Goal: Transaction & Acquisition: Book appointment/travel/reservation

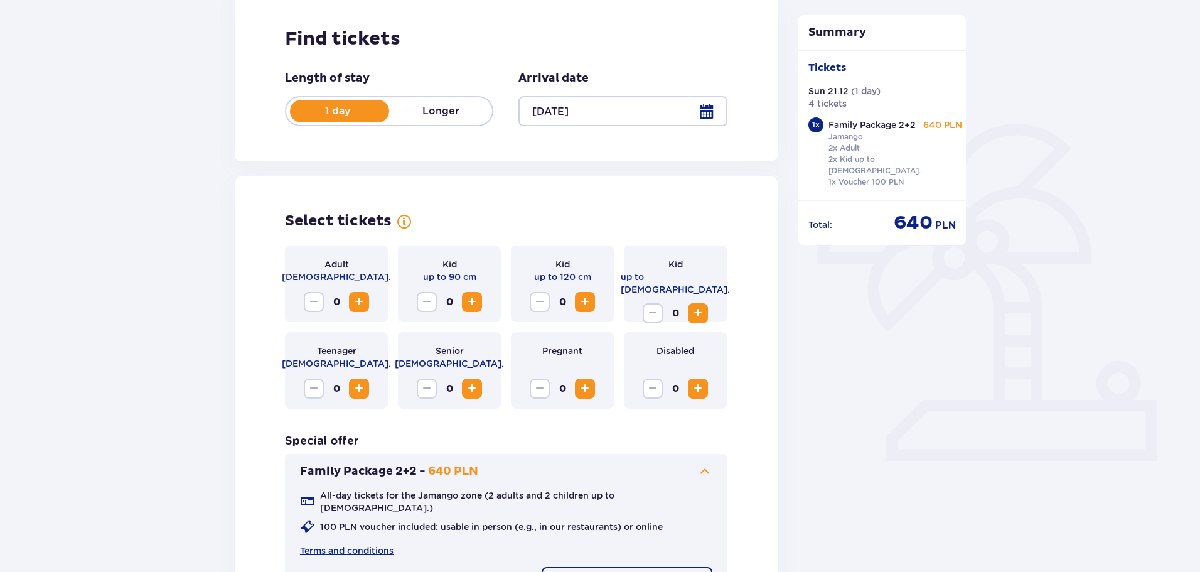
scroll to position [251, 0]
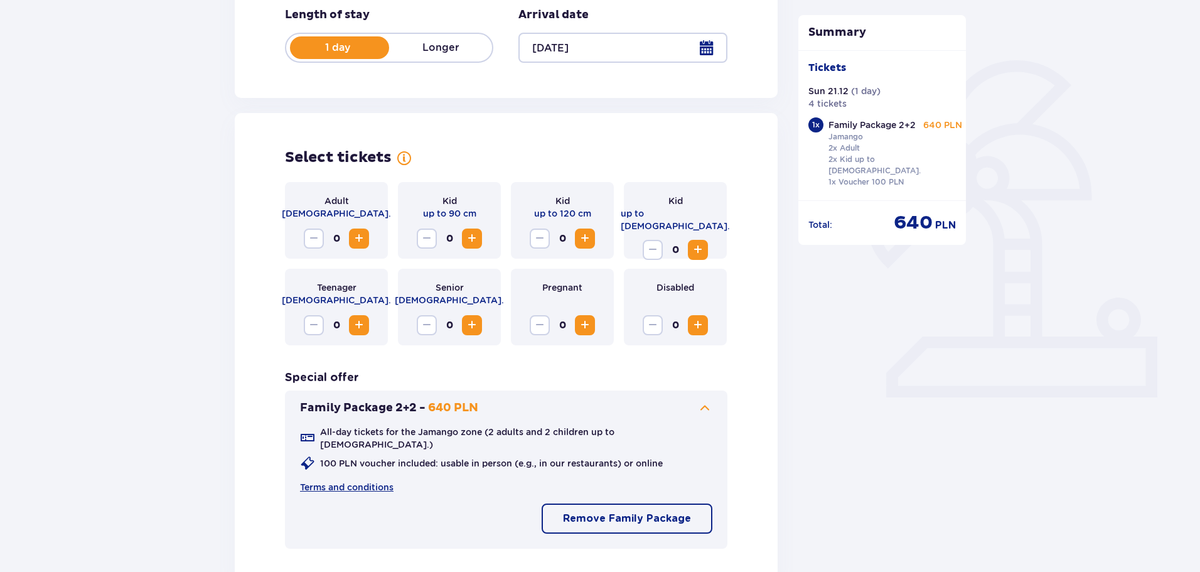
click at [359, 239] on span "Increase" at bounding box center [359, 238] width 15 height 15
click at [583, 237] on span "Increase" at bounding box center [585, 238] width 15 height 15
click at [655, 571] on p "Continue" at bounding box center [670, 579] width 47 height 14
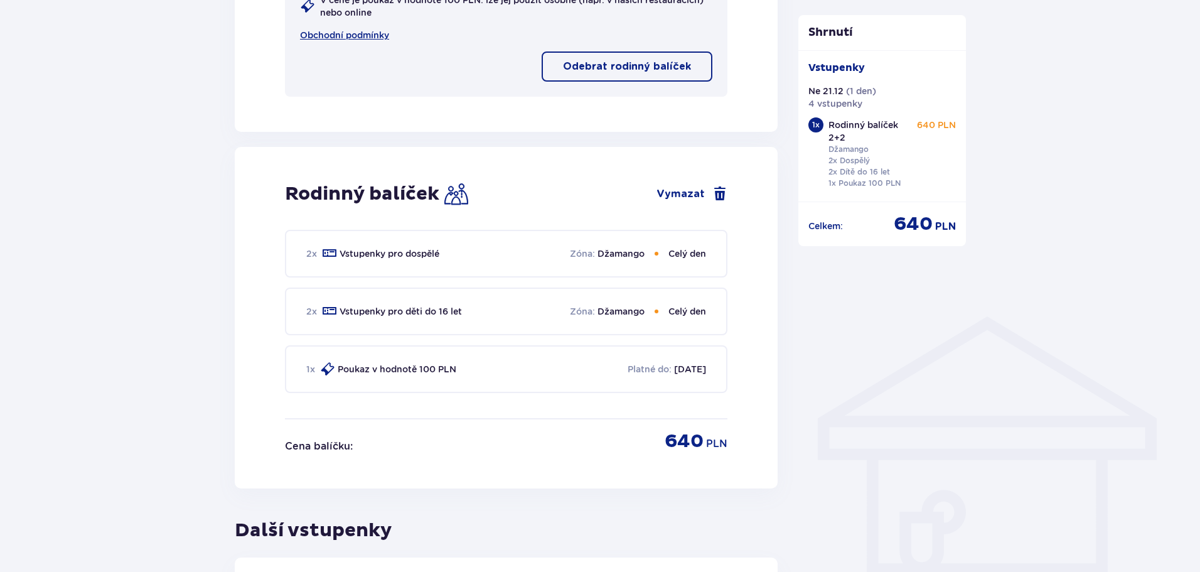
scroll to position [719, 0]
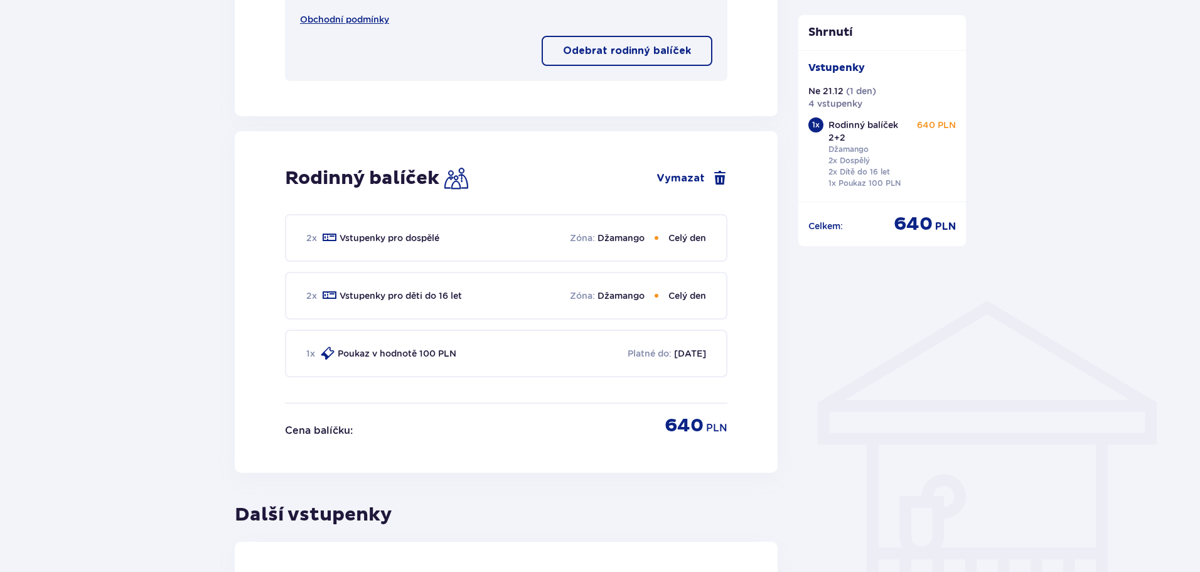
click at [674, 355] on font "[DATE]" at bounding box center [690, 353] width 32 height 10
click at [375, 349] on font "Poukaz v hodnotě 100 PLN" at bounding box center [397, 353] width 119 height 10
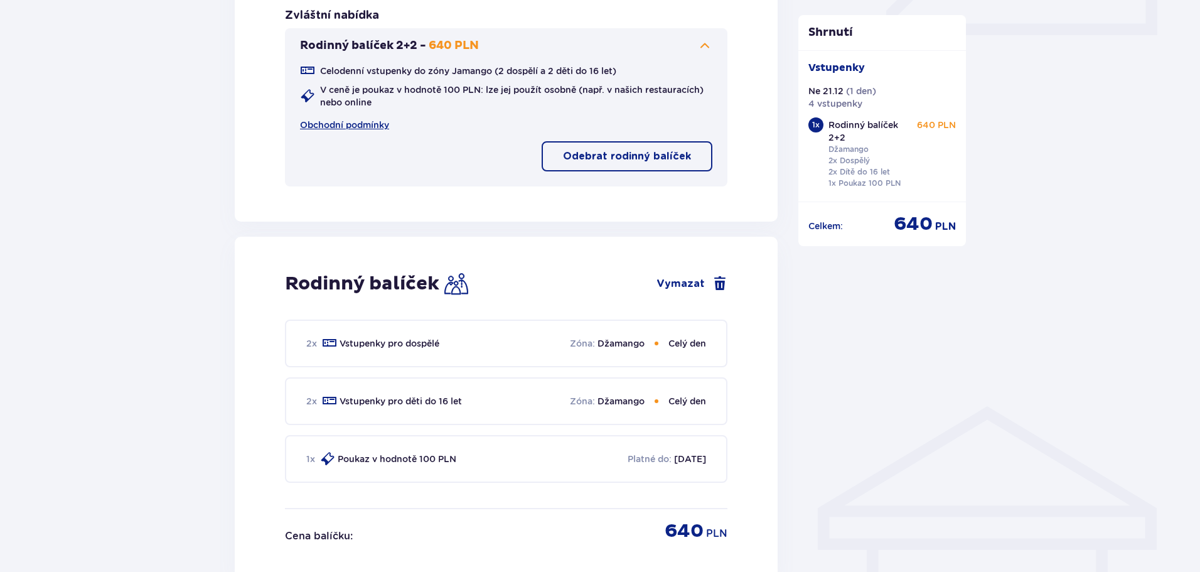
scroll to position [593, 0]
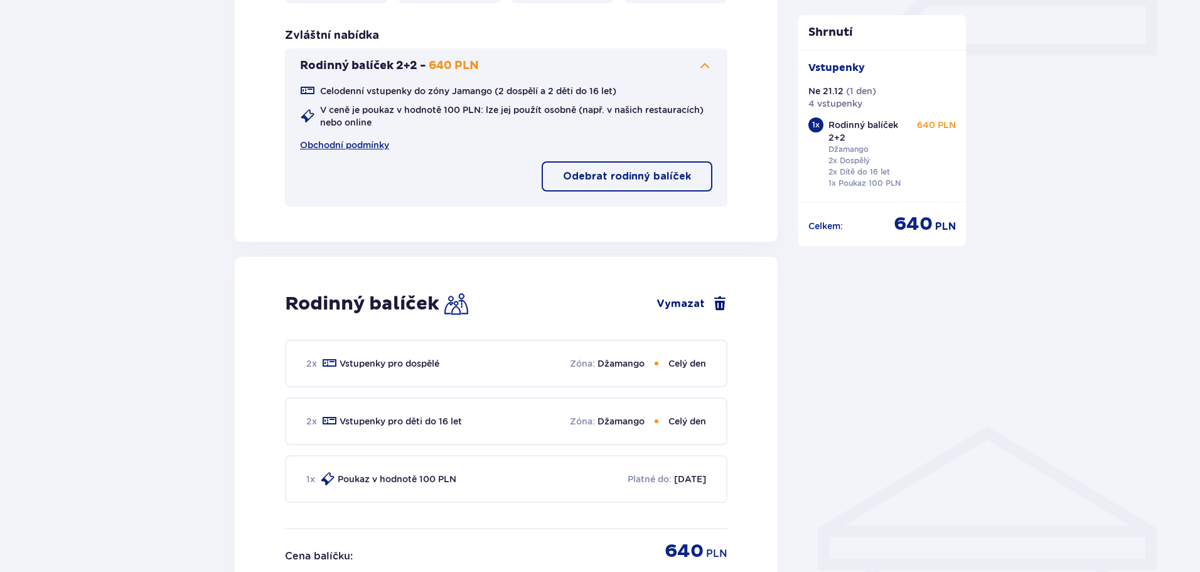
click at [716, 297] on span at bounding box center [720, 303] width 15 height 15
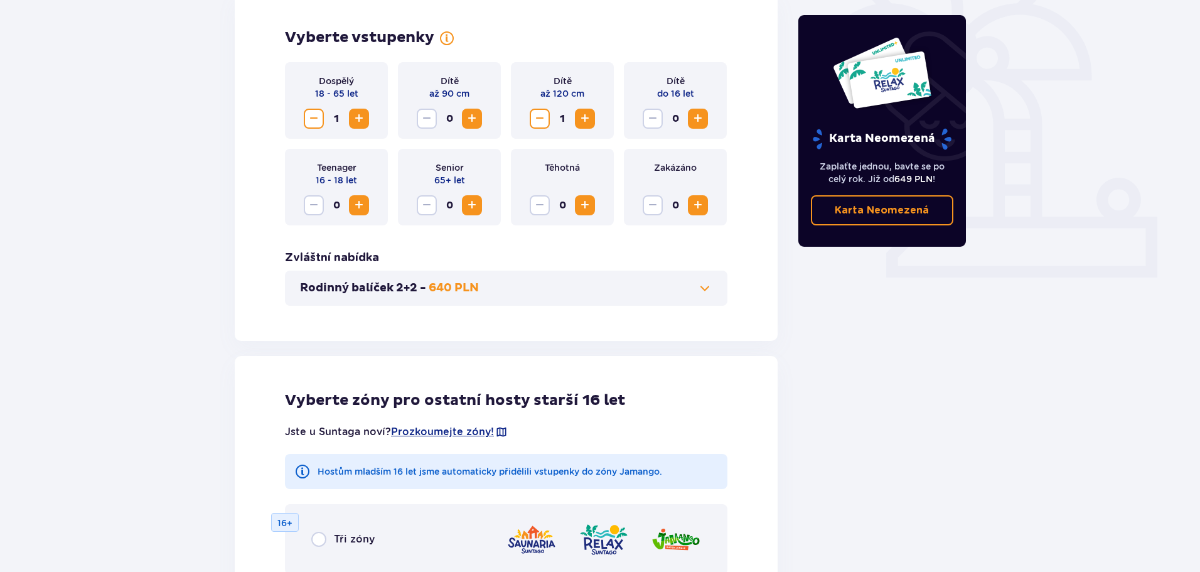
scroll to position [349, 0]
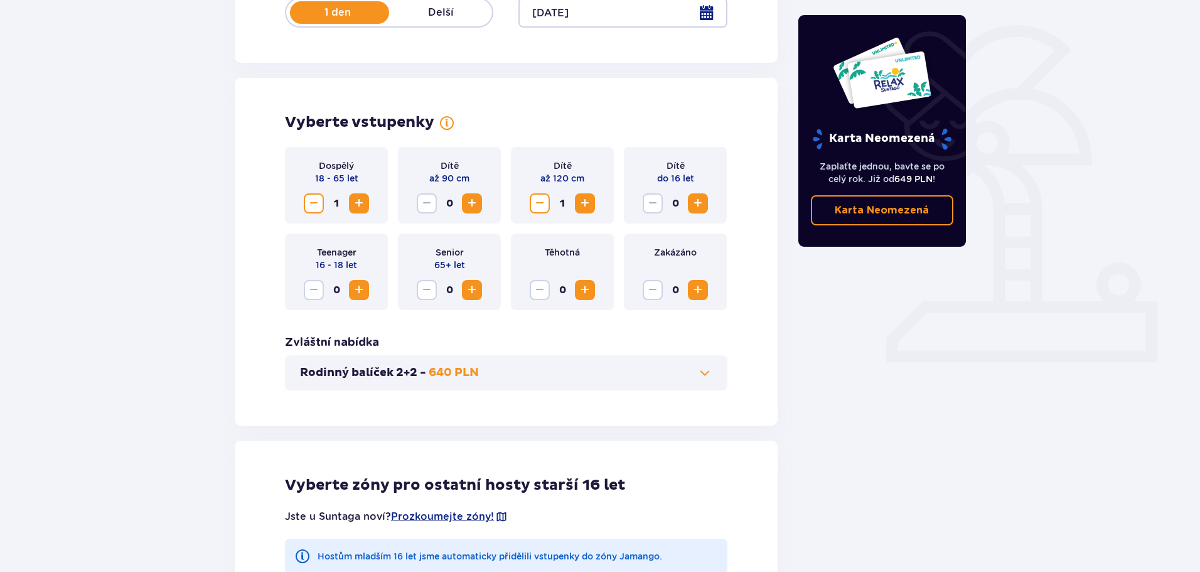
click at [704, 372] on span at bounding box center [705, 372] width 15 height 15
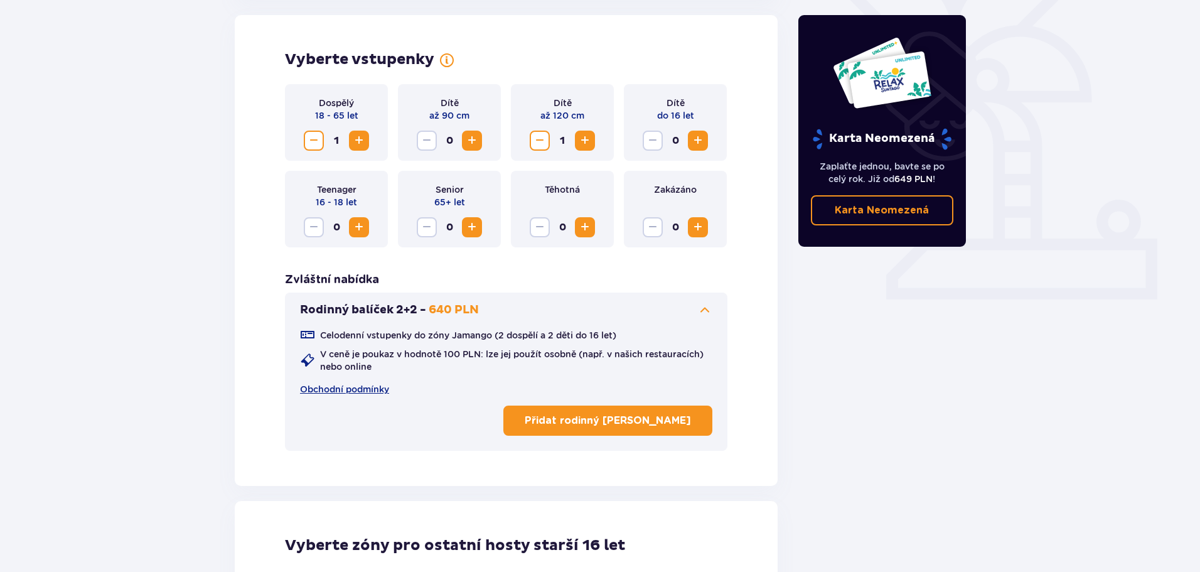
click at [361, 139] on span "Zvýšení" at bounding box center [359, 140] width 15 height 15
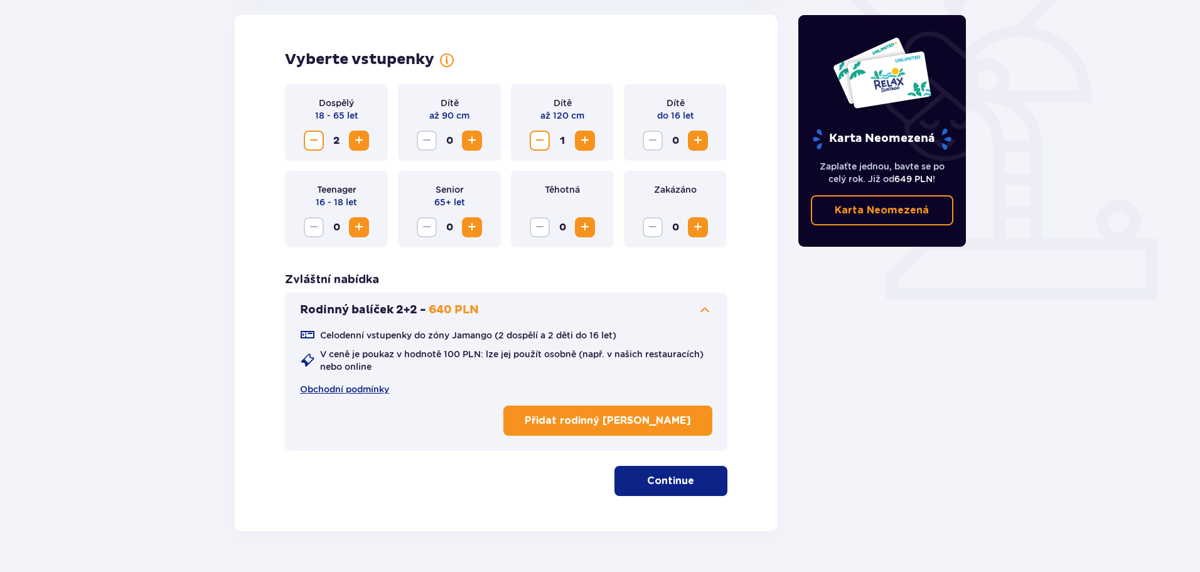
click at [361, 139] on span "Zvýšení" at bounding box center [359, 140] width 15 height 15
click at [580, 139] on span "Zvýšení" at bounding box center [585, 140] width 15 height 15
click at [581, 139] on span "Zvýšení" at bounding box center [585, 140] width 15 height 15
click at [661, 425] on font "Přidat rodinný balíček" at bounding box center [608, 421] width 166 height 10
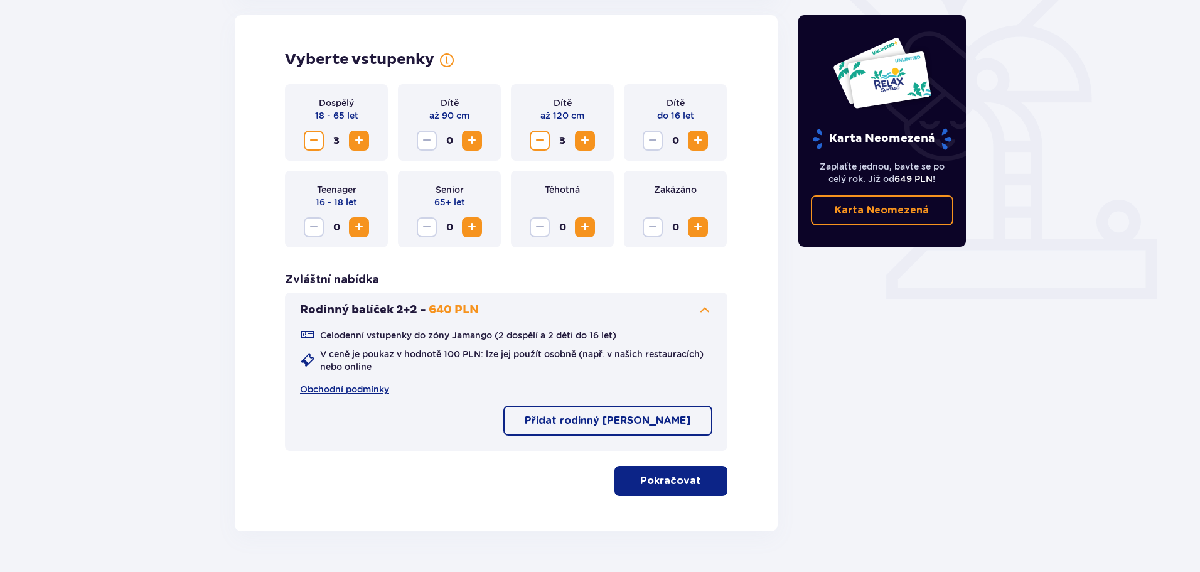
click at [652, 482] on font "Pokračovat" at bounding box center [670, 481] width 61 height 10
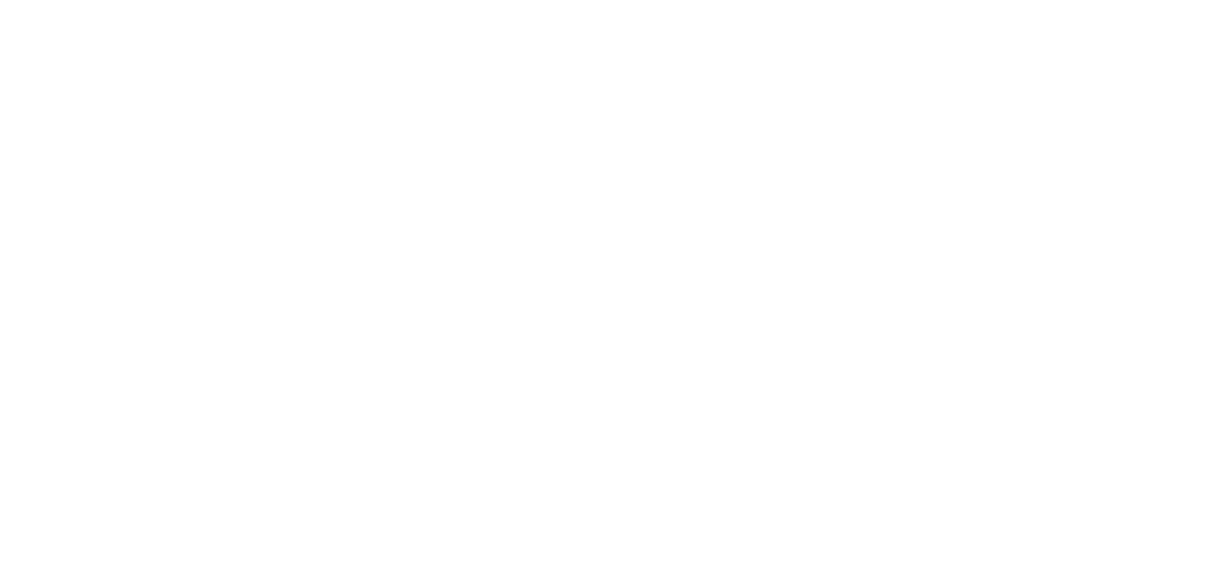
scroll to position [0, 0]
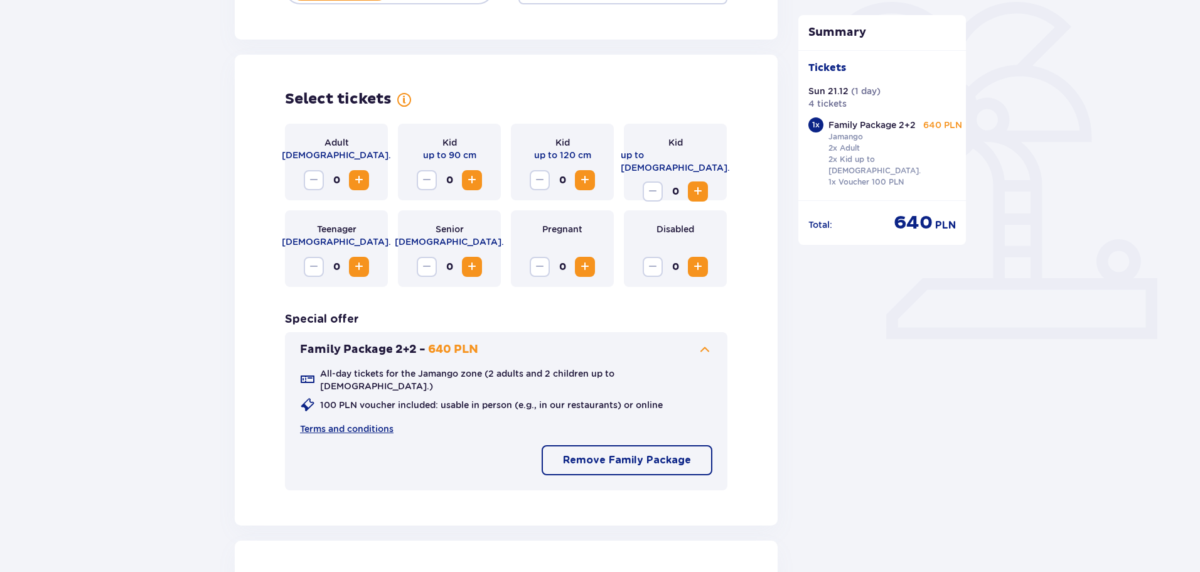
scroll to position [314, 0]
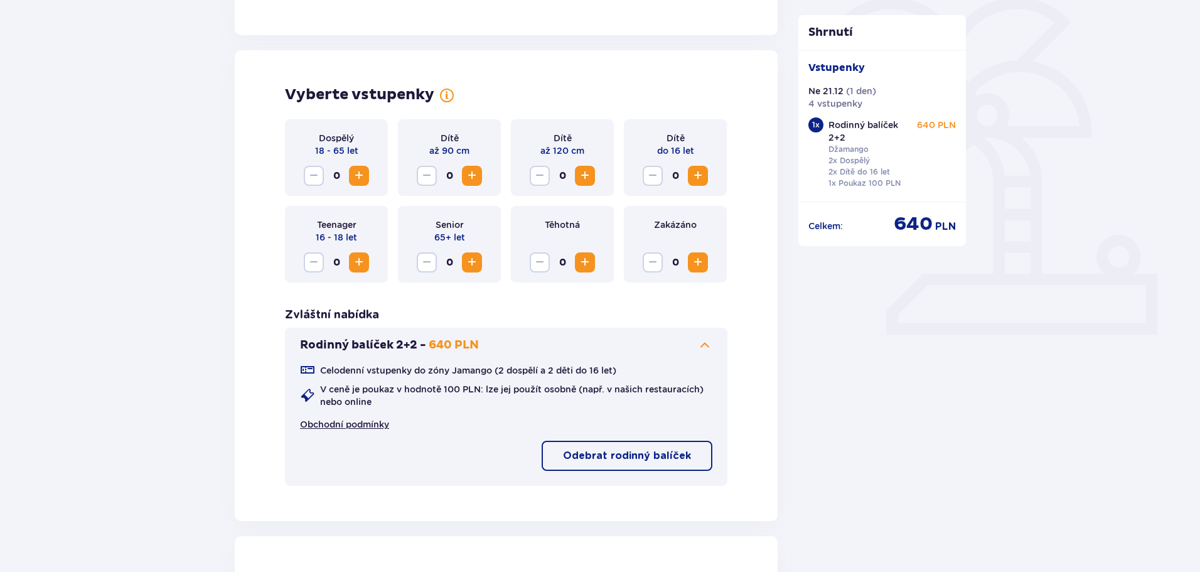
click at [370, 425] on font "Obchodní podmínky" at bounding box center [344, 424] width 89 height 10
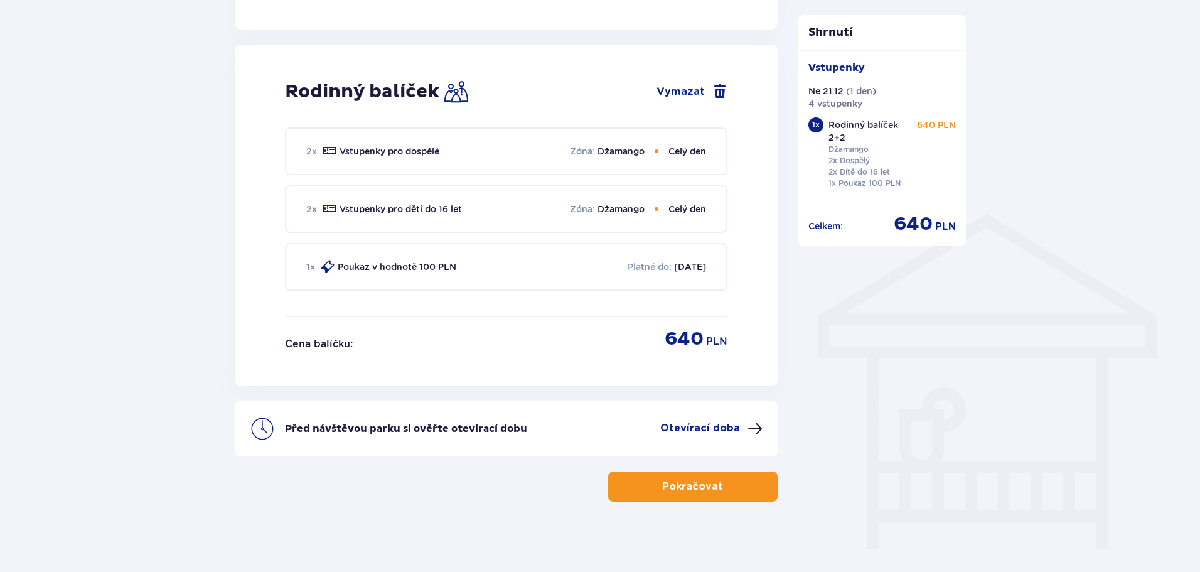
scroll to position [811, 0]
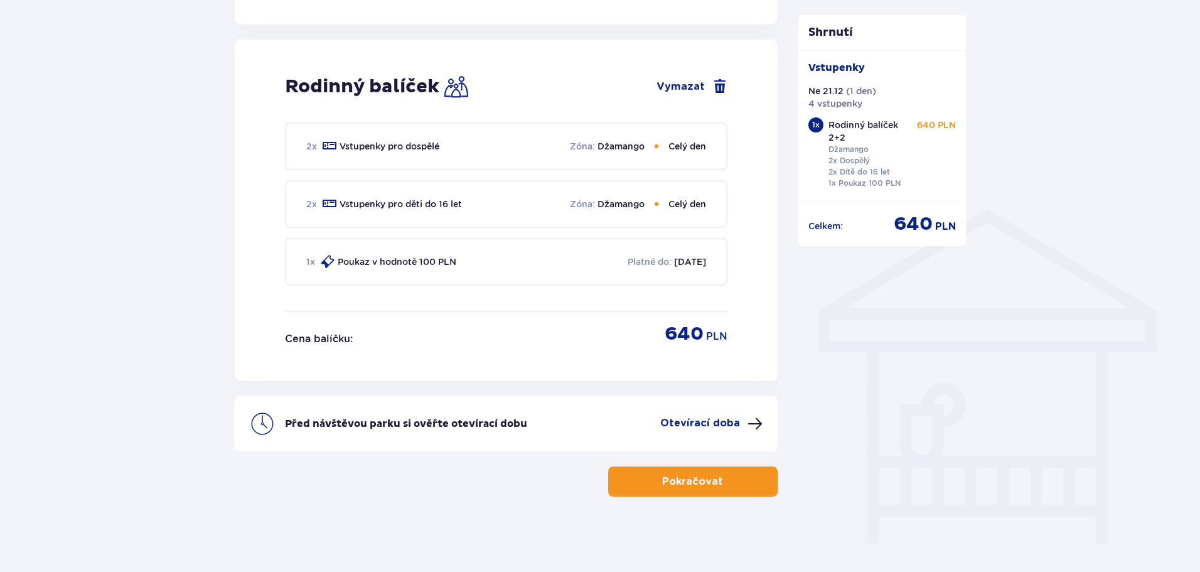
click at [685, 487] on font "Pokračovat" at bounding box center [692, 482] width 61 height 10
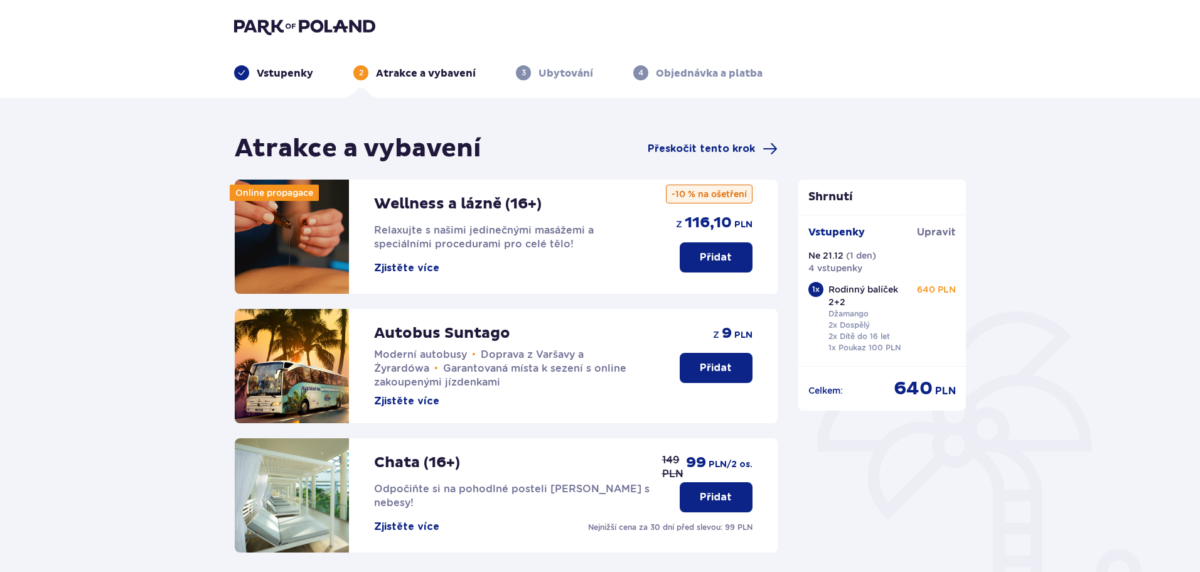
click at [264, 75] on font "Vstupenky" at bounding box center [285, 73] width 57 height 13
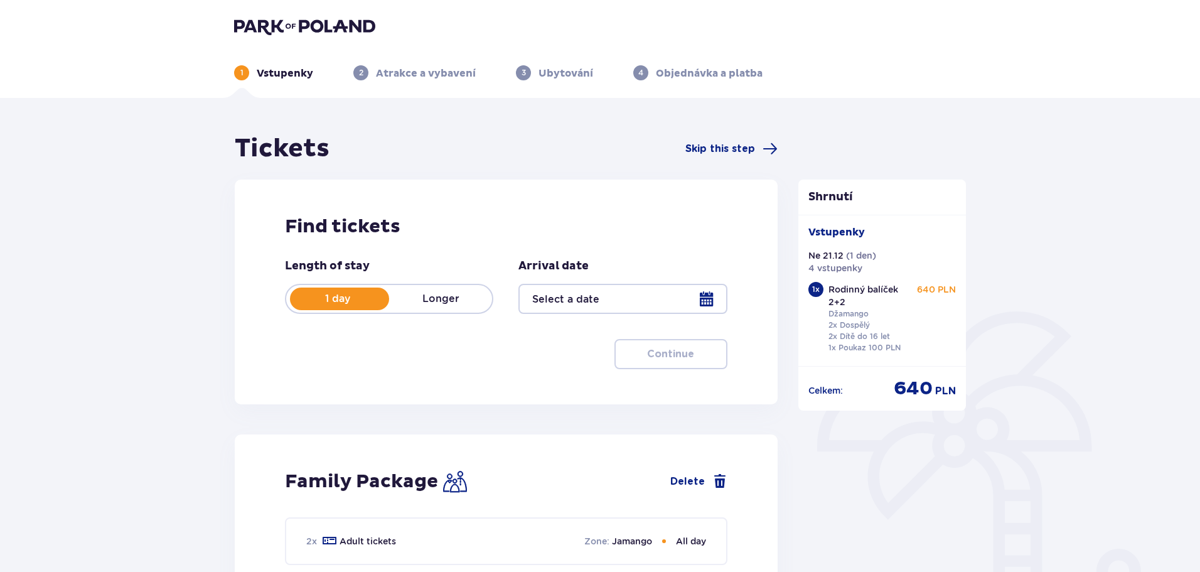
type input "[DATE]"
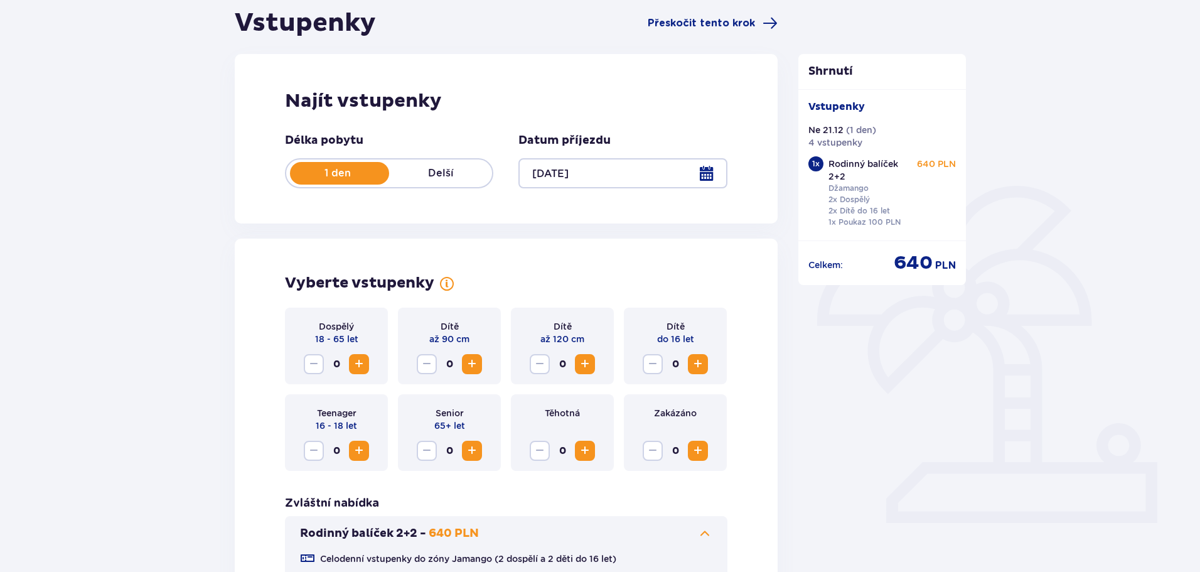
scroll to position [188, 0]
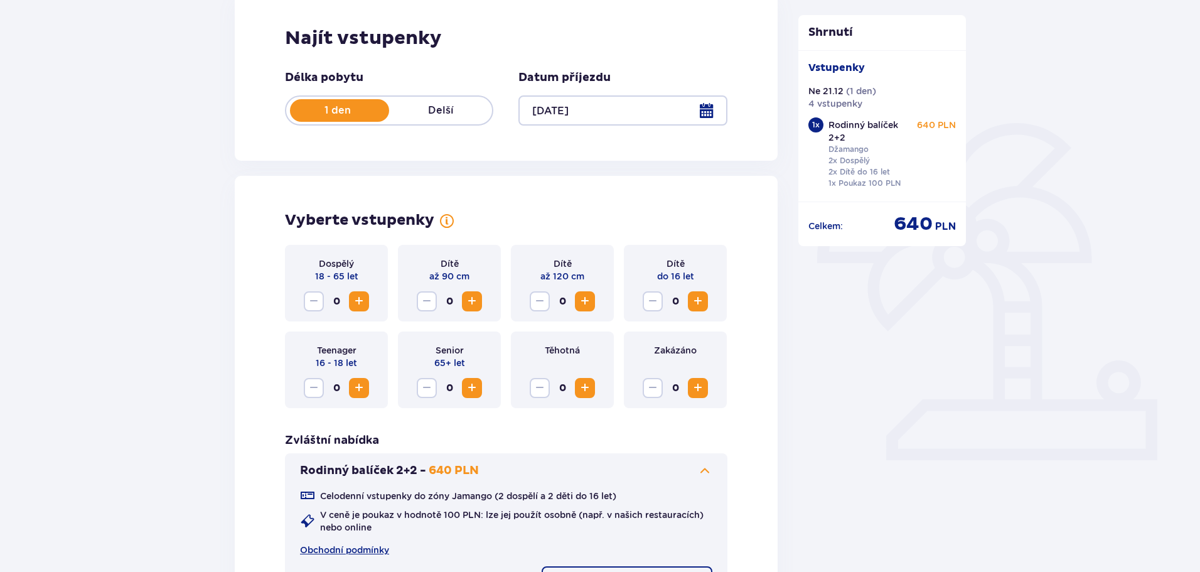
click at [357, 299] on span "Zvýšení" at bounding box center [359, 301] width 15 height 15
click at [586, 297] on span "Zvýšení" at bounding box center [585, 301] width 15 height 15
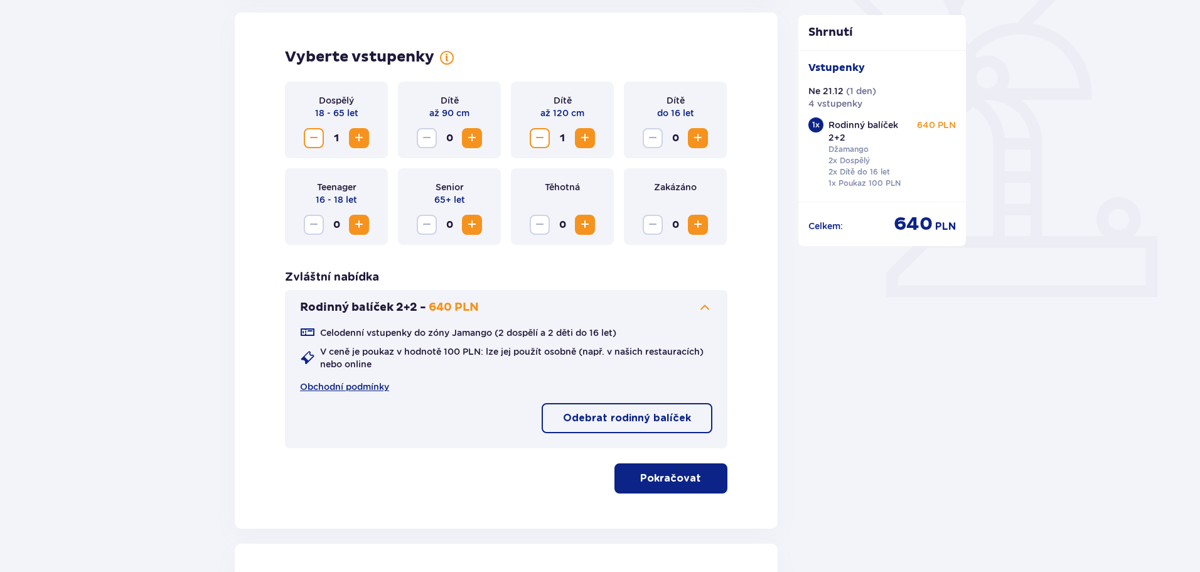
scroll to position [377, 0]
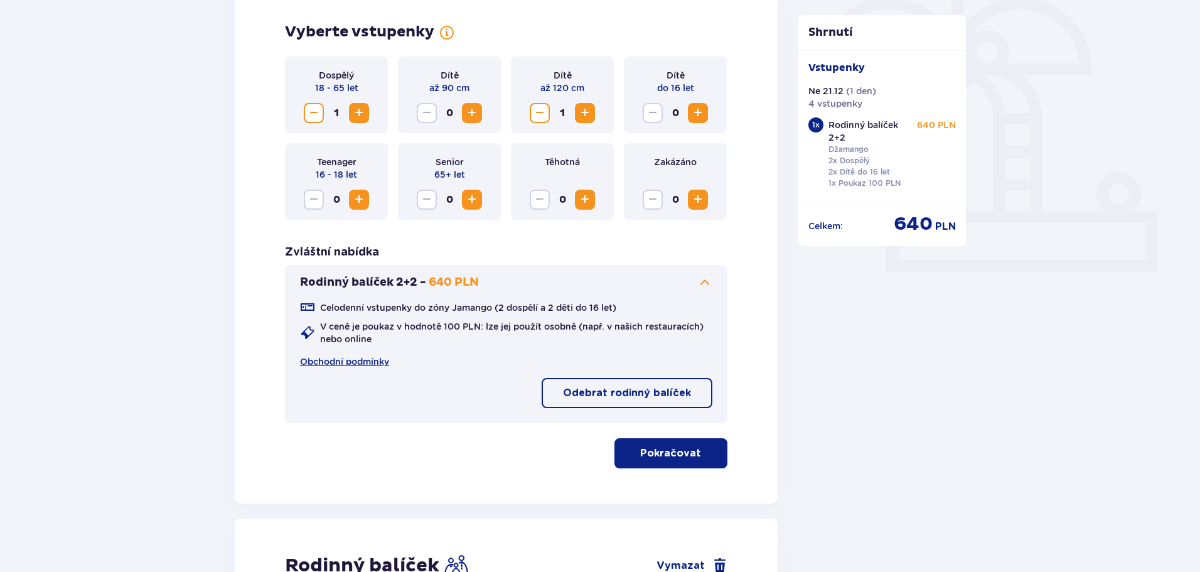
click at [640, 448] on font "Pokračovat" at bounding box center [670, 453] width 61 height 10
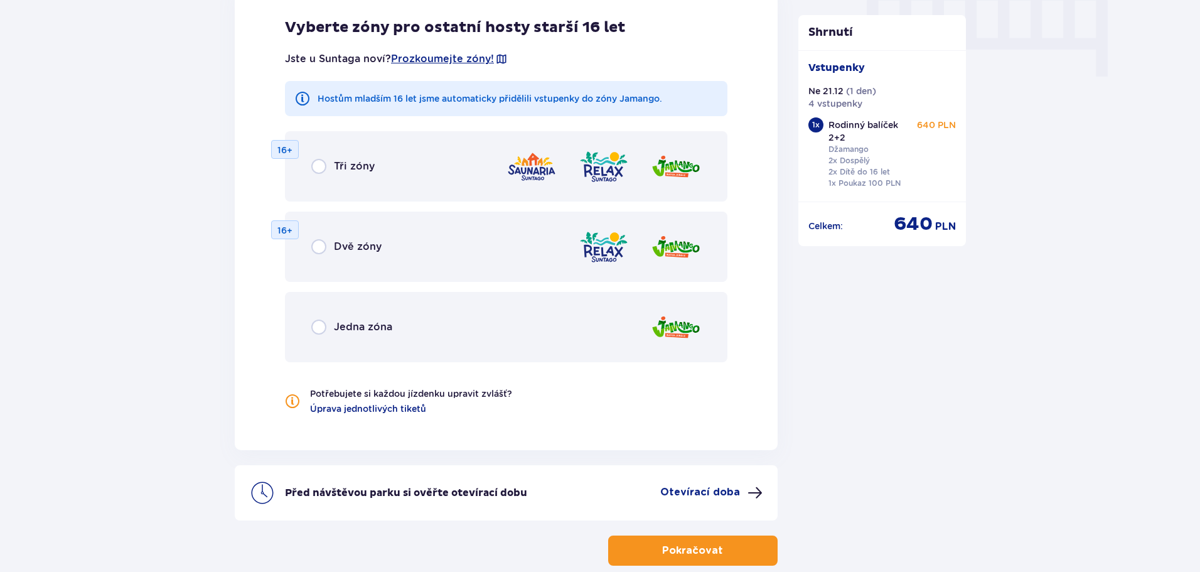
scroll to position [1221, 0]
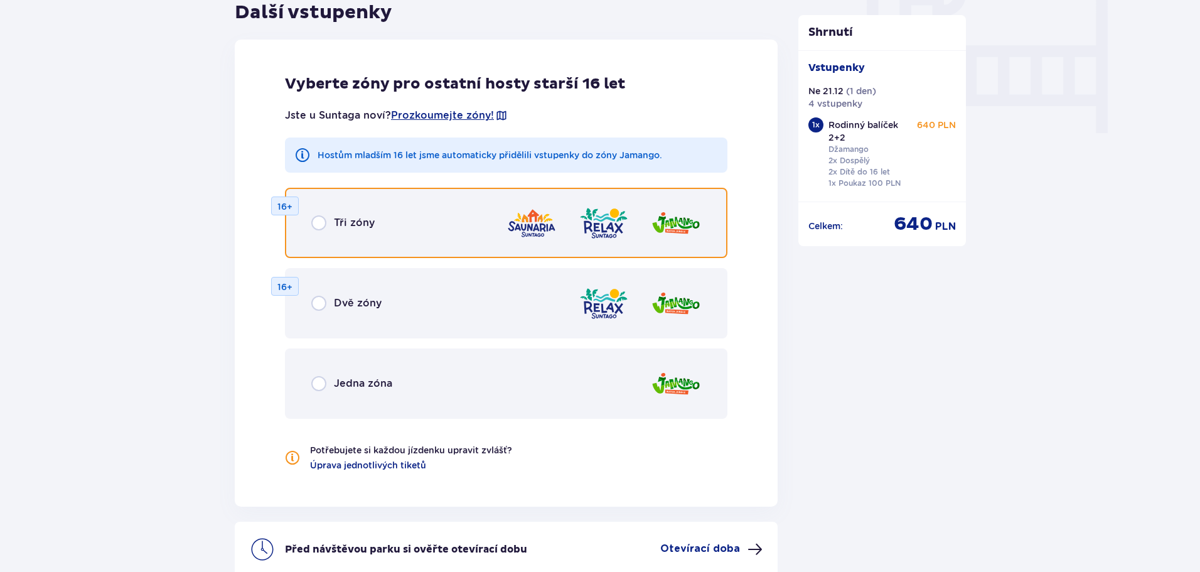
click at [323, 223] on input "radio" at bounding box center [318, 222] width 15 height 15
radio input "true"
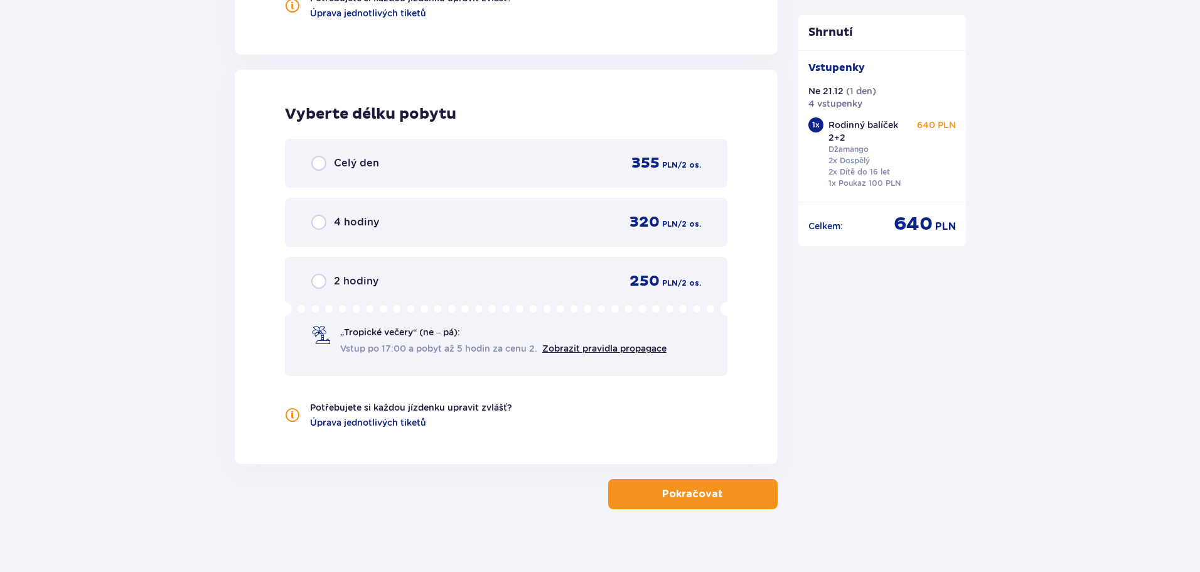
scroll to position [1686, 0]
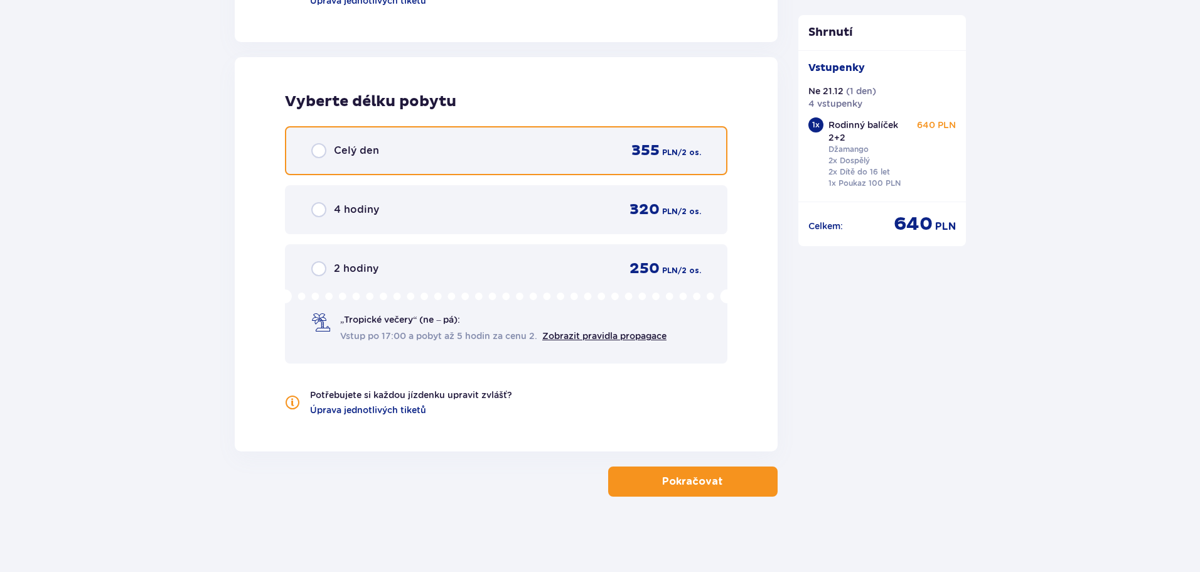
click at [317, 146] on input "radio" at bounding box center [318, 150] width 15 height 15
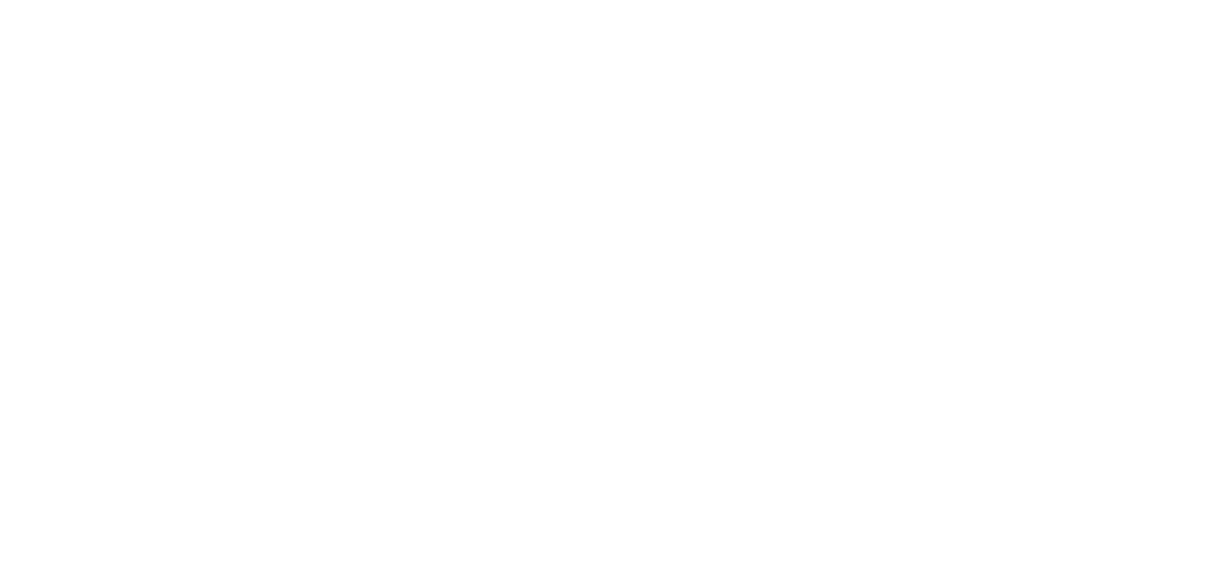
scroll to position [0, 0]
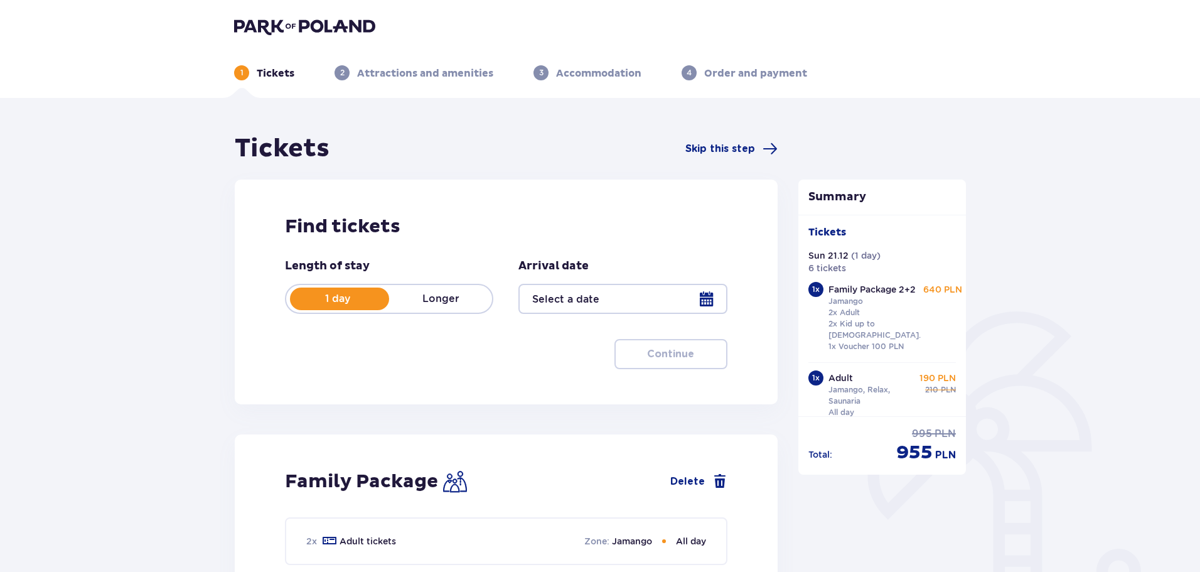
type input "[DATE]"
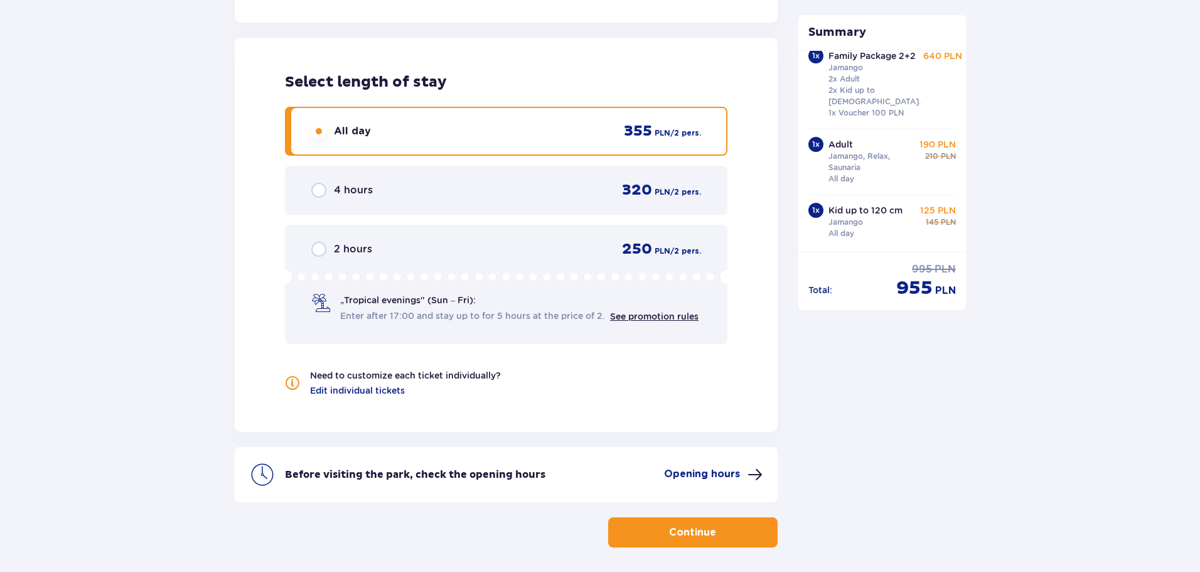
scroll to position [1746, 0]
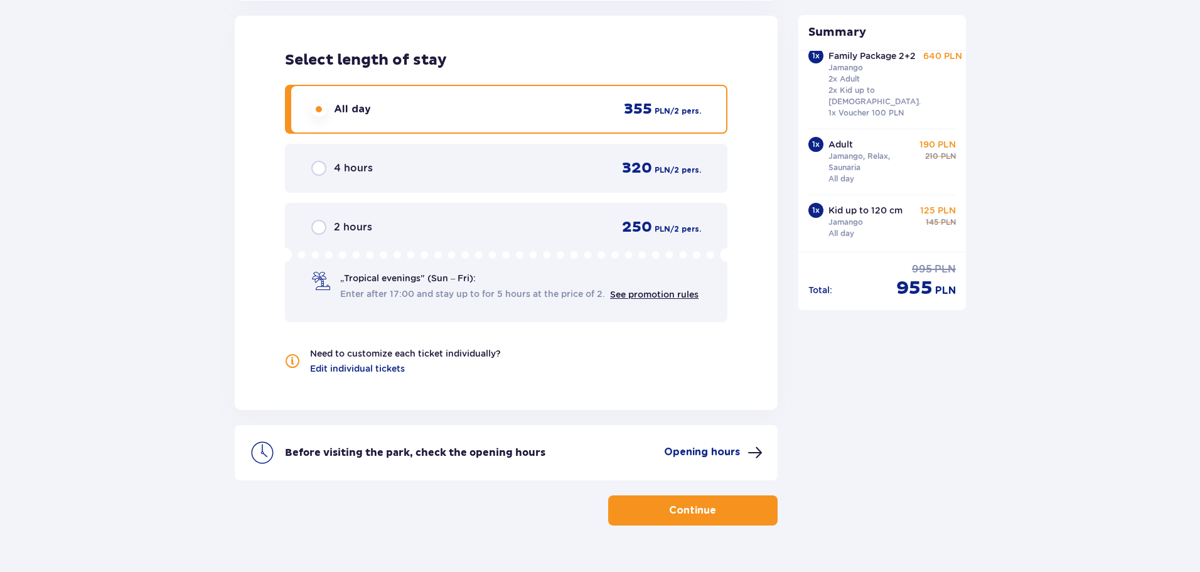
click at [696, 504] on p "Continue" at bounding box center [692, 511] width 47 height 14
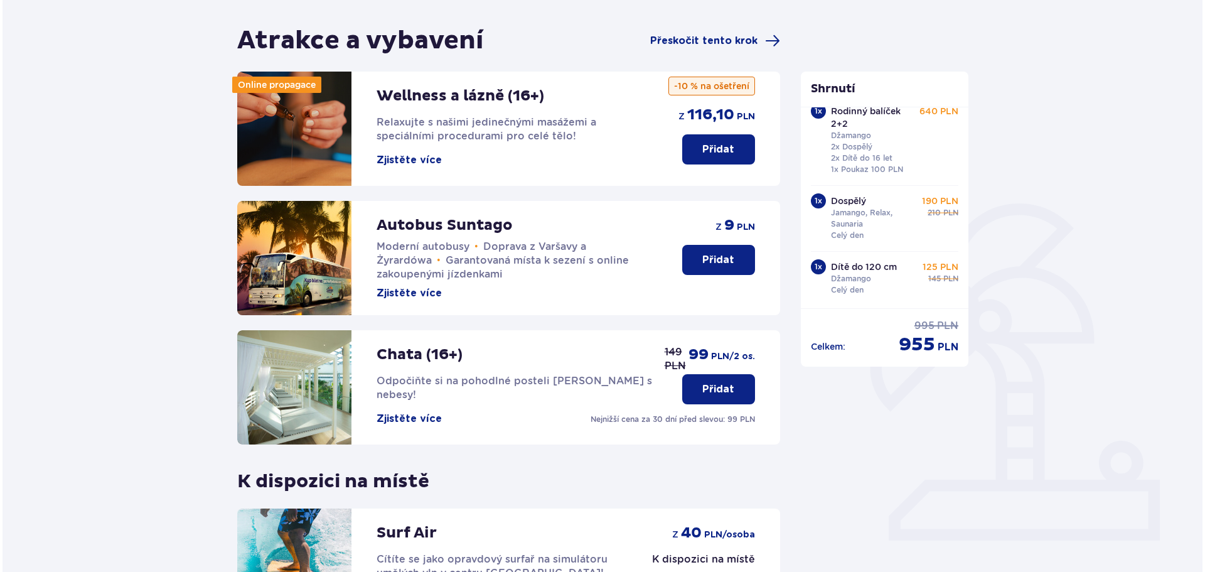
scroll to position [126, 0]
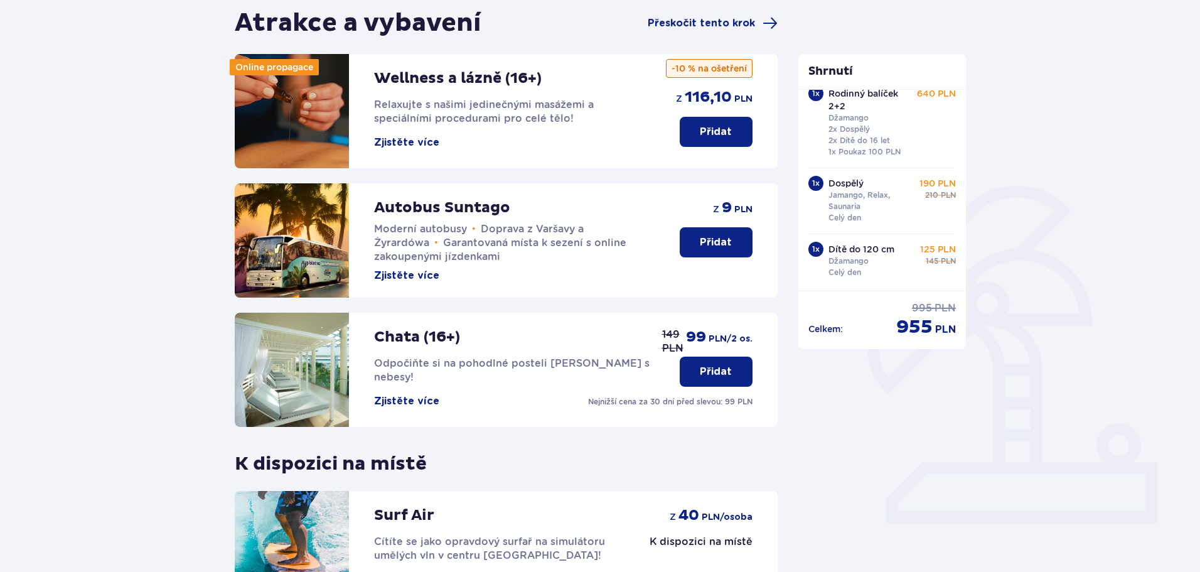
click at [407, 144] on font "Zjistěte více" at bounding box center [406, 142] width 65 height 10
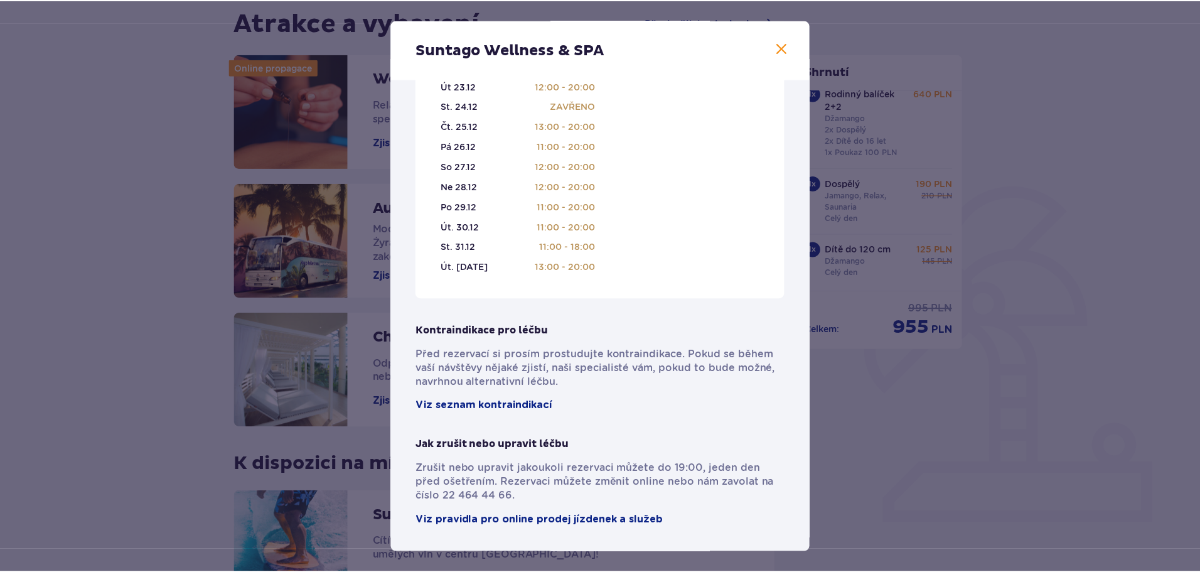
scroll to position [715, 0]
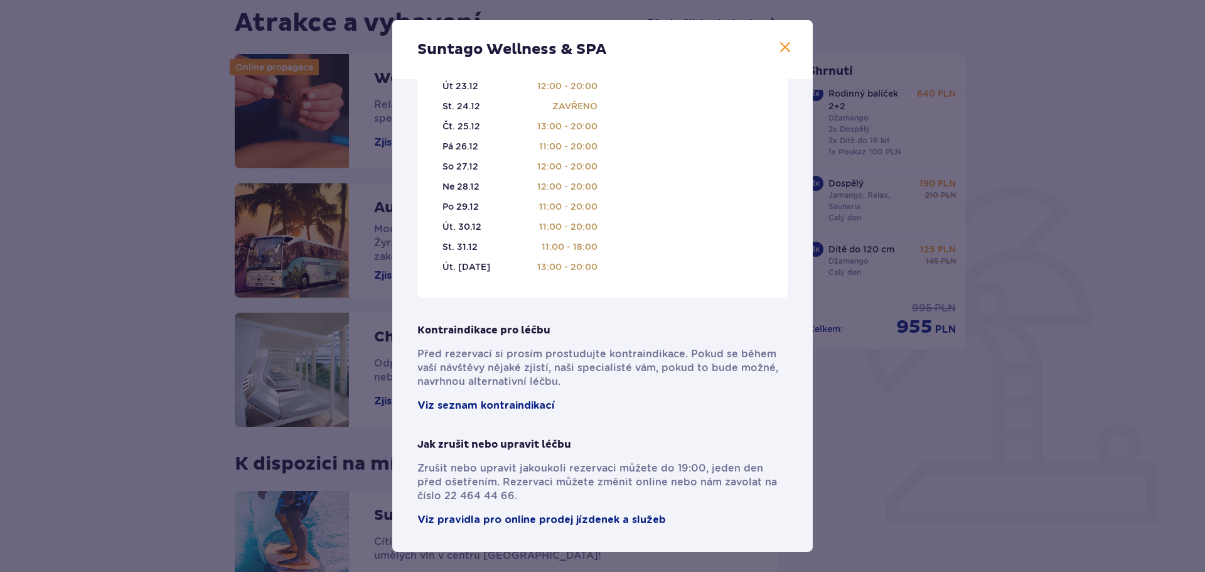
click at [778, 45] on span at bounding box center [785, 47] width 15 height 15
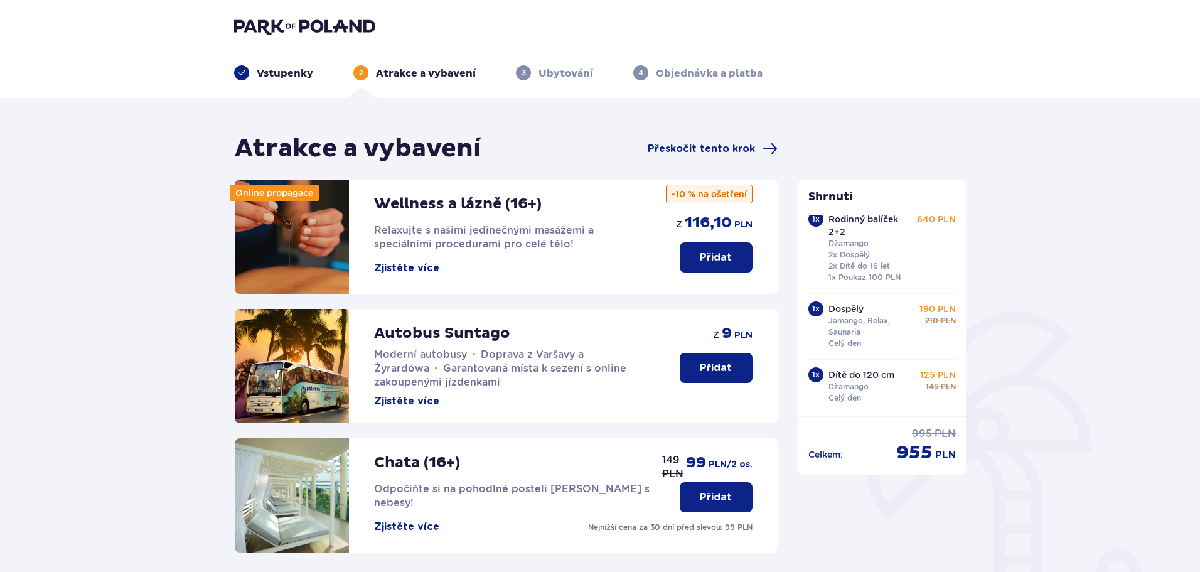
click at [728, 259] on font "Přidat" at bounding box center [716, 257] width 32 height 10
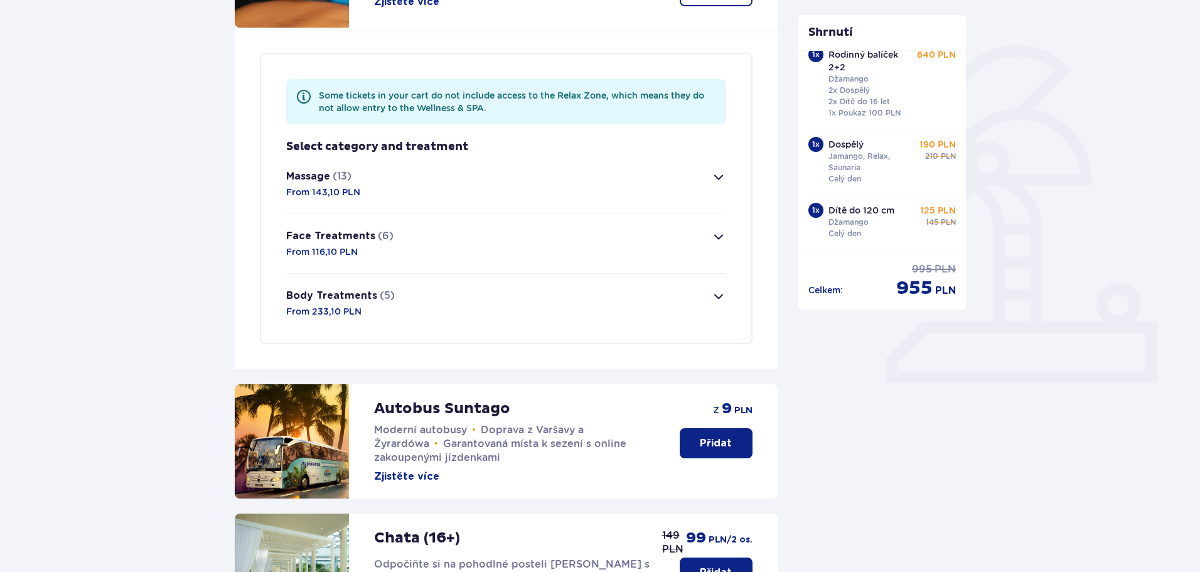
scroll to position [304, 0]
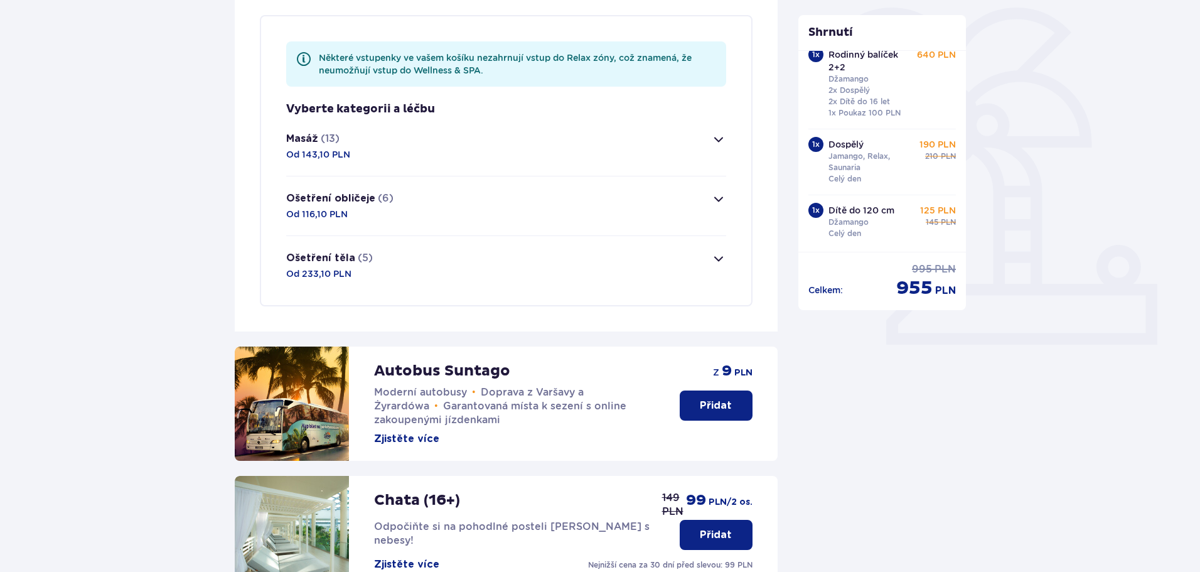
click at [718, 141] on span "button" at bounding box center [718, 139] width 15 height 15
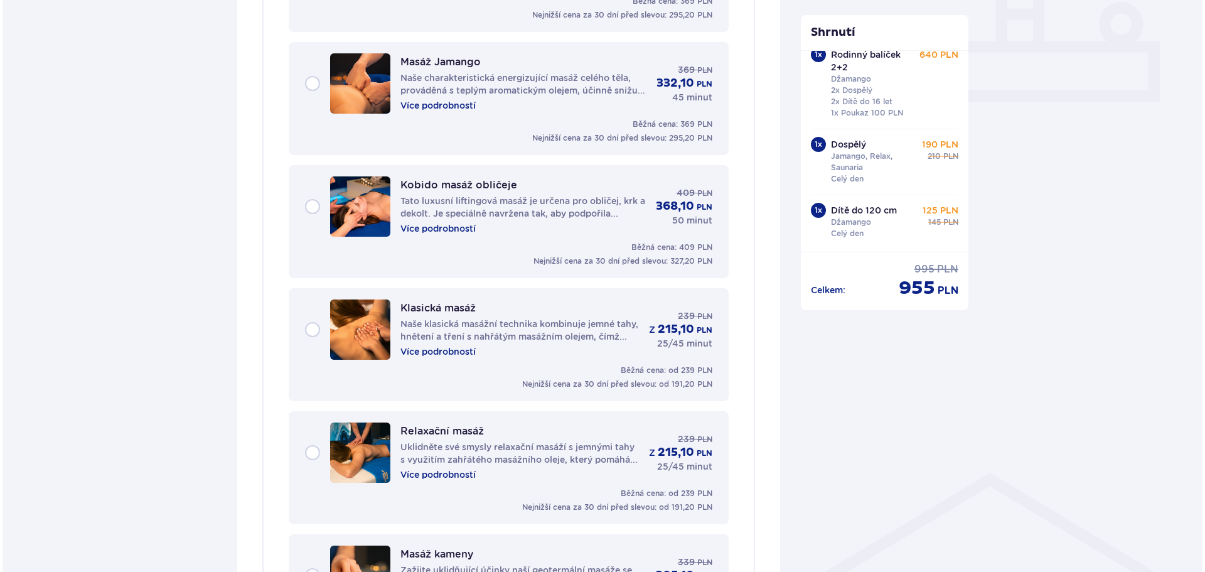
scroll to position [546, 0]
click at [440, 100] on p "Více podrobností" at bounding box center [435, 106] width 75 height 13
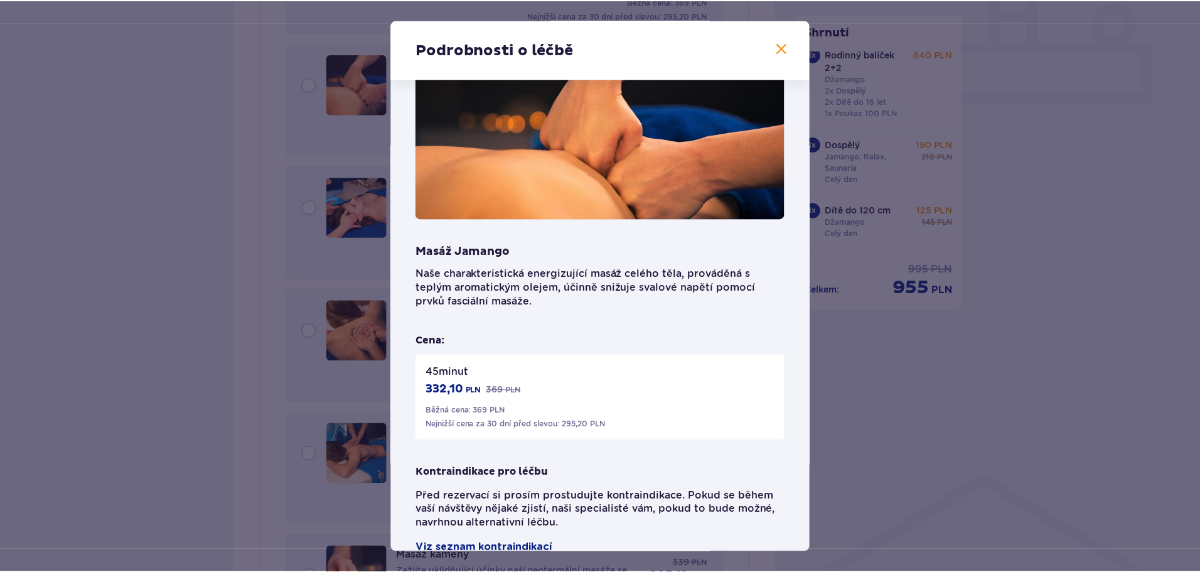
scroll to position [65, 0]
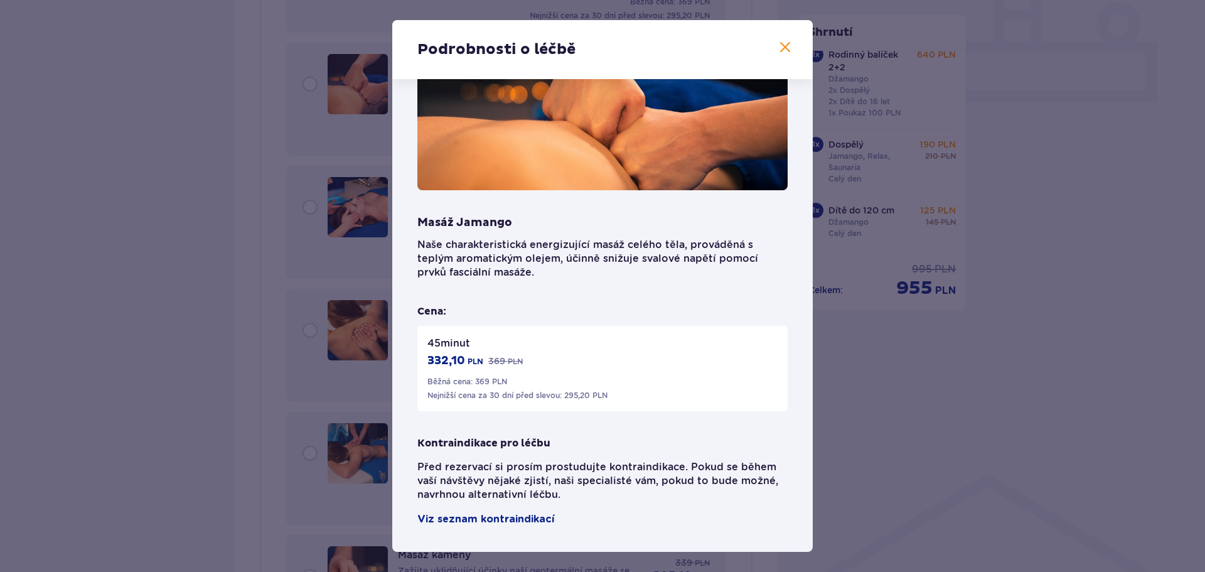
click at [778, 43] on span at bounding box center [785, 47] width 15 height 15
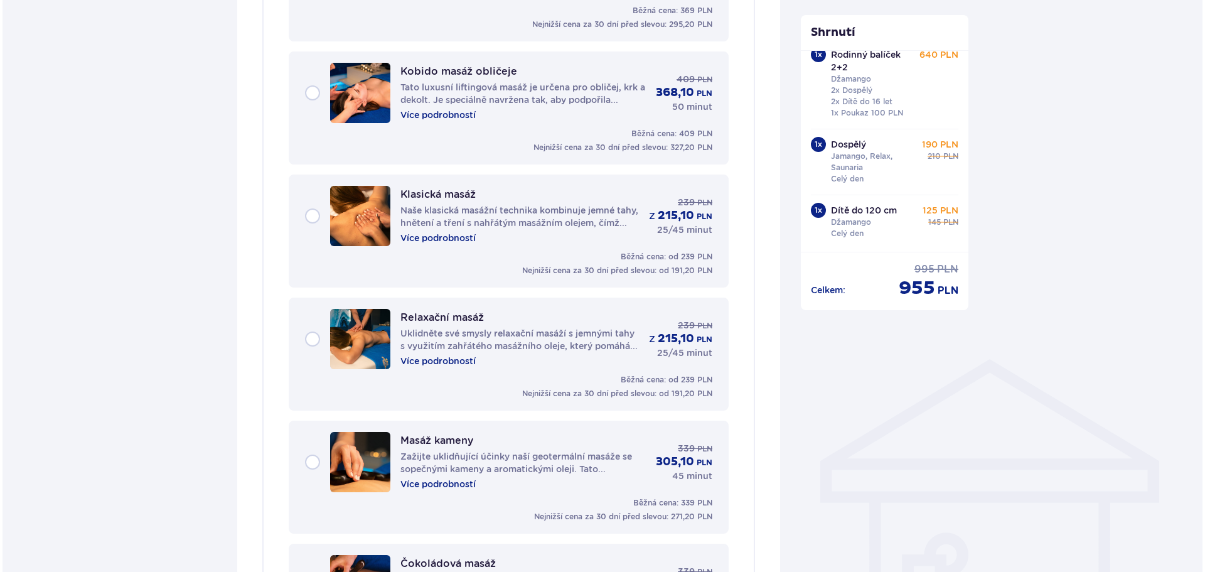
scroll to position [672, 0]
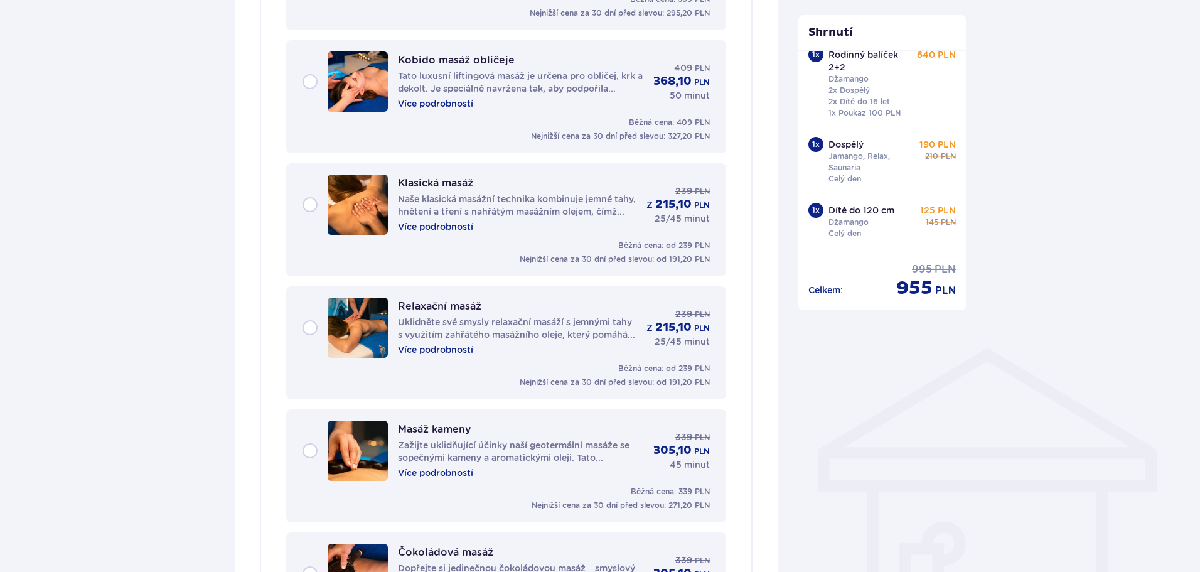
click at [445, 224] on font "Více podrobností" at bounding box center [435, 227] width 75 height 10
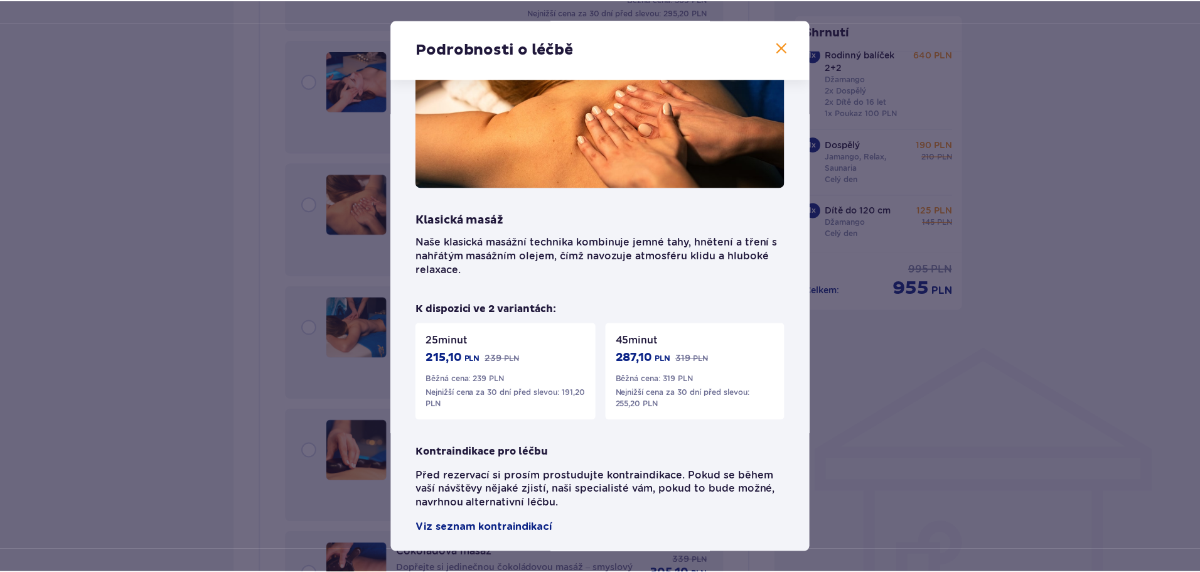
scroll to position [76, 0]
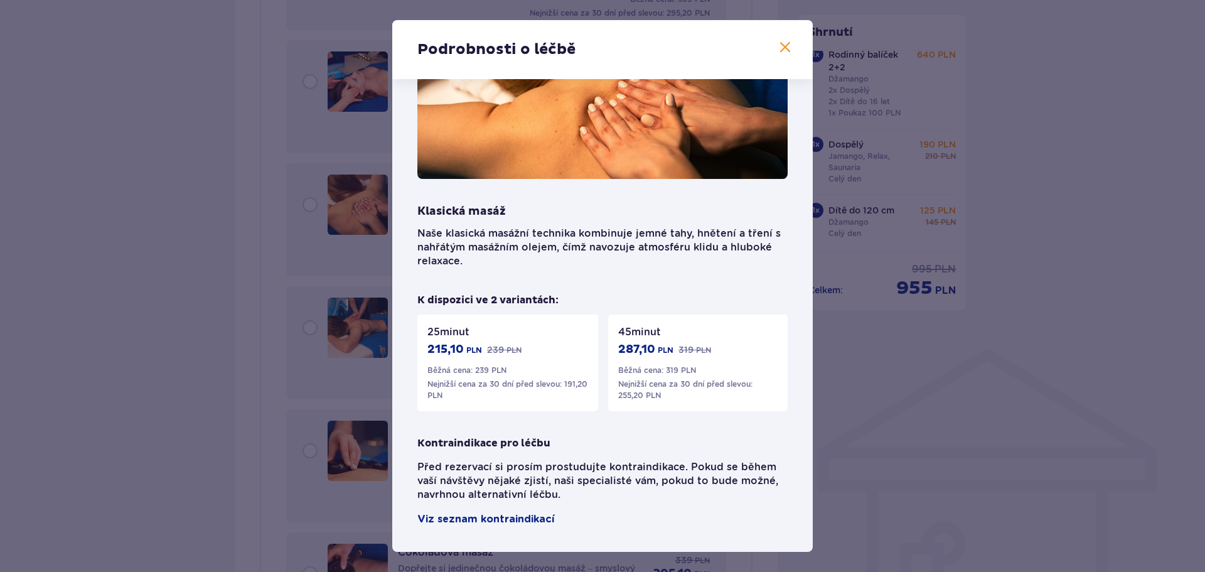
click at [781, 48] on span at bounding box center [785, 47] width 15 height 15
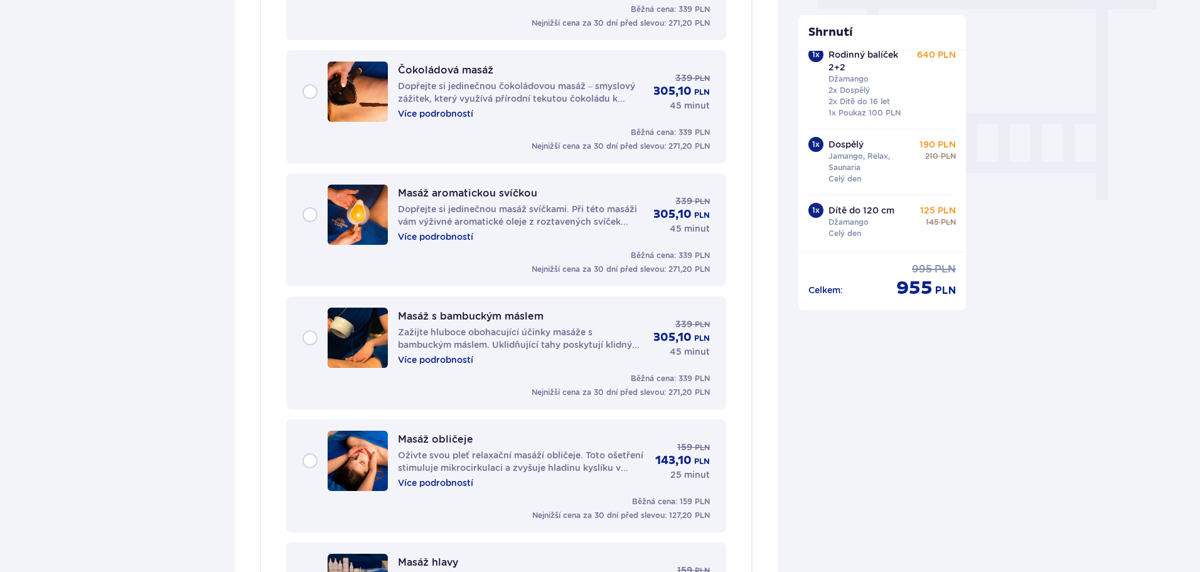
scroll to position [1300, 0]
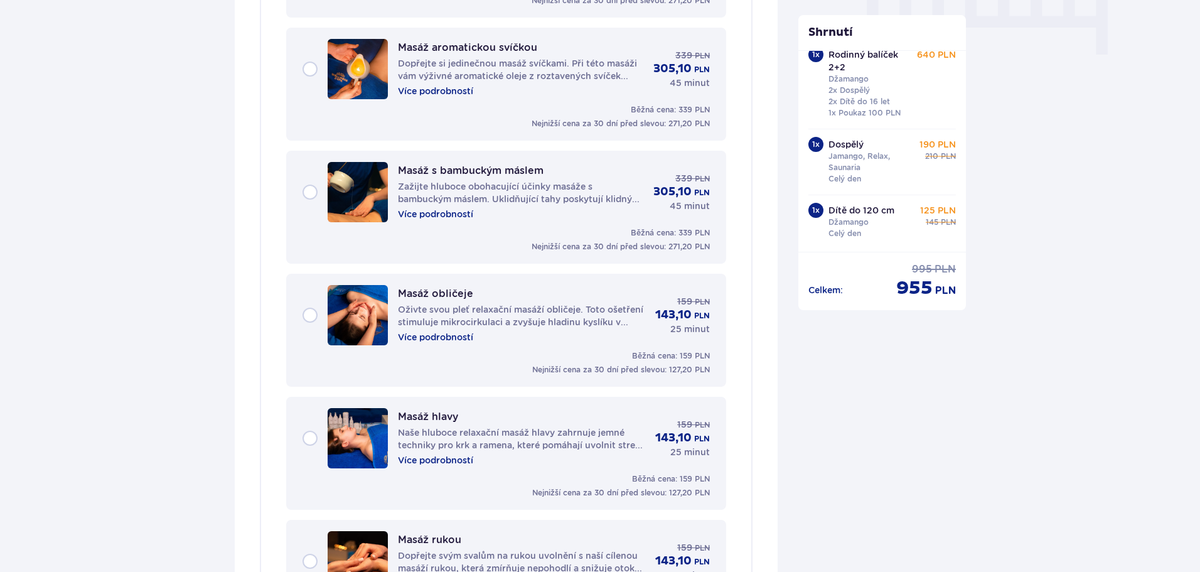
click at [453, 215] on font "Více podrobností" at bounding box center [435, 214] width 75 height 10
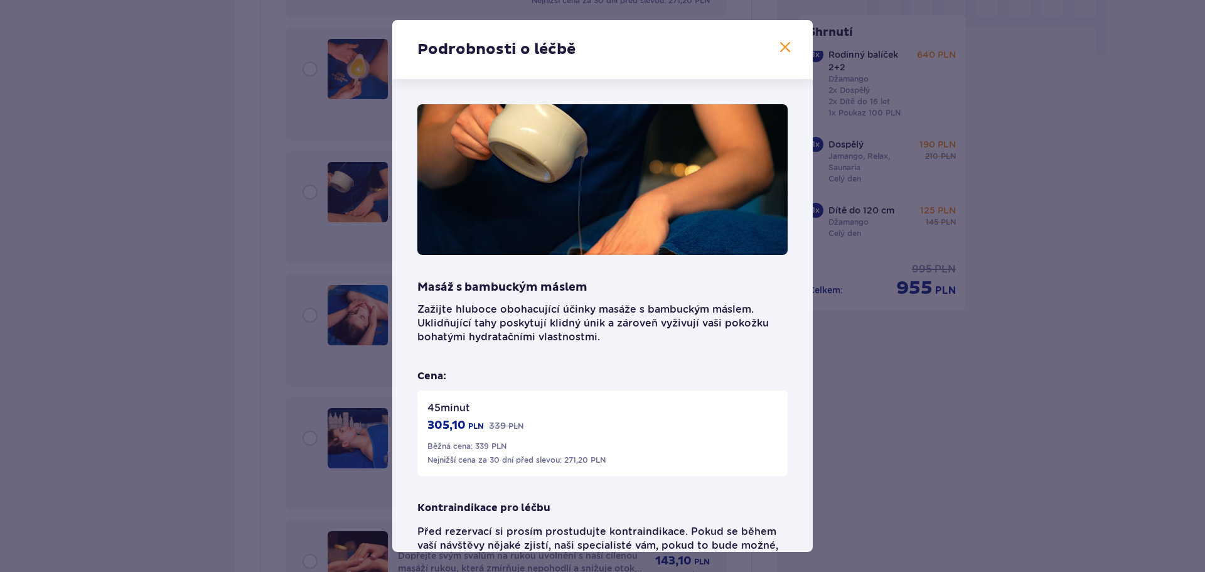
click at [782, 43] on span at bounding box center [785, 47] width 15 height 15
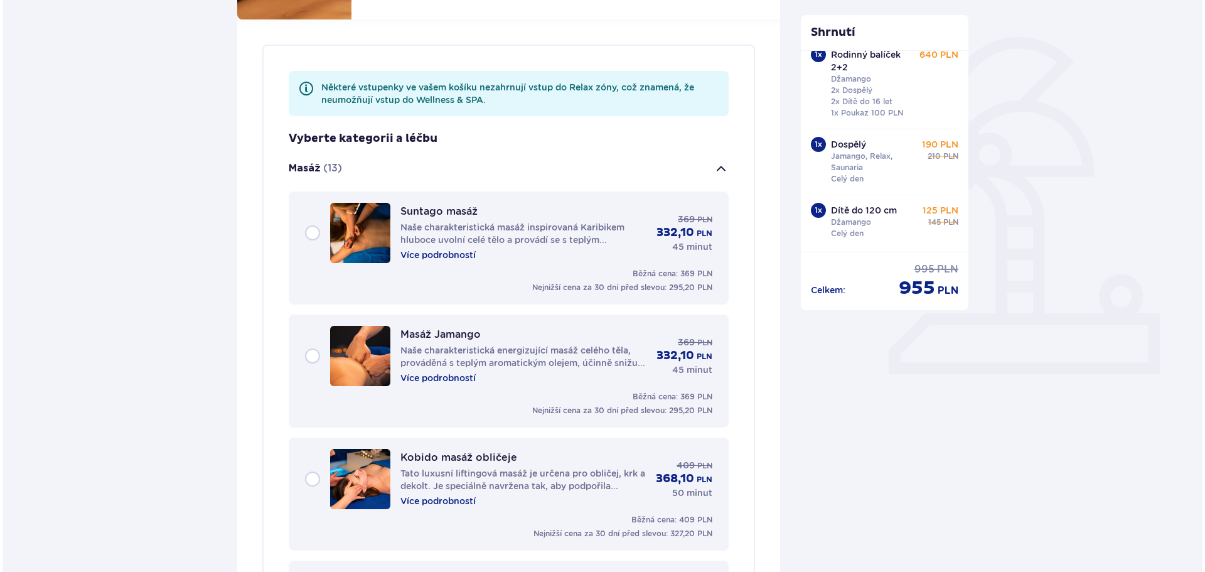
scroll to position [295, 0]
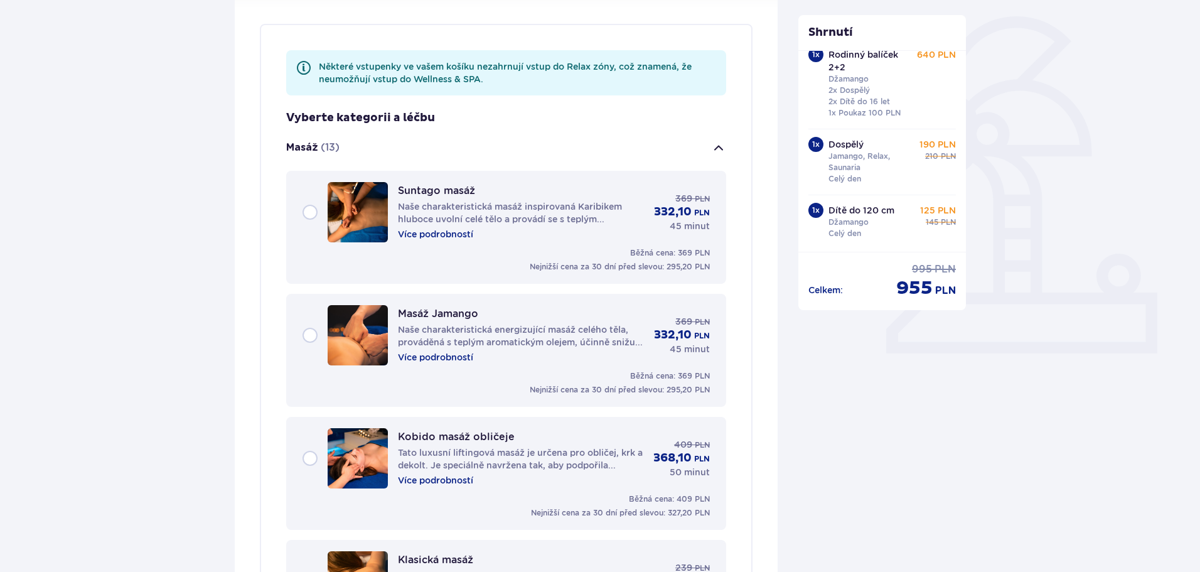
click at [463, 231] on font "Více podrobností" at bounding box center [435, 234] width 75 height 10
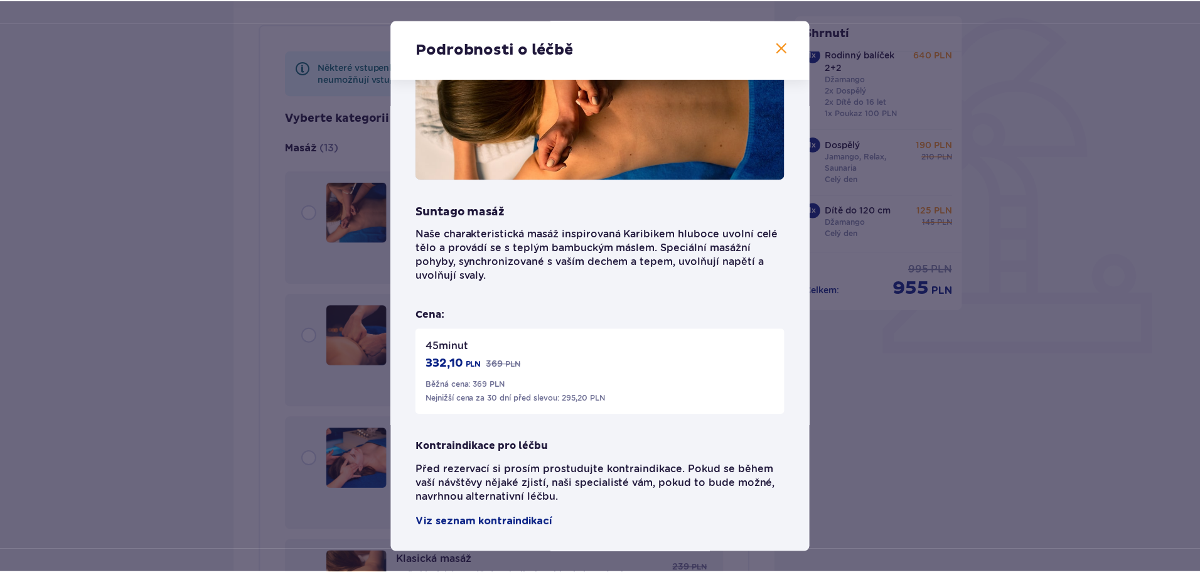
scroll to position [78, 0]
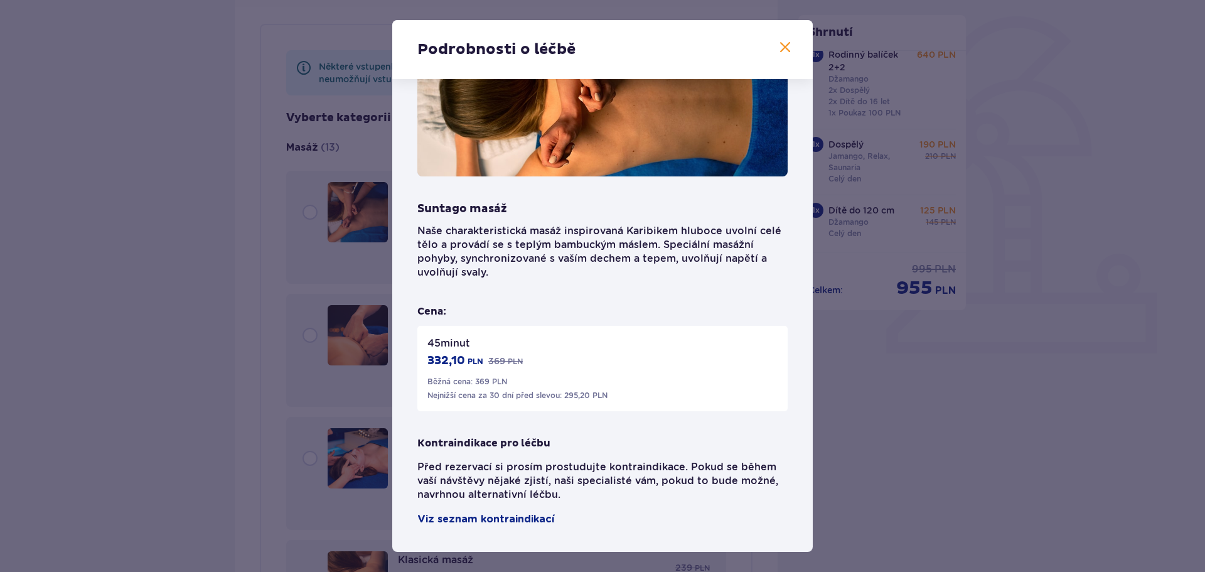
click at [780, 47] on span at bounding box center [785, 47] width 15 height 15
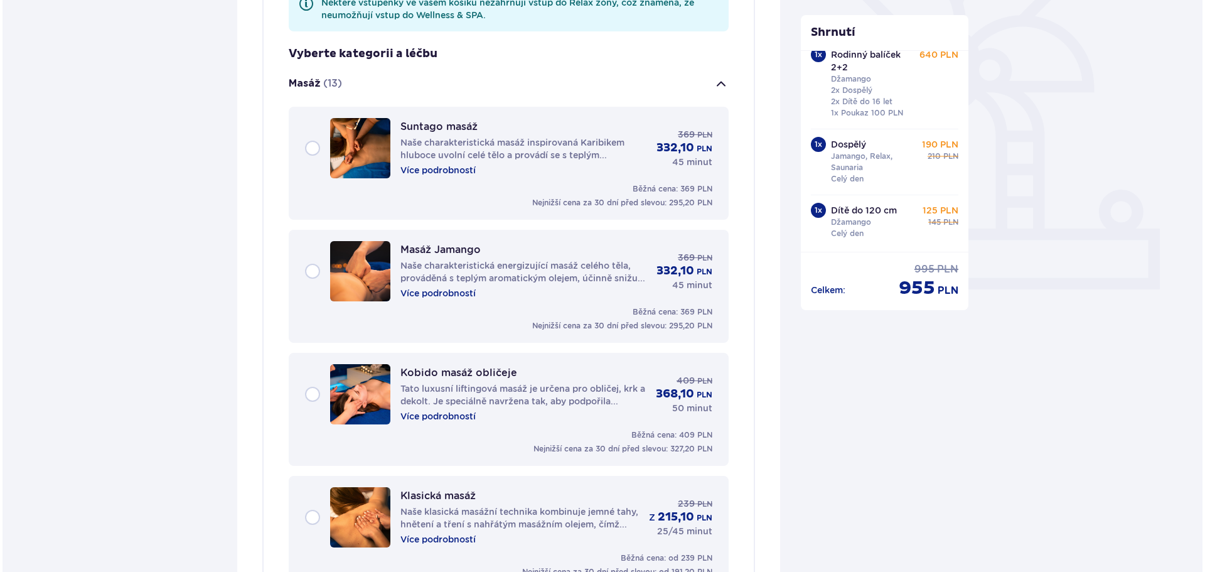
scroll to position [358, 0]
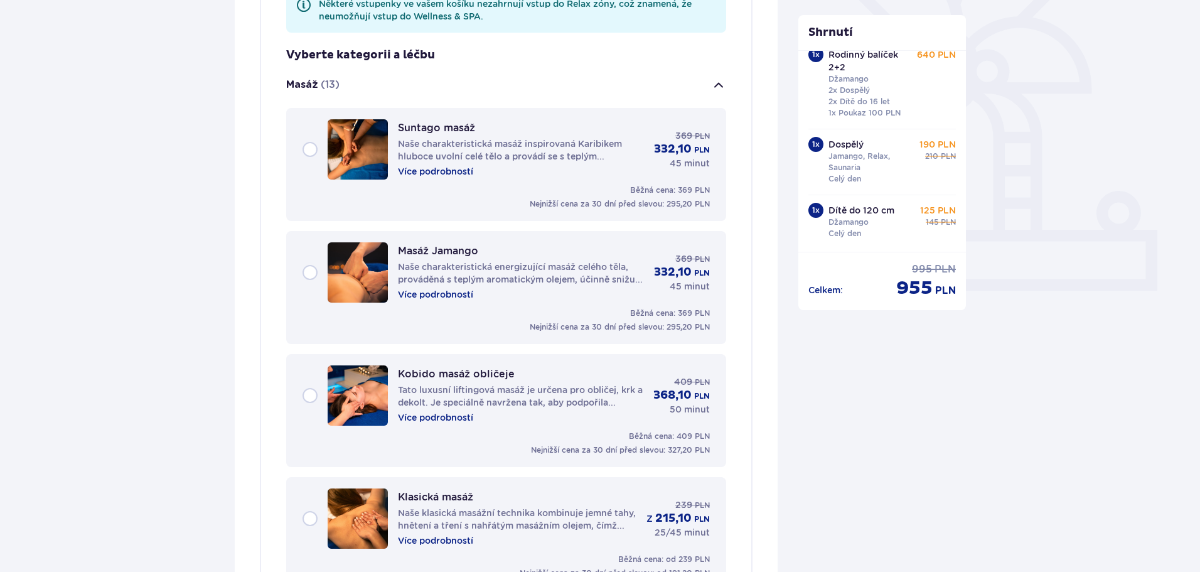
click at [458, 293] on font "Více podrobností" at bounding box center [435, 294] width 75 height 10
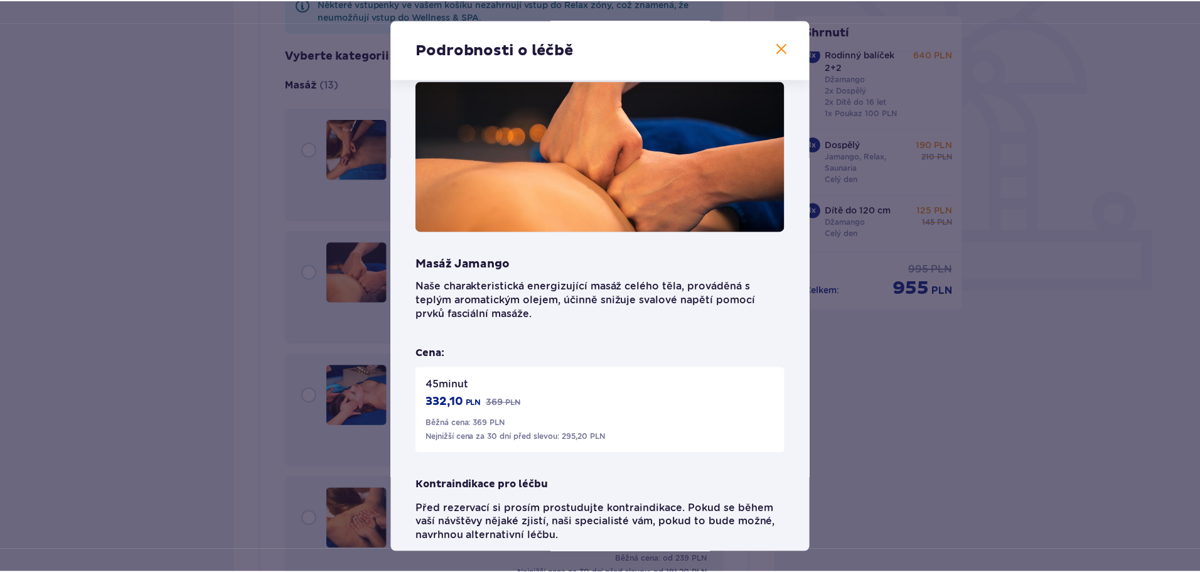
scroll to position [2, 0]
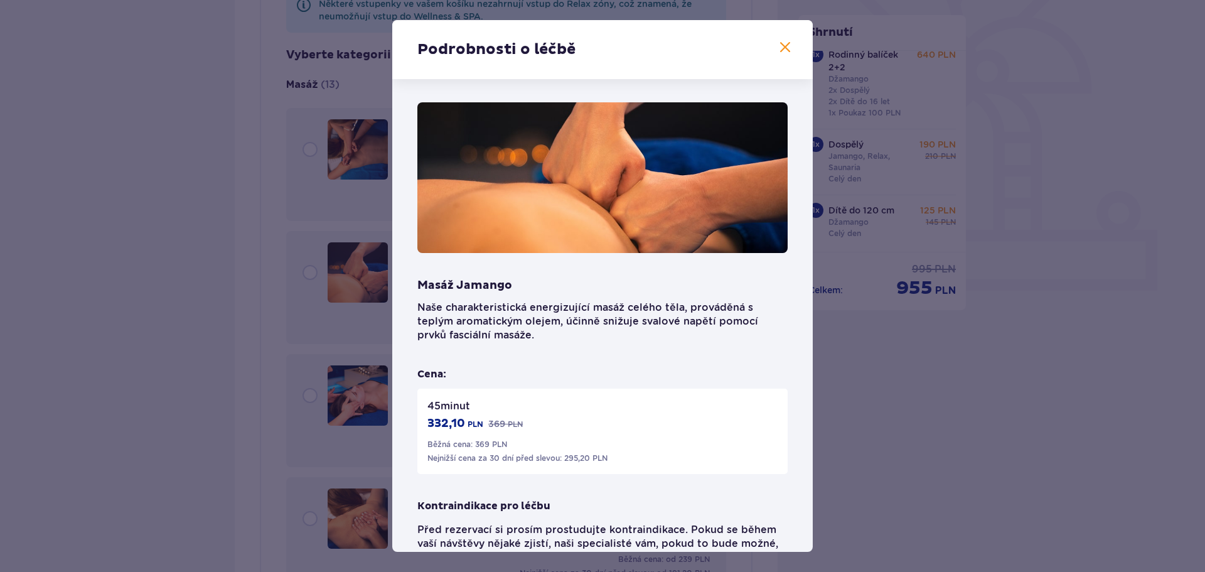
click at [779, 43] on span at bounding box center [785, 47] width 15 height 15
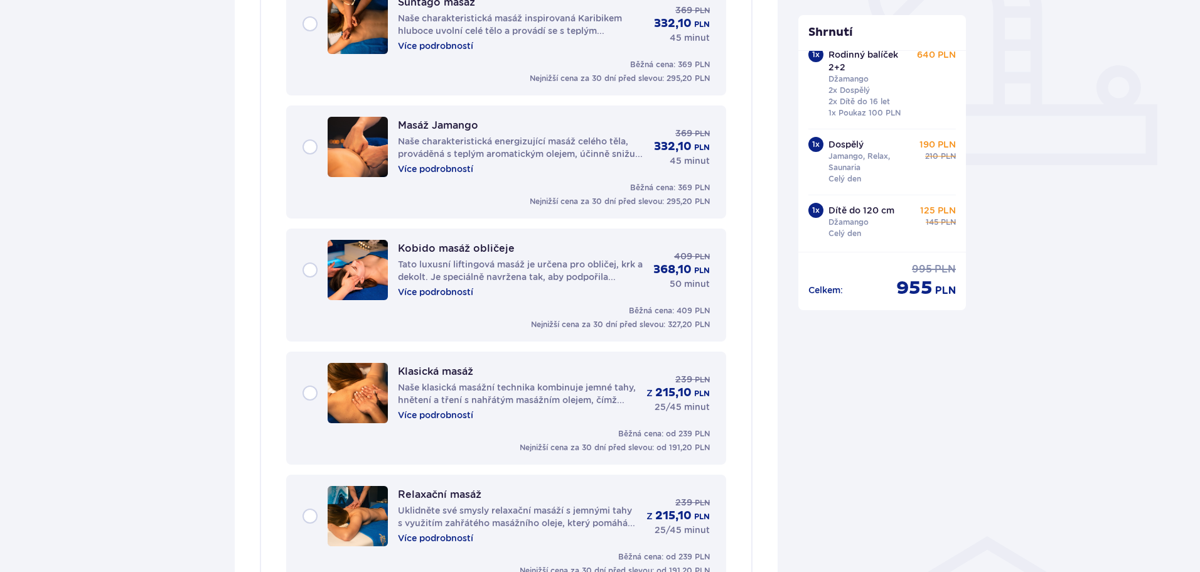
scroll to position [546, 0]
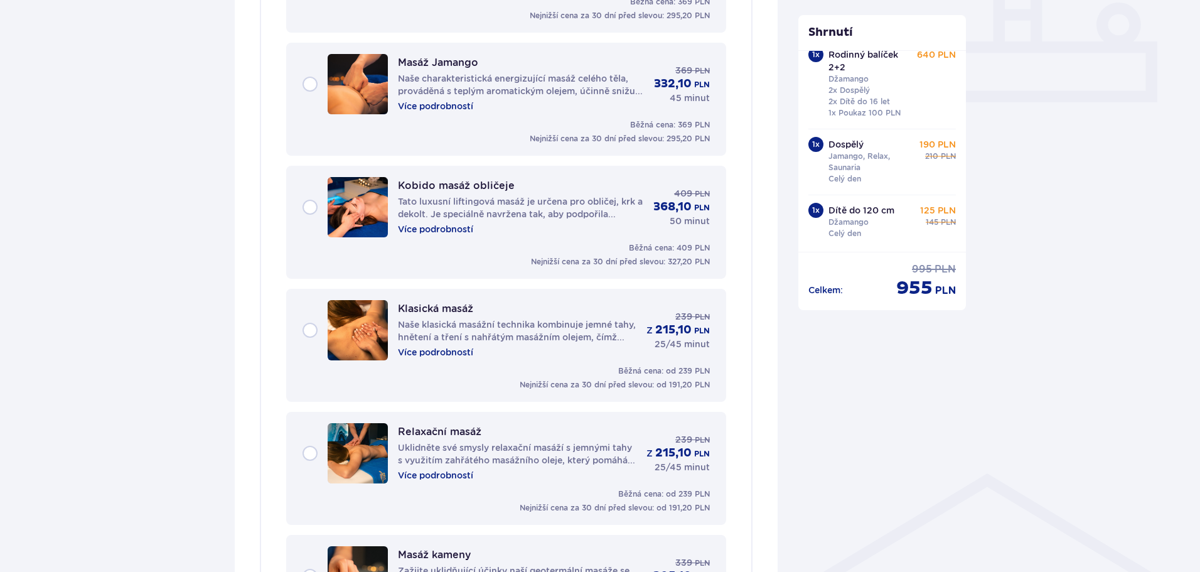
click at [440, 308] on font "Klasická masáž" at bounding box center [435, 309] width 75 height 12
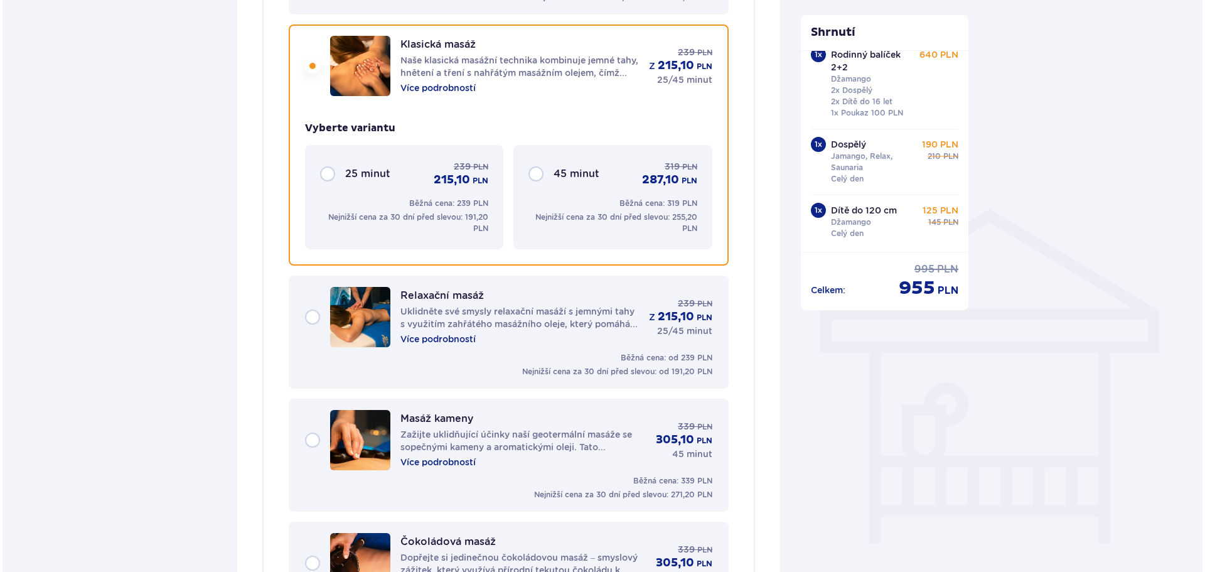
scroll to position [820, 0]
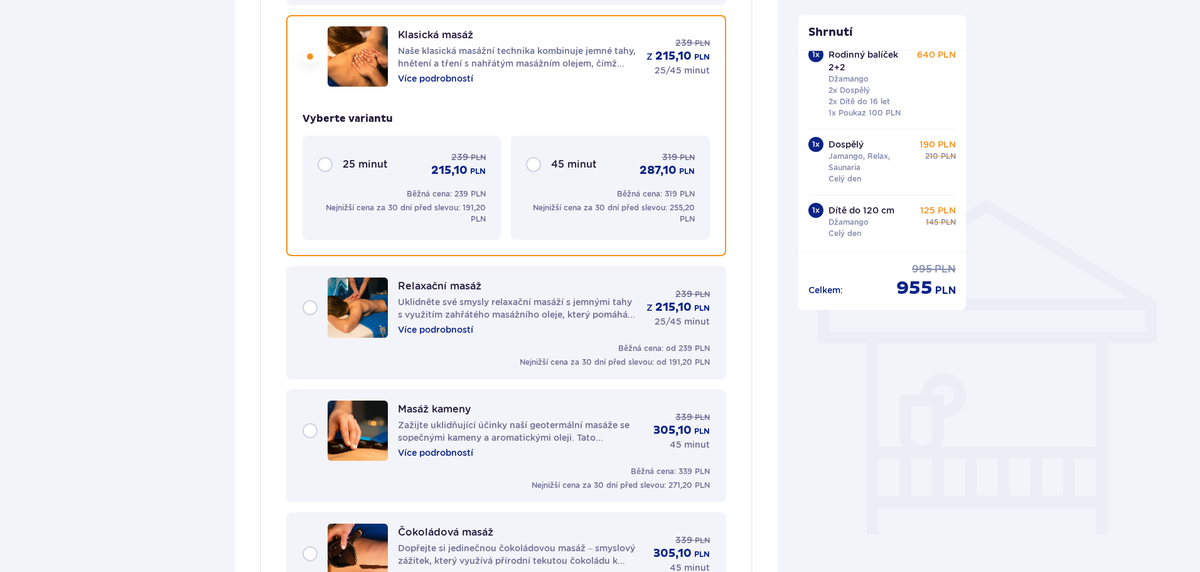
click at [448, 328] on font "Více podrobností" at bounding box center [435, 330] width 75 height 10
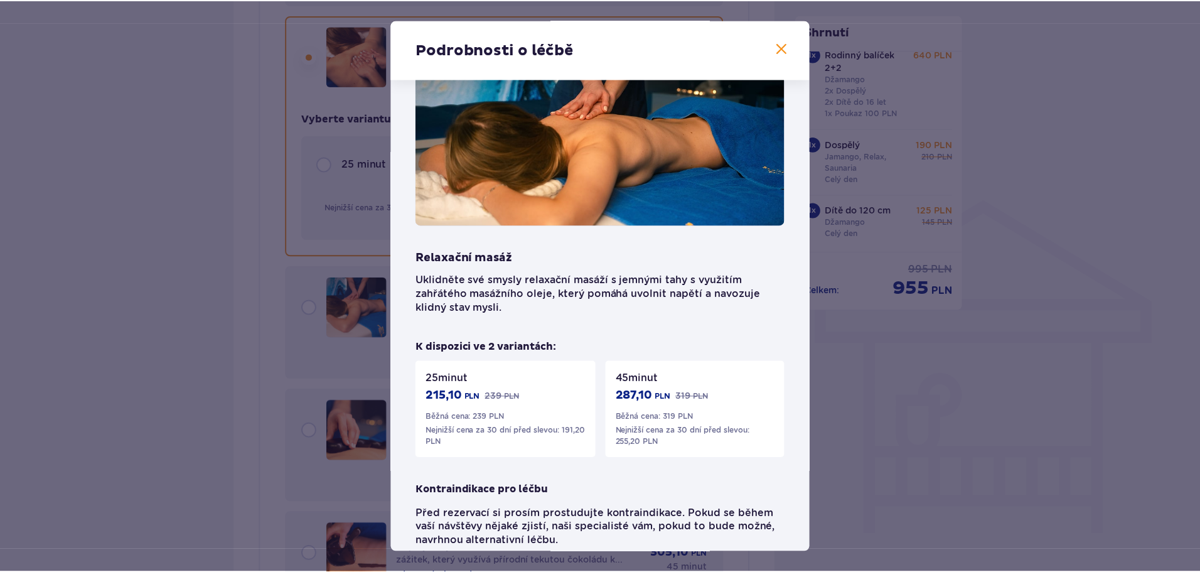
scroll to position [76, 0]
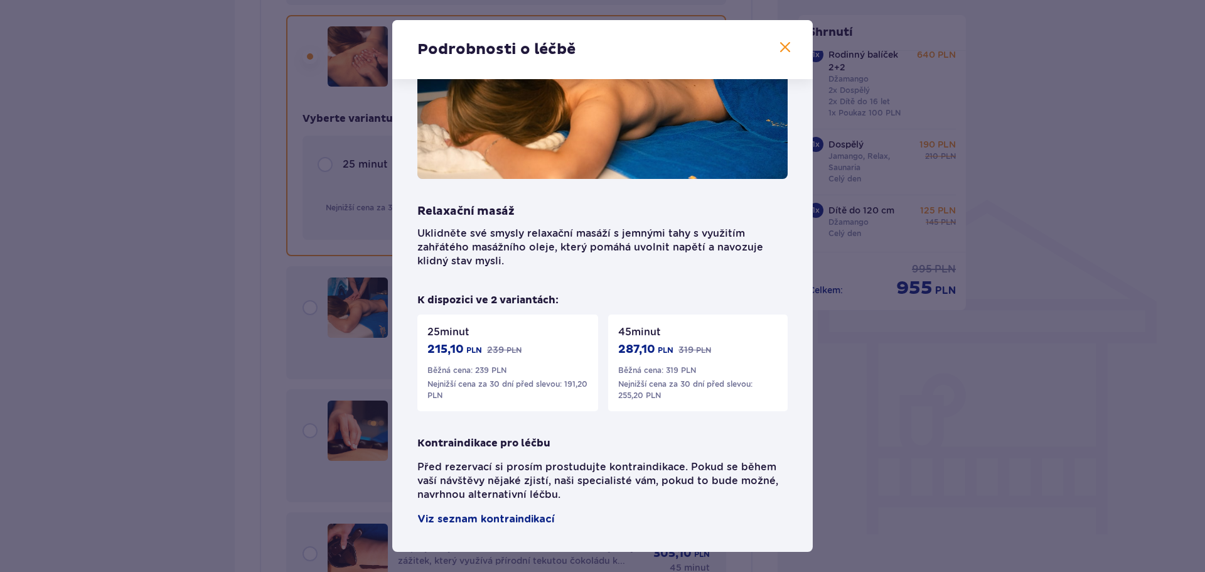
click at [780, 50] on span at bounding box center [785, 47] width 15 height 15
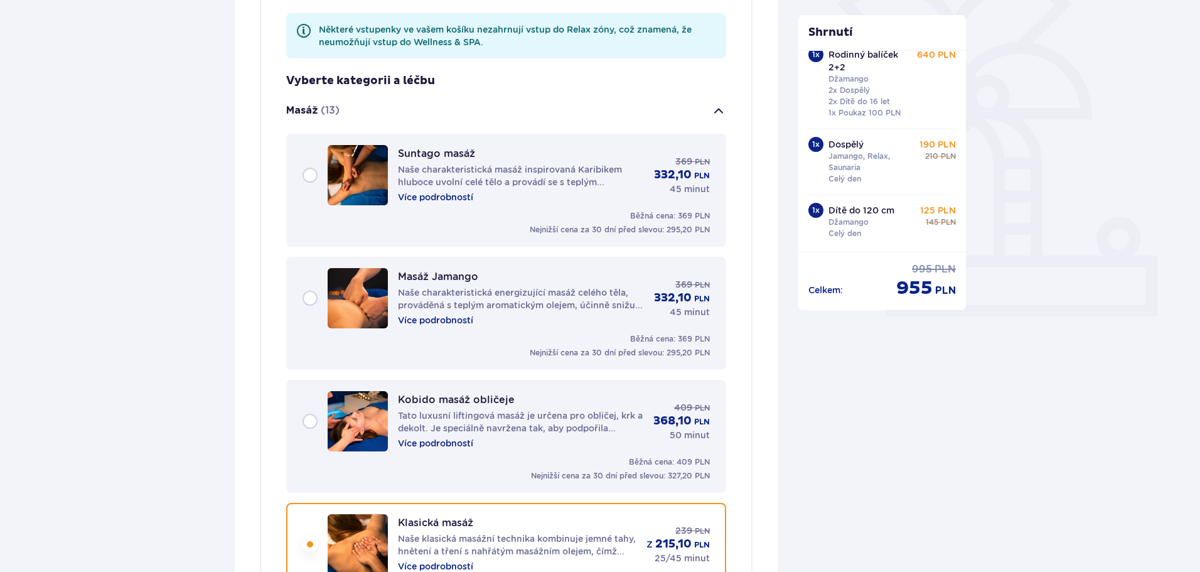
scroll to position [318, 0]
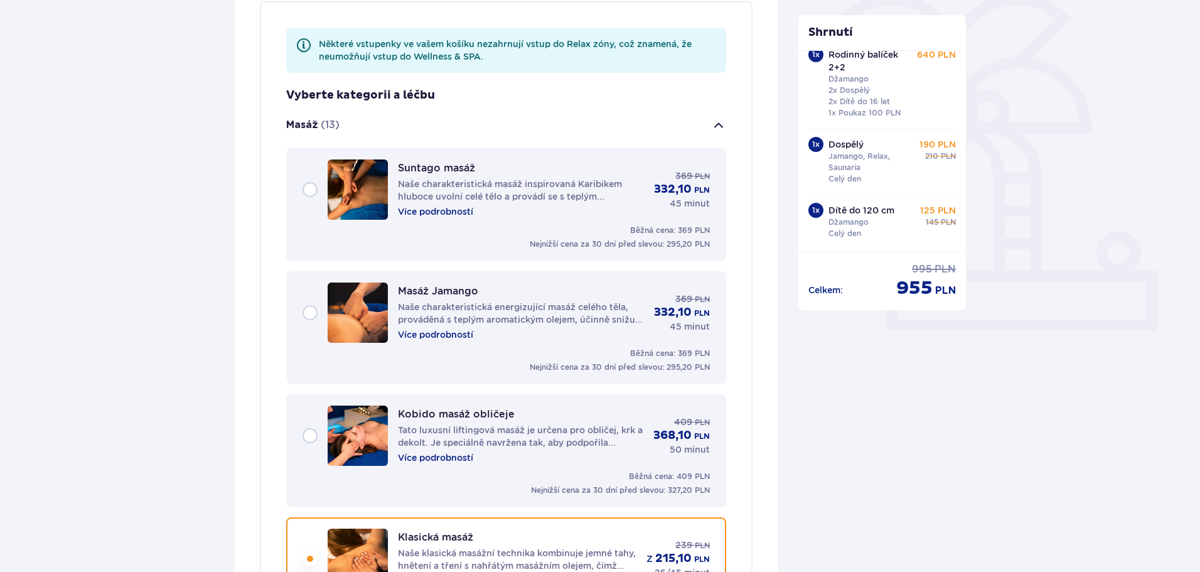
click at [447, 208] on font "Více podrobností" at bounding box center [435, 212] width 75 height 10
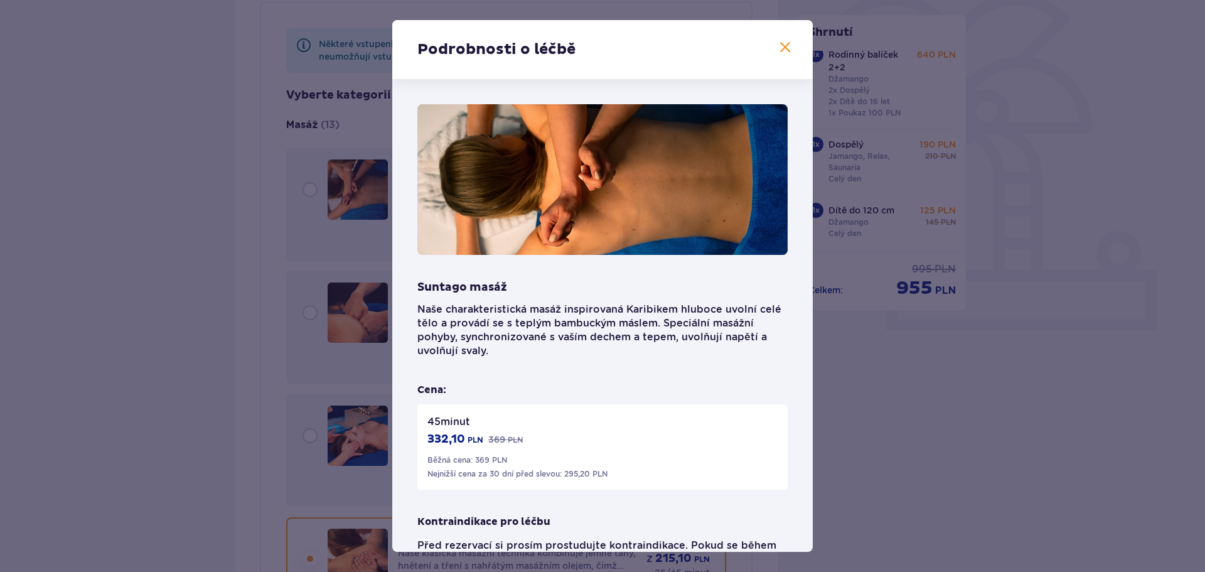
drag, startPoint x: 780, startPoint y: 51, endPoint x: 765, endPoint y: 58, distance: 16.6
click at [779, 50] on span at bounding box center [785, 47] width 15 height 15
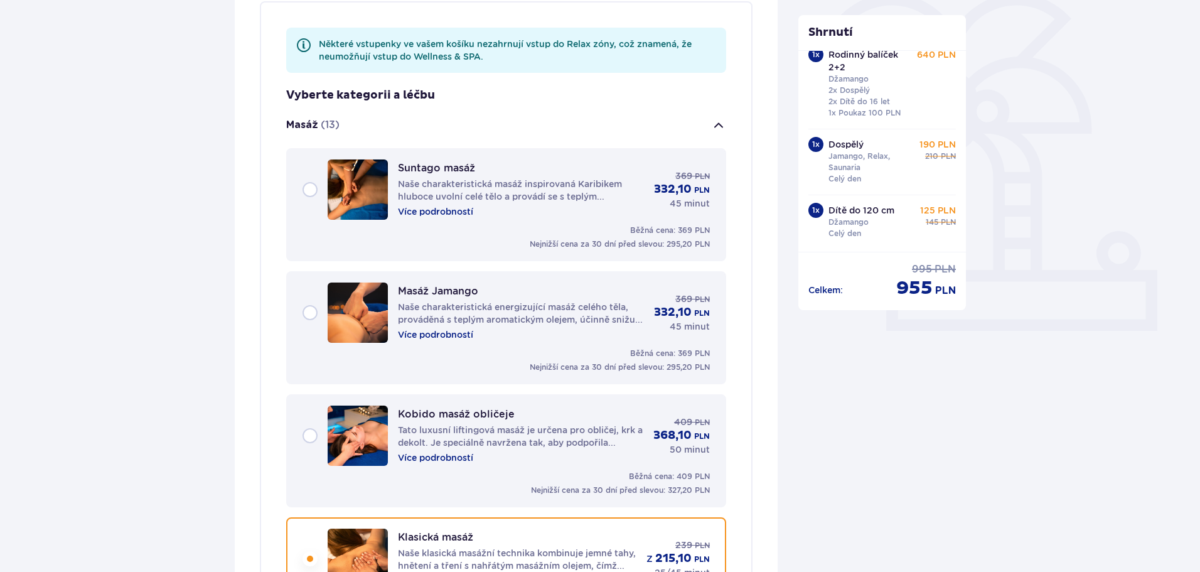
click at [420, 334] on font "Více podrobností" at bounding box center [435, 335] width 75 height 10
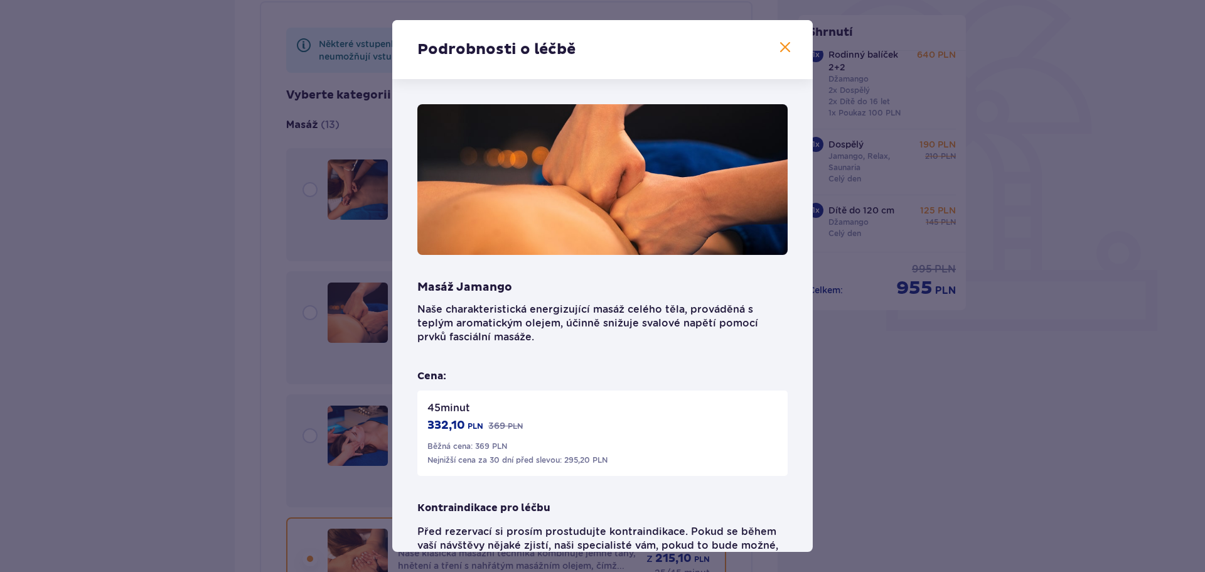
click at [783, 48] on span at bounding box center [785, 47] width 15 height 15
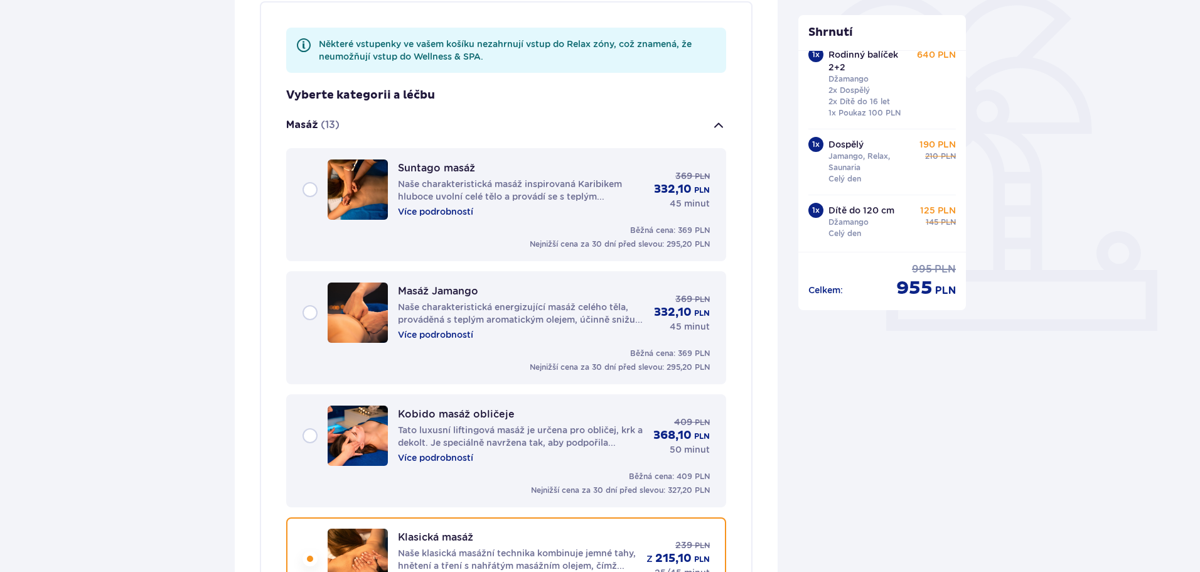
click at [308, 189] on div "Suntago masáž Naše charakteristická masáž inspirovaná Karibikem hluboce uvolní …" at bounding box center [506, 189] width 407 height 60
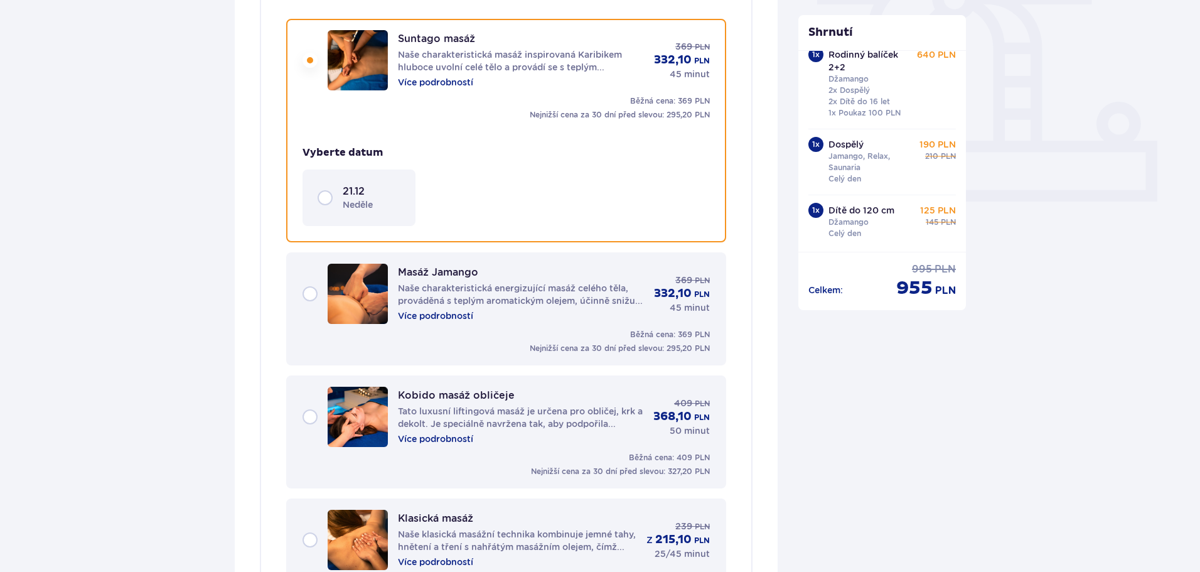
scroll to position [451, 0]
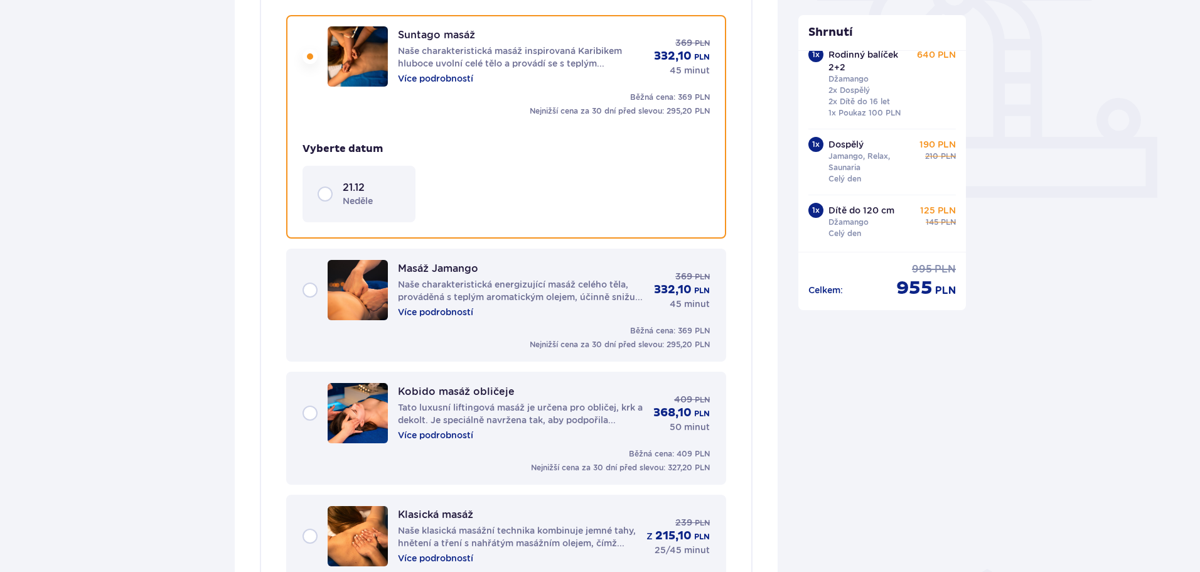
click at [323, 192] on div "21.12 neděle" at bounding box center [359, 194] width 83 height 26
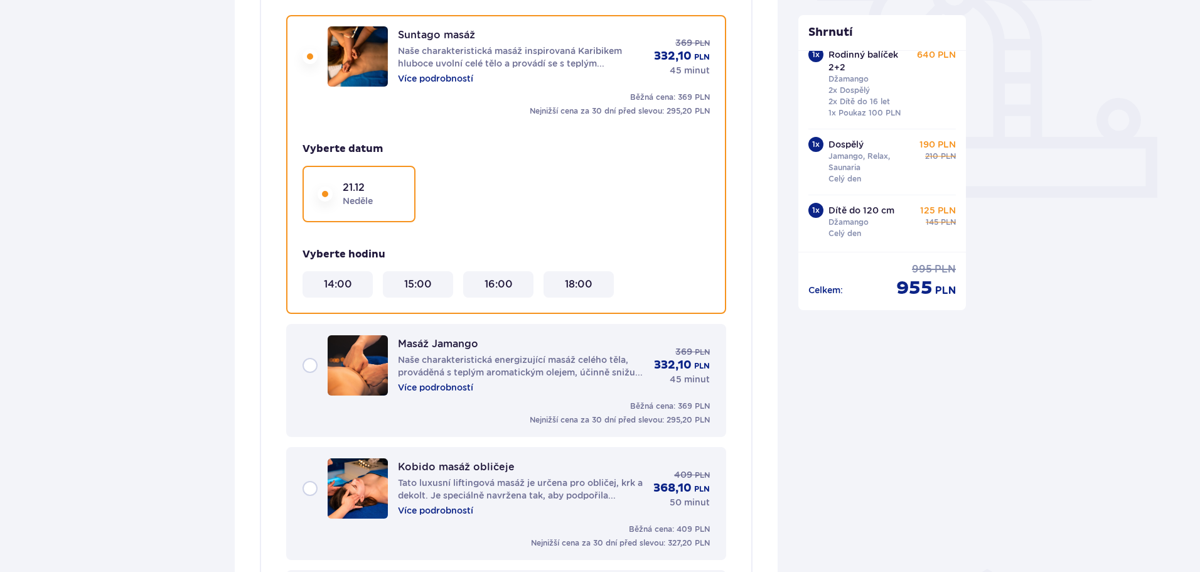
click at [573, 284] on font "18:00" at bounding box center [579, 284] width 28 height 12
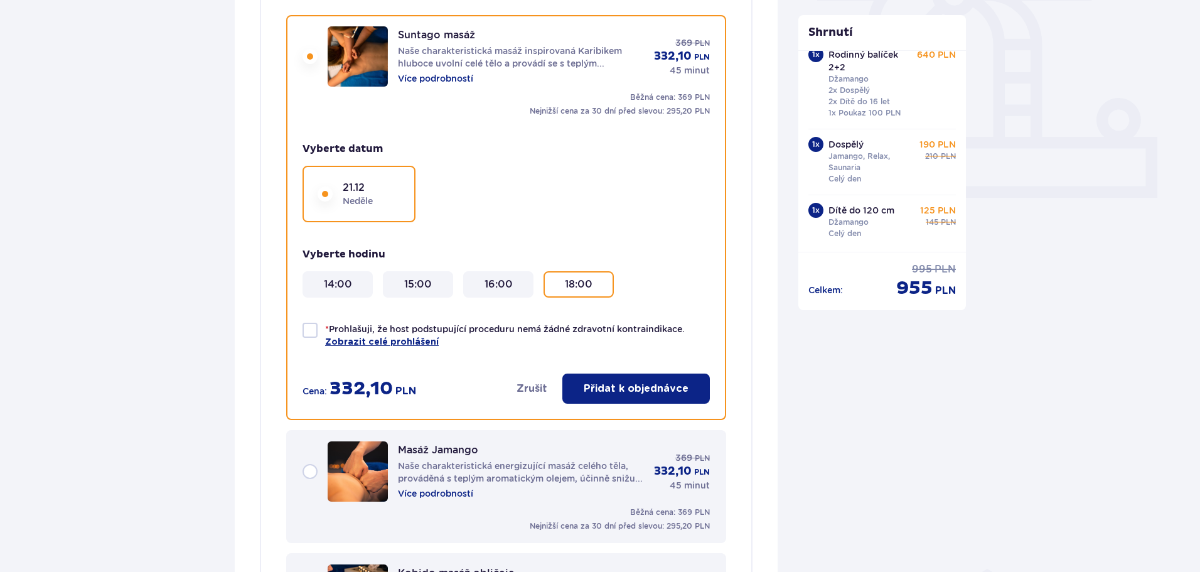
click at [311, 329] on div at bounding box center [310, 330] width 15 height 15
checkbox input "true"
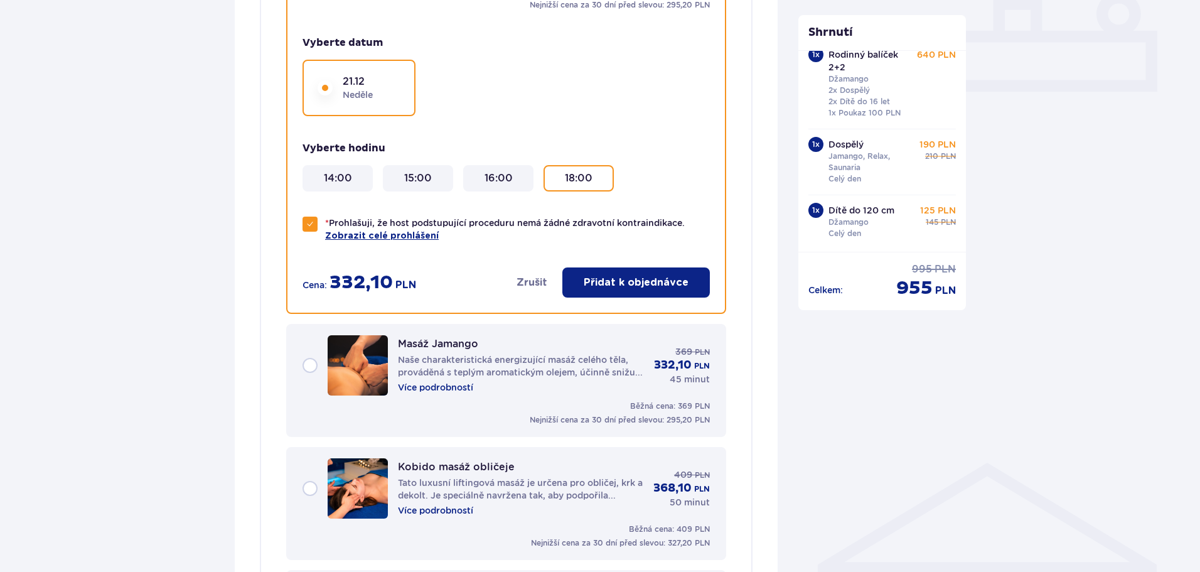
scroll to position [576, 0]
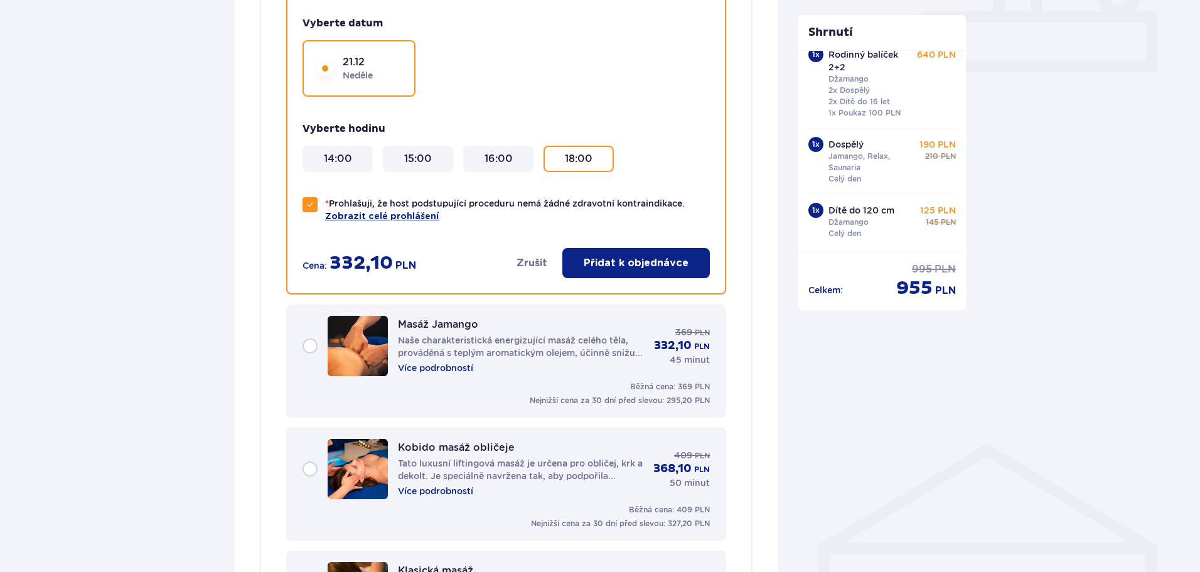
click at [644, 262] on font "Přidat k objednávce" at bounding box center [636, 263] width 105 height 10
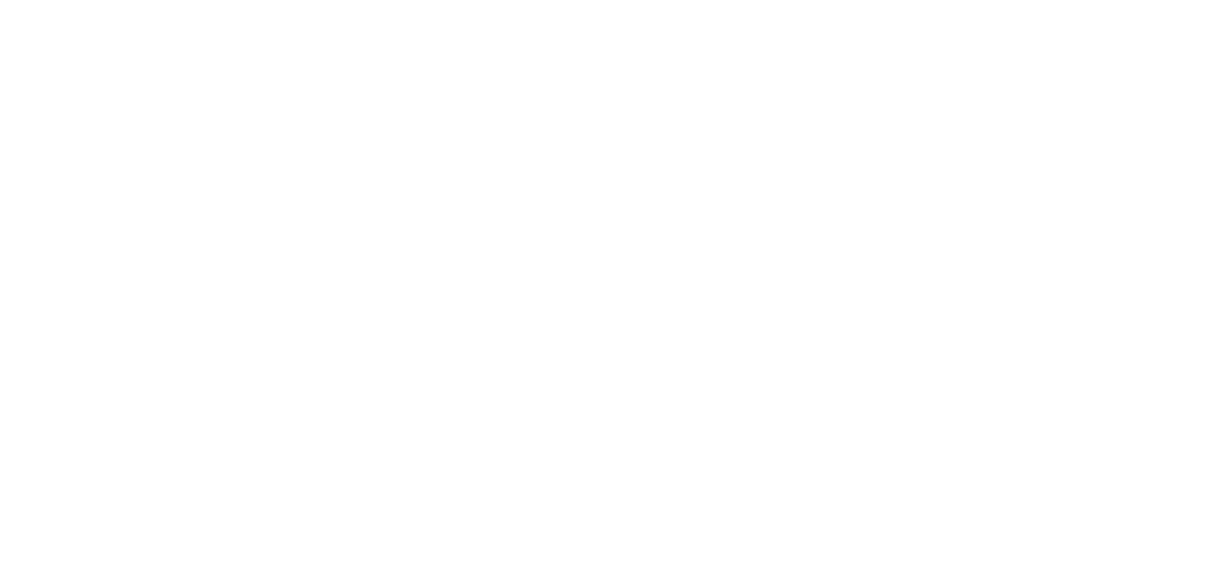
scroll to position [0, 0]
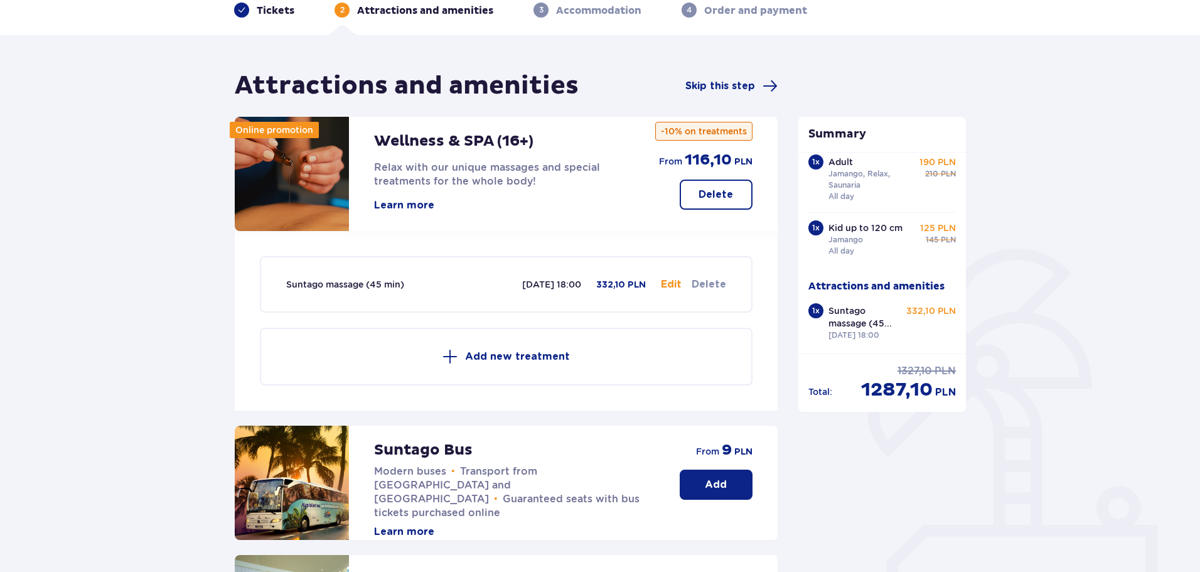
scroll to position [126, 0]
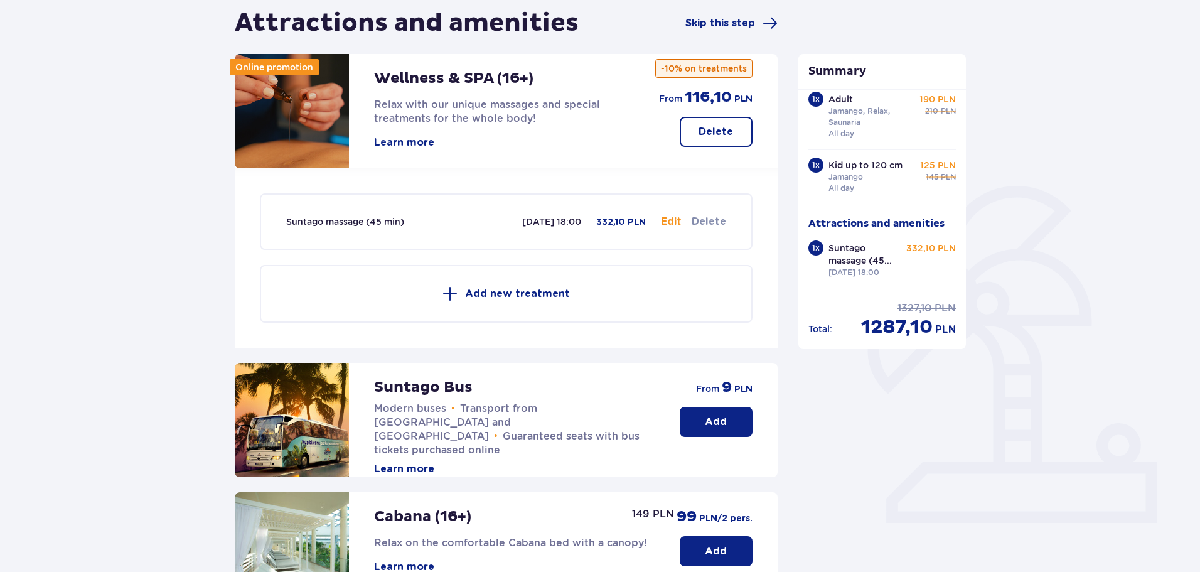
click at [504, 291] on p "Add new treatment" at bounding box center [517, 294] width 105 height 14
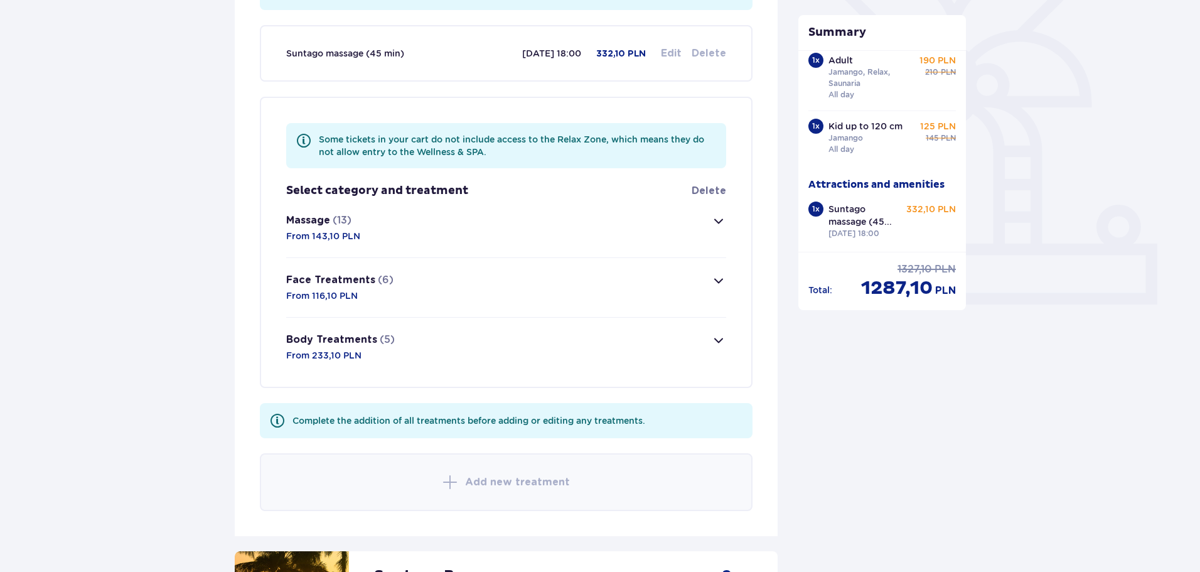
scroll to position [363, 0]
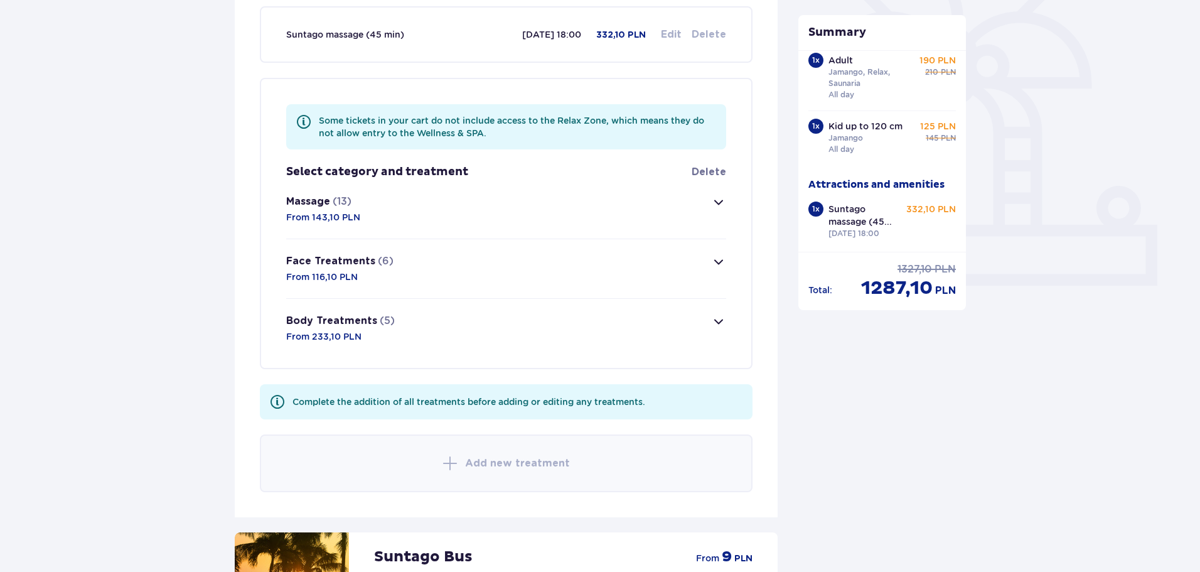
click at [718, 201] on span "button" at bounding box center [718, 202] width 15 height 15
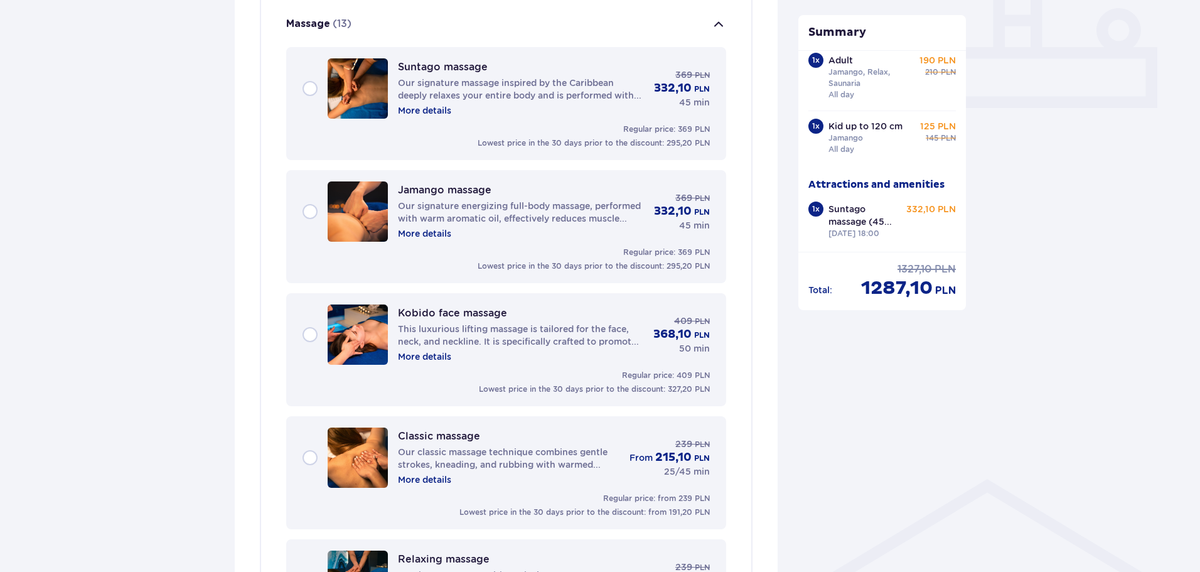
scroll to position [542, 0]
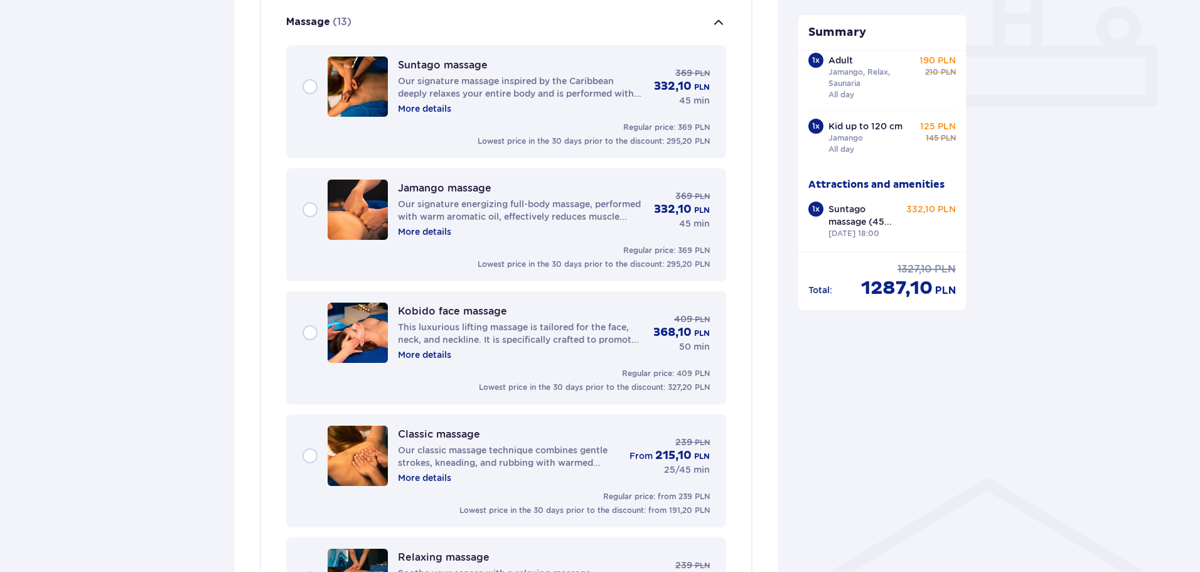
click at [431, 88] on p "Our signature massage inspired by the Caribbean deeply relaxes your entire body…" at bounding box center [521, 87] width 246 height 25
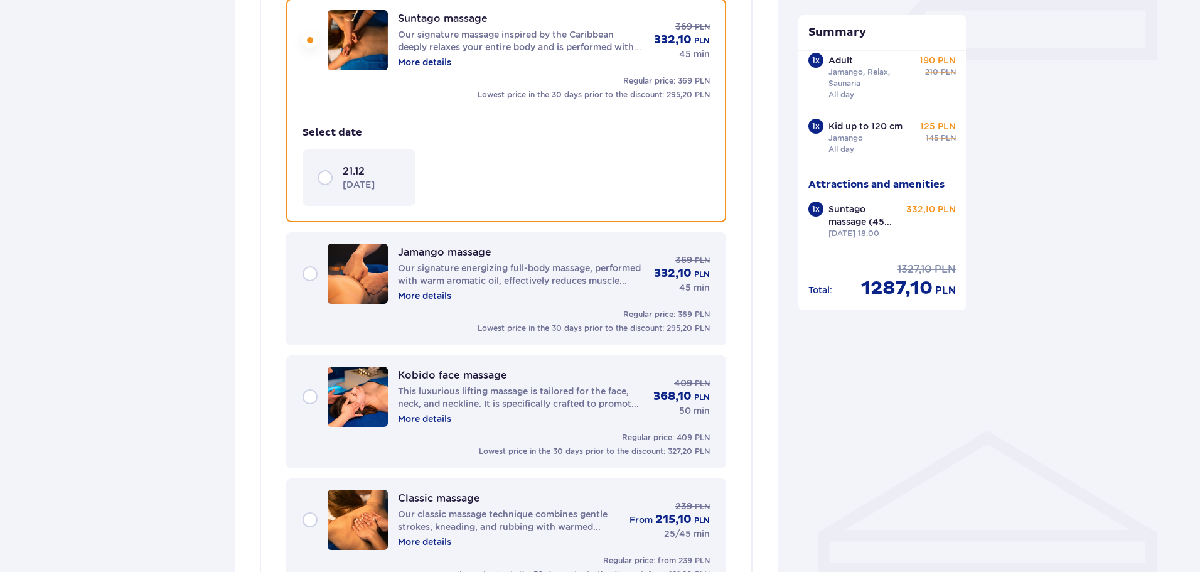
scroll to position [573, 0]
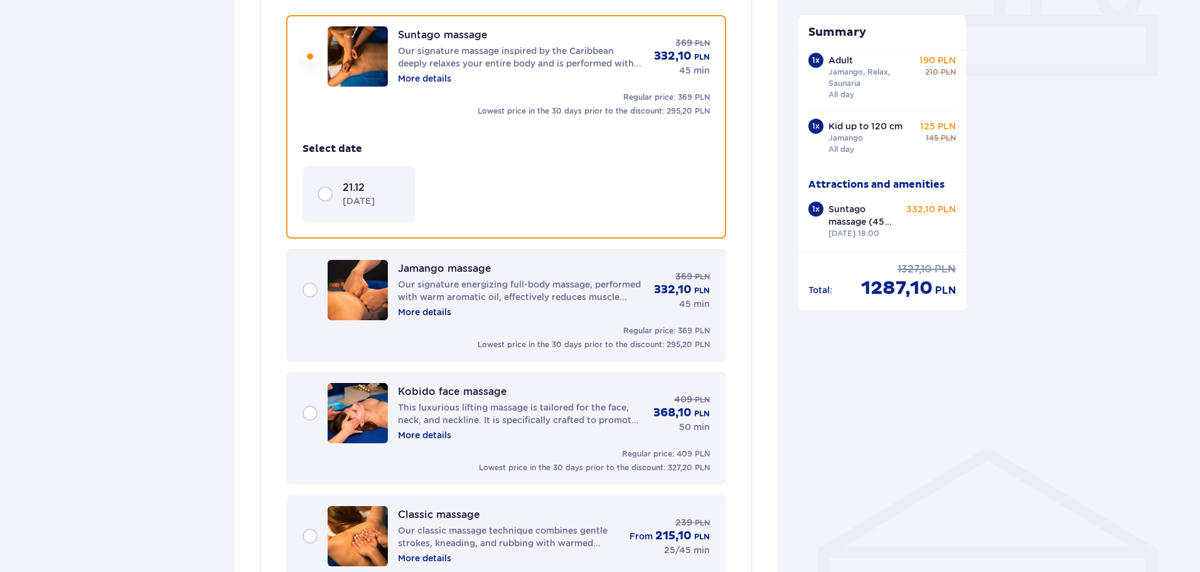
click at [330, 194] on div "21.12 Sunday" at bounding box center [359, 194] width 83 height 26
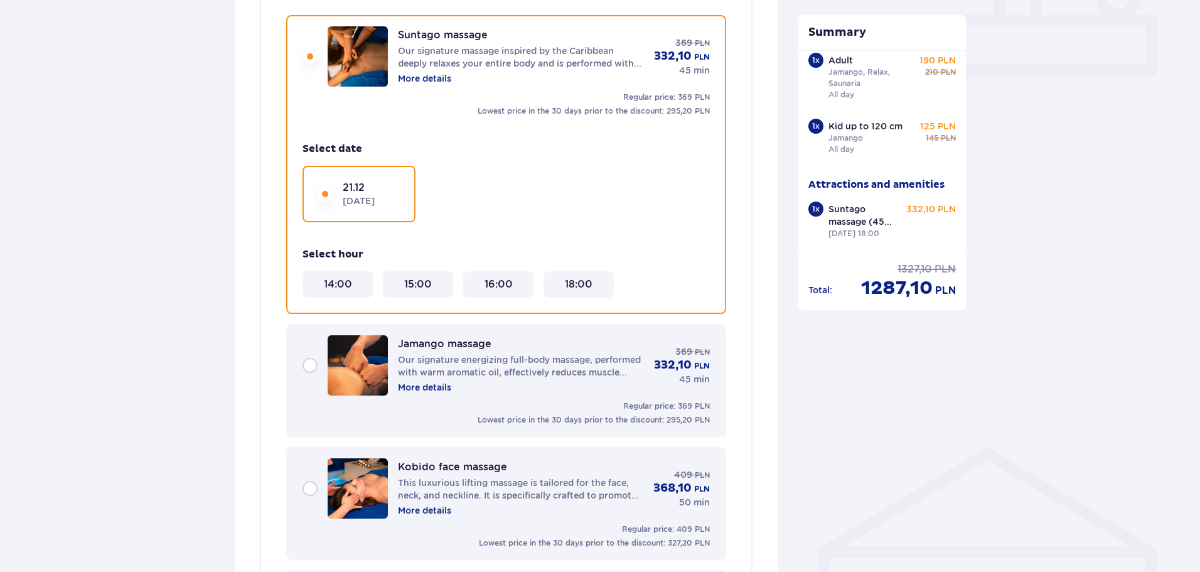
scroll to position [635, 0]
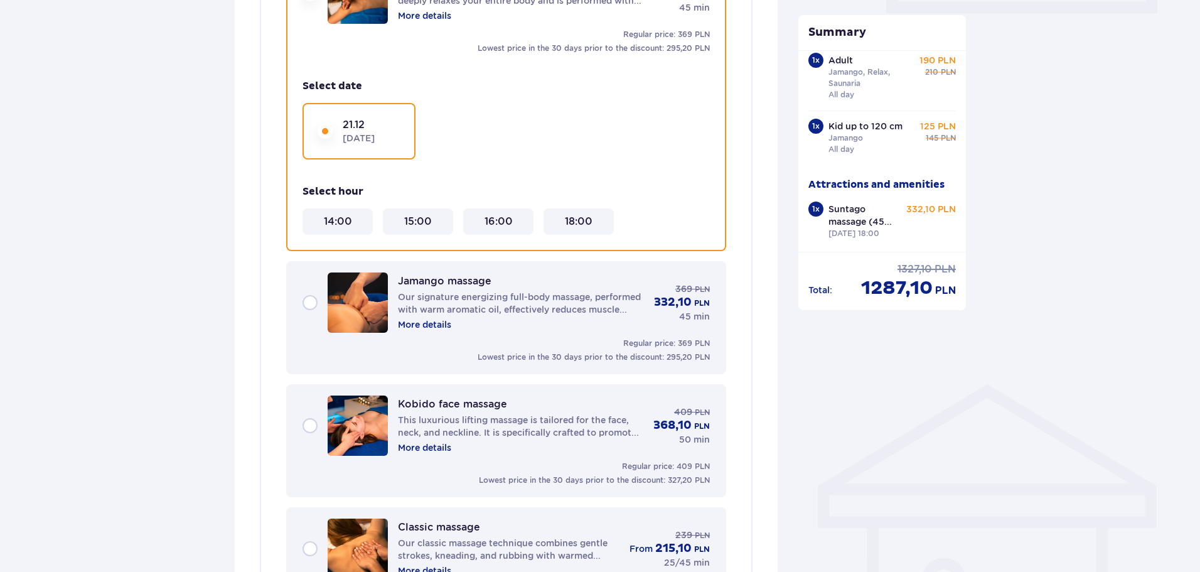
click at [570, 222] on 18\ "18:00" at bounding box center [579, 222] width 28 height 14
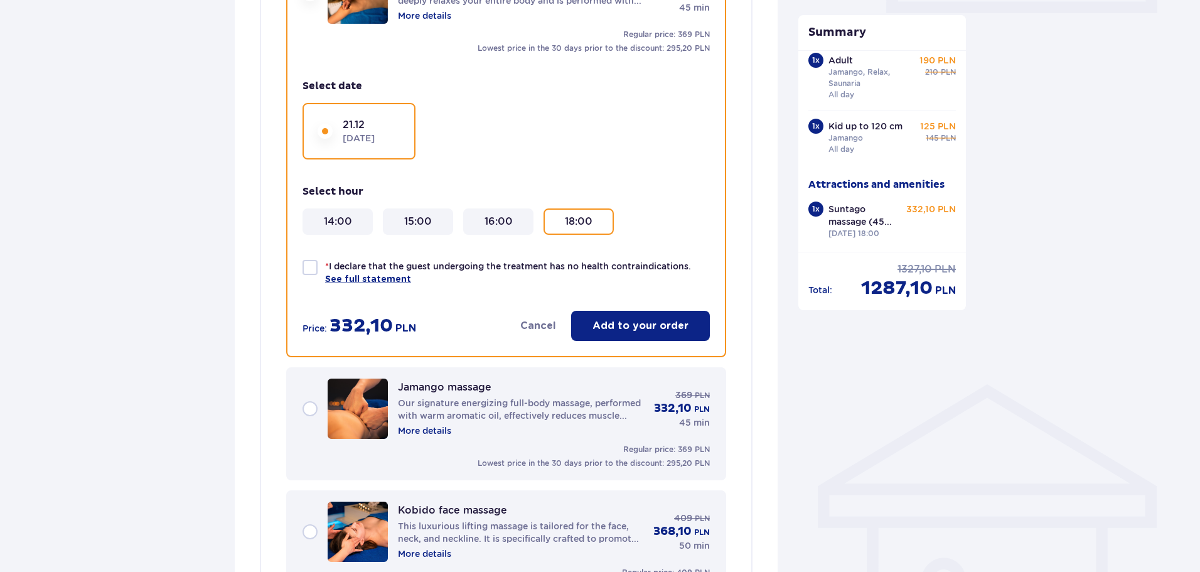
click at [307, 270] on div at bounding box center [310, 267] width 15 height 15
checkbox input "true"
click at [644, 330] on p "Add to your order" at bounding box center [641, 326] width 96 height 14
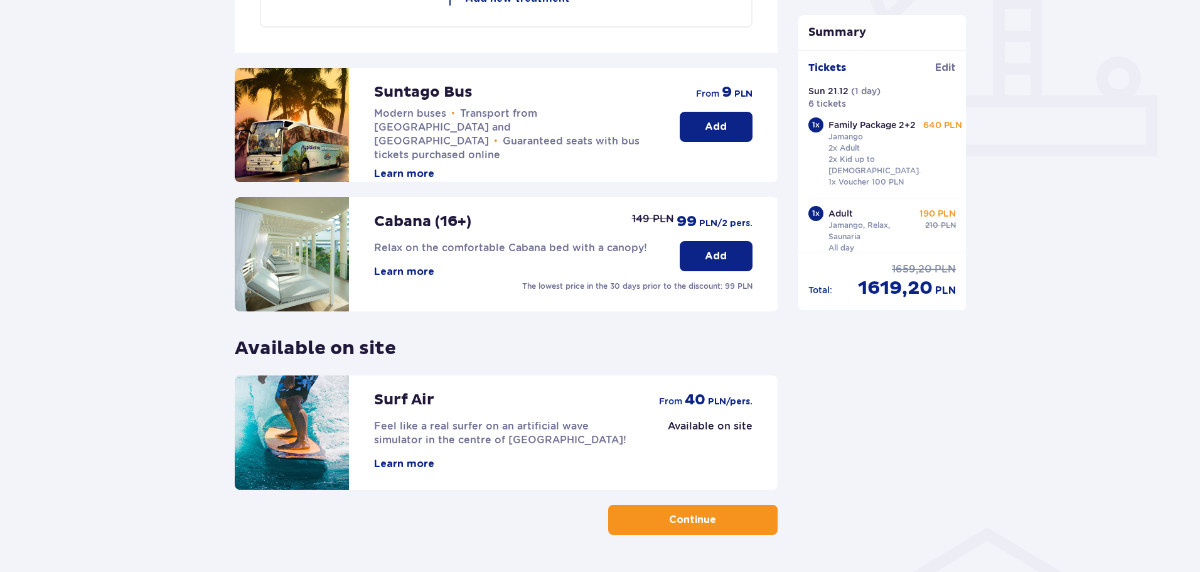
scroll to position [531, 0]
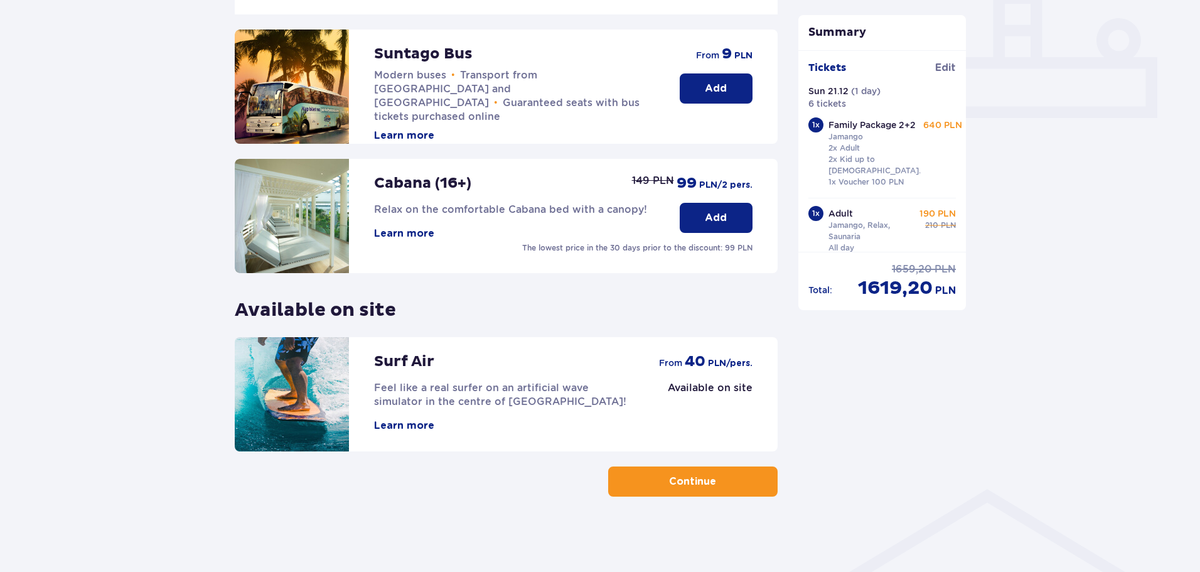
click at [676, 485] on p "Continue" at bounding box center [692, 482] width 47 height 14
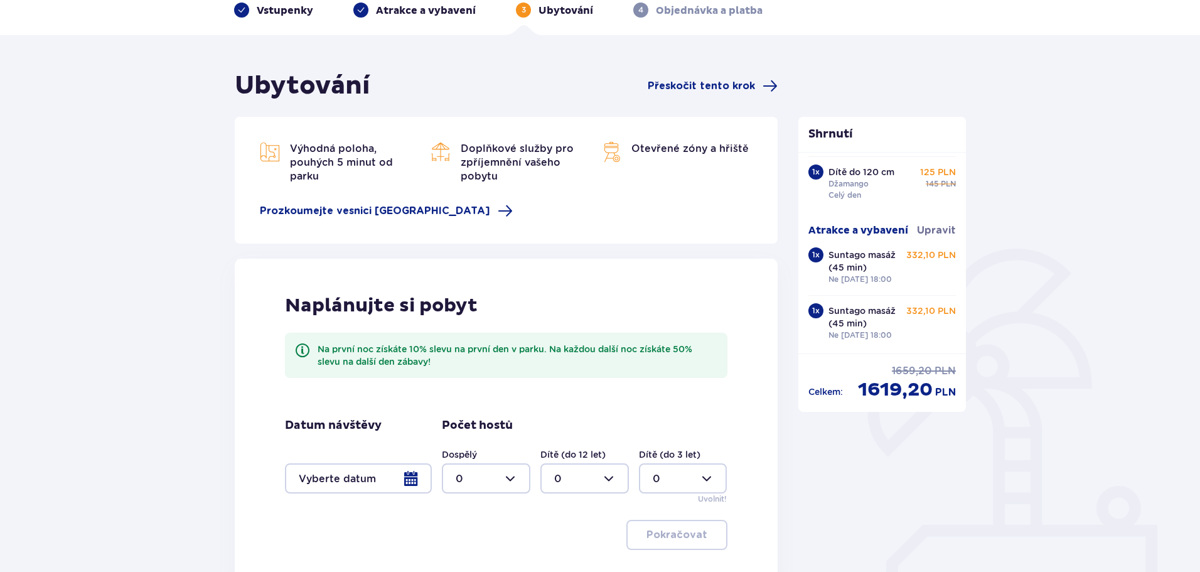
scroll to position [126, 0]
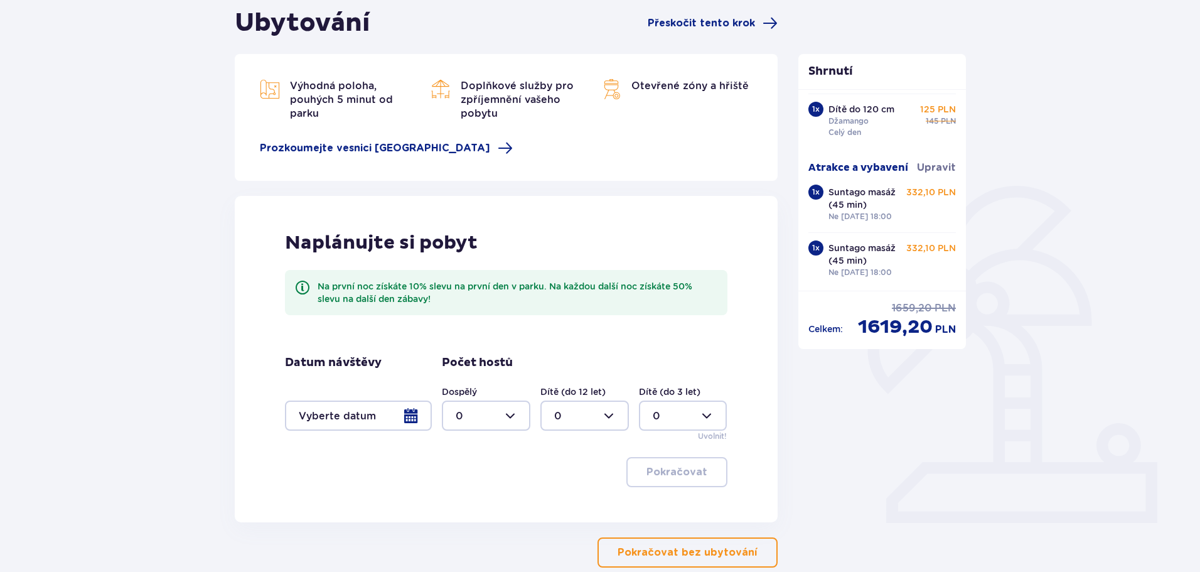
click at [408, 418] on div at bounding box center [358, 416] width 147 height 30
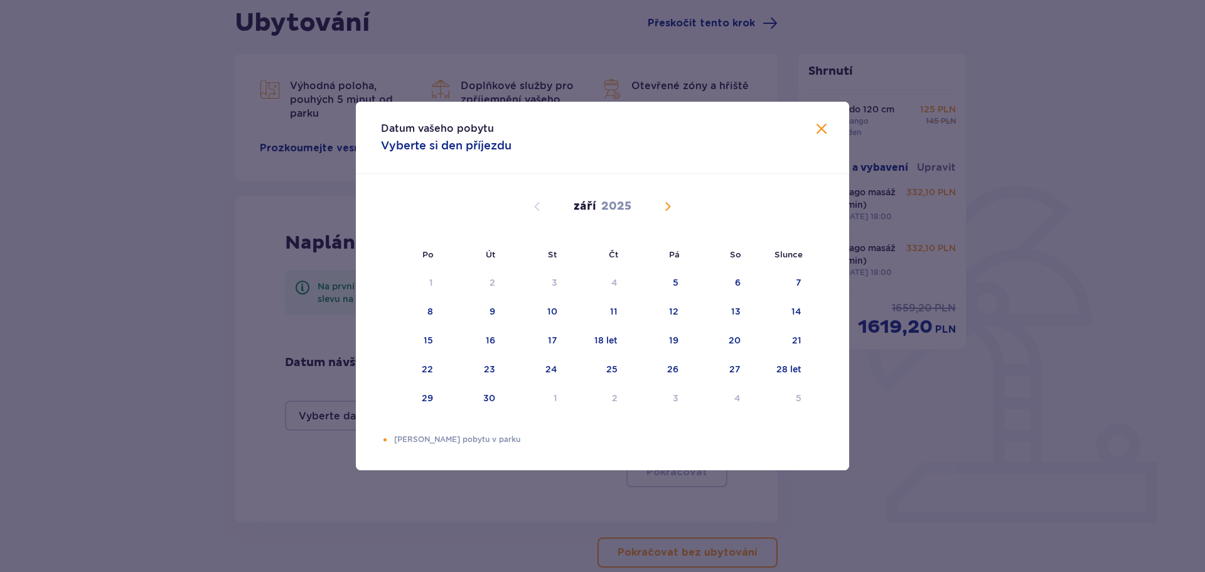
click at [667, 203] on span "Kalendář" at bounding box center [667, 206] width 15 height 15
click at [797, 342] on div "21" at bounding box center [796, 340] width 9 height 13
click at [411, 364] on div "22" at bounding box center [411, 370] width 61 height 28
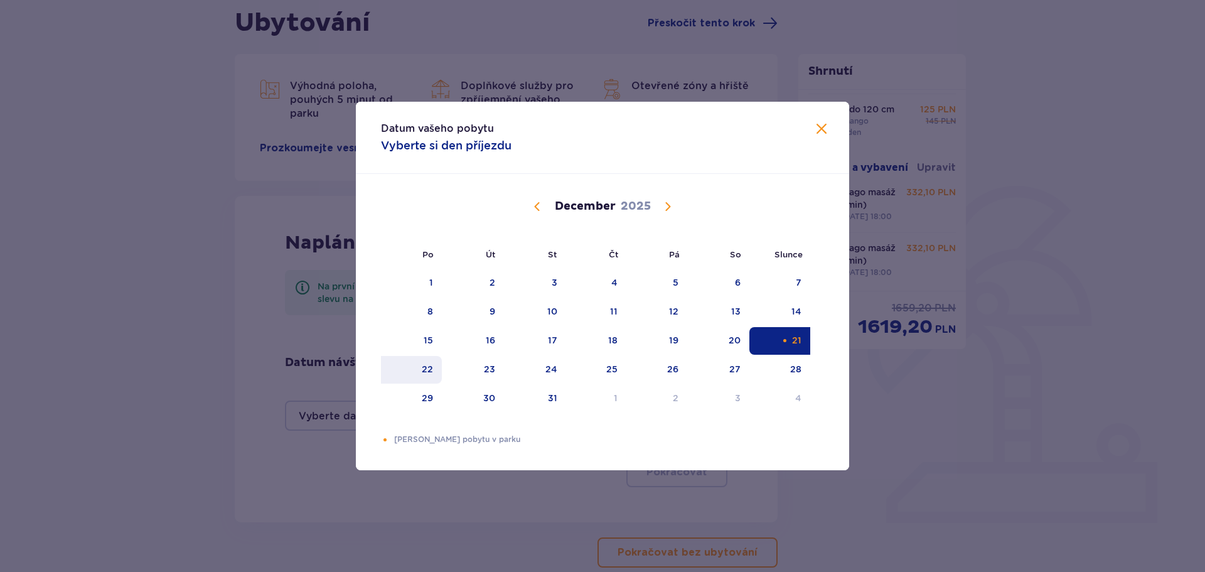
type input "[DATE] - [DATE]"
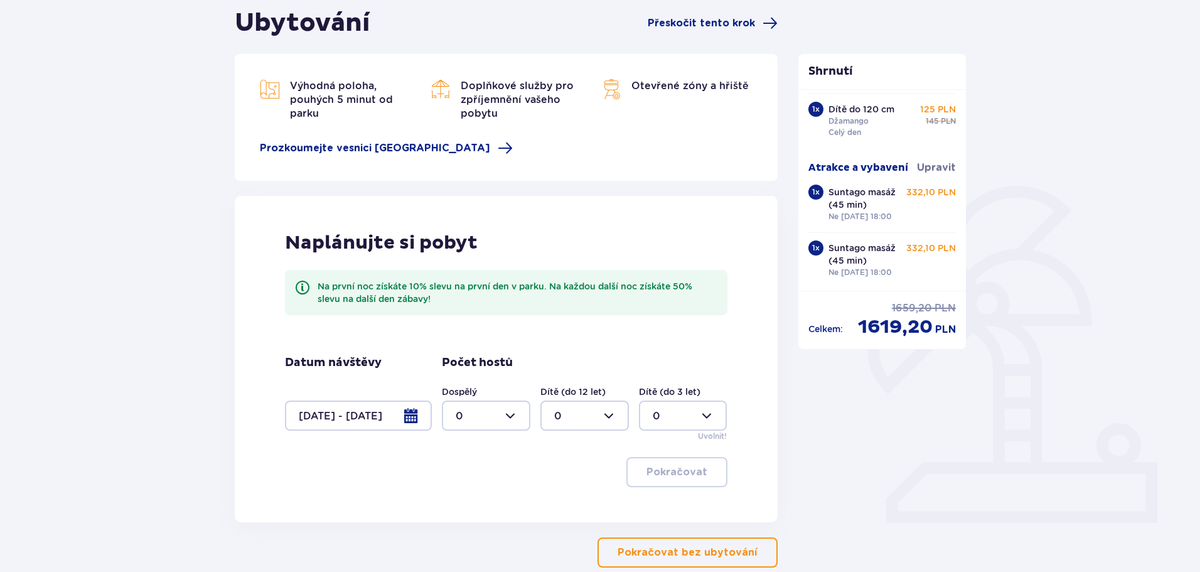
click at [507, 412] on div at bounding box center [486, 416] width 89 height 30
click at [460, 529] on font "3" at bounding box center [459, 533] width 6 height 12
type input "3"
click at [577, 412] on div at bounding box center [585, 416] width 89 height 30
click at [558, 532] on font "3" at bounding box center [557, 533] width 6 height 12
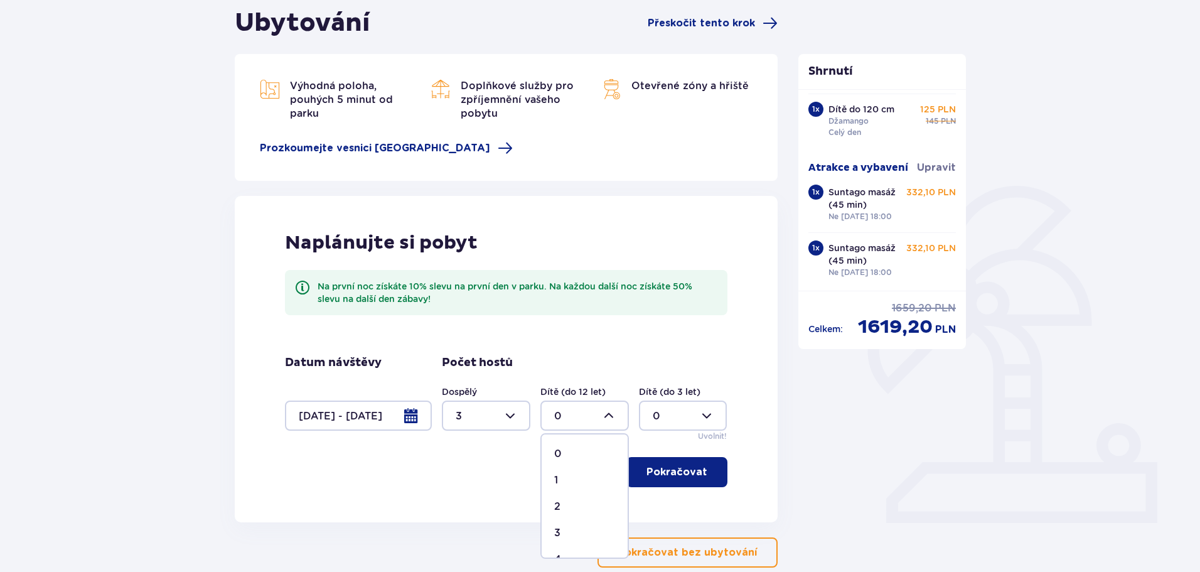
type input "3"
click at [684, 478] on font "Pokračovat" at bounding box center [677, 472] width 61 height 14
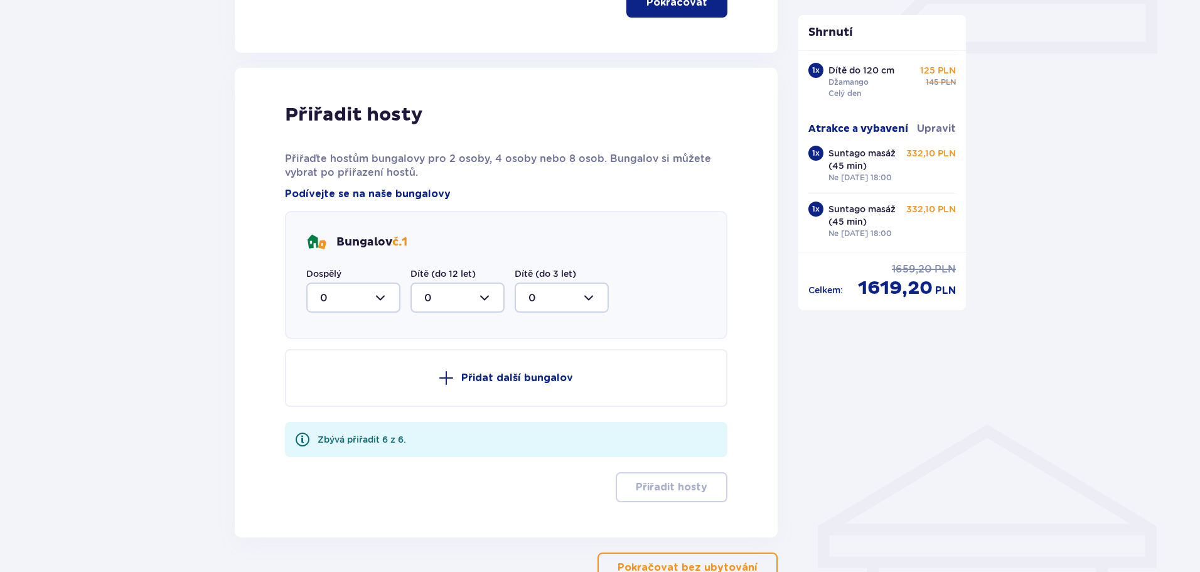
scroll to position [648, 0]
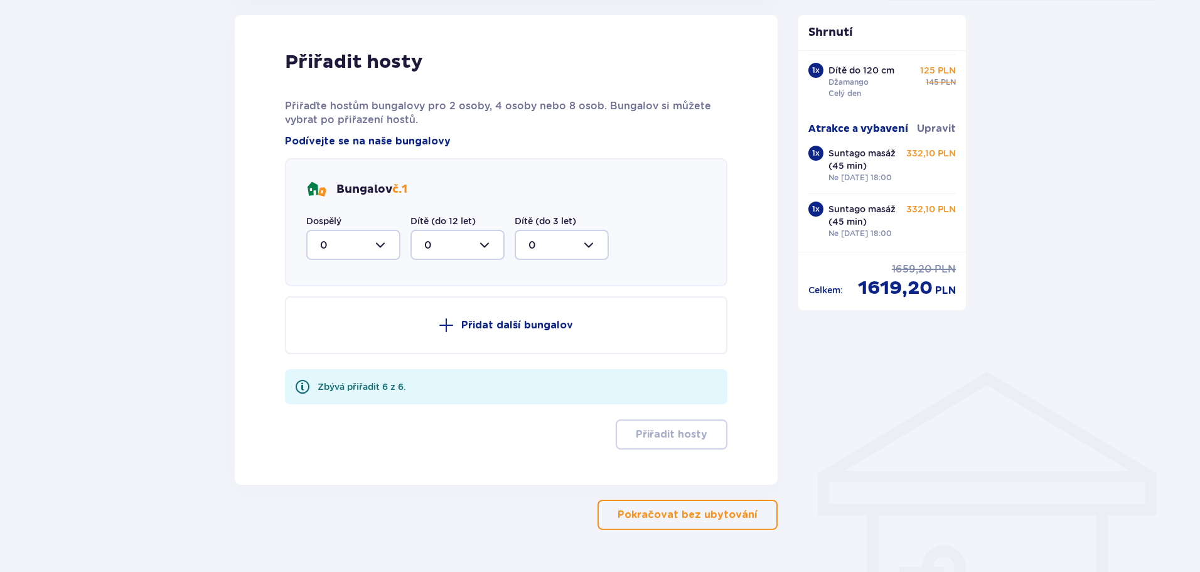
click at [377, 245] on div at bounding box center [353, 245] width 94 height 30
click at [325, 362] on font "3" at bounding box center [323, 362] width 6 height 12
type input "3"
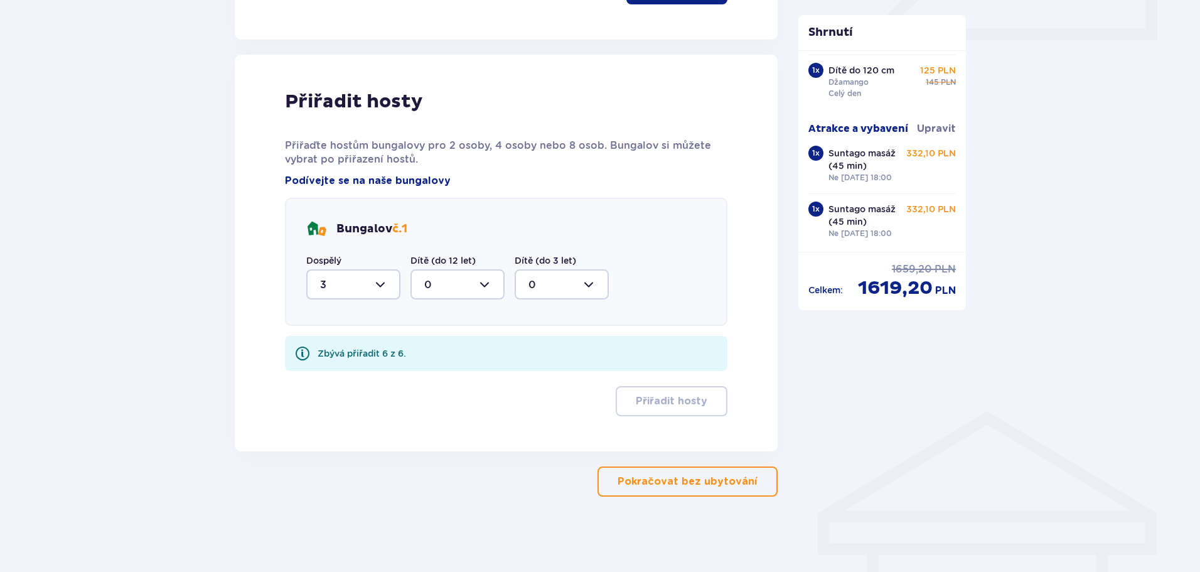
click at [475, 286] on div at bounding box center [458, 284] width 94 height 30
click at [429, 403] on font "3" at bounding box center [427, 402] width 6 height 12
type input "3"
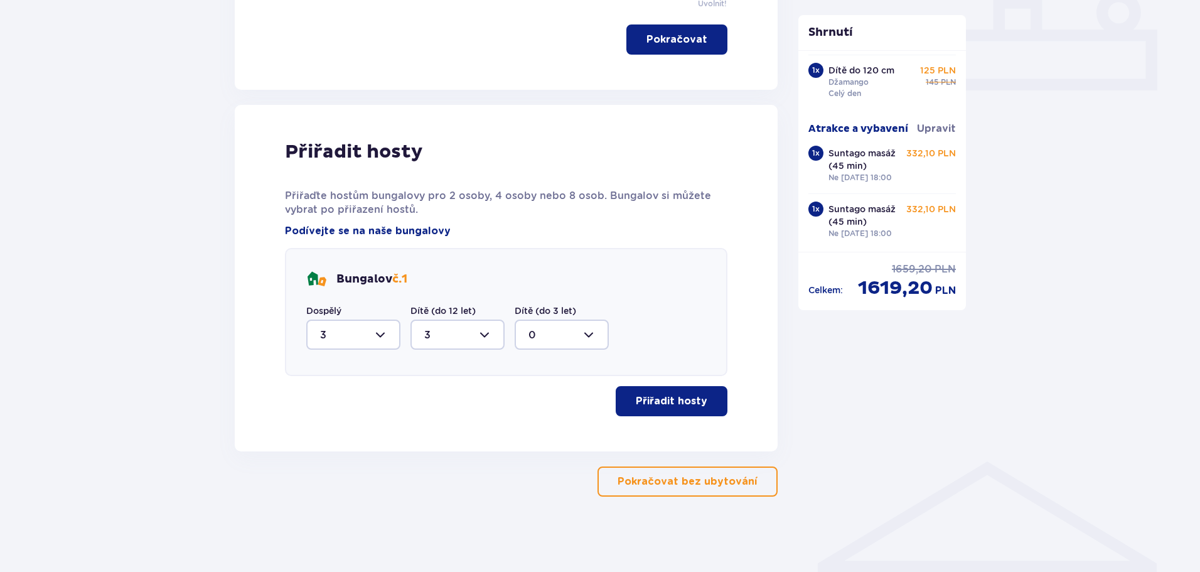
scroll to position [558, 0]
click at [677, 401] on font "Přiřadit hosty" at bounding box center [672, 401] width 72 height 10
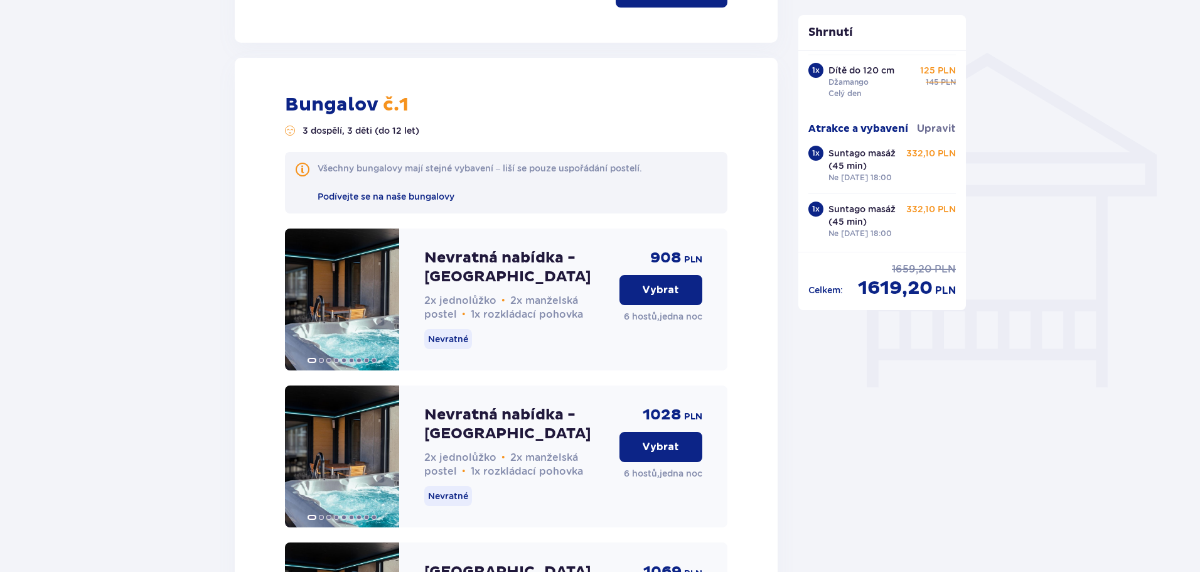
scroll to position [947, 0]
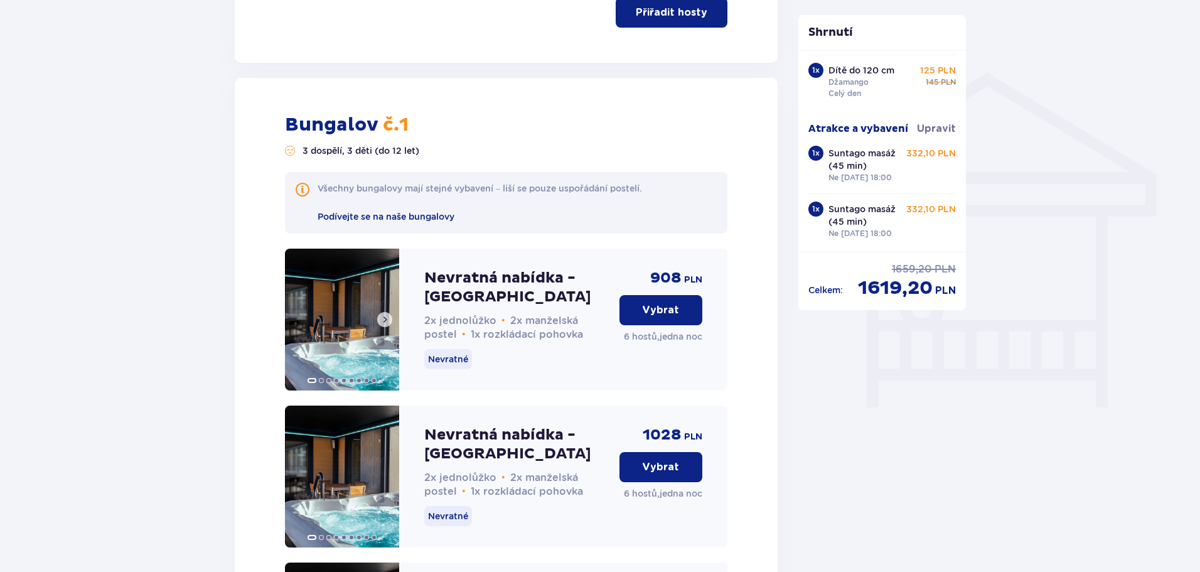
click at [382, 318] on span at bounding box center [385, 320] width 10 height 10
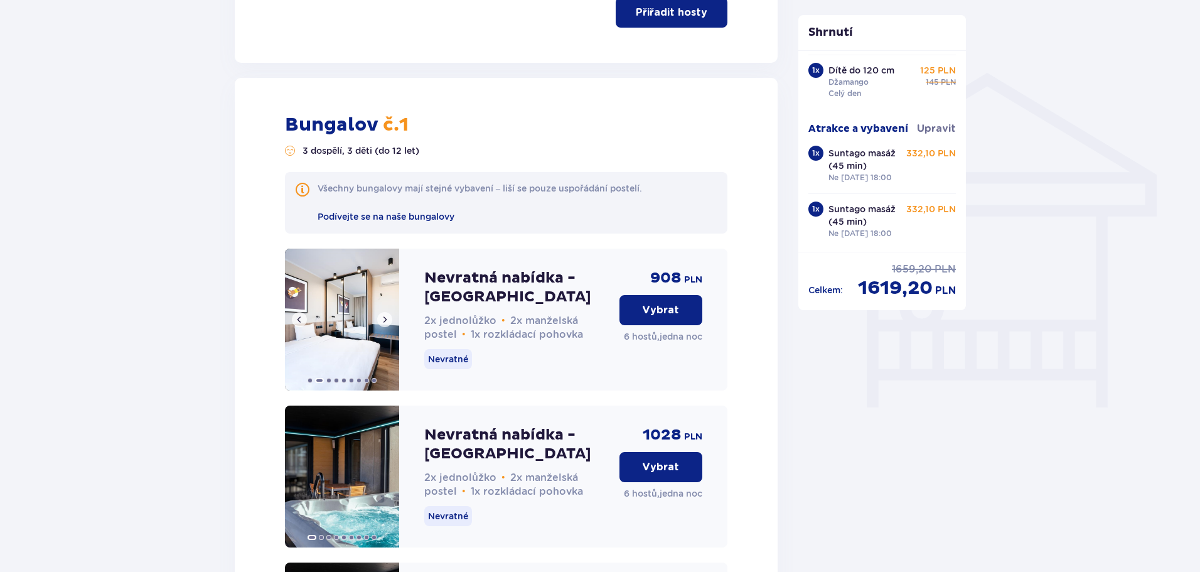
click at [385, 321] on span at bounding box center [385, 320] width 10 height 10
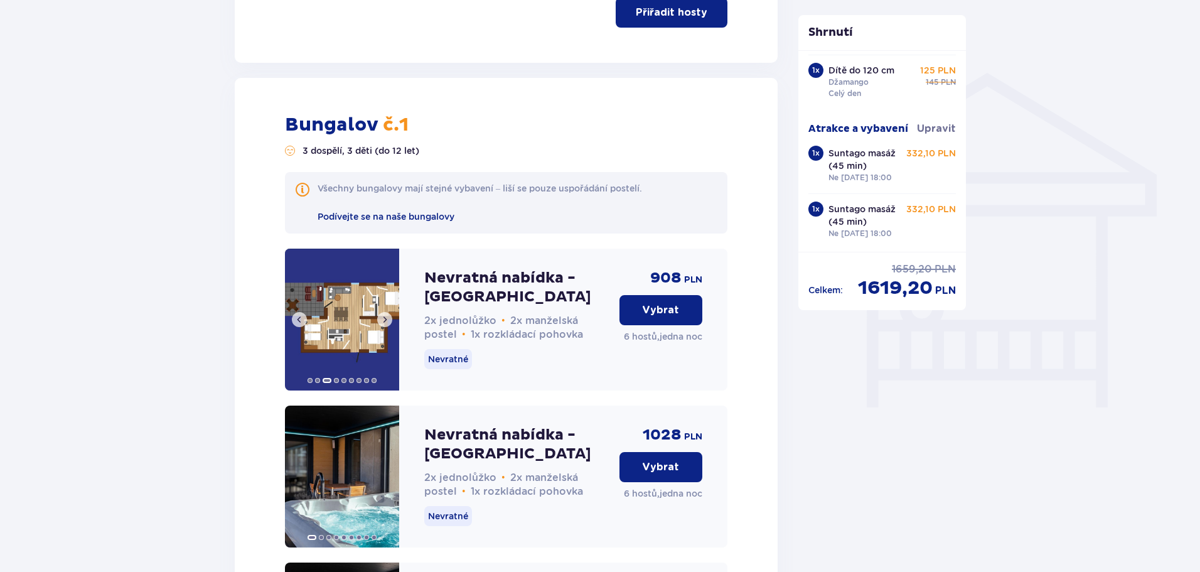
click at [361, 327] on img at bounding box center [342, 320] width 114 height 142
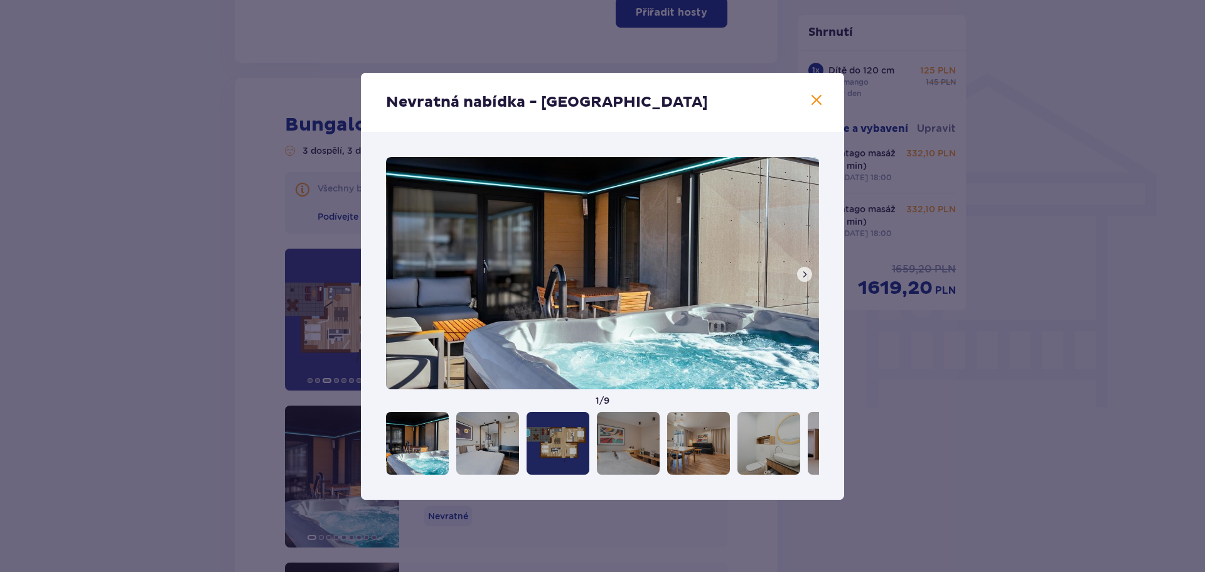
click at [805, 275] on span at bounding box center [805, 274] width 10 height 10
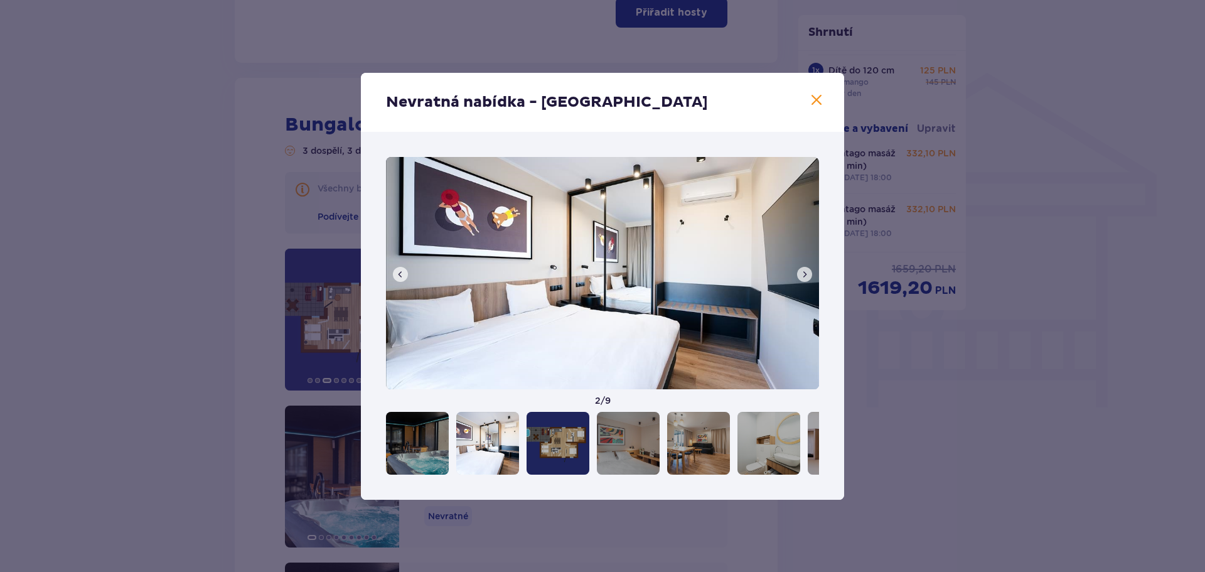
click at [802, 274] on span at bounding box center [805, 274] width 10 height 10
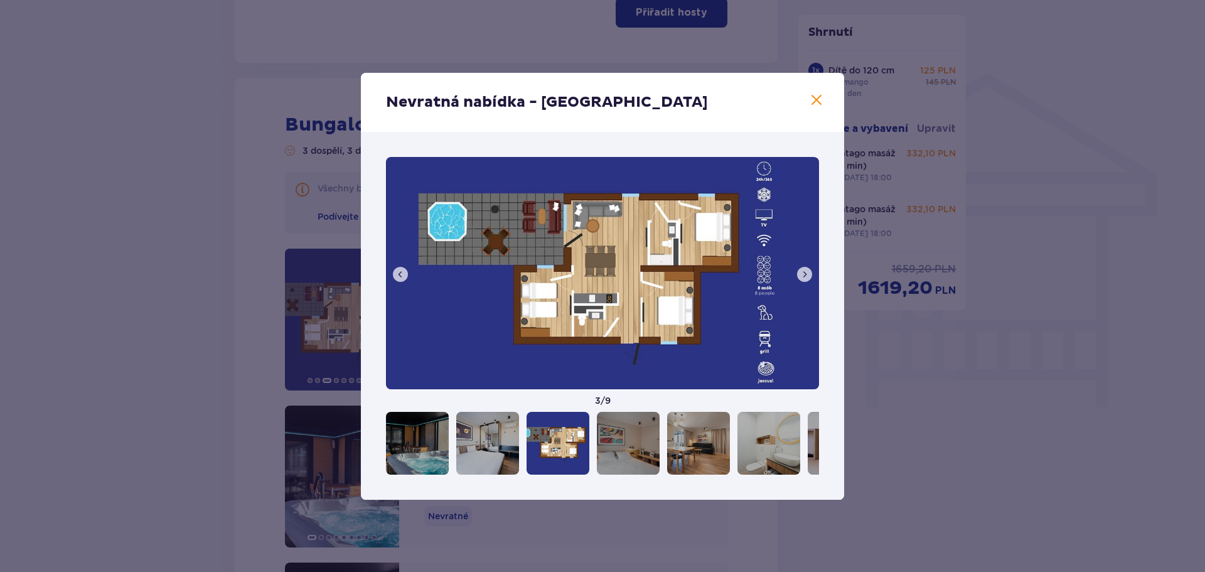
click at [804, 271] on span at bounding box center [805, 274] width 10 height 10
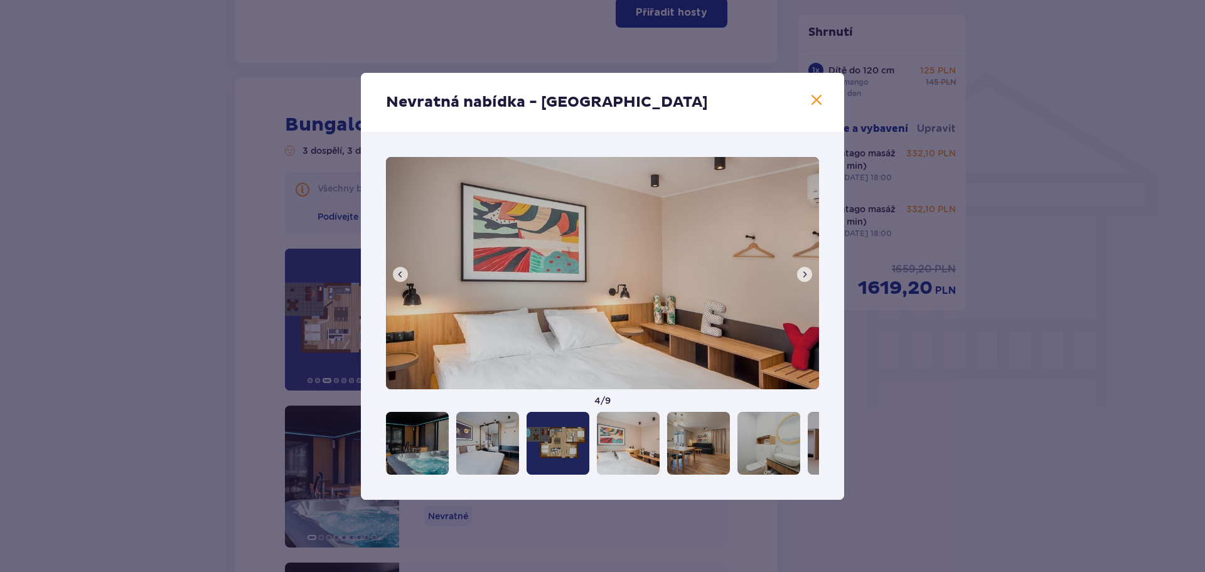
click at [802, 267] on button at bounding box center [804, 274] width 15 height 15
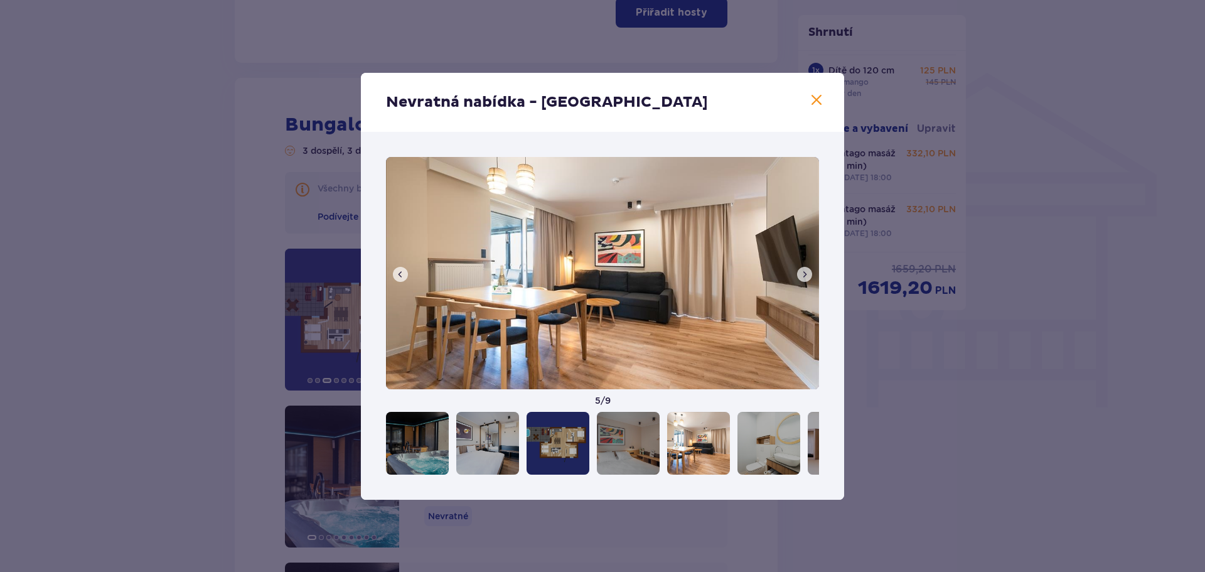
click at [802, 267] on button at bounding box center [804, 274] width 15 height 15
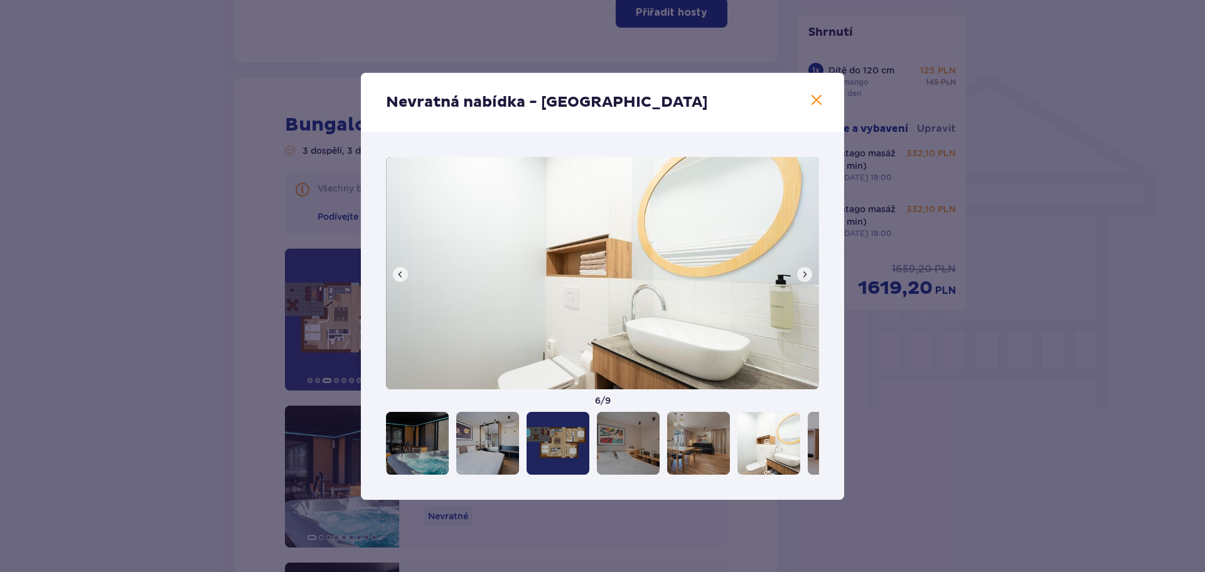
click at [802, 267] on button at bounding box center [804, 274] width 15 height 15
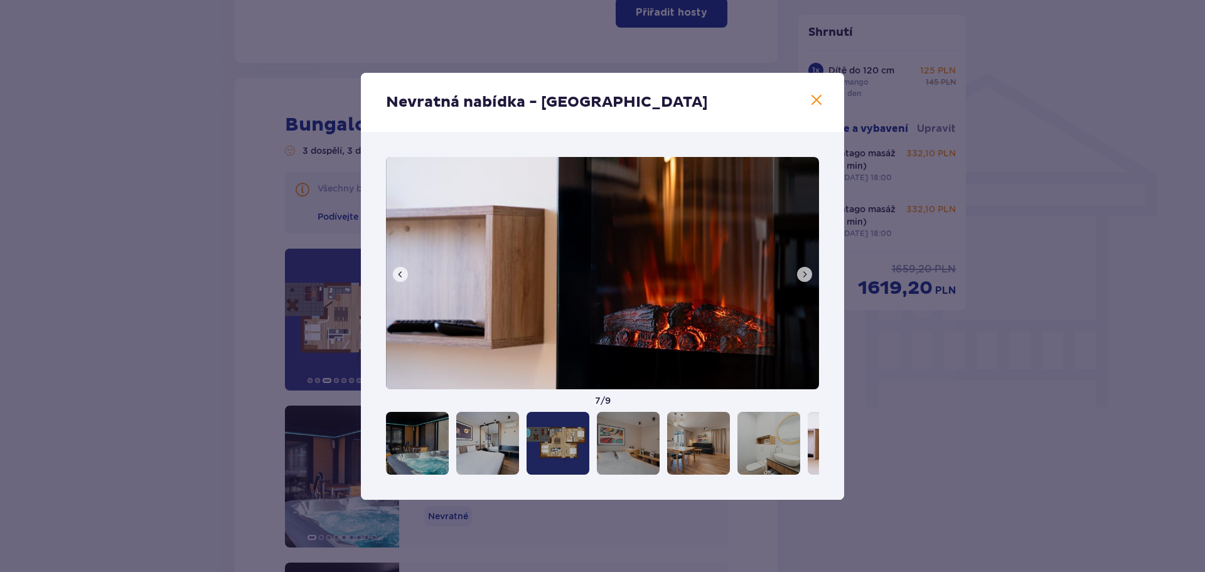
click at [802, 267] on button at bounding box center [804, 274] width 15 height 15
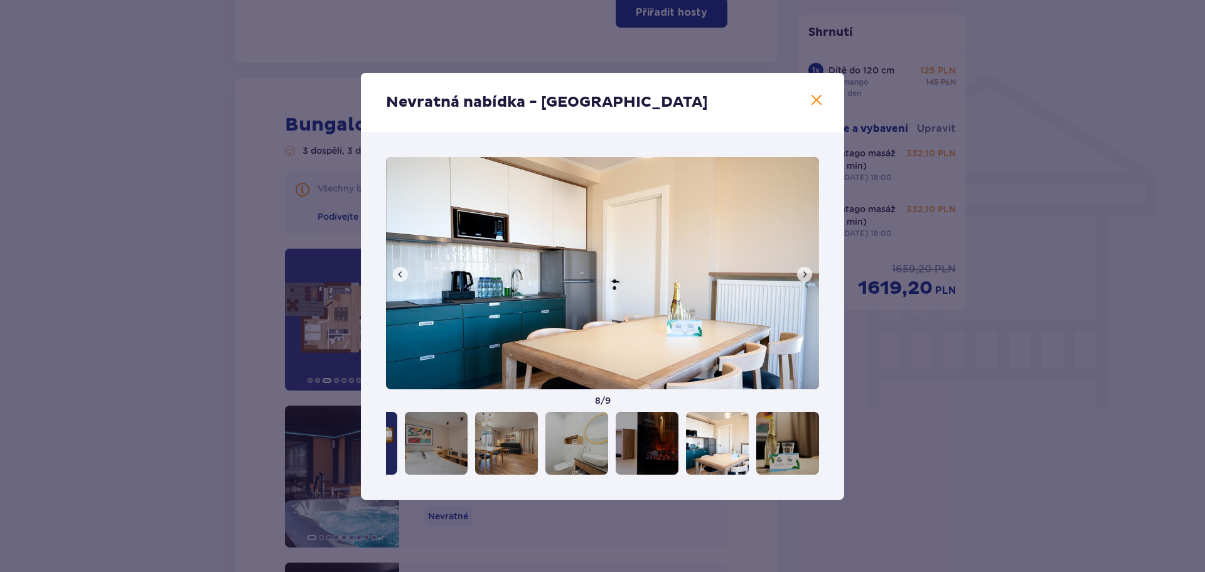
click at [802, 267] on button at bounding box center [804, 274] width 15 height 15
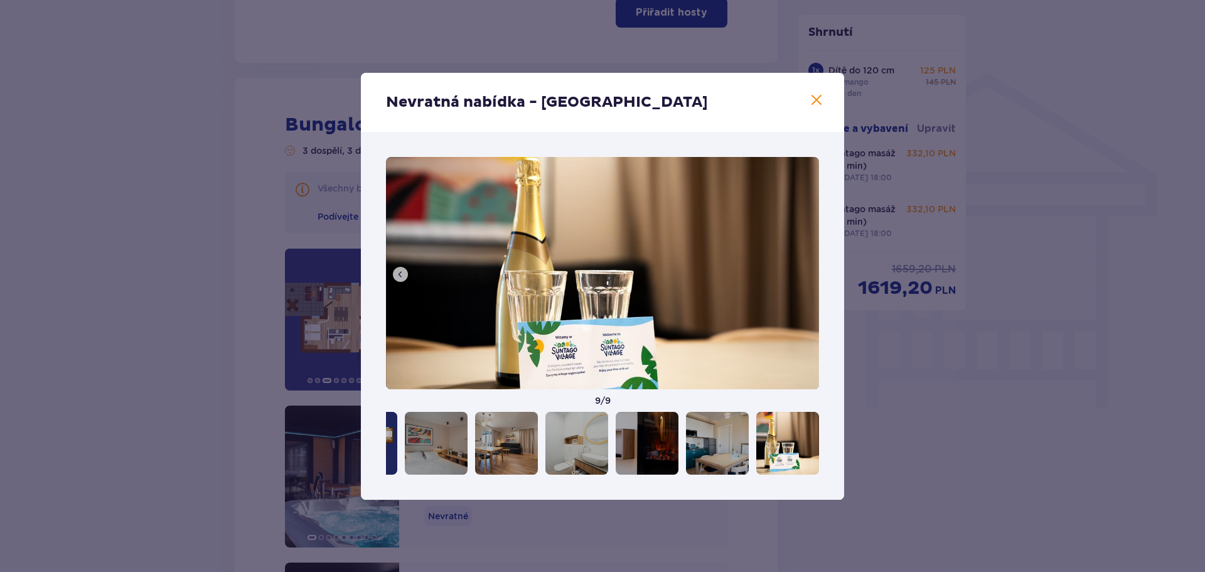
click at [802, 267] on img at bounding box center [602, 273] width 433 height 232
click at [816, 103] on span at bounding box center [816, 100] width 15 height 15
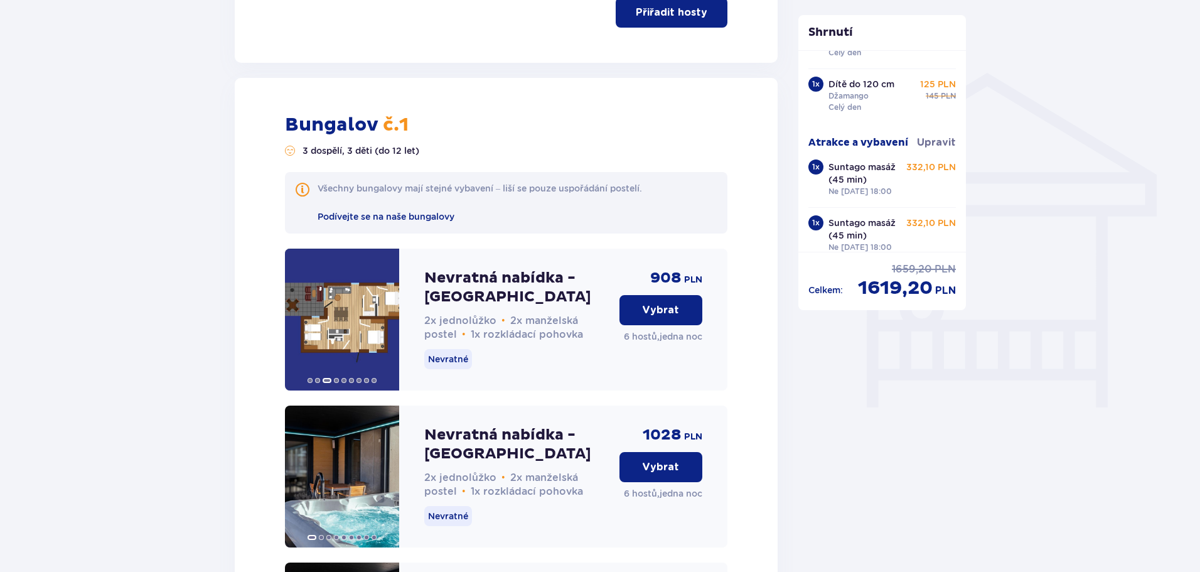
scroll to position [210, 0]
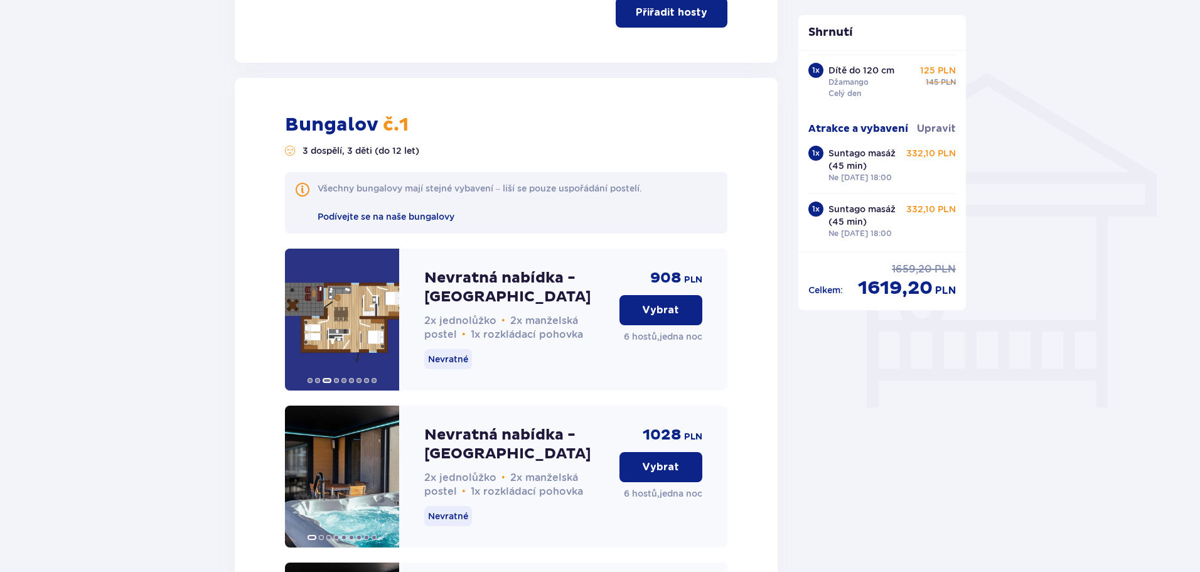
click at [676, 310] on font "Vybrat" at bounding box center [660, 310] width 37 height 10
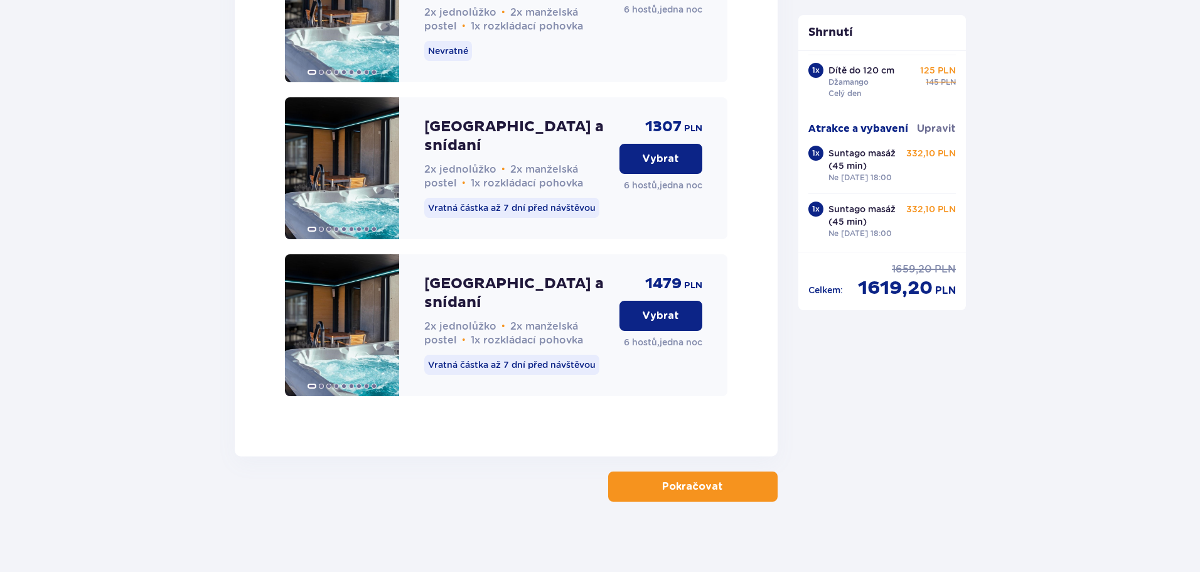
scroll to position [2045, 0]
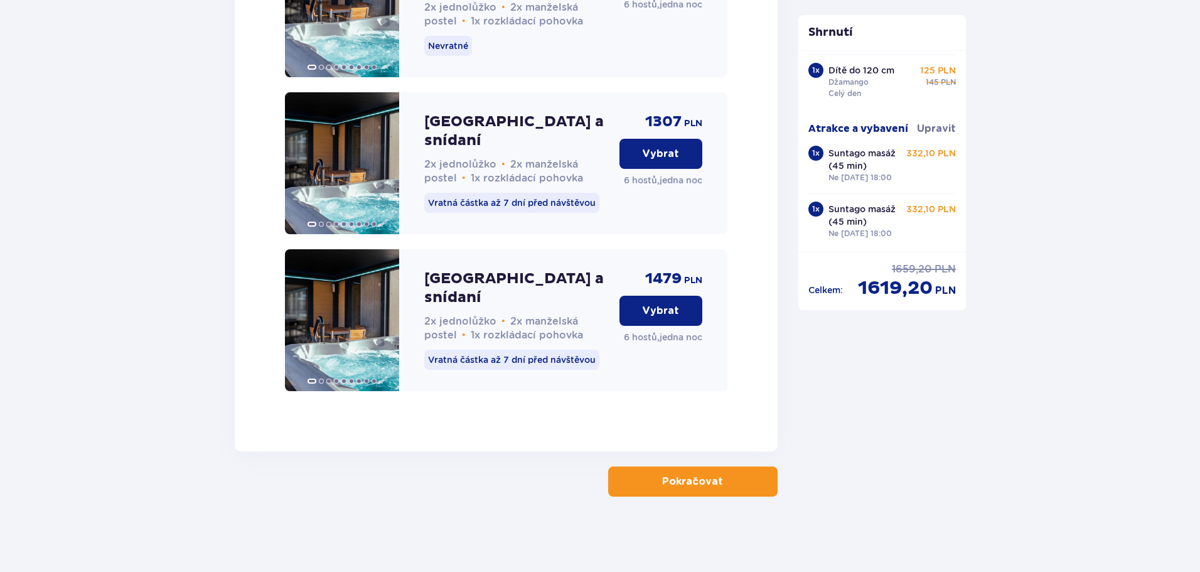
click at [676, 480] on font "Pokračovat" at bounding box center [692, 482] width 61 height 10
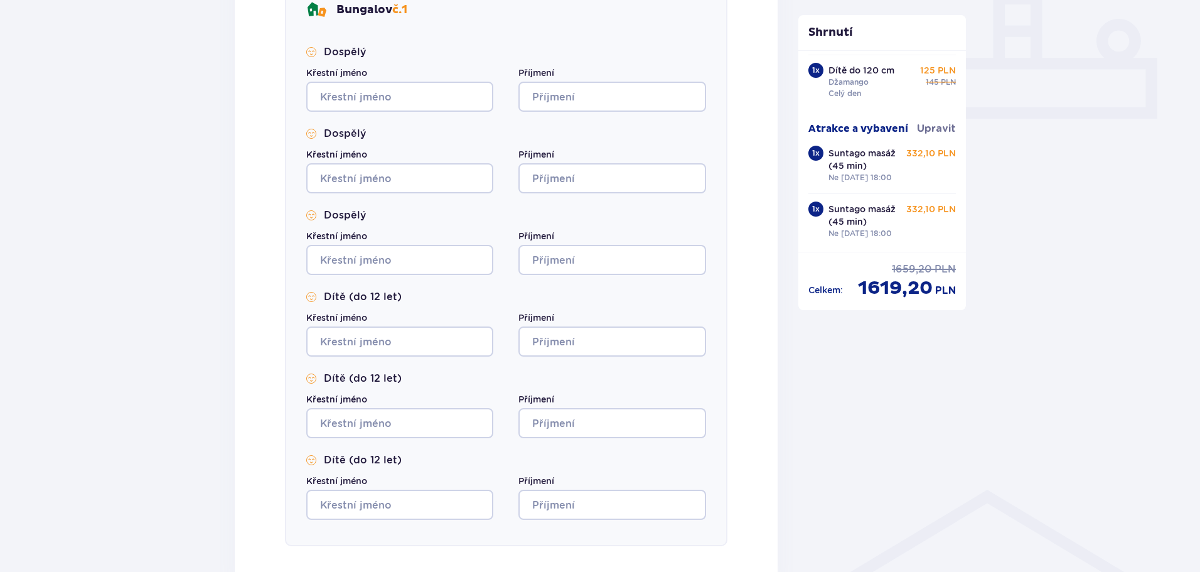
scroll to position [489, 0]
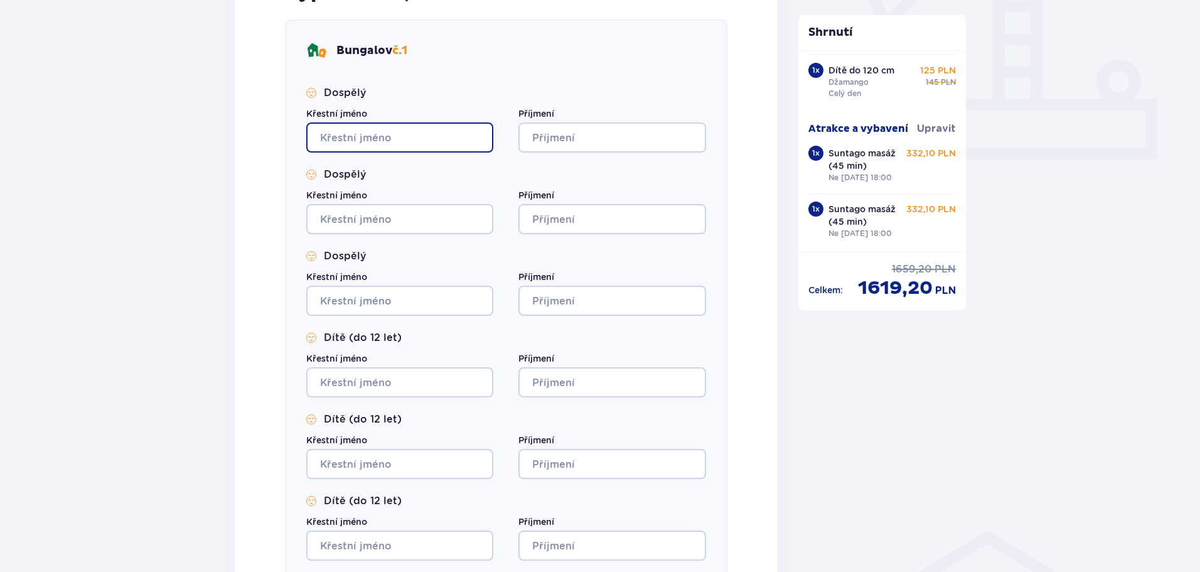
click at [381, 135] on input "Křestní jméno" at bounding box center [399, 137] width 187 height 30
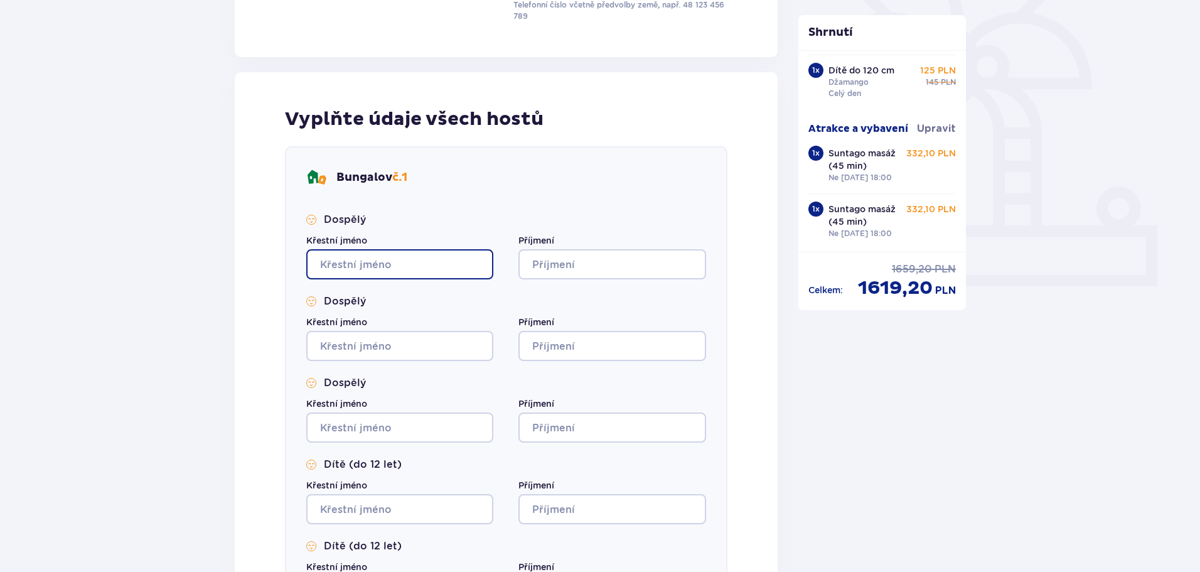
scroll to position [426, 0]
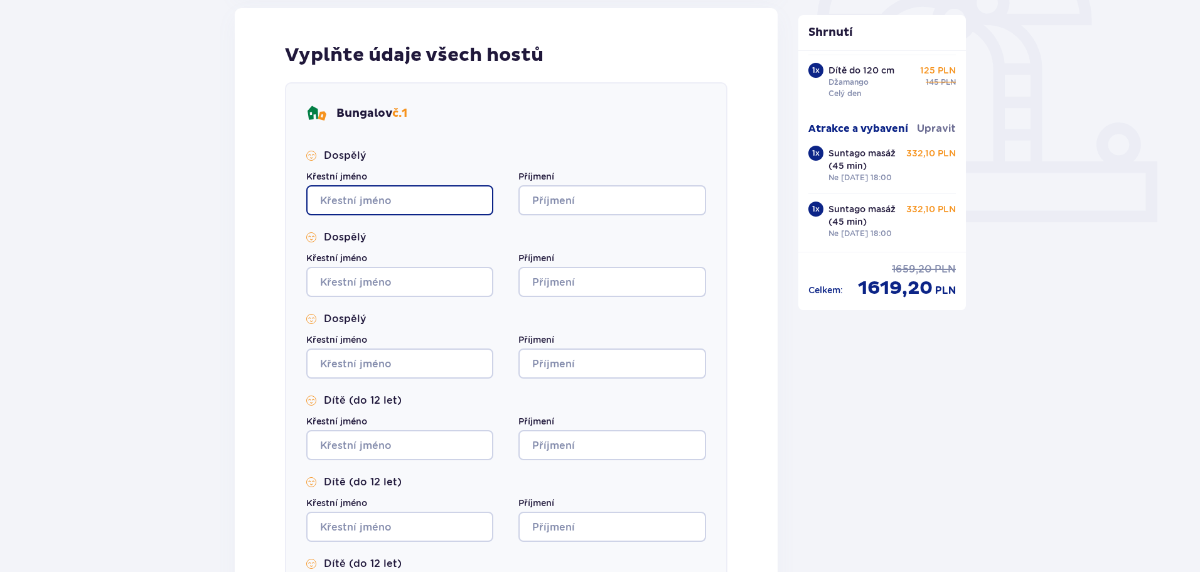
click at [375, 197] on input "Křestní jméno" at bounding box center [399, 200] width 187 height 30
type input "Jan"
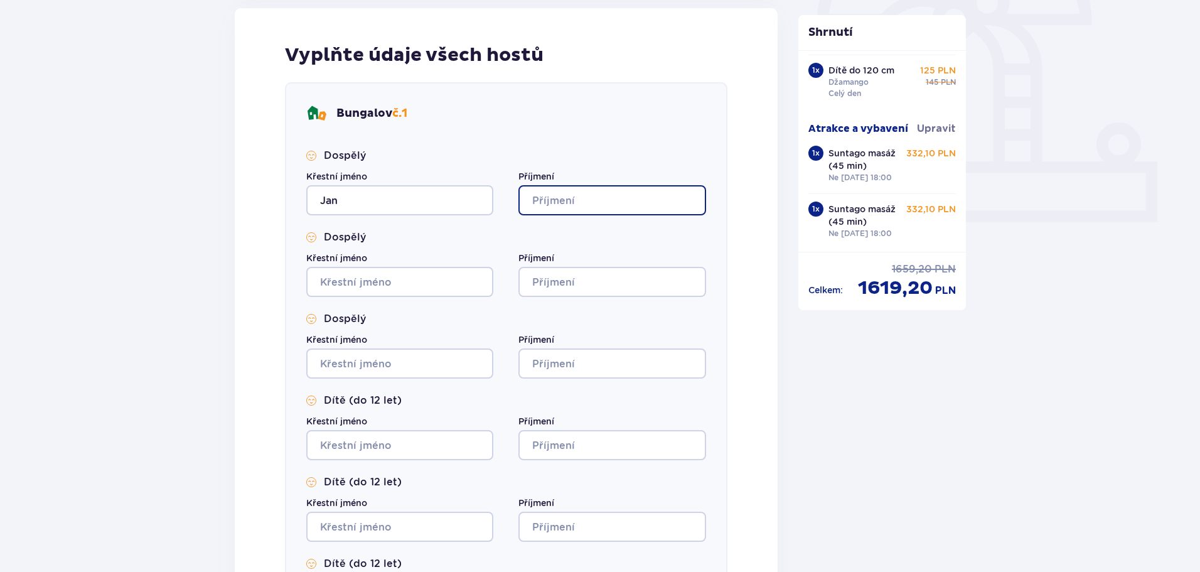
click at [556, 197] on input "Příjmení" at bounding box center [612, 200] width 187 height 30
type input "[PERSON_NAME]"
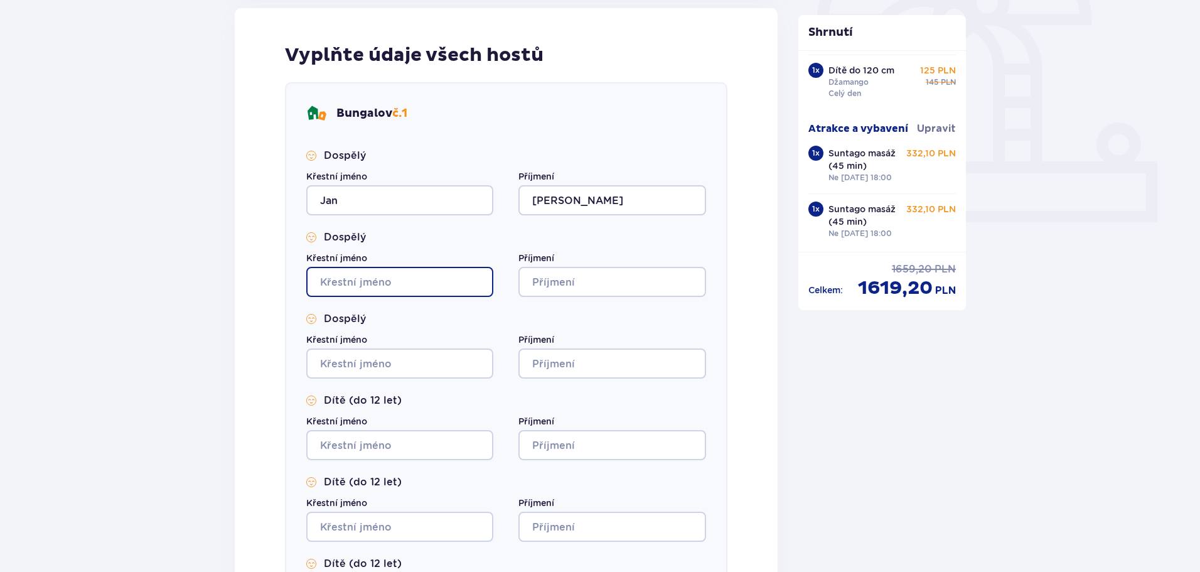
click at [355, 279] on input "Křestní jméno" at bounding box center [399, 282] width 187 height 30
type input "[PERSON_NAME]"
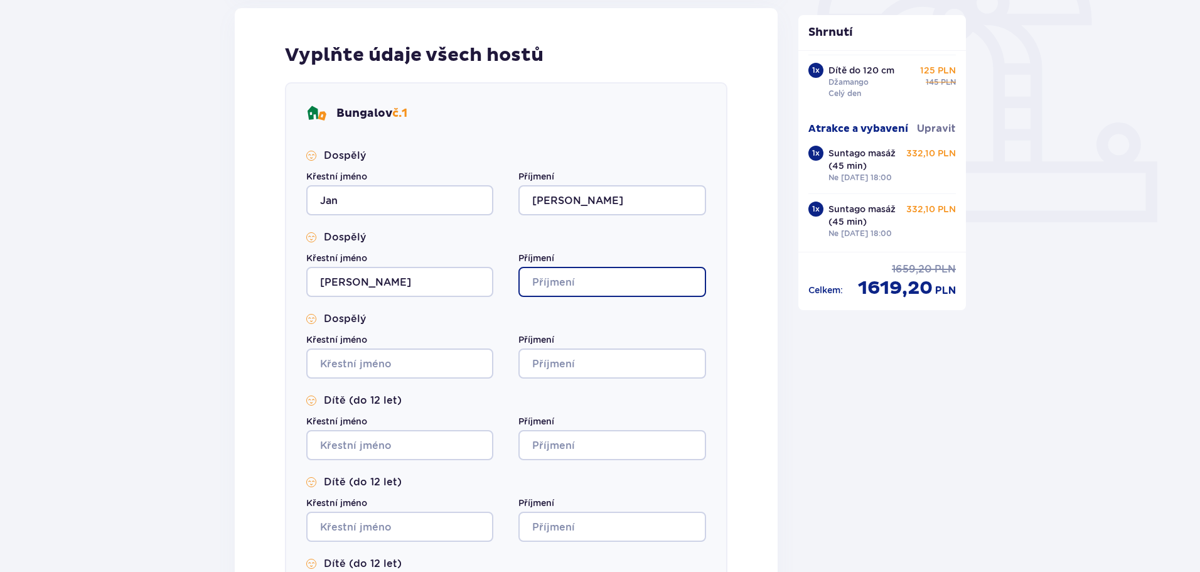
click at [540, 279] on input "Příjmení" at bounding box center [612, 282] width 187 height 30
type input "[PERSON_NAME]"
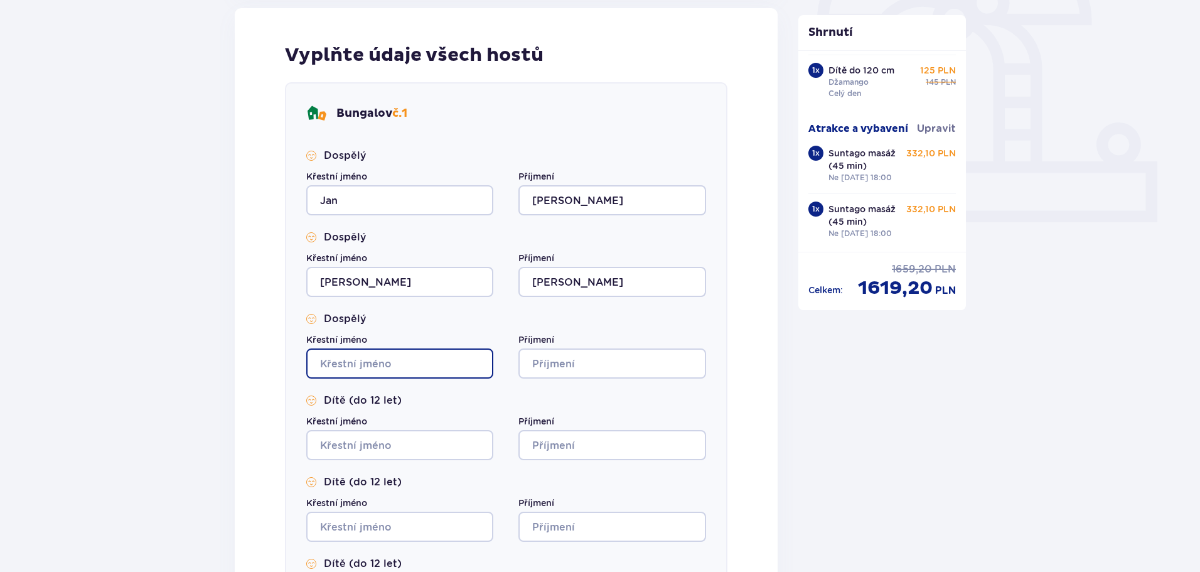
click at [362, 358] on input "Křestní jméno" at bounding box center [399, 363] width 187 height 30
type input "[PERSON_NAME]"
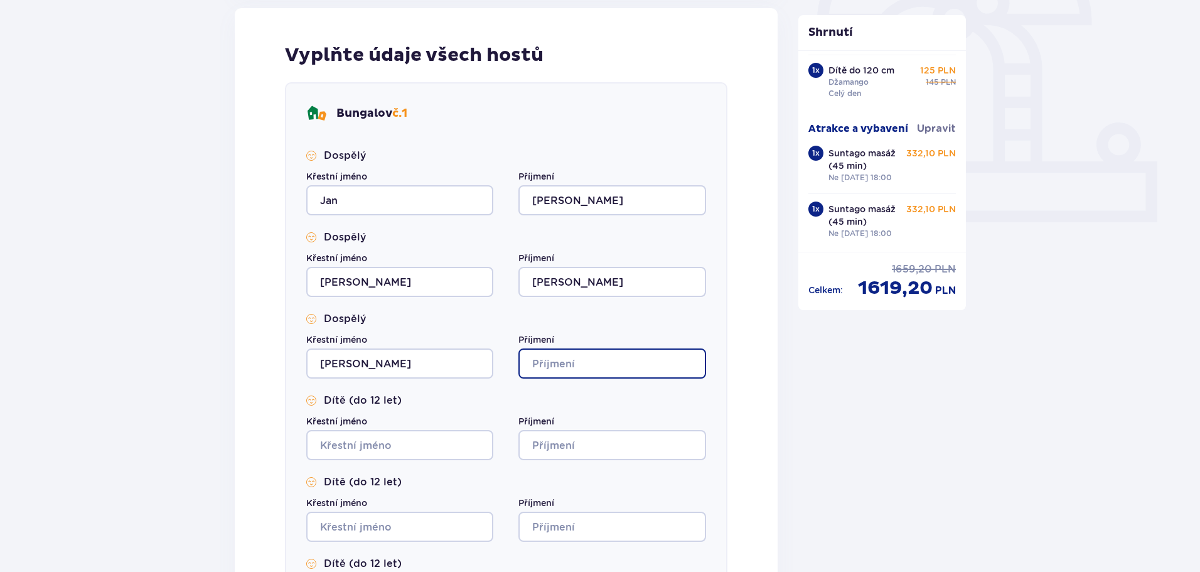
click at [558, 364] on input "Příjmení" at bounding box center [612, 363] width 187 height 30
type input "Karicka"
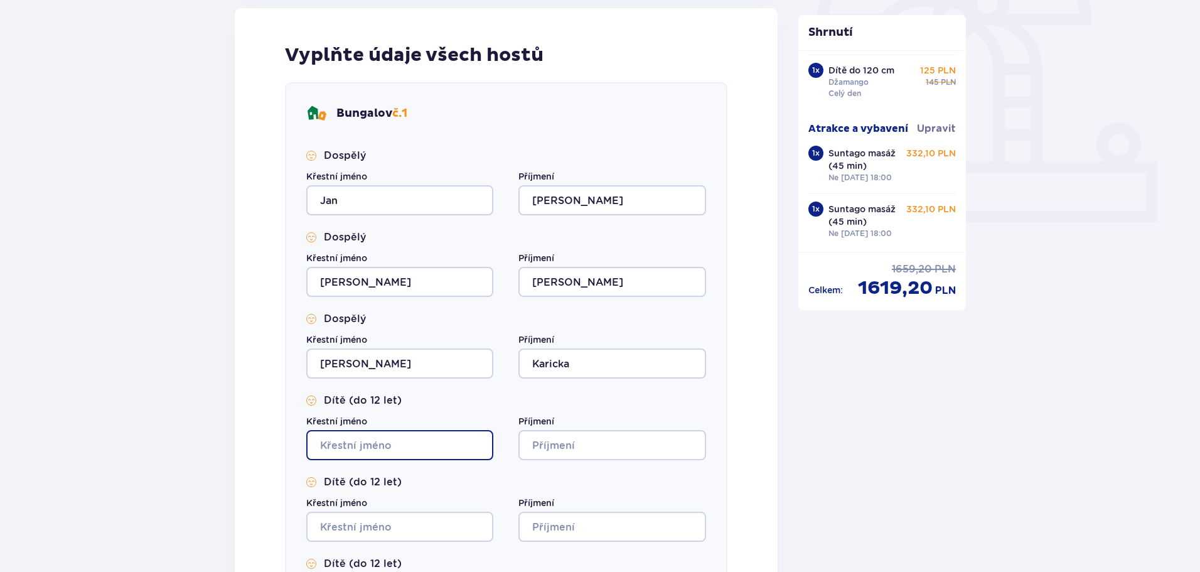
click at [421, 438] on input "Křestní jméno" at bounding box center [399, 445] width 187 height 30
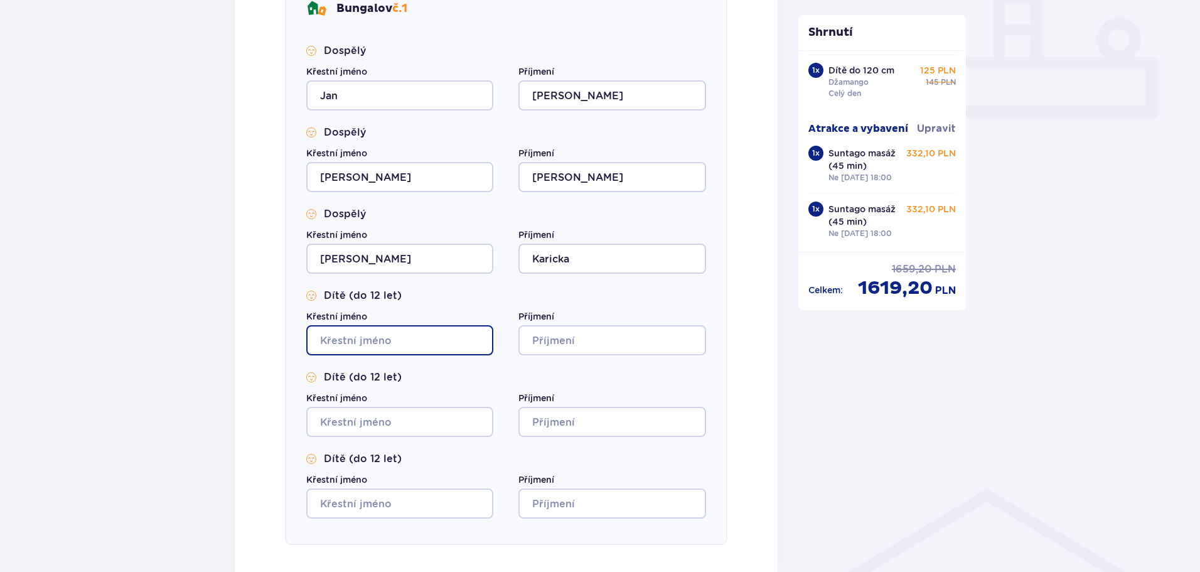
scroll to position [552, 0]
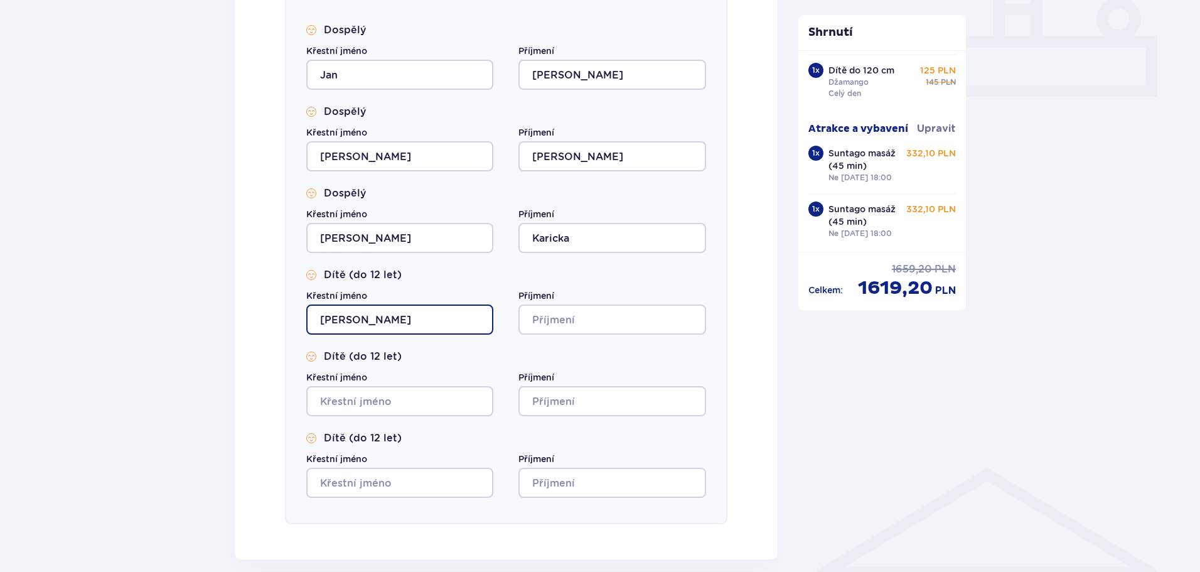
type input "[PERSON_NAME]"
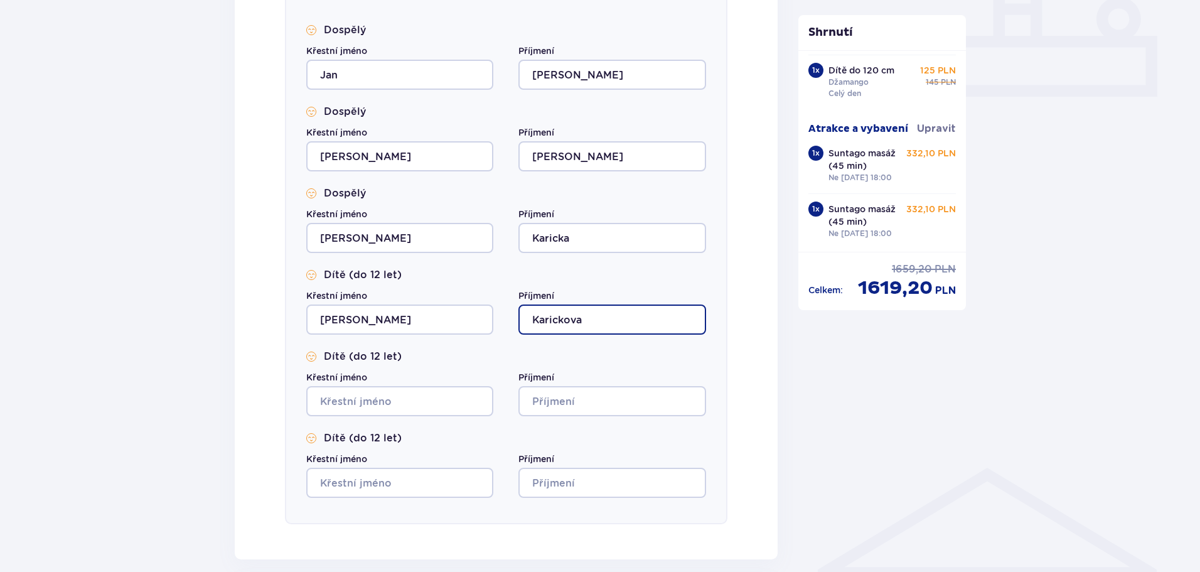
type input "Karickova"
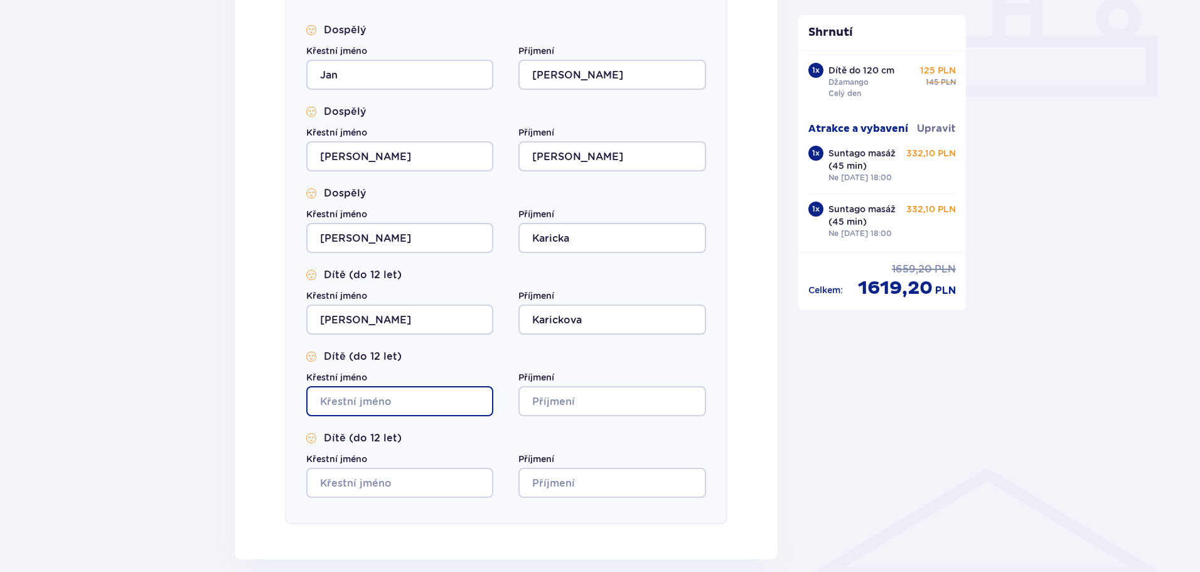
click at [397, 397] on input "Křestní jméno" at bounding box center [399, 401] width 187 height 30
type input "[PERSON_NAME]"
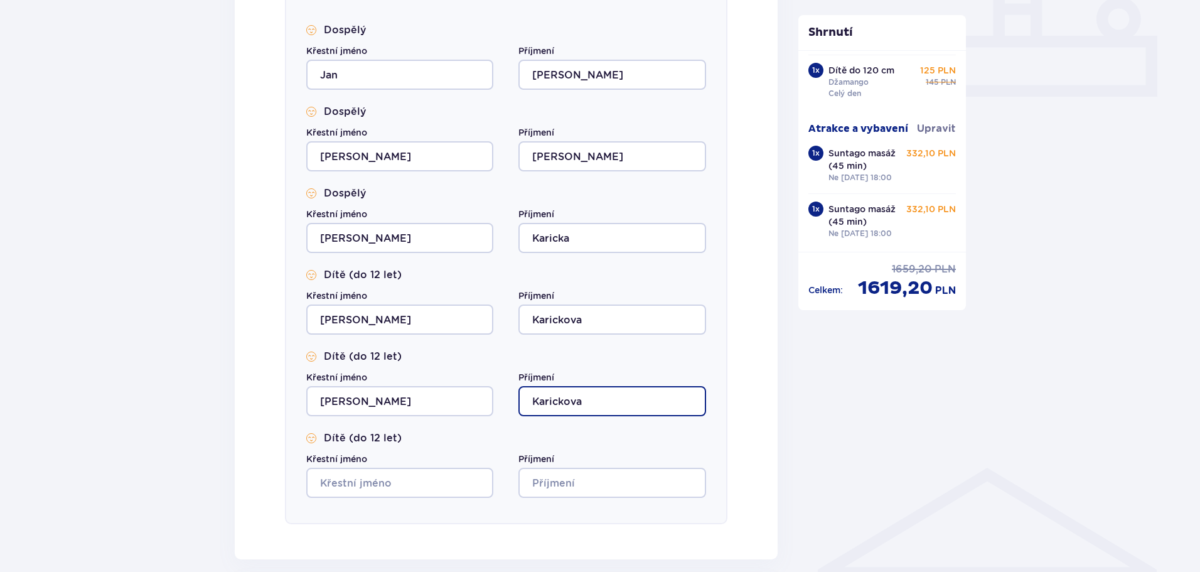
type input "Karickova"
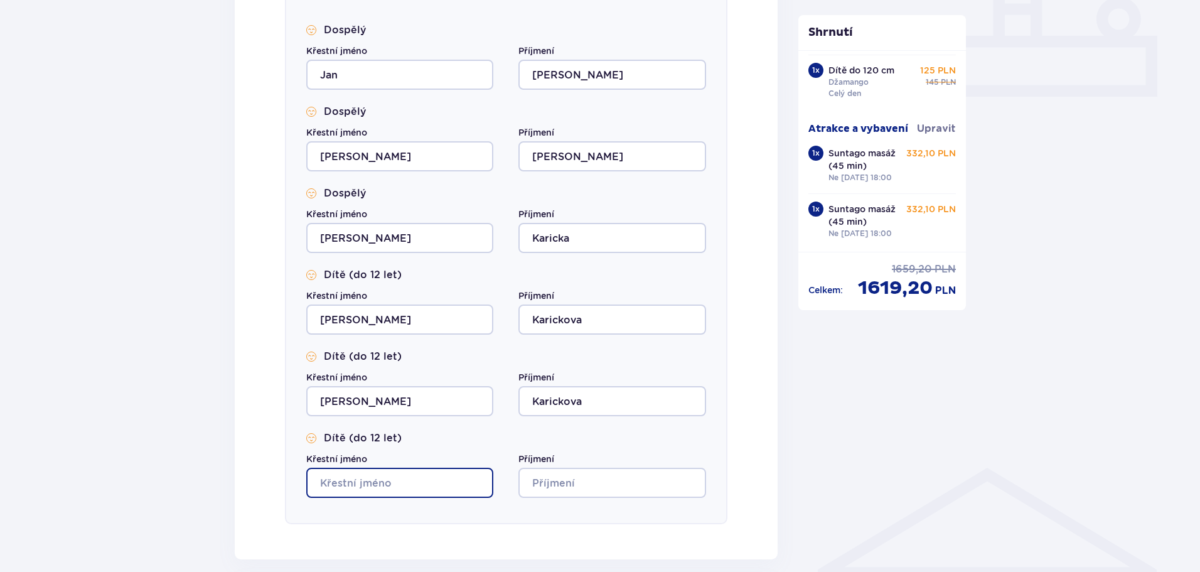
click at [356, 483] on input "Křestní jméno" at bounding box center [399, 483] width 187 height 30
type input "[PERSON_NAME]"
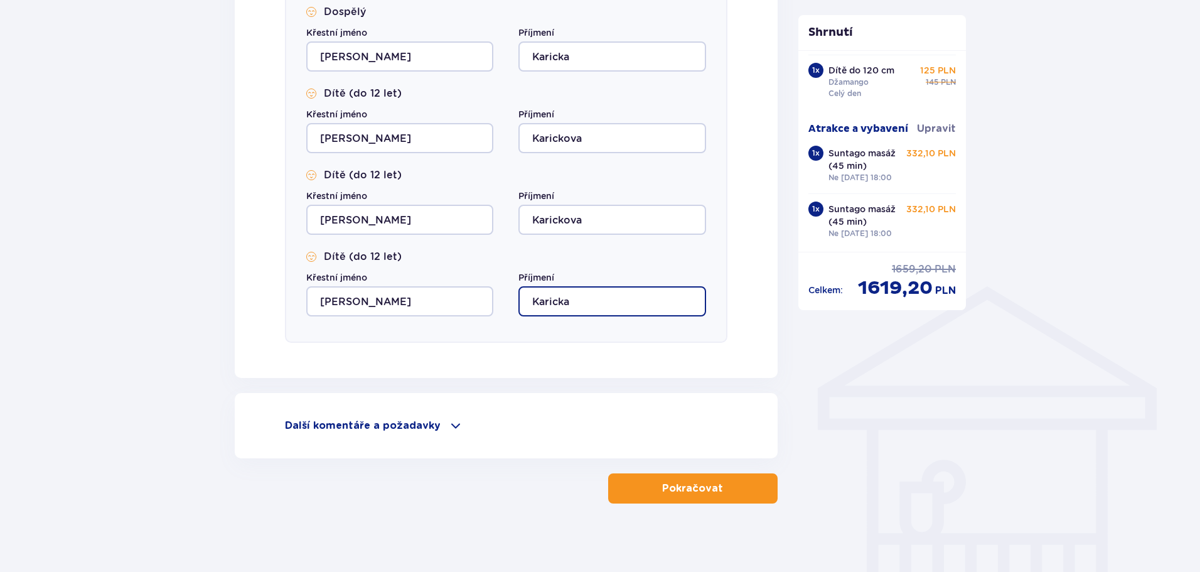
scroll to position [740, 0]
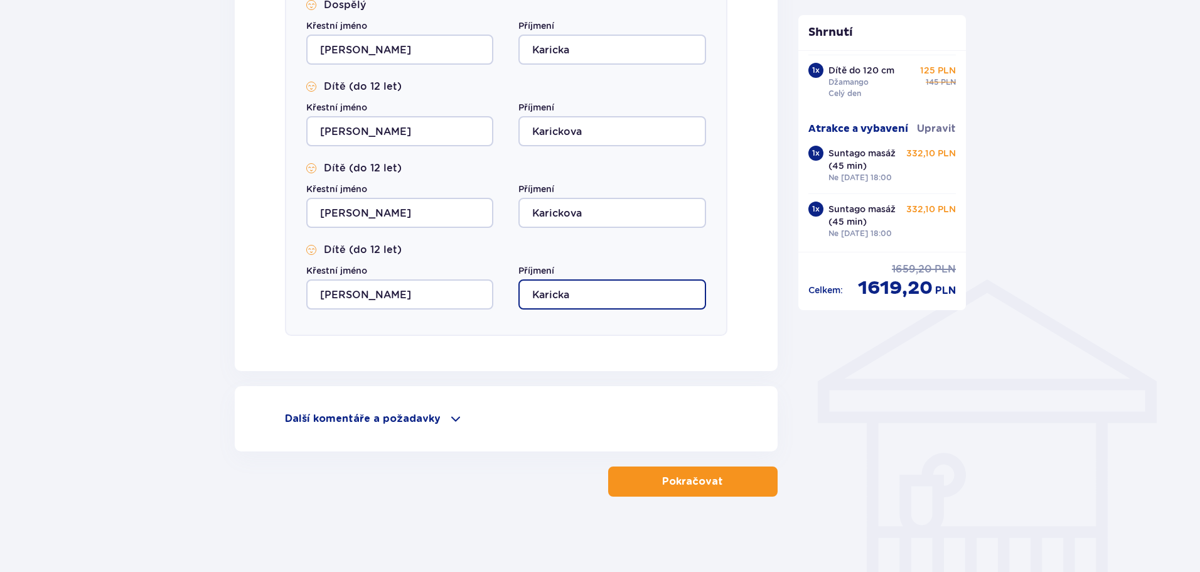
type input "Karicka"
click at [441, 416] on div "Další komentáře a požadavky" at bounding box center [506, 418] width 443 height 15
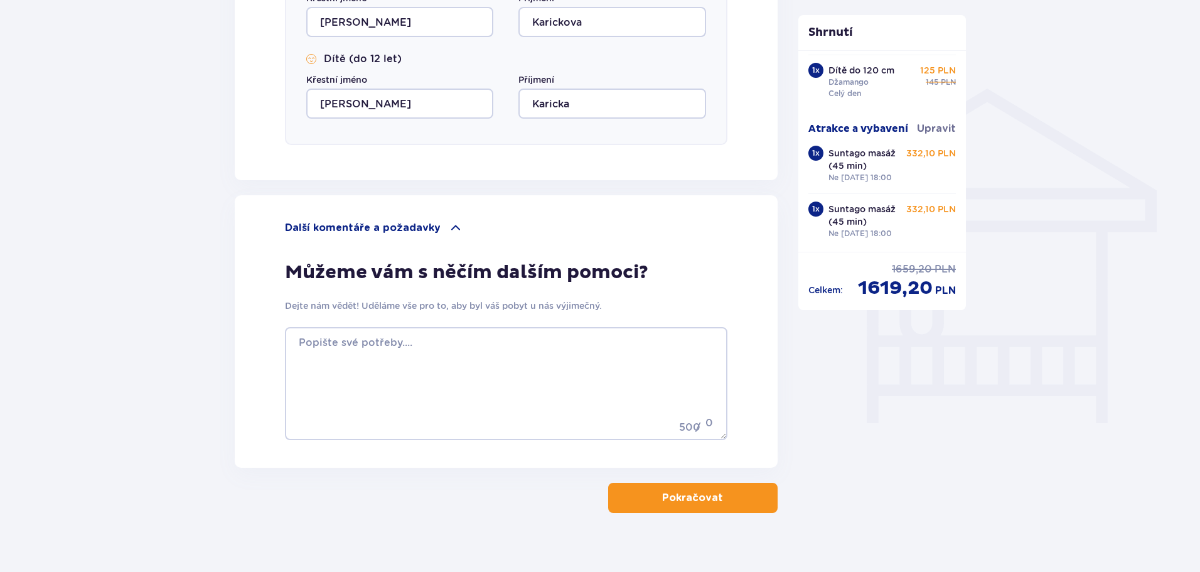
scroll to position [947, 0]
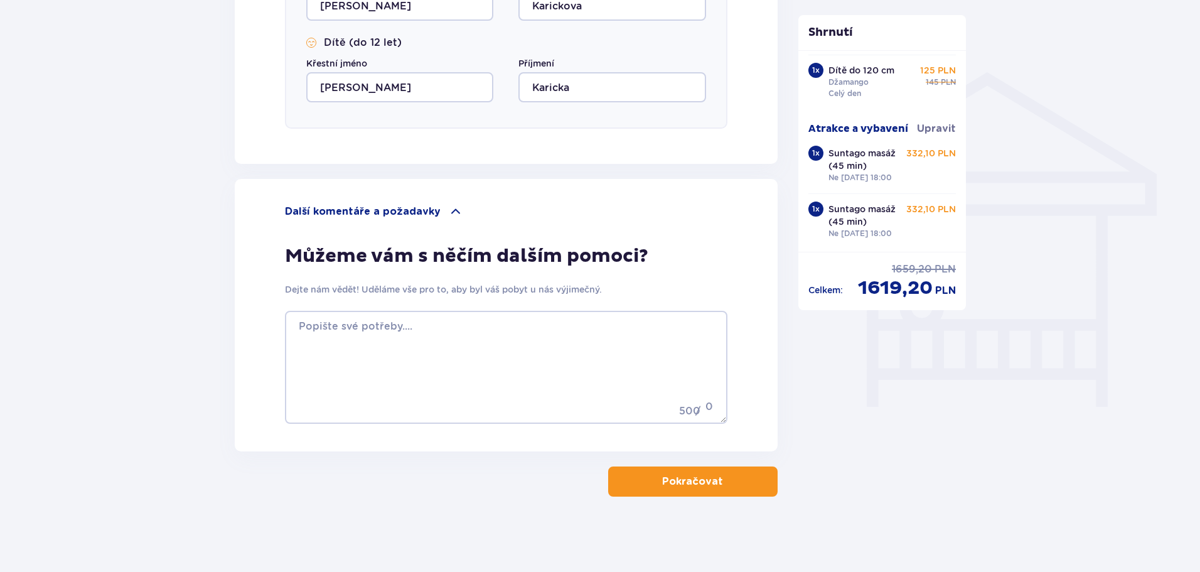
click at [680, 483] on font "Pokračovat" at bounding box center [692, 482] width 61 height 10
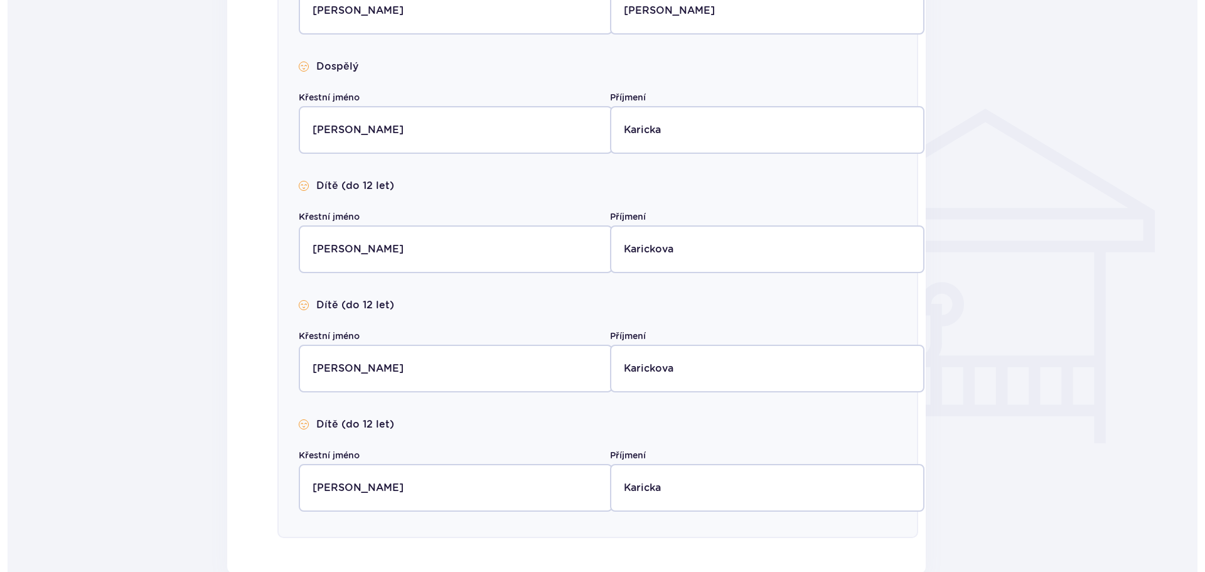
scroll to position [0, 0]
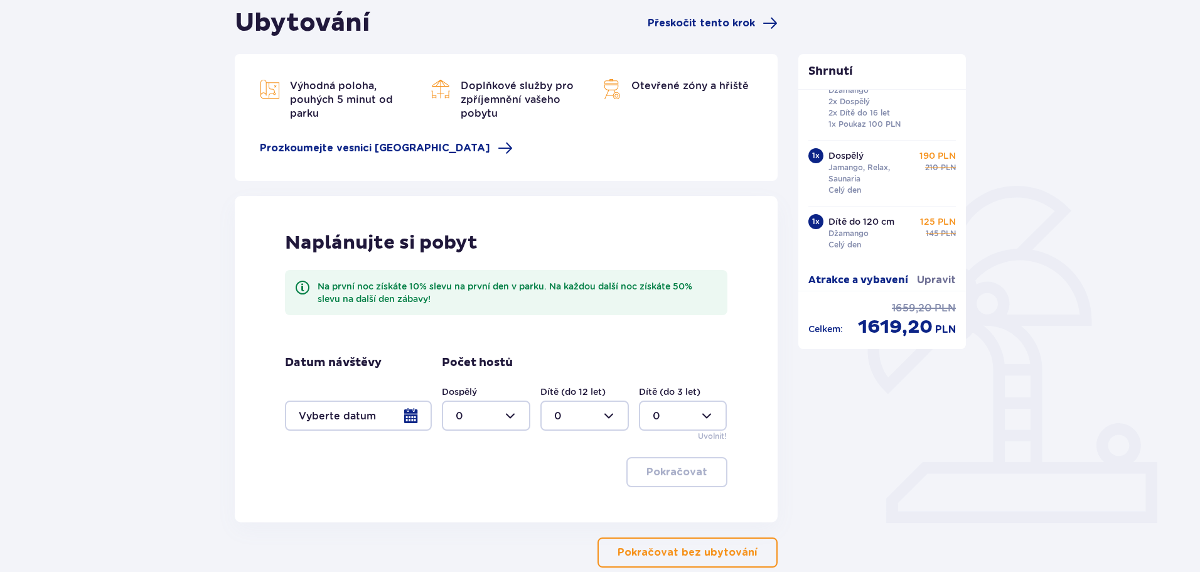
scroll to position [210, 0]
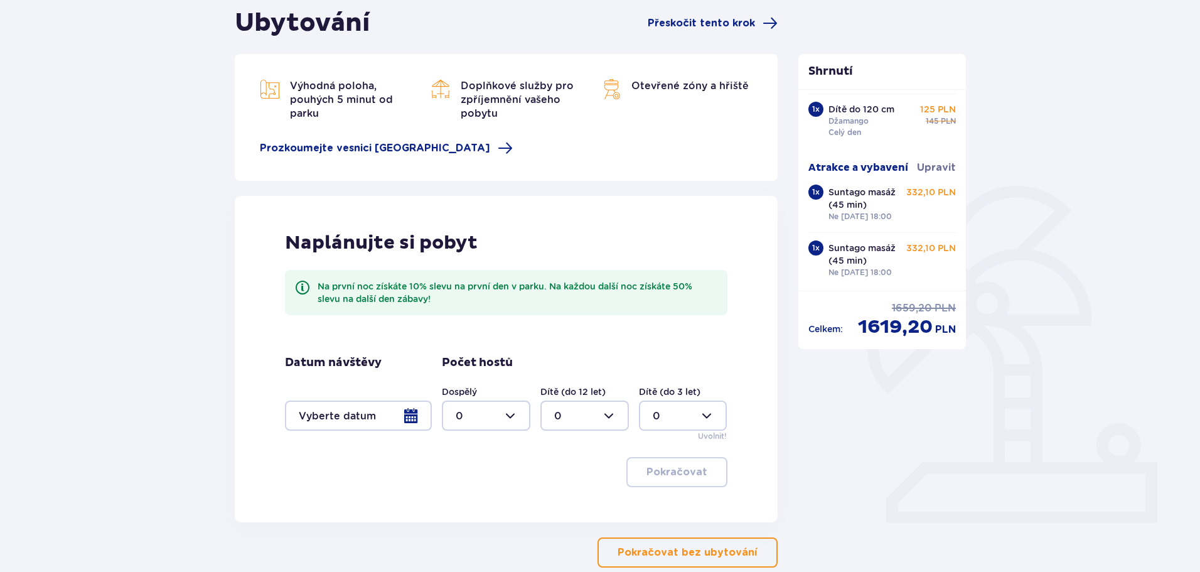
click at [412, 412] on div at bounding box center [358, 416] width 147 height 30
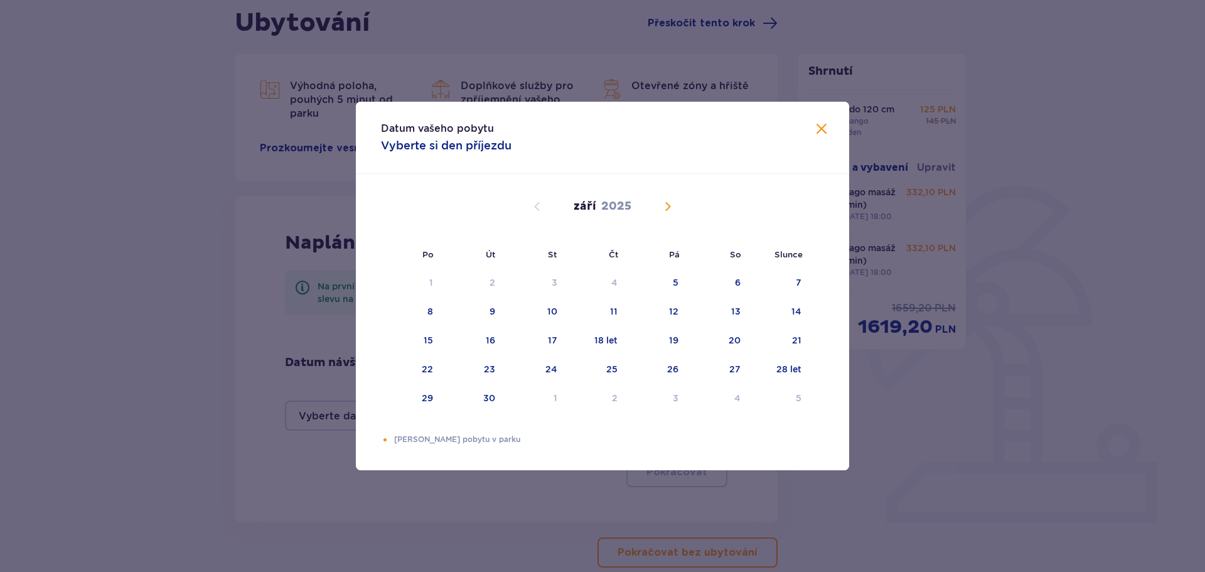
click at [666, 204] on span "Kalendář" at bounding box center [667, 206] width 15 height 15
click at [665, 204] on span "Kalendář" at bounding box center [667, 206] width 15 height 15
click at [797, 337] on div "21" at bounding box center [796, 340] width 9 height 13
click at [417, 370] on div "22" at bounding box center [411, 370] width 61 height 28
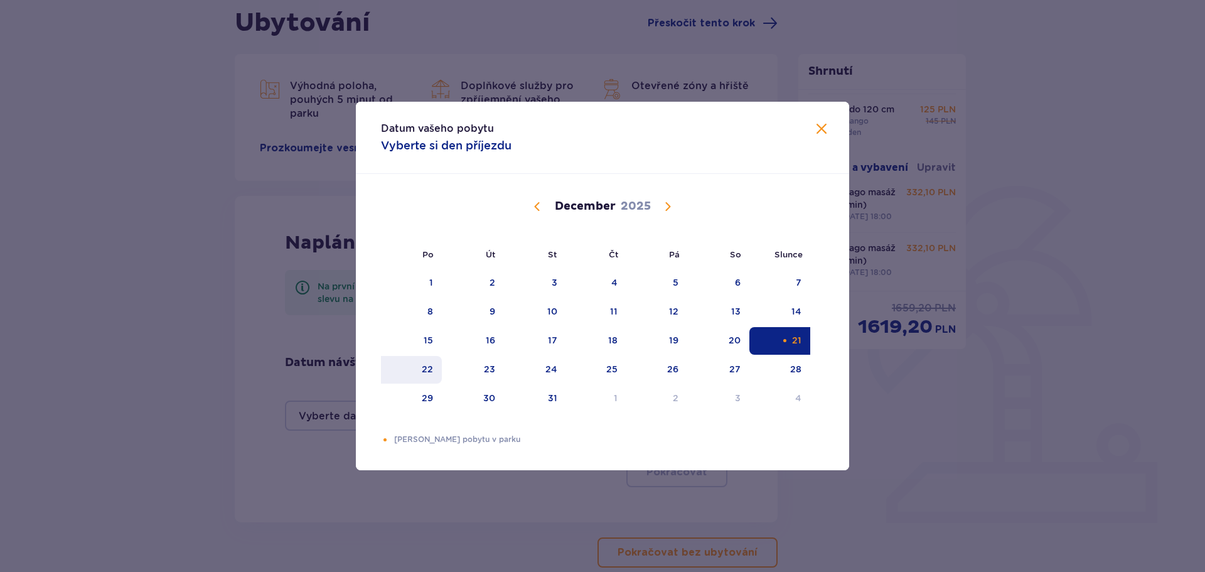
type input "[DATE] - [DATE]"
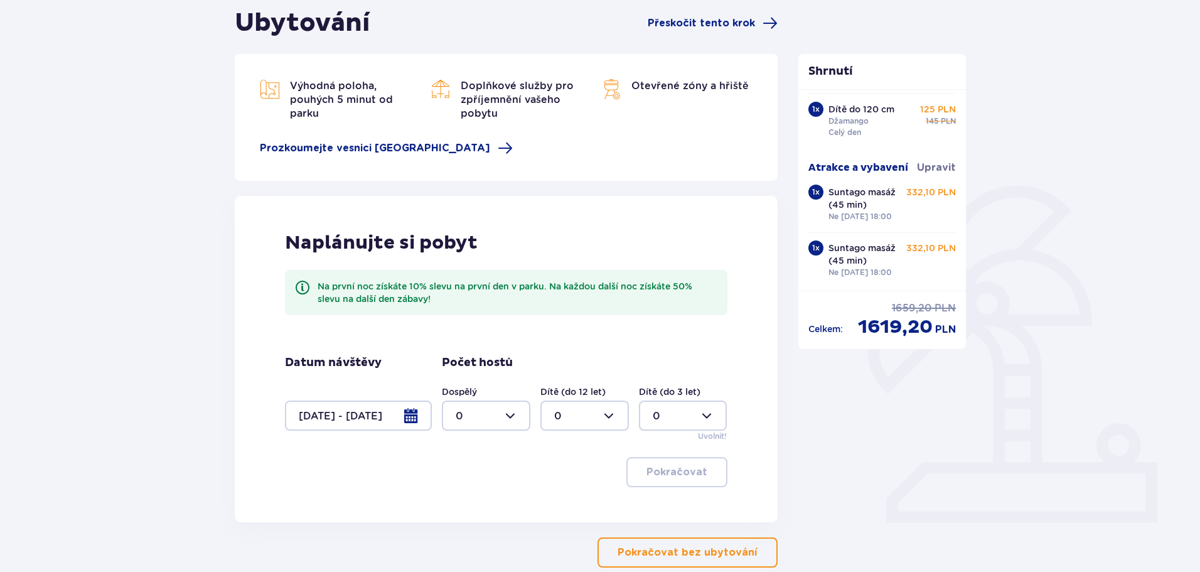
click at [500, 411] on div at bounding box center [486, 416] width 89 height 30
click at [458, 534] on font "3" at bounding box center [459, 533] width 6 height 12
type input "3"
click at [591, 406] on div at bounding box center [585, 416] width 89 height 30
click at [559, 531] on font "3" at bounding box center [557, 533] width 6 height 12
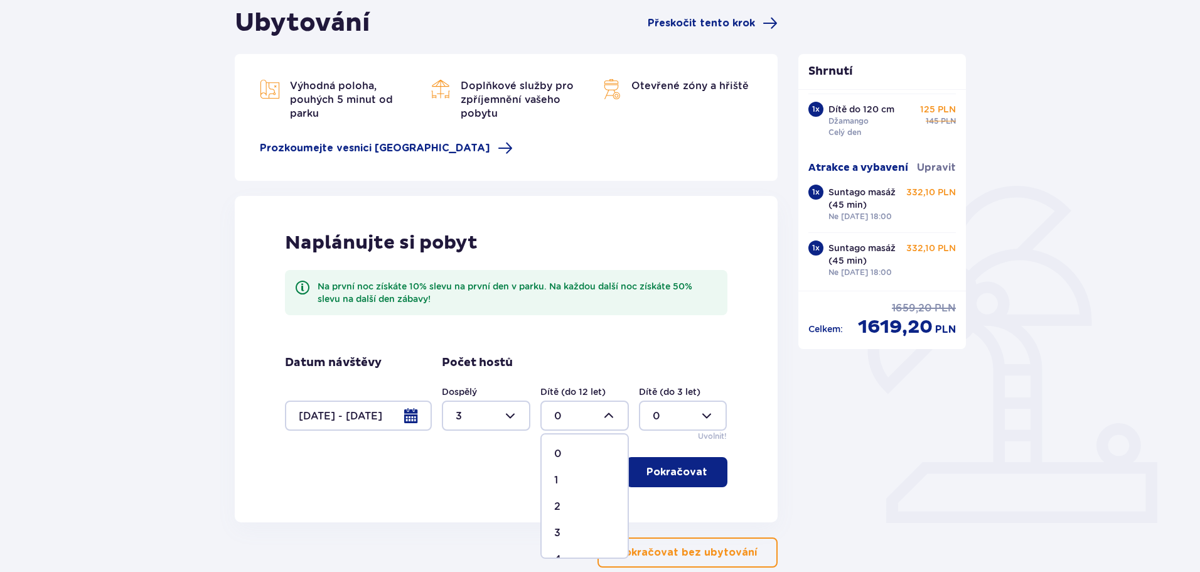
type input "3"
click at [684, 465] on font "Pokračovat" at bounding box center [677, 472] width 61 height 14
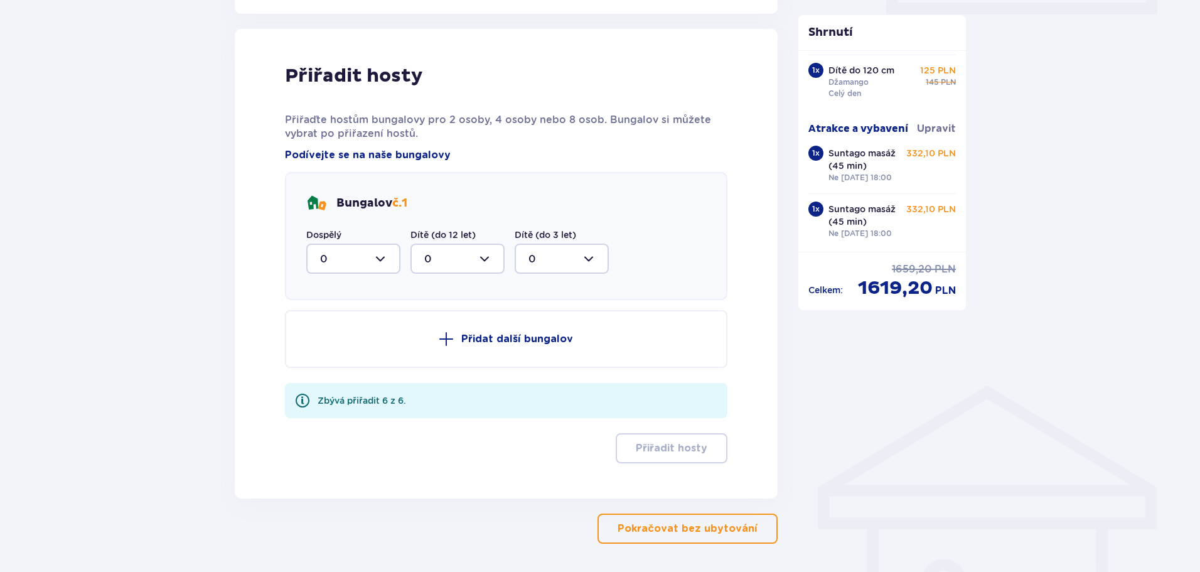
scroll to position [648, 0]
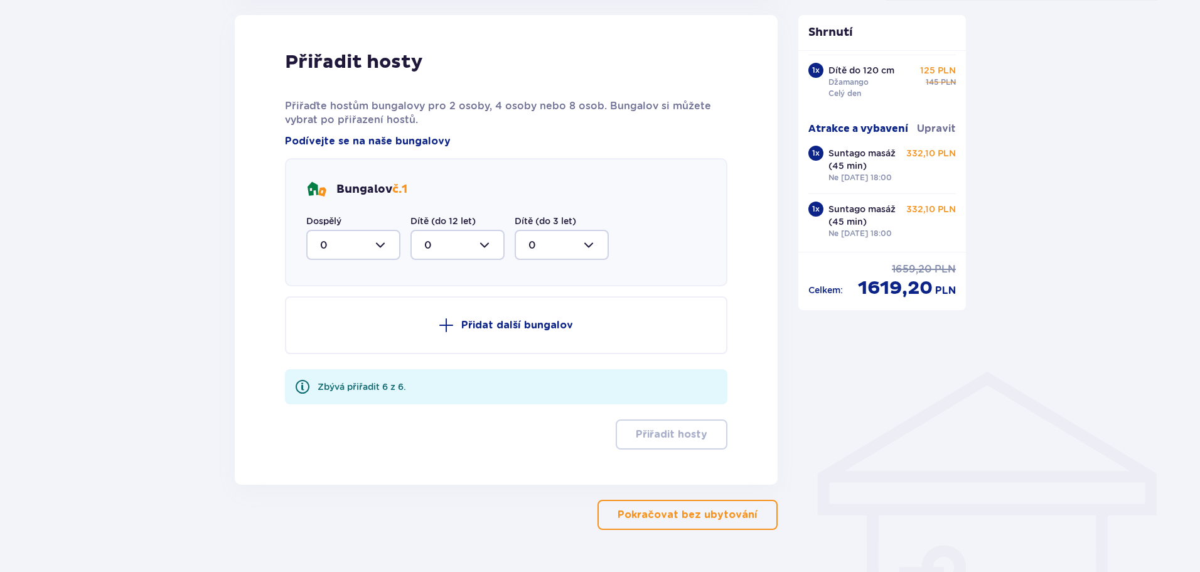
click at [340, 247] on div at bounding box center [353, 245] width 94 height 30
click at [323, 363] on font "3" at bounding box center [323, 362] width 6 height 12
type input "3"
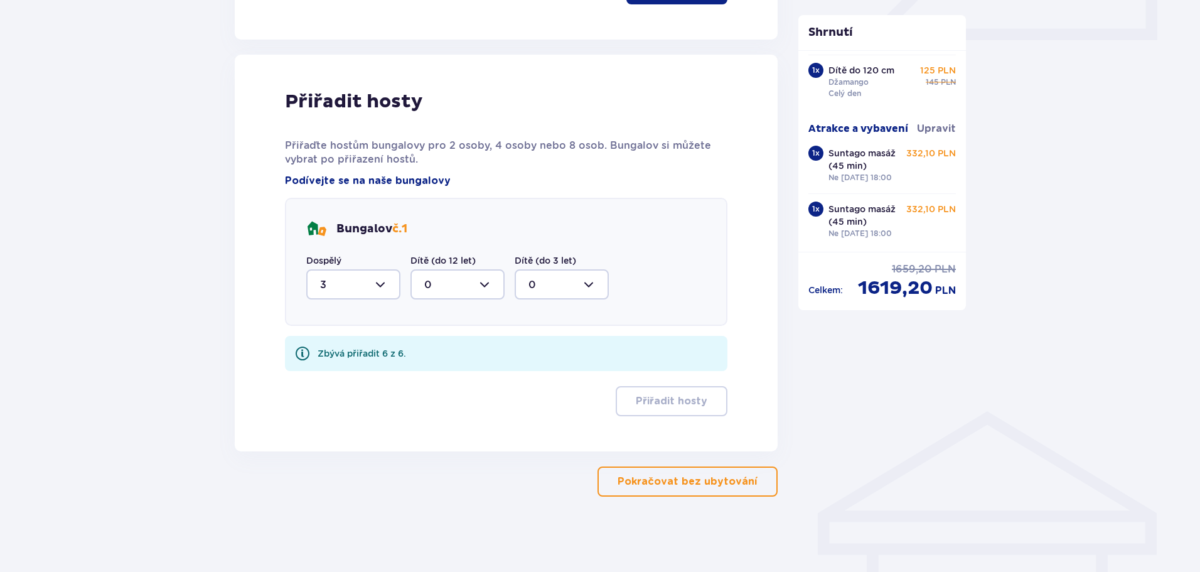
click at [441, 286] on div at bounding box center [458, 284] width 94 height 30
click at [428, 401] on font "3" at bounding box center [427, 402] width 6 height 12
type input "3"
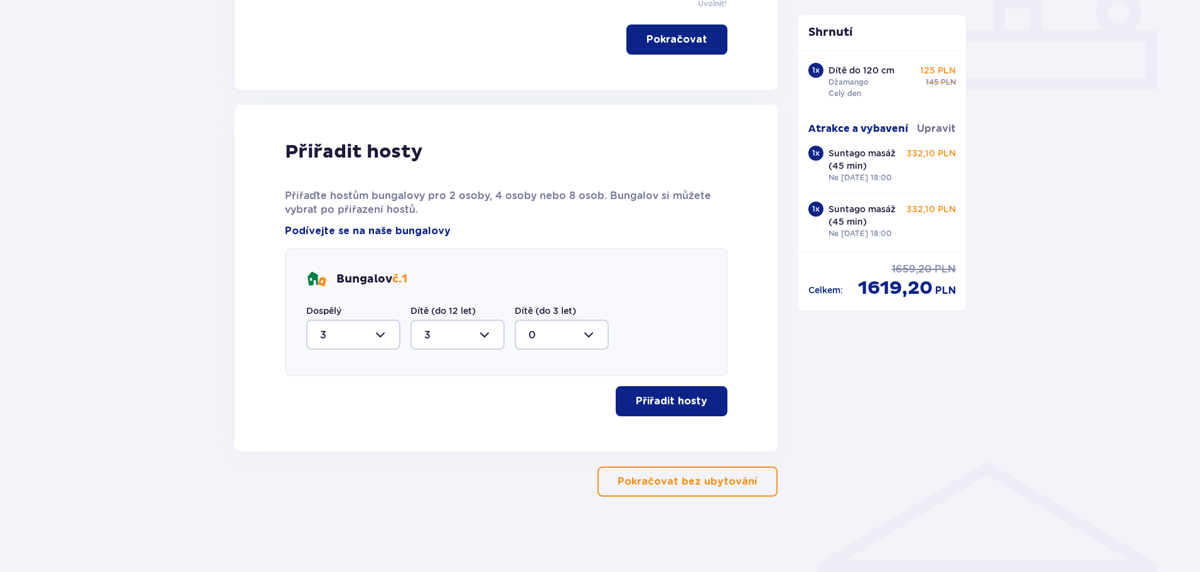
scroll to position [558, 0]
click at [678, 406] on font "Přiřadit hosty" at bounding box center [672, 401] width 72 height 10
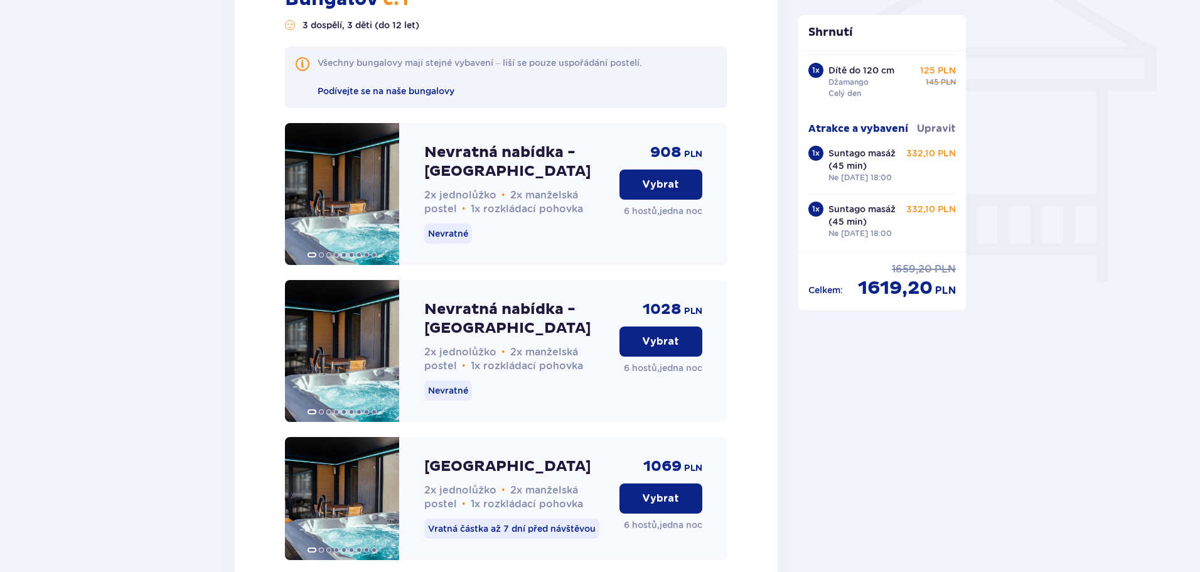
scroll to position [1135, 0]
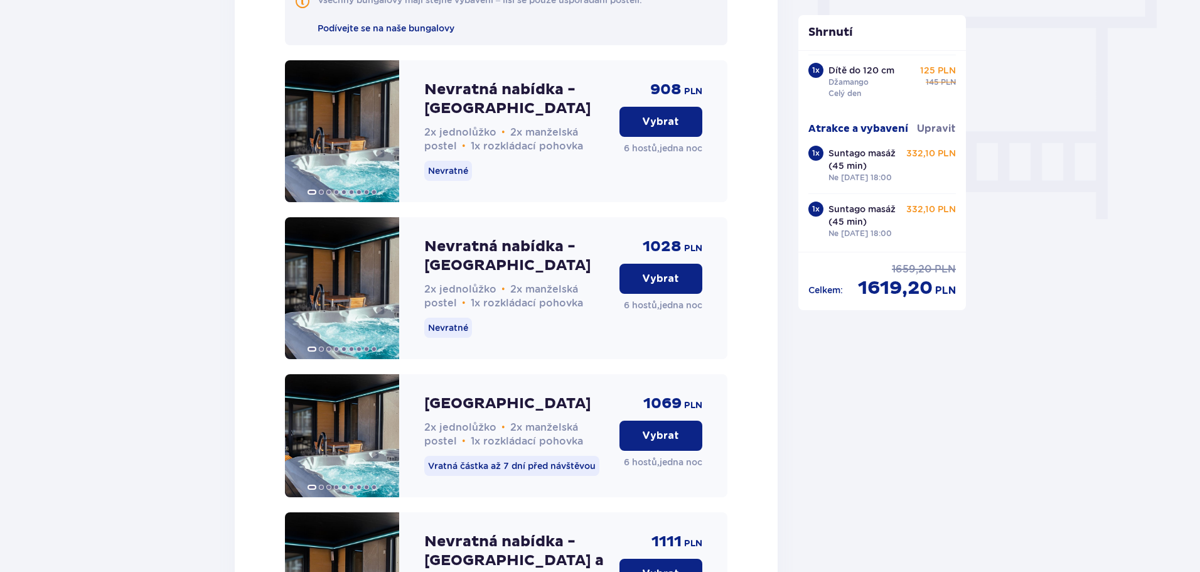
click at [668, 443] on font "Vybrat" at bounding box center [660, 436] width 37 height 14
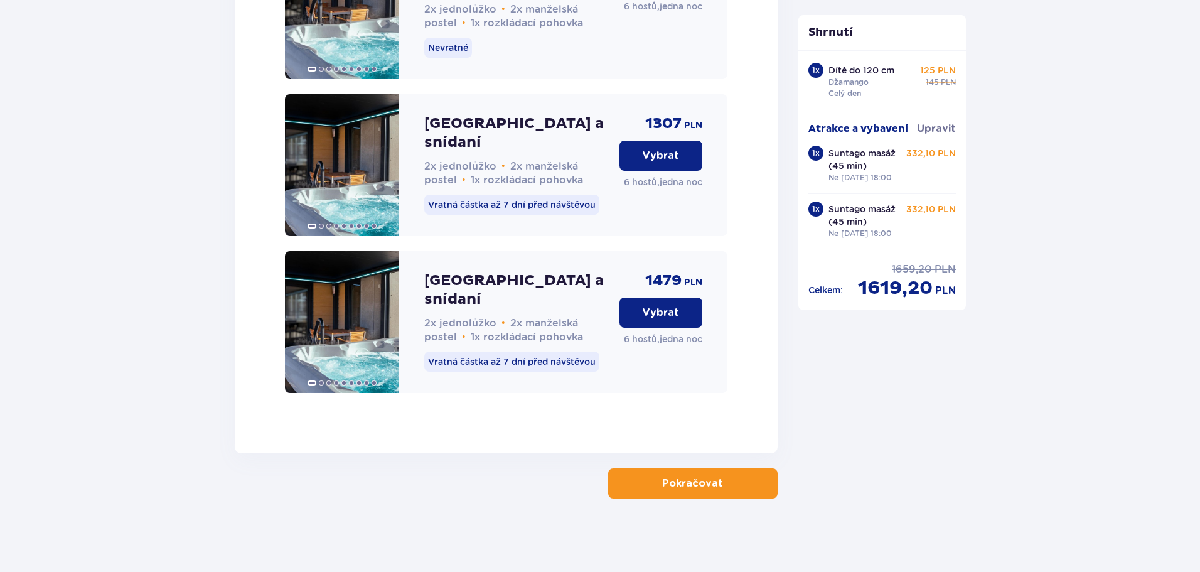
scroll to position [2045, 0]
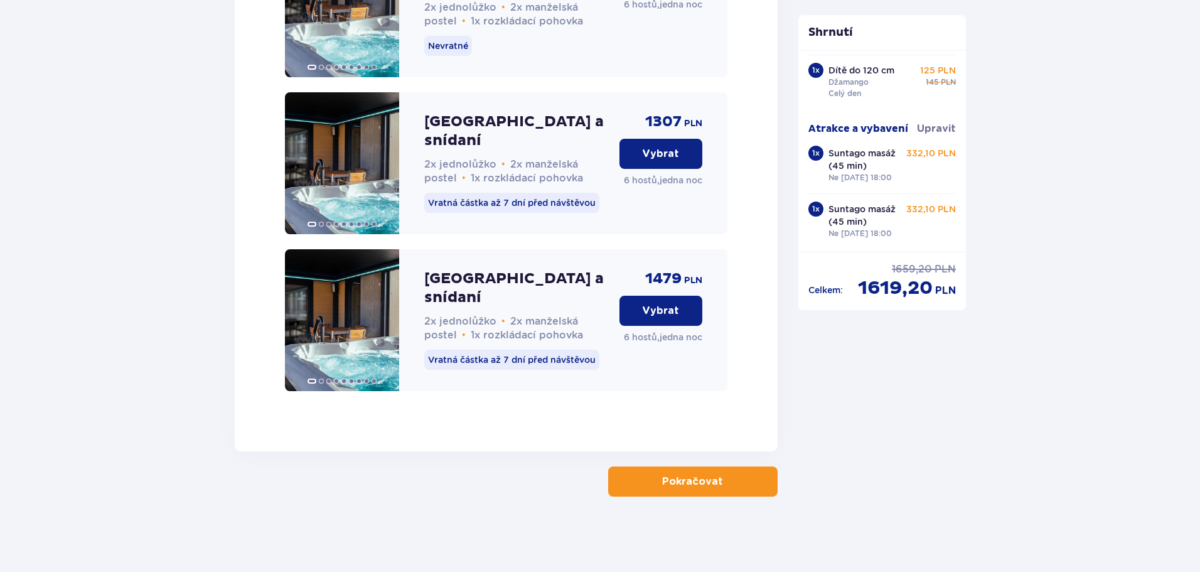
click at [673, 487] on font "Pokračovat" at bounding box center [692, 482] width 61 height 10
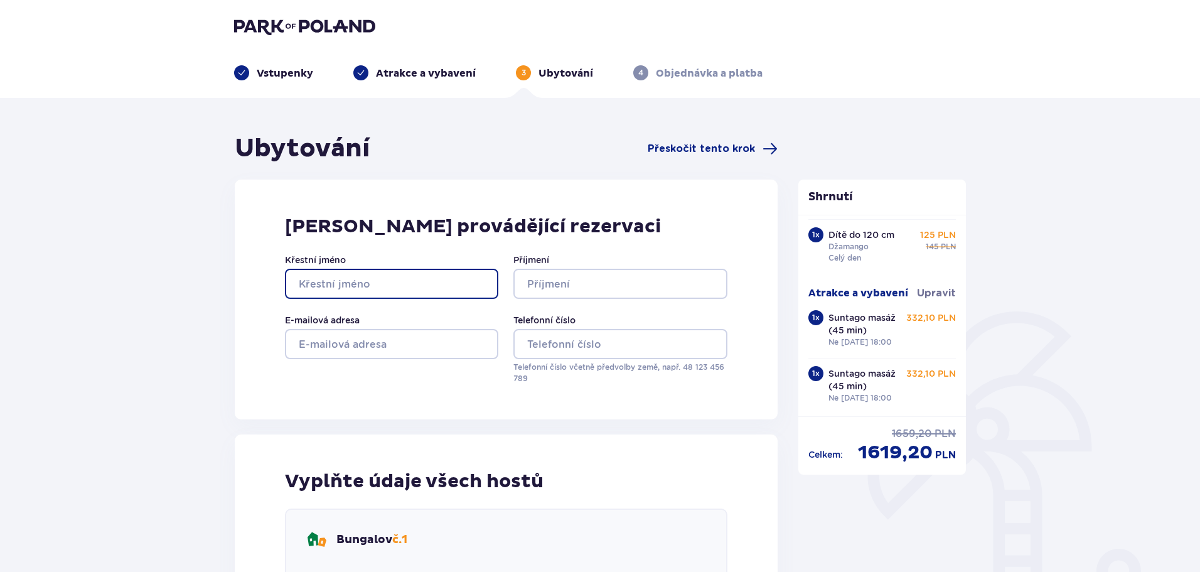
click at [363, 281] on input "Křestní jméno" at bounding box center [391, 284] width 213 height 30
type input "Jan"
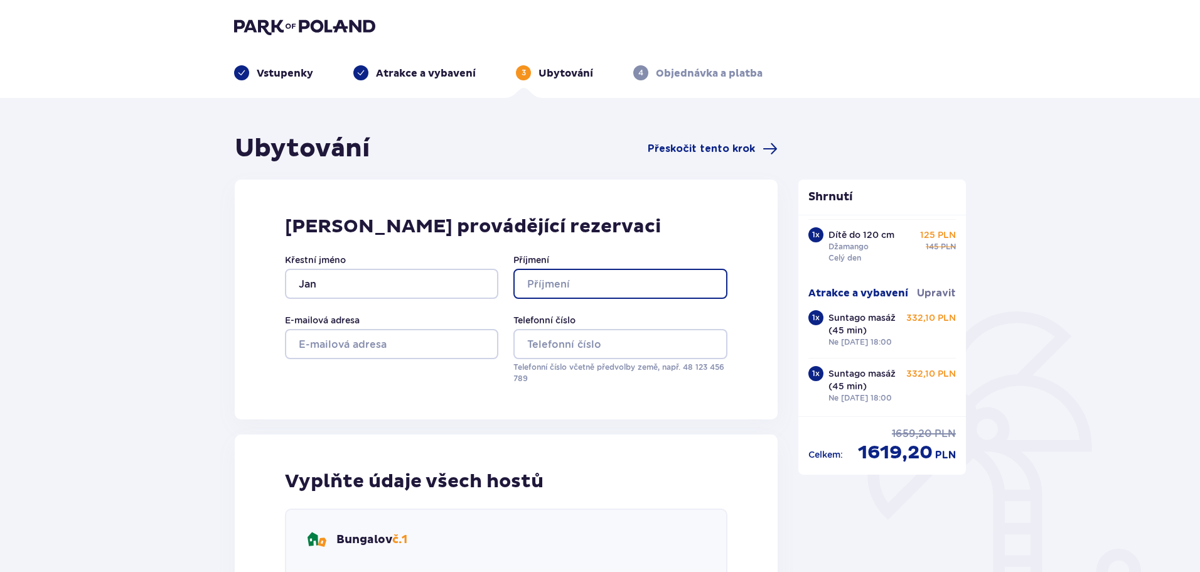
type input "[PERSON_NAME]"
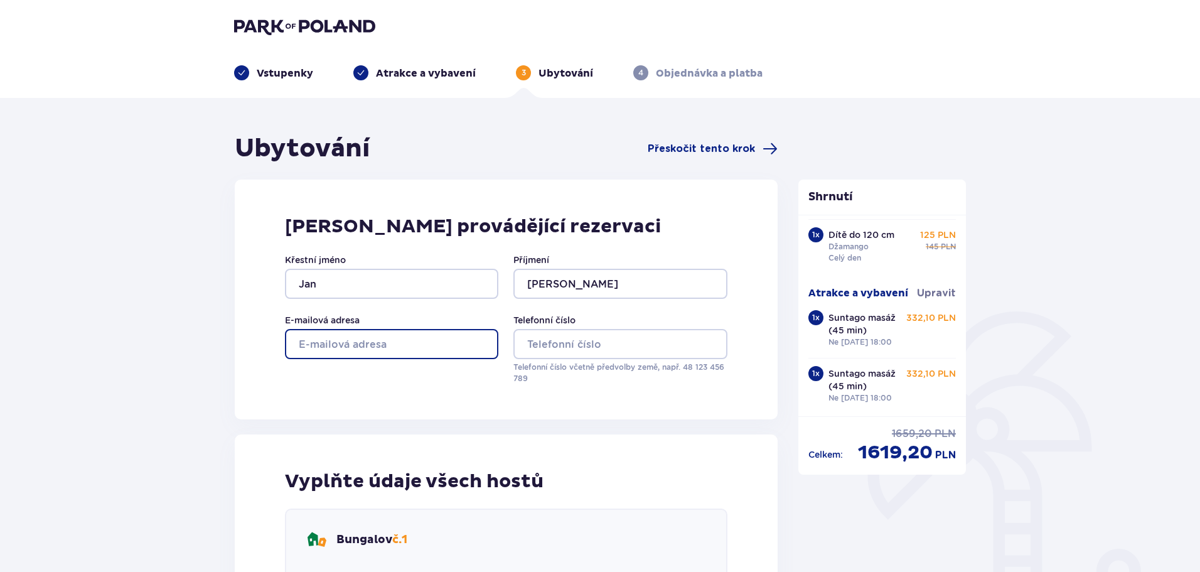
type input "janhoyer@seznam.cz"
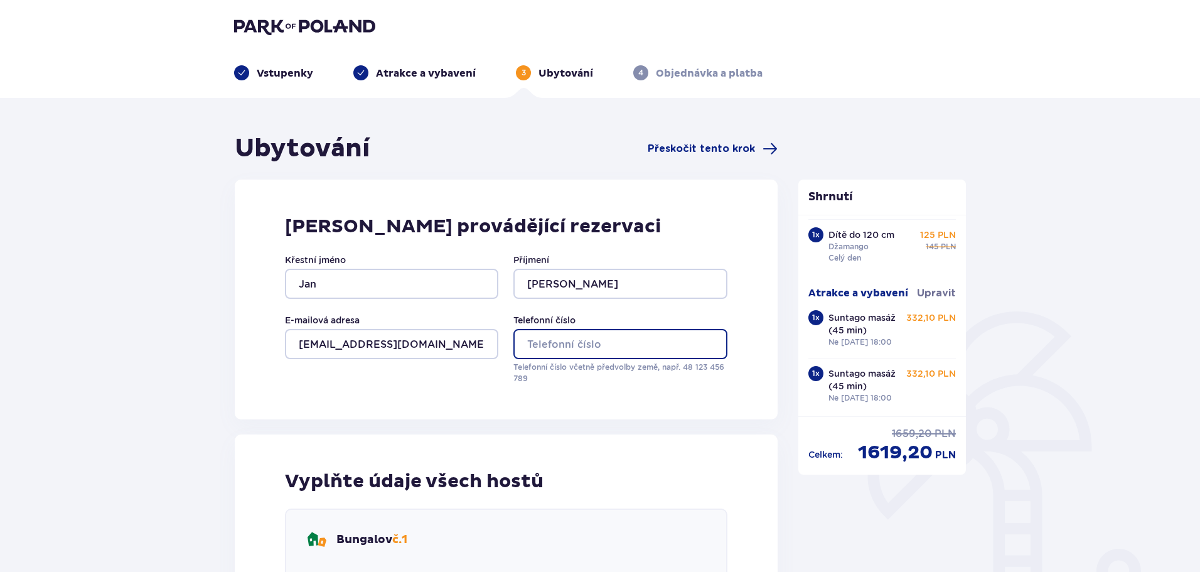
type input "773942378"
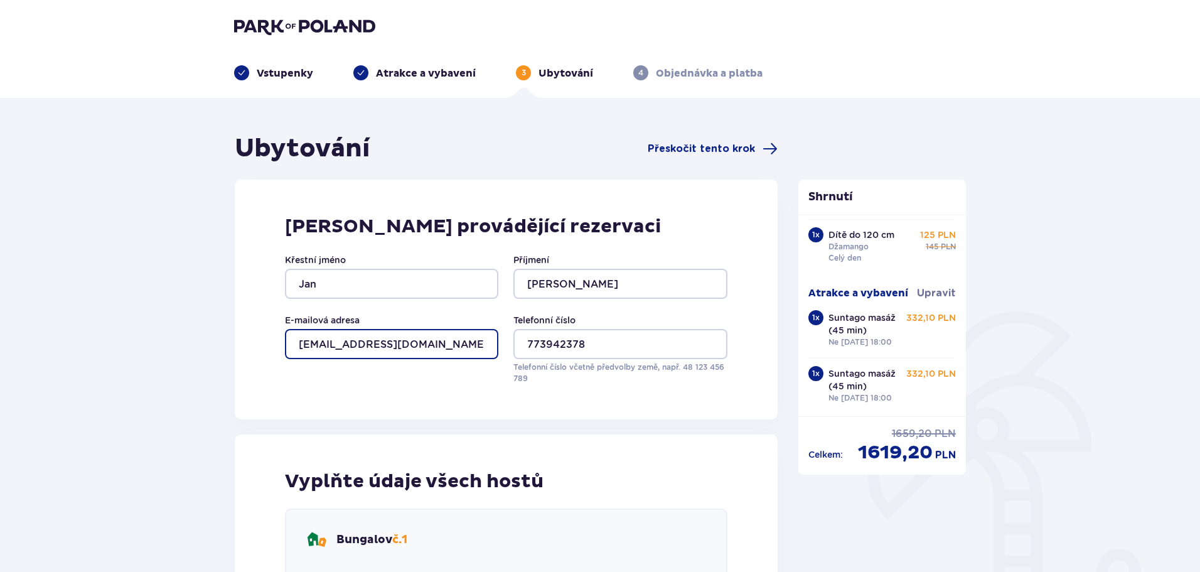
click at [408, 347] on input "janhoyer@seznam.cz" at bounding box center [391, 344] width 213 height 30
type input "[EMAIL_ADDRESS][DOMAIN_NAME]"
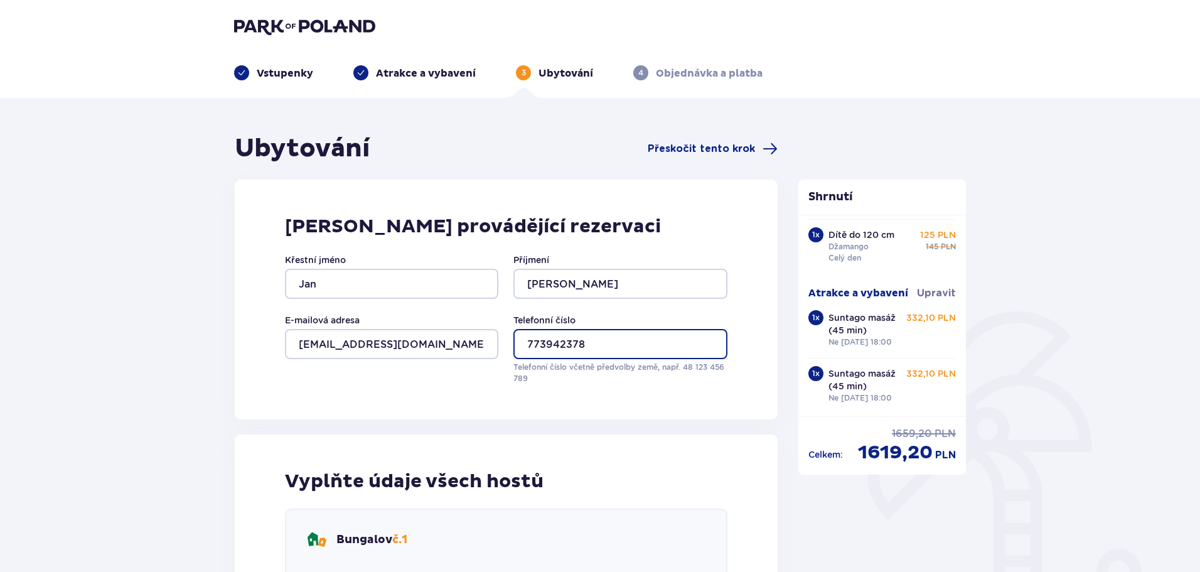
click at [558, 340] on input "773942378" at bounding box center [620, 344] width 213 height 30
click at [535, 343] on input "07599226620" at bounding box center [620, 344] width 213 height 30
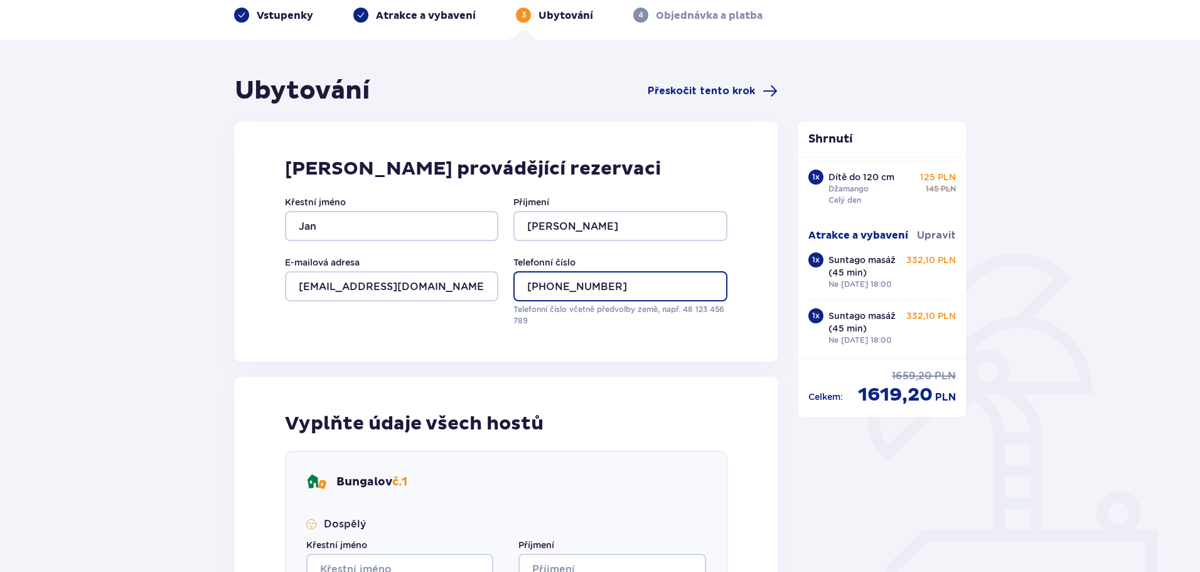
scroll to position [251, 0]
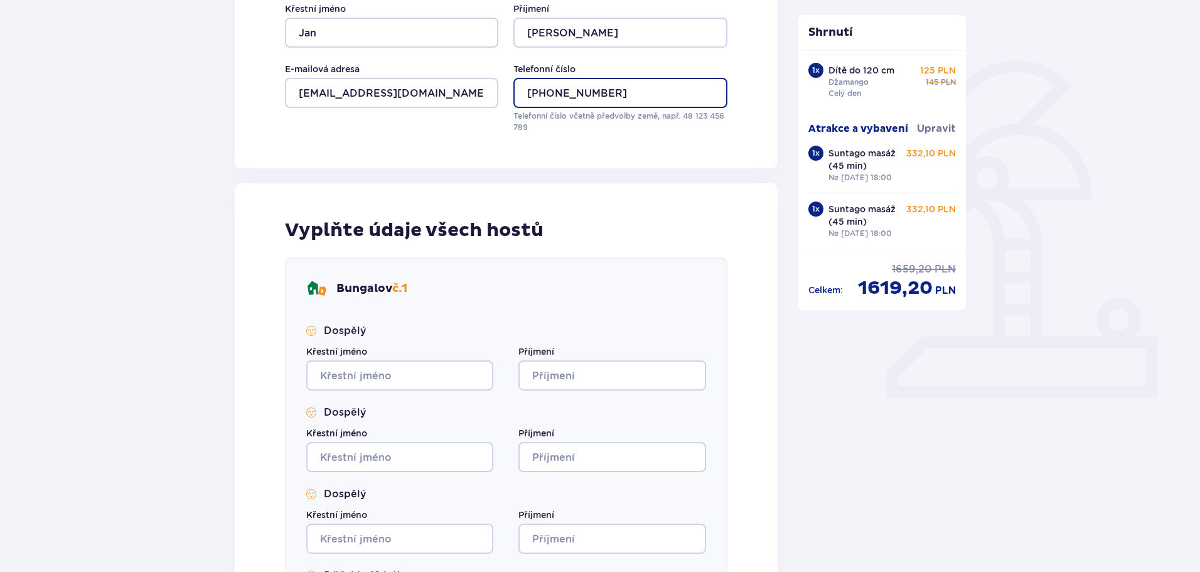
type input "[PHONE_NUMBER]"
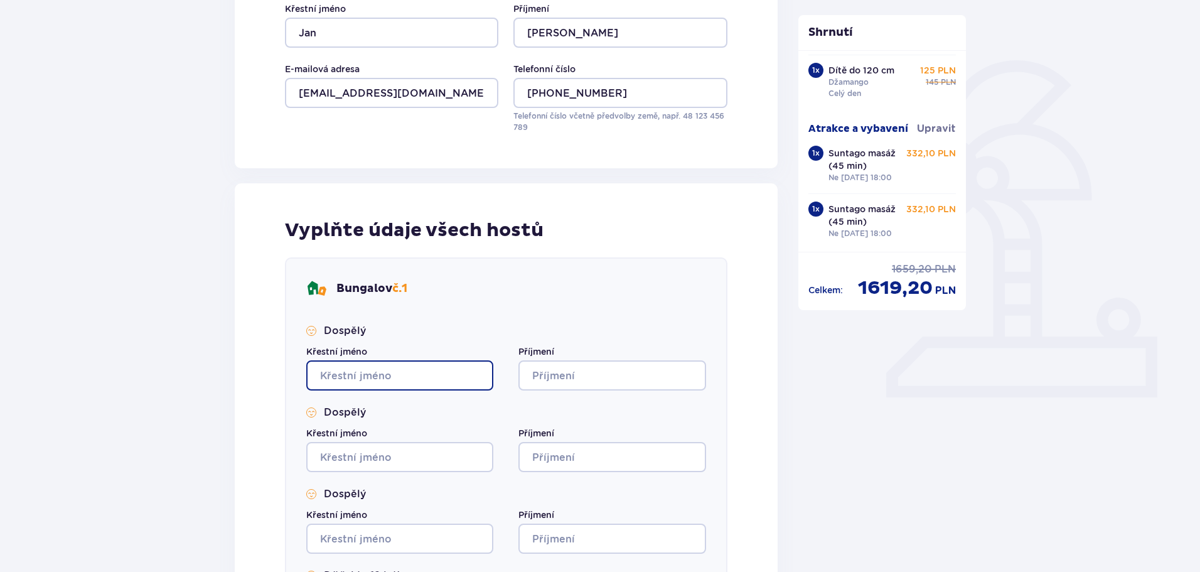
click at [375, 369] on input "Křestní jméno" at bounding box center [399, 375] width 187 height 30
type input "Jan"
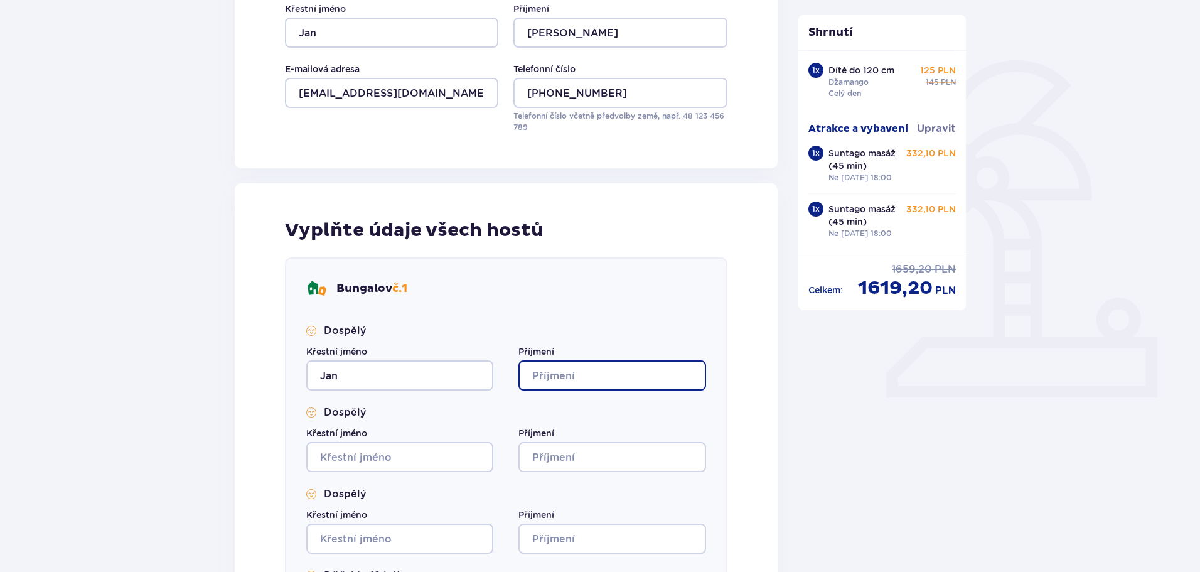
click at [561, 372] on input "Příjmení" at bounding box center [612, 375] width 187 height 30
type input "[PERSON_NAME]"
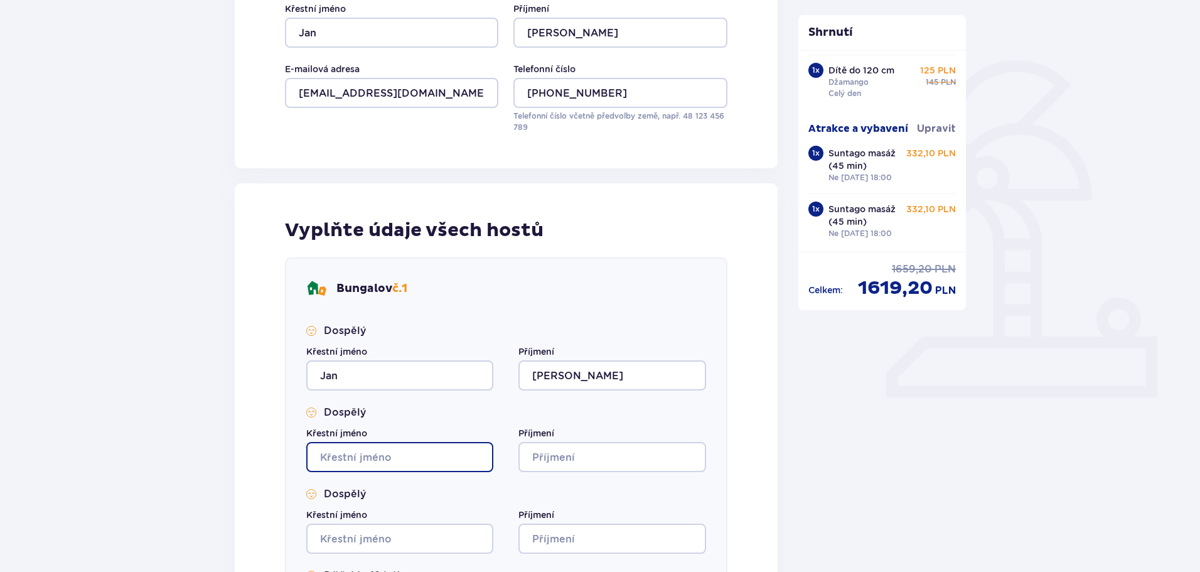
click at [400, 460] on input "Křestní jméno" at bounding box center [399, 457] width 187 height 30
type input "[PERSON_NAME]"
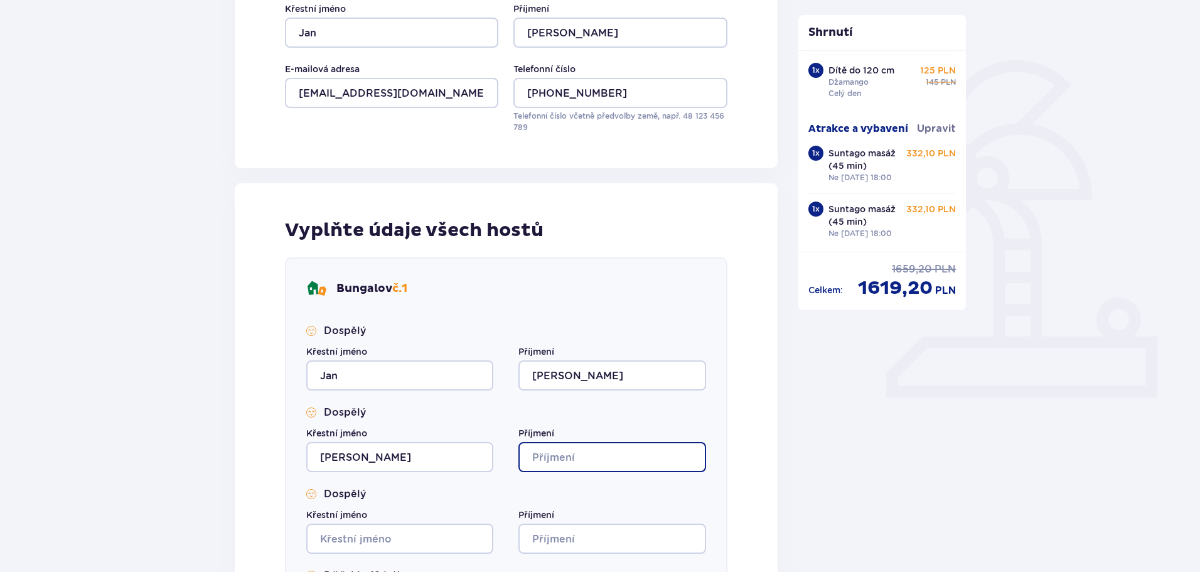
click at [577, 448] on input "Příjmení" at bounding box center [612, 457] width 187 height 30
type input "[PERSON_NAME]"
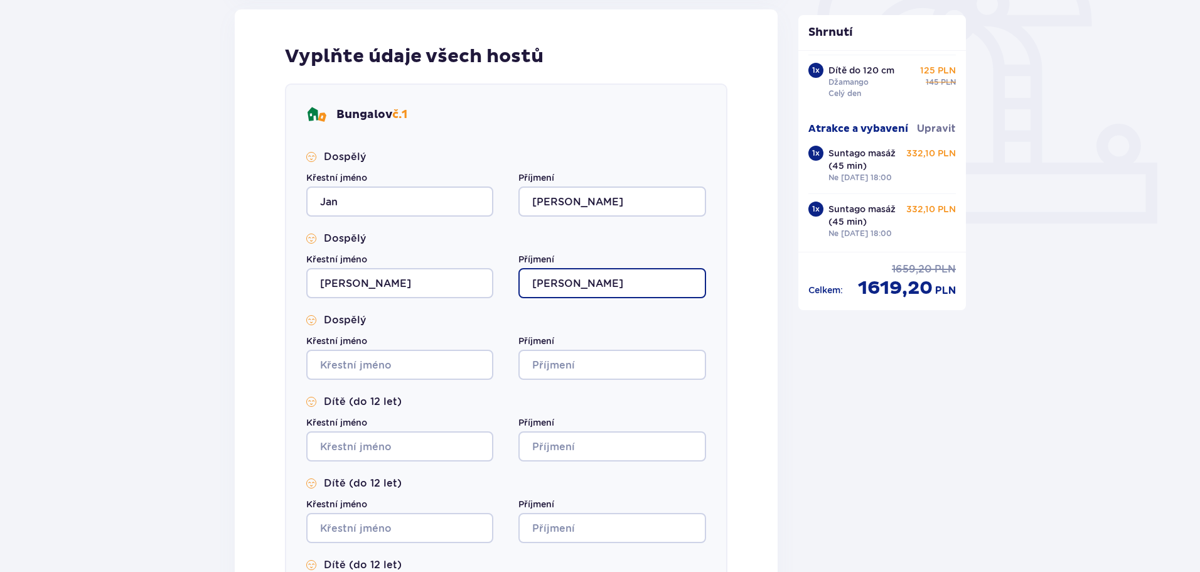
scroll to position [439, 0]
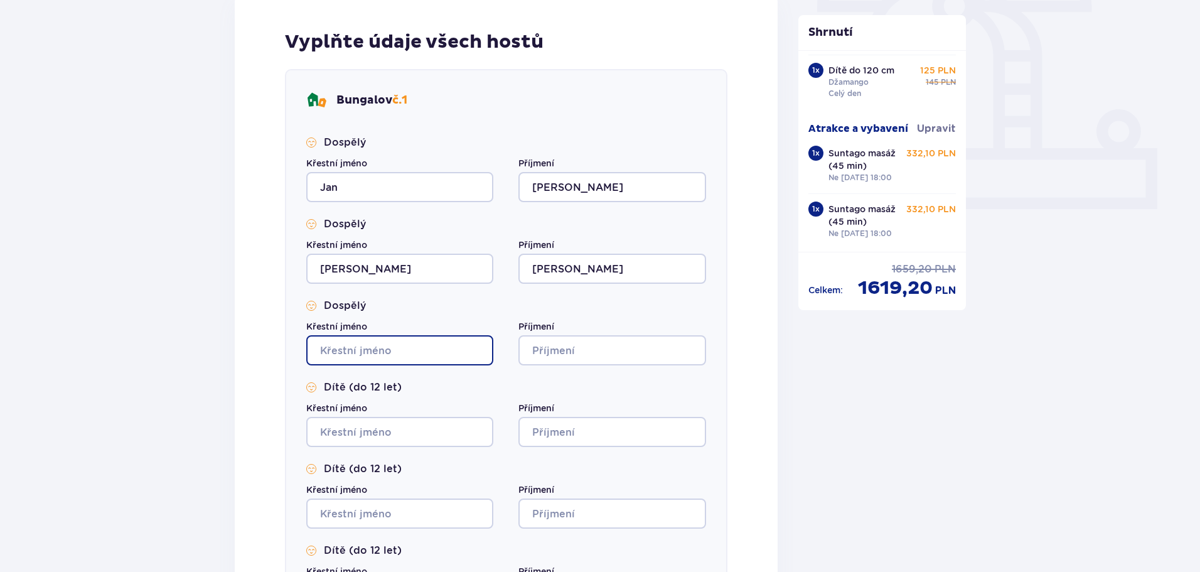
click at [344, 350] on input "Křestní jméno" at bounding box center [399, 350] width 187 height 30
type input "[PERSON_NAME]"
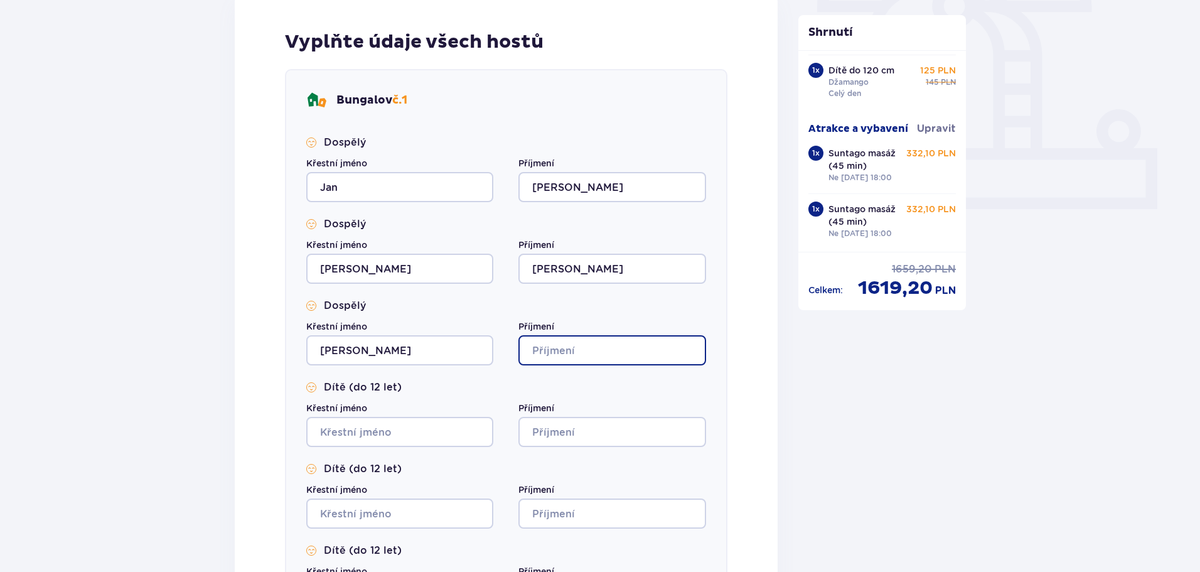
click at [552, 357] on input "Příjmení" at bounding box center [612, 350] width 187 height 30
type input "Karicka"
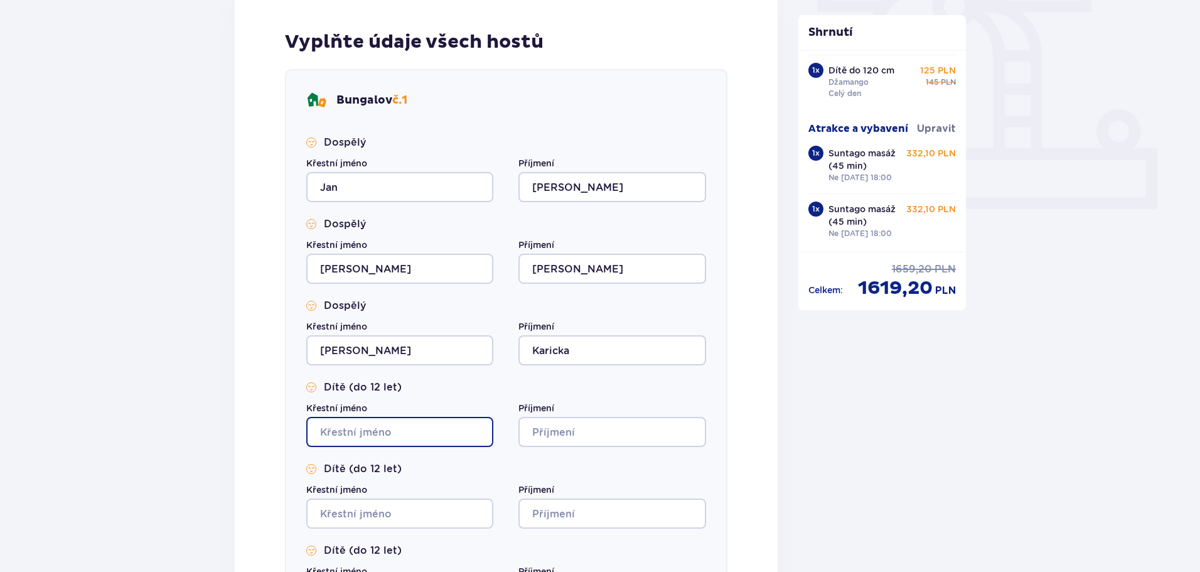
click at [429, 437] on input "Křestní jméno" at bounding box center [399, 432] width 187 height 30
type input "[PERSON_NAME]"
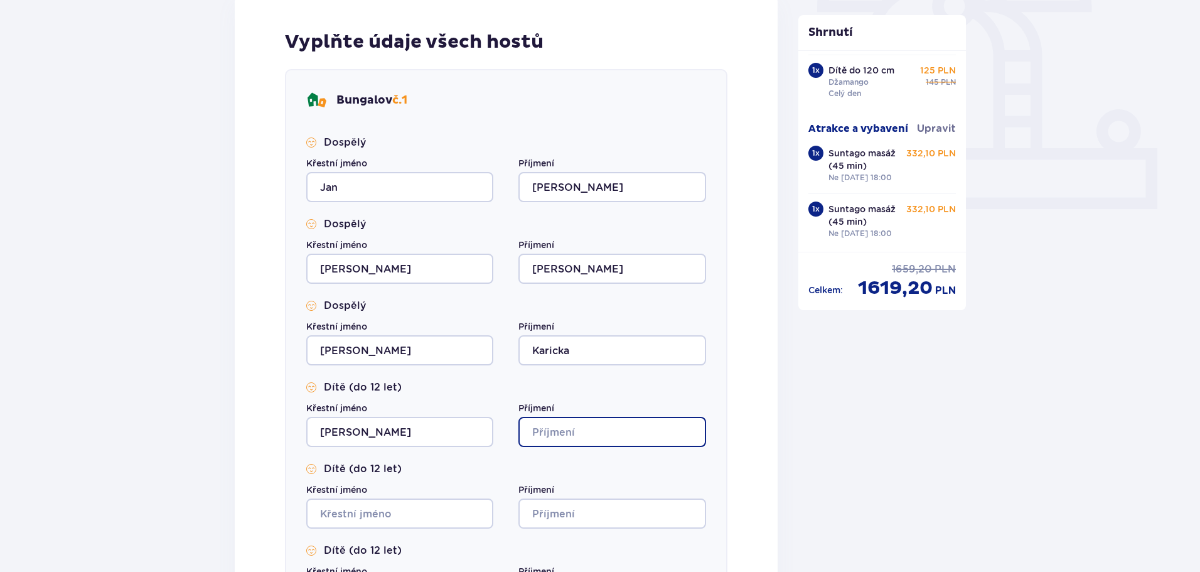
click at [559, 433] on input "Příjmení" at bounding box center [612, 432] width 187 height 30
type input "Karickova"
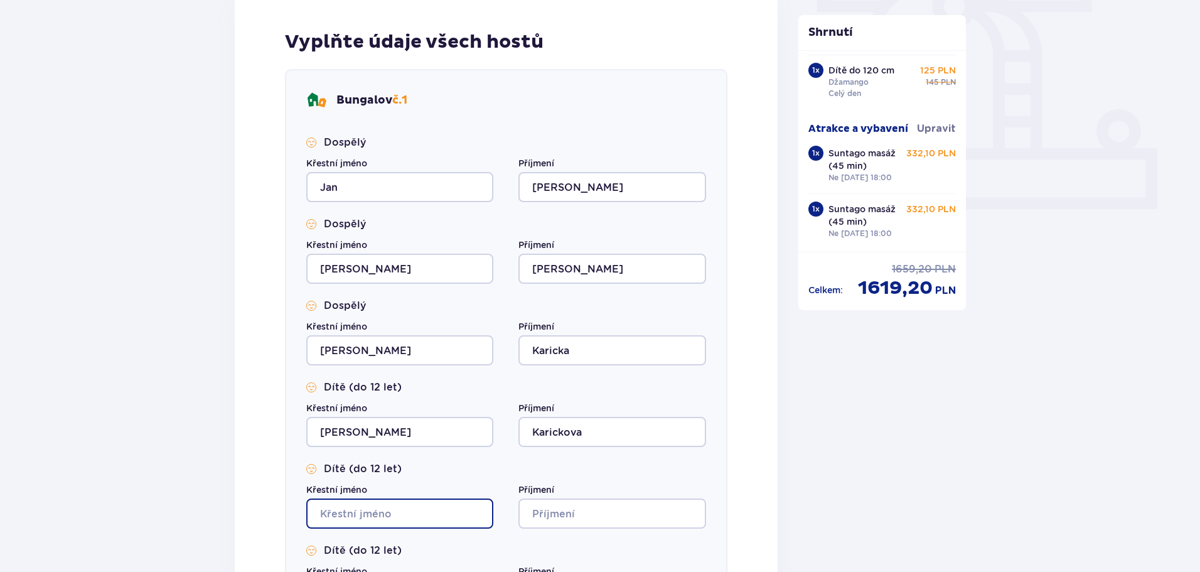
click at [380, 521] on input "Křestní jméno" at bounding box center [399, 513] width 187 height 30
type input "[PERSON_NAME]"
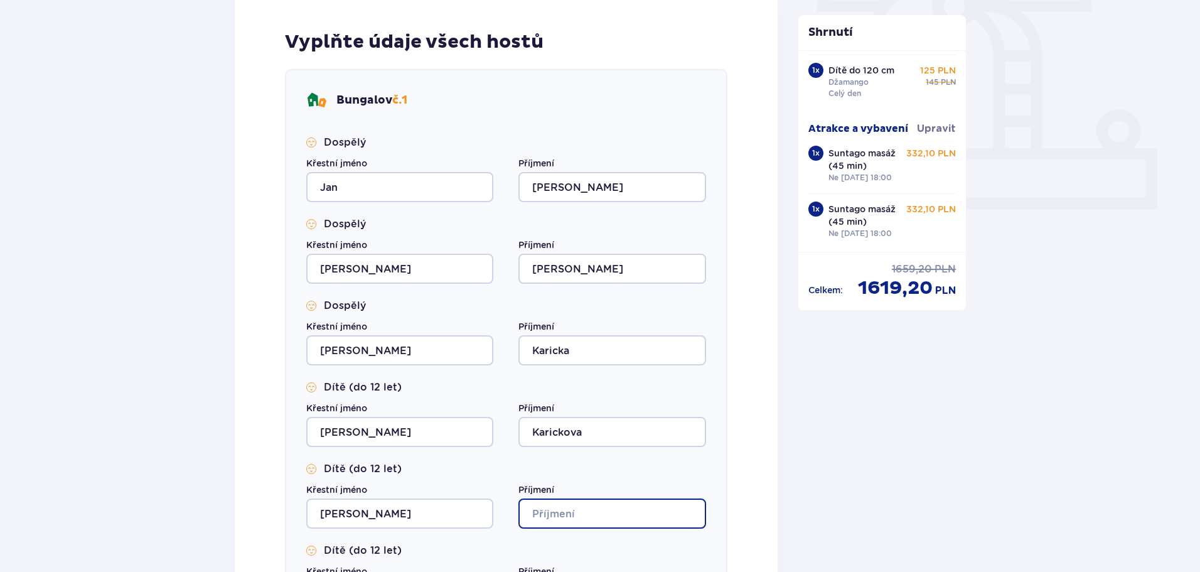
click at [539, 514] on input "Příjmení" at bounding box center [612, 513] width 187 height 30
type input "Karickova"
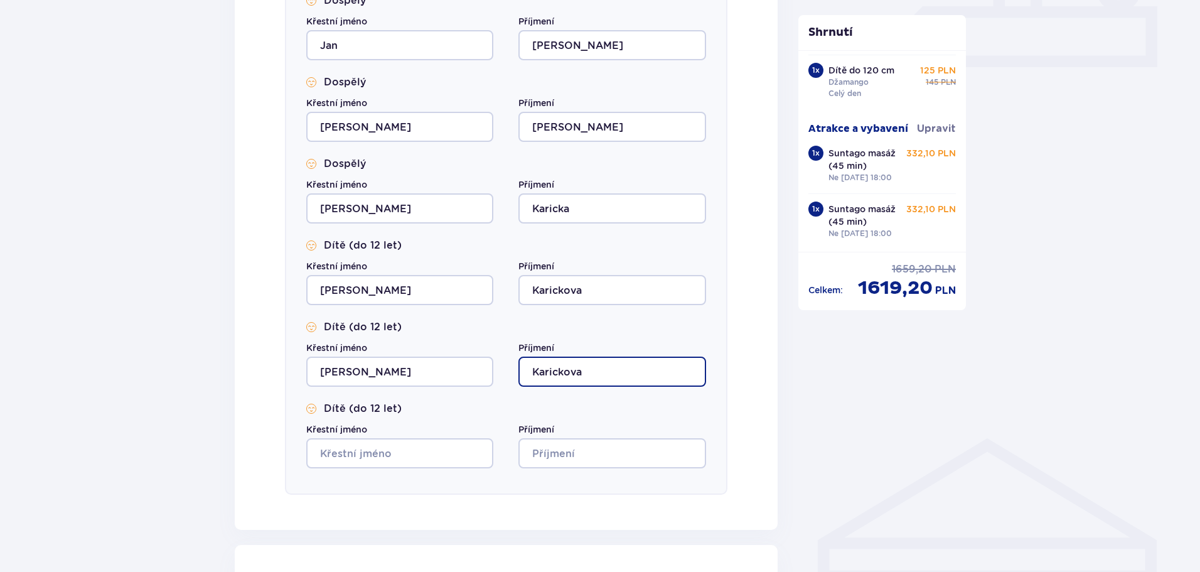
scroll to position [628, 0]
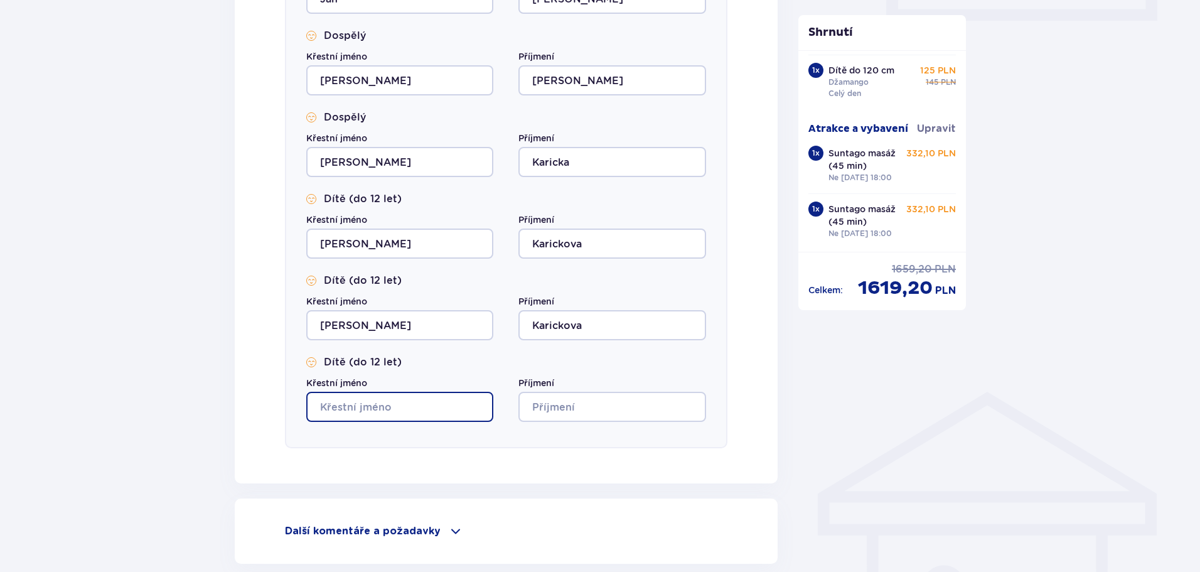
click at [391, 404] on input "Křestní jméno" at bounding box center [399, 407] width 187 height 30
type input "[PERSON_NAME]"
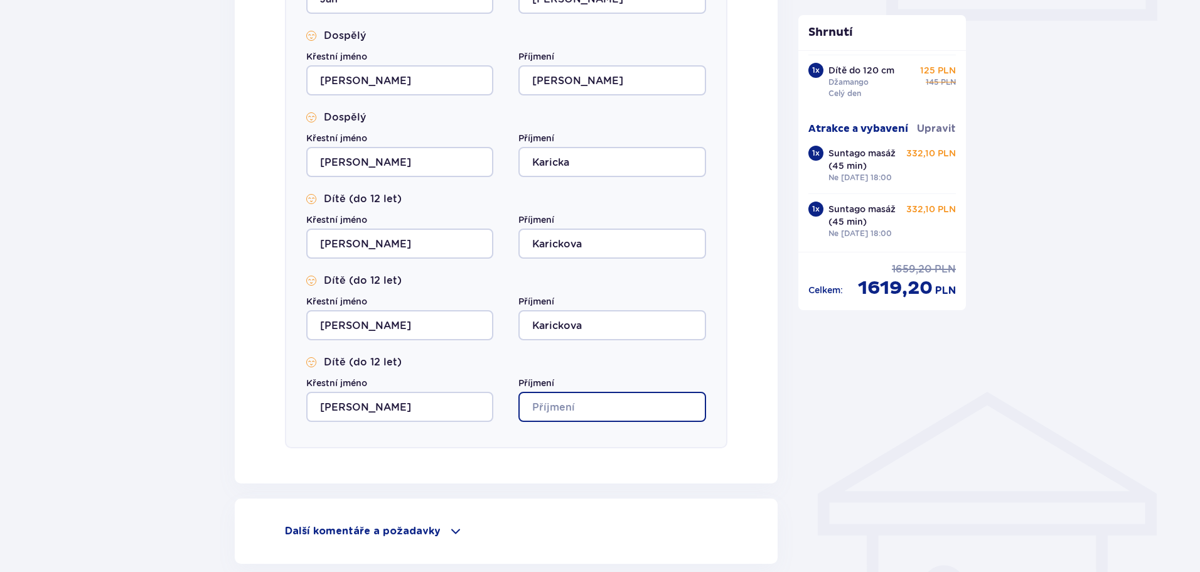
click at [546, 404] on input "Příjmení" at bounding box center [612, 407] width 187 height 30
type input "Karicka"
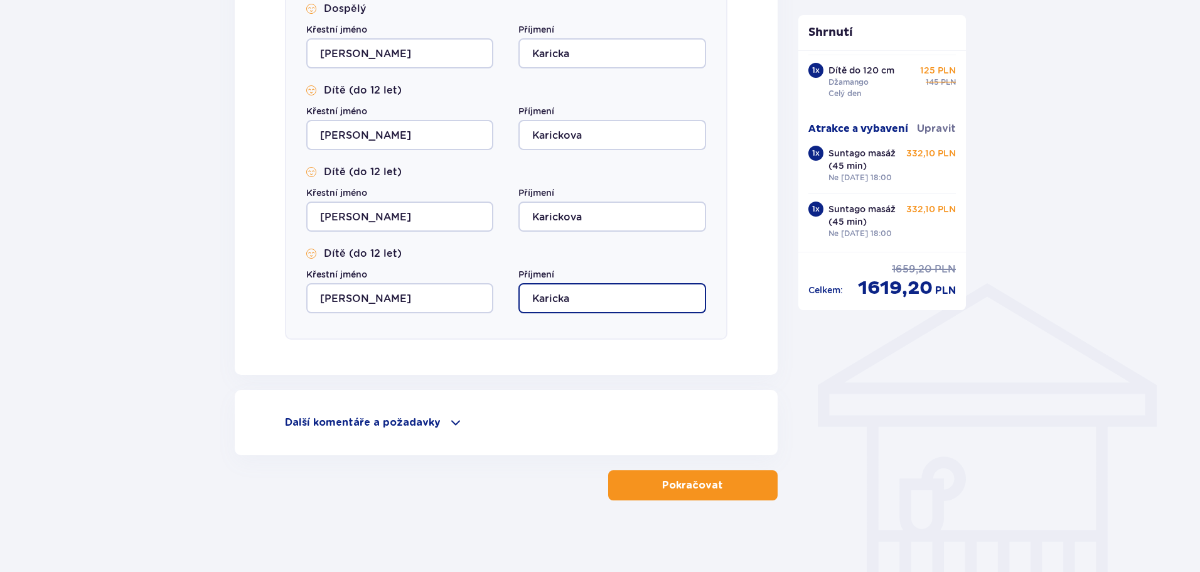
scroll to position [740, 0]
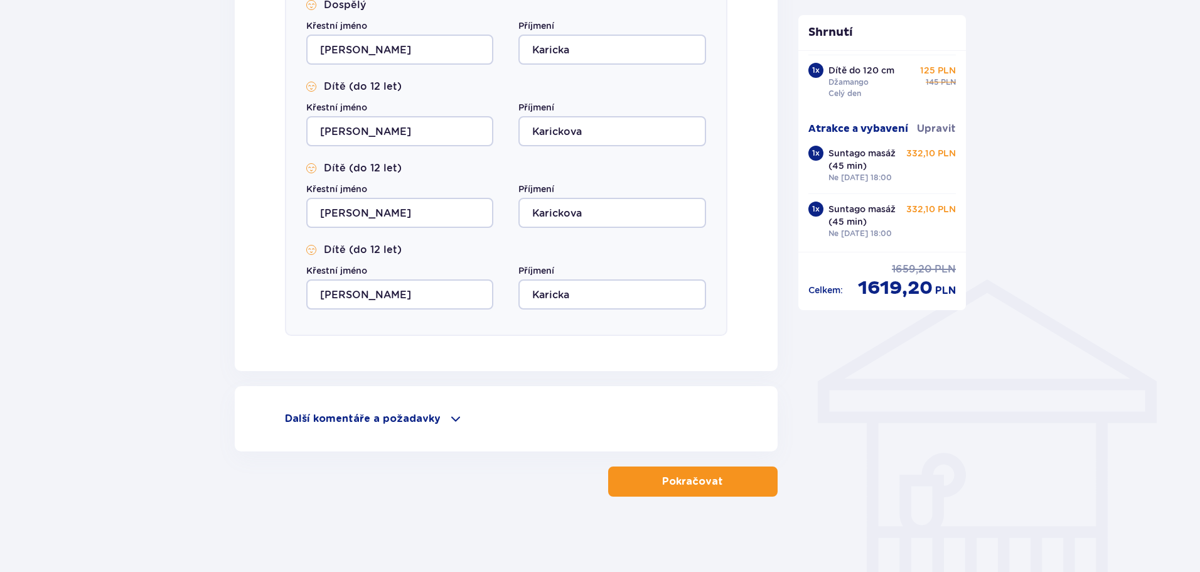
click at [715, 485] on button "Pokračovat" at bounding box center [693, 481] width 170 height 30
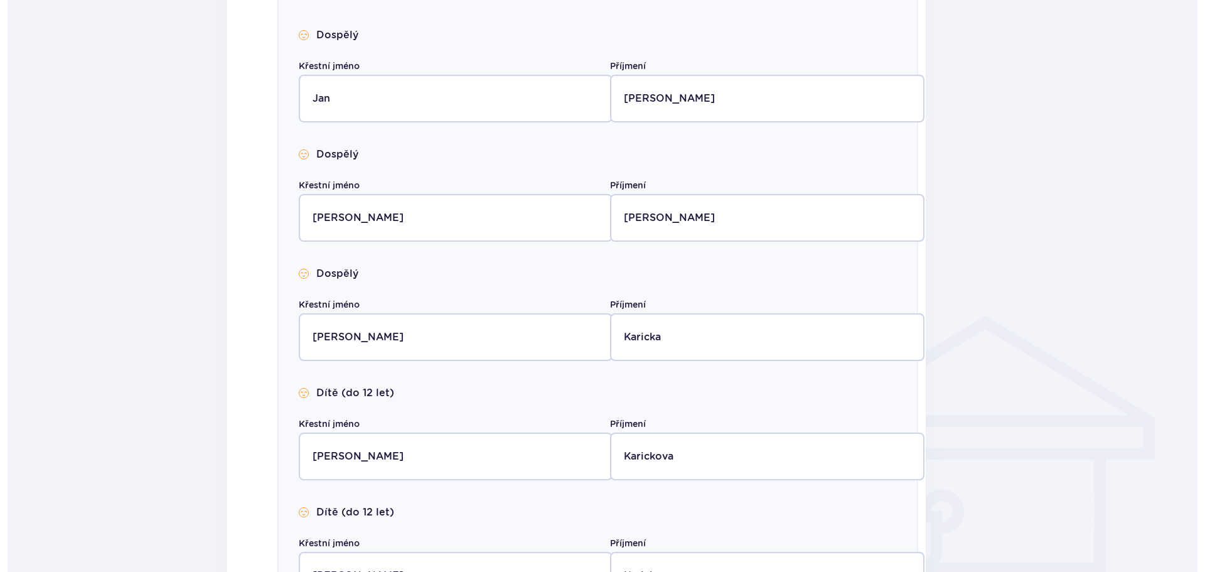
scroll to position [0, 0]
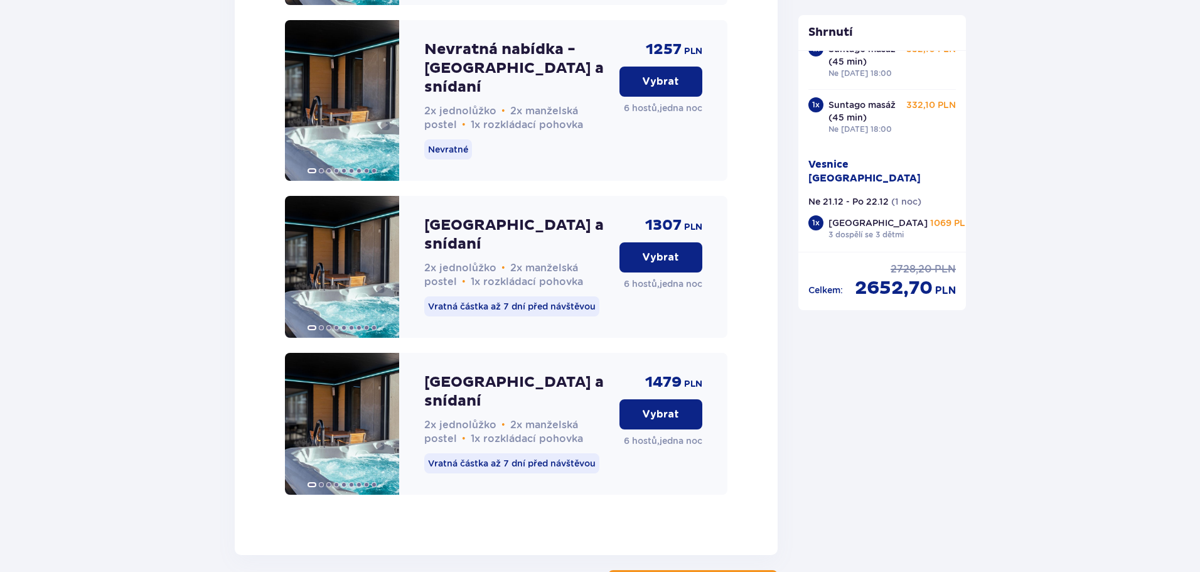
scroll to position [2045, 0]
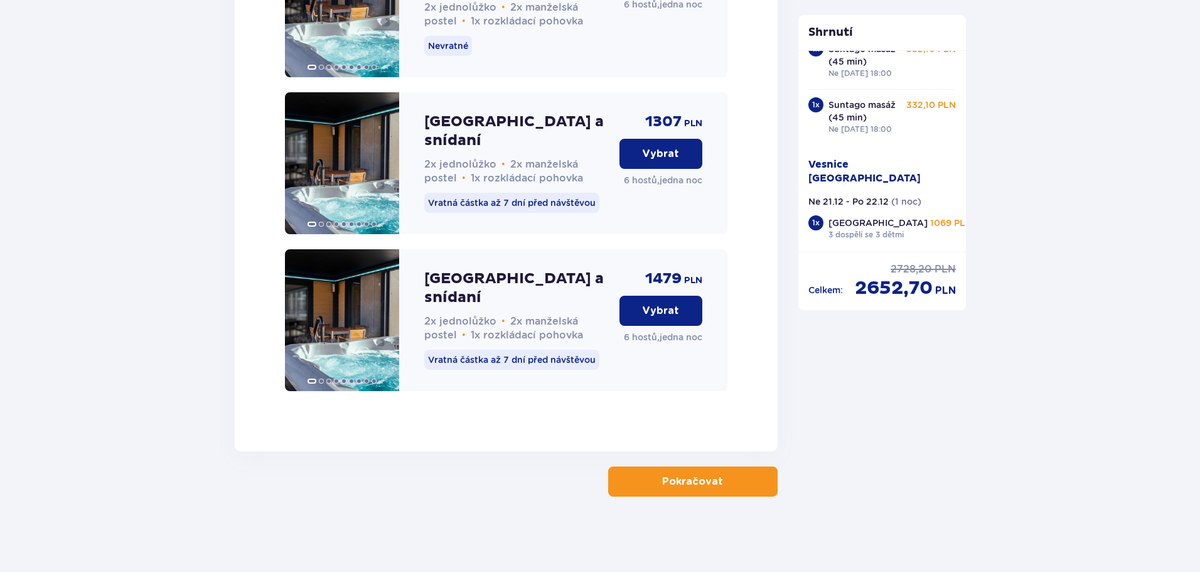
click at [676, 484] on font "Pokračovat" at bounding box center [692, 482] width 61 height 10
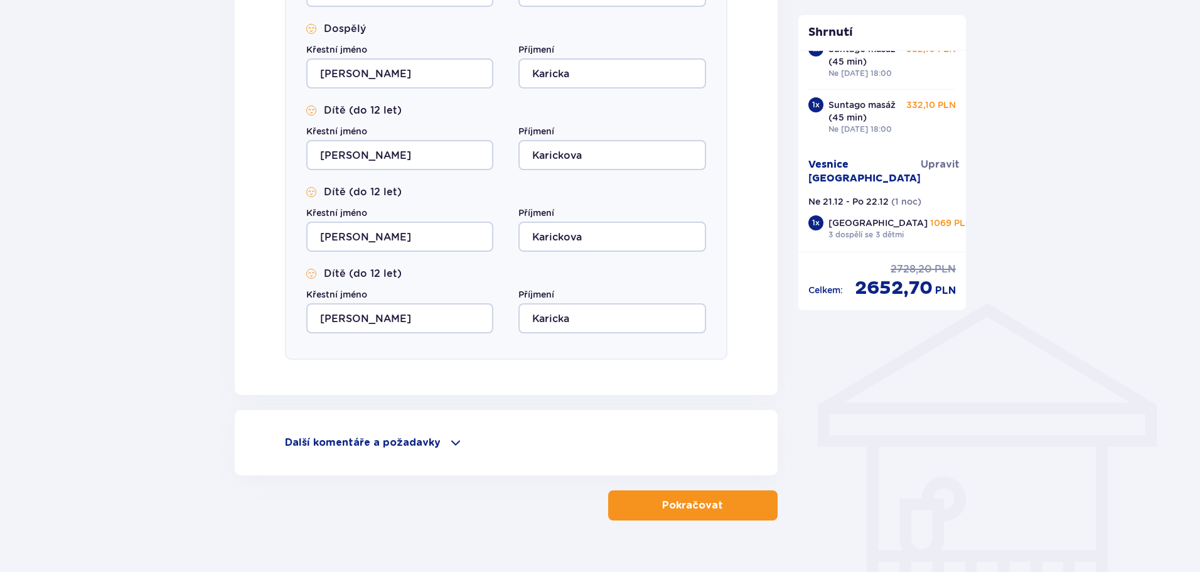
scroll to position [740, 0]
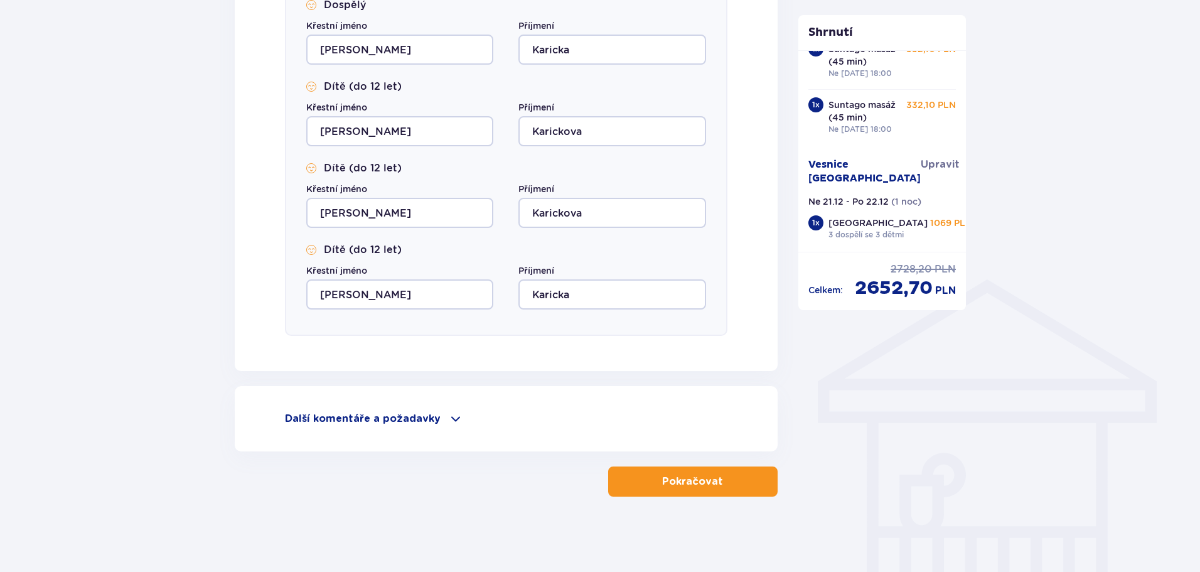
click at [689, 484] on font "Pokračovat" at bounding box center [692, 482] width 61 height 10
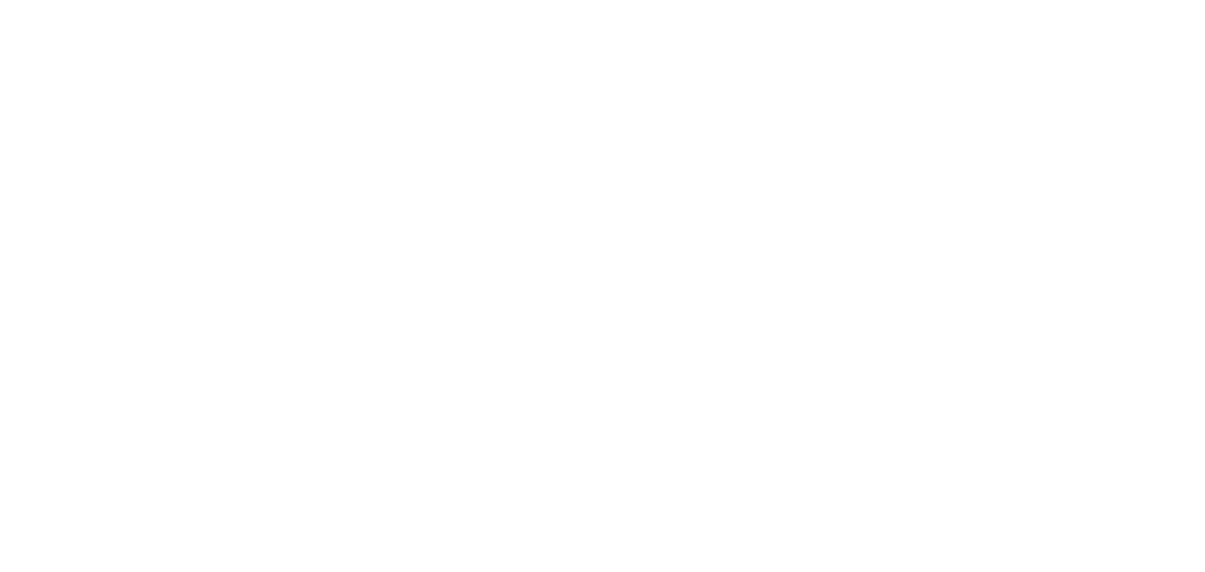
scroll to position [0, 0]
click at [219, 5] on html "Původní text Ohodnoťte tento překlad Vaše zpětná vazba bude použita k vylepšení…" at bounding box center [602, 2] width 1205 height 5
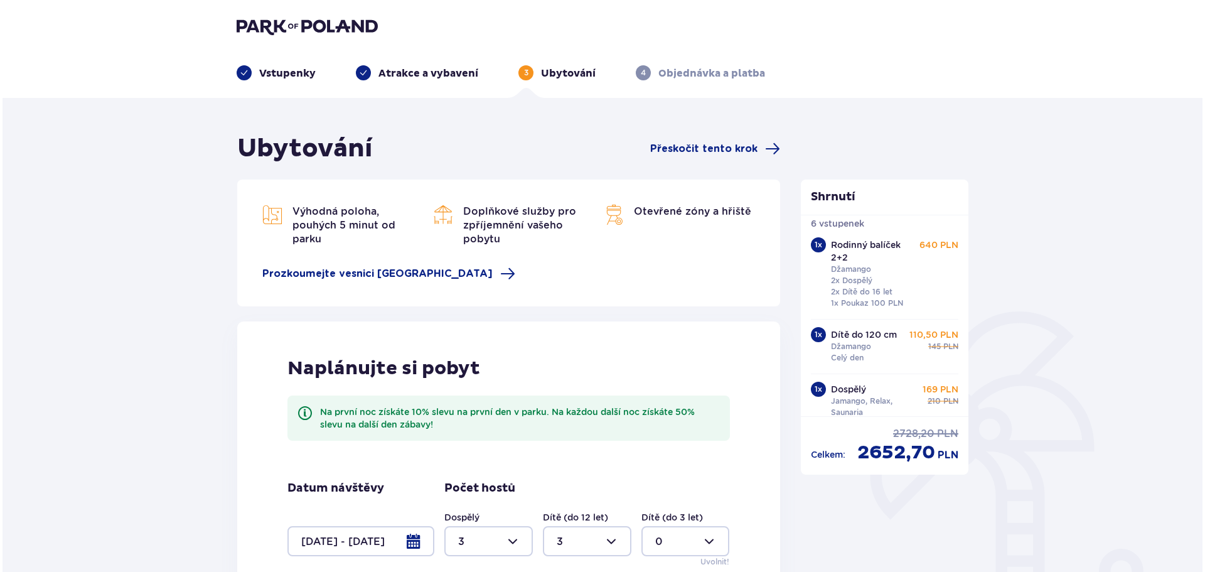
scroll to position [63, 0]
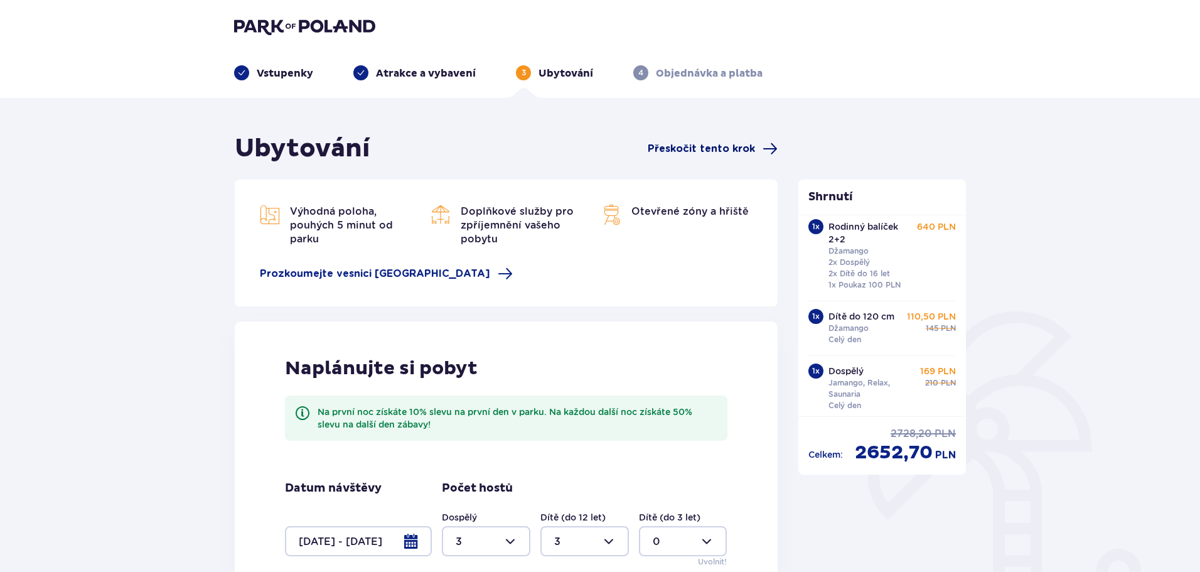
click at [713, 146] on font "Přeskočit tento krok" at bounding box center [701, 149] width 107 height 10
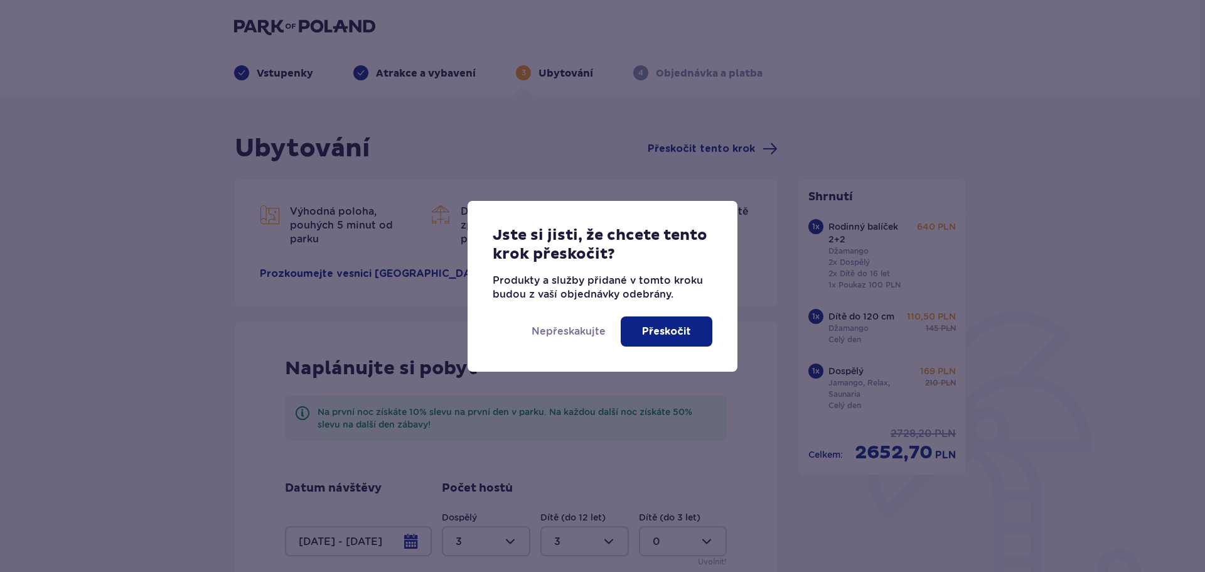
click at [656, 332] on font "Přeskočit" at bounding box center [666, 331] width 49 height 10
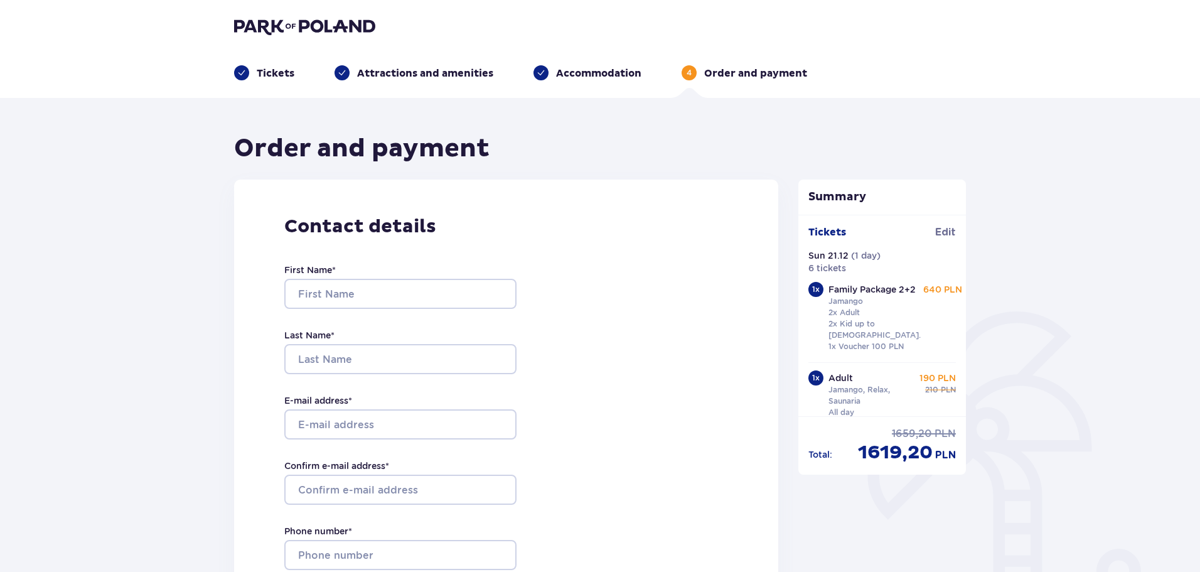
click at [581, 72] on p "Accommodation" at bounding box center [598, 74] width 85 height 14
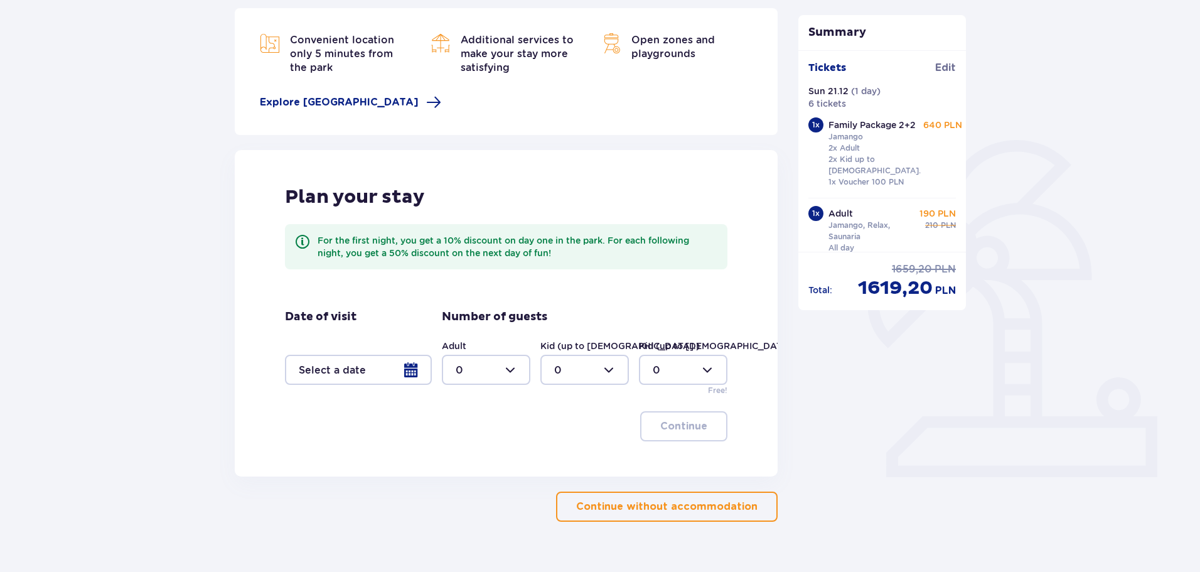
scroll to position [197, 0]
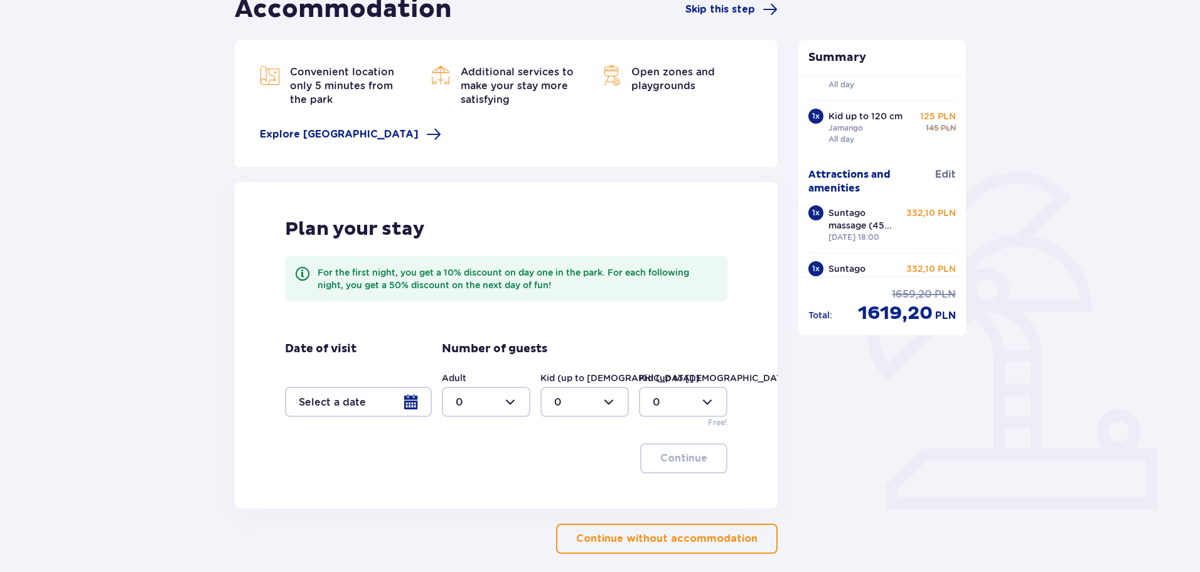
scroll to position [197, 0]
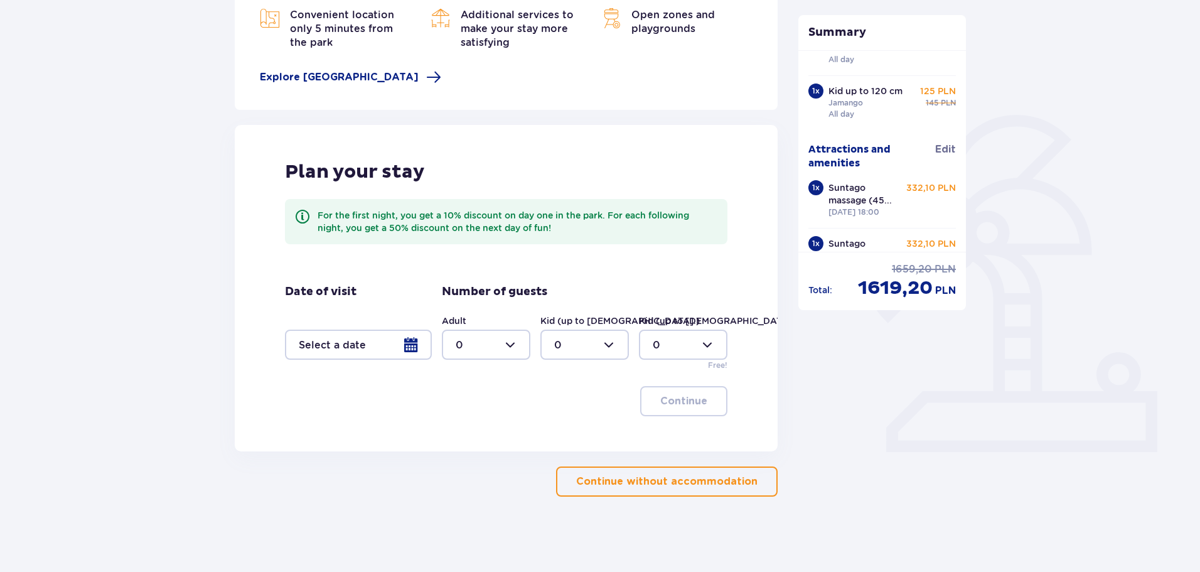
click at [401, 344] on div at bounding box center [358, 345] width 147 height 30
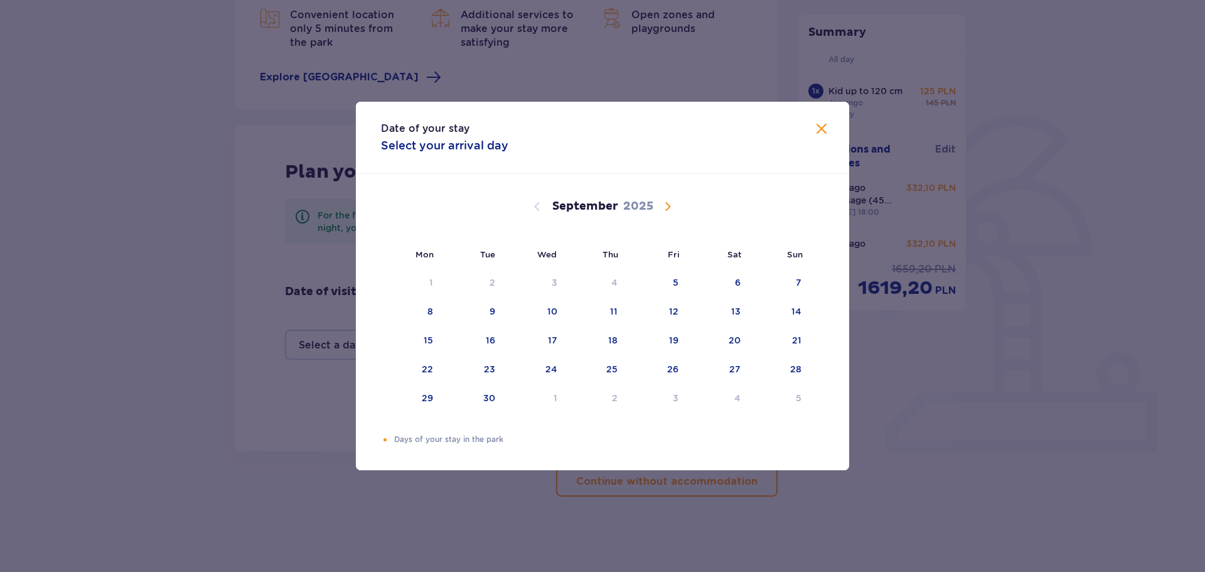
click at [669, 203] on span "Calendar" at bounding box center [667, 206] width 15 height 15
click at [789, 341] on div "21" at bounding box center [780, 341] width 61 height 28
click at [419, 372] on div "22" at bounding box center [411, 370] width 61 height 28
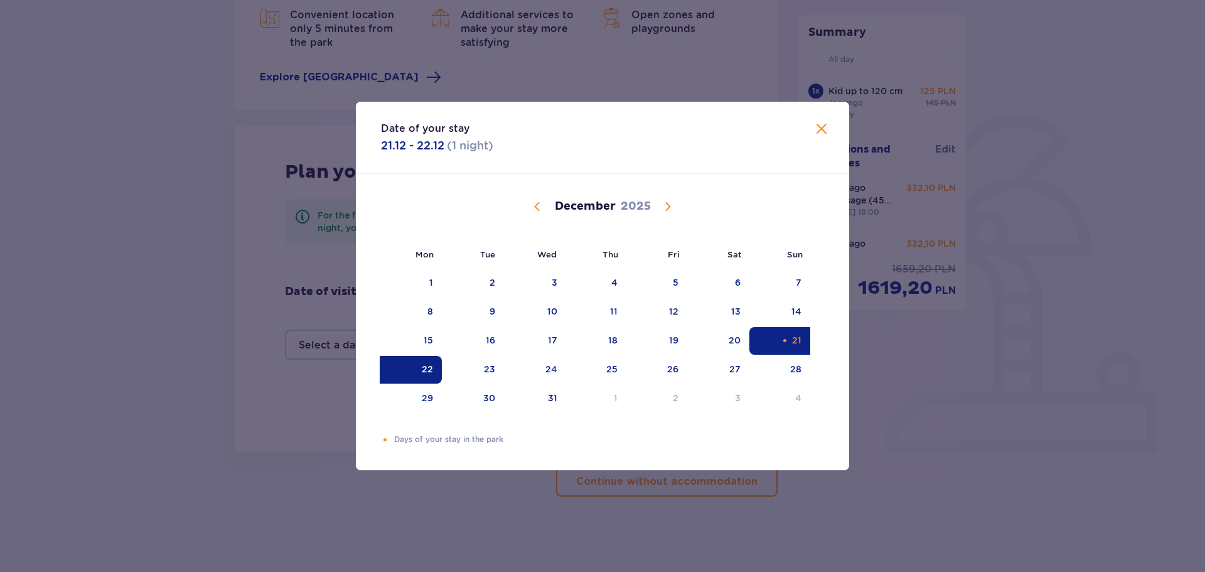
type input "[DATE] - [DATE]"
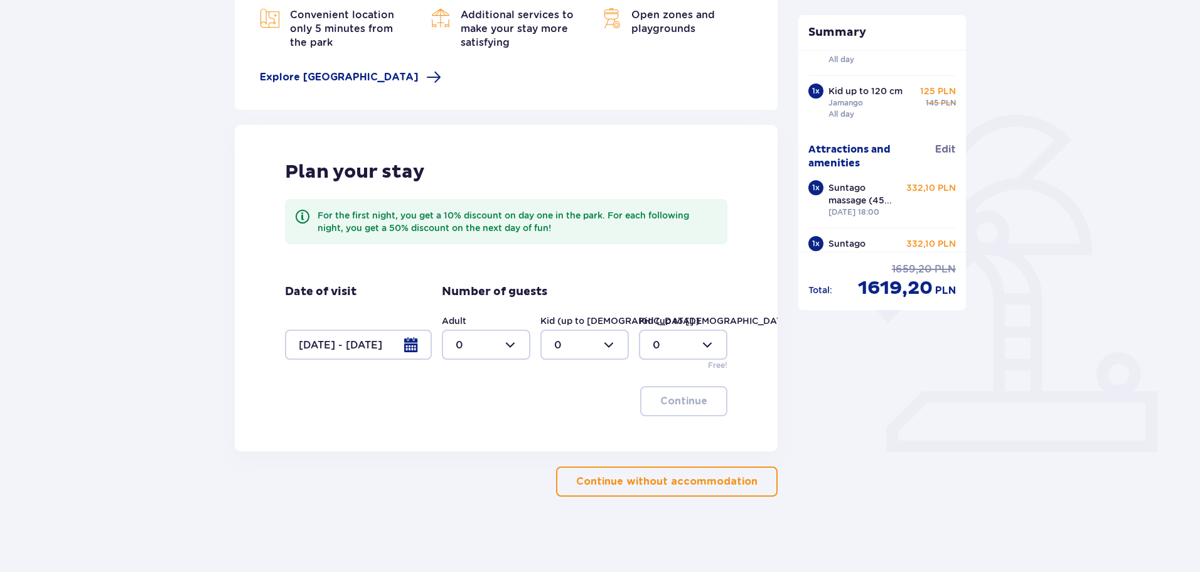
click at [478, 352] on div at bounding box center [486, 345] width 89 height 30
click at [461, 460] on p "3" at bounding box center [459, 462] width 6 height 14
type input "3"
click at [564, 342] on div at bounding box center [585, 345] width 89 height 30
click at [557, 460] on p "3" at bounding box center [557, 462] width 6 height 14
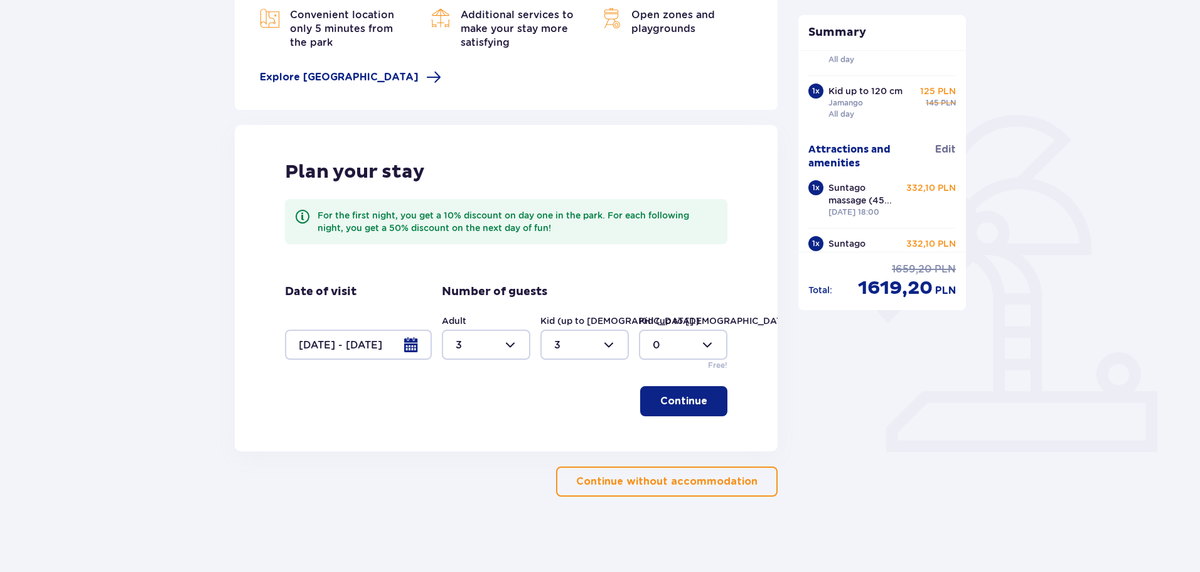
type input "3"
click at [703, 408] on span "button" at bounding box center [710, 401] width 15 height 15
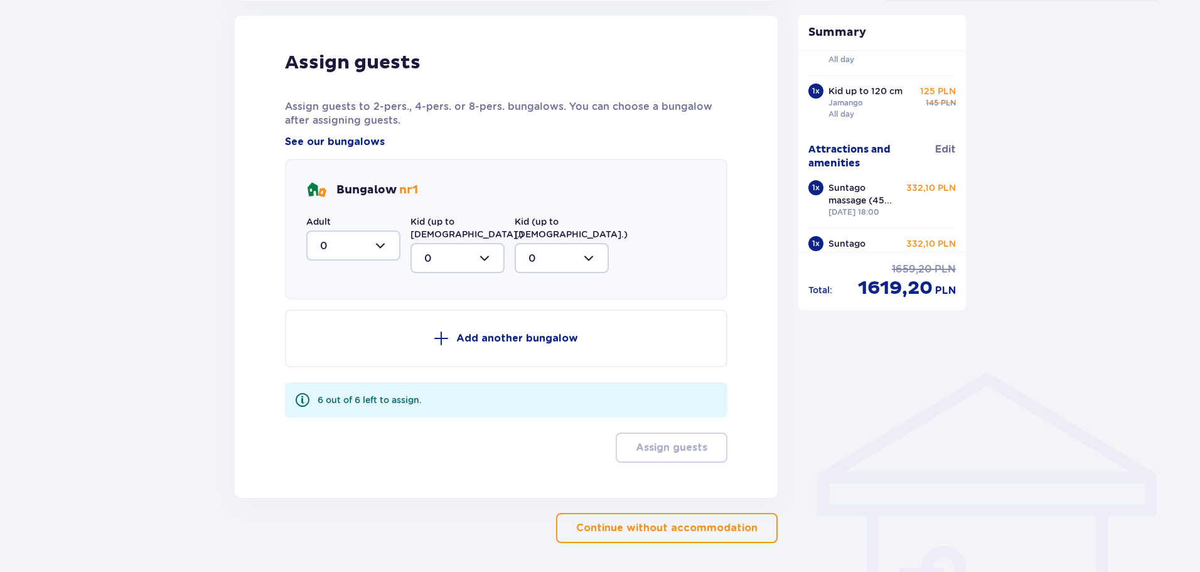
scroll to position [648, 0]
click at [377, 251] on div at bounding box center [353, 245] width 94 height 30
click at [333, 365] on div "3" at bounding box center [353, 362] width 67 height 14
type input "3"
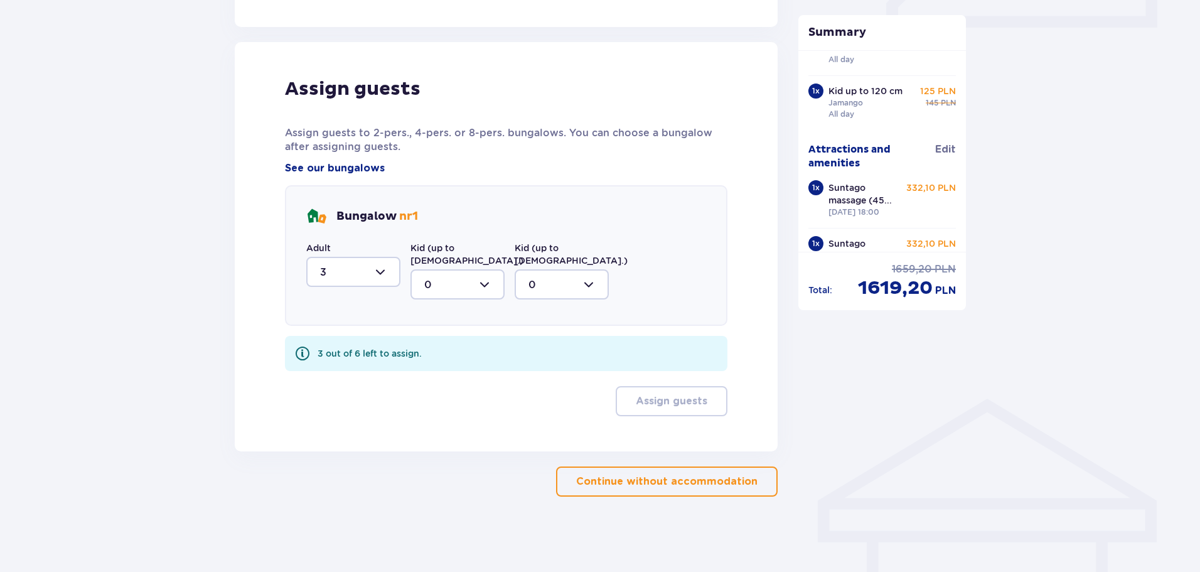
scroll to position [608, 0]
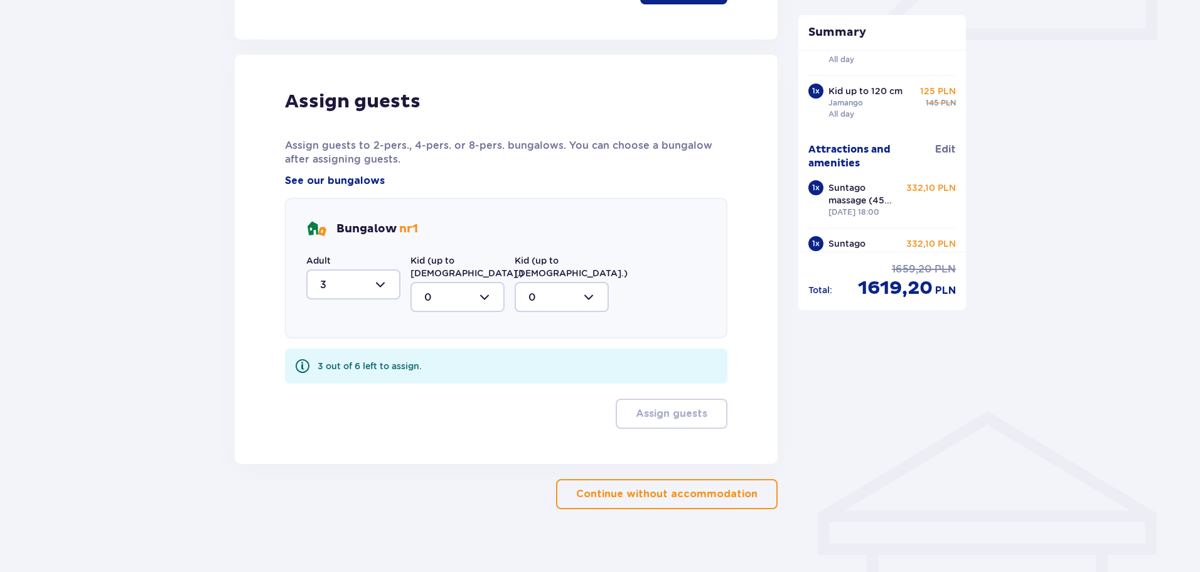
click at [458, 283] on div at bounding box center [458, 297] width 94 height 30
click at [425, 407] on p "3" at bounding box center [427, 414] width 6 height 14
type input "3"
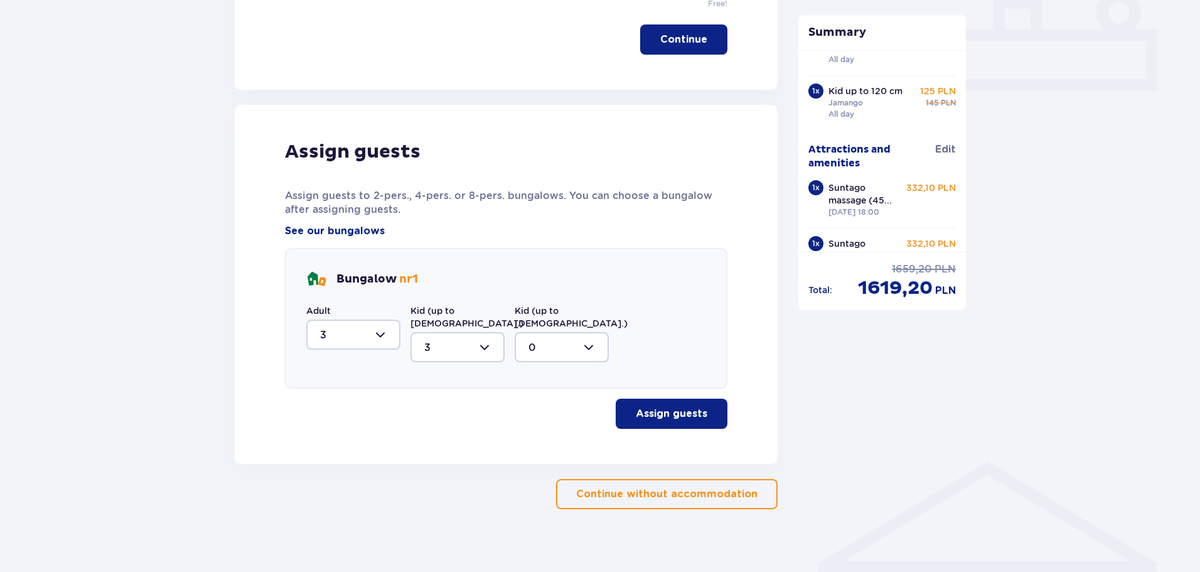
click at [687, 407] on p "Assign guests" at bounding box center [672, 414] width 72 height 14
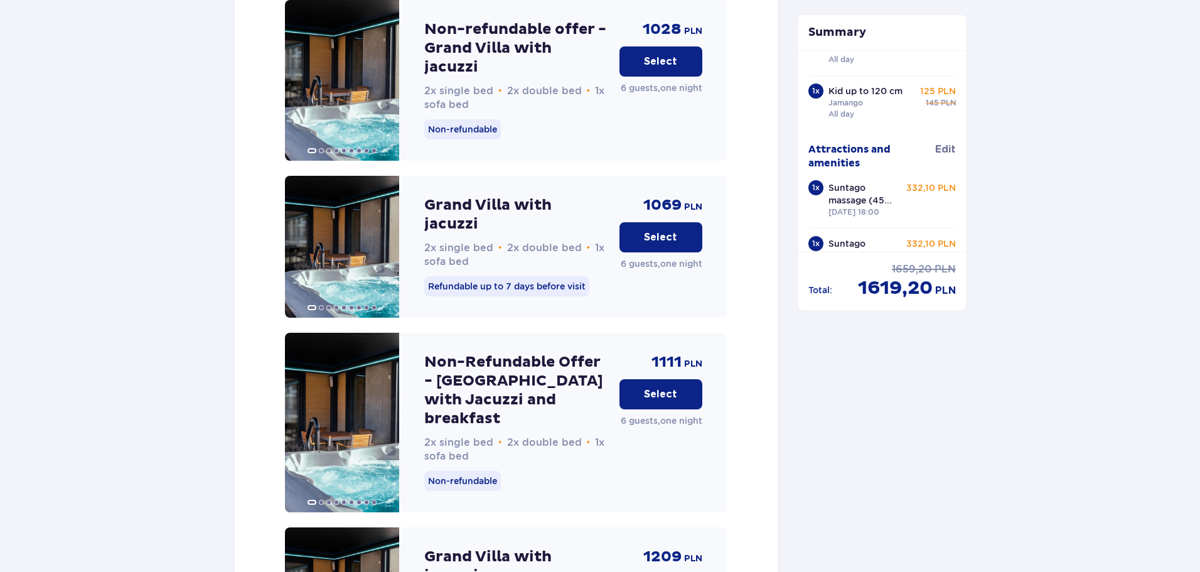
scroll to position [1386, 0]
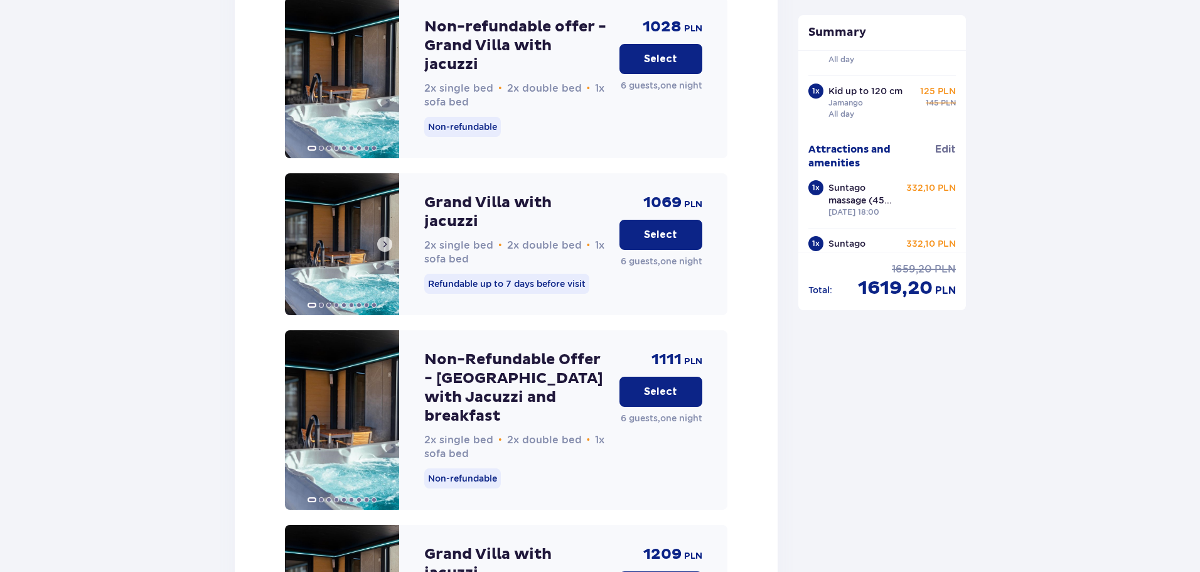
click at [384, 239] on span at bounding box center [385, 244] width 10 height 10
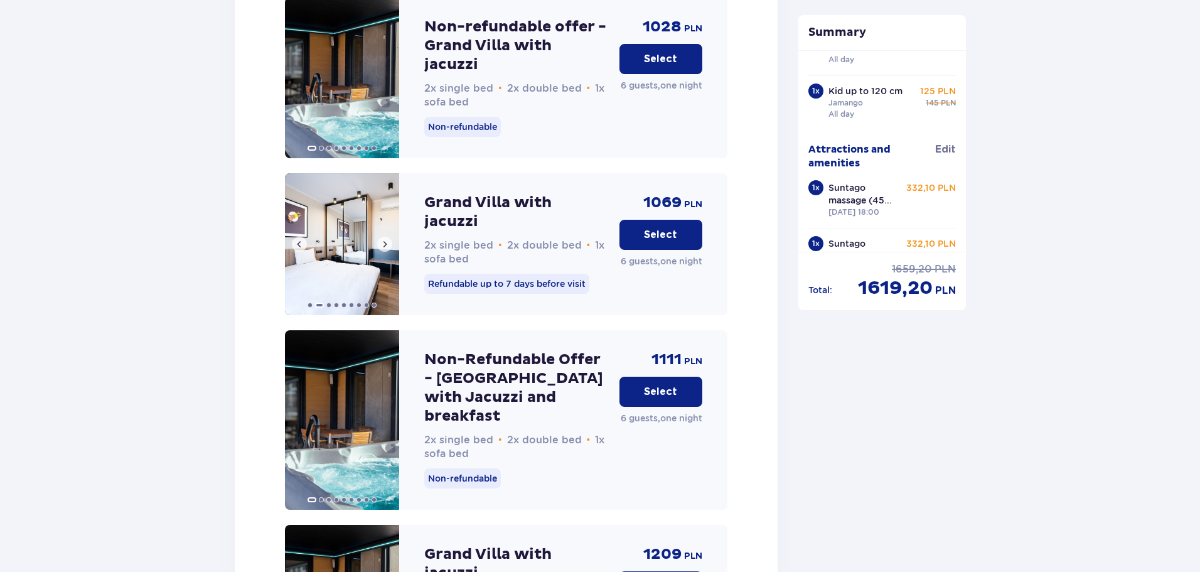
click at [384, 239] on span at bounding box center [385, 244] width 10 height 10
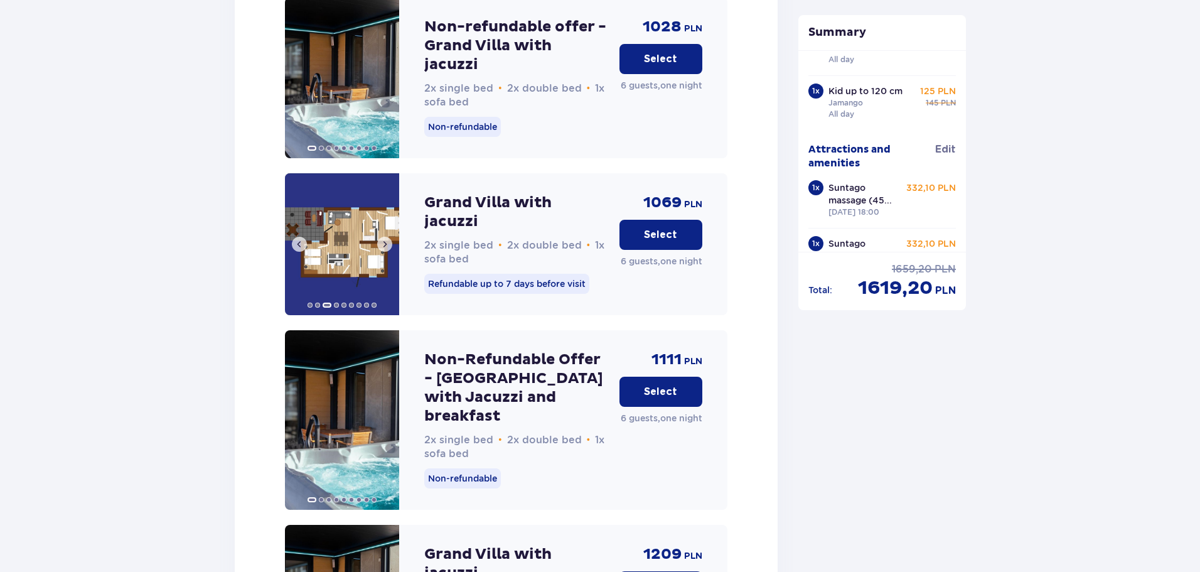
click at [384, 239] on span at bounding box center [385, 244] width 10 height 10
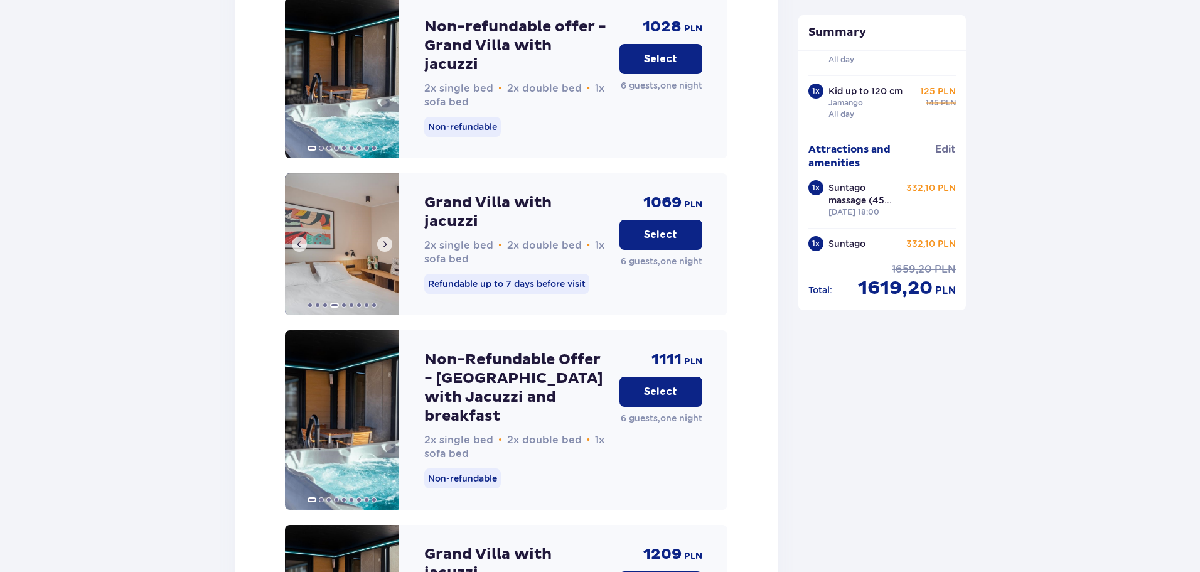
click at [384, 239] on span at bounding box center [385, 244] width 10 height 10
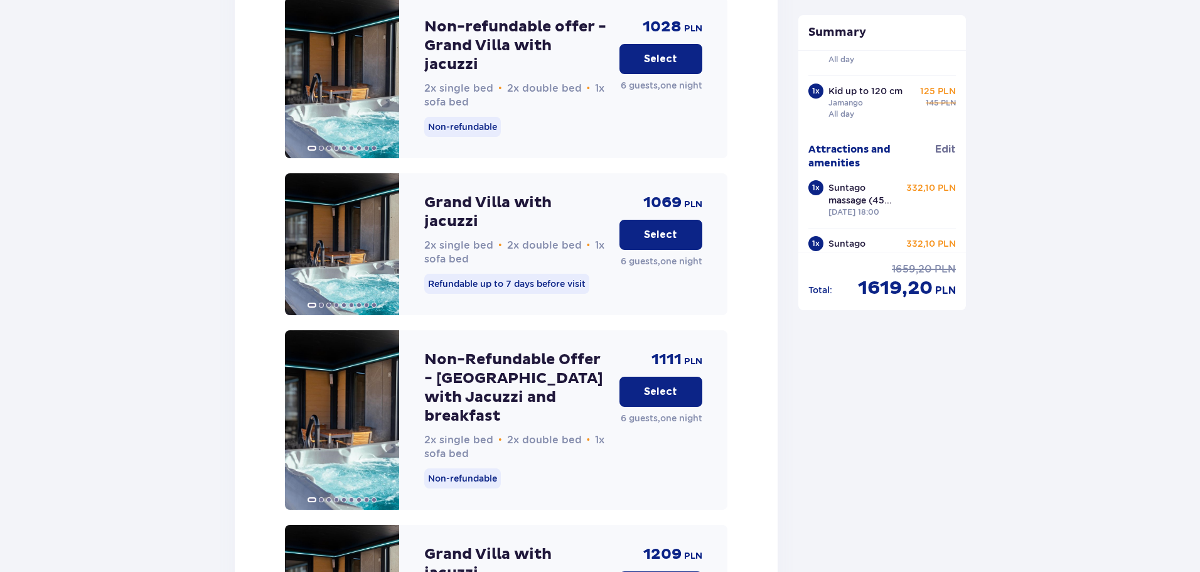
click at [384, 239] on span at bounding box center [385, 244] width 10 height 10
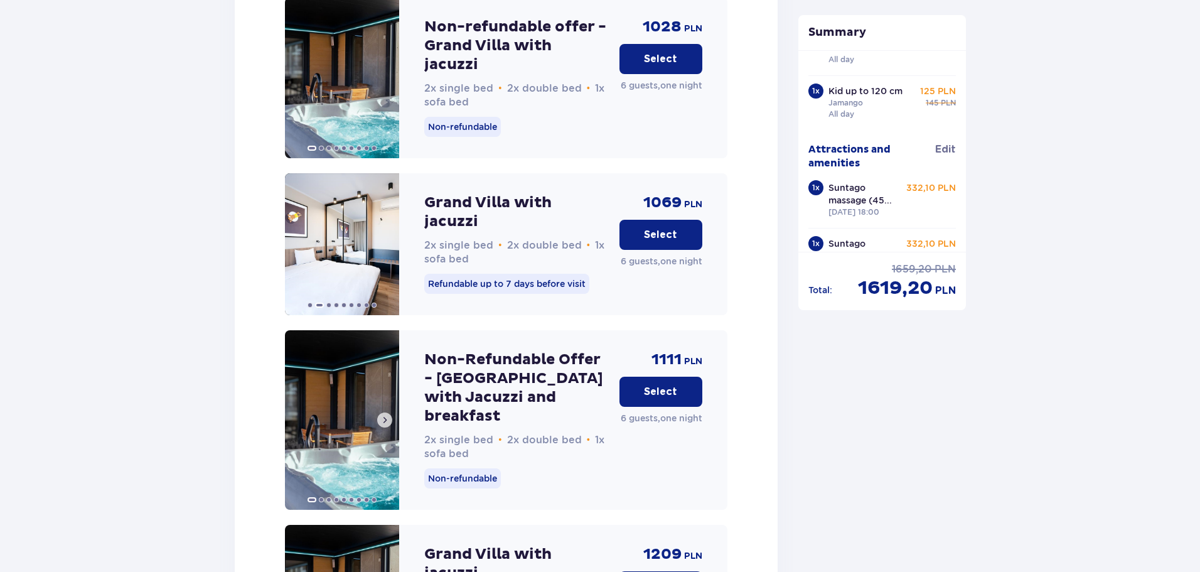
click at [385, 415] on span at bounding box center [385, 420] width 10 height 10
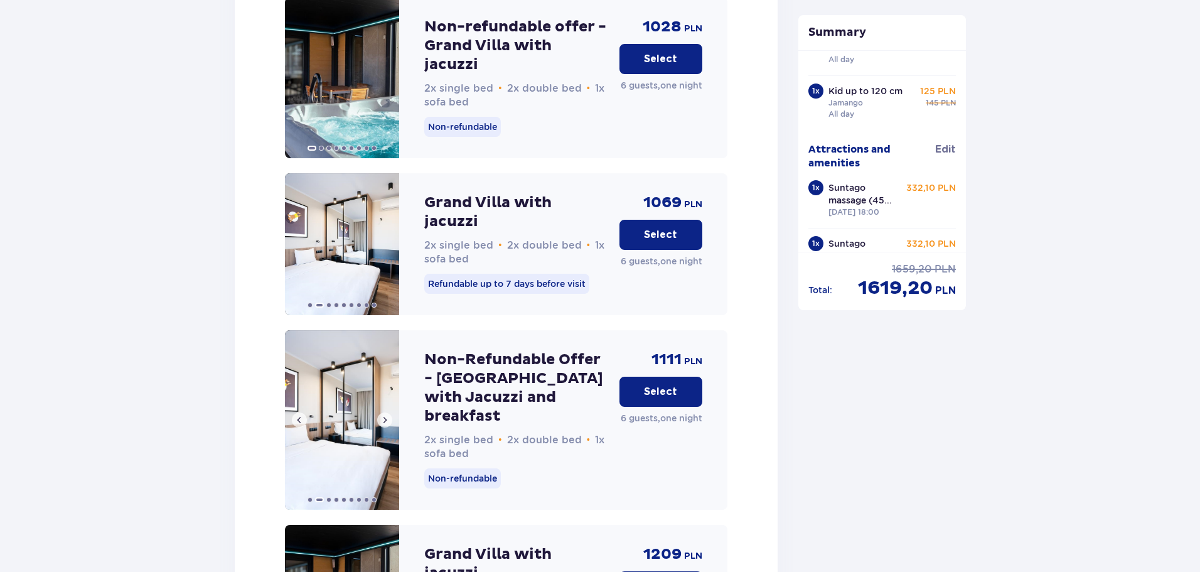
click at [384, 415] on span at bounding box center [385, 420] width 10 height 10
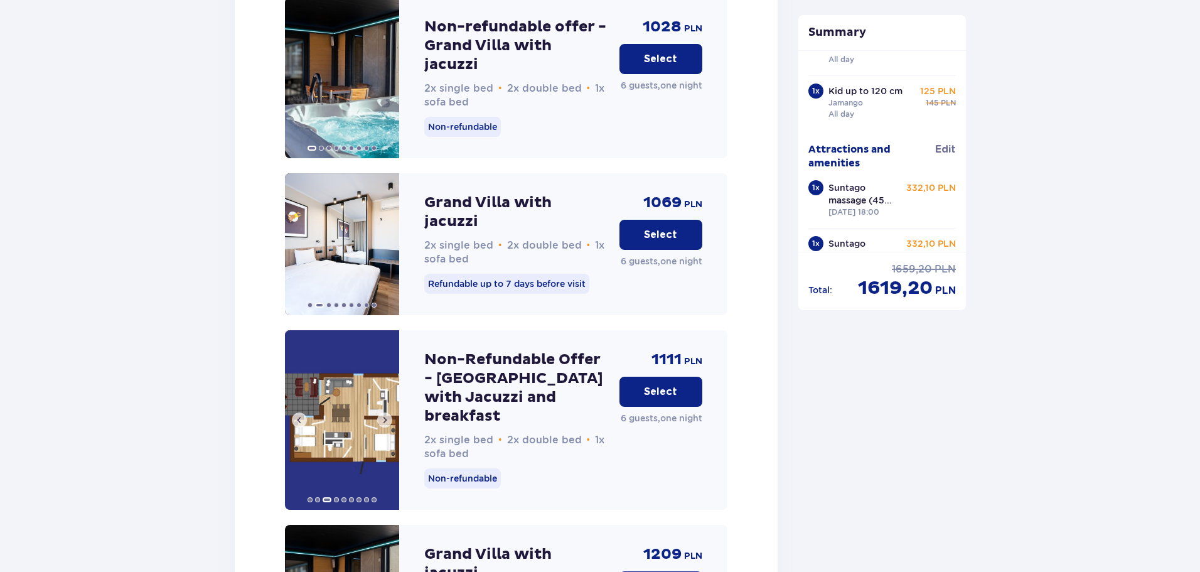
click at [384, 415] on span at bounding box center [385, 420] width 10 height 10
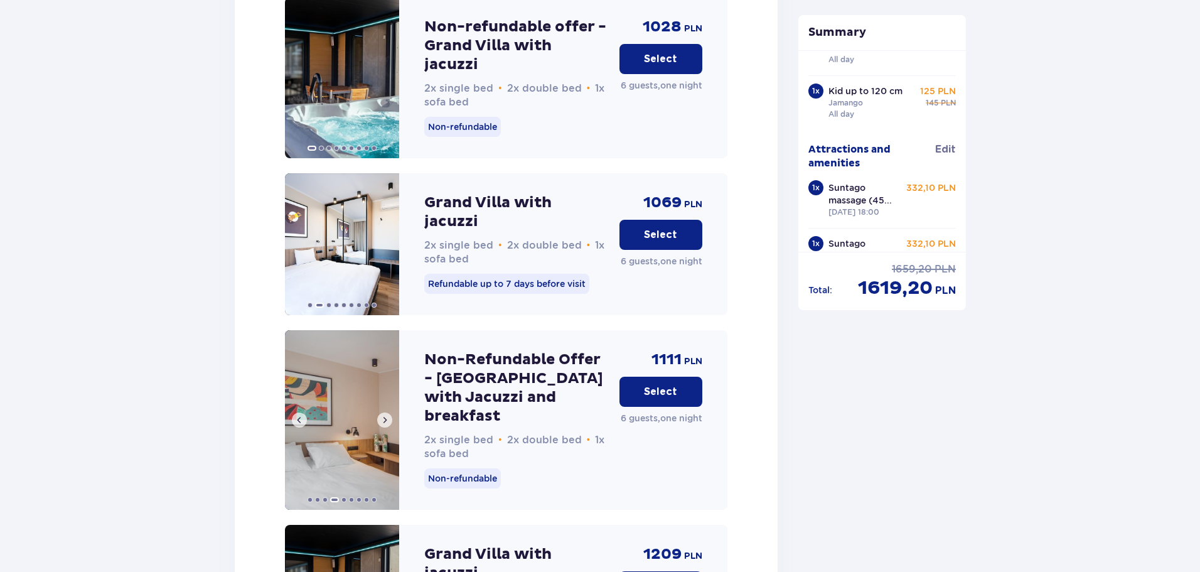
click at [382, 415] on span at bounding box center [385, 420] width 10 height 10
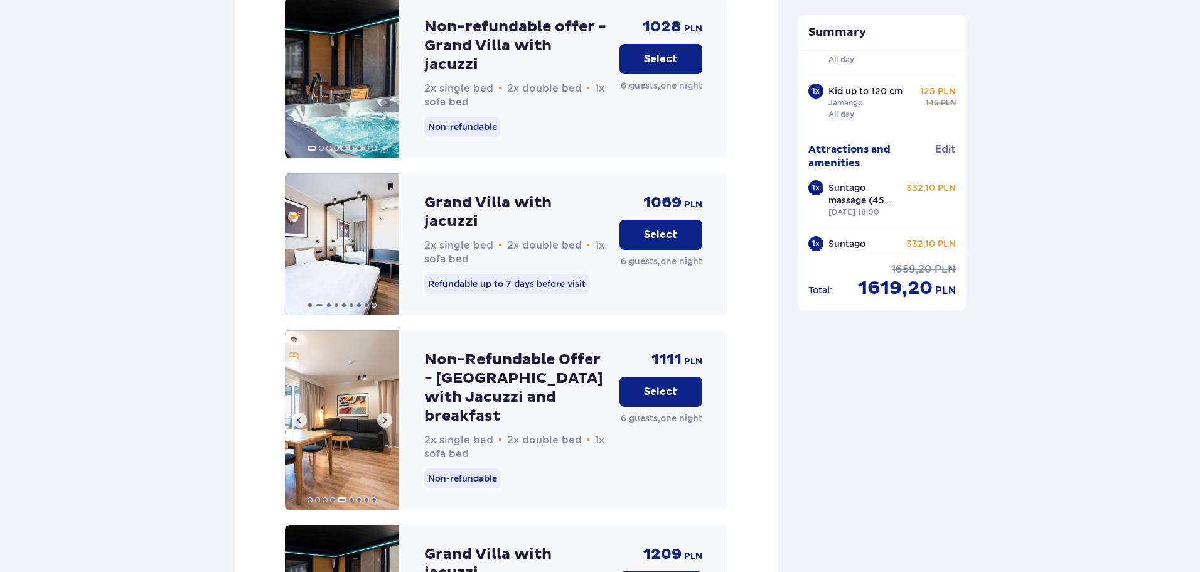
click at [381, 415] on span at bounding box center [385, 420] width 10 height 10
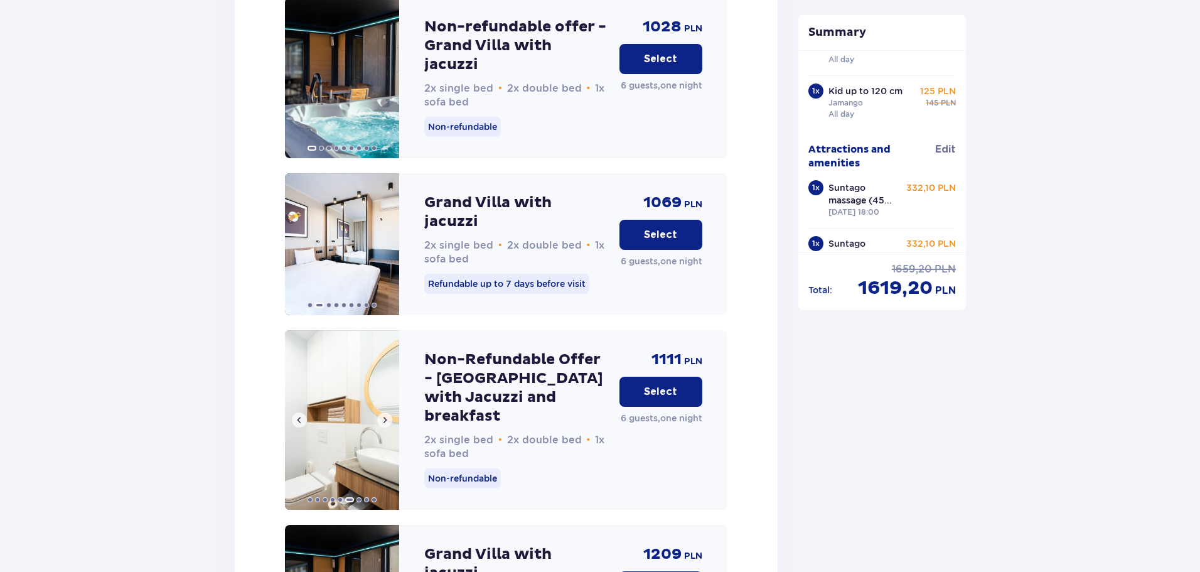
click at [381, 415] on span at bounding box center [385, 420] width 10 height 10
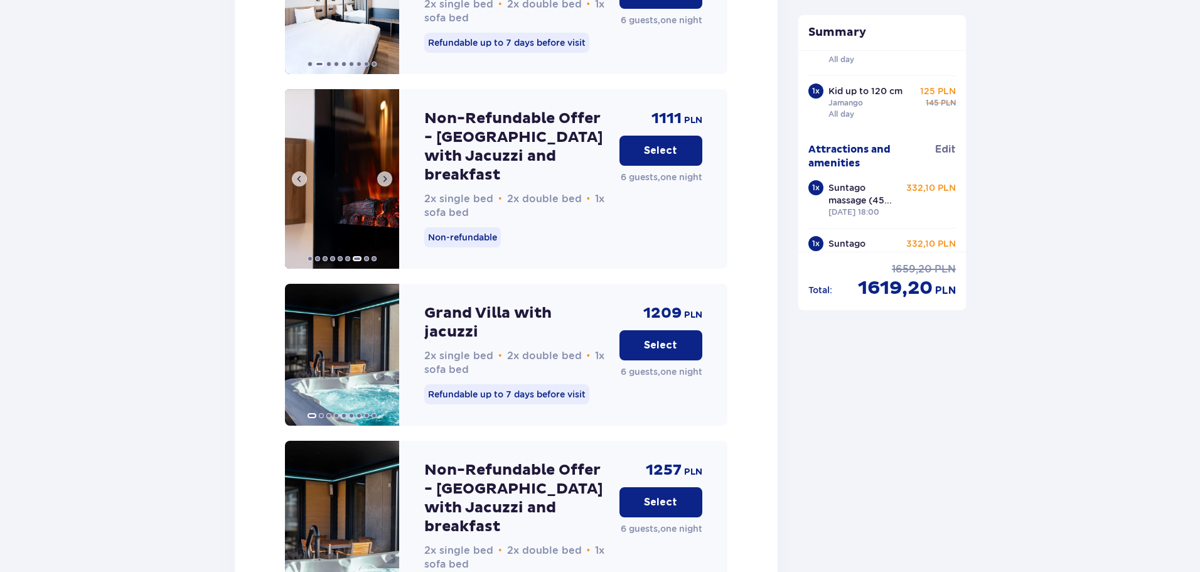
scroll to position [1637, 0]
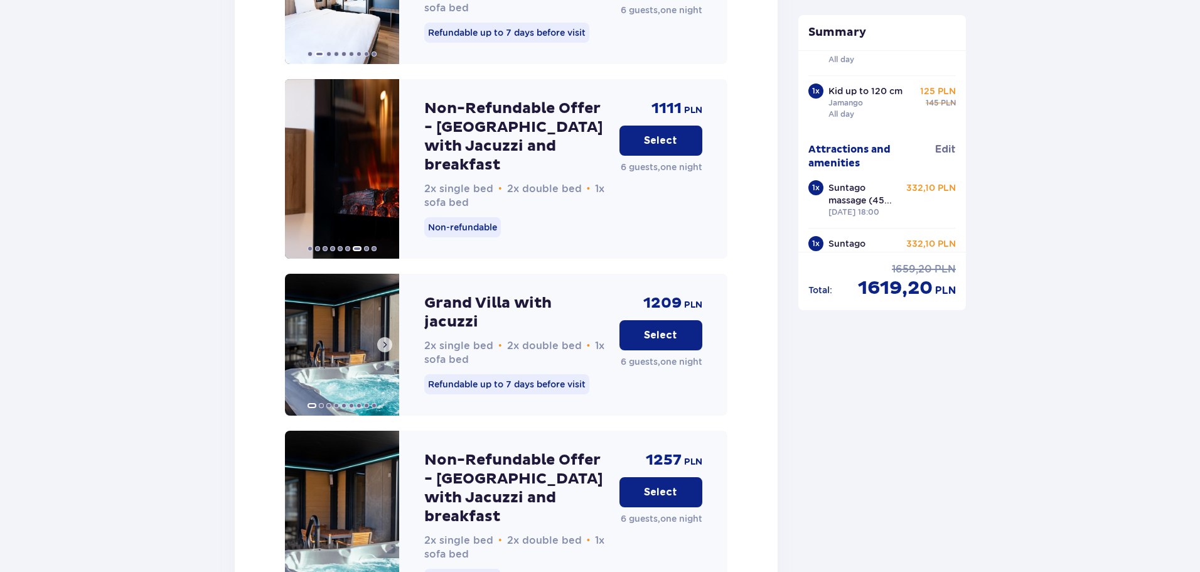
click at [382, 340] on span at bounding box center [385, 345] width 10 height 10
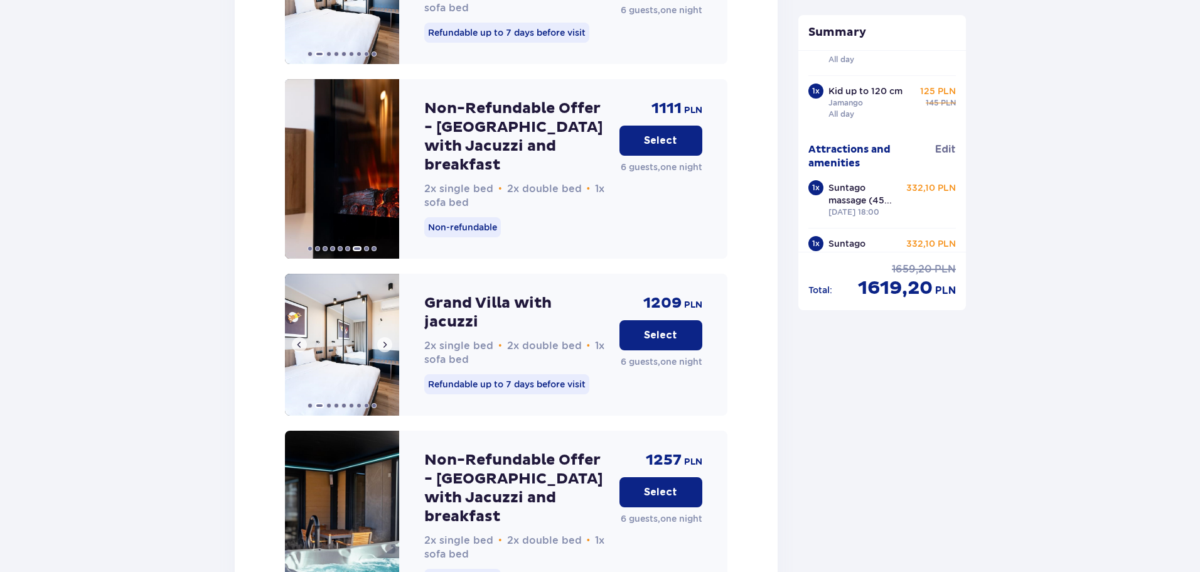
click at [382, 340] on span at bounding box center [385, 345] width 10 height 10
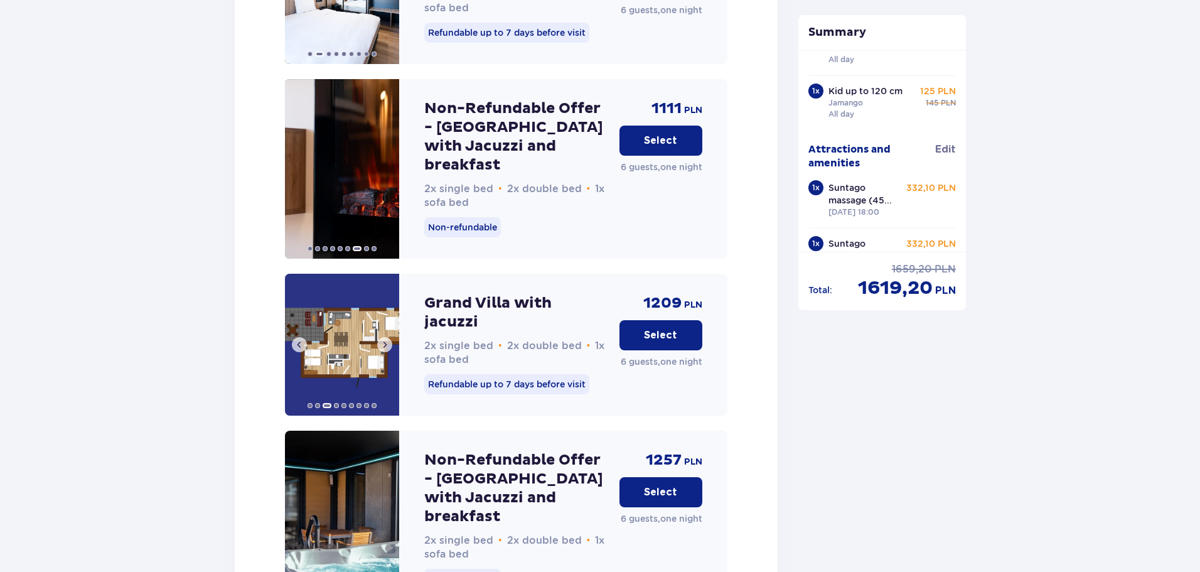
click at [382, 340] on span at bounding box center [385, 345] width 10 height 10
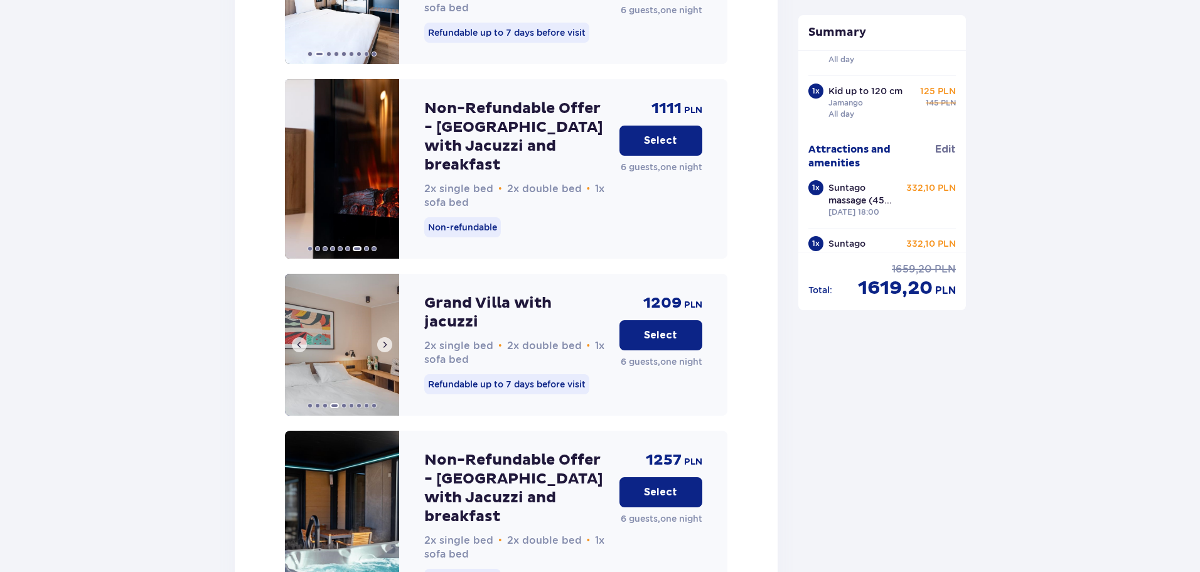
click at [382, 340] on span at bounding box center [385, 345] width 10 height 10
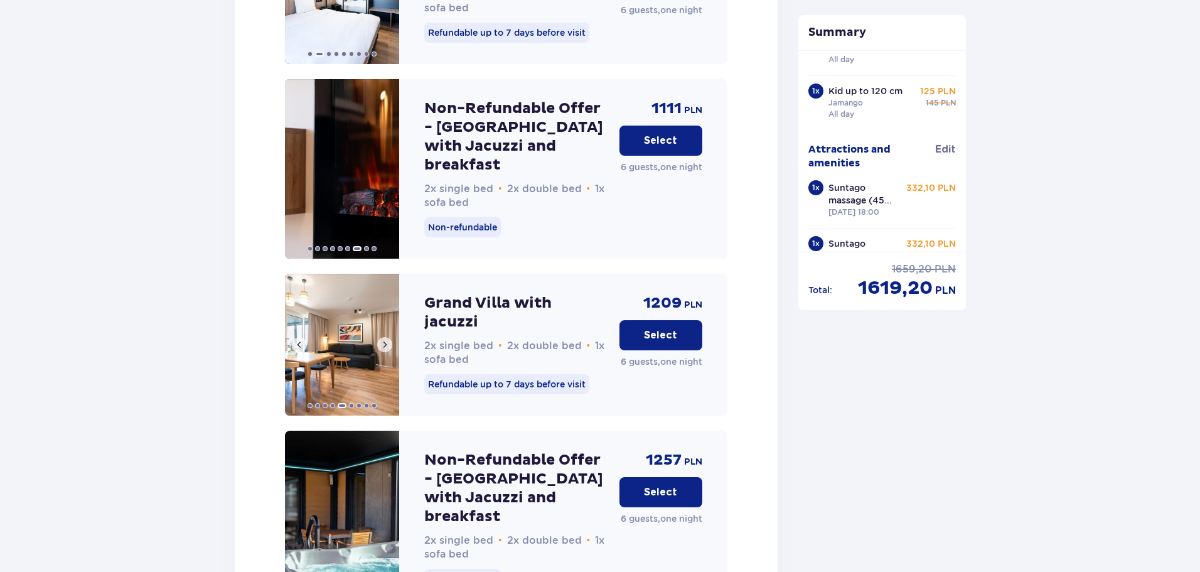
click at [382, 340] on span at bounding box center [385, 345] width 10 height 10
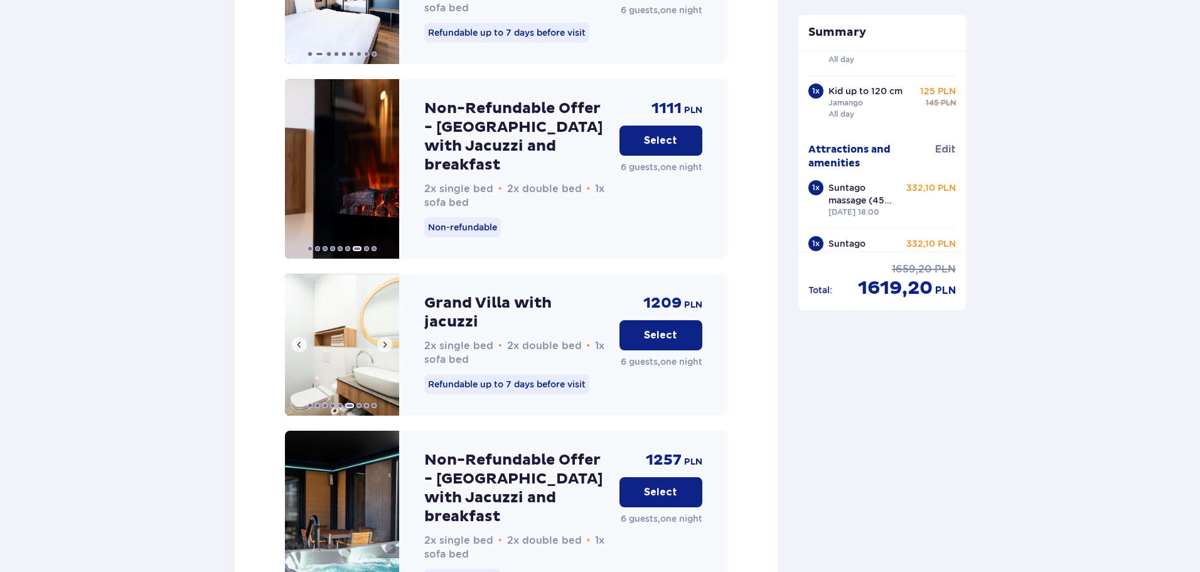
click at [382, 340] on span at bounding box center [385, 345] width 10 height 10
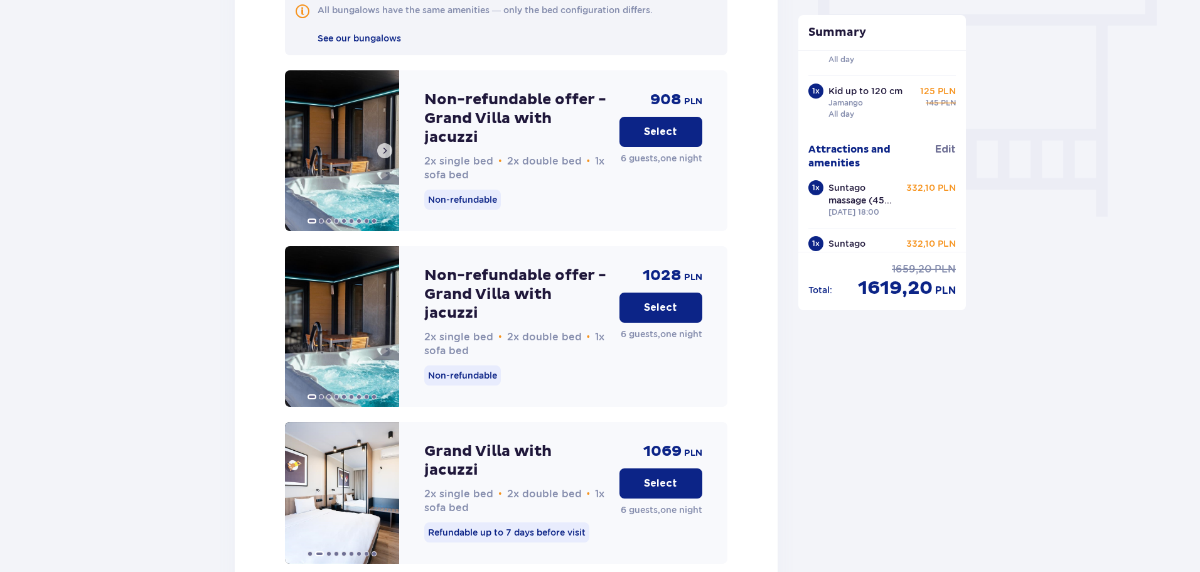
scroll to position [1198, 0]
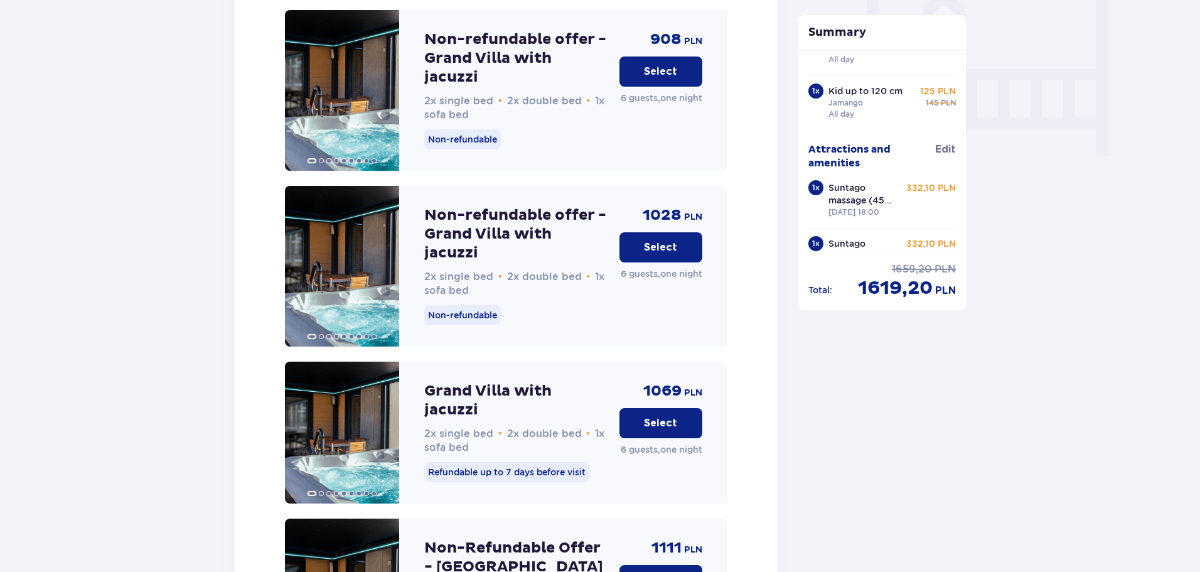
click at [648, 416] on p "Select" at bounding box center [660, 423] width 33 height 14
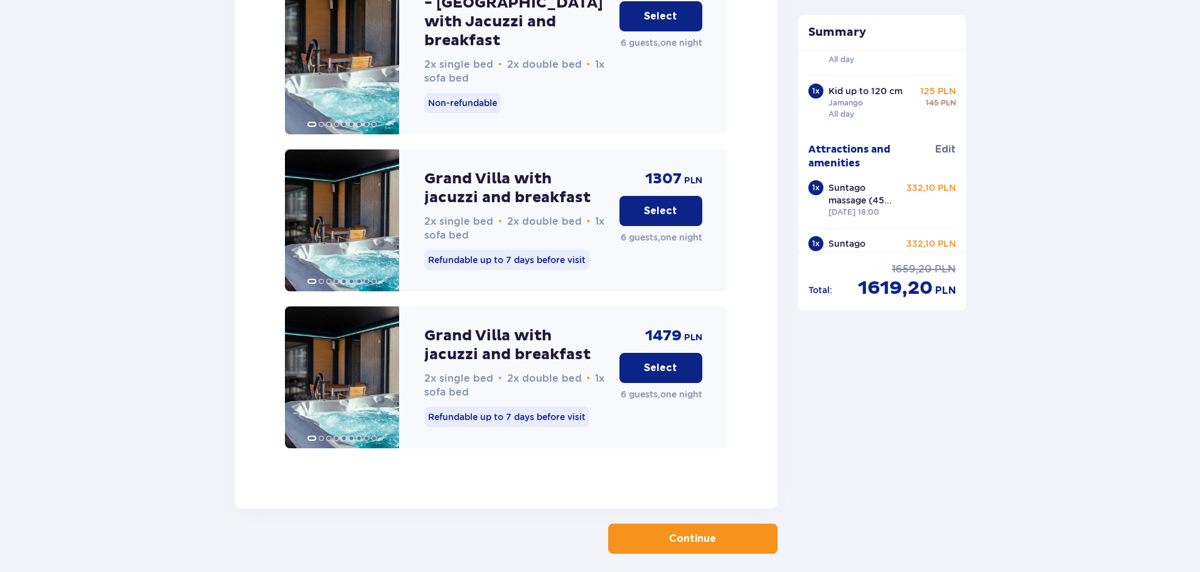
scroll to position [2120, 0]
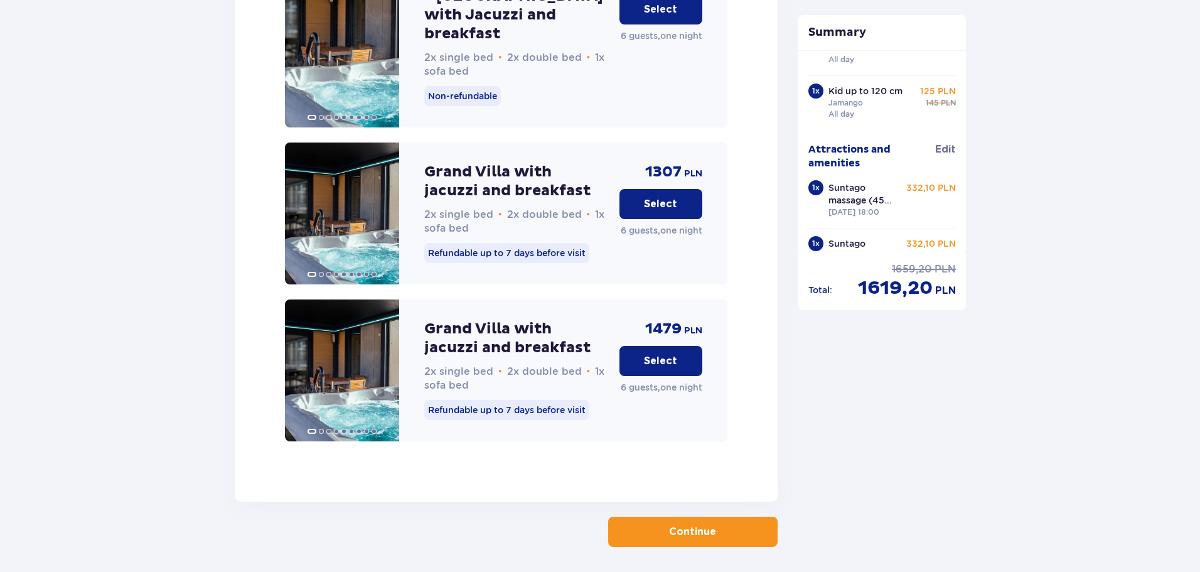
click at [654, 517] on button "Continue" at bounding box center [693, 532] width 170 height 30
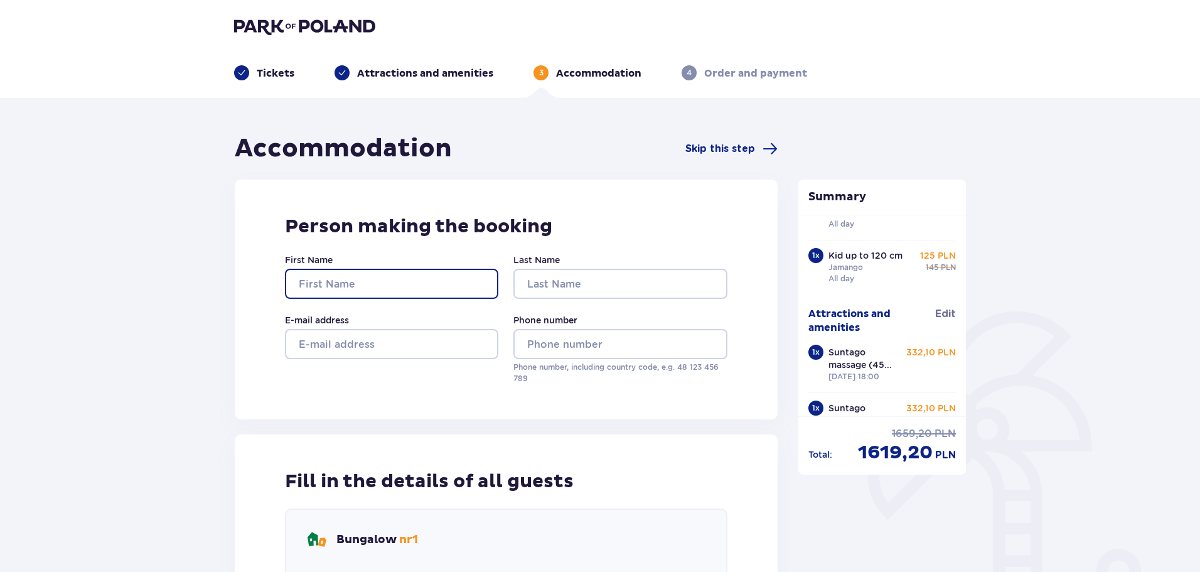
click at [368, 278] on input "First Name" at bounding box center [391, 284] width 213 height 30
type input "Jan"
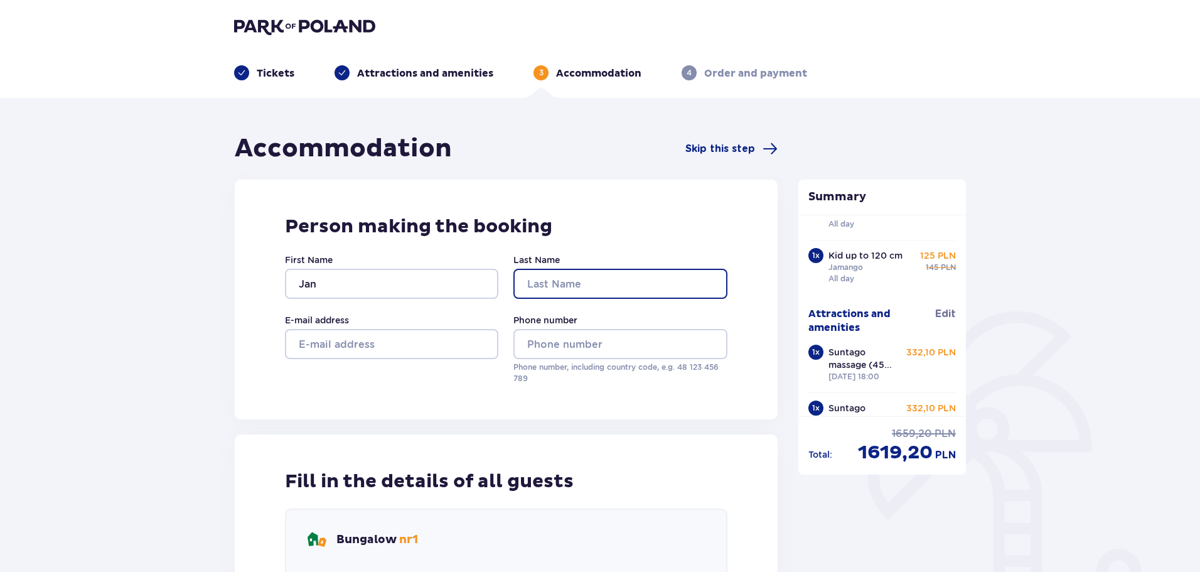
type input "[PERSON_NAME]"
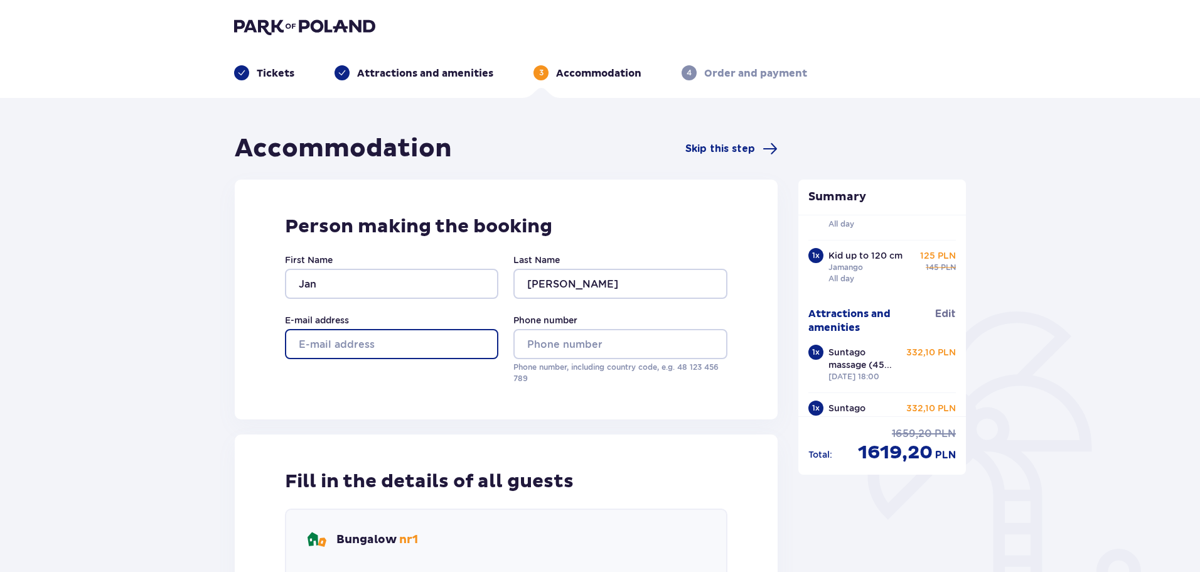
type input "janhoyer1974@gmail.com"
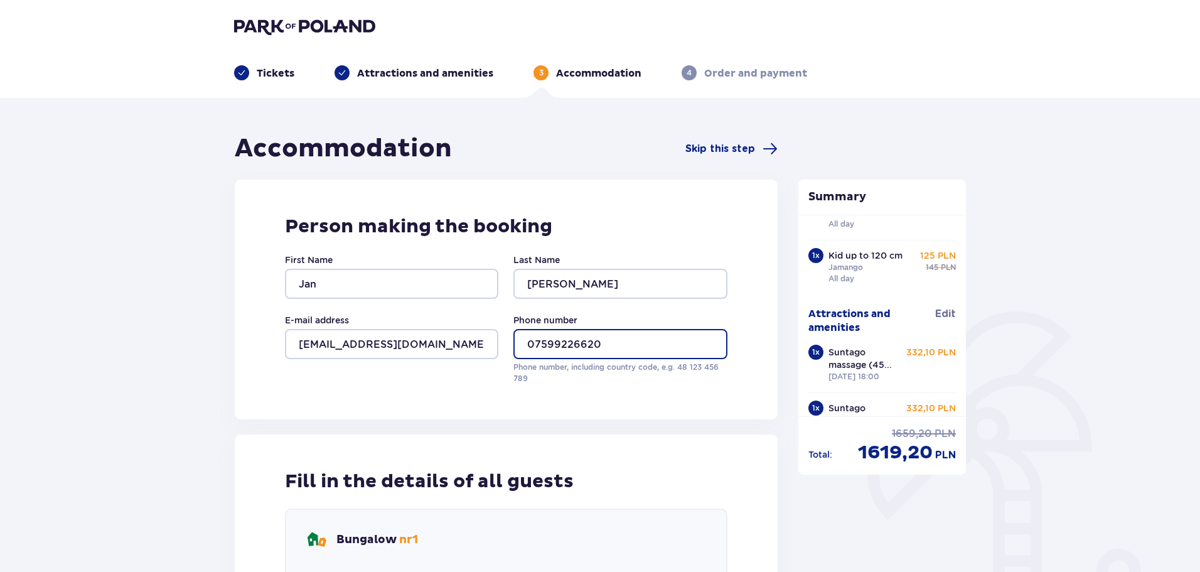
click at [536, 340] on input "07599226620" at bounding box center [620, 344] width 213 height 30
click at [537, 338] on input "07599226620" at bounding box center [620, 344] width 213 height 30
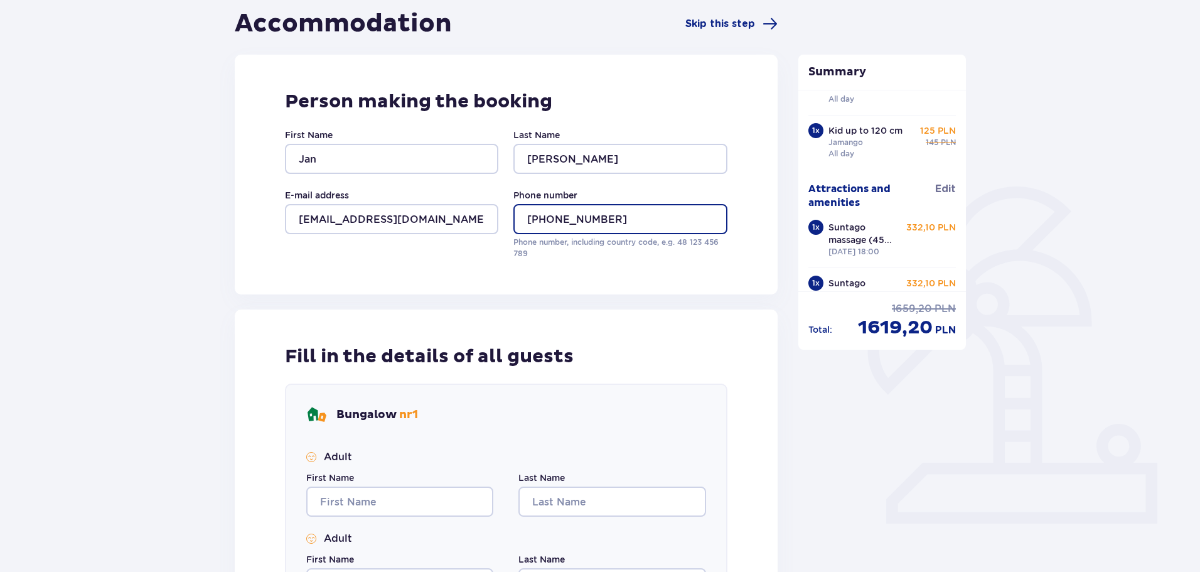
scroll to position [188, 0]
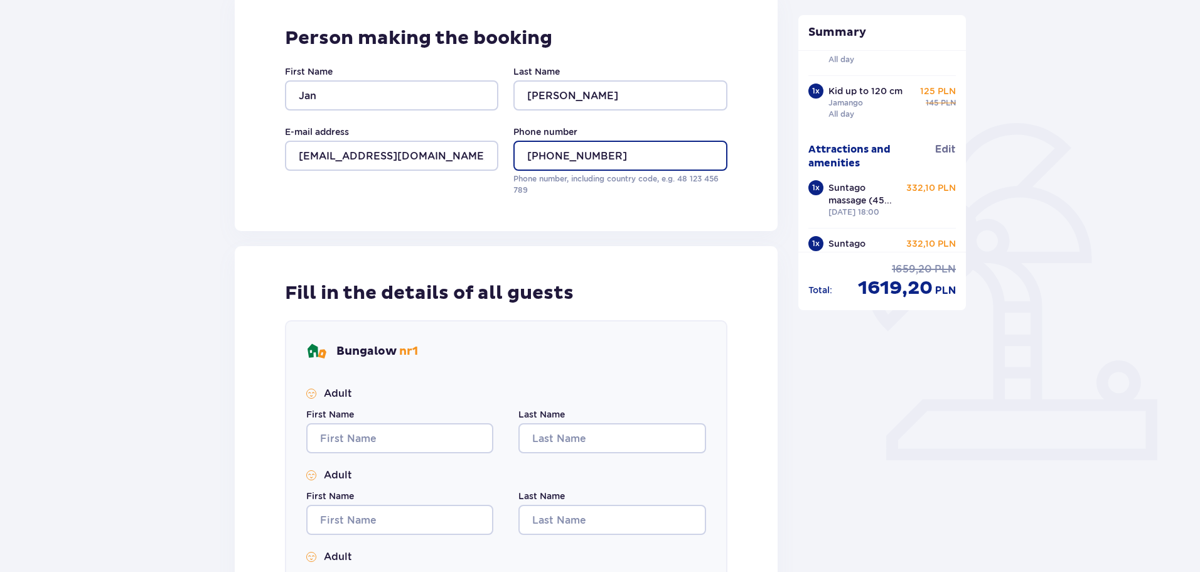
click at [575, 156] on input "+44 7599226620" at bounding box center [620, 156] width 213 height 30
click at [596, 153] on input "+44 7599 226620" at bounding box center [620, 156] width 213 height 30
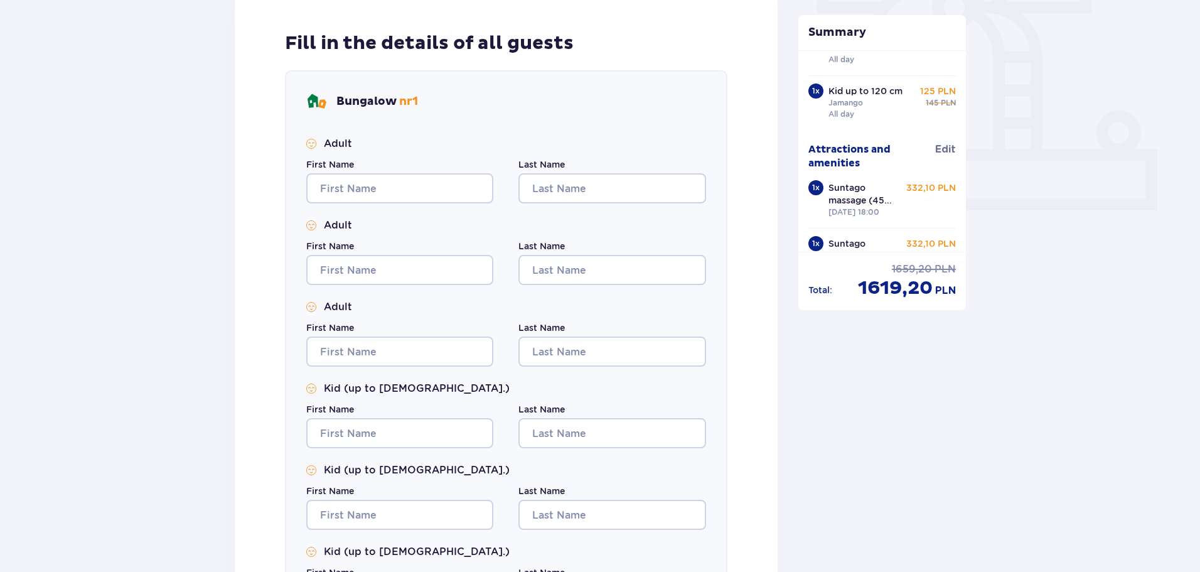
scroll to position [439, 0]
type input "+44 7599 226 620"
click at [353, 183] on input "First Name" at bounding box center [399, 187] width 187 height 30
type input "Jan"
type input "Hoyer"
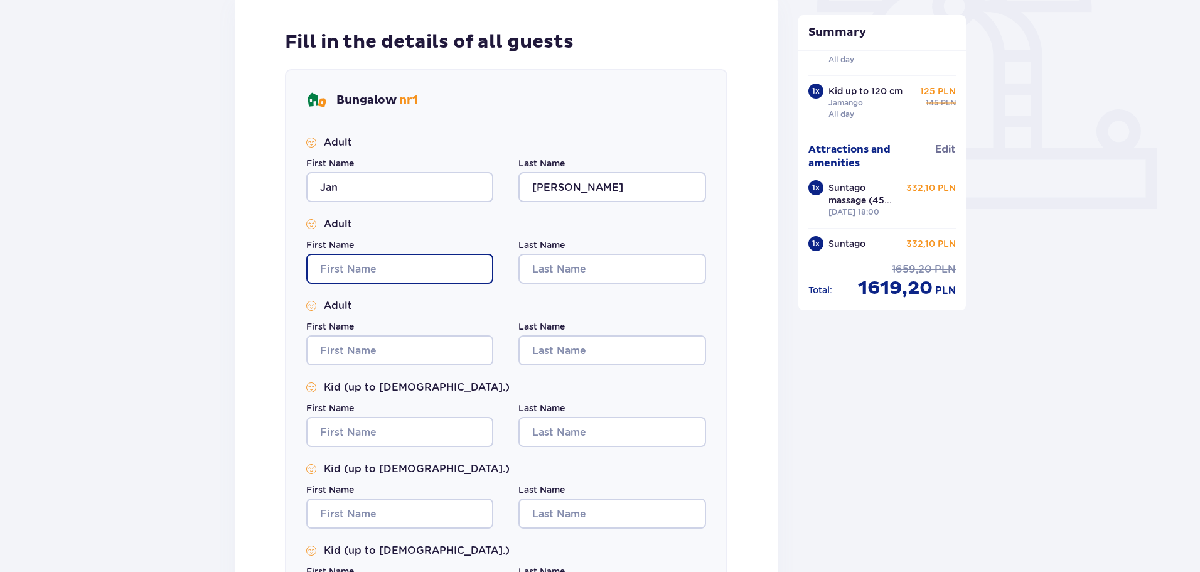
type input "Jan"
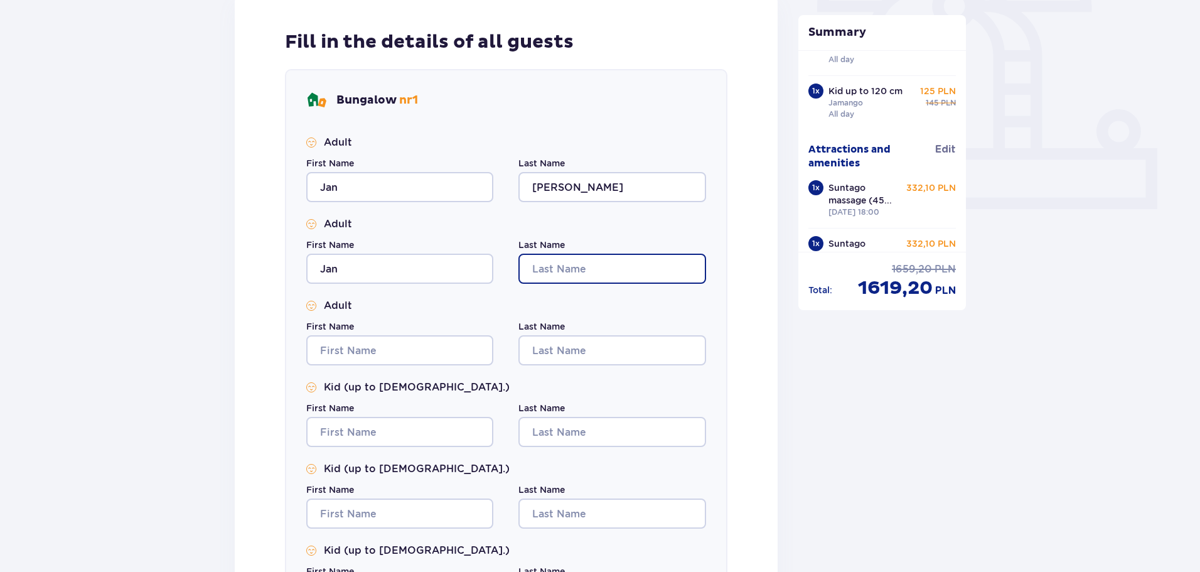
type input "Hoyer"
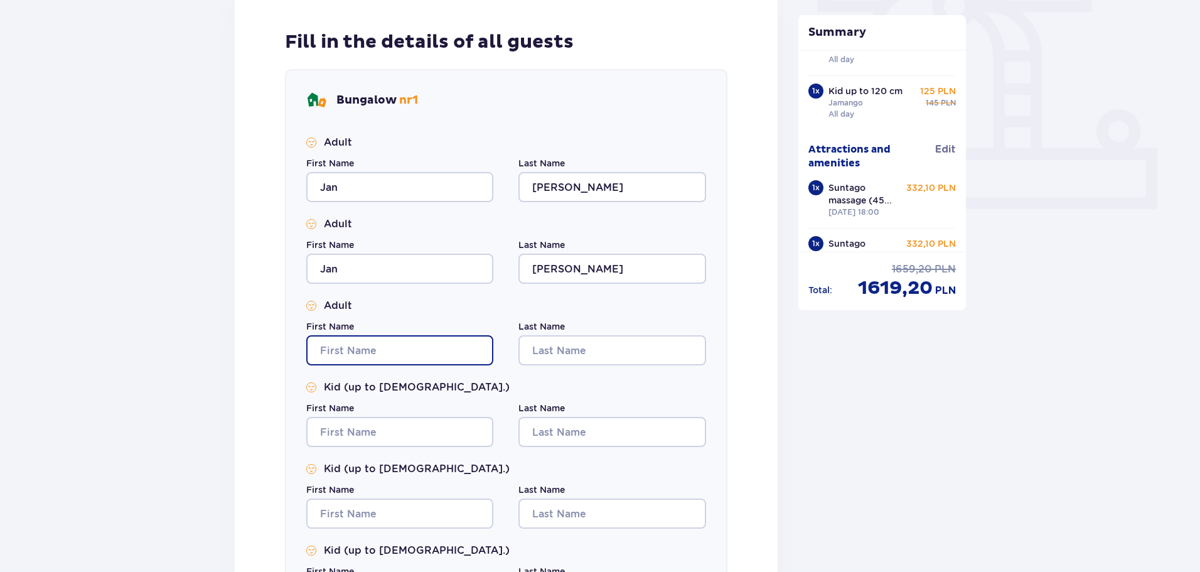
type input "Jan"
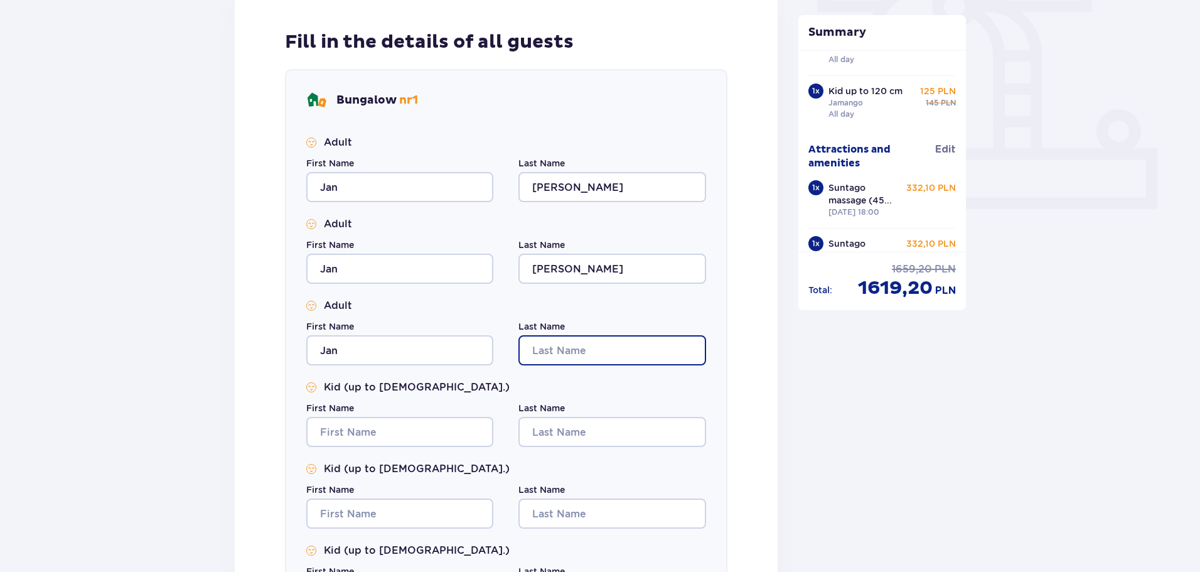
type input "Hoyer"
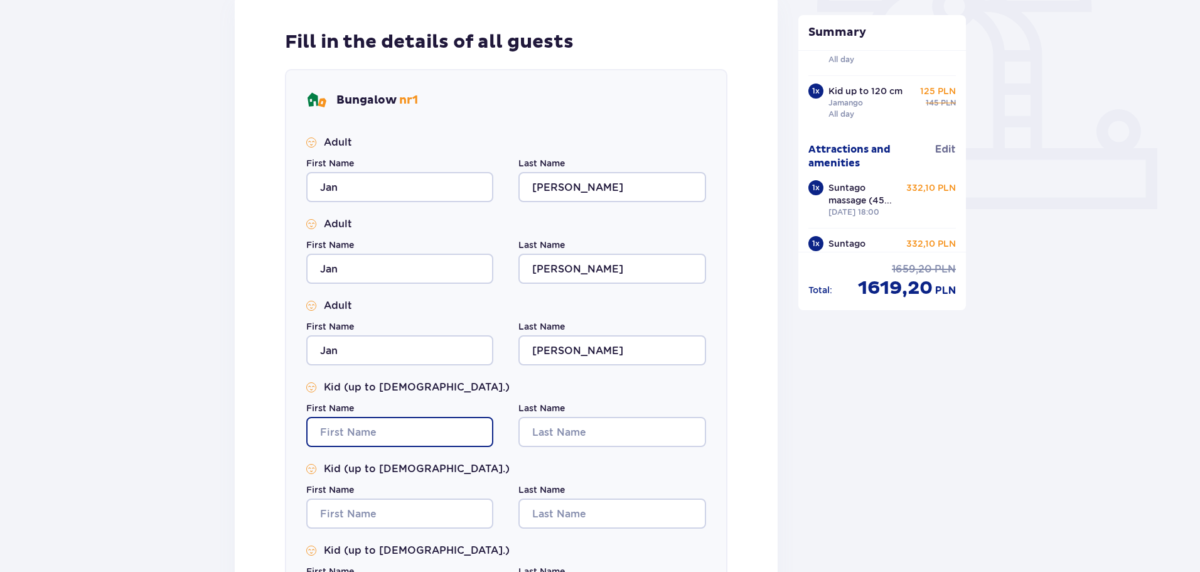
type input "Jan"
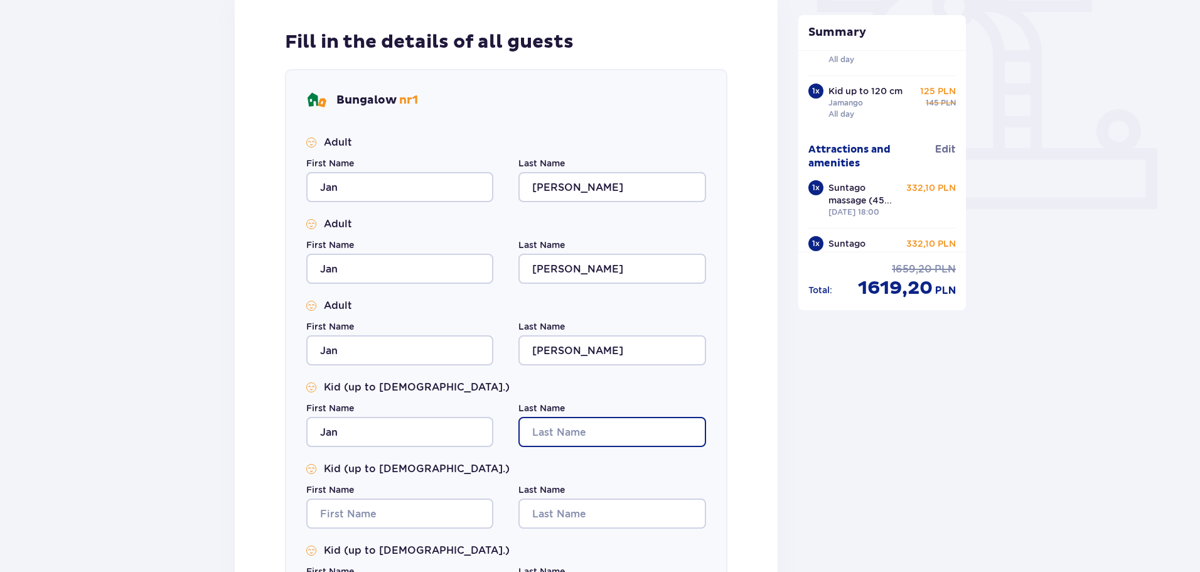
type input "Hoyer"
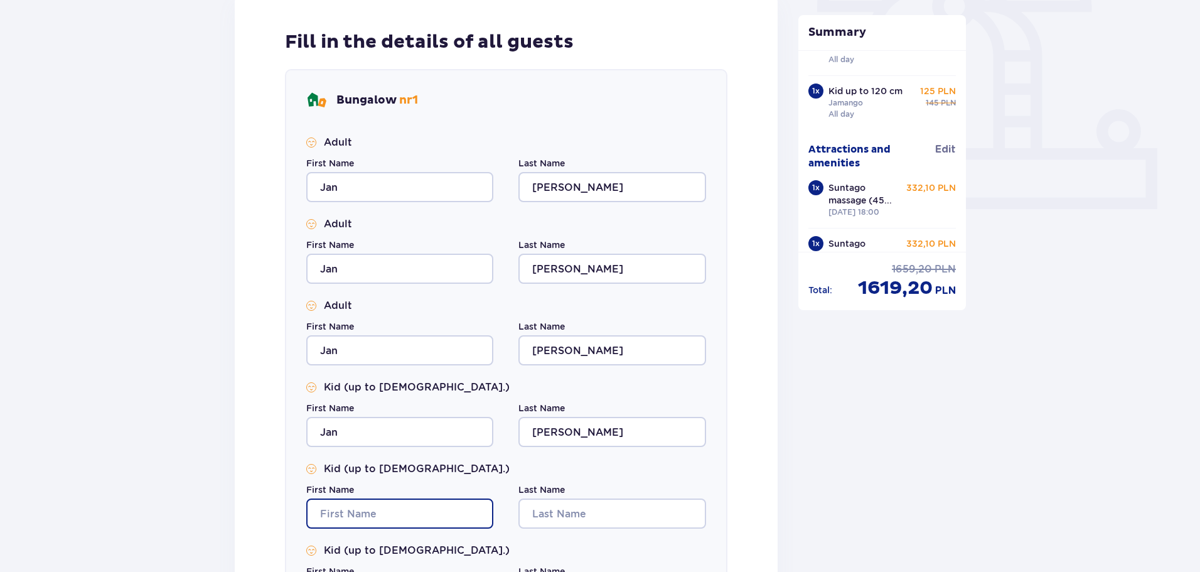
type input "Jan"
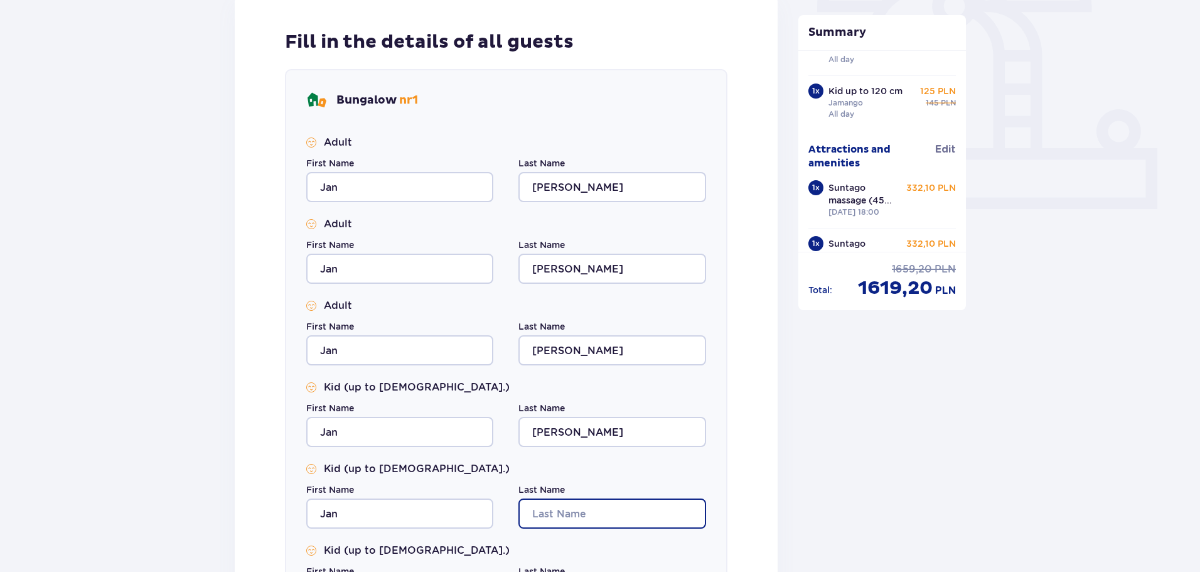
type input "Hoyer"
type input "Jan"
type input "Hoyer"
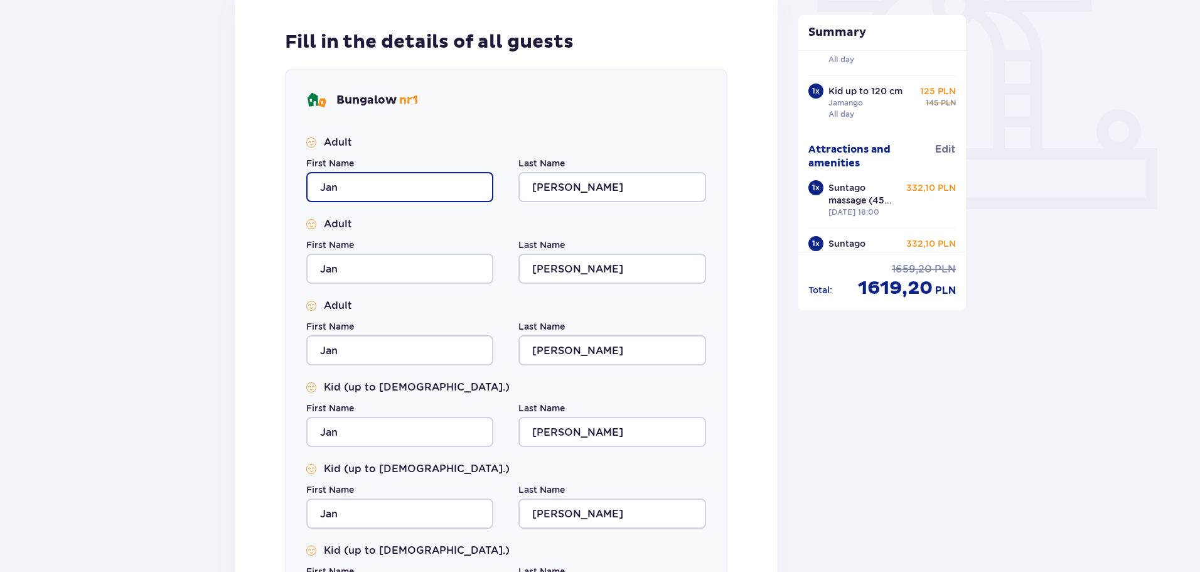
scroll to position [502, 0]
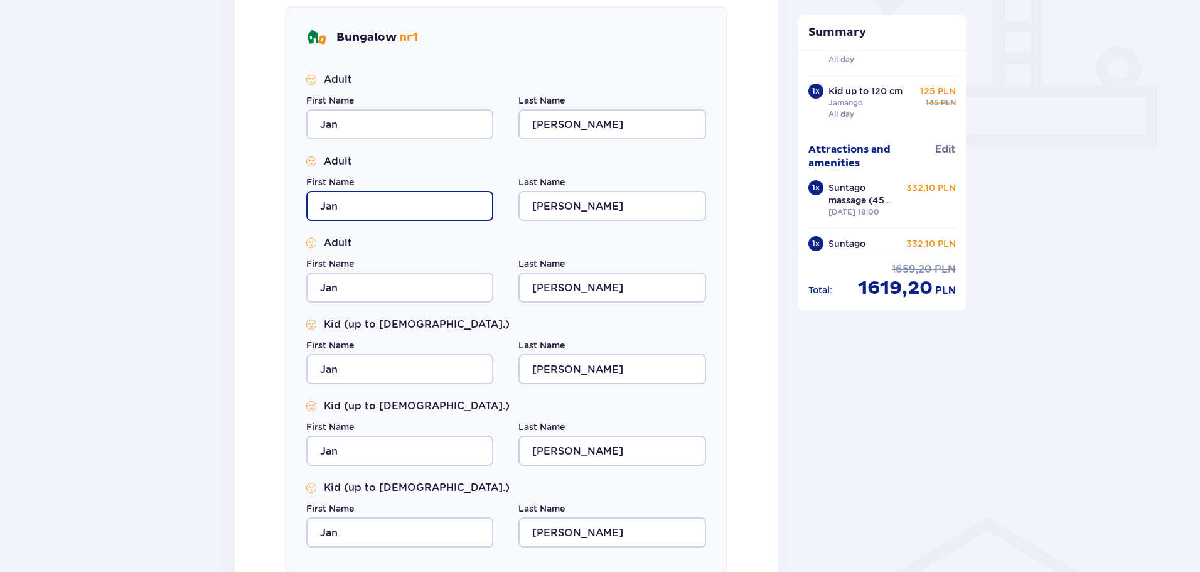
click at [353, 202] on input "Jan" at bounding box center [399, 206] width 187 height 30
type input "Vlasta"
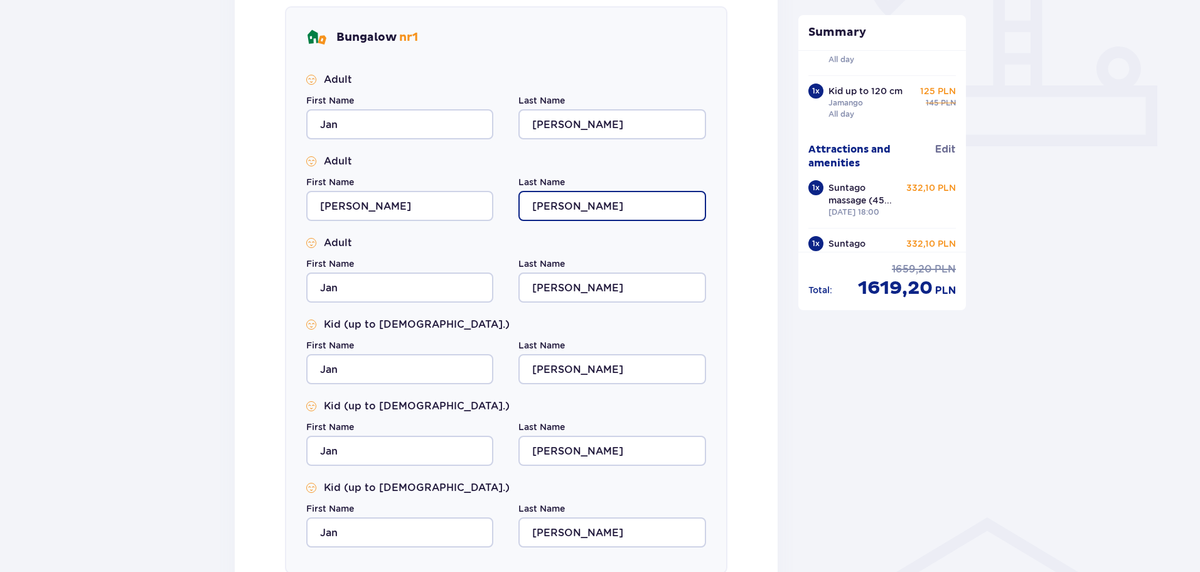
click at [565, 203] on input "Hoyer" at bounding box center [612, 206] width 187 height 30
type input "Hoyerova"
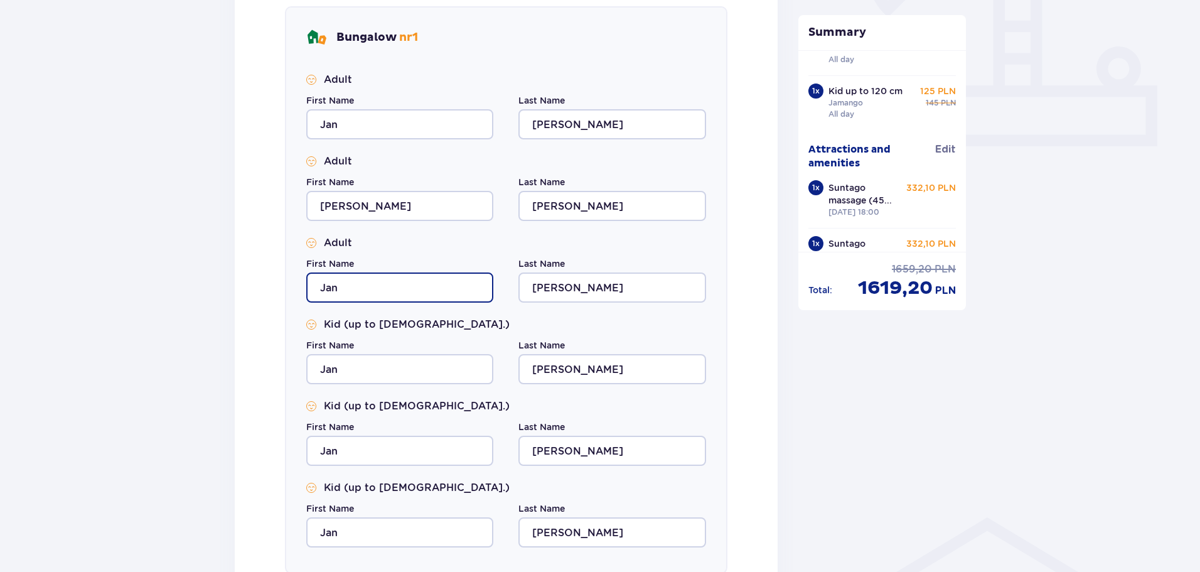
click at [392, 291] on input "Jan" at bounding box center [399, 287] width 187 height 30
click at [360, 289] on input "Jan" at bounding box center [399, 287] width 187 height 30
drag, startPoint x: 355, startPoint y: 289, endPoint x: 296, endPoint y: 287, distance: 58.4
click at [296, 287] on div "Bungalow nr 1 Adult First Name Jan Last Name Hoyer Adult First Name Vlasta Last…" at bounding box center [506, 290] width 443 height 568
click at [321, 283] on input "T" at bounding box center [399, 287] width 187 height 30
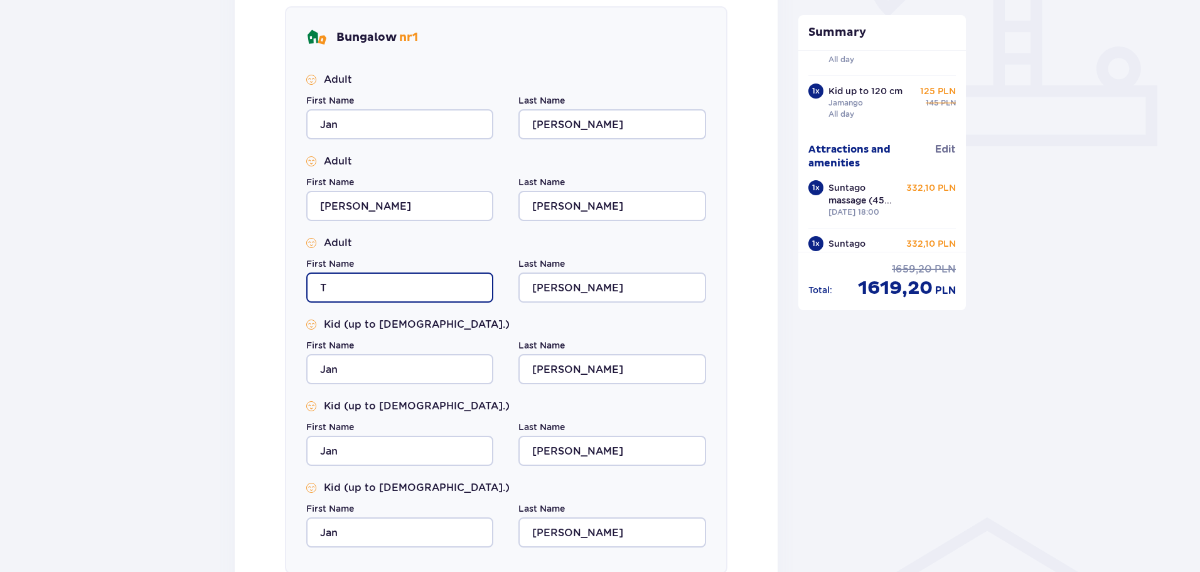
drag, startPoint x: 318, startPoint y: 282, endPoint x: 623, endPoint y: 489, distance: 368.8
click at [623, 489] on div "Adult First Name Jan Last Name Hoyer Adult First Name Vlasta Last Name Hoyerova…" at bounding box center [506, 310] width 400 height 475
type input "T"
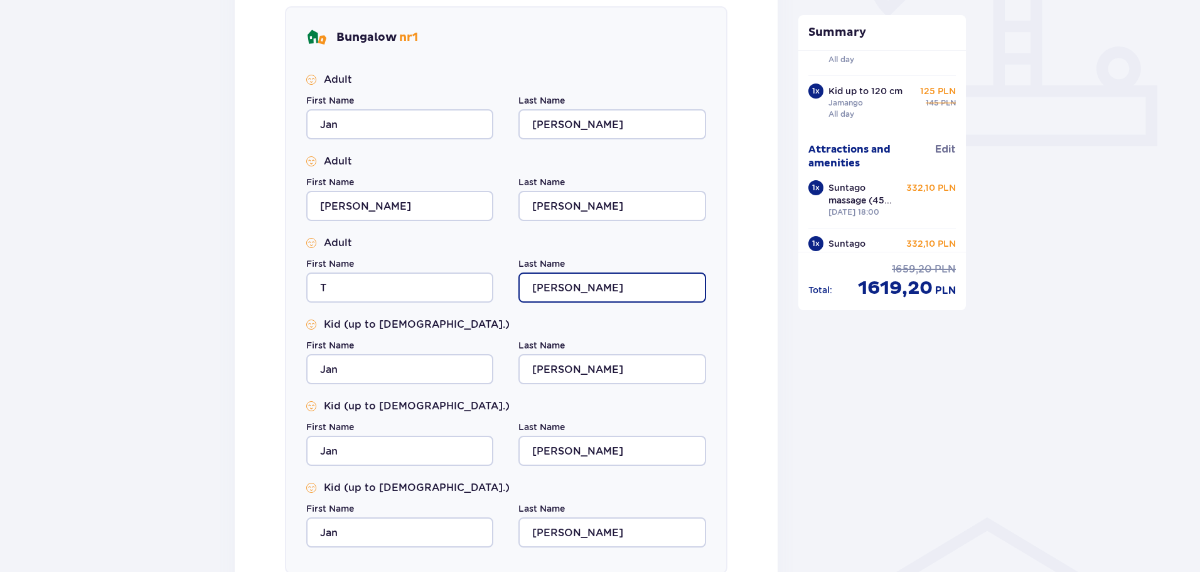
click at [569, 288] on input "Hoyer" at bounding box center [612, 287] width 187 height 30
type input "H"
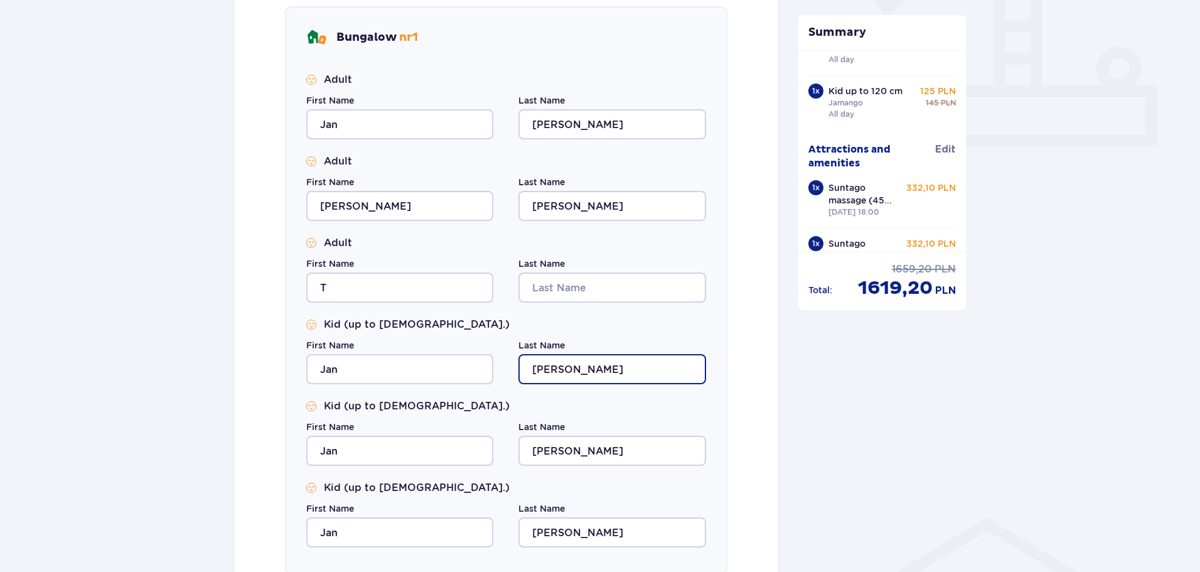
click at [564, 363] on input "Hoyer" at bounding box center [612, 369] width 187 height 30
type input "H"
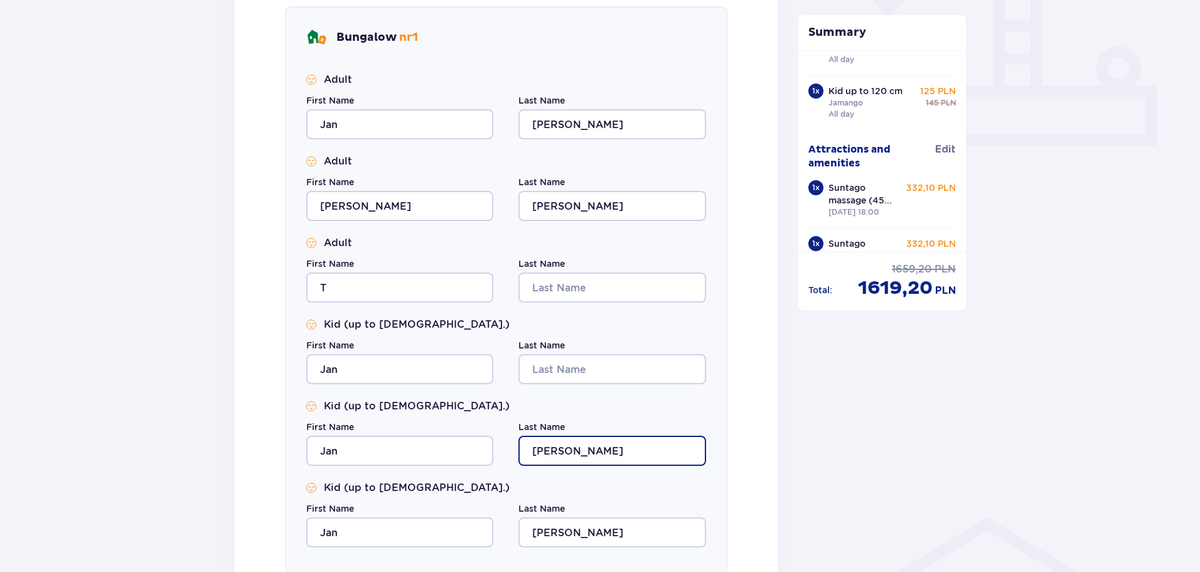
click at [568, 455] on input "Hoyer" at bounding box center [612, 451] width 187 height 30
type input "H"
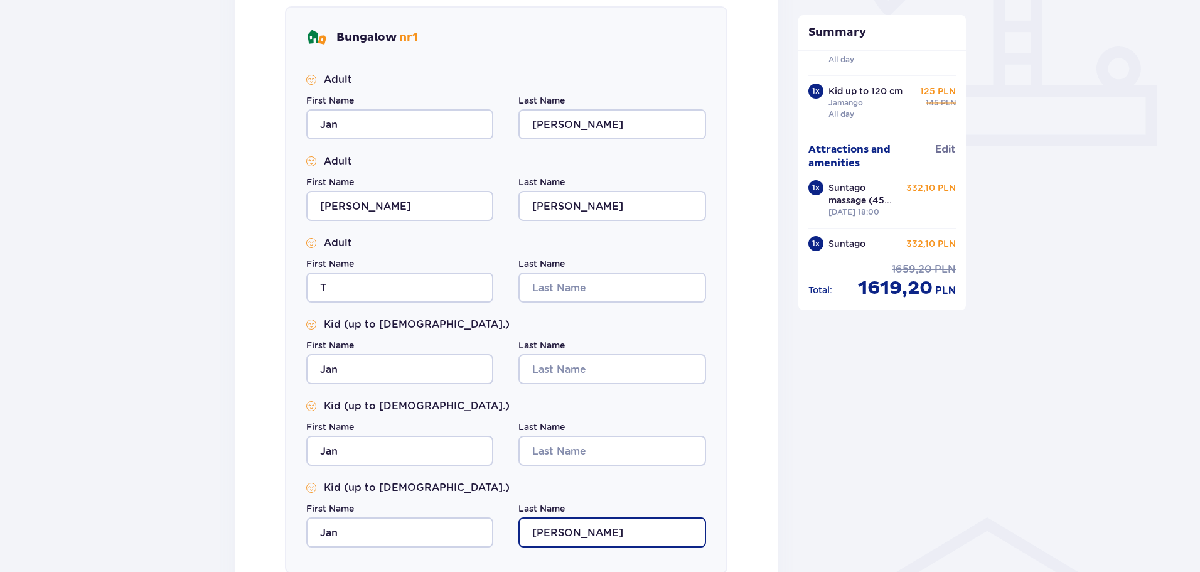
click at [563, 527] on input "Hoyer" at bounding box center [612, 532] width 187 height 30
type input "H"
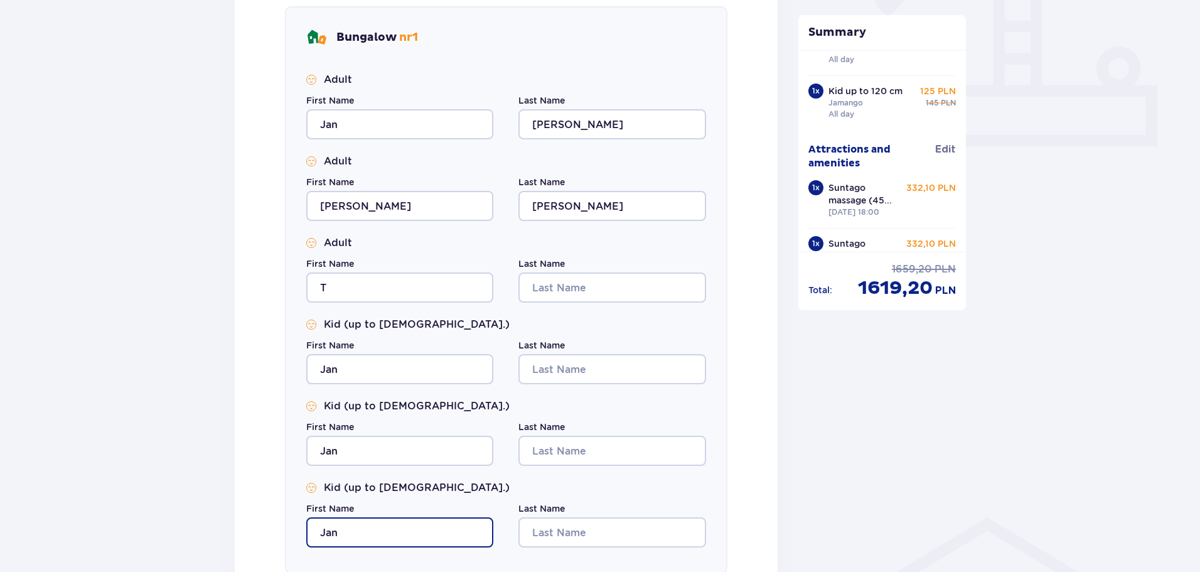
click at [367, 539] on input "Jan" at bounding box center [399, 532] width 187 height 30
type input "J"
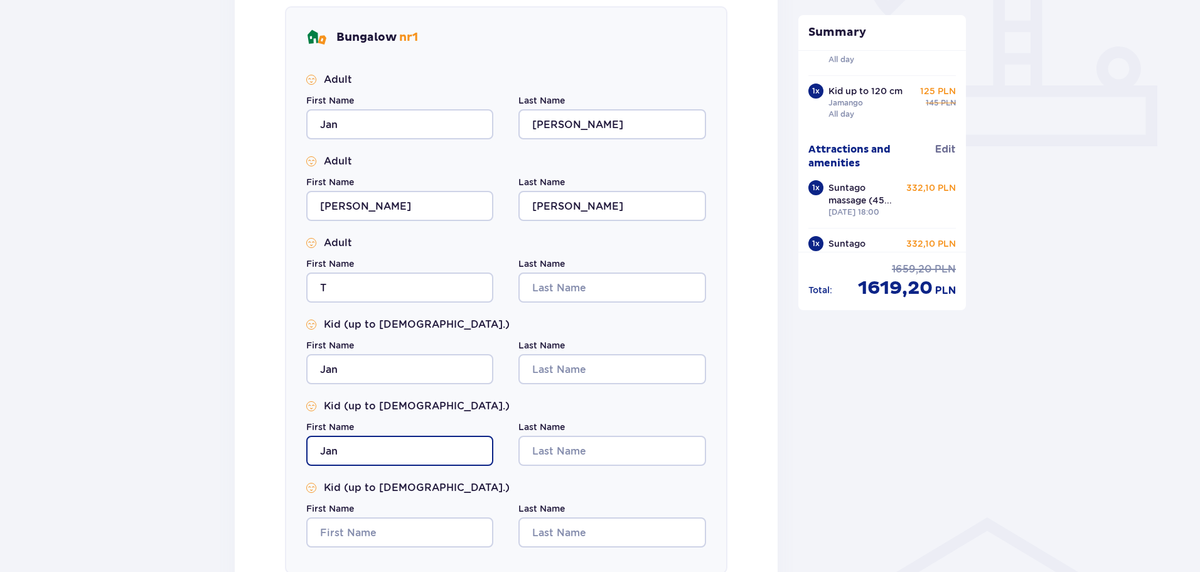
click at [342, 450] on input "Jan" at bounding box center [399, 451] width 187 height 30
type input "J"
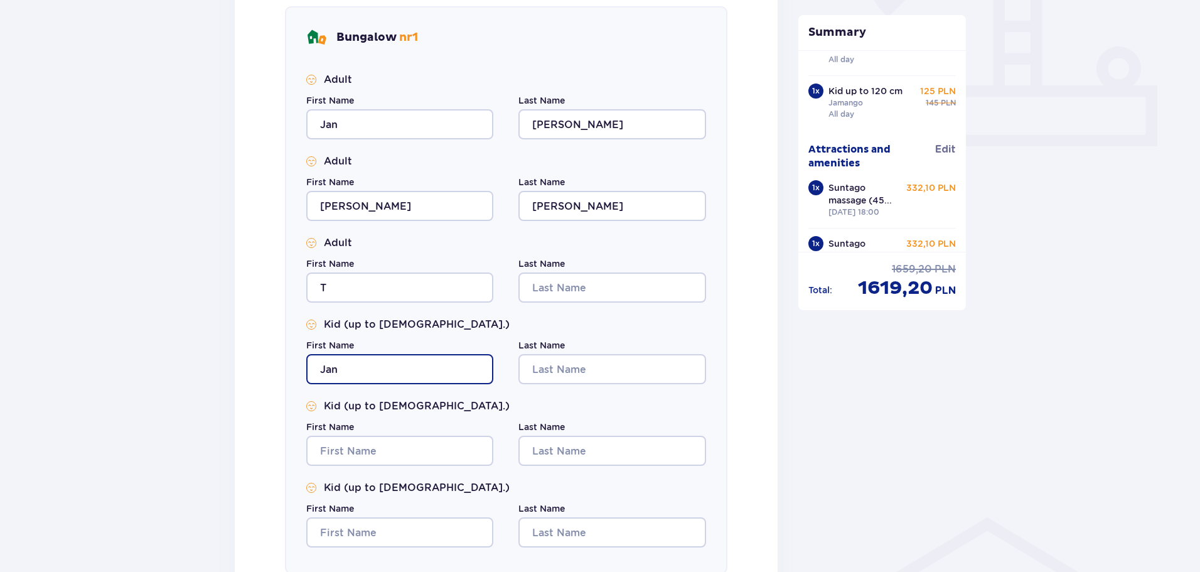
click at [349, 370] on input "Jan" at bounding box center [399, 369] width 187 height 30
type input "J"
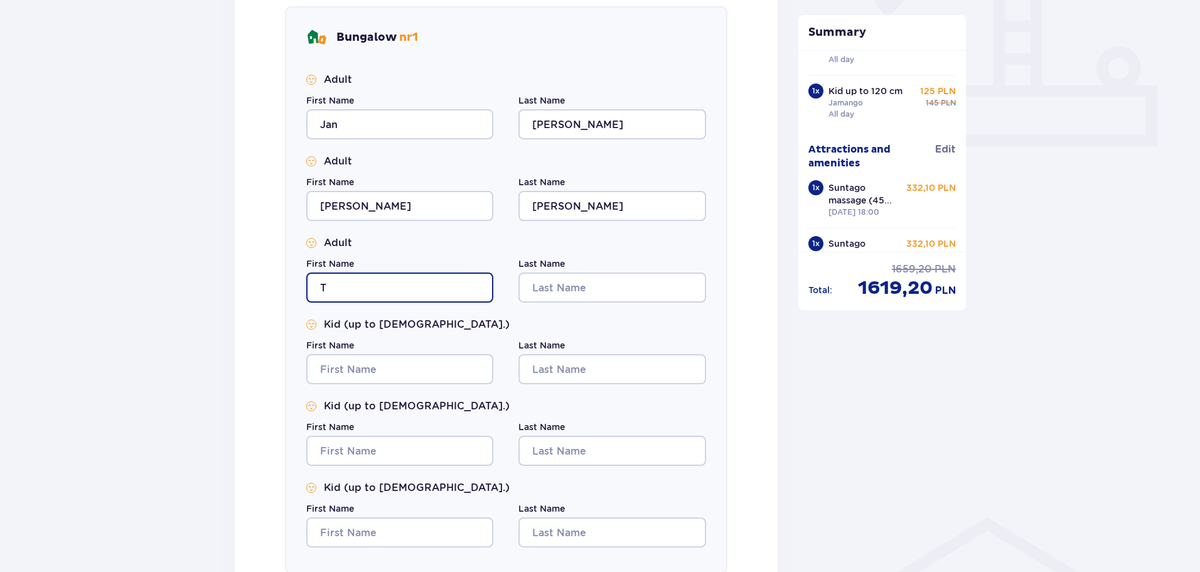
click at [340, 289] on input "T" at bounding box center [399, 287] width 187 height 30
click at [341, 294] on input "First Name" at bounding box center [399, 287] width 187 height 30
click at [344, 281] on input "First Name" at bounding box center [399, 287] width 187 height 30
type input "Tomas"
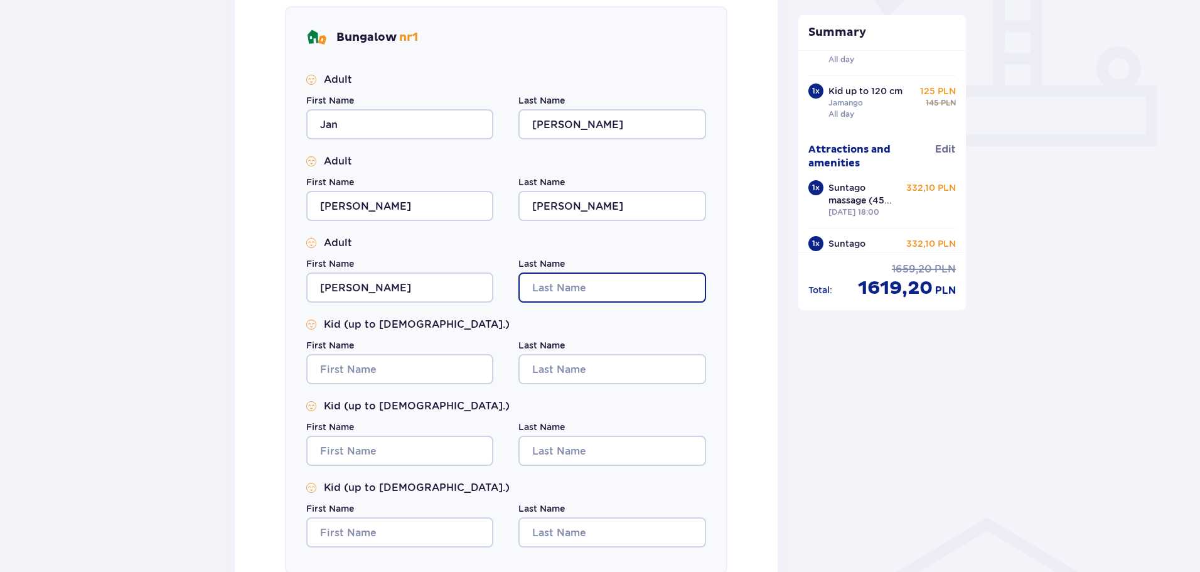
click at [560, 284] on input "Last Name" at bounding box center [612, 287] width 187 height 30
type input "Karicka"
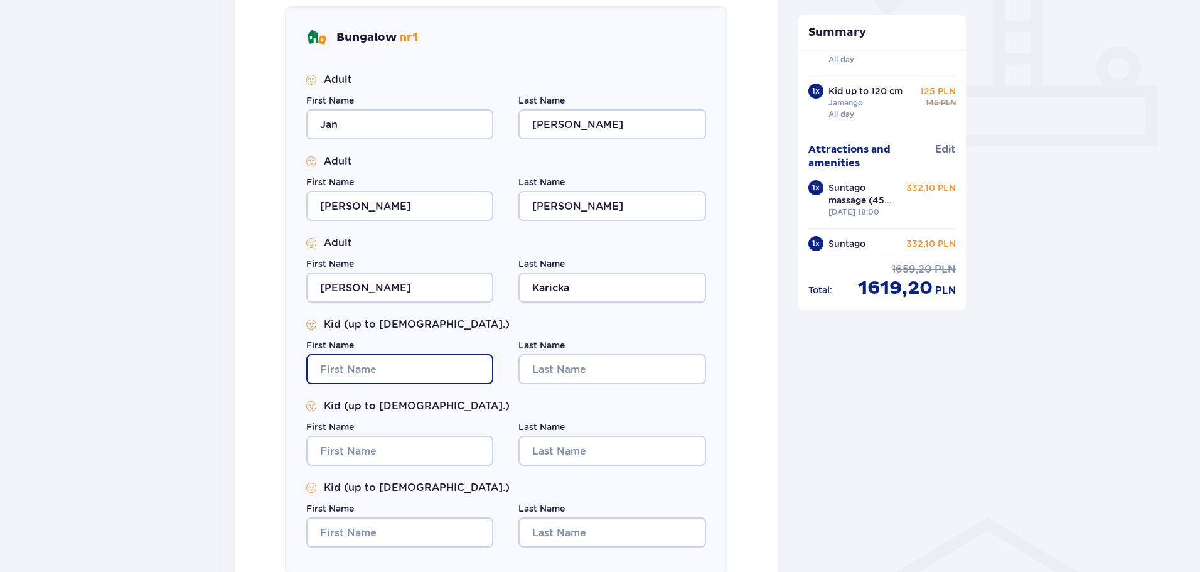
click at [351, 367] on input "First Name" at bounding box center [399, 369] width 187 height 30
type input "Vlasta"
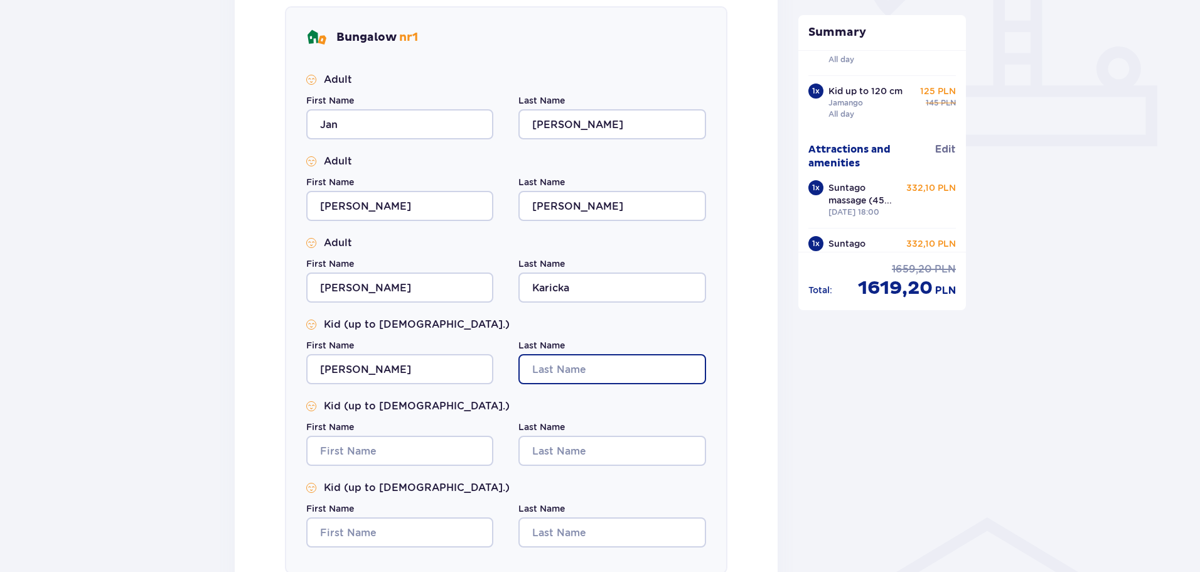
type input "Karickova"
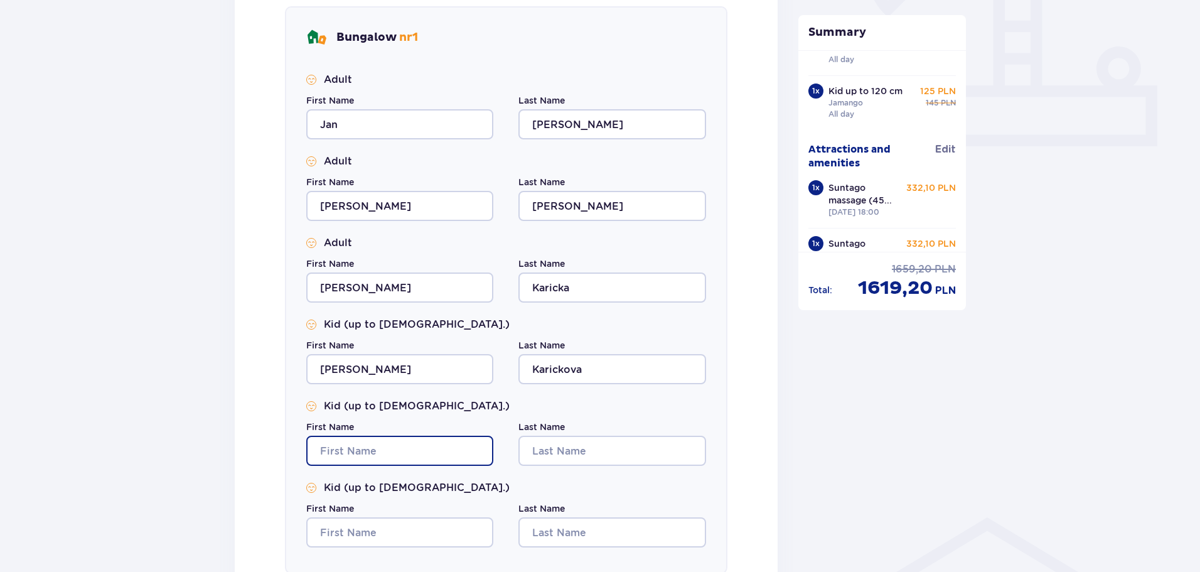
type input "Vlasta"
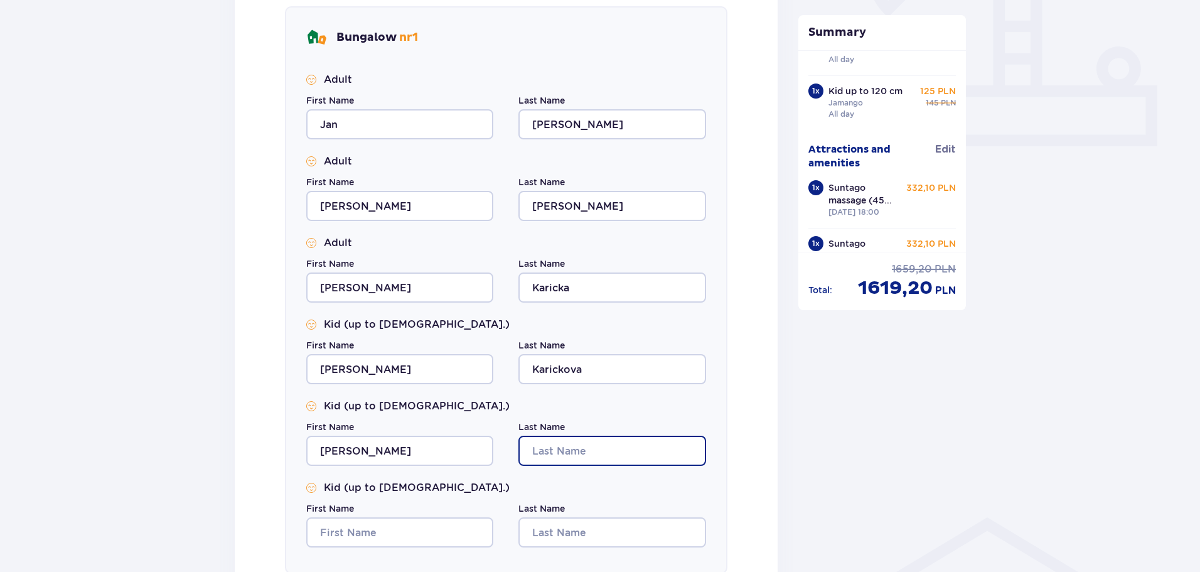
type input "Karickova"
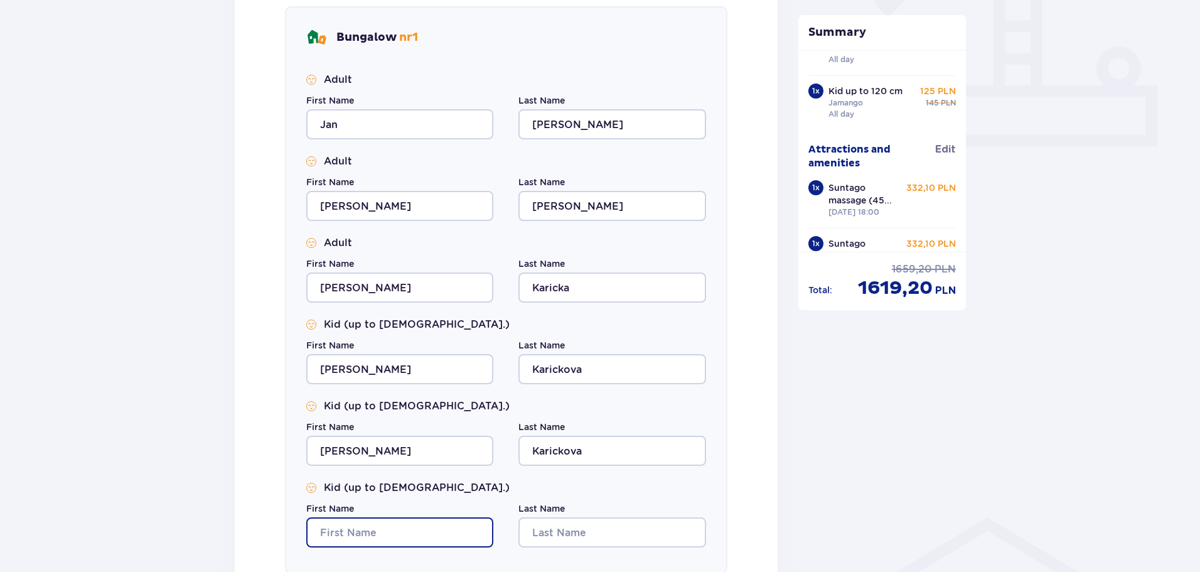
type input "Vlasta"
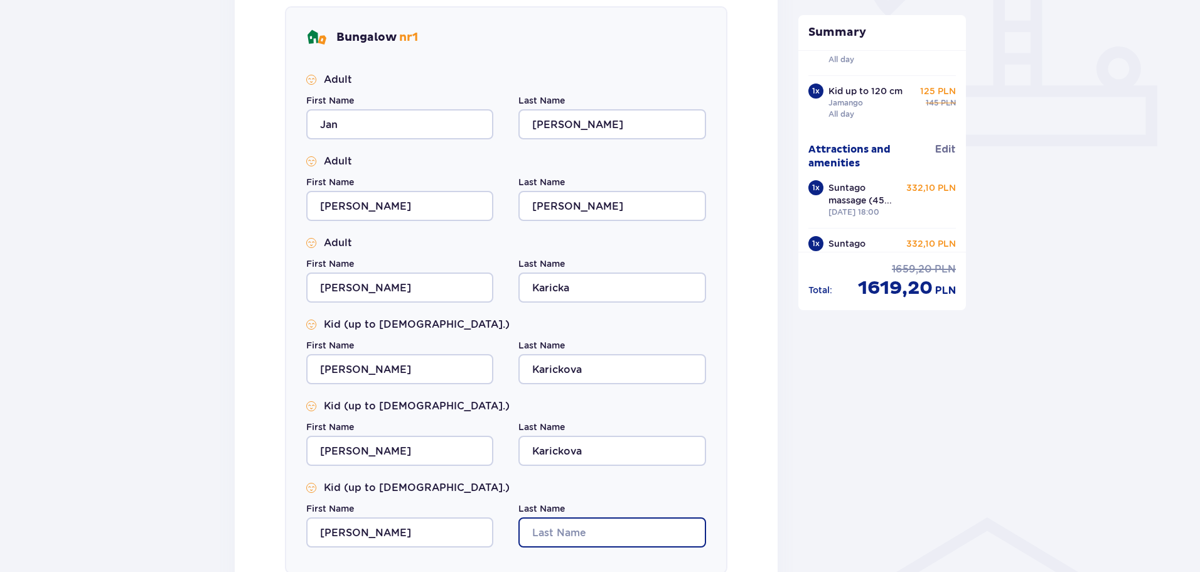
type input "Karickova"
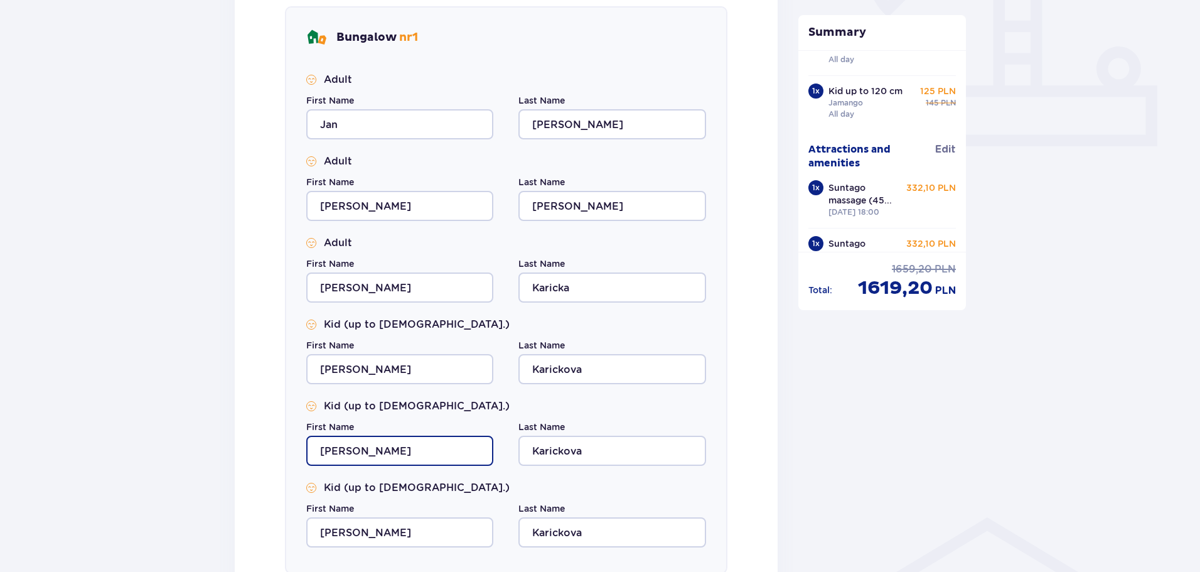
click at [352, 451] on input "Vlasta" at bounding box center [399, 451] width 187 height 30
type input "Elizabeth"
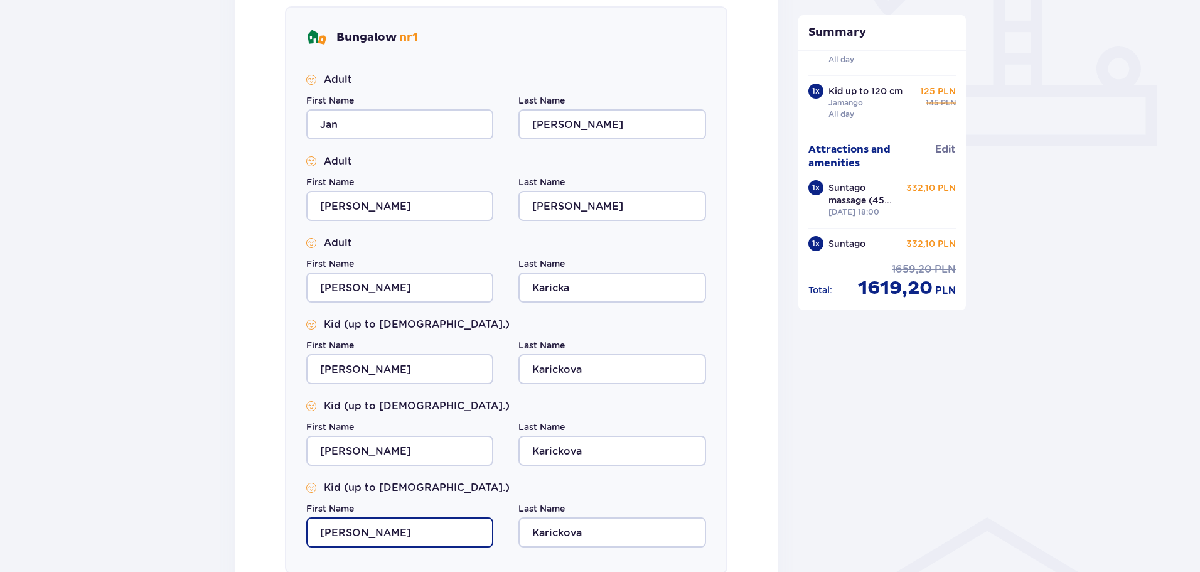
click at [369, 529] on input "Vlasta" at bounding box center [399, 532] width 187 height 30
drag, startPoint x: 355, startPoint y: 534, endPoint x: 307, endPoint y: 534, distance: 48.3
click at [307, 534] on input "Vlasta" at bounding box center [399, 532] width 187 height 30
type input "Tomas"
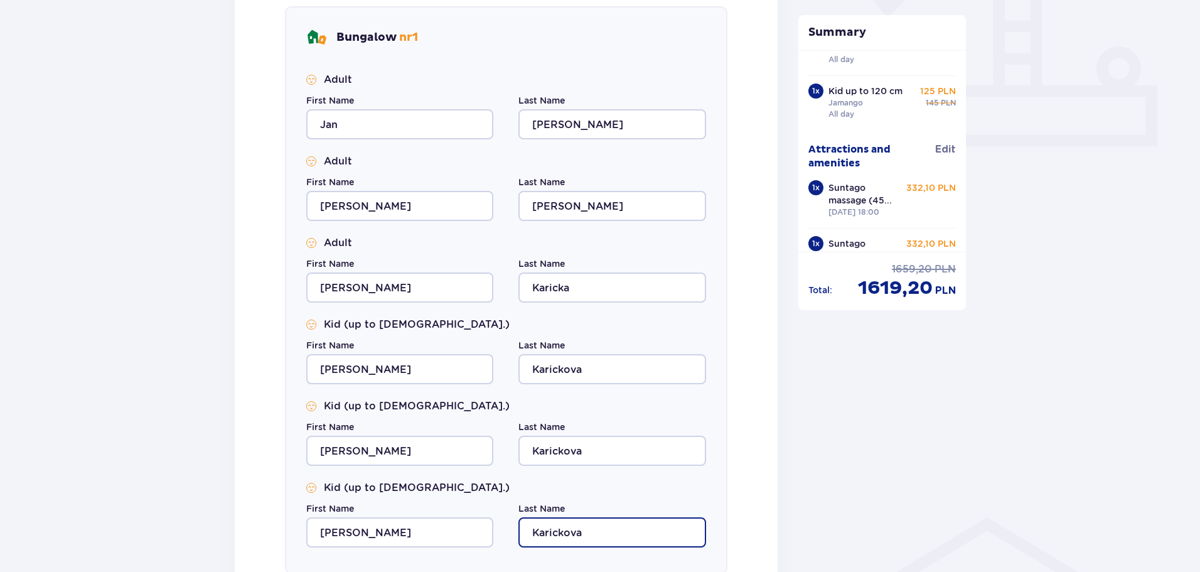
click at [585, 531] on input "Karickova" at bounding box center [612, 532] width 187 height 30
type input "Karicka"
click at [716, 495] on div "Bungalow nr 1 Adult First Name Jan Last Name Hoyer Adult First Name Vlasta Last…" at bounding box center [506, 290] width 443 height 568
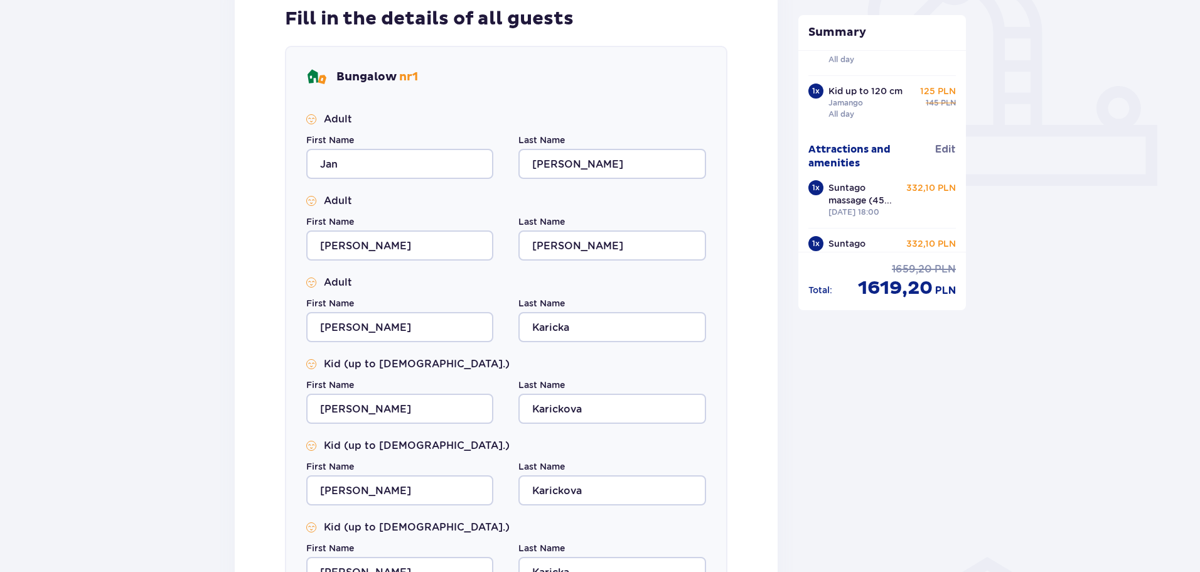
scroll to position [740, 0]
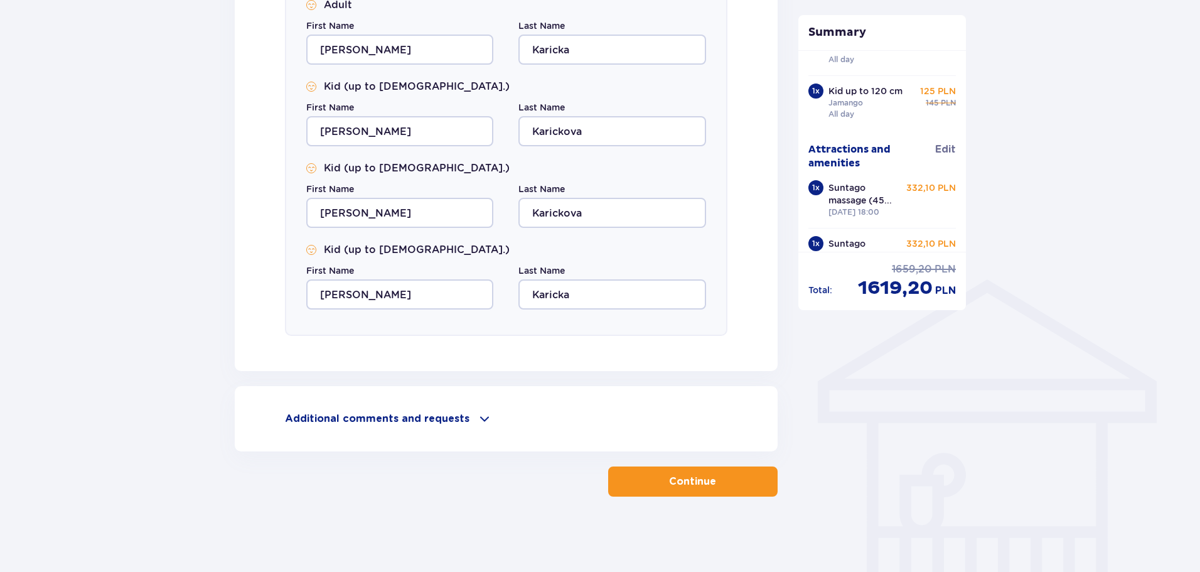
click at [694, 485] on p "Continue" at bounding box center [692, 482] width 47 height 14
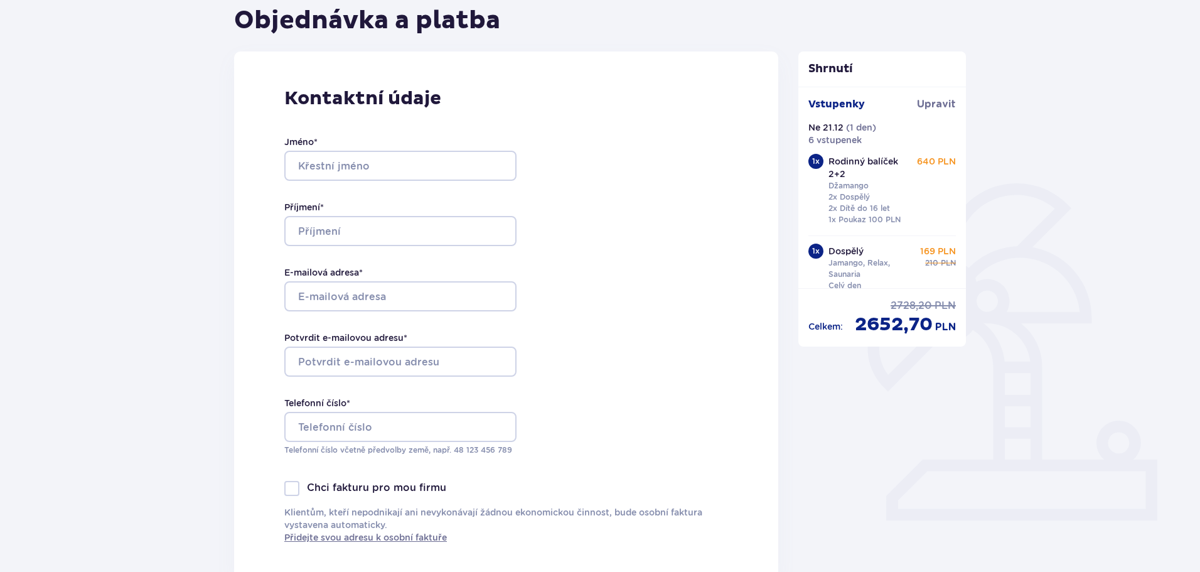
scroll to position [188, 0]
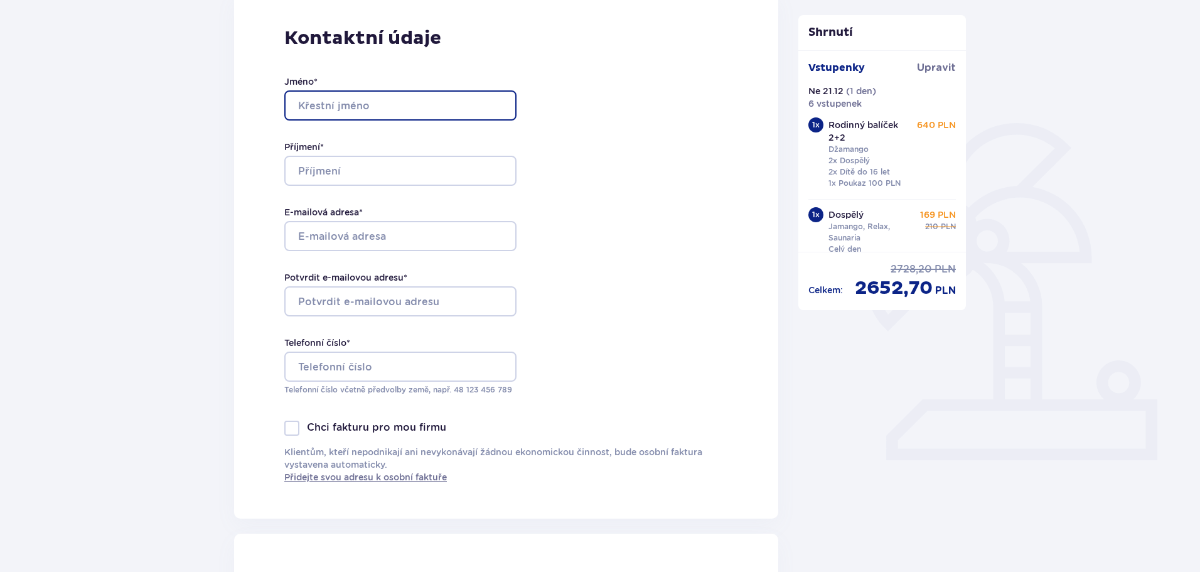
click at [321, 110] on input "Jméno *" at bounding box center [400, 105] width 232 height 30
type input "Jan"
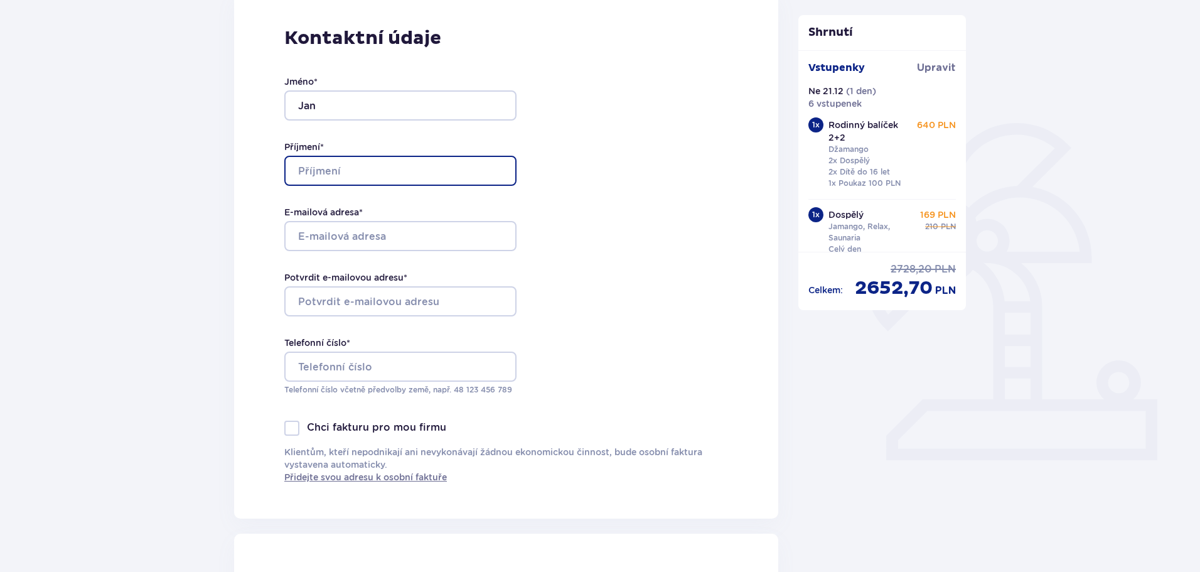
type input "Hoyer"
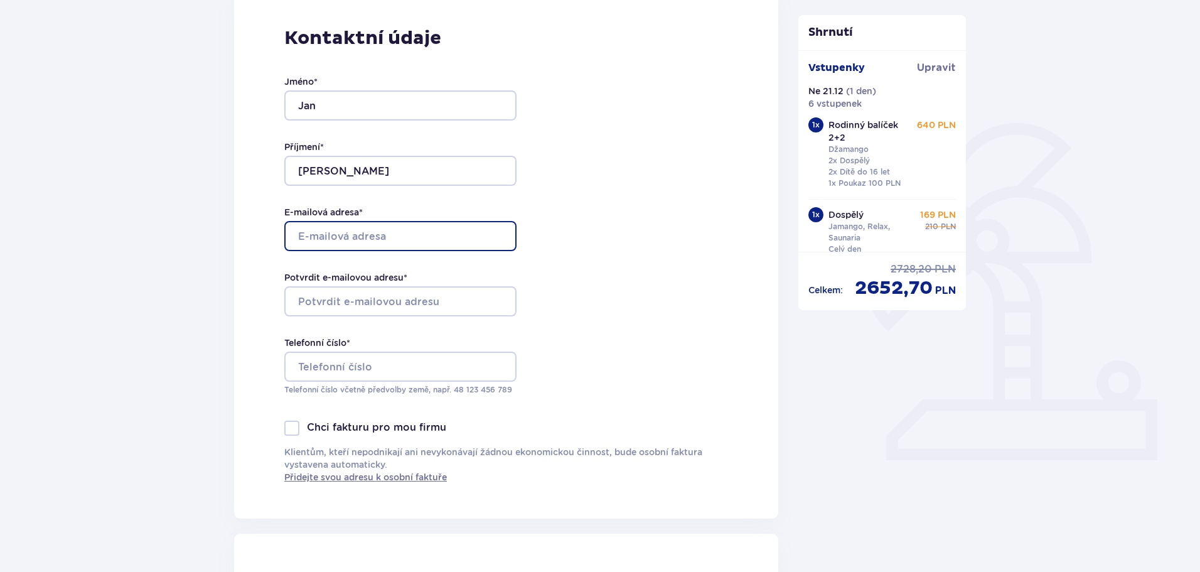
type input "[EMAIL_ADDRESS][DOMAIN_NAME]"
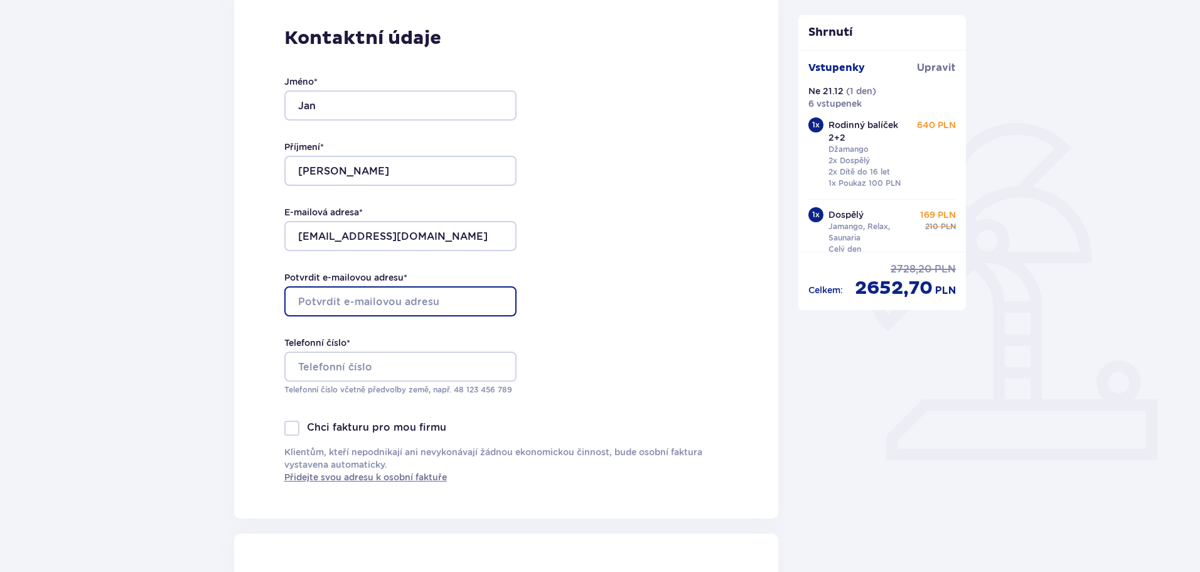
type input "[EMAIL_ADDRESS][DOMAIN_NAME]"
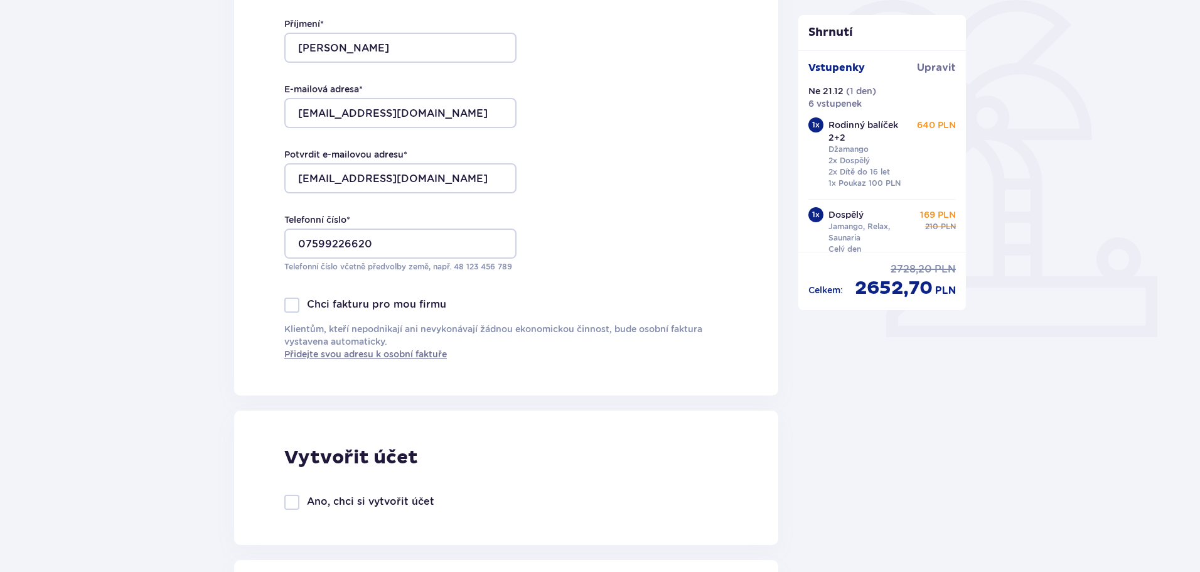
scroll to position [314, 0]
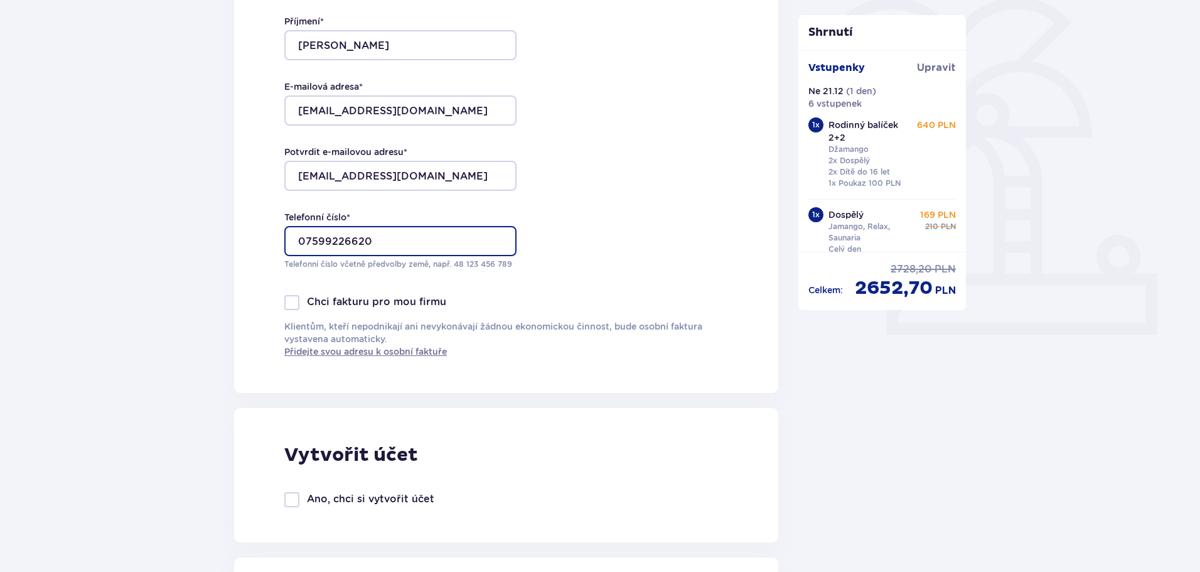
click at [303, 244] on input "07599226620" at bounding box center [400, 241] width 232 height 30
click at [343, 243] on input "[PHONE_NUMBER]" at bounding box center [400, 241] width 232 height 30
click at [366, 240] on input "[PHONE_NUMBER]" at bounding box center [400, 241] width 232 height 30
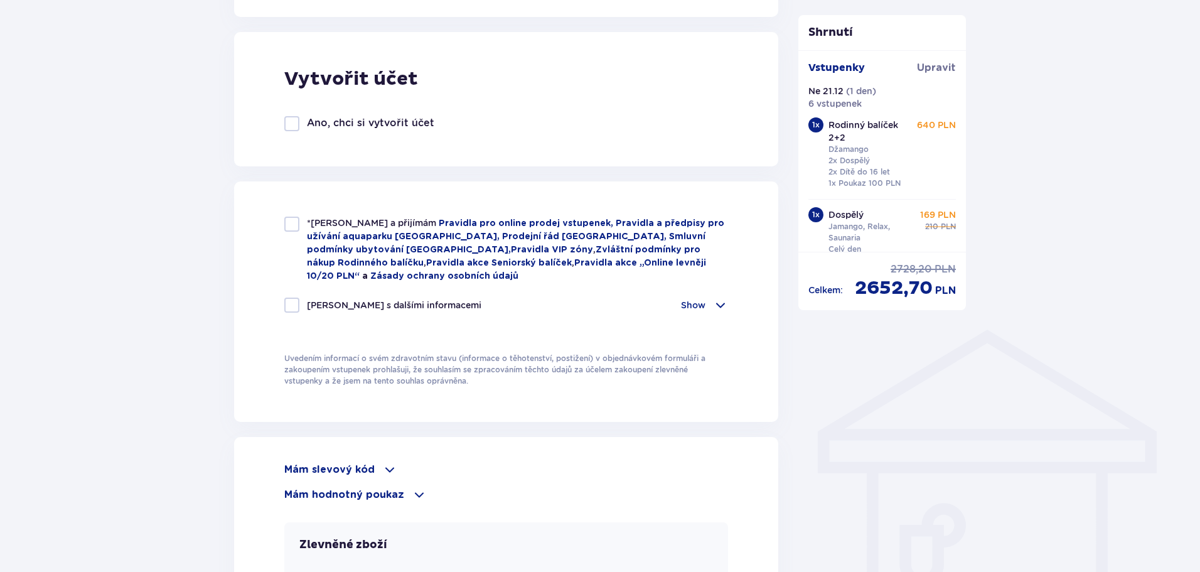
scroll to position [691, 0]
type input "[PHONE_NUMBER]"
click at [293, 222] on div at bounding box center [291, 223] width 15 height 15
checkbox input "true"
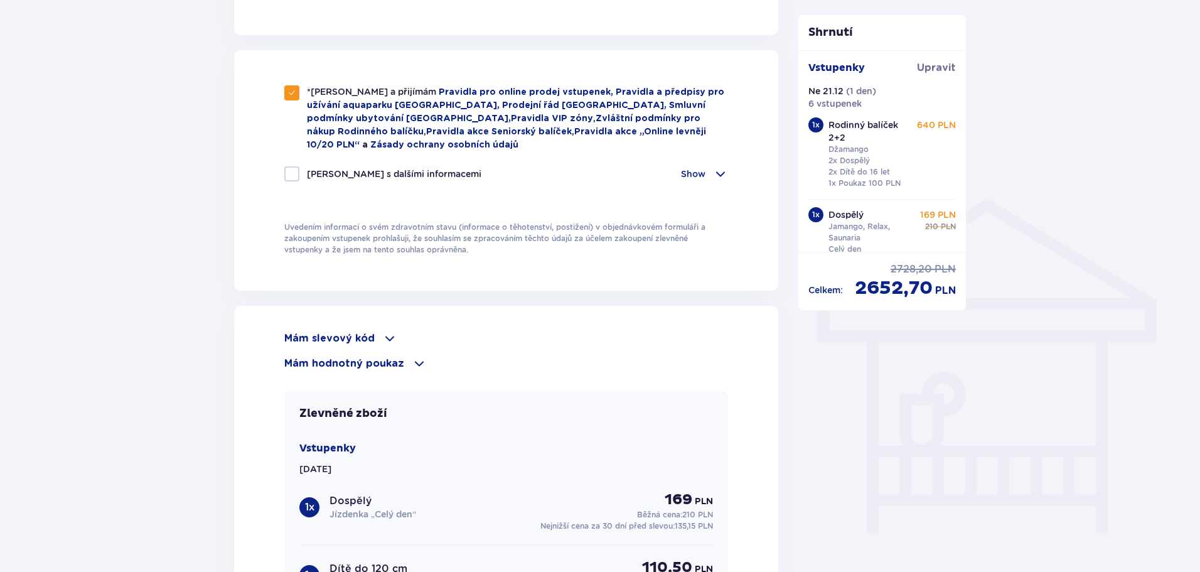
scroll to position [879, 0]
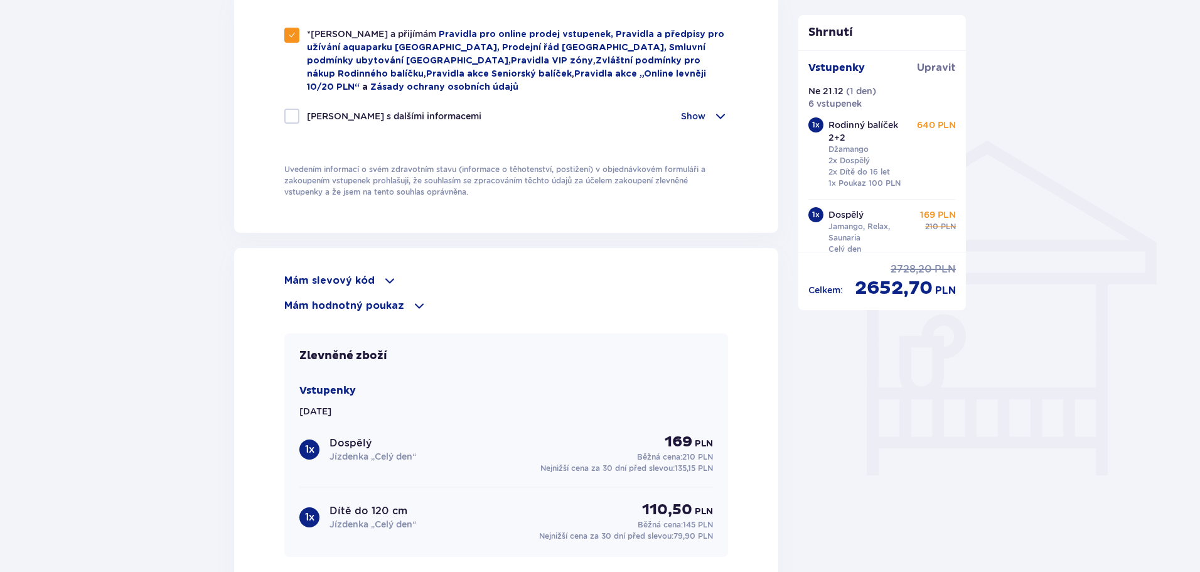
click at [720, 109] on span at bounding box center [720, 116] width 15 height 15
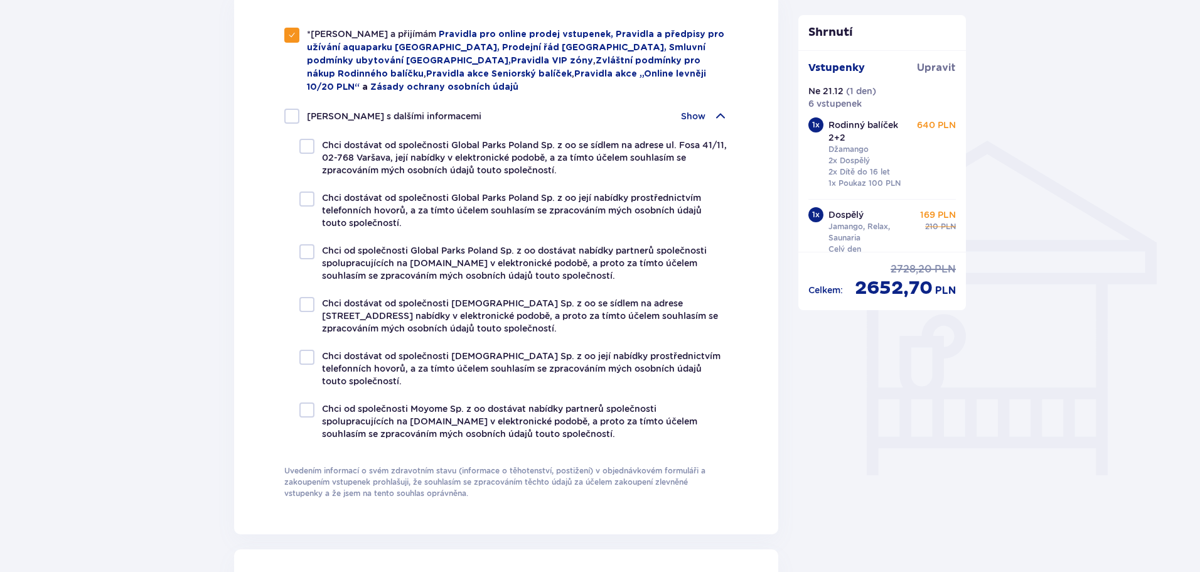
click at [720, 109] on span at bounding box center [720, 116] width 15 height 15
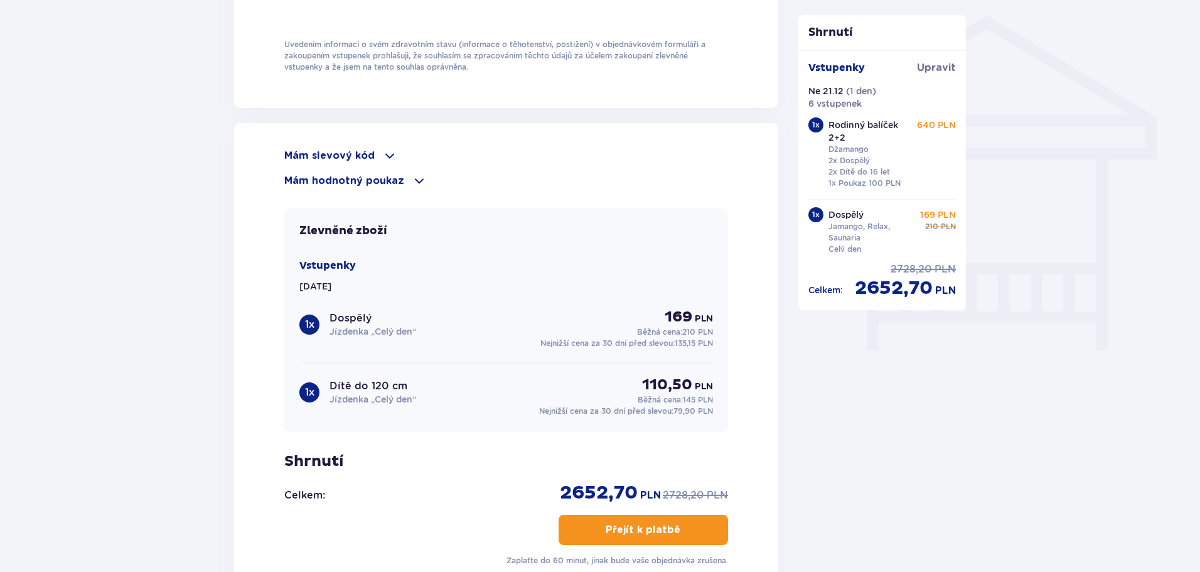
scroll to position [1005, 0]
click at [412, 173] on span at bounding box center [419, 180] width 15 height 15
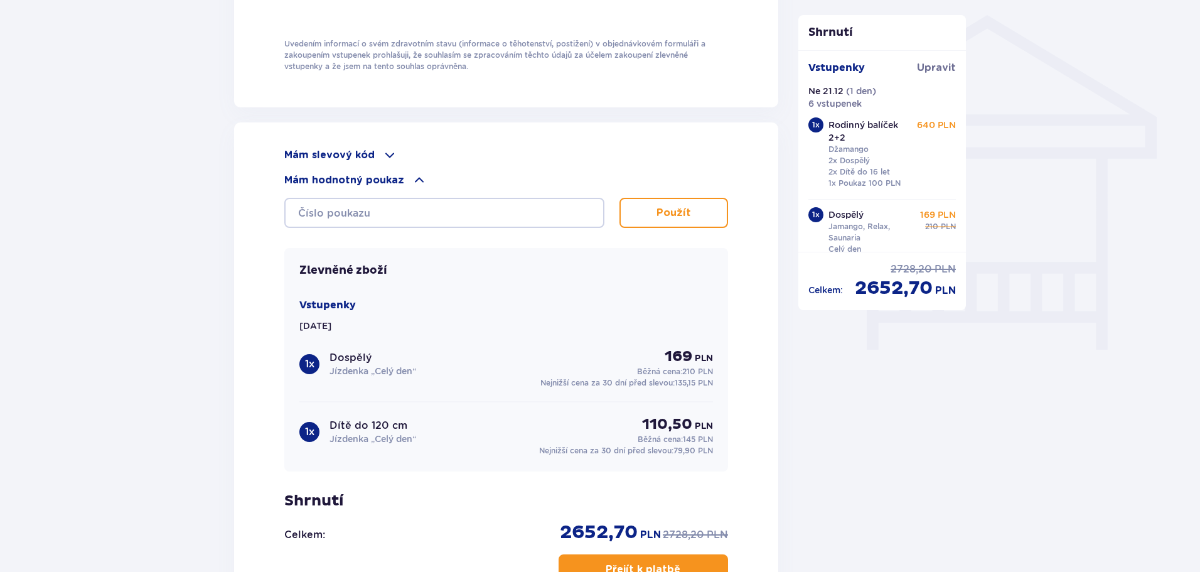
click at [412, 173] on span at bounding box center [419, 180] width 15 height 15
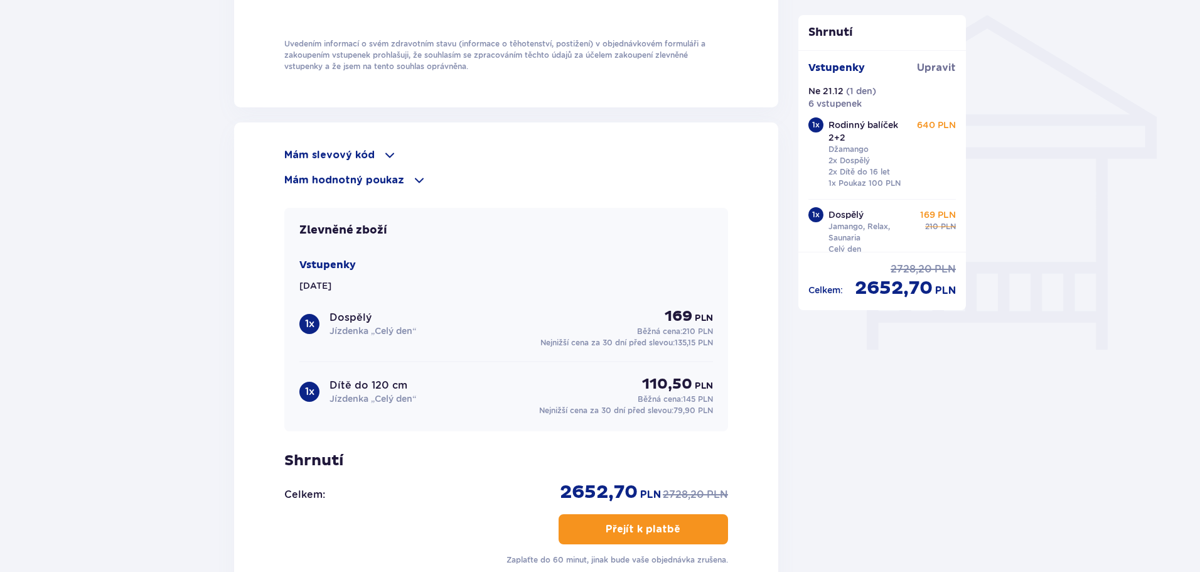
click at [384, 148] on span at bounding box center [389, 155] width 15 height 15
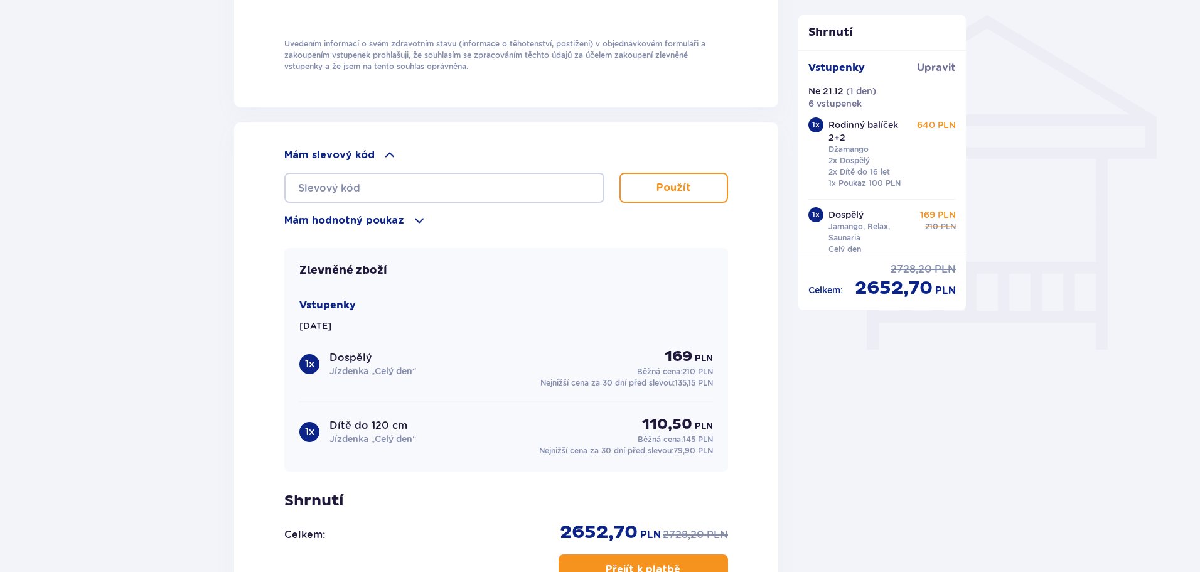
click at [384, 148] on span at bounding box center [389, 155] width 15 height 15
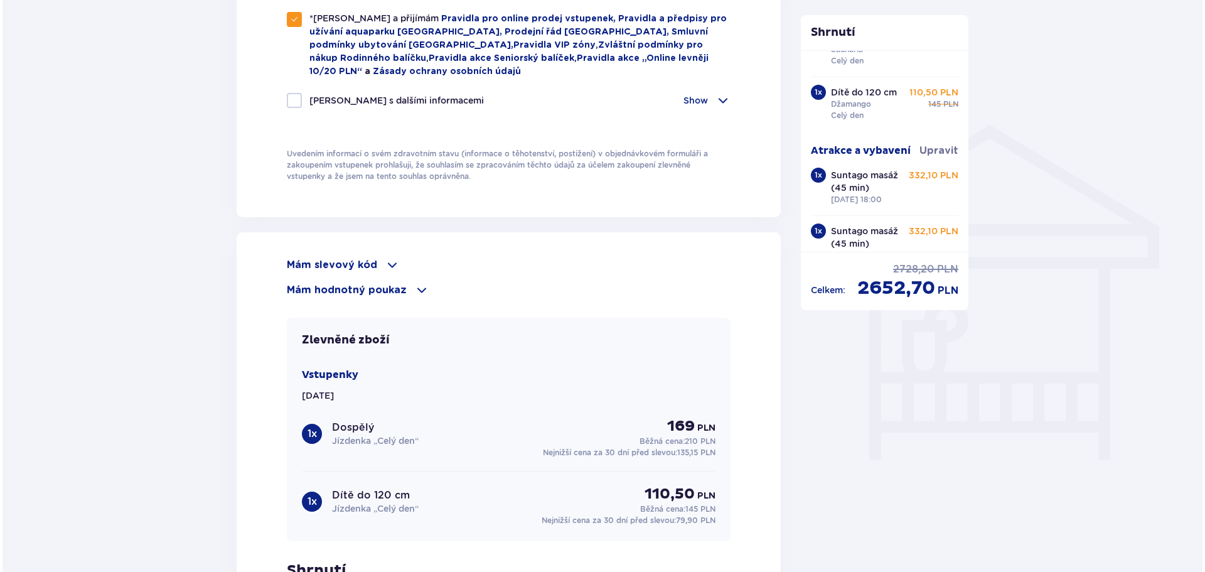
scroll to position [251, 0]
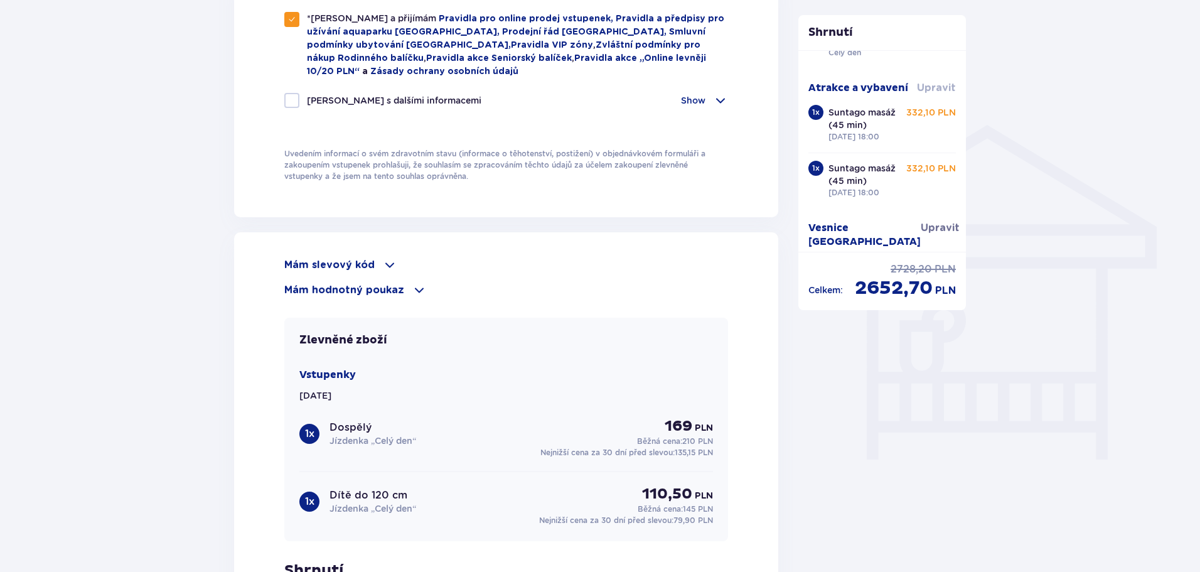
click at [931, 86] on font "Upravit" at bounding box center [936, 88] width 39 height 10
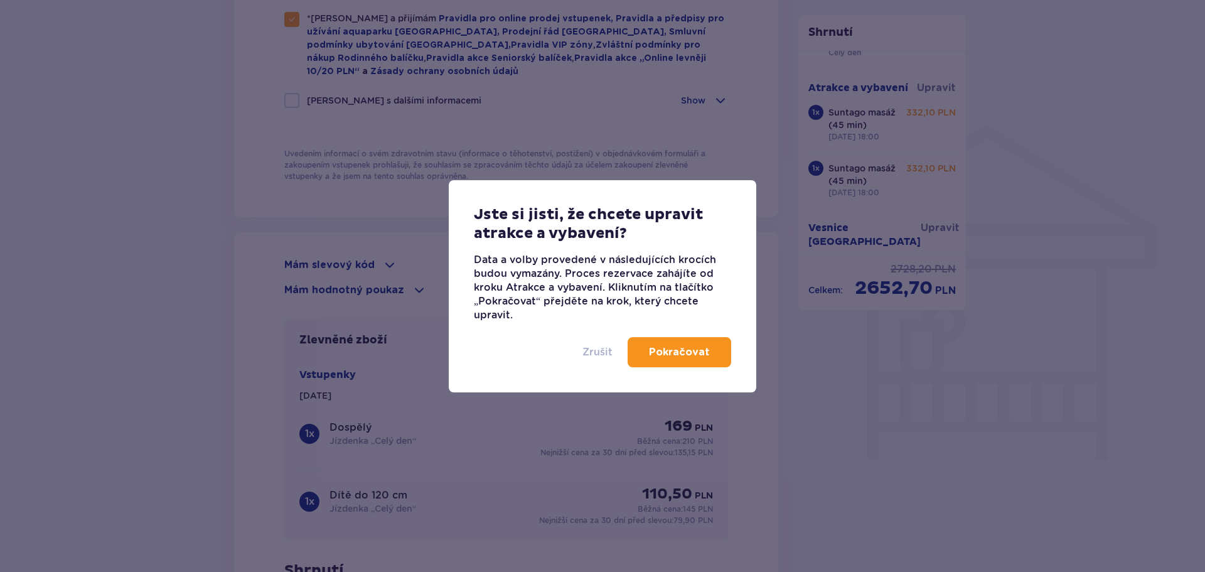
click at [598, 355] on font "Zrušit" at bounding box center [598, 352] width 30 height 12
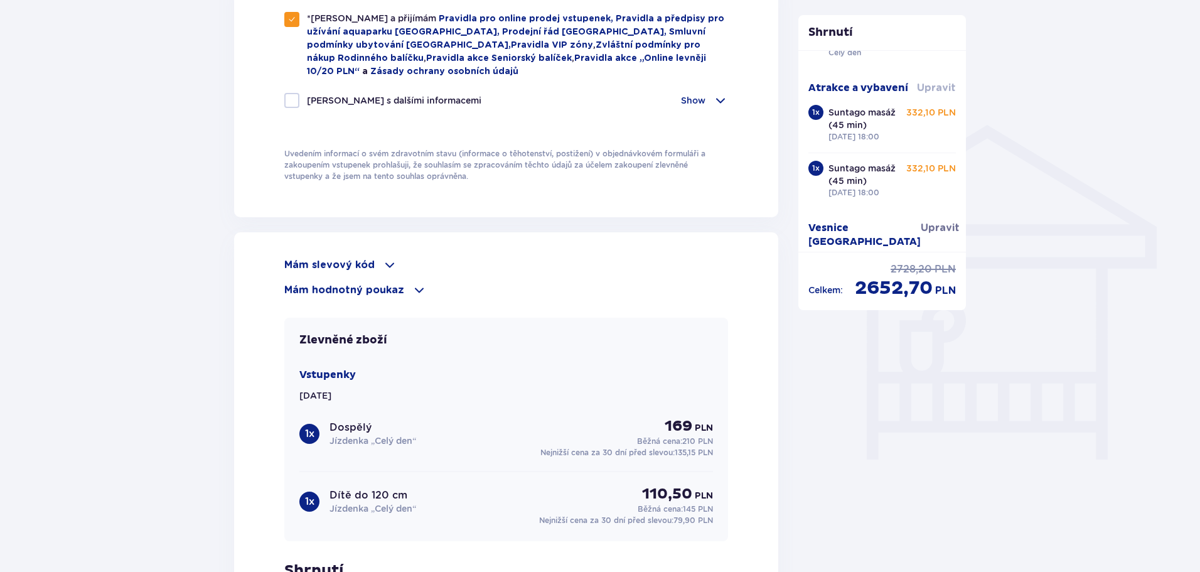
click at [929, 85] on font "Upravit" at bounding box center [936, 88] width 39 height 10
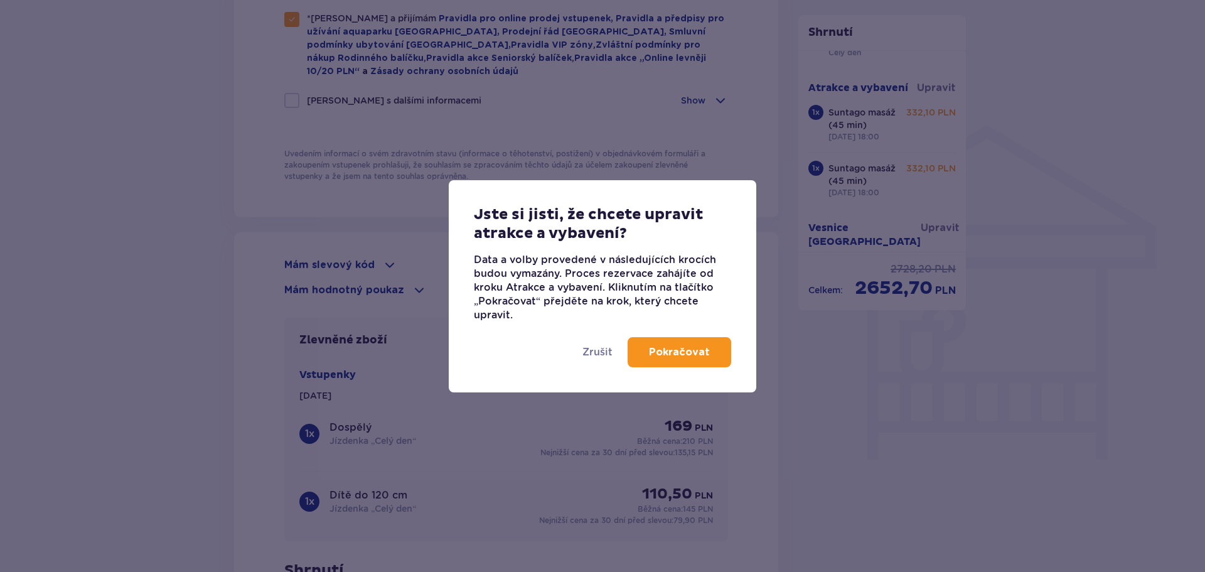
click at [674, 352] on font "Pokračovat" at bounding box center [679, 352] width 61 height 10
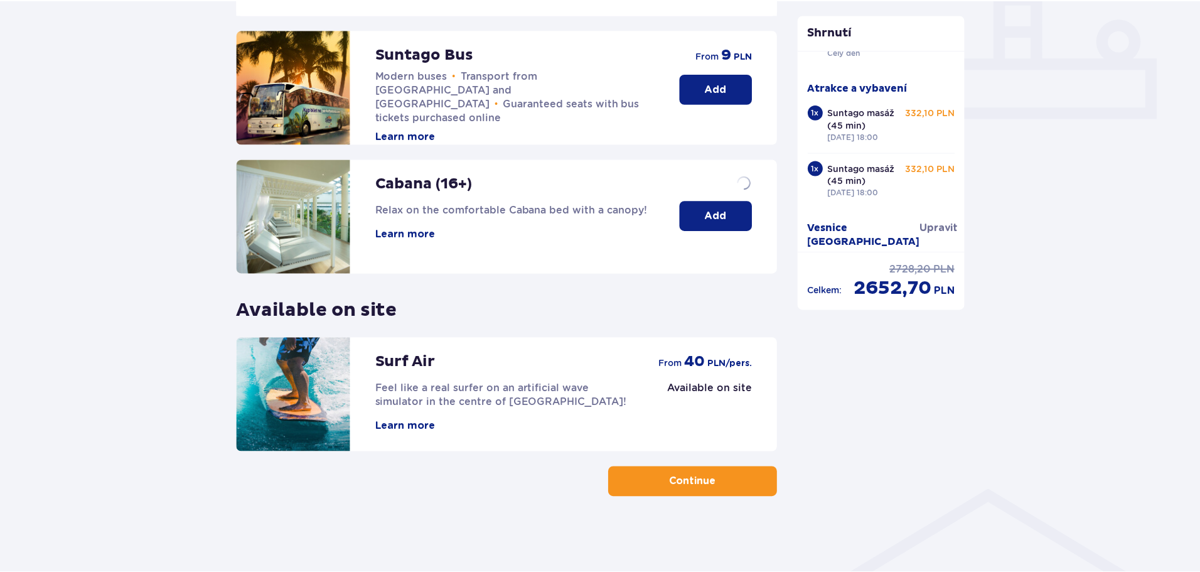
scroll to position [227, 0]
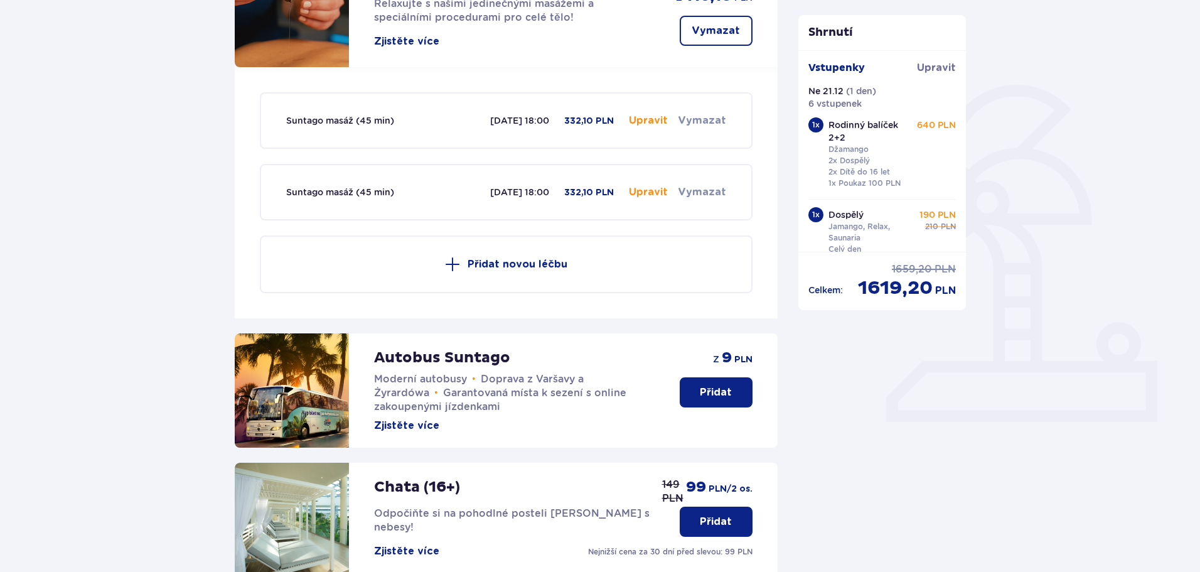
click at [704, 119] on font "Vymazat" at bounding box center [702, 121] width 48 height 10
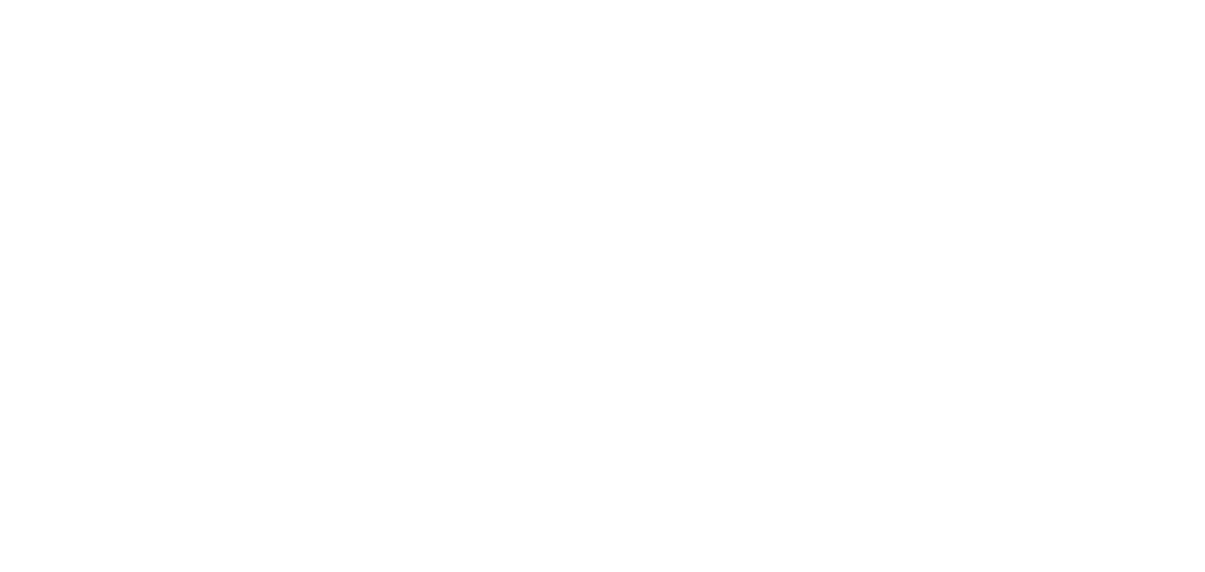
scroll to position [0, 0]
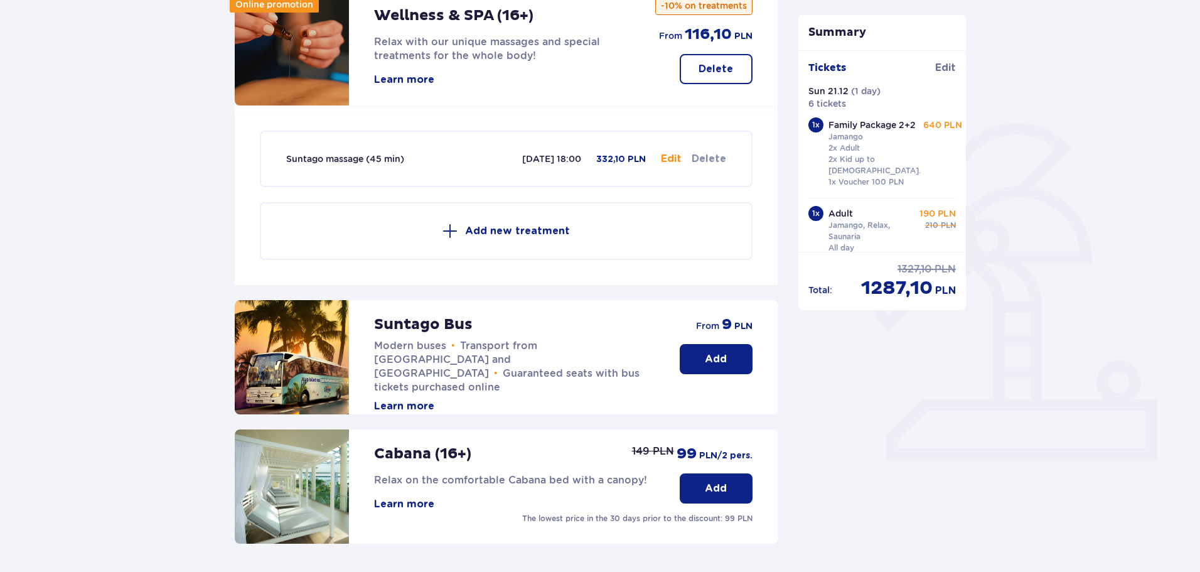
click at [708, 157] on button "Delete" at bounding box center [709, 159] width 35 height 14
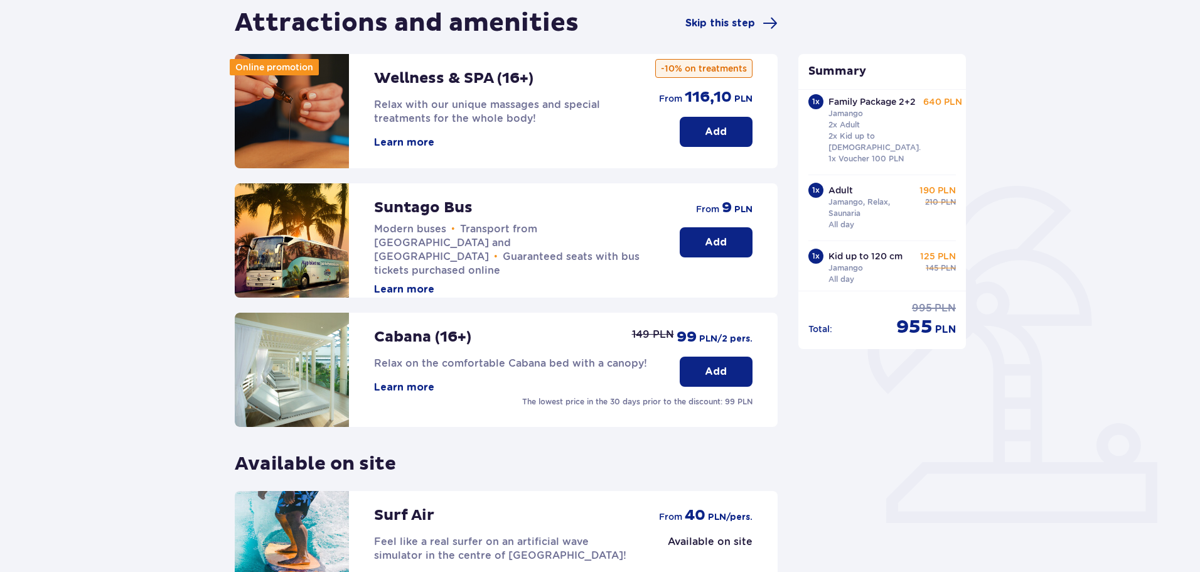
scroll to position [70, 0]
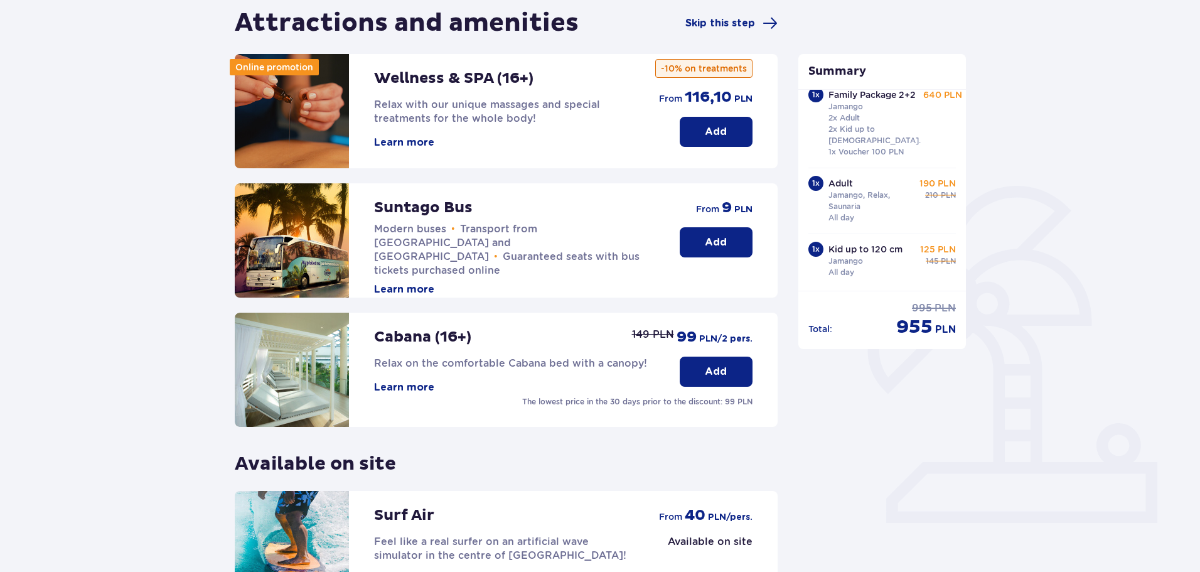
click at [725, 132] on p "Add" at bounding box center [716, 132] width 22 height 14
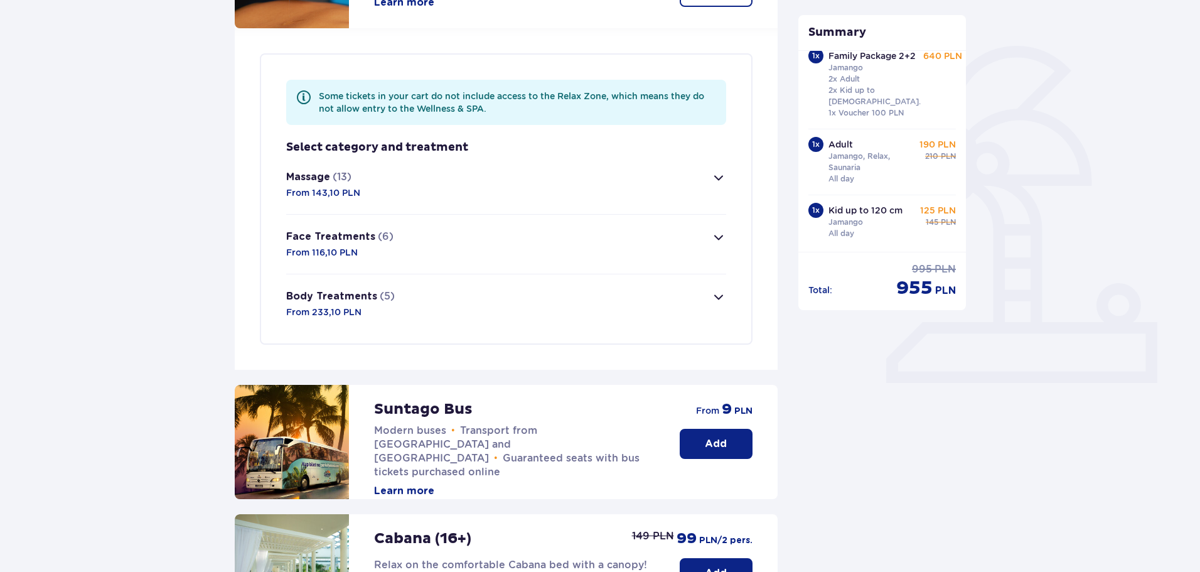
scroll to position [241, 0]
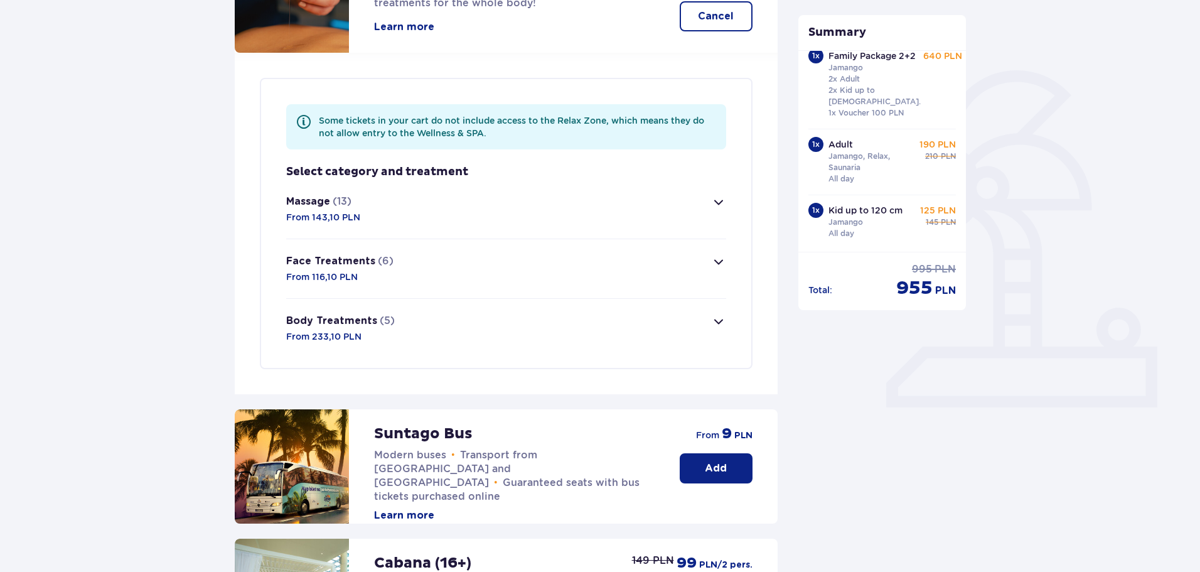
click at [719, 201] on span "button" at bounding box center [718, 202] width 15 height 15
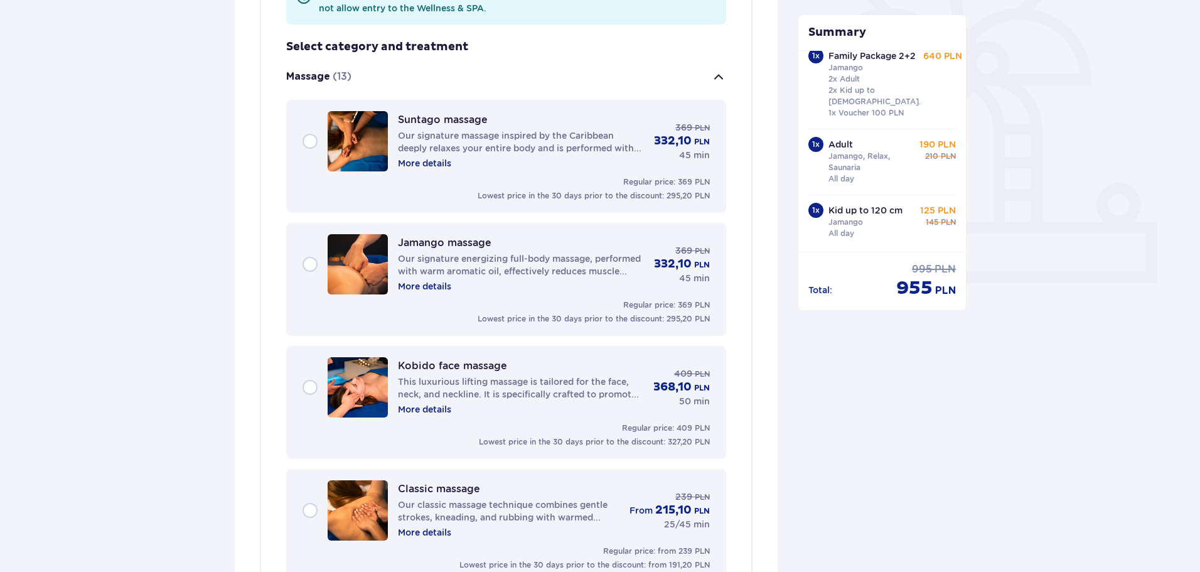
scroll to position [295, 0]
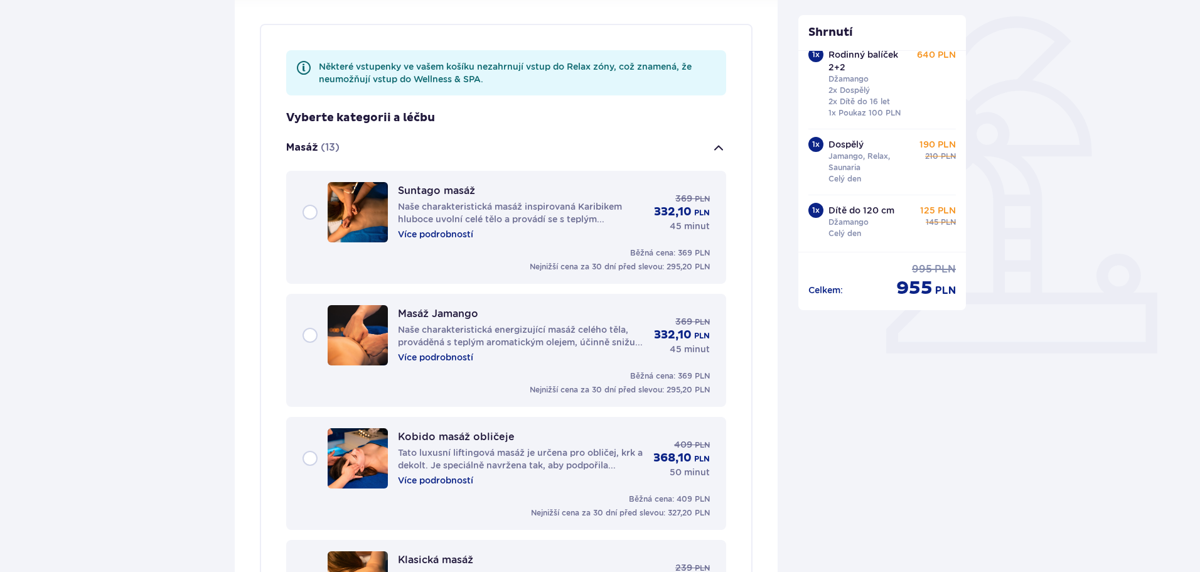
click at [455, 234] on font "Více podrobností" at bounding box center [435, 234] width 75 height 10
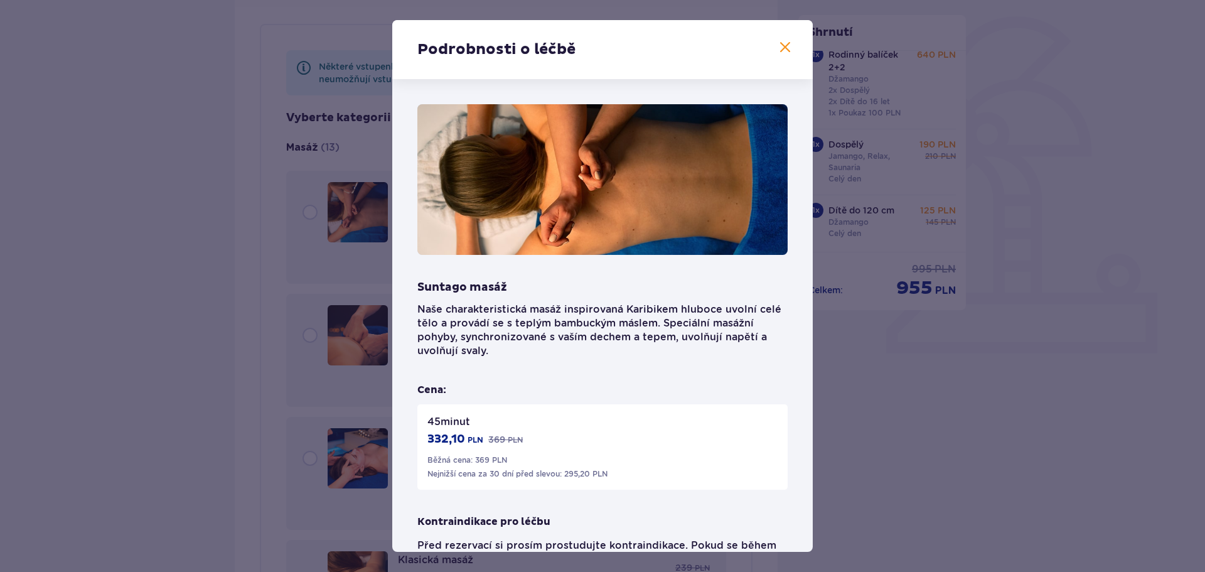
click at [783, 46] on span at bounding box center [785, 47] width 15 height 15
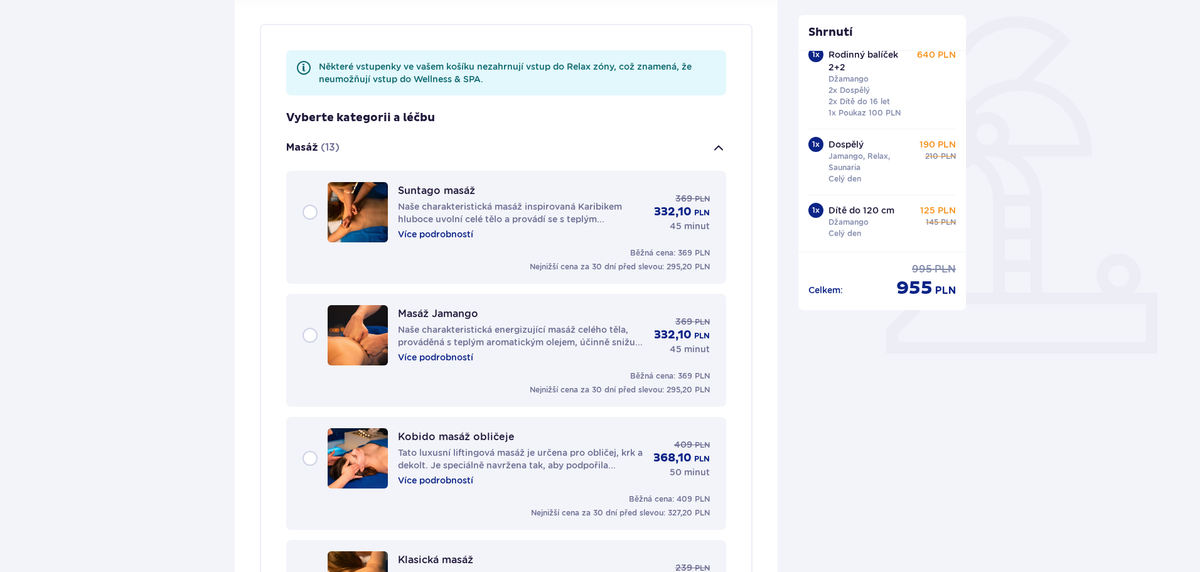
click at [313, 211] on div "Suntago masáž Naše charakteristická masáž inspirovaná Karibikem hluboce uvolní …" at bounding box center [506, 212] width 407 height 60
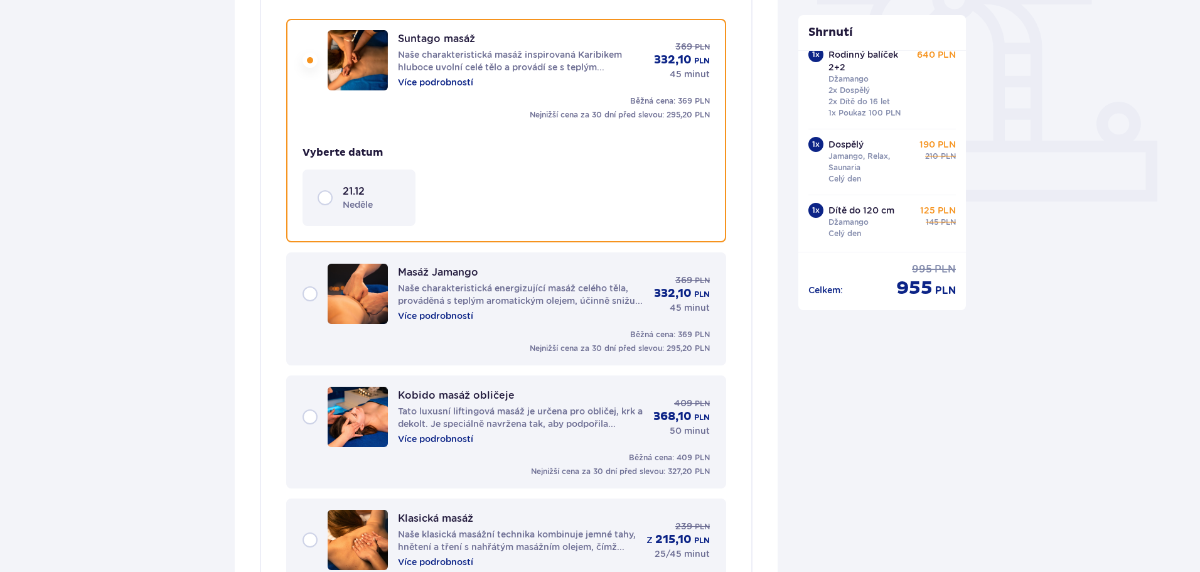
scroll to position [451, 0]
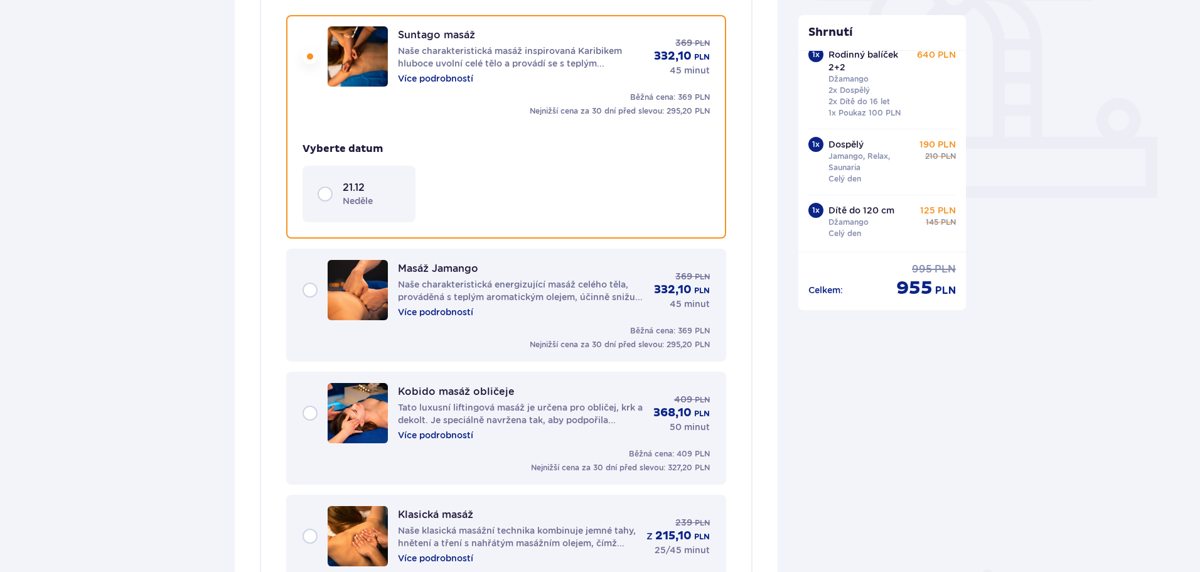
click at [322, 193] on div "21.12 neděle" at bounding box center [359, 194] width 83 height 26
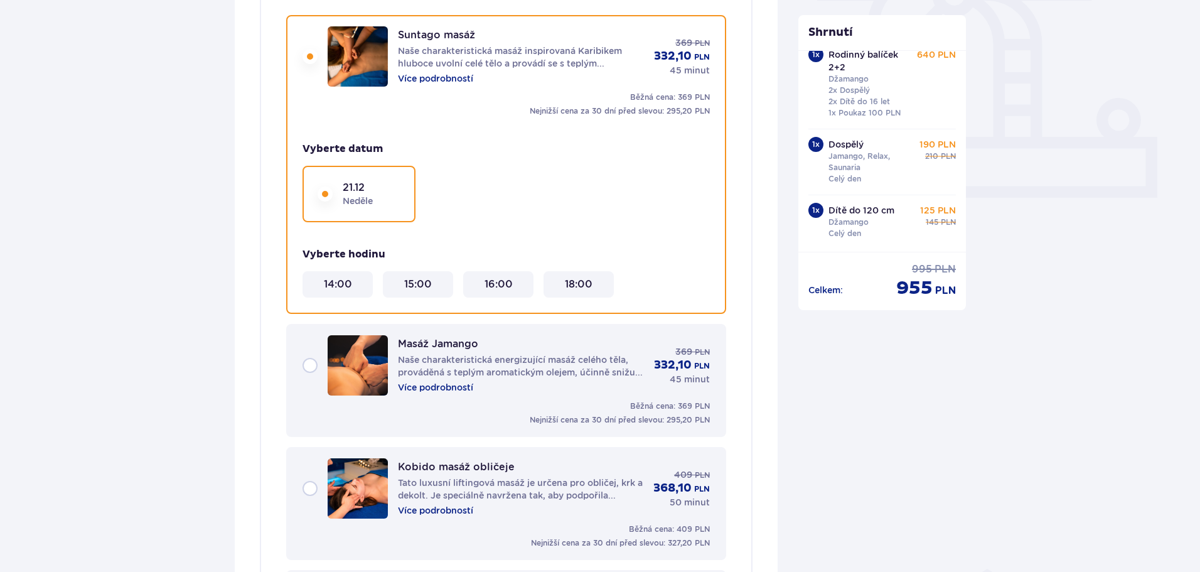
click at [573, 286] on font "18:00" at bounding box center [579, 284] width 28 height 12
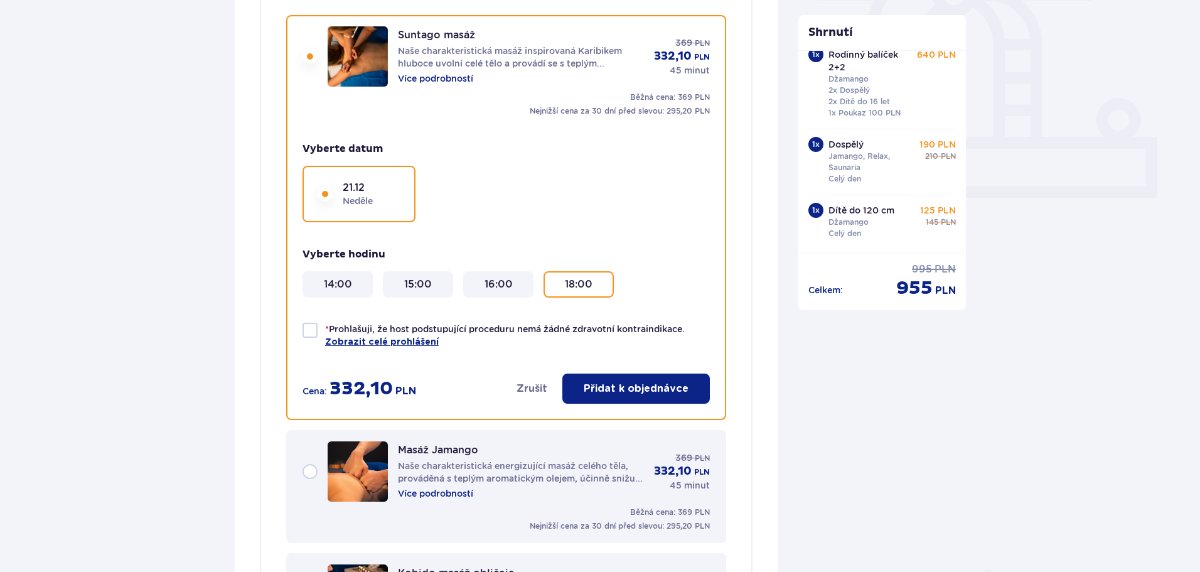
click at [313, 331] on div at bounding box center [310, 330] width 15 height 15
checkbox input "true"
click at [623, 391] on font "Přidat k objednávce" at bounding box center [636, 389] width 105 height 10
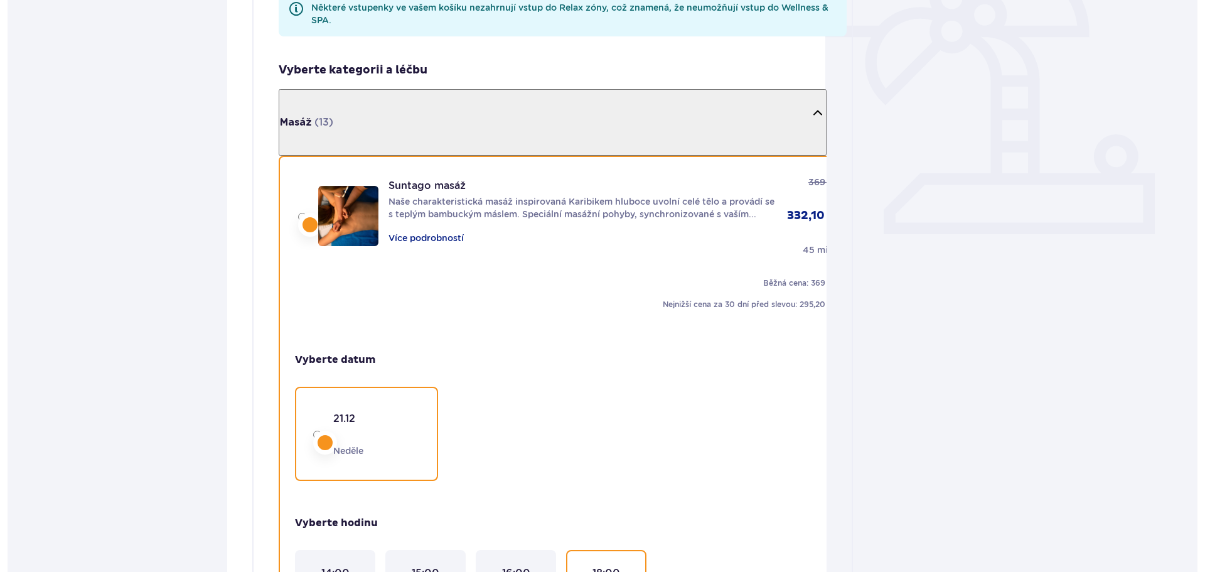
scroll to position [0, 0]
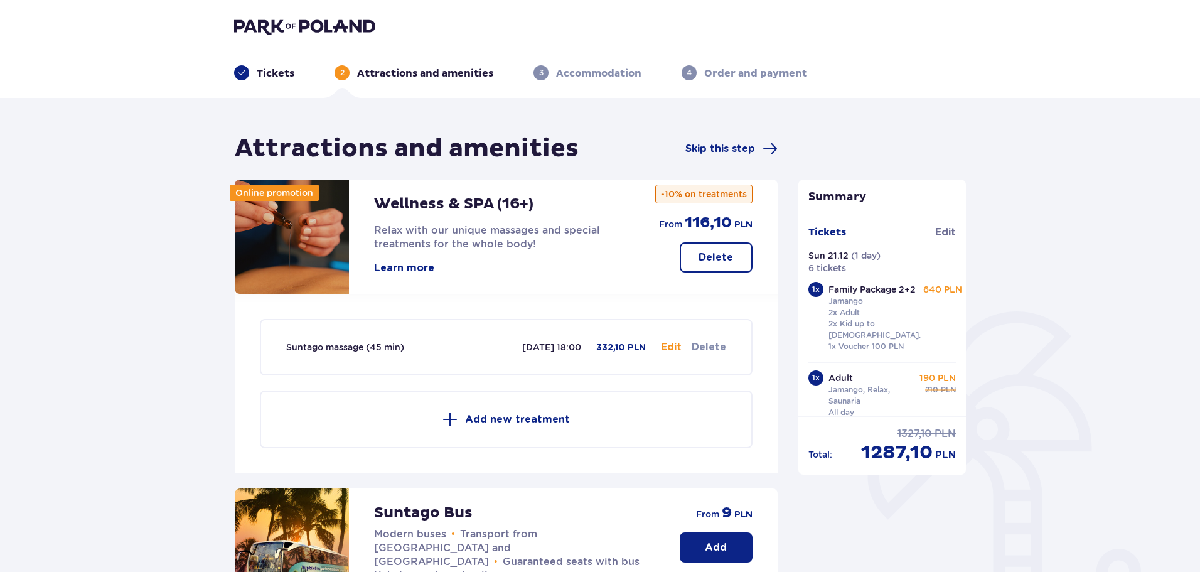
click at [396, 268] on button "Learn more" at bounding box center [404, 268] width 60 height 14
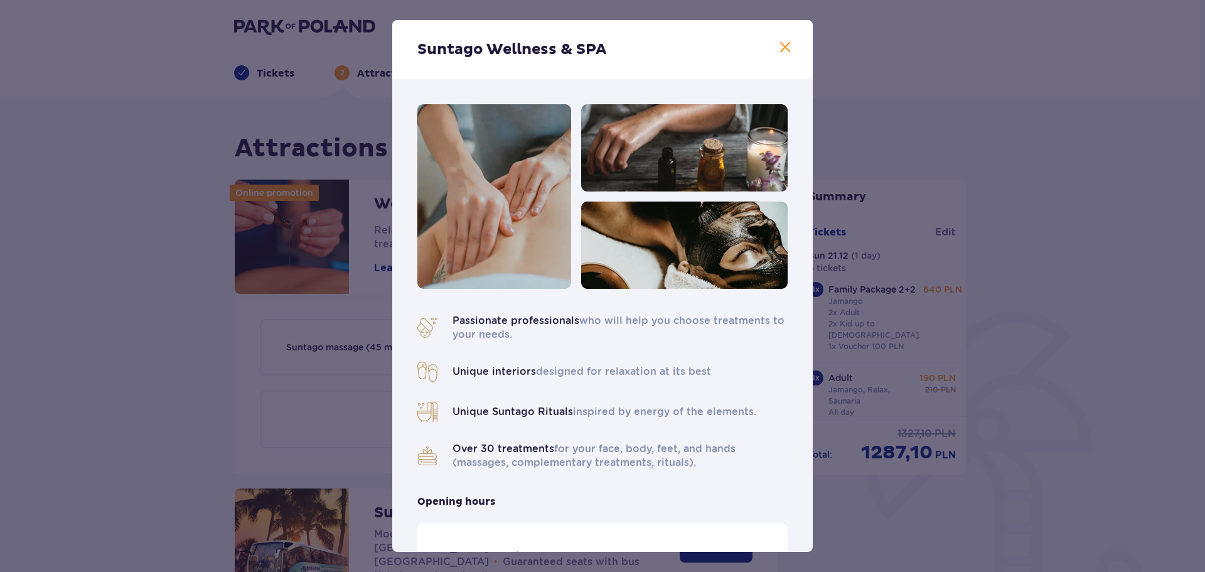
click at [783, 40] on span at bounding box center [785, 47] width 15 height 15
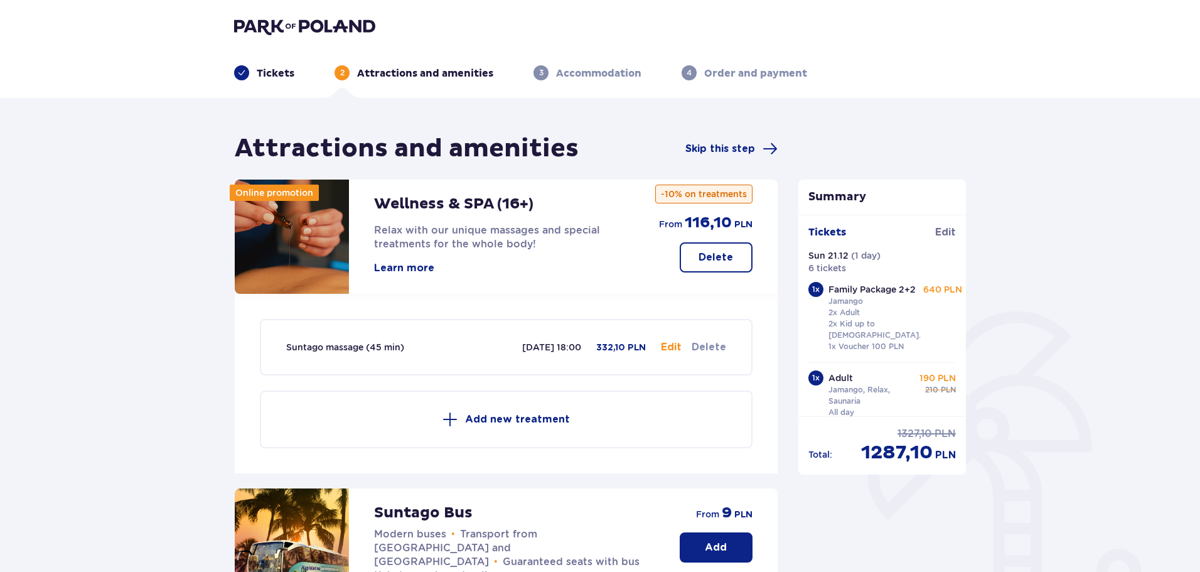
click at [530, 422] on p "Add new treatment" at bounding box center [517, 419] width 105 height 14
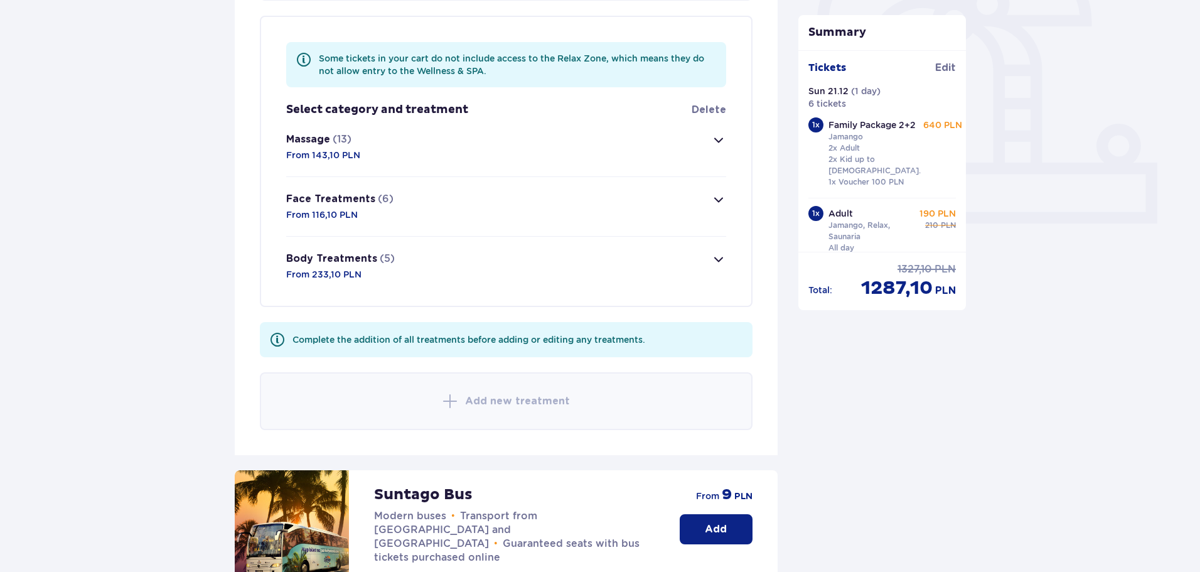
scroll to position [426, 0]
click at [723, 136] on span "button" at bounding box center [718, 139] width 15 height 15
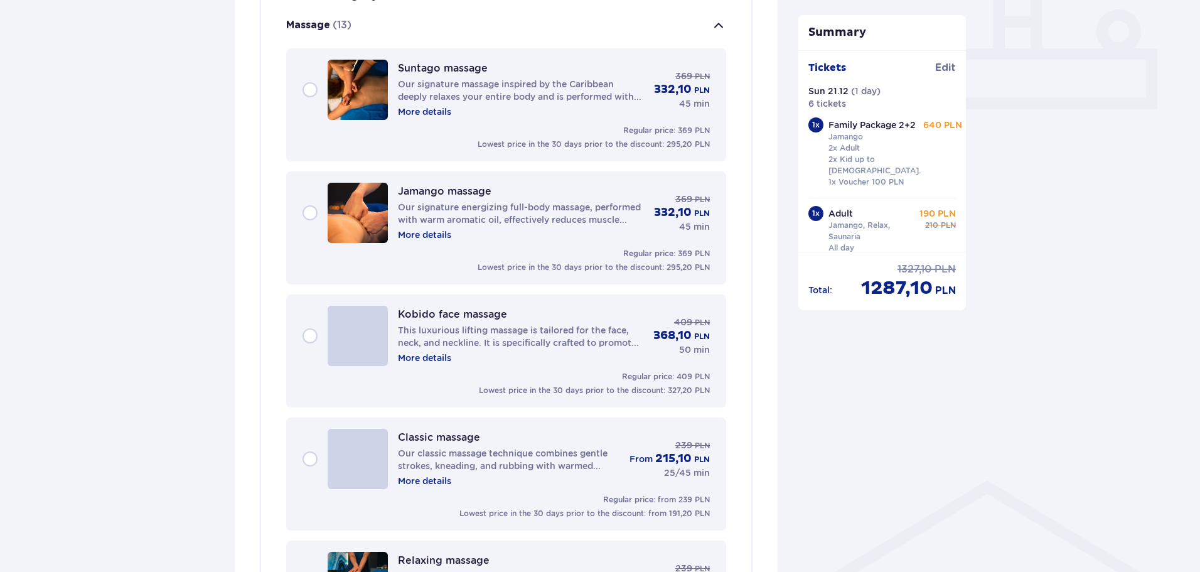
scroll to position [542, 0]
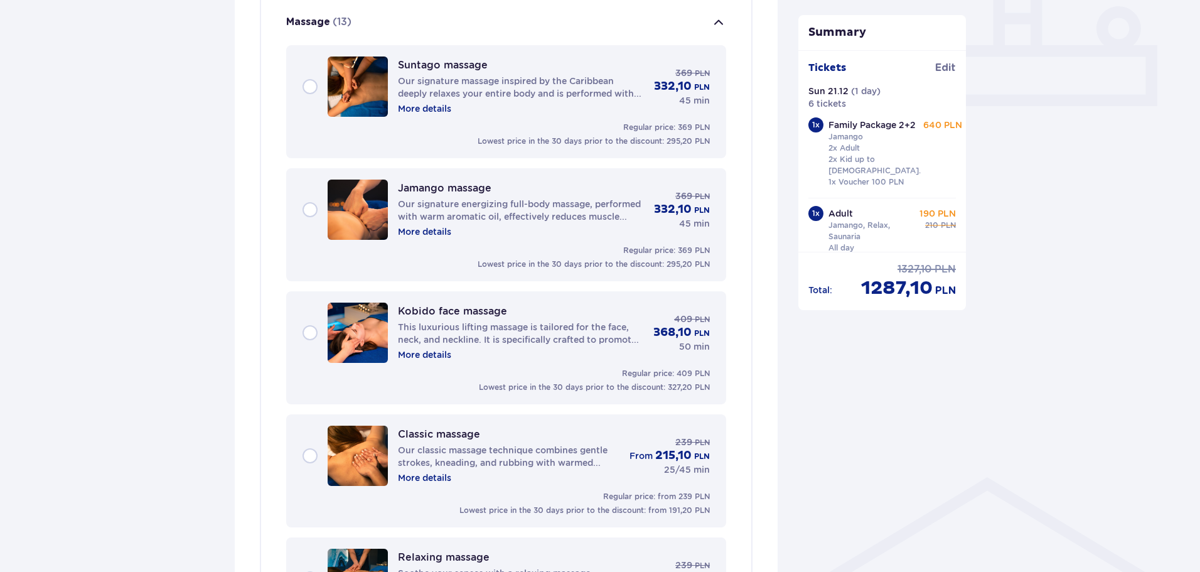
click at [315, 87] on div "Suntago massage Our signature massage inspired by the Caribbean deeply relaxes …" at bounding box center [506, 87] width 407 height 60
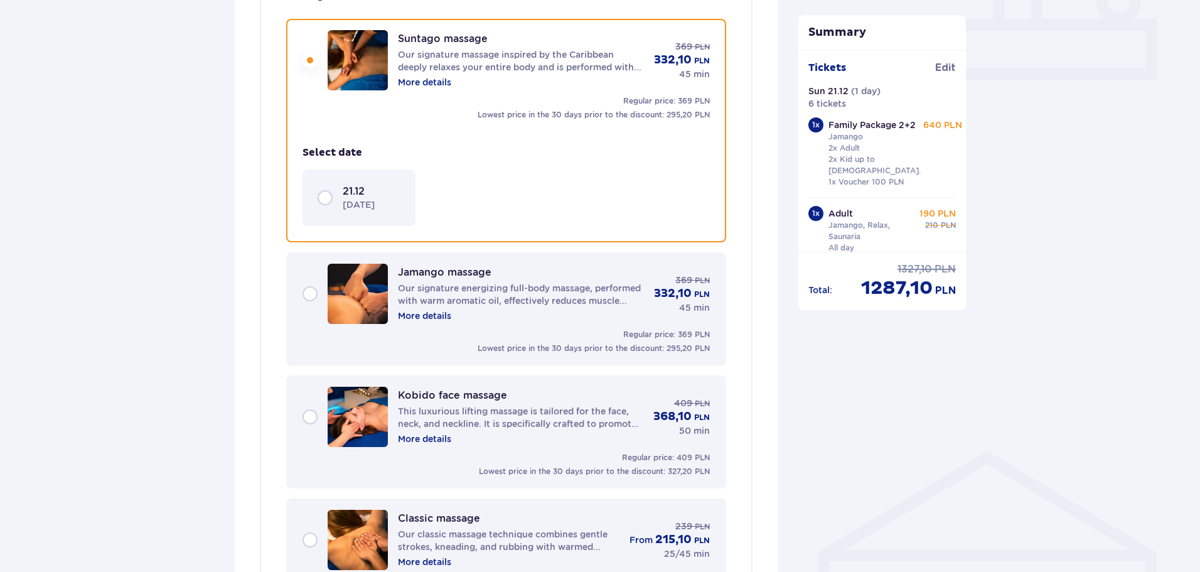
scroll to position [573, 0]
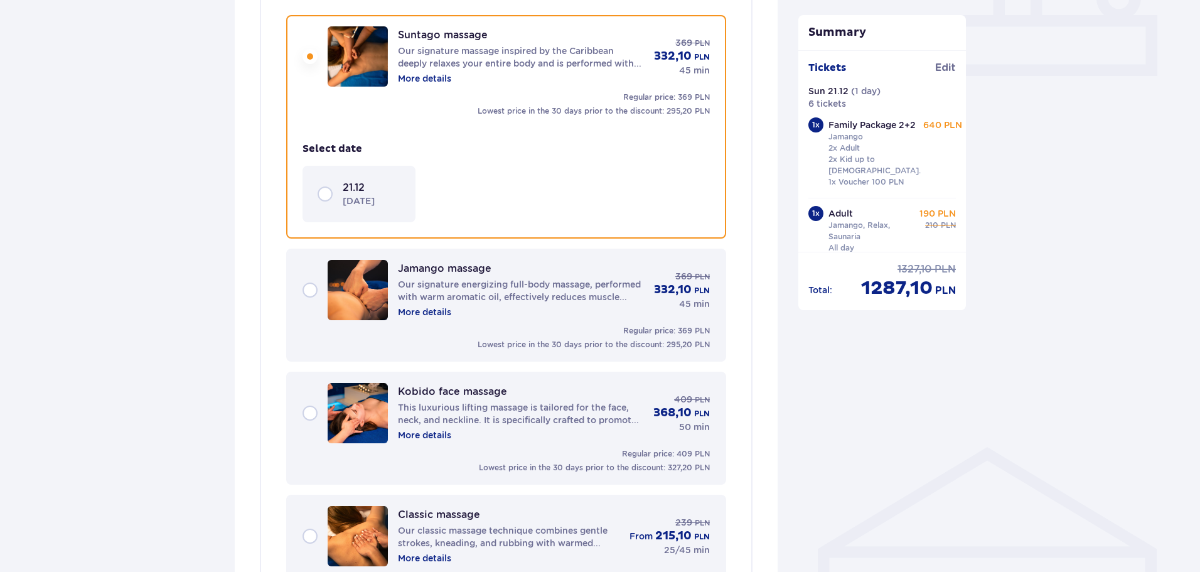
click at [418, 82] on p "More details" at bounding box center [424, 78] width 53 height 13
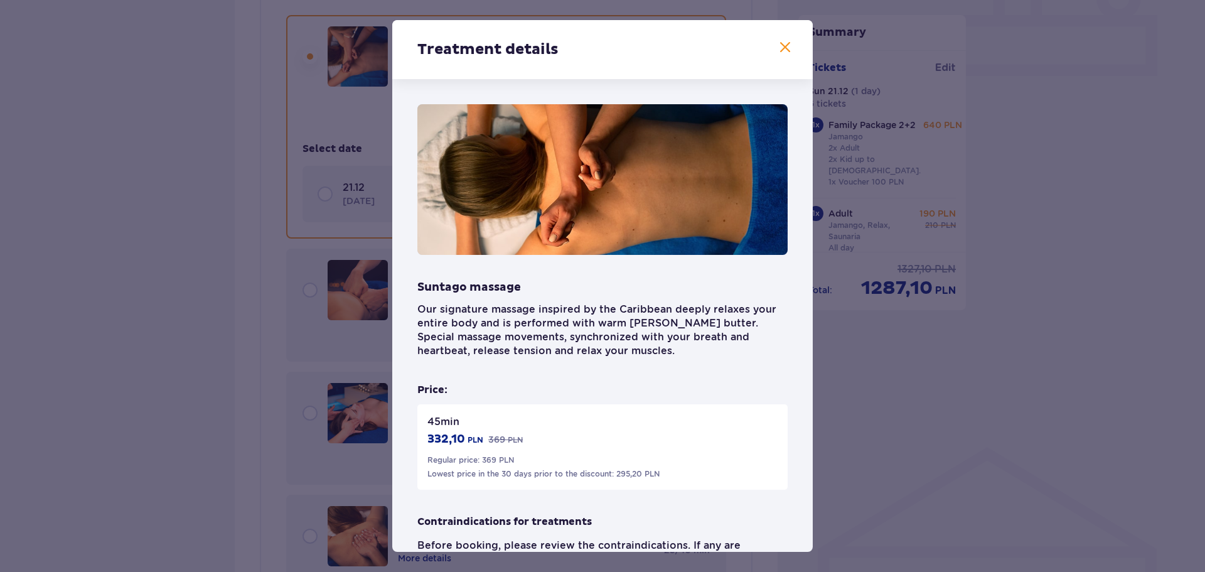
click at [782, 43] on span at bounding box center [785, 47] width 15 height 15
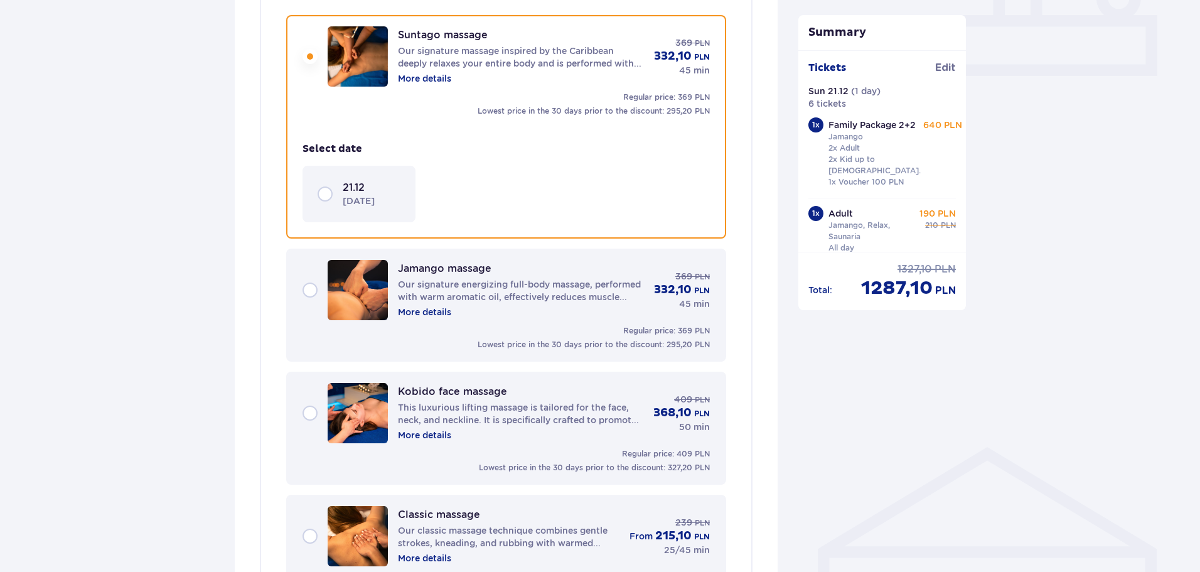
click at [326, 194] on div "21.12 [DATE]" at bounding box center [359, 194] width 83 height 26
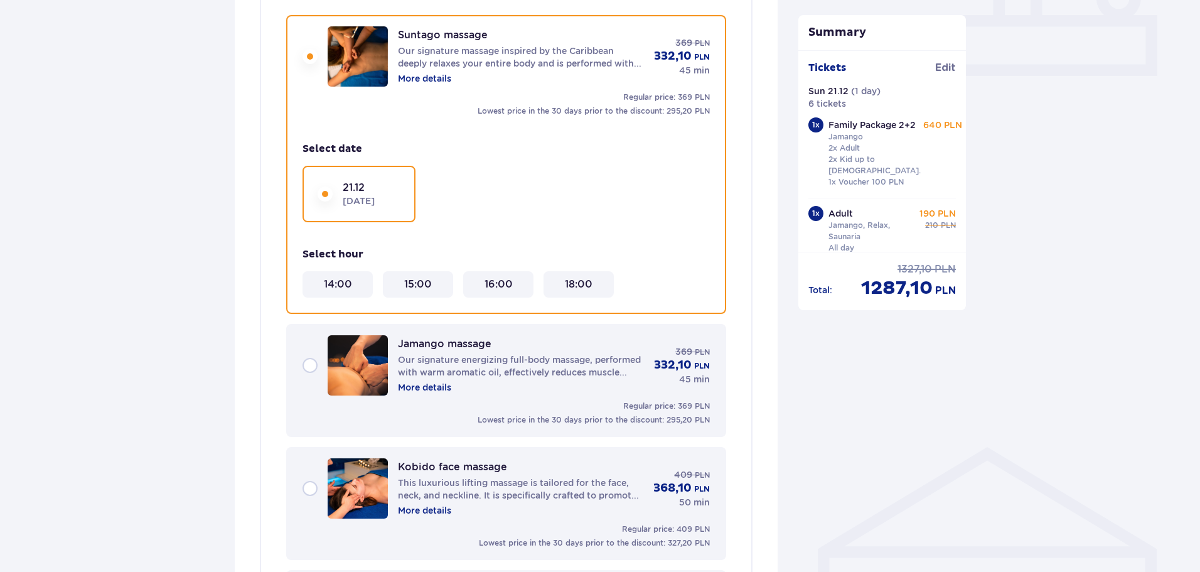
click at [574, 283] on 18\ "18:00" at bounding box center [579, 284] width 28 height 14
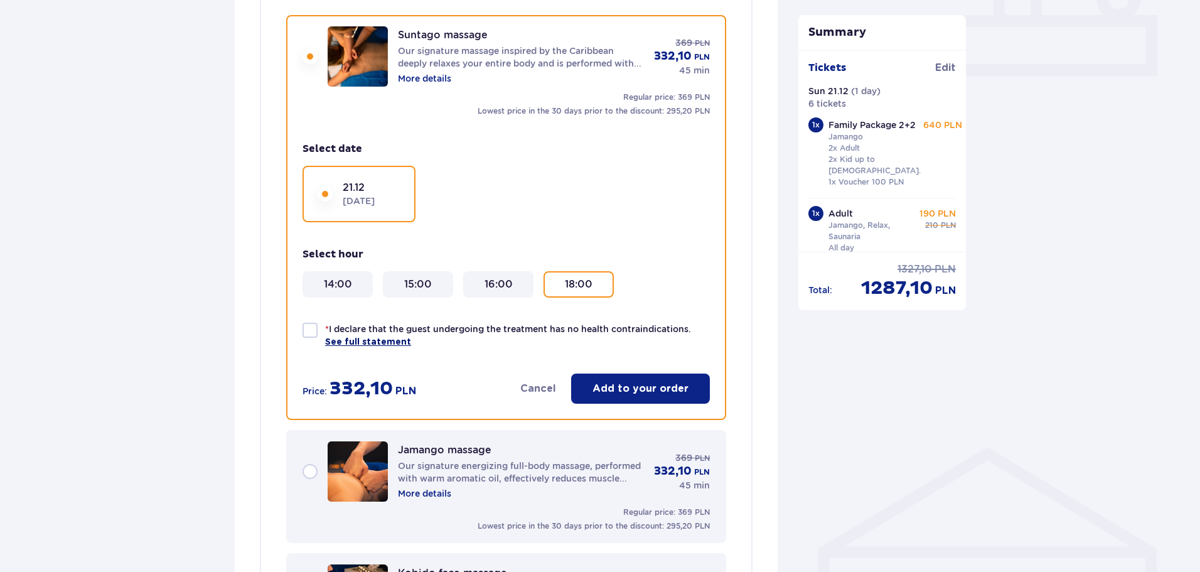
drag, startPoint x: 311, startPoint y: 326, endPoint x: 330, endPoint y: 336, distance: 21.1
click at [311, 326] on div at bounding box center [310, 330] width 15 height 15
checkbox input "true"
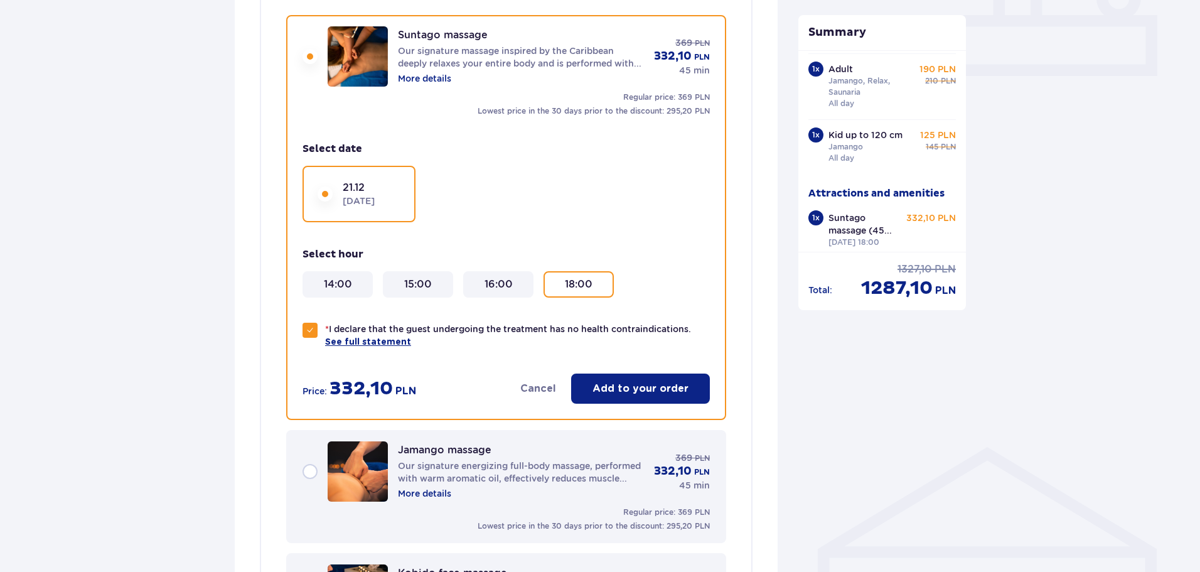
scroll to position [154, 0]
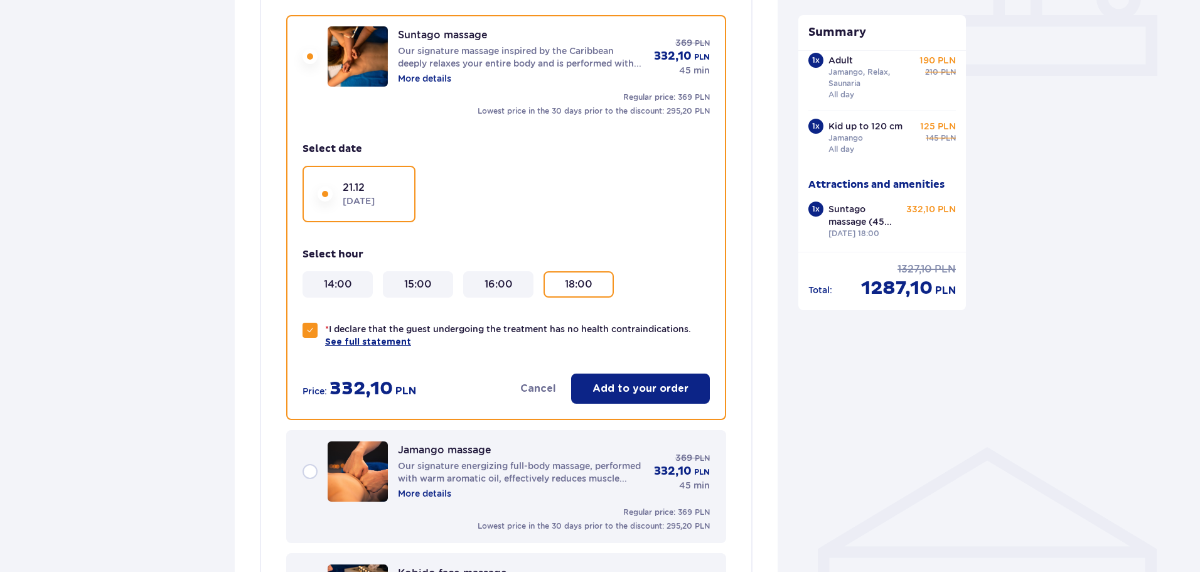
click at [638, 391] on p "Add to your order" at bounding box center [641, 389] width 96 height 14
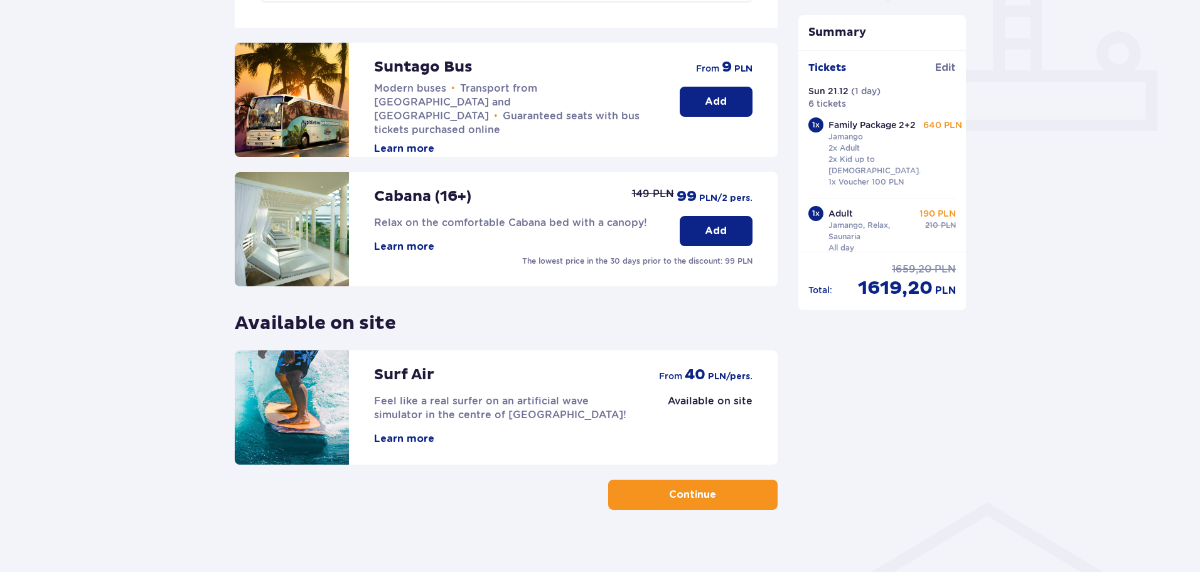
scroll to position [531, 0]
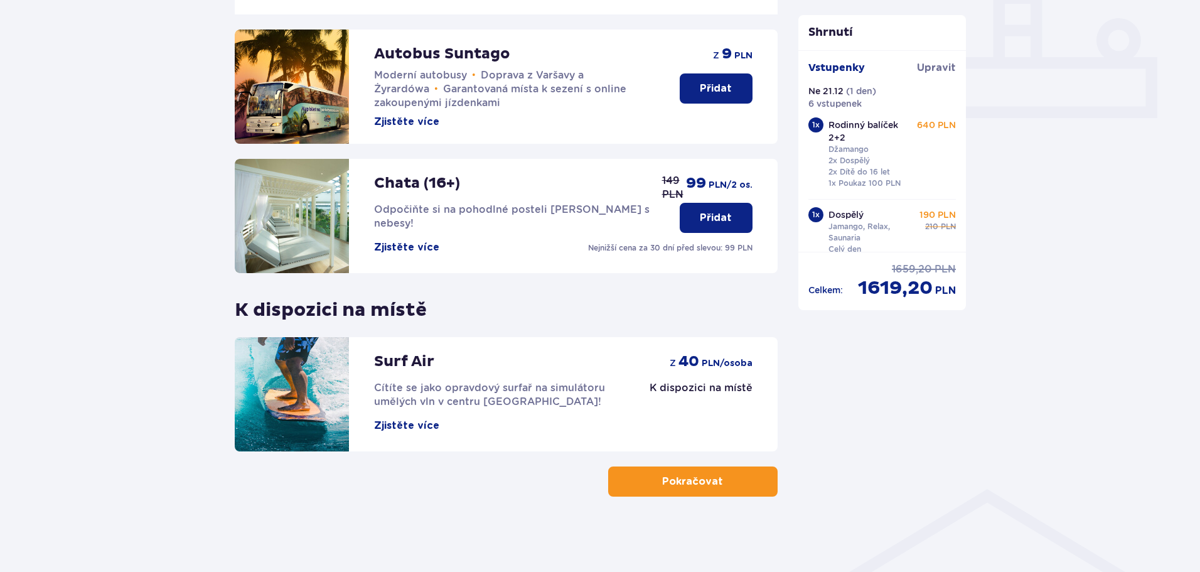
click at [416, 423] on font "Zjistěte více" at bounding box center [406, 426] width 65 height 10
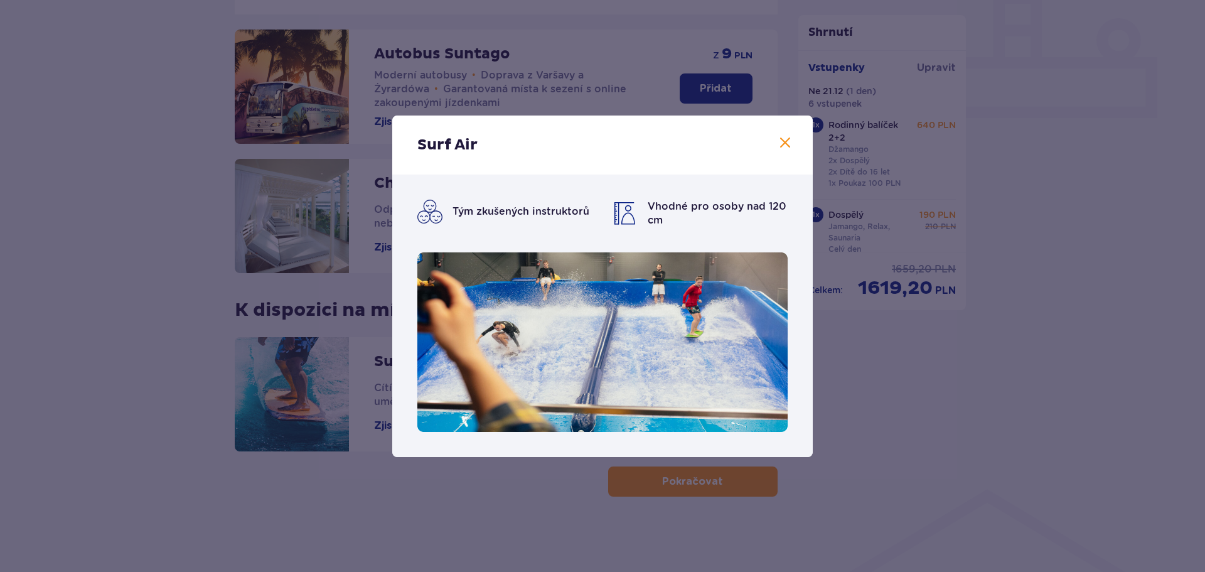
click at [786, 139] on span at bounding box center [785, 143] width 15 height 15
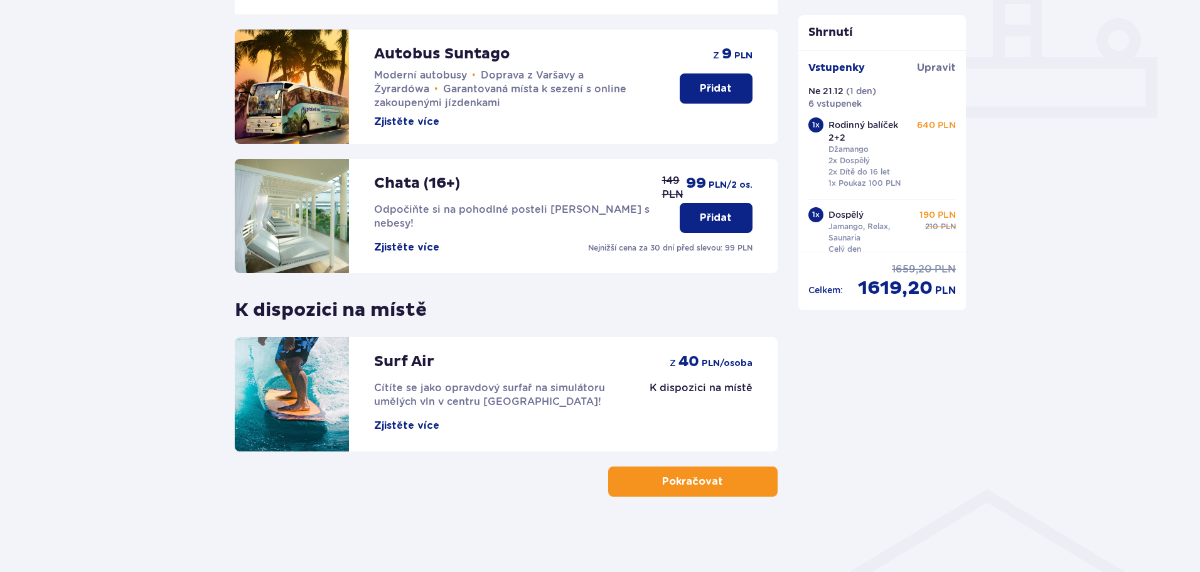
click at [703, 487] on font "Pokračovat" at bounding box center [692, 482] width 61 height 10
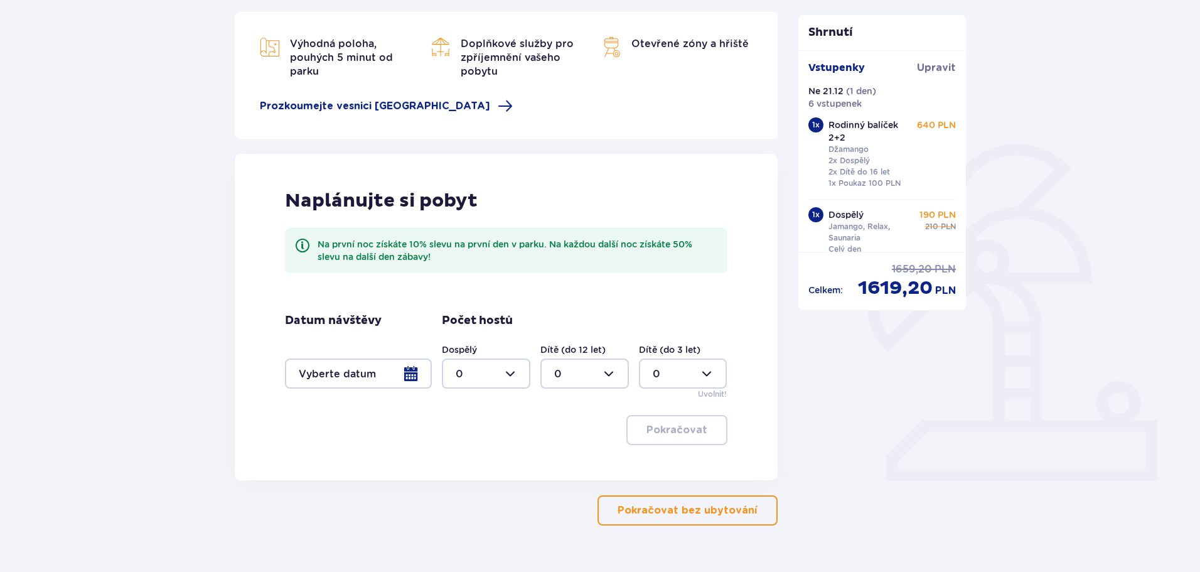
scroll to position [188, 0]
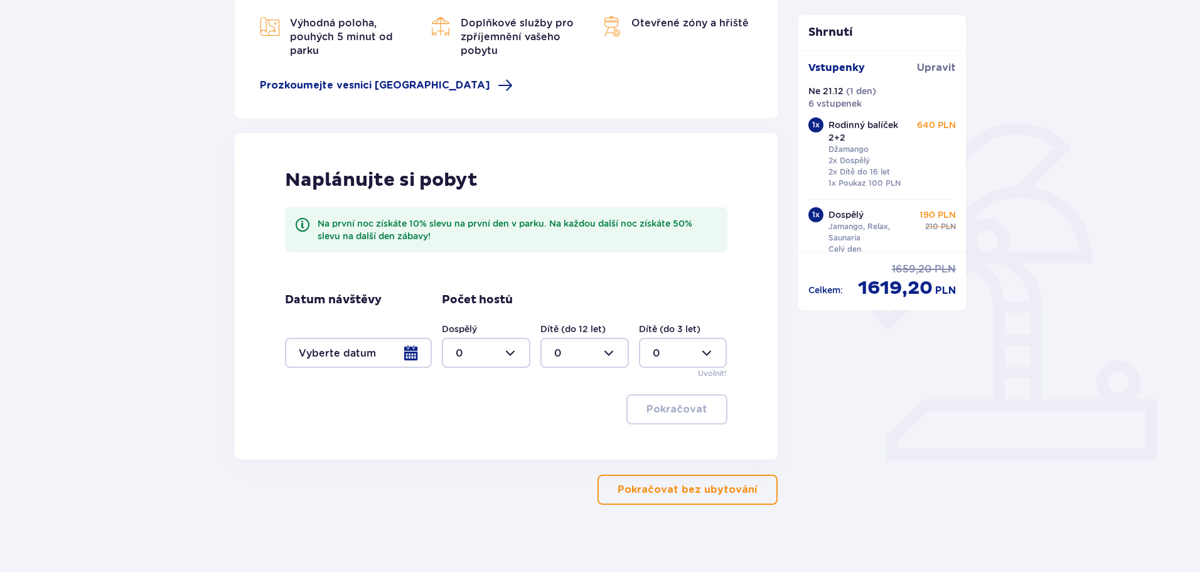
click at [412, 353] on div at bounding box center [358, 353] width 147 height 30
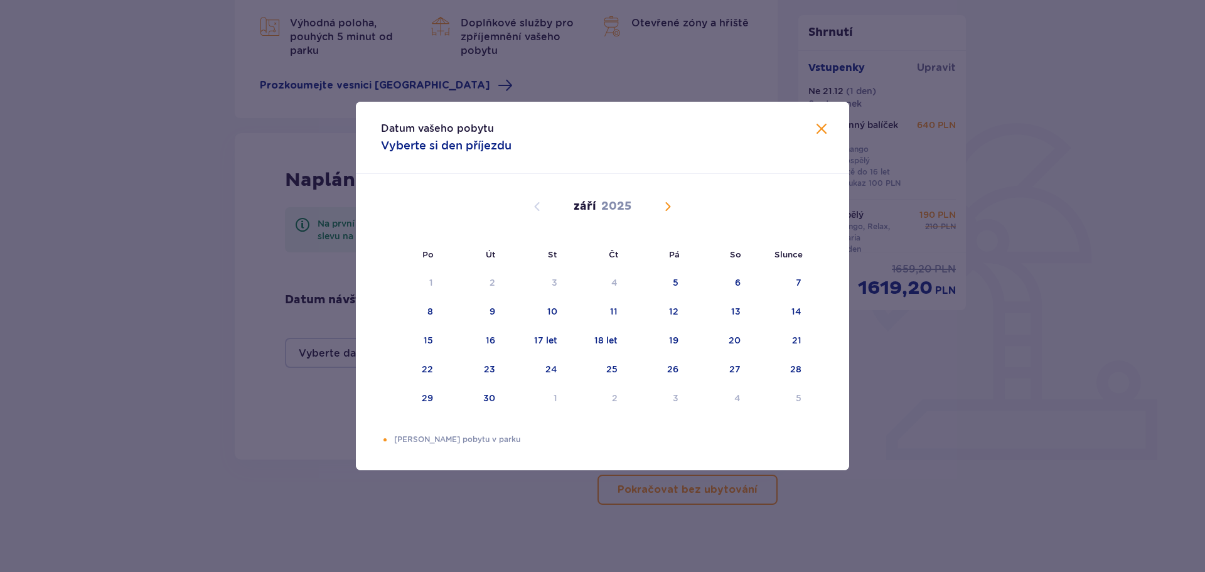
click at [670, 203] on span "Kalendář" at bounding box center [667, 206] width 15 height 15
click at [535, 208] on span "Kalendář" at bounding box center [537, 206] width 15 height 15
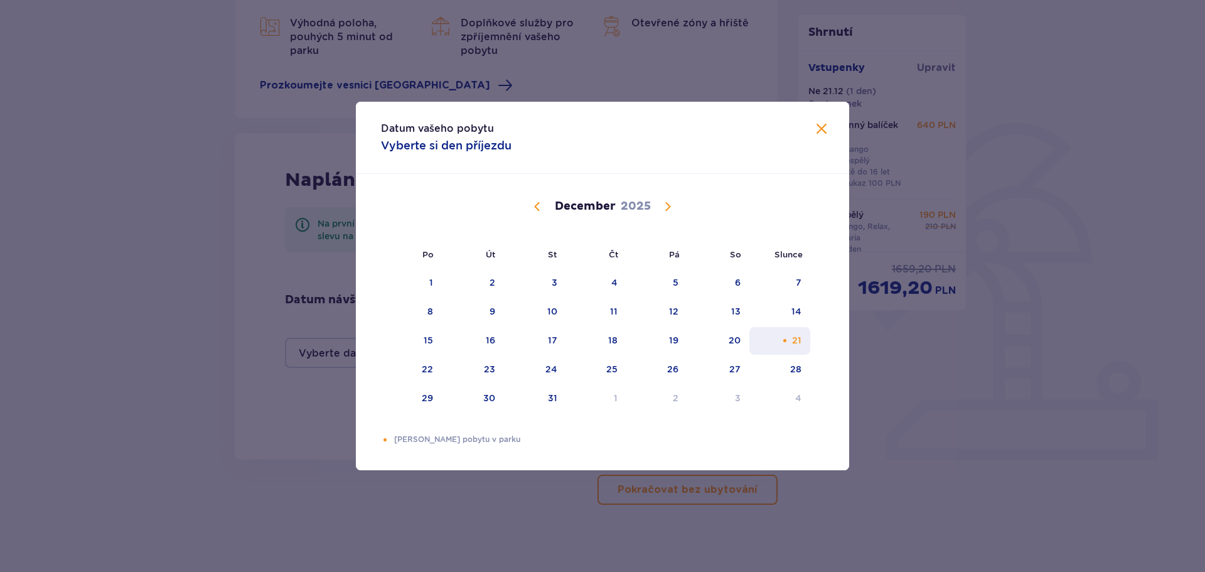
click at [799, 347] on div "21" at bounding box center [780, 341] width 61 height 28
click at [423, 372] on div "22" at bounding box center [427, 369] width 11 height 13
type input "[DATE] - [DATE]"
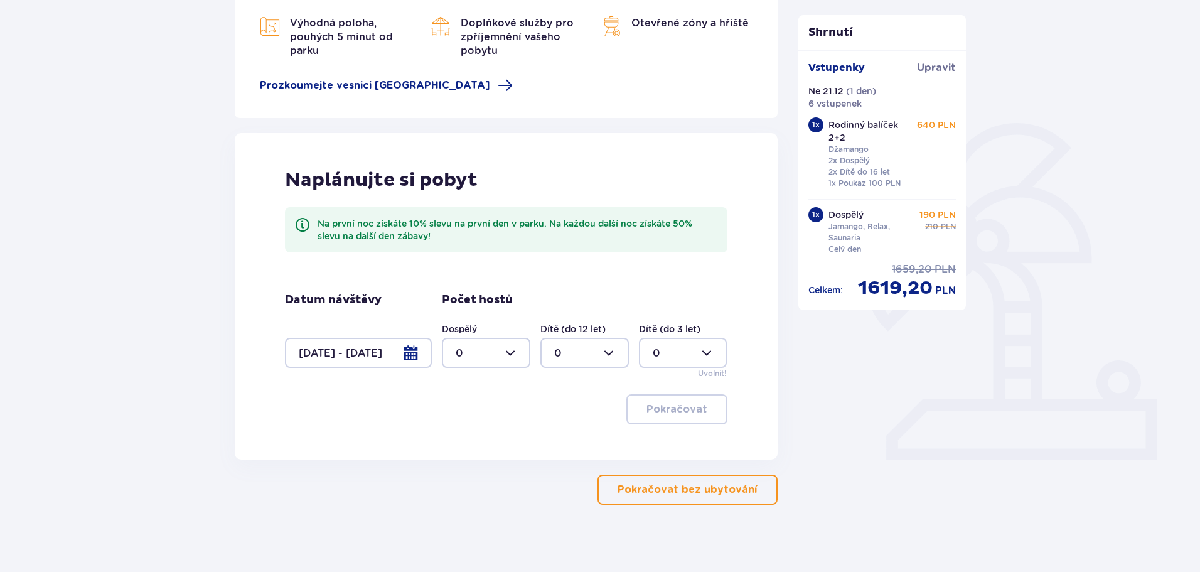
click at [505, 352] on div at bounding box center [486, 353] width 89 height 30
click at [461, 468] on font "3" at bounding box center [459, 470] width 6 height 12
type input "3"
click at [585, 347] on div at bounding box center [585, 353] width 89 height 30
click at [557, 472] on font "3" at bounding box center [557, 470] width 6 height 12
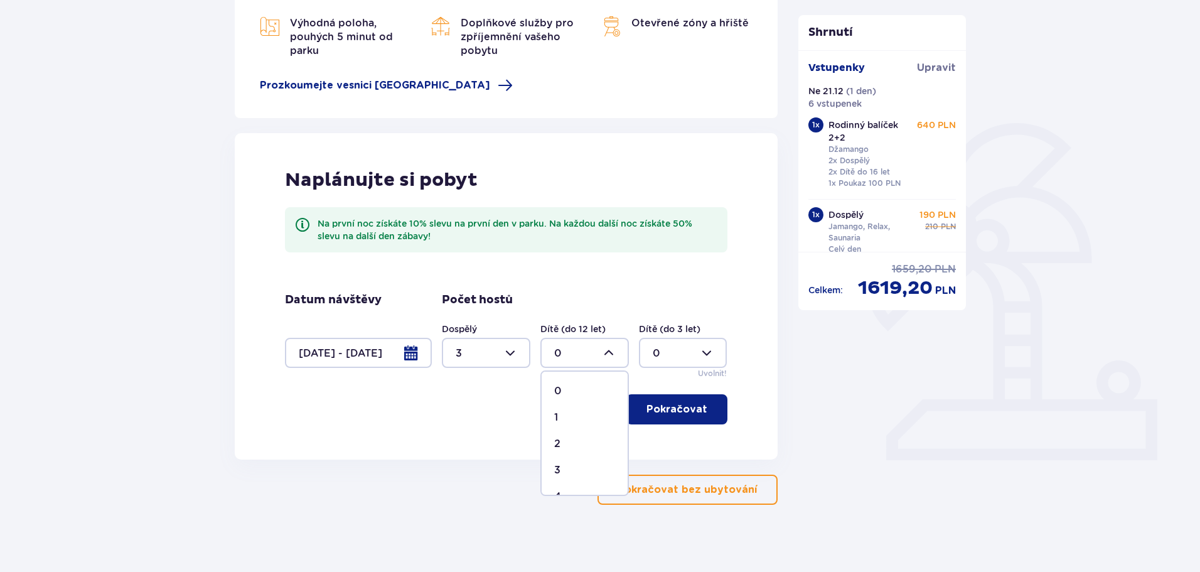
type input "3"
click at [676, 414] on font "Pokračovat" at bounding box center [677, 409] width 61 height 10
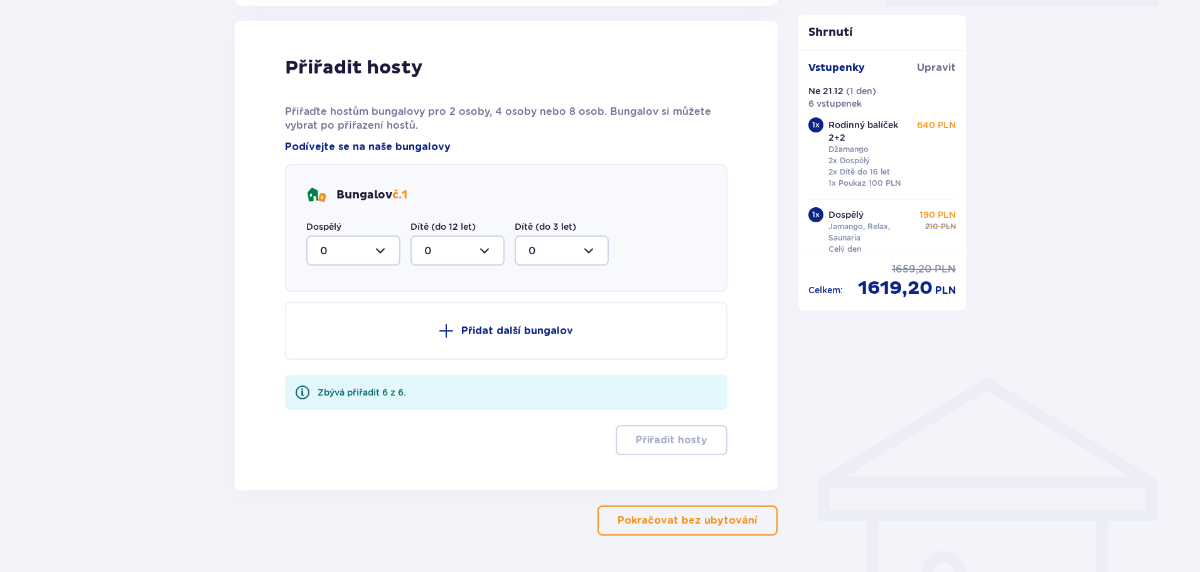
scroll to position [648, 0]
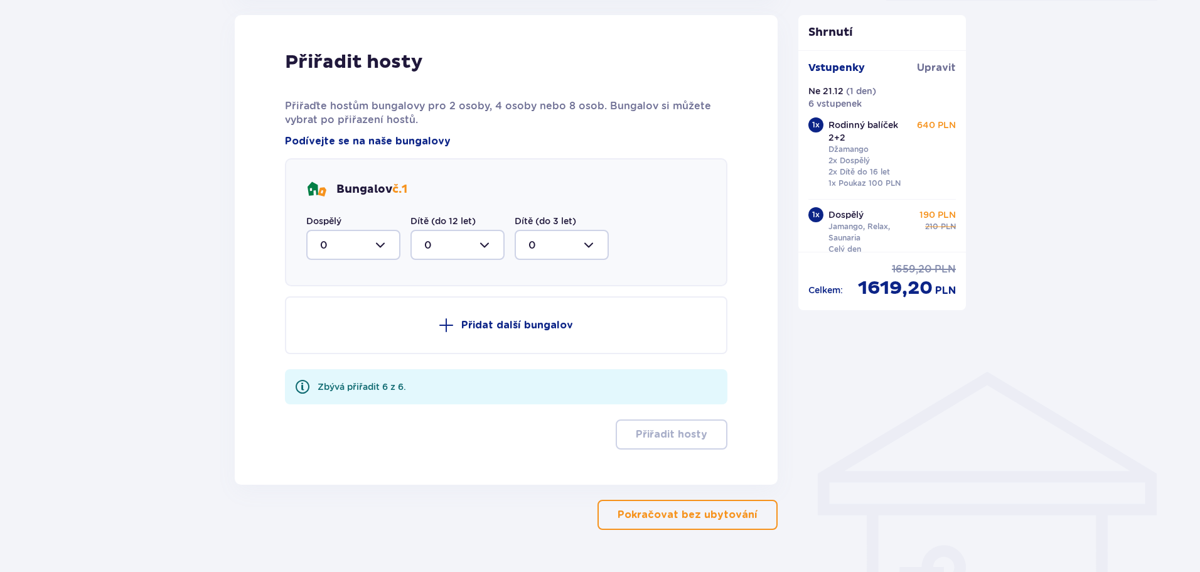
click at [374, 242] on div at bounding box center [353, 245] width 94 height 30
click at [326, 362] on div "3" at bounding box center [353, 362] width 67 height 14
type input "3"
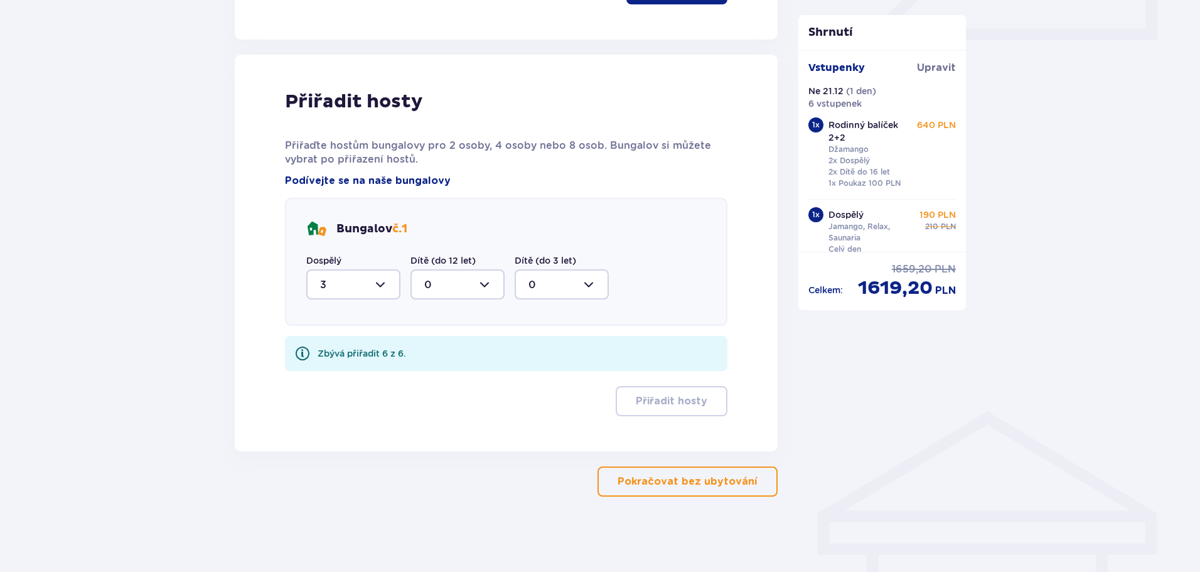
scroll to position [608, 0]
click at [467, 277] on div at bounding box center [458, 284] width 94 height 30
click at [425, 403] on font "3" at bounding box center [427, 402] width 6 height 12
type input "3"
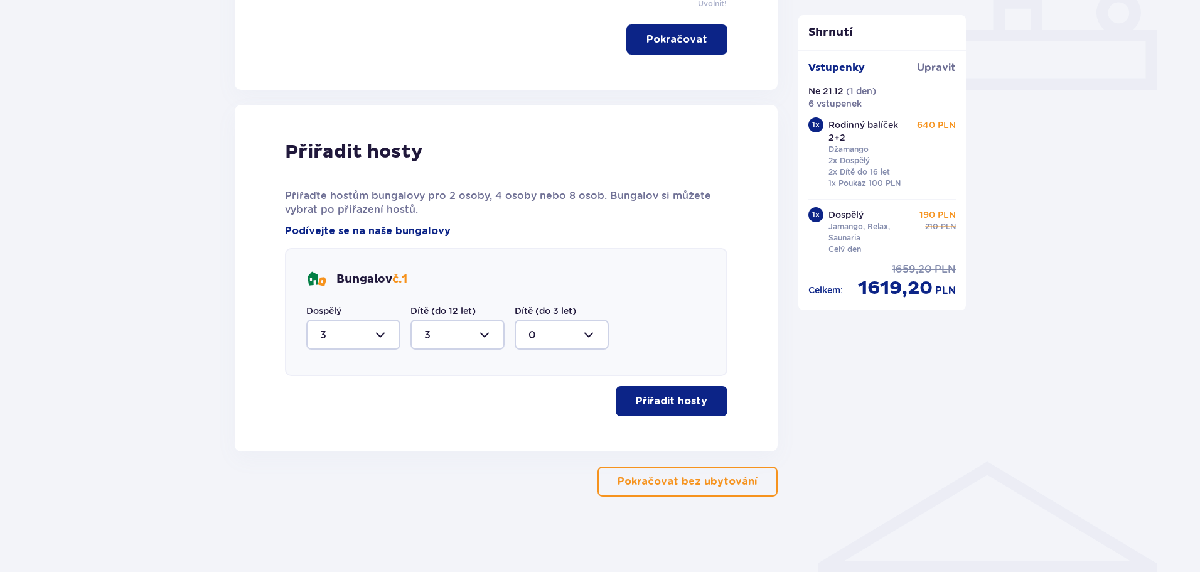
click at [672, 400] on font "Přiřadit hosty" at bounding box center [672, 401] width 72 height 10
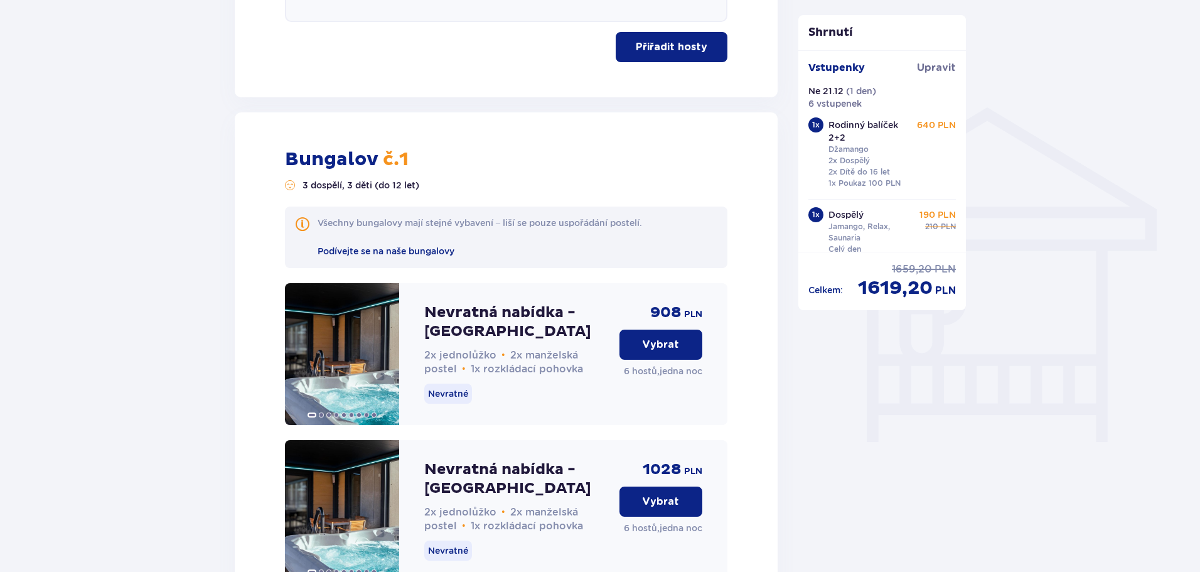
scroll to position [1010, 0]
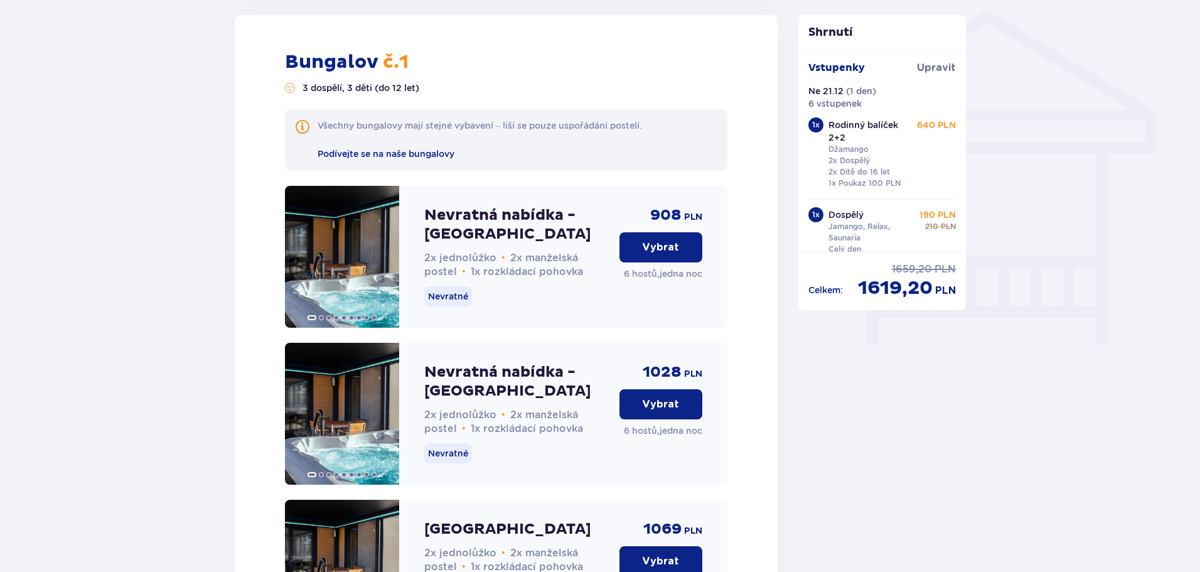
click at [646, 248] on font "Vybrat" at bounding box center [660, 247] width 37 height 10
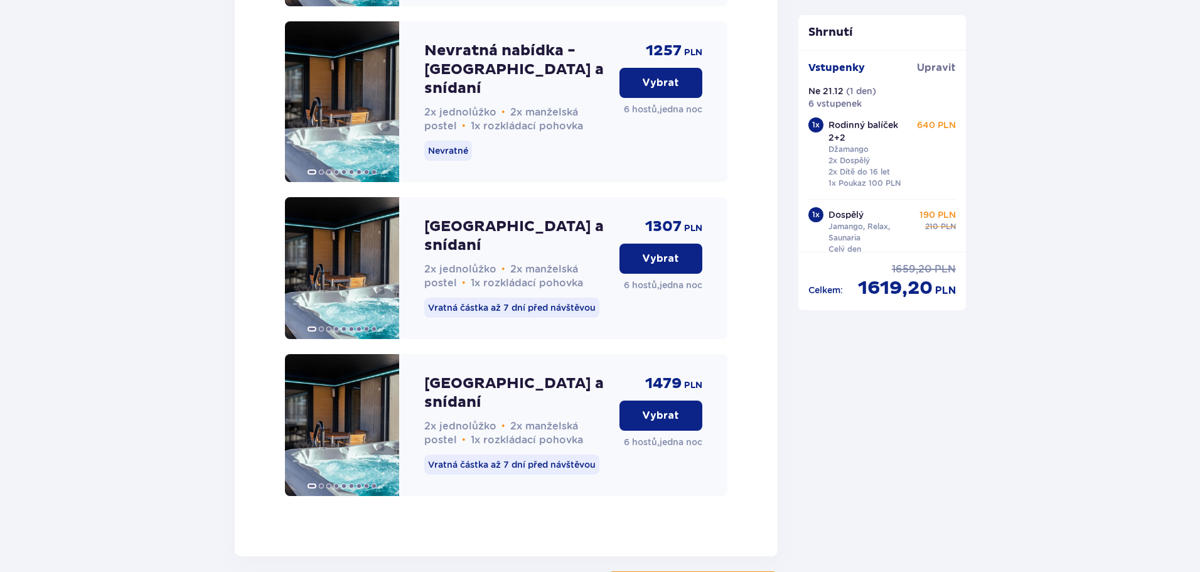
scroll to position [2045, 0]
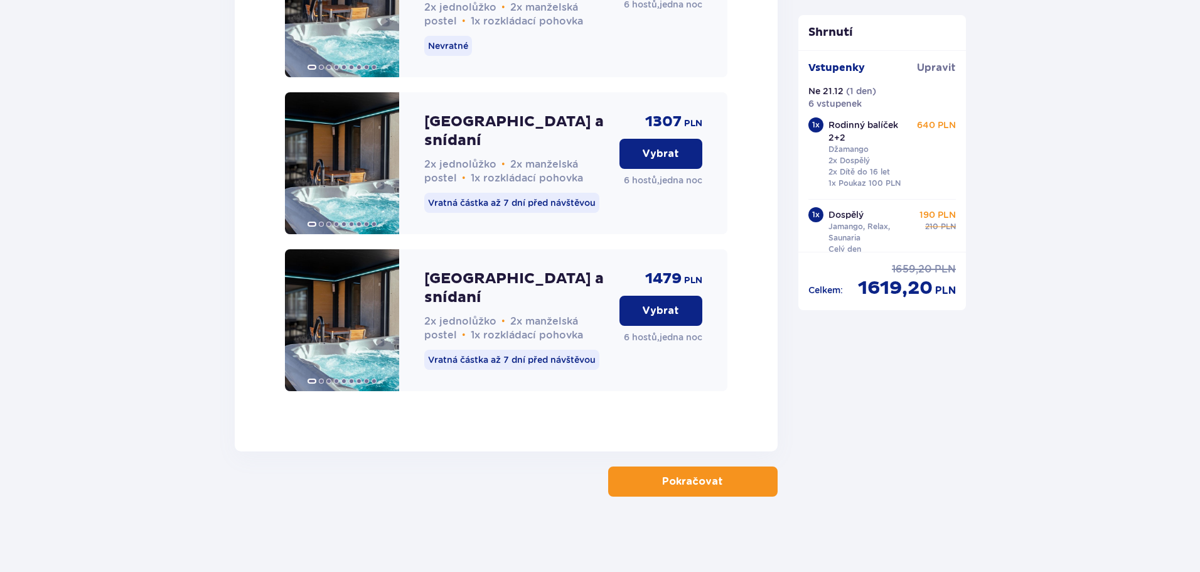
click at [687, 489] on button "Pokračovat" at bounding box center [693, 481] width 170 height 30
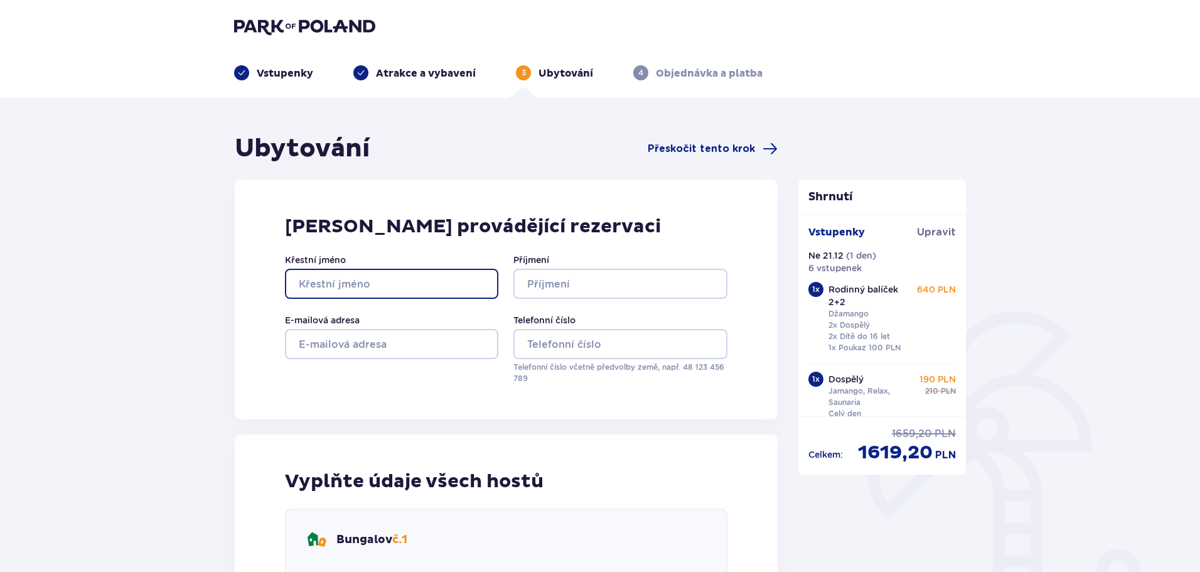
click at [404, 286] on input "Křestní jméno" at bounding box center [391, 284] width 213 height 30
type input "Jan"
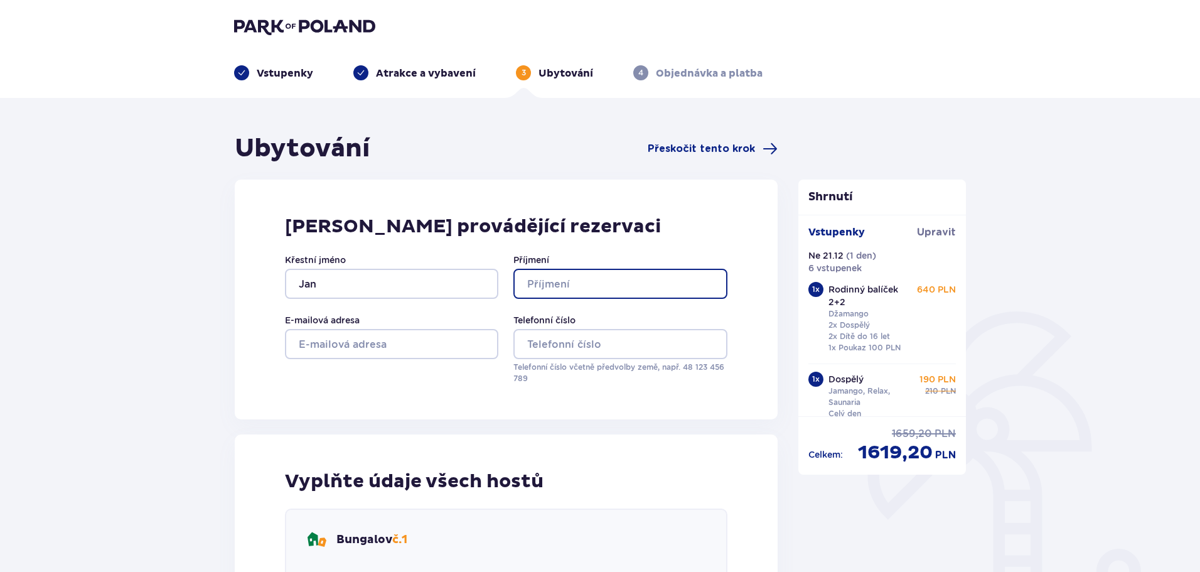
type input "[PERSON_NAME]"
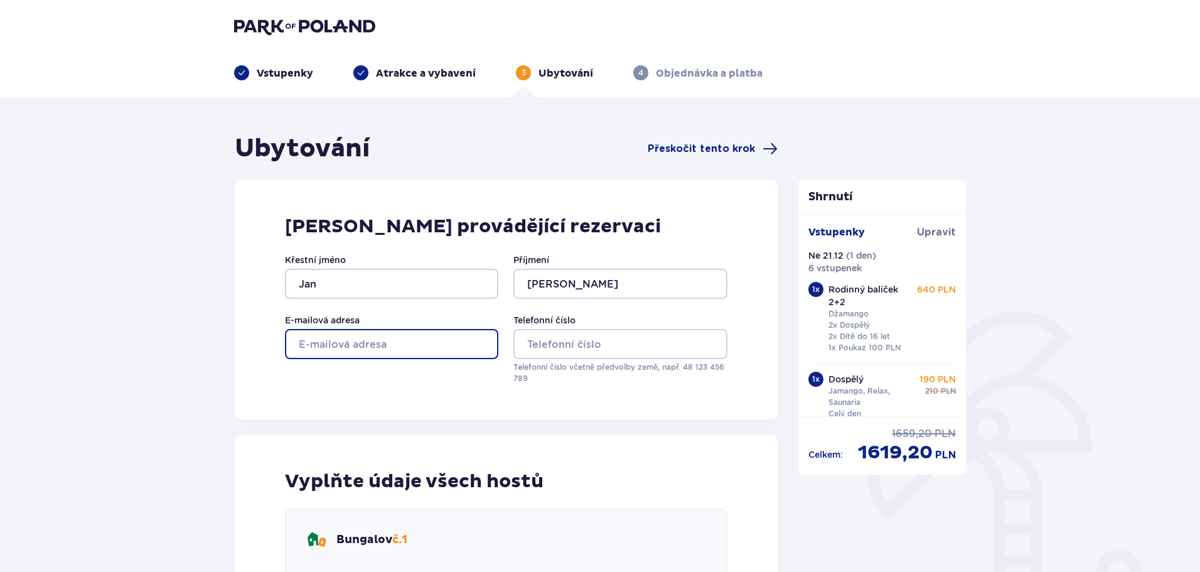
type input "[EMAIL_ADDRESS][DOMAIN_NAME]"
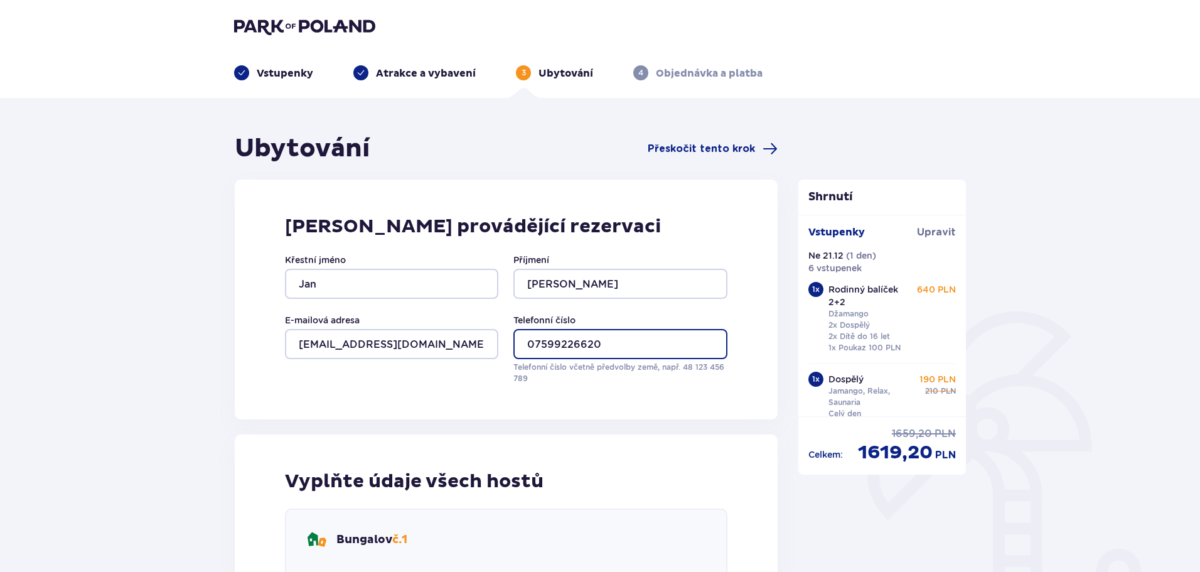
click at [532, 345] on input "07599226620" at bounding box center [620, 344] width 213 height 30
click at [532, 344] on input "+7599226620" at bounding box center [620, 344] width 213 height 30
click at [576, 344] on input "+44 7599226620" at bounding box center [620, 344] width 213 height 30
click at [597, 343] on input "+44 7599 226620" at bounding box center [620, 344] width 213 height 30
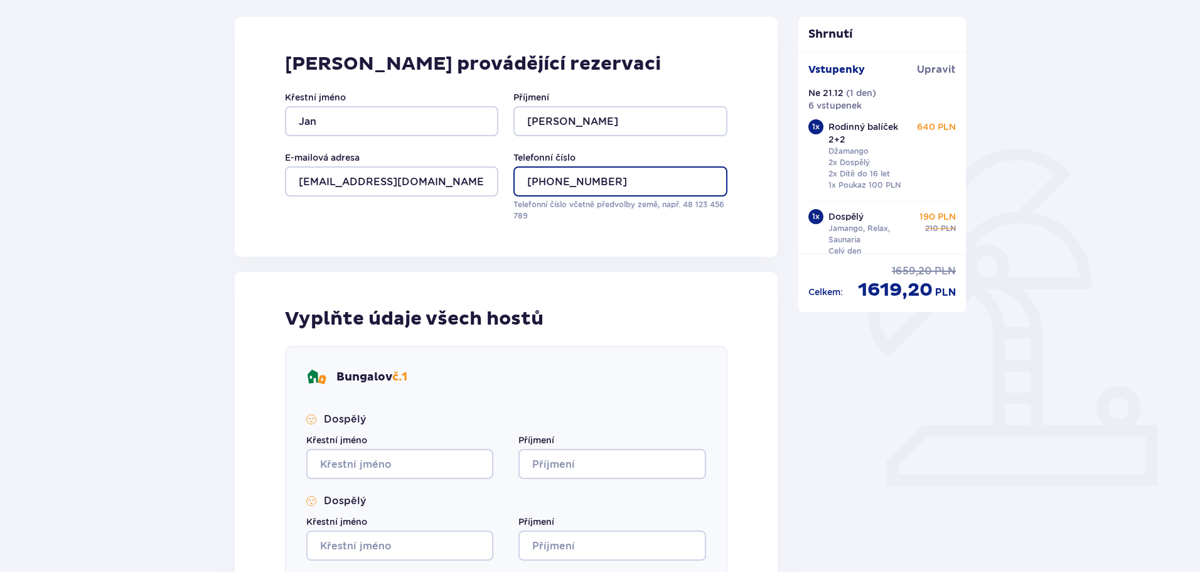
scroll to position [188, 0]
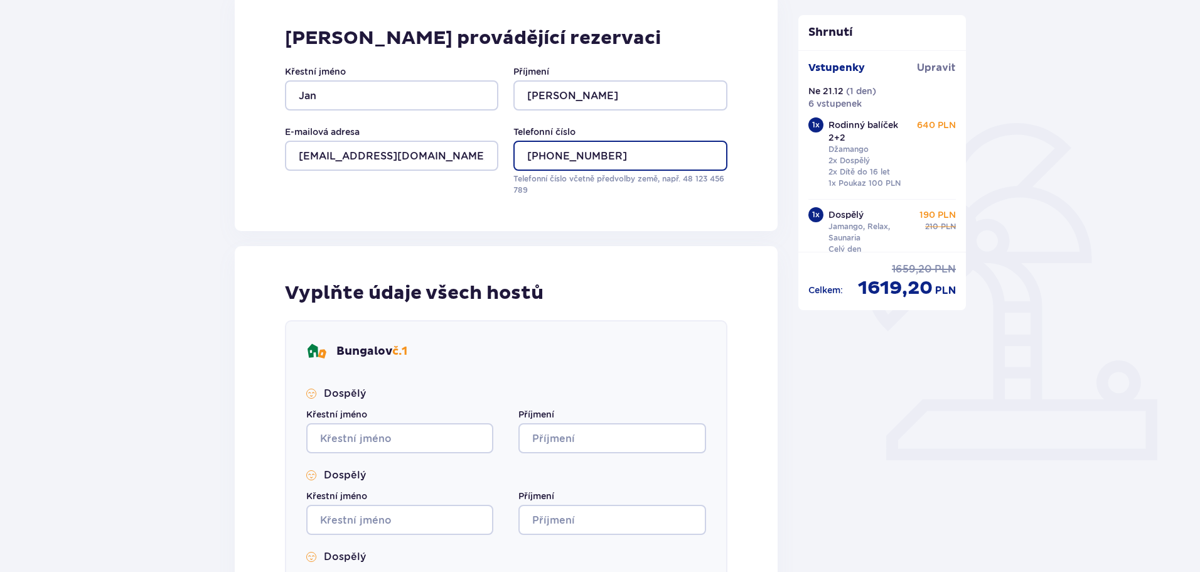
type input "[PHONE_NUMBER]"
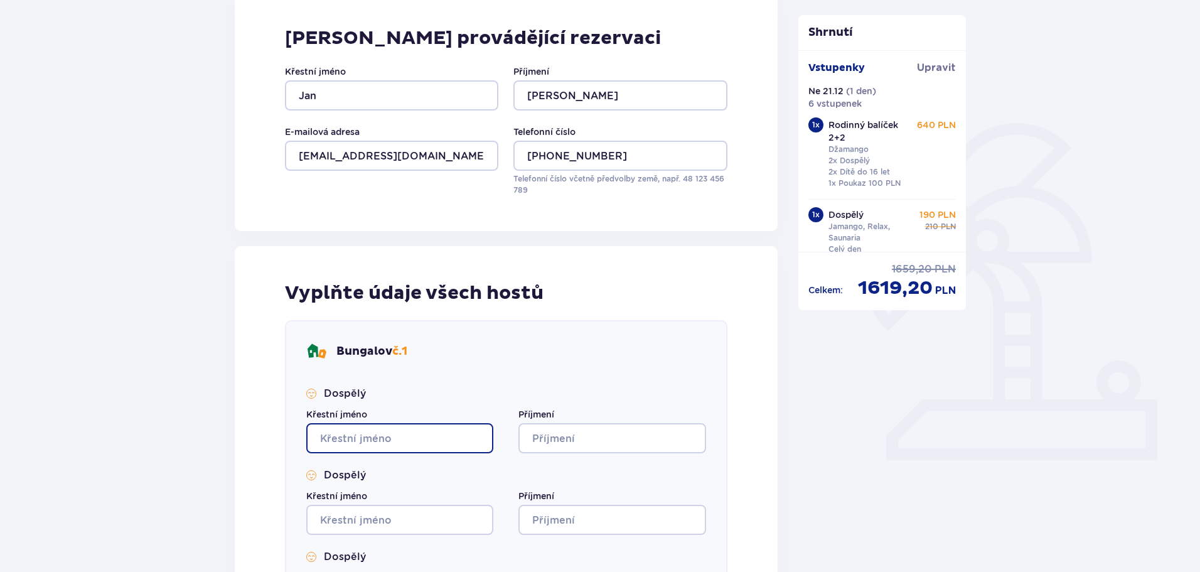
click at [419, 441] on input "Křestní jméno" at bounding box center [399, 438] width 187 height 30
type input "Jan"
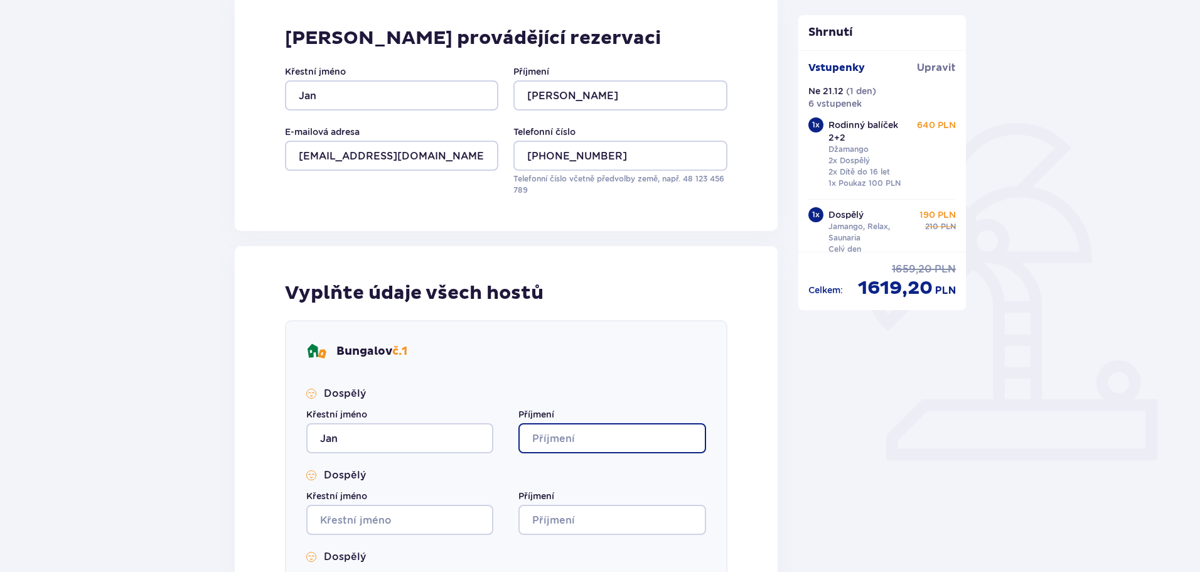
click at [544, 440] on input "Příjmení" at bounding box center [612, 438] width 187 height 30
type input "[PERSON_NAME]"
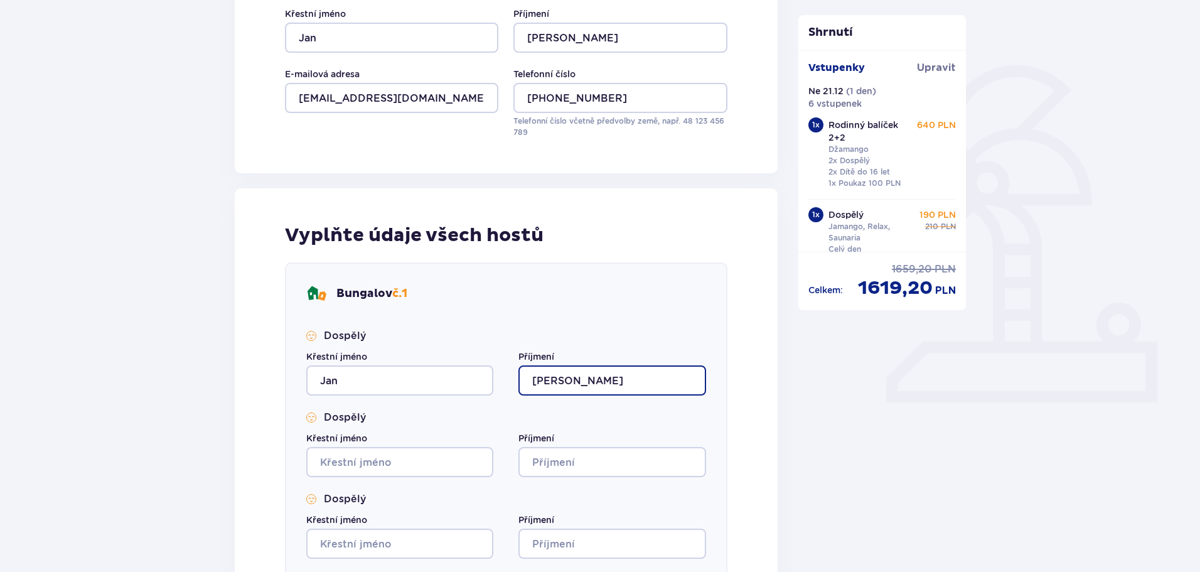
scroll to position [314, 0]
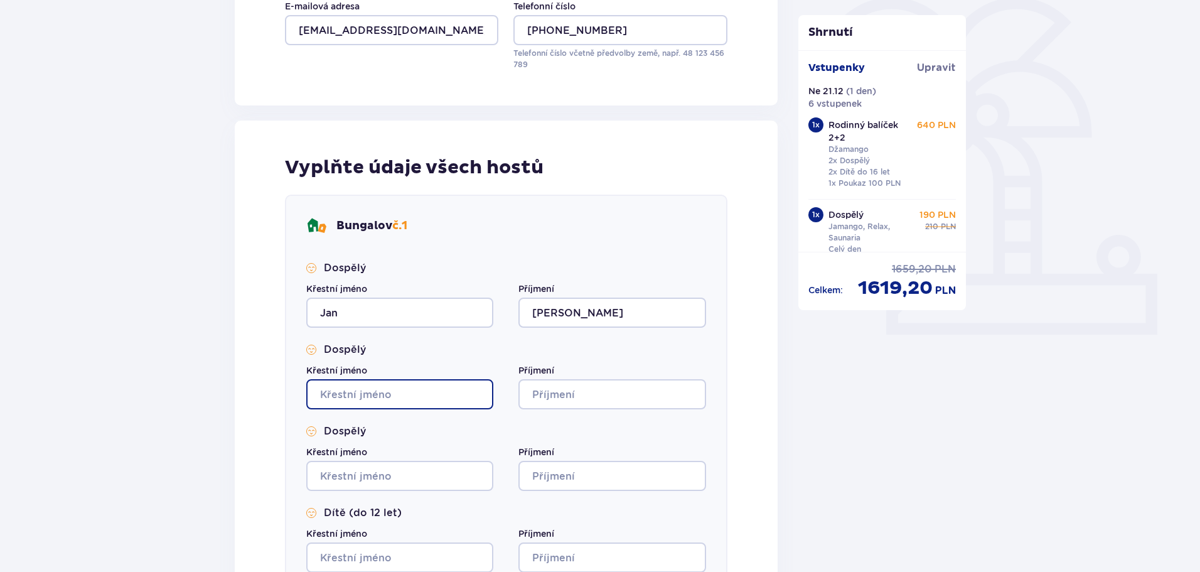
click at [354, 397] on input "Křestní jméno" at bounding box center [399, 394] width 187 height 30
type input "[PERSON_NAME]"
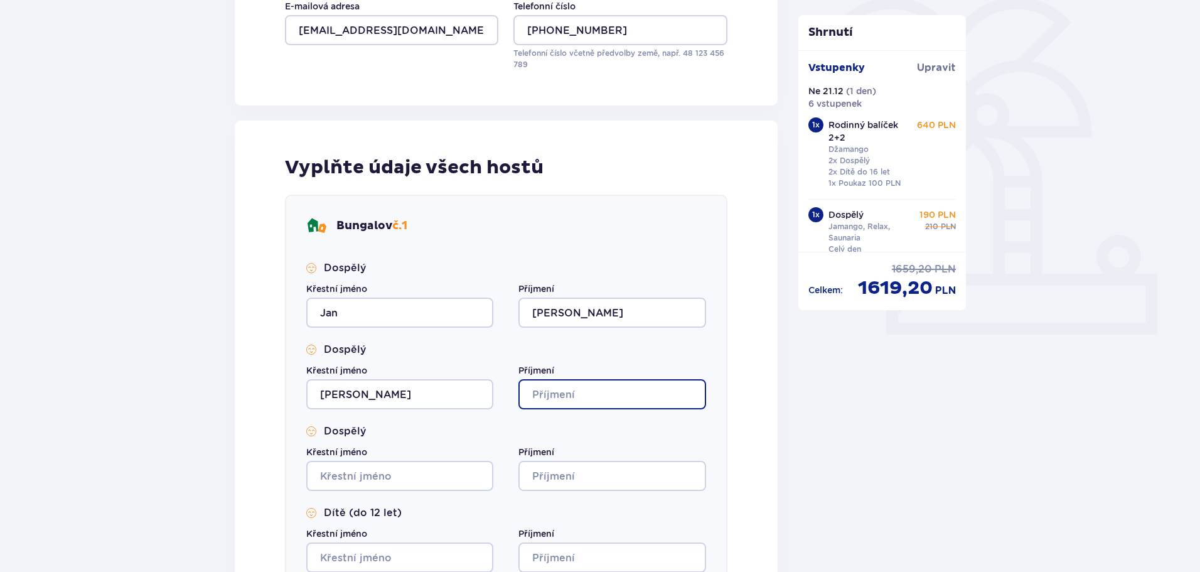
click at [554, 387] on input "Příjmení" at bounding box center [612, 394] width 187 height 30
type input "[PERSON_NAME]"
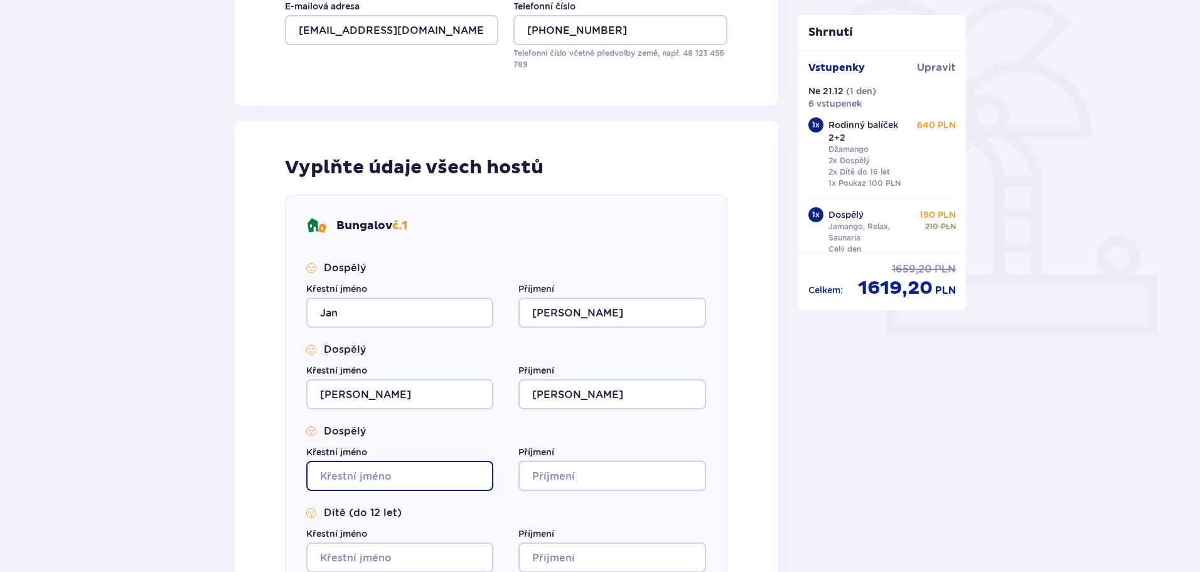
click at [334, 477] on input "Křestní jméno" at bounding box center [399, 476] width 187 height 30
type input "[PERSON_NAME]"
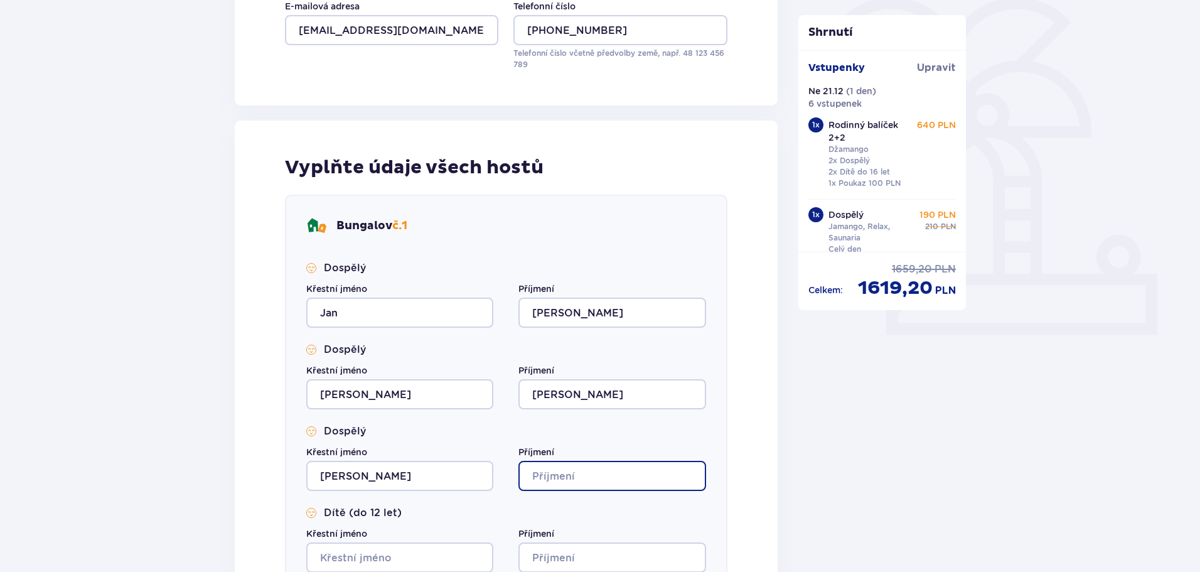
click at [578, 477] on input "Příjmení" at bounding box center [612, 476] width 187 height 30
type input "Karicka"
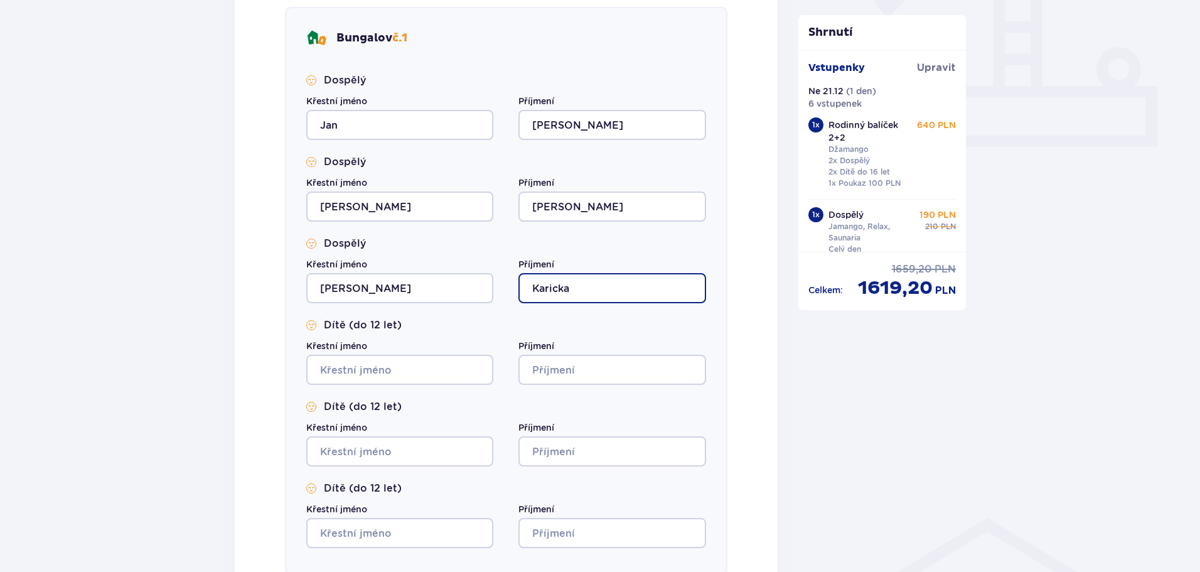
scroll to position [502, 0]
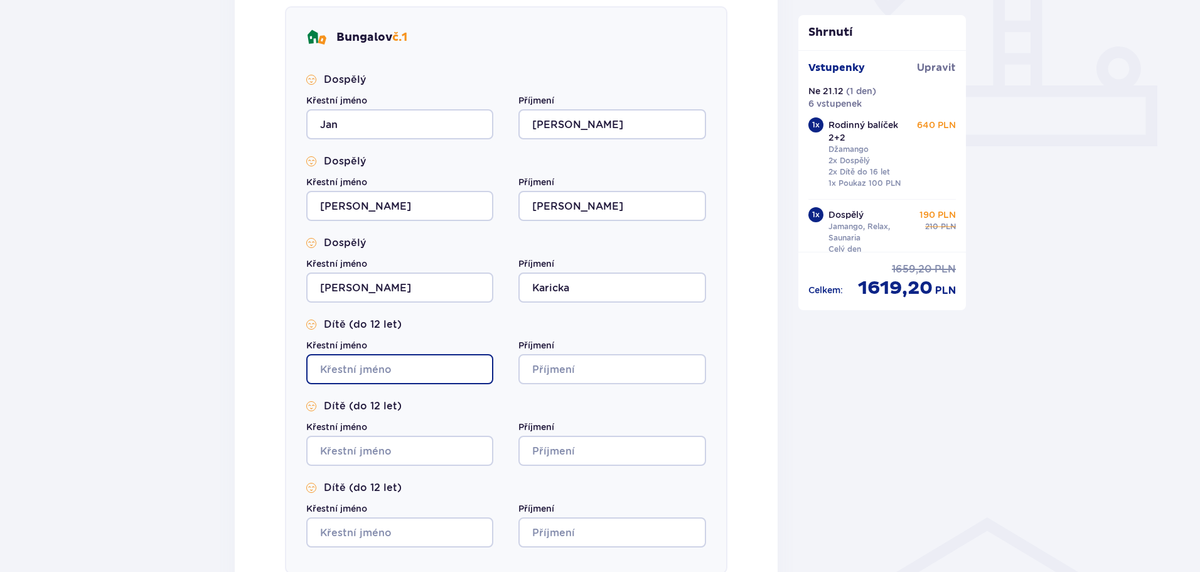
click at [389, 368] on input "Křestní jméno" at bounding box center [399, 369] width 187 height 30
type input "[PERSON_NAME]"
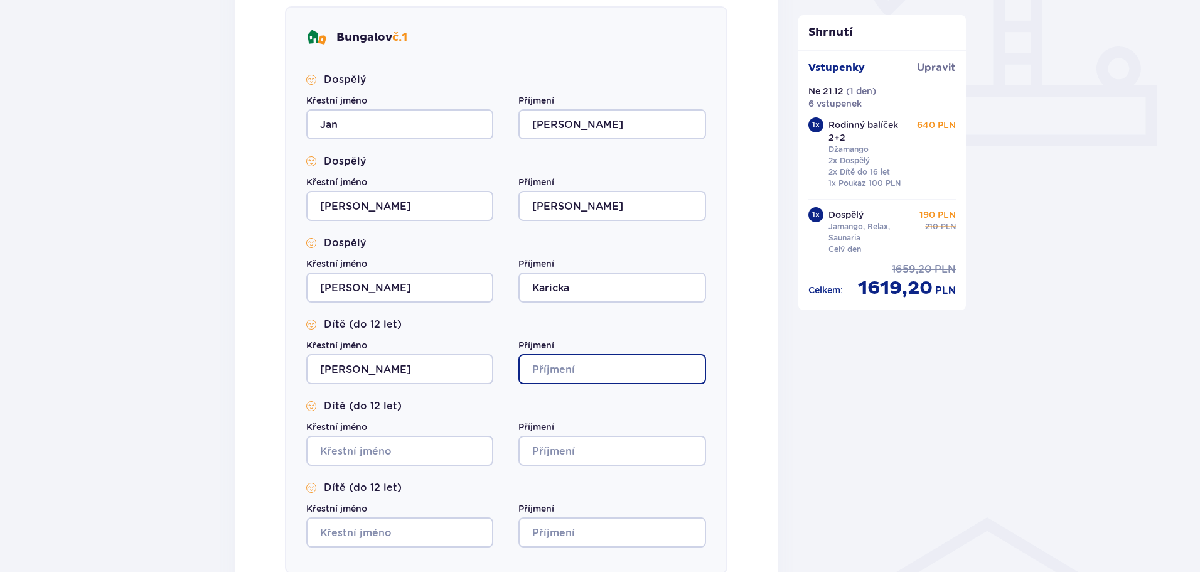
click at [564, 367] on input "Příjmení" at bounding box center [612, 369] width 187 height 30
type input "Karickova"
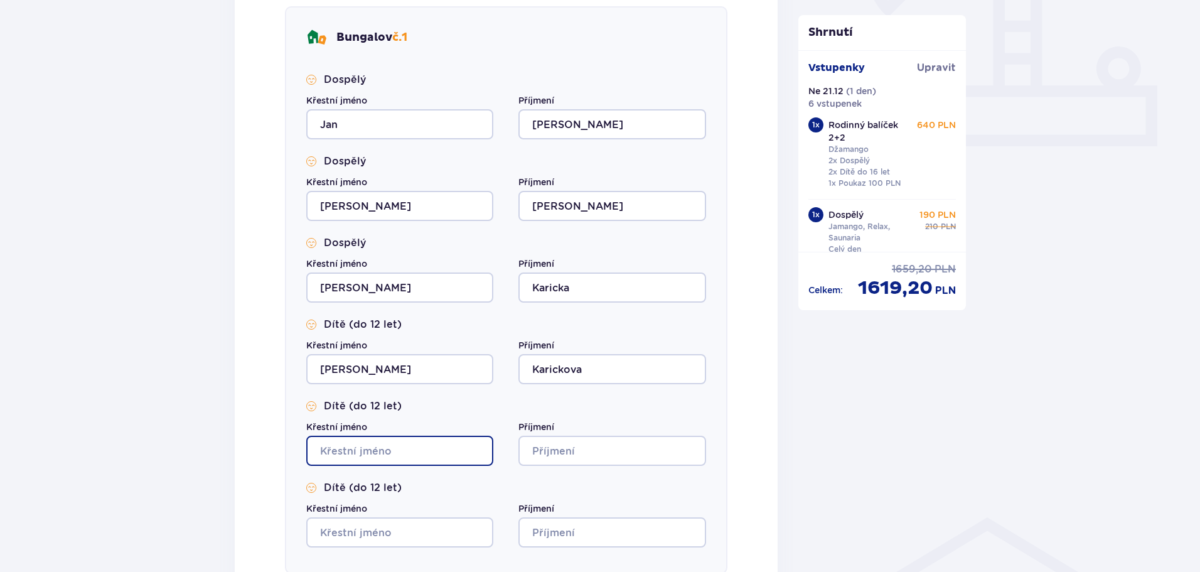
click at [384, 452] on input "Křestní jméno" at bounding box center [399, 451] width 187 height 30
type input "[PERSON_NAME]"
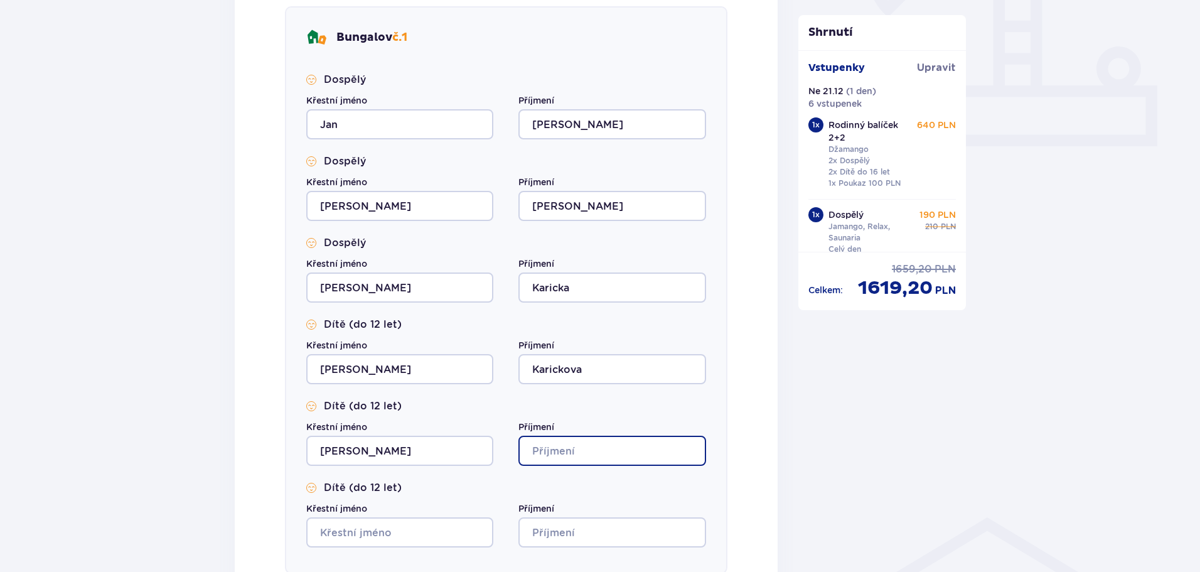
click at [531, 450] on input "Příjmení" at bounding box center [612, 451] width 187 height 30
type input "Karickova"
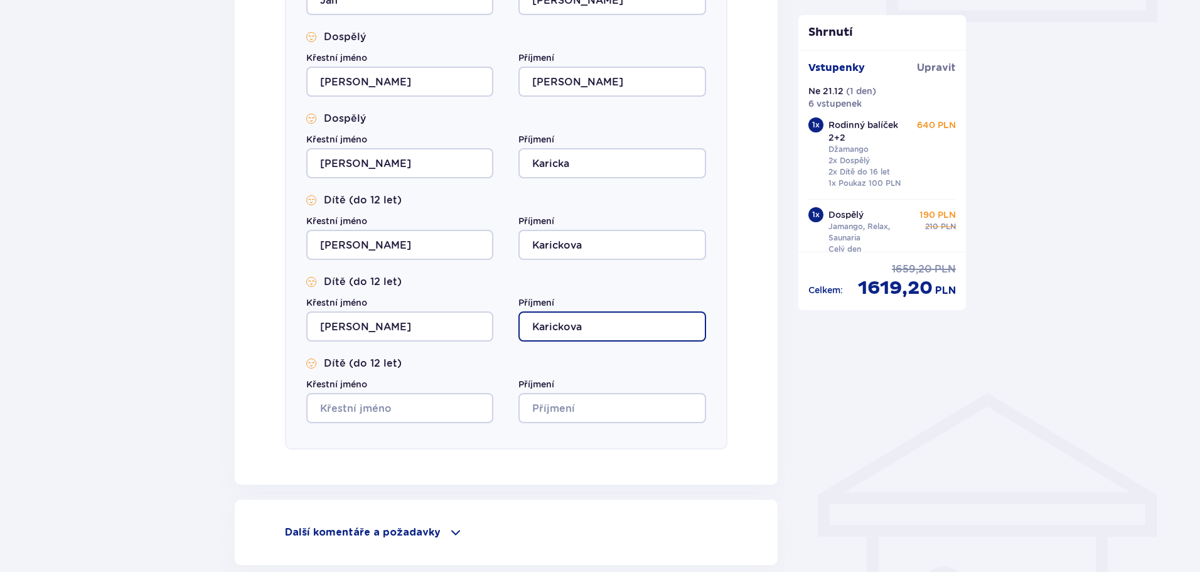
scroll to position [628, 0]
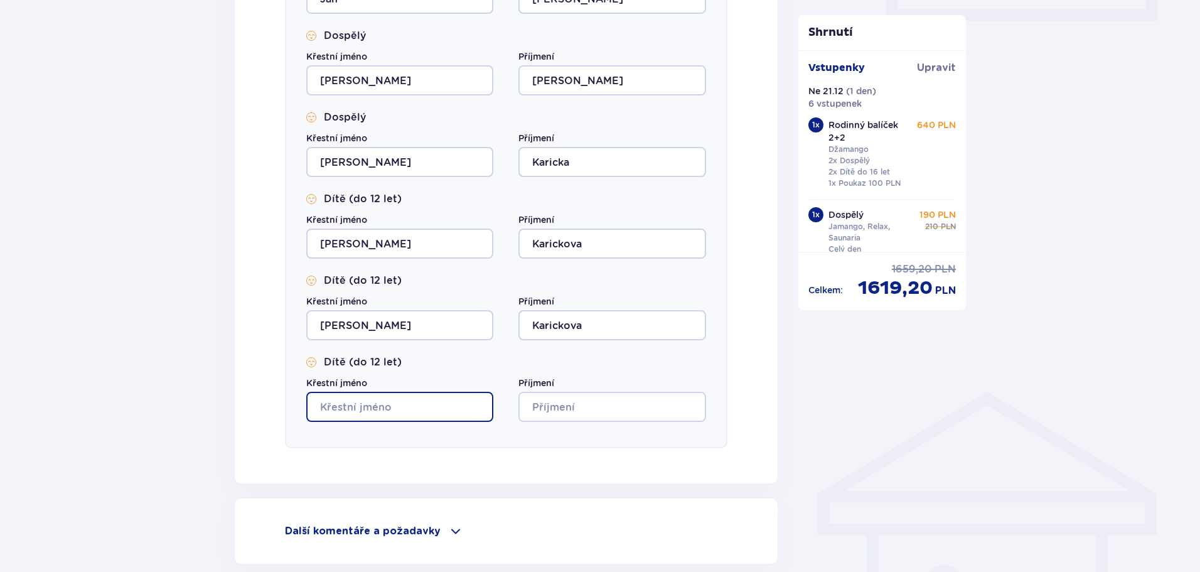
click at [355, 402] on input "Křestní jméno" at bounding box center [399, 407] width 187 height 30
type input "[PERSON_NAME]"
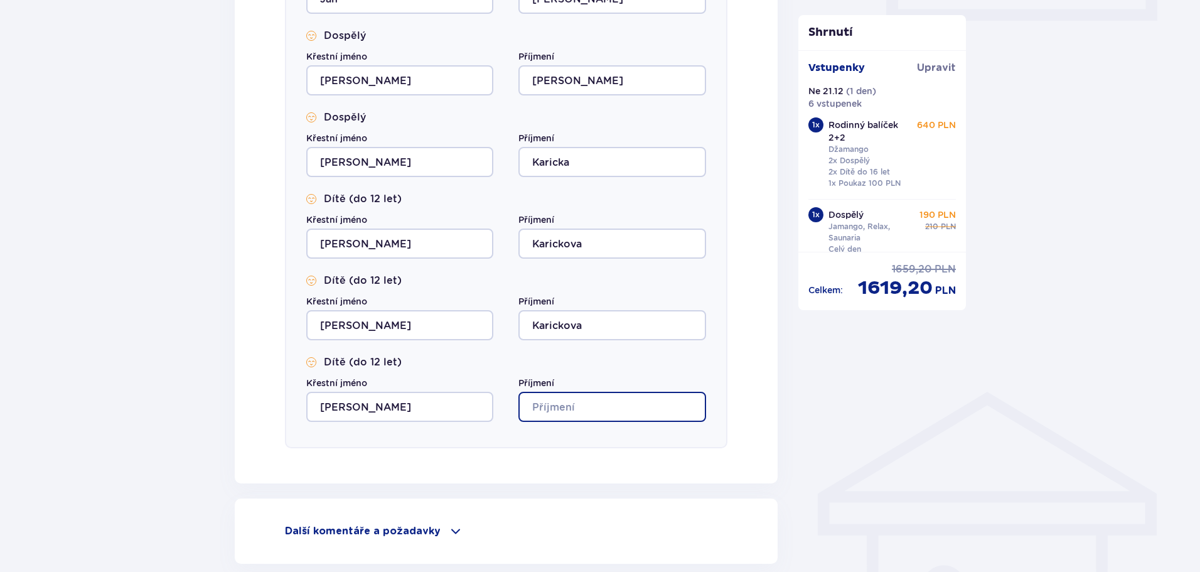
click at [547, 409] on input "Příjmení" at bounding box center [612, 407] width 187 height 30
type input "Karicka"
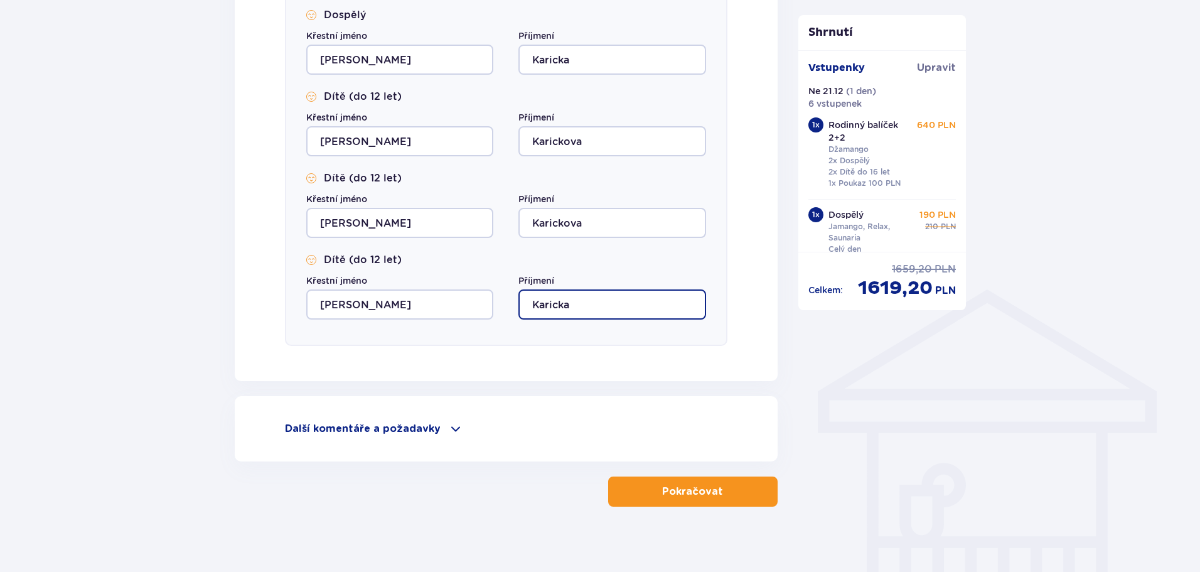
scroll to position [740, 0]
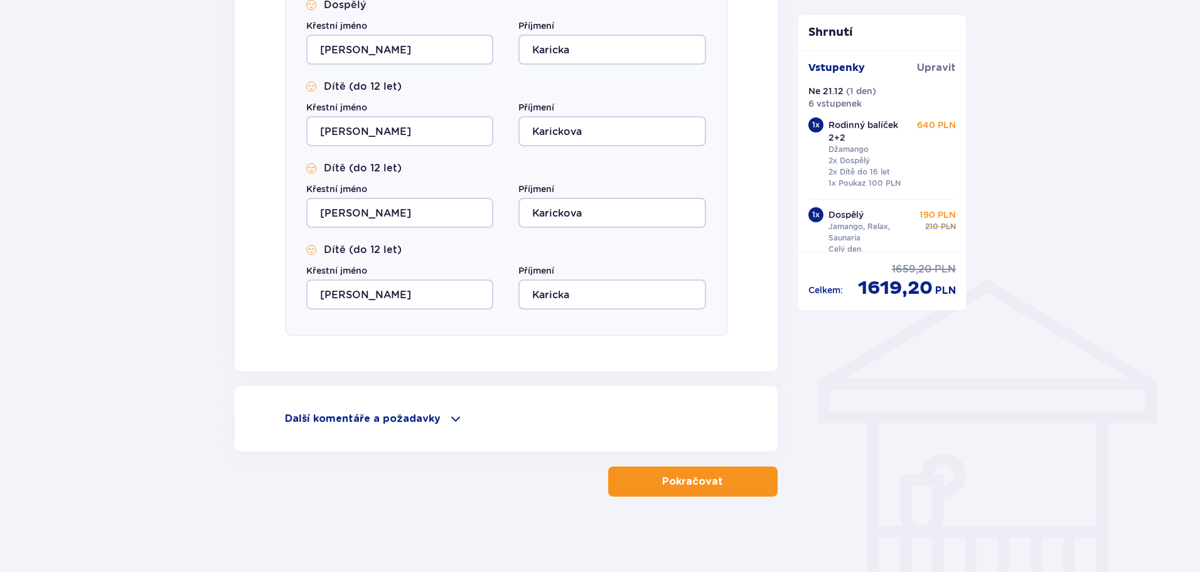
click at [708, 480] on font "Pokračovat" at bounding box center [692, 482] width 61 height 10
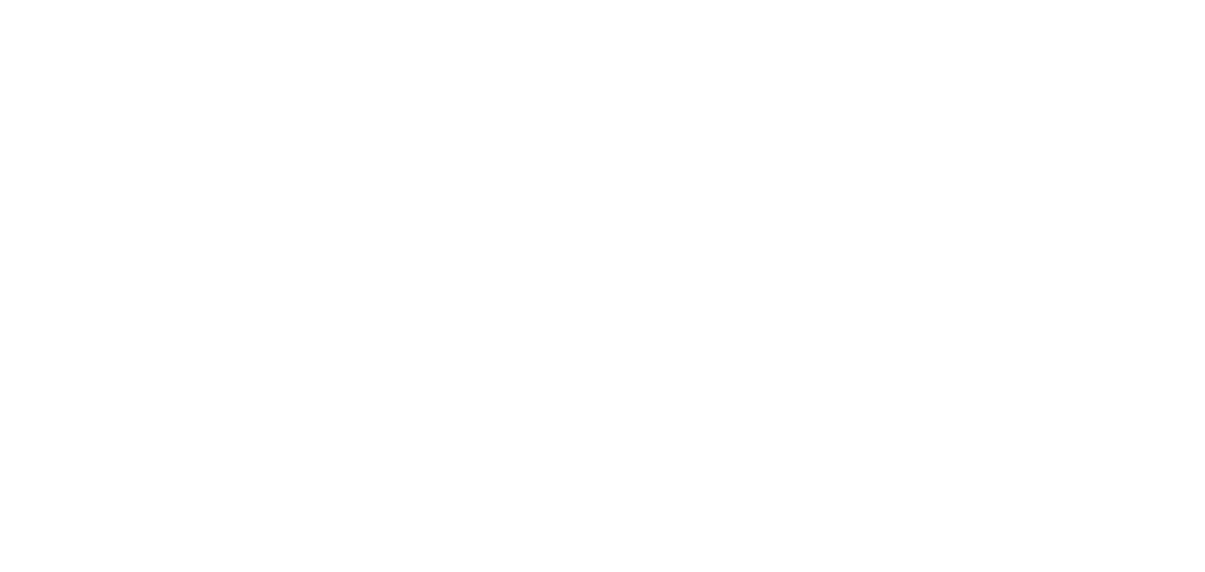
scroll to position [0, 0]
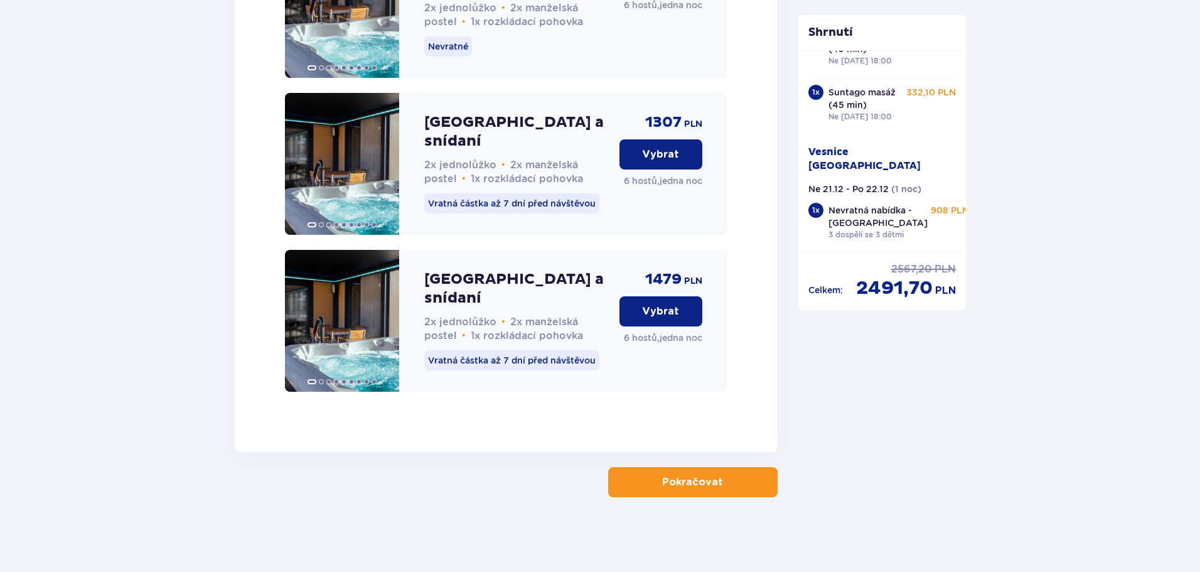
scroll to position [2045, 0]
click at [686, 478] on font "Pokračovat" at bounding box center [692, 482] width 61 height 10
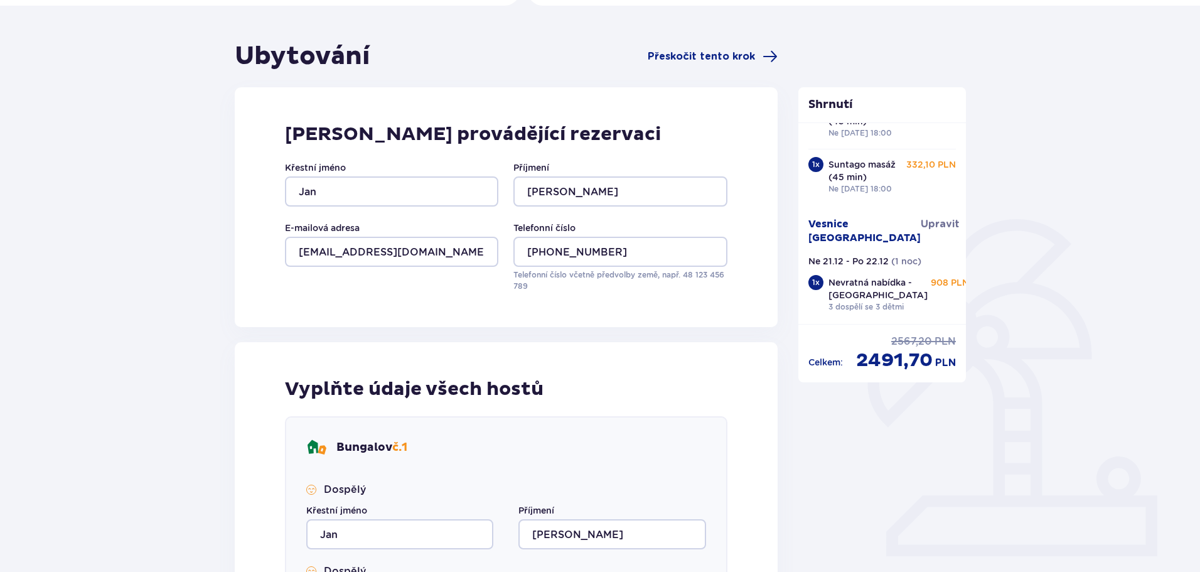
scroll to position [63, 0]
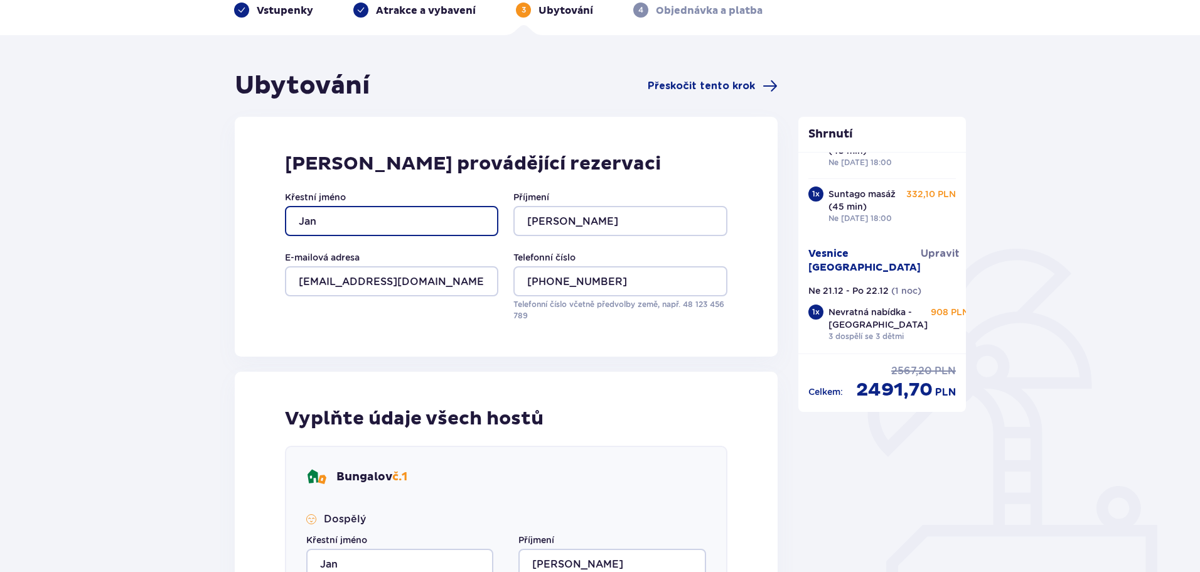
click at [359, 220] on input "Jan" at bounding box center [391, 221] width 213 height 30
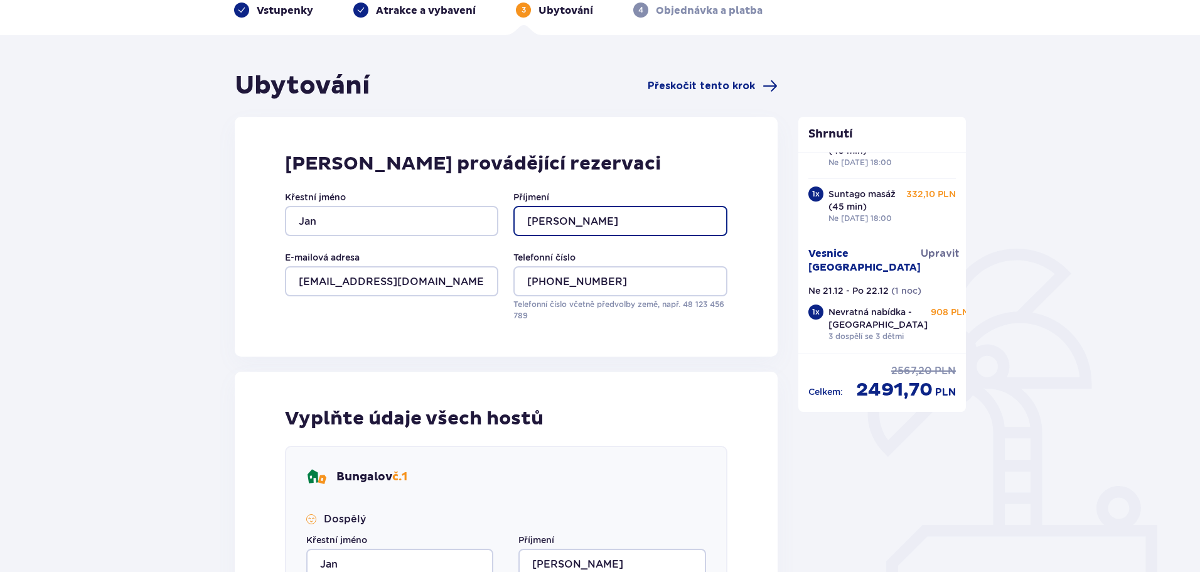
click at [568, 212] on input "[PERSON_NAME]" at bounding box center [620, 221] width 213 height 30
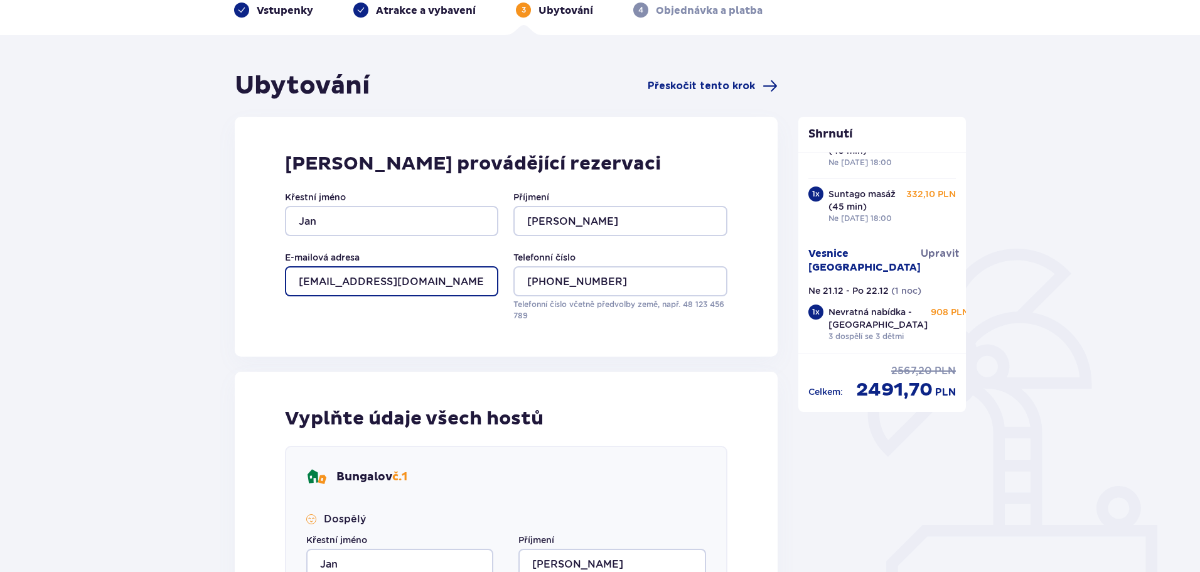
click at [443, 282] on input "[EMAIL_ADDRESS][DOMAIN_NAME]" at bounding box center [391, 281] width 213 height 30
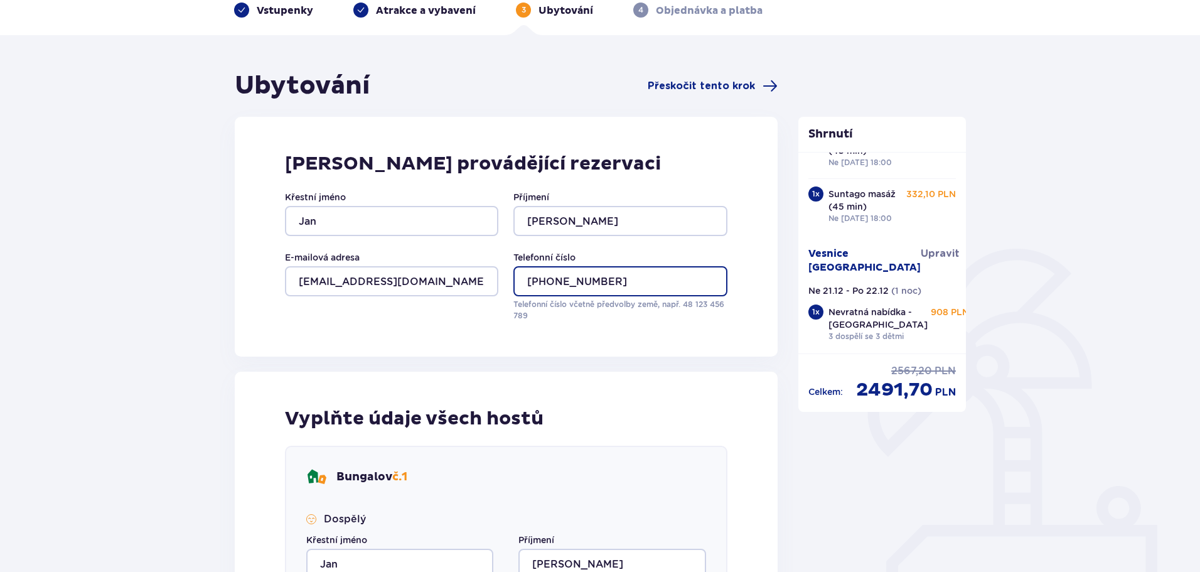
click at [629, 280] on input "+44 7599 226 620" at bounding box center [620, 281] width 213 height 30
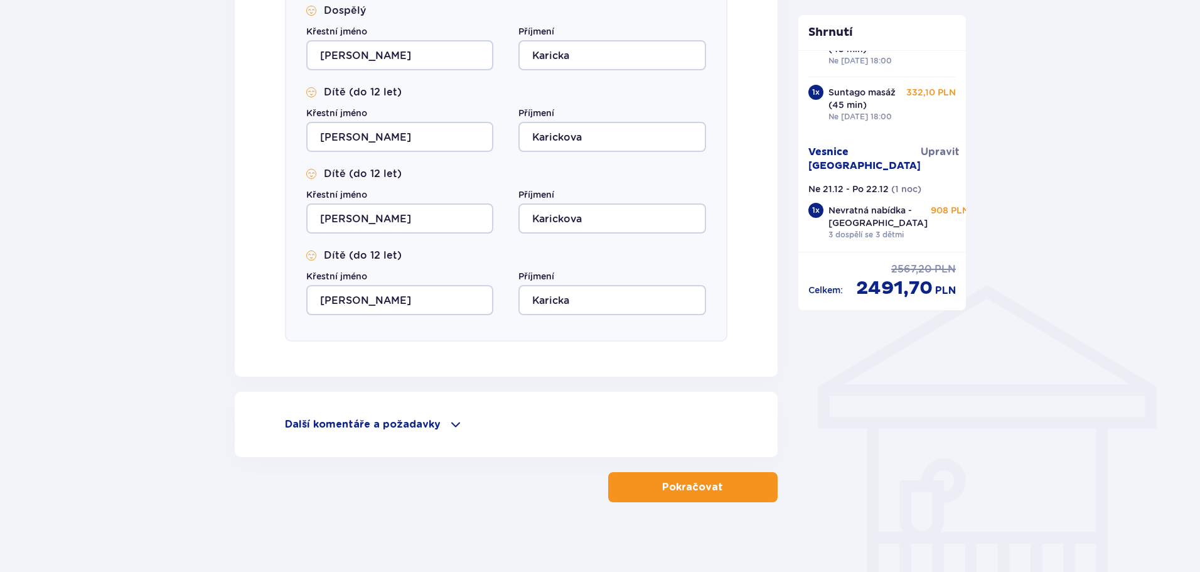
scroll to position [740, 0]
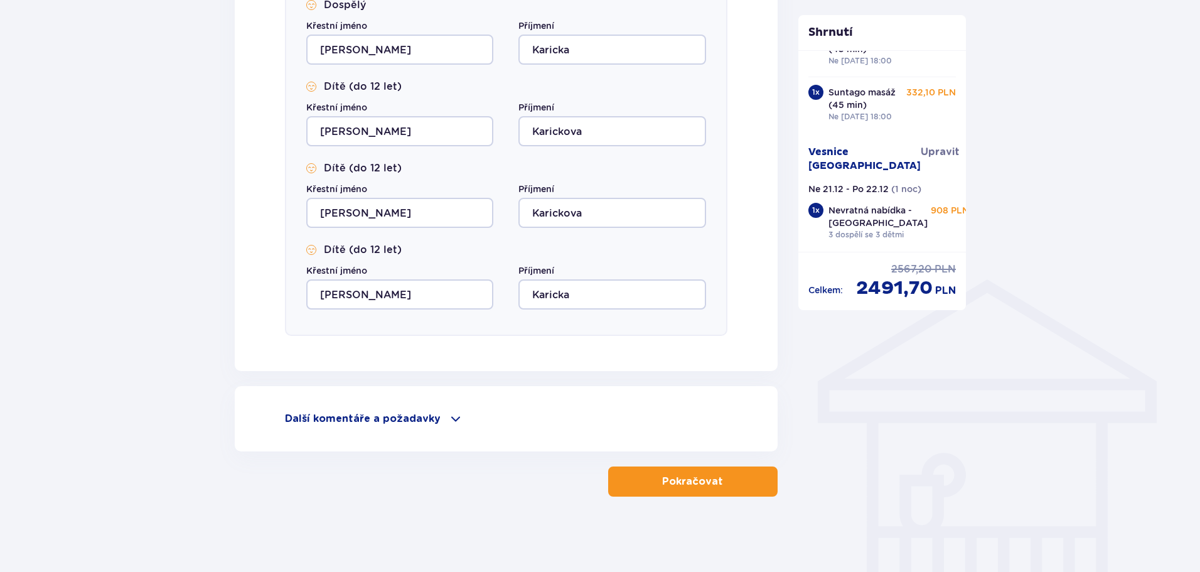
click at [699, 482] on font "Pokračovat" at bounding box center [692, 482] width 61 height 10
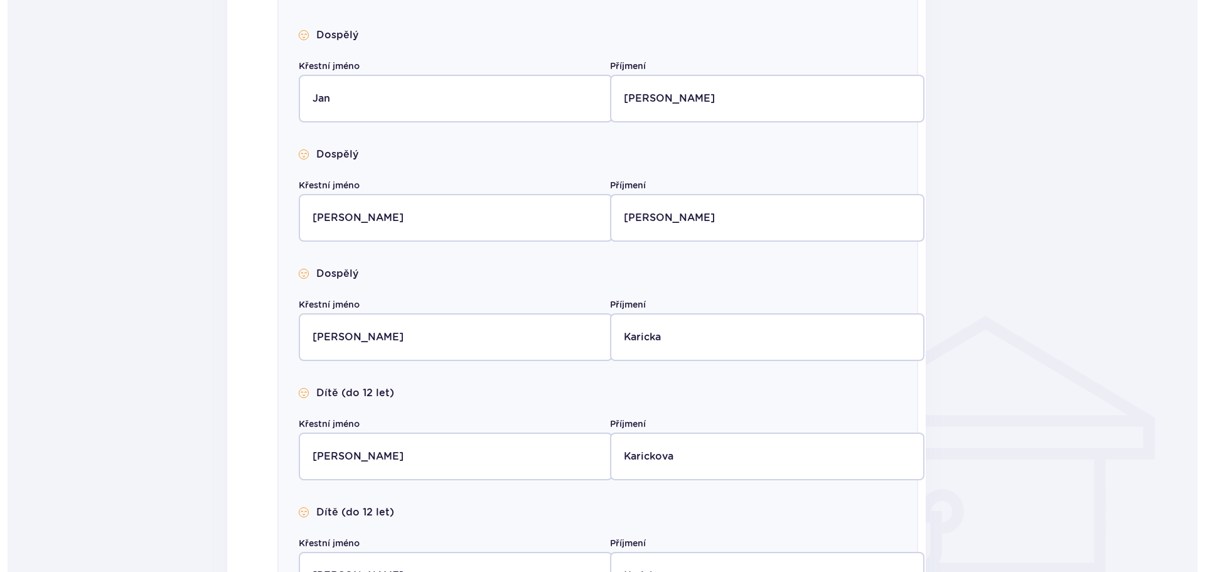
scroll to position [0, 0]
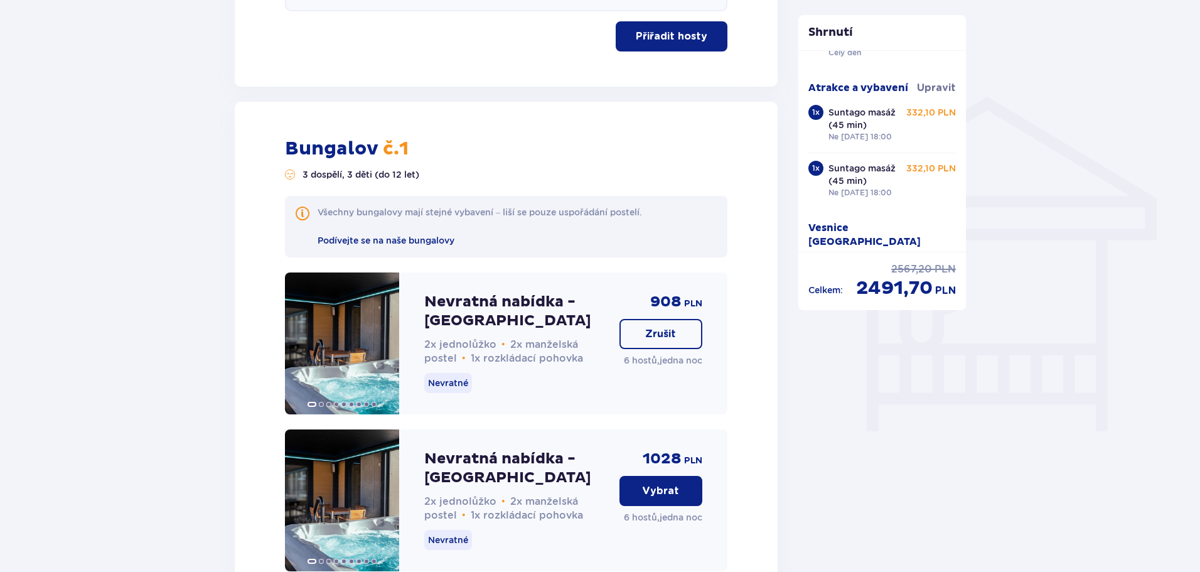
scroll to position [1067, 0]
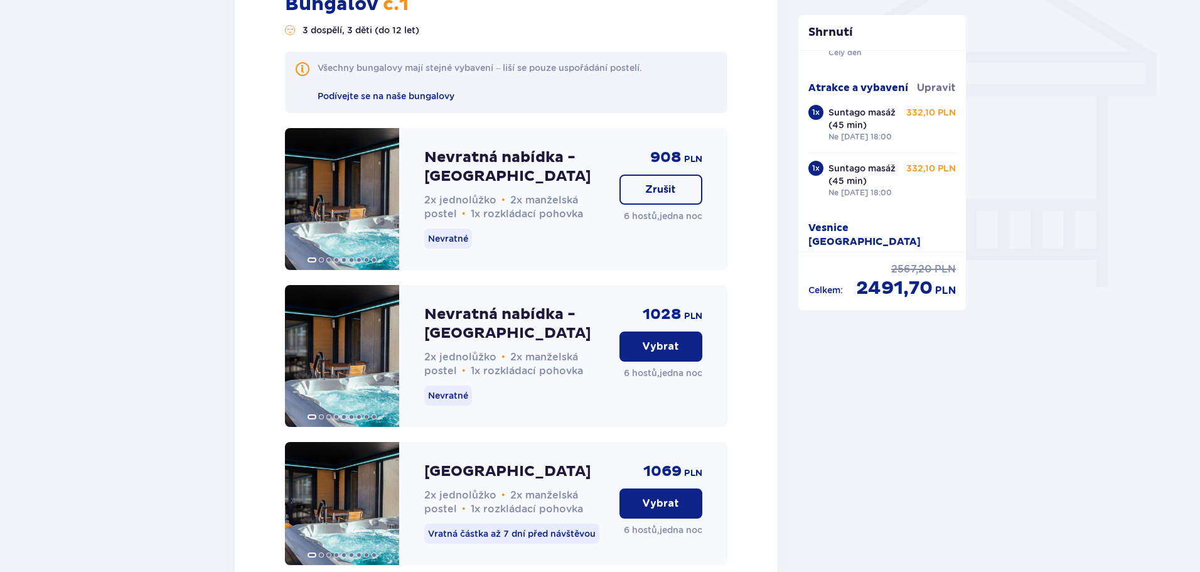
click at [500, 247] on div "Nevratná nabídka - Velká vila s vířivkou 2x jednolůžko • 2x manželská postel • …" at bounding box center [516, 199] width 185 height 142
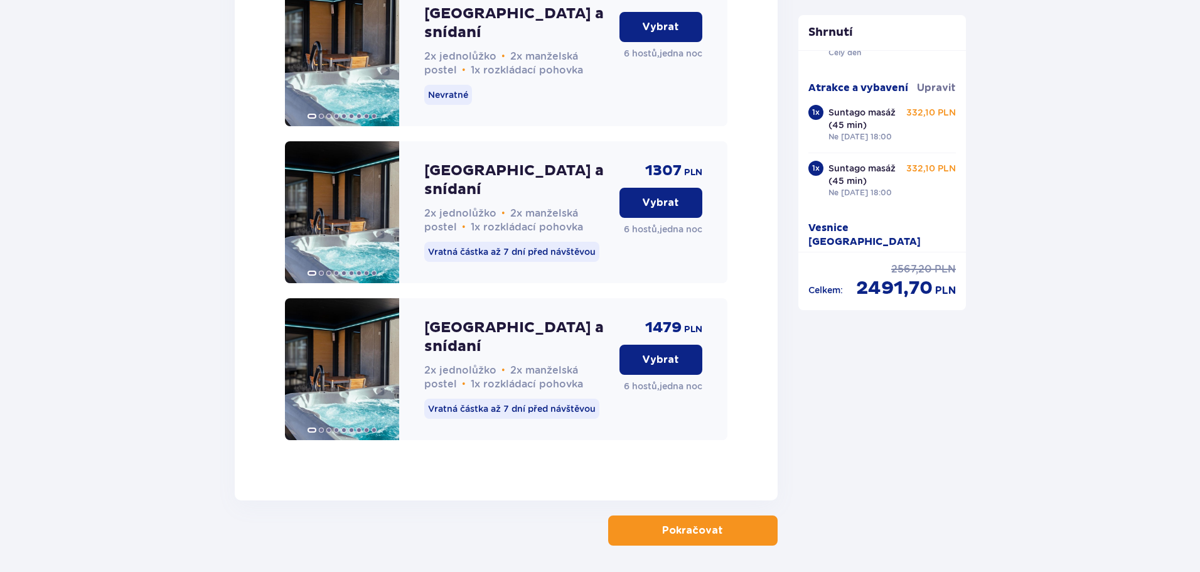
scroll to position [2045, 0]
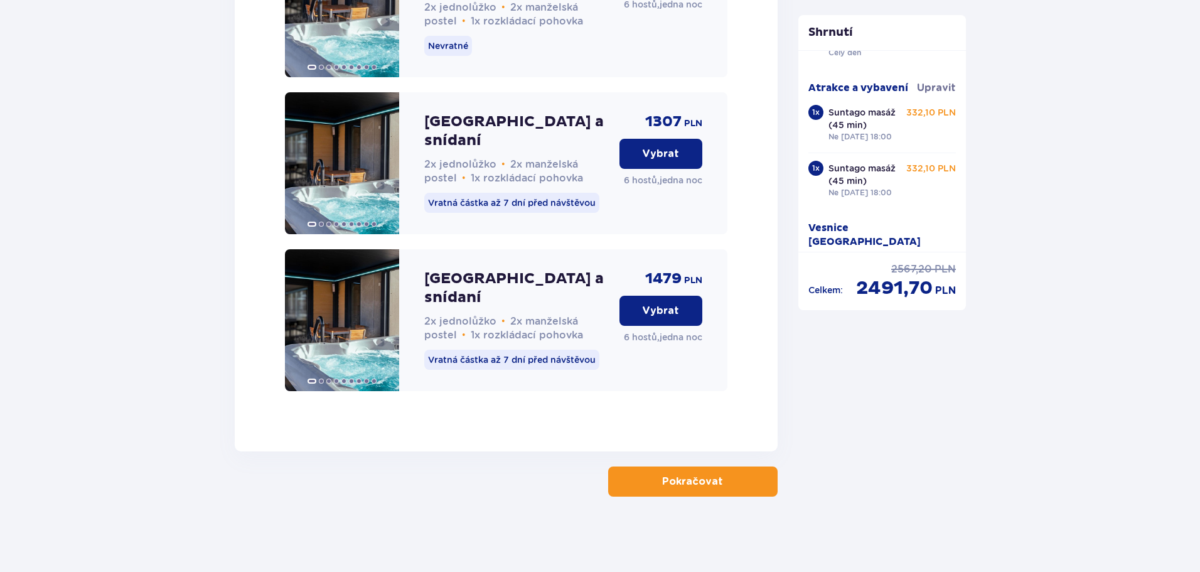
click at [701, 486] on font "Pokračovat" at bounding box center [692, 482] width 61 height 10
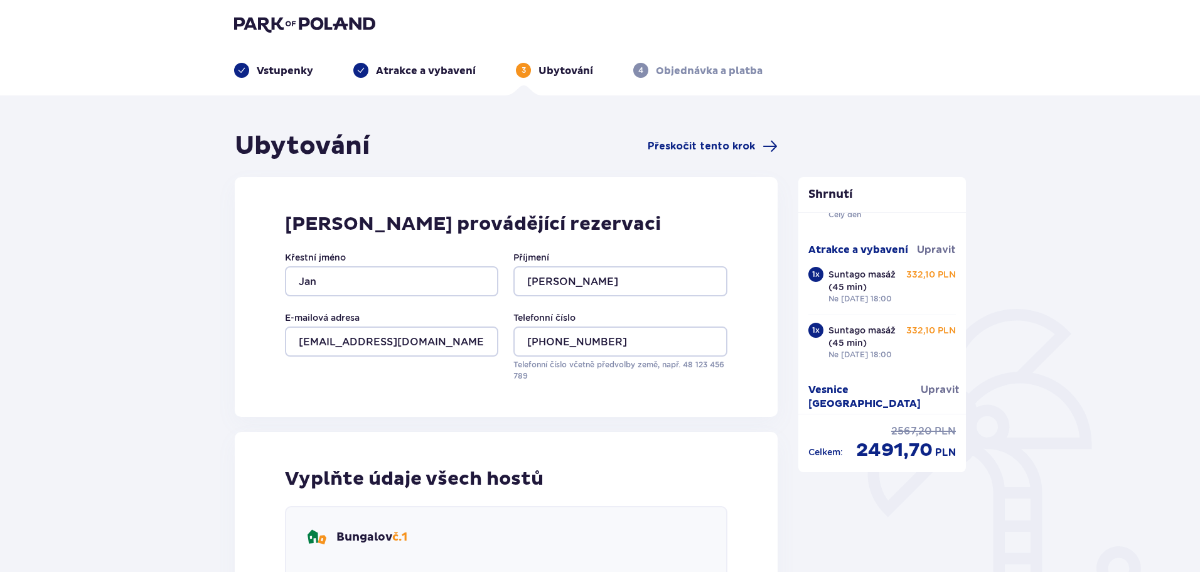
scroll to position [0, 0]
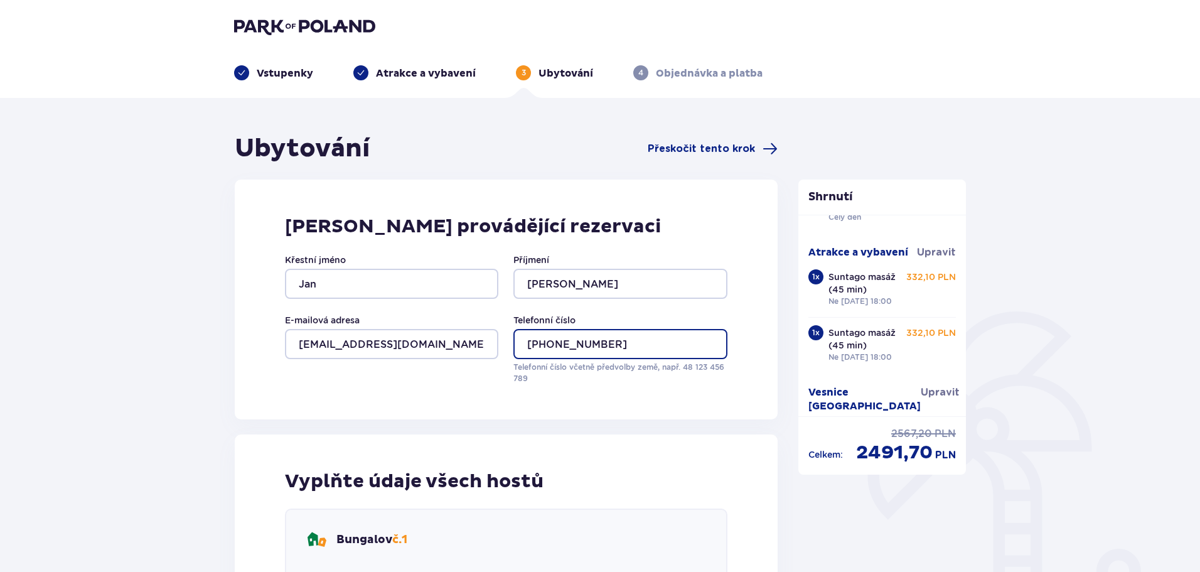
click at [551, 340] on input "[PHONE_NUMBER]" at bounding box center [620, 344] width 213 height 30
click at [577, 342] on input "+447599 226 620" at bounding box center [620, 344] width 213 height 30
click at [595, 342] on input "+447599226 620" at bounding box center [620, 344] width 213 height 30
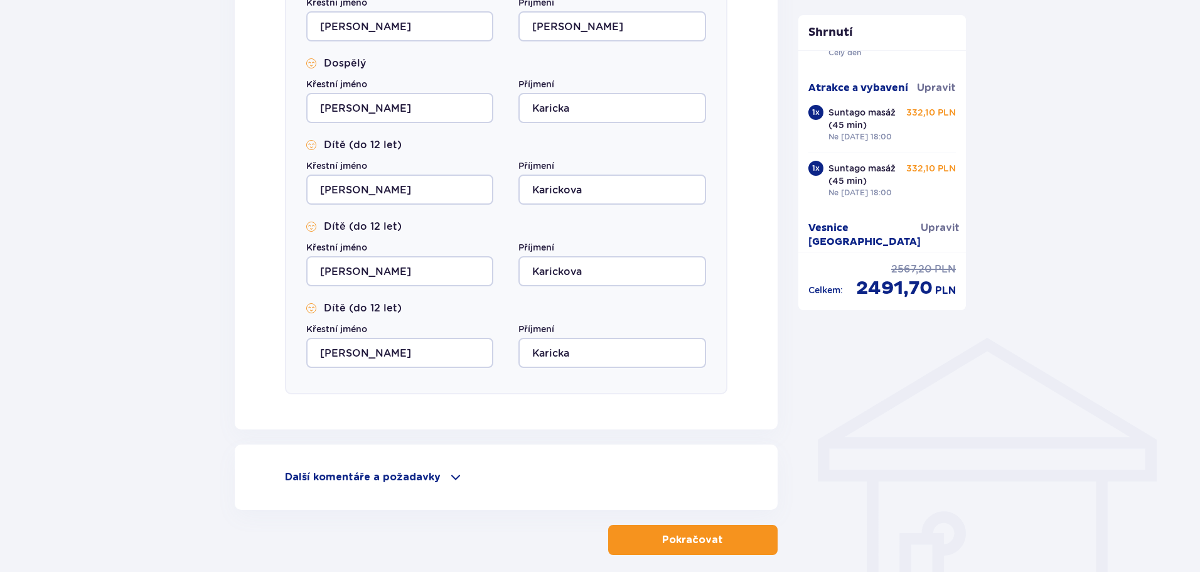
scroll to position [740, 0]
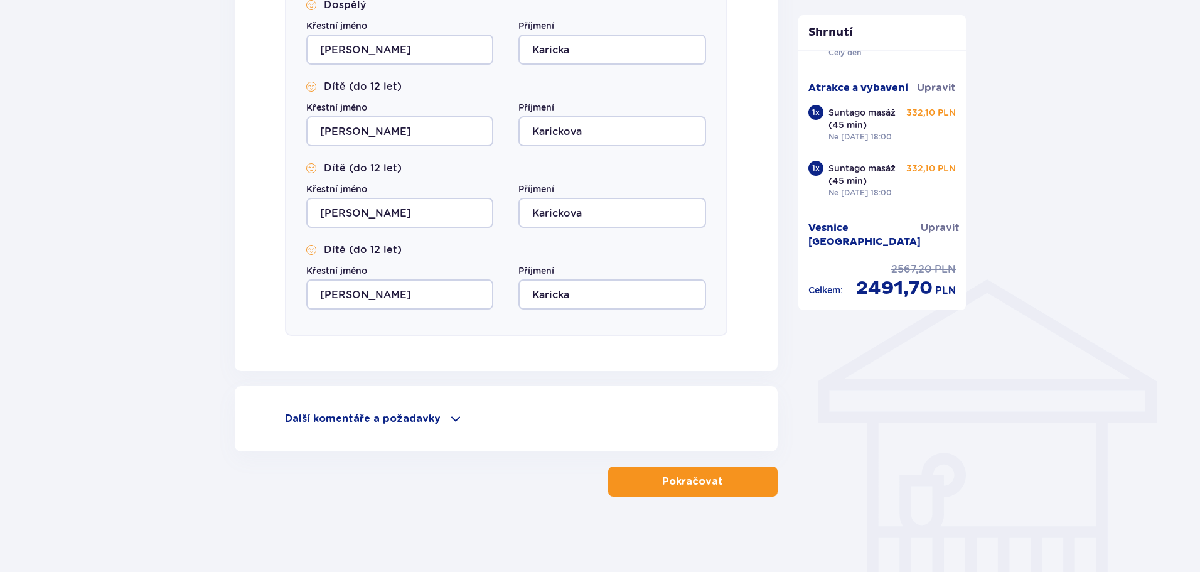
type input "+447599226620"
click at [715, 489] on button "Pokračovat" at bounding box center [693, 481] width 170 height 30
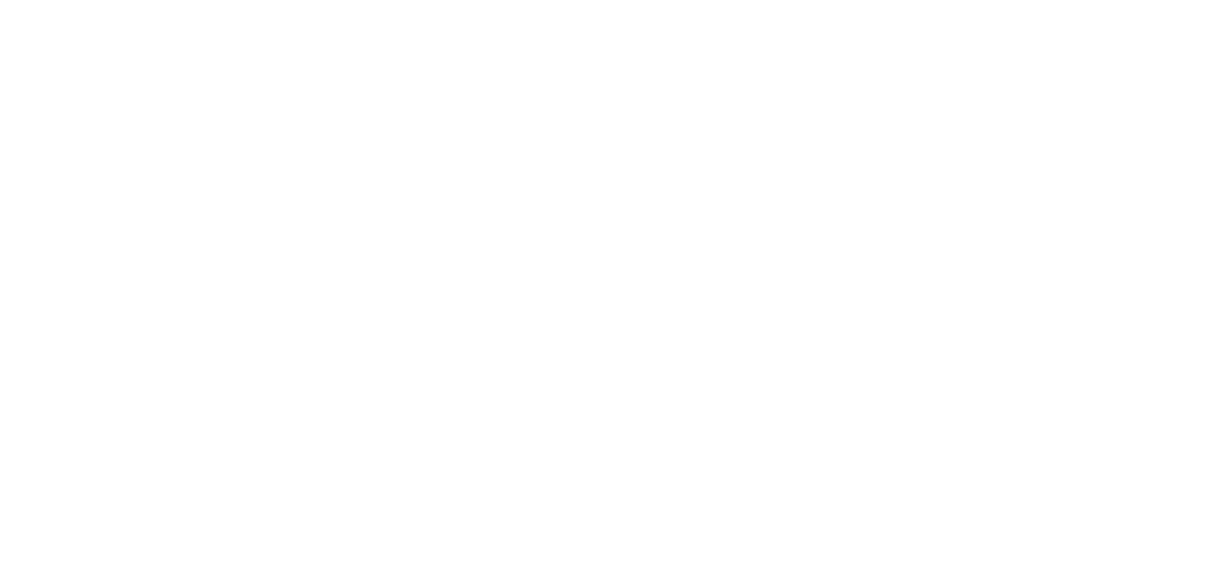
scroll to position [0, 0]
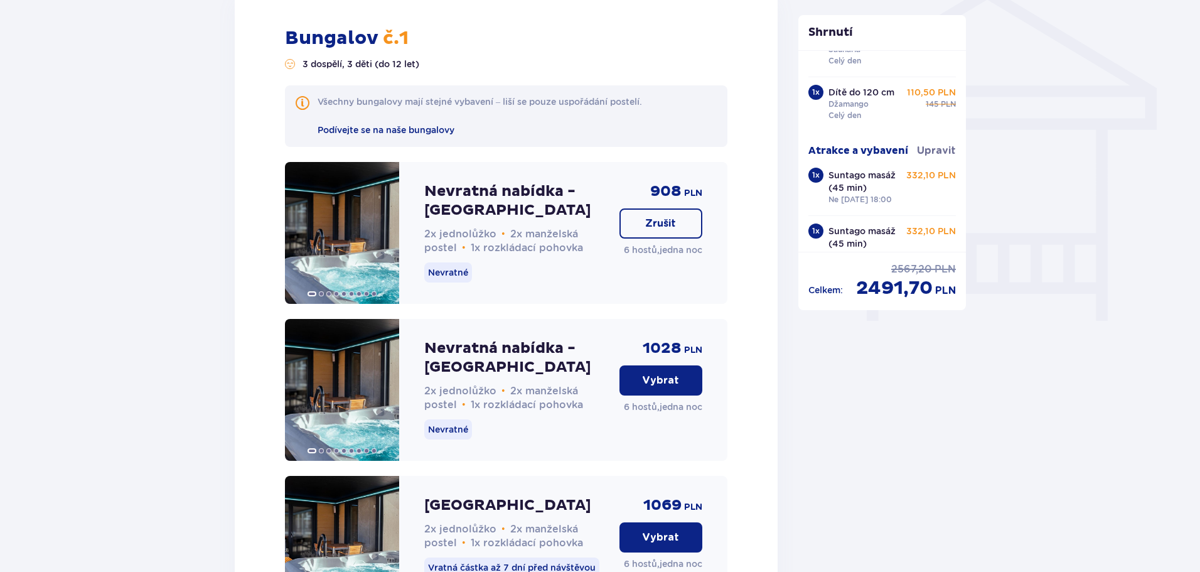
scroll to position [1005, 0]
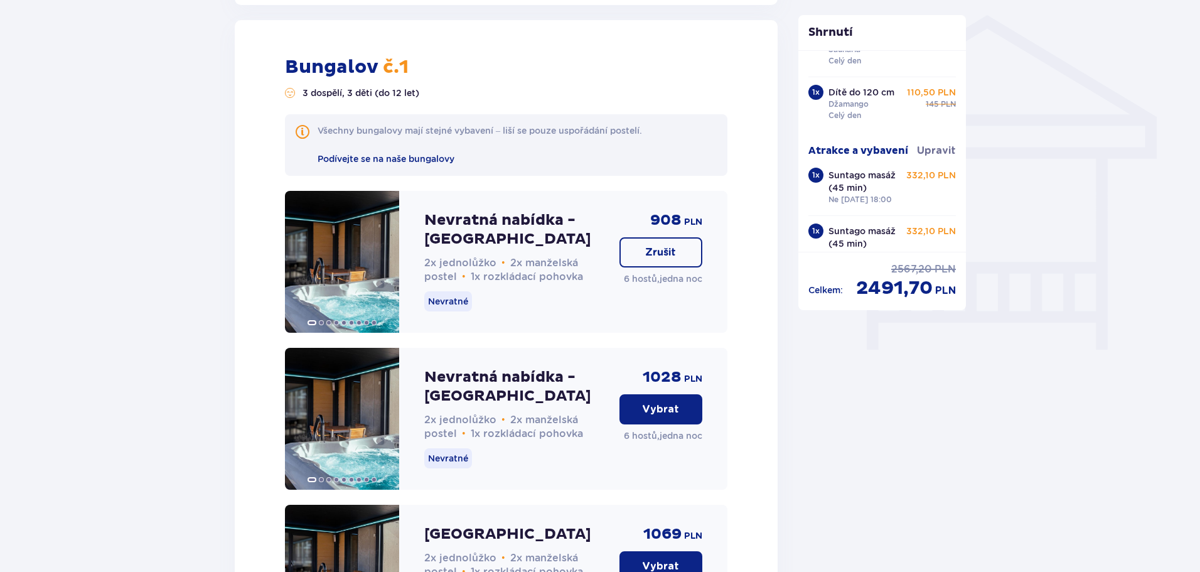
click at [445, 237] on font "Nevratná nabídka - [GEOGRAPHIC_DATA]" at bounding box center [507, 230] width 167 height 38
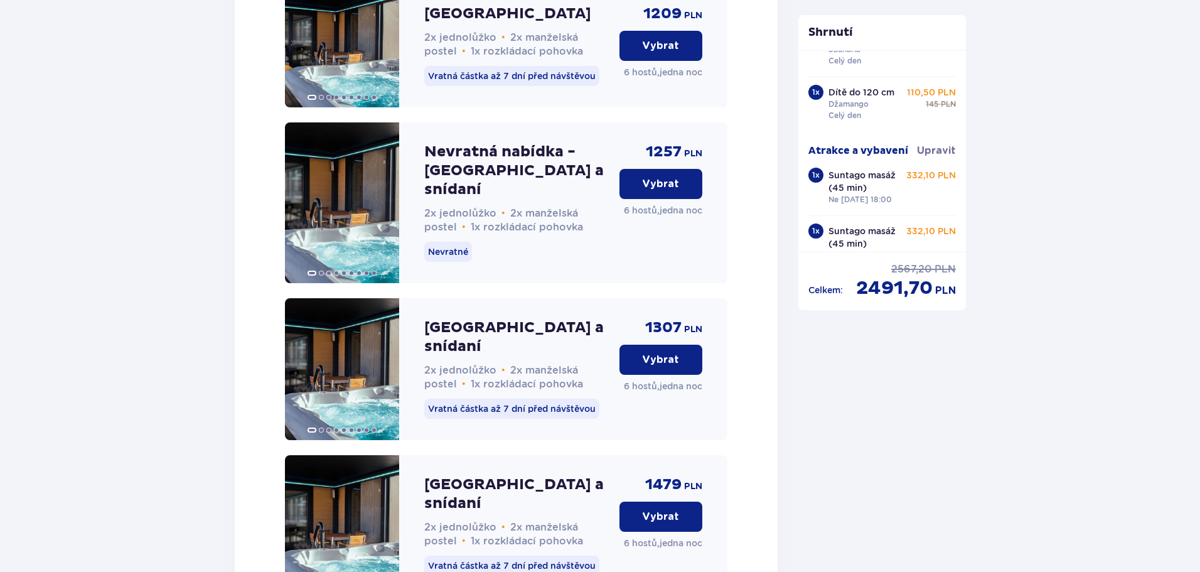
scroll to position [2009, 0]
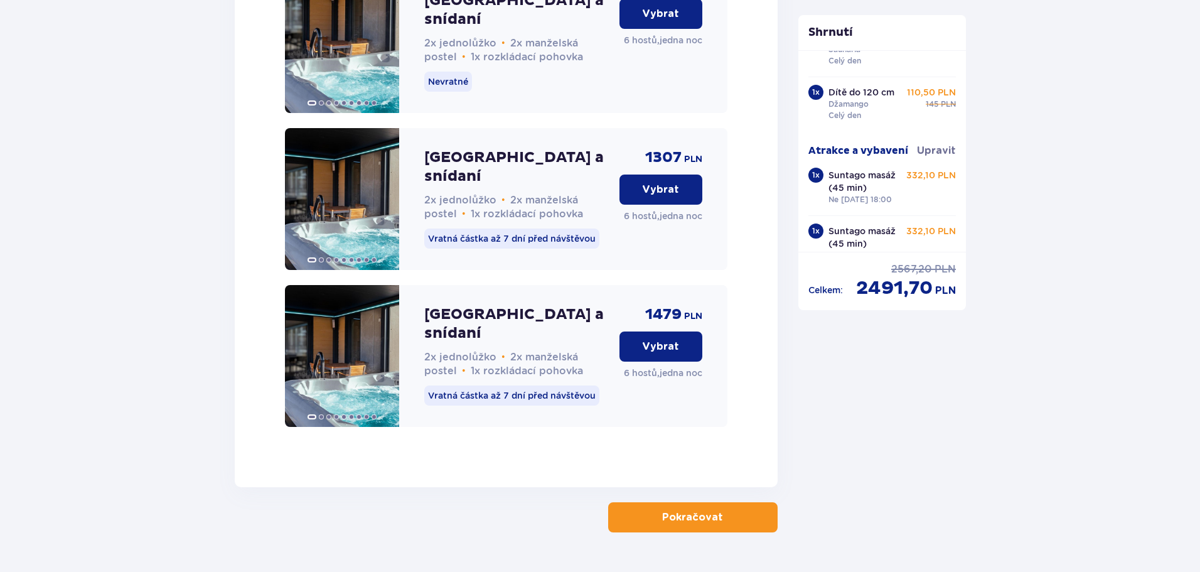
click at [755, 522] on button "Pokračovat" at bounding box center [693, 517] width 170 height 30
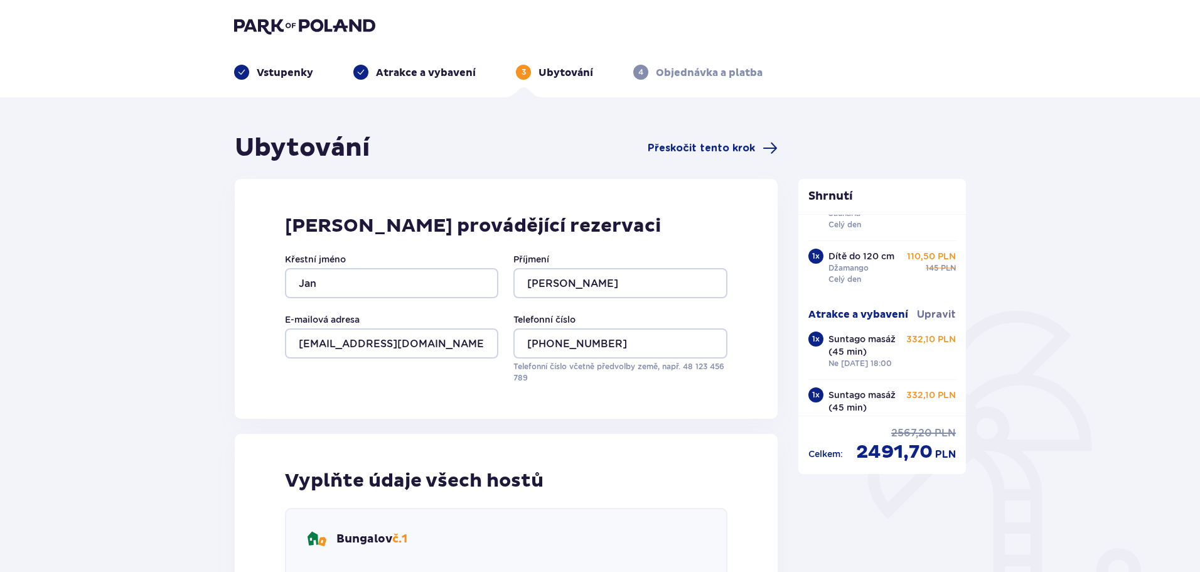
scroll to position [0, 0]
click at [325, 286] on input "Jan" at bounding box center [391, 284] width 213 height 30
click at [299, 281] on input "Jan" at bounding box center [391, 284] width 213 height 30
click at [350, 284] on input "Jan" at bounding box center [391, 284] width 213 height 30
click at [570, 269] on input "[PERSON_NAME]" at bounding box center [620, 284] width 213 height 30
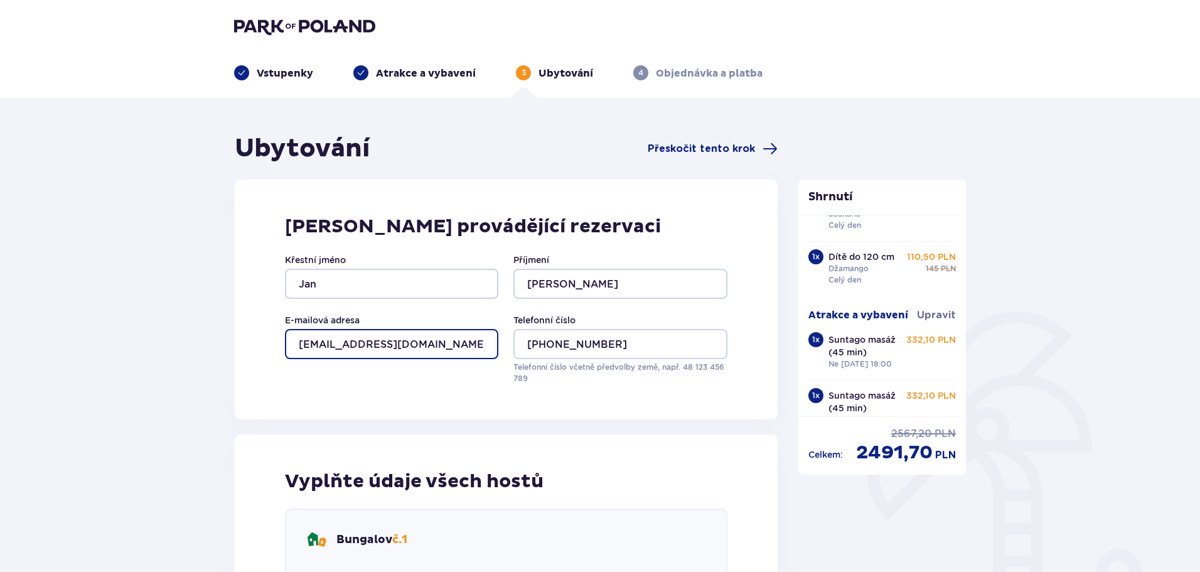
click at [393, 342] on input "[EMAIL_ADDRESS][DOMAIN_NAME]" at bounding box center [391, 344] width 213 height 30
click at [436, 343] on input "[EMAIL_ADDRESS][DOMAIN_NAME]" at bounding box center [391, 344] width 213 height 30
type input "[EMAIL_ADDRESS][DOMAIN_NAME]"
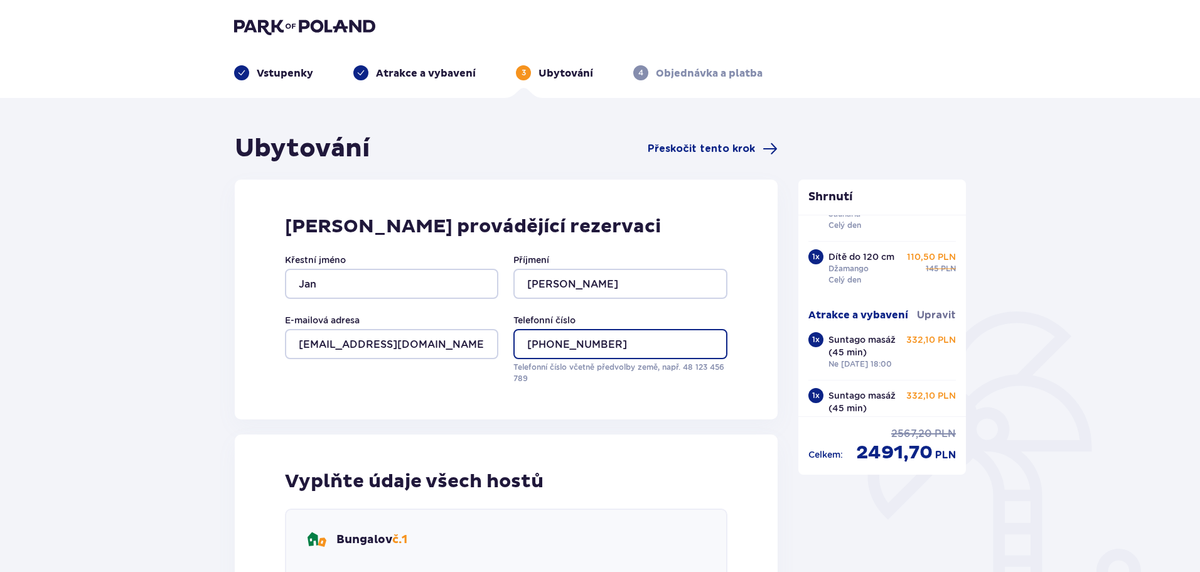
click at [629, 342] on input "+447599226620" at bounding box center [620, 344] width 213 height 30
click at [542, 348] on input "+447599226620" at bounding box center [620, 344] width 213 height 30
click at [548, 343] on input "+447599226620" at bounding box center [620, 344] width 213 height 30
click at [576, 347] on input "+44 7599226620" at bounding box center [620, 344] width 213 height 30
click at [598, 344] on input "+44 7599 226620" at bounding box center [620, 344] width 213 height 30
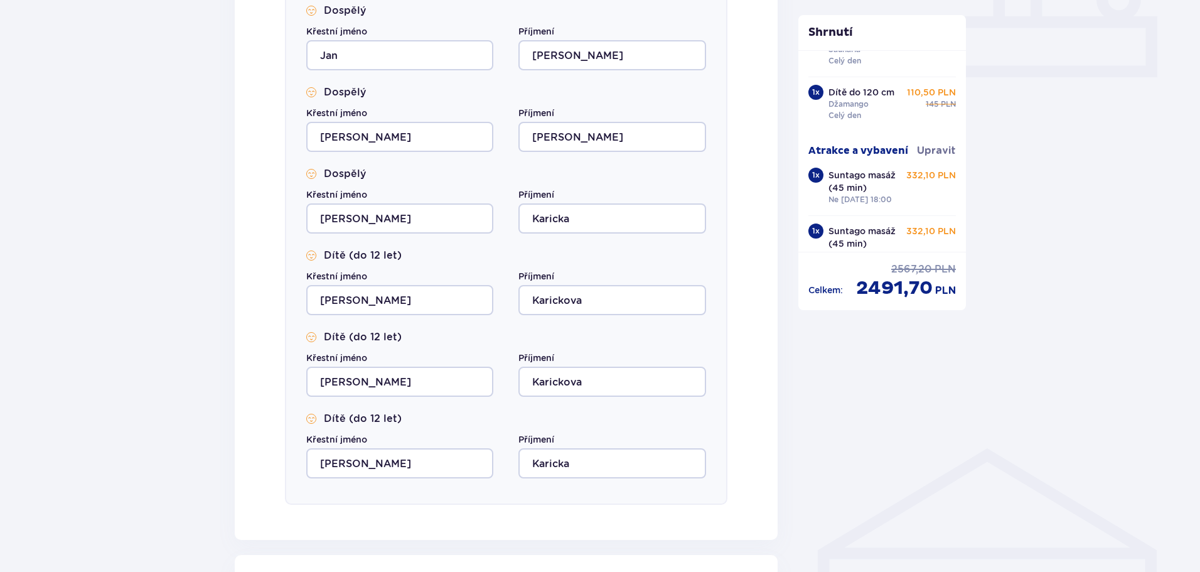
scroll to position [740, 0]
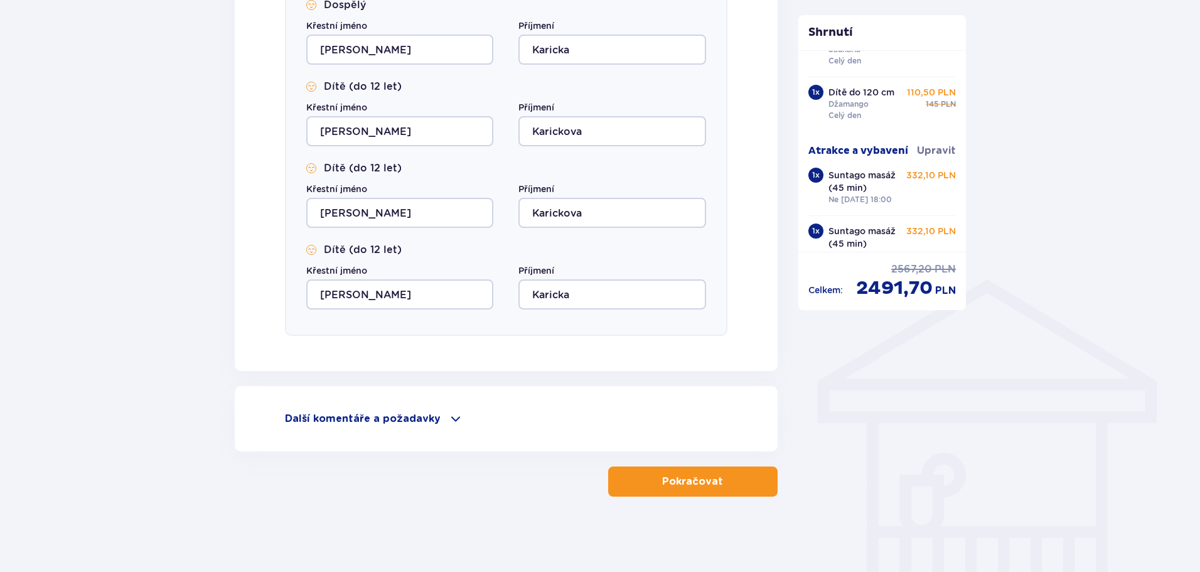
type input "+44 7599 226 620"
click at [682, 487] on font "Pokračovat" at bounding box center [692, 482] width 61 height 10
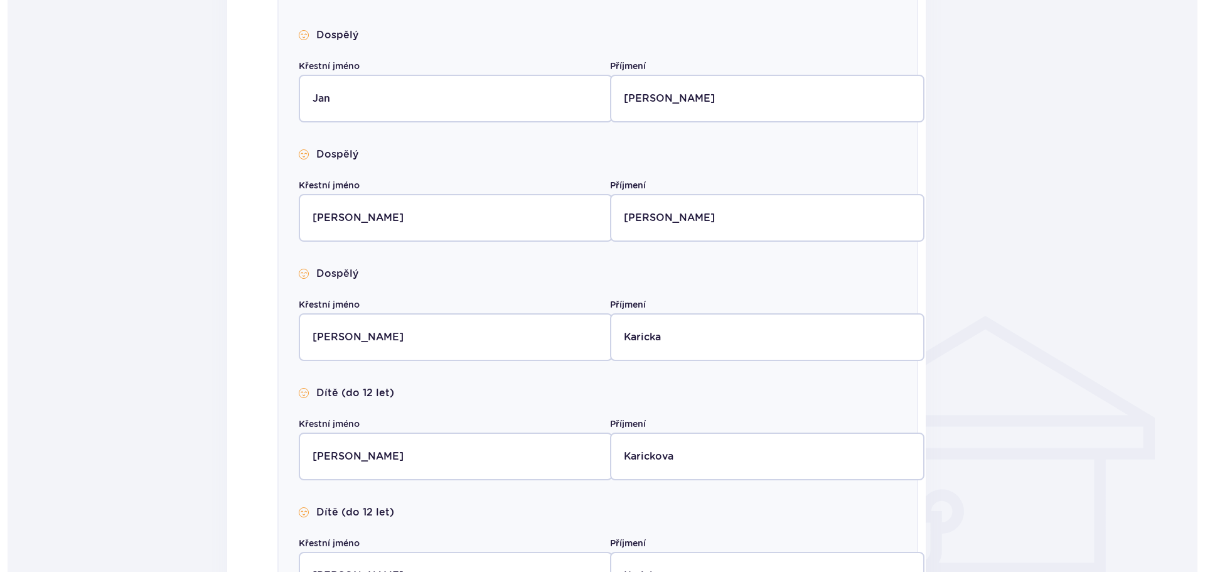
scroll to position [0, 0]
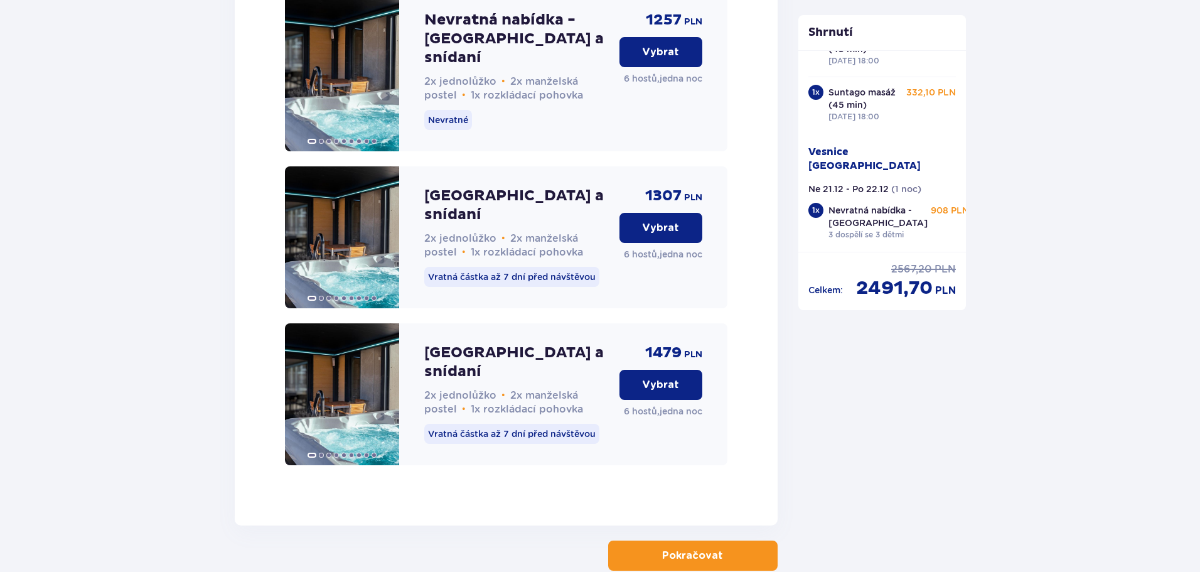
scroll to position [2045, 0]
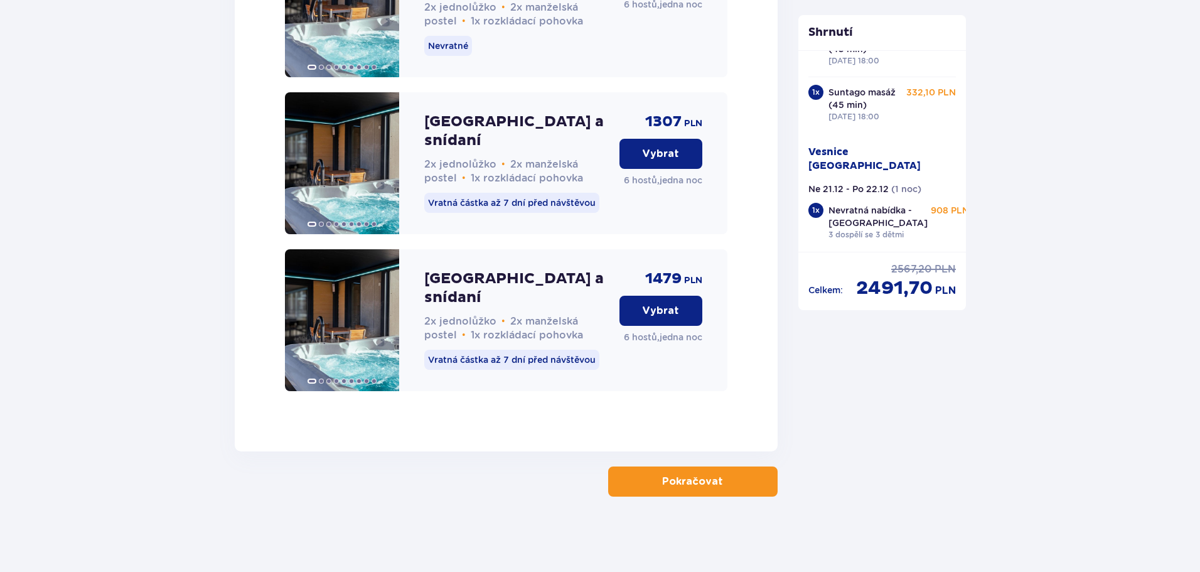
click at [707, 483] on font "Pokračovat" at bounding box center [692, 482] width 61 height 10
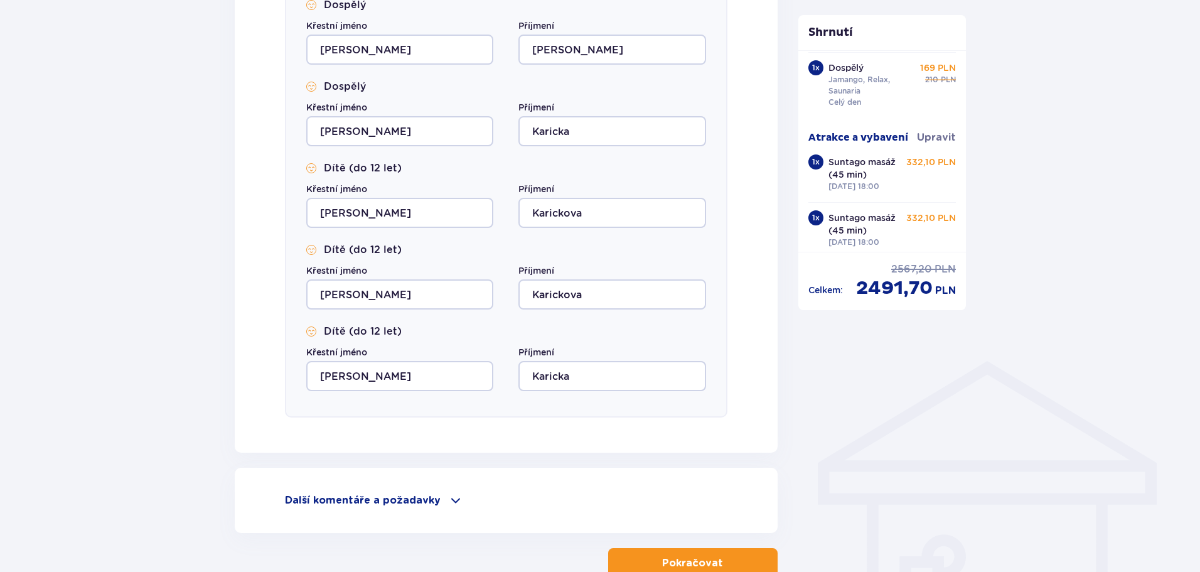
scroll to position [740, 0]
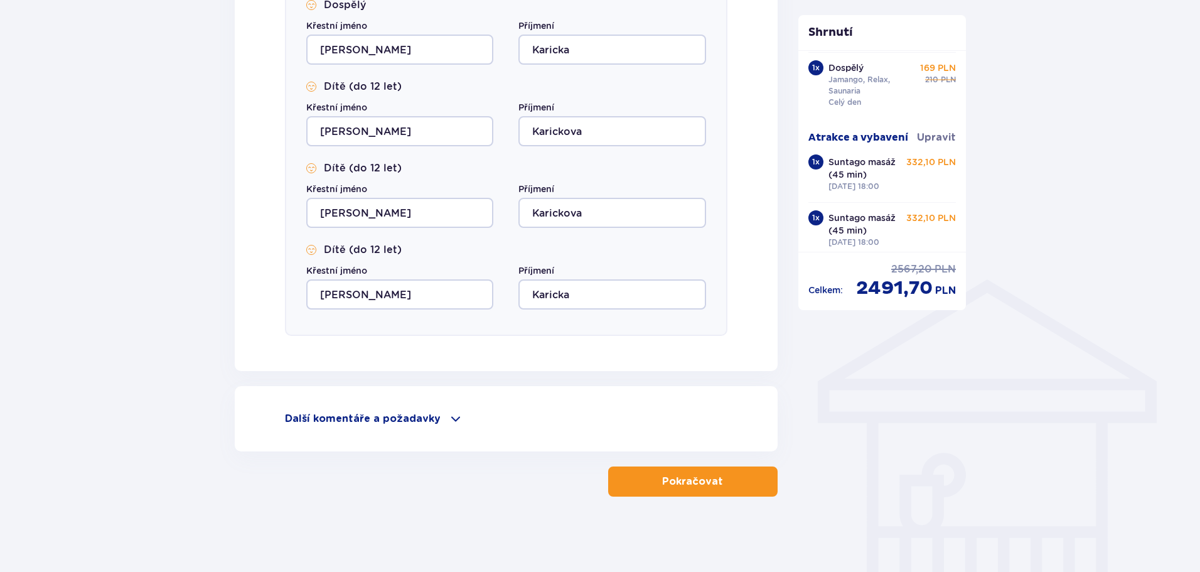
click at [448, 416] on span at bounding box center [455, 418] width 15 height 15
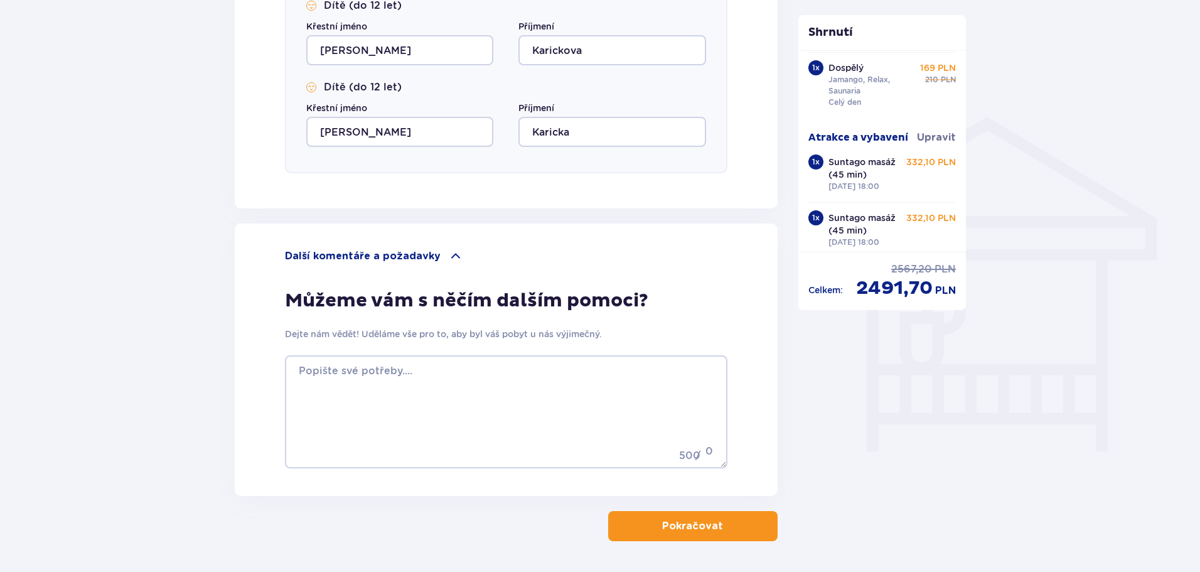
scroll to position [929, 0]
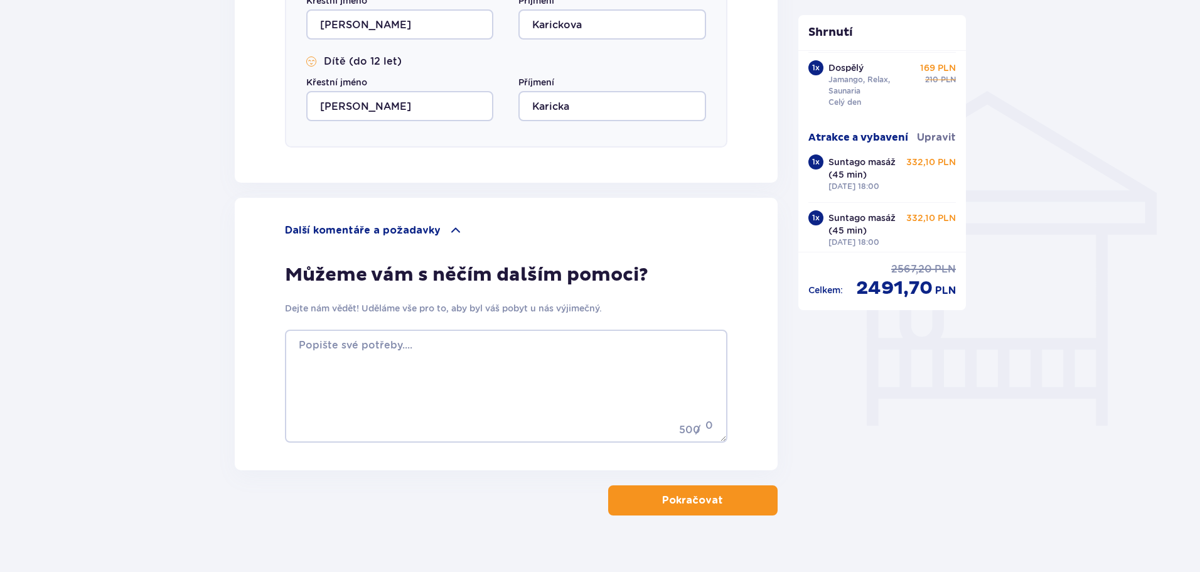
click at [697, 509] on button "Pokračovat" at bounding box center [693, 500] width 170 height 30
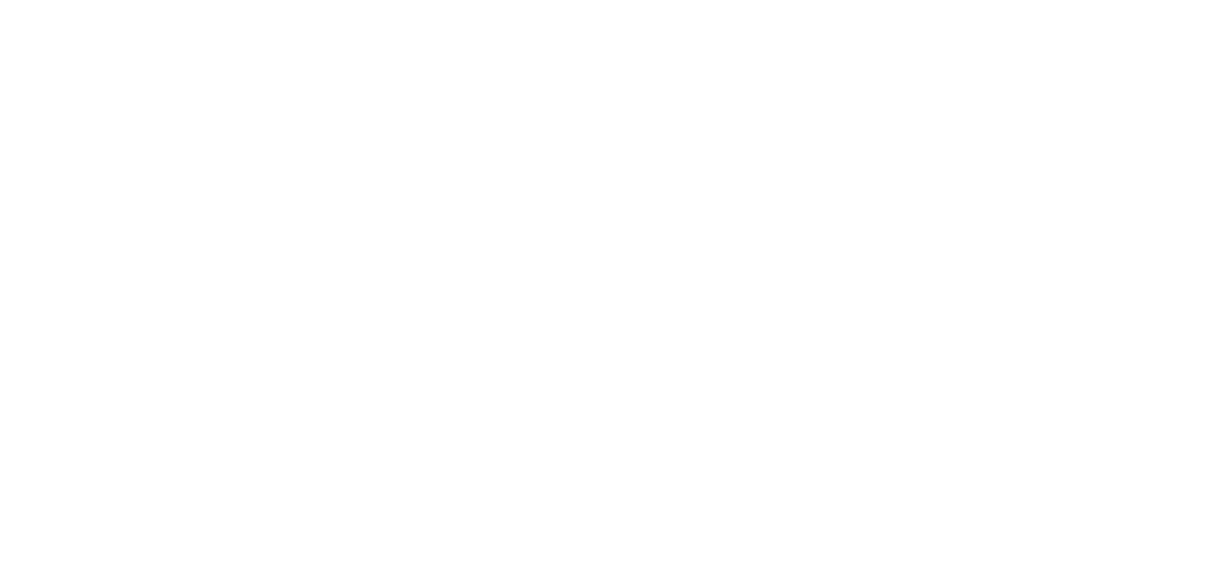
scroll to position [0, 0]
click at [394, 5] on html "Původní text Ohodnoťte tento překlad Vaše zpětná vazba bude použita k vylepšení…" at bounding box center [602, 2] width 1205 height 5
drag, startPoint x: 932, startPoint y: 363, endPoint x: 917, endPoint y: 367, distance: 15.1
click at [929, 5] on html "Původní text Ohodnoťte tento překlad Vaše zpětná vazba bude použita k vylepšení…" at bounding box center [602, 2] width 1205 height 5
click at [541, 5] on html "Původní text Ohodnoťte tento překlad Vaše zpětná vazba bude použita k vylepšení…" at bounding box center [602, 2] width 1205 height 5
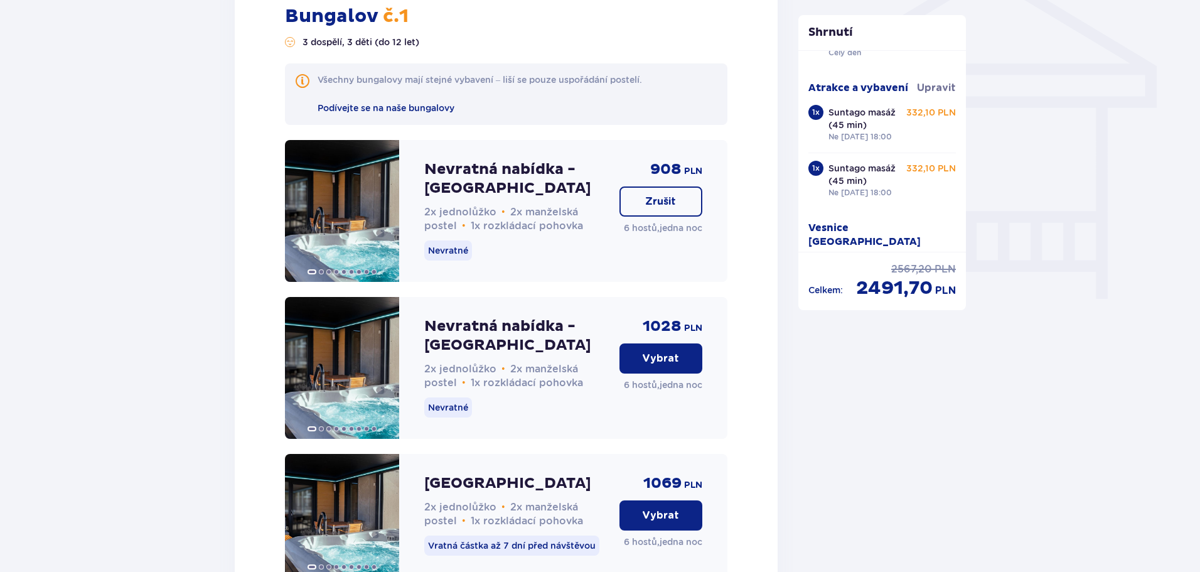
scroll to position [1130, 0]
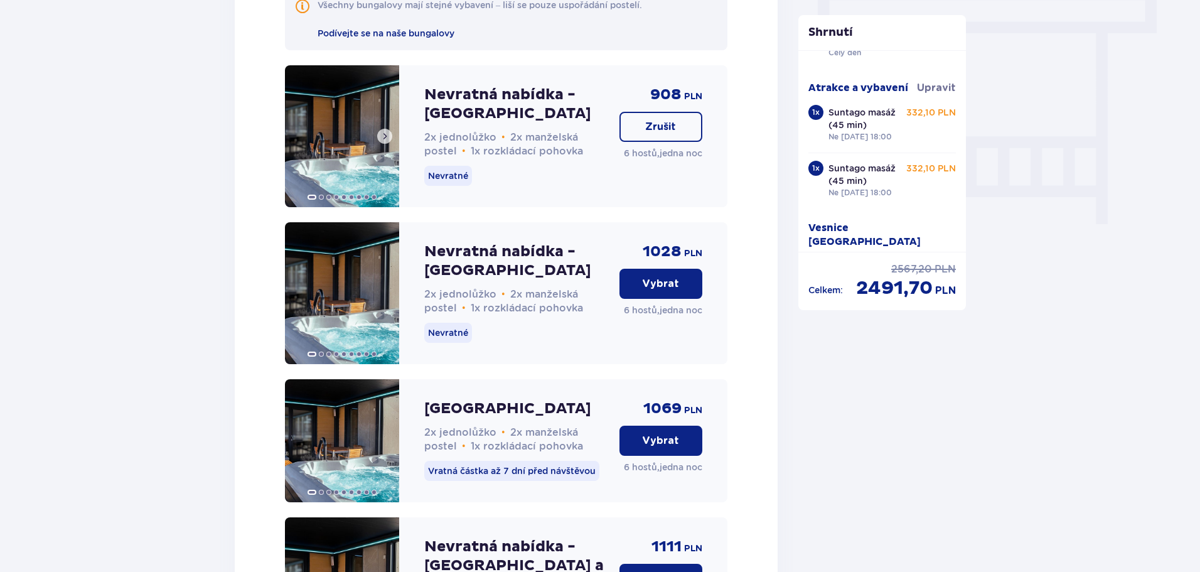
click at [361, 129] on img at bounding box center [342, 136] width 114 height 142
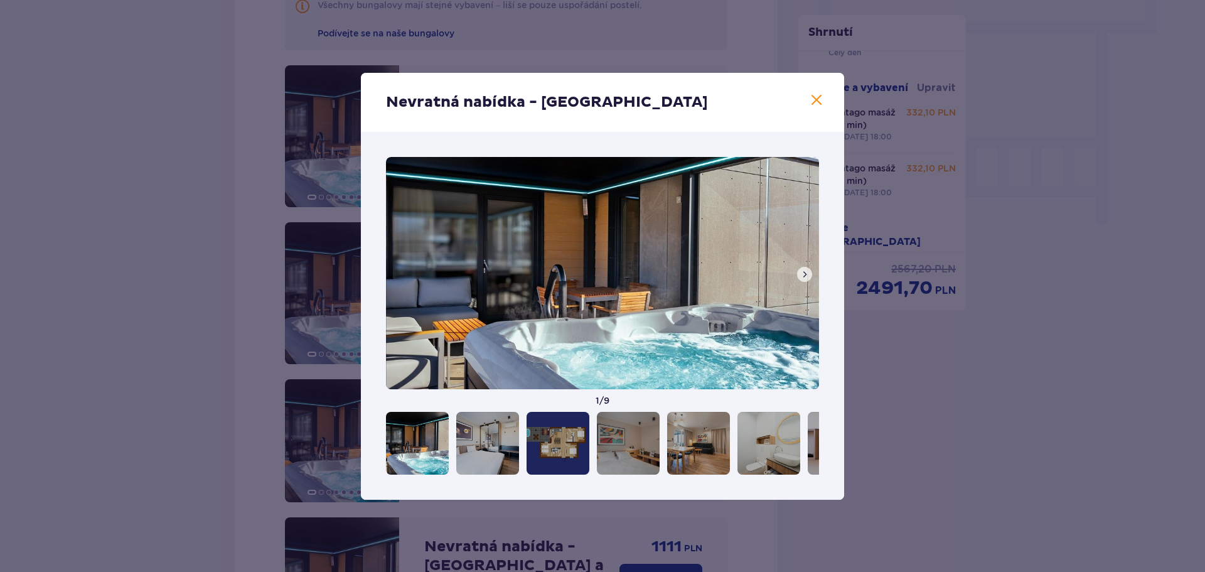
click at [817, 95] on span at bounding box center [816, 100] width 15 height 15
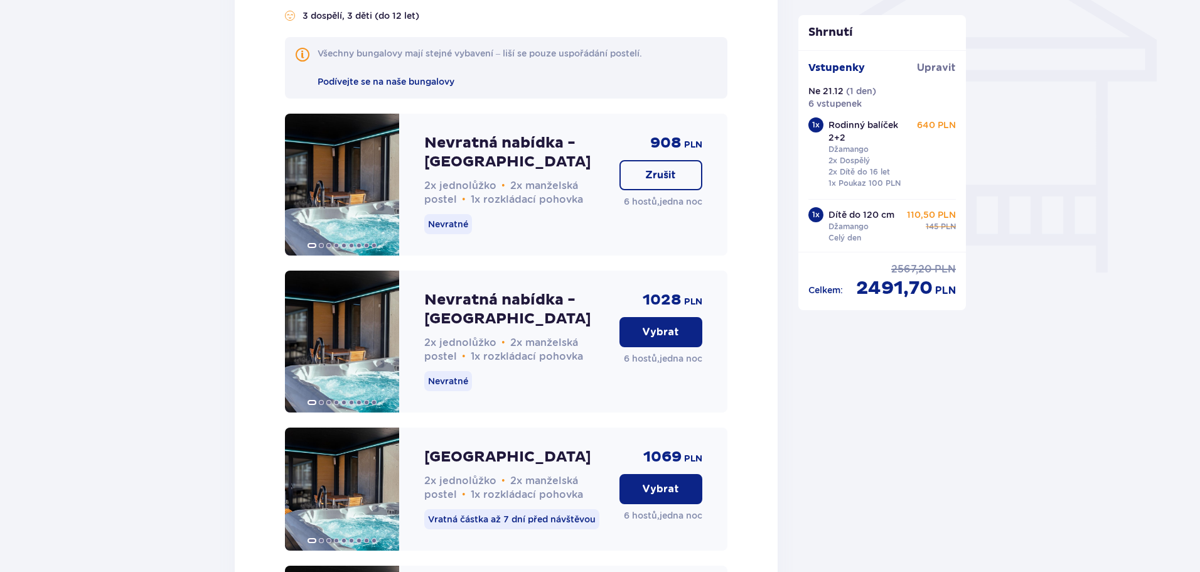
scroll to position [1256, 0]
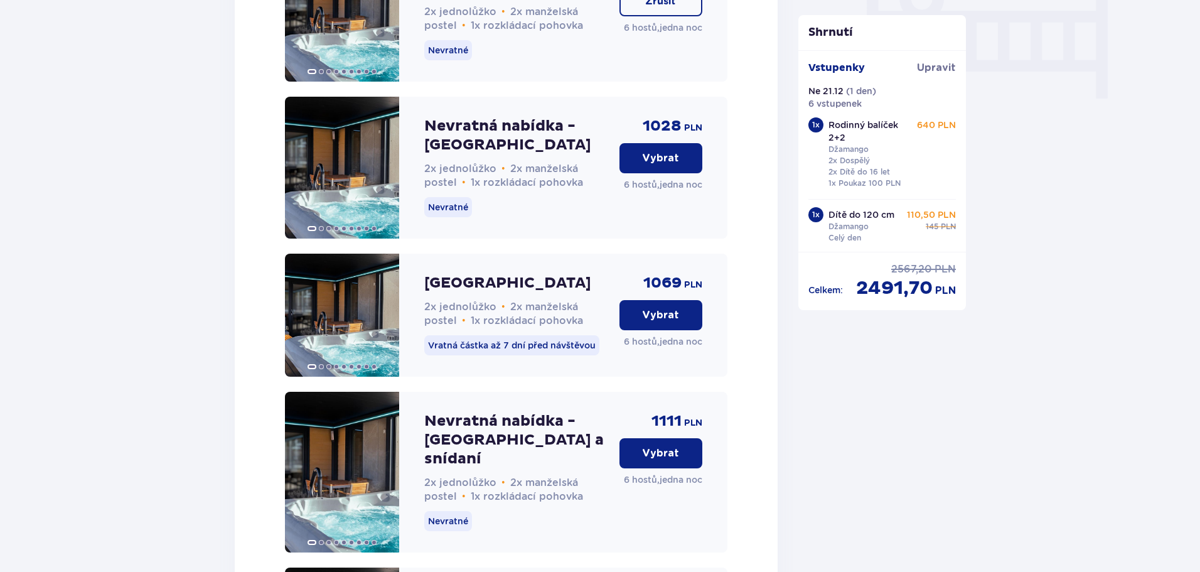
click at [673, 158] on font "Vybrat" at bounding box center [660, 158] width 37 height 10
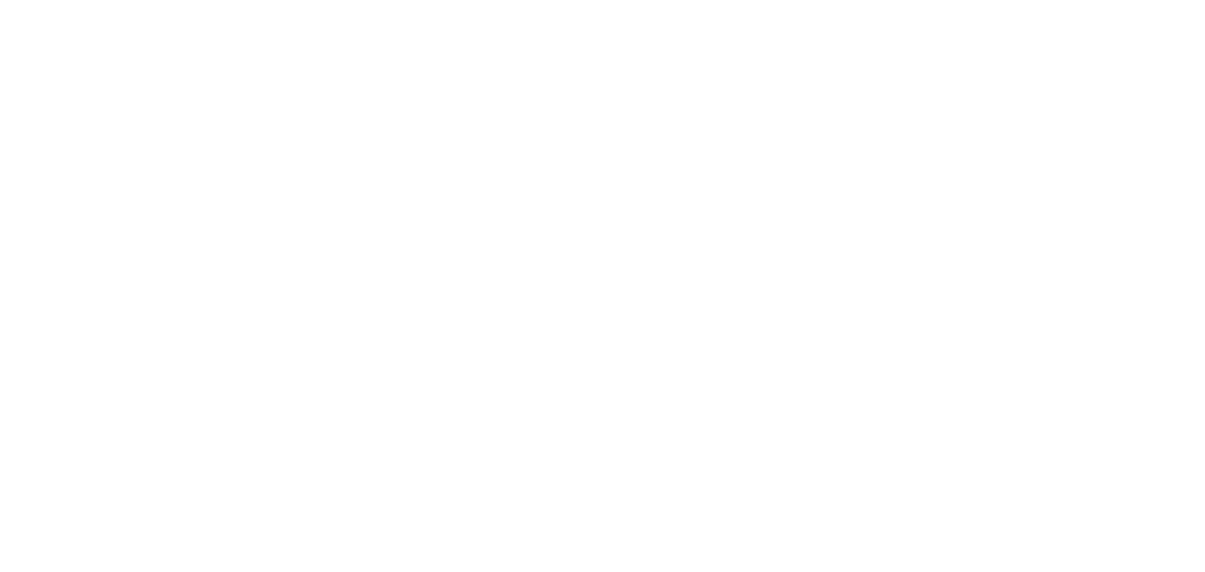
scroll to position [0, 0]
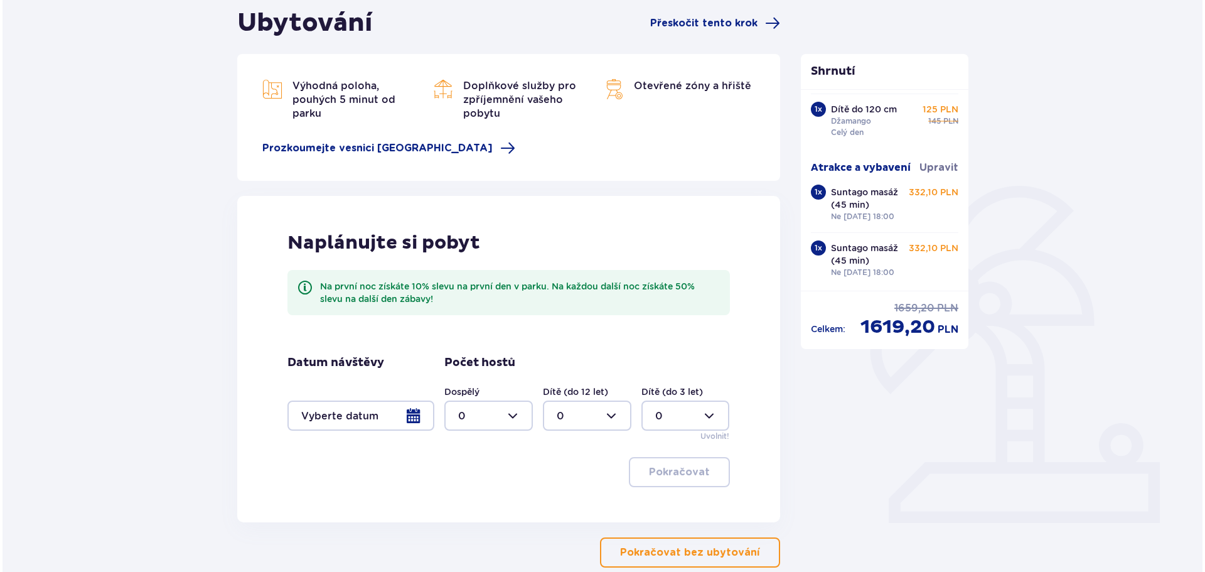
scroll to position [210, 0]
click at [498, 148] on span at bounding box center [505, 148] width 15 height 15
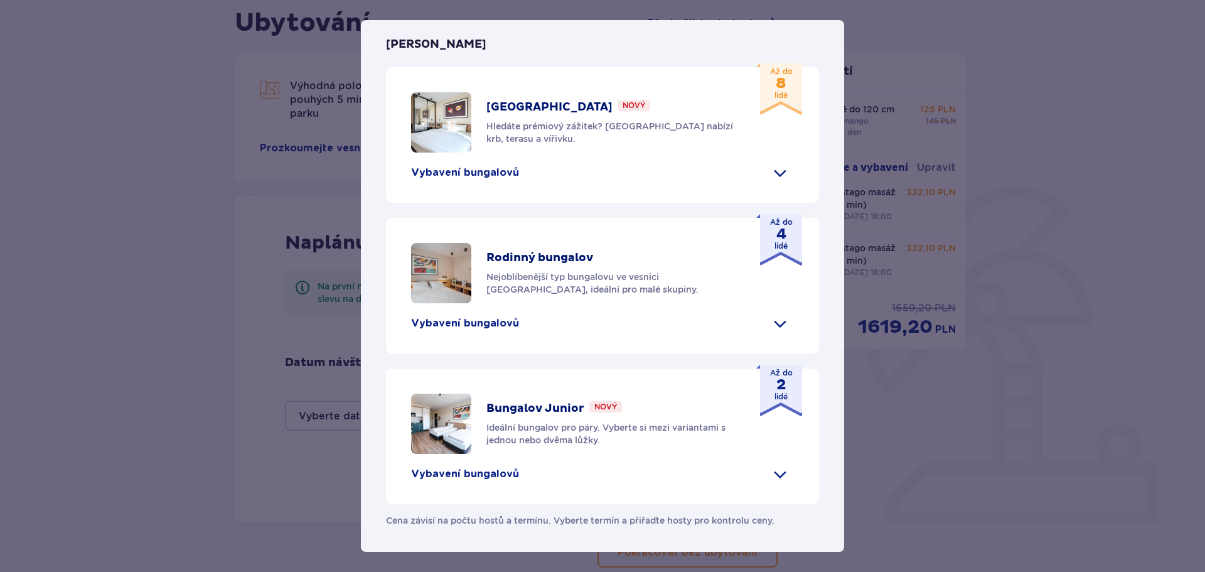
scroll to position [460, 0]
click at [772, 183] on span at bounding box center [780, 173] width 20 height 20
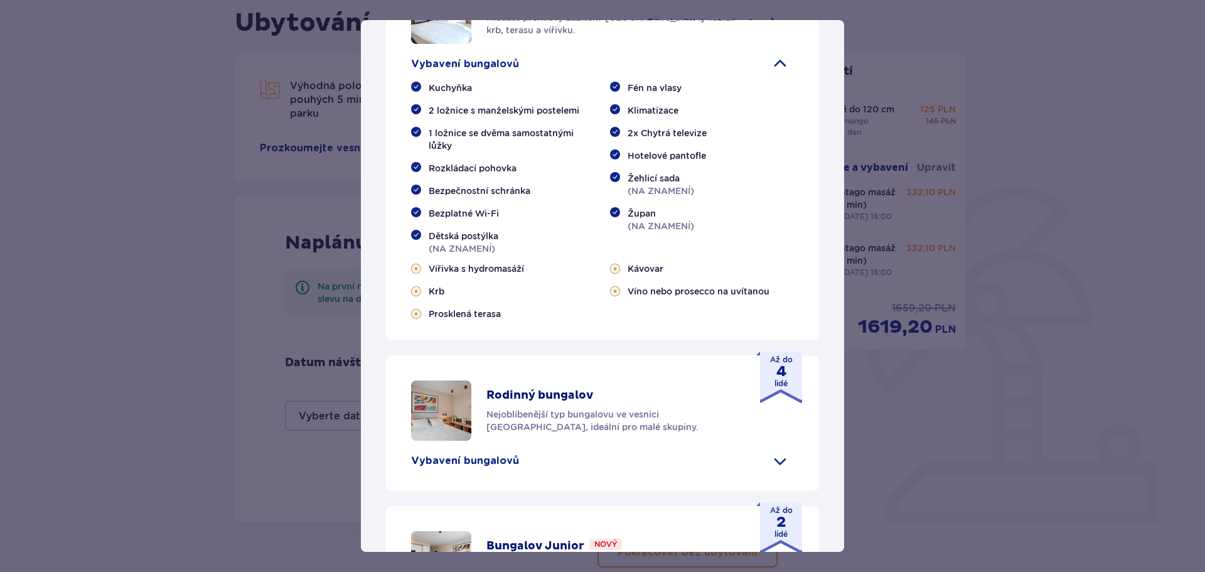
click at [676, 103] on div "[GEOGRAPHIC_DATA] je ideálním místem pro milovníky tropického klimatu a prázdni…" at bounding box center [602, 155] width 483 height 1070
click at [772, 74] on span at bounding box center [780, 64] width 20 height 20
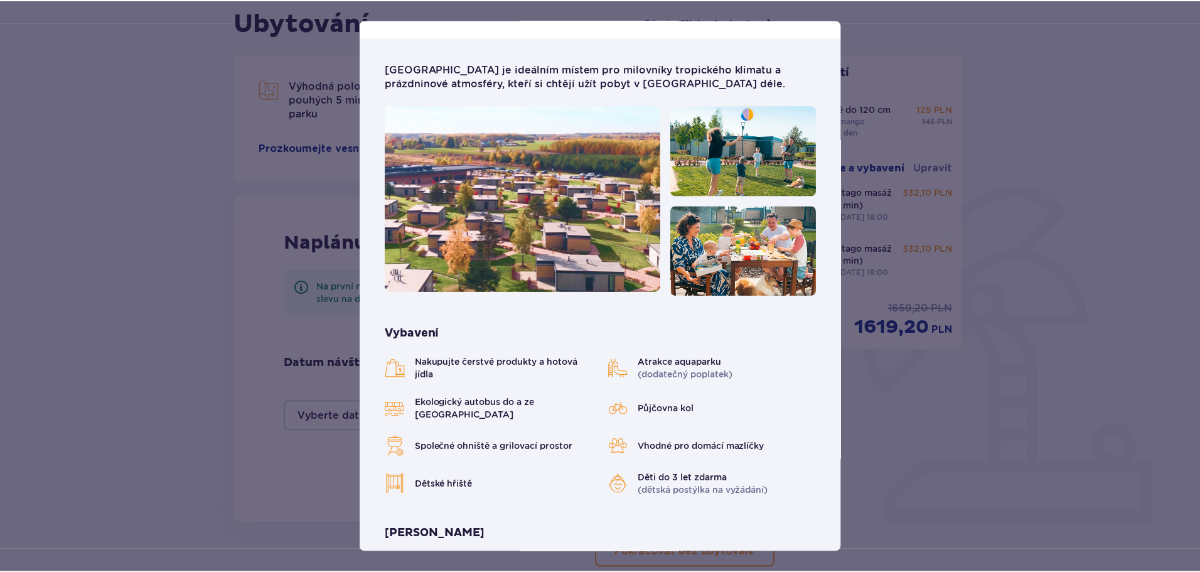
scroll to position [0, 0]
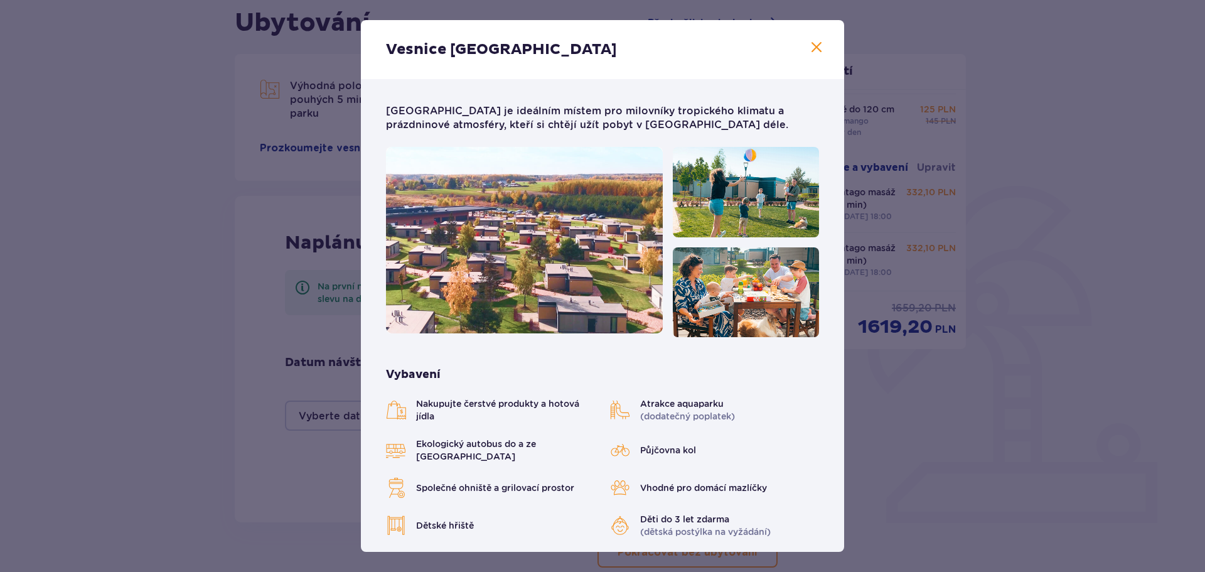
click at [551, 246] on img at bounding box center [524, 240] width 277 height 186
click at [814, 49] on span at bounding box center [816, 47] width 15 height 15
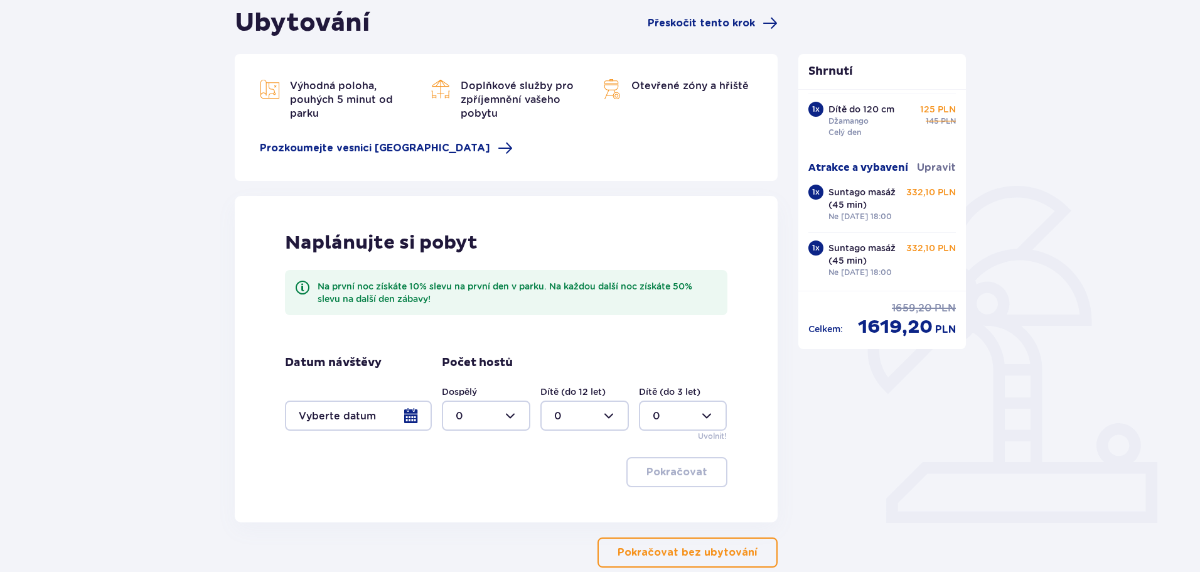
click at [412, 415] on div at bounding box center [358, 416] width 147 height 30
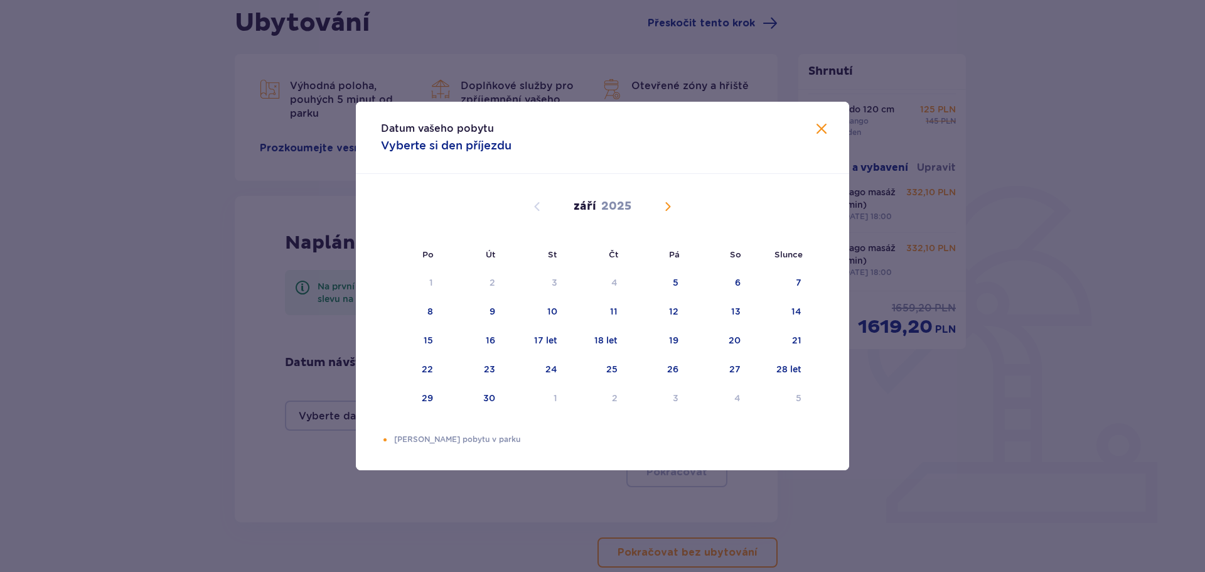
click at [670, 202] on span "Kalendář" at bounding box center [667, 206] width 15 height 15
click at [669, 202] on span "Kalendář" at bounding box center [667, 206] width 15 height 15
click at [667, 208] on span "Kalendář" at bounding box center [667, 206] width 15 height 15
click at [803, 342] on div "21" at bounding box center [780, 341] width 61 height 28
click at [431, 375] on div "22" at bounding box center [427, 369] width 11 height 13
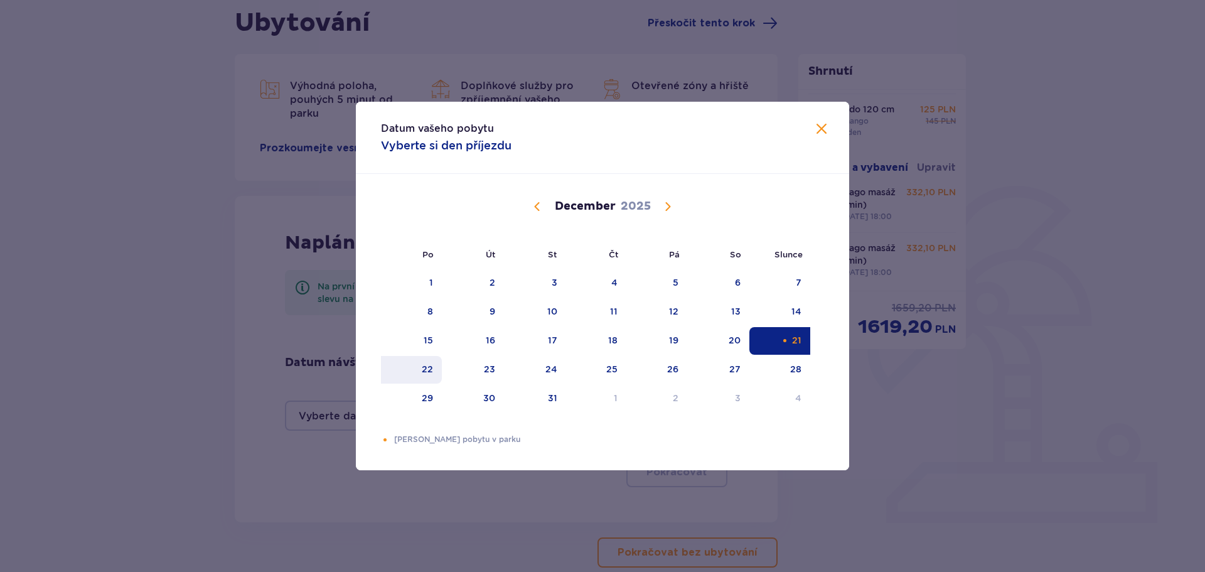
type input "[DATE] - [DATE]"
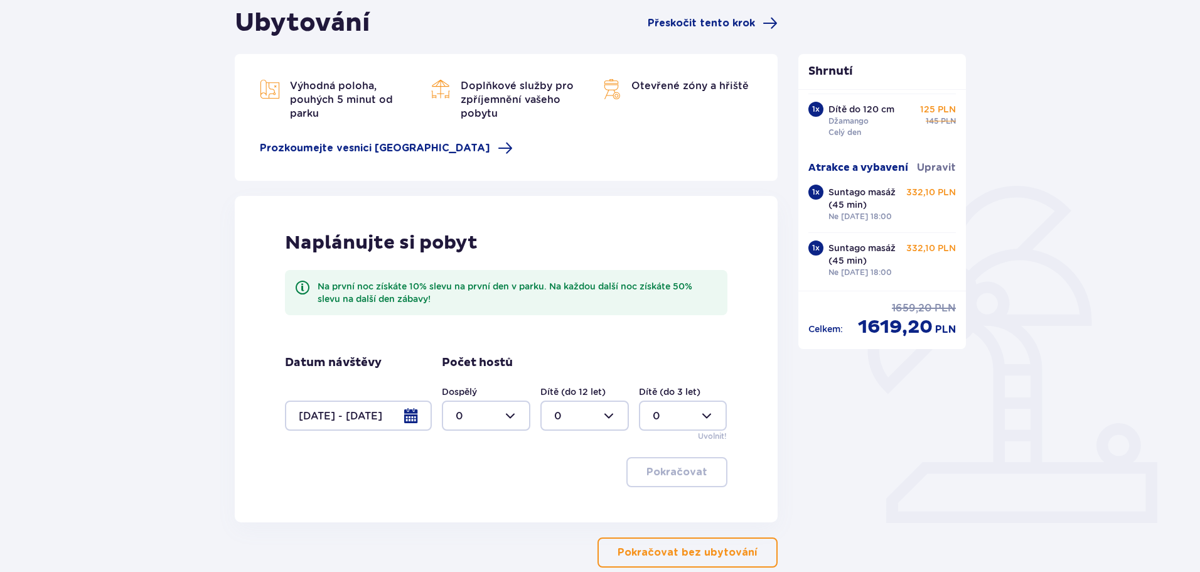
click at [494, 414] on div at bounding box center [486, 416] width 89 height 30
click at [460, 533] on font "3" at bounding box center [459, 533] width 6 height 12
type input "3"
click at [585, 413] on div at bounding box center [585, 416] width 89 height 30
click at [554, 534] on font "3" at bounding box center [557, 533] width 6 height 12
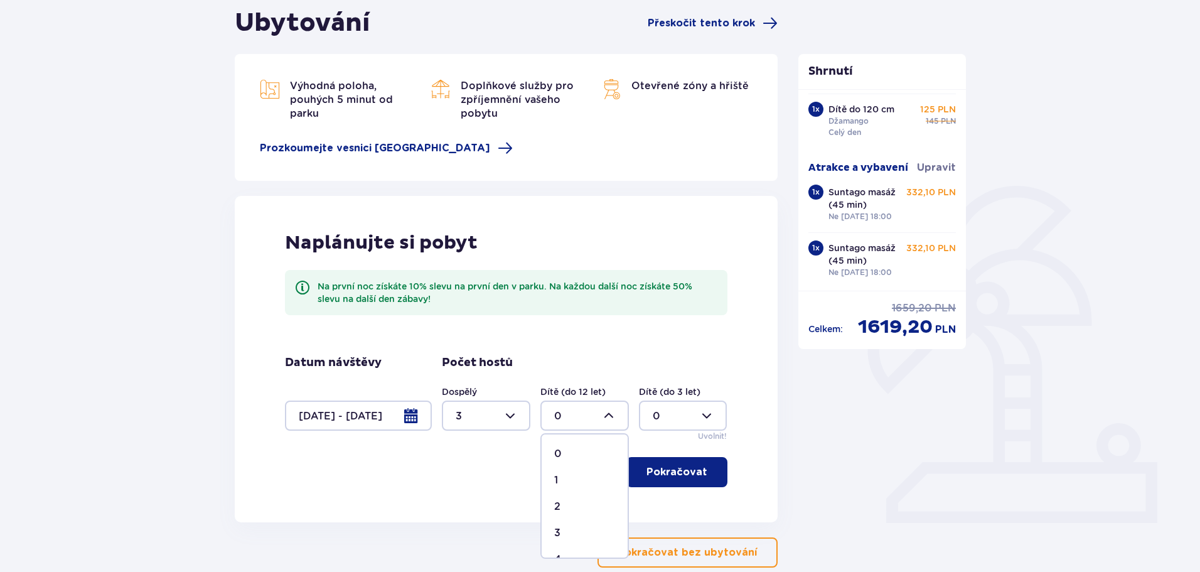
type input "3"
click at [688, 472] on font "Pokračovat" at bounding box center [677, 472] width 61 height 10
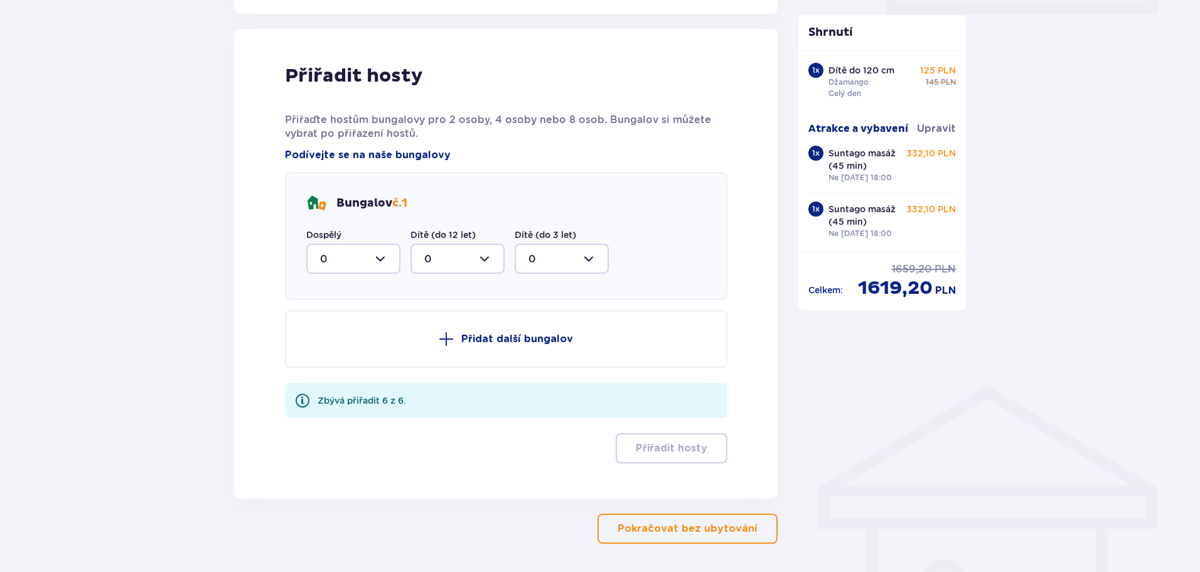
scroll to position [648, 0]
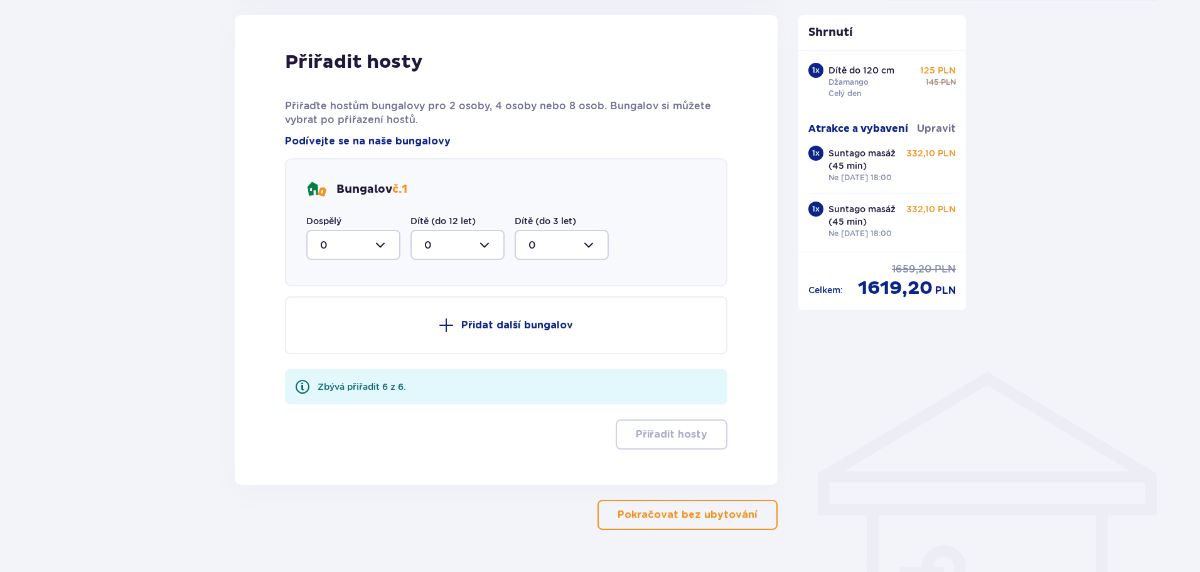
click at [377, 240] on div at bounding box center [353, 245] width 94 height 30
click at [322, 362] on font "3" at bounding box center [323, 362] width 6 height 12
type input "3"
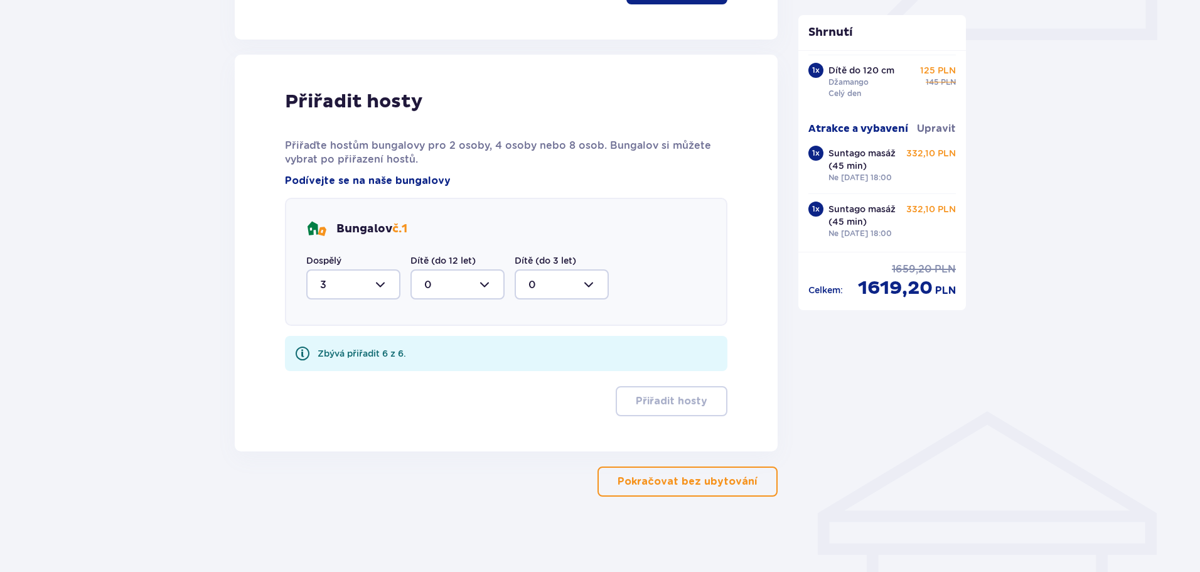
drag, startPoint x: 434, startPoint y: 280, endPoint x: 428, endPoint y: 290, distance: 11.5
click at [433, 280] on div at bounding box center [458, 284] width 94 height 30
click at [429, 402] on font "3" at bounding box center [427, 402] width 6 height 12
type input "3"
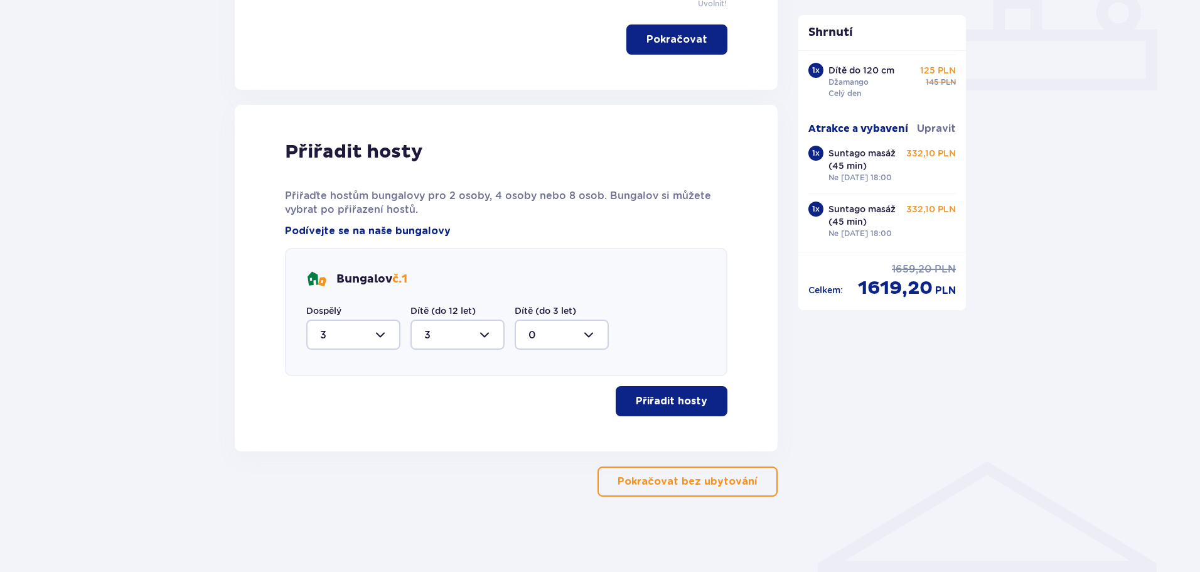
click at [671, 397] on font "Přiřadit hosty" at bounding box center [672, 401] width 72 height 10
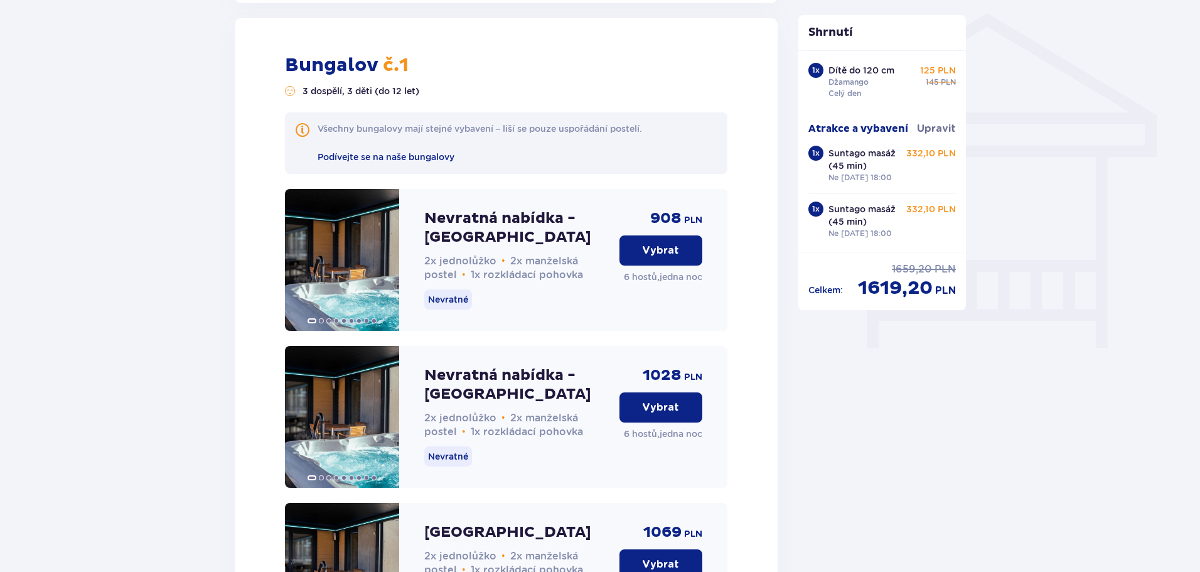
scroll to position [1010, 0]
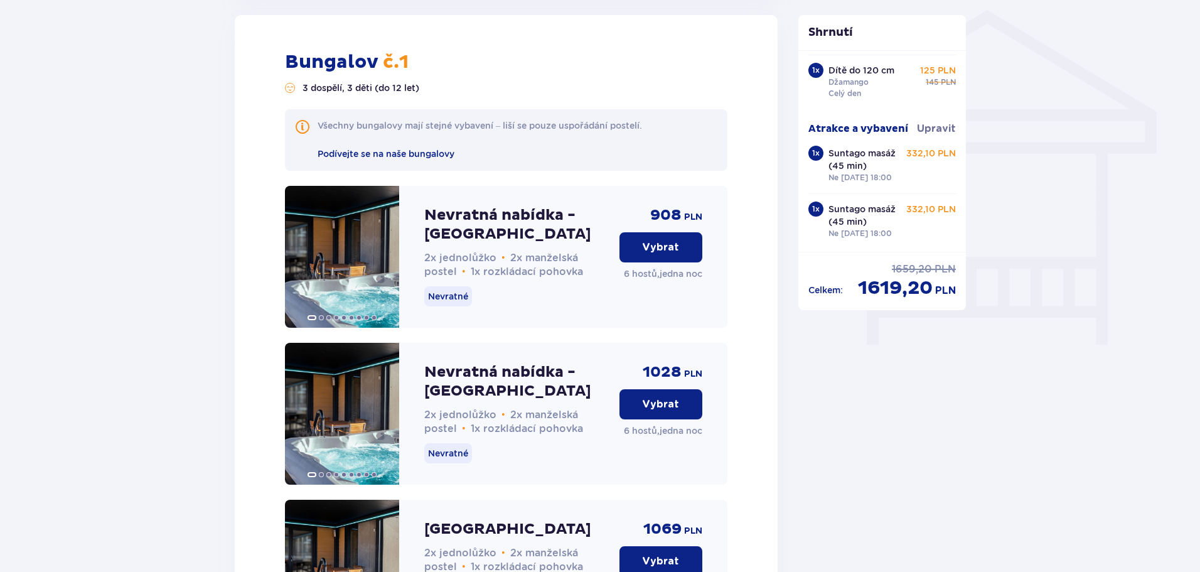
click at [671, 251] on font "Vybrat" at bounding box center [660, 247] width 37 height 10
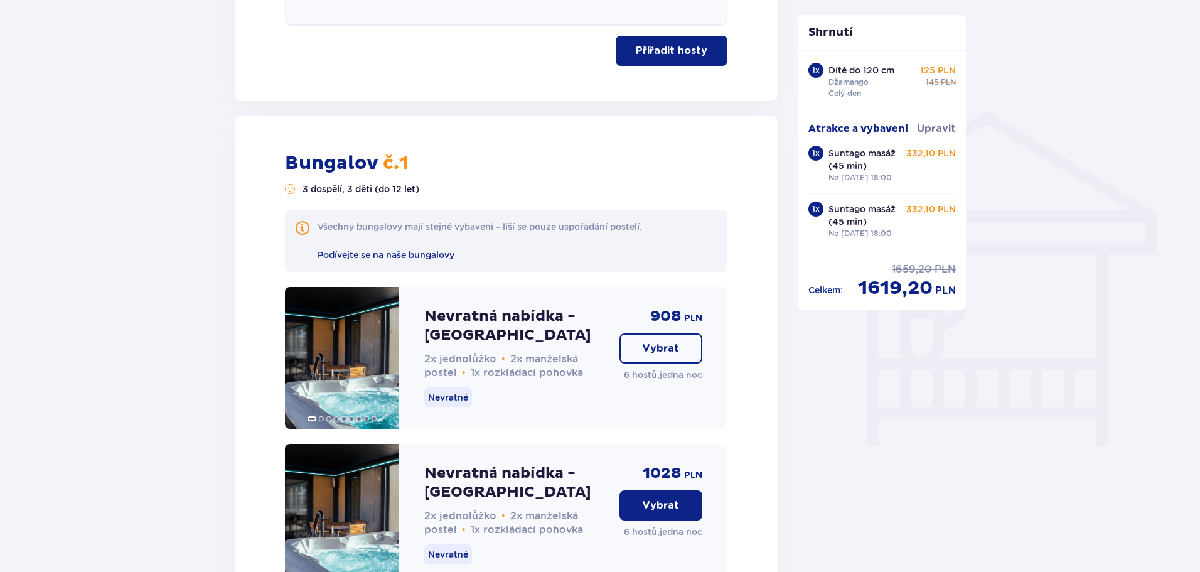
scroll to position [915, 0]
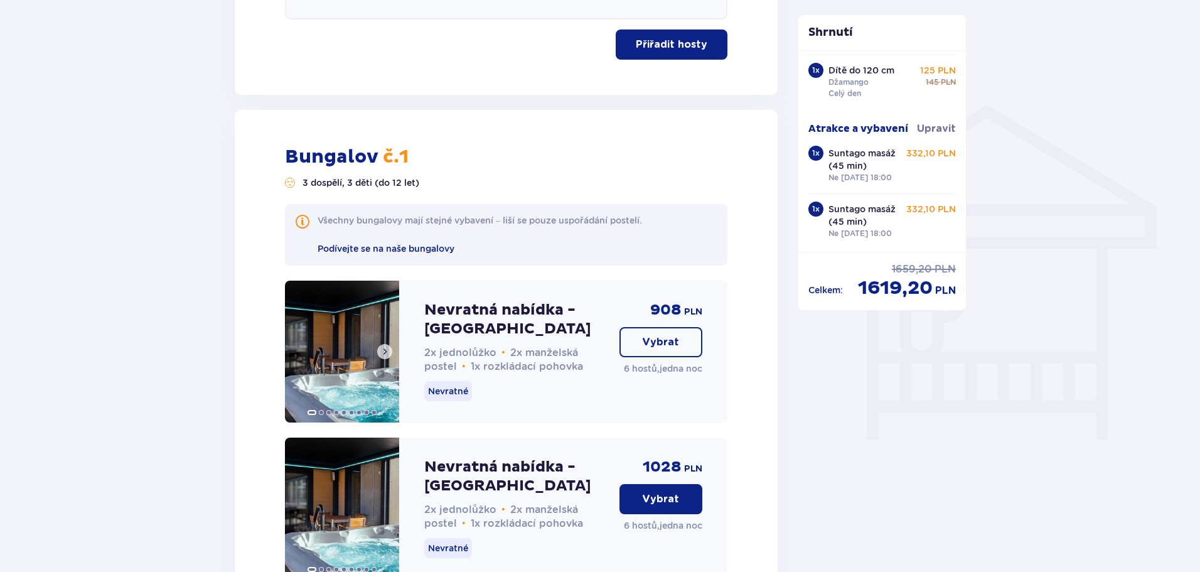
click at [391, 355] on button at bounding box center [384, 351] width 15 height 15
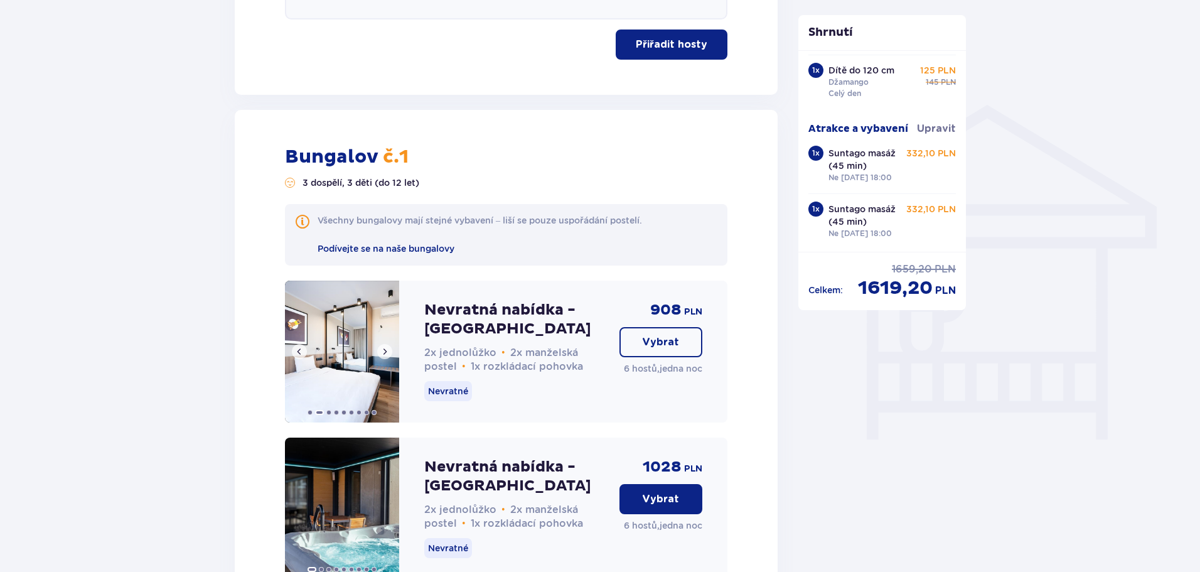
click at [391, 353] on button at bounding box center [384, 351] width 15 height 15
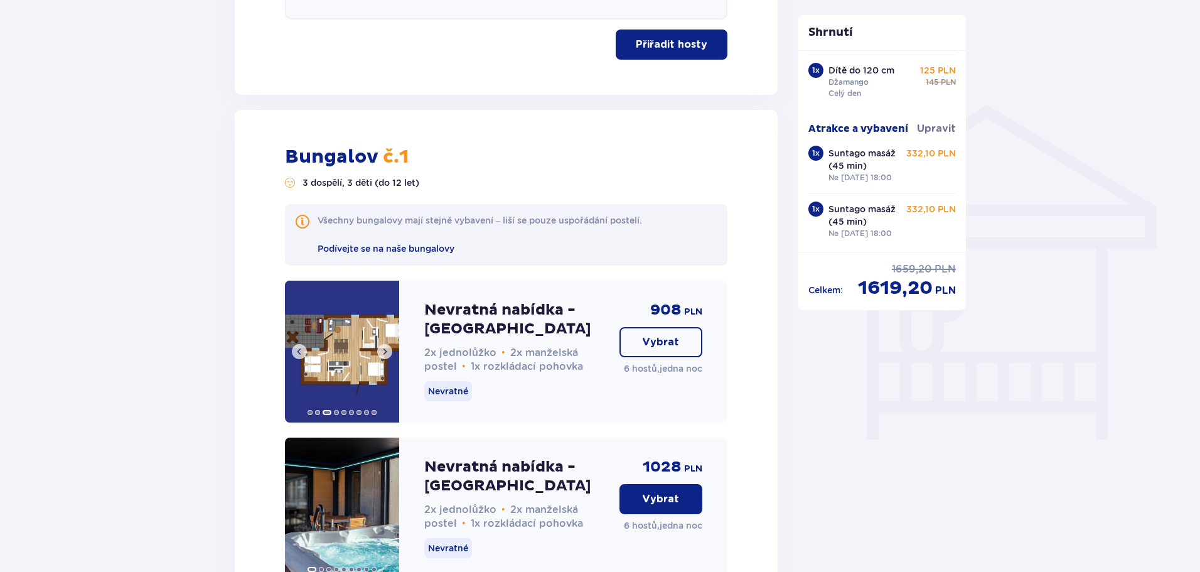
click at [390, 353] on button at bounding box center [384, 351] width 15 height 15
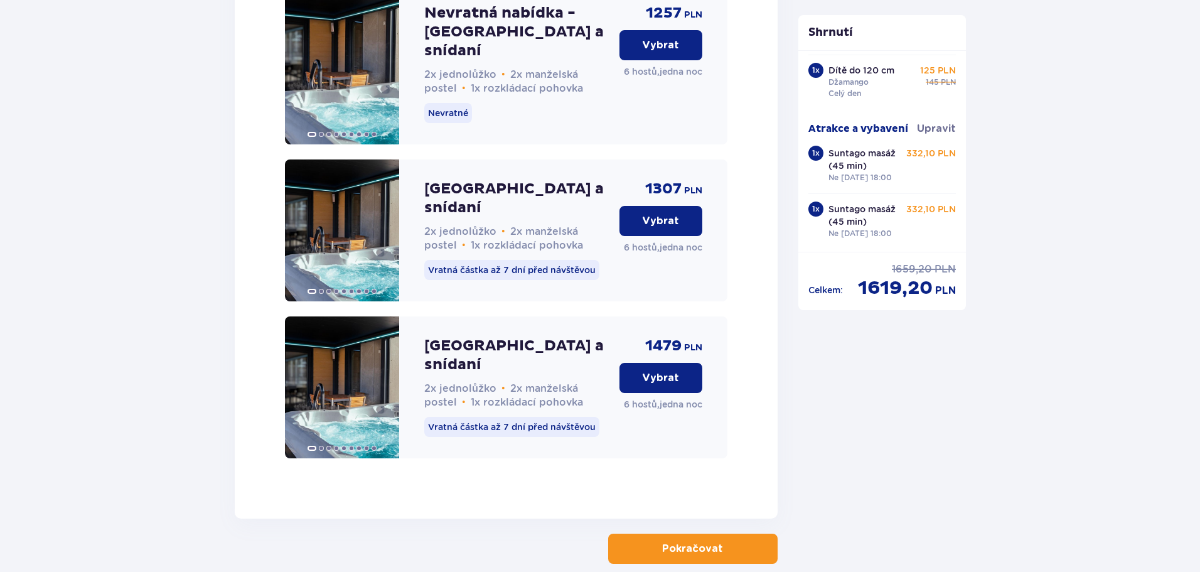
scroll to position [2045, 0]
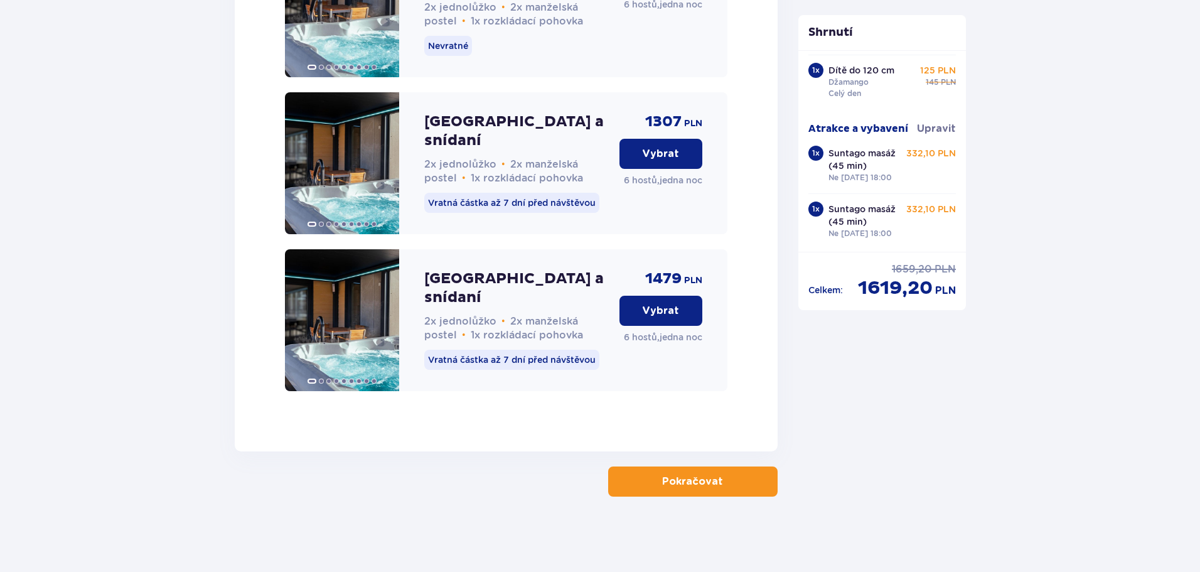
click at [633, 484] on button "Pokračovat" at bounding box center [693, 481] width 170 height 30
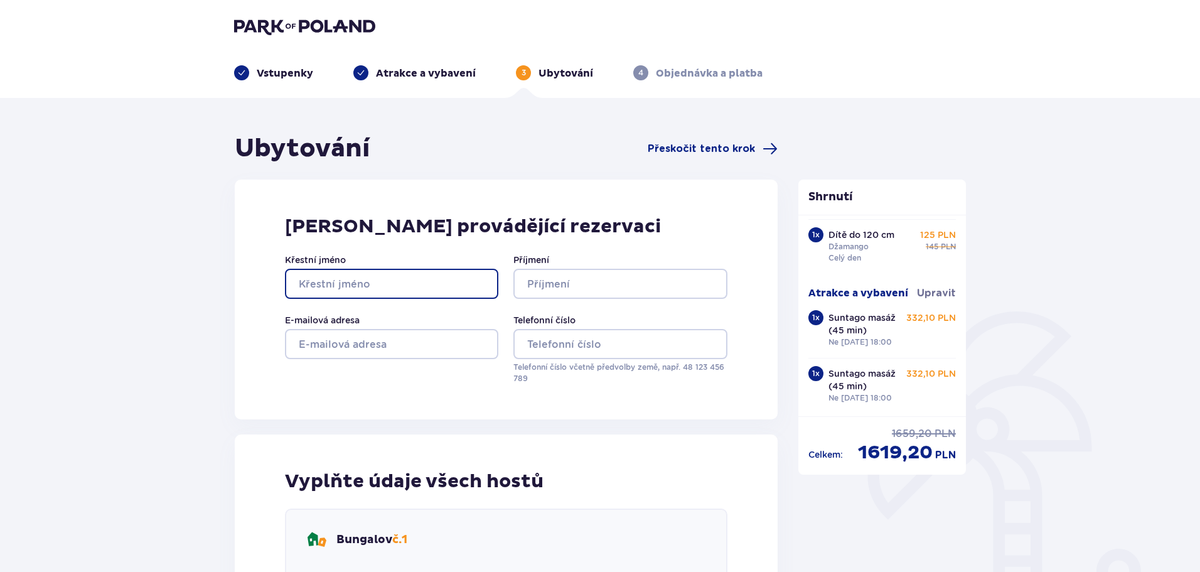
click at [336, 274] on input "Křestní jméno" at bounding box center [391, 284] width 213 height 30
type input "Jan"
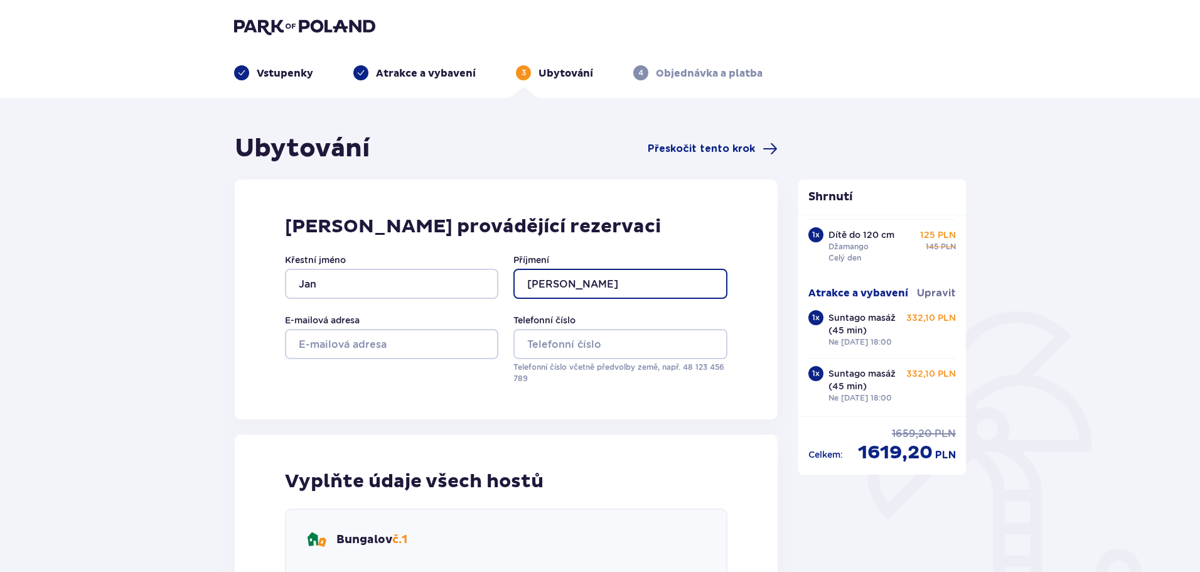
type input "[PERSON_NAME]"
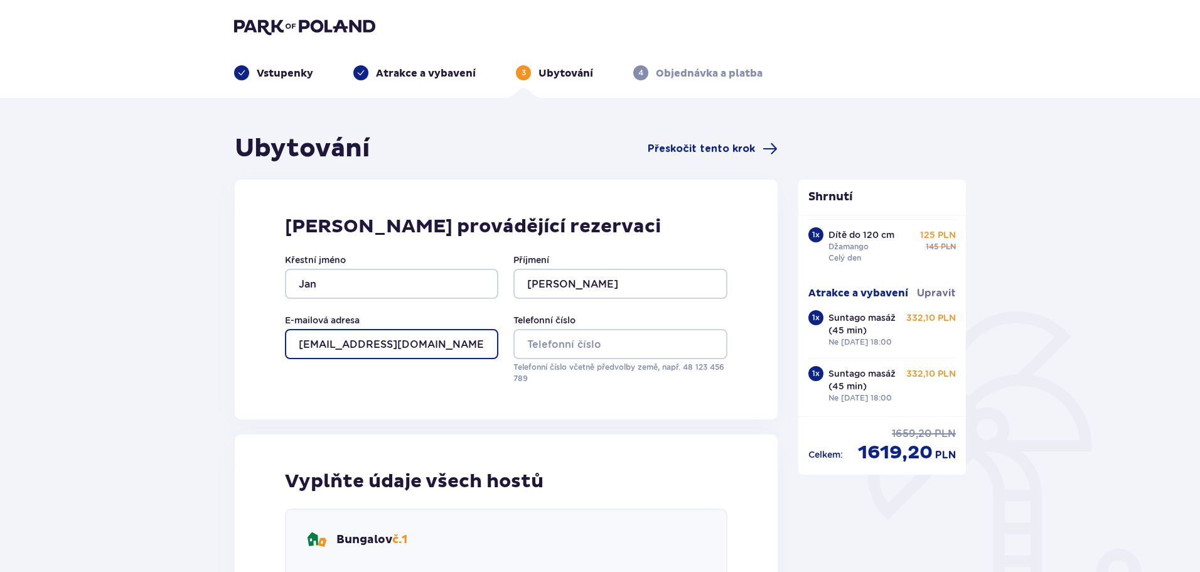
type input "[EMAIL_ADDRESS][DOMAIN_NAME]"
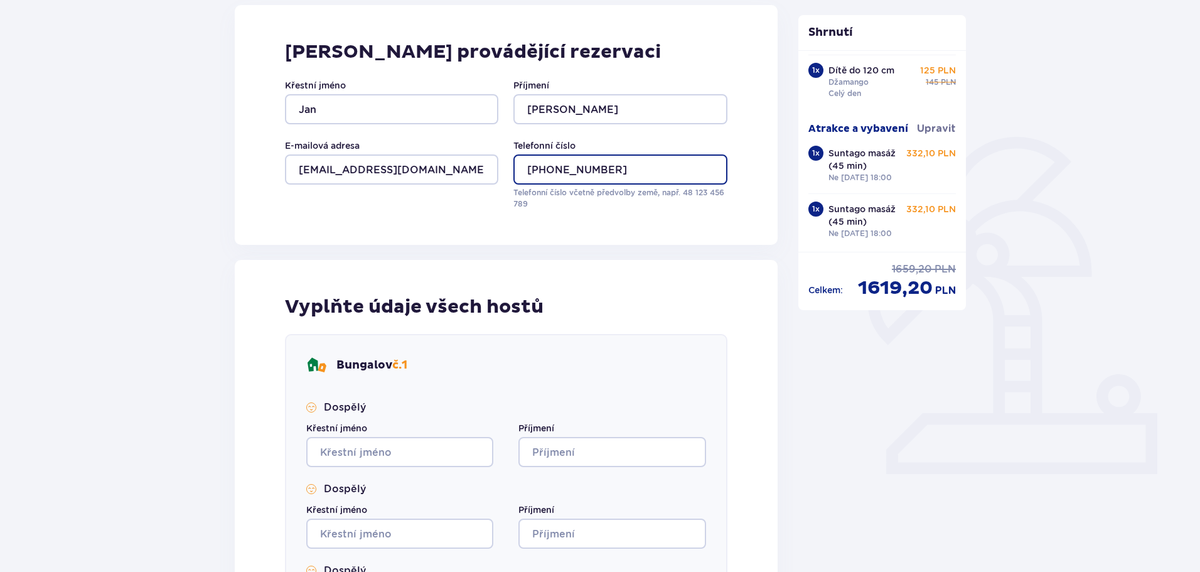
scroll to position [188, 0]
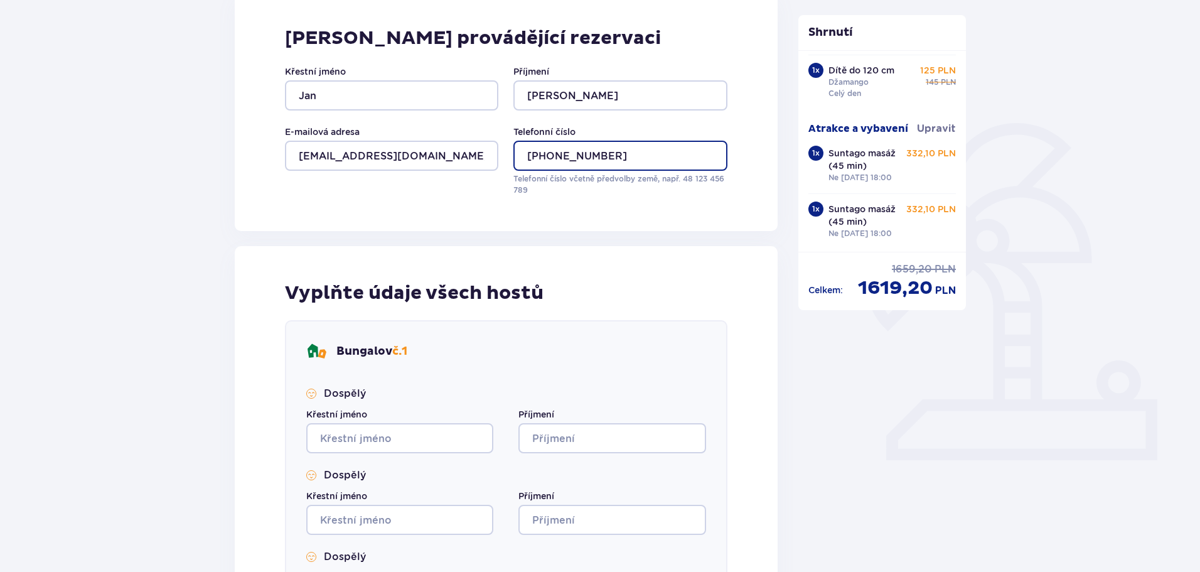
type input "+44075992226620"
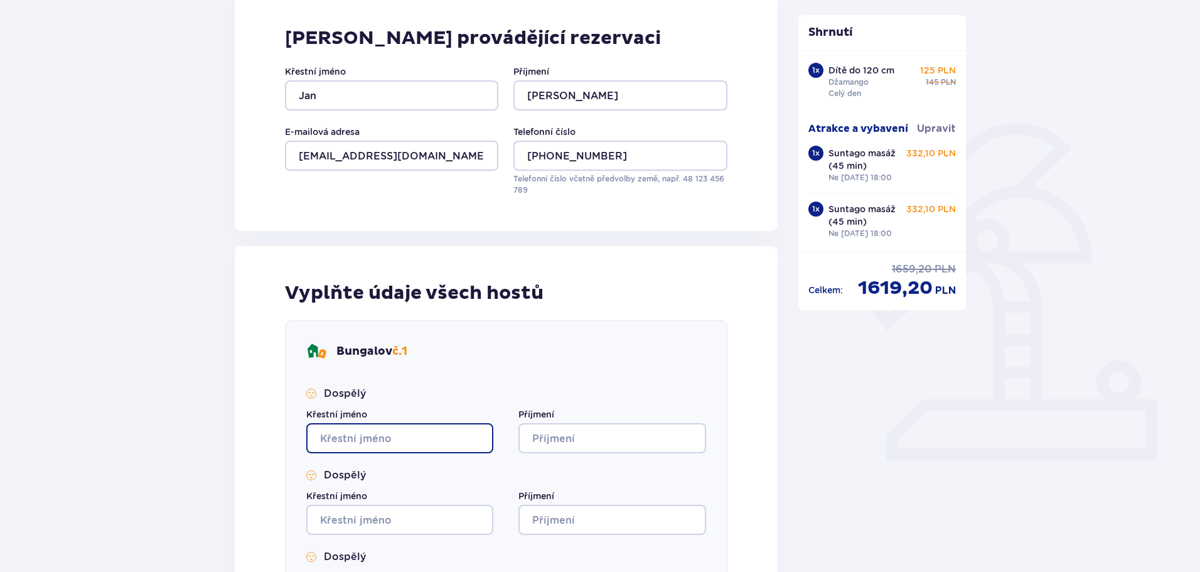
click at [384, 435] on input "Křestní jméno" at bounding box center [399, 438] width 187 height 30
type input "Jan"
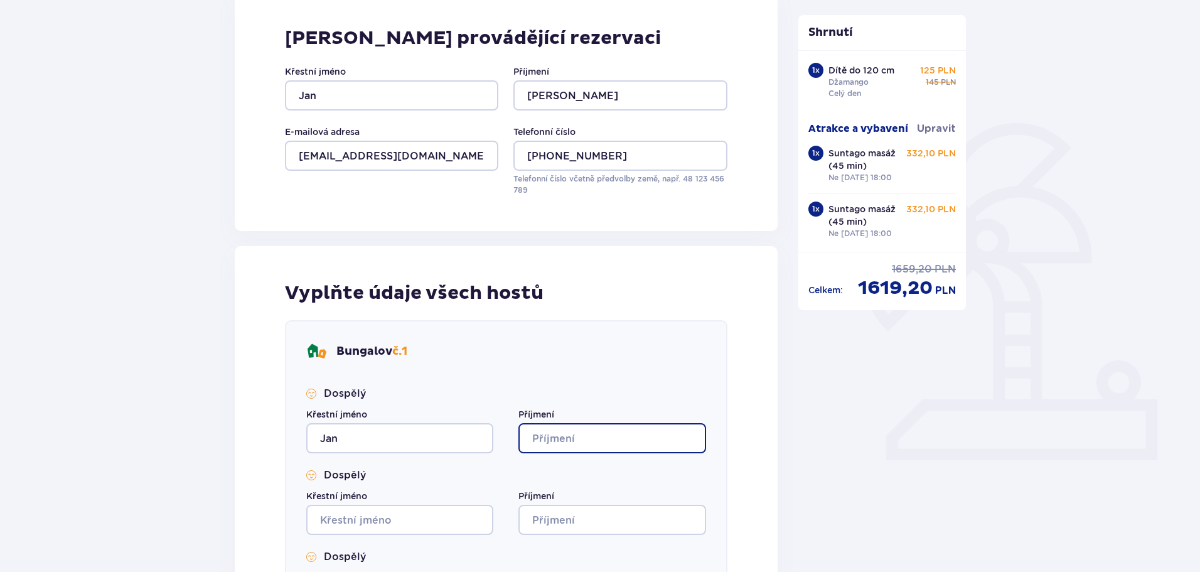
click at [541, 440] on input "Příjmení" at bounding box center [612, 438] width 187 height 30
type input "[PERSON_NAME]"
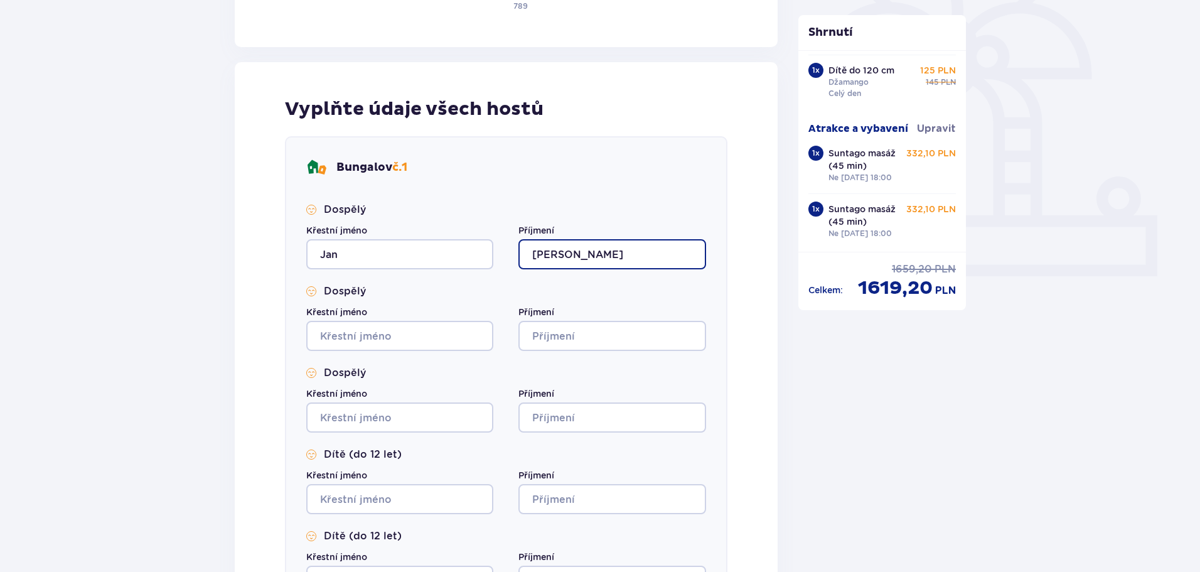
scroll to position [377, 0]
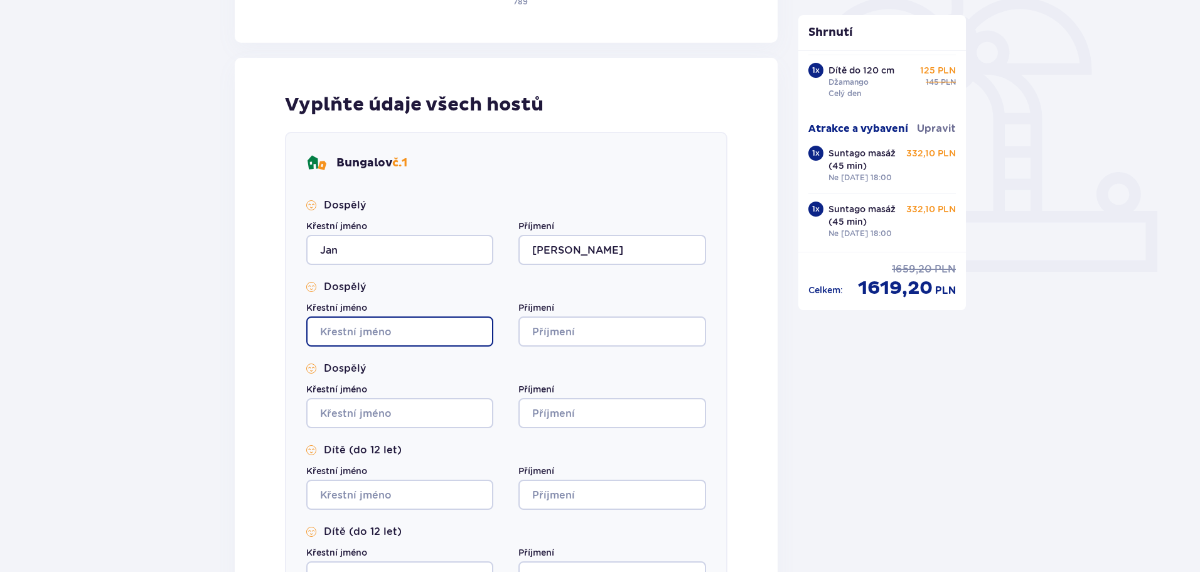
click at [347, 334] on input "Křestní jméno" at bounding box center [399, 331] width 187 height 30
type input "[PERSON_NAME]"
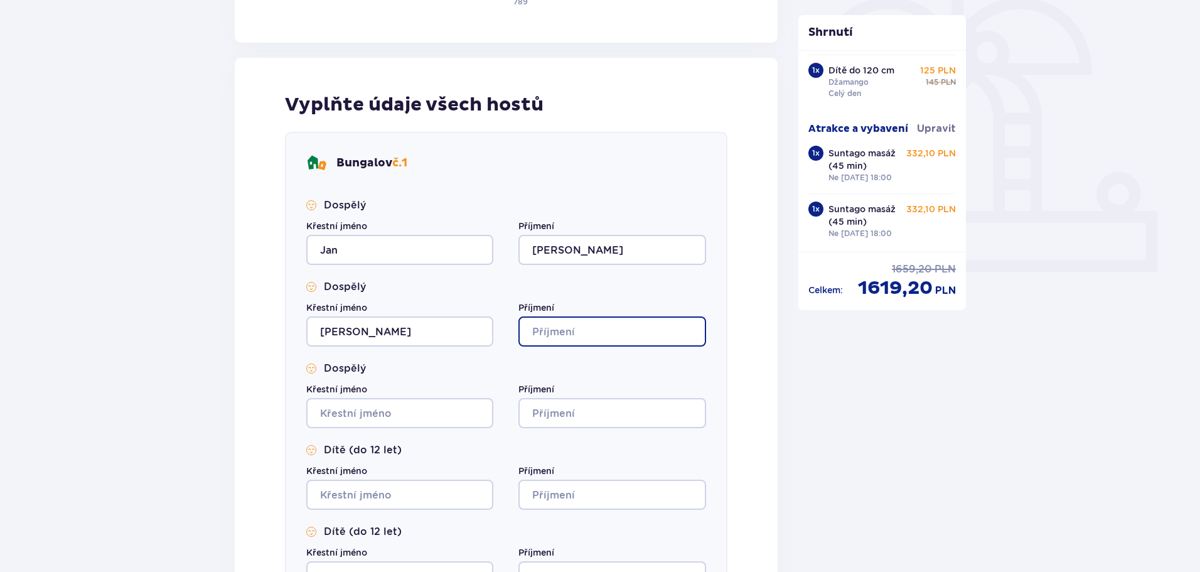
click at [564, 328] on input "Příjmení" at bounding box center [612, 331] width 187 height 30
type input "[PERSON_NAME]"
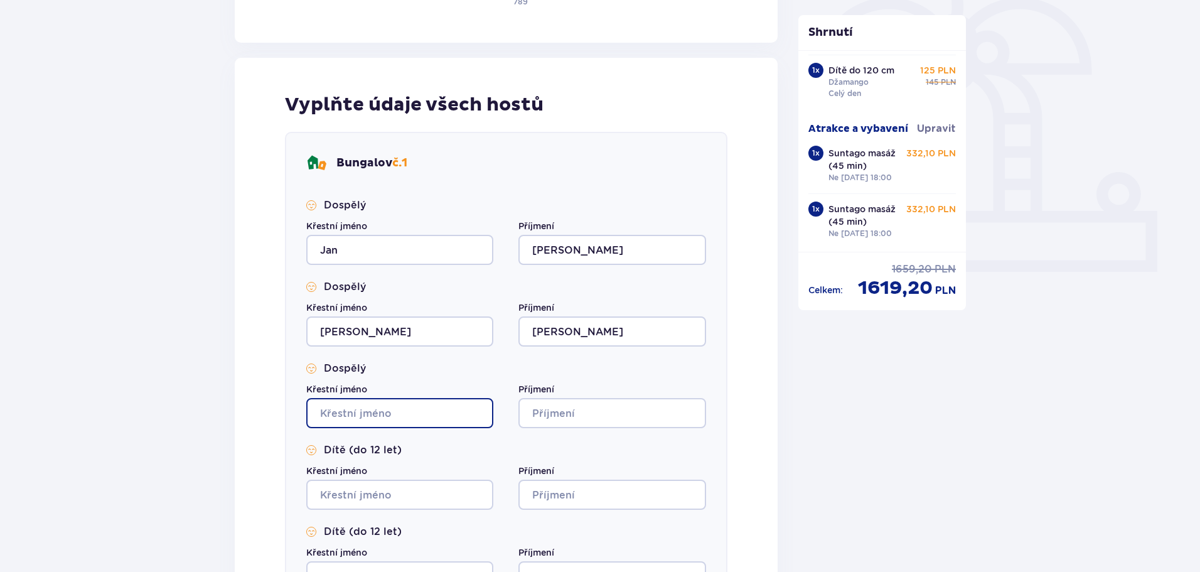
click at [364, 414] on input "Křestní jméno" at bounding box center [399, 413] width 187 height 30
type input "[PERSON_NAME]"
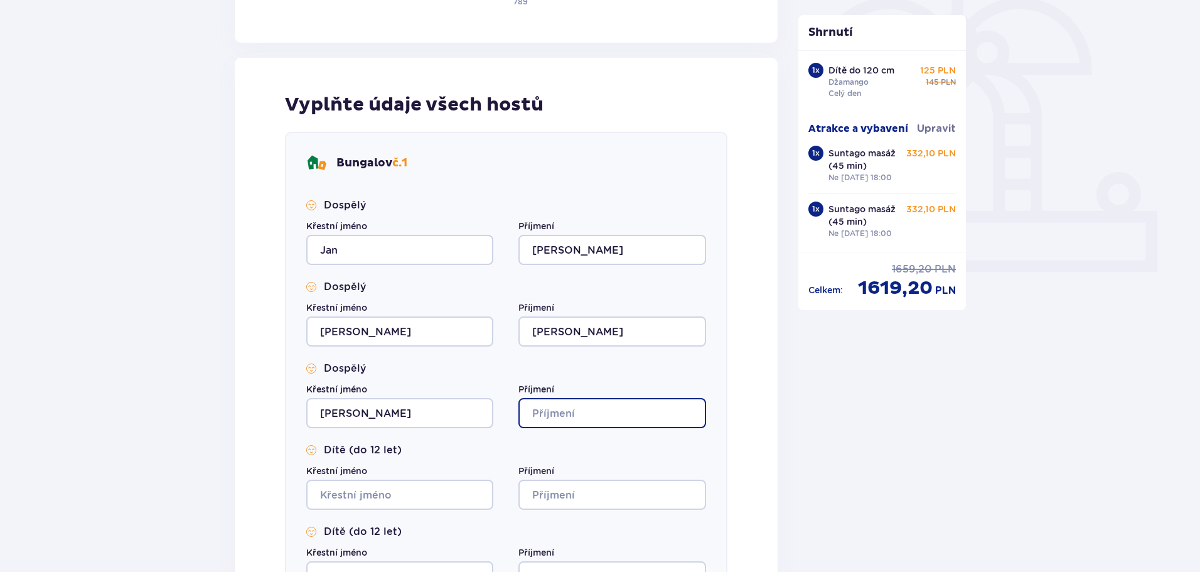
click at [568, 412] on input "Příjmení" at bounding box center [612, 413] width 187 height 30
type input "Karicka"
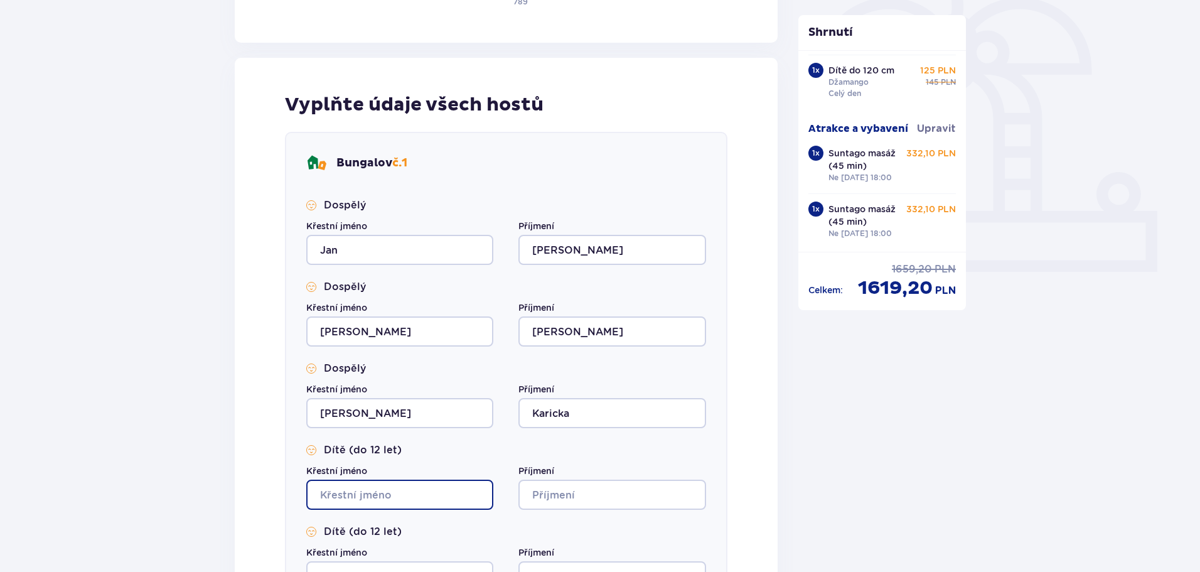
click at [361, 502] on input "Křestní jméno" at bounding box center [399, 495] width 187 height 30
type input "[PERSON_NAME]"
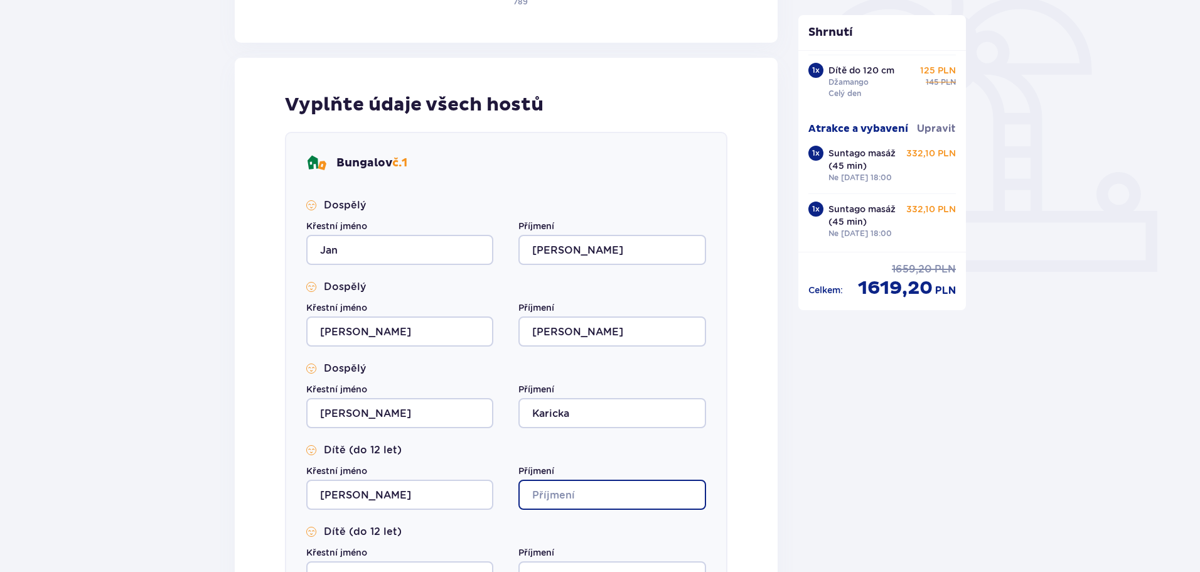
click at [546, 496] on input "Příjmení" at bounding box center [612, 495] width 187 height 30
type input "Karickova"
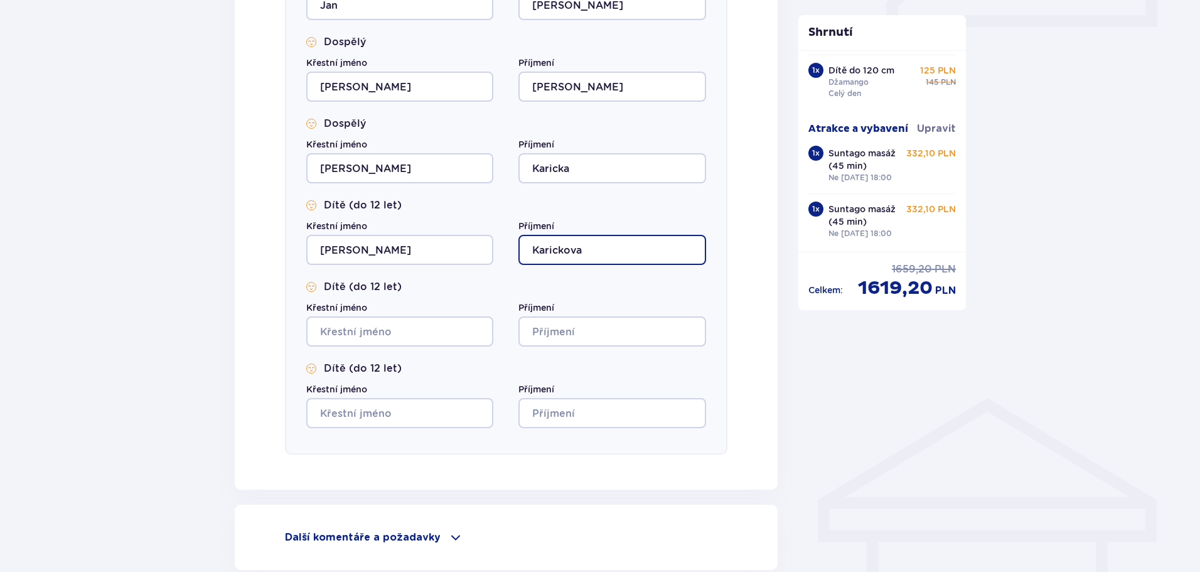
scroll to position [628, 0]
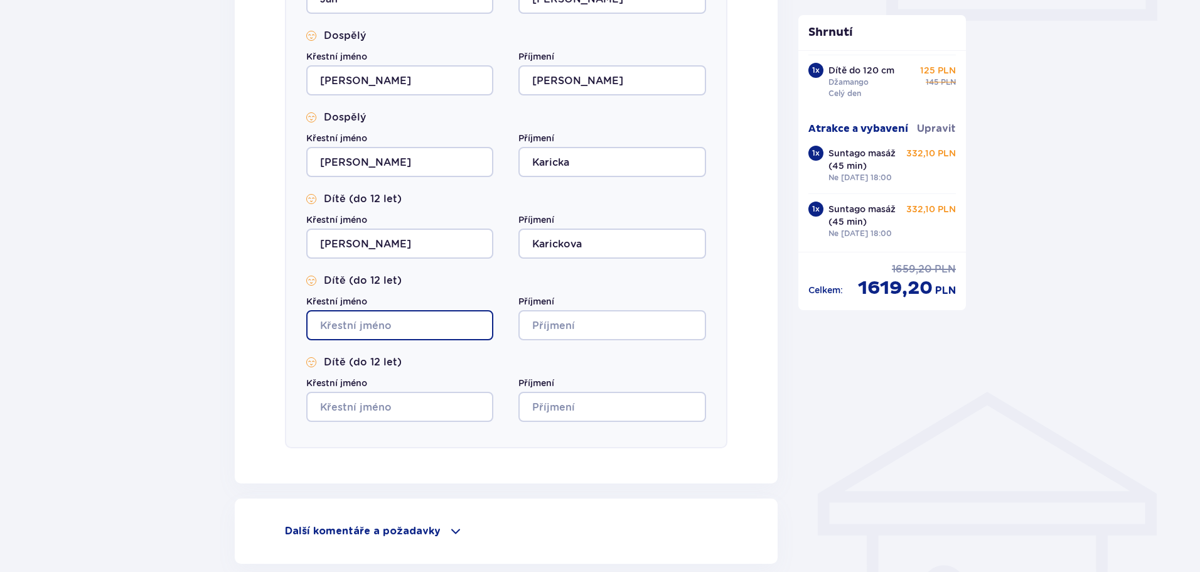
click at [340, 327] on input "Křestní jméno" at bounding box center [399, 325] width 187 height 30
type input "[PERSON_NAME]"
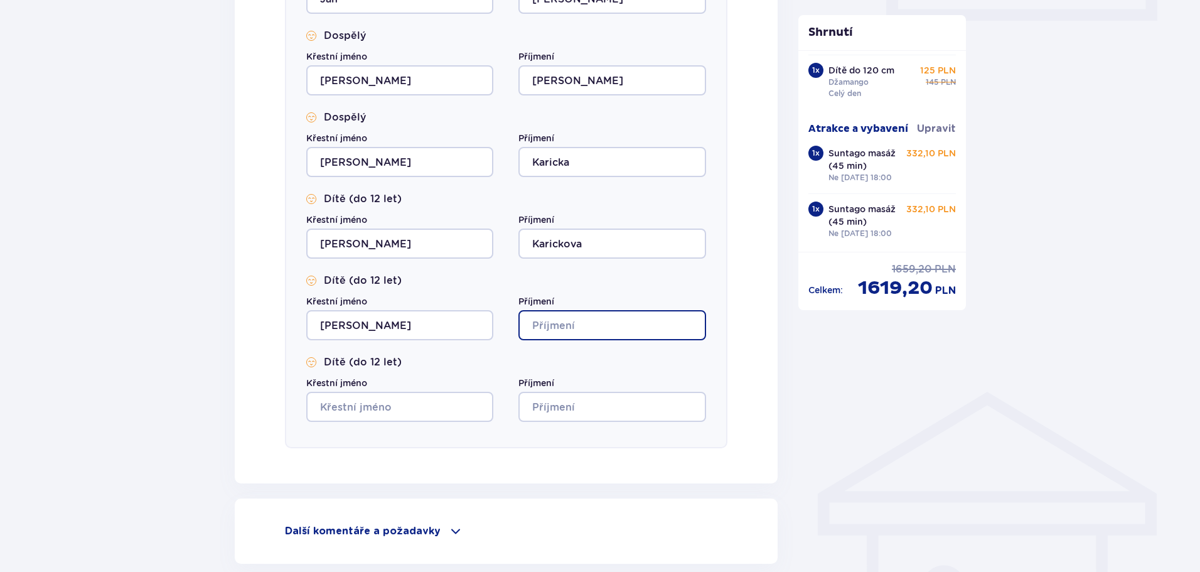
click at [548, 320] on input "Příjmení" at bounding box center [612, 325] width 187 height 30
type input "Karickova"
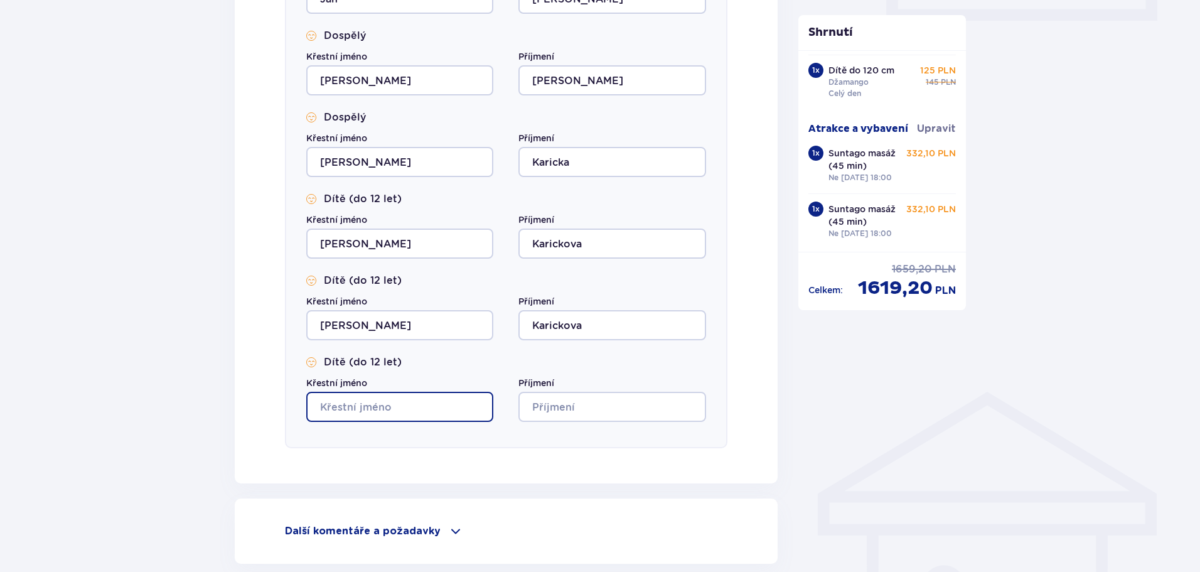
click at [372, 404] on input "Křestní jméno" at bounding box center [399, 407] width 187 height 30
type input "[PERSON_NAME]"
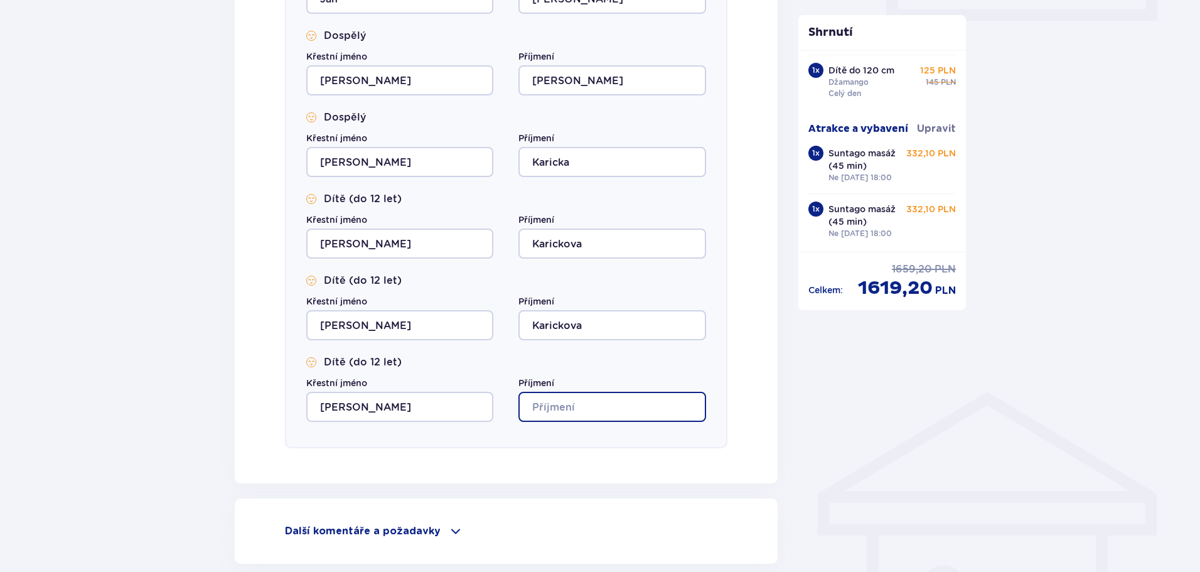
click at [549, 410] on input "Příjmení" at bounding box center [612, 407] width 187 height 30
type input "Karicka"
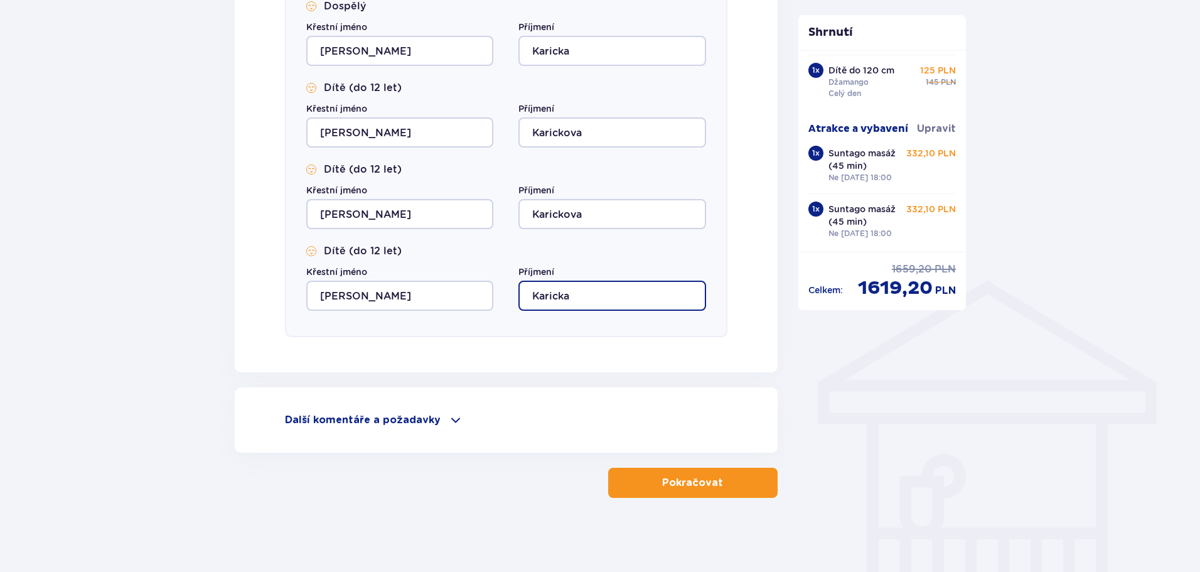
scroll to position [740, 0]
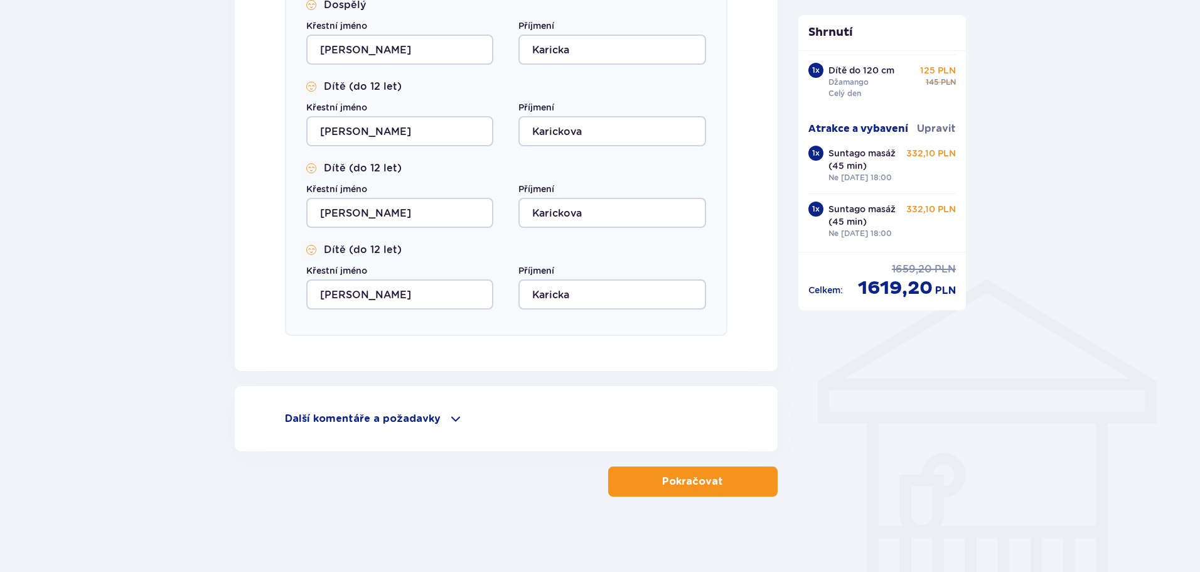
click at [704, 487] on font "Pokračovat" at bounding box center [692, 482] width 61 height 10
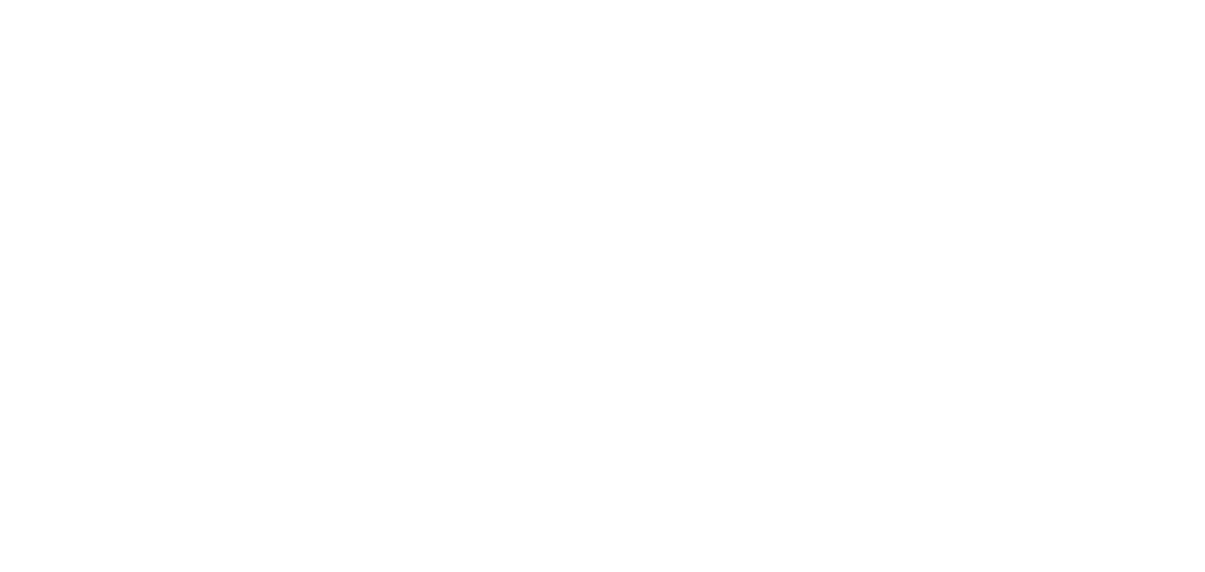
scroll to position [0, 0]
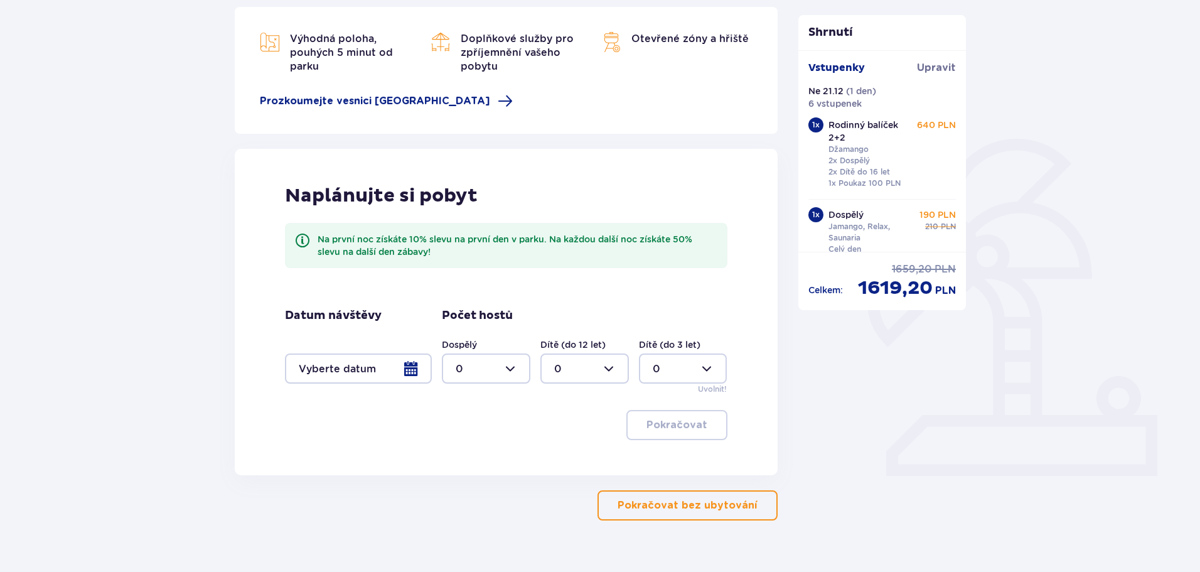
scroll to position [197, 0]
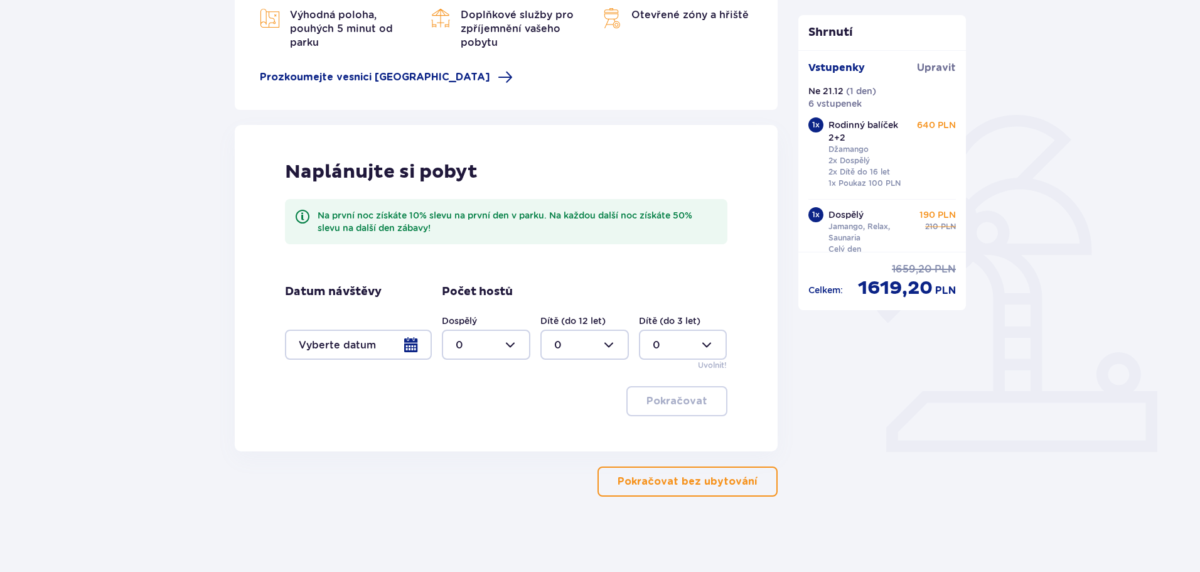
click at [416, 341] on div at bounding box center [358, 345] width 147 height 30
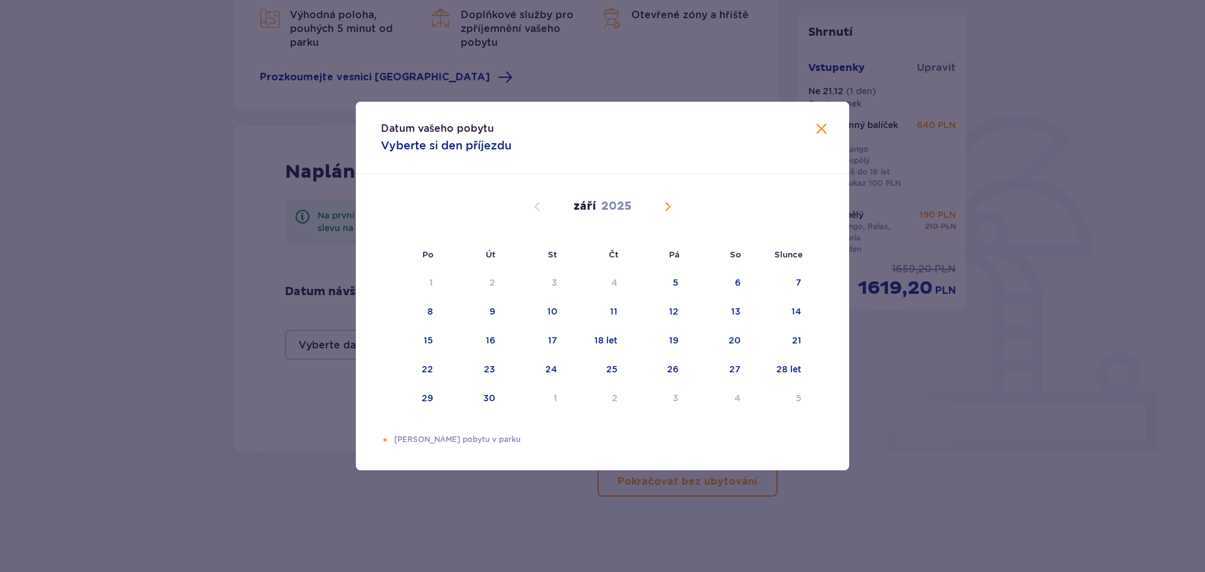
click at [666, 207] on span "Kalendář" at bounding box center [667, 206] width 15 height 15
click at [797, 342] on div "21" at bounding box center [796, 340] width 9 height 13
click at [424, 369] on div "22" at bounding box center [427, 369] width 11 height 13
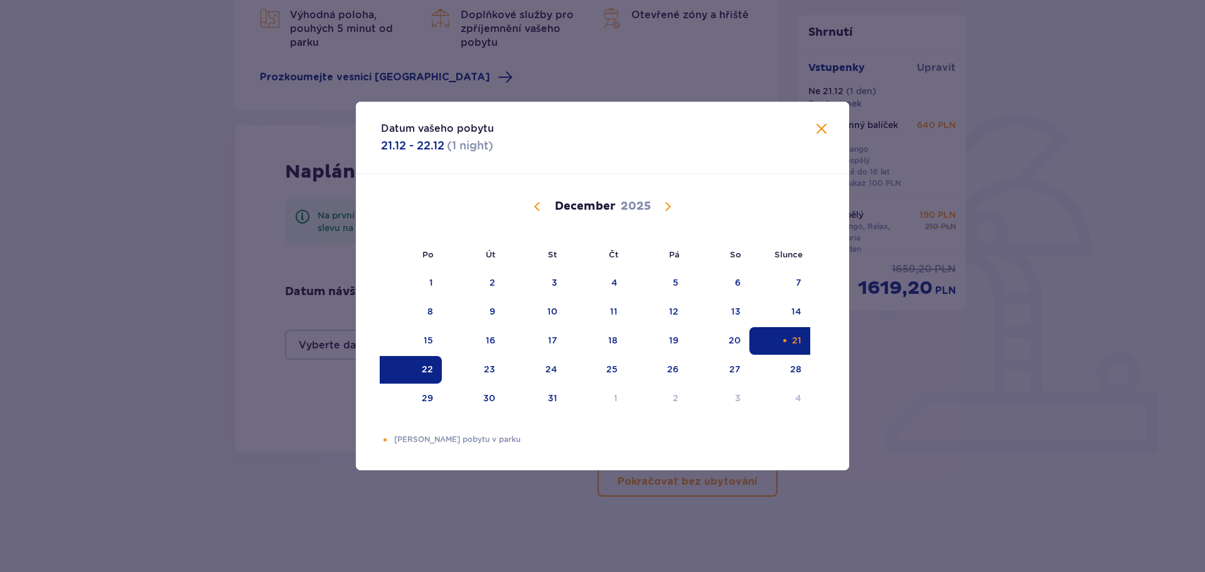
type input "[DATE] - [DATE]"
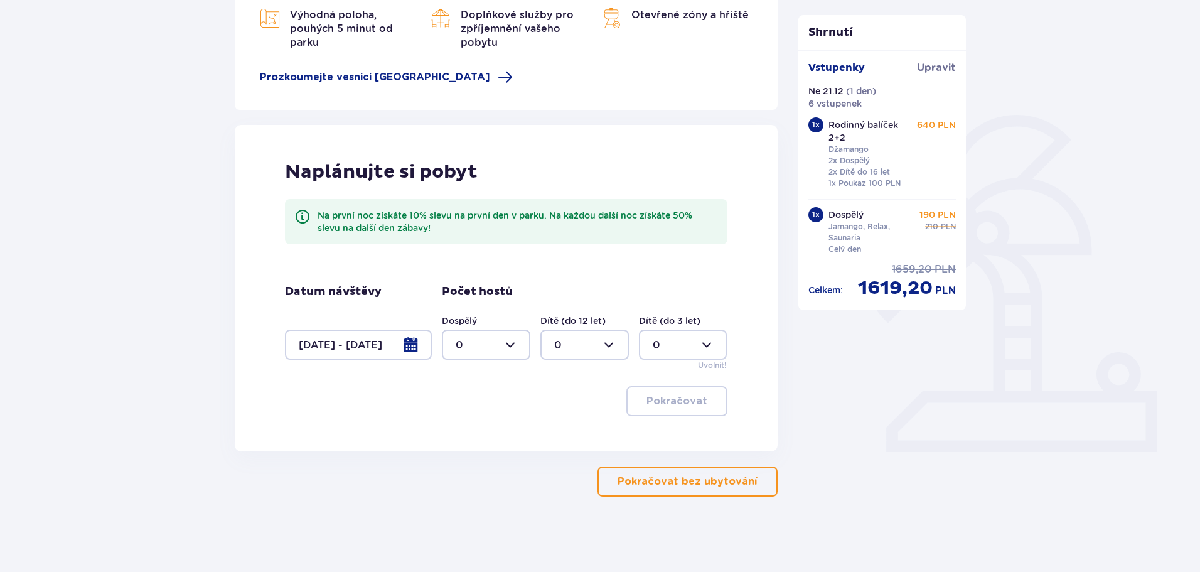
click at [480, 333] on div at bounding box center [486, 345] width 89 height 30
click at [461, 465] on font "3" at bounding box center [459, 462] width 6 height 12
type input "3"
click at [591, 343] on div at bounding box center [585, 345] width 89 height 30
click at [556, 462] on font "3" at bounding box center [557, 462] width 6 height 12
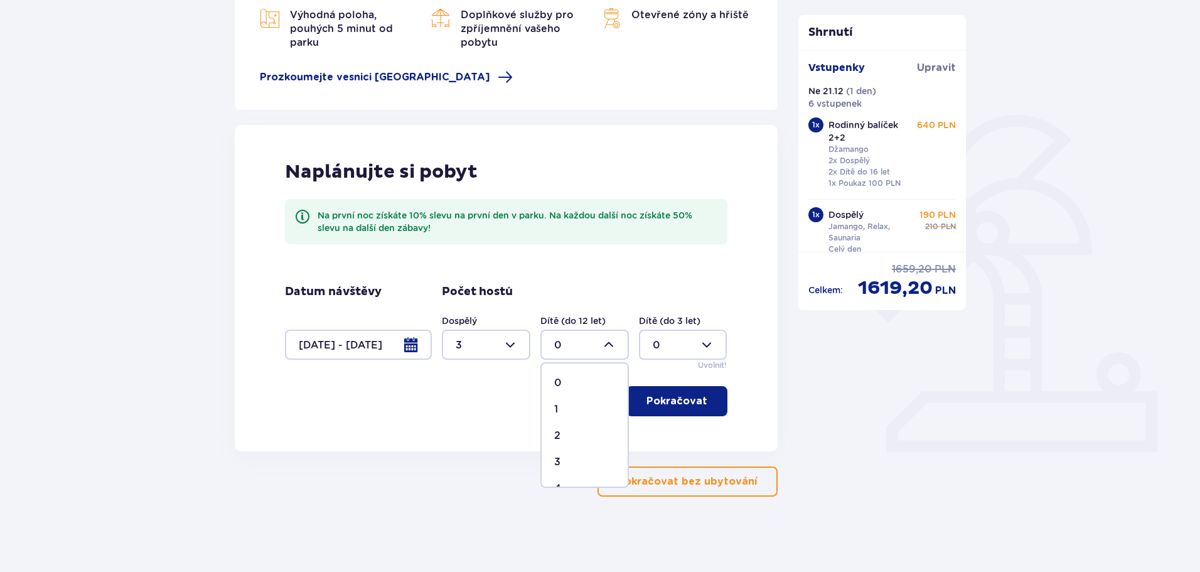
type input "3"
click at [663, 401] on font "Pokračovat" at bounding box center [677, 401] width 61 height 10
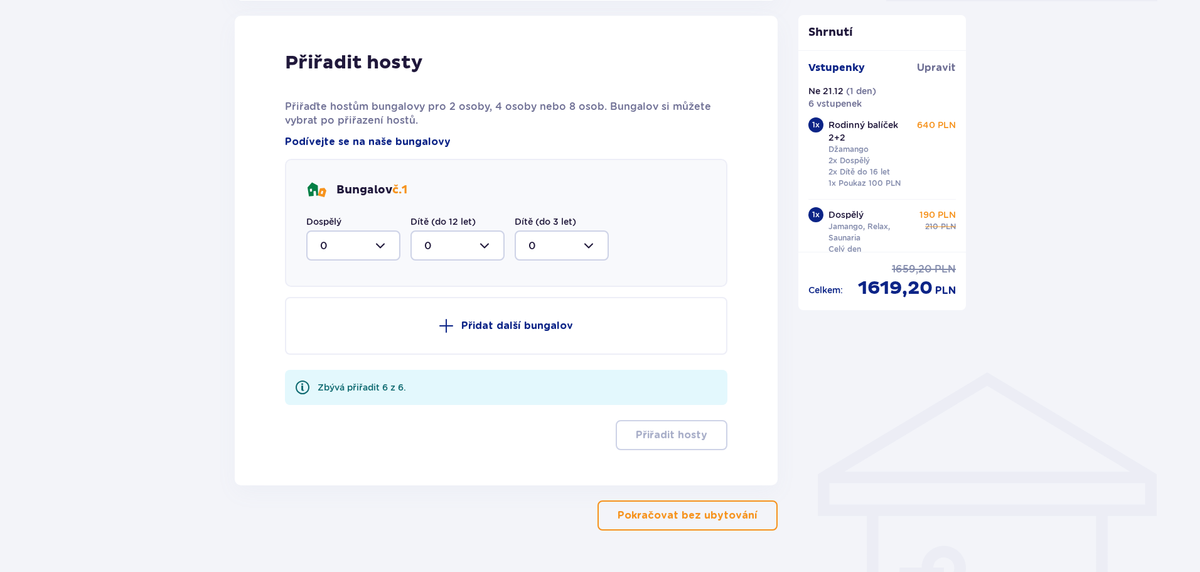
scroll to position [648, 0]
click at [348, 237] on div at bounding box center [353, 245] width 94 height 30
click at [326, 364] on font "3" at bounding box center [323, 362] width 6 height 12
type input "3"
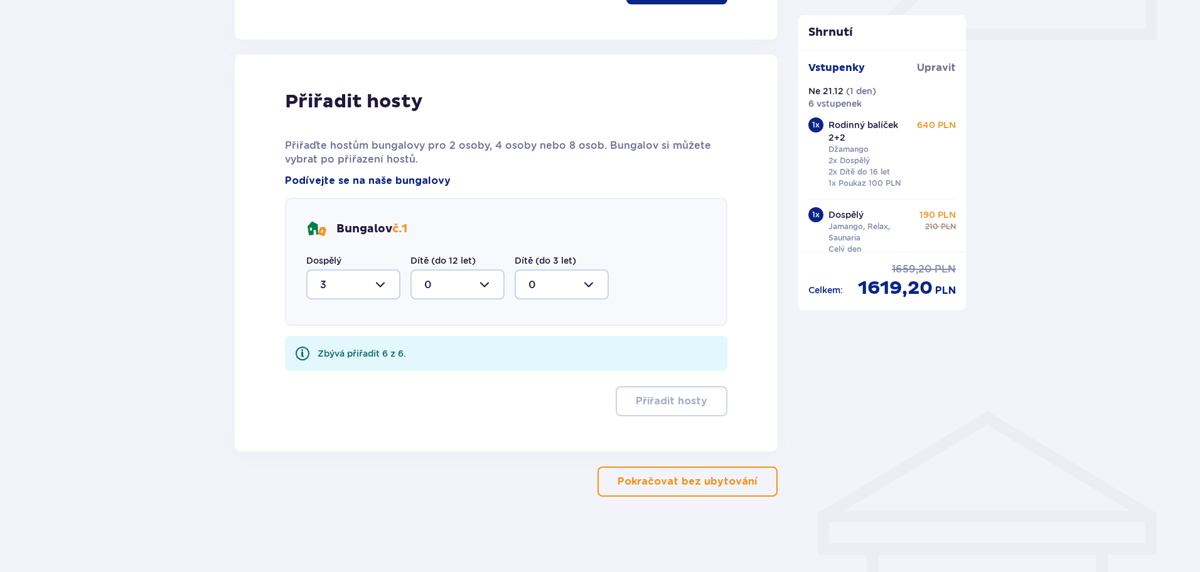
scroll to position [608, 0]
click at [452, 290] on div at bounding box center [458, 284] width 94 height 30
click at [423, 400] on span "3" at bounding box center [458, 402] width 92 height 26
type input "3"
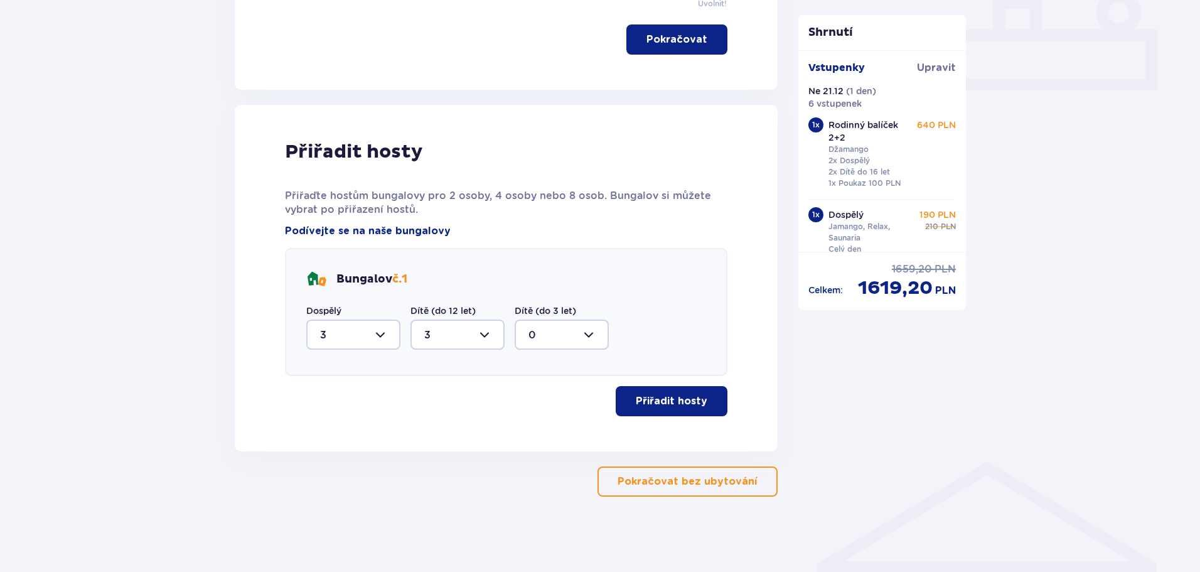
scroll to position [558, 0]
click at [682, 406] on font "Přiřadit hosty" at bounding box center [672, 401] width 72 height 10
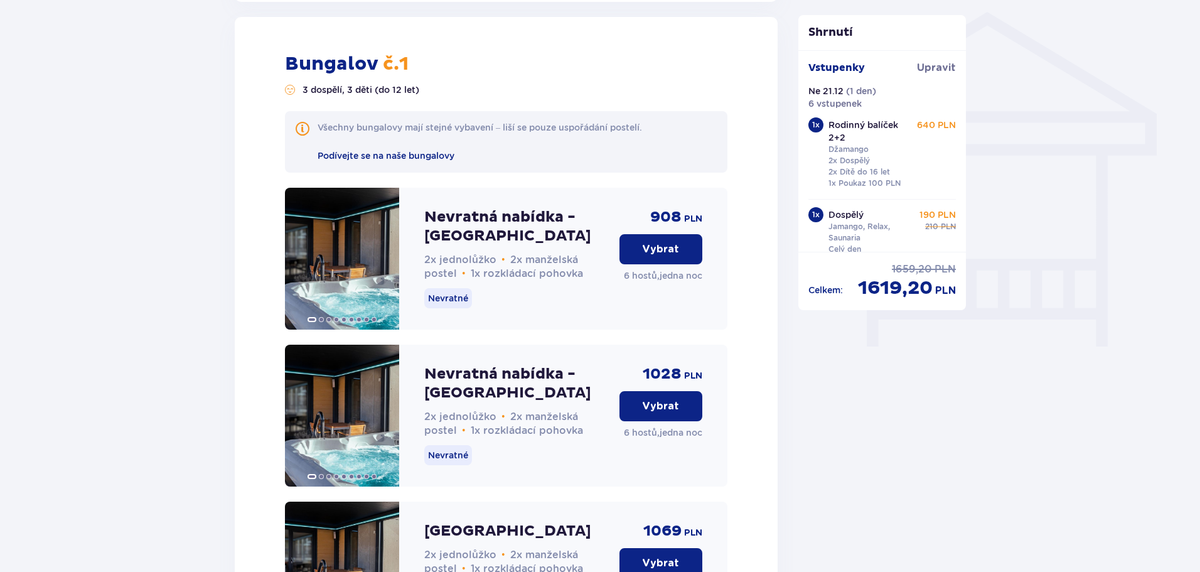
scroll to position [1014, 0]
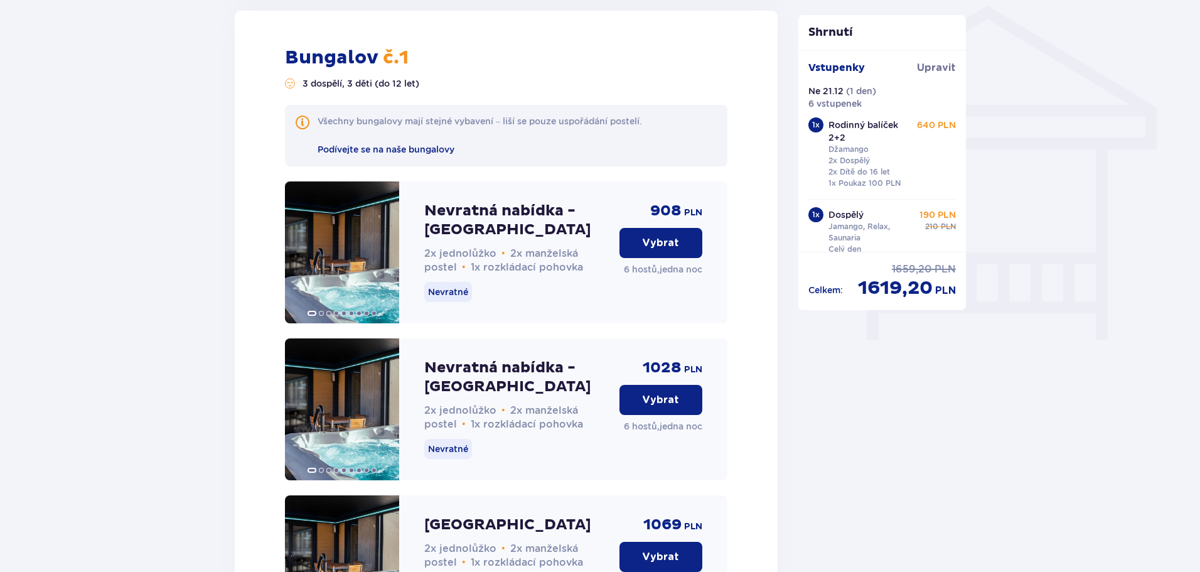
click at [647, 240] on font "Vybrat" at bounding box center [660, 243] width 37 height 10
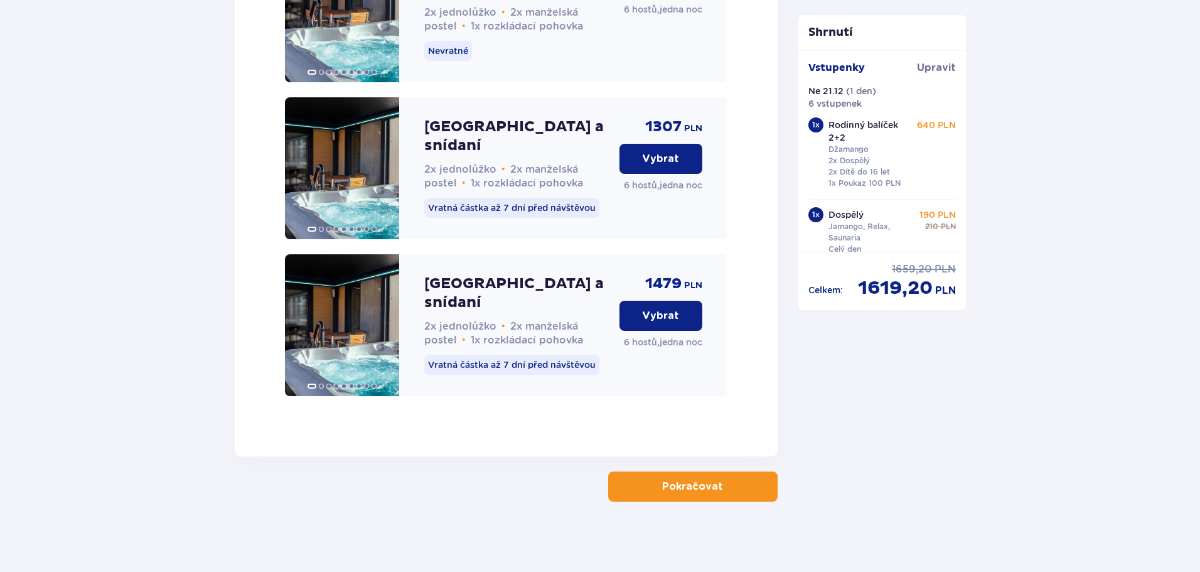
scroll to position [2045, 0]
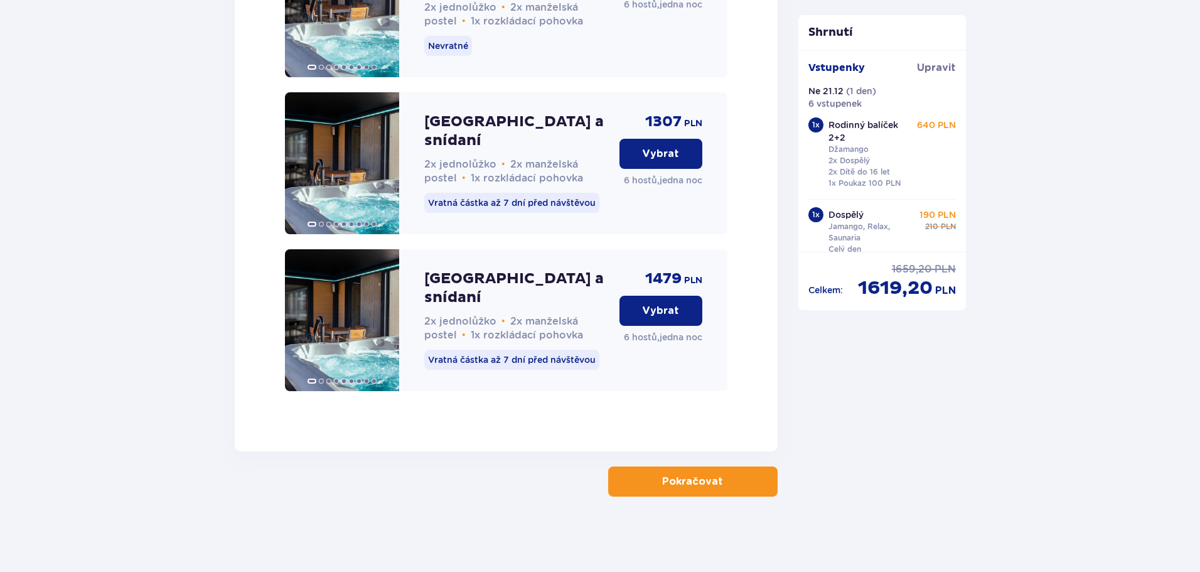
click at [723, 480] on span "button" at bounding box center [725, 481] width 15 height 15
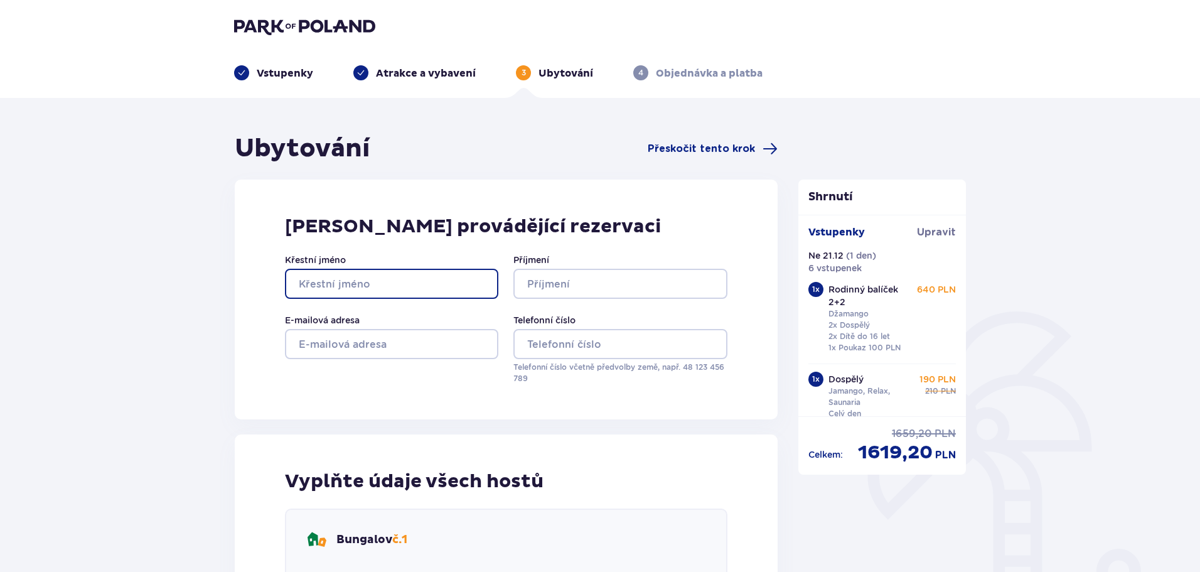
click at [387, 288] on input "Křestní jméno" at bounding box center [391, 284] width 213 height 30
type input "Jan"
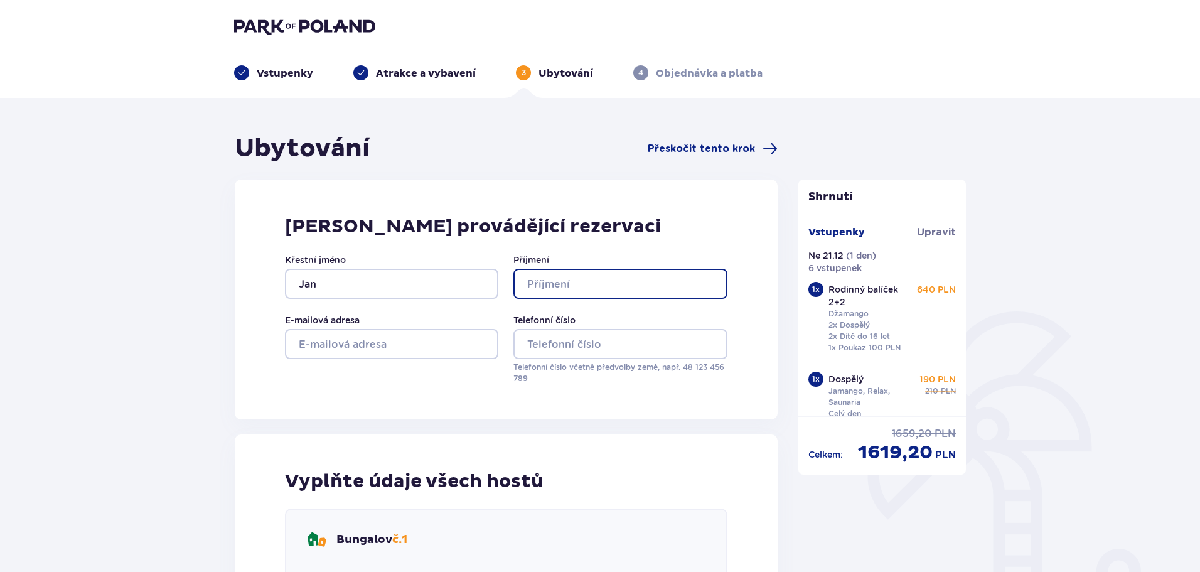
type input "[PERSON_NAME]"
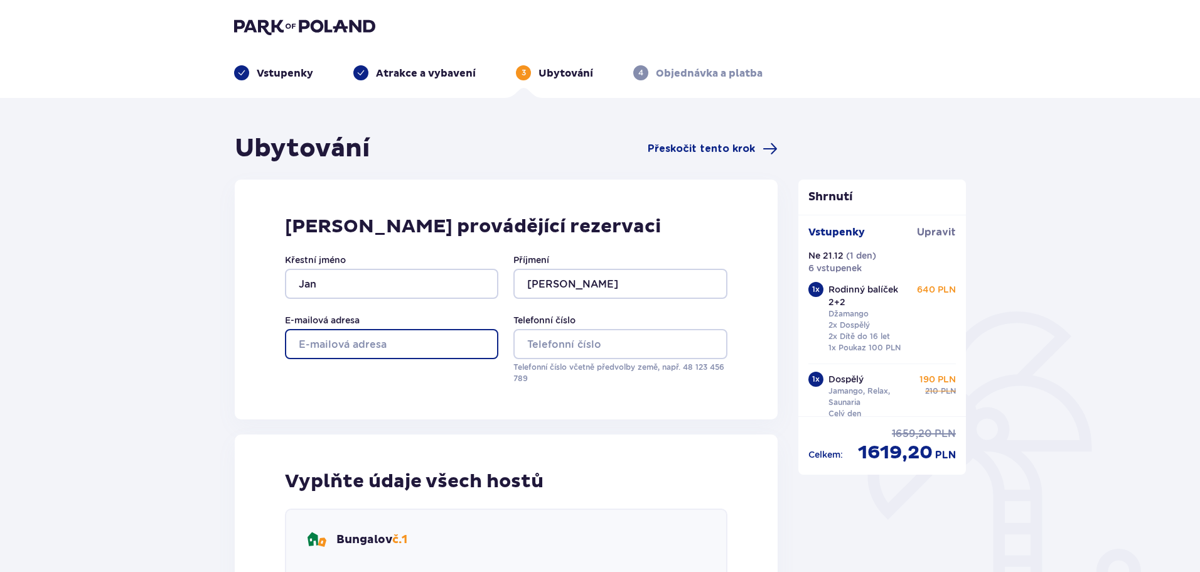
type input "[EMAIL_ADDRESS][DOMAIN_NAME]"
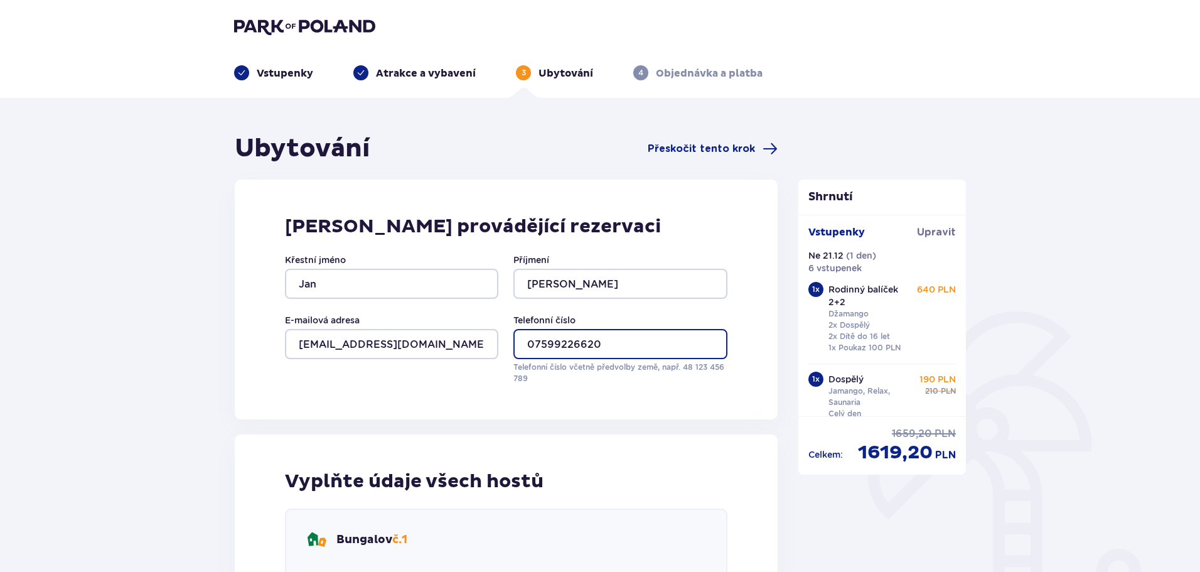
click at [532, 343] on input "07599226620" at bounding box center [620, 344] width 213 height 30
click at [522, 342] on input "07599226620" at bounding box center [620, 344] width 213 height 30
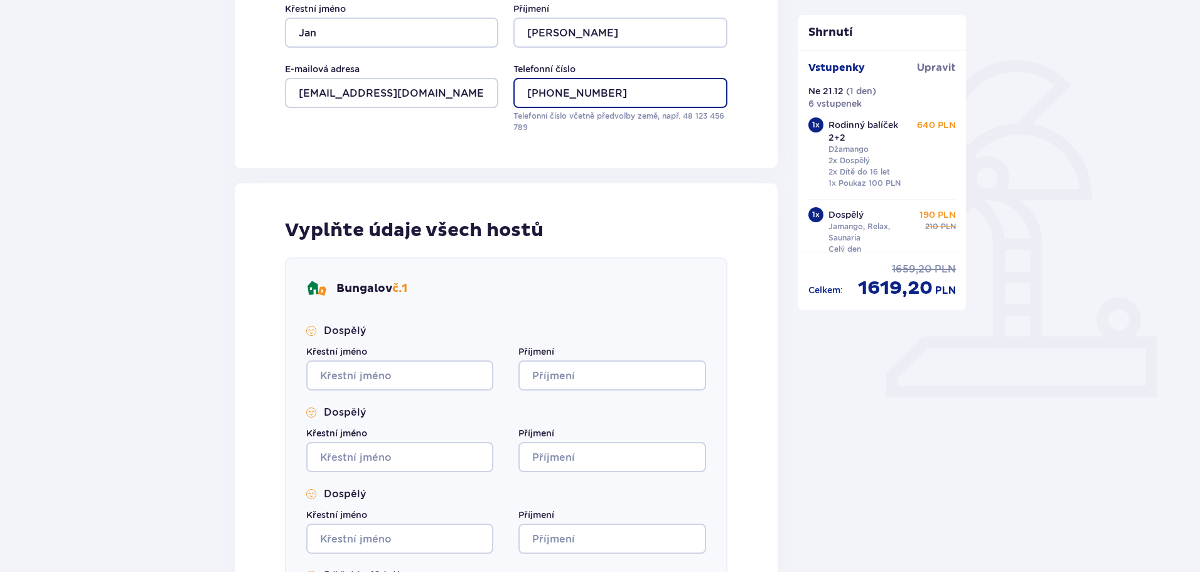
scroll to position [502, 0]
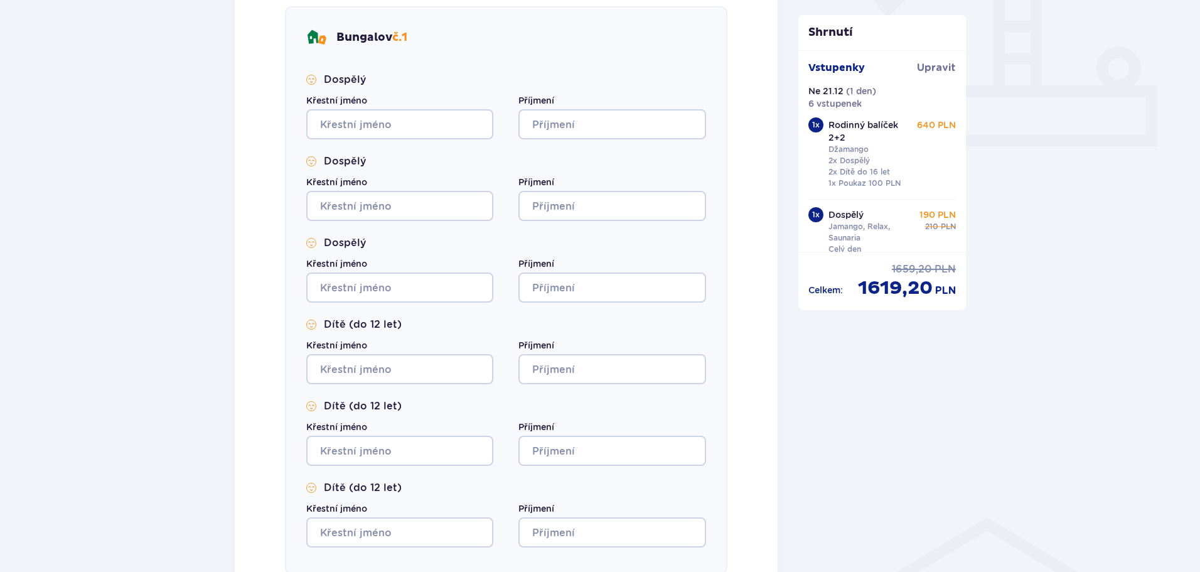
type input "[PHONE_NUMBER]"
click at [355, 117] on input "Křestní jméno" at bounding box center [399, 124] width 187 height 30
type input "Jan"
drag, startPoint x: 358, startPoint y: 194, endPoint x: 357, endPoint y: 201, distance: 7.2
click at [358, 194] on input "Křestní jméno" at bounding box center [399, 206] width 187 height 30
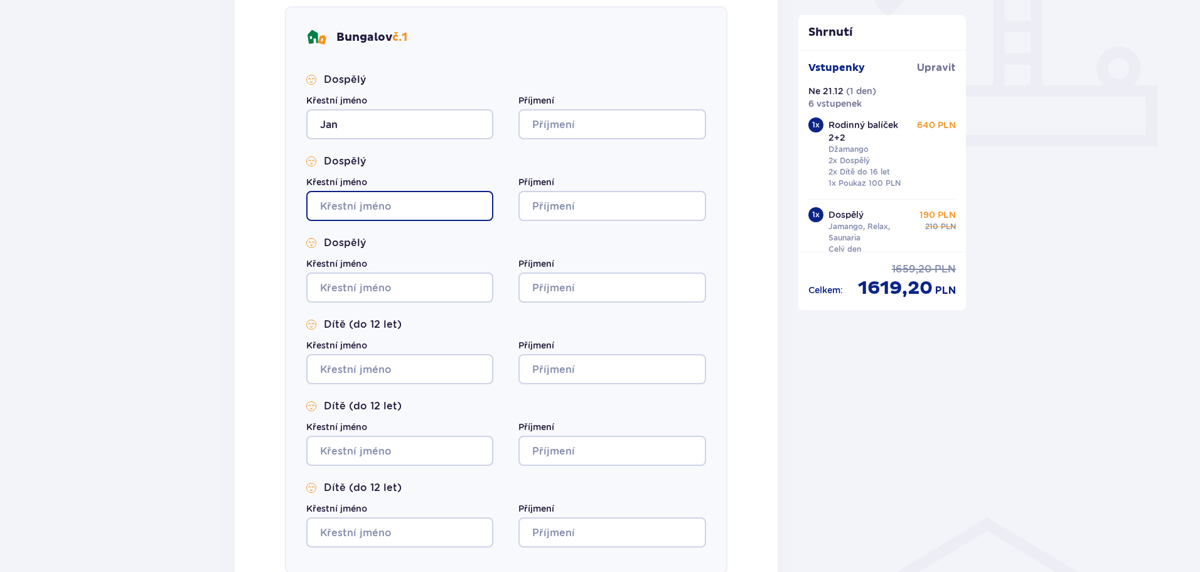
type input "[PERSON_NAME]"
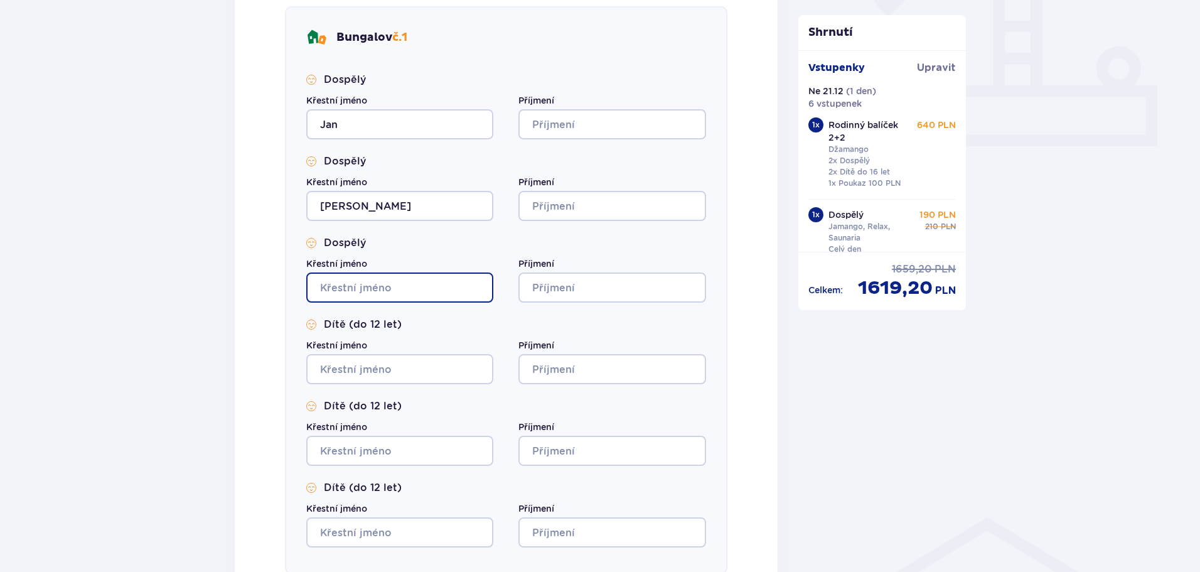
click at [335, 283] on input "Křestní jméno" at bounding box center [399, 287] width 187 height 30
type input "[PERSON_NAME]"
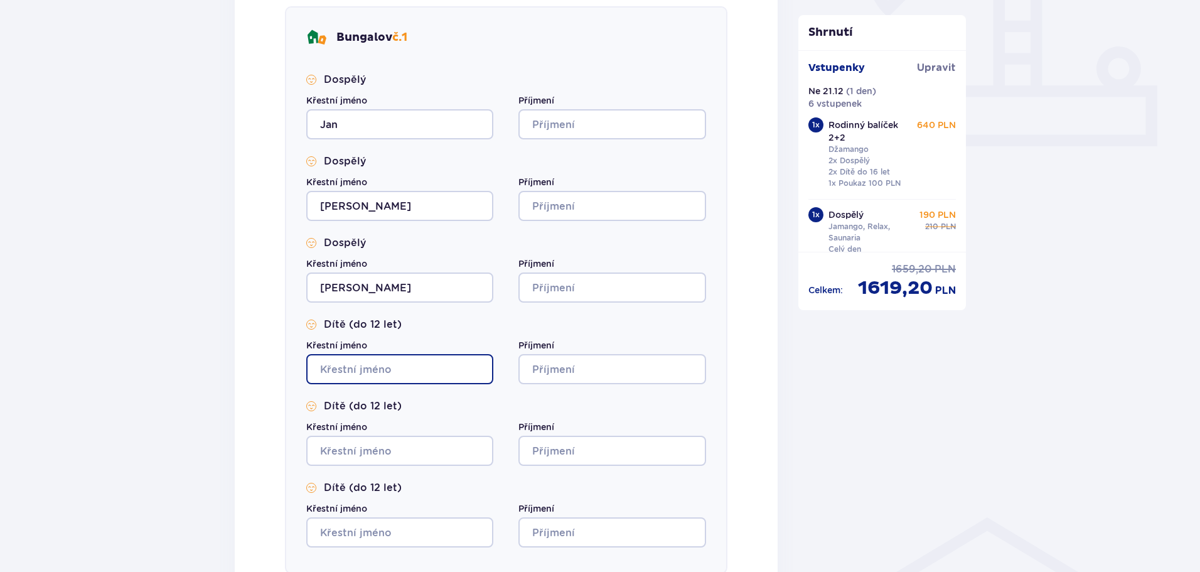
drag, startPoint x: 351, startPoint y: 365, endPoint x: 348, endPoint y: 378, distance: 13.4
click at [351, 366] on input "Křestní jméno" at bounding box center [399, 369] width 187 height 30
type input "[PERSON_NAME]"
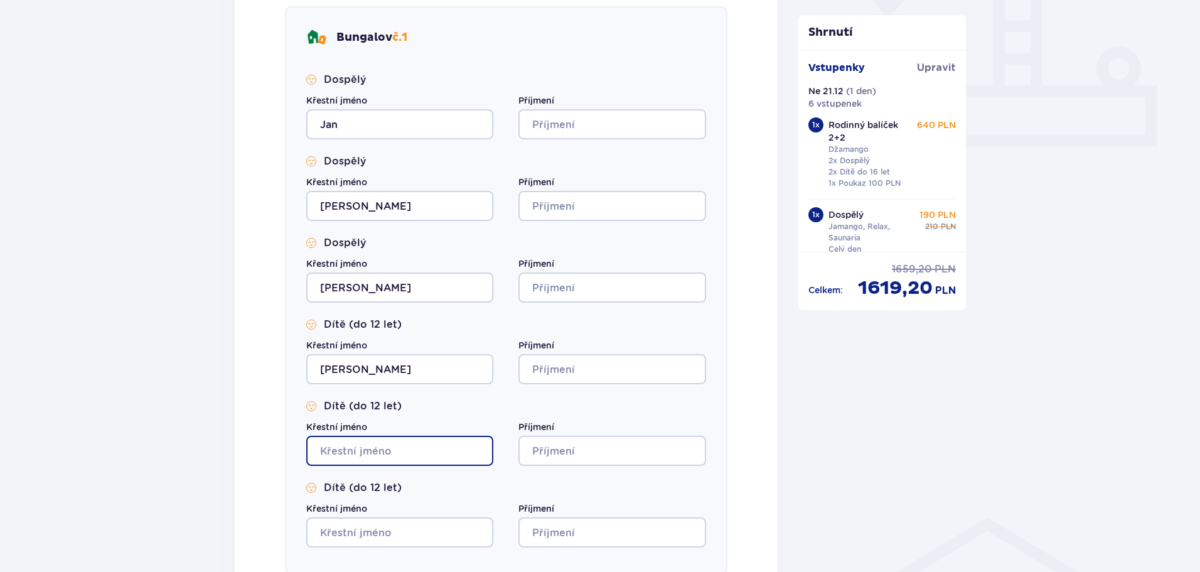
click at [349, 454] on input "Křestní jméno" at bounding box center [399, 451] width 187 height 30
type input "[PERSON_NAME]"
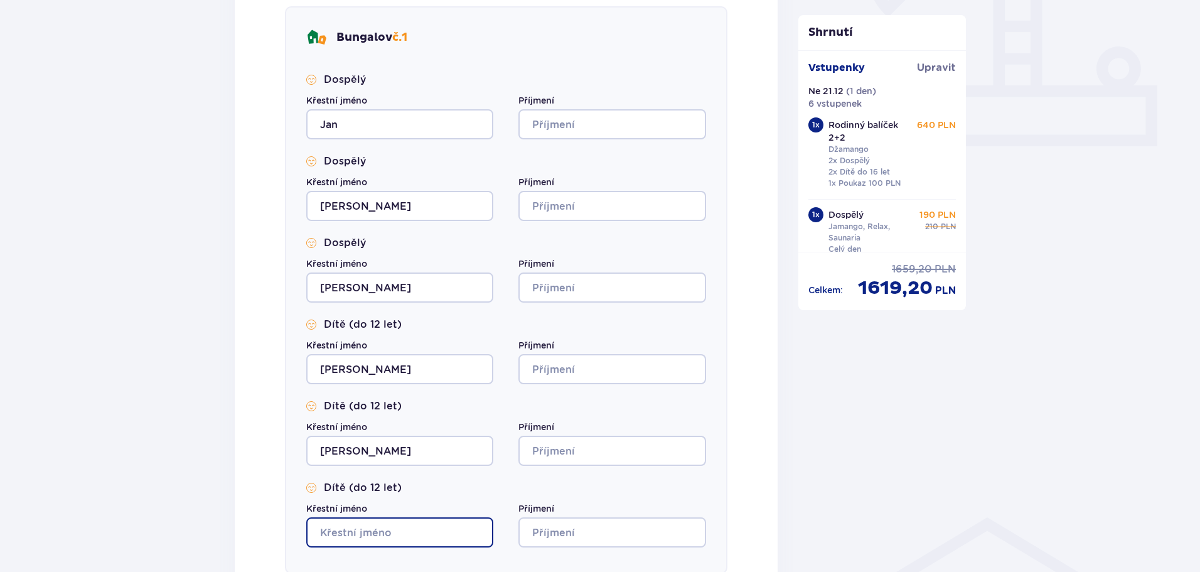
click at [355, 522] on input "Křestní jméno" at bounding box center [399, 532] width 187 height 30
type input "[PERSON_NAME]"
drag, startPoint x: 564, startPoint y: 108, endPoint x: 562, endPoint y: 114, distance: 6.8
click at [563, 110] on div "Příjmení" at bounding box center [612, 116] width 187 height 45
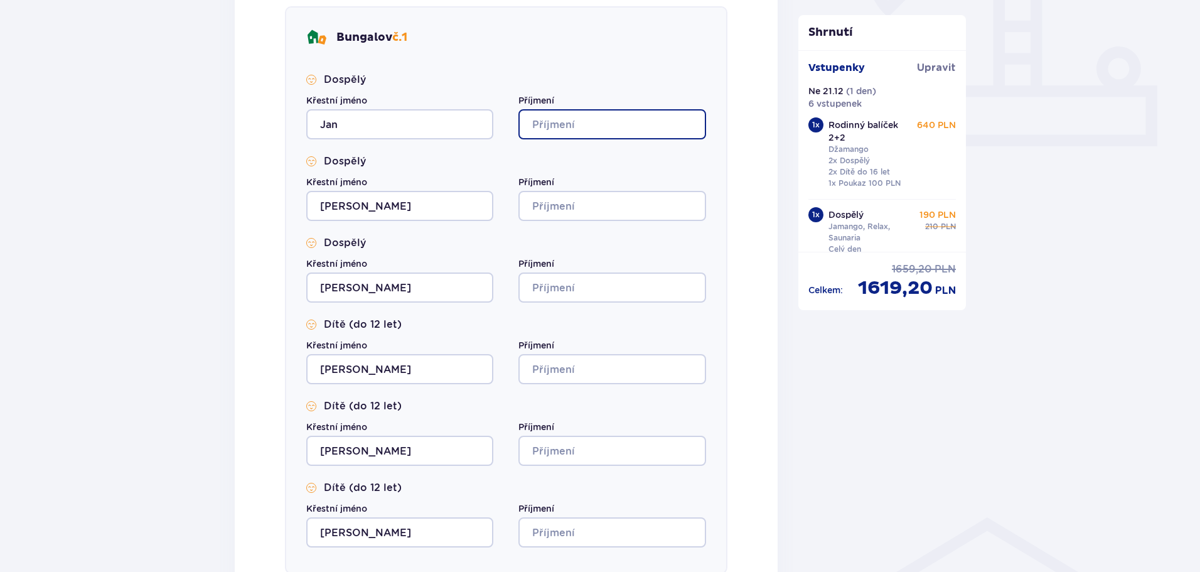
click at [561, 119] on input "Příjmení" at bounding box center [612, 124] width 187 height 30
type input "[PERSON_NAME]"
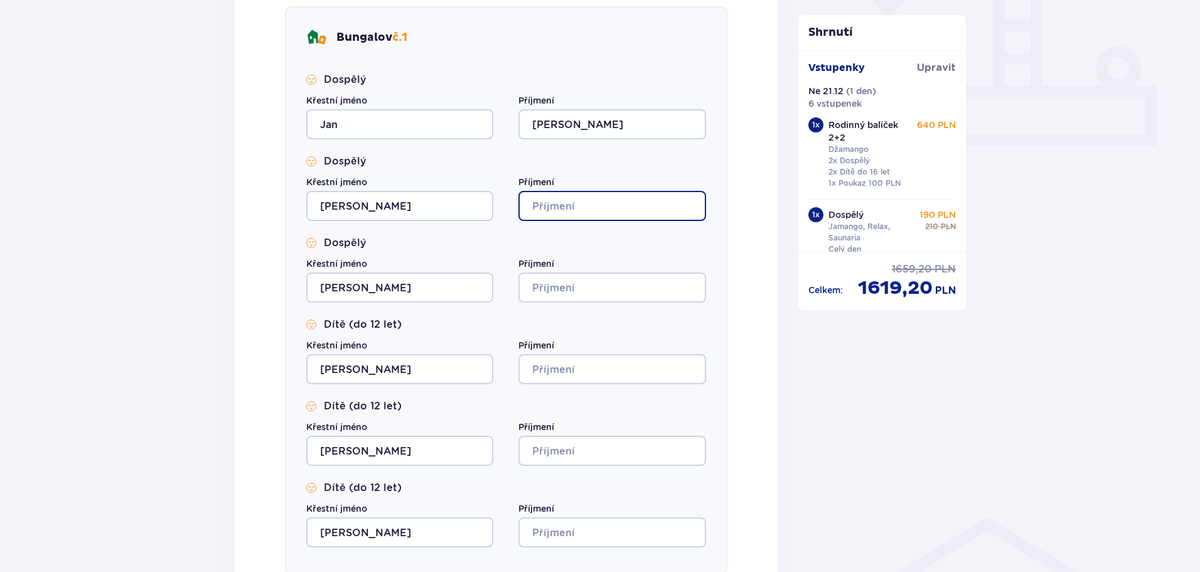
click at [586, 200] on input "Příjmení" at bounding box center [612, 206] width 187 height 30
type input "[PERSON_NAME]"
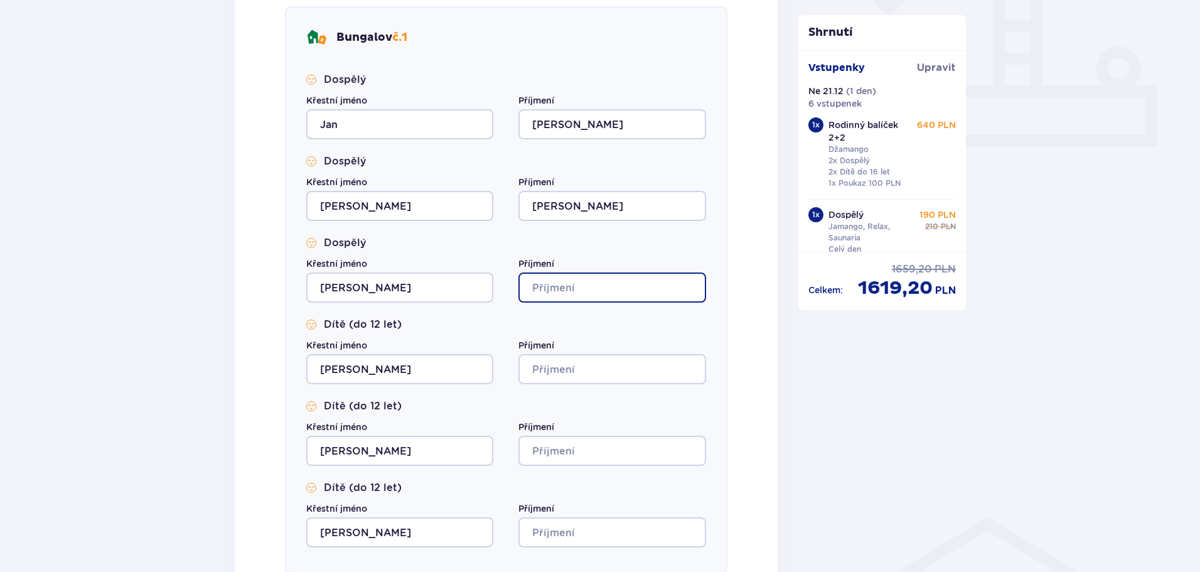
click at [566, 286] on input "Příjmení" at bounding box center [612, 287] width 187 height 30
type input "Karicka"
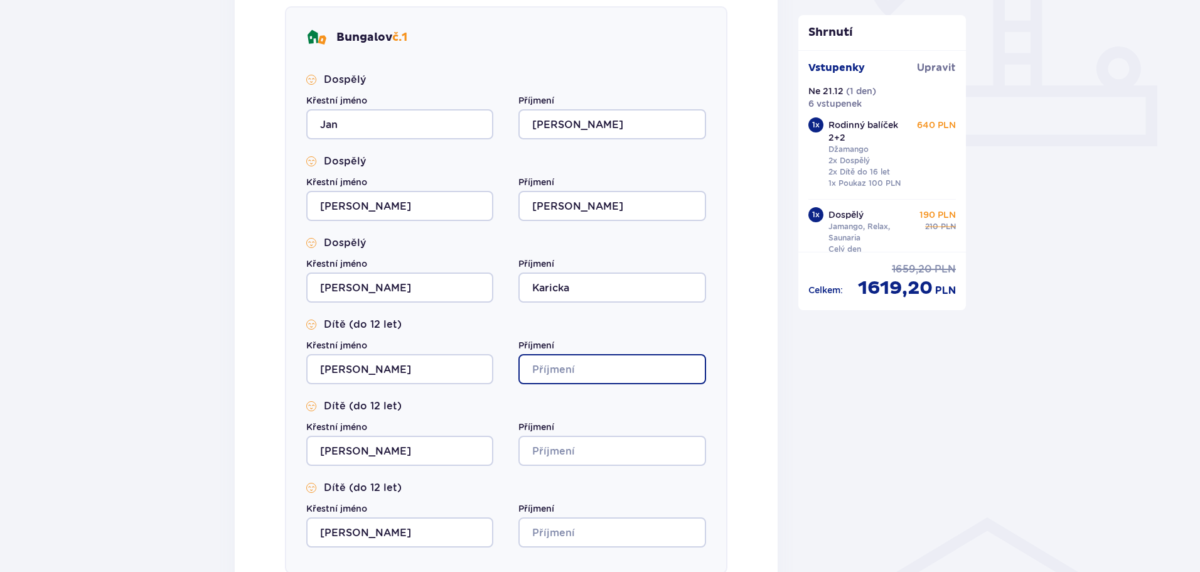
click at [554, 365] on input "Příjmení" at bounding box center [612, 369] width 187 height 30
type input "Karickova"
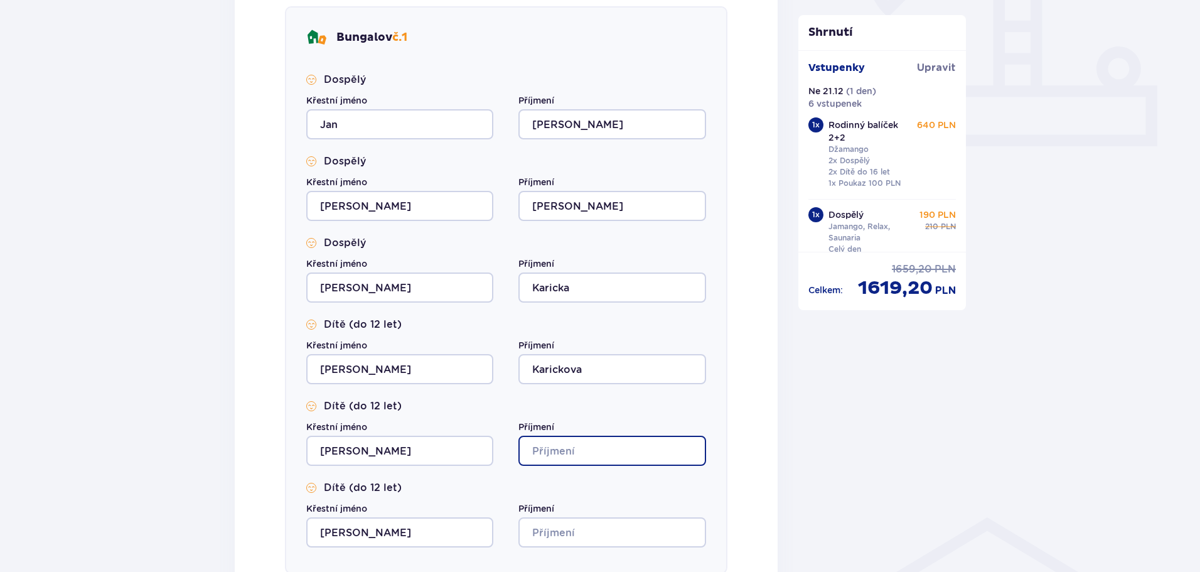
drag, startPoint x: 550, startPoint y: 447, endPoint x: 558, endPoint y: 460, distance: 15.2
click at [549, 448] on input "Příjmení" at bounding box center [612, 451] width 187 height 30
type input "Karickova"
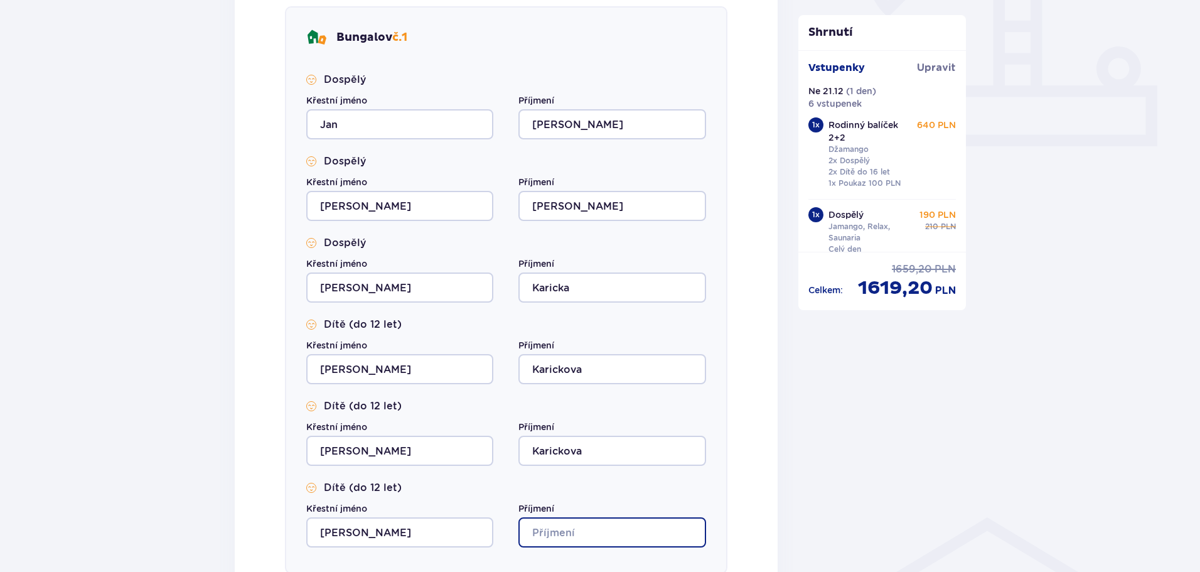
click at [564, 527] on input "Příjmení" at bounding box center [612, 532] width 187 height 30
type input "Karicka"
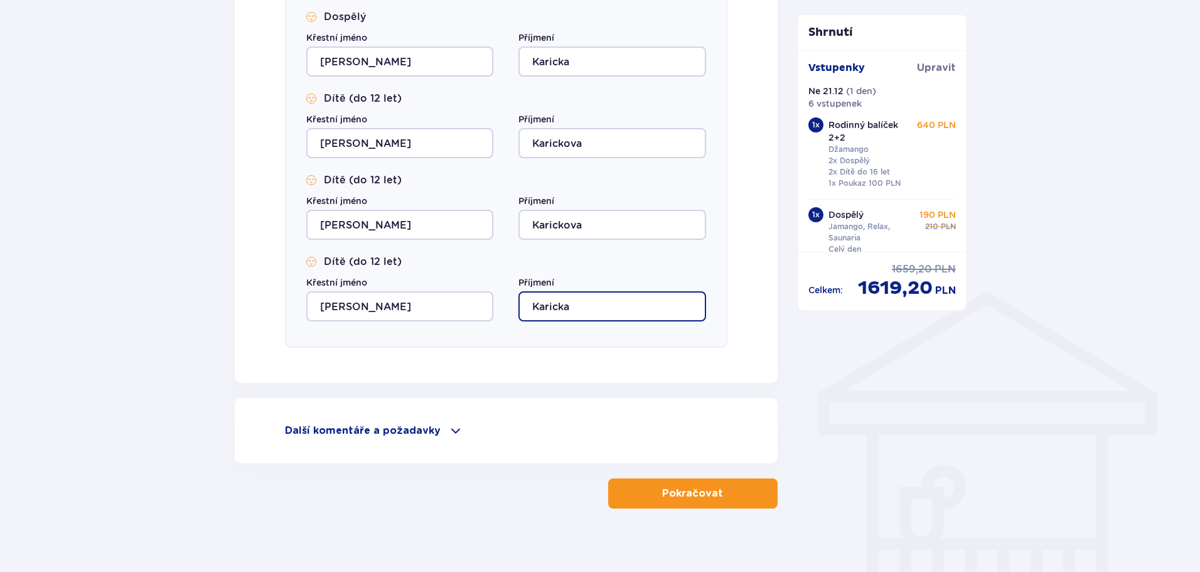
scroll to position [740, 0]
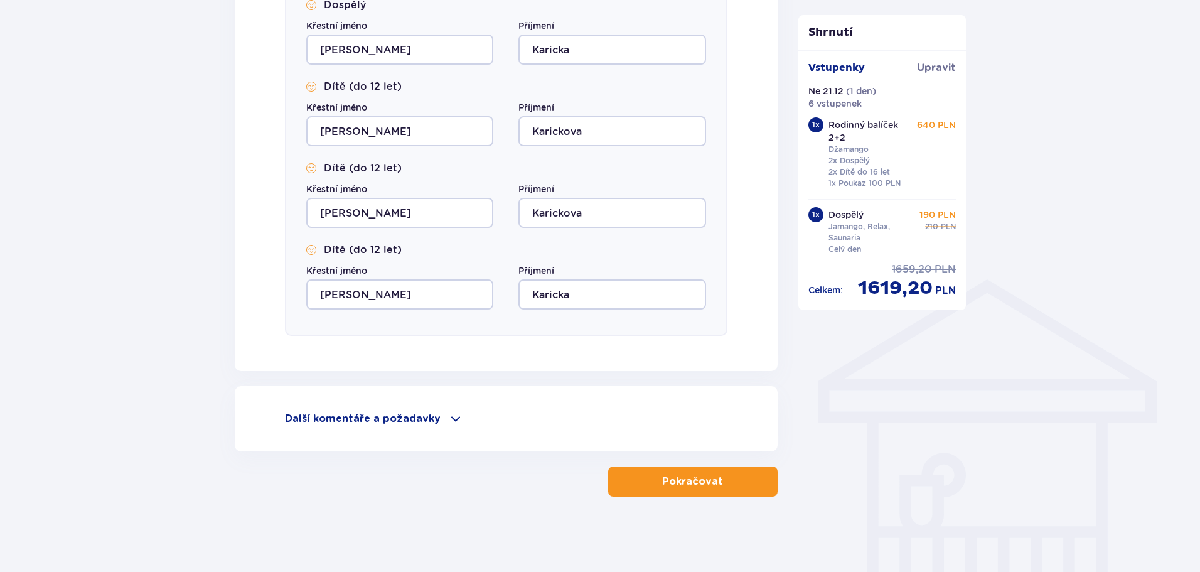
click at [718, 487] on span "button" at bounding box center [725, 481] width 15 height 15
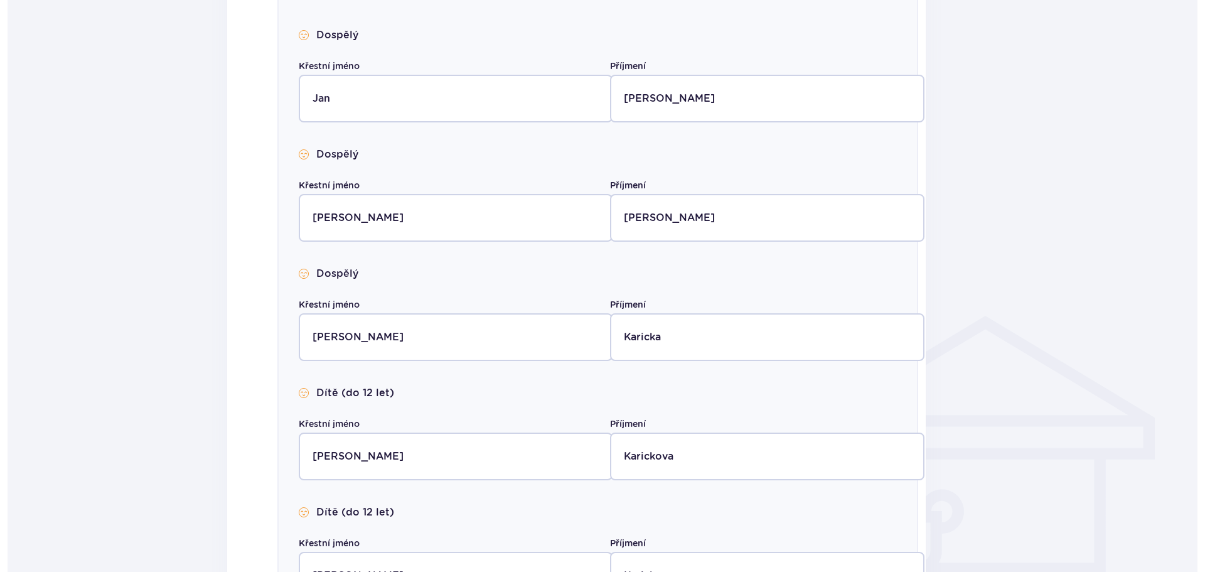
scroll to position [0, 0]
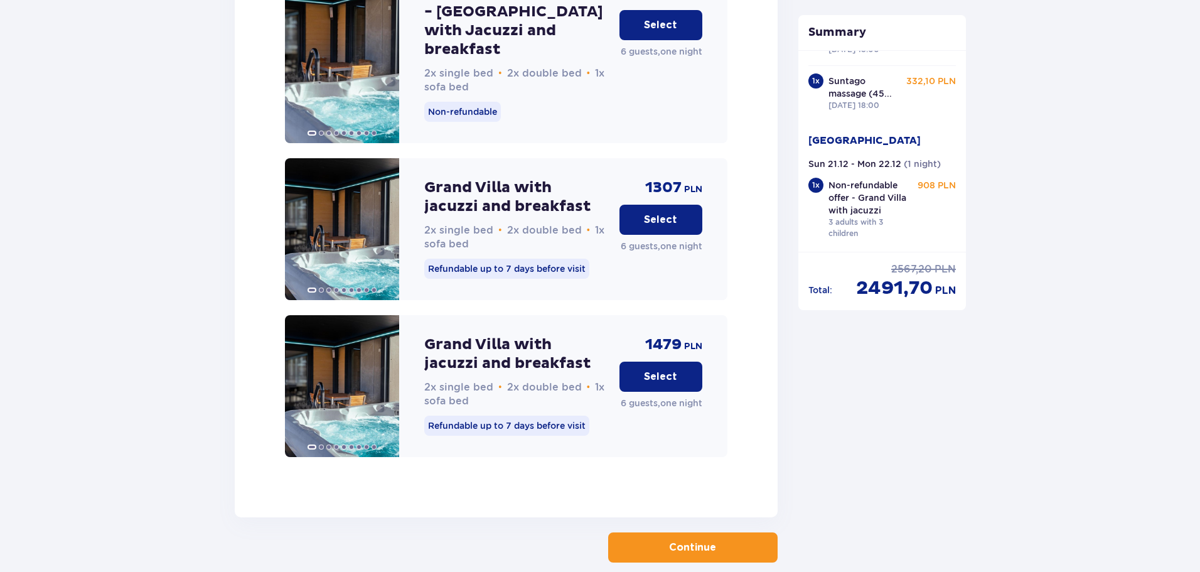
scroll to position [2120, 0]
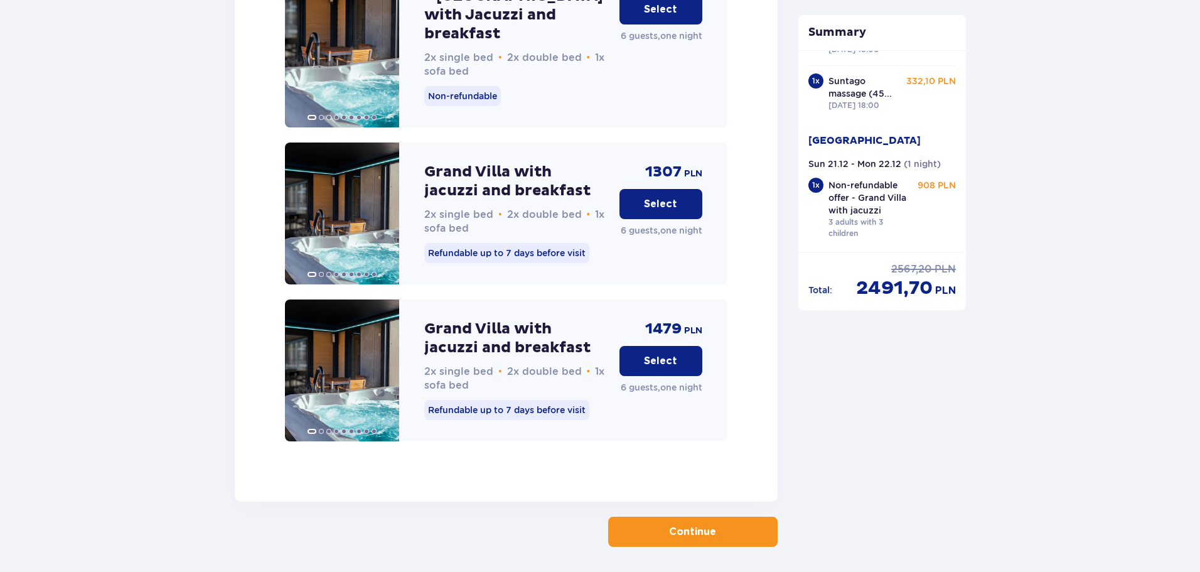
click at [698, 525] on p "Continue" at bounding box center [692, 532] width 47 height 14
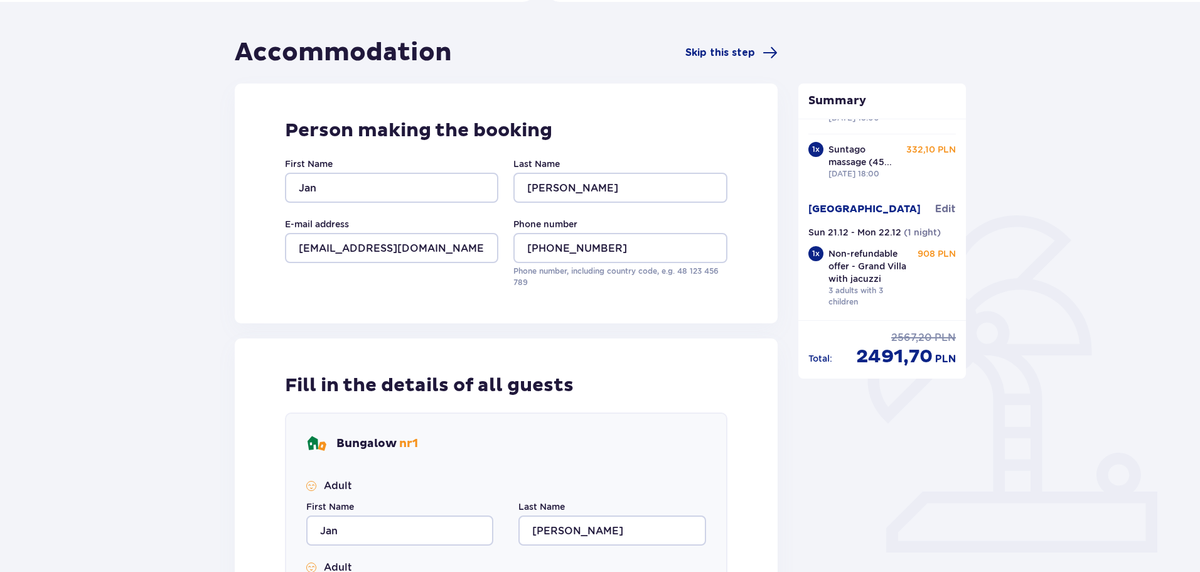
scroll to position [251, 0]
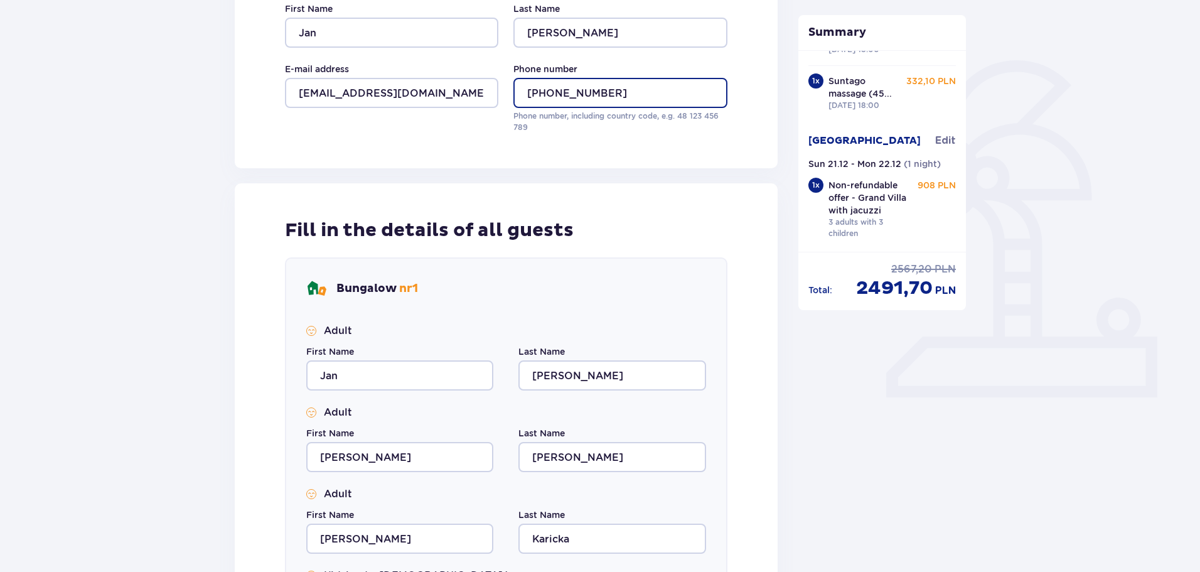
click at [559, 94] on input "+4407599226620" at bounding box center [620, 93] width 213 height 30
click at [553, 94] on input "+4407599226620" at bounding box center [620, 93] width 213 height 30
click at [573, 96] on input "+44 7599226620" at bounding box center [620, 93] width 213 height 30
click at [595, 92] on input "+44 7599 226620" at bounding box center [620, 93] width 213 height 30
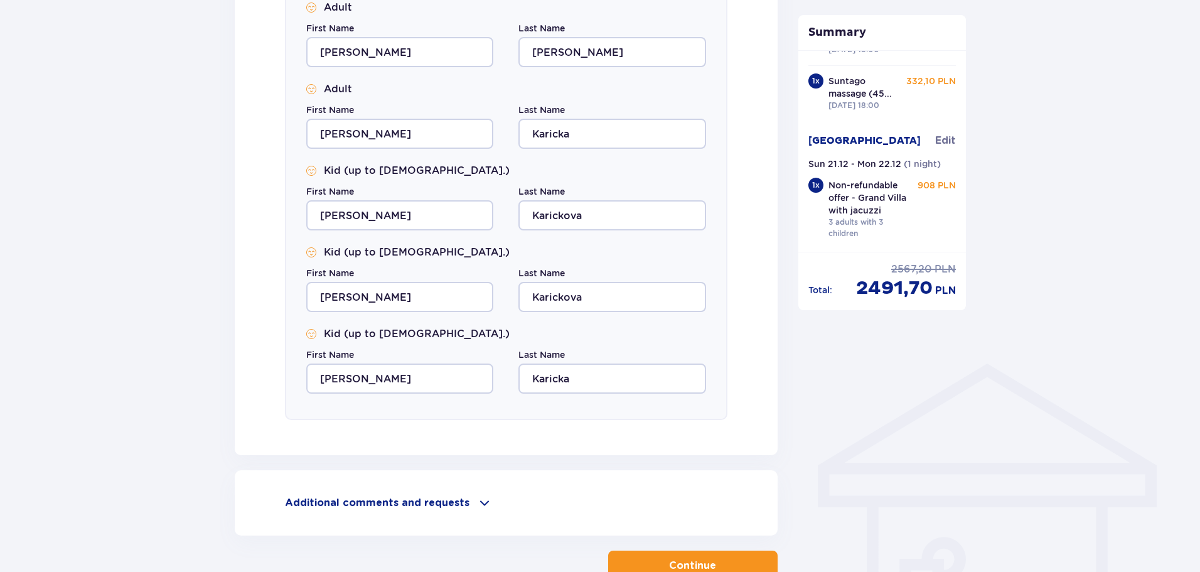
scroll to position [740, 0]
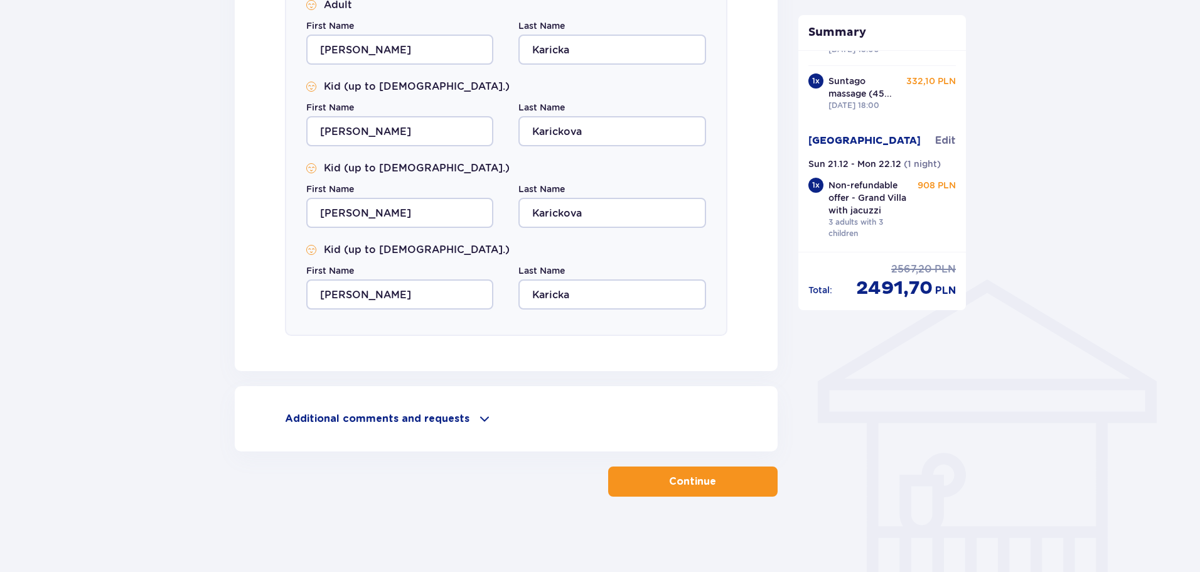
type input "+44 7599 226 620"
click at [728, 489] on button "Continue" at bounding box center [693, 481] width 170 height 30
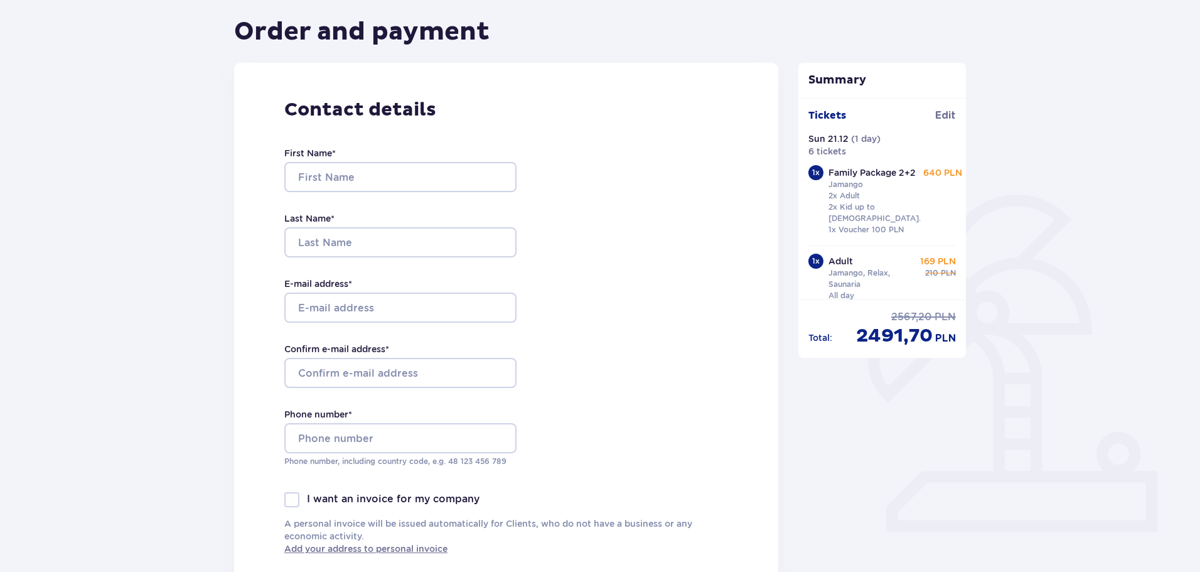
scroll to position [126, 0]
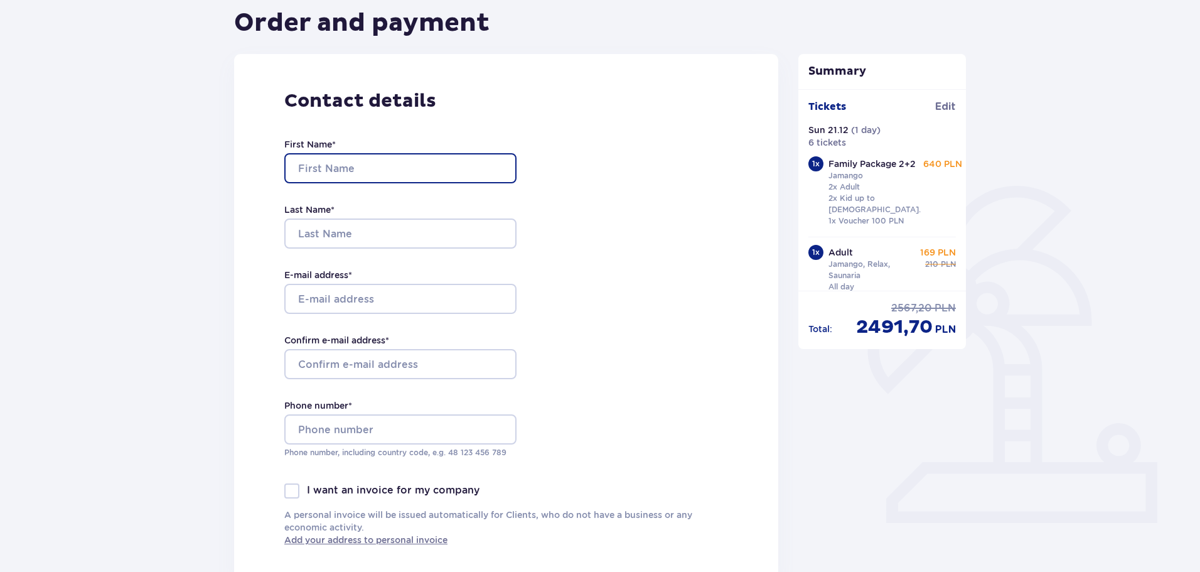
click at [320, 171] on input "First Name *" at bounding box center [400, 168] width 232 height 30
type input "Jan"
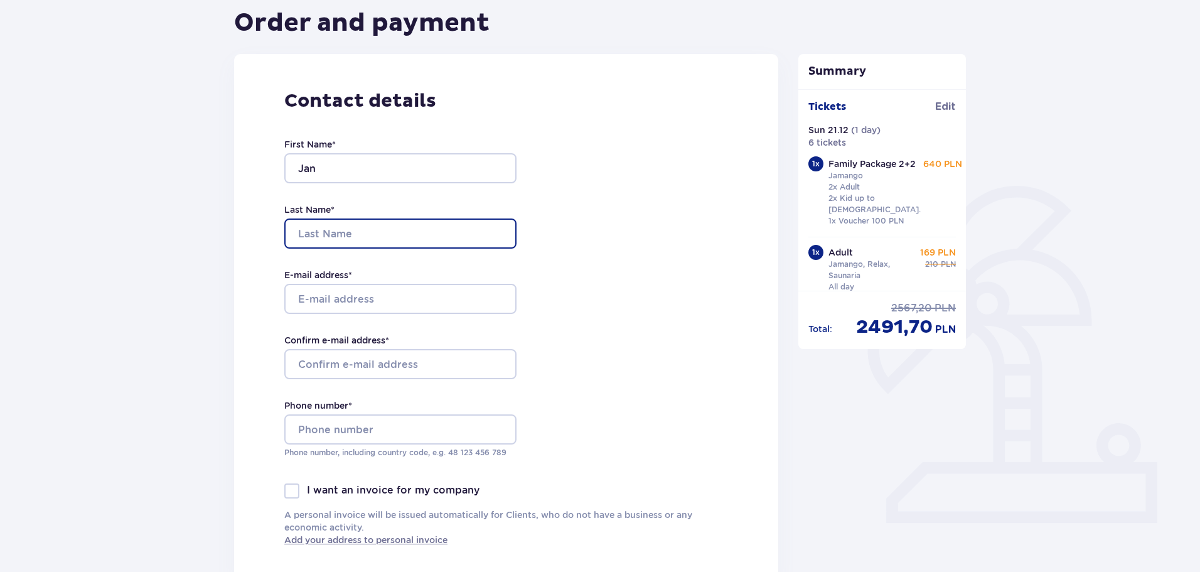
type input "[PERSON_NAME]"
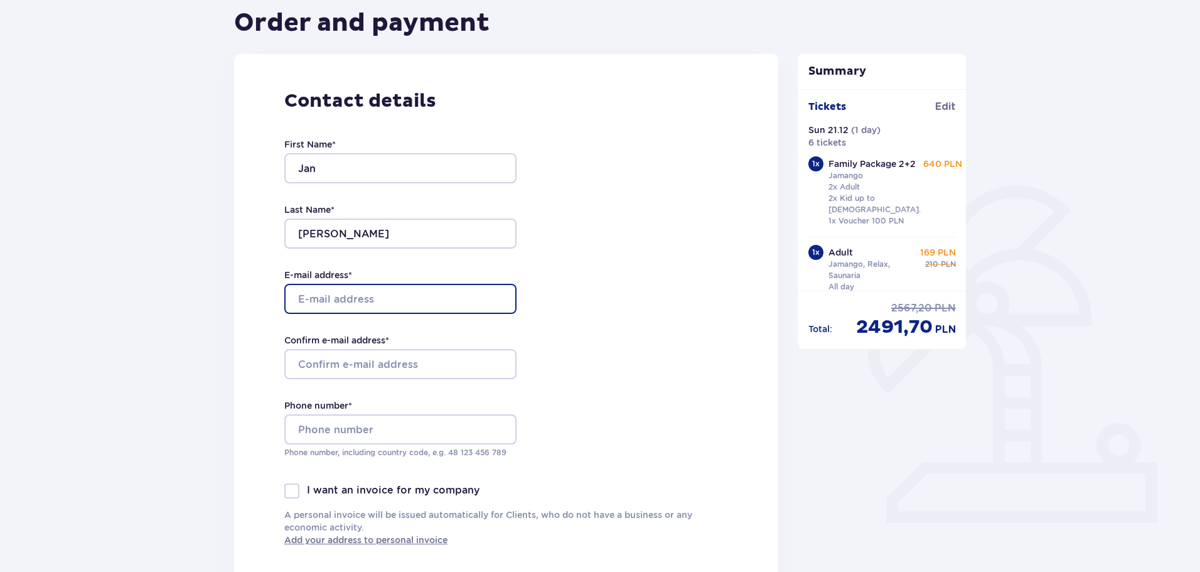
type input "[EMAIL_ADDRESS][DOMAIN_NAME]"
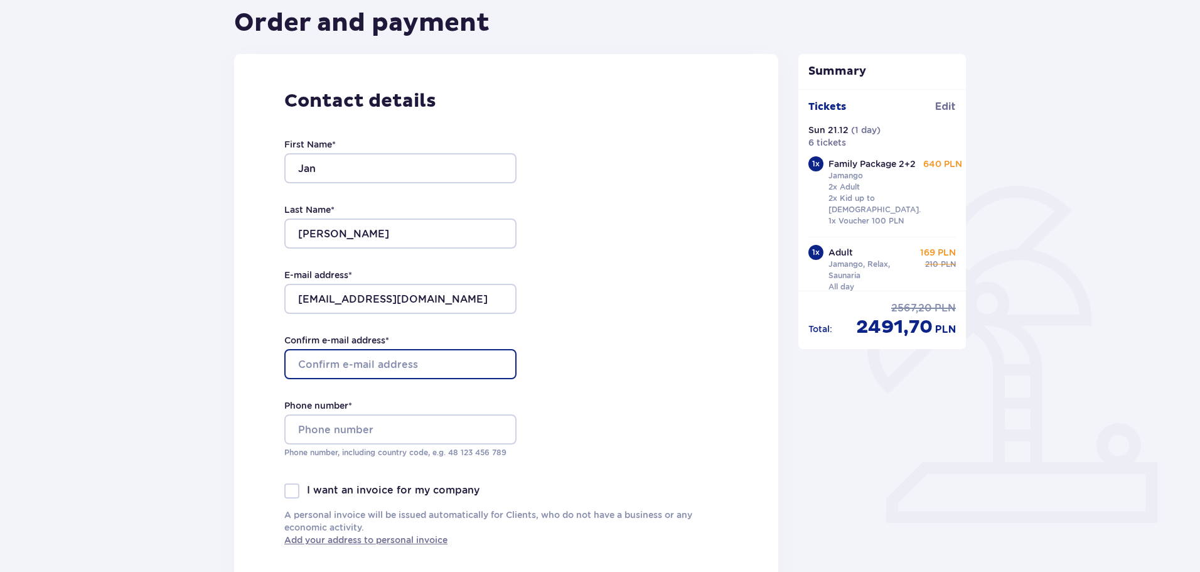
type input "[EMAIL_ADDRESS][DOMAIN_NAME]"
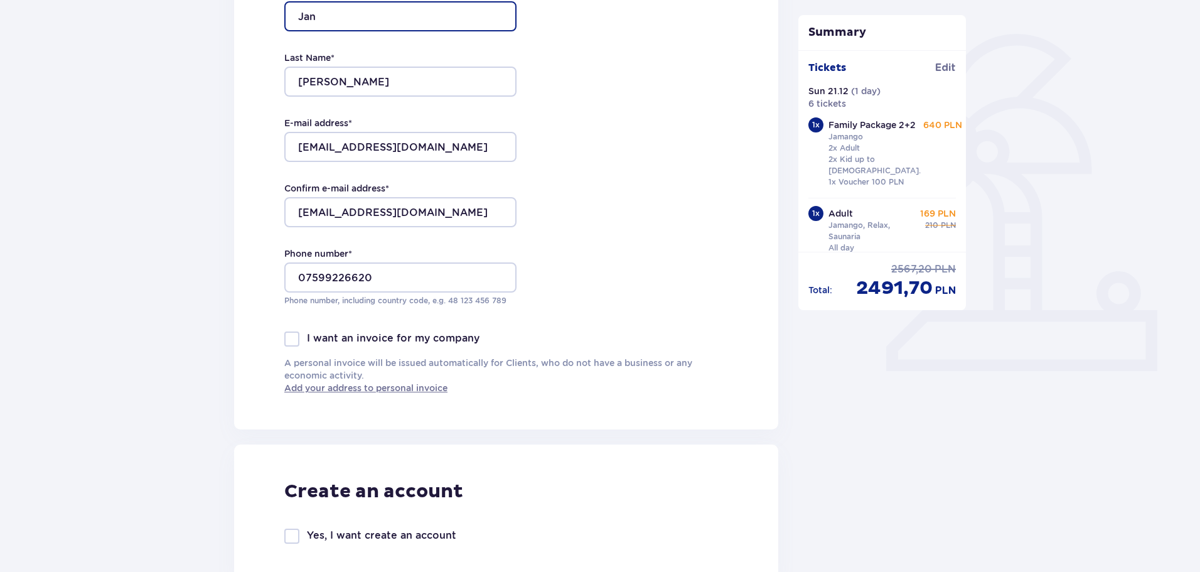
scroll to position [314, 0]
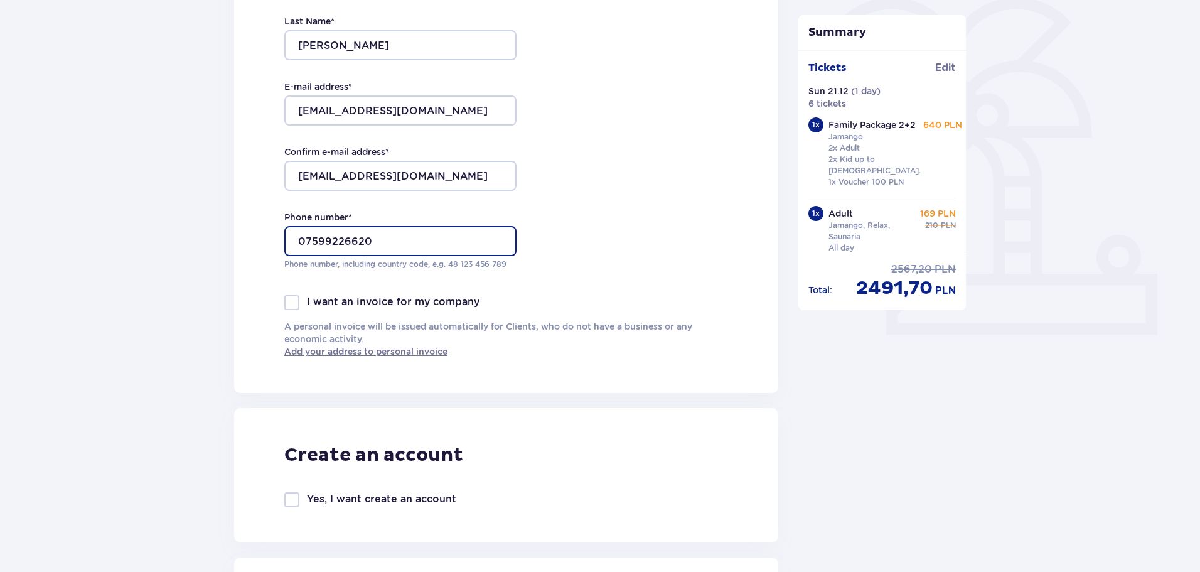
click at [307, 239] on input "07599226620" at bounding box center [400, 241] width 232 height 30
click at [344, 241] on input "+44 7599226620" at bounding box center [400, 241] width 232 height 30
click at [360, 241] on input "+44 7599 226620" at bounding box center [400, 241] width 232 height 30
click at [368, 243] on input "+44 7599 226620" at bounding box center [400, 241] width 232 height 30
type input "+44 7599 226 620"
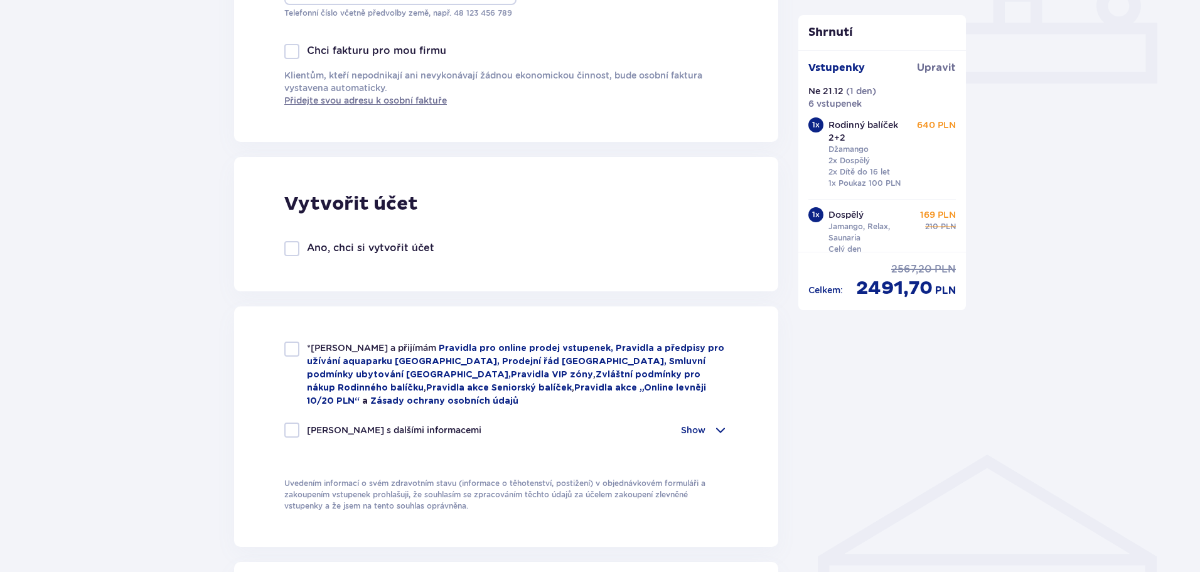
scroll to position [628, 0]
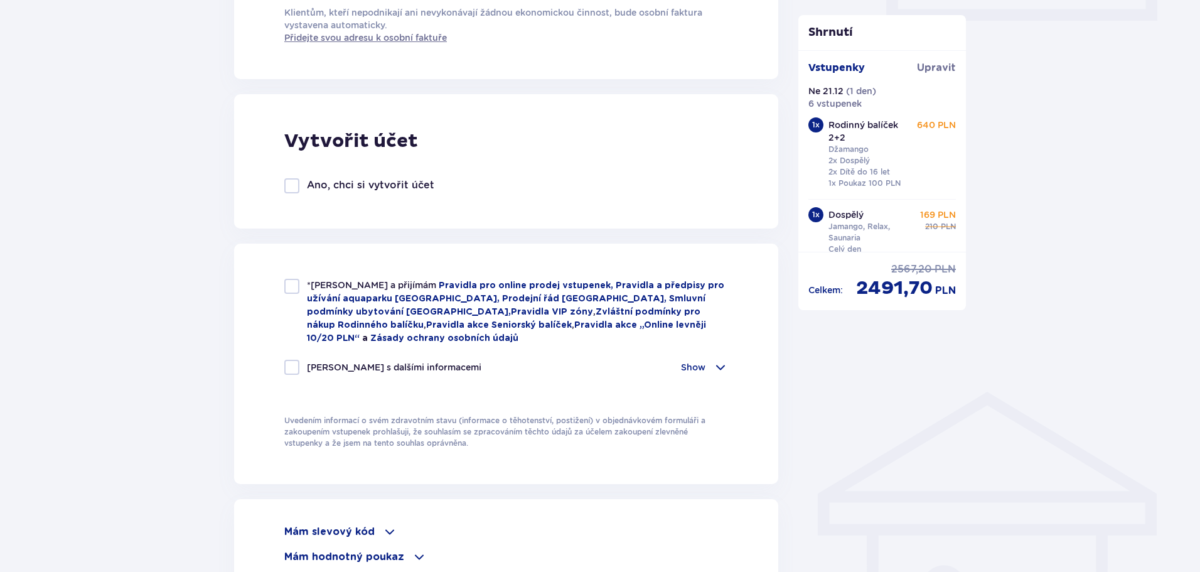
click at [294, 185] on div at bounding box center [291, 185] width 15 height 15
checkbox input "true"
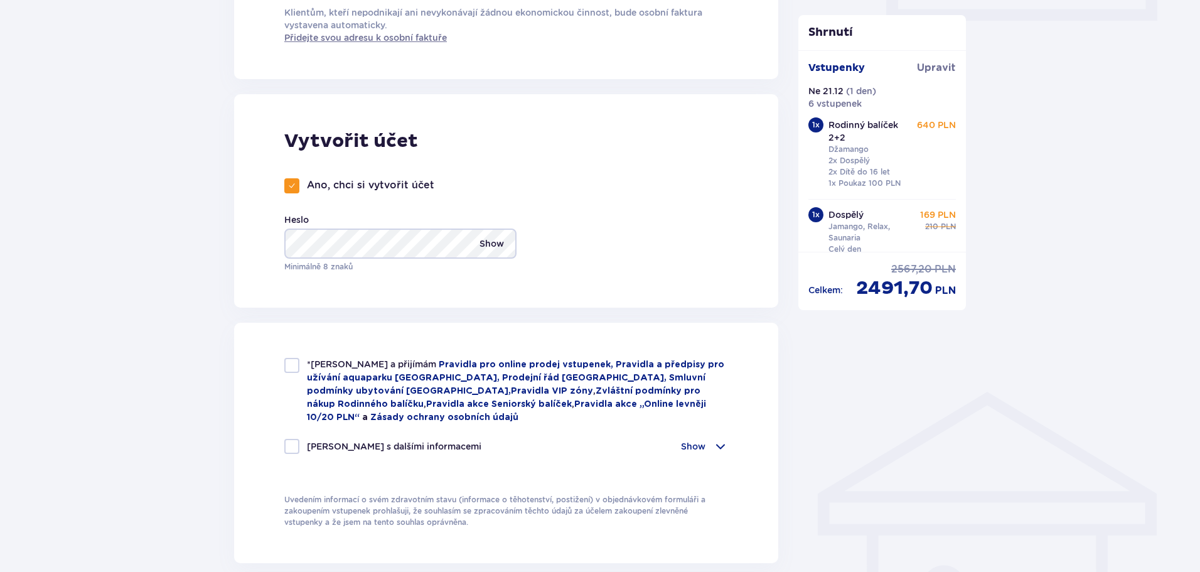
click at [497, 242] on font "Show" at bounding box center [492, 244] width 24 height 10
click at [500, 239] on font "Show" at bounding box center [492, 244] width 24 height 10
click at [598, 237] on div "Vytvořit účet Ano, chci si vytvořit účet Heslo Show Minimálně 8 znaků" at bounding box center [506, 200] width 544 height 213
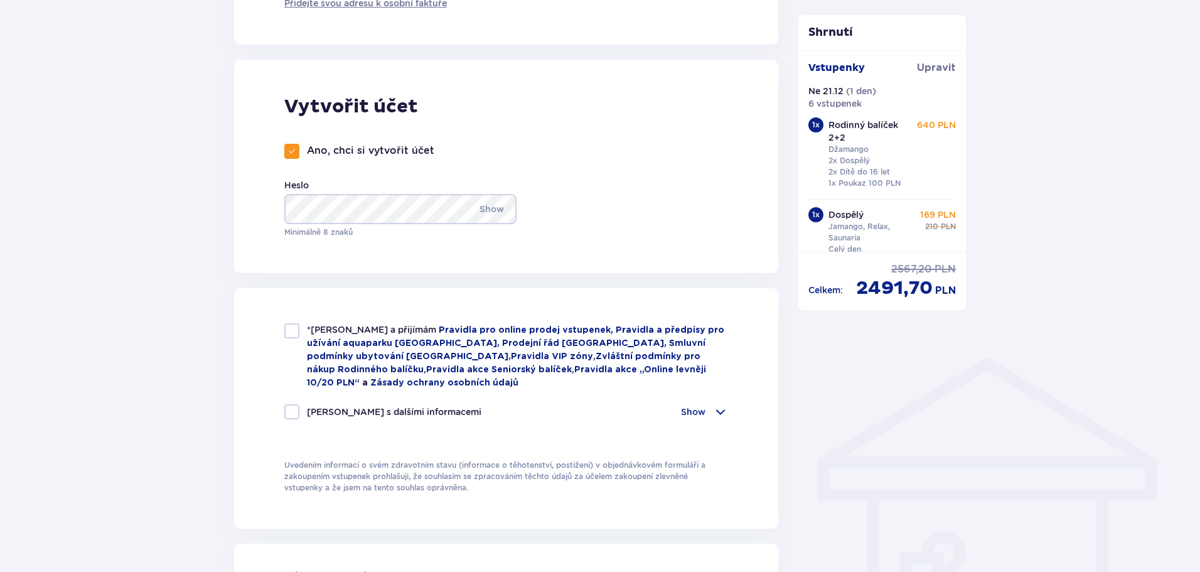
scroll to position [753, 0]
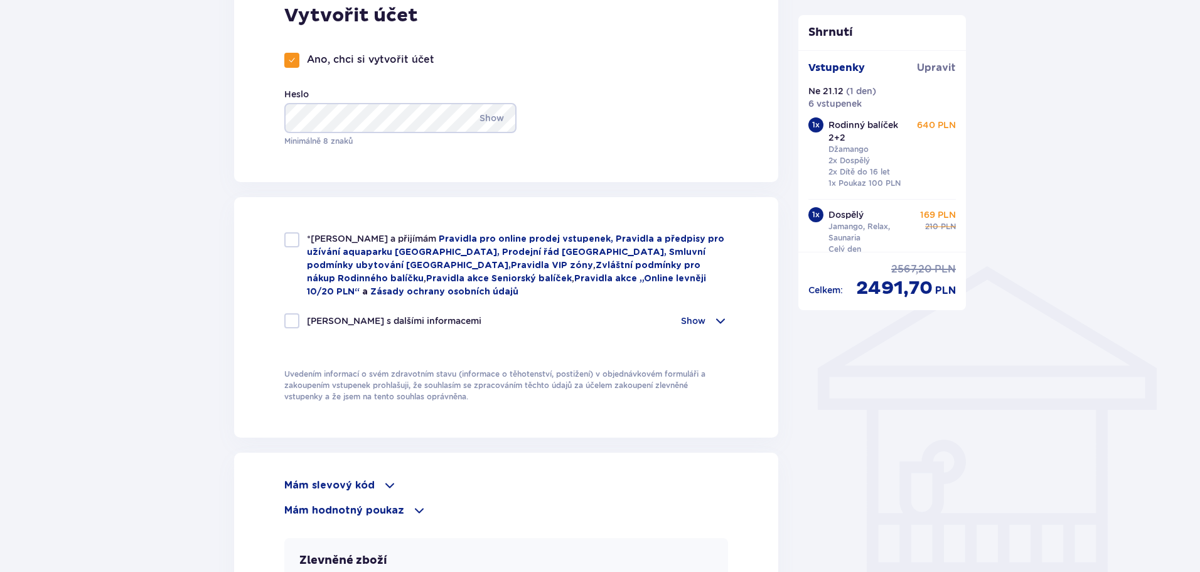
click at [291, 244] on div at bounding box center [291, 239] width 15 height 15
checkbox input "true"
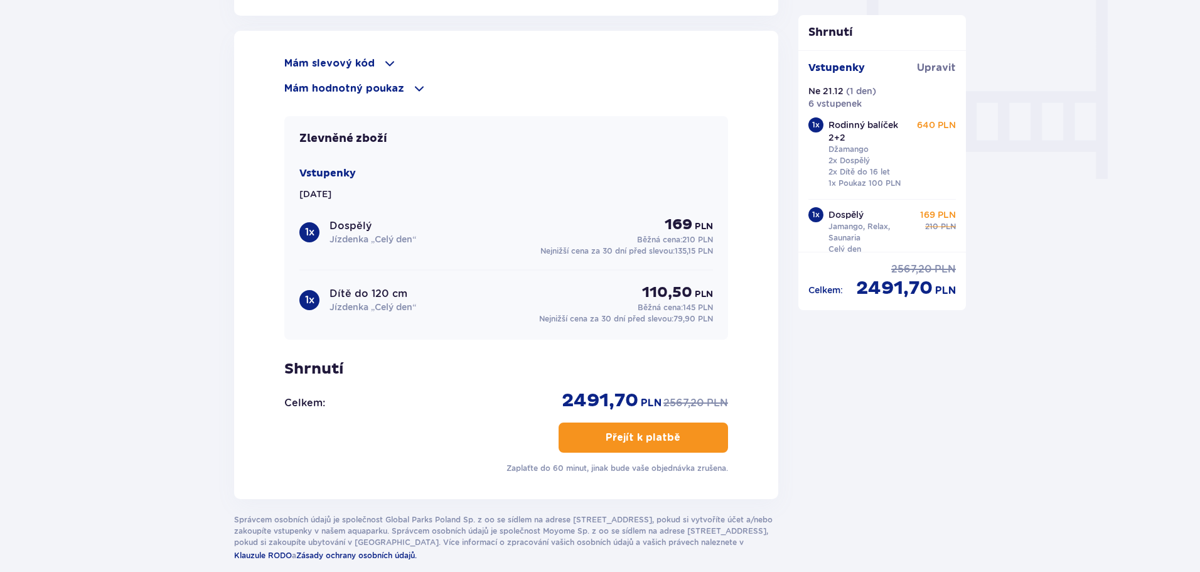
scroll to position [1225, 0]
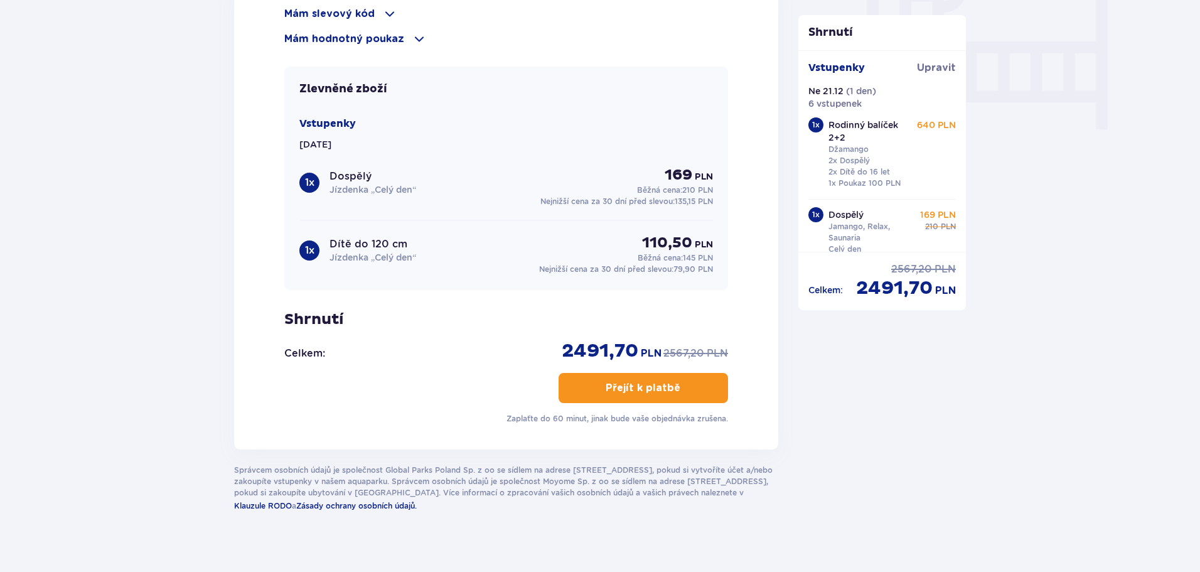
click at [669, 383] on font "Přejít k platbě" at bounding box center [643, 388] width 75 height 10
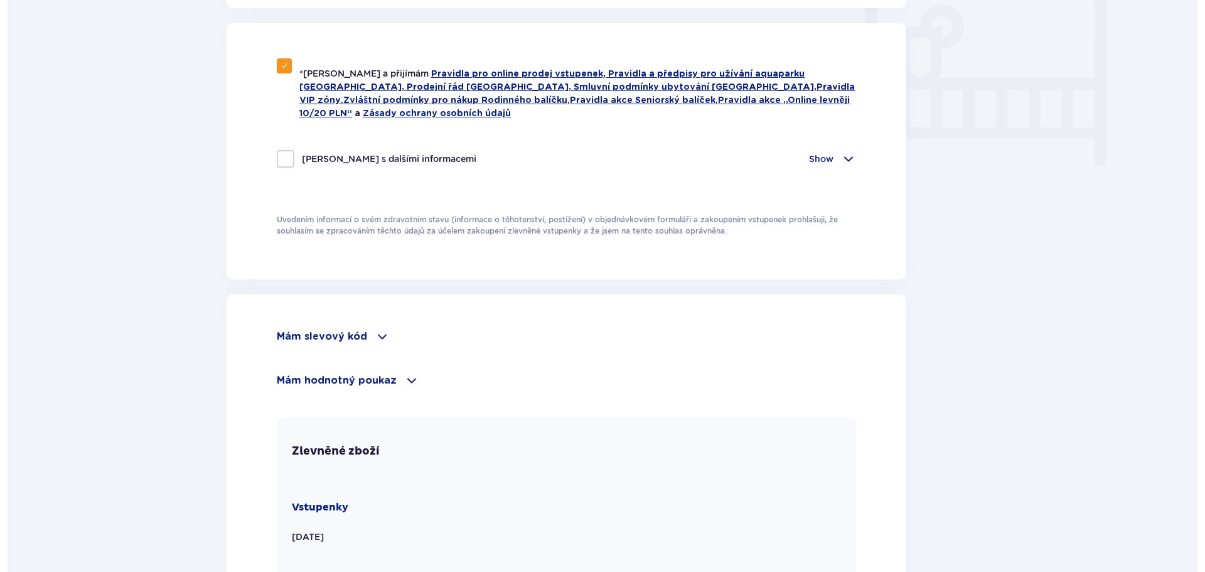
scroll to position [0, 0]
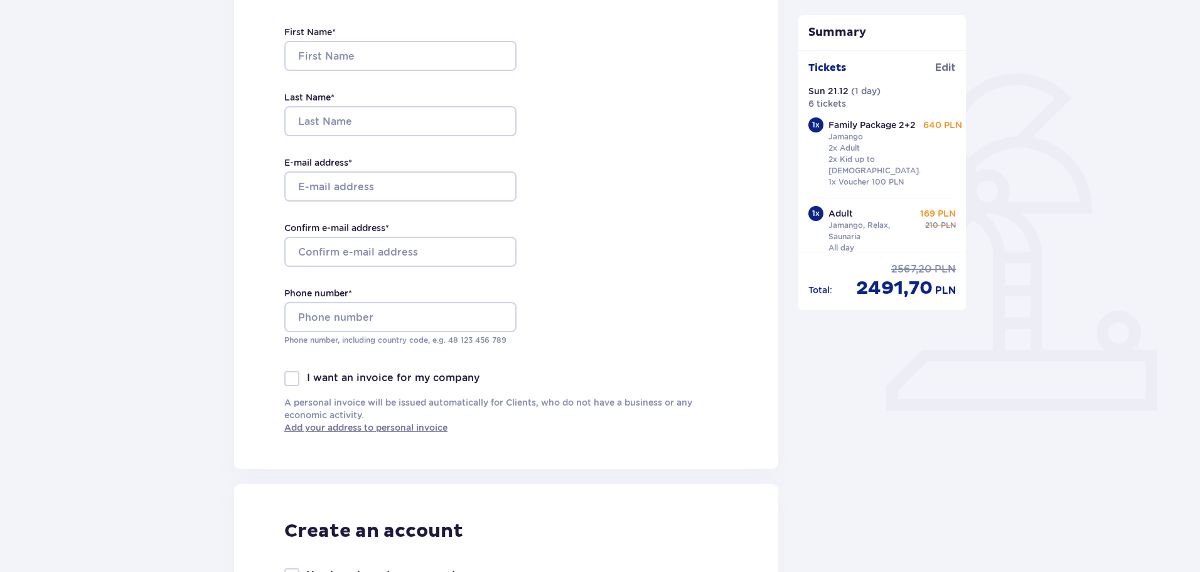
scroll to position [188, 0]
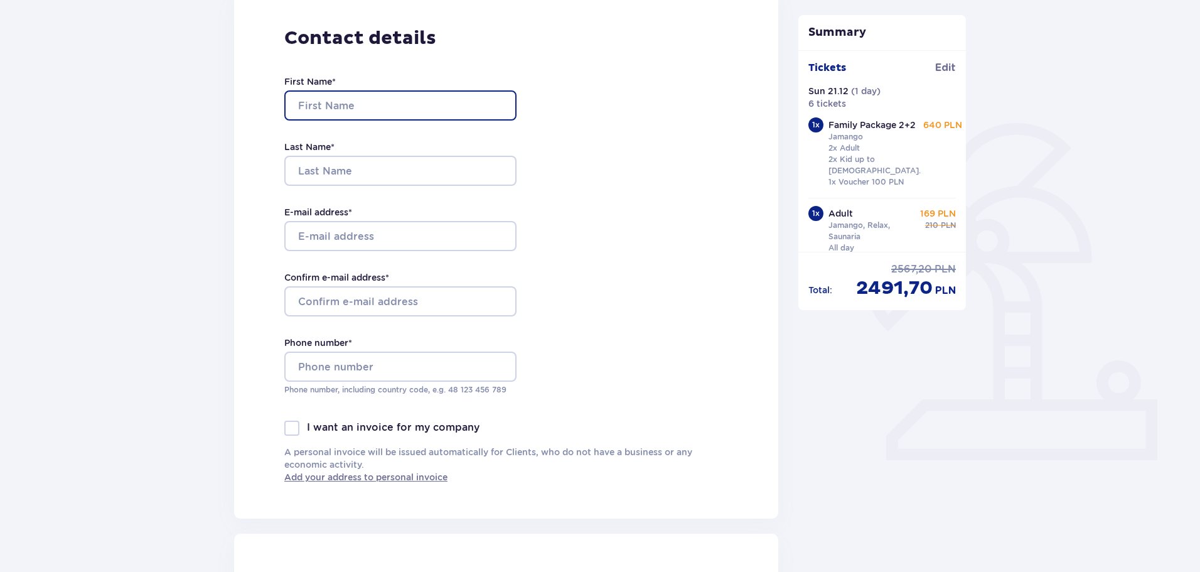
click at [332, 99] on input "First Name *" at bounding box center [400, 105] width 232 height 30
type input "Jan"
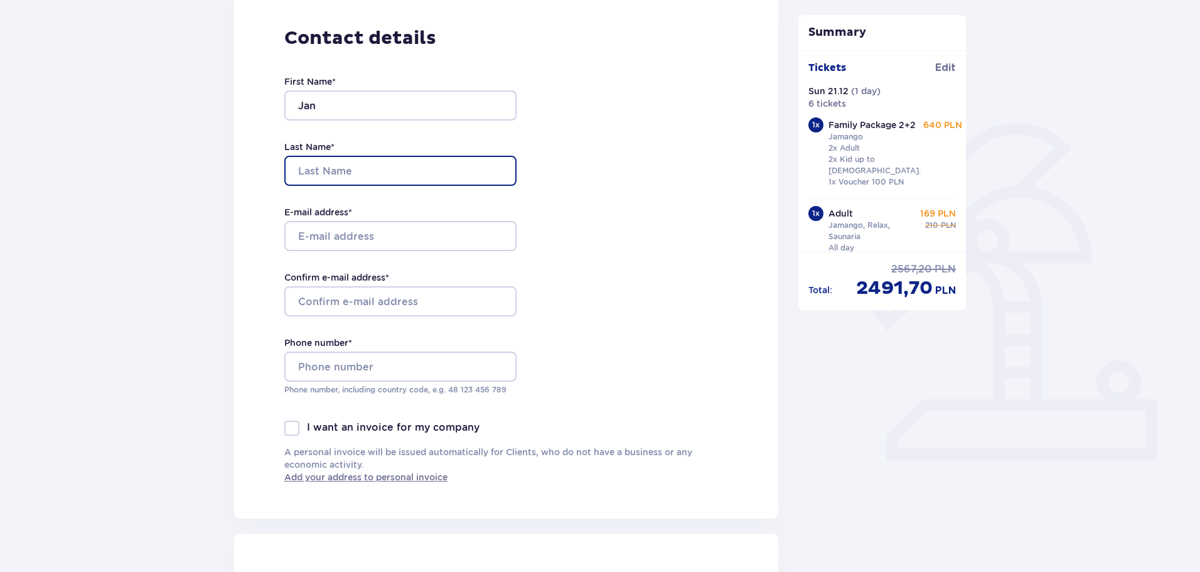
type input "Hoyer"
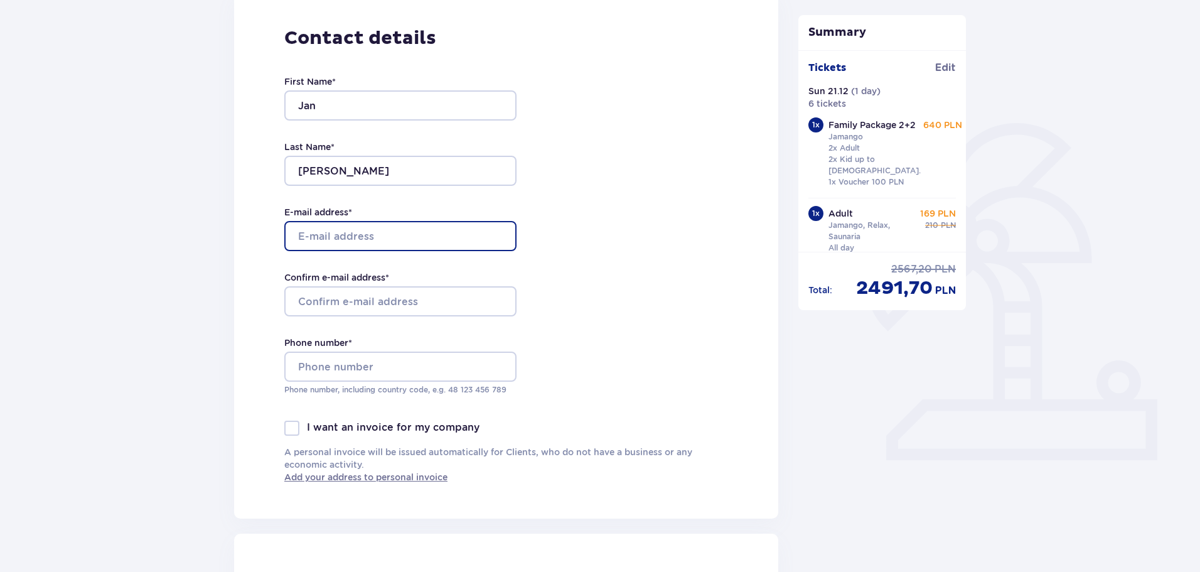
type input "janhoyer1974@gmail.com"
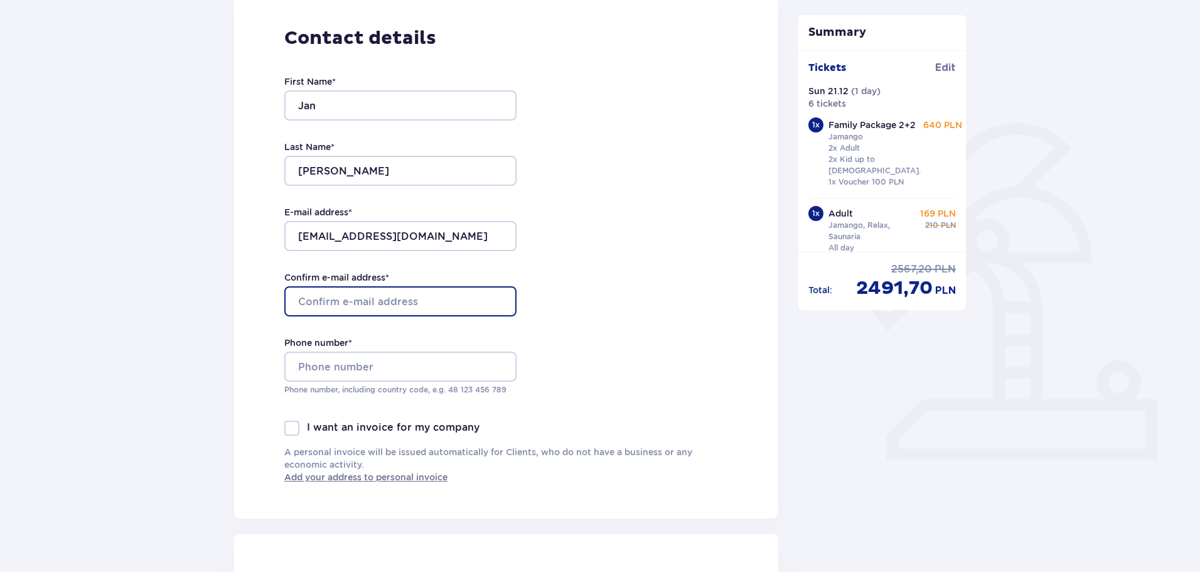
type input "janhoyer1974@gmail.com"
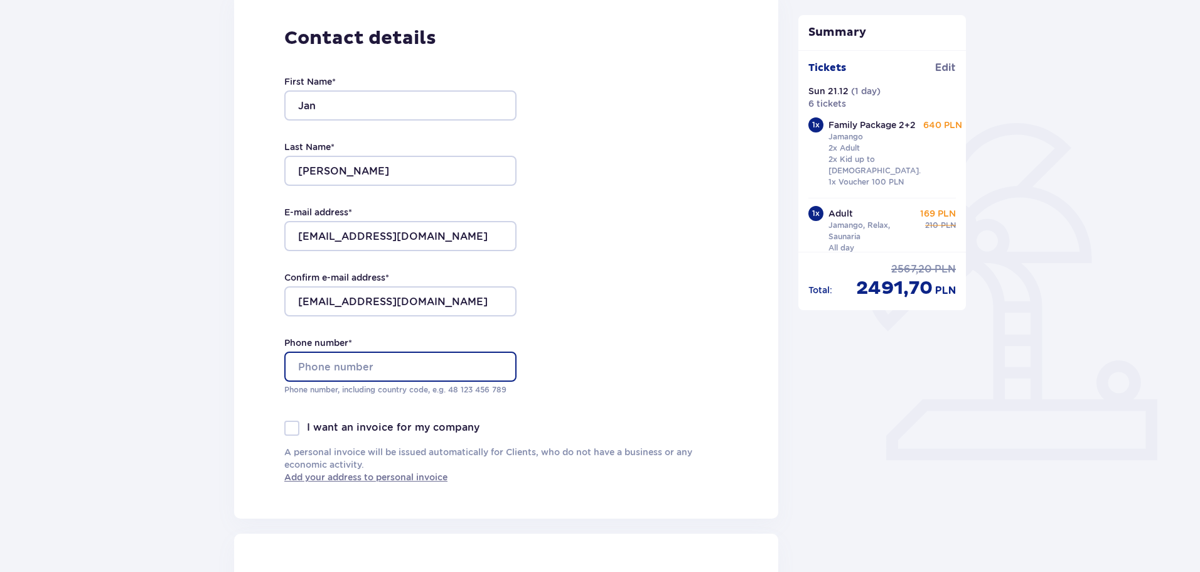
type input "07599226620"
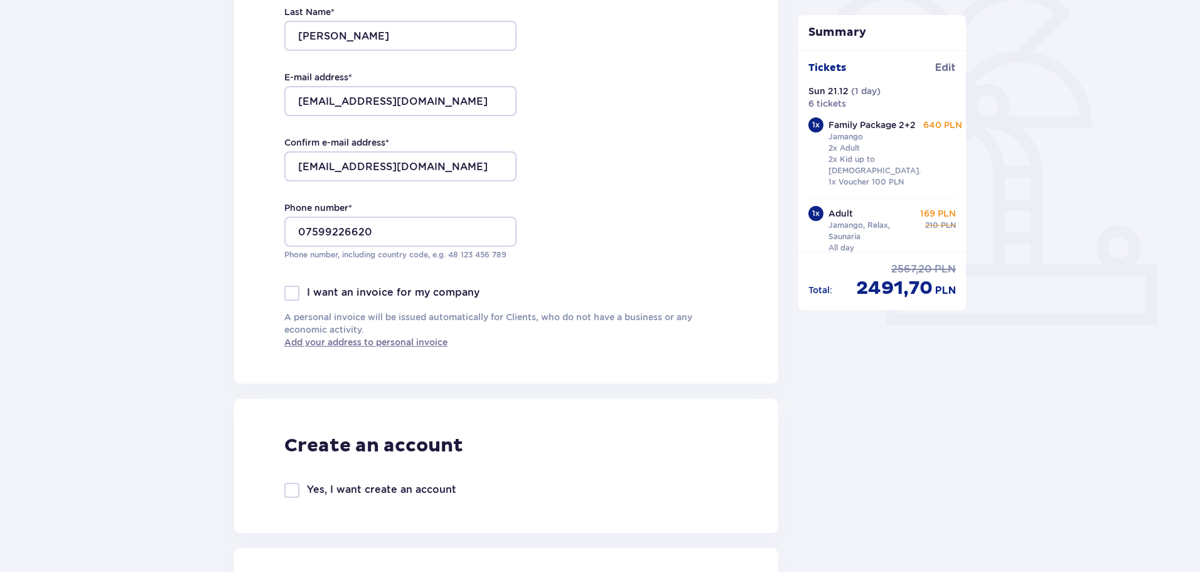
scroll to position [439, 0]
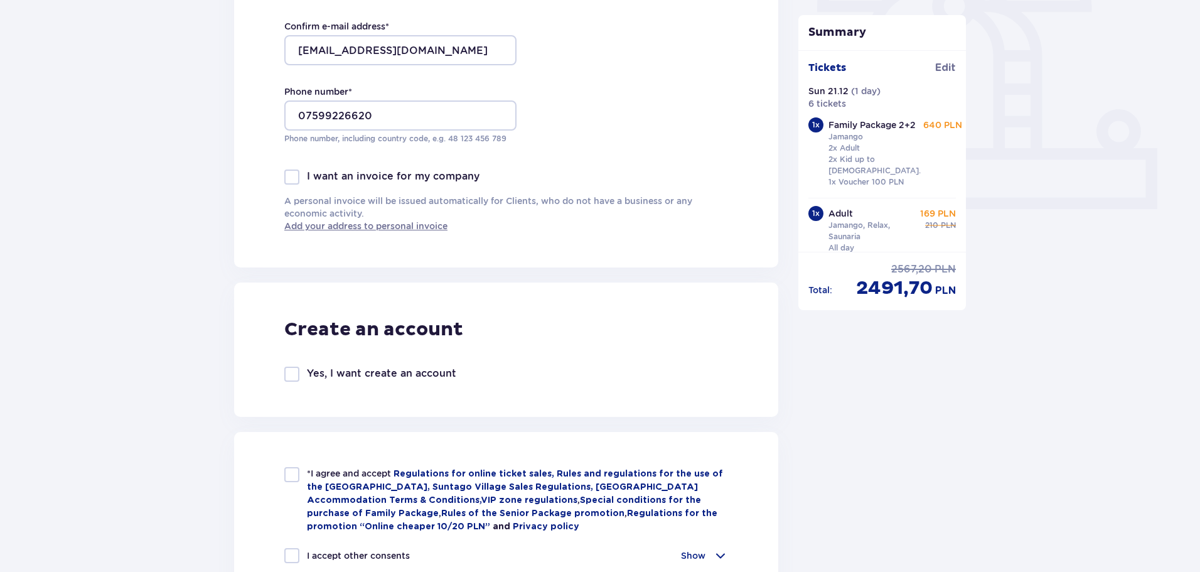
click at [295, 376] on div at bounding box center [291, 374] width 15 height 15
checkbox input "true"
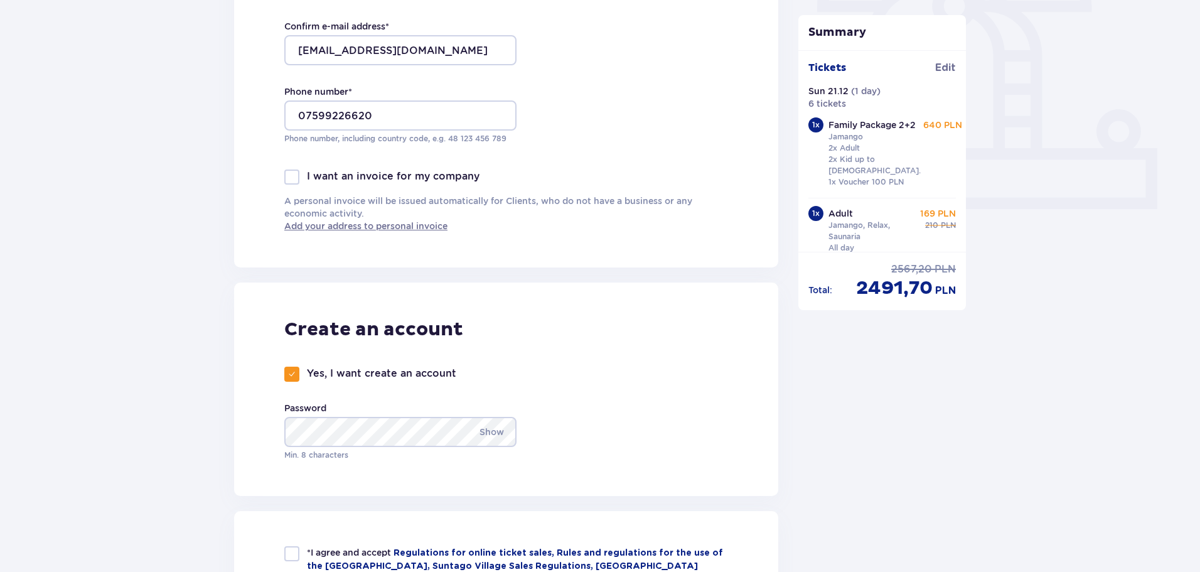
type input "07599226620"
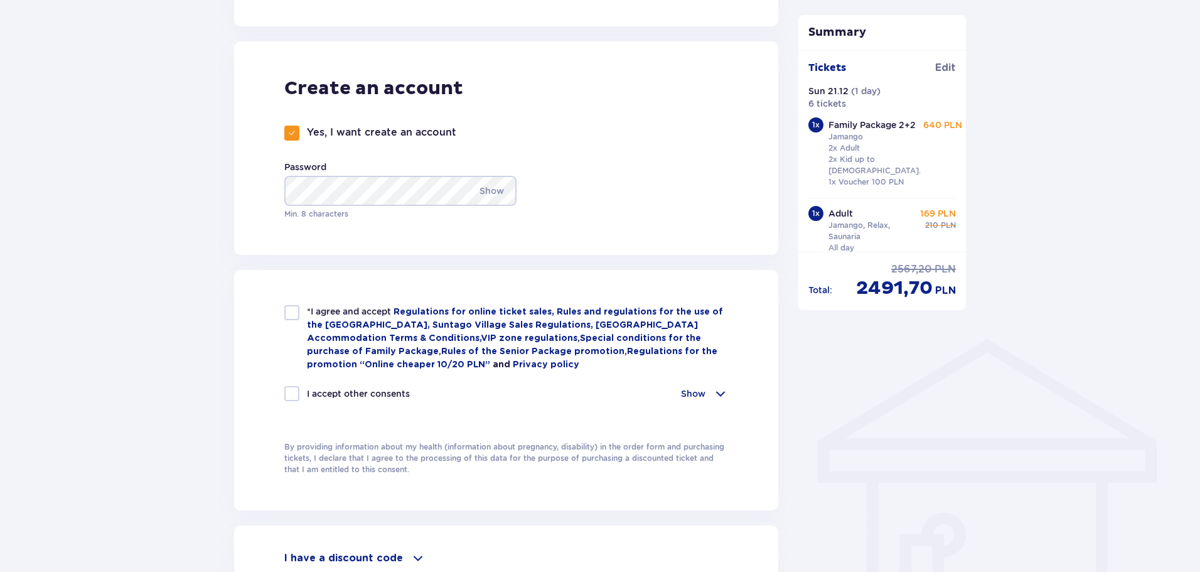
scroll to position [691, 0]
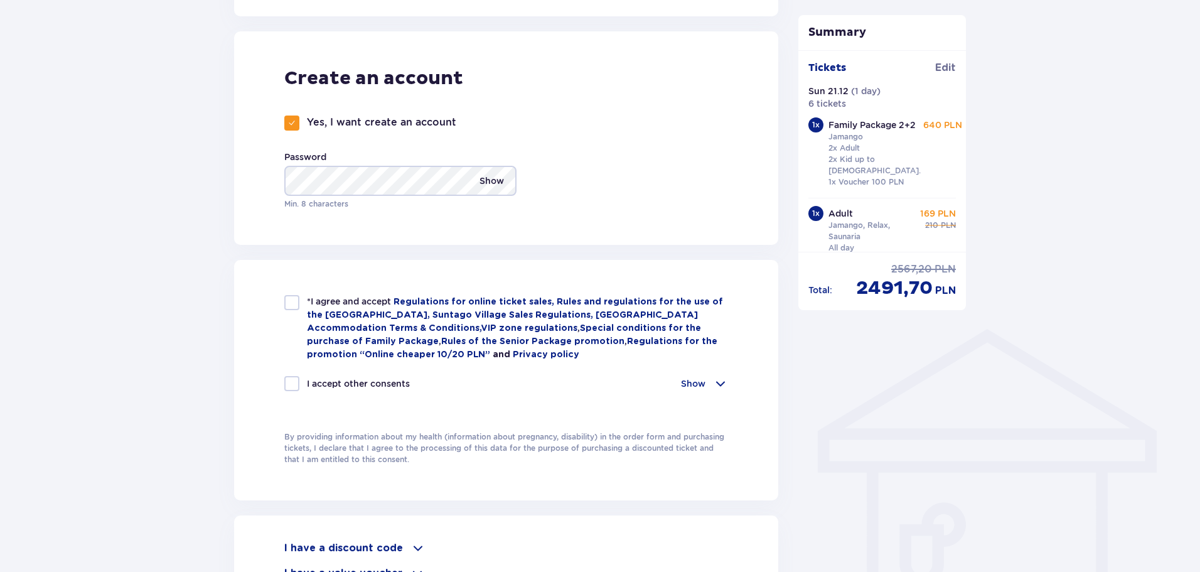
click at [490, 178] on p "Show" at bounding box center [492, 181] width 24 height 30
click at [488, 178] on p "Hide" at bounding box center [494, 181] width 20 height 30
click at [286, 299] on div at bounding box center [291, 302] width 15 height 15
checkbox input "true"
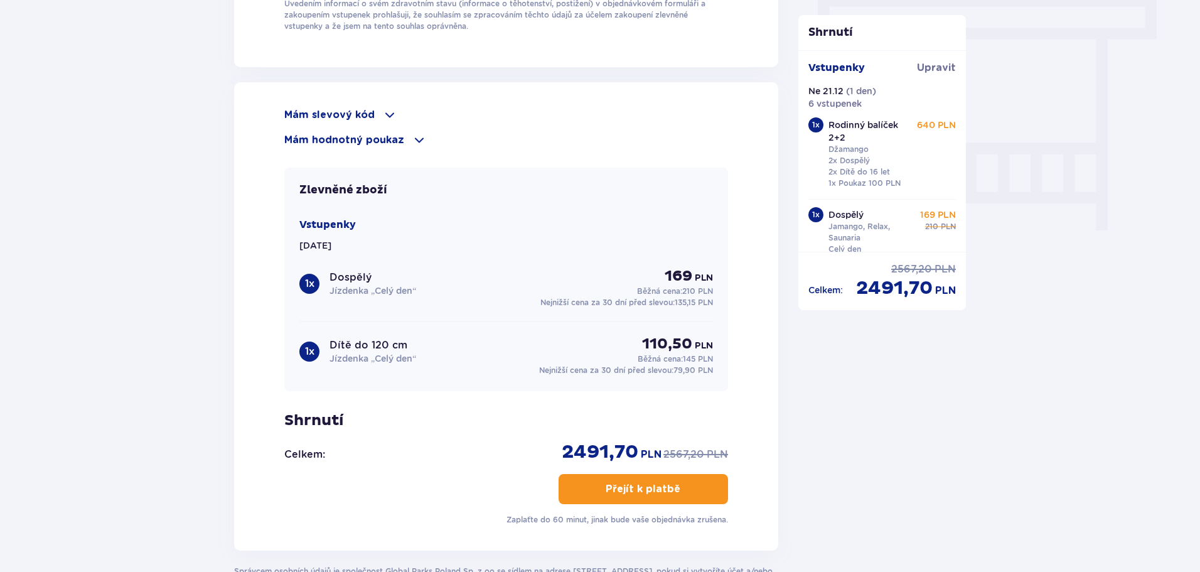
scroll to position [1130, 0]
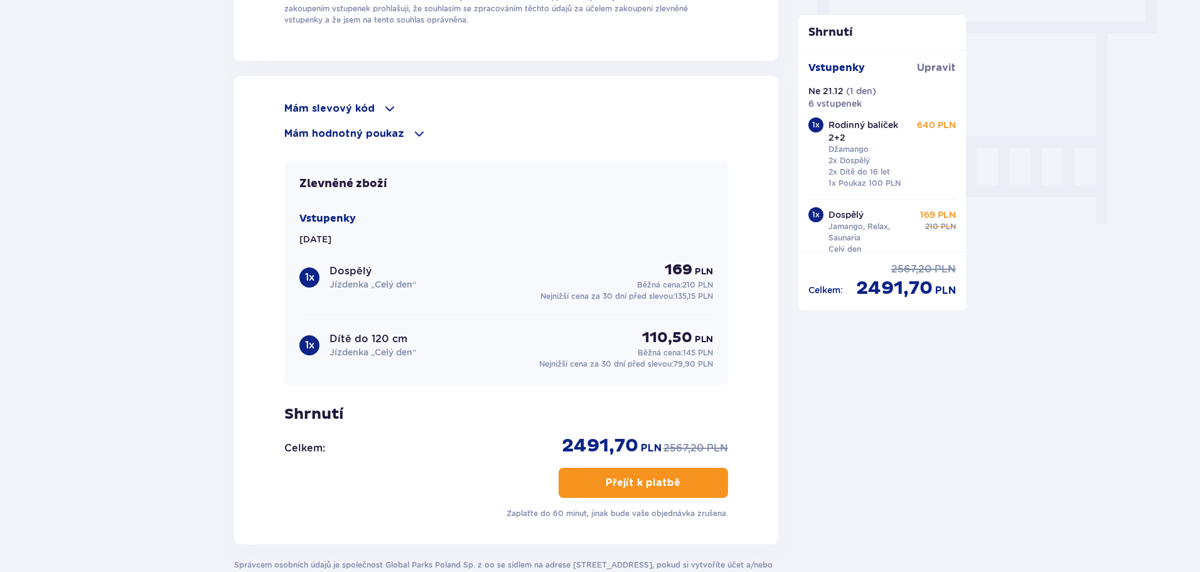
click at [621, 478] on font "Přejít k platbě" at bounding box center [643, 483] width 75 height 10
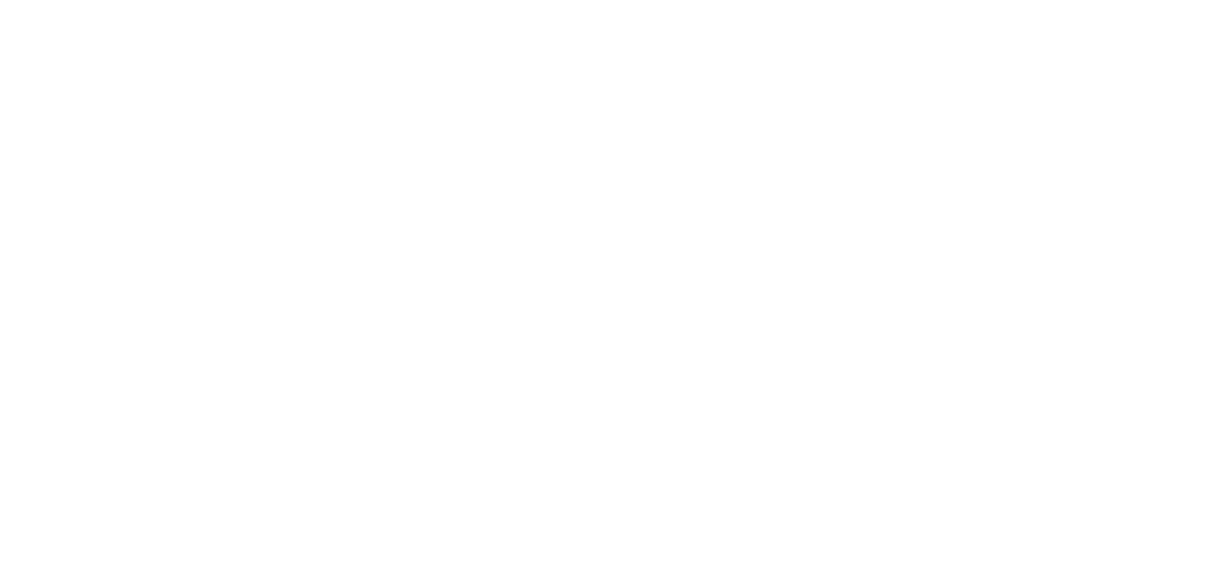
scroll to position [0, 0]
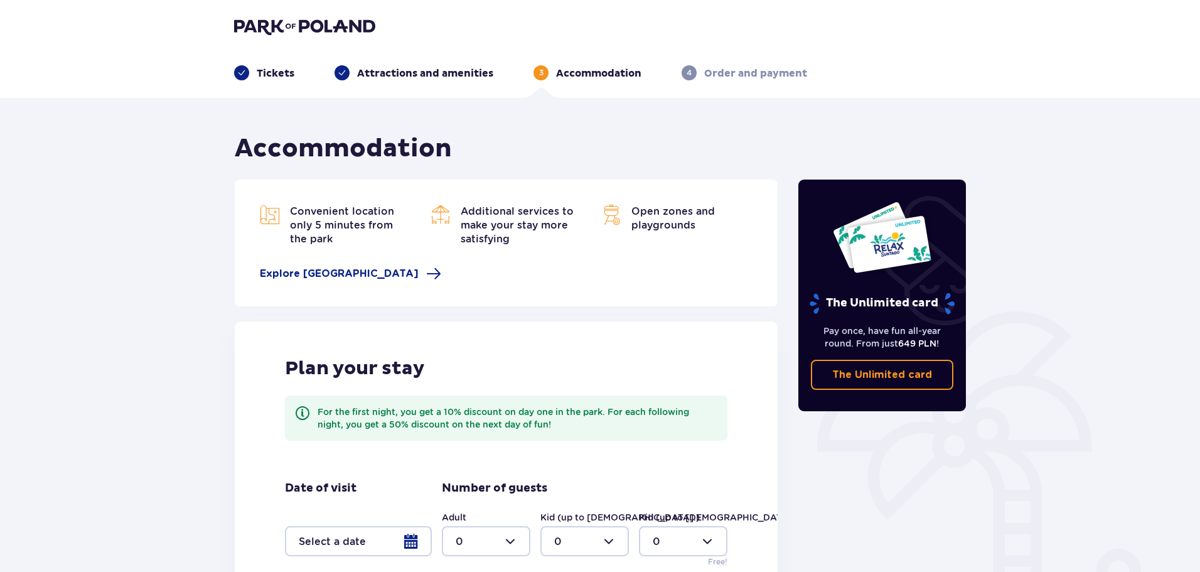
click at [444, 68] on p "Attractions and amenities" at bounding box center [425, 74] width 136 height 14
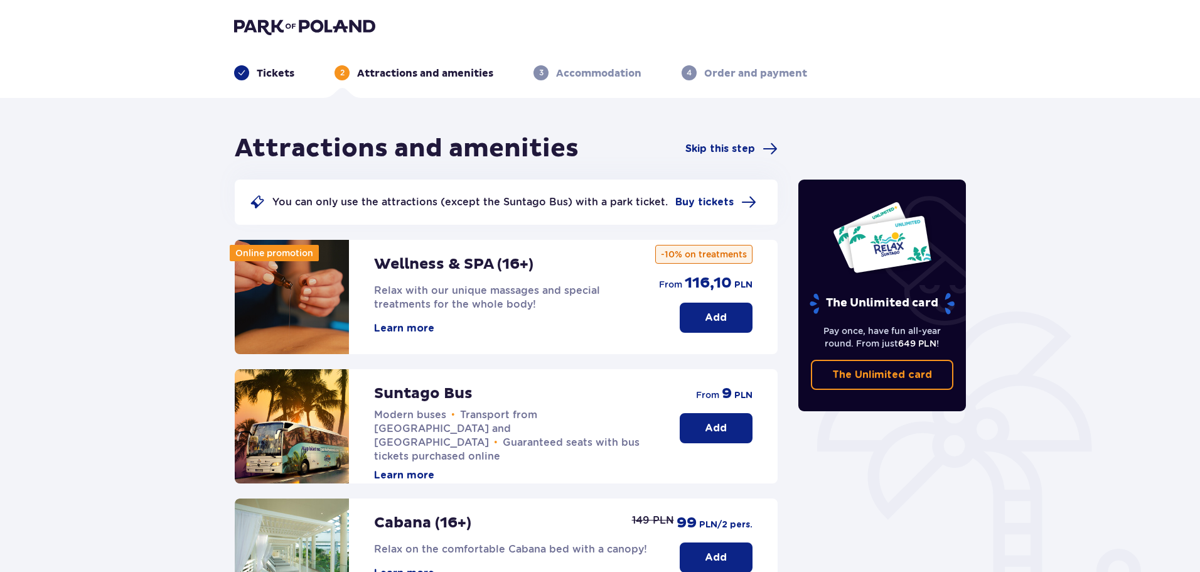
click at [269, 71] on p "Tickets" at bounding box center [276, 74] width 38 height 14
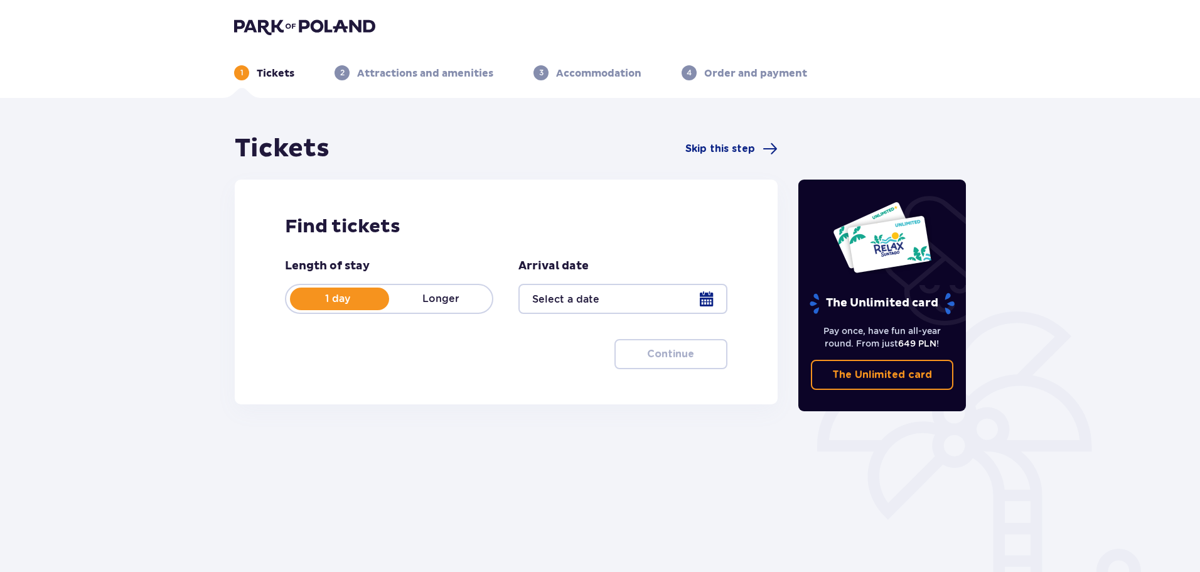
click at [711, 306] on div at bounding box center [623, 299] width 208 height 30
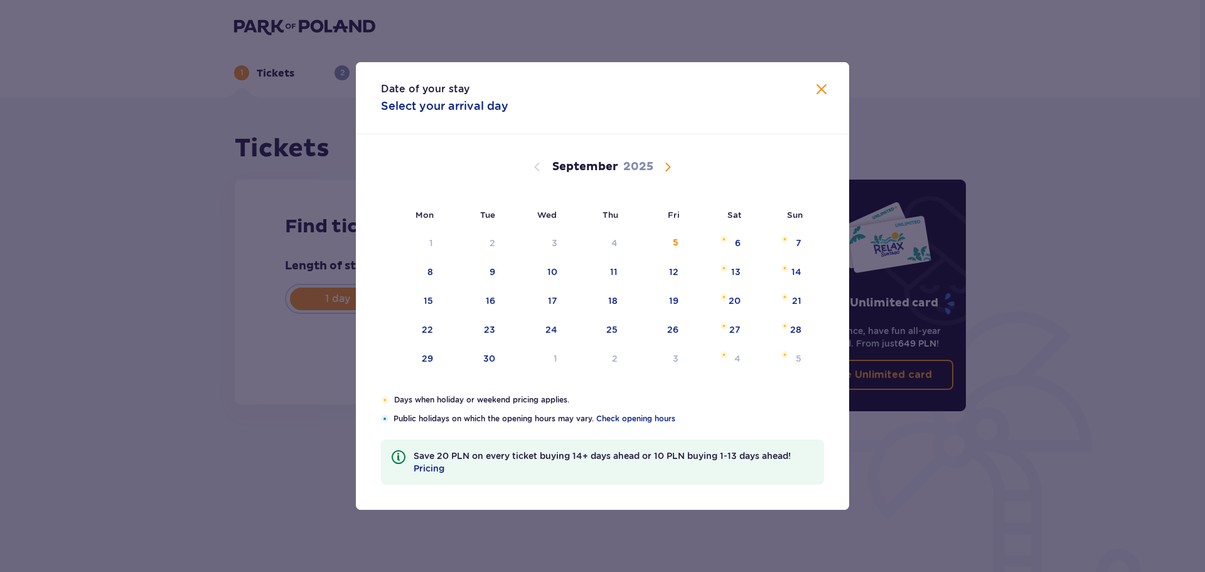
click at [669, 163] on span "Calendar" at bounding box center [667, 166] width 15 height 15
click at [668, 164] on span "Calendar" at bounding box center [667, 166] width 15 height 15
click at [671, 164] on span "Calendar" at bounding box center [667, 166] width 15 height 15
click at [669, 164] on span "Calendar" at bounding box center [667, 166] width 15 height 15
click at [668, 165] on span "Calendar" at bounding box center [667, 166] width 15 height 15
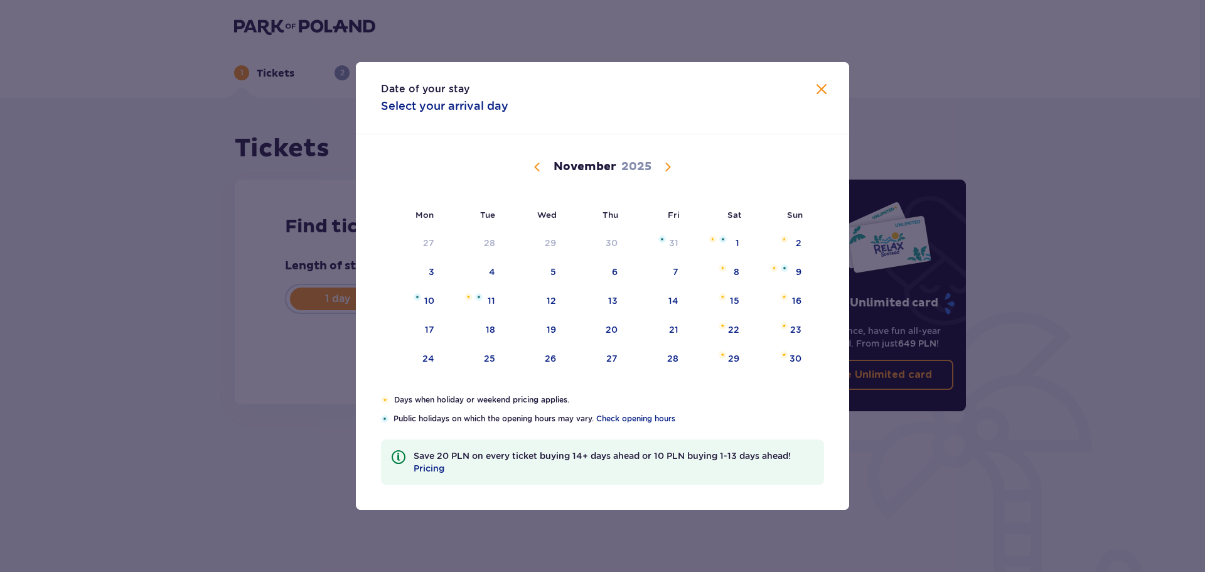
click at [665, 167] on span "Calendar" at bounding box center [667, 166] width 15 height 15
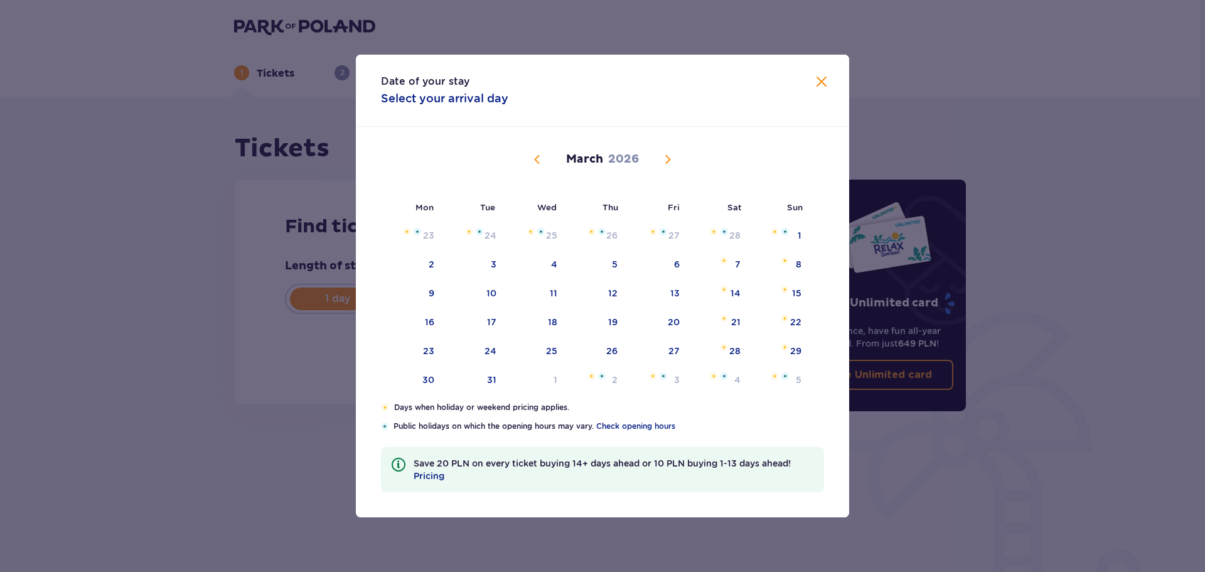
click at [534, 156] on span "Calendar" at bounding box center [537, 159] width 15 height 15
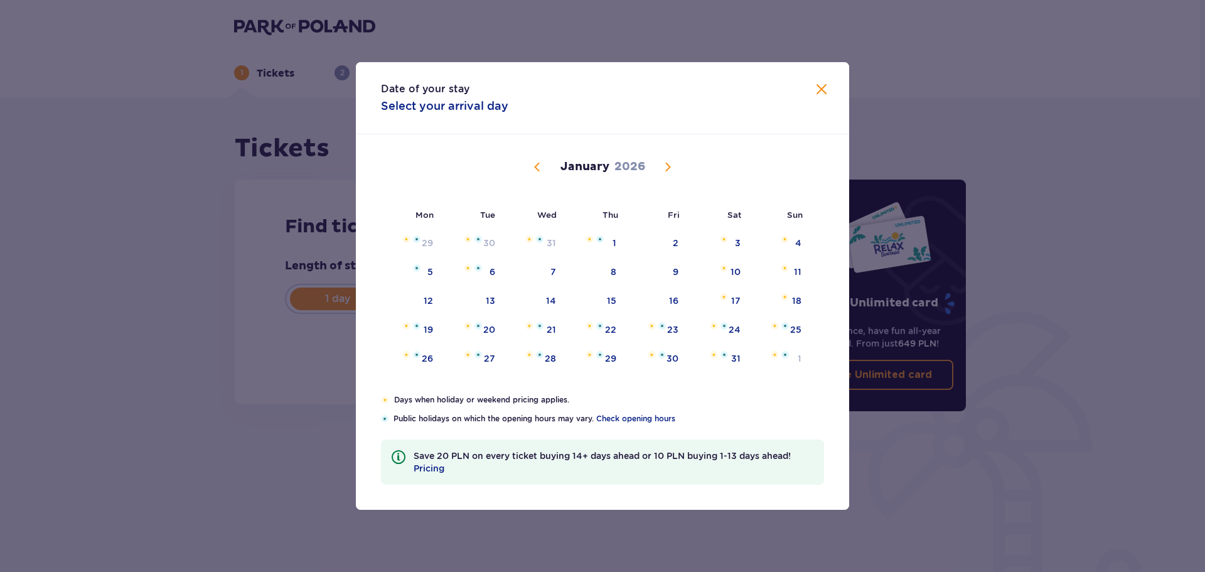
click at [541, 166] on span "Calendar" at bounding box center [537, 166] width 15 height 15
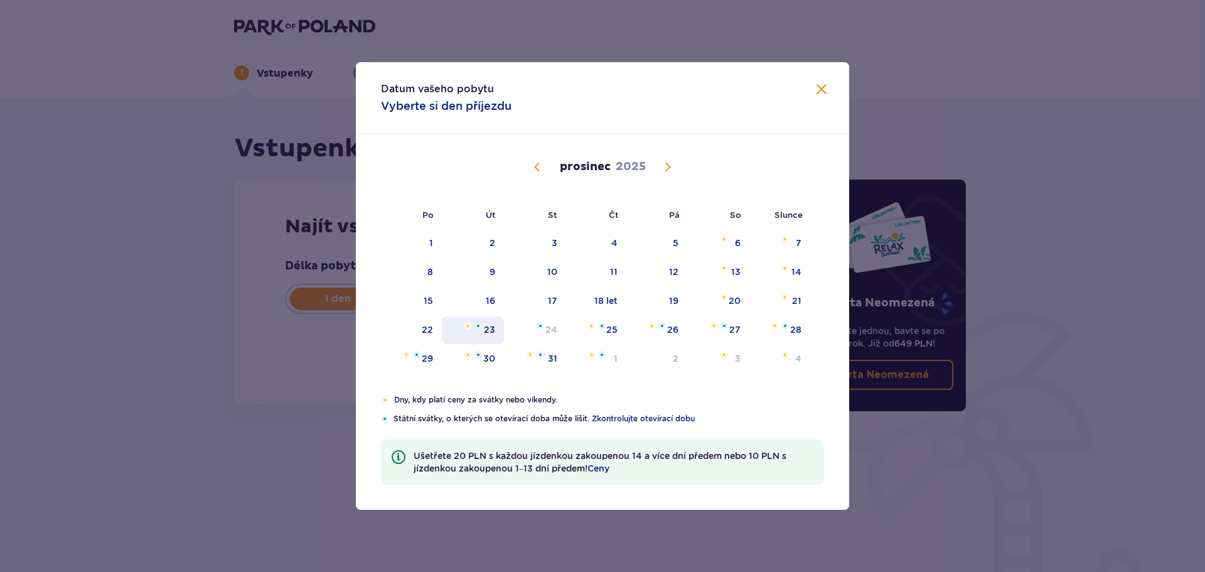
drag, startPoint x: 789, startPoint y: 305, endPoint x: 448, endPoint y: 337, distance: 343.0
click at [789, 305] on div "21" at bounding box center [780, 302] width 61 height 28
type input "[DATE]"
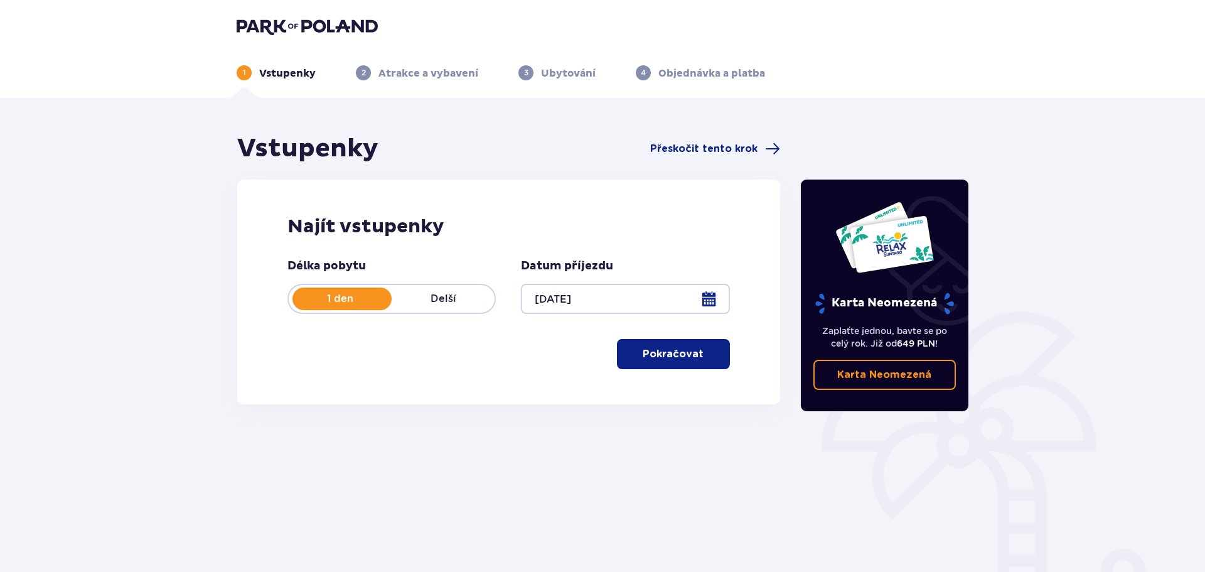
click at [416, 330] on div "Délka pobytu 1 den Delší Datum příjezdu 21.12.25 Pokračovat" at bounding box center [509, 314] width 443 height 110
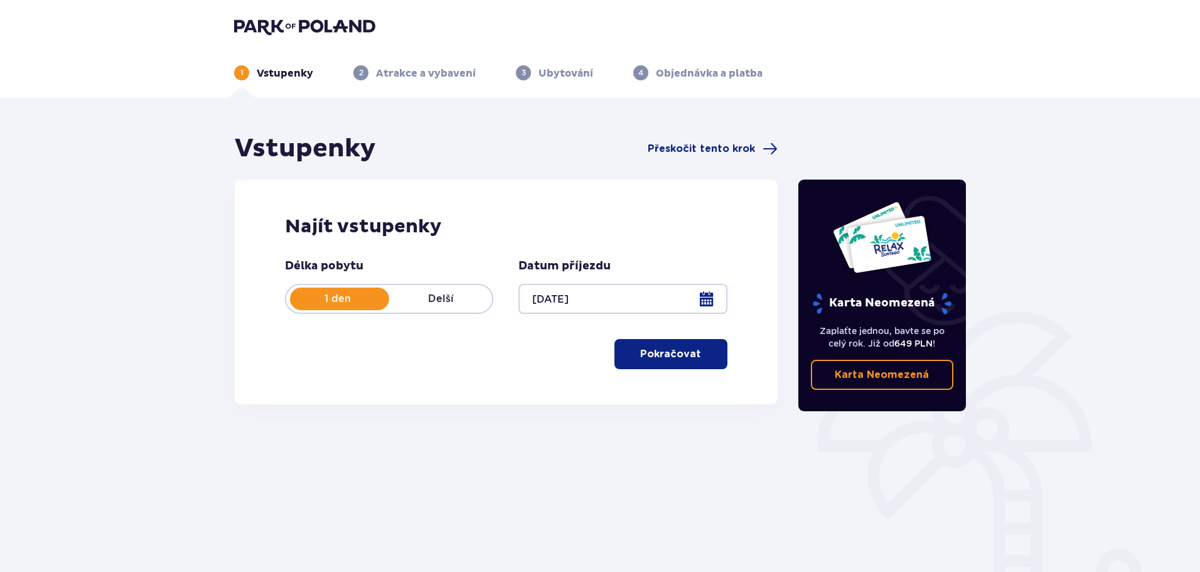
click at [660, 357] on font "Pokračovat" at bounding box center [670, 354] width 61 height 10
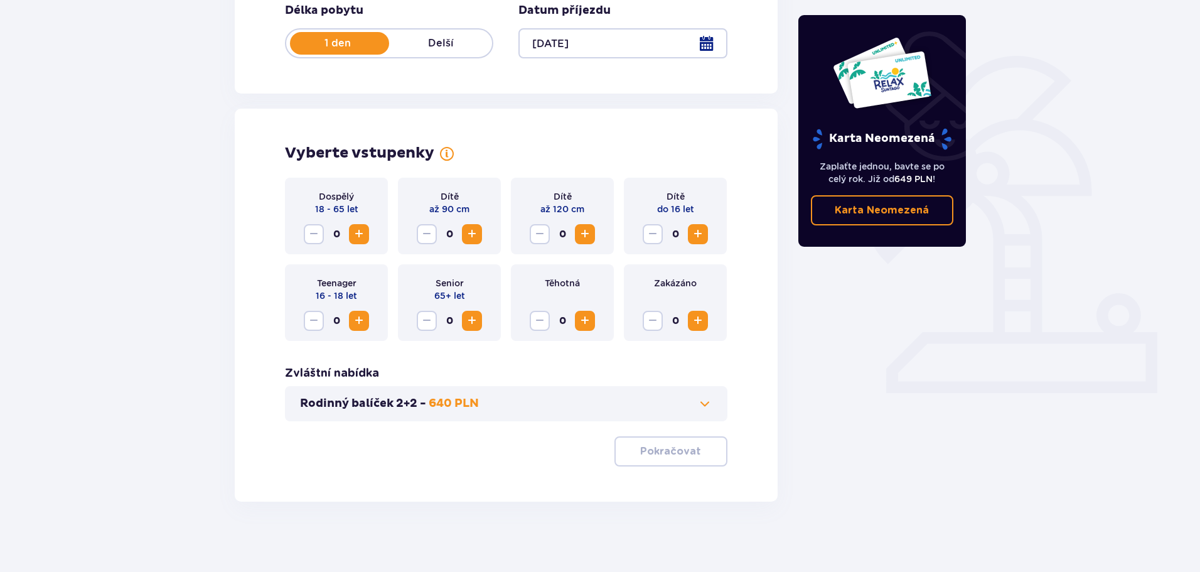
scroll to position [261, 0]
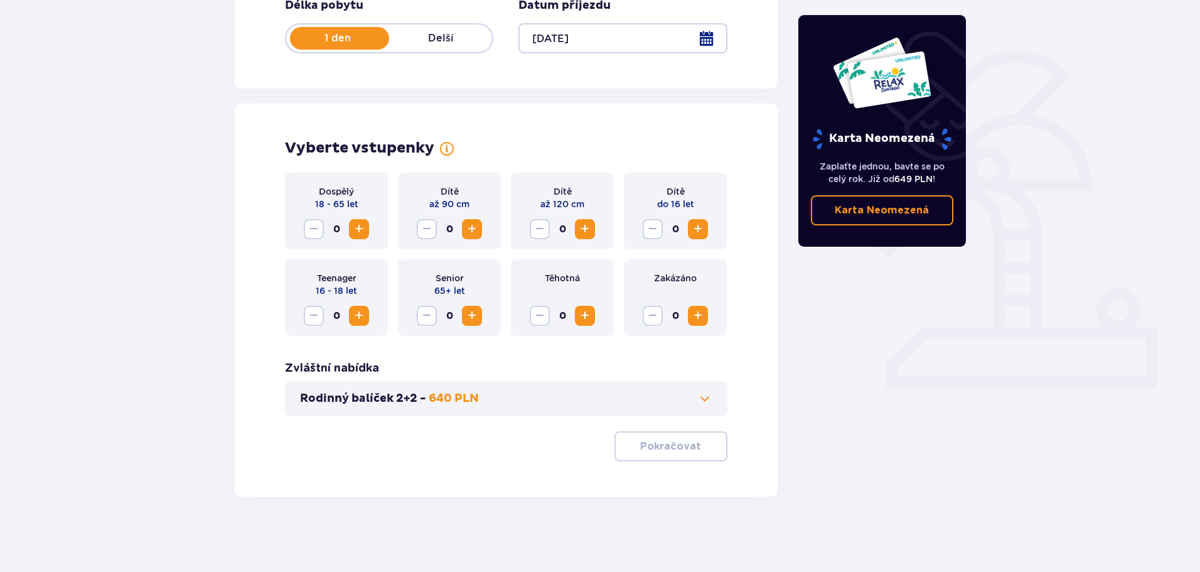
click at [702, 403] on span at bounding box center [705, 398] width 15 height 15
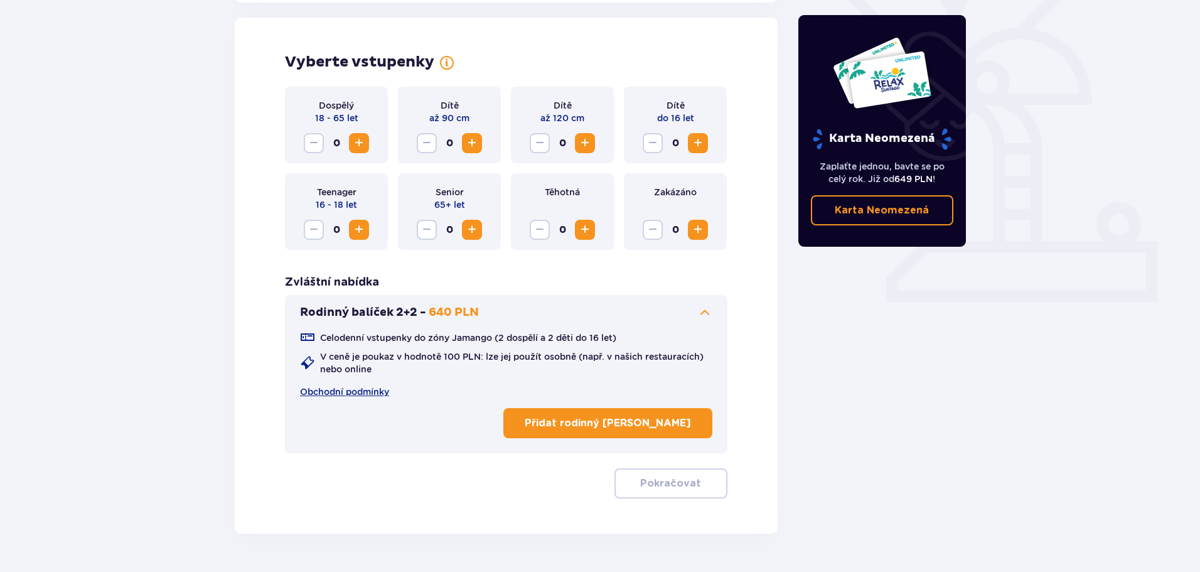
scroll to position [349, 0]
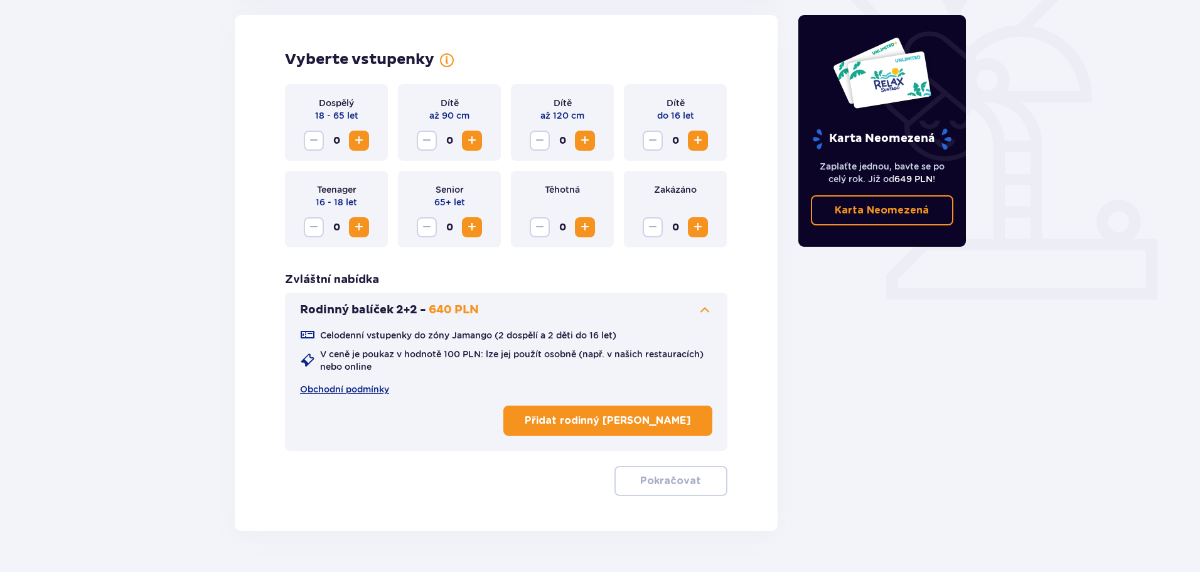
click at [632, 424] on font "Přidat rodinný balíček" at bounding box center [608, 421] width 166 height 10
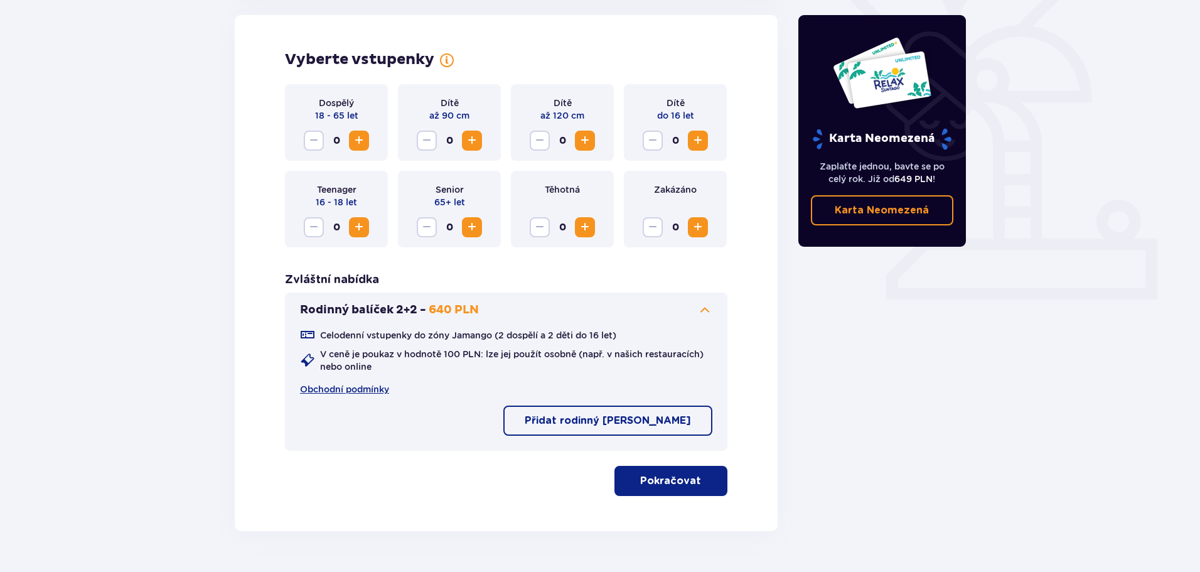
click at [650, 482] on font "Pokračovat" at bounding box center [670, 481] width 61 height 10
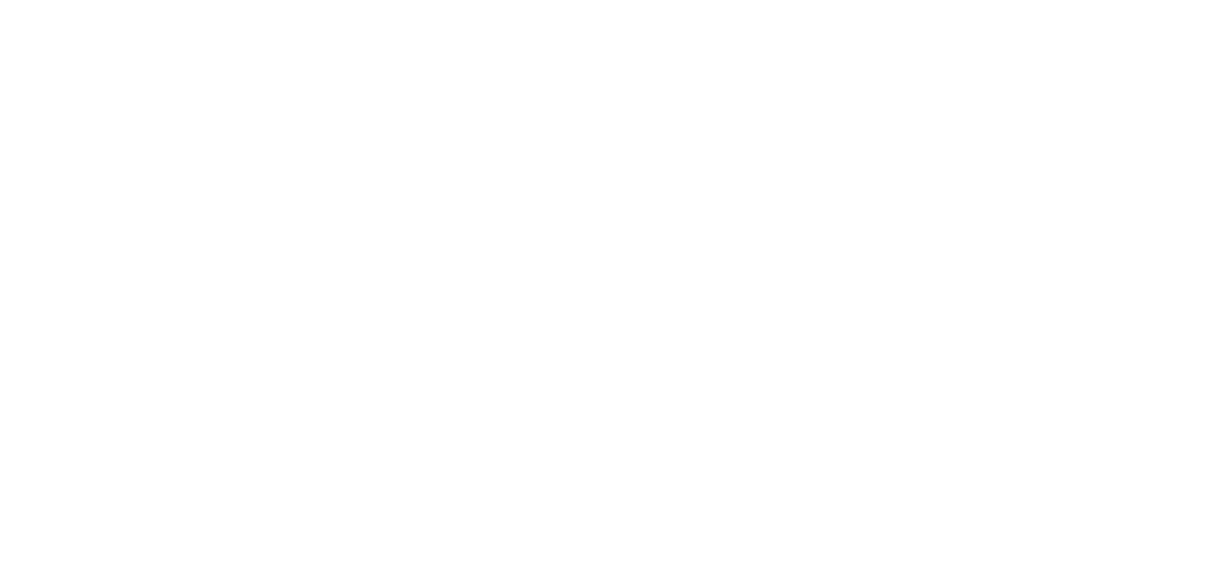
scroll to position [0, 0]
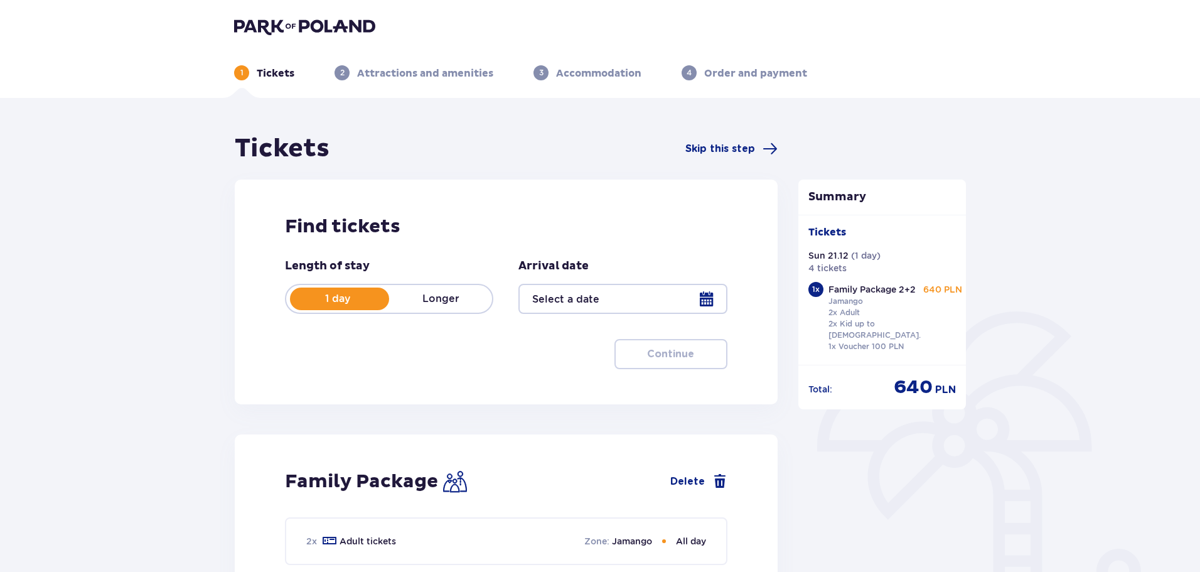
type input "[DATE]"
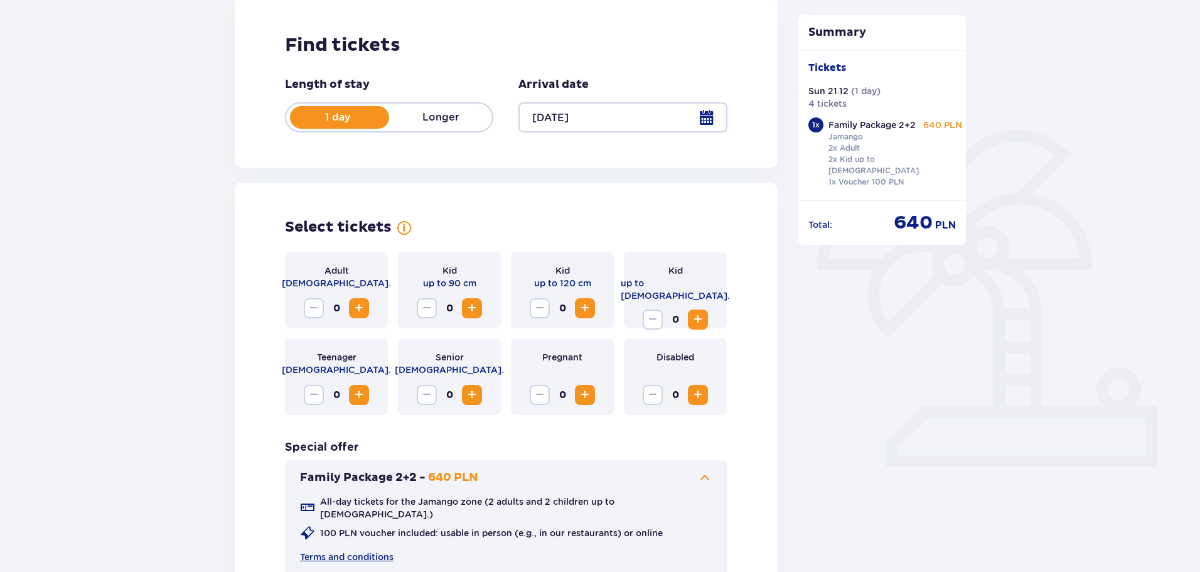
scroll to position [188, 0]
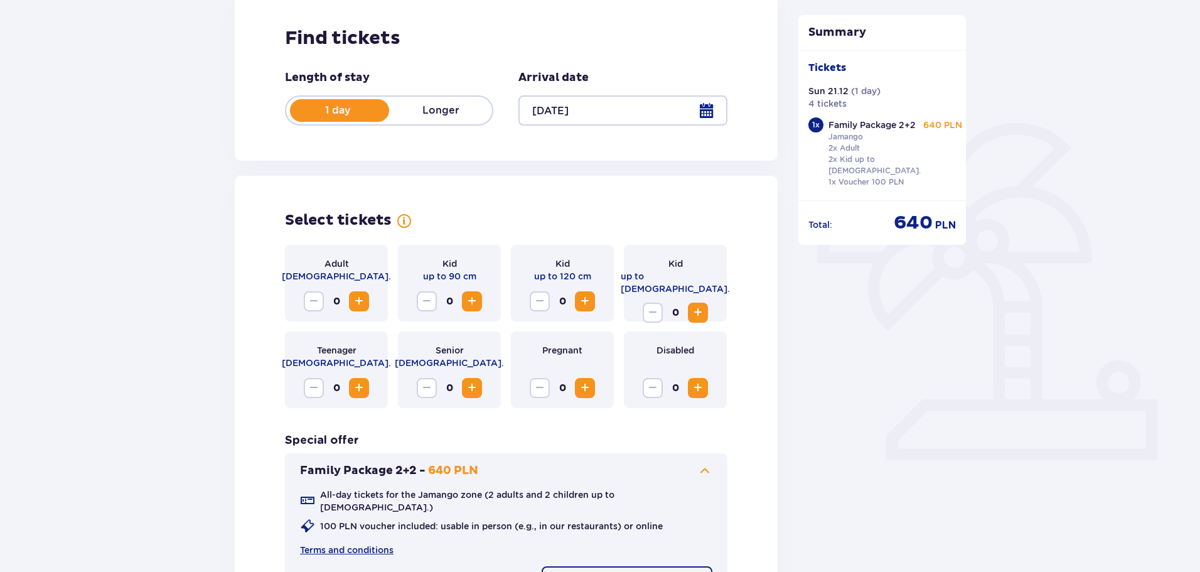
click at [355, 302] on span "Increase" at bounding box center [359, 301] width 15 height 15
click at [586, 304] on span "Increase" at bounding box center [585, 301] width 15 height 15
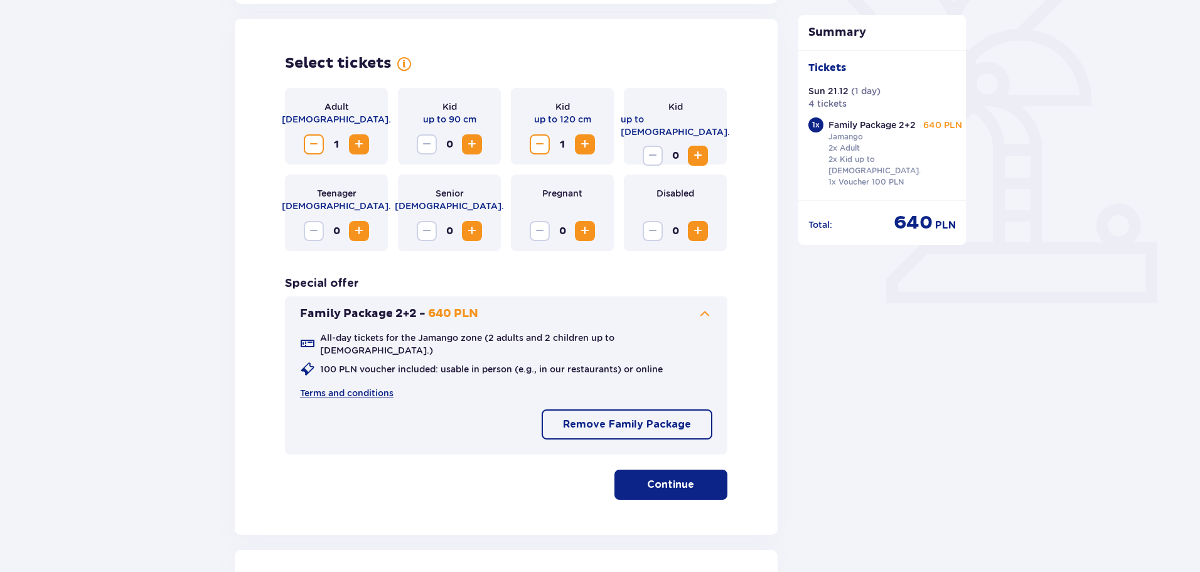
scroll to position [377, 0]
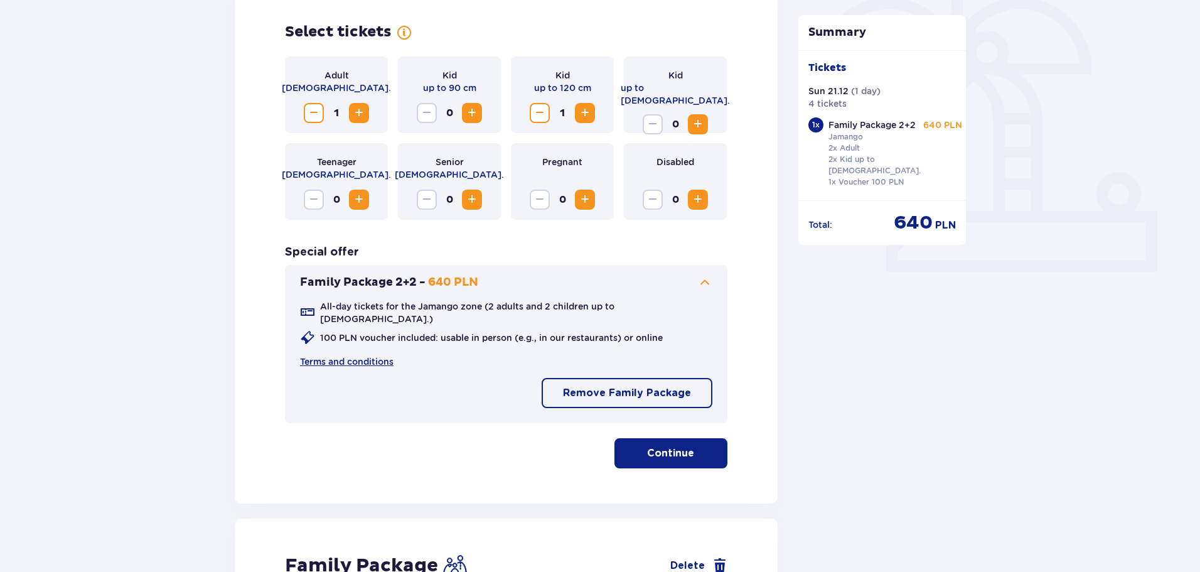
click at [655, 447] on p "Continue" at bounding box center [670, 453] width 47 height 14
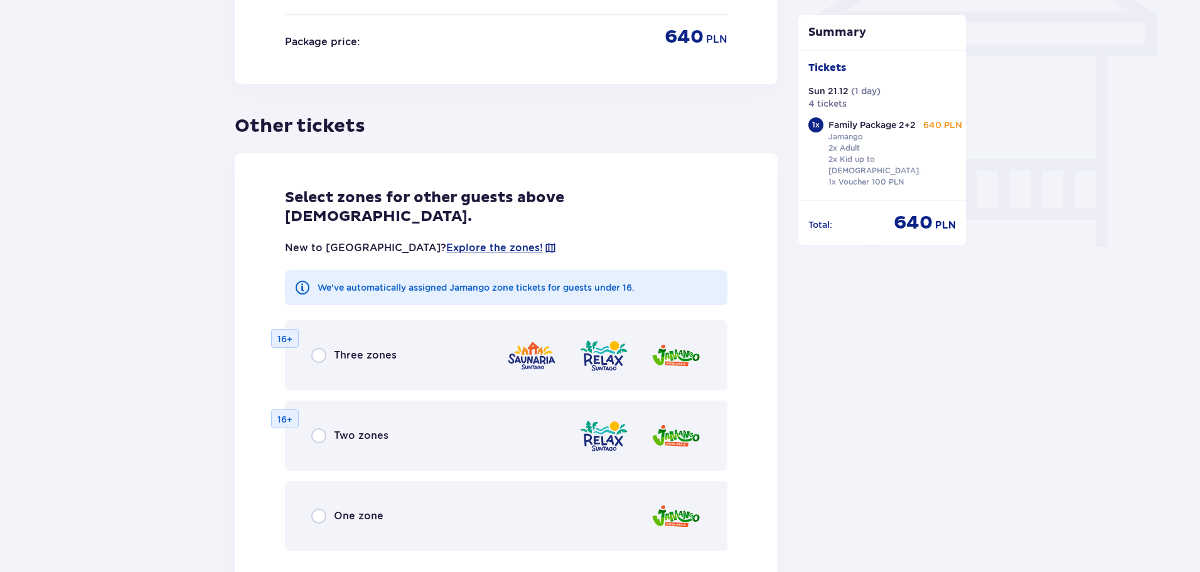
scroll to position [1095, 0]
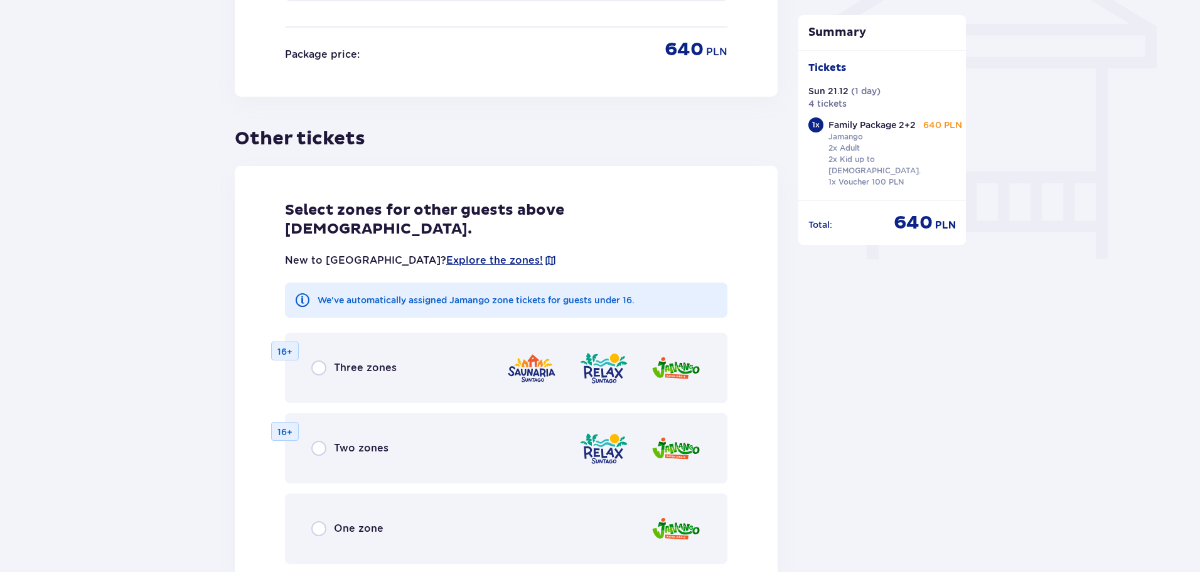
drag, startPoint x: 890, startPoint y: 167, endPoint x: 873, endPoint y: 166, distance: 16.4
click at [888, 167] on p "2x Adult 2x Kid up to [DEMOGRAPHIC_DATA]. 1x Voucher 100 PLN" at bounding box center [875, 165] width 92 height 45
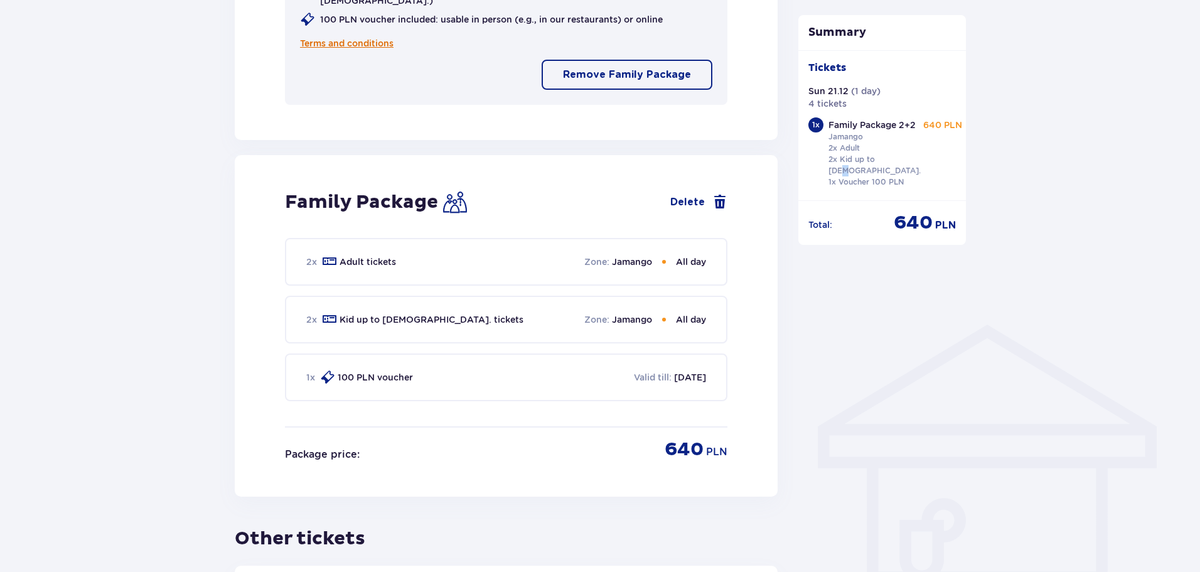
scroll to position [530, 0]
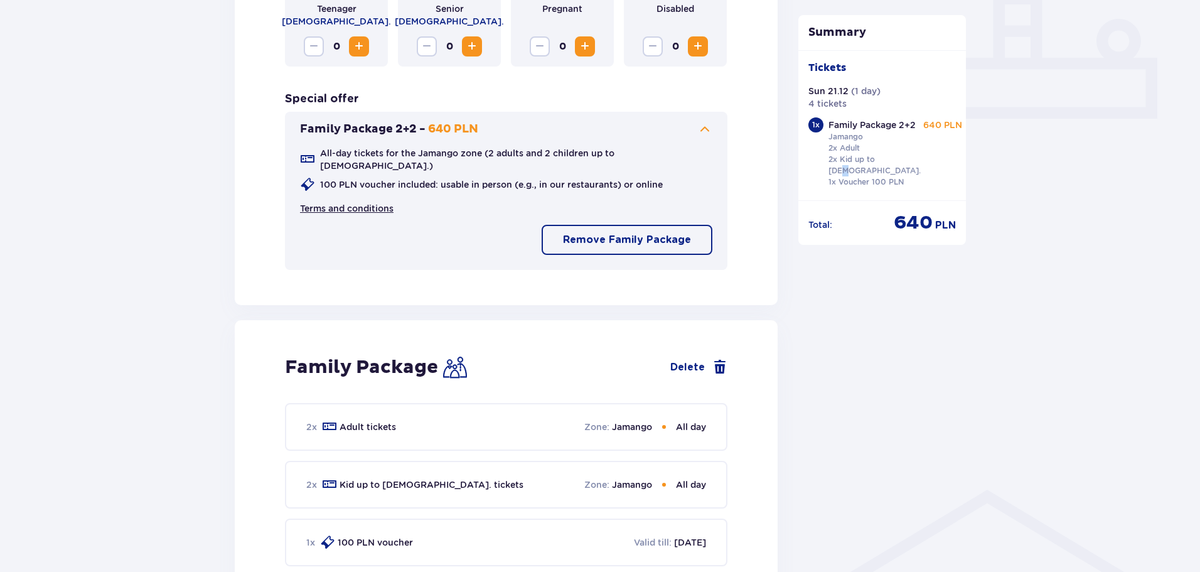
click at [372, 202] on link "Terms and conditions" at bounding box center [347, 208] width 94 height 13
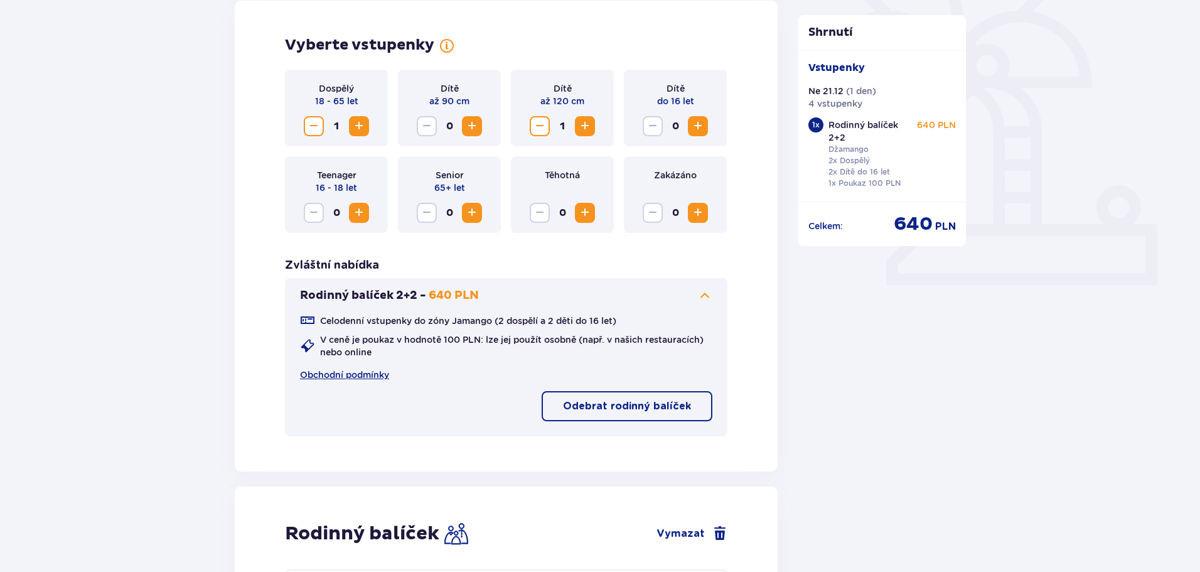
scroll to position [342, 0]
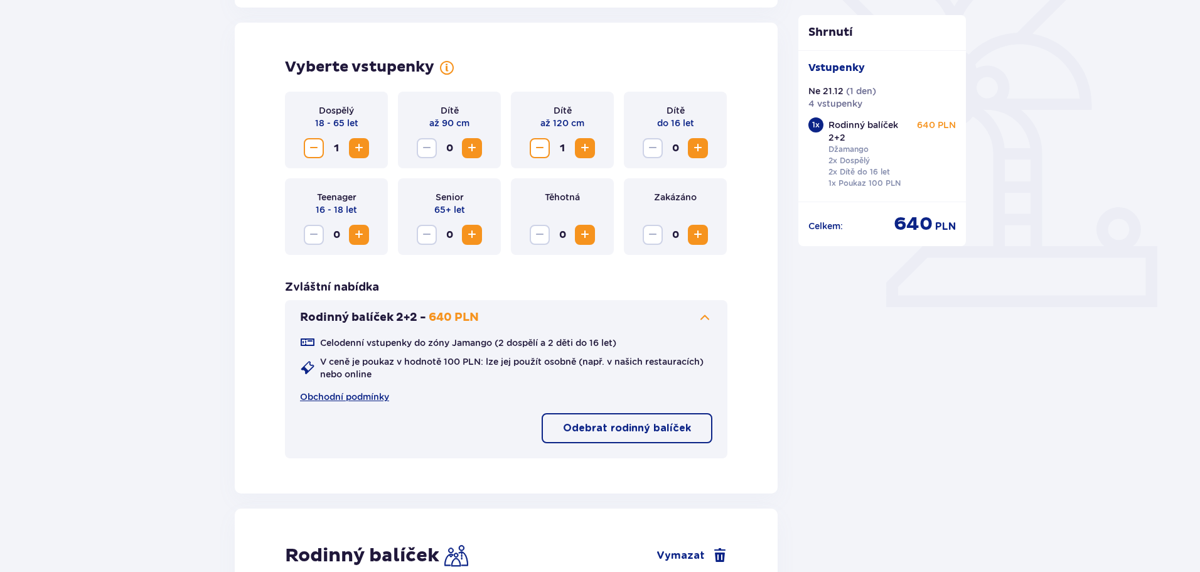
click at [352, 144] on span "Zvýšení" at bounding box center [359, 148] width 15 height 15
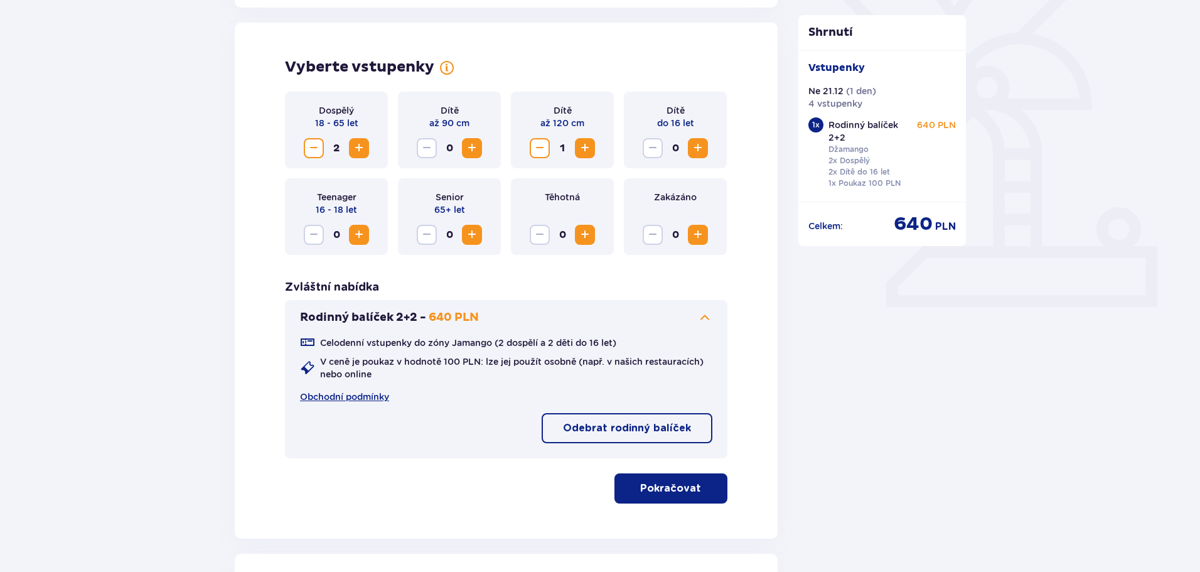
click at [589, 149] on span "Zvýšení" at bounding box center [585, 148] width 15 height 15
click at [681, 496] on button "Pokračovat" at bounding box center [671, 488] width 113 height 30
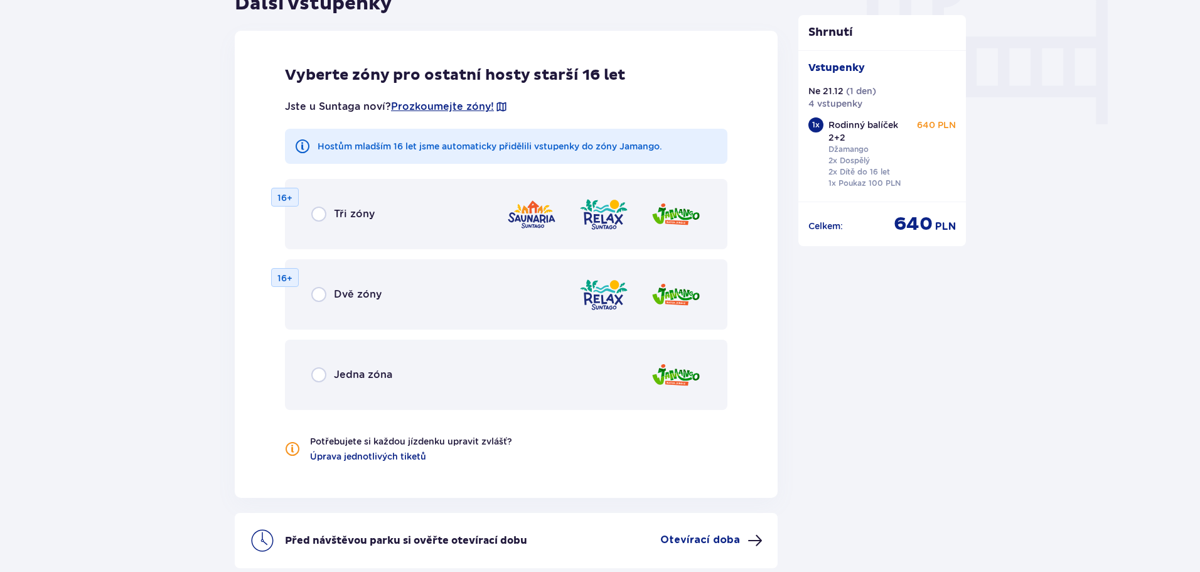
scroll to position [1231, 0]
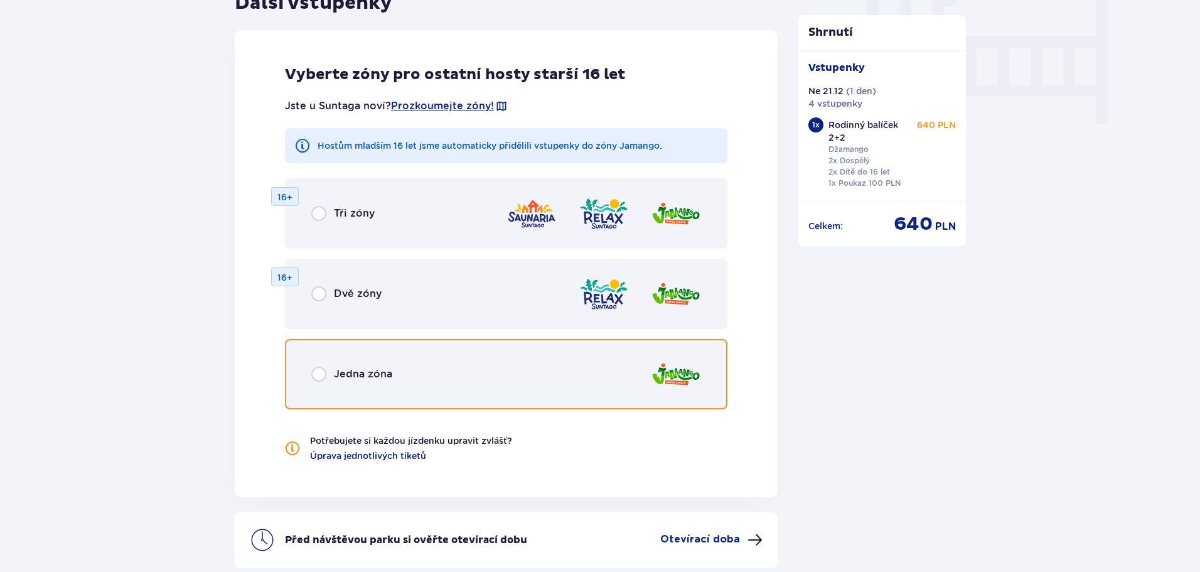
click at [314, 372] on input "radio" at bounding box center [318, 374] width 15 height 15
radio input "true"
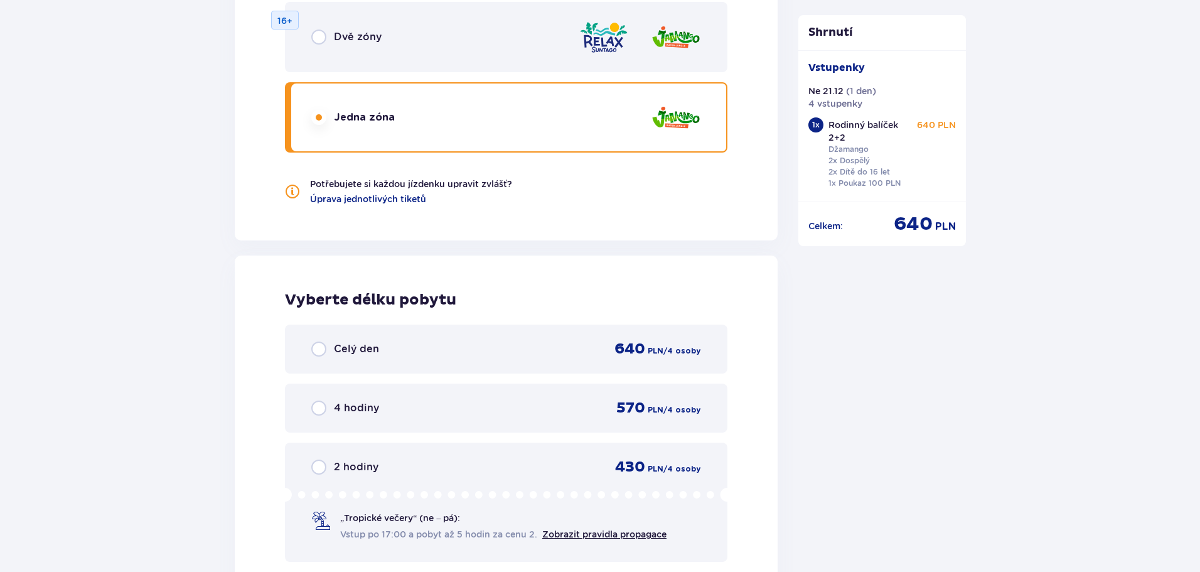
scroll to position [1497, 0]
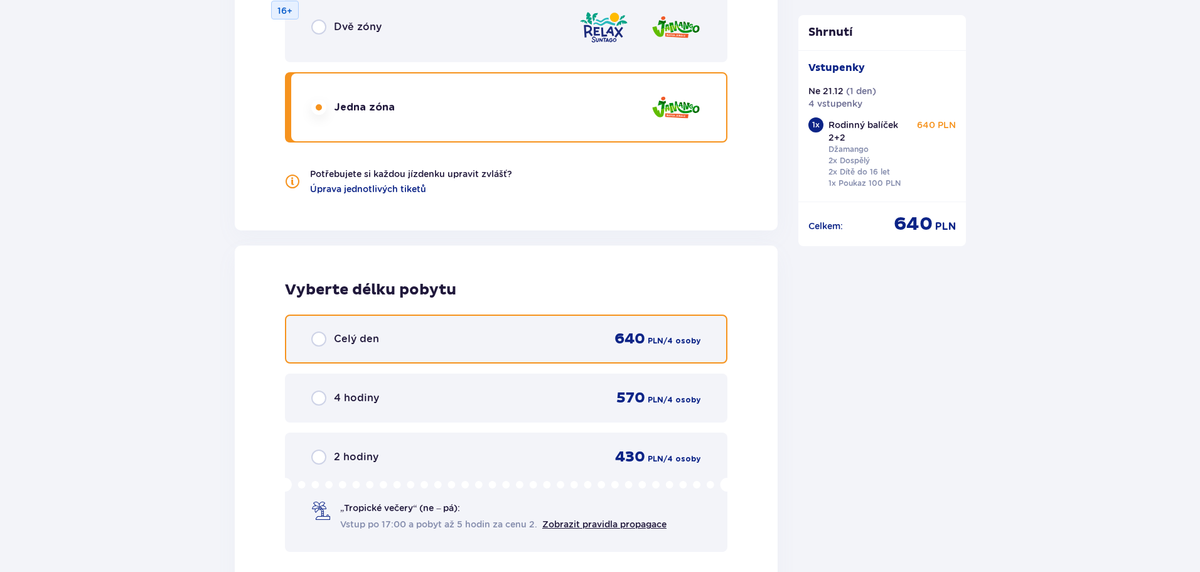
click at [320, 337] on input "radio" at bounding box center [318, 338] width 15 height 15
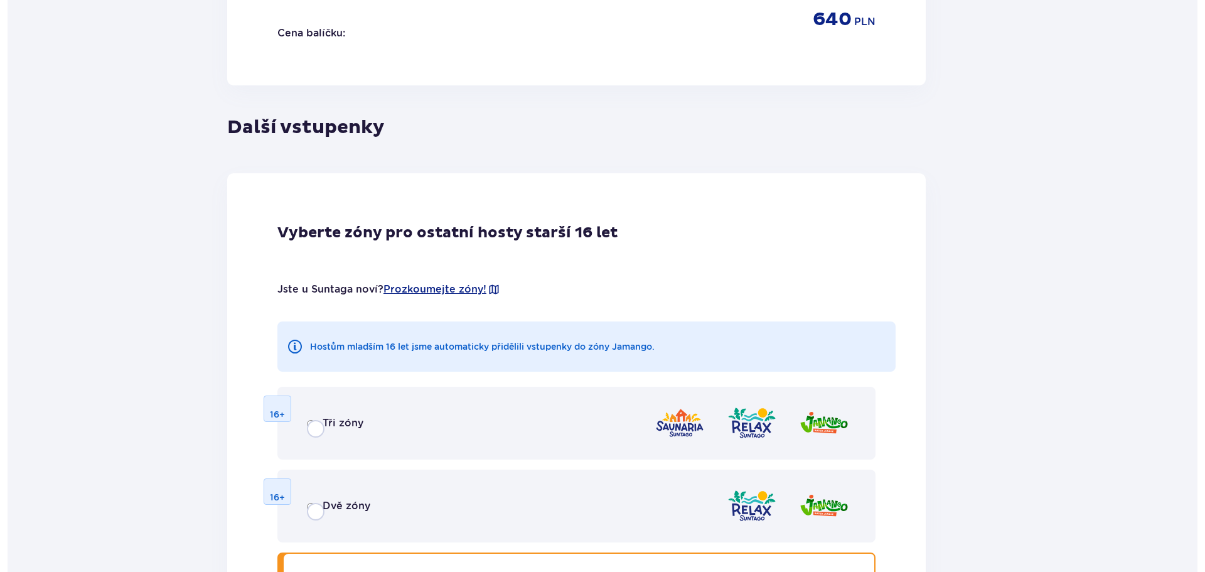
scroll to position [0, 0]
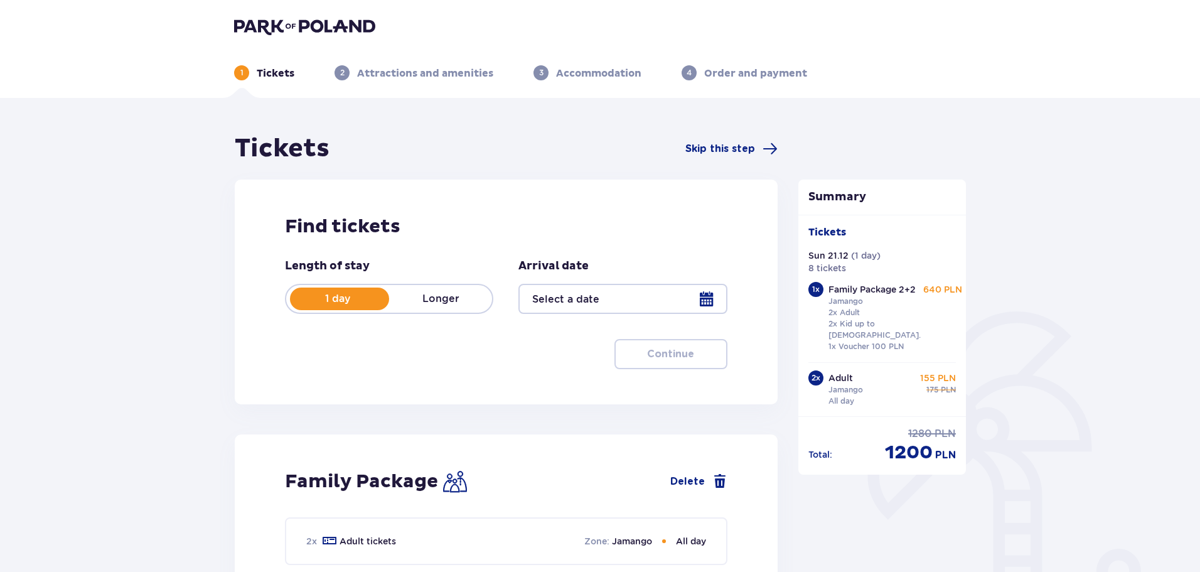
type input "[DATE]"
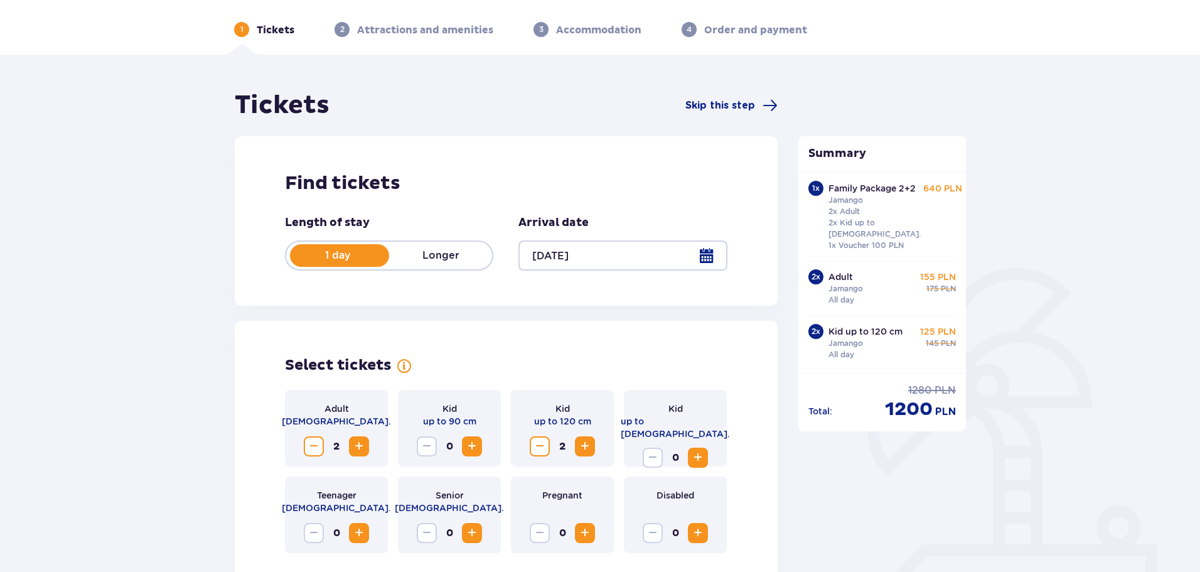
scroll to position [63, 0]
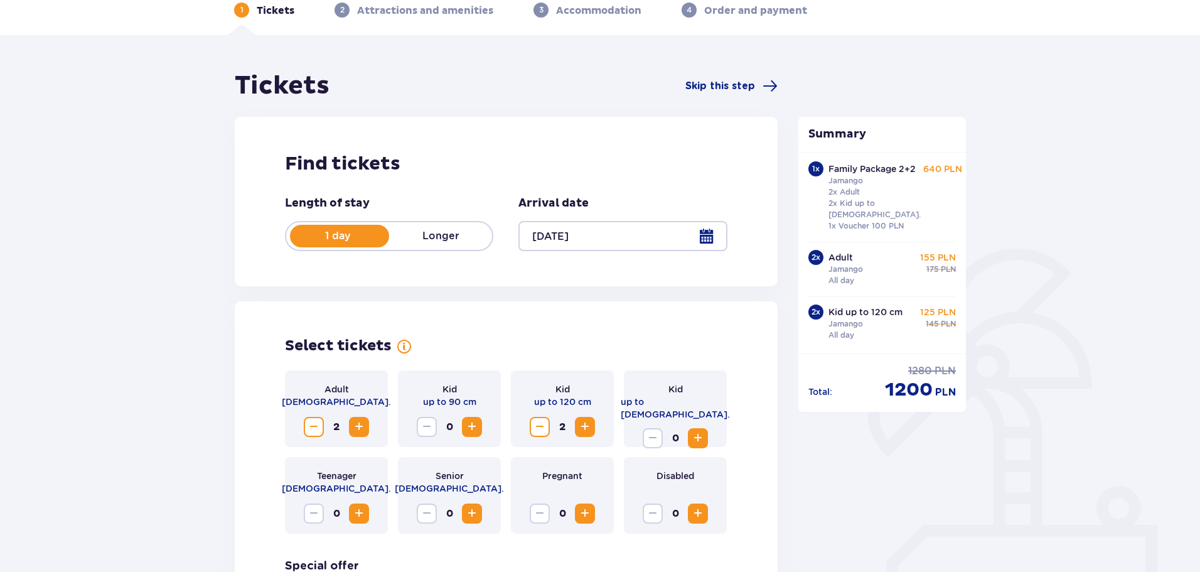
click at [315, 428] on span "Decrease" at bounding box center [313, 426] width 15 height 15
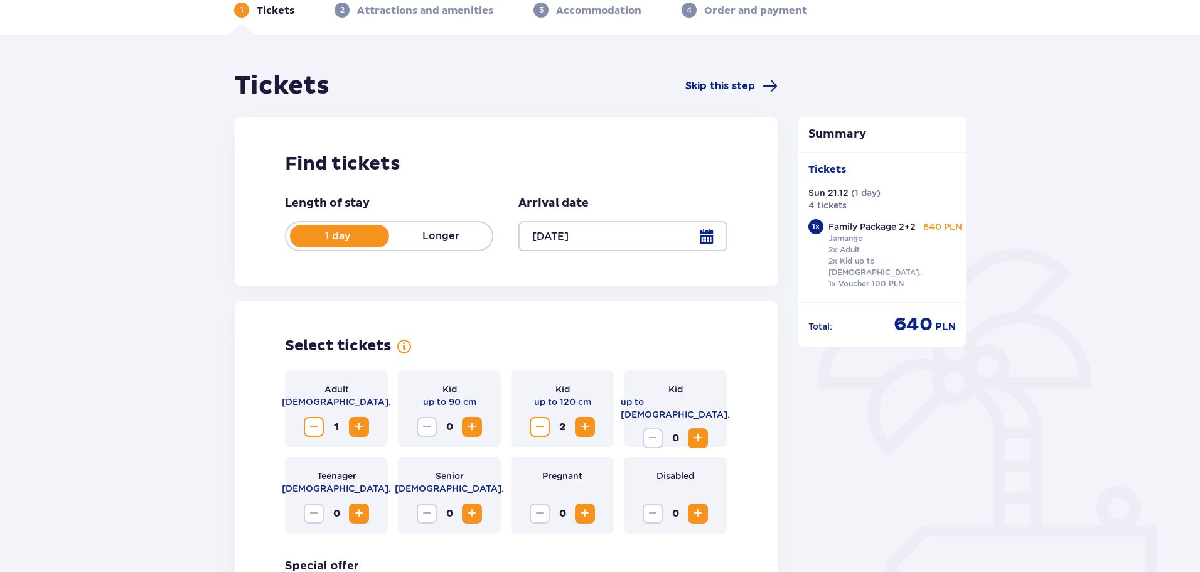
click at [549, 429] on button "Decrease" at bounding box center [540, 427] width 20 height 20
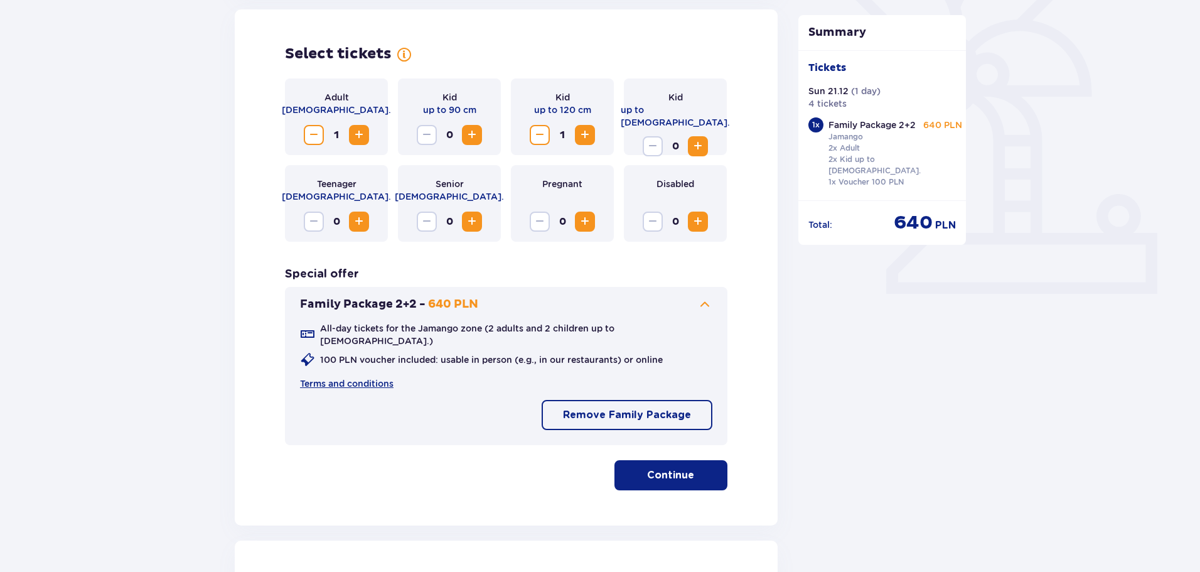
scroll to position [377, 0]
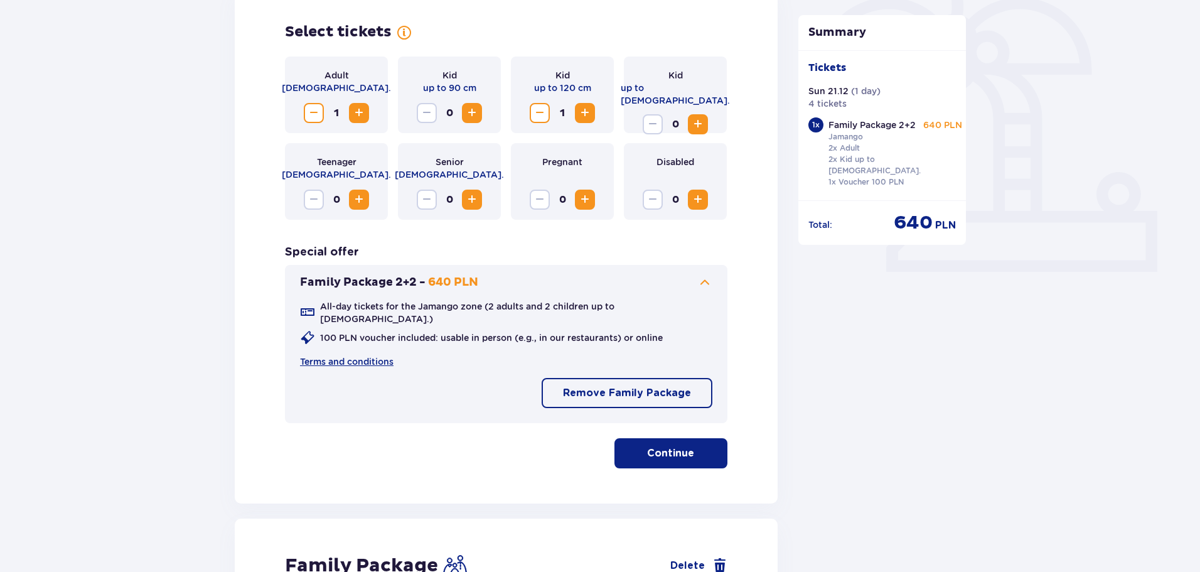
click at [652, 446] on p "Continue" at bounding box center [670, 453] width 47 height 14
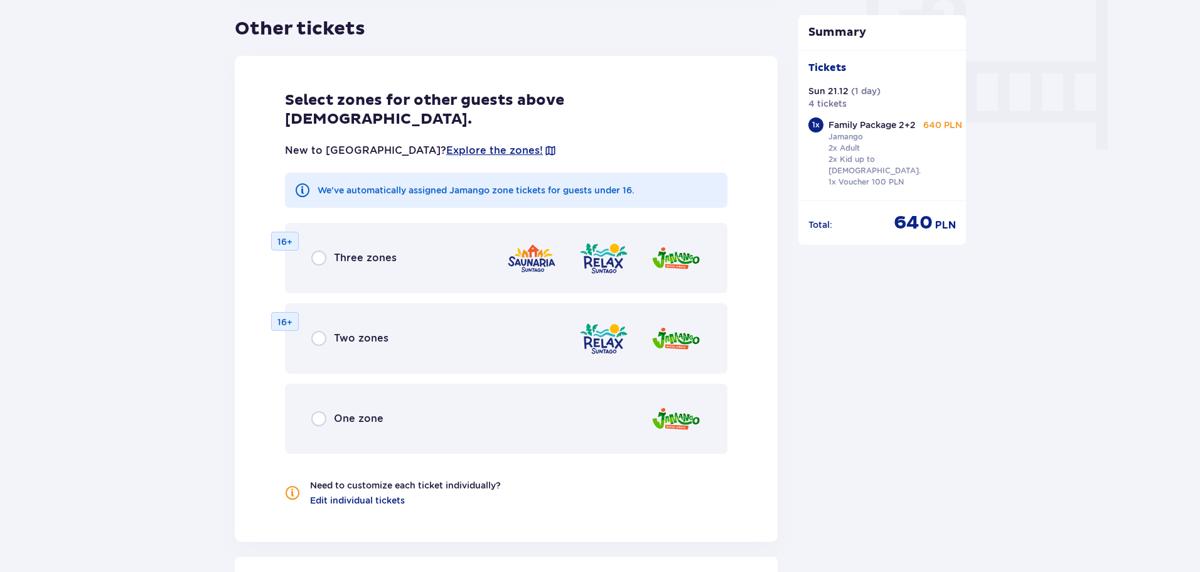
scroll to position [1220, 0]
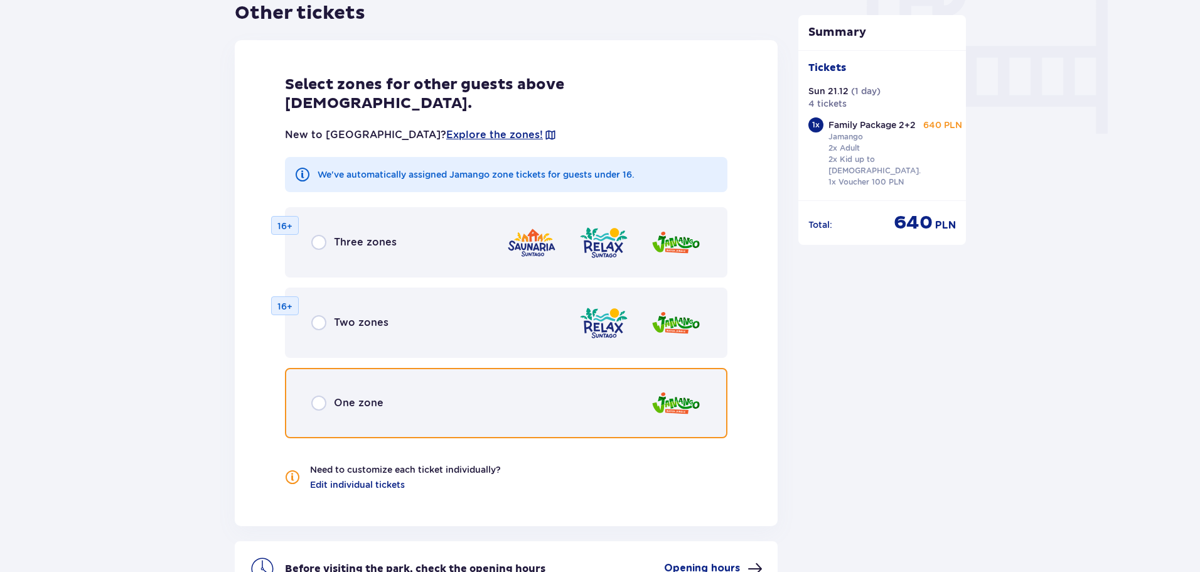
click at [315, 396] on input "radio" at bounding box center [318, 403] width 15 height 15
radio input "true"
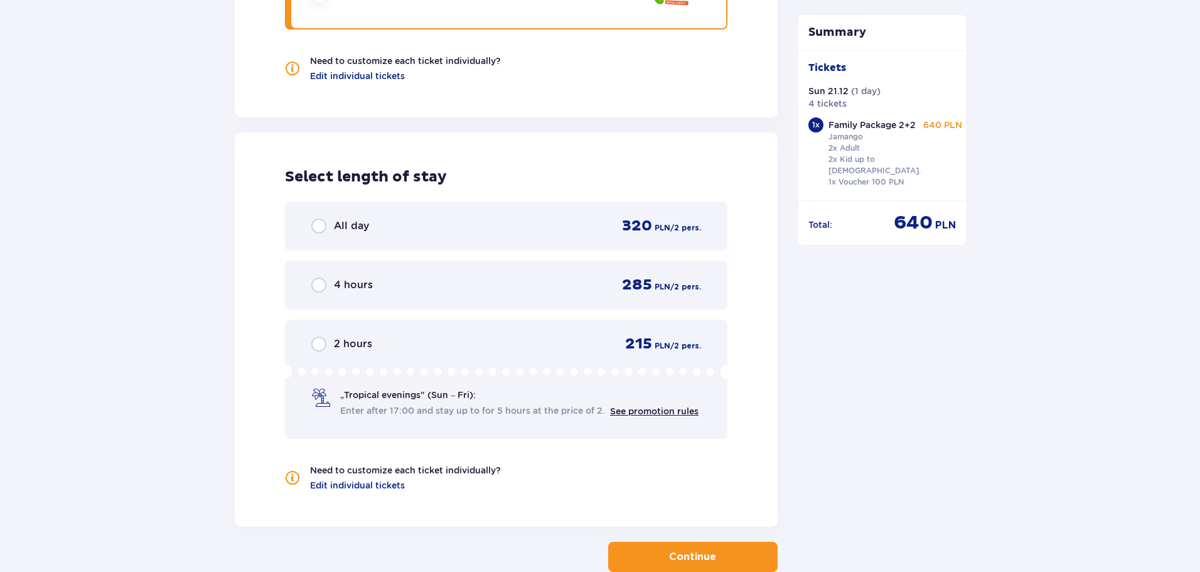
scroll to position [1676, 0]
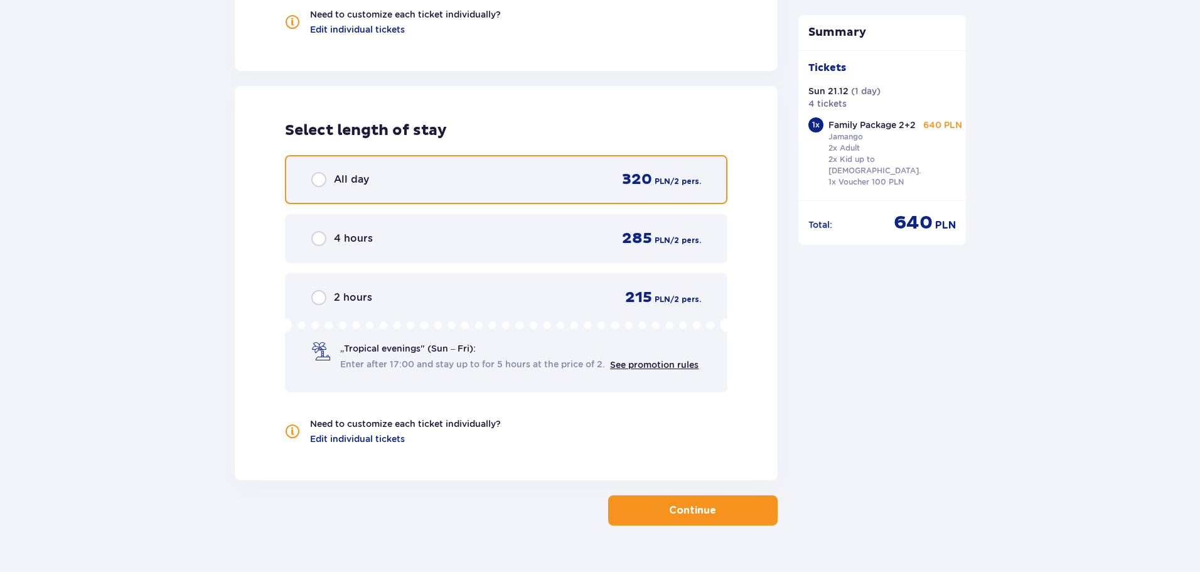
click at [315, 172] on input "radio" at bounding box center [318, 179] width 15 height 15
radio input "true"
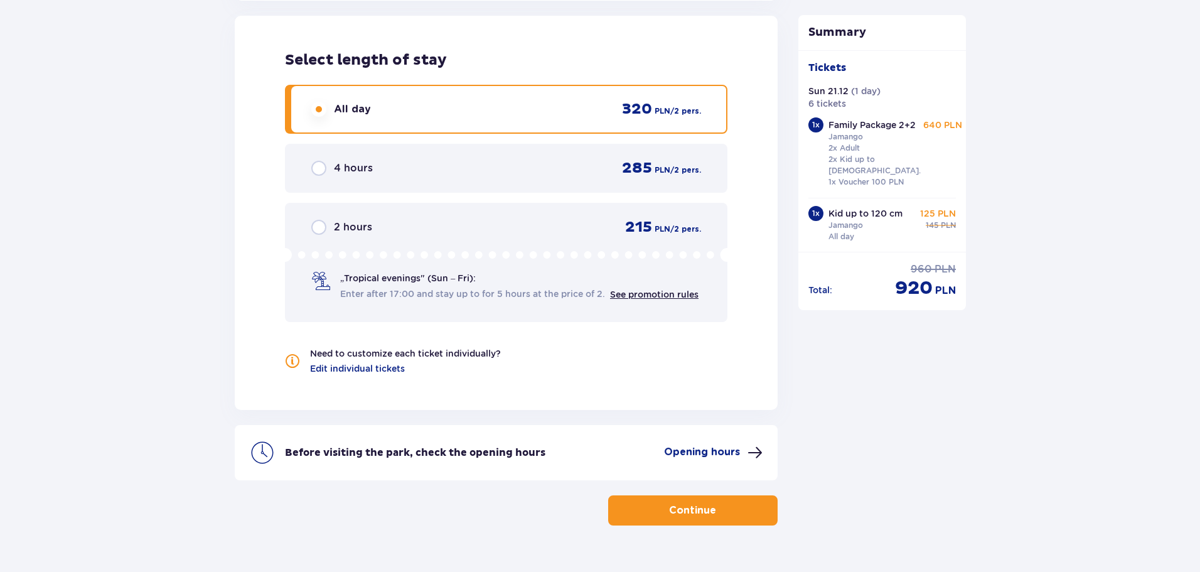
scroll to position [59, 0]
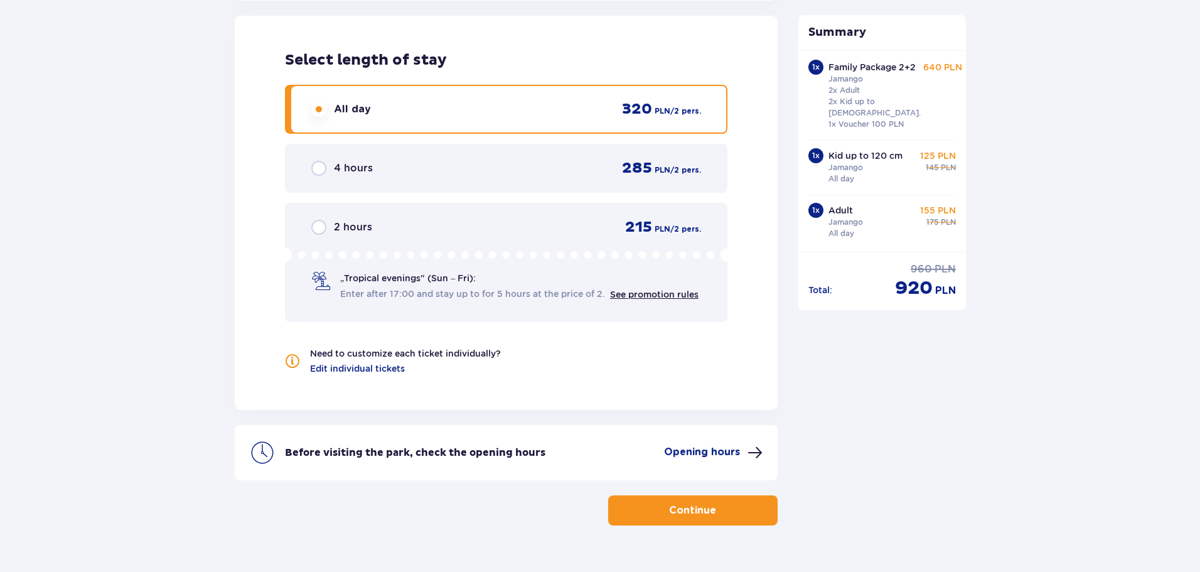
click at [697, 504] on p "Continue" at bounding box center [692, 511] width 47 height 14
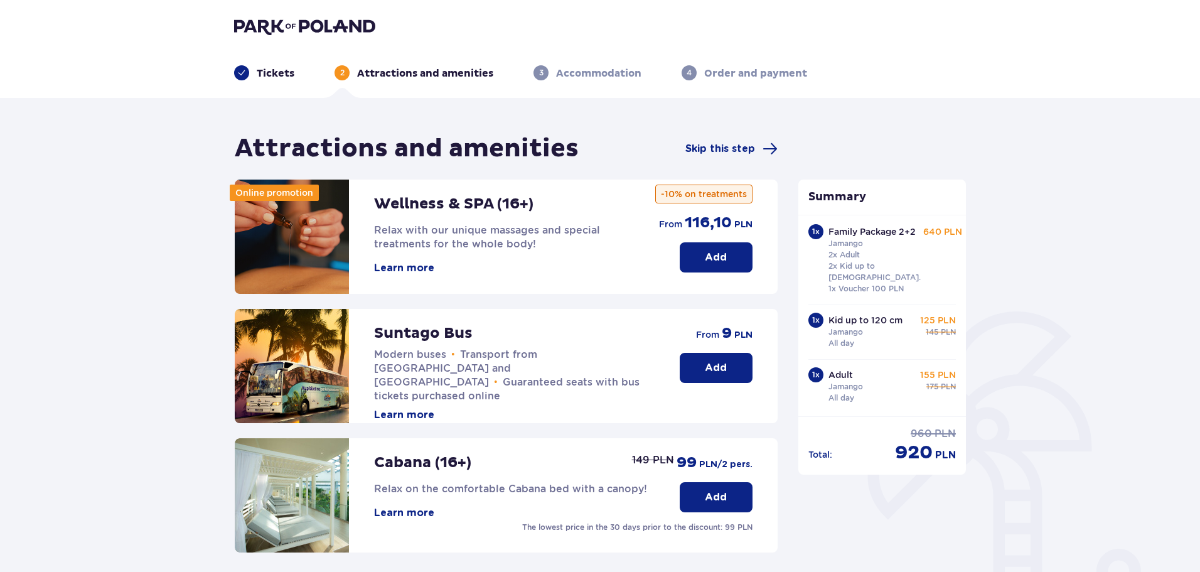
click at [711, 254] on p "Add" at bounding box center [716, 258] width 22 height 14
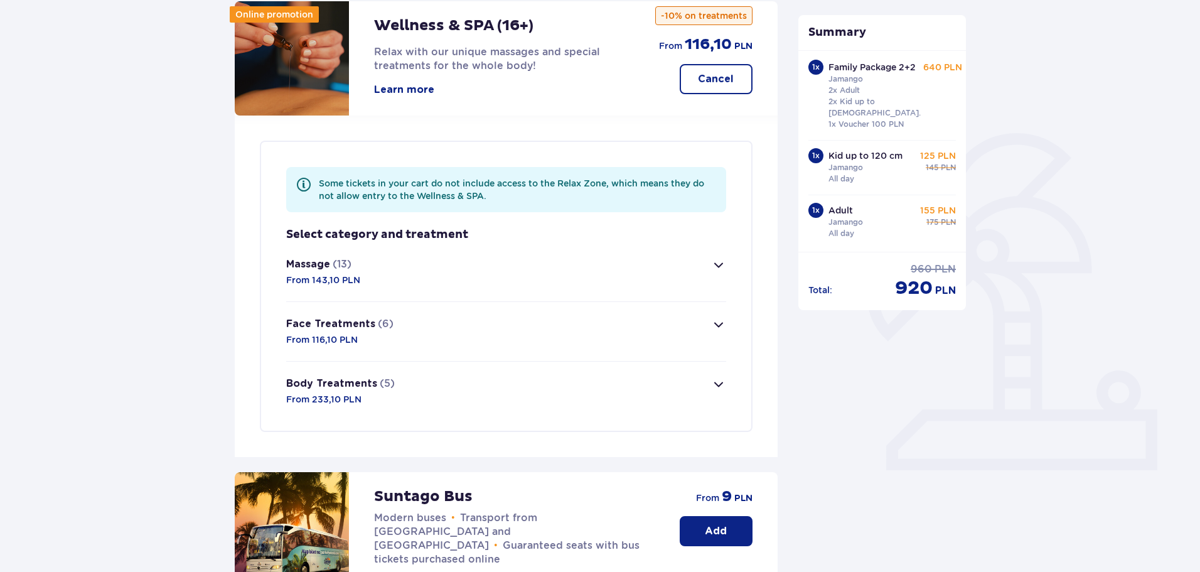
click at [716, 260] on span "button" at bounding box center [718, 264] width 15 height 15
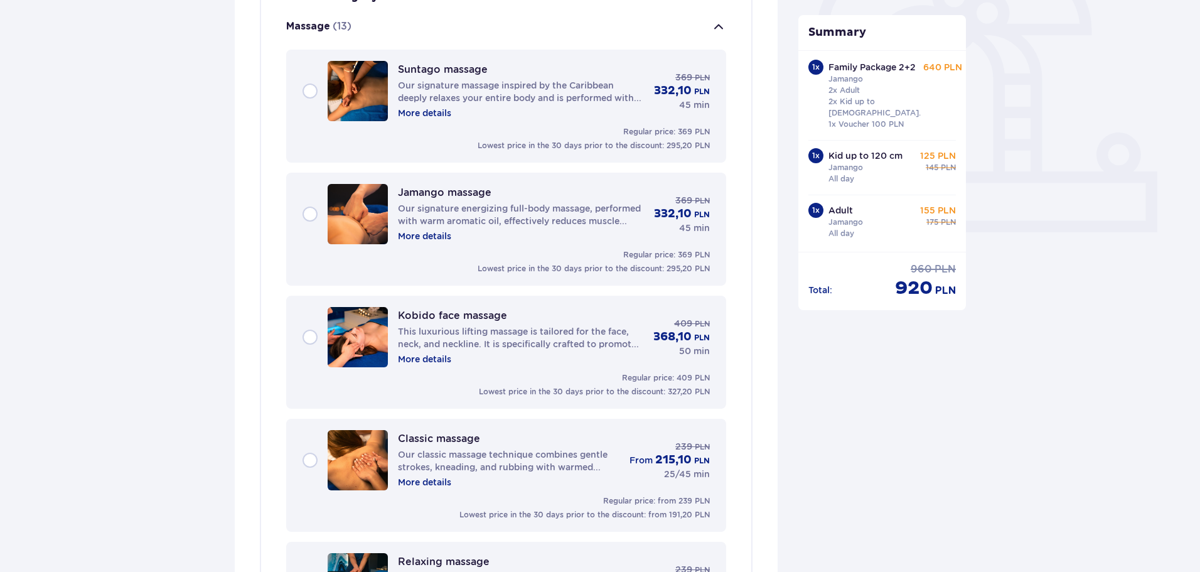
scroll to position [421, 0]
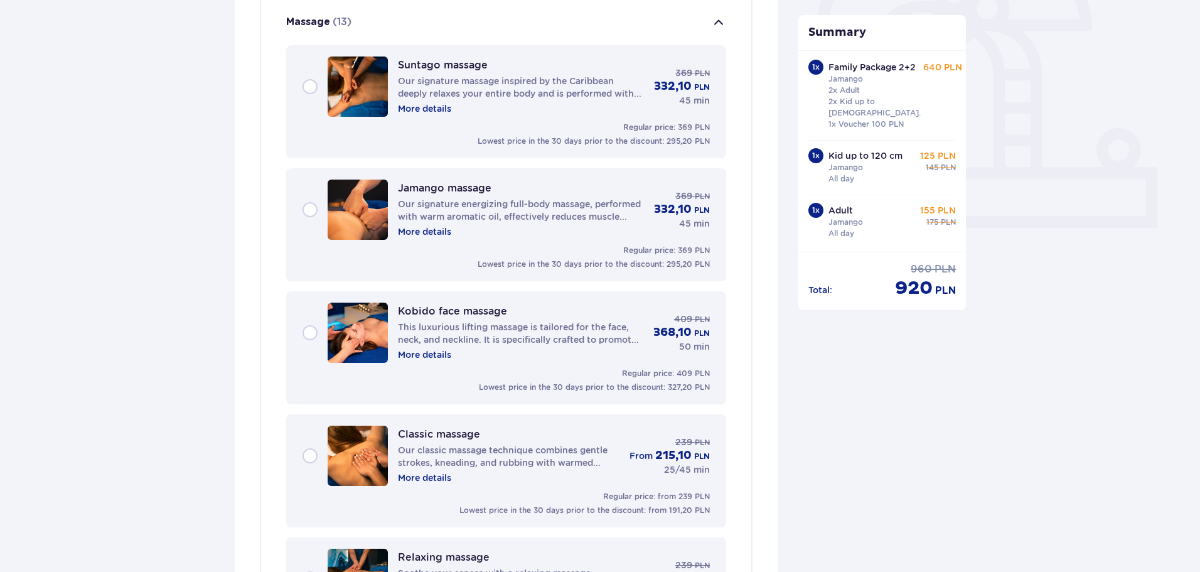
click at [426, 112] on p "More details" at bounding box center [424, 108] width 53 height 13
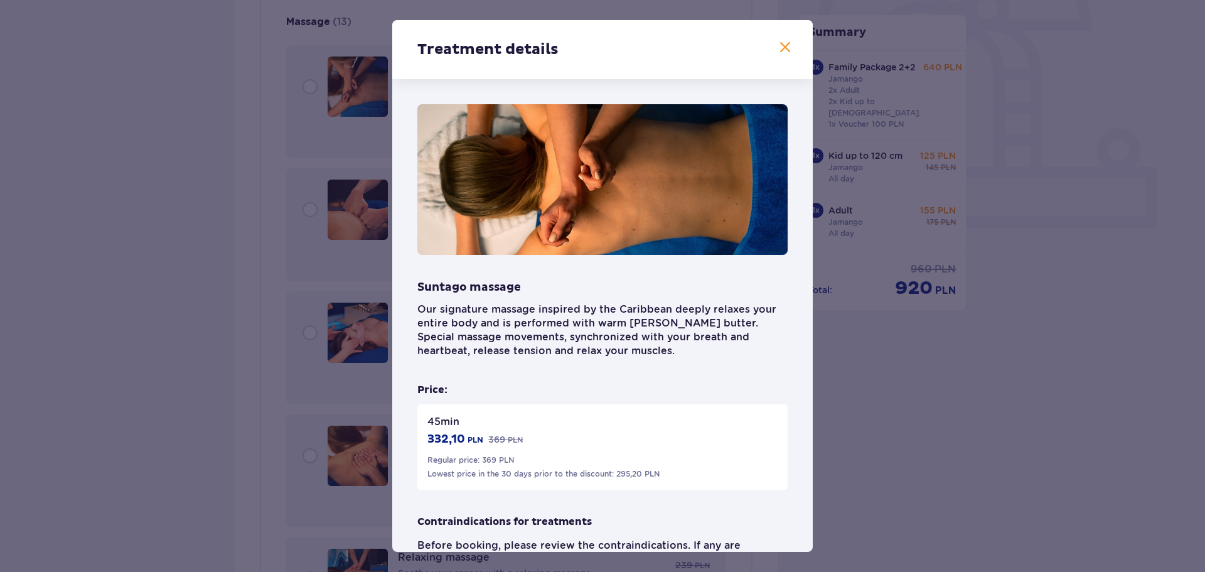
click at [778, 45] on span at bounding box center [785, 47] width 15 height 15
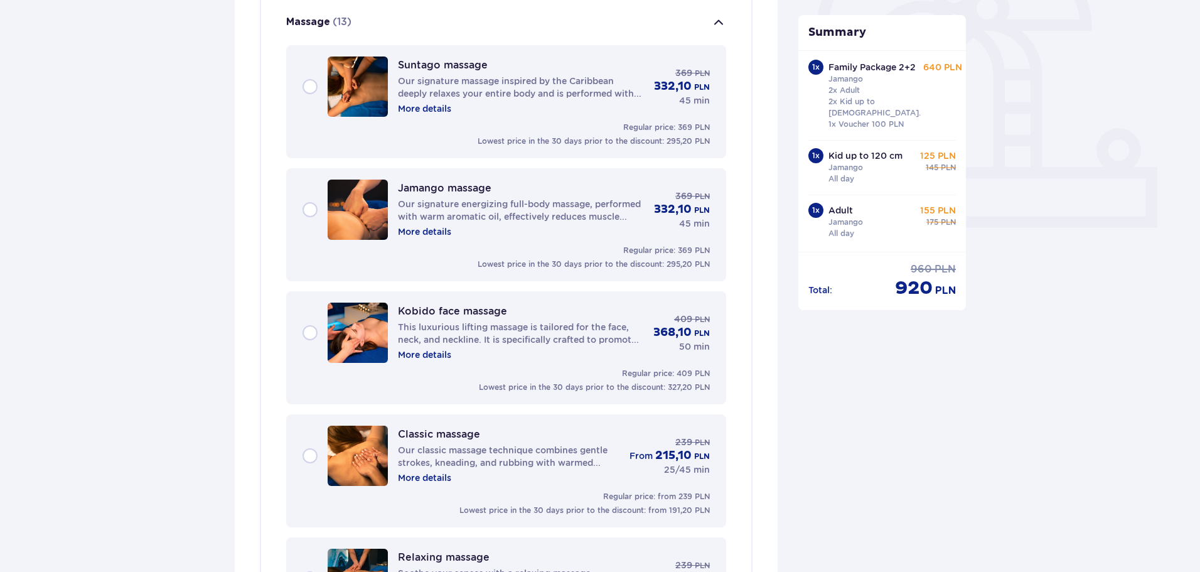
click at [308, 85] on div "Suntago massage Our signature massage inspired by the Caribbean deeply relaxes …" at bounding box center [506, 87] width 407 height 60
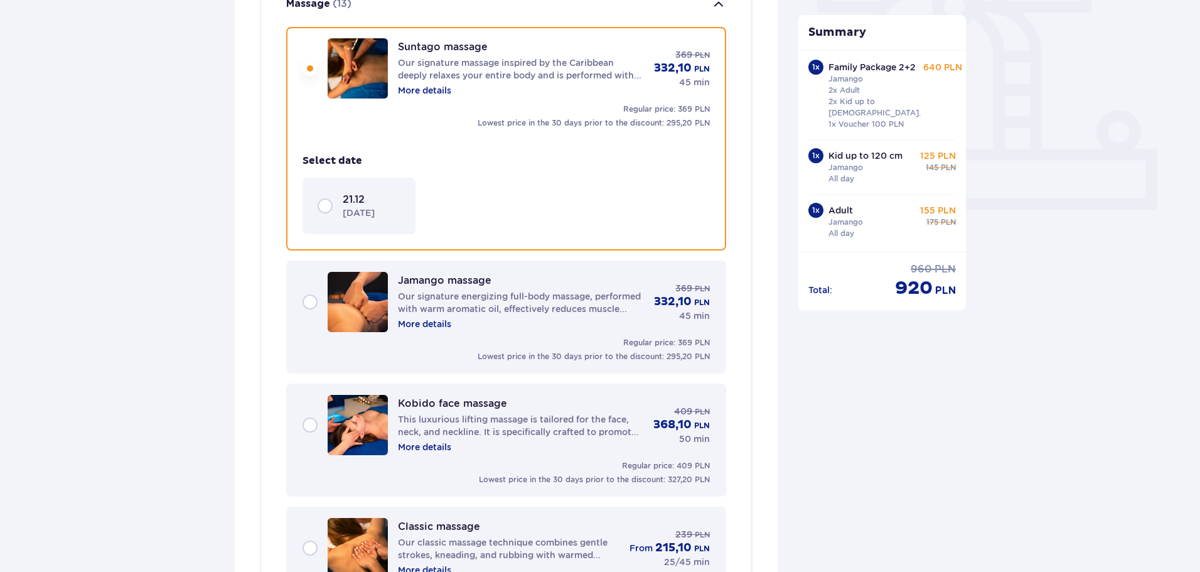
scroll to position [451, 0]
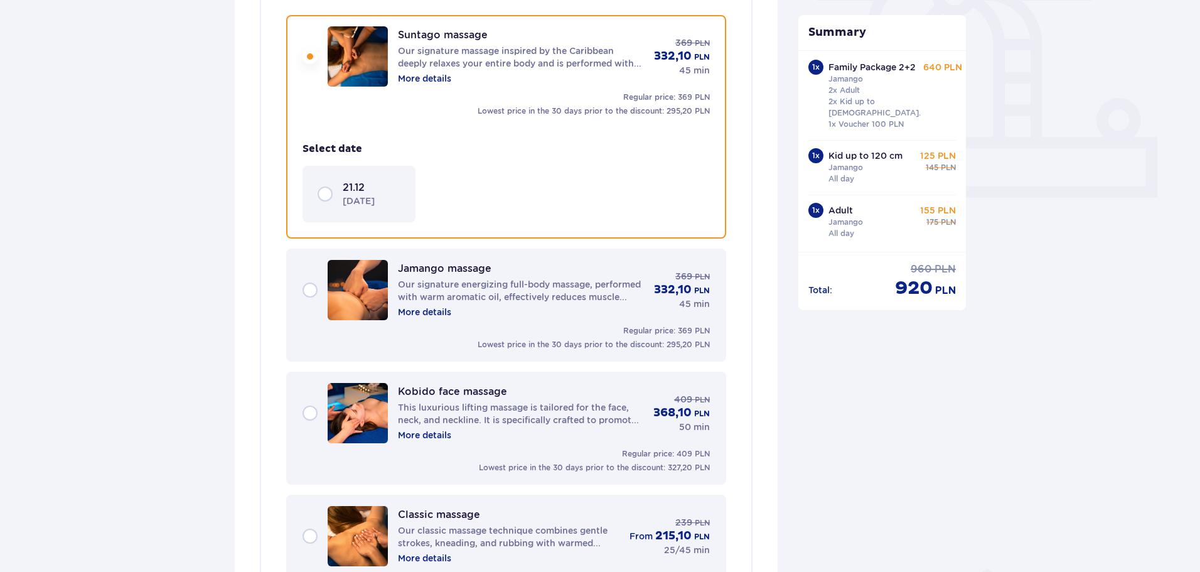
click at [318, 193] on div "21.12 Sunday" at bounding box center [359, 194] width 83 height 26
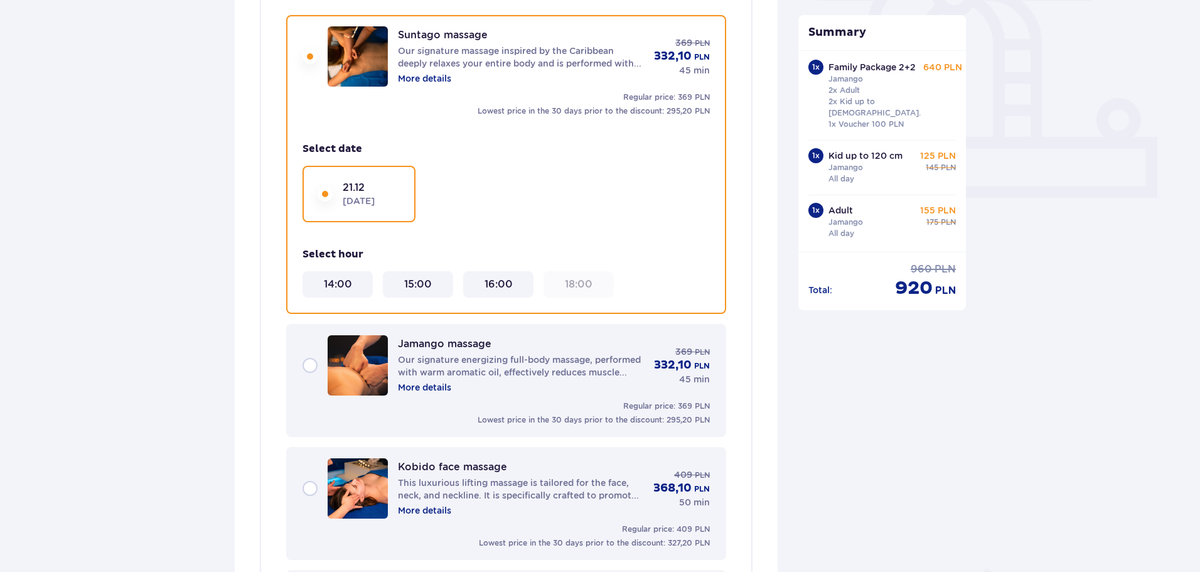
click at [578, 293] on div "18:00" at bounding box center [579, 284] width 70 height 26
click at [325, 195] on div "21.12 Sunday" at bounding box center [359, 194] width 83 height 26
click at [571, 286] on 18\ "18:00" at bounding box center [579, 284] width 28 height 14
click at [500, 283] on 16\ "16:00" at bounding box center [499, 284] width 28 height 14
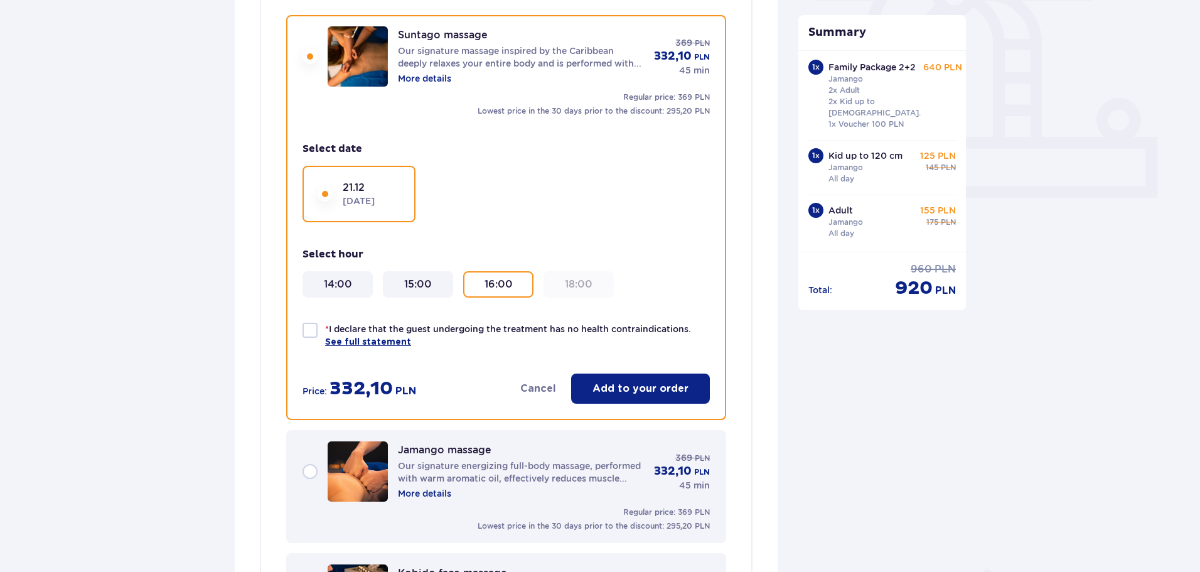
click at [316, 329] on div at bounding box center [310, 330] width 15 height 15
checkbox input "true"
click at [618, 388] on p "Add to your order" at bounding box center [641, 389] width 96 height 14
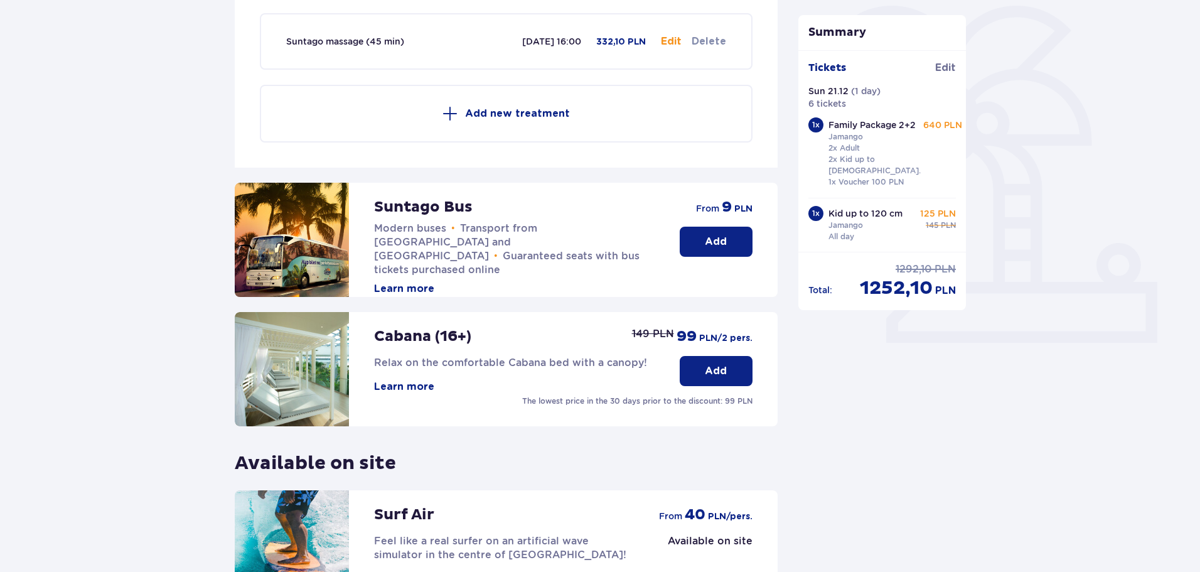
scroll to position [304, 0]
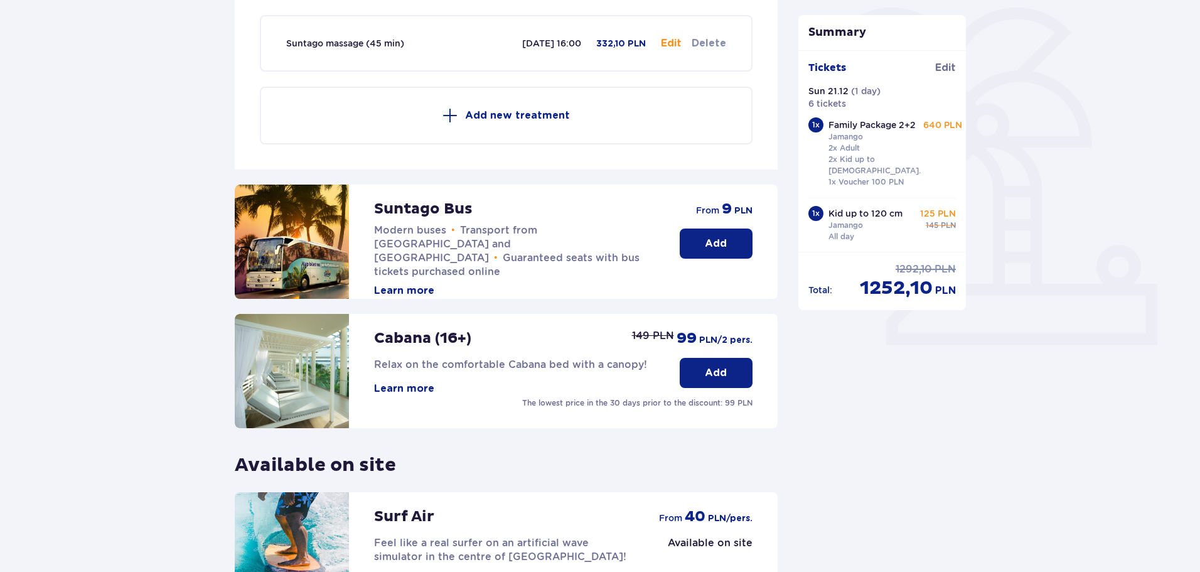
click at [503, 110] on p "Add new treatment" at bounding box center [517, 116] width 105 height 14
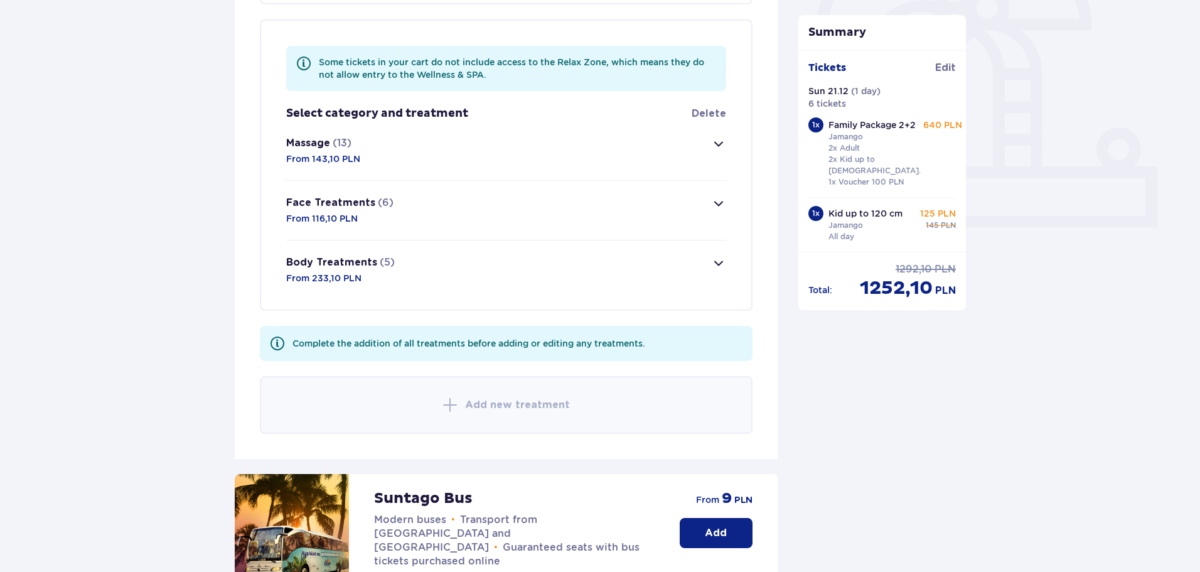
scroll to position [426, 0]
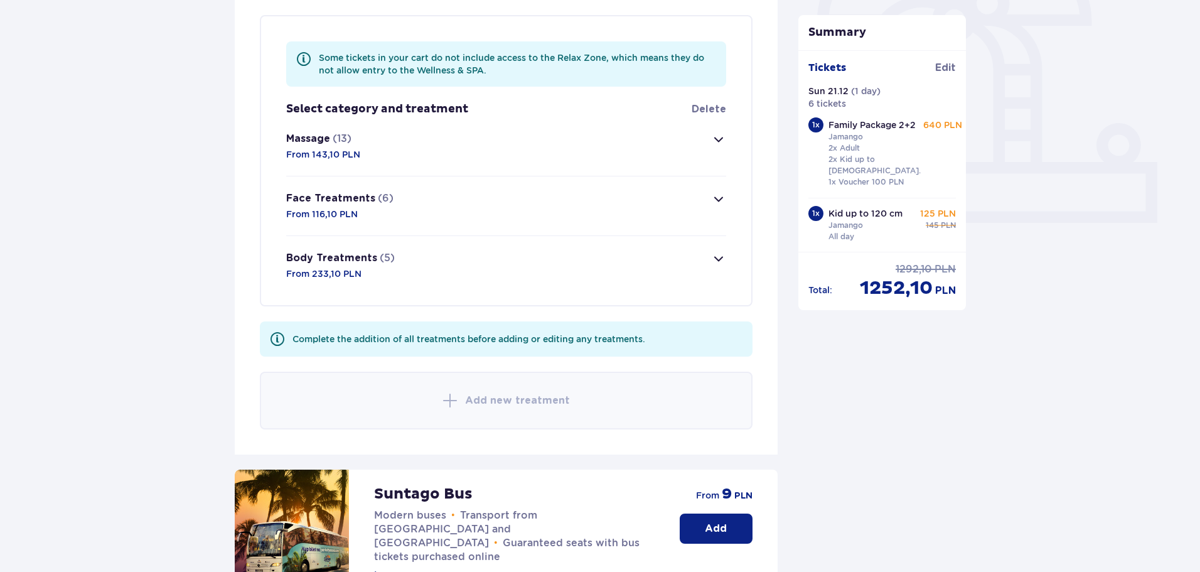
click at [715, 134] on span "button" at bounding box center [718, 139] width 15 height 15
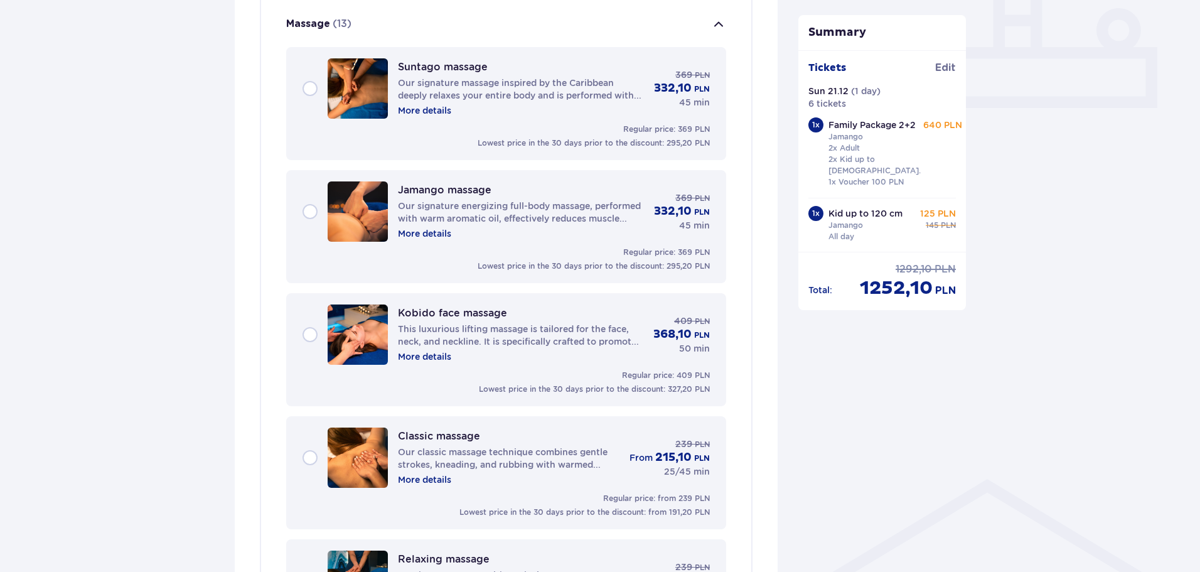
scroll to position [542, 0]
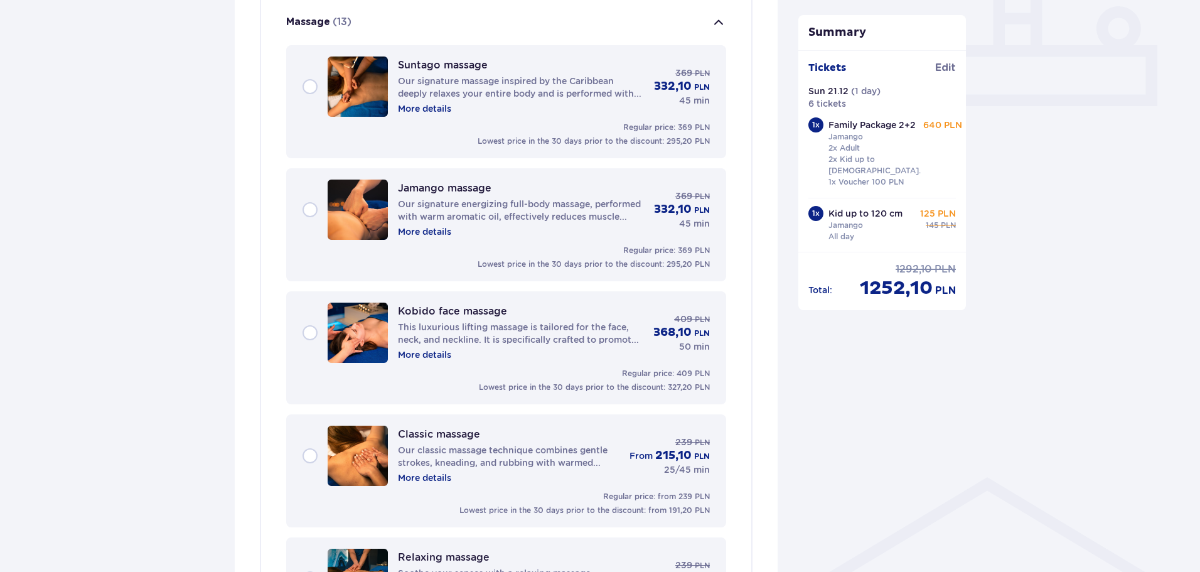
click at [313, 90] on div "Suntago massage Our signature massage inspired by the Caribbean deeply relaxes …" at bounding box center [506, 87] width 407 height 60
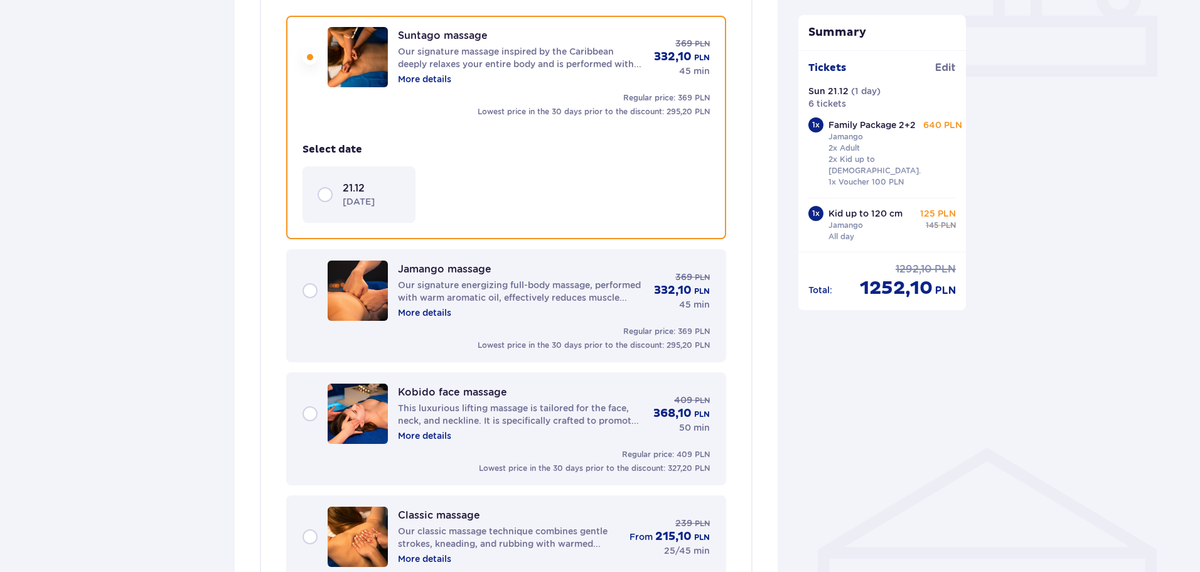
scroll to position [573, 0]
click at [321, 195] on div "21.12 Sunday" at bounding box center [359, 194] width 83 height 26
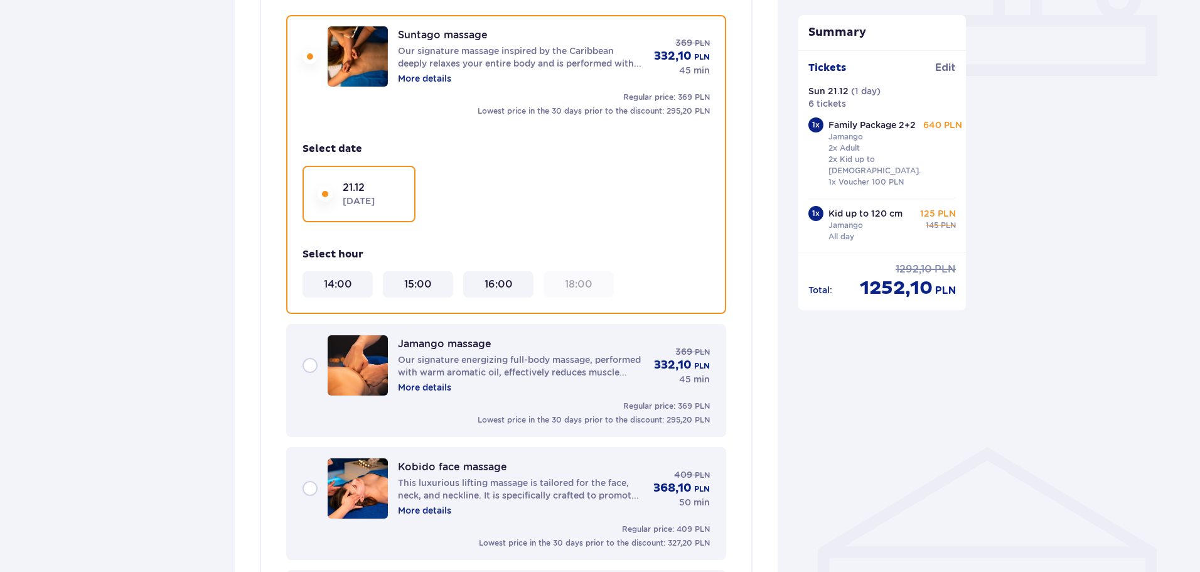
click at [514, 279] on div "16:00" at bounding box center [498, 284] width 60 height 14
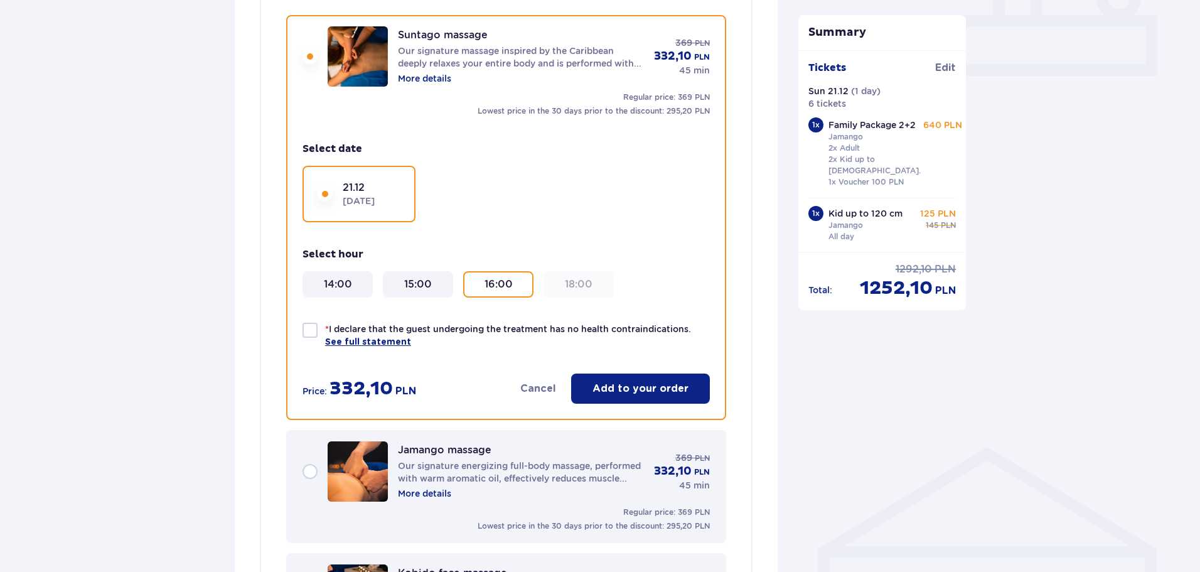
click at [306, 330] on div at bounding box center [310, 330] width 15 height 15
checkbox input "true"
click at [625, 392] on p "Add to your order" at bounding box center [641, 389] width 96 height 14
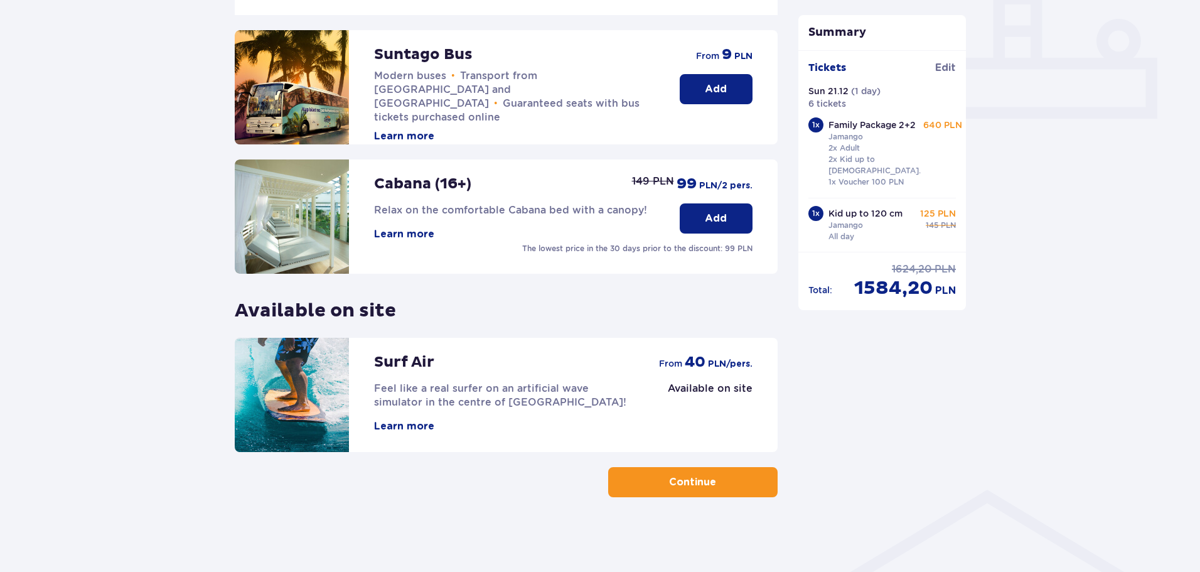
scroll to position [531, 0]
click at [674, 485] on p "Continue" at bounding box center [692, 482] width 47 height 14
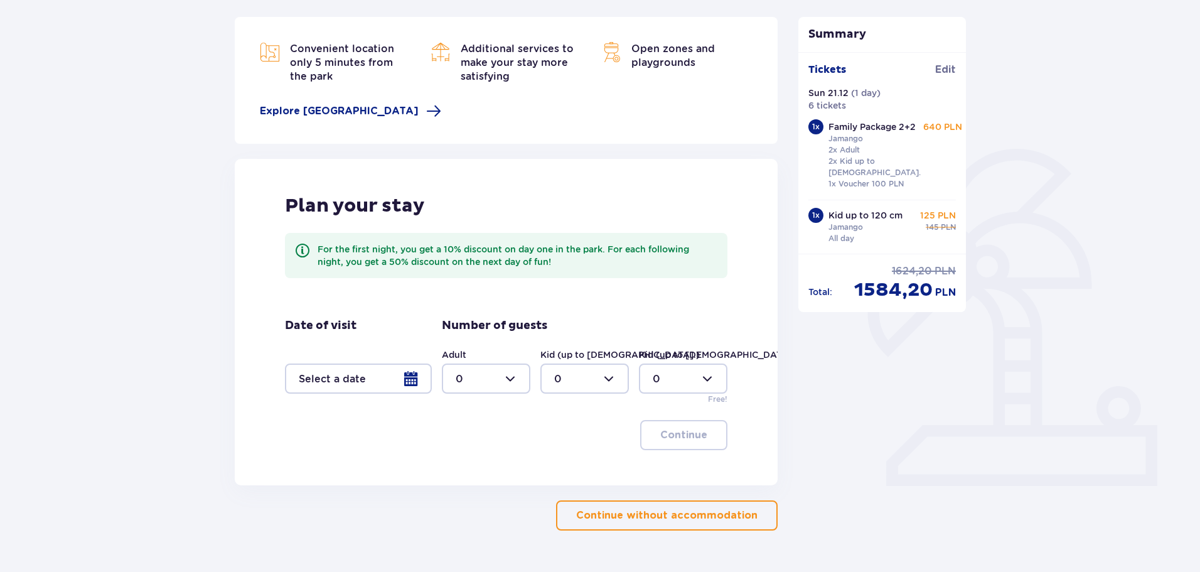
scroll to position [197, 0]
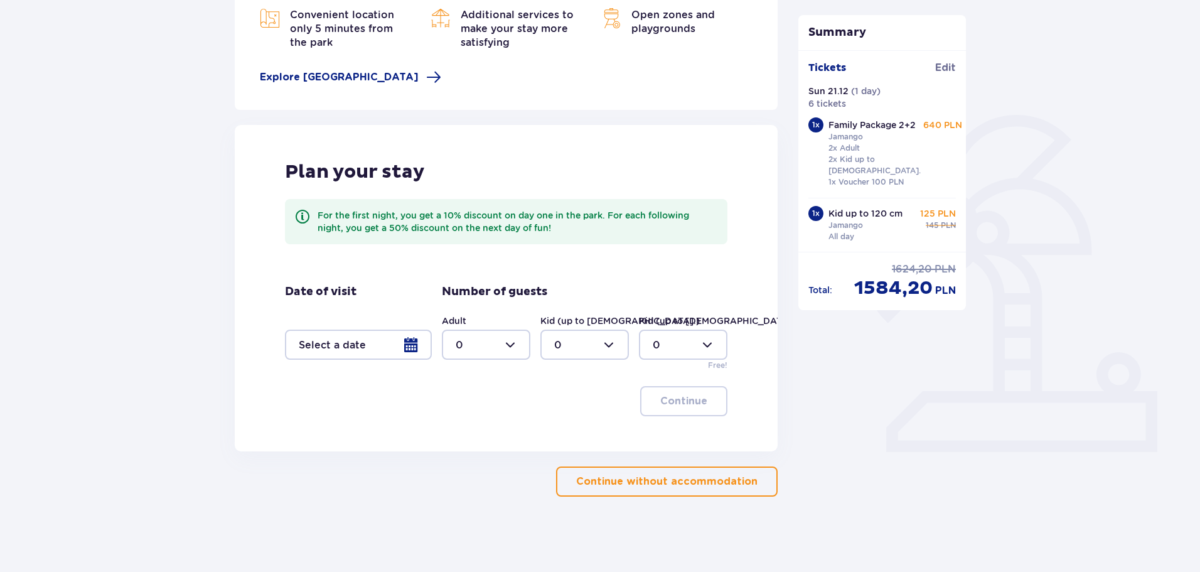
click at [410, 337] on div at bounding box center [358, 345] width 147 height 30
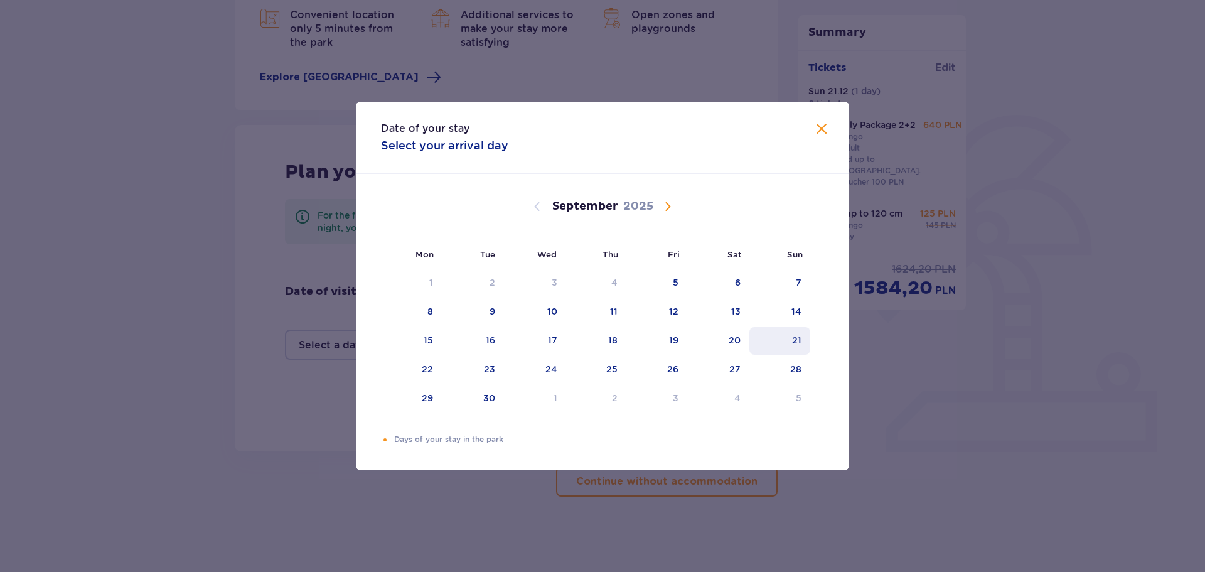
click at [795, 347] on div "21" at bounding box center [780, 341] width 61 height 28
click at [423, 367] on div "22" at bounding box center [427, 369] width 11 height 13
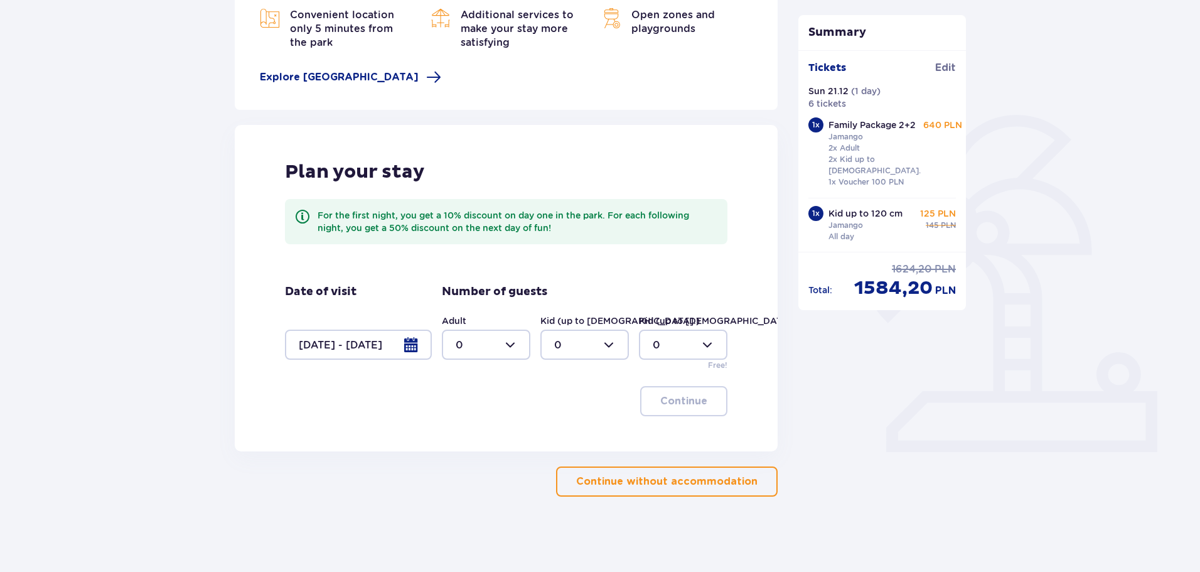
click at [410, 350] on div at bounding box center [358, 345] width 147 height 30
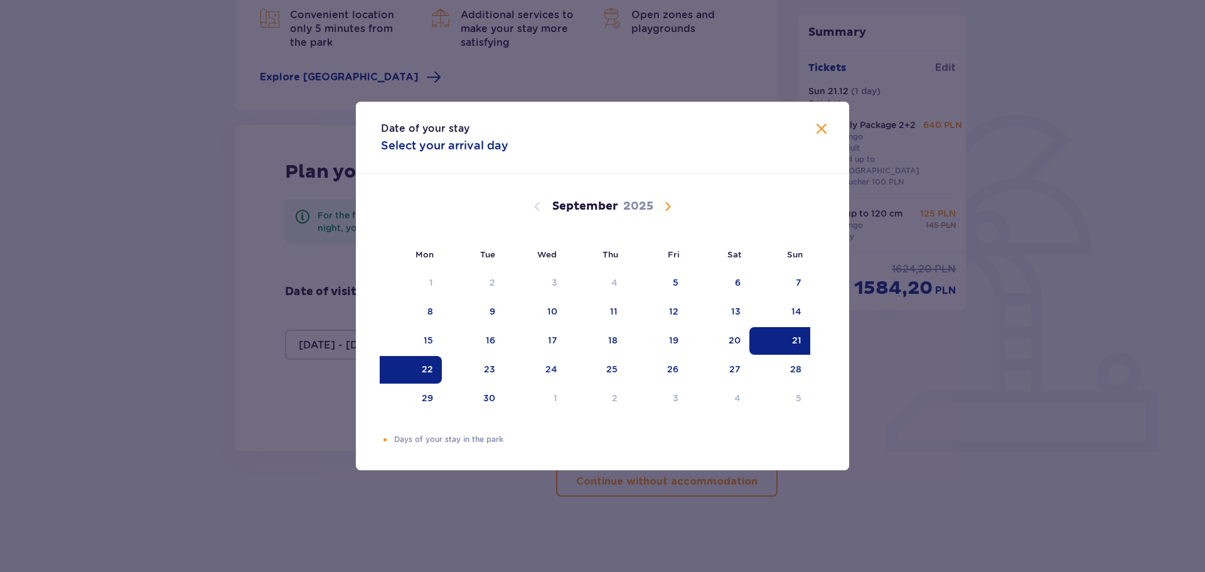
click at [672, 202] on span "Calendar" at bounding box center [667, 206] width 15 height 15
click at [668, 202] on span "Calendar" at bounding box center [667, 206] width 15 height 15
click at [787, 339] on div "Choose Sunday, December 21, 2025 as your check-in date. It’s available." at bounding box center [785, 341] width 8 height 8
click at [416, 367] on div "22" at bounding box center [411, 370] width 61 height 28
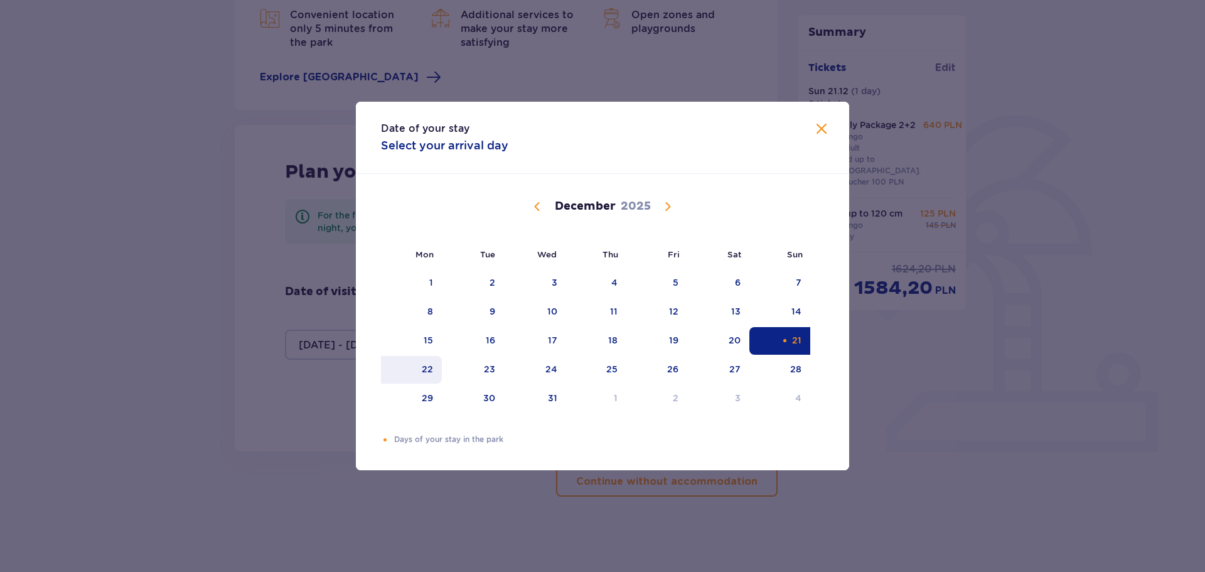
type input "21.12.25 - 22.12.25"
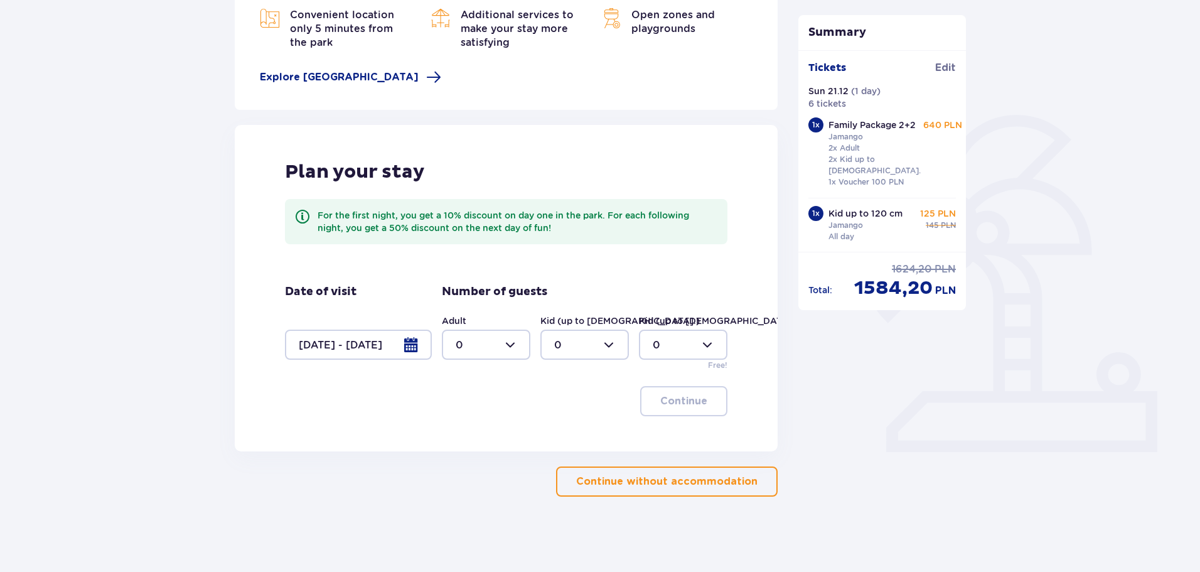
click at [513, 341] on div at bounding box center [486, 345] width 89 height 30
click at [461, 460] on p "3" at bounding box center [459, 462] width 6 height 14
type input "3"
click at [602, 344] on div at bounding box center [585, 345] width 89 height 30
click at [559, 459] on p "3" at bounding box center [557, 462] width 6 height 14
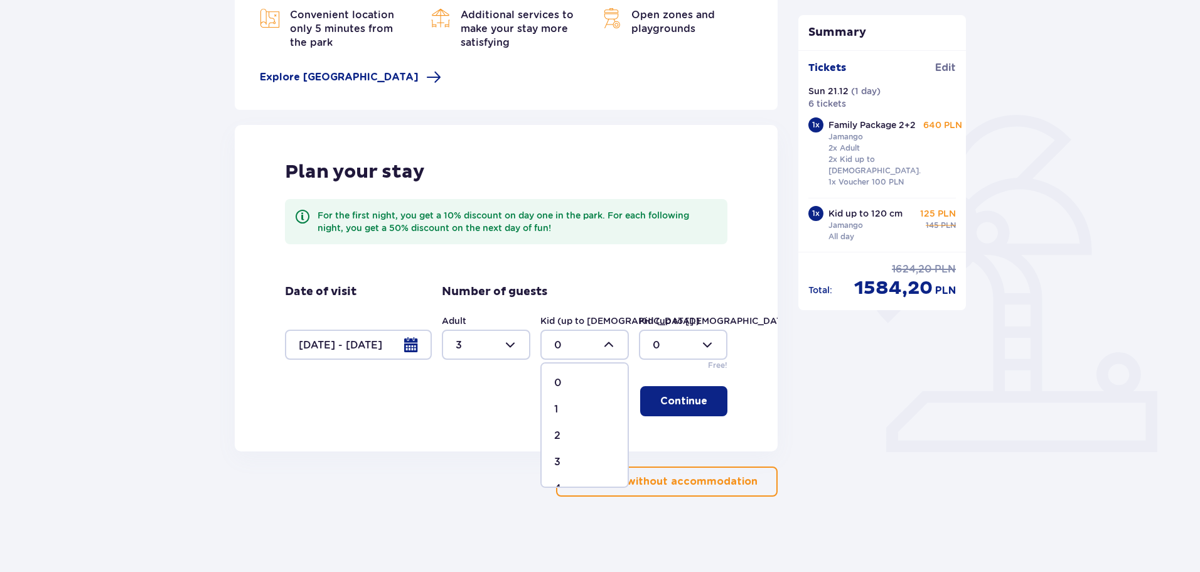
type input "3"
click at [690, 402] on p "Continue" at bounding box center [683, 401] width 47 height 14
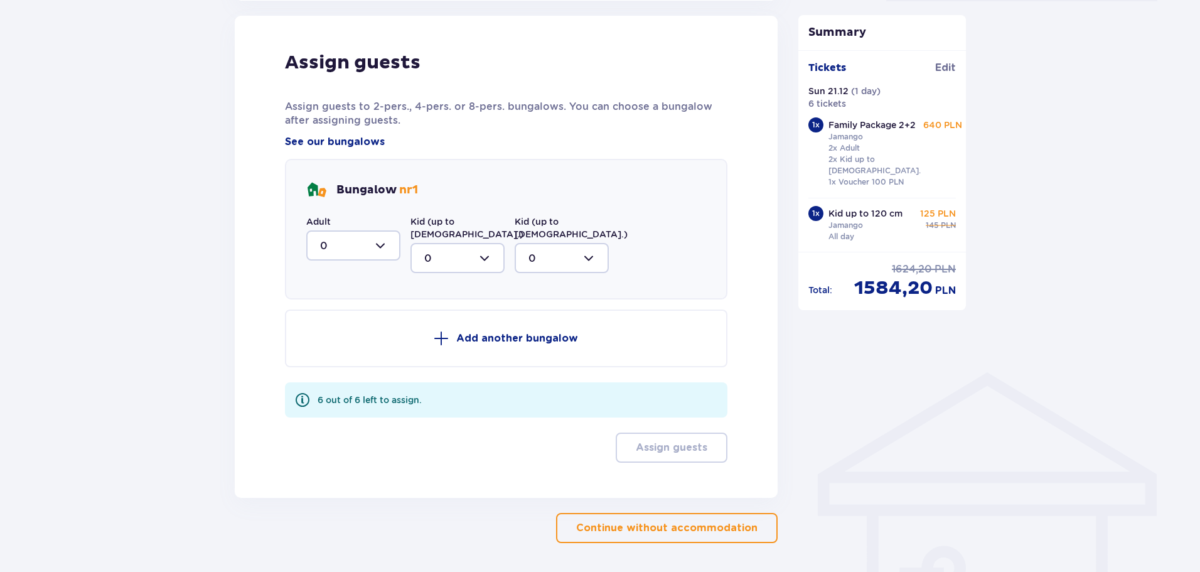
scroll to position [648, 0]
click at [342, 251] on div at bounding box center [353, 245] width 94 height 30
click at [321, 362] on p "3" at bounding box center [323, 362] width 6 height 14
type input "3"
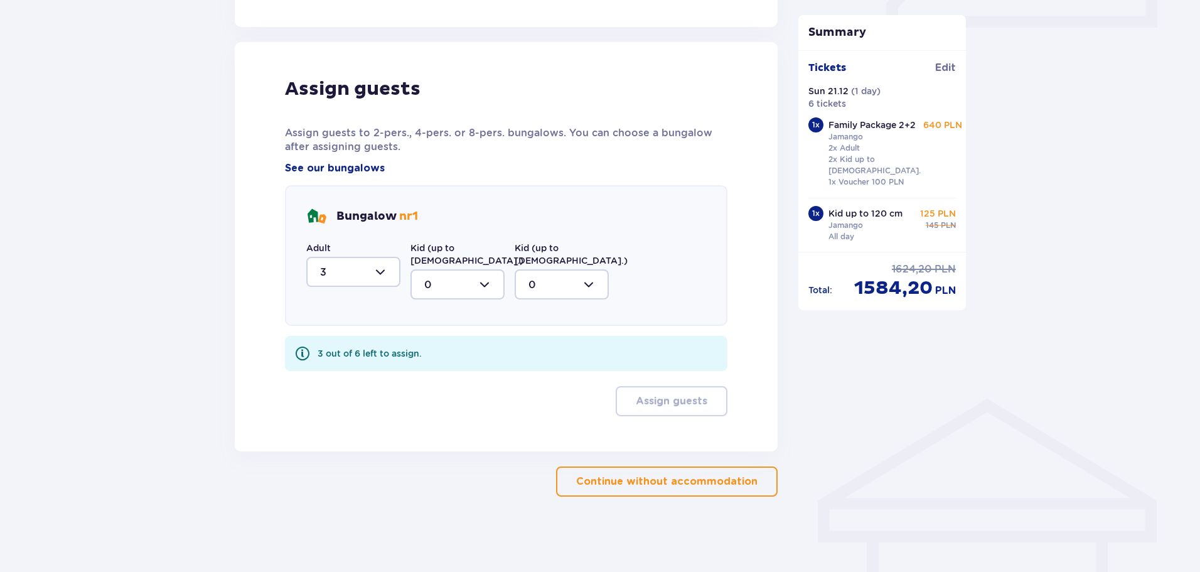
scroll to position [608, 0]
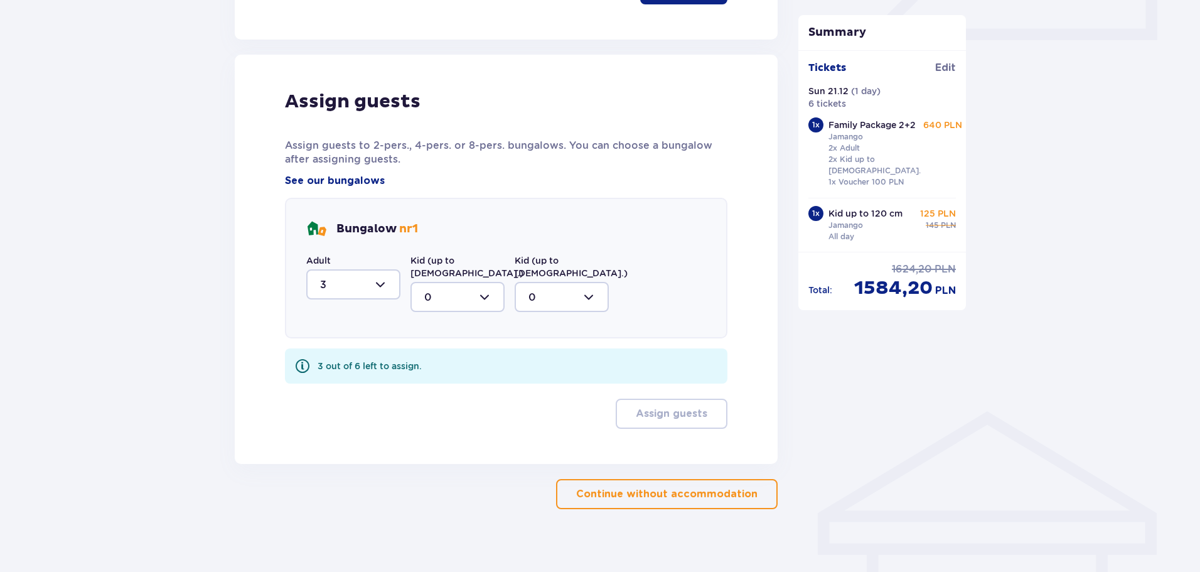
click at [447, 283] on div at bounding box center [458, 297] width 94 height 30
click at [424, 401] on span "3" at bounding box center [458, 414] width 92 height 26
type input "3"
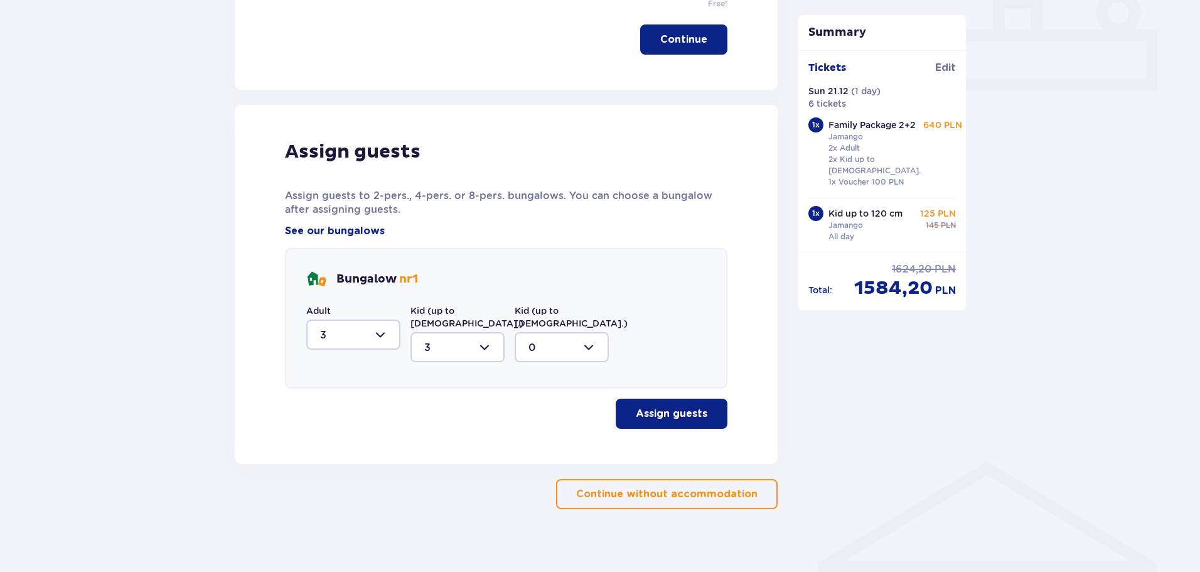
click at [666, 407] on p "Assign guests" at bounding box center [672, 414] width 72 height 14
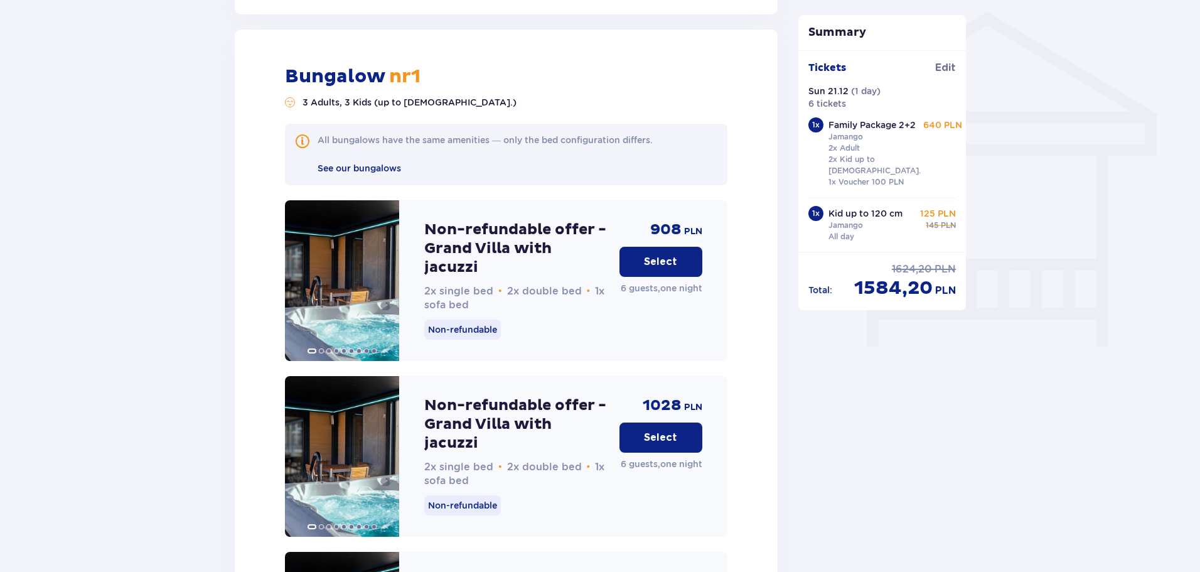
scroll to position [1010, 0]
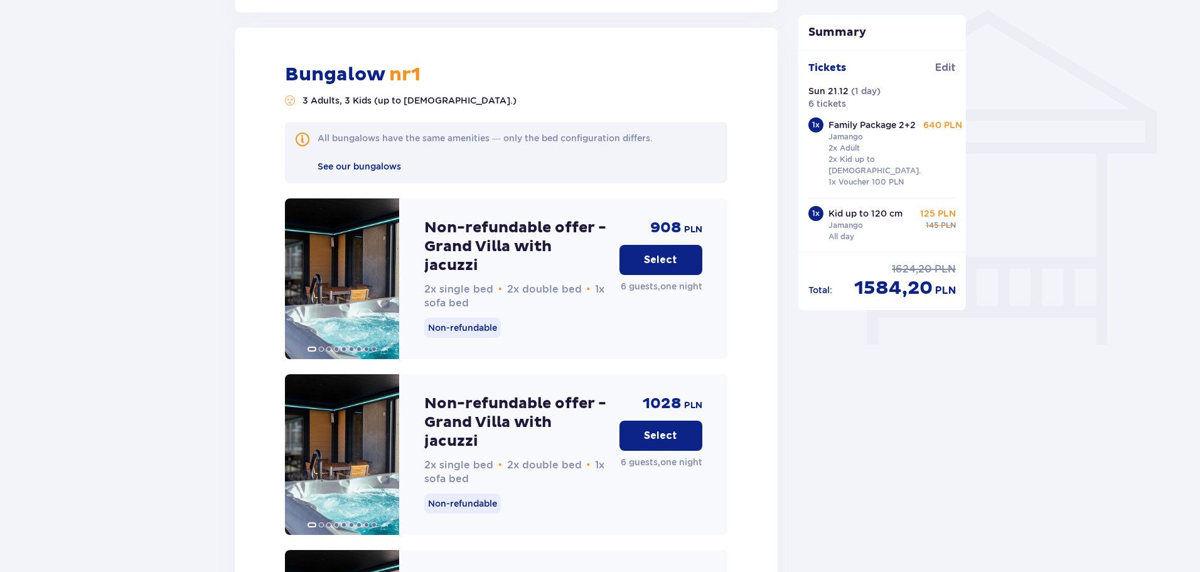
click at [659, 253] on p "Select" at bounding box center [660, 260] width 33 height 14
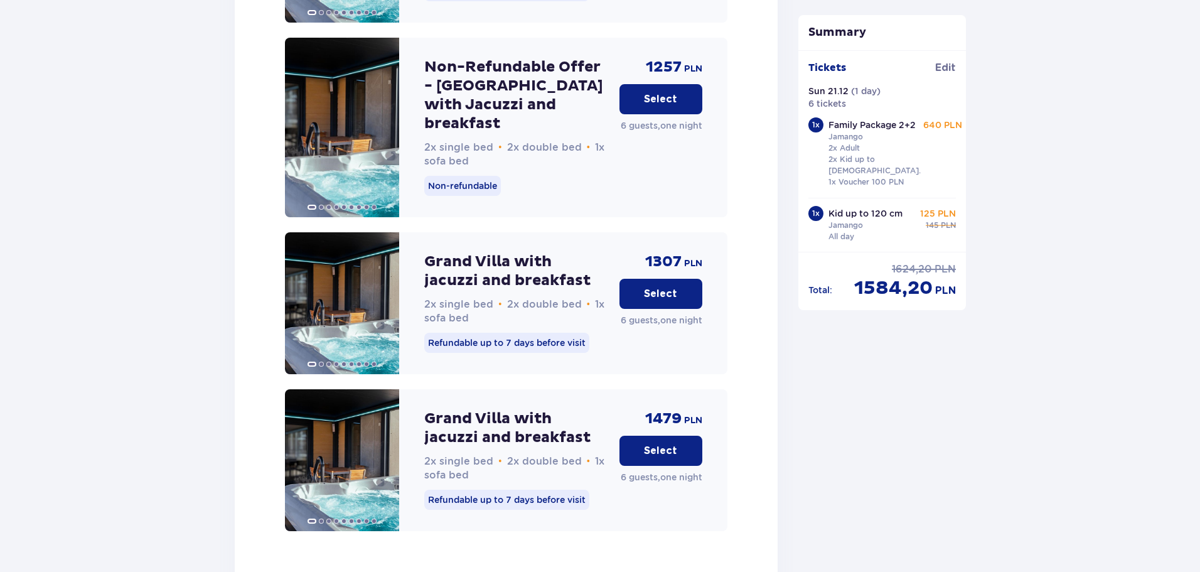
scroll to position [2120, 0]
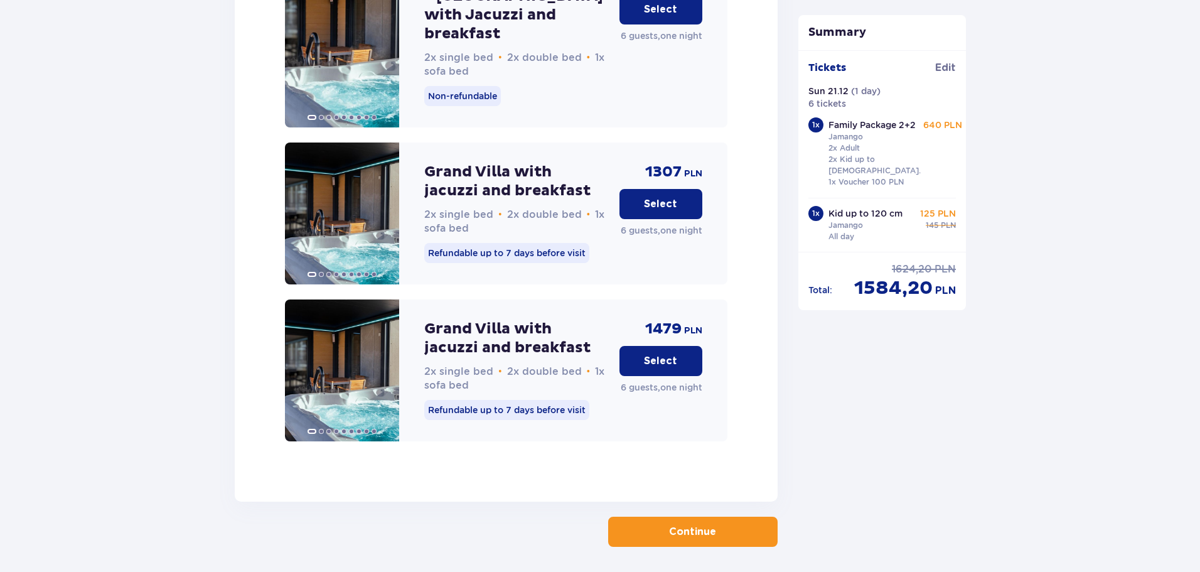
click at [686, 517] on button "Continue" at bounding box center [693, 532] width 170 height 30
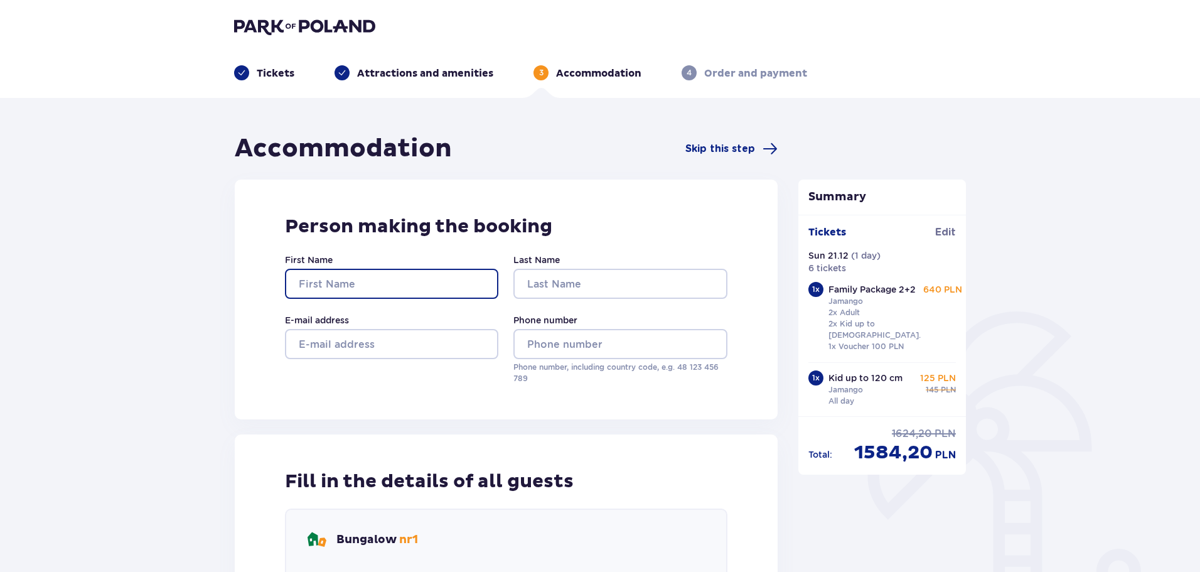
click at [353, 284] on input "First Name" at bounding box center [391, 284] width 213 height 30
type input "Jan"
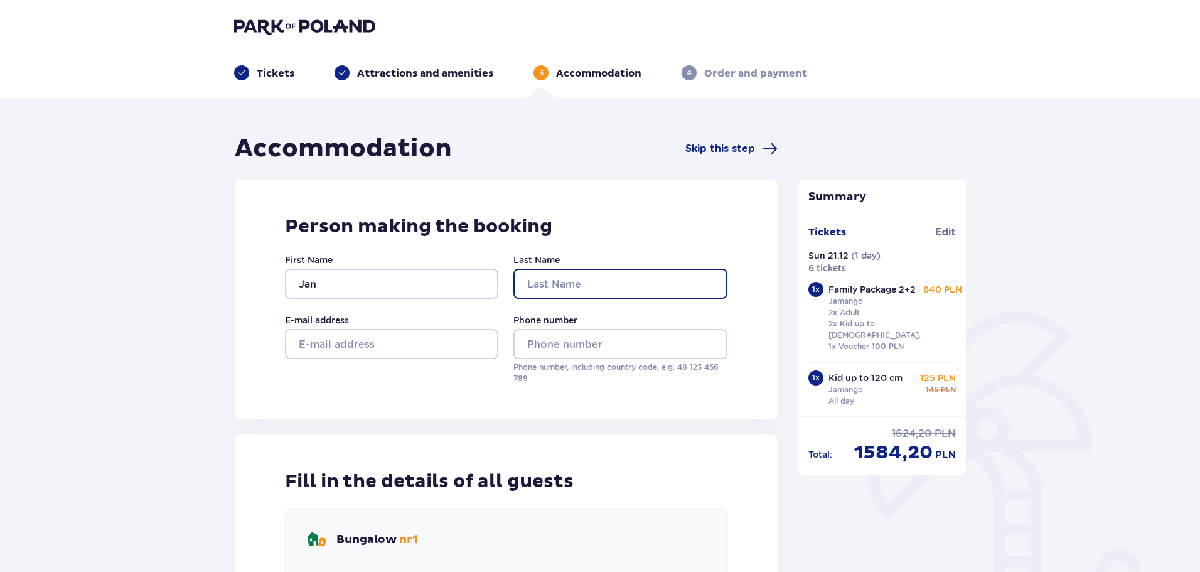
type input "[PERSON_NAME]"
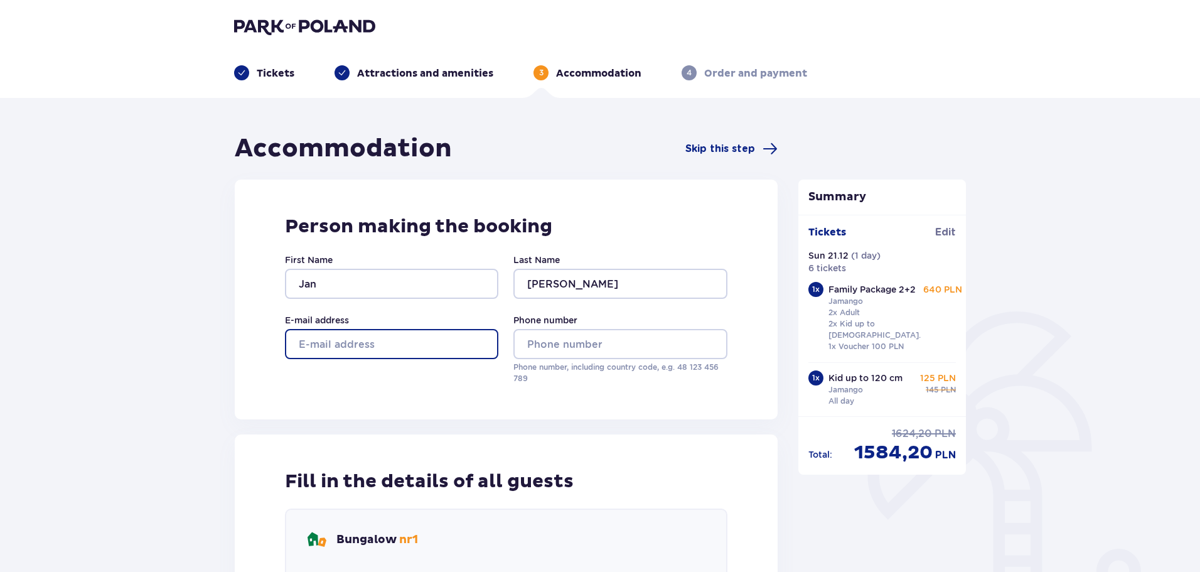
type input "[EMAIL_ADDRESS][DOMAIN_NAME]"
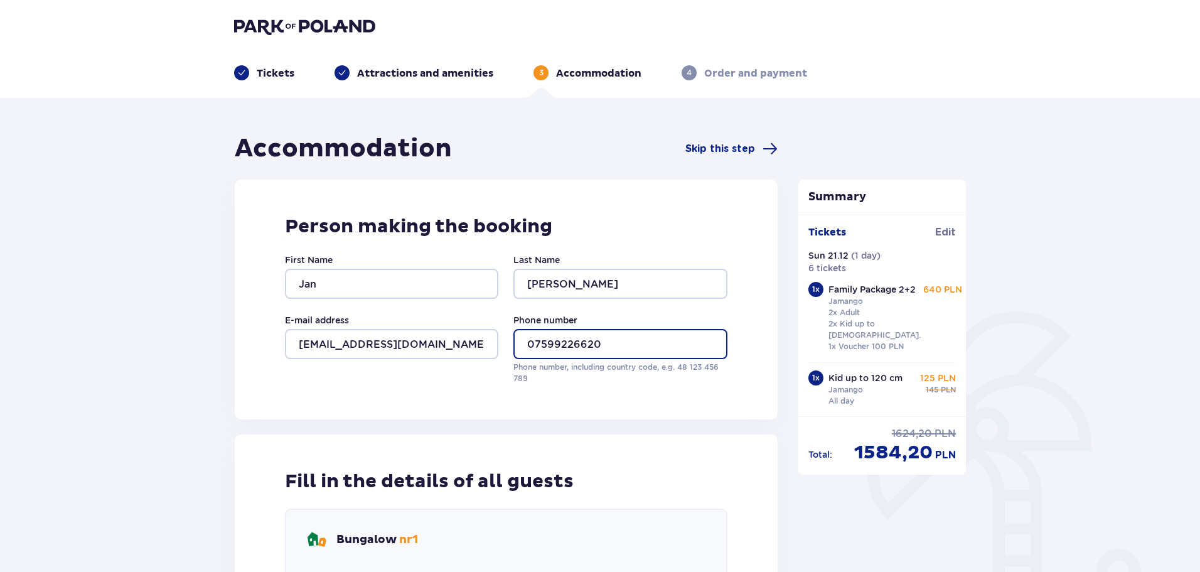
click at [534, 339] on input "07599226620" at bounding box center [620, 344] width 213 height 30
click at [529, 346] on input "7599226620" at bounding box center [620, 344] width 213 height 30
click at [576, 345] on input "+44 7599226620" at bounding box center [620, 344] width 213 height 30
click at [598, 345] on input "+44 7599 226620" at bounding box center [620, 344] width 213 height 30
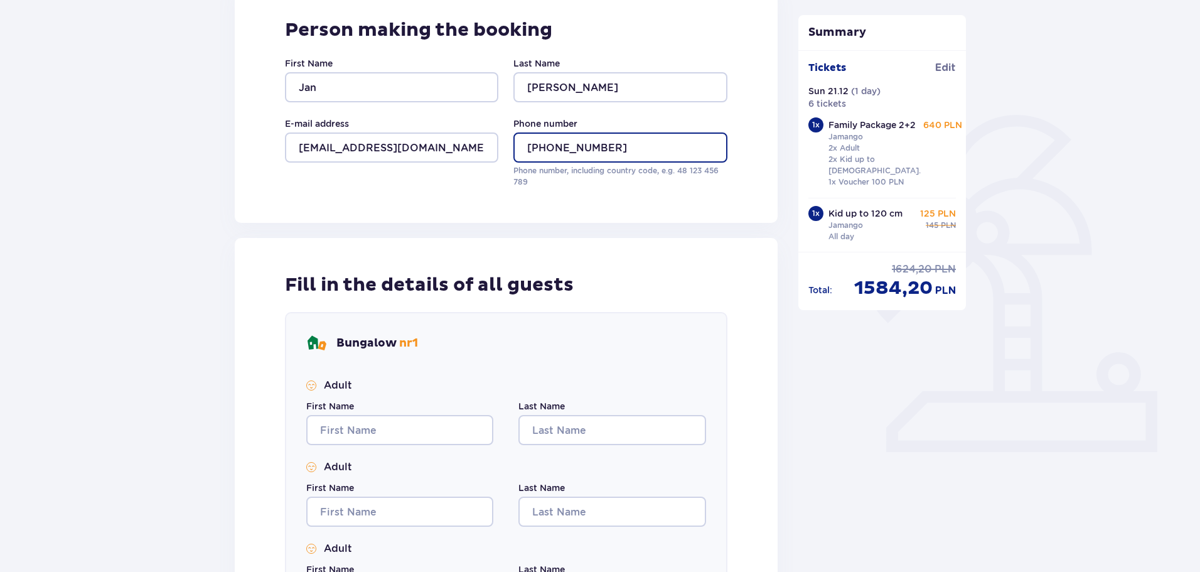
scroll to position [377, 0]
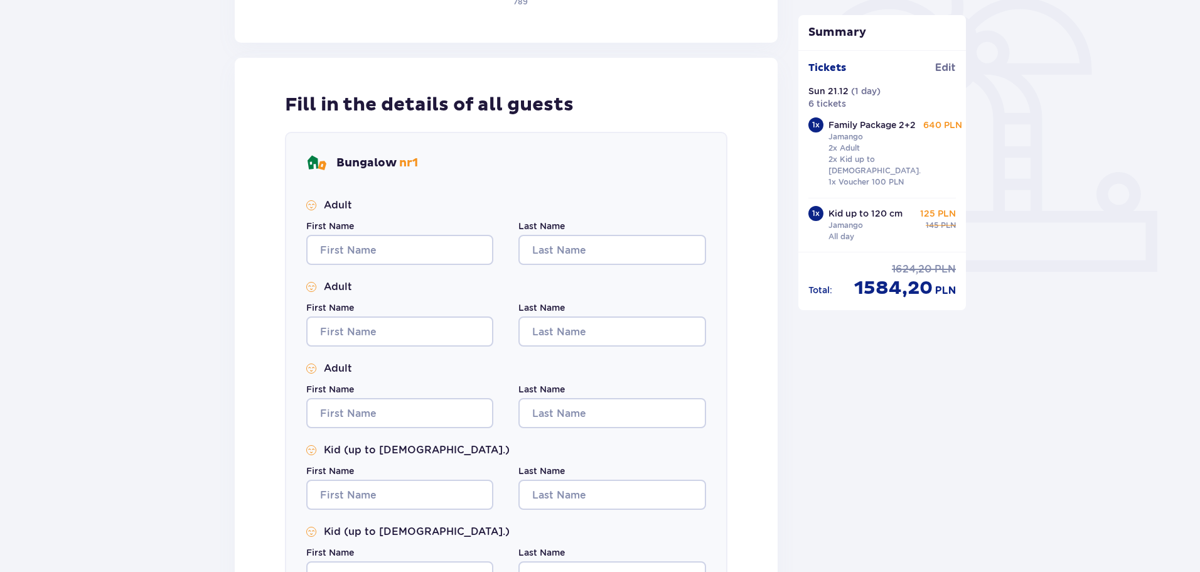
type input "+44 7599 226 620"
drag, startPoint x: 381, startPoint y: 231, endPoint x: 379, endPoint y: 240, distance: 9.6
click at [381, 237] on div "First Name" at bounding box center [399, 242] width 187 height 45
click at [377, 245] on input "First Name" at bounding box center [399, 250] width 187 height 30
click at [379, 252] on input "First Name" at bounding box center [399, 250] width 187 height 30
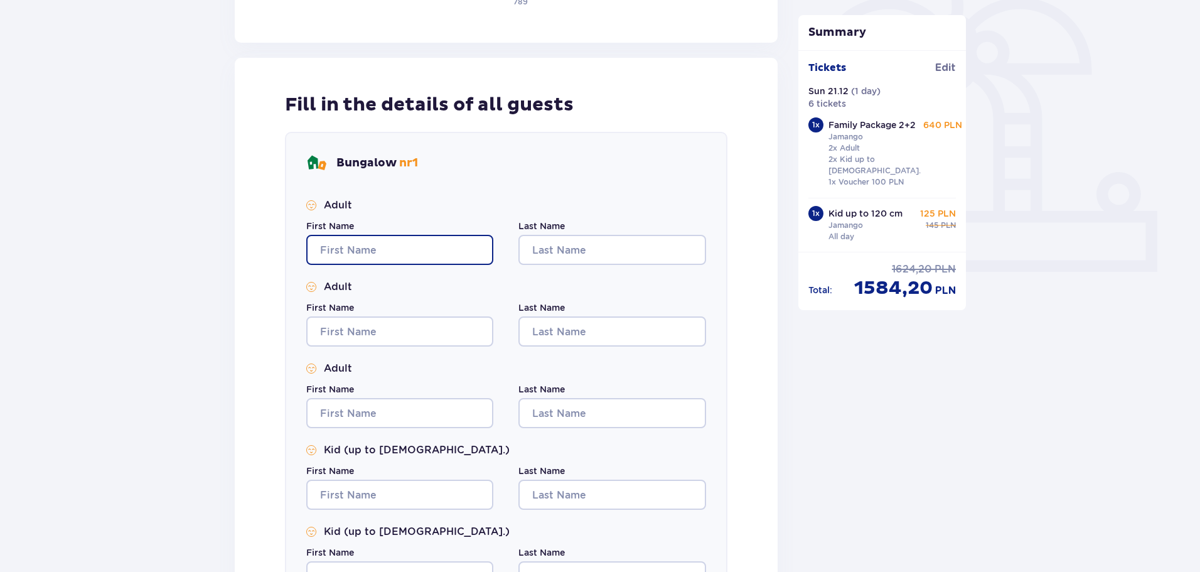
click at [340, 247] on input "First Name" at bounding box center [399, 250] width 187 height 30
click at [500, 168] on div "Bungalow nr 1" at bounding box center [506, 163] width 400 height 20
click at [345, 247] on input "First Name" at bounding box center [399, 250] width 187 height 30
click at [472, 166] on div "Bungalow nr 1" at bounding box center [506, 163] width 400 height 20
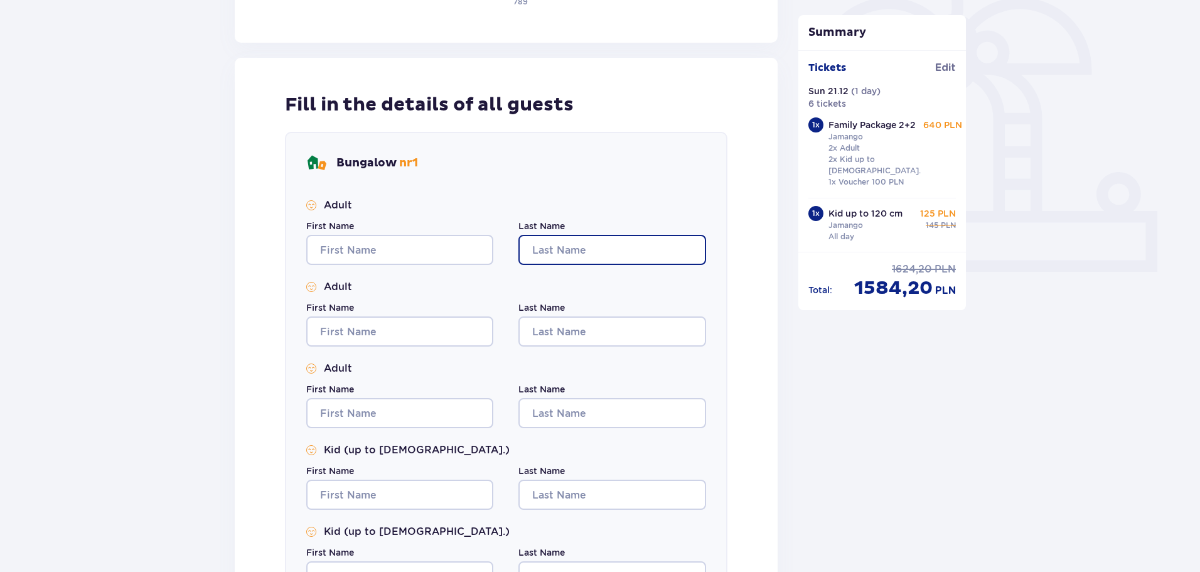
click at [575, 248] on input "Last Name" at bounding box center [612, 250] width 187 height 30
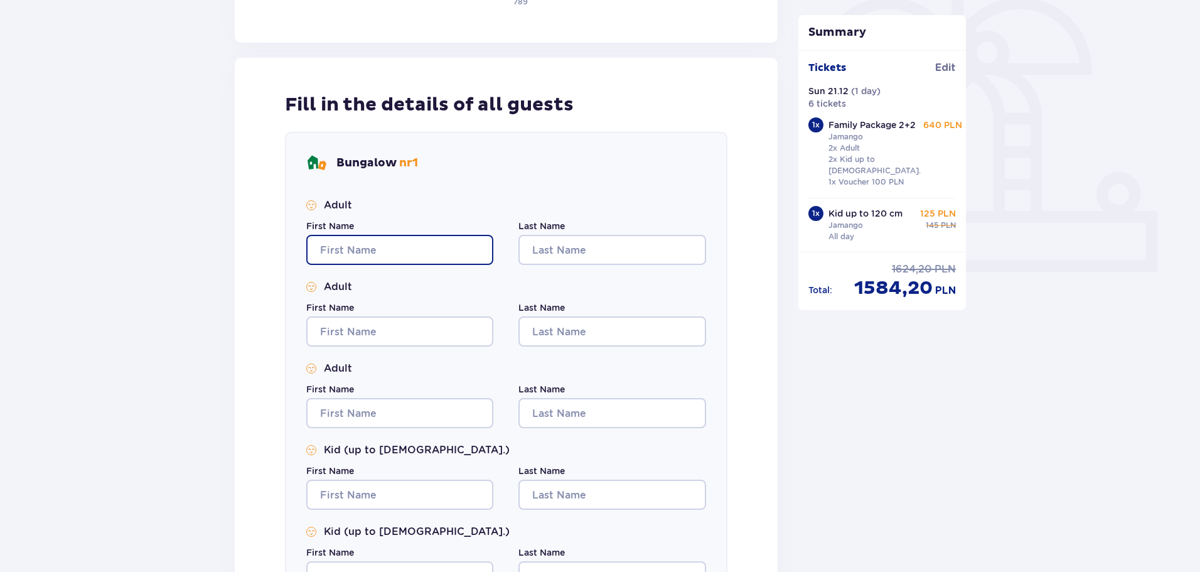
drag, startPoint x: 483, startPoint y: 251, endPoint x: 396, endPoint y: 270, distance: 88.7
click at [396, 270] on div "Adult First Name Last Name Adult First Name Last Name Adult First Name Last Nam…" at bounding box center [506, 435] width 400 height 475
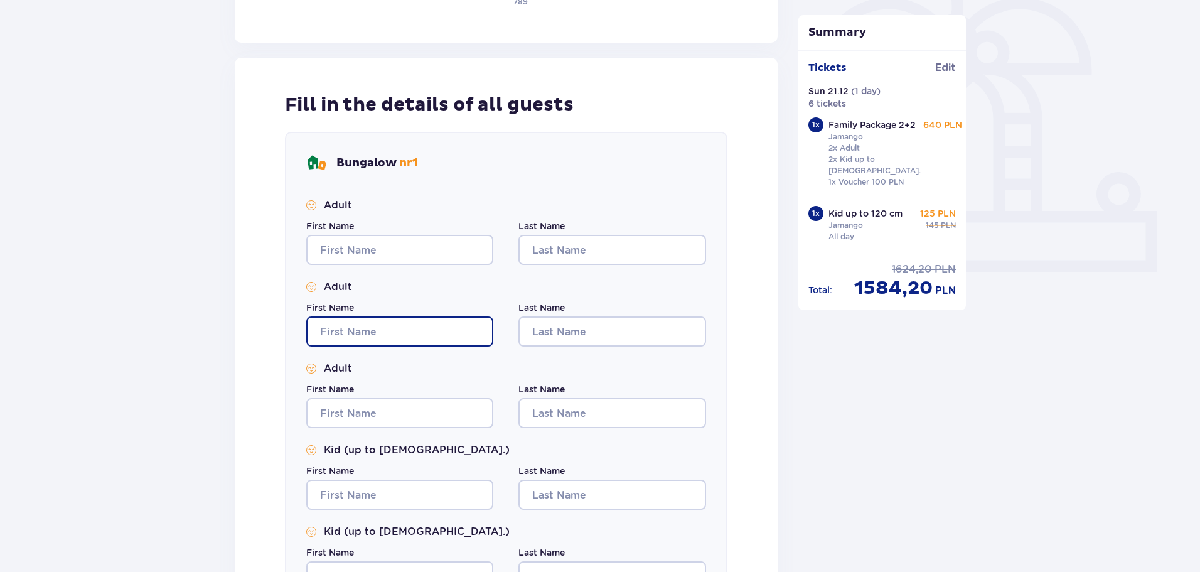
click at [321, 327] on input "First Name" at bounding box center [399, 331] width 187 height 30
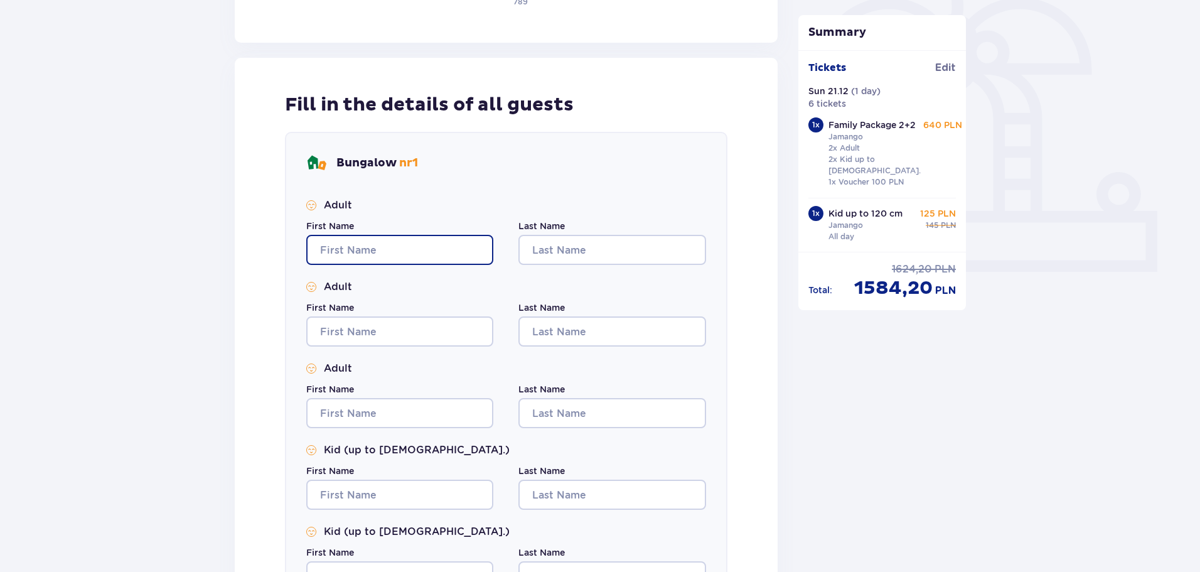
click at [325, 249] on input "First Name" at bounding box center [399, 250] width 187 height 30
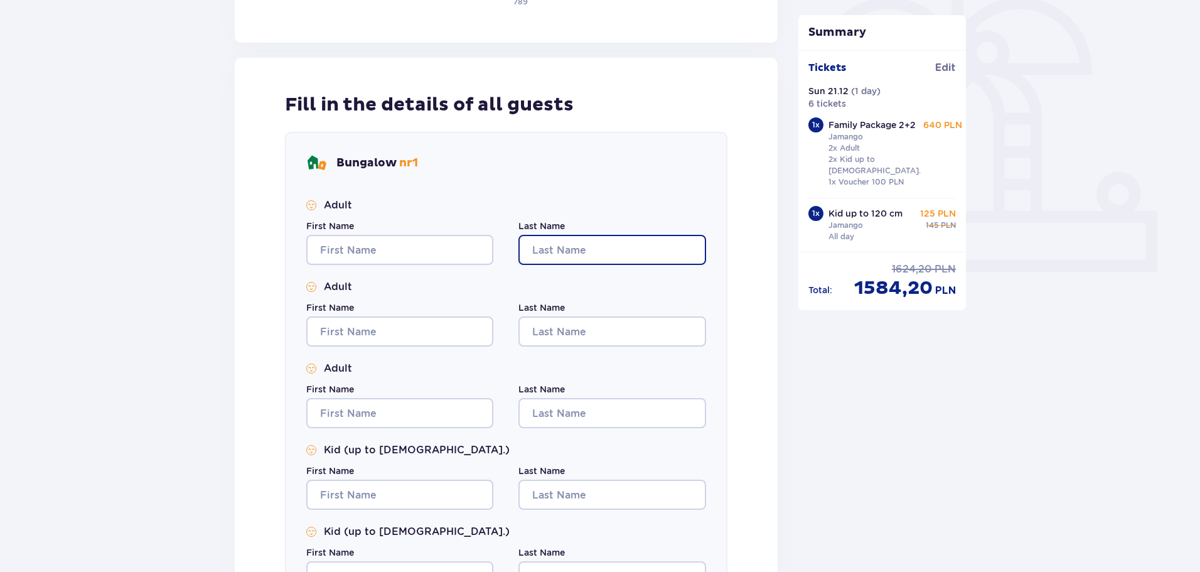
drag, startPoint x: 623, startPoint y: 241, endPoint x: 645, endPoint y: 203, distance: 44.5
click at [623, 241] on input "Last Name" at bounding box center [612, 250] width 187 height 30
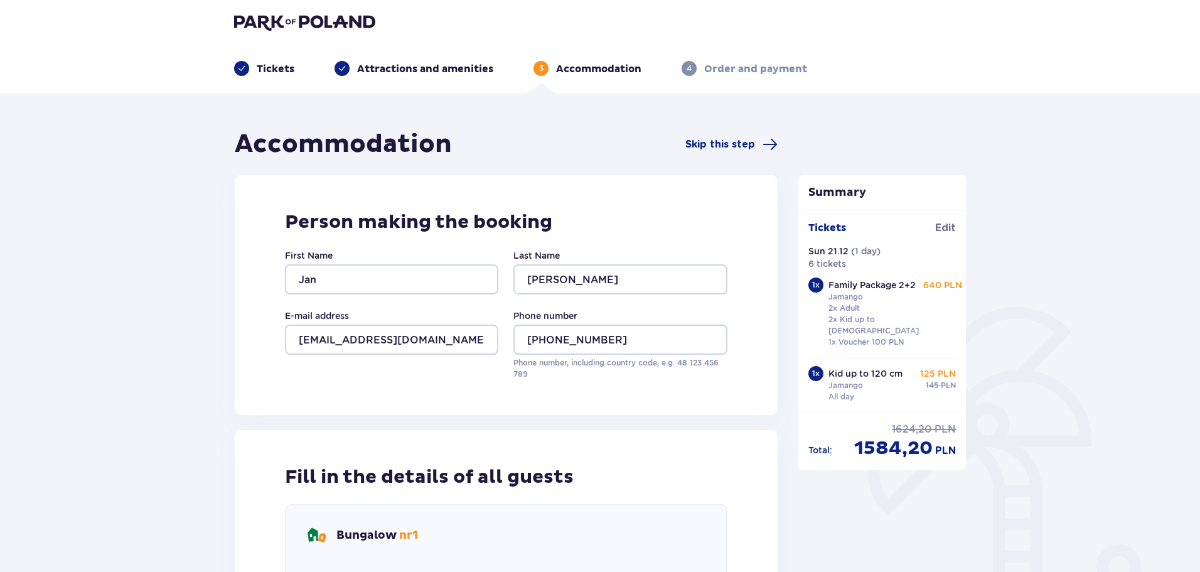
scroll to position [0, 0]
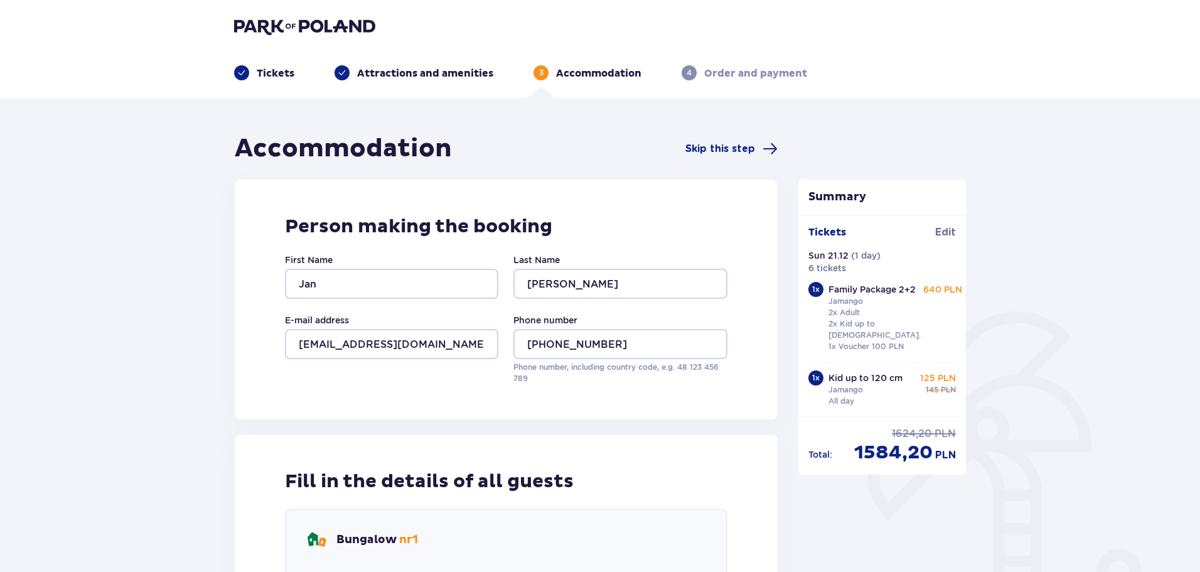
drag, startPoint x: 487, startPoint y: 381, endPoint x: 480, endPoint y: 380, distance: 7.0
click at [483, 381] on div "E-mail address janhoyer1974@gmail.com" at bounding box center [391, 349] width 213 height 70
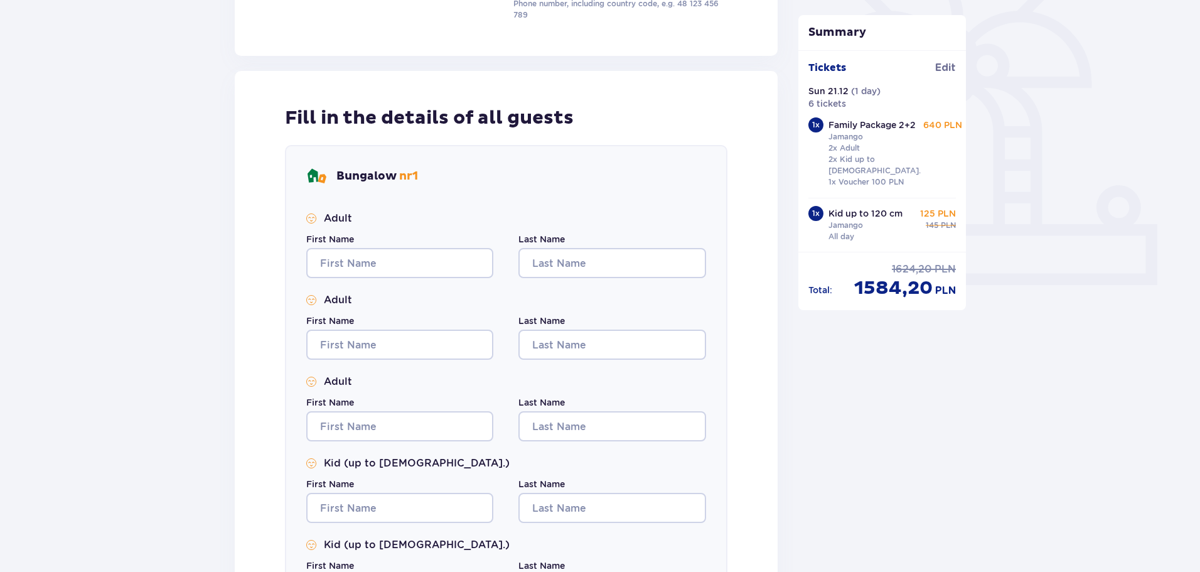
scroll to position [377, 0]
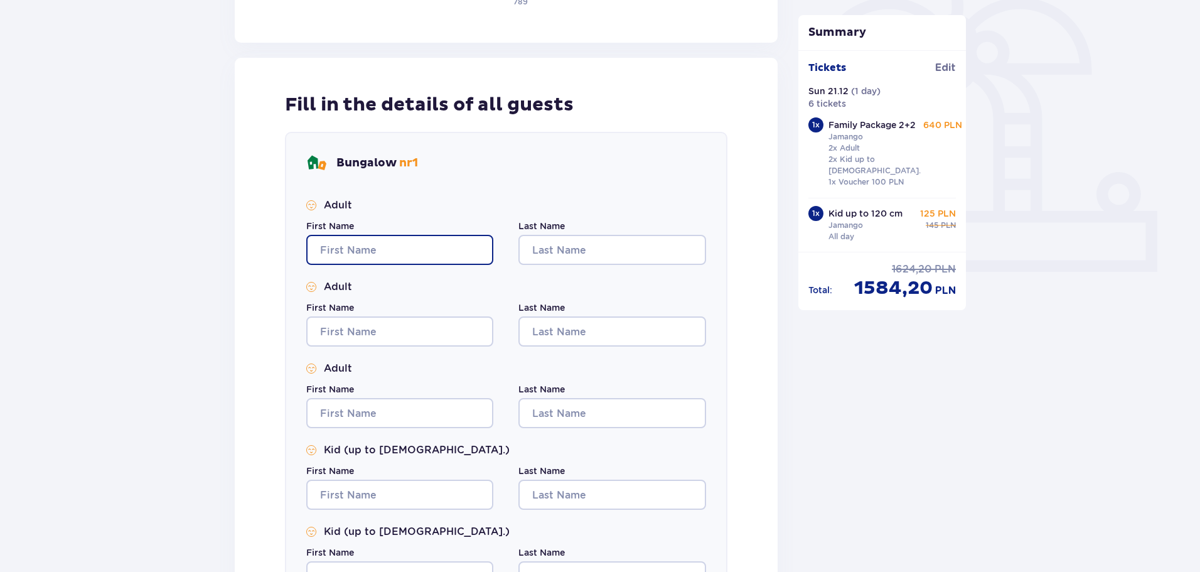
click at [331, 248] on input "First Name" at bounding box center [399, 250] width 187 height 30
click at [330, 249] on input "First Name" at bounding box center [399, 250] width 187 height 30
type input "Jan"
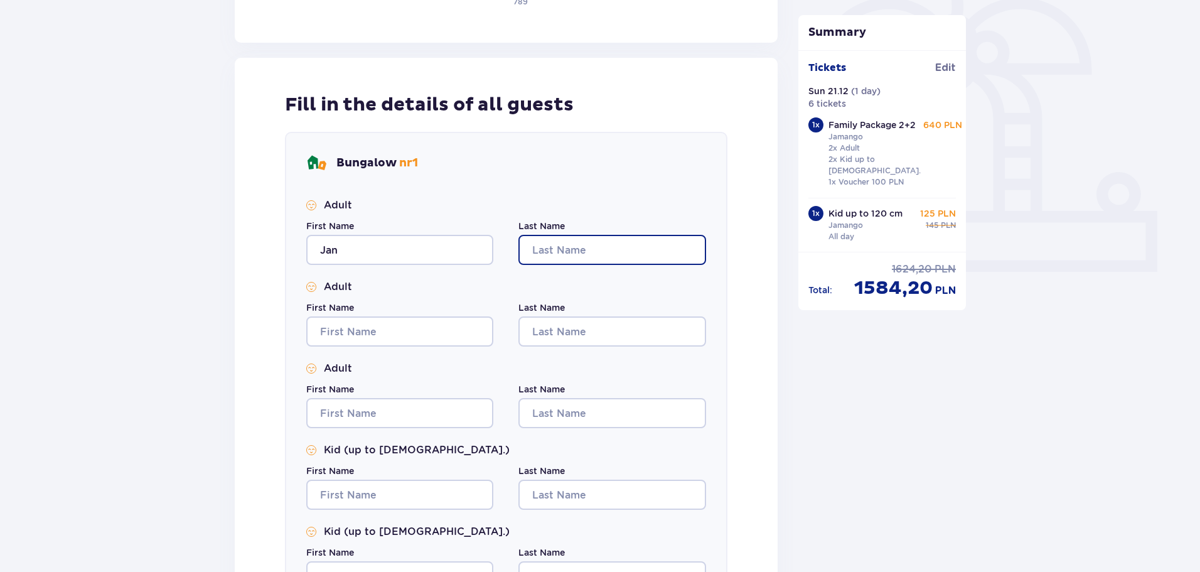
type input "[PERSON_NAME]"
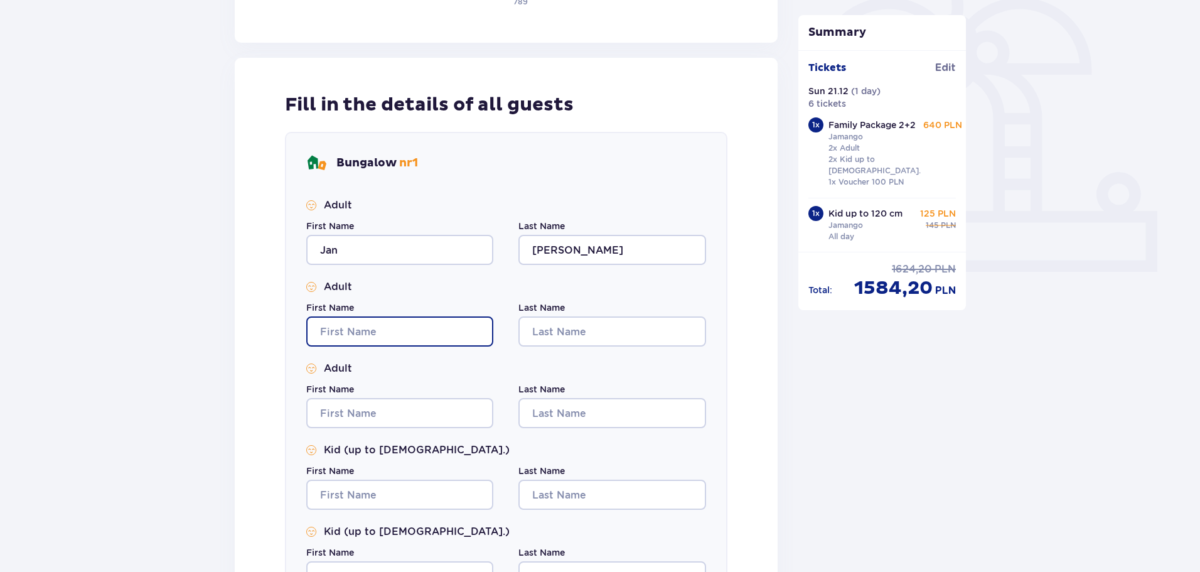
type input "Jan"
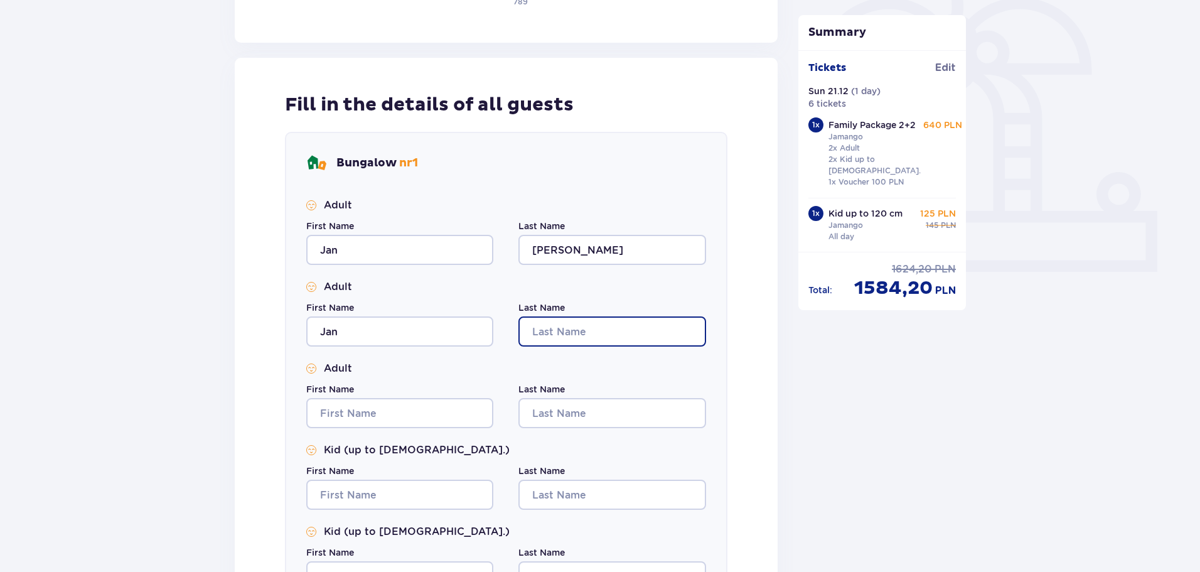
type input "[PERSON_NAME]"
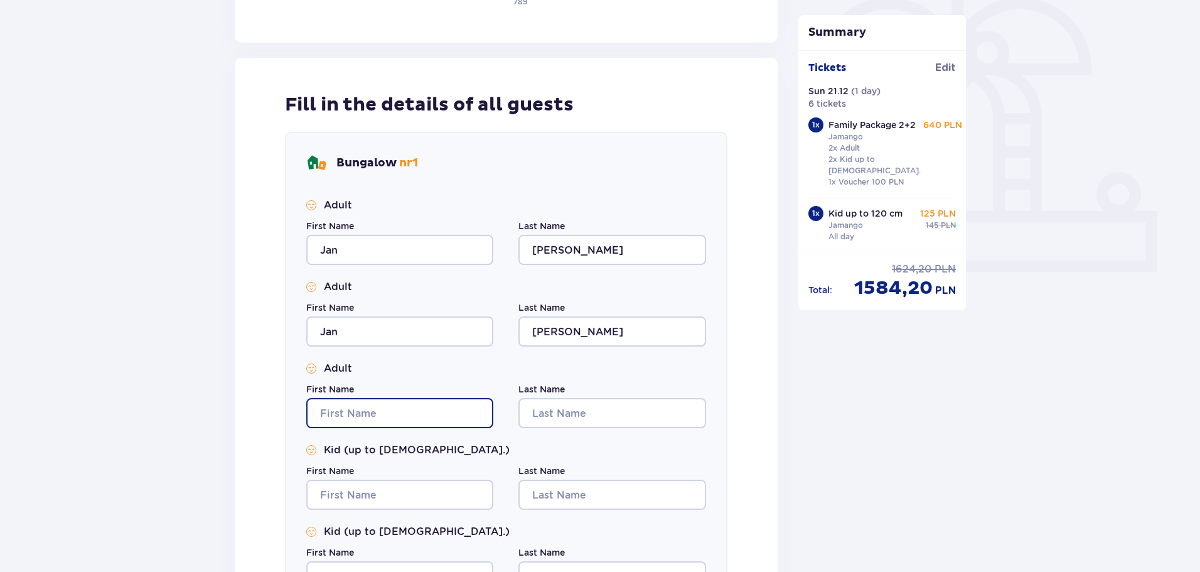
type input "Jan"
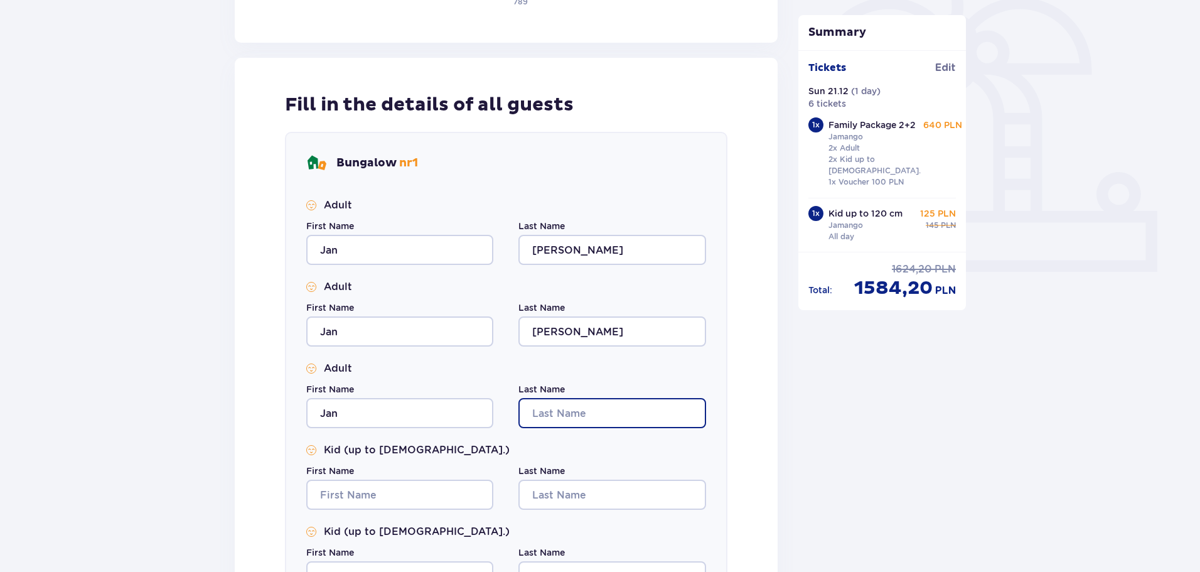
type input "[PERSON_NAME]"
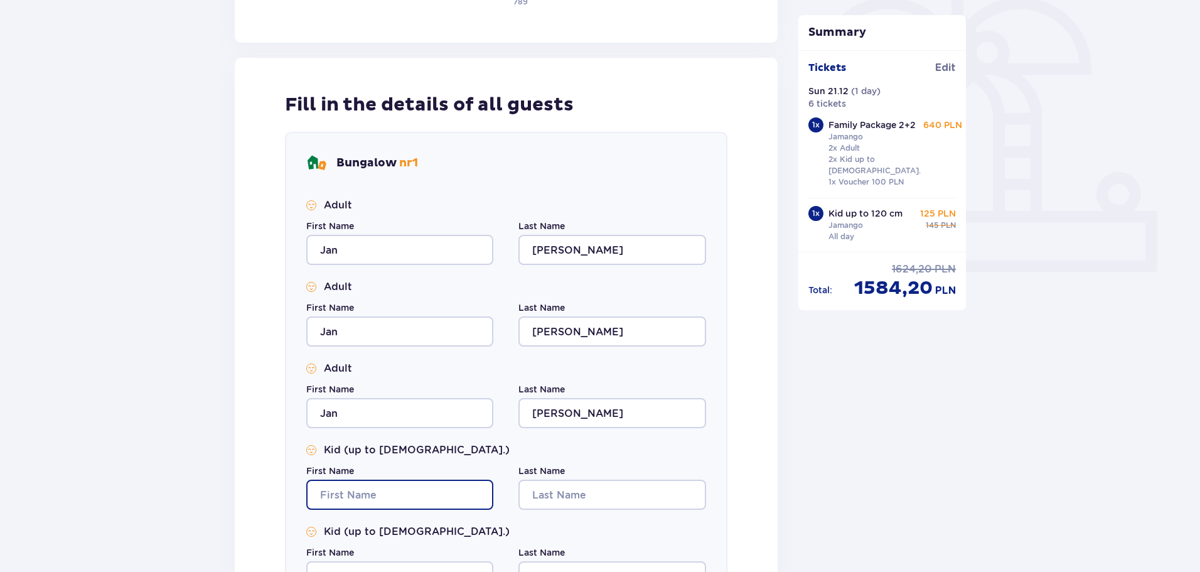
type input "Jan"
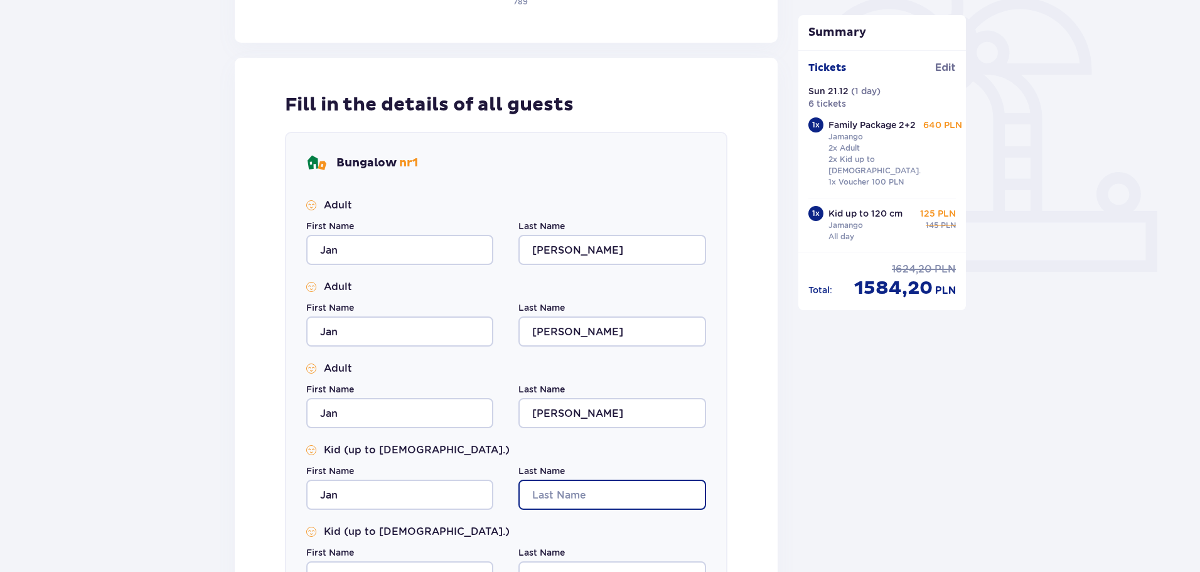
type input "[PERSON_NAME]"
type input "Jan"
type input "[PERSON_NAME]"
type input "Jan"
type input "[PERSON_NAME]"
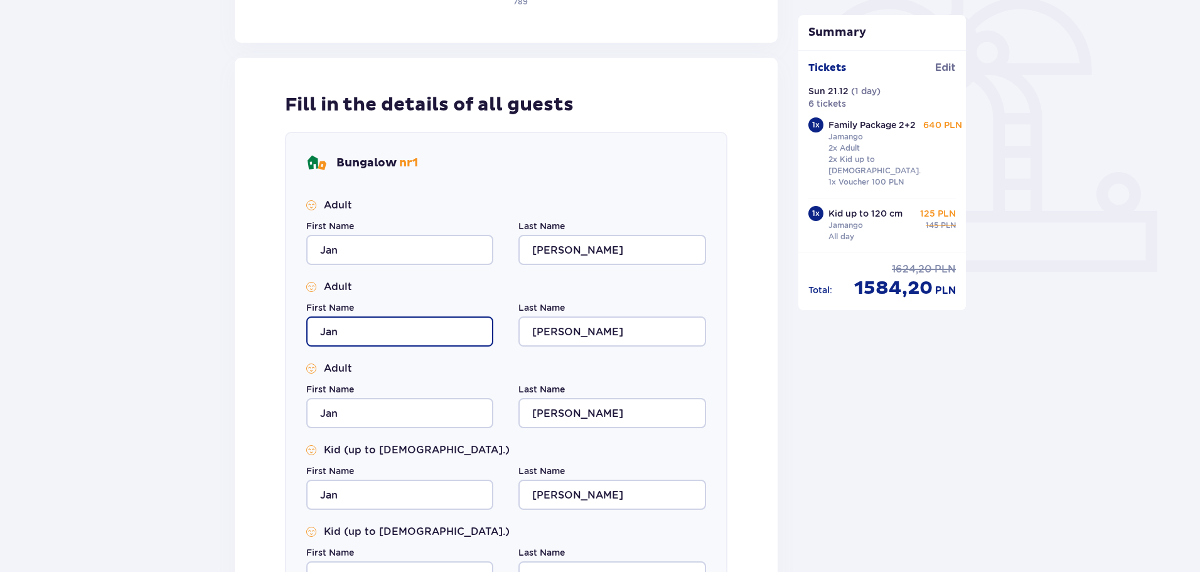
click at [360, 335] on input "Jan" at bounding box center [399, 331] width 187 height 30
type input "[PERSON_NAME]"
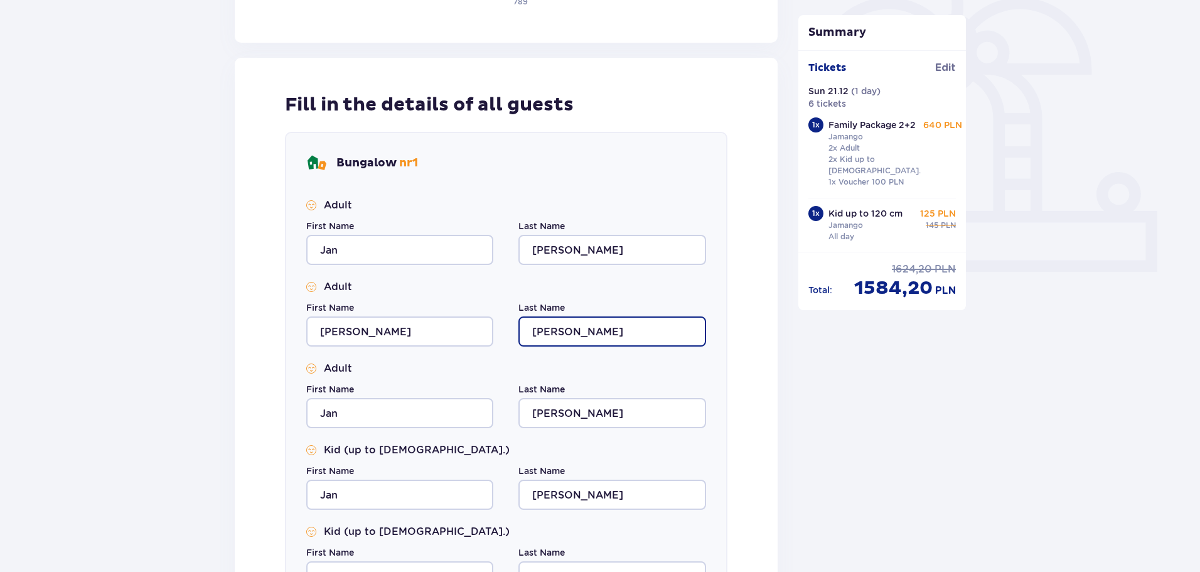
click at [568, 334] on input "[PERSON_NAME]" at bounding box center [612, 331] width 187 height 30
type input "[PERSON_NAME]"
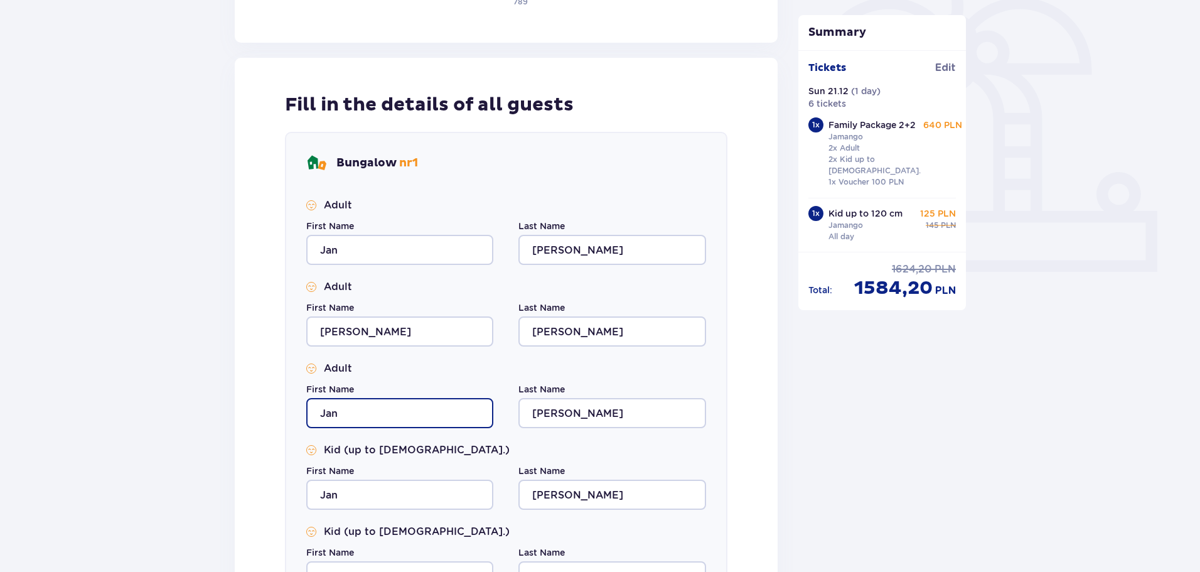
click at [339, 411] on input "Jan" at bounding box center [399, 413] width 187 height 30
type input "[PERSON_NAME]"
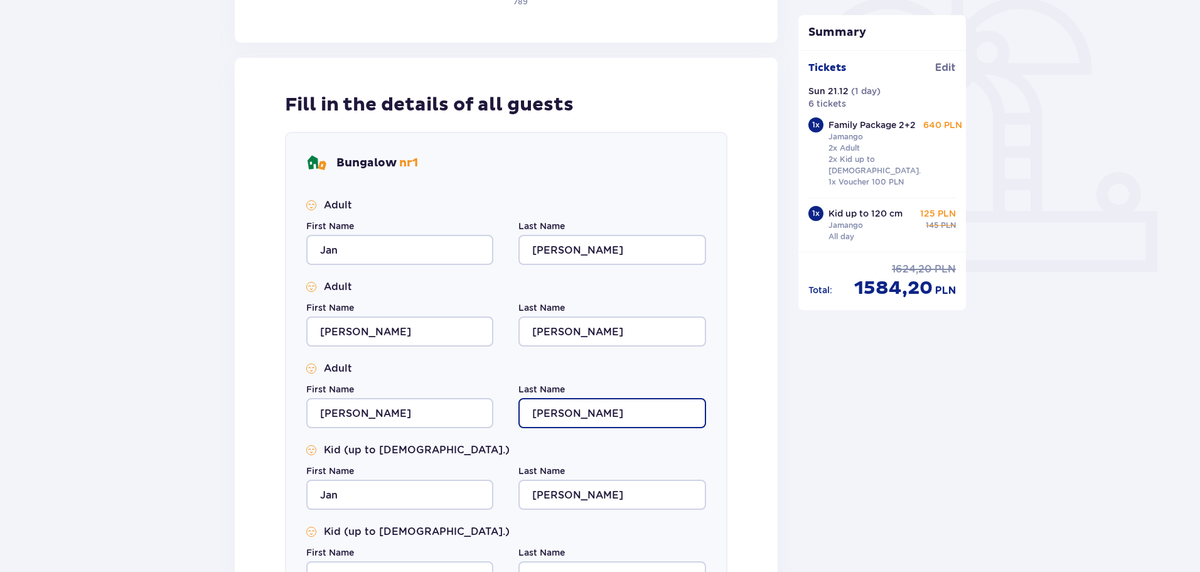
click at [568, 416] on input "[PERSON_NAME]" at bounding box center [612, 413] width 187 height 30
type input "Karickova"
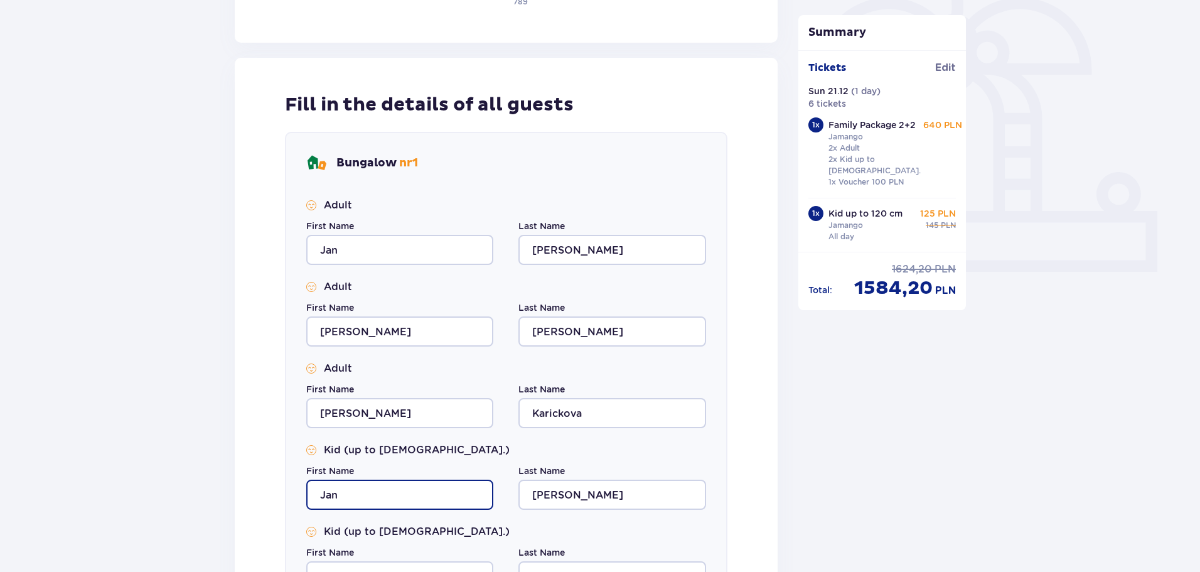
click at [364, 495] on input "Jan" at bounding box center [399, 495] width 187 height 30
type input "[PERSON_NAME]"
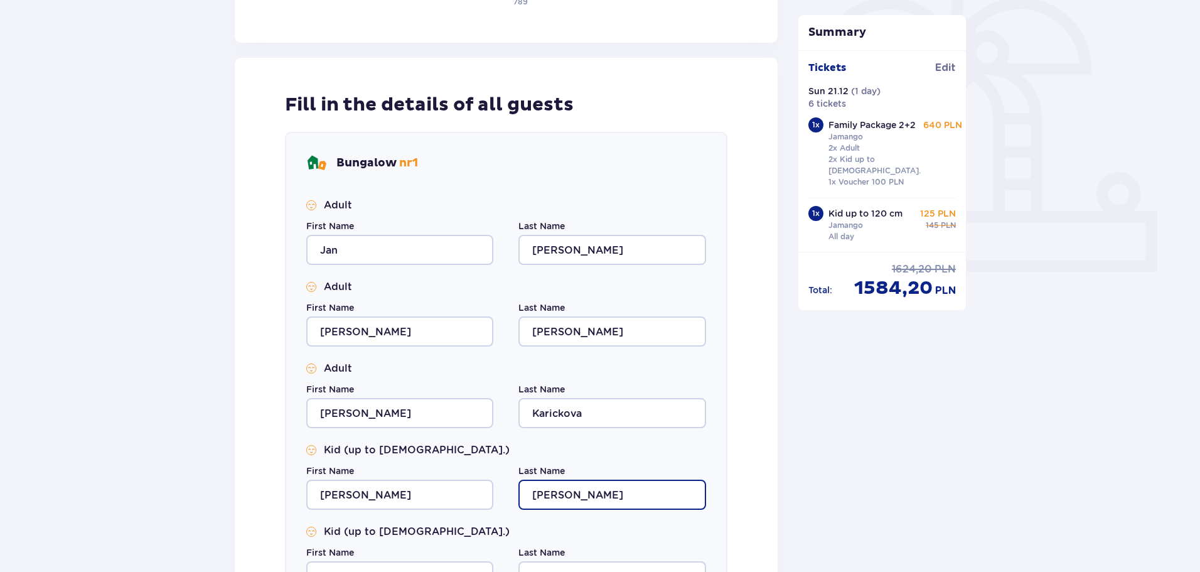
click at [560, 495] on input "[PERSON_NAME]" at bounding box center [612, 495] width 187 height 30
type input "Karickova"
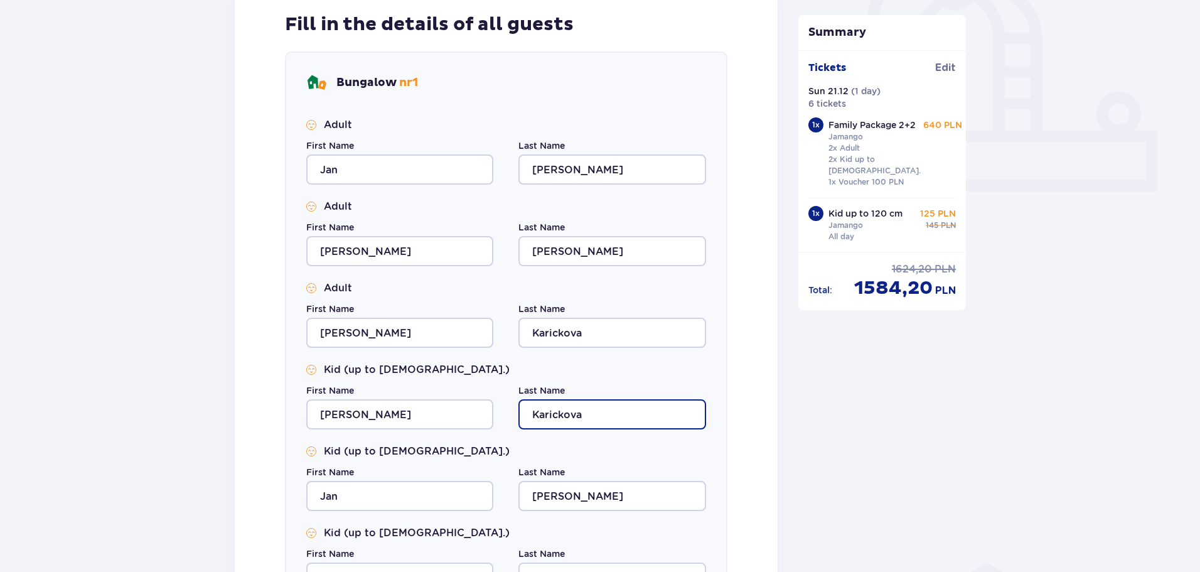
scroll to position [565, 0]
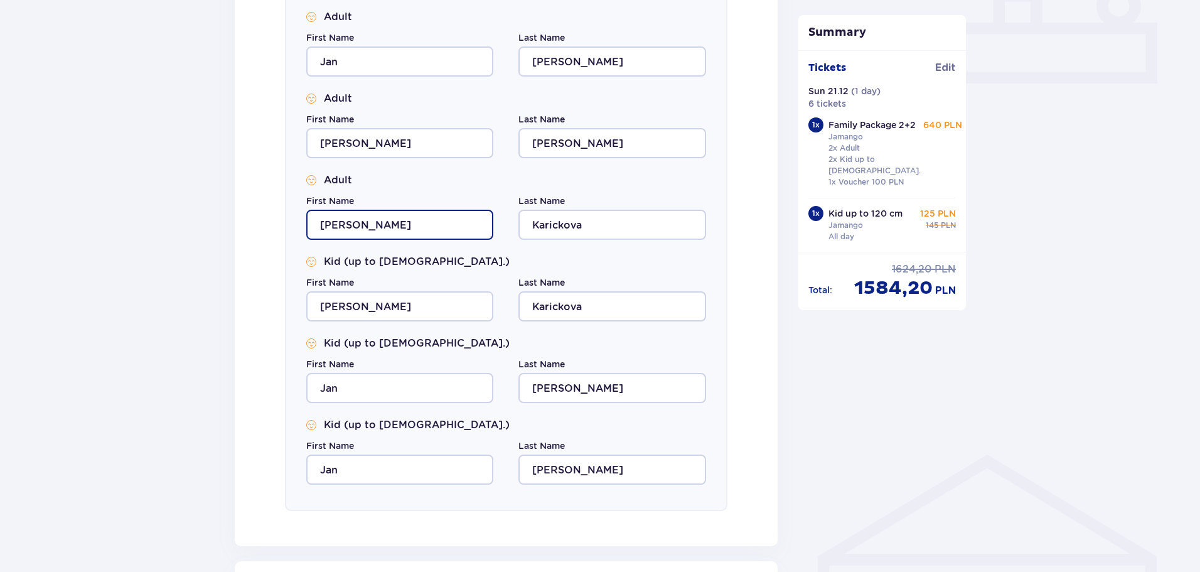
click at [352, 222] on input "[PERSON_NAME]" at bounding box center [399, 225] width 187 height 30
click at [429, 224] on input "[PERSON_NAME]" at bounding box center [399, 225] width 187 height 30
type input "V"
type input "[PERSON_NAME]"
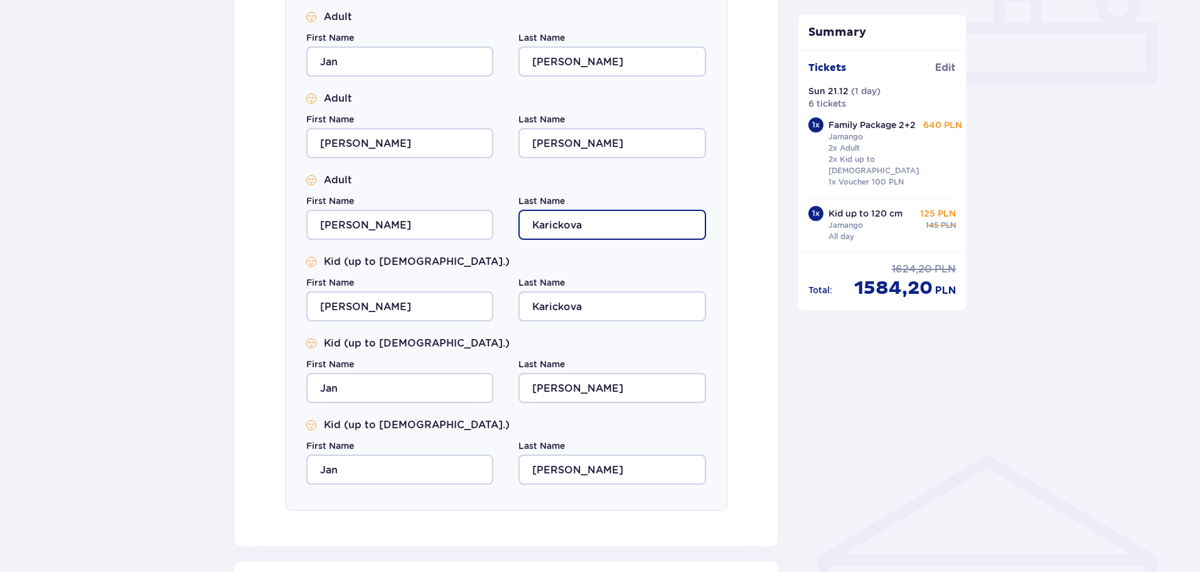
click at [591, 227] on input "Karickova" at bounding box center [612, 225] width 187 height 30
type input "Karicka"
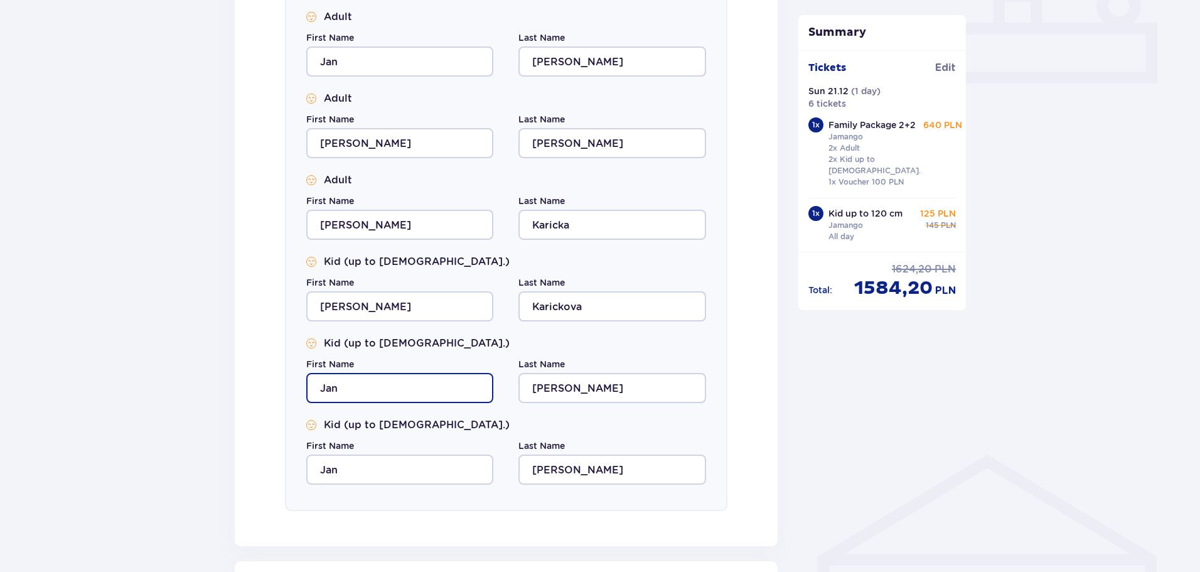
click at [344, 382] on input "Jan" at bounding box center [399, 388] width 187 height 30
type input "[PERSON_NAME]"
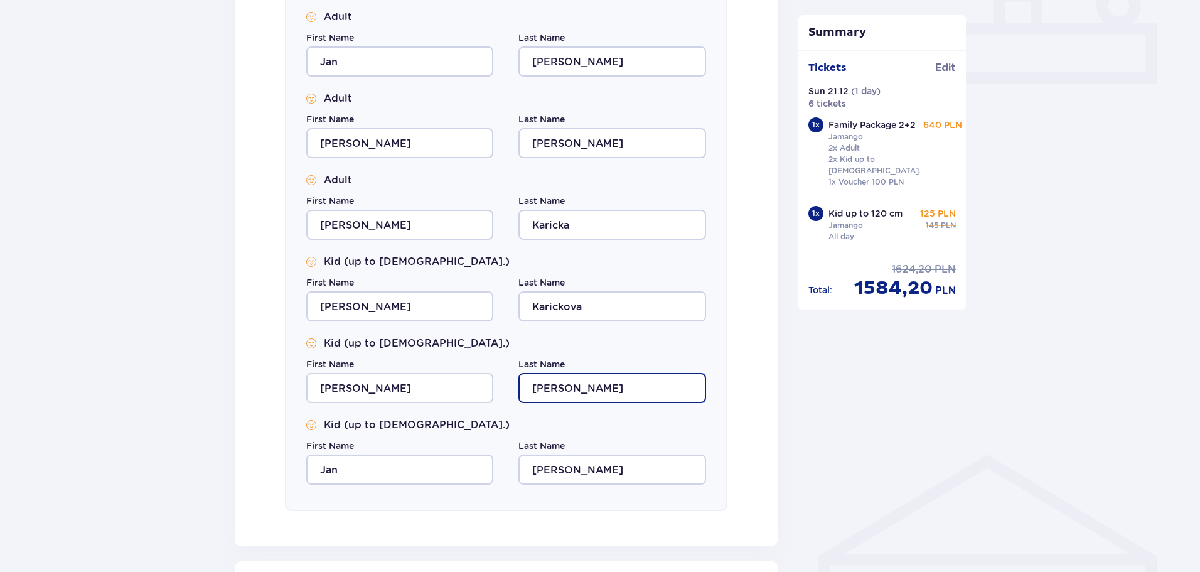
click at [562, 389] on input "[PERSON_NAME]" at bounding box center [612, 388] width 187 height 30
type input "Karickova"
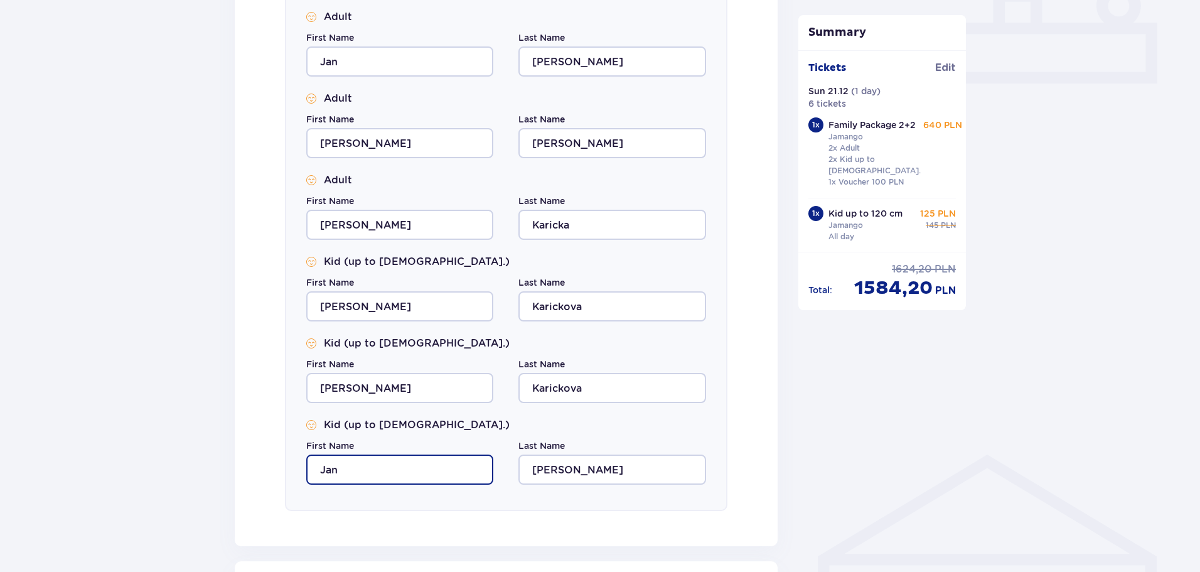
click at [347, 465] on input "Jan" at bounding box center [399, 470] width 187 height 30
type input "J"
type input "[PERSON_NAME]"
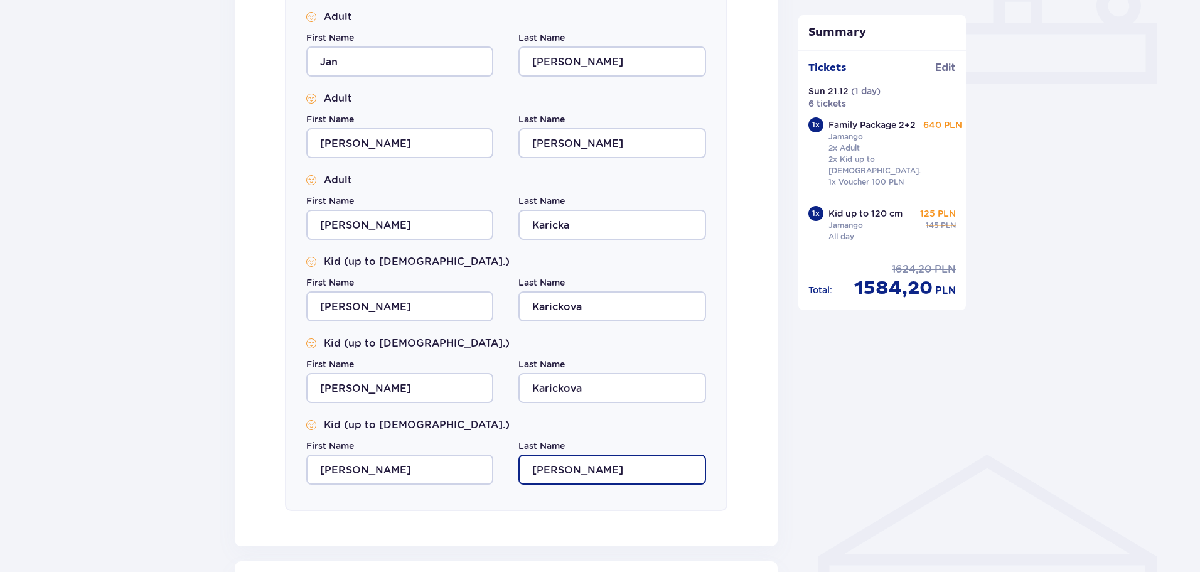
click at [573, 465] on input "[PERSON_NAME]" at bounding box center [612, 470] width 187 height 30
type input "Karicka"
click at [746, 493] on div "Fill in the details of all guests Bungalow nr 1 Adult First Name Jan Last Name …" at bounding box center [506, 207] width 543 height 677
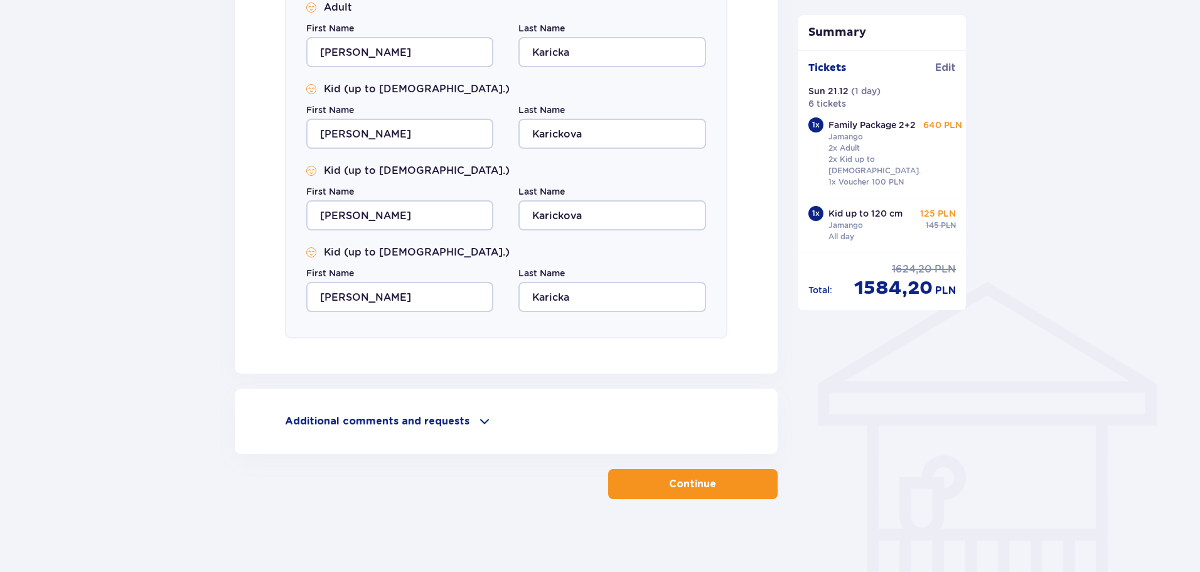
scroll to position [740, 0]
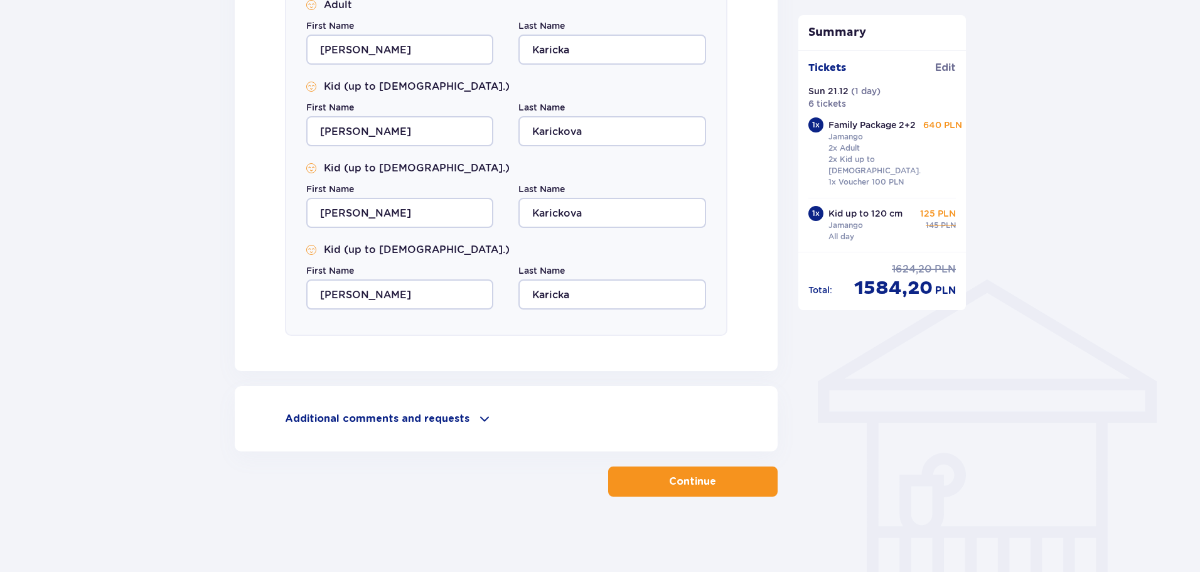
click at [669, 487] on p "Continue" at bounding box center [692, 482] width 47 height 14
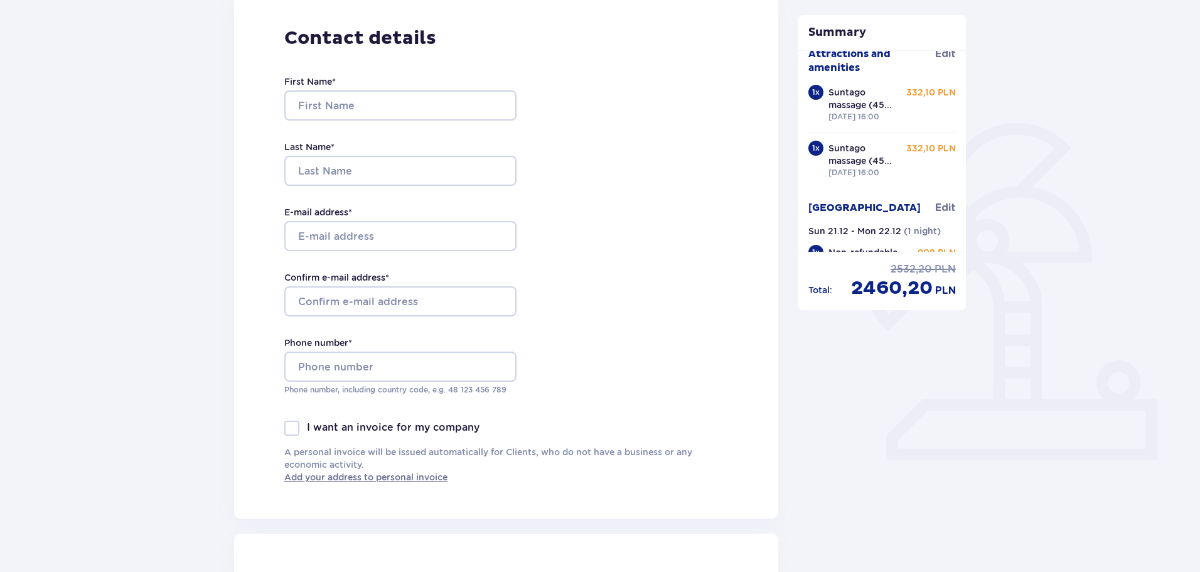
scroll to position [251, 0]
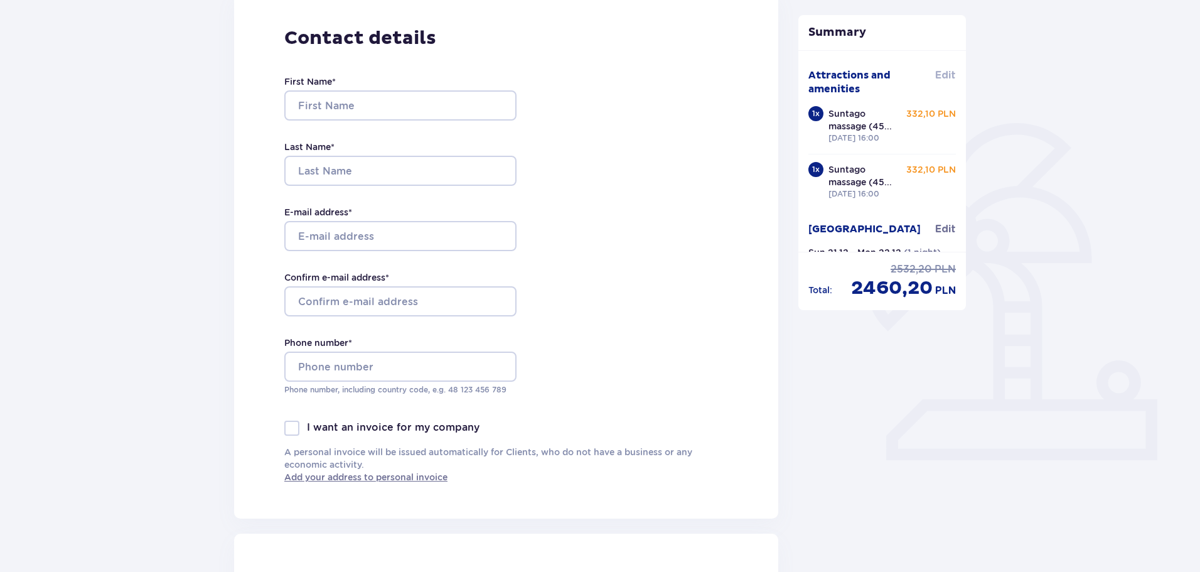
click at [936, 82] on span "Edit" at bounding box center [945, 75] width 21 height 14
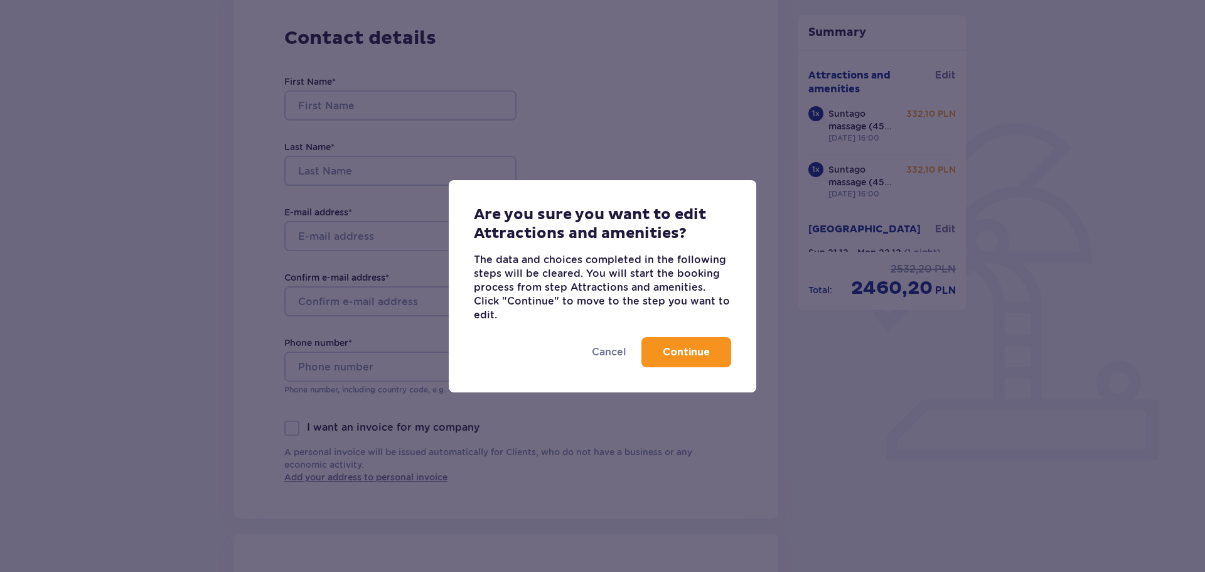
click at [674, 347] on p "Continue" at bounding box center [686, 352] width 47 height 14
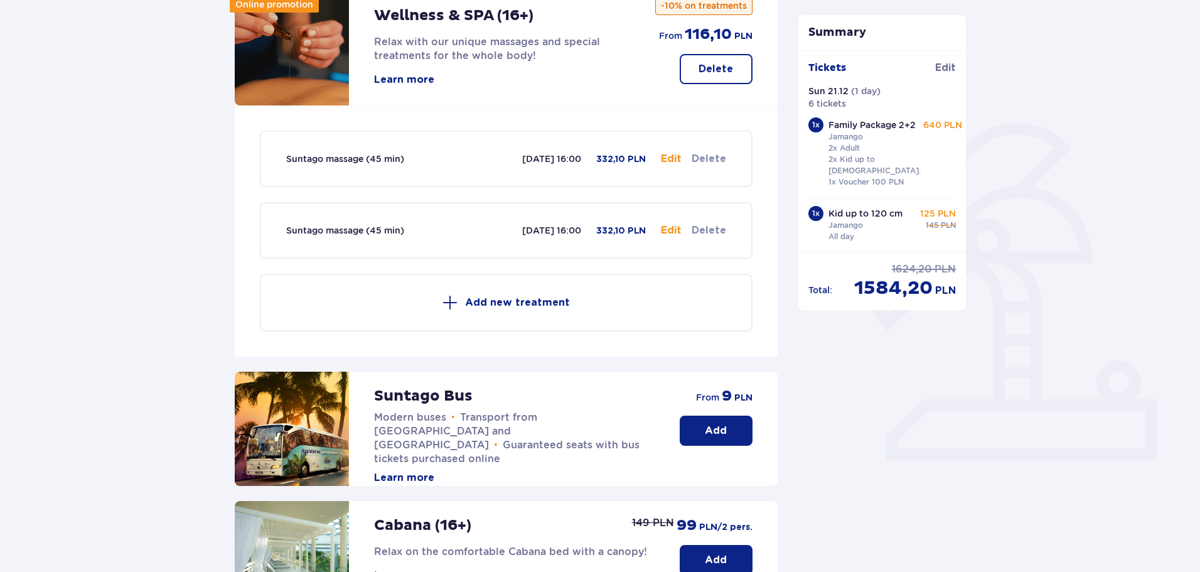
click at [706, 156] on button "Delete" at bounding box center [709, 159] width 35 height 14
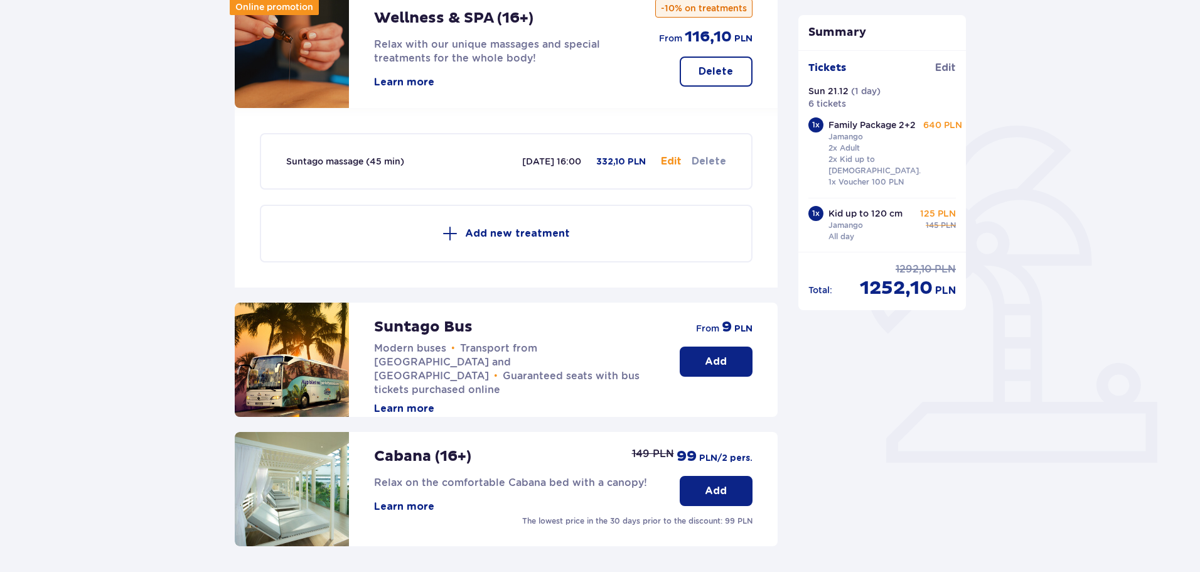
scroll to position [164, 0]
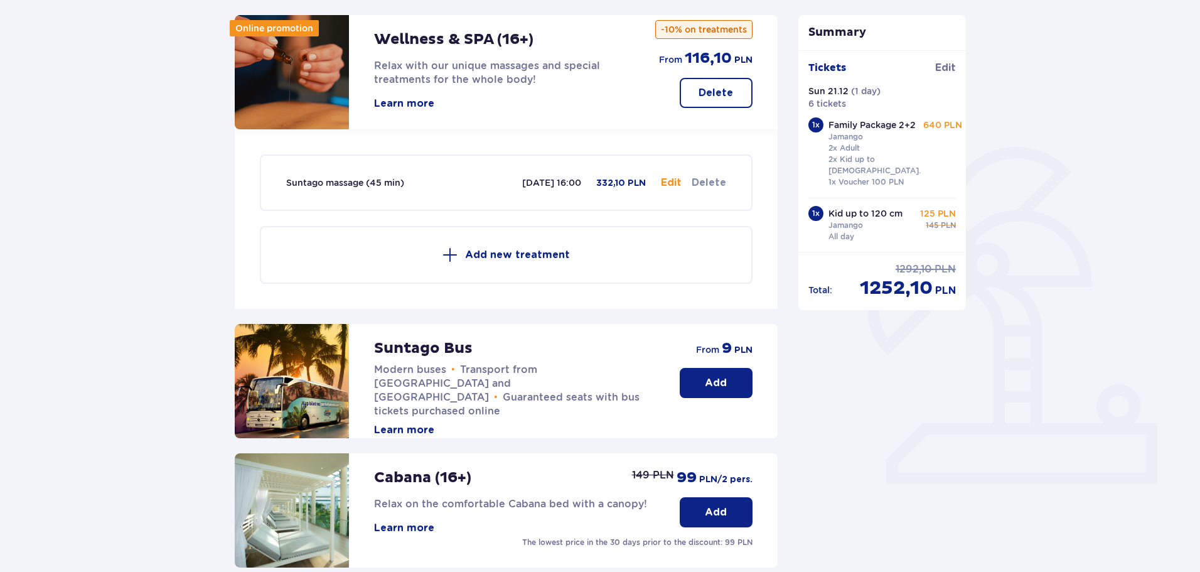
click at [708, 182] on button "Delete" at bounding box center [709, 183] width 35 height 14
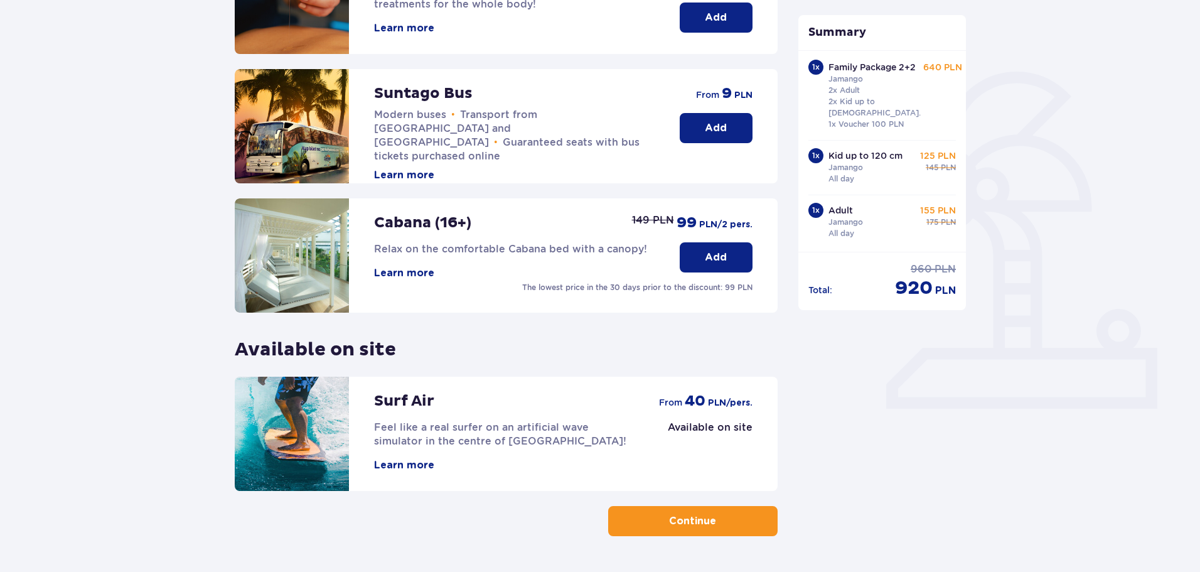
scroll to position [279, 0]
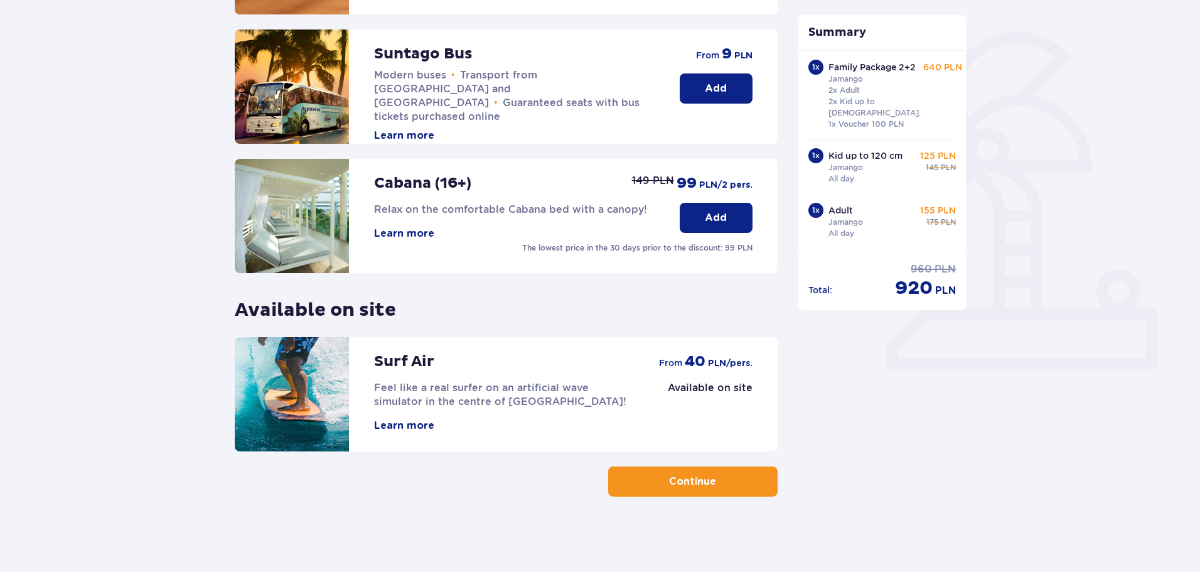
click at [669, 484] on p "Continue" at bounding box center [692, 482] width 47 height 14
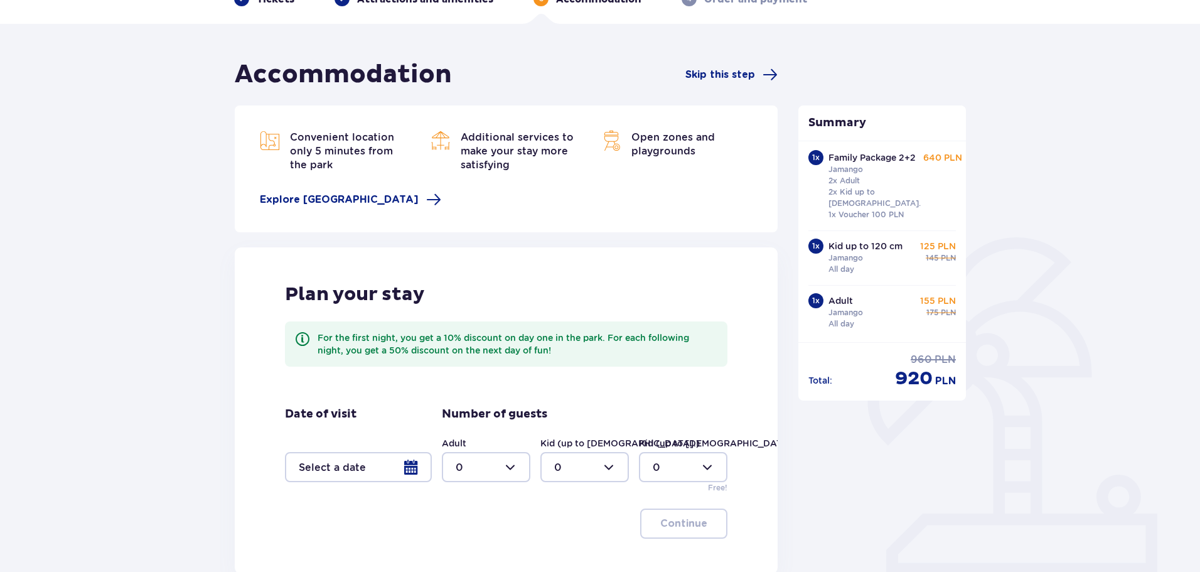
scroll to position [188, 0]
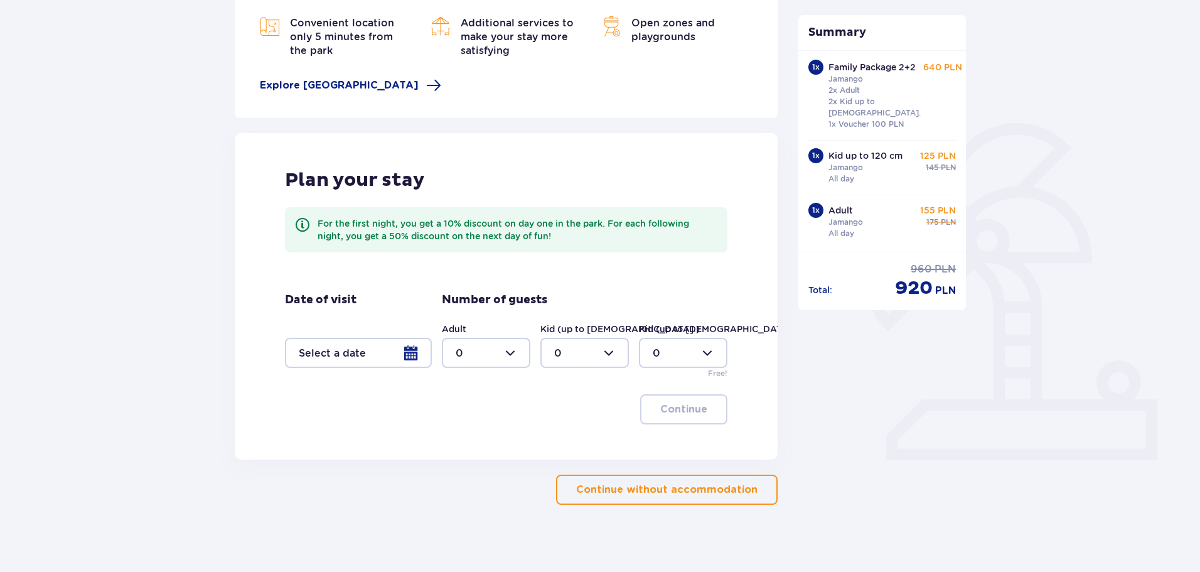
click at [414, 350] on div at bounding box center [358, 353] width 147 height 30
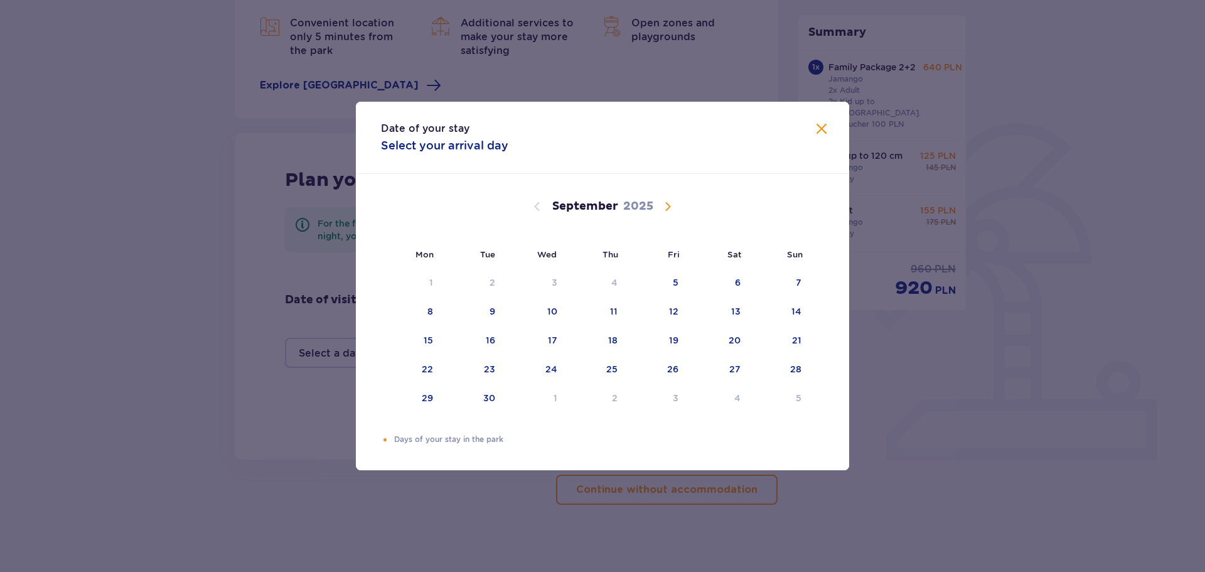
click at [671, 202] on span "Calendar" at bounding box center [667, 206] width 15 height 15
click at [666, 203] on span "Calendar" at bounding box center [667, 206] width 15 height 15
click at [665, 203] on span "Calendar" at bounding box center [667, 206] width 15 height 15
click at [785, 342] on div "Choose Sunday, December 21, 2025 as your check-in date. It’s available." at bounding box center [785, 341] width 8 height 8
click at [422, 372] on div "22" at bounding box center [411, 370] width 61 height 28
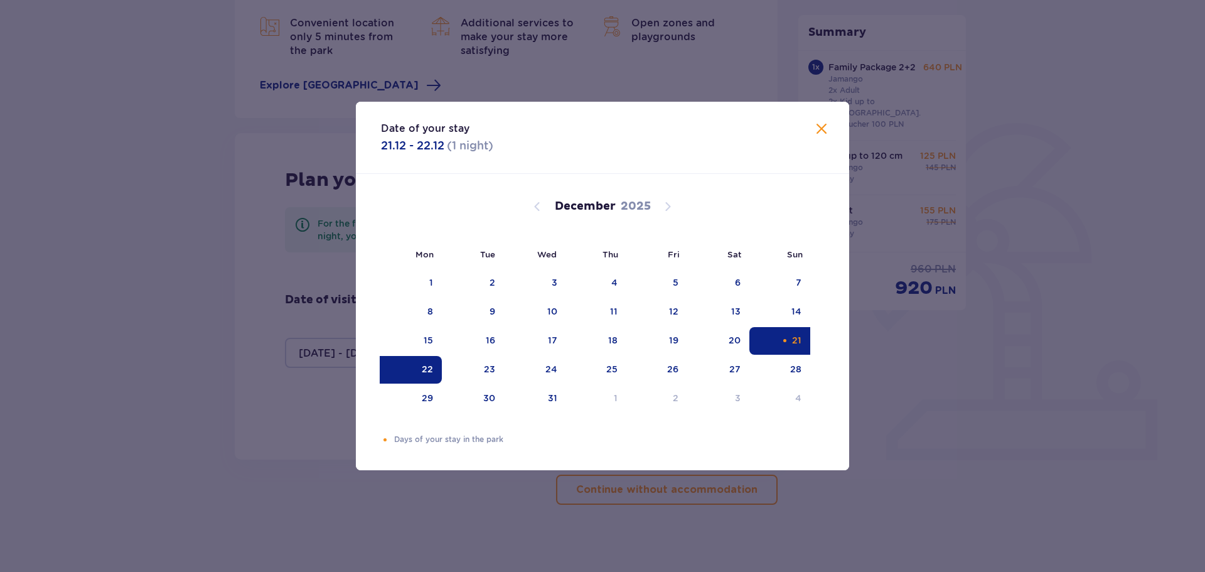
type input "21.12.25 - 22.12.25"
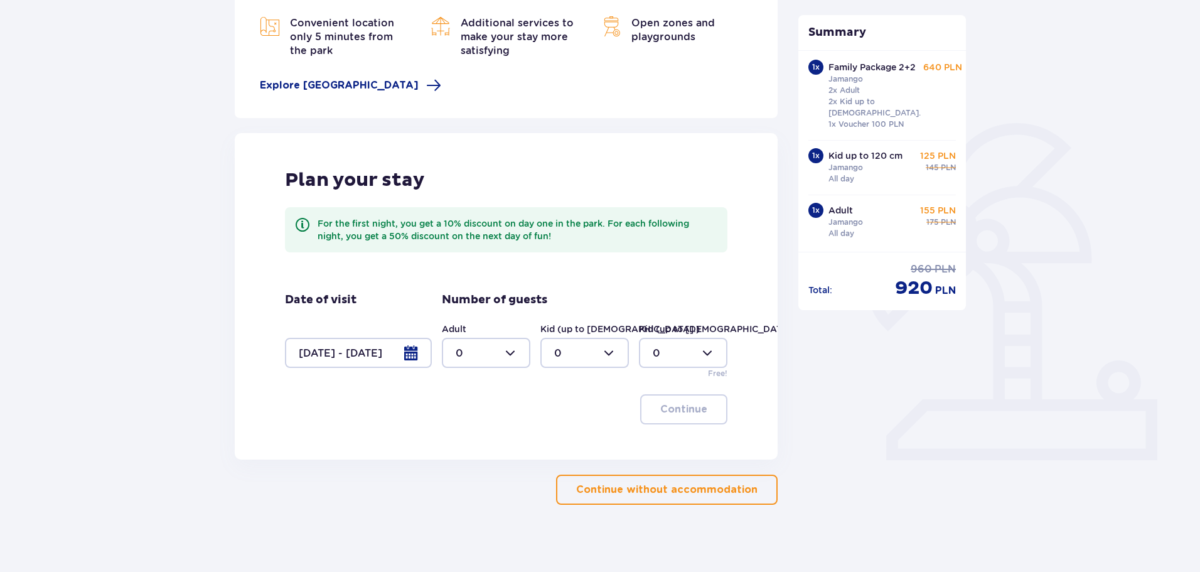
click at [477, 355] on div at bounding box center [486, 353] width 89 height 30
click at [455, 465] on span "3" at bounding box center [486, 470] width 86 height 26
type input "3"
click at [560, 346] on div at bounding box center [585, 353] width 89 height 30
click at [561, 475] on div "3" at bounding box center [584, 470] width 61 height 14
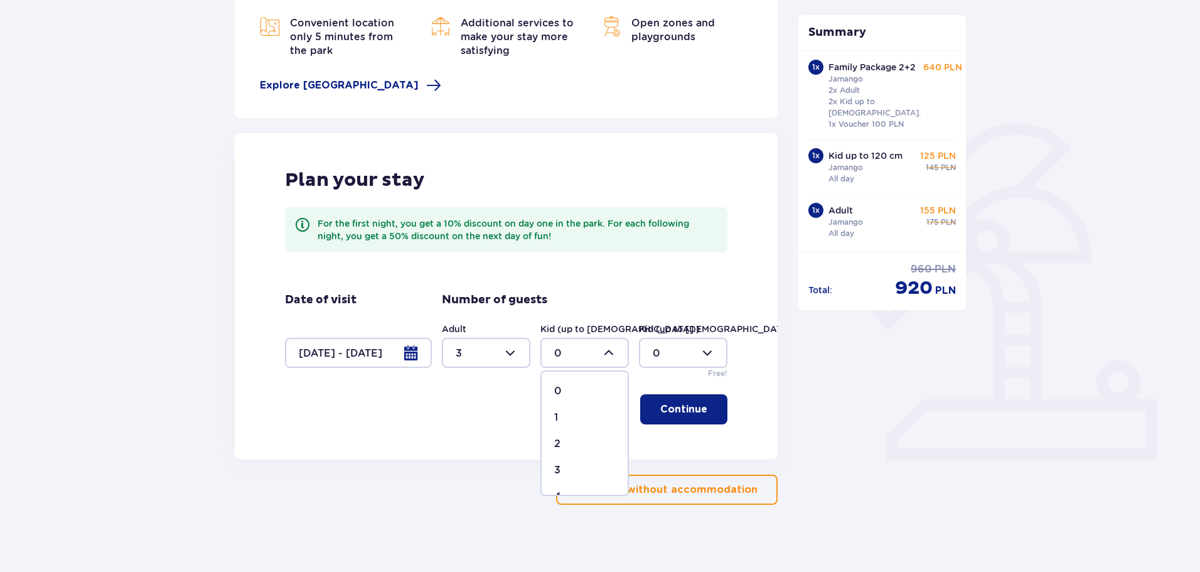
type input "3"
click at [694, 411] on p "Continue" at bounding box center [683, 409] width 47 height 14
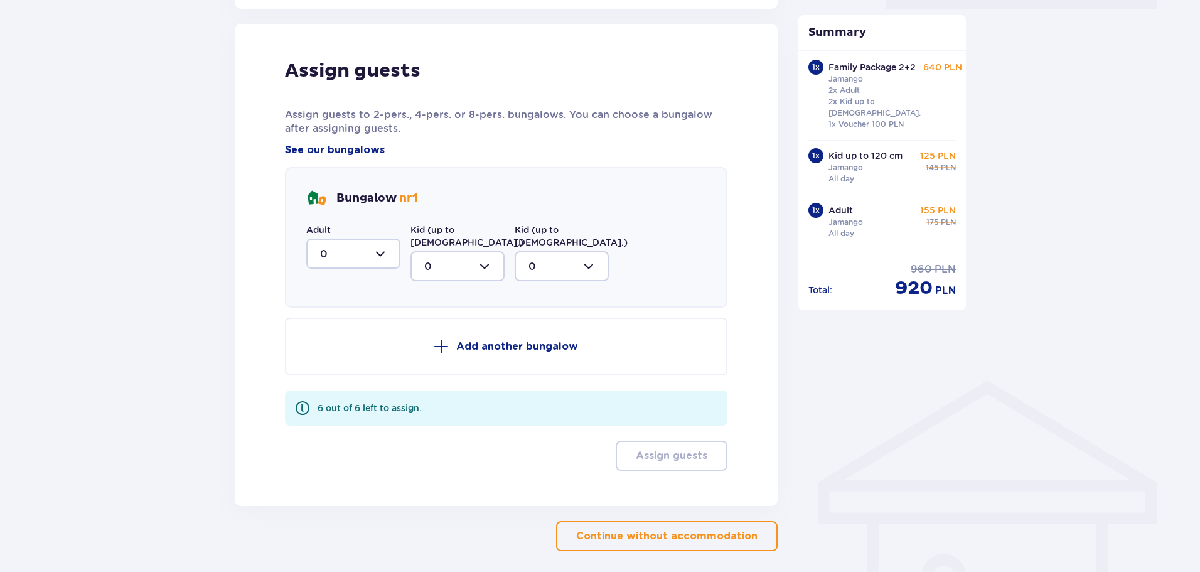
scroll to position [648, 0]
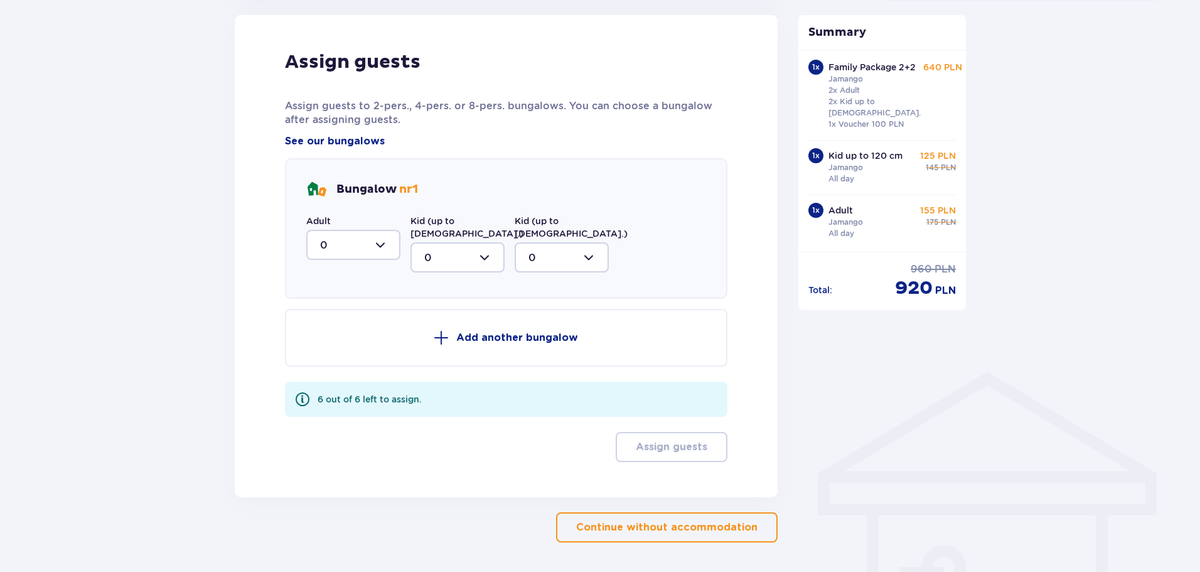
click at [369, 245] on div at bounding box center [353, 245] width 94 height 30
click at [334, 363] on div "3" at bounding box center [353, 362] width 67 height 14
type input "3"
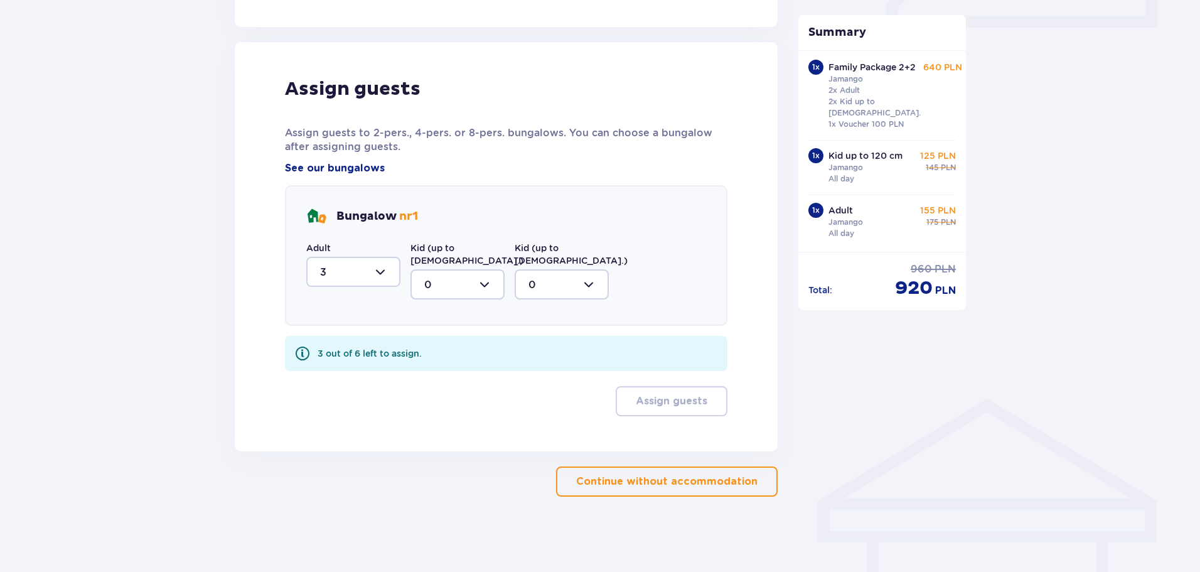
scroll to position [608, 0]
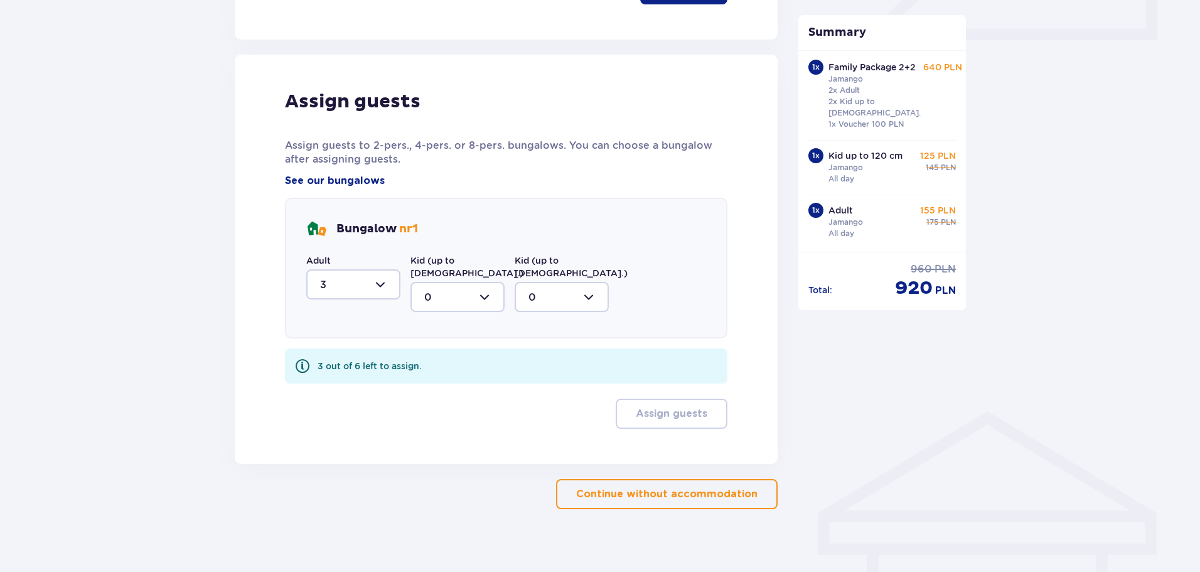
click at [468, 290] on div at bounding box center [458, 297] width 94 height 30
click at [423, 401] on span "3" at bounding box center [458, 414] width 92 height 26
type input "3"
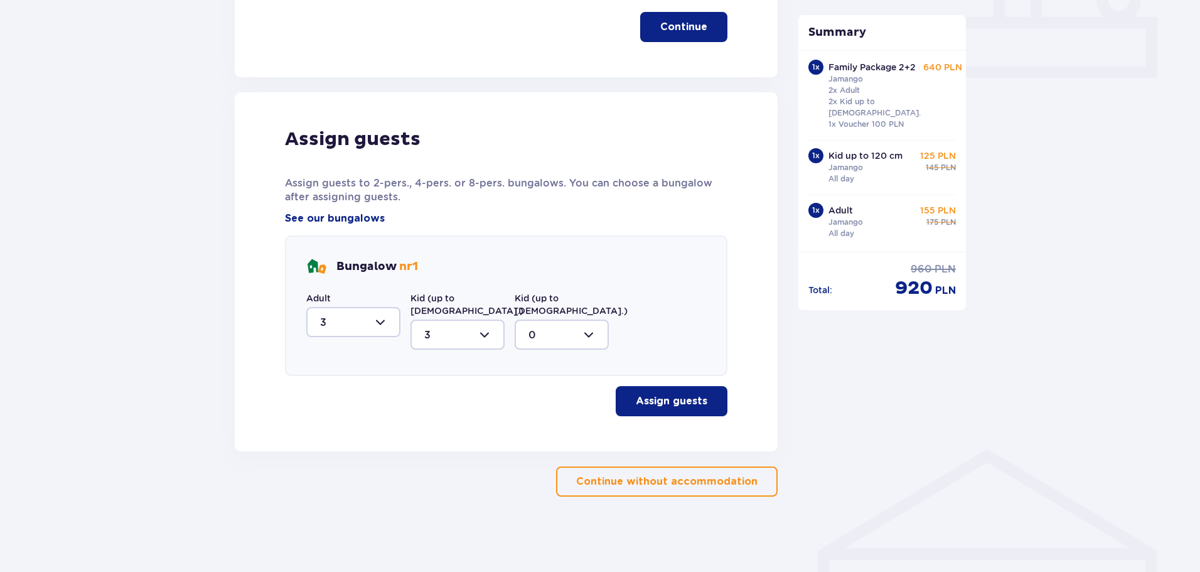
scroll to position [558, 0]
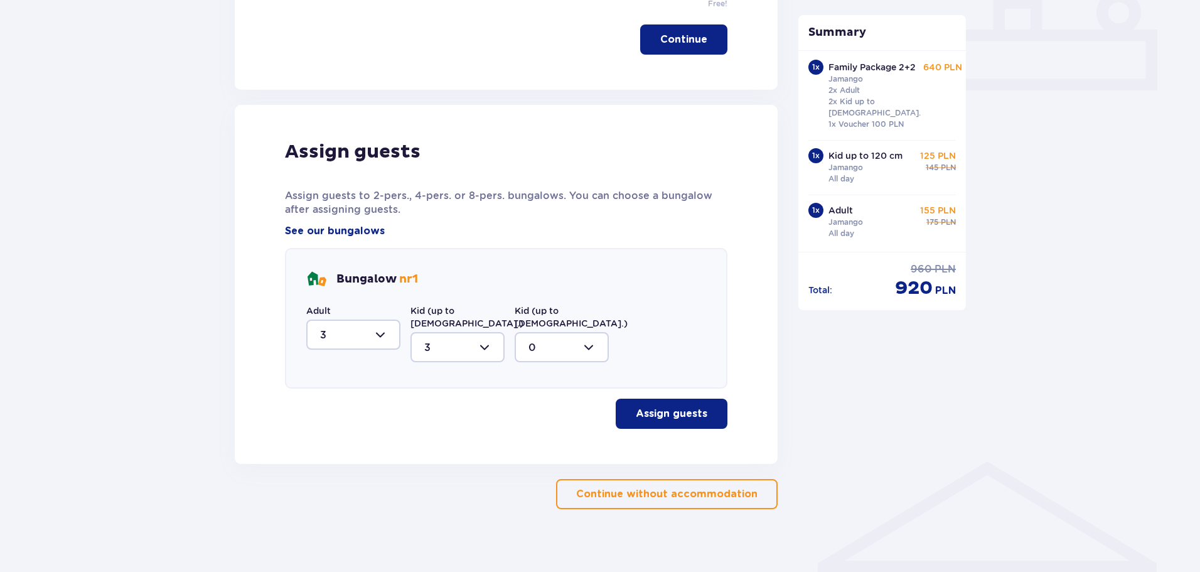
click at [682, 407] on p "Assign guests" at bounding box center [672, 414] width 72 height 14
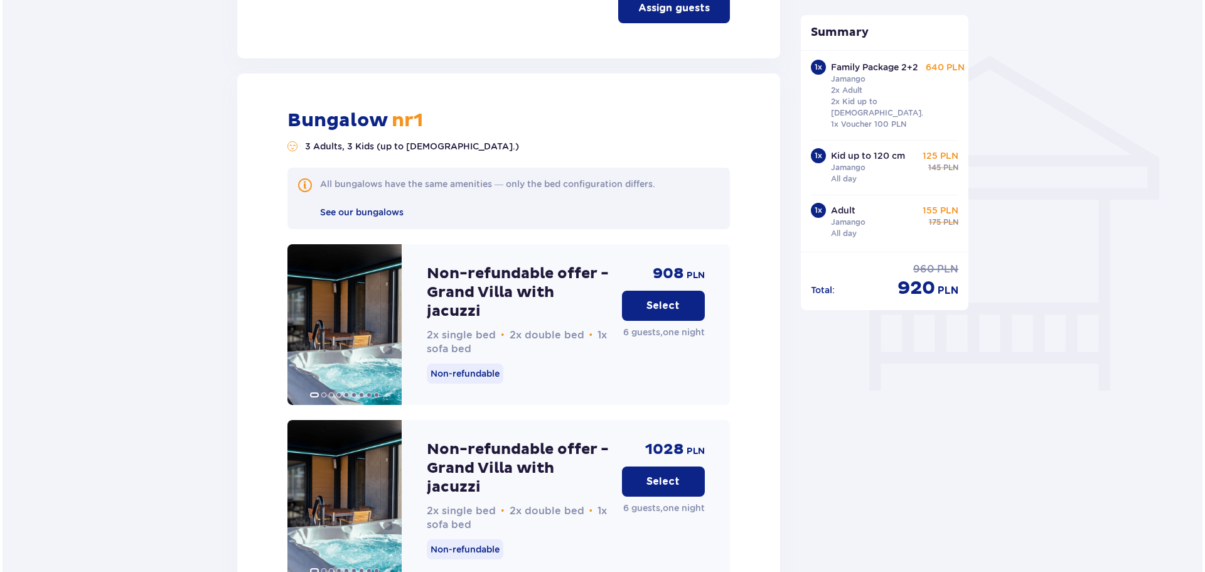
scroll to position [1010, 0]
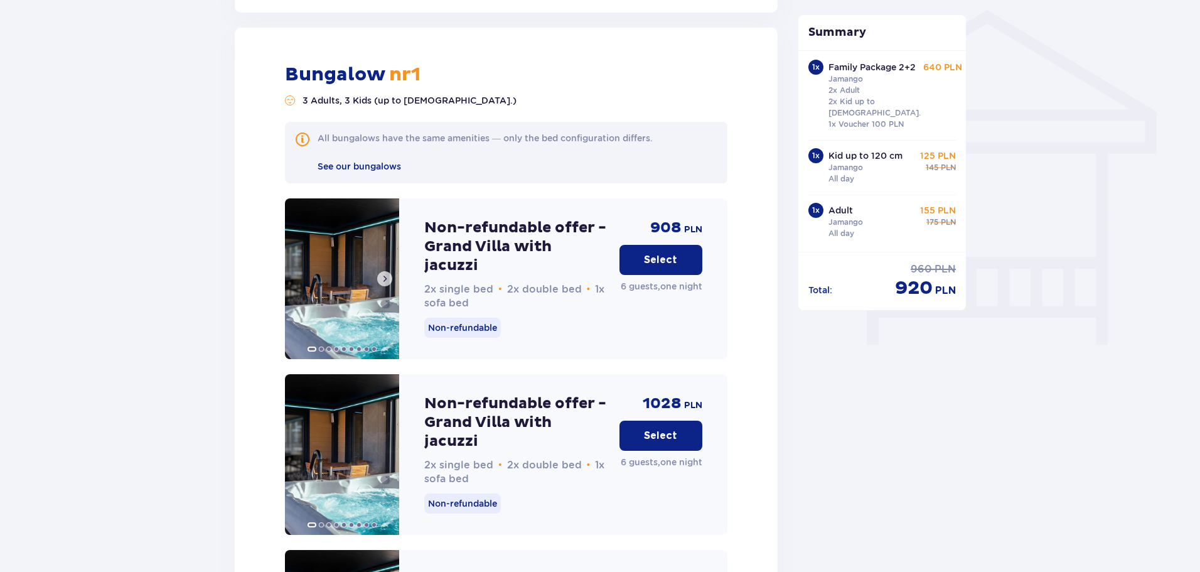
click at [386, 274] on span at bounding box center [385, 279] width 10 height 10
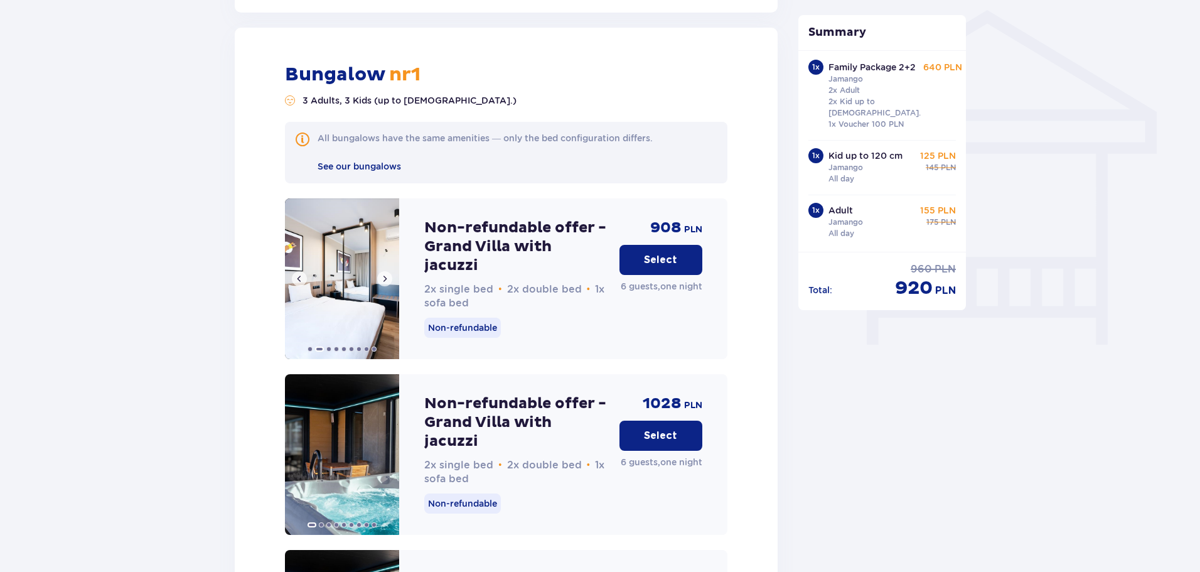
click at [386, 274] on span at bounding box center [385, 279] width 10 height 10
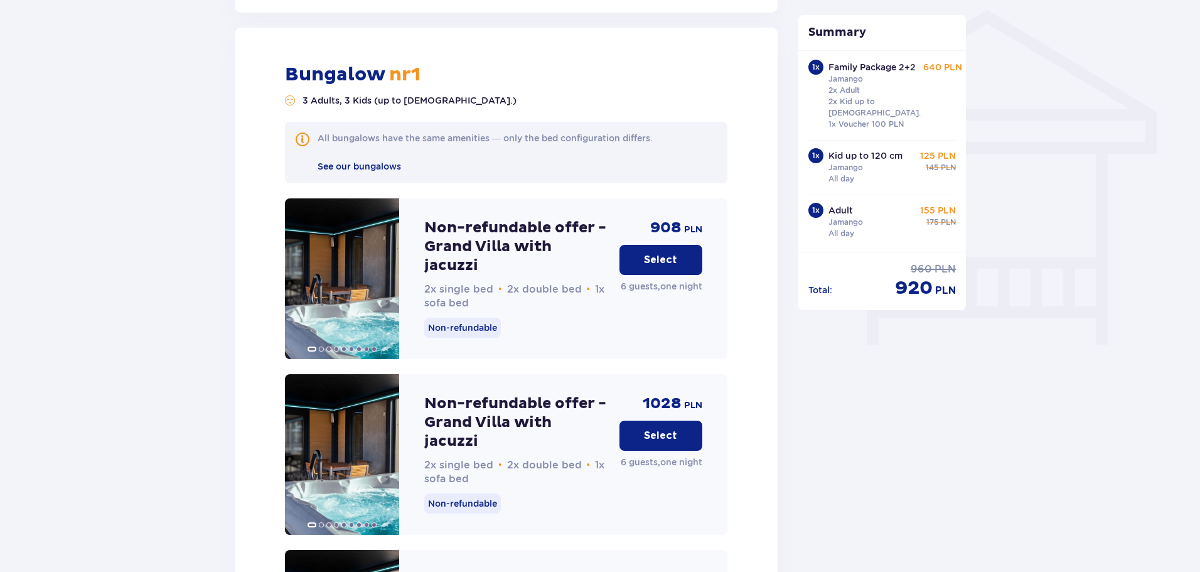
click at [384, 274] on span at bounding box center [385, 279] width 10 height 10
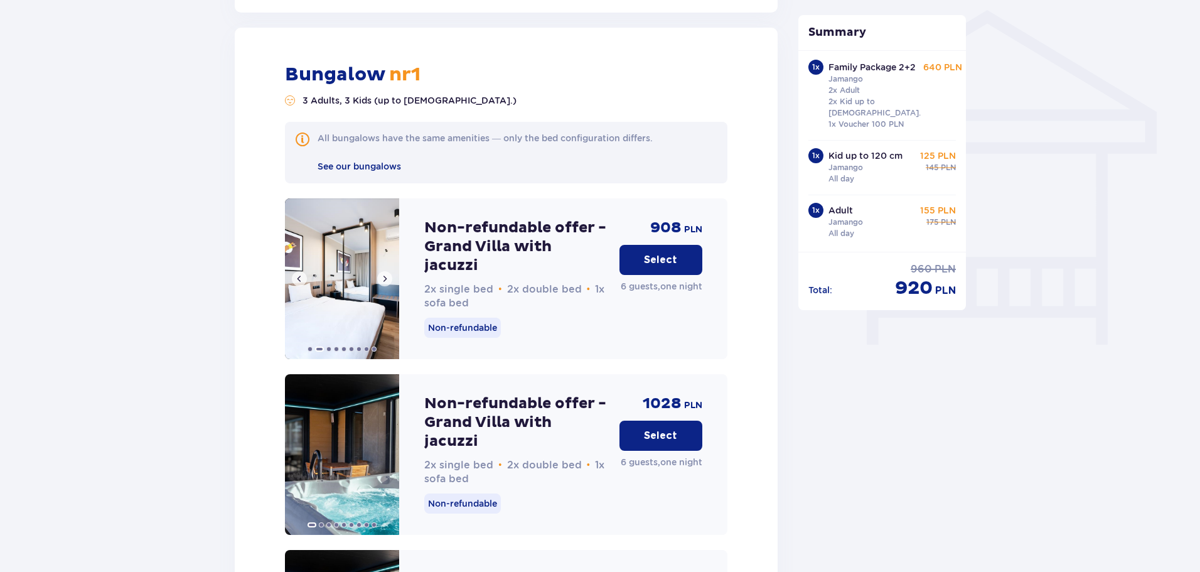
drag, startPoint x: 387, startPoint y: 272, endPoint x: 385, endPoint y: 266, distance: 6.6
click at [385, 274] on span at bounding box center [385, 279] width 10 height 10
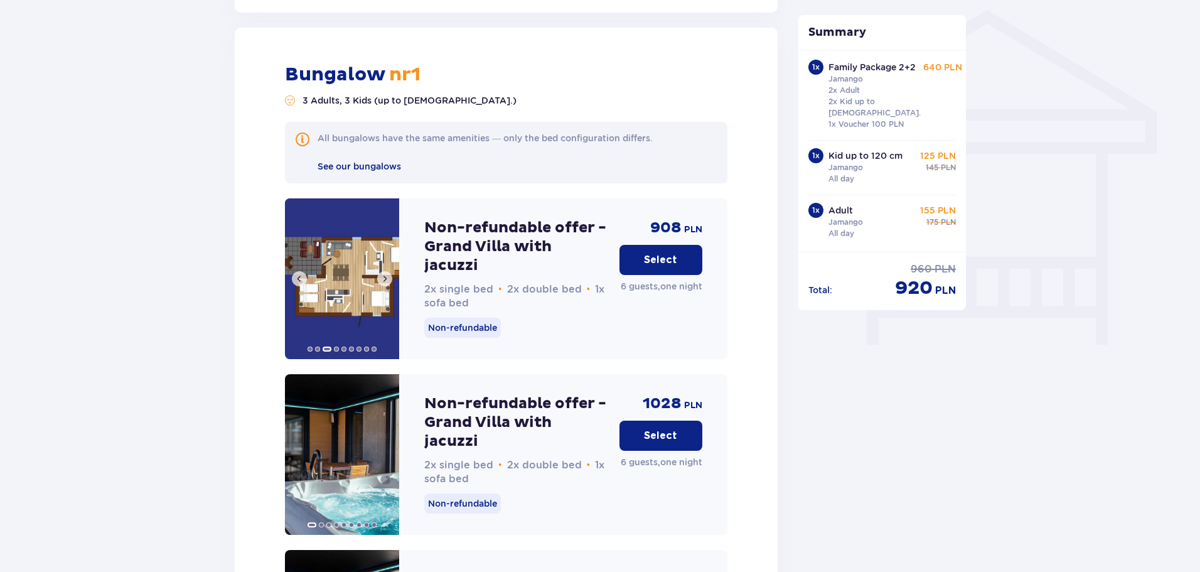
click at [385, 274] on span at bounding box center [385, 279] width 10 height 10
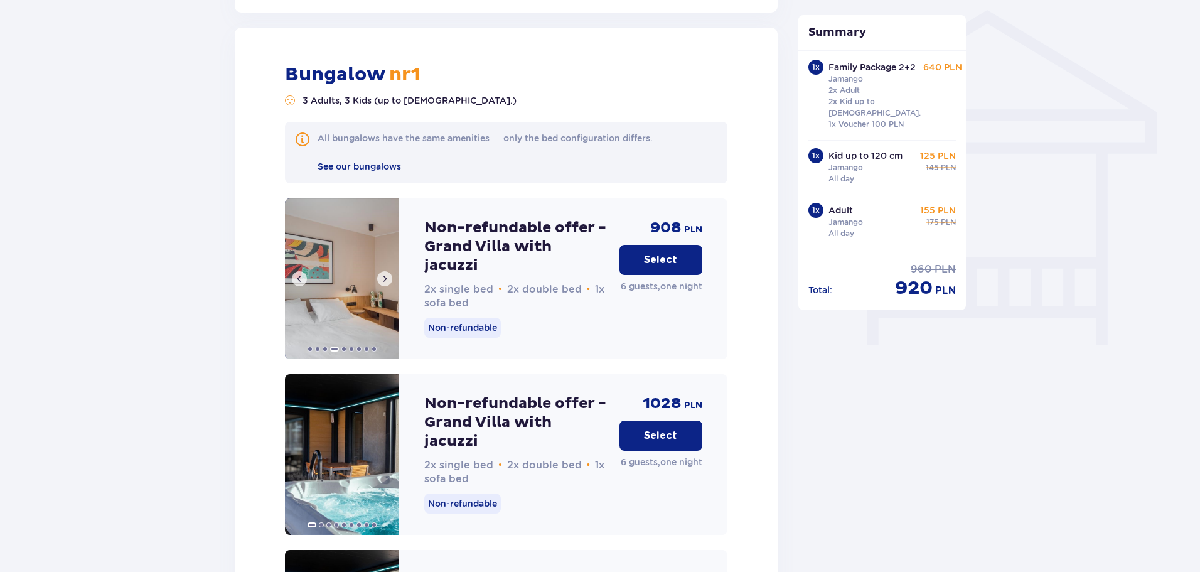
click at [385, 274] on span at bounding box center [385, 279] width 10 height 10
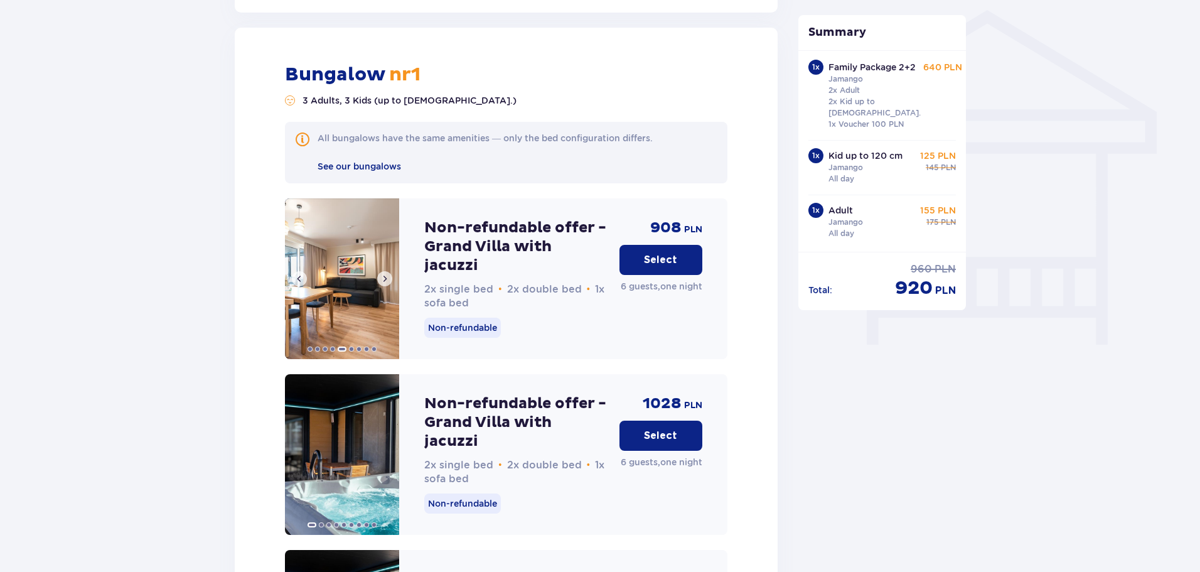
click at [385, 274] on span at bounding box center [385, 279] width 10 height 10
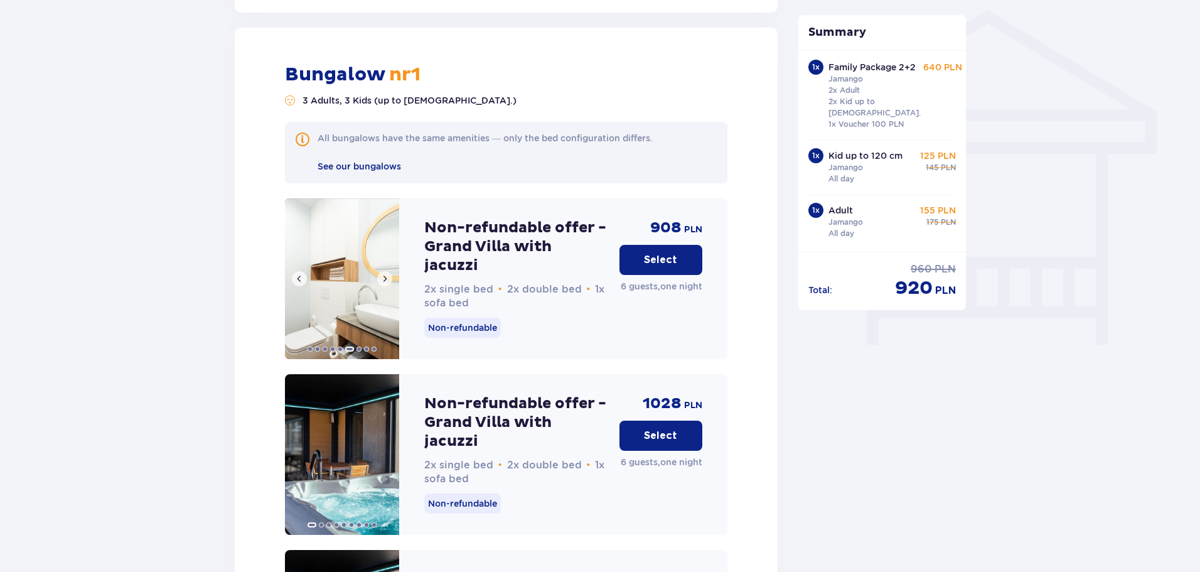
click at [385, 274] on span at bounding box center [385, 279] width 10 height 10
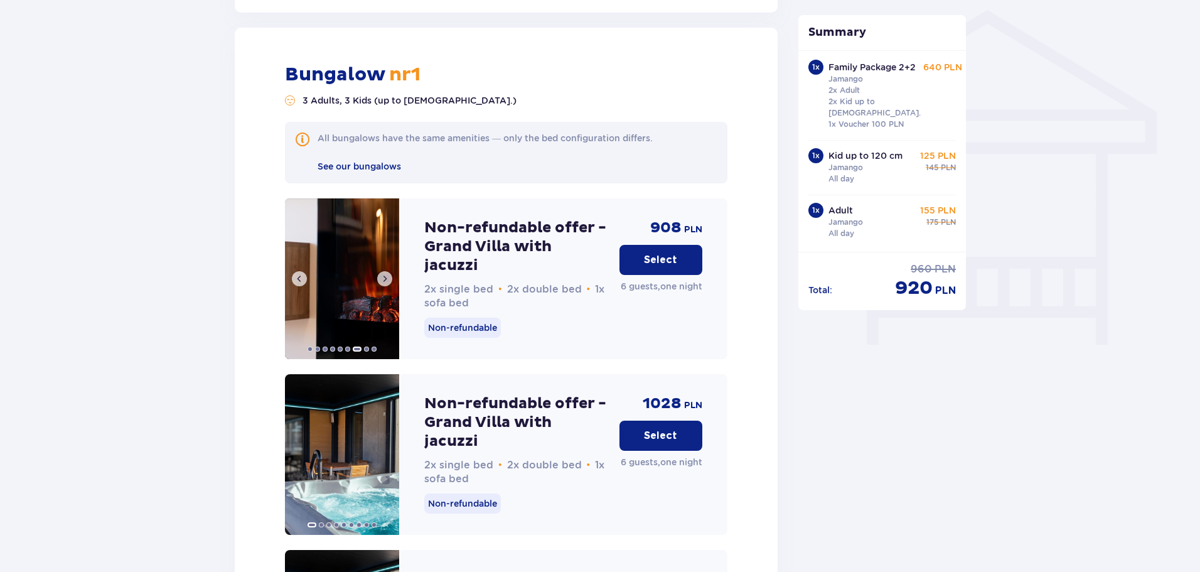
click at [385, 274] on span at bounding box center [385, 279] width 10 height 10
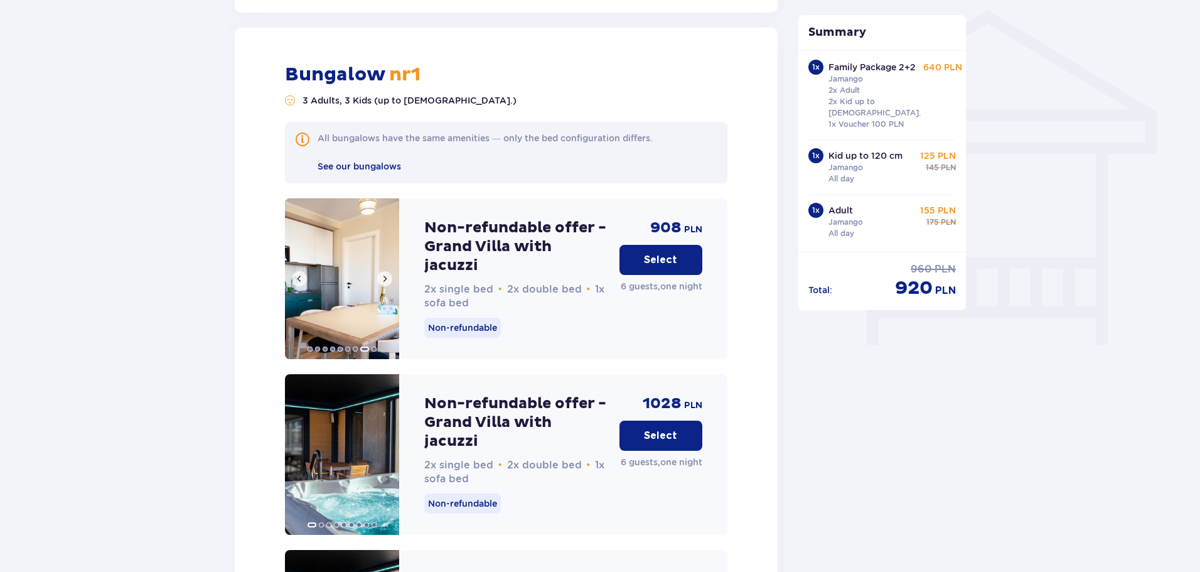
click at [385, 274] on span at bounding box center [385, 279] width 10 height 10
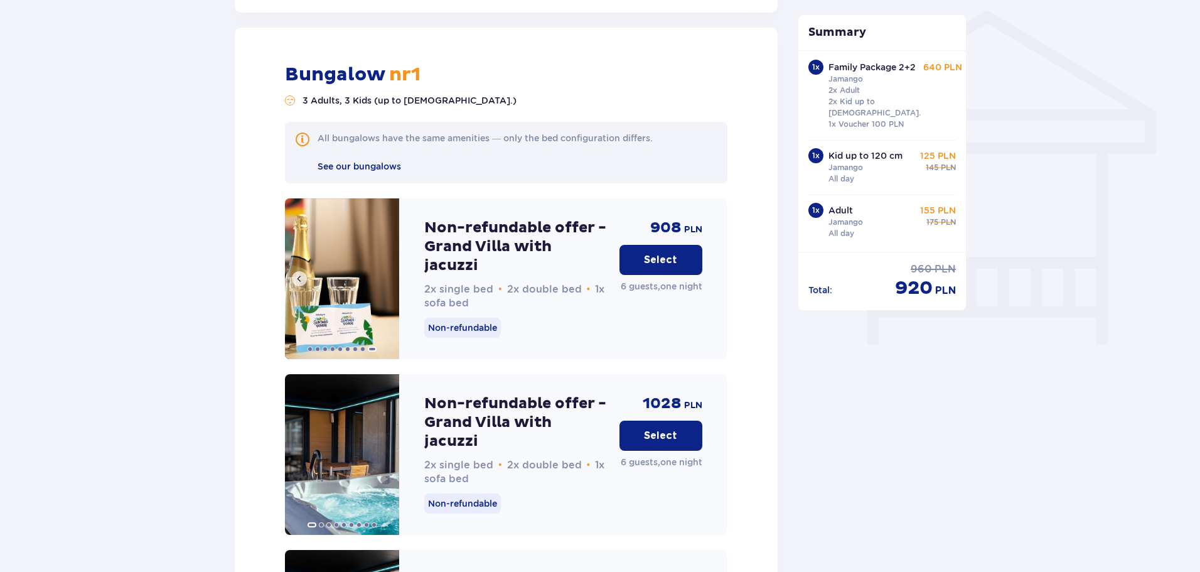
click at [385, 269] on img at bounding box center [342, 278] width 114 height 161
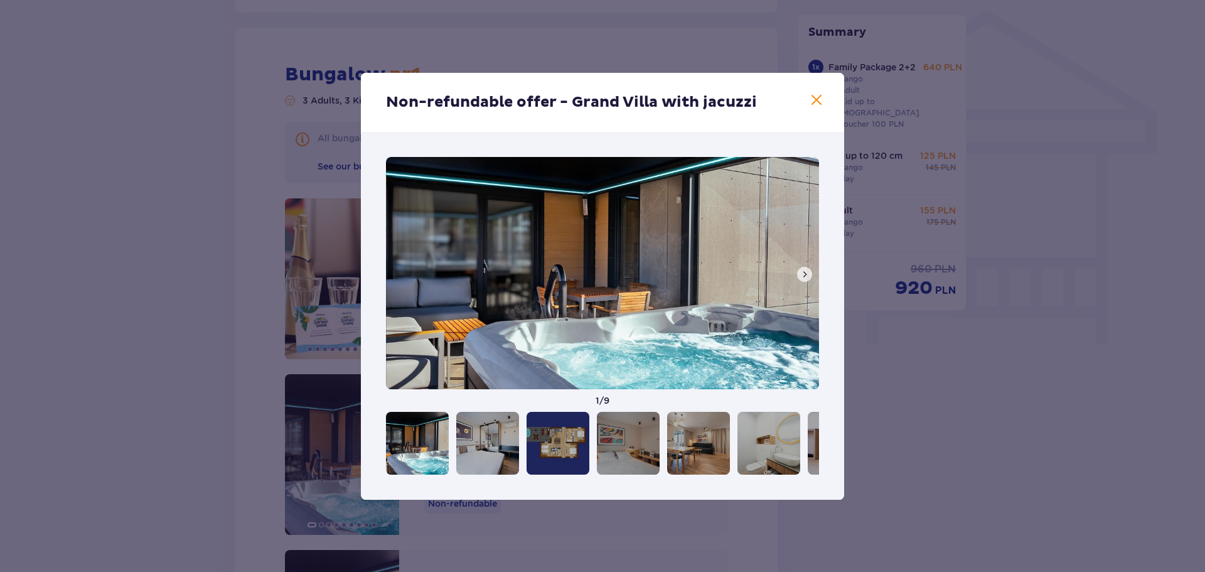
click at [814, 98] on span at bounding box center [816, 100] width 15 height 15
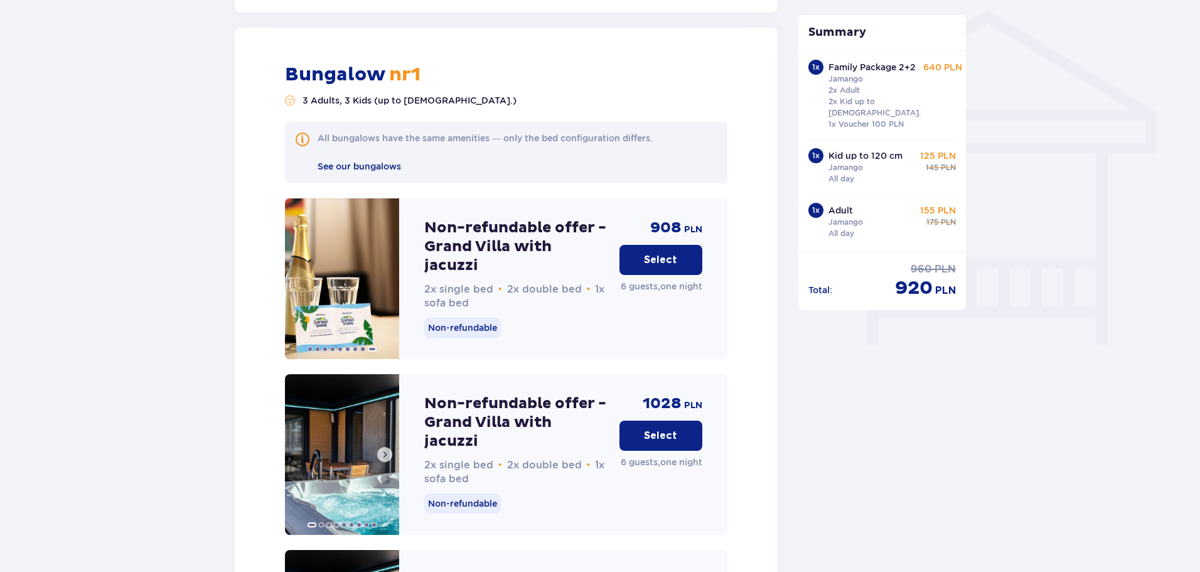
click at [388, 450] on span at bounding box center [385, 455] width 10 height 10
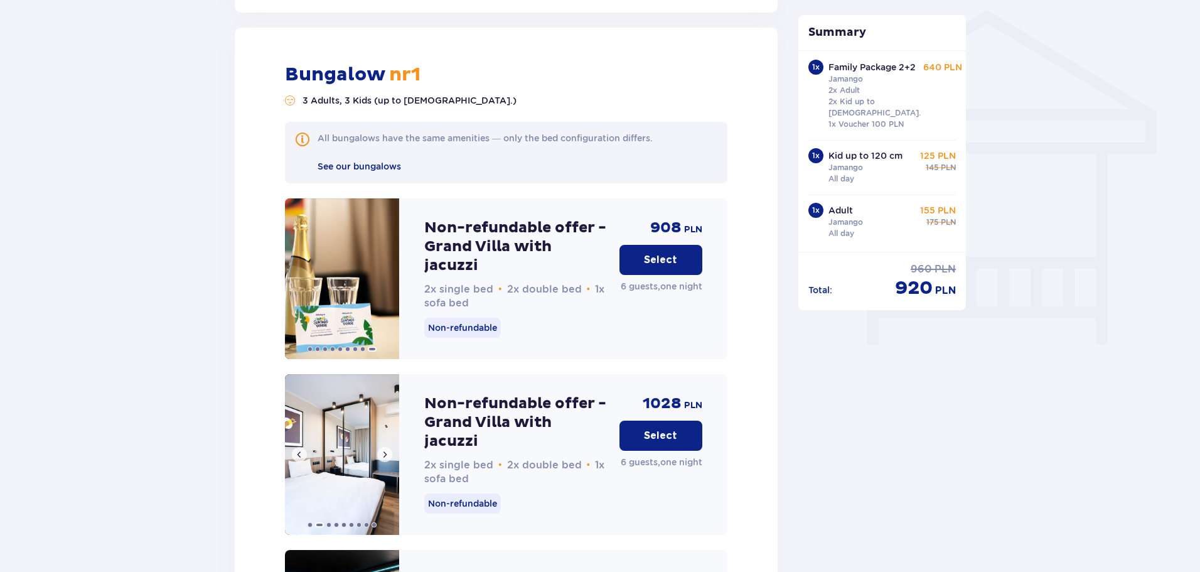
click at [388, 450] on span at bounding box center [385, 455] width 10 height 10
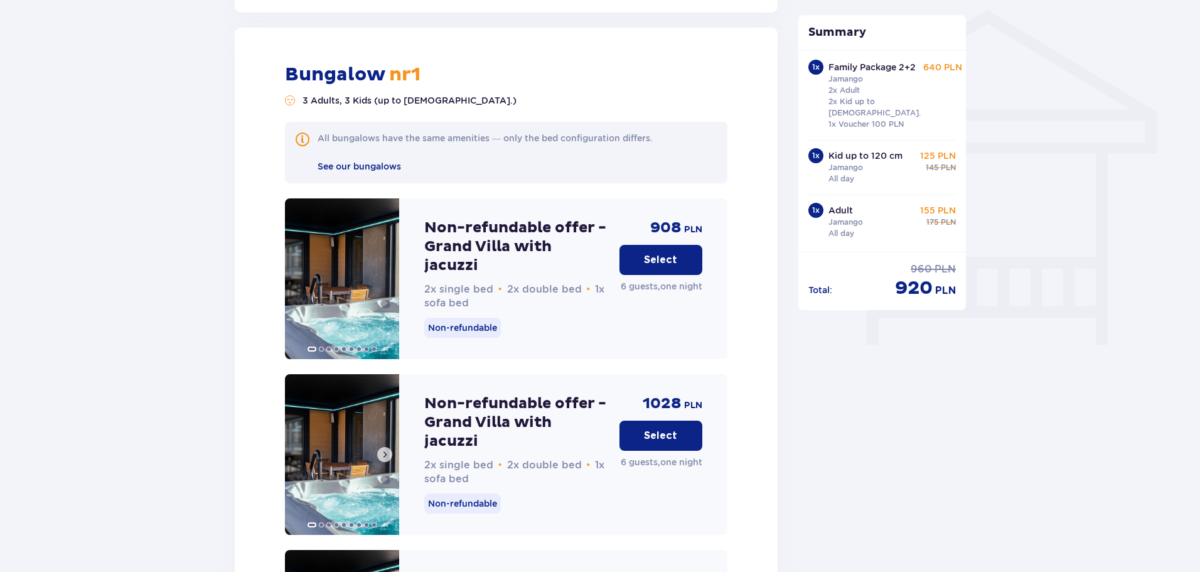
click at [383, 450] on span at bounding box center [385, 455] width 10 height 10
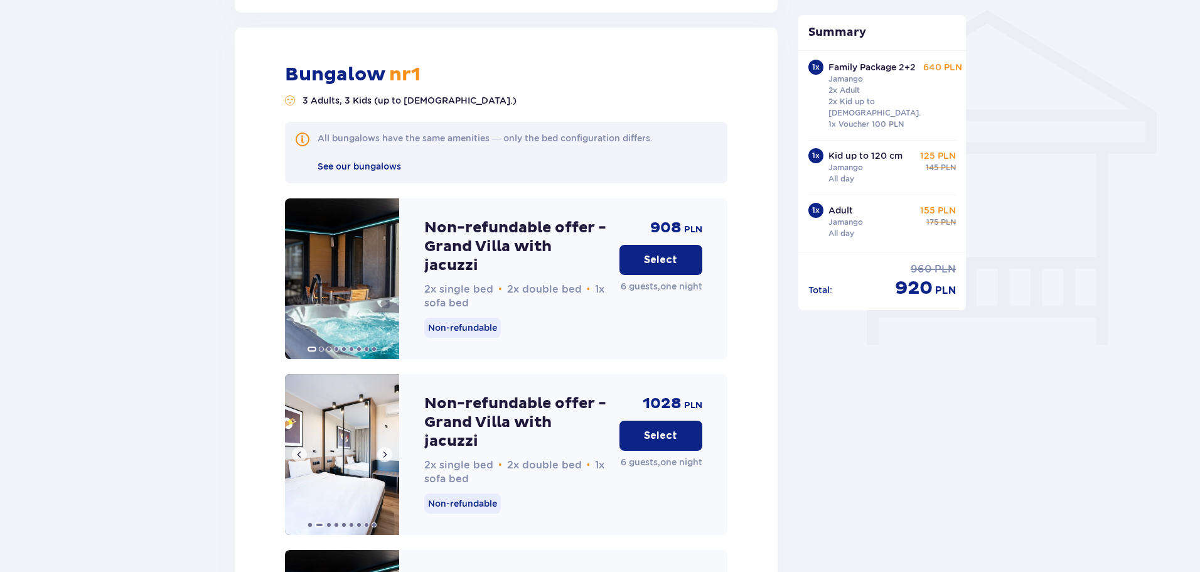
click at [383, 450] on span at bounding box center [385, 455] width 10 height 10
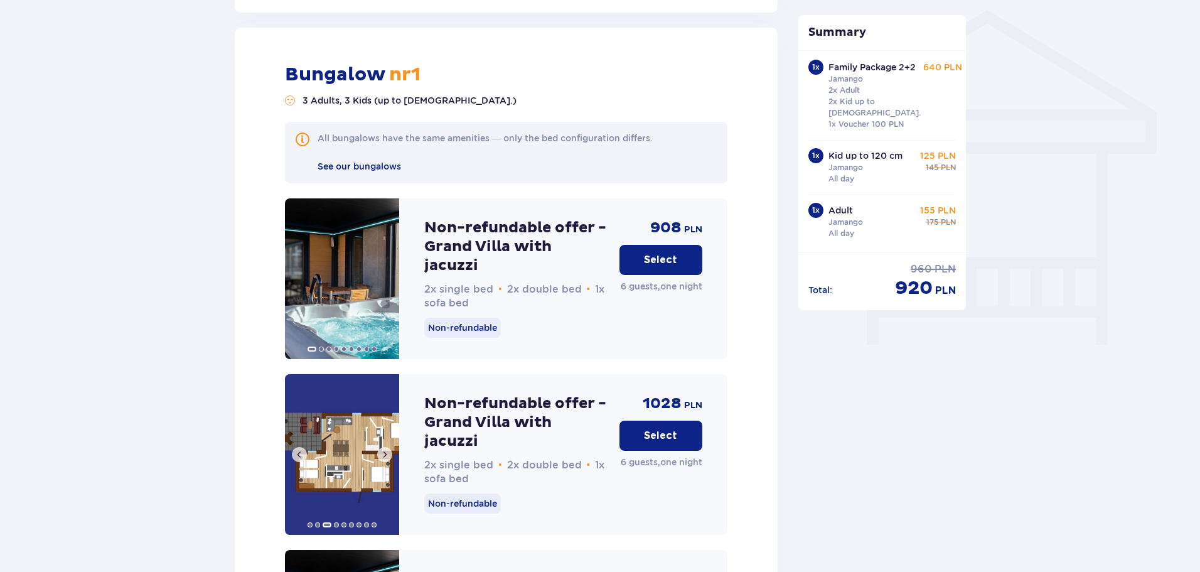
click at [383, 450] on span at bounding box center [385, 455] width 10 height 10
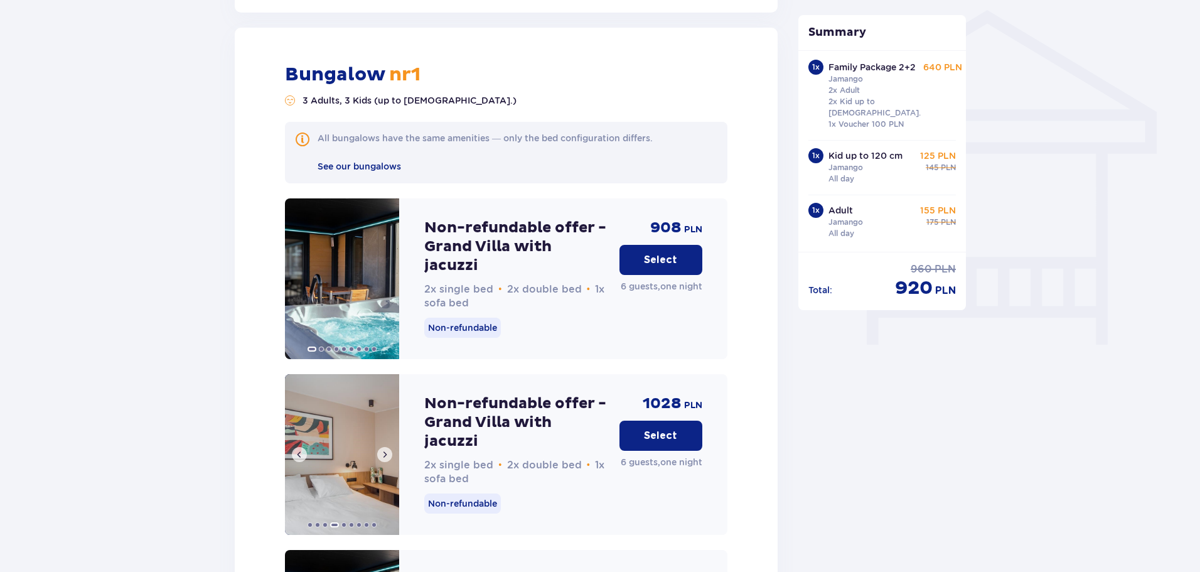
click at [383, 450] on span at bounding box center [385, 455] width 10 height 10
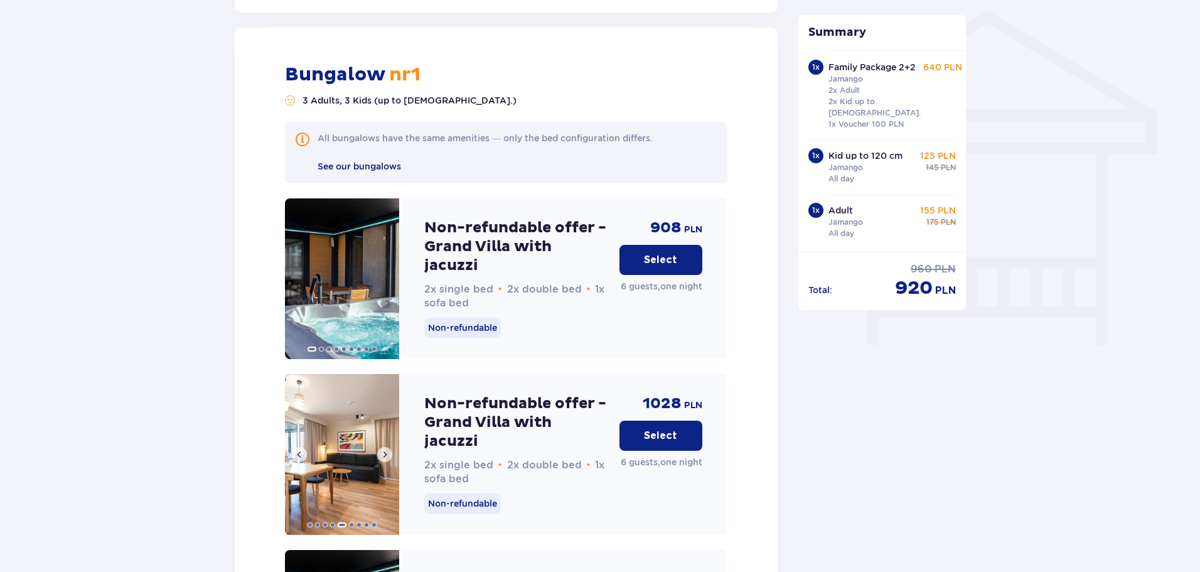
click at [383, 450] on span at bounding box center [385, 455] width 10 height 10
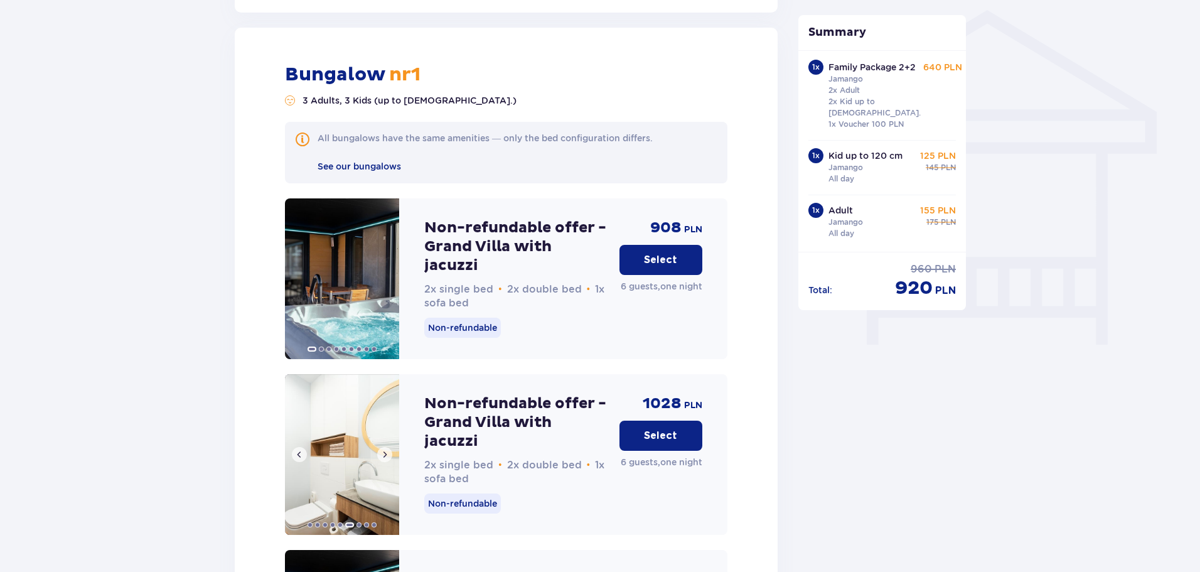
click at [383, 450] on span at bounding box center [385, 455] width 10 height 10
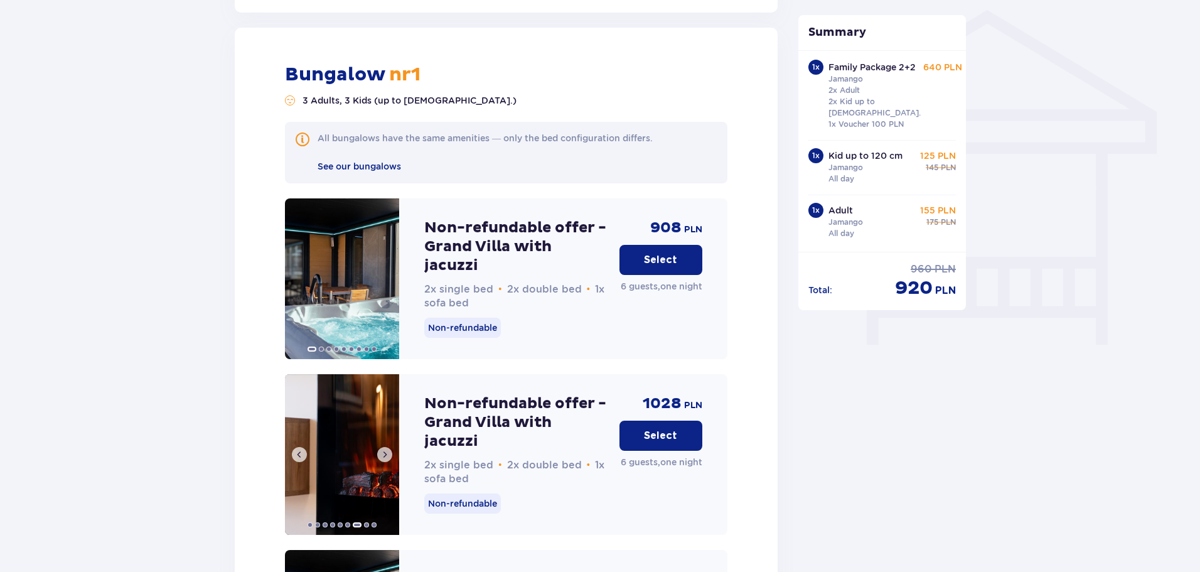
click at [383, 450] on span at bounding box center [385, 455] width 10 height 10
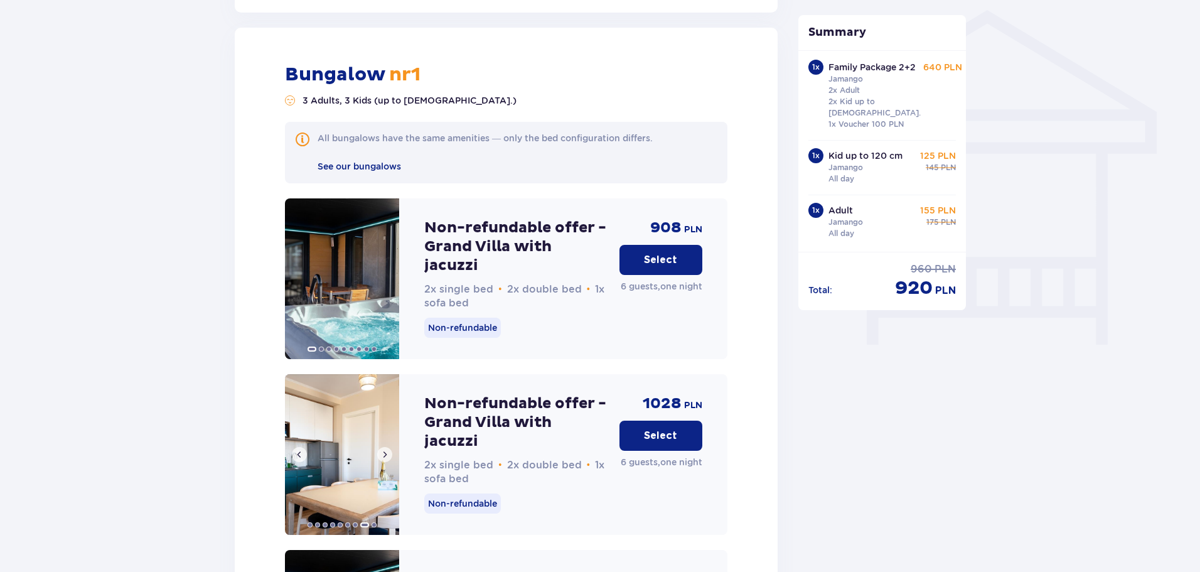
click at [383, 450] on span at bounding box center [385, 455] width 10 height 10
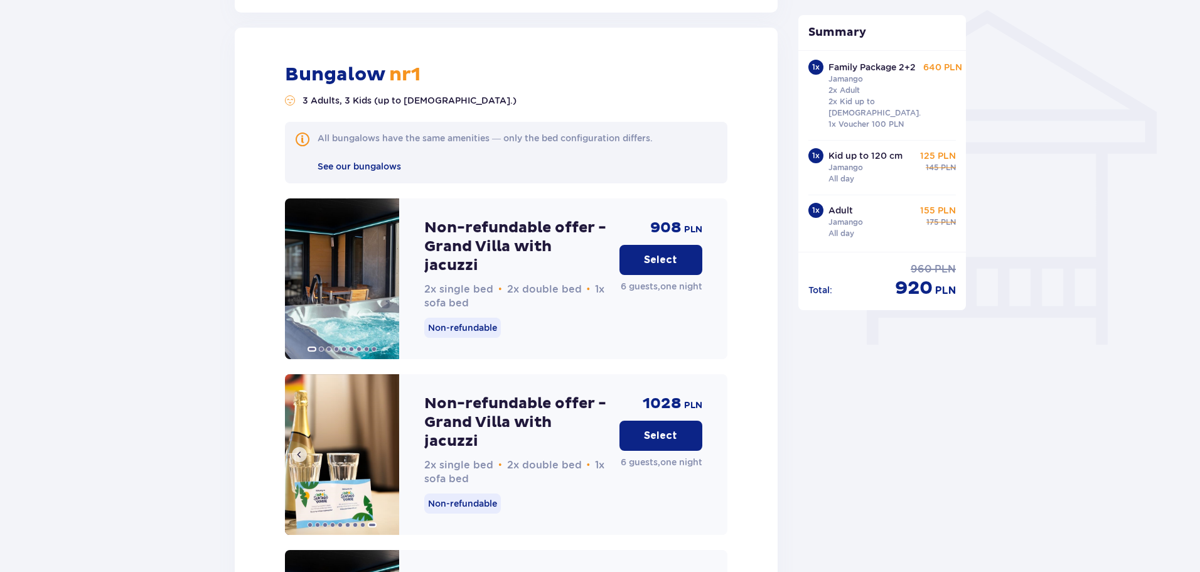
click at [383, 443] on img at bounding box center [342, 454] width 114 height 161
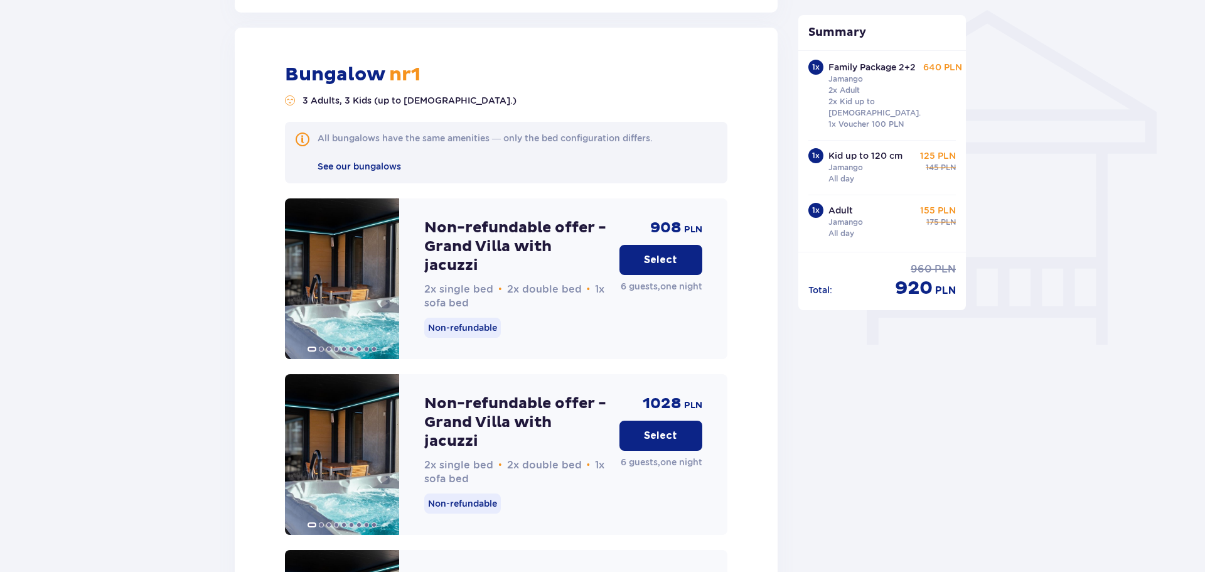
drag, startPoint x: 644, startPoint y: 250, endPoint x: 654, endPoint y: 252, distance: 9.6
click at [645, 249] on button "Select" at bounding box center [661, 260] width 83 height 30
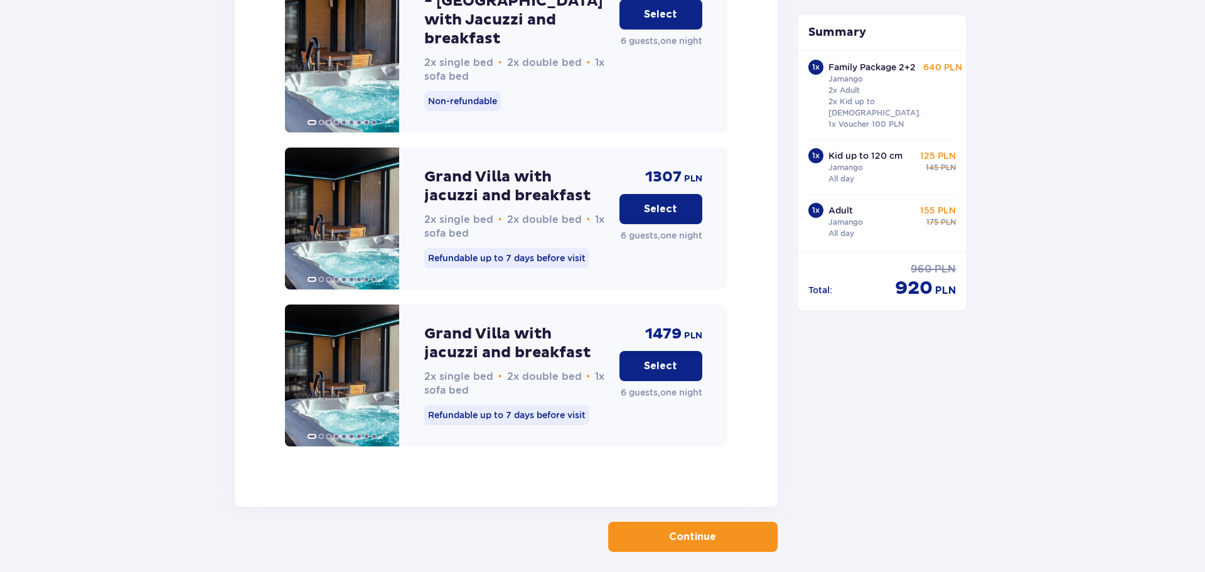
scroll to position [2120, 0]
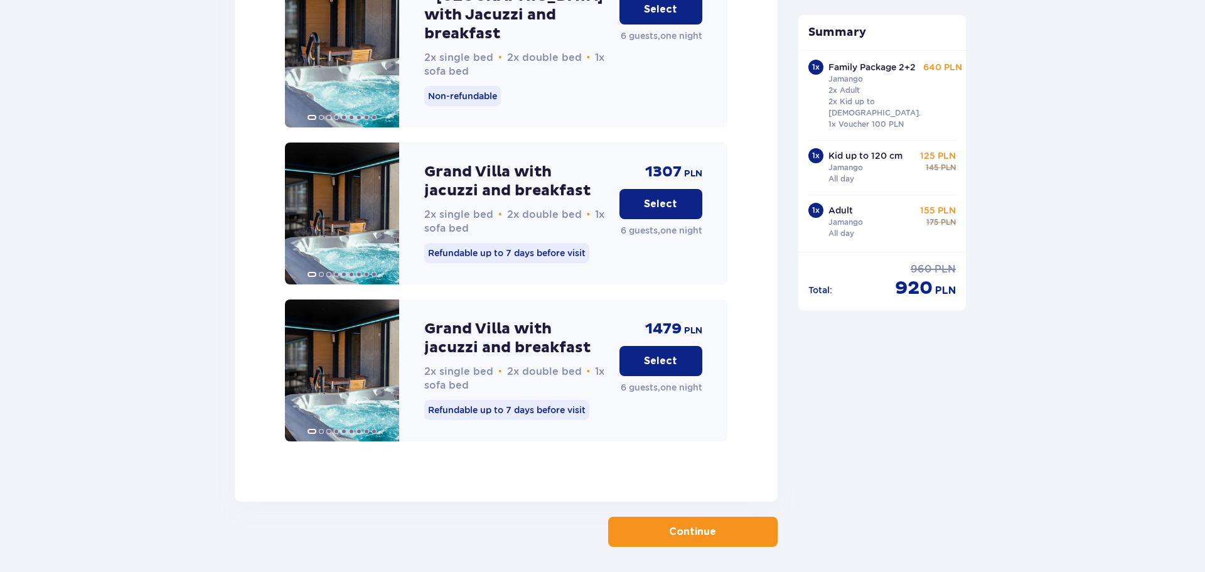
click at [680, 525] on p "Continue" at bounding box center [692, 532] width 47 height 14
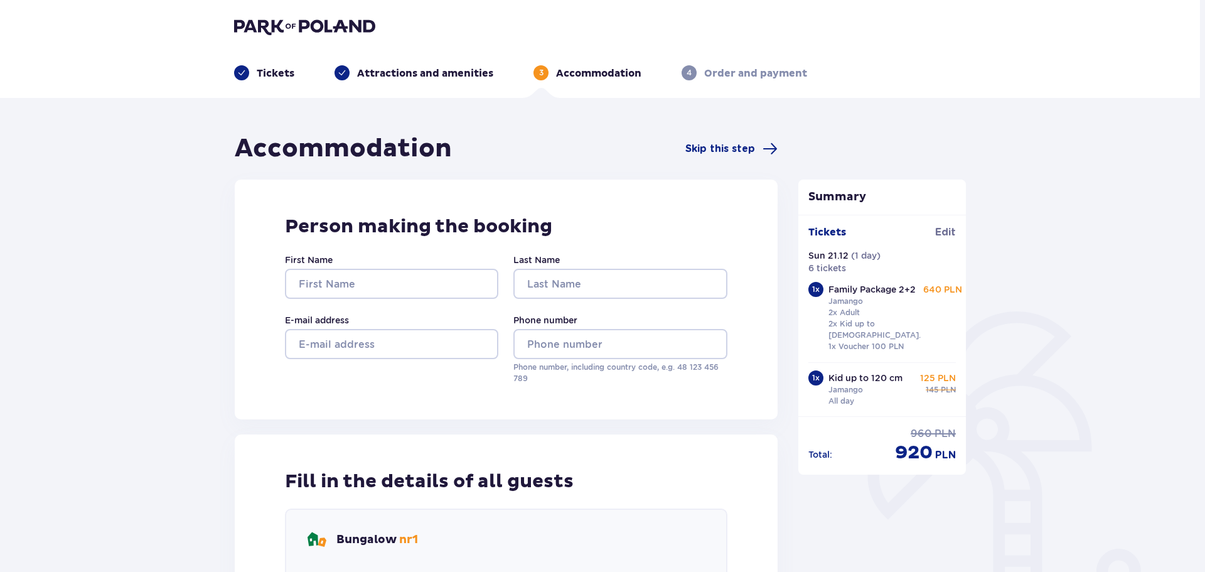
scroll to position [59, 0]
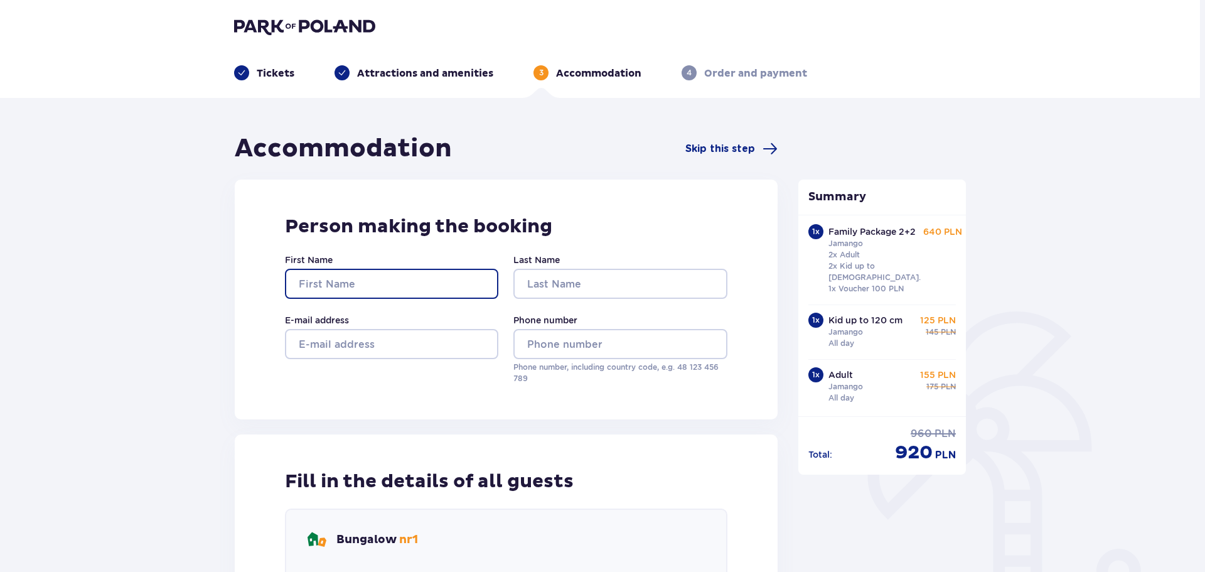
click at [364, 289] on input "First Name" at bounding box center [391, 284] width 213 height 30
type input "Jan"
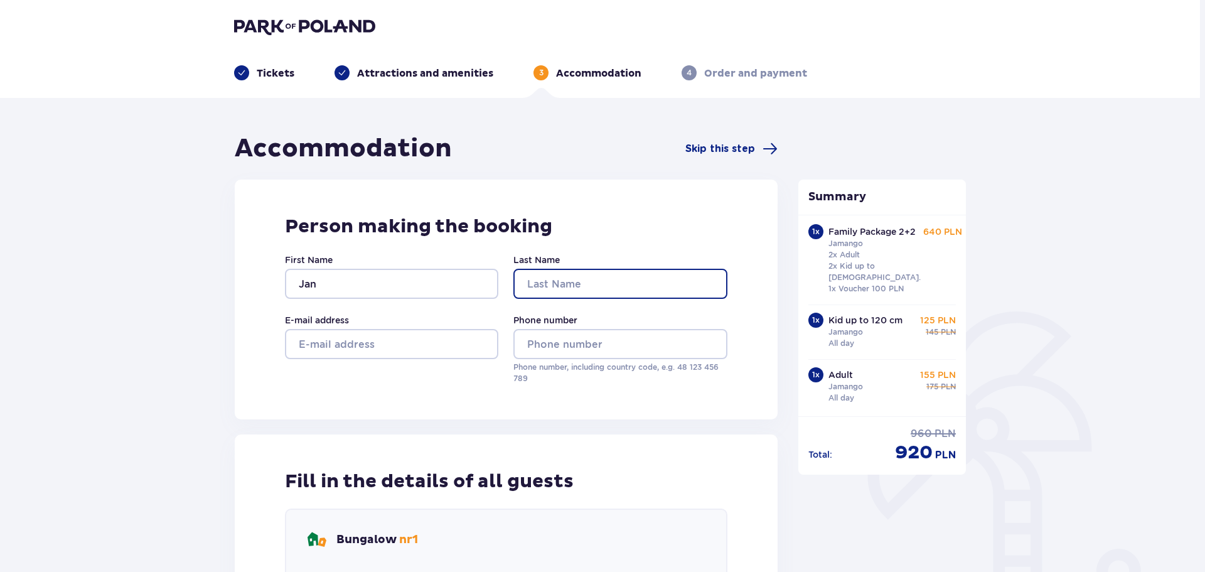
type input "Hoyer"
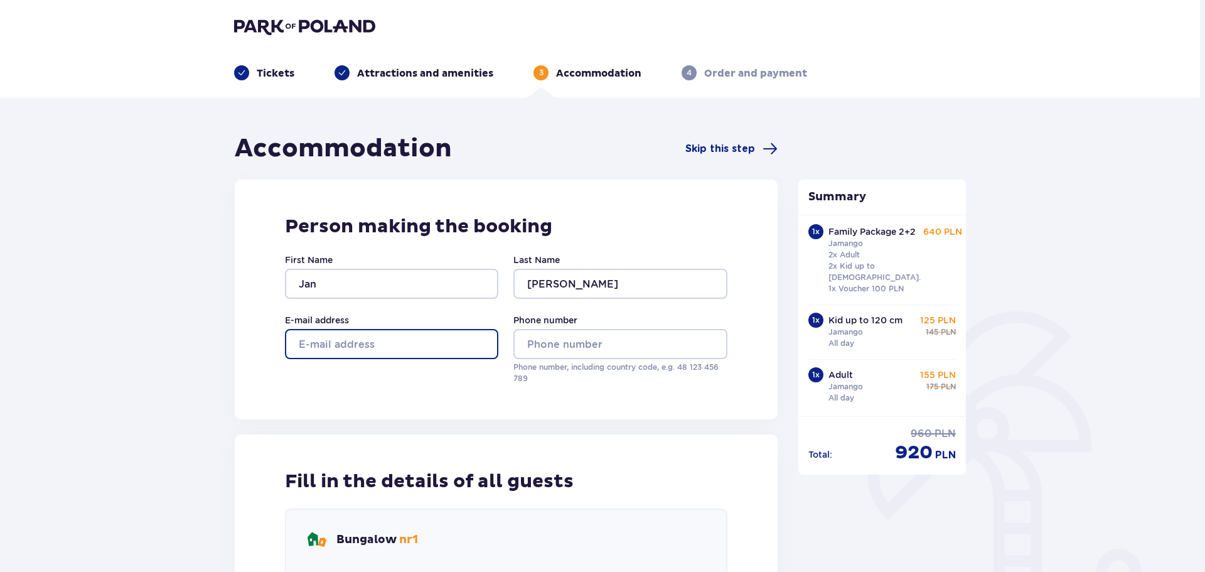
type input "janhoyer1974@gmail.com"
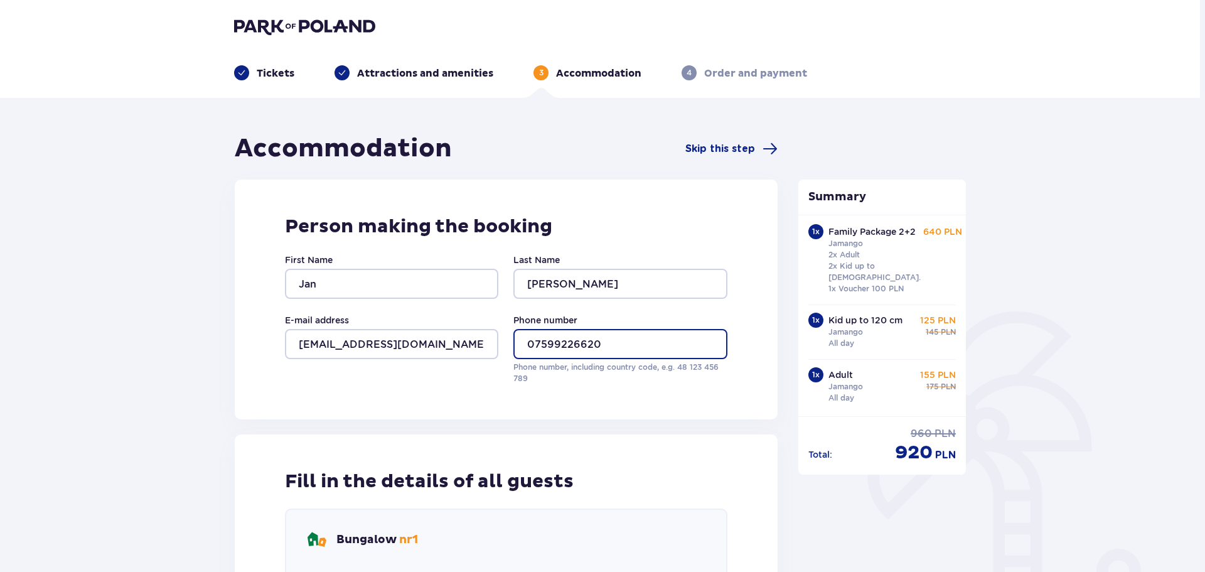
click at [536, 341] on input "07599226620" at bounding box center [620, 344] width 213 height 30
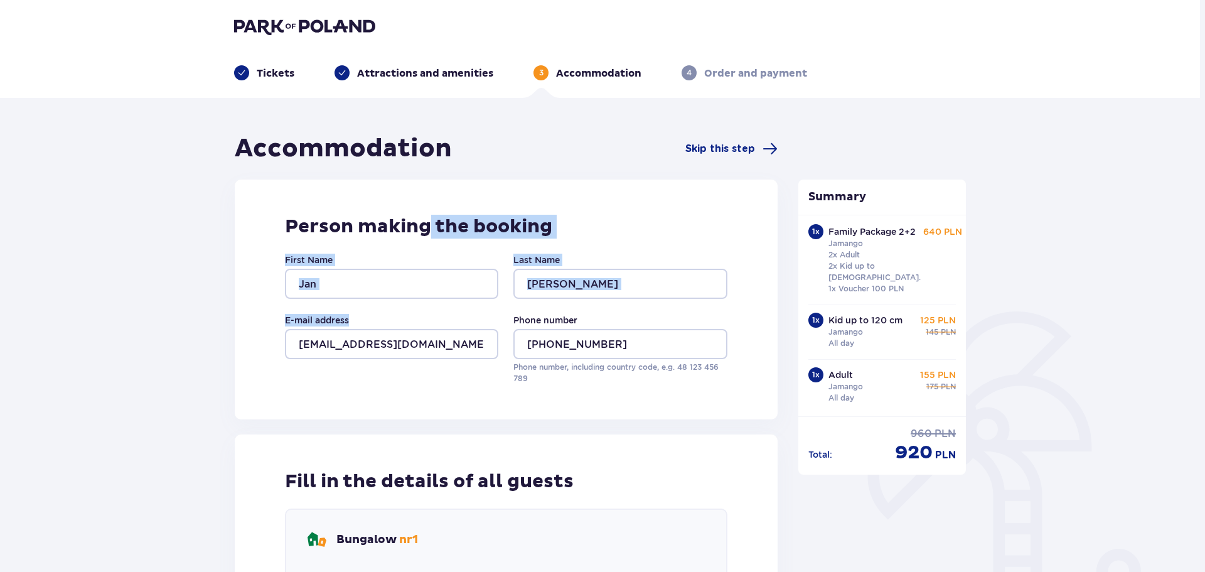
drag, startPoint x: 425, startPoint y: 345, endPoint x: 447, endPoint y: 372, distance: 34.8
click at [436, 364] on div "Person making the booking First Name Jan Last Name Hoyer E-mail address janhoye…" at bounding box center [506, 300] width 543 height 240
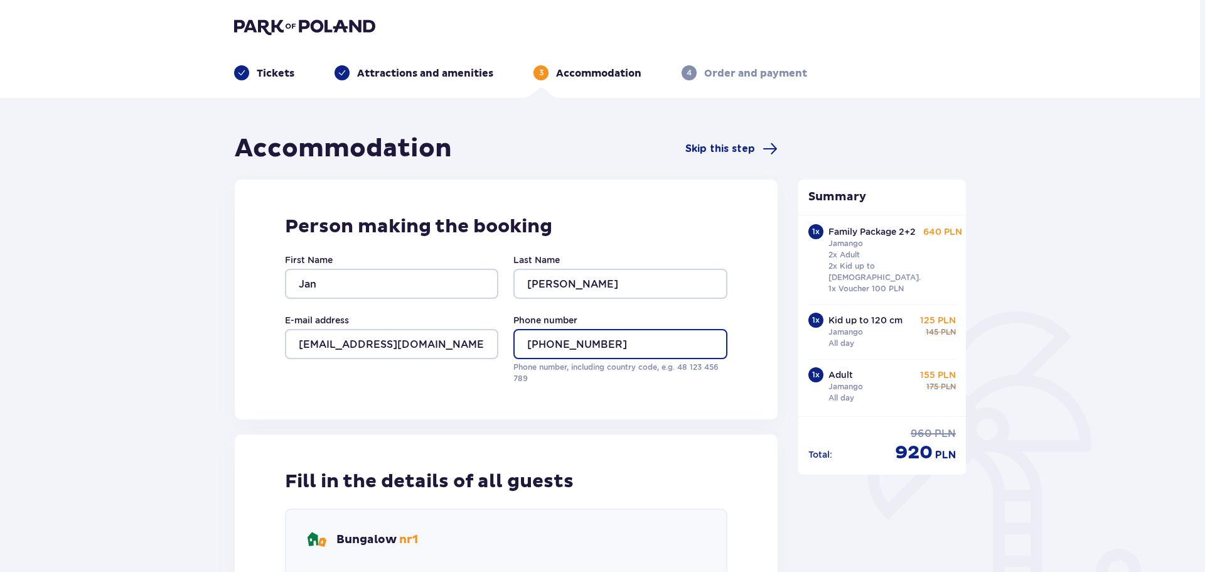
click at [536, 343] on input "+7599226620" at bounding box center [620, 344] width 213 height 30
click at [576, 345] on input "+44 7599226620" at bounding box center [620, 344] width 213 height 30
click at [599, 344] on input "+44 7599 226620" at bounding box center [620, 344] width 213 height 30
type input "+44 7599 226 620"
click at [563, 380] on p "Phone number, including country code, e.g. 48 ​123 ​456 ​789" at bounding box center [620, 373] width 213 height 23
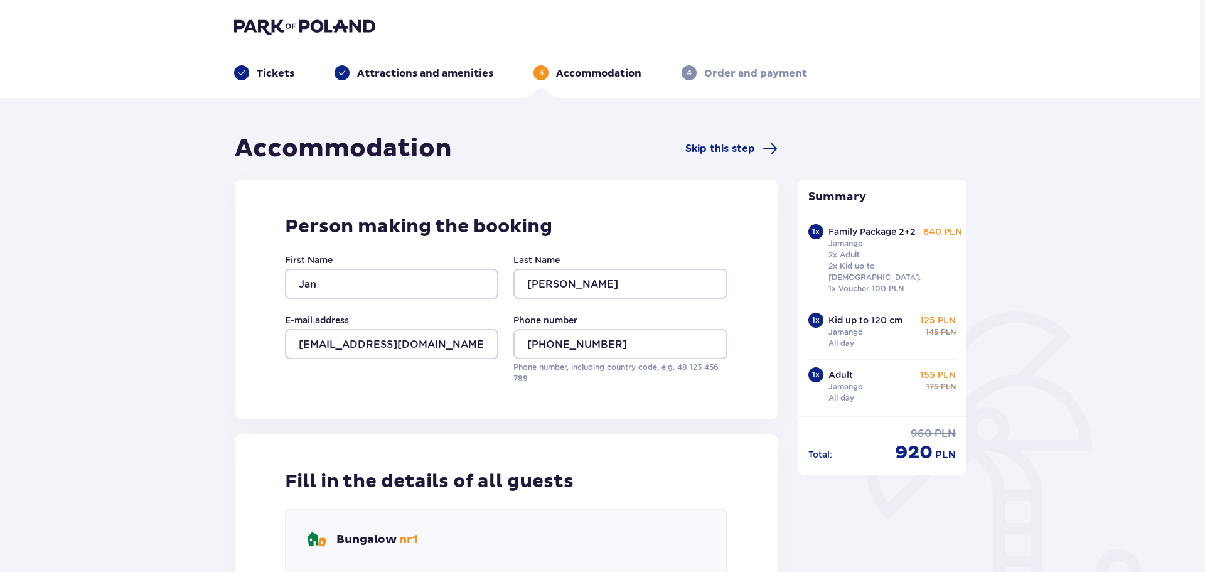
drag, startPoint x: 230, startPoint y: 111, endPoint x: 220, endPoint y: 110, distance: 9.4
click at [527, 345] on input "+44 7599 226 620" at bounding box center [620, 344] width 213 height 30
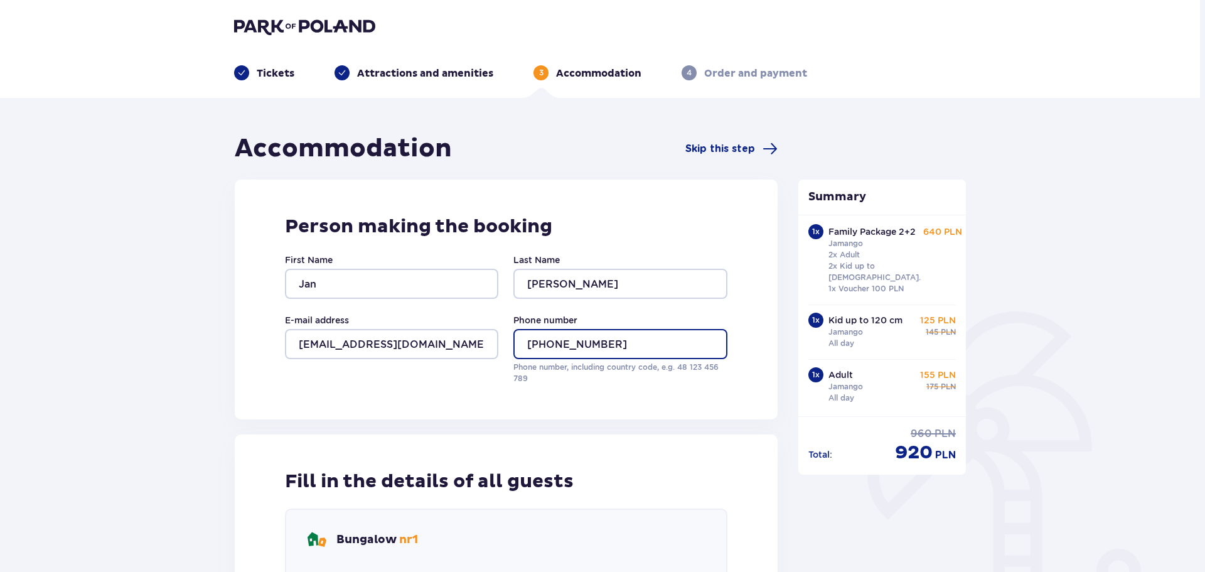
click at [630, 338] on input "+44 7599 226 620" at bounding box center [620, 344] width 213 height 30
drag, startPoint x: 422, startPoint y: 459, endPoint x: 424, endPoint y: 473, distance: 14.7
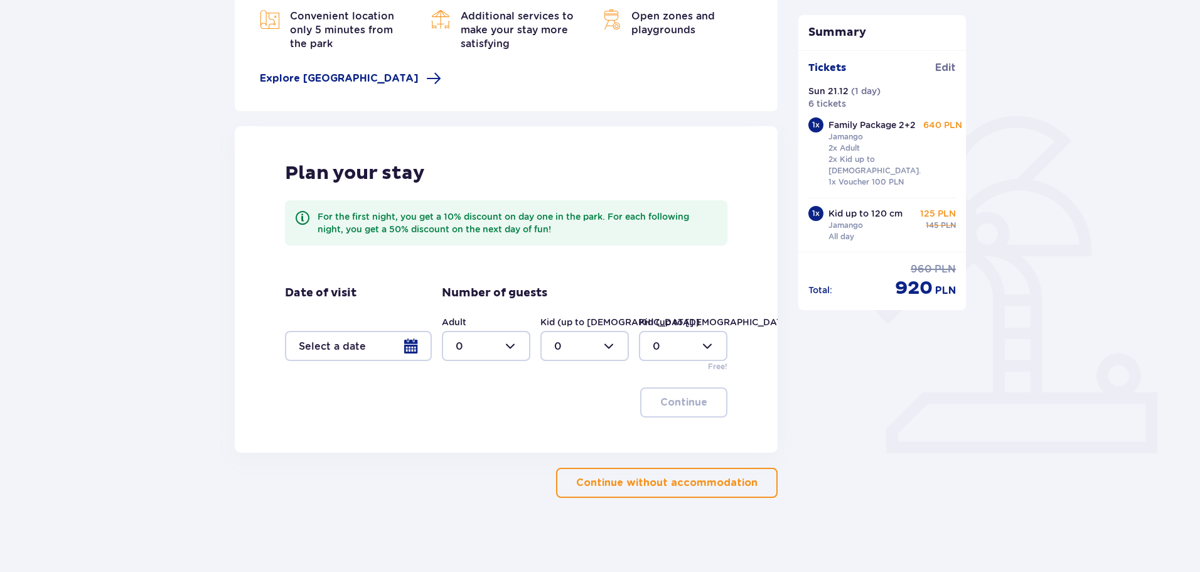
scroll to position [197, 0]
click at [395, 343] on div at bounding box center [358, 345] width 147 height 30
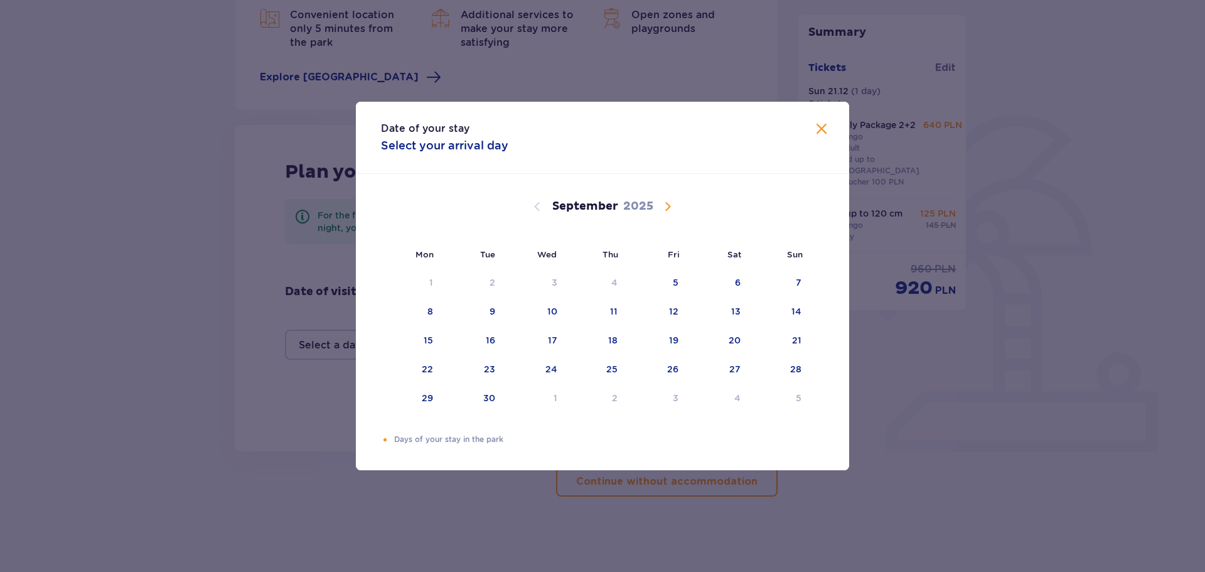
click at [670, 206] on span "Calendar" at bounding box center [667, 206] width 15 height 15
click at [667, 206] on span "Calendar" at bounding box center [667, 206] width 15 height 15
click at [669, 207] on span "Calendar" at bounding box center [667, 206] width 15 height 15
click at [799, 344] on div "21" at bounding box center [796, 340] width 9 height 13
click at [428, 375] on div "22" at bounding box center [427, 369] width 11 height 13
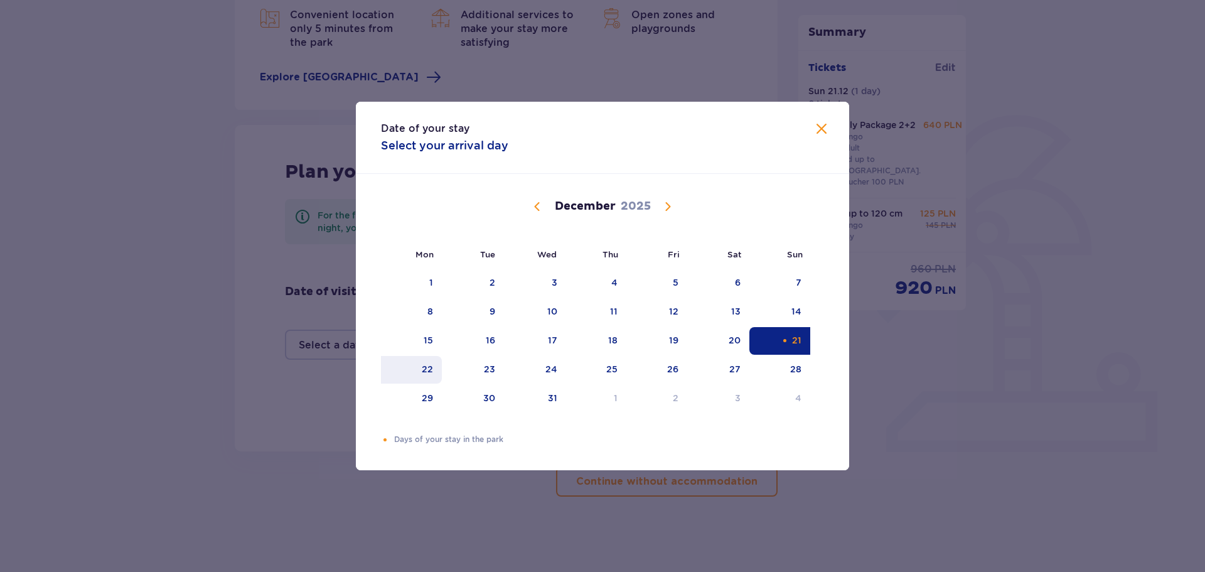
type input "21.12.25 - 22.12.25"
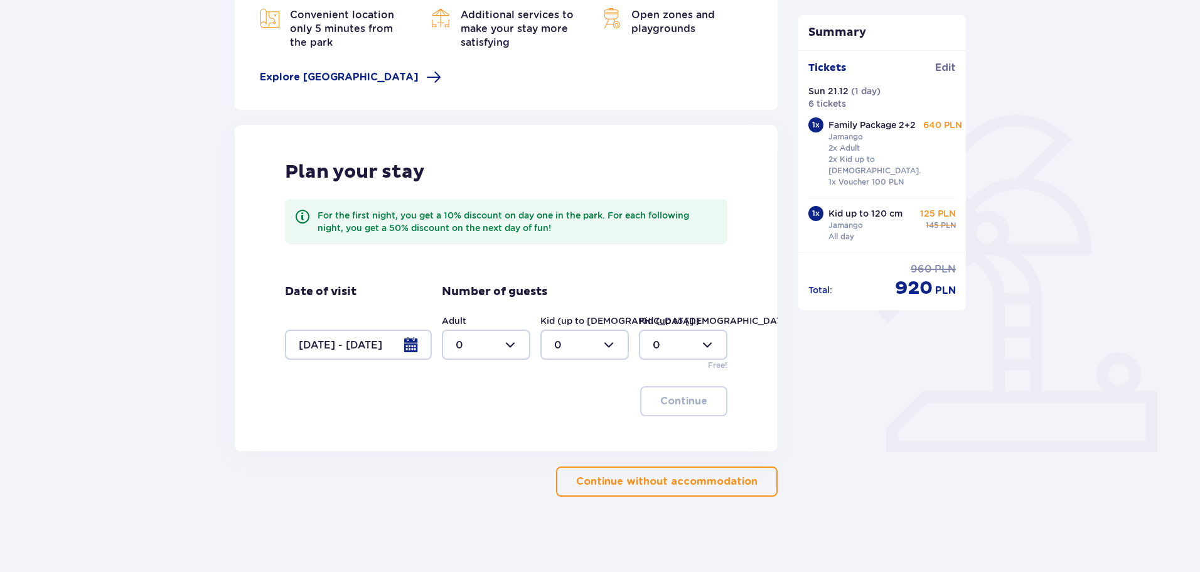
click at [505, 334] on div at bounding box center [486, 345] width 89 height 30
click at [455, 458] on span "3" at bounding box center [486, 462] width 86 height 26
type input "3"
click at [583, 342] on div at bounding box center [585, 345] width 89 height 30
click at [558, 458] on p "3" at bounding box center [557, 462] width 6 height 14
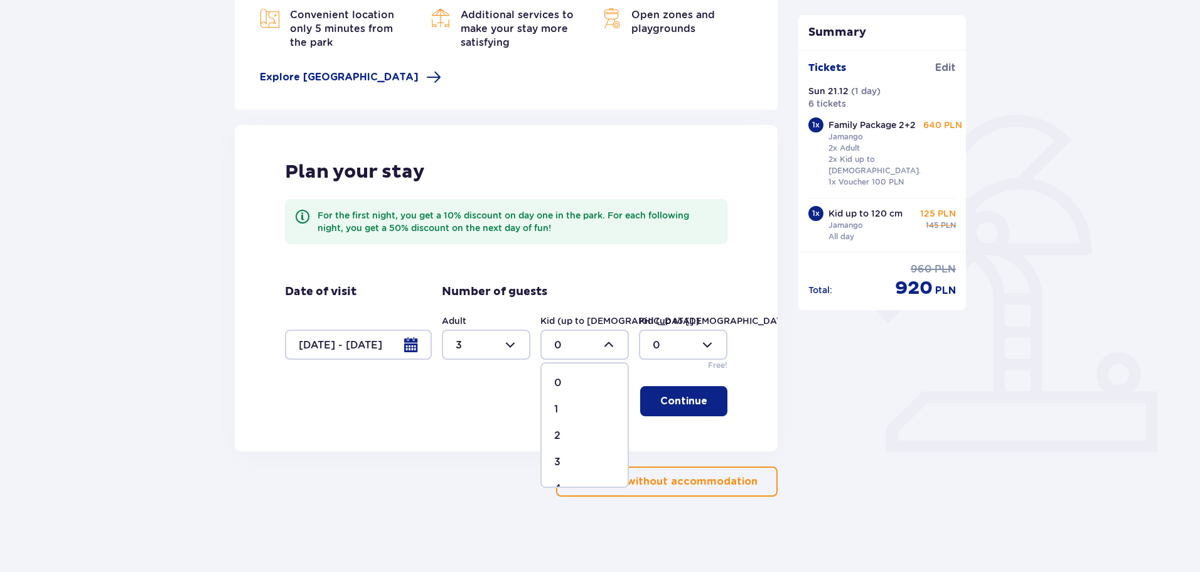
type input "3"
click at [689, 402] on p "Continue" at bounding box center [683, 401] width 47 height 14
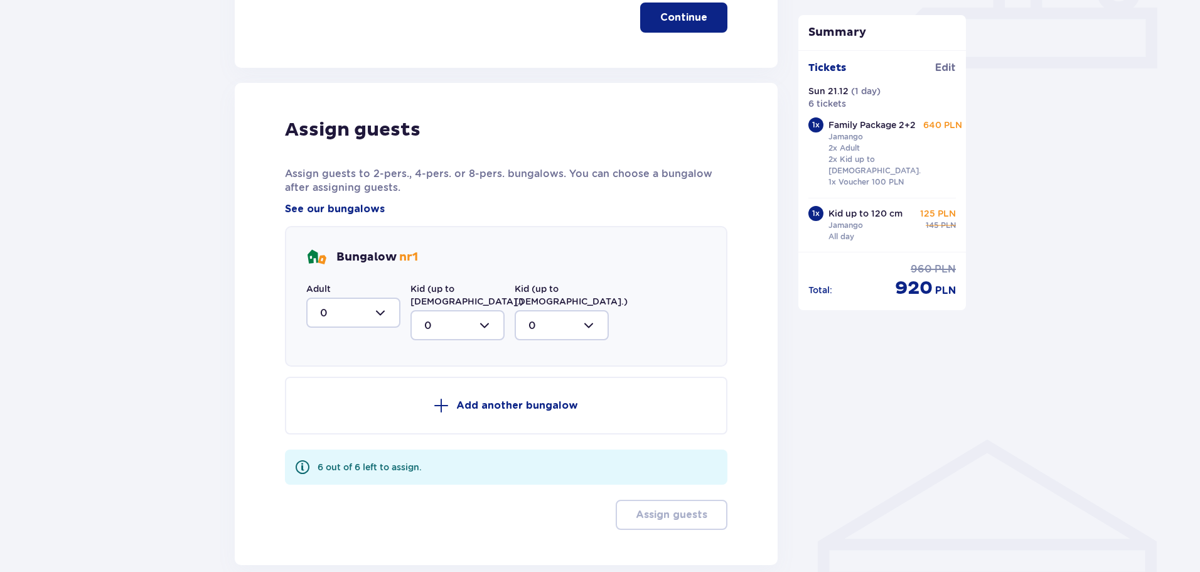
scroll to position [648, 0]
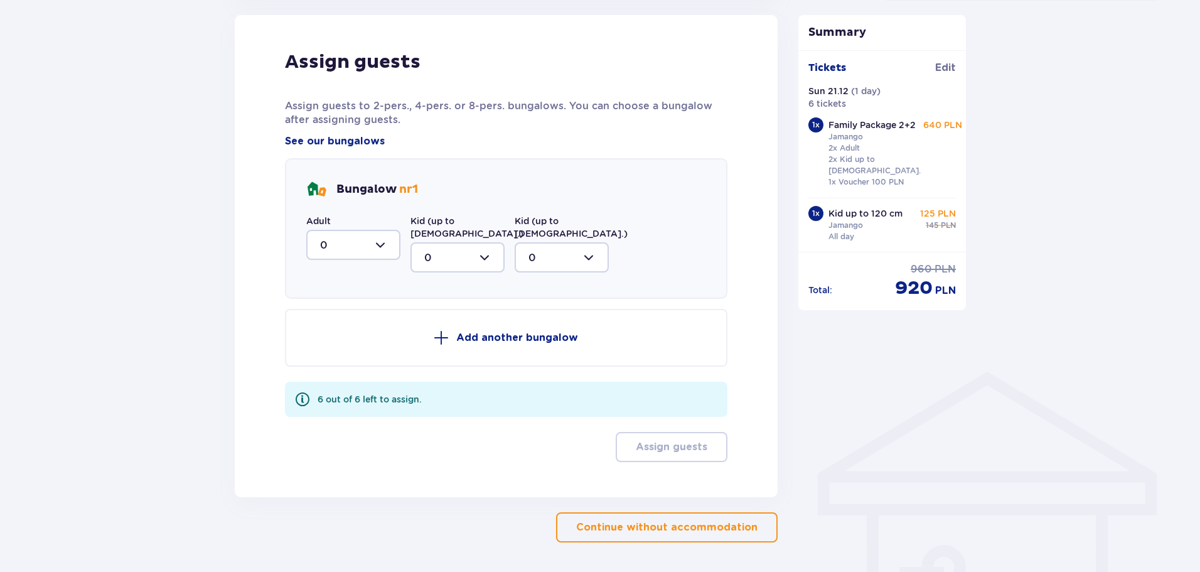
click at [374, 248] on div at bounding box center [353, 245] width 94 height 30
click at [330, 362] on div "3" at bounding box center [353, 362] width 67 height 14
type input "3"
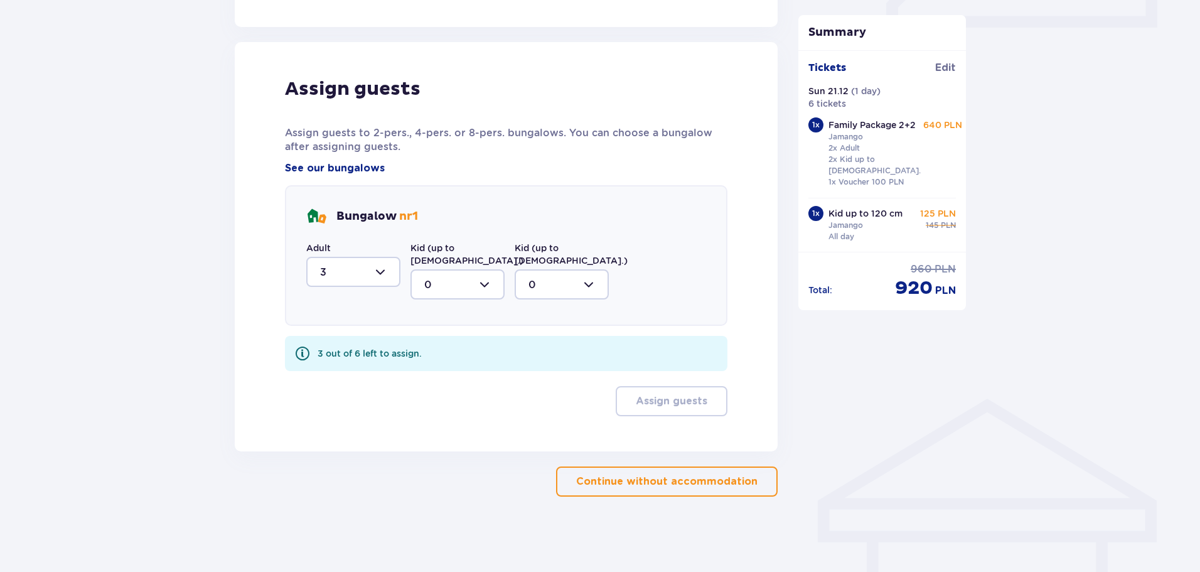
scroll to position [608, 0]
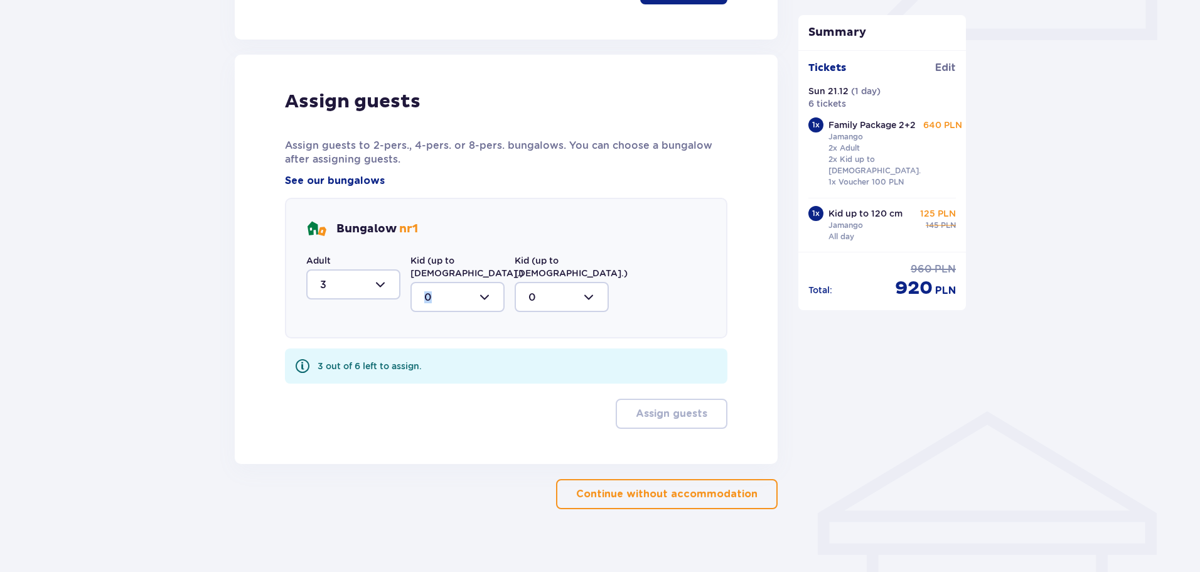
drag, startPoint x: 468, startPoint y: 269, endPoint x: 466, endPoint y: 275, distance: 6.6
click at [466, 274] on div "Kid (up to 12 y.o.) 0" at bounding box center [458, 283] width 94 height 58
click at [461, 284] on div at bounding box center [458, 297] width 94 height 30
click at [428, 407] on p "3" at bounding box center [427, 414] width 6 height 14
type input "3"
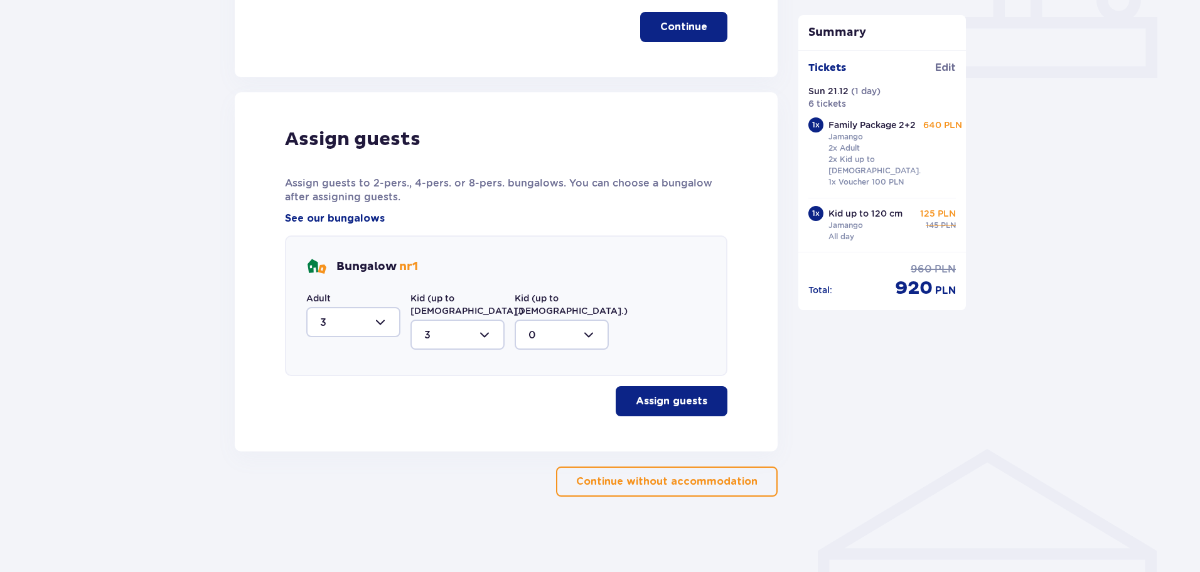
scroll to position [558, 0]
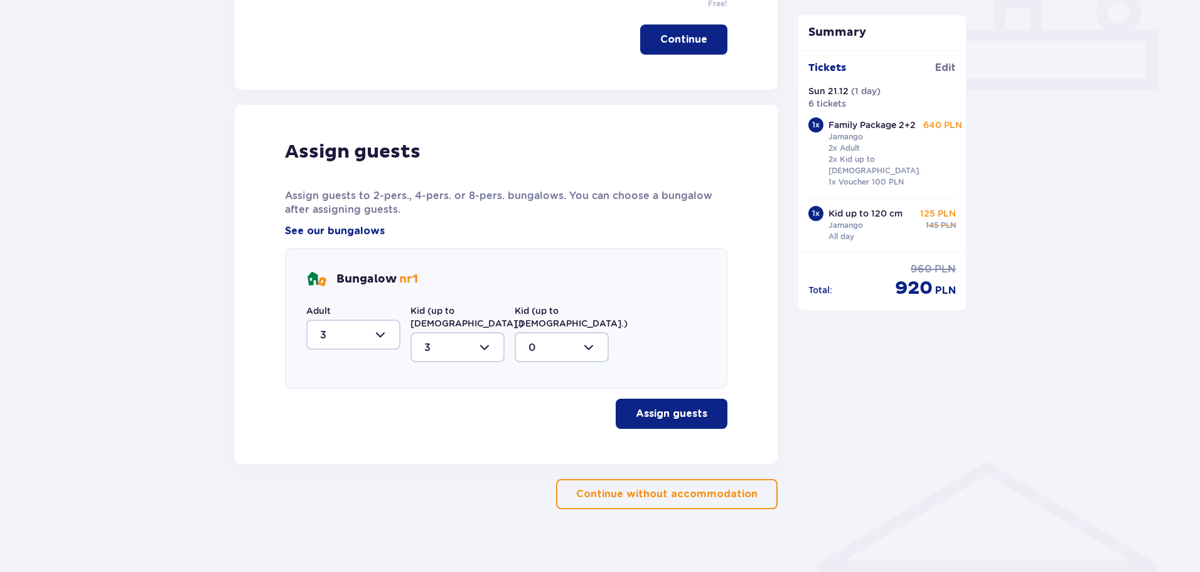
click at [671, 407] on p "Assign guests" at bounding box center [672, 414] width 72 height 14
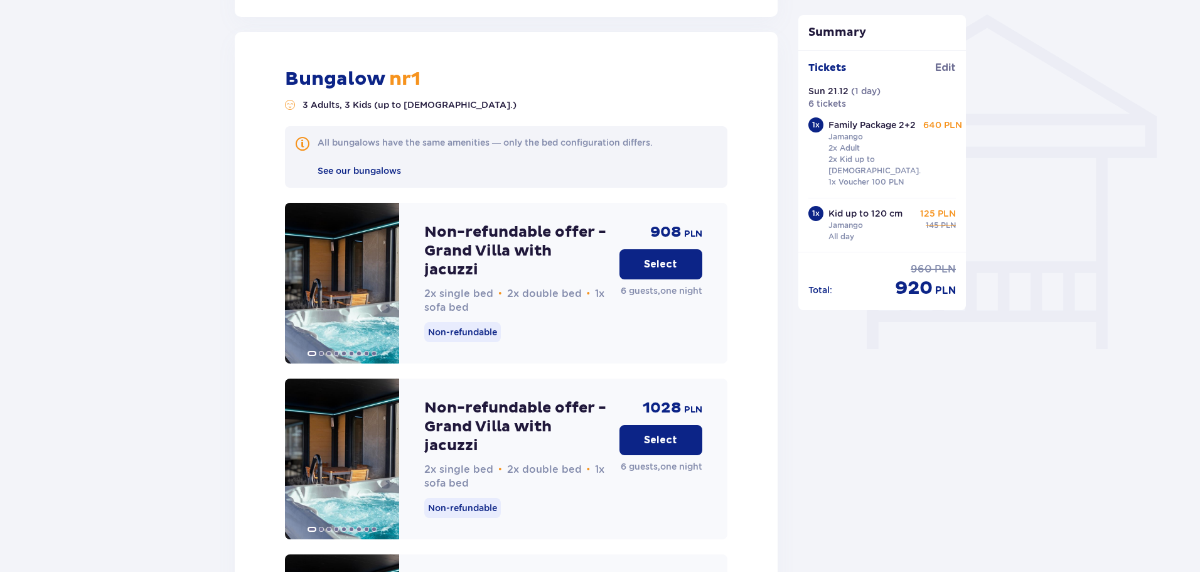
scroll to position [1010, 0]
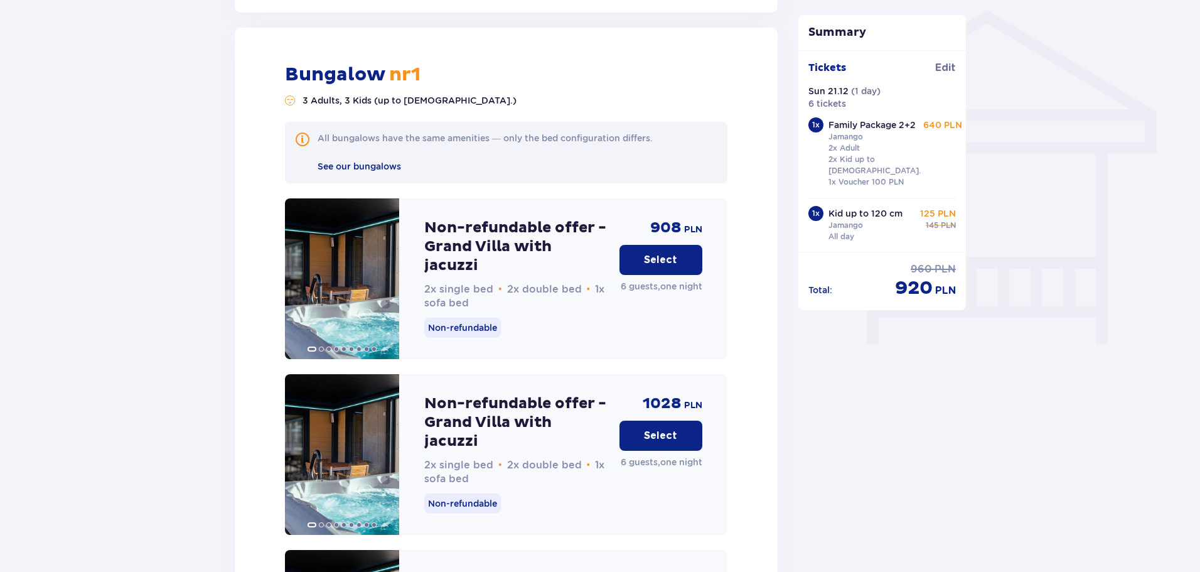
click at [654, 245] on button "Select" at bounding box center [661, 260] width 83 height 30
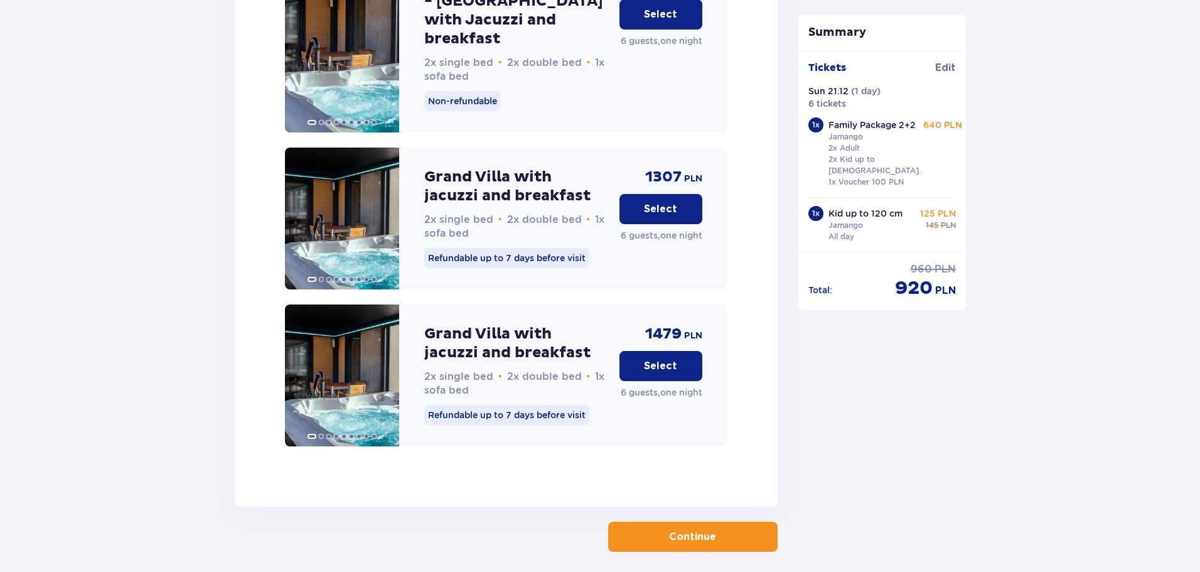
scroll to position [2120, 0]
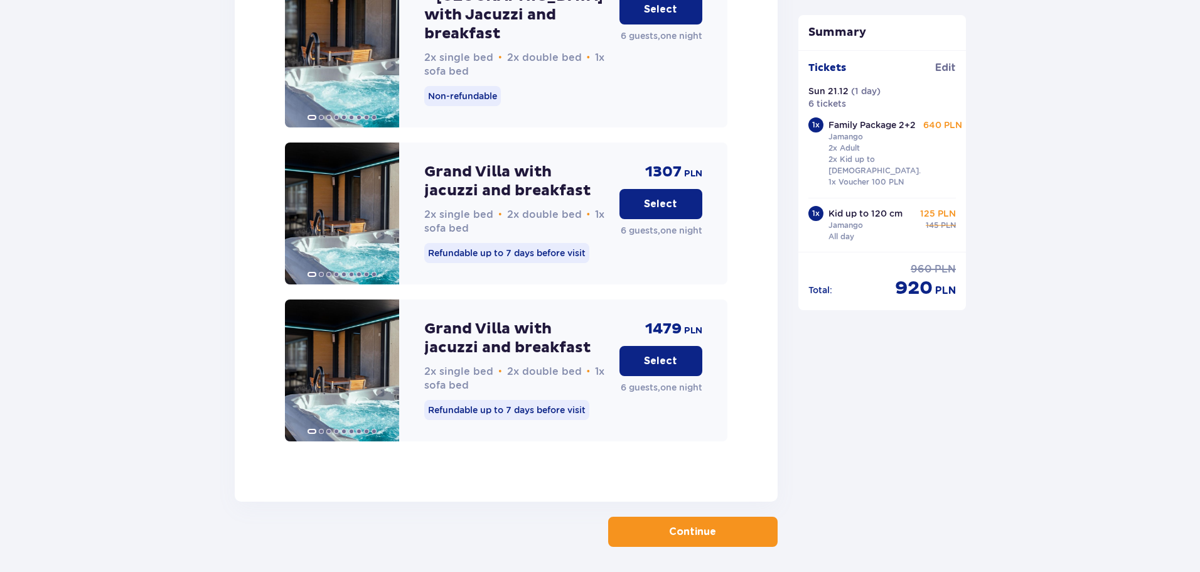
click at [681, 525] on p "Continue" at bounding box center [692, 532] width 47 height 14
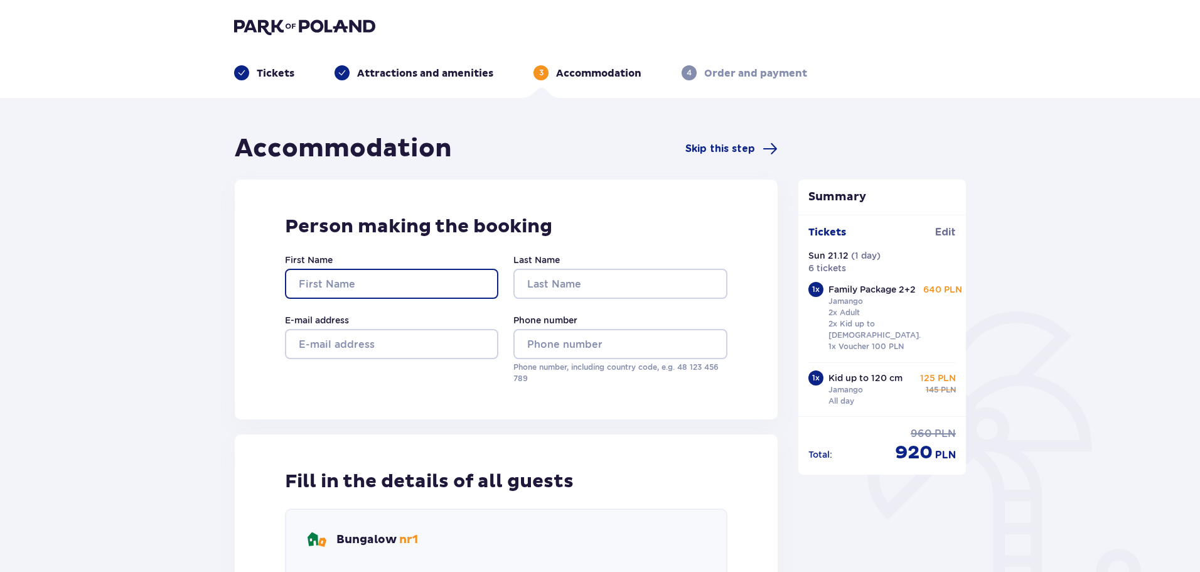
click at [402, 277] on input "First Name" at bounding box center [391, 284] width 213 height 30
type input "Jan"
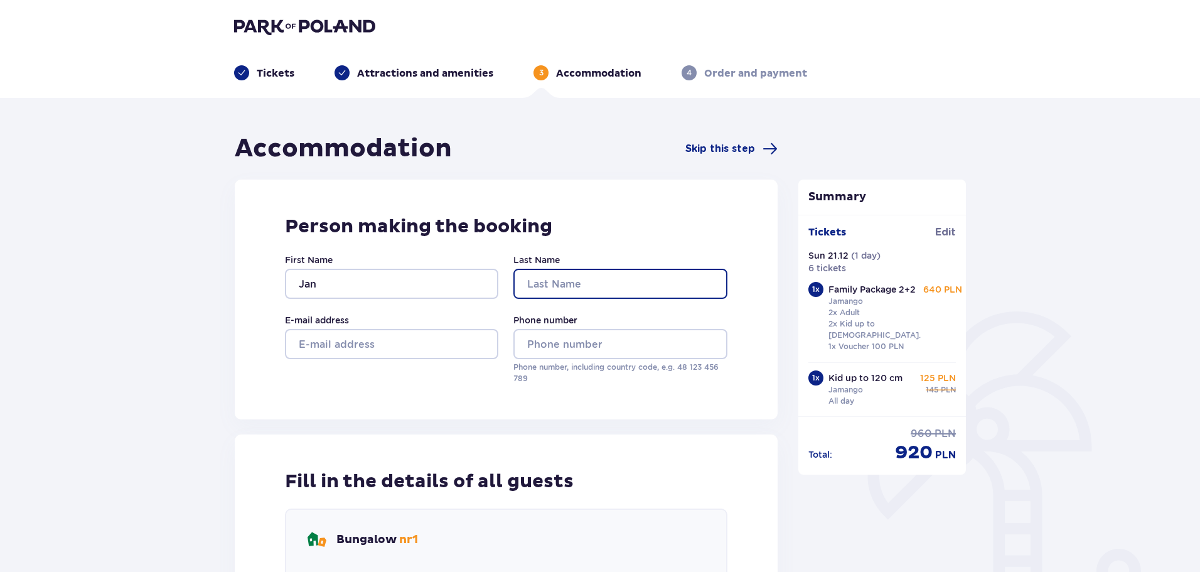
type input "Hoyer"
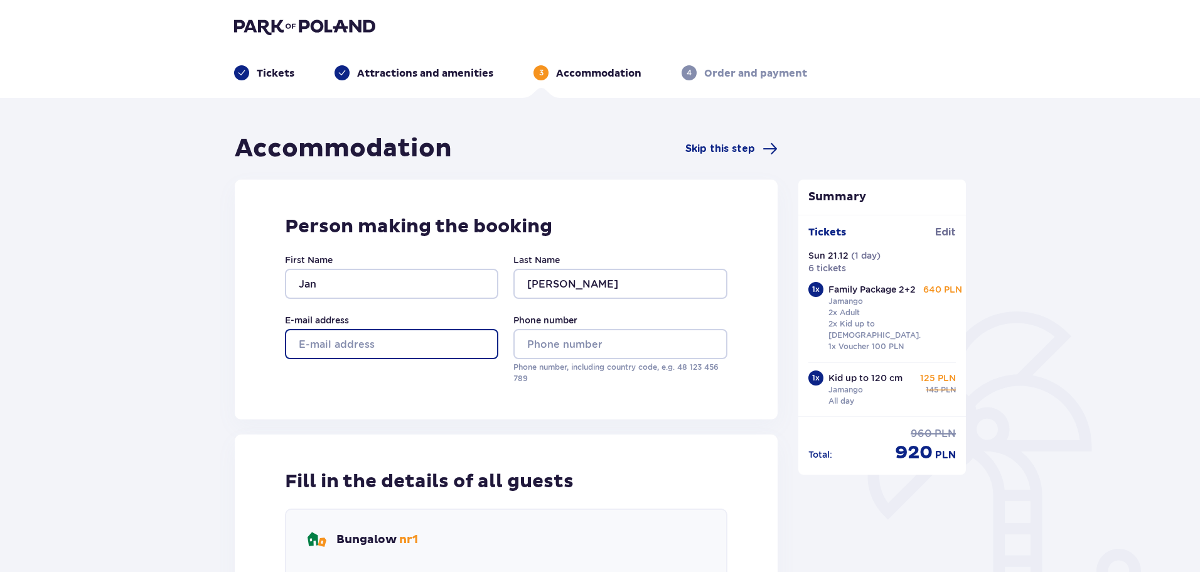
type input "[EMAIL_ADDRESS][DOMAIN_NAME]"
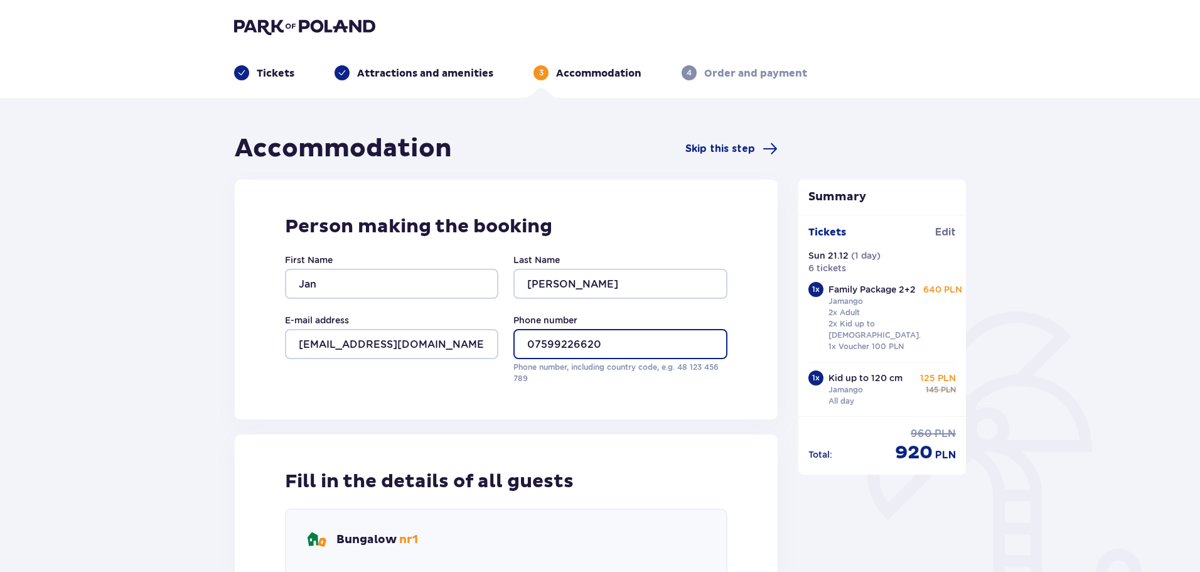
click at [532, 346] on input "07599226620" at bounding box center [620, 344] width 213 height 30
click at [581, 346] on input "+44 07599226620" at bounding box center [620, 344] width 213 height 30
click at [605, 346] on input "+44 07599 226620" at bounding box center [620, 344] width 213 height 30
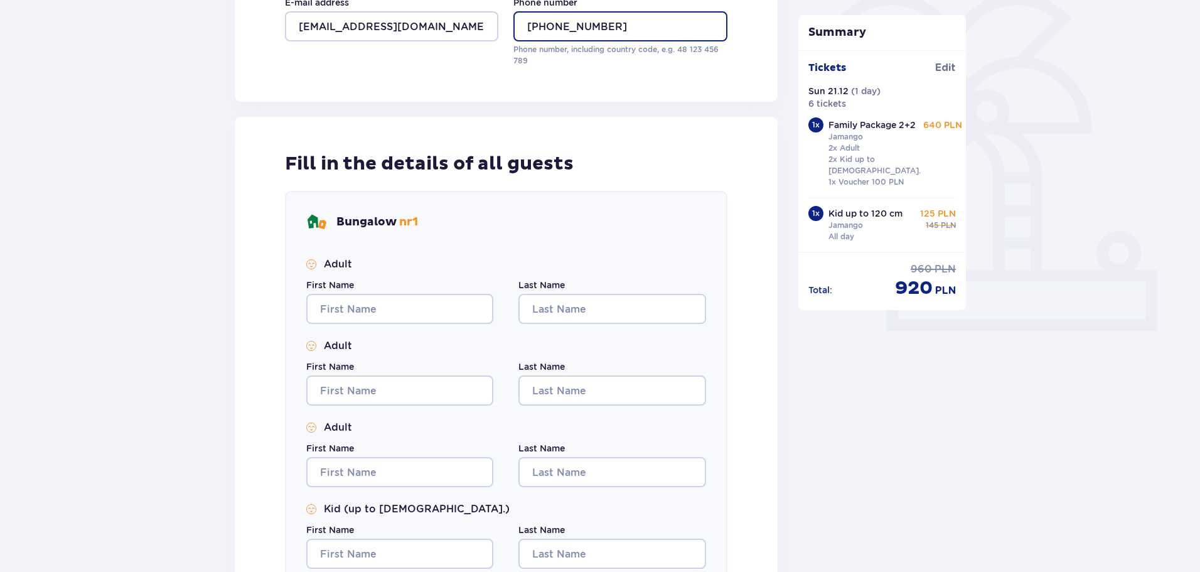
scroll to position [502, 0]
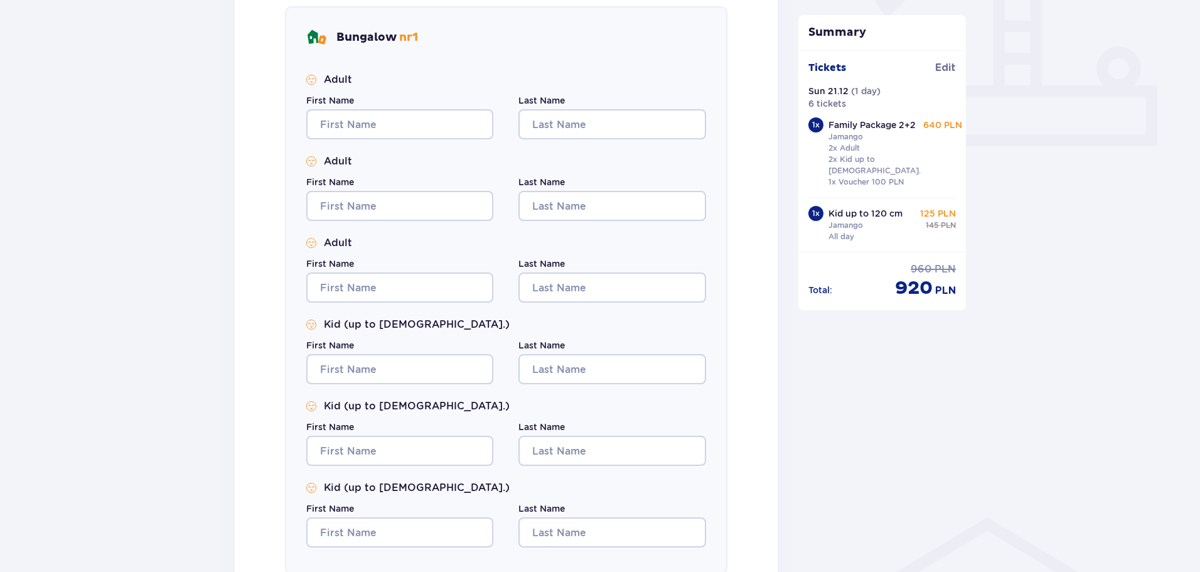
type input "+44 07599 226 620"
click at [395, 124] on input "First Name" at bounding box center [399, 124] width 187 height 30
type input "Jan"
type input "[PERSON_NAME]"
type input "Jan"
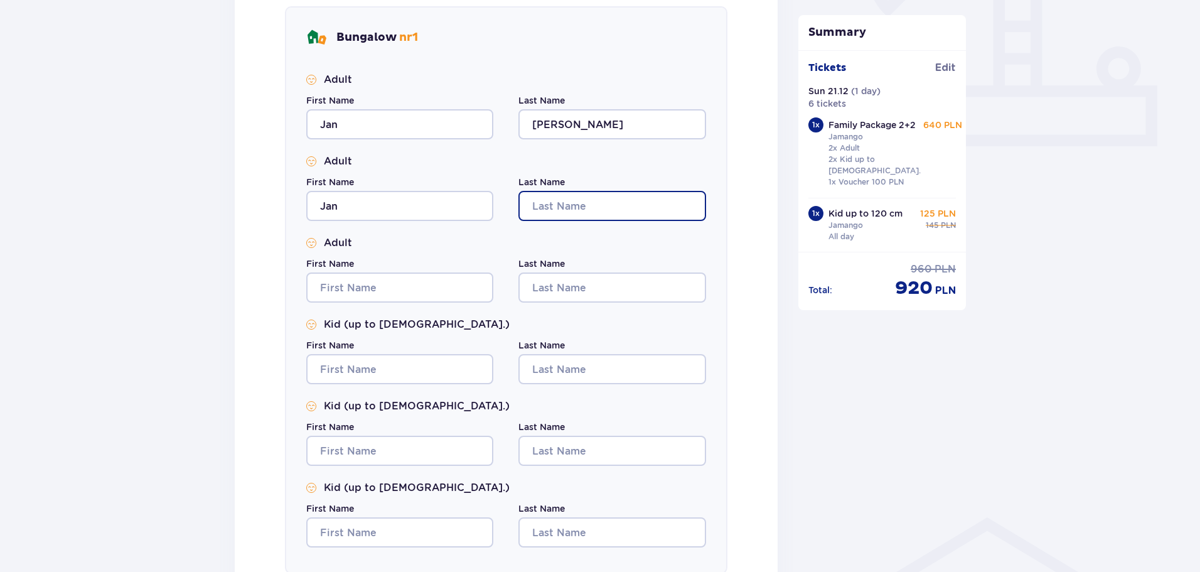
type input "[PERSON_NAME]"
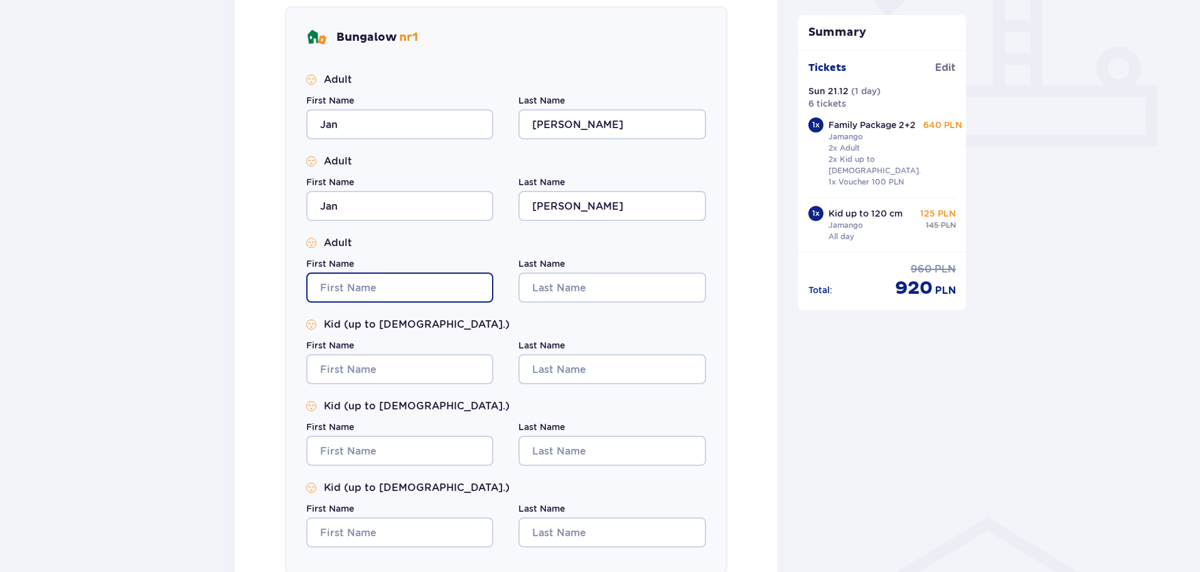
type input "Jan"
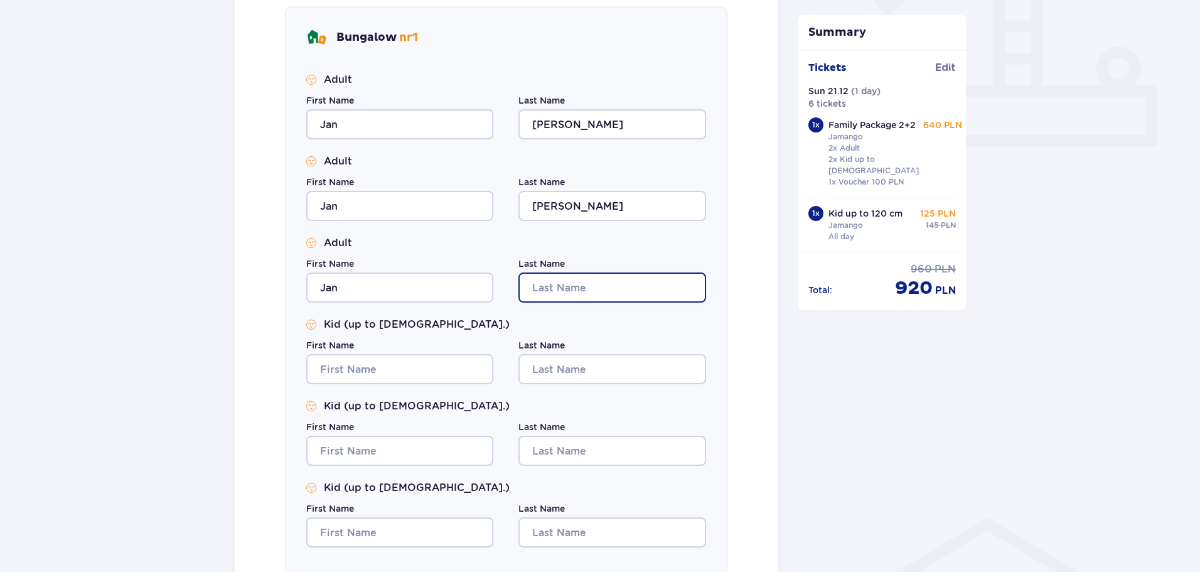
type input "Hoyer"
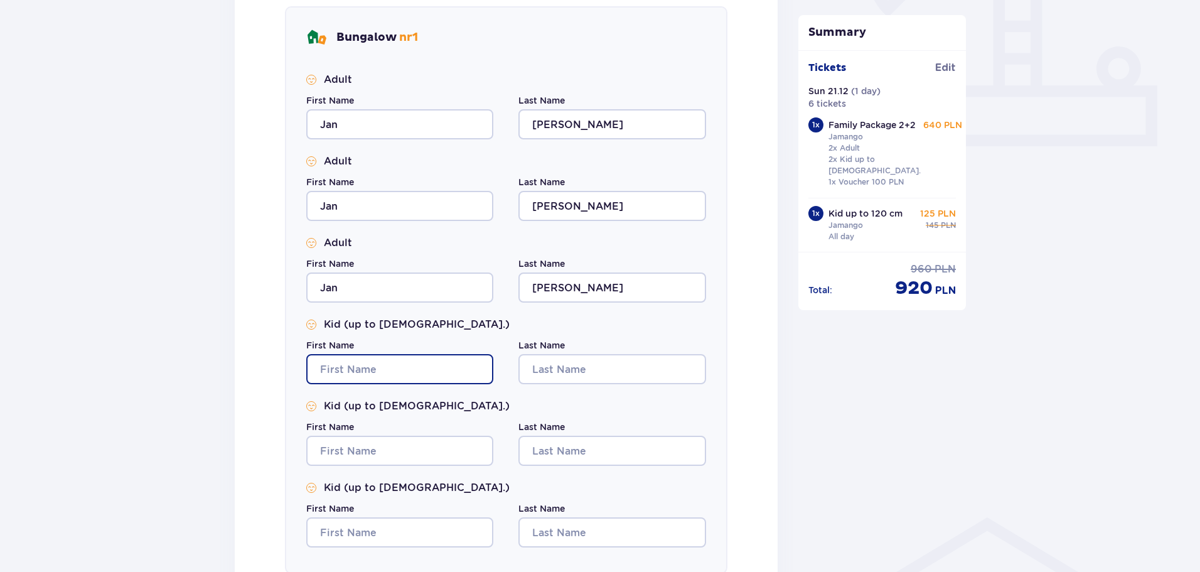
type input "Jan"
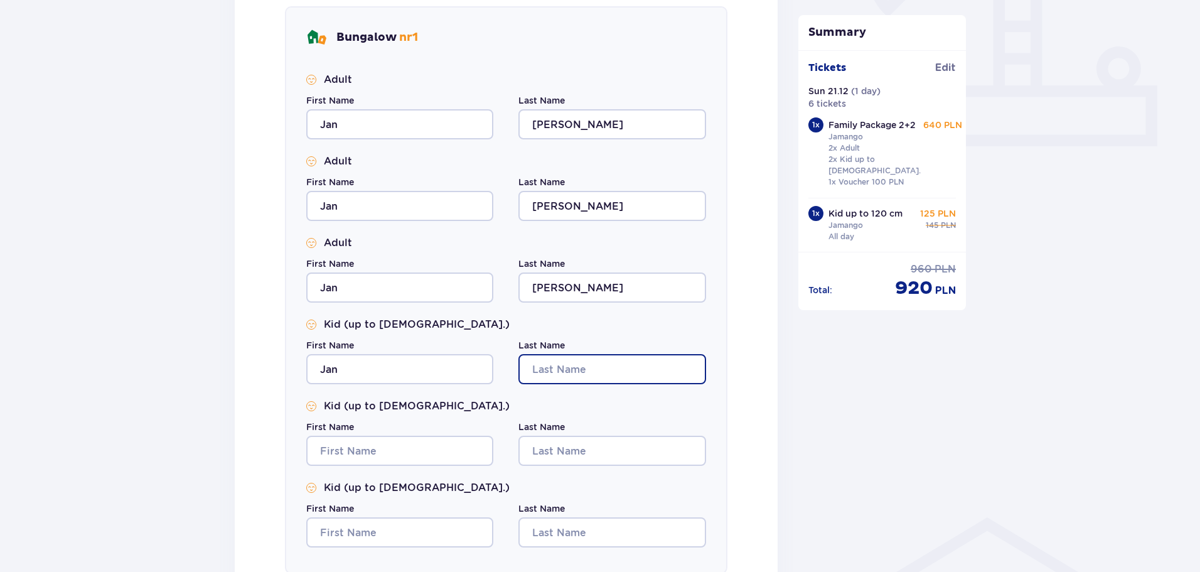
type input "Hoyer"
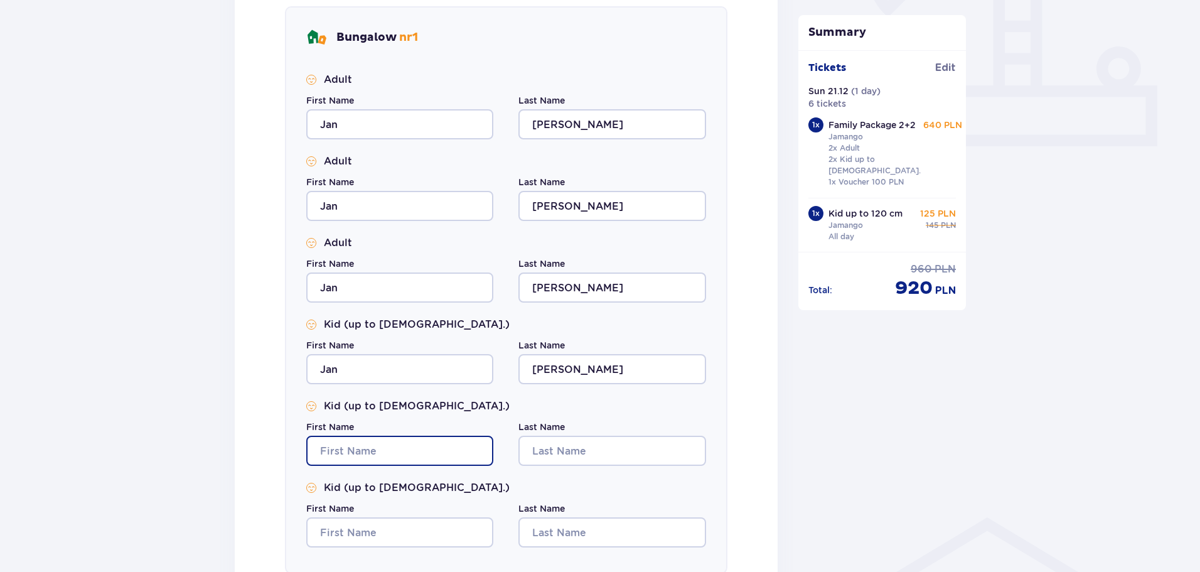
type input "Jan"
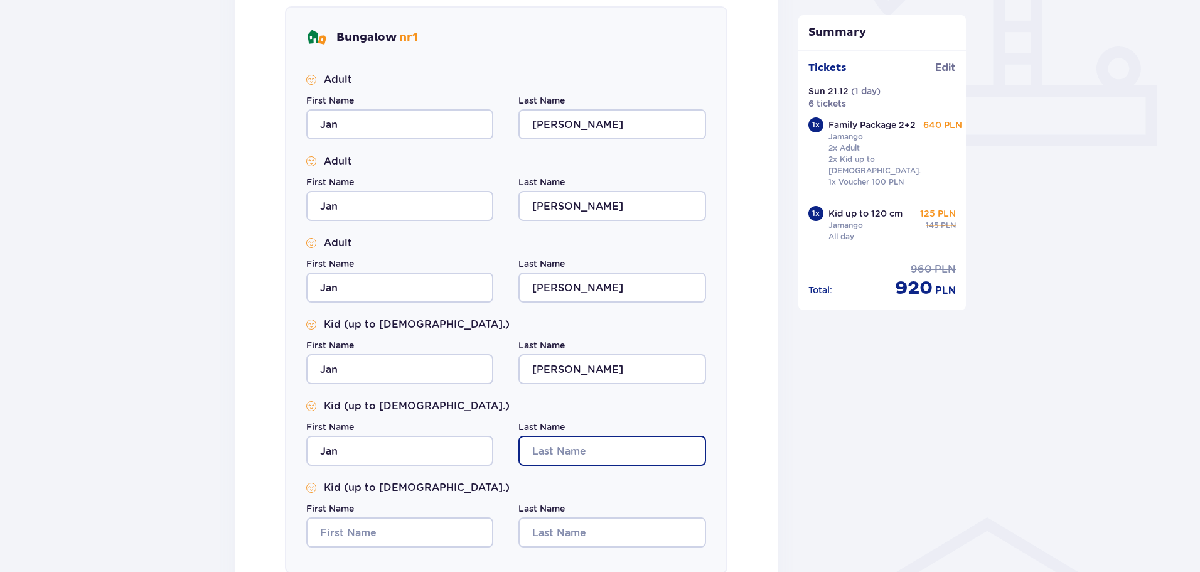
type input "Hoyer"
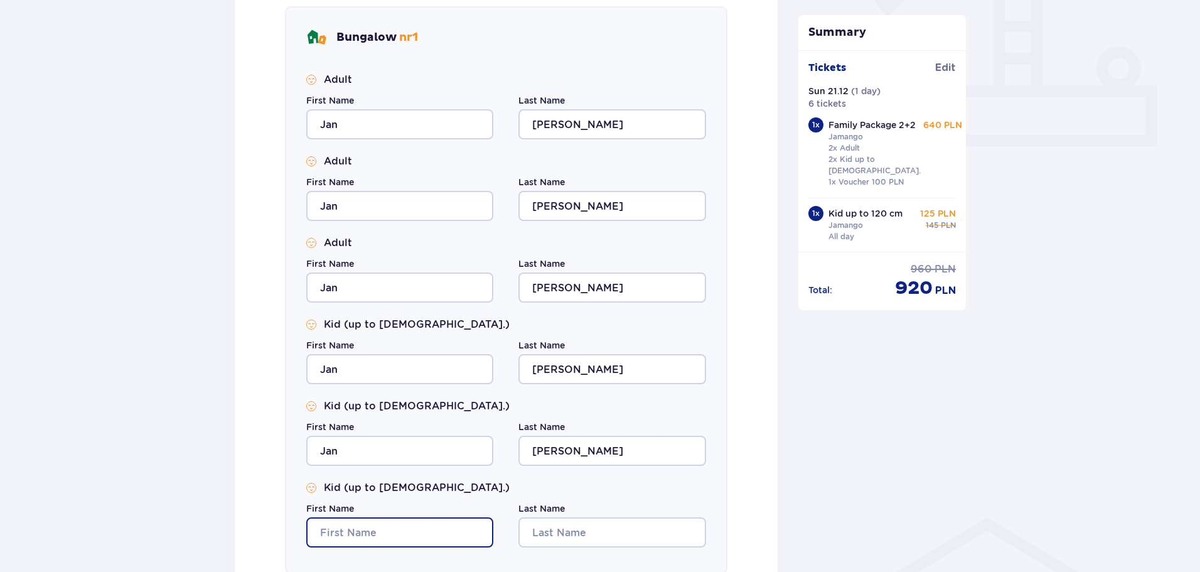
type input "Jan"
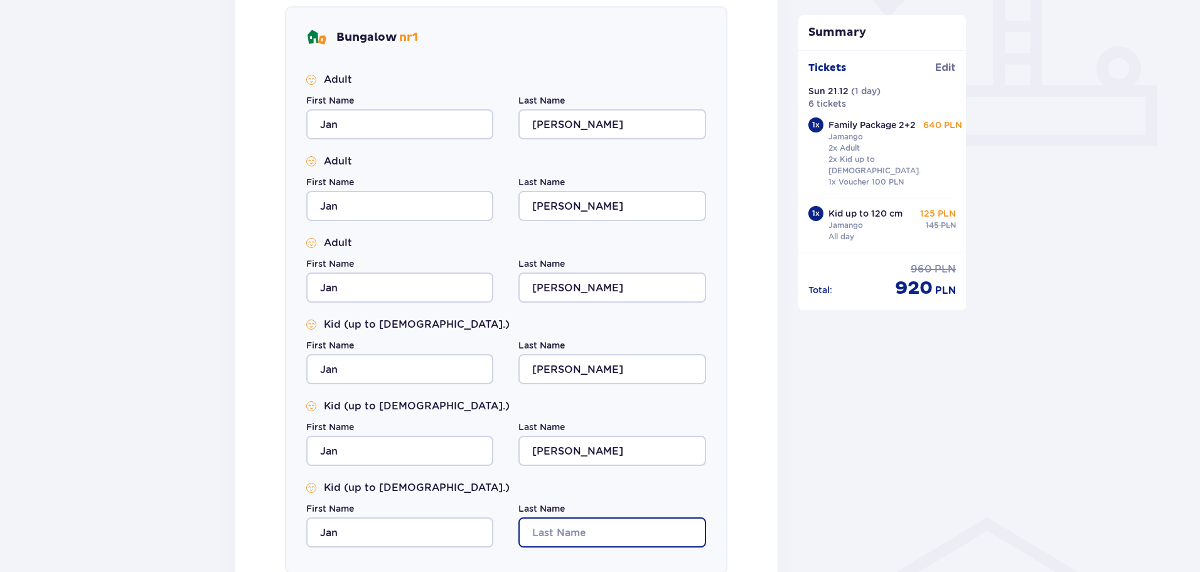
type input "Hoyer"
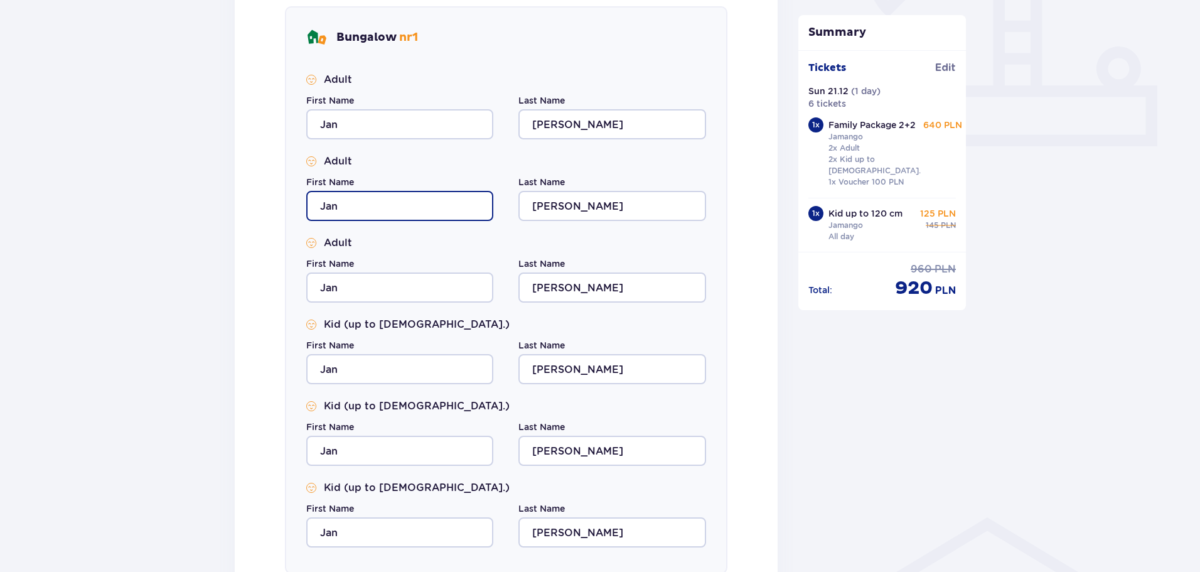
click at [373, 210] on input "Jan" at bounding box center [399, 206] width 187 height 30
type input "Vlasta"
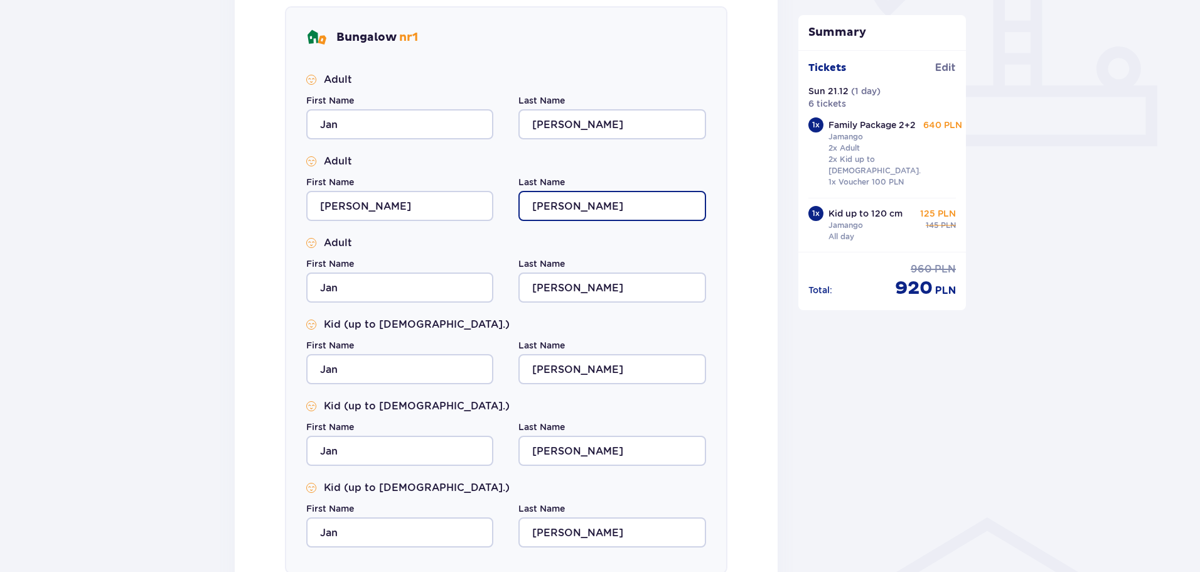
click at [563, 195] on input "Hoyer" at bounding box center [612, 206] width 187 height 30
type input "Hoyerova"
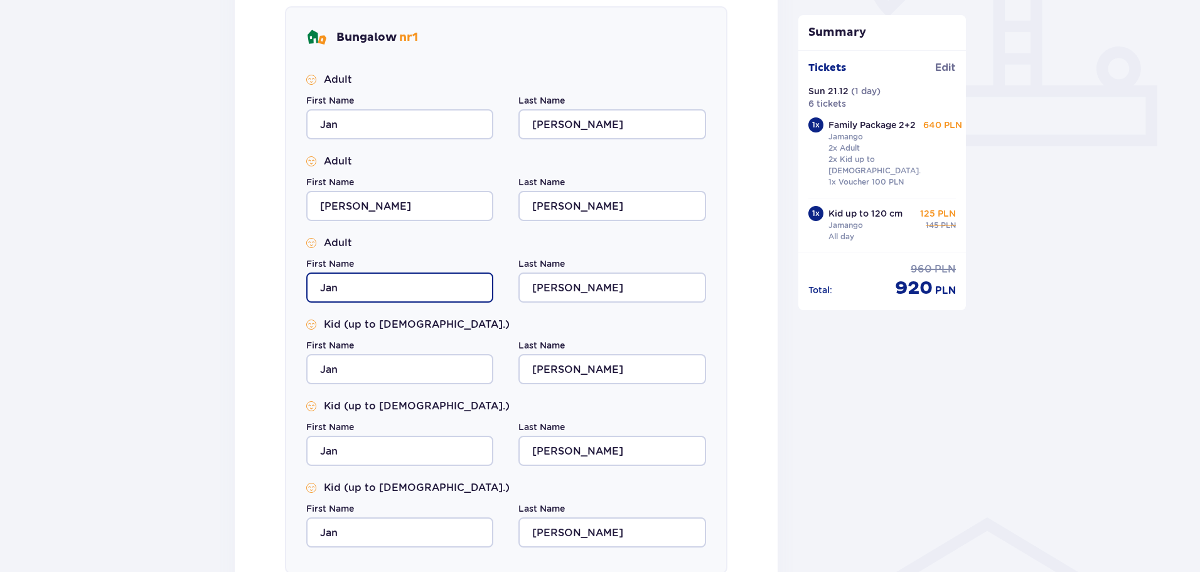
click at [372, 289] on input "Jan" at bounding box center [399, 287] width 187 height 30
drag, startPoint x: 374, startPoint y: 291, endPoint x: 303, endPoint y: 281, distance: 71.7
click at [303, 281] on div "Bungalow nr 1 Adult First Name Jan Last Name Hoyer Adult First Name Vlasta Last…" at bounding box center [506, 290] width 443 height 568
type input "[PERSON_NAME]"
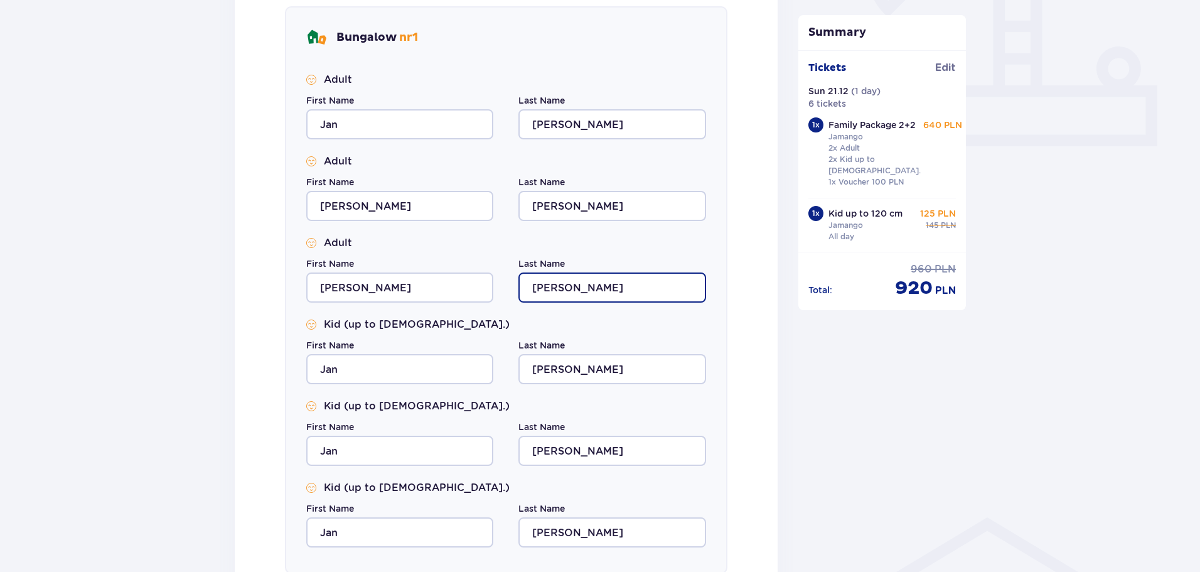
click at [558, 289] on input "[PERSON_NAME]" at bounding box center [612, 287] width 187 height 30
drag, startPoint x: 583, startPoint y: 289, endPoint x: 500, endPoint y: 301, distance: 83.1
click at [499, 298] on div "First Name [PERSON_NAME] Last Name [PERSON_NAME]" at bounding box center [506, 279] width 400 height 45
type input "Karicka"
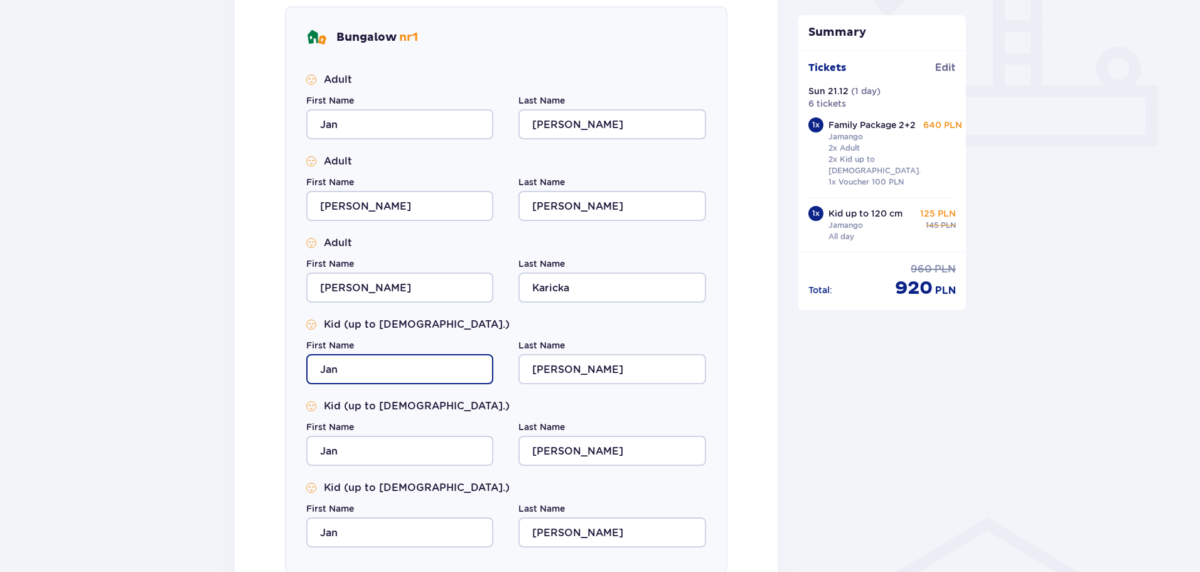
click at [399, 376] on input "Jan" at bounding box center [399, 369] width 187 height 30
type input "[PERSON_NAME]"
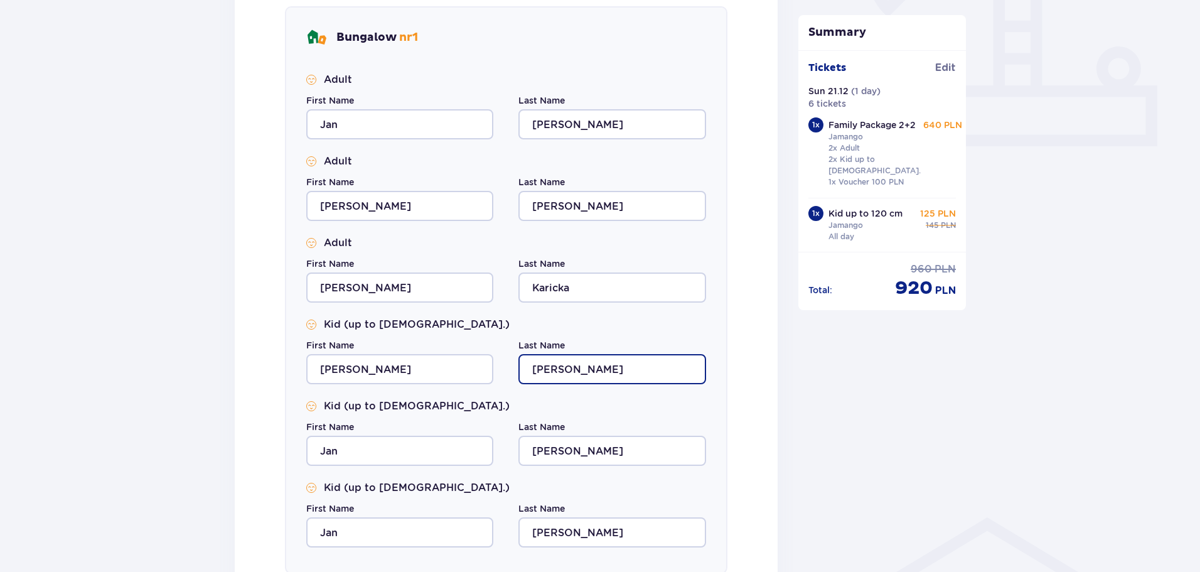
click at [546, 369] on input "[PERSON_NAME]" at bounding box center [612, 369] width 187 height 30
type input "Karickova"
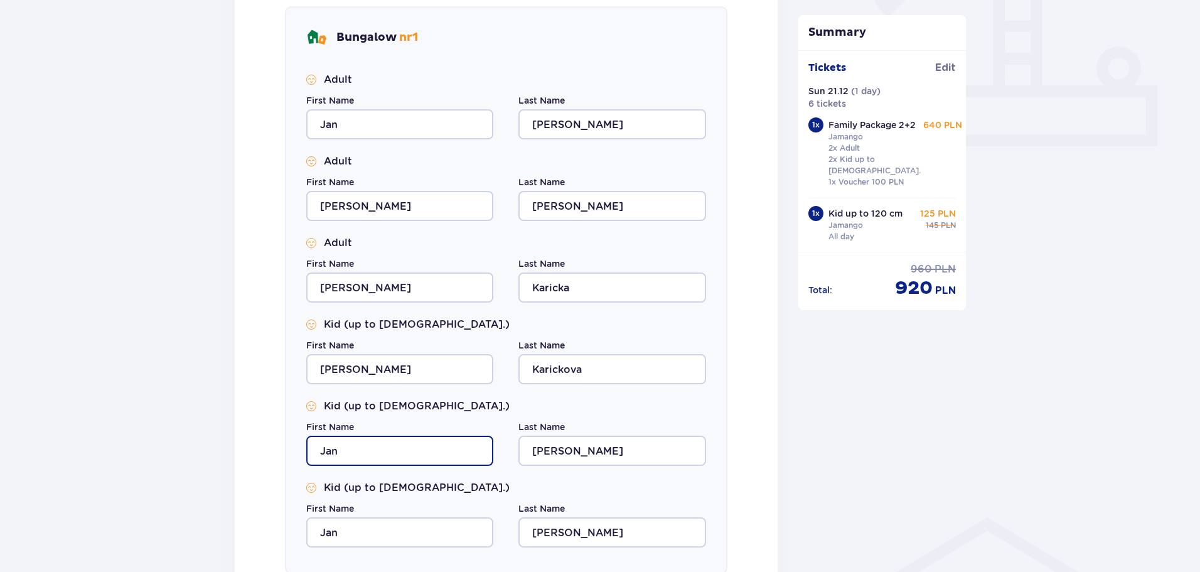
click at [368, 452] on input "Jan" at bounding box center [399, 451] width 187 height 30
type input "[PERSON_NAME]"
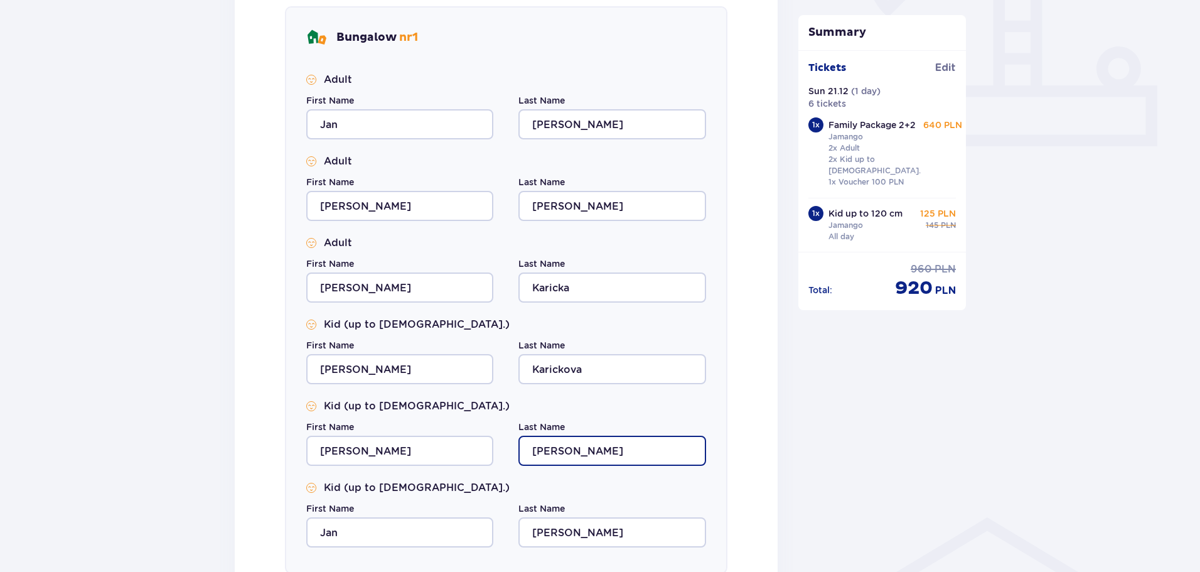
click at [559, 453] on input "[PERSON_NAME]" at bounding box center [612, 451] width 187 height 30
type input "Karickova"
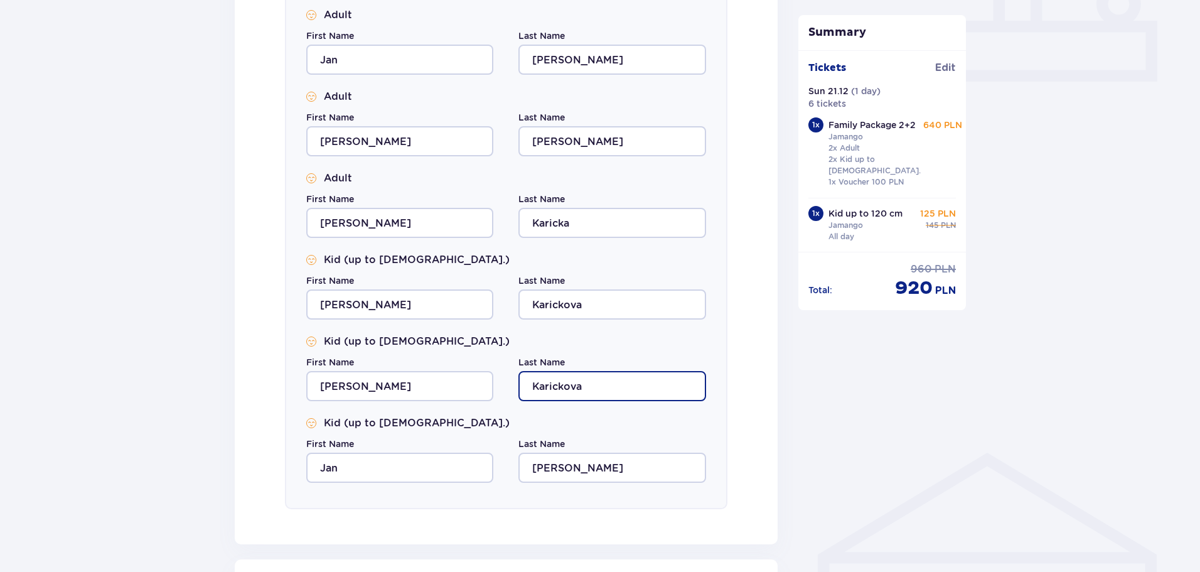
scroll to position [628, 0]
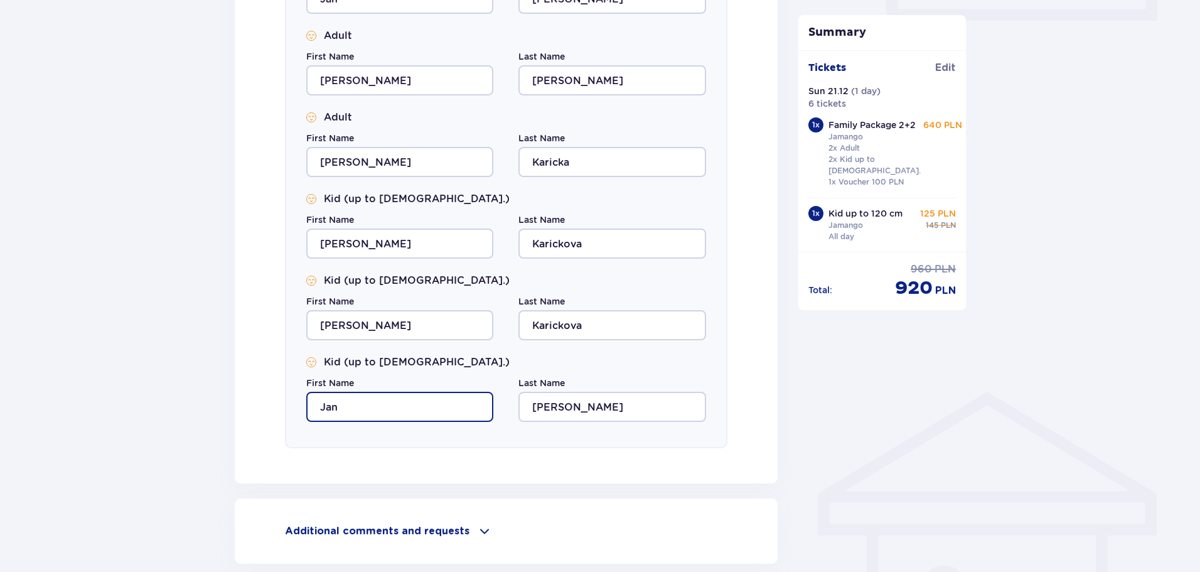
click at [398, 407] on input "Jan" at bounding box center [399, 407] width 187 height 30
drag, startPoint x: 398, startPoint y: 407, endPoint x: 263, endPoint y: 401, distance: 135.1
click at [263, 401] on div "Fill in the details of all guests Bungalow nr 1 Adult First Name Jan Last Name …" at bounding box center [506, 145] width 543 height 677
type input "[PERSON_NAME]"
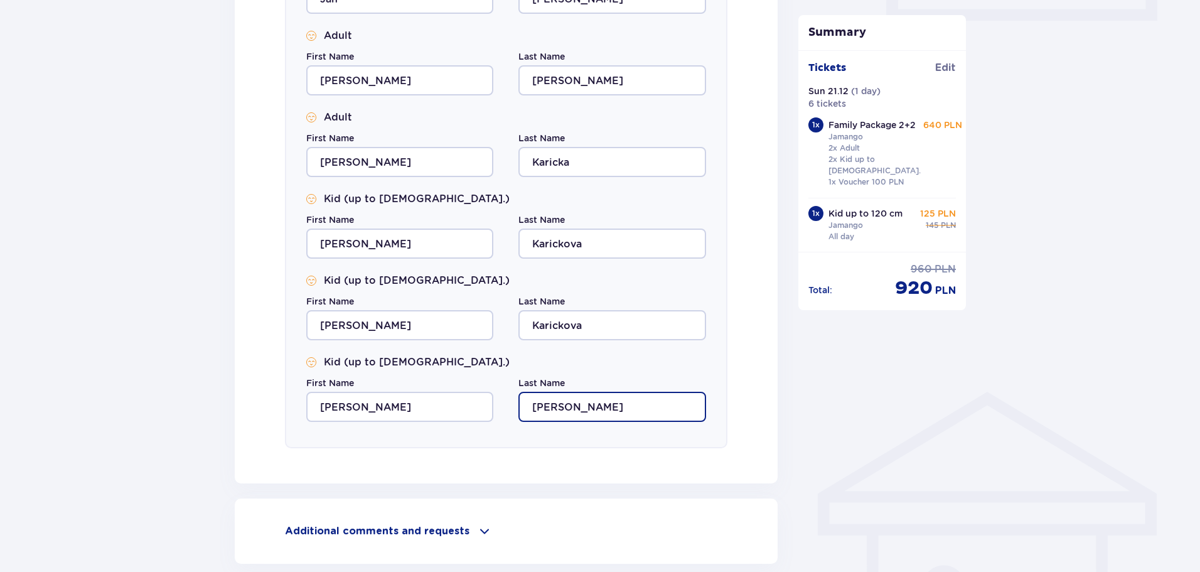
click at [601, 401] on input "[PERSON_NAME]" at bounding box center [612, 407] width 187 height 30
drag, startPoint x: 602, startPoint y: 402, endPoint x: 466, endPoint y: 399, distance: 135.6
click at [466, 399] on div "First Name [PERSON_NAME] Last Name [PERSON_NAME]" at bounding box center [506, 399] width 400 height 45
type input "Karicka"
click at [797, 410] on div "Summary Tickets Edit Sun 21.12 ( 1 day ) 6 tickets 1 x Family Package 2+2 Jaman…" at bounding box center [883, 57] width 188 height 1104
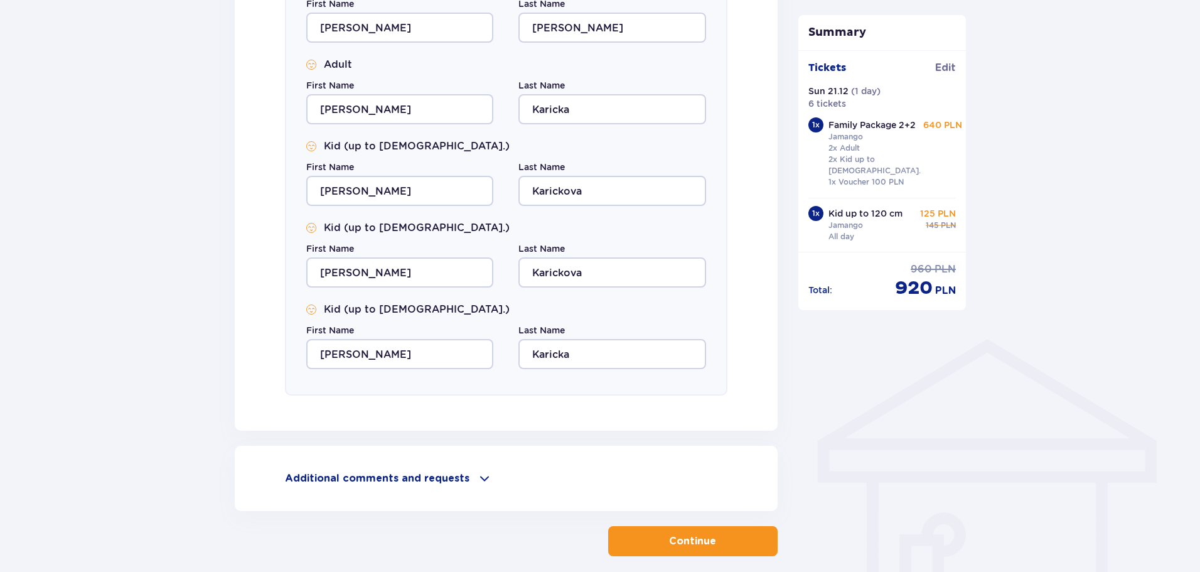
scroll to position [740, 0]
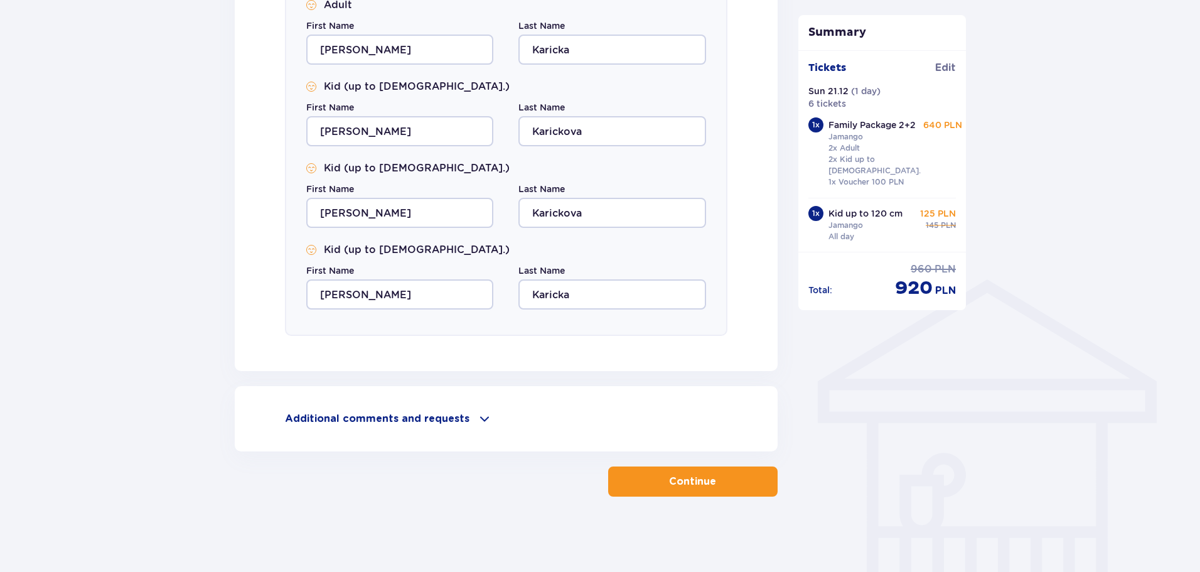
click at [653, 480] on button "Continue" at bounding box center [693, 481] width 170 height 30
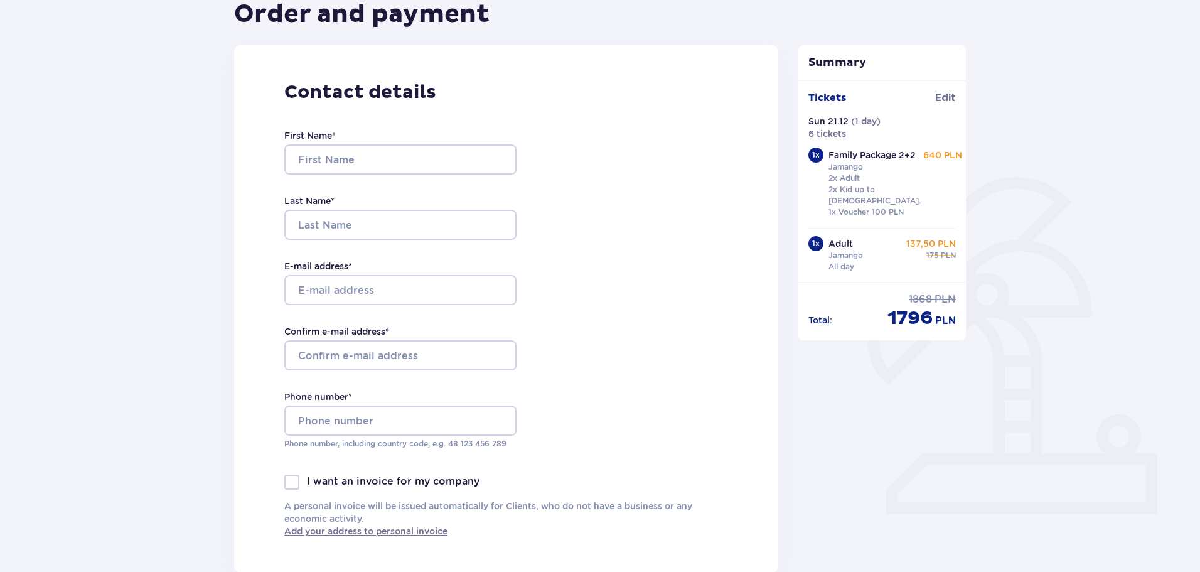
scroll to position [188, 0]
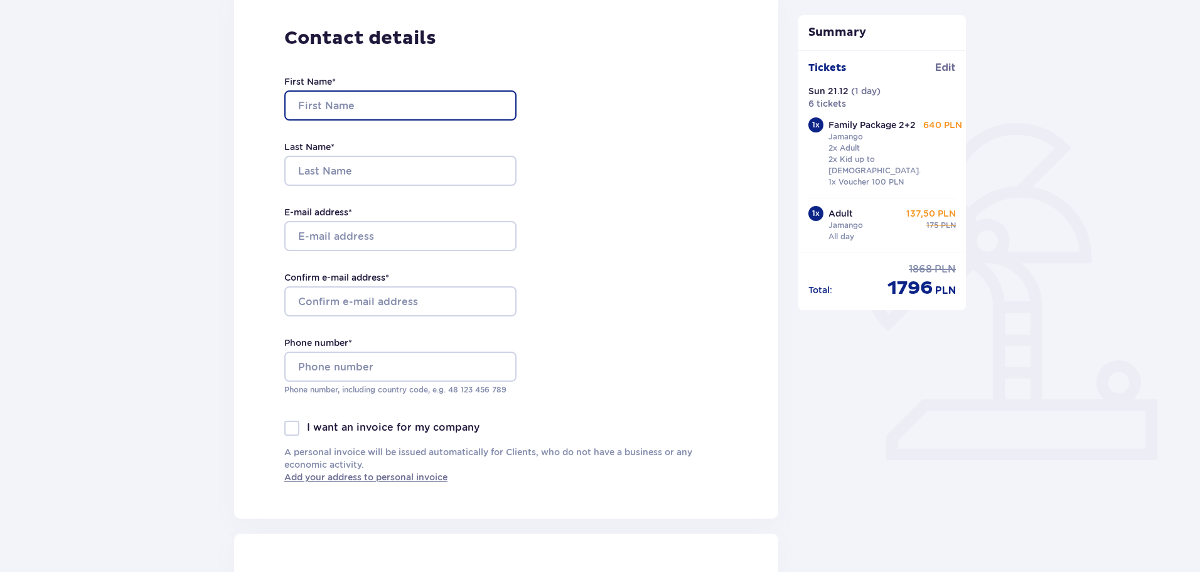
click at [341, 103] on input "First Name *" at bounding box center [400, 105] width 232 height 30
type input "Jan"
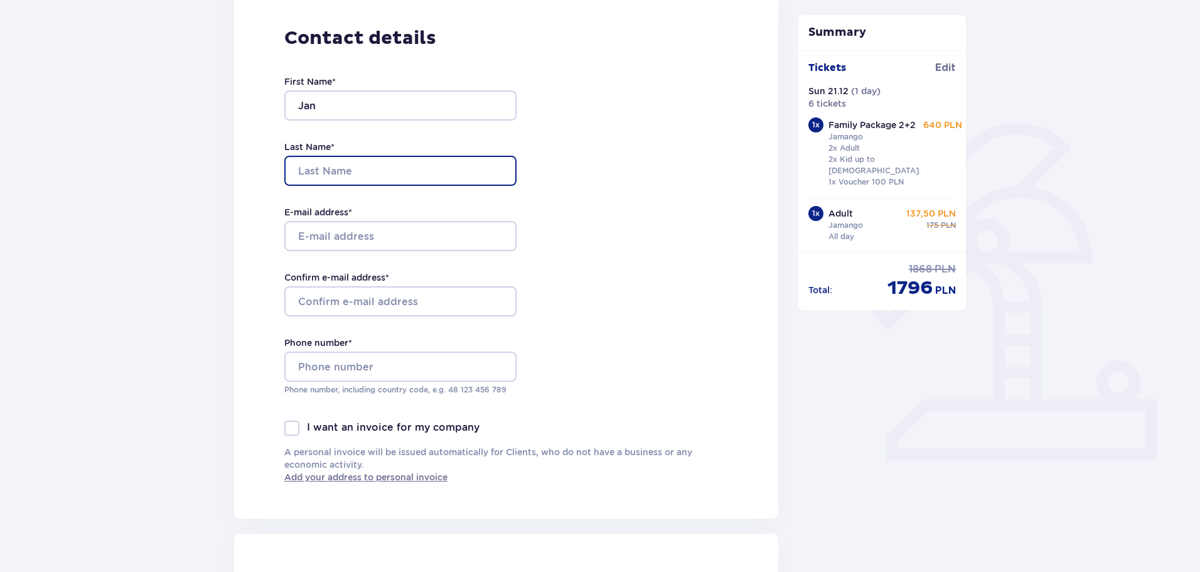
type input "[PERSON_NAME]"
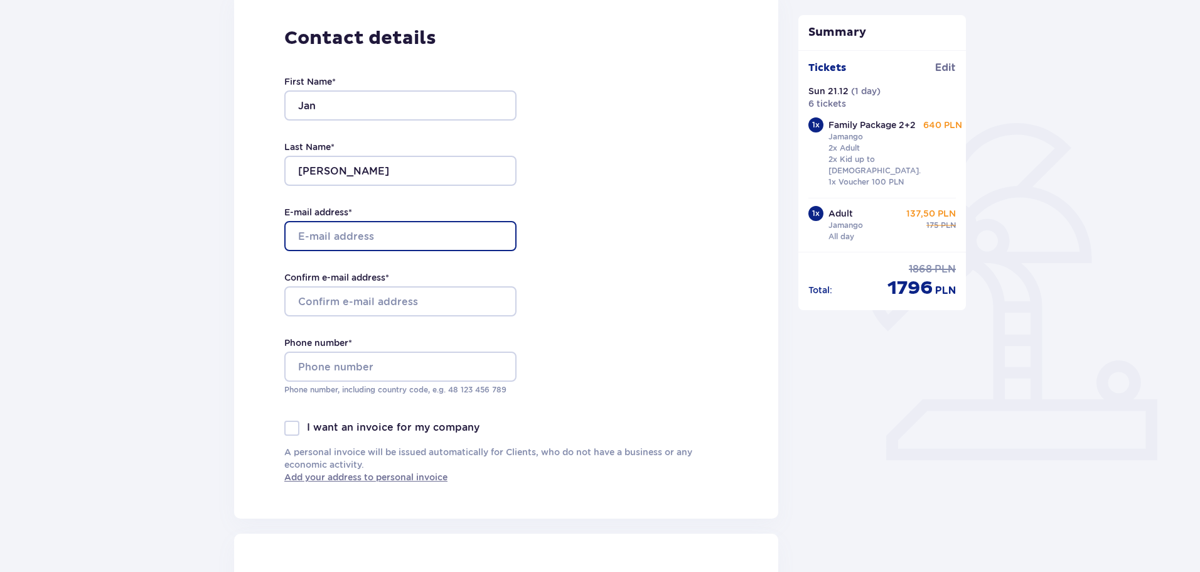
type input "[EMAIL_ADDRESS][DOMAIN_NAME]"
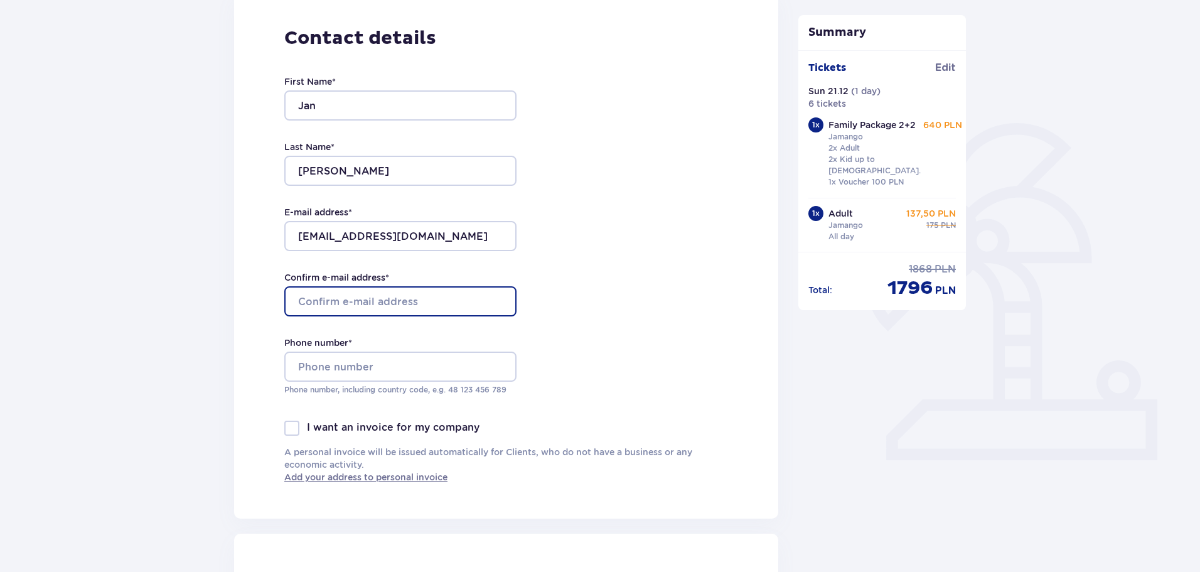
type input "[EMAIL_ADDRESS][DOMAIN_NAME]"
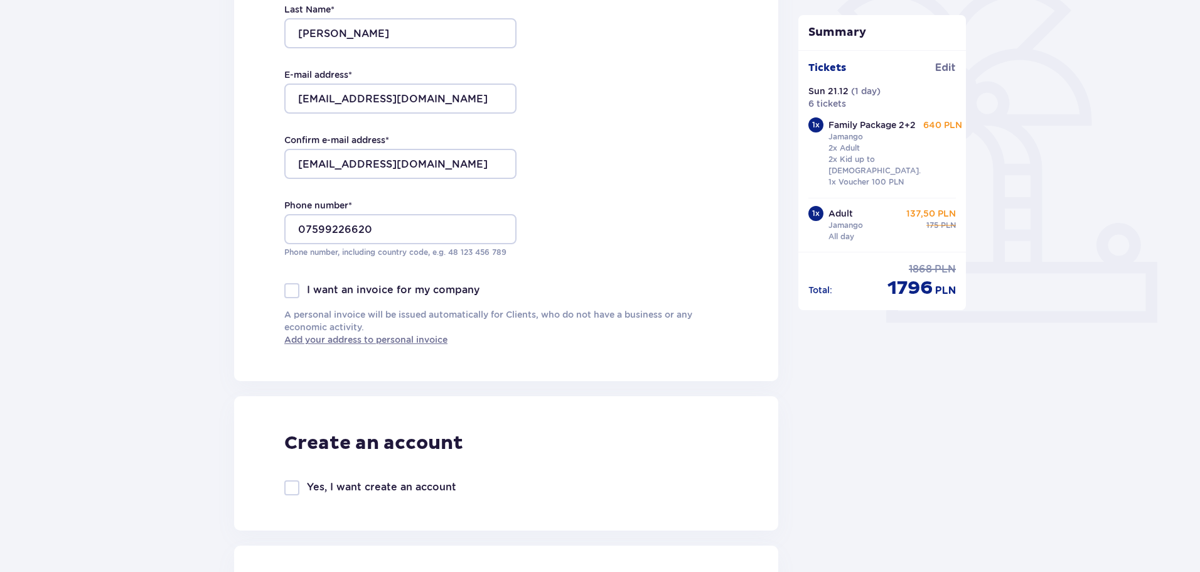
scroll to position [377, 0]
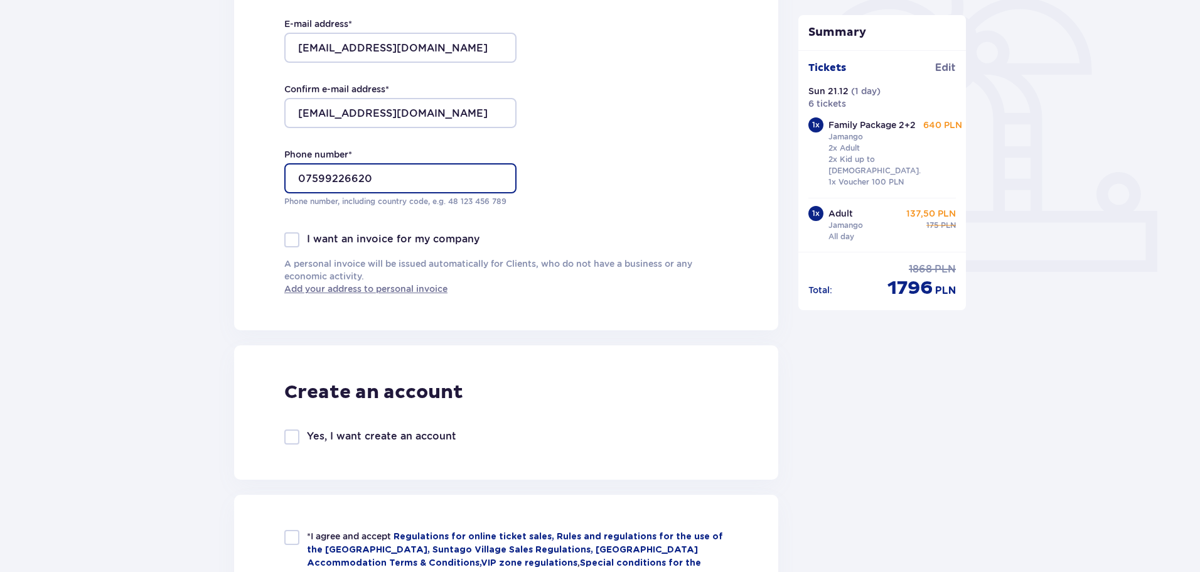
click at [305, 175] on input "07599226620" at bounding box center [400, 178] width 232 height 30
click at [298, 180] on input "07599226620" at bounding box center [400, 178] width 232 height 30
click at [353, 180] on input "[PHONE_NUMBER]" at bounding box center [400, 178] width 232 height 30
click at [375, 179] on input "[PHONE_NUMBER]" at bounding box center [400, 178] width 232 height 30
type input "[PHONE_NUMBER]"
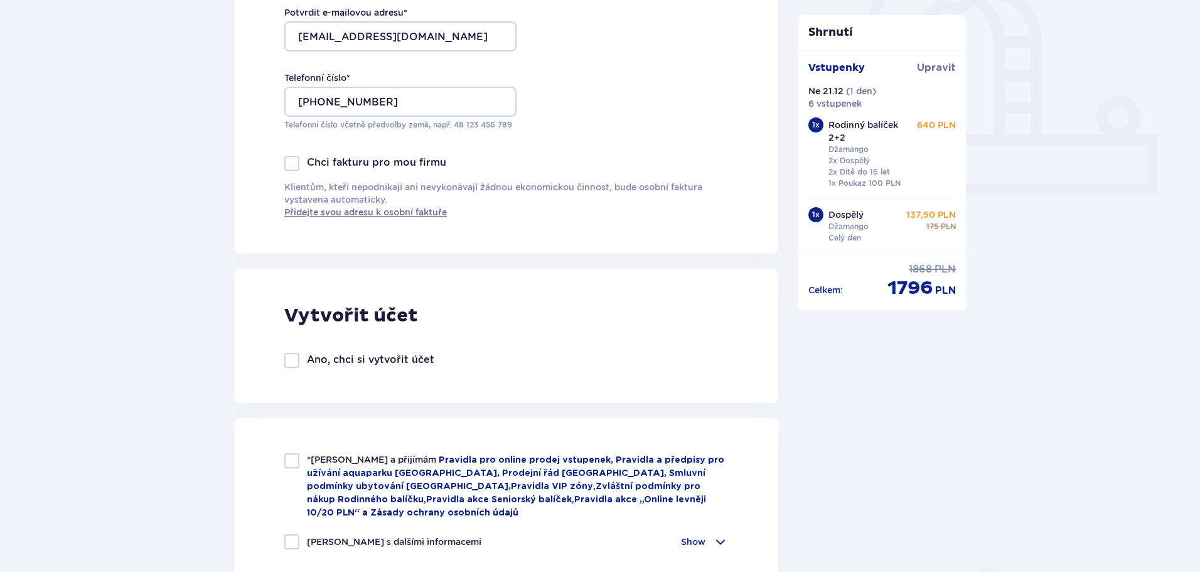
scroll to position [565, 0]
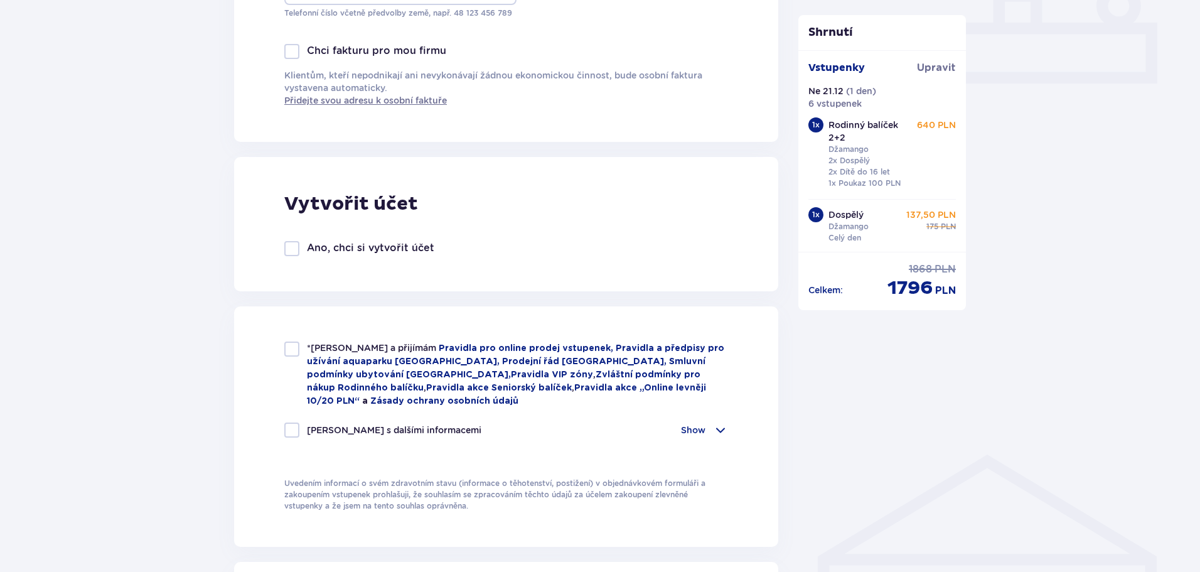
click at [293, 246] on div at bounding box center [291, 248] width 15 height 15
checkbox input "true"
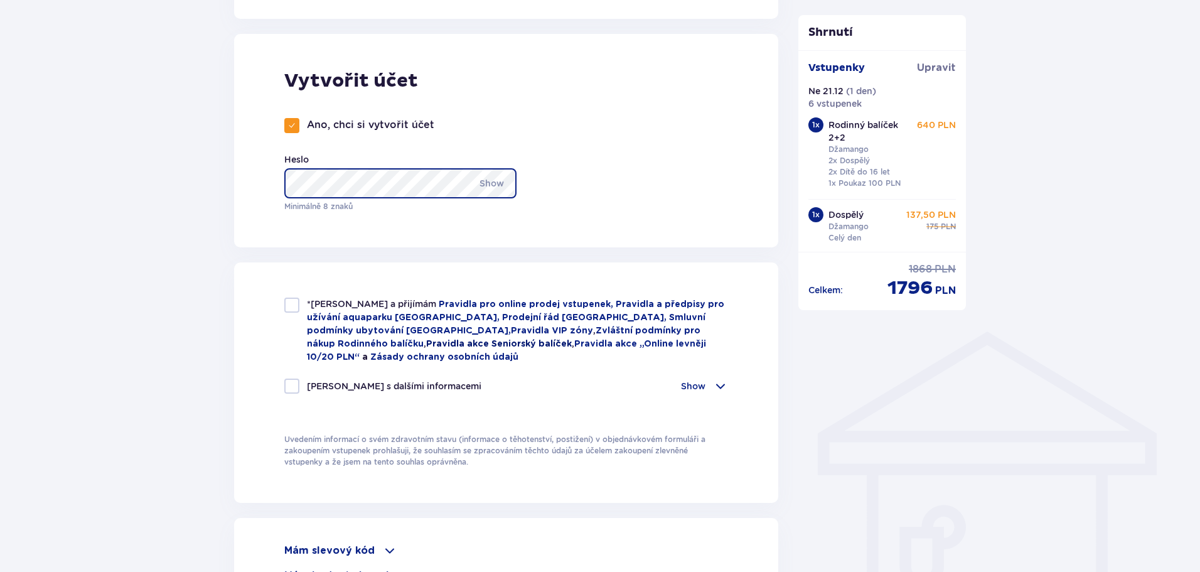
scroll to position [691, 0]
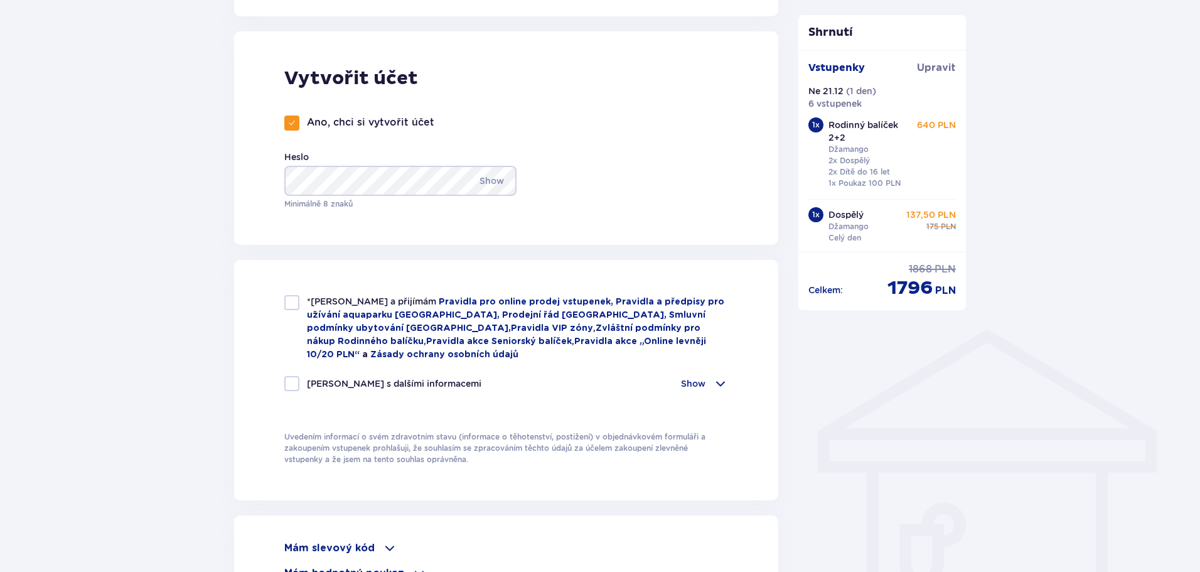
click at [296, 305] on div at bounding box center [291, 302] width 15 height 15
checkbox input "true"
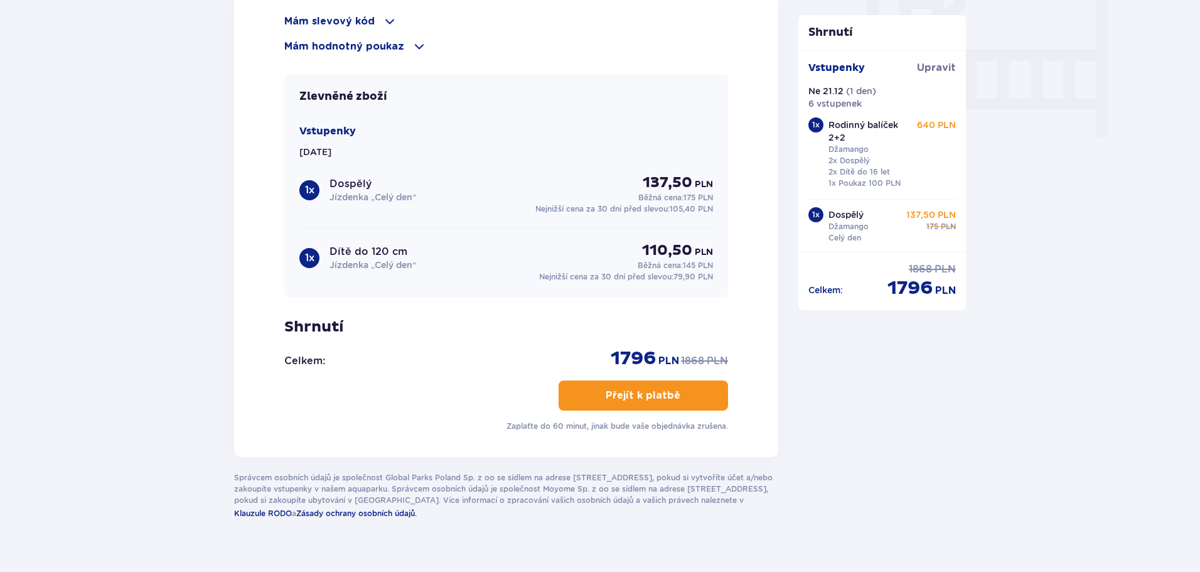
scroll to position [1225, 0]
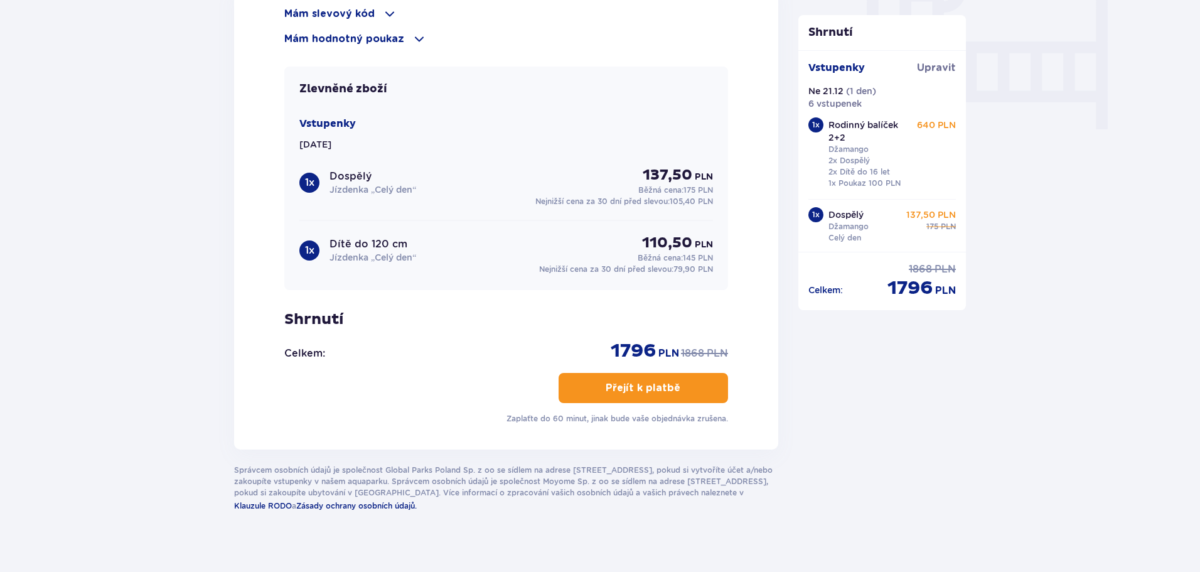
click at [677, 380] on span "button" at bounding box center [683, 387] width 15 height 15
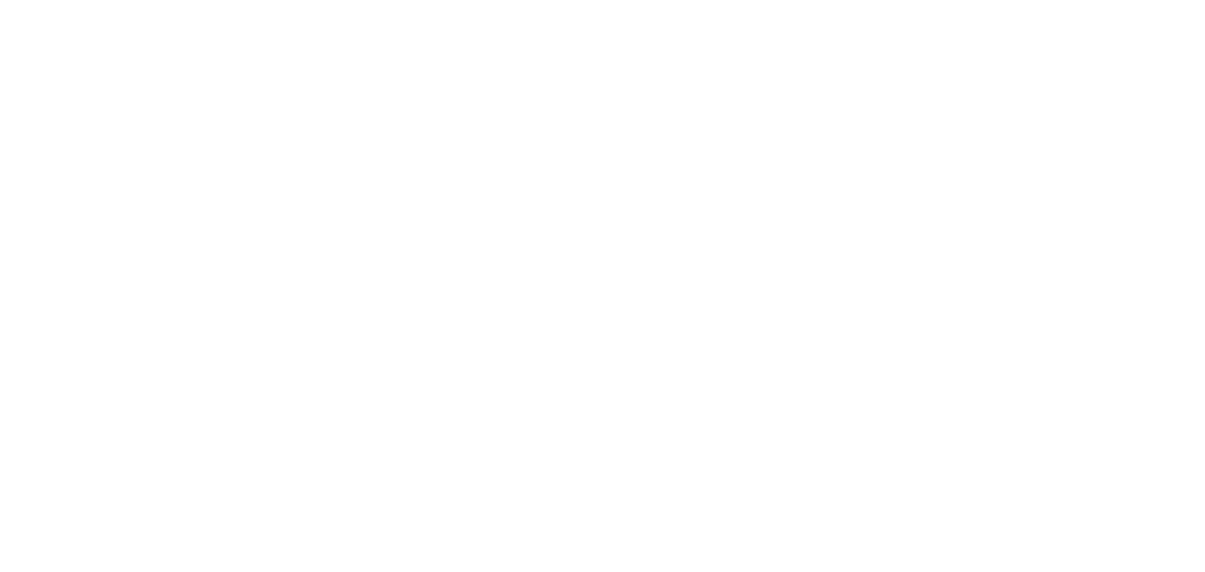
scroll to position [0, 0]
click at [291, 5] on html "Původní text Ohodnoťte tento překlad Vaše zpětná vazba bude použita k vylepšení…" at bounding box center [602, 2] width 1205 height 5
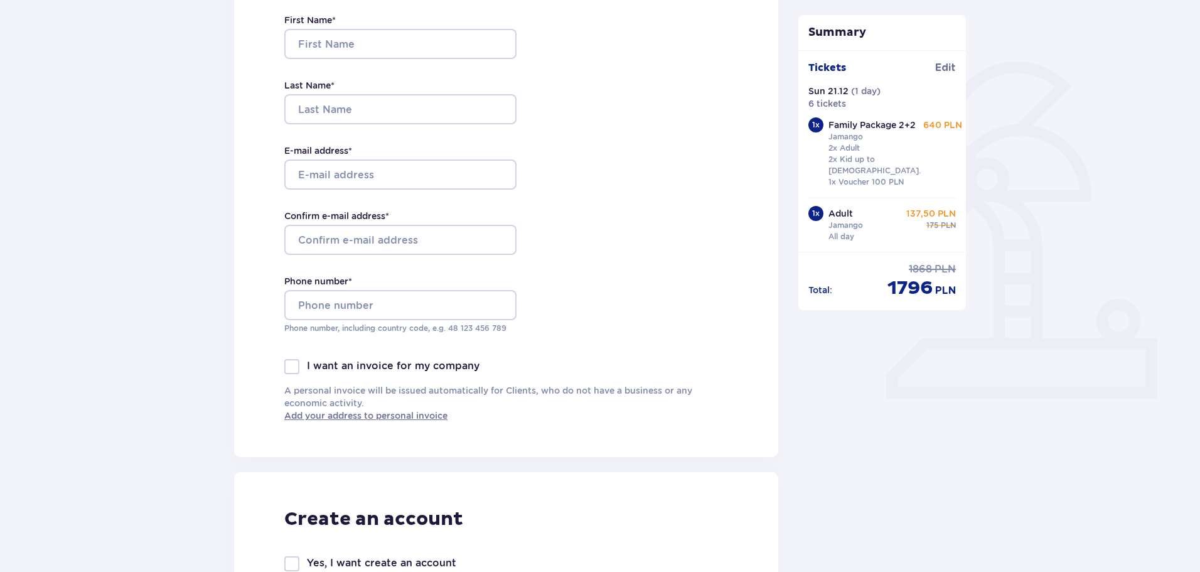
scroll to position [251, 0]
click at [356, 32] on input "First Name *" at bounding box center [400, 43] width 232 height 30
type input "Jan"
type input "[PERSON_NAME]"
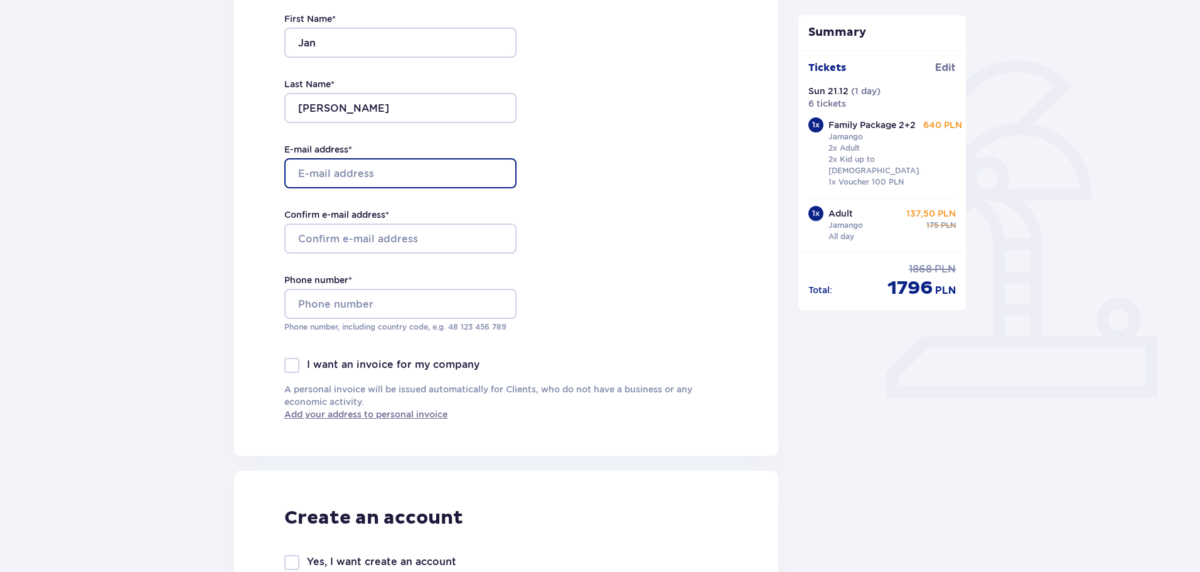
type input "[EMAIL_ADDRESS][DOMAIN_NAME]"
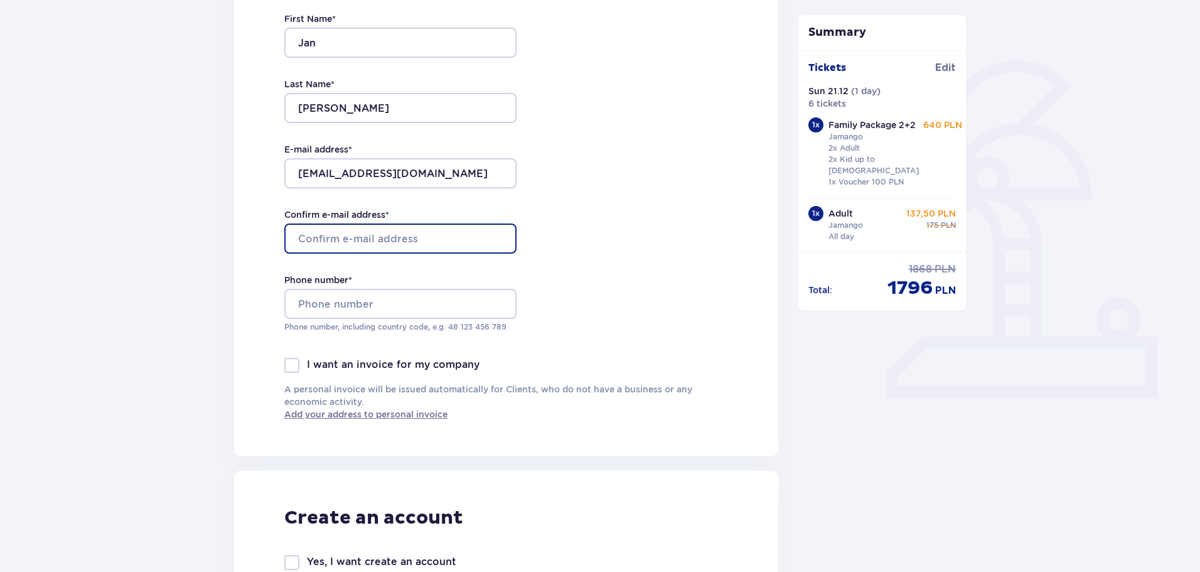
type input "[EMAIL_ADDRESS][DOMAIN_NAME]"
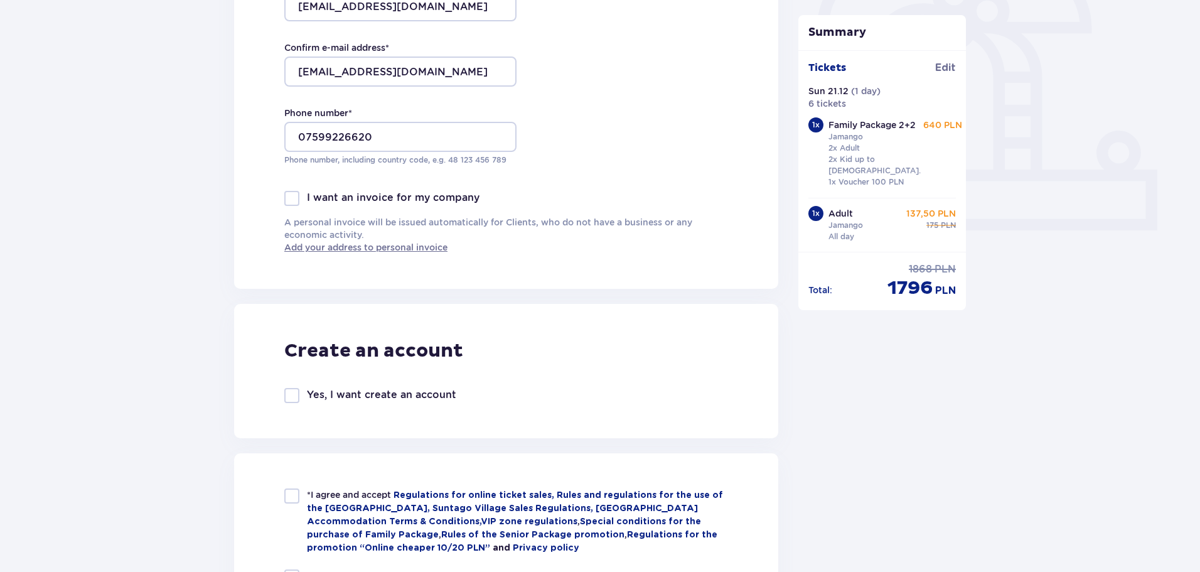
scroll to position [439, 0]
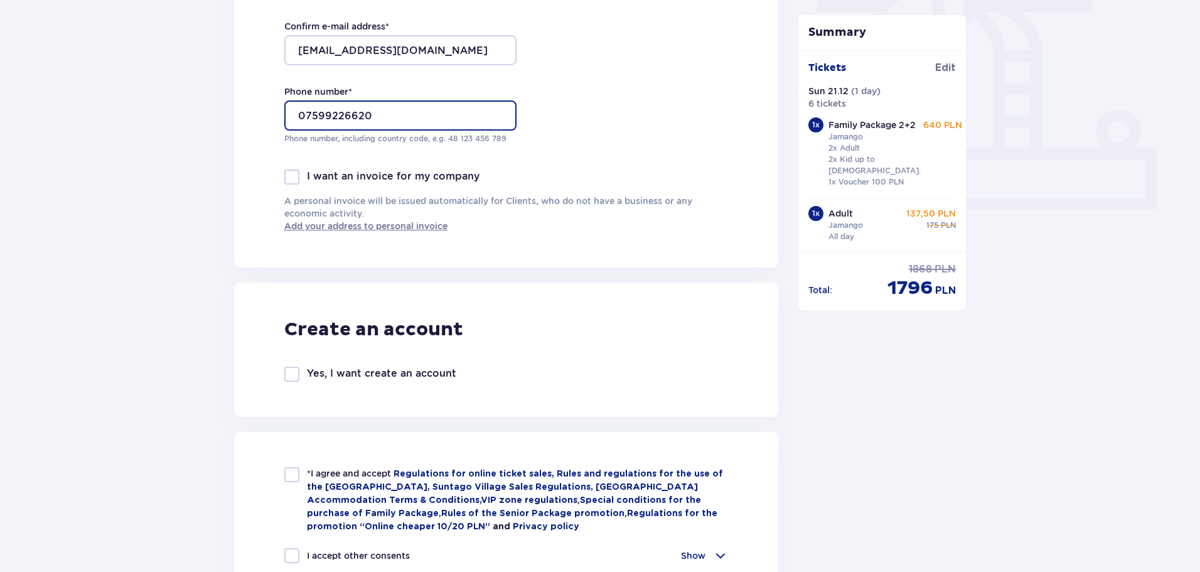
click at [297, 115] on input "07599226620" at bounding box center [400, 115] width 232 height 30
click at [353, 117] on input "[PHONE_NUMBER]" at bounding box center [400, 115] width 232 height 30
click at [376, 118] on input "[PHONE_NUMBER]" at bounding box center [400, 115] width 232 height 30
type input "[PHONE_NUMBER]"
click at [293, 181] on div at bounding box center [291, 177] width 15 height 15
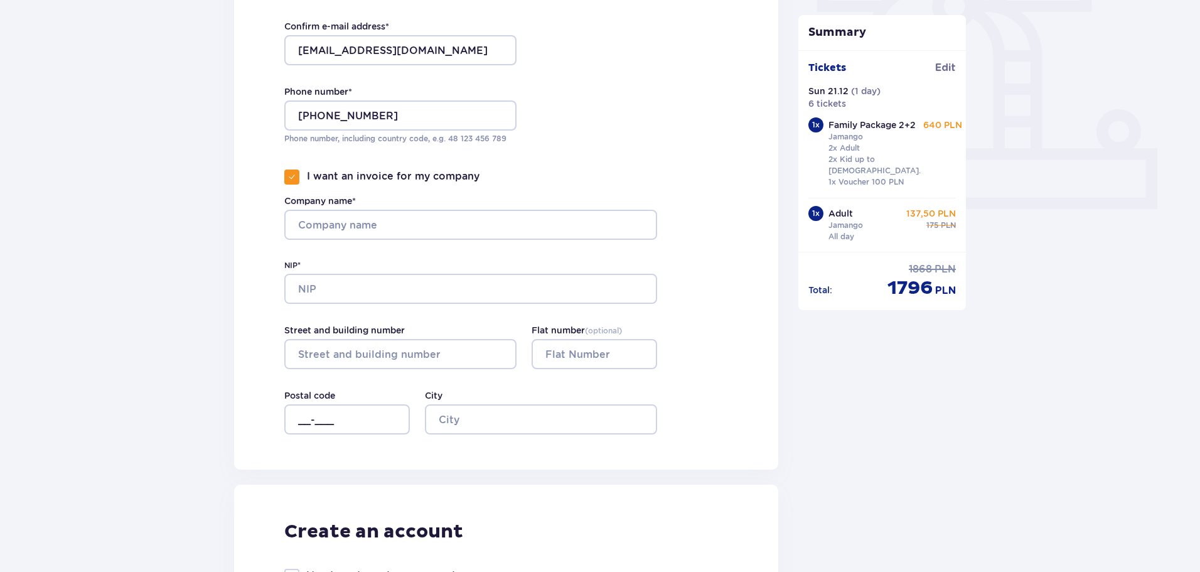
click at [295, 176] on span at bounding box center [292, 177] width 8 height 8
checkbox input "false"
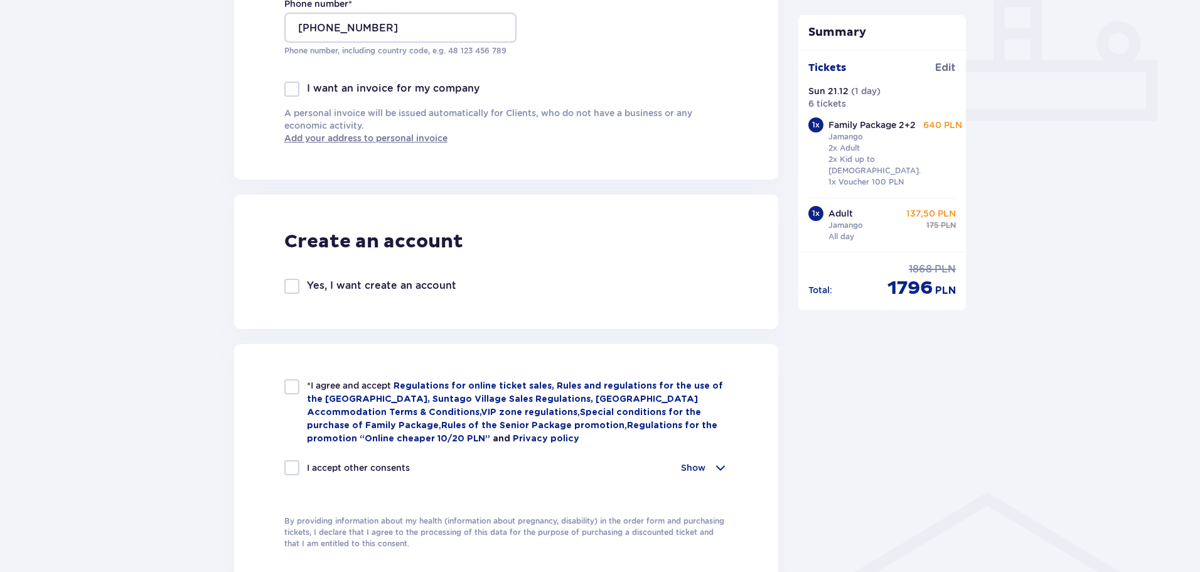
scroll to position [565, 0]
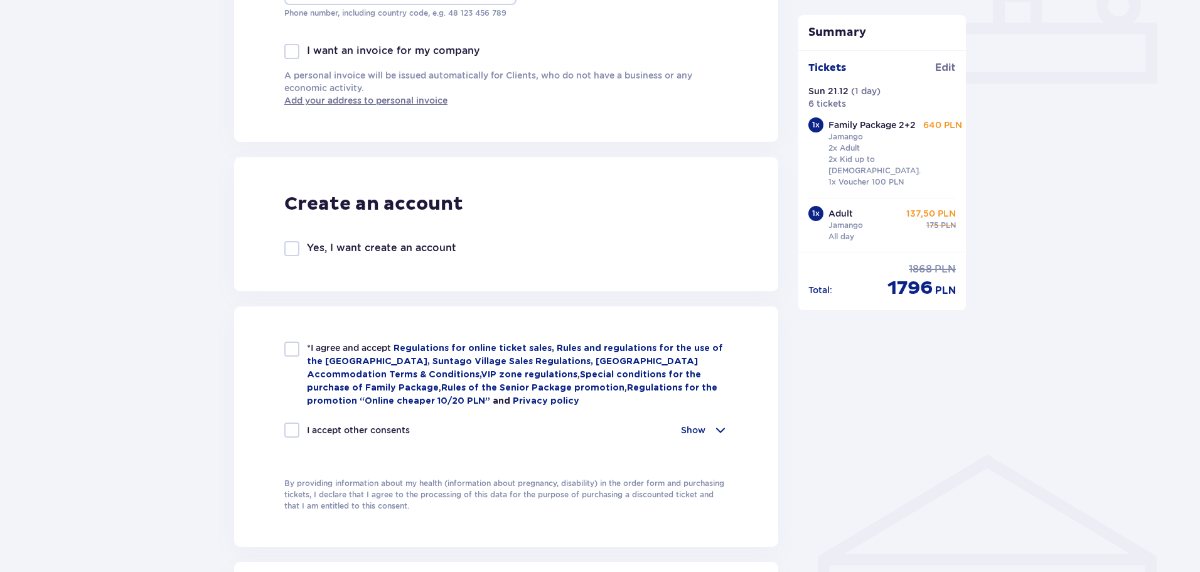
click at [289, 247] on div at bounding box center [291, 248] width 15 height 15
checkbox input "true"
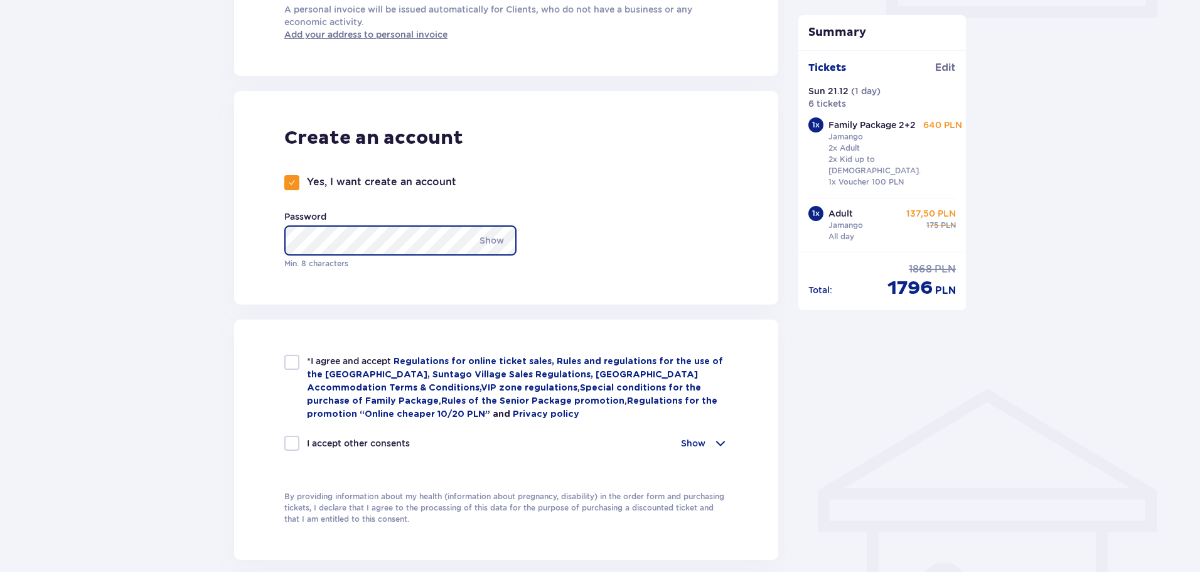
scroll to position [753, 0]
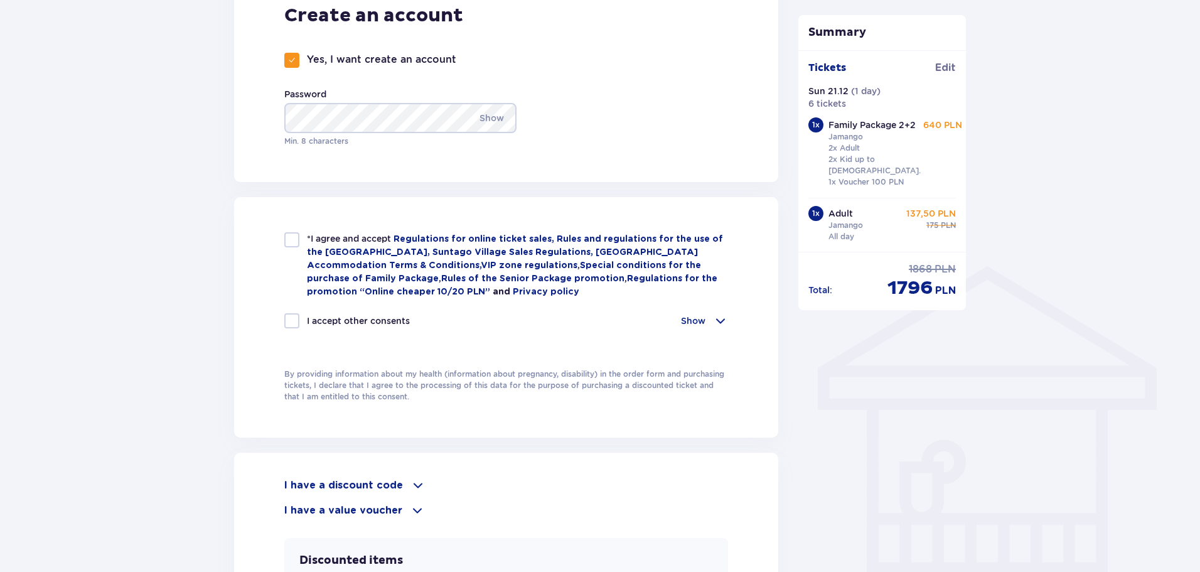
click at [293, 244] on div at bounding box center [291, 239] width 15 height 15
checkbox input "true"
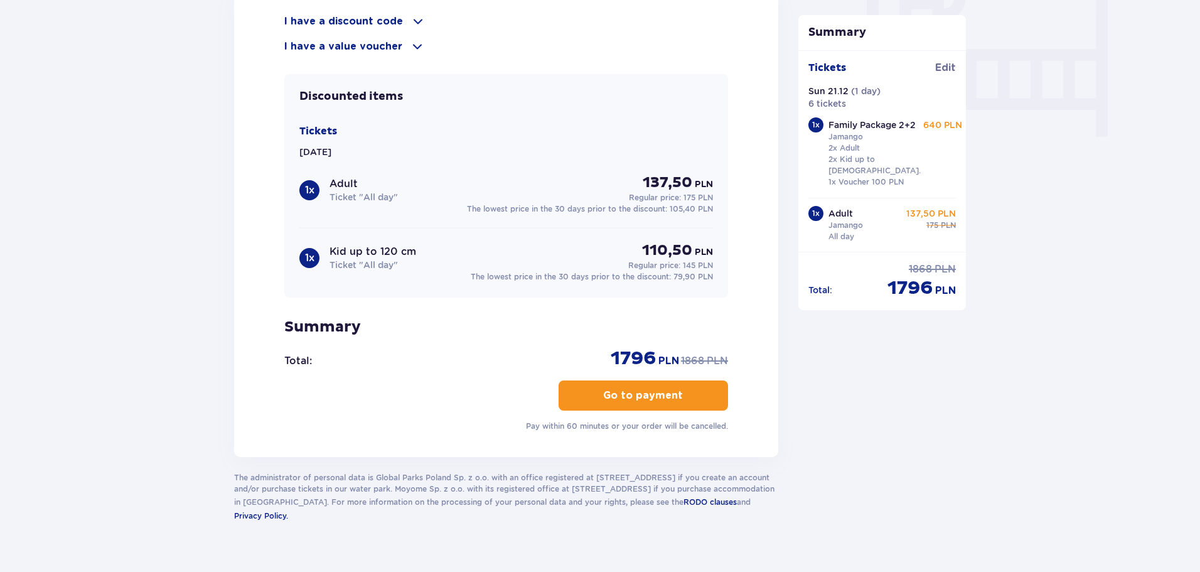
scroll to position [1237, 0]
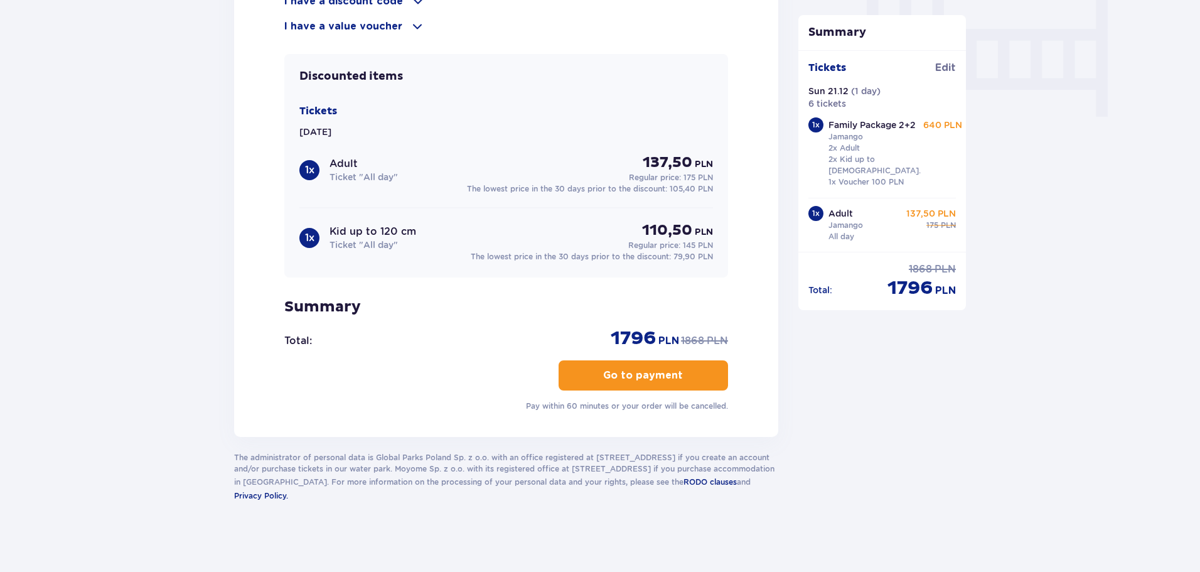
click at [661, 371] on p "Go to payment" at bounding box center [643, 376] width 80 height 14
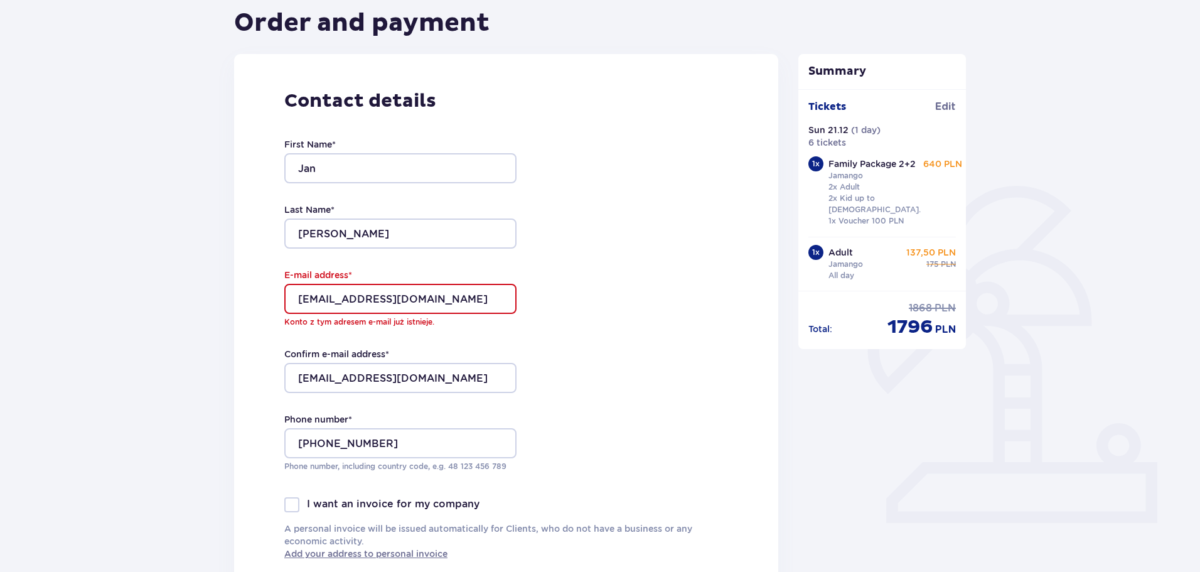
scroll to position [188, 0]
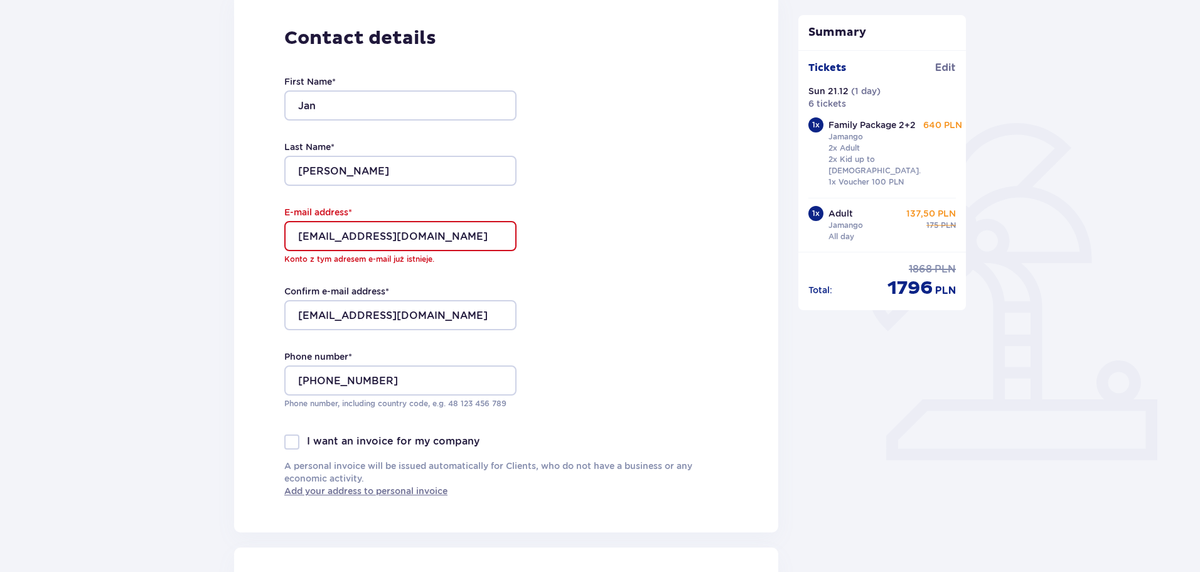
click at [443, 242] on input "[EMAIL_ADDRESS][DOMAIN_NAME]" at bounding box center [400, 236] width 232 height 30
click at [443, 244] on input "[EMAIL_ADDRESS][DOMAIN_NAME]" at bounding box center [400, 236] width 232 height 30
click at [559, 301] on div "Contact details First Name * [PERSON_NAME] Last Name * [PERSON_NAME] E-mail add…" at bounding box center [506, 261] width 544 height 541
click at [433, 234] on input "[EMAIL_ADDRESS][DOMAIN_NAME]" at bounding box center [400, 236] width 232 height 30
click at [681, 323] on div "Contact details First Name * [PERSON_NAME] Last Name * [PERSON_NAME] E-mail add…" at bounding box center [506, 261] width 544 height 541
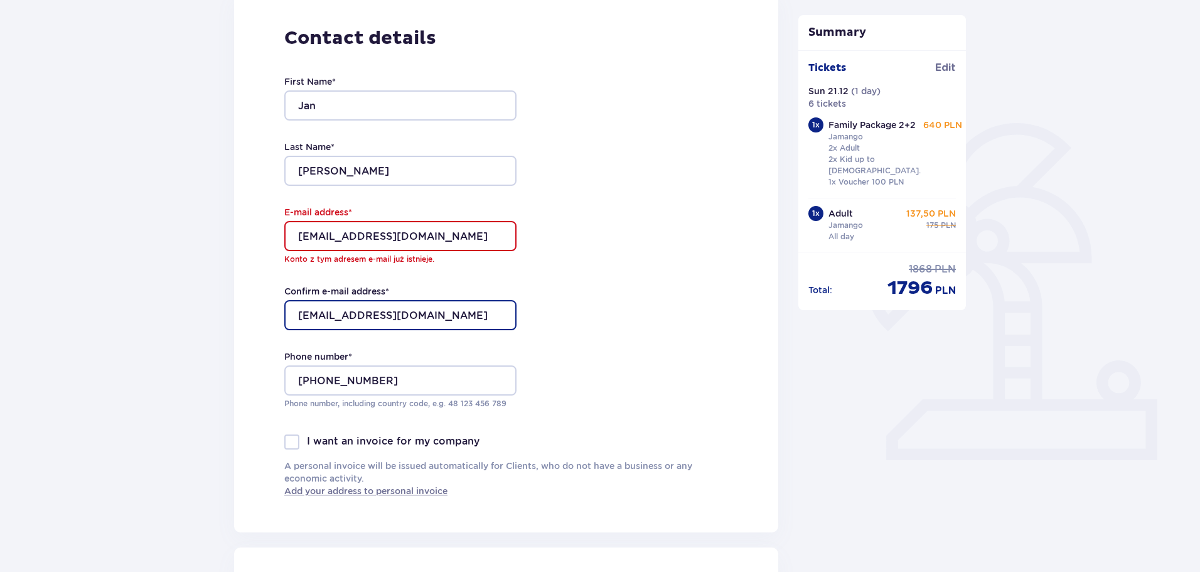
click at [433, 316] on input "[EMAIL_ADDRESS][DOMAIN_NAME]" at bounding box center [400, 315] width 232 height 30
click at [433, 315] on input "[EMAIL_ADDRESS][DOMAIN_NAME]" at bounding box center [400, 315] width 232 height 30
click at [437, 315] on input "[EMAIL_ADDRESS][DOMAIN_NAME]" at bounding box center [400, 315] width 232 height 30
click at [637, 320] on div "Contact details First Name * [PERSON_NAME] Last Name * [PERSON_NAME] E-mail add…" at bounding box center [506, 261] width 544 height 541
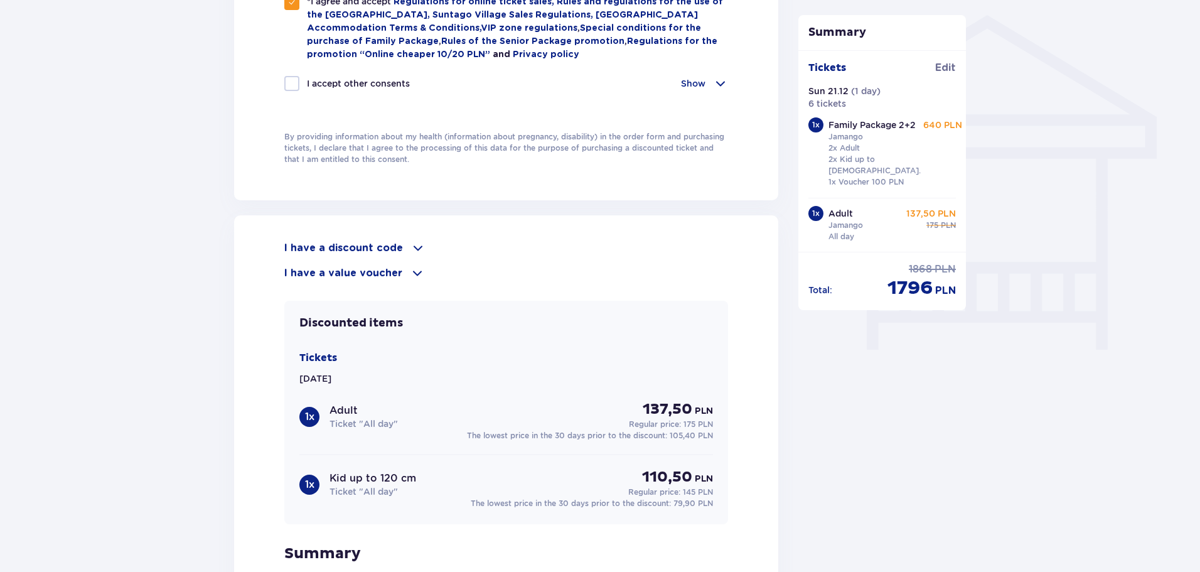
scroll to position [1251, 0]
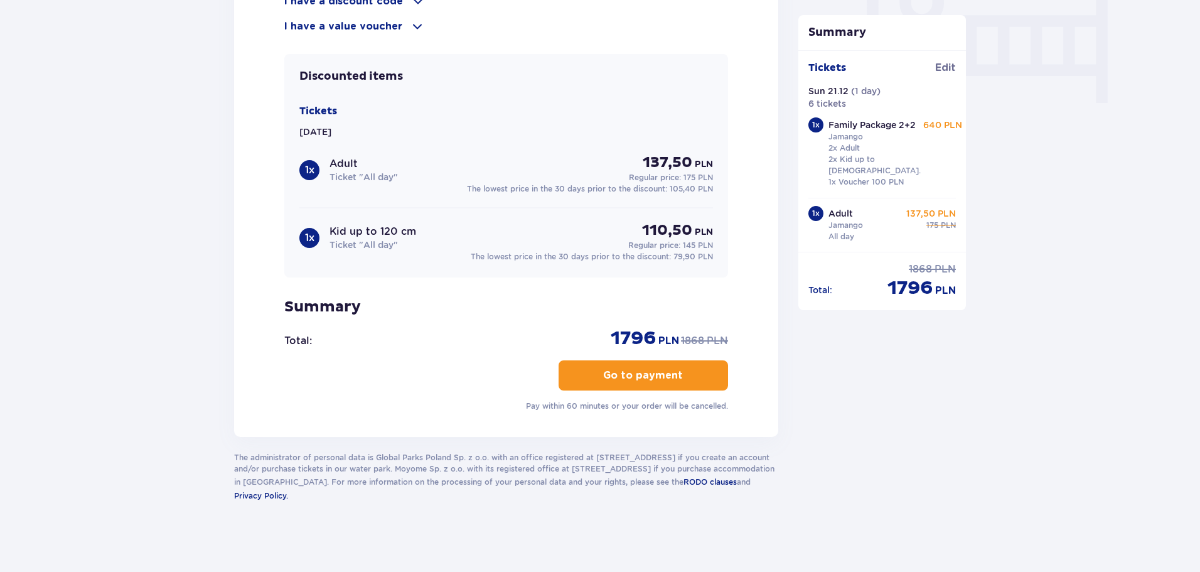
click at [650, 369] on p "Go to payment" at bounding box center [643, 376] width 80 height 14
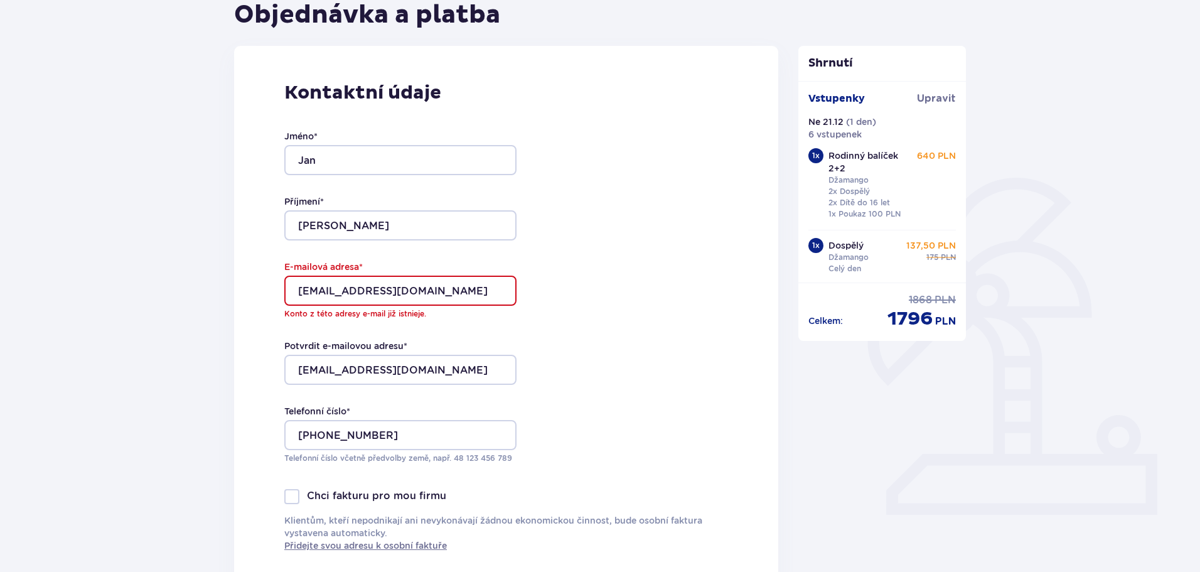
scroll to position [95, 0]
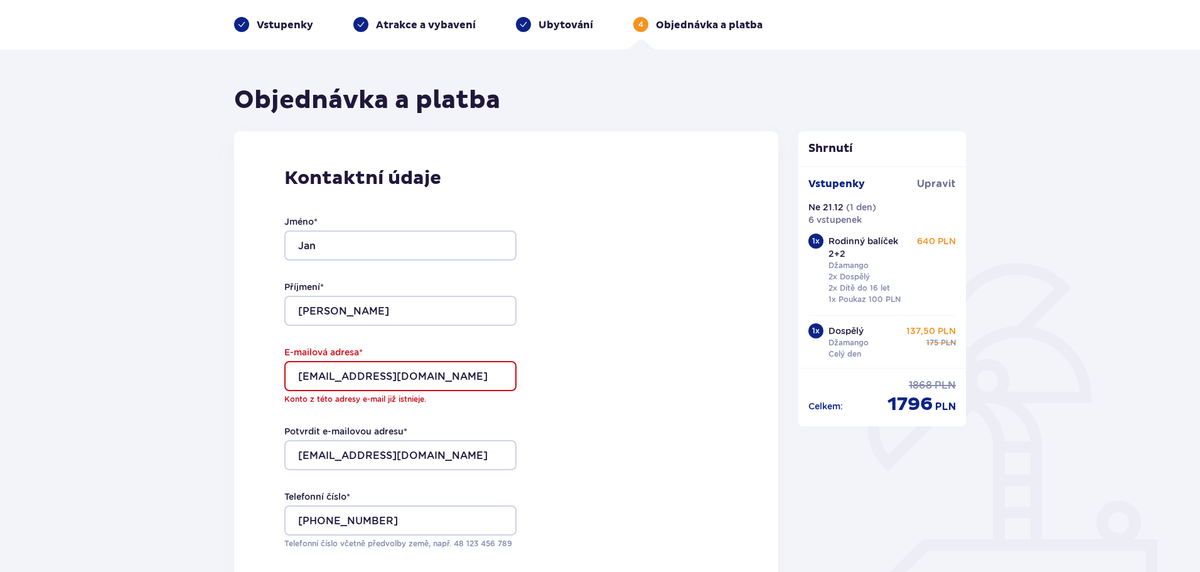
scroll to position [0, 0]
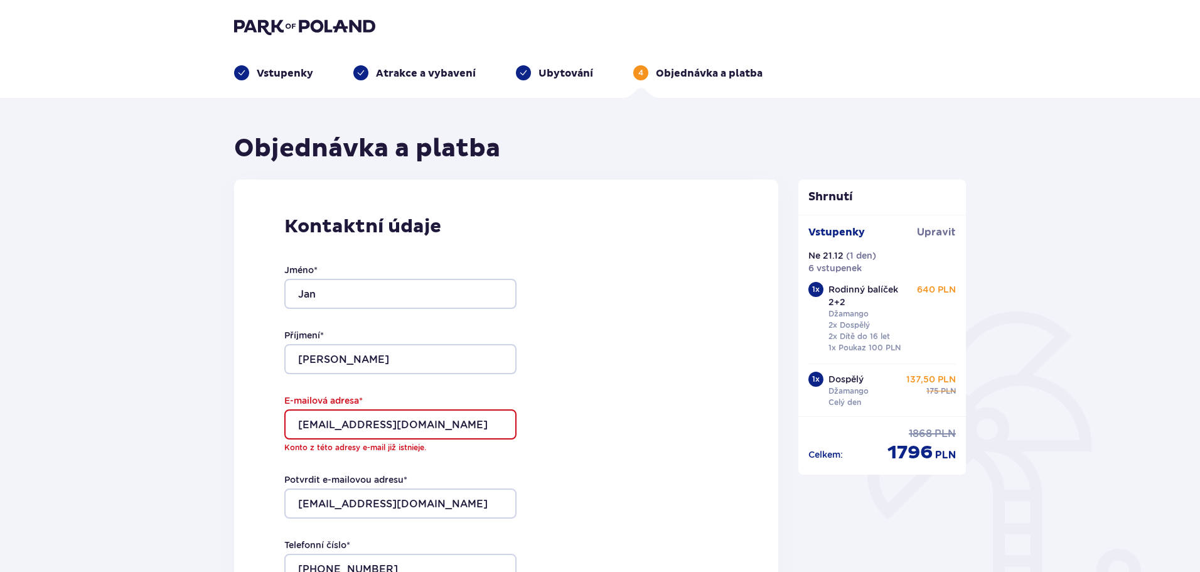
click at [277, 29] on img at bounding box center [304, 27] width 141 height 18
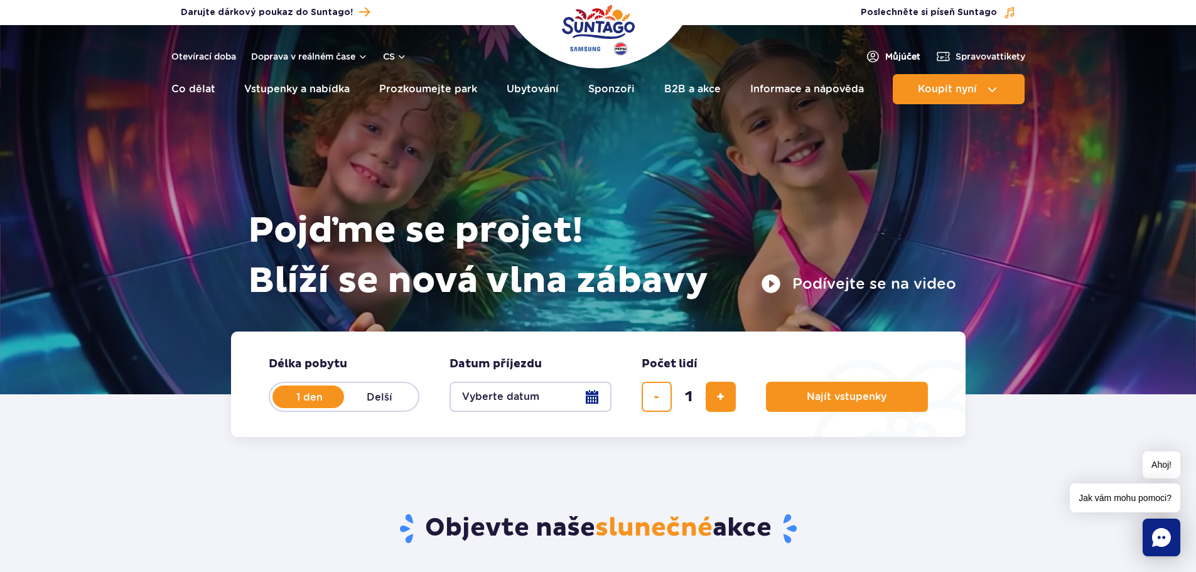
click at [897, 53] on font "Můj" at bounding box center [893, 56] width 16 height 10
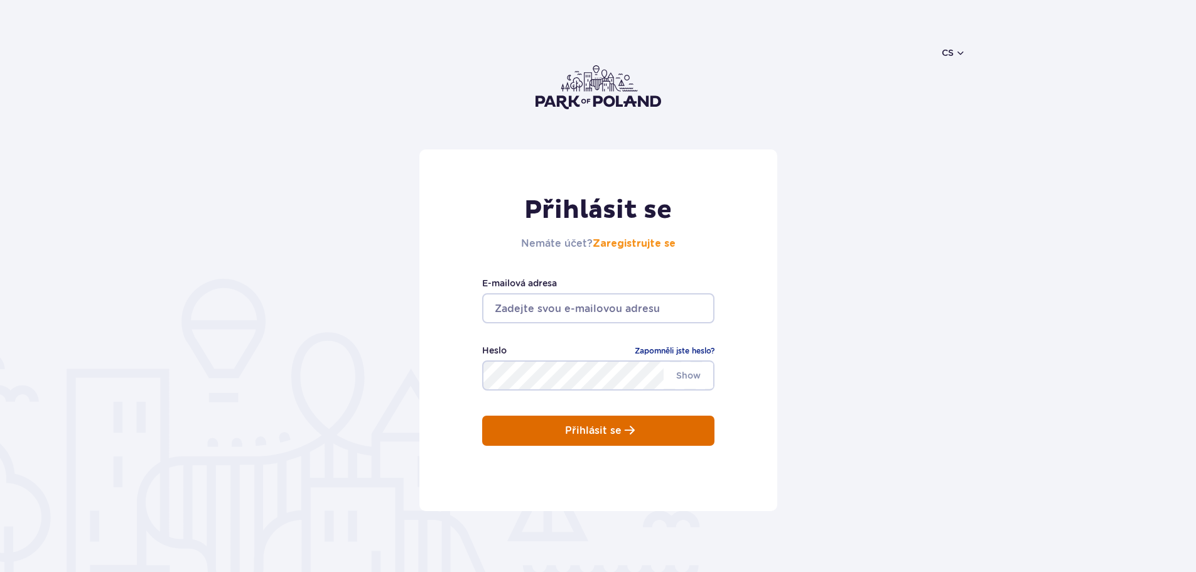
type input "[EMAIL_ADDRESS][DOMAIN_NAME]"
click at [586, 435] on p "Přihlásit se" at bounding box center [593, 430] width 57 height 11
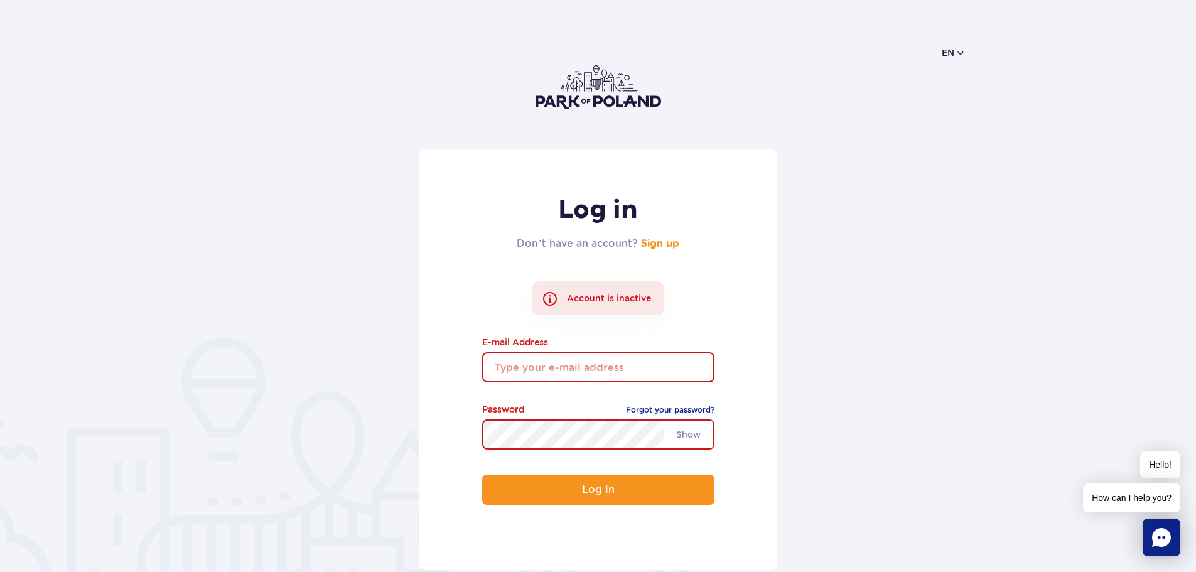
type input "[EMAIL_ADDRESS][DOMAIN_NAME]"
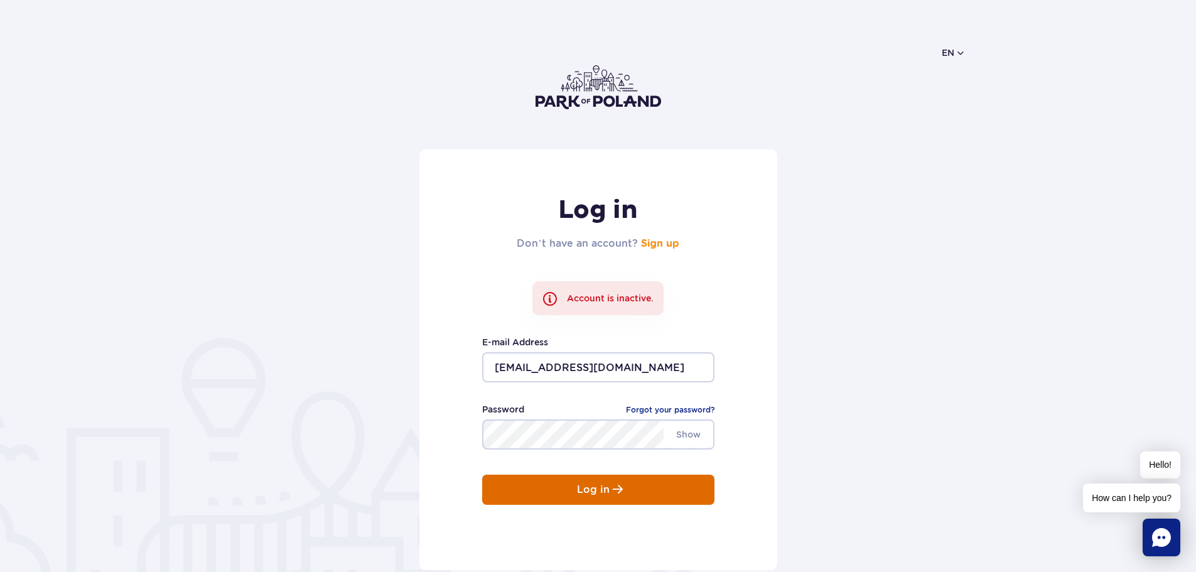
click at [577, 488] on p "Log in" at bounding box center [593, 489] width 33 height 11
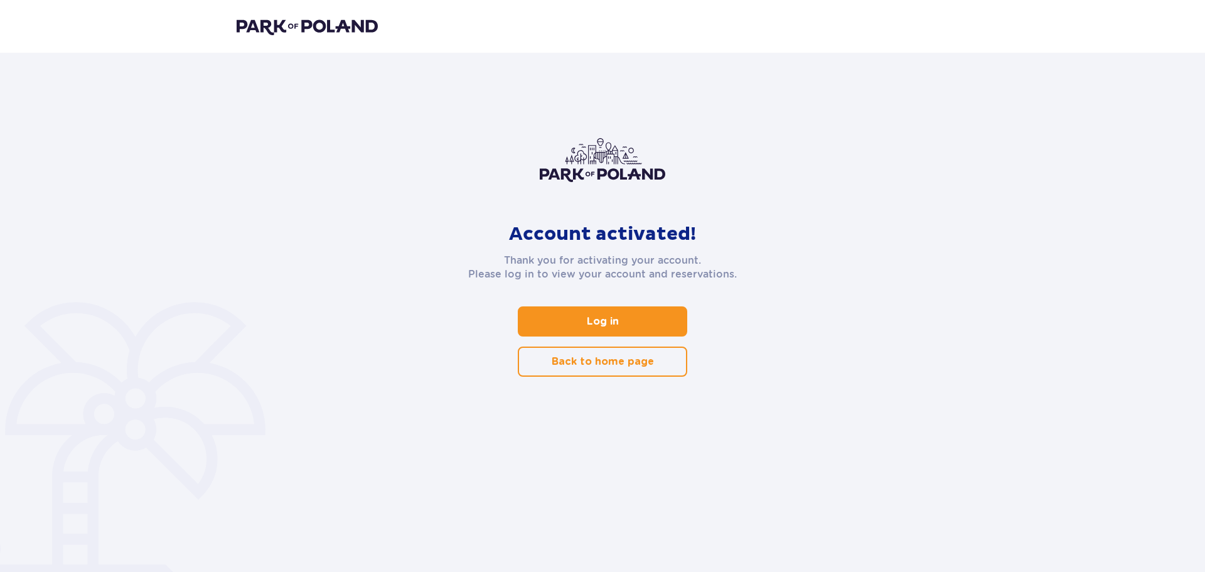
click at [599, 316] on p "Log in" at bounding box center [603, 322] width 32 height 14
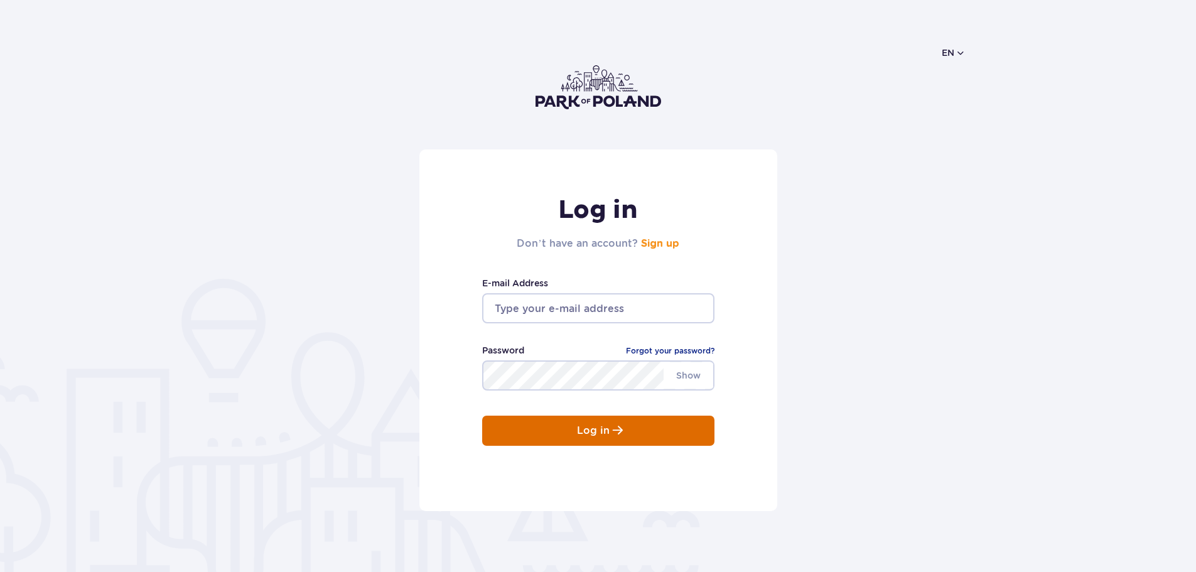
type input "[EMAIL_ADDRESS][DOMAIN_NAME]"
click at [559, 427] on button "Log in" at bounding box center [598, 431] width 232 height 30
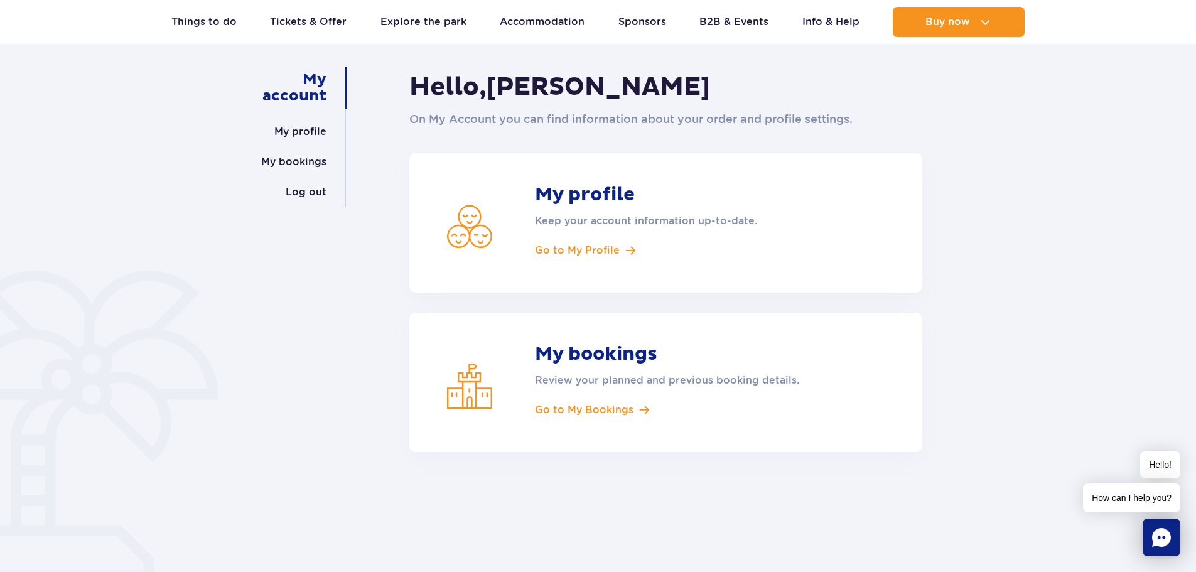
scroll to position [126, 0]
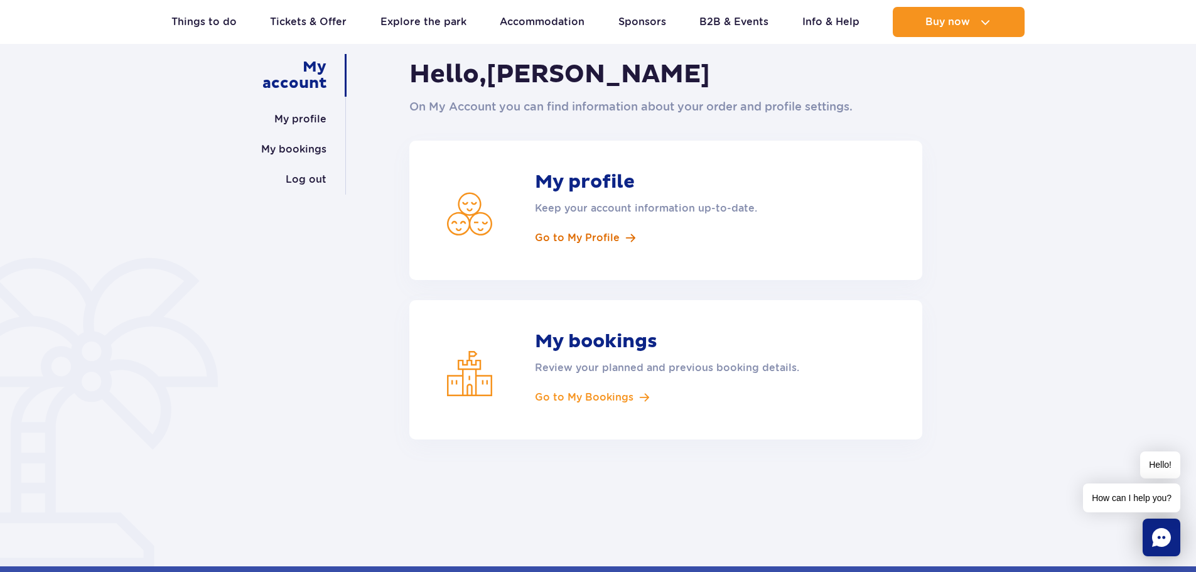
click at [626, 234] on span at bounding box center [630, 238] width 9 height 11
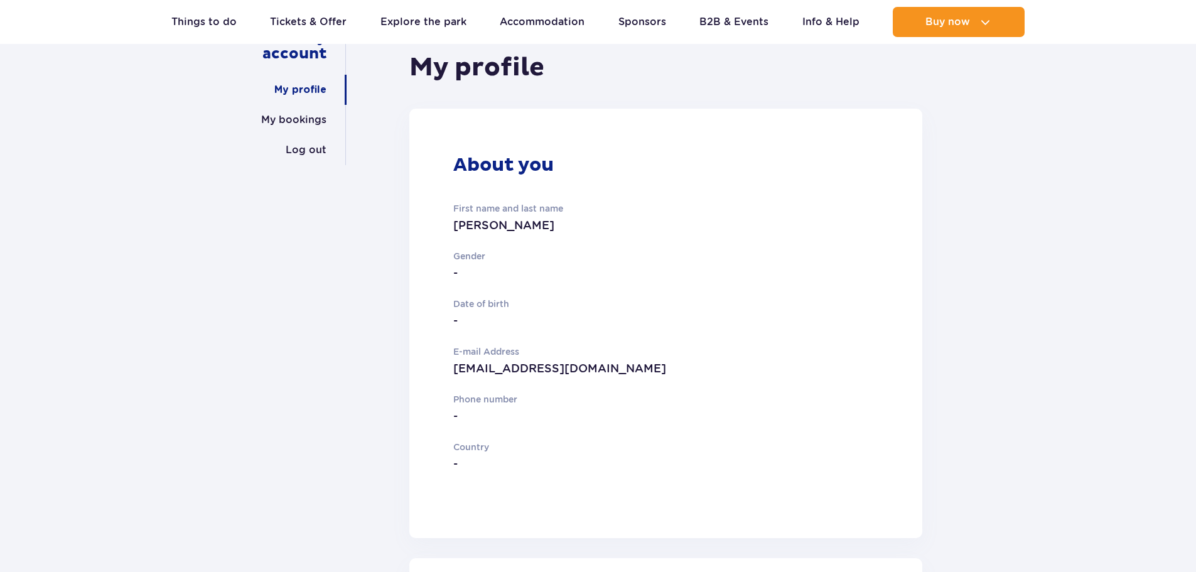
scroll to position [188, 0]
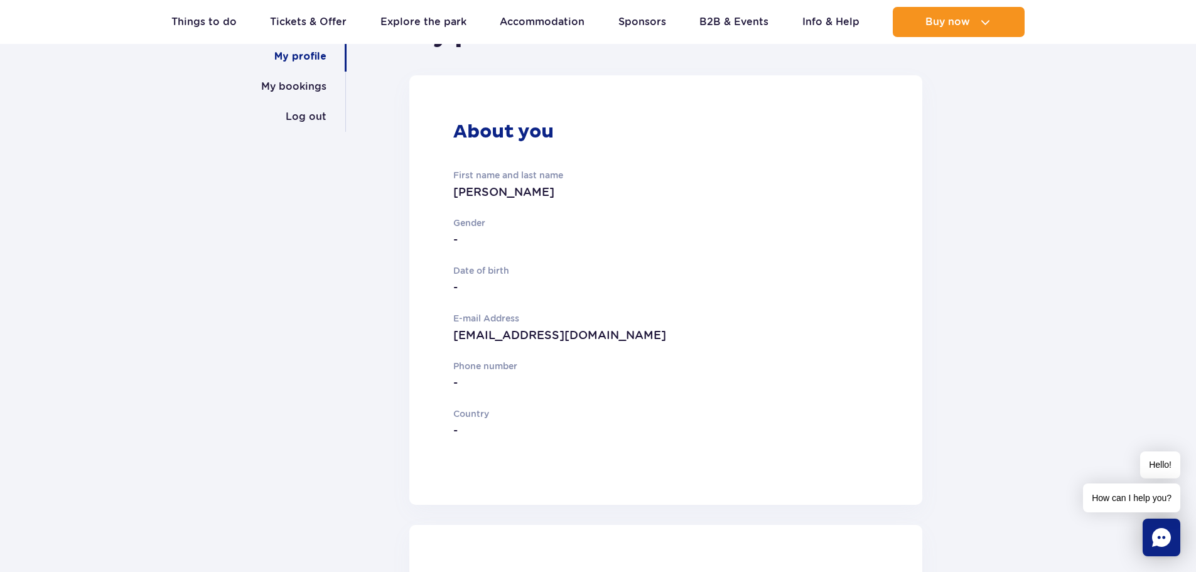
click at [451, 240] on article "About you First name and last name [PERSON_NAME] Gender - Date of birth - E-mai…" at bounding box center [665, 289] width 513 height 429
click at [468, 226] on p "Gender" at bounding box center [617, 223] width 328 height 14
click at [453, 241] on p "-" at bounding box center [617, 240] width 328 height 18
click at [456, 240] on p "-" at bounding box center [617, 240] width 328 height 18
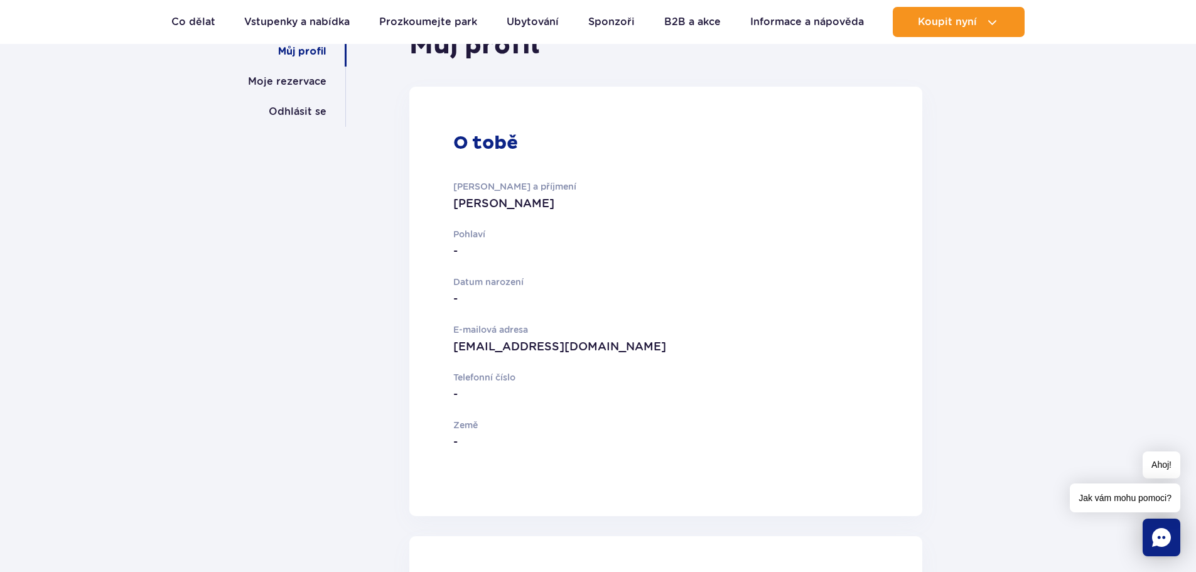
scroll to position [172, 0]
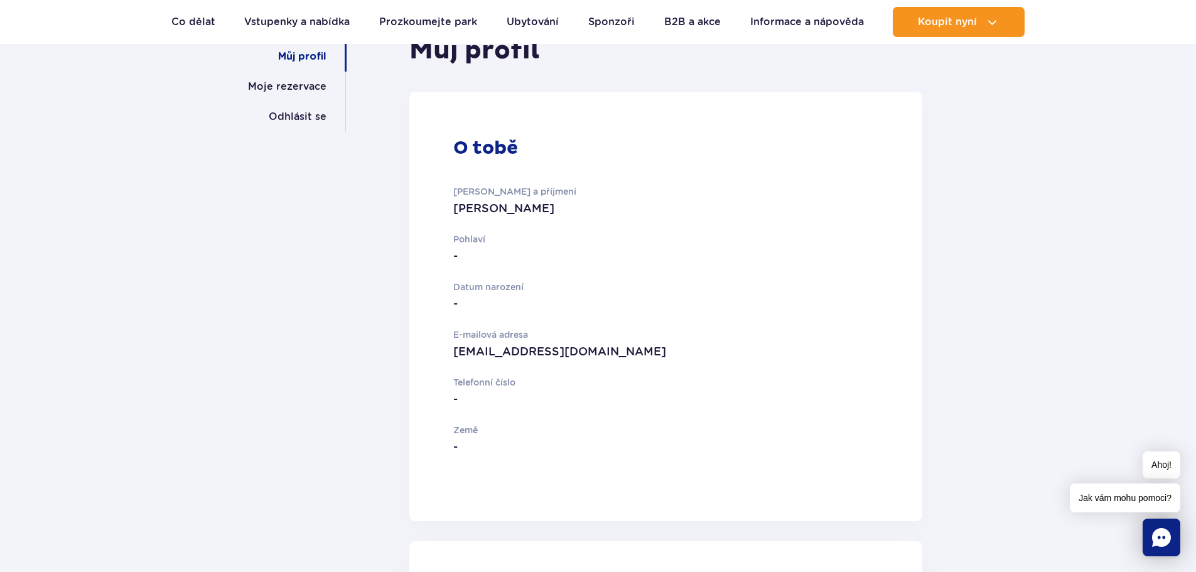
click at [458, 256] on p "-" at bounding box center [617, 256] width 328 height 18
click at [457, 256] on font "-" at bounding box center [455, 255] width 4 height 13
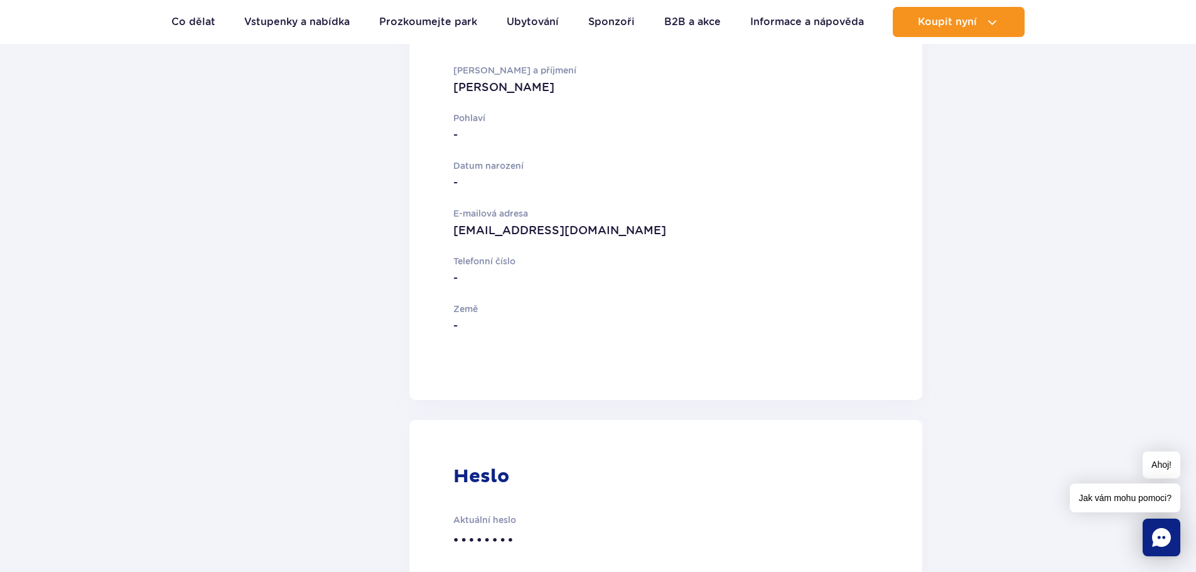
scroll to position [298, 0]
click at [460, 272] on p "-" at bounding box center [617, 274] width 328 height 18
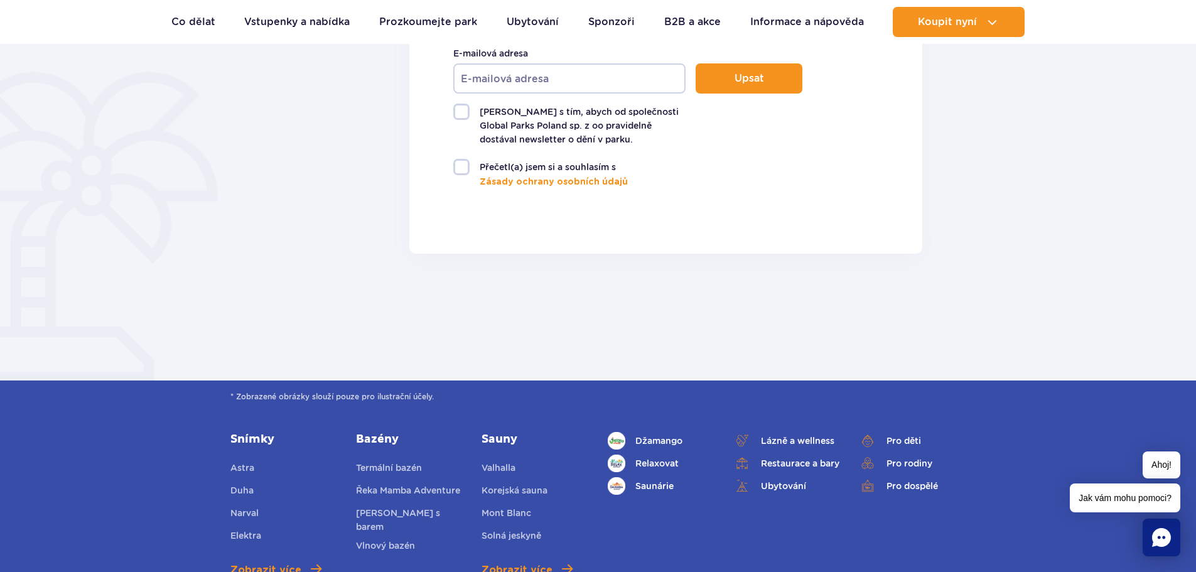
scroll to position [1005, 0]
click at [461, 168] on label "Přečetl(a) jsem si a souhlasím s" at bounding box center [569, 166] width 232 height 16
click at [461, 161] on input "Přečetl(a) jsem si a souhlasím s" at bounding box center [460, 159] width 15 height 3
checkbox input "true"
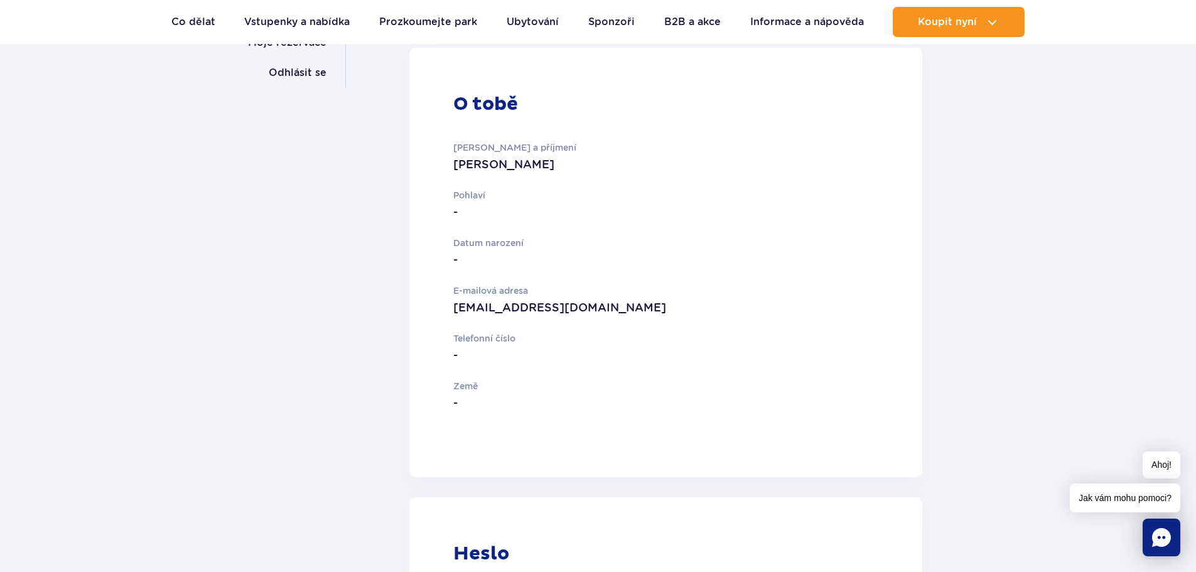
scroll to position [0, 0]
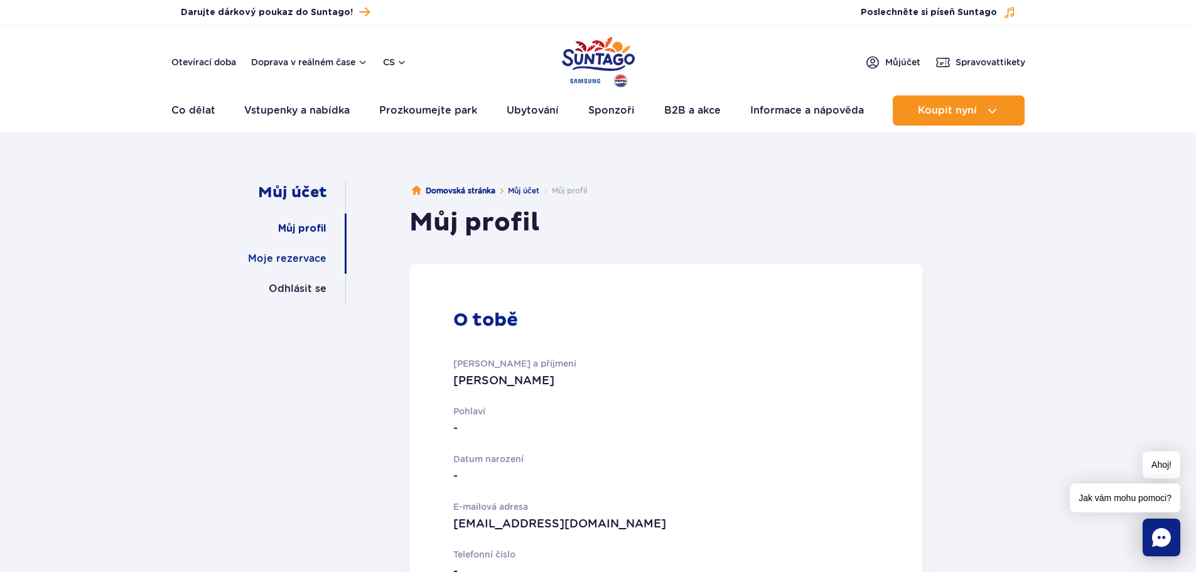
click at [283, 260] on font "Moje rezervace" at bounding box center [287, 258] width 78 height 12
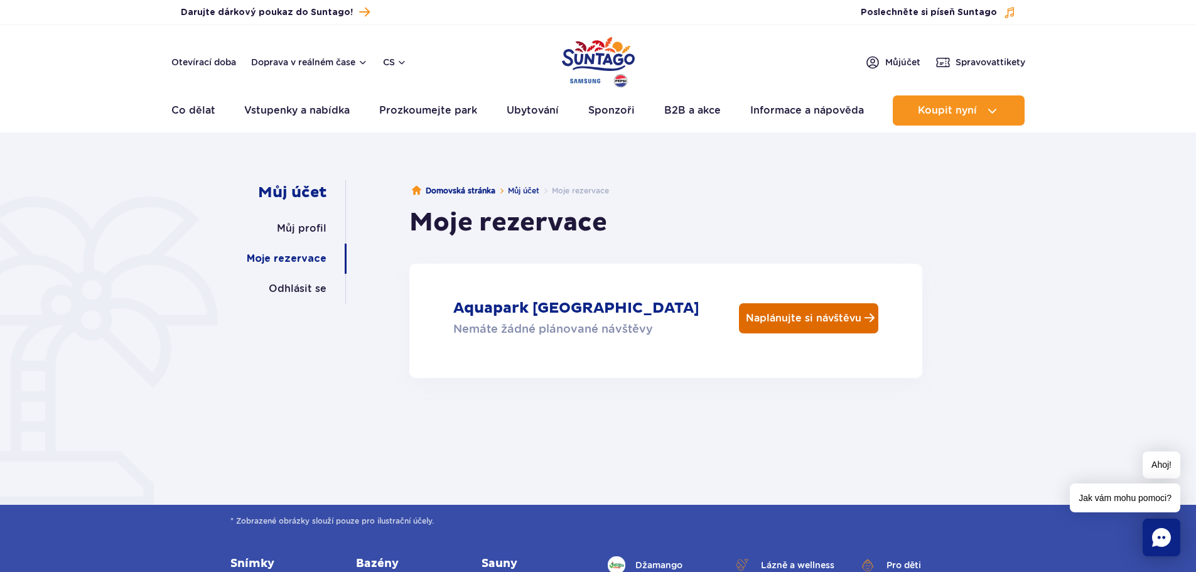
click at [821, 319] on p "Naplánujte si návštěvu" at bounding box center [804, 318] width 116 height 12
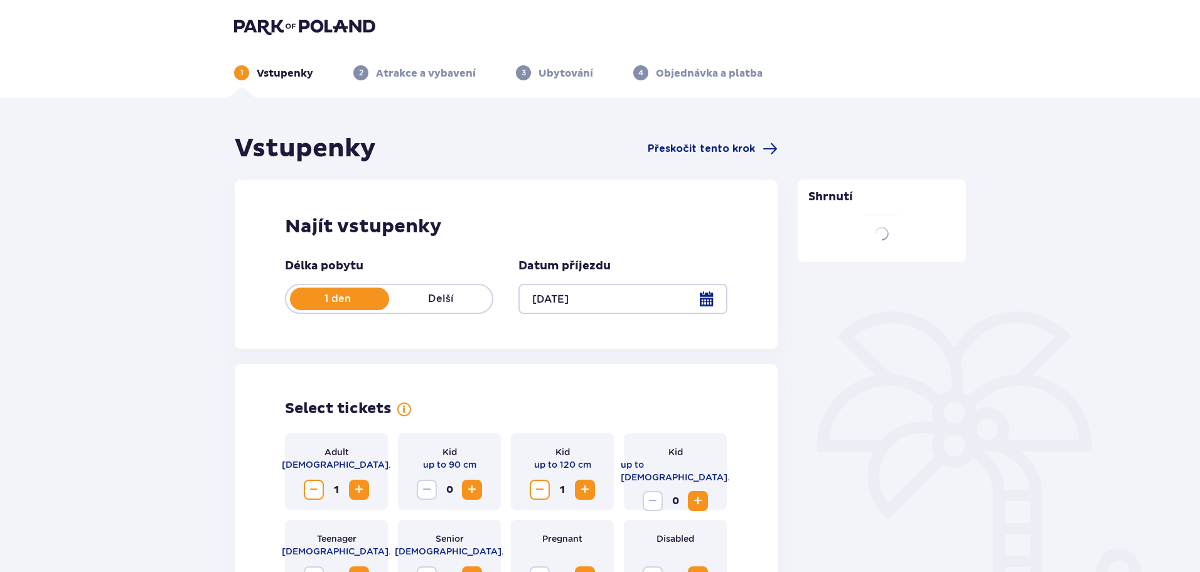
type input "[DATE]"
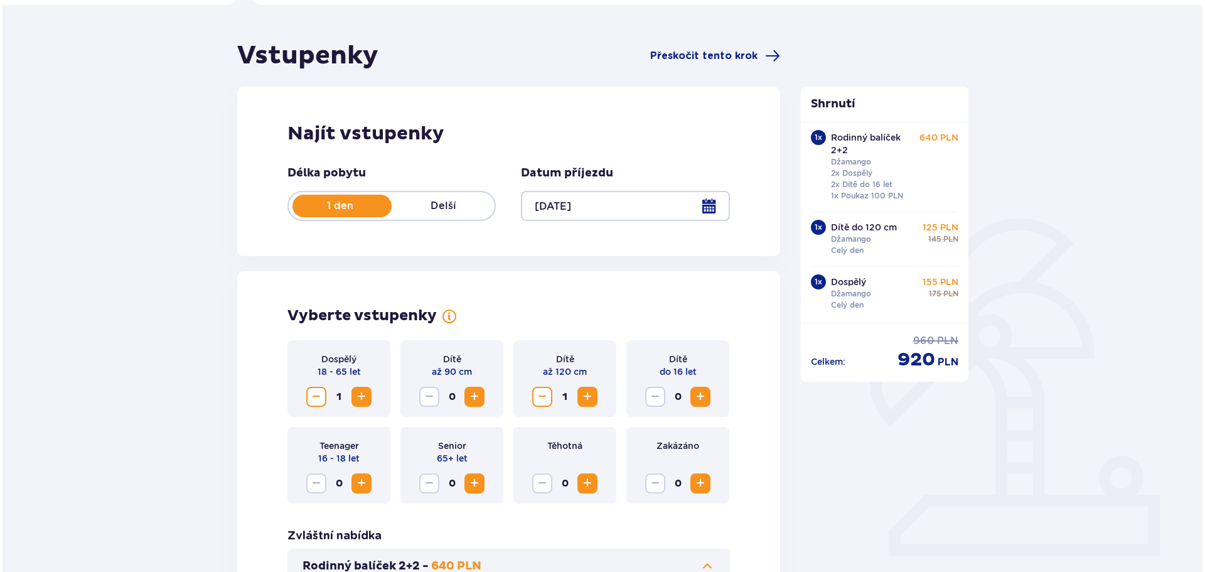
scroll to position [63, 0]
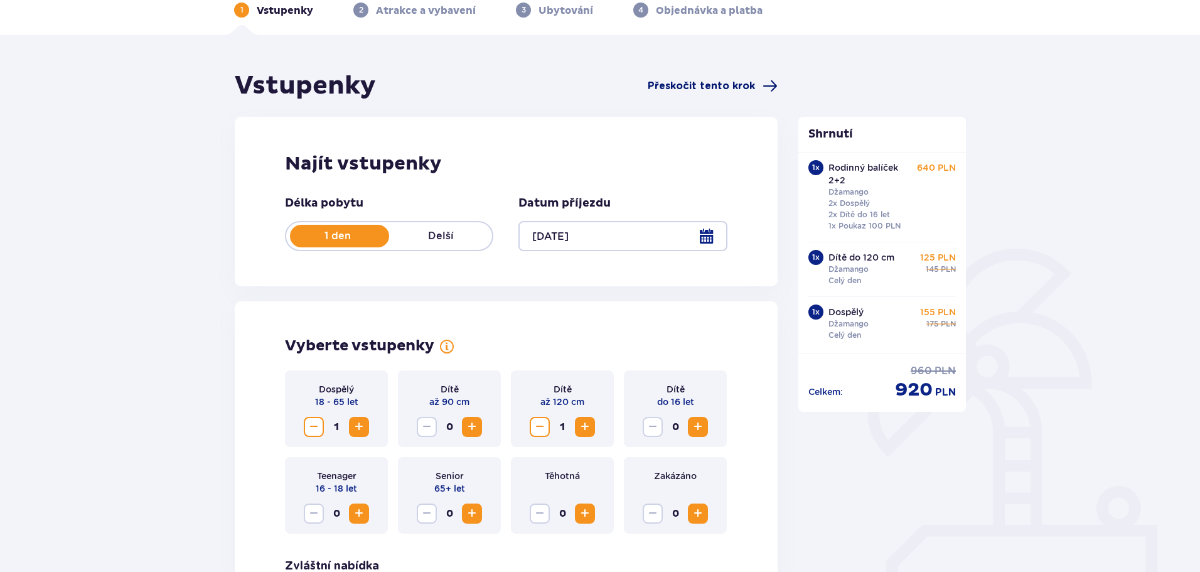
click at [712, 87] on font "Přeskočit tento krok" at bounding box center [701, 86] width 107 height 10
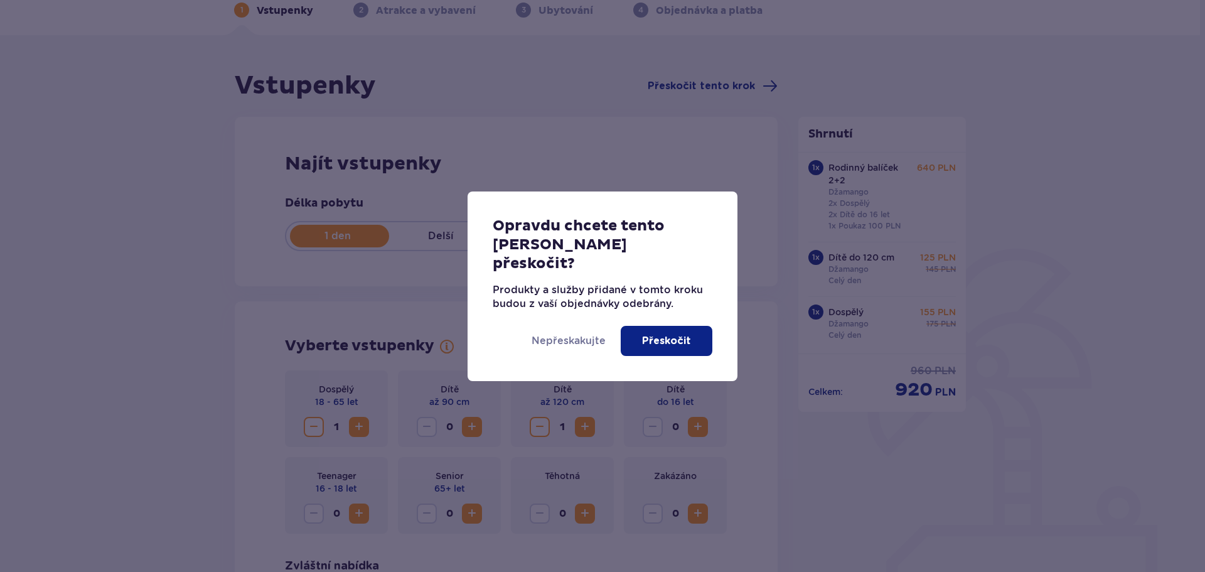
click at [657, 336] on font "Přeskočit" at bounding box center [666, 341] width 49 height 10
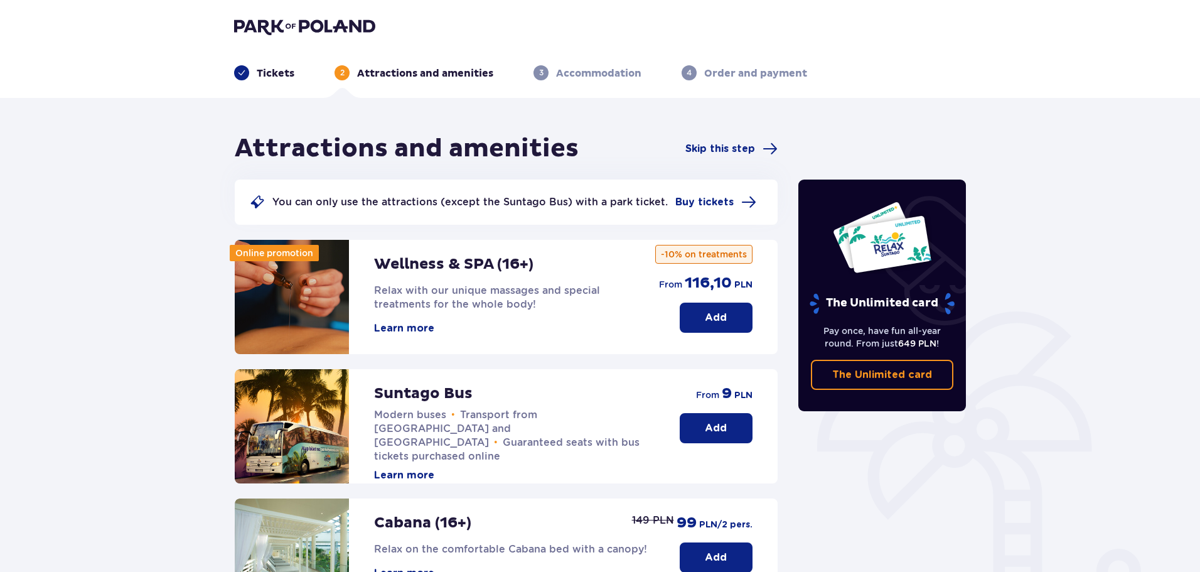
click at [280, 70] on p "Tickets" at bounding box center [276, 74] width 38 height 14
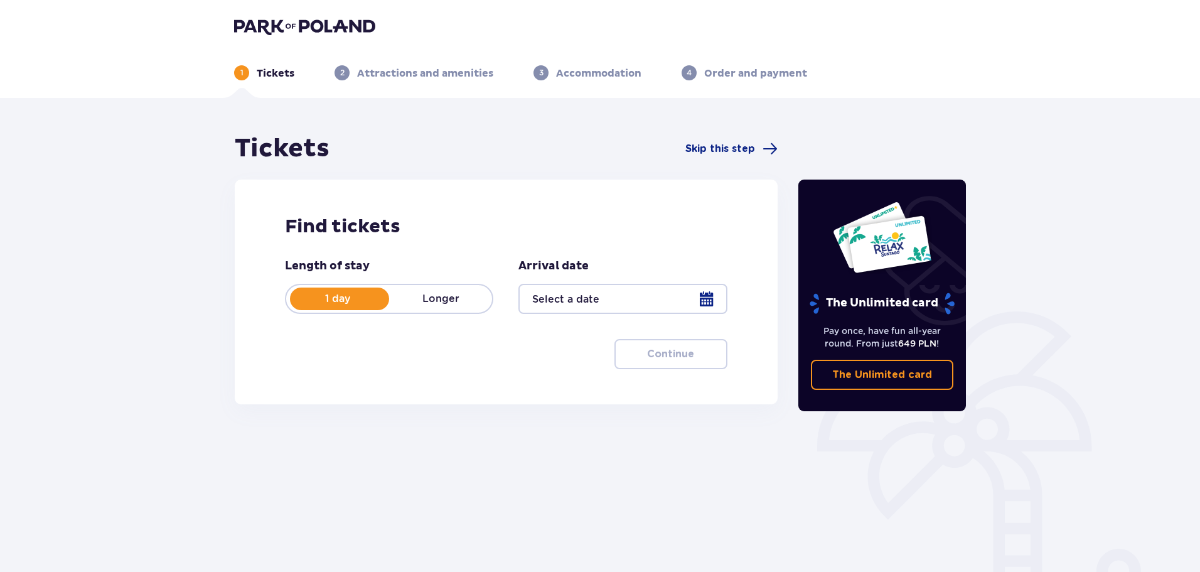
click at [712, 289] on div at bounding box center [623, 299] width 208 height 30
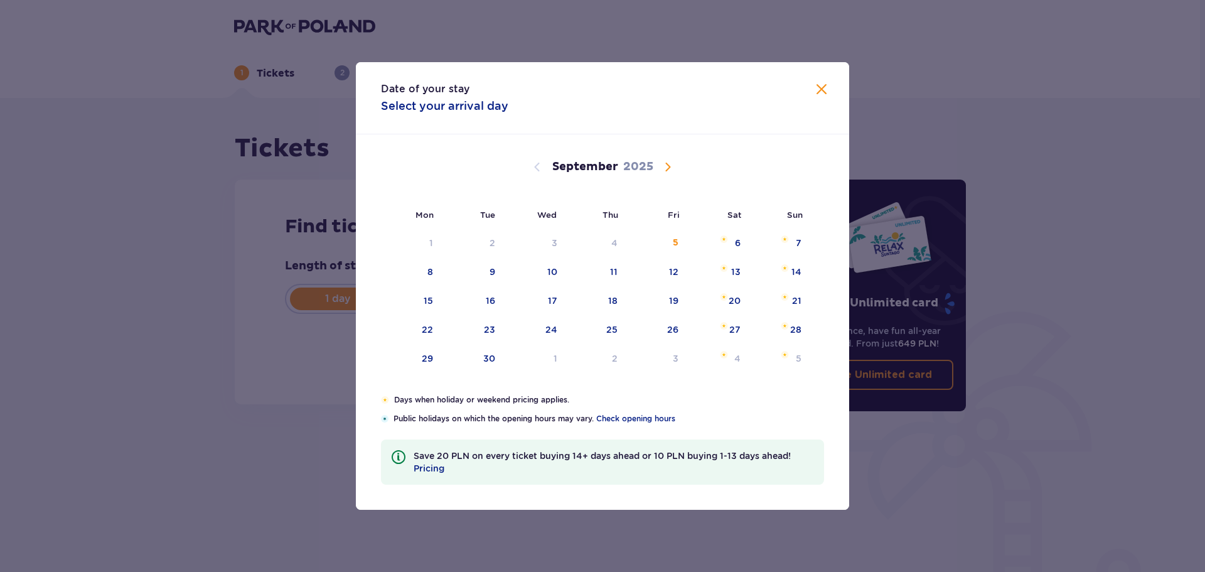
click at [671, 166] on span "Calendar" at bounding box center [667, 166] width 15 height 15
click at [667, 164] on span "Calendar" at bounding box center [667, 166] width 15 height 15
click at [799, 296] on div "21" at bounding box center [796, 300] width 9 height 13
type input "21.12.25"
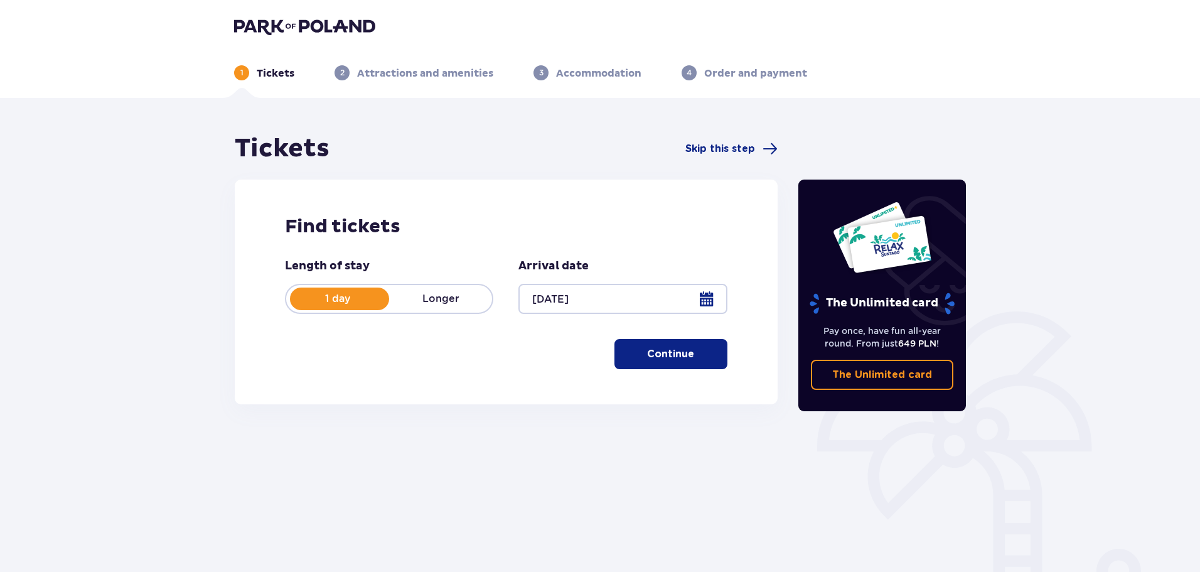
click at [674, 355] on p "Continue" at bounding box center [670, 354] width 47 height 14
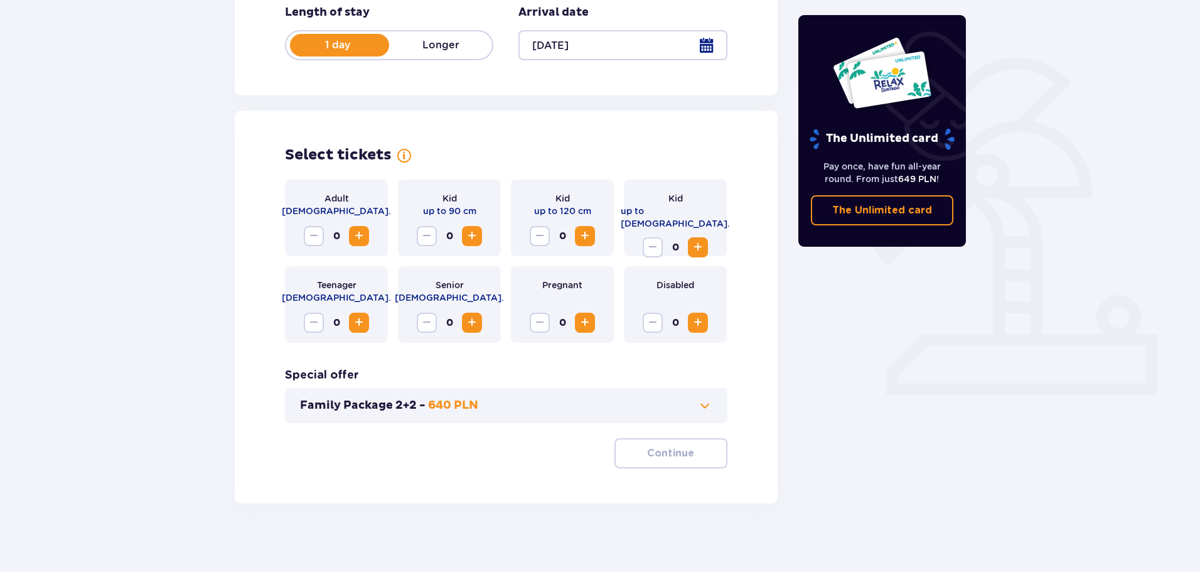
scroll to position [261, 0]
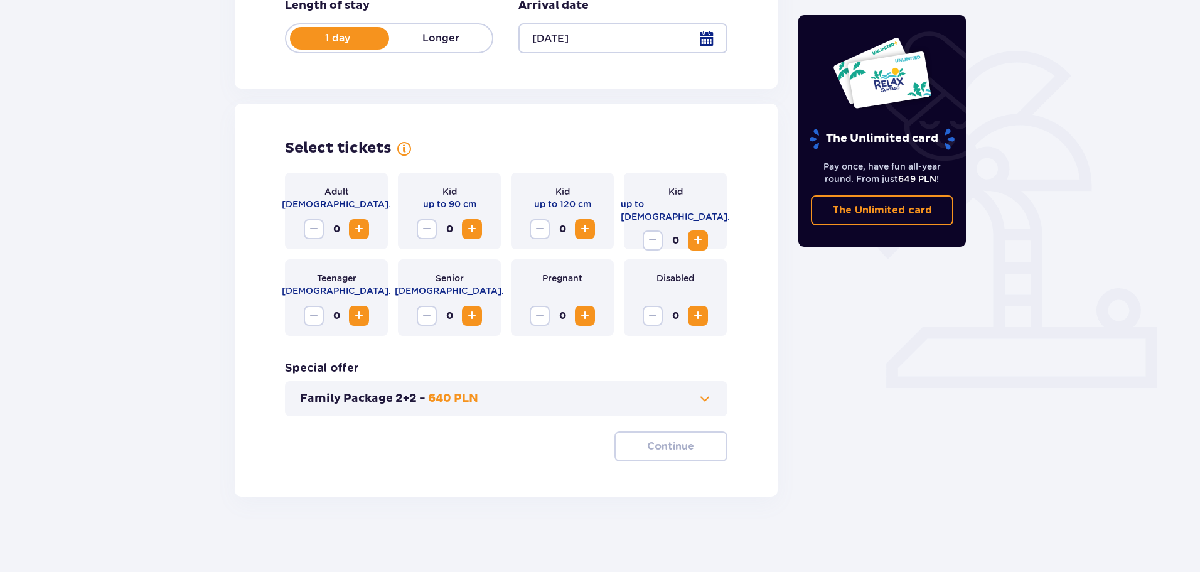
click at [421, 397] on p "Family Package 2+2 -" at bounding box center [363, 398] width 126 height 15
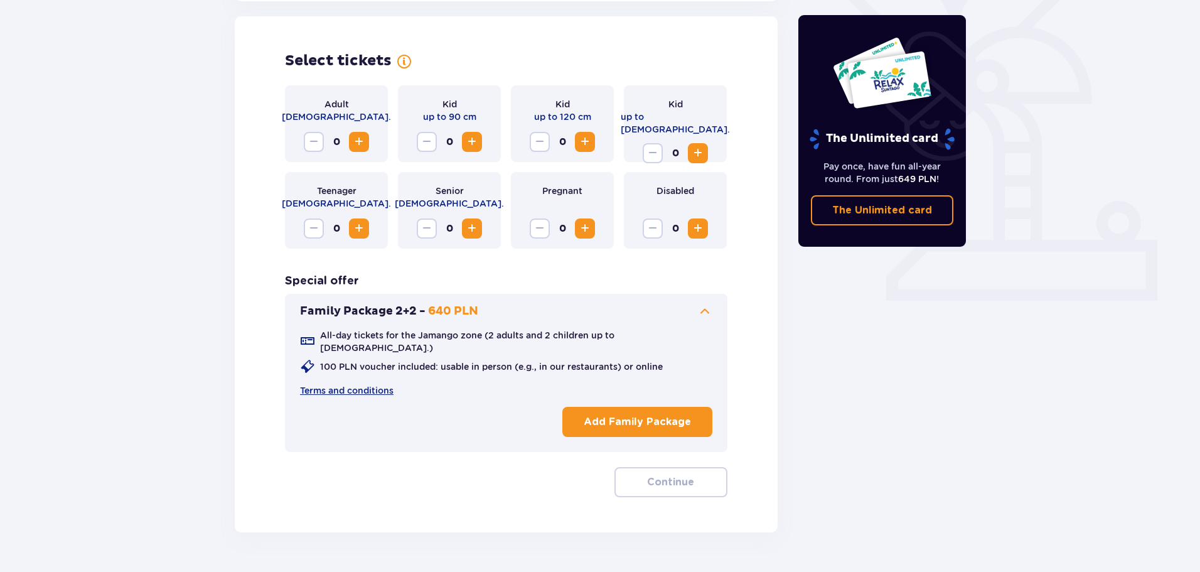
scroll to position [349, 0]
click at [614, 414] on p "Add Family Package" at bounding box center [637, 421] width 107 height 14
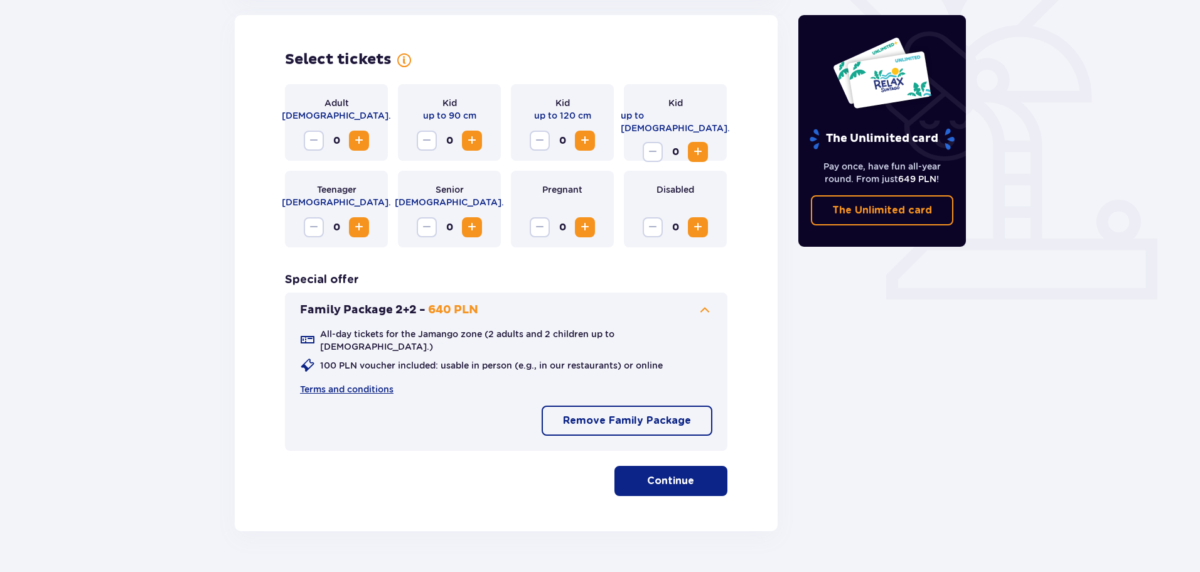
click at [677, 474] on p "Continue" at bounding box center [670, 481] width 47 height 14
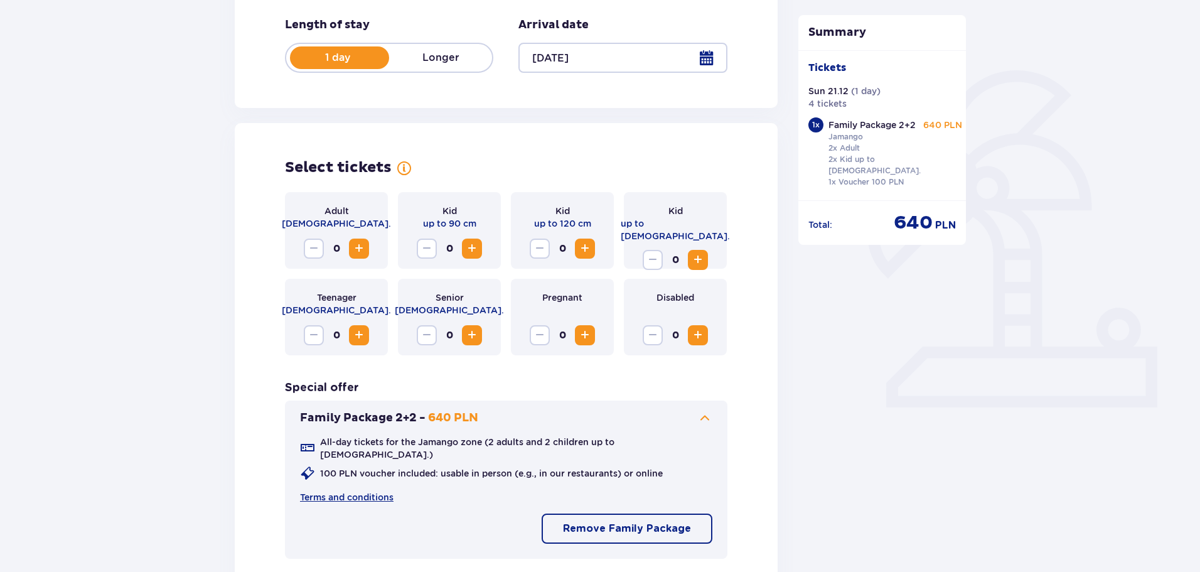
scroll to position [235, 0]
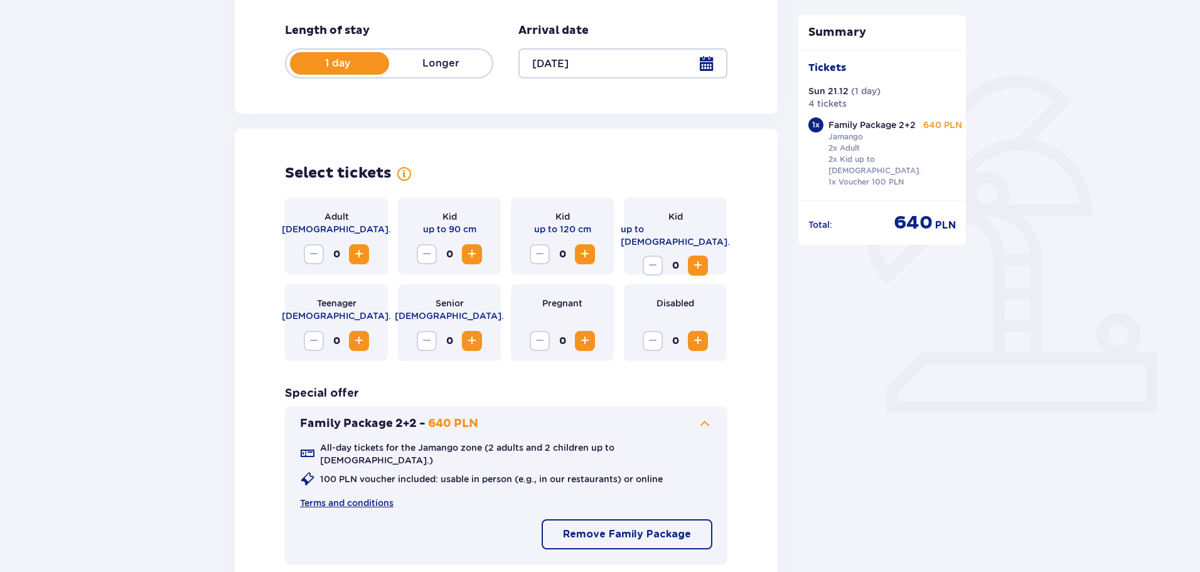
click at [362, 256] on span "Increase" at bounding box center [359, 254] width 15 height 15
click at [319, 254] on span "Decrease" at bounding box center [313, 254] width 15 height 15
click at [702, 342] on span "Increase" at bounding box center [698, 340] width 15 height 15
click at [585, 254] on span "Increase" at bounding box center [585, 254] width 15 height 15
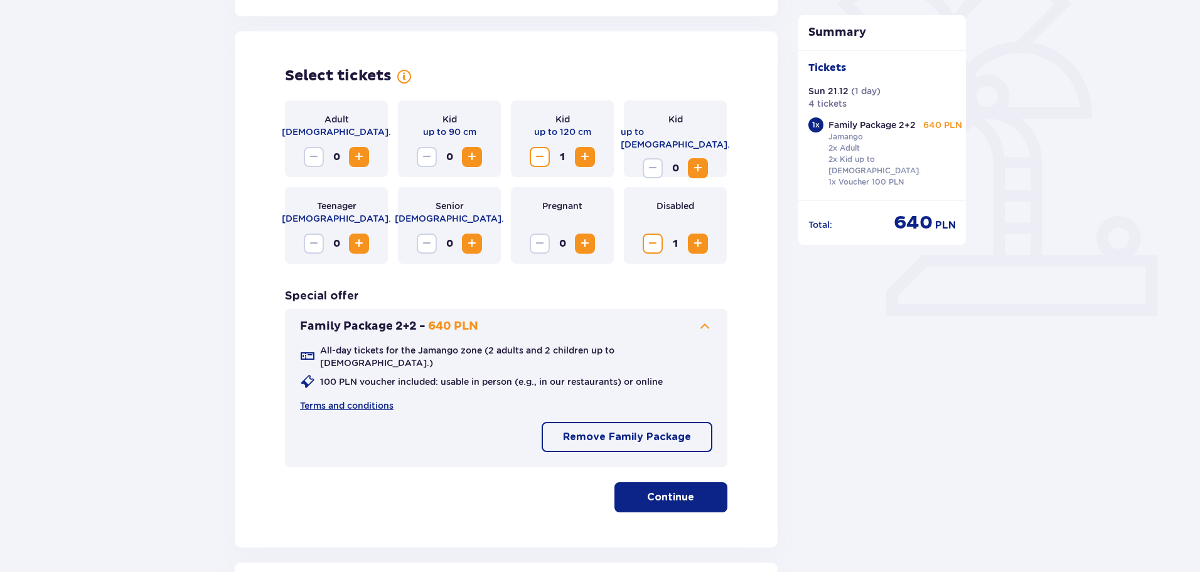
scroll to position [298, 0]
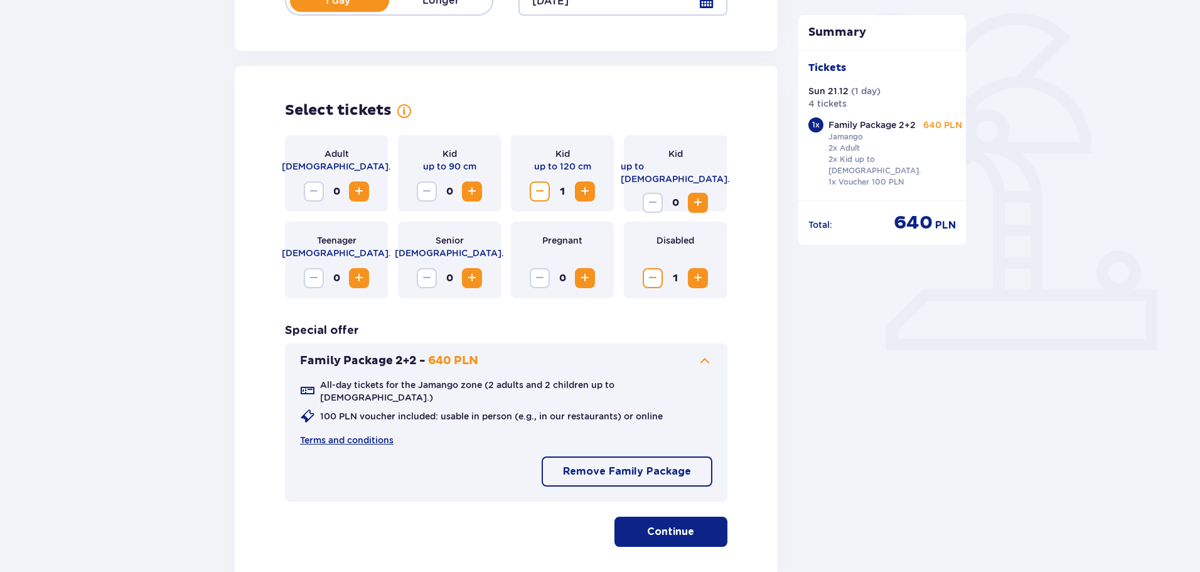
click at [698, 278] on span "Increase" at bounding box center [698, 278] width 15 height 15
click at [645, 269] on button "Decrease" at bounding box center [653, 278] width 20 height 20
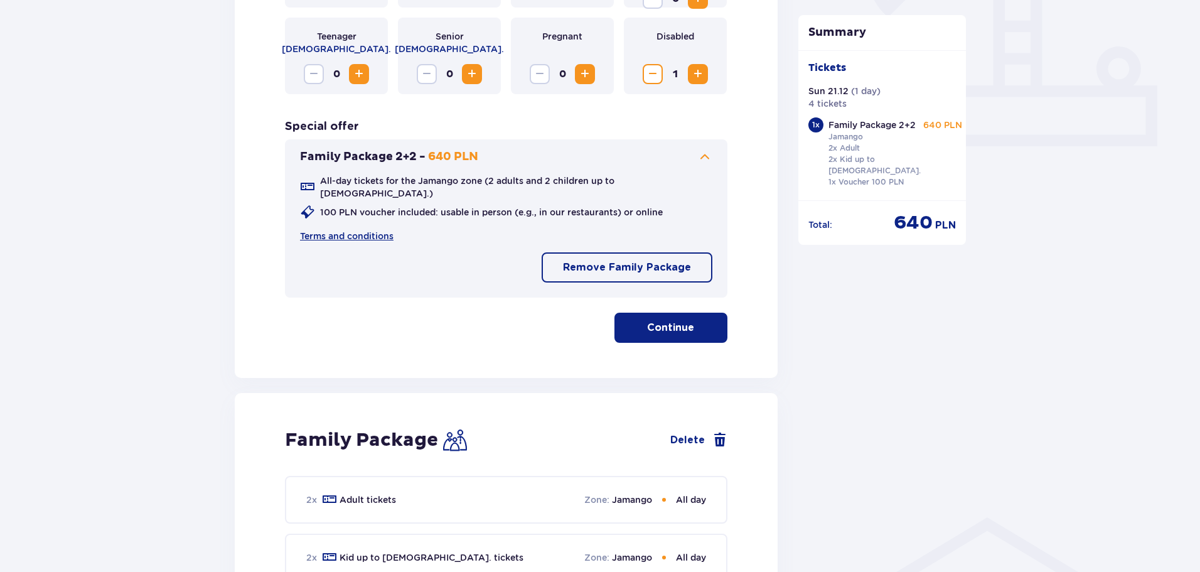
scroll to position [549, 0]
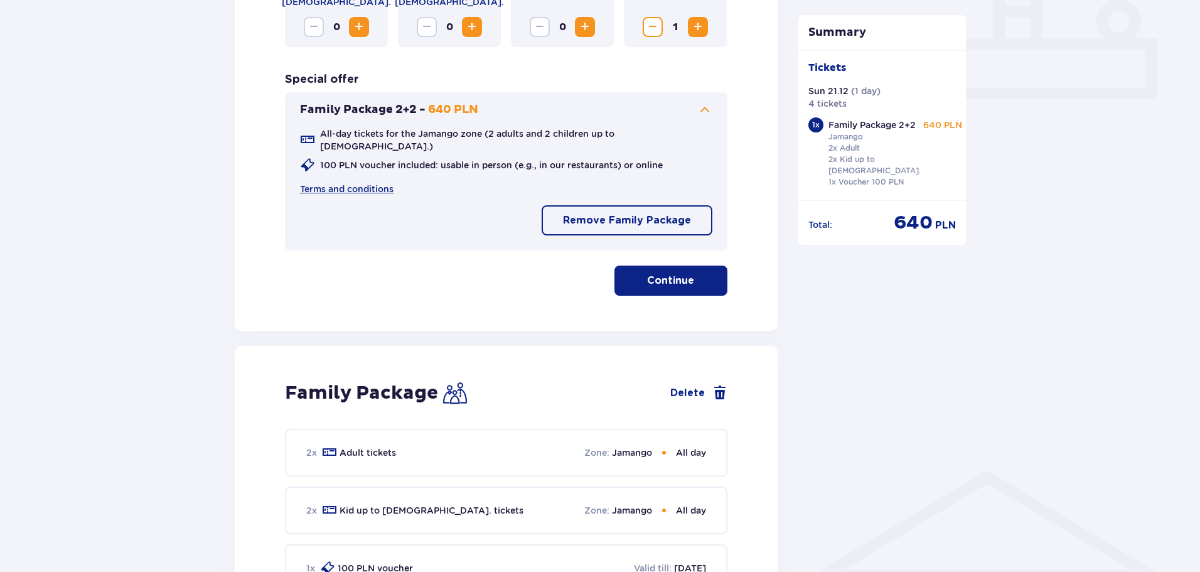
click at [684, 266] on button "Continue" at bounding box center [671, 281] width 113 height 30
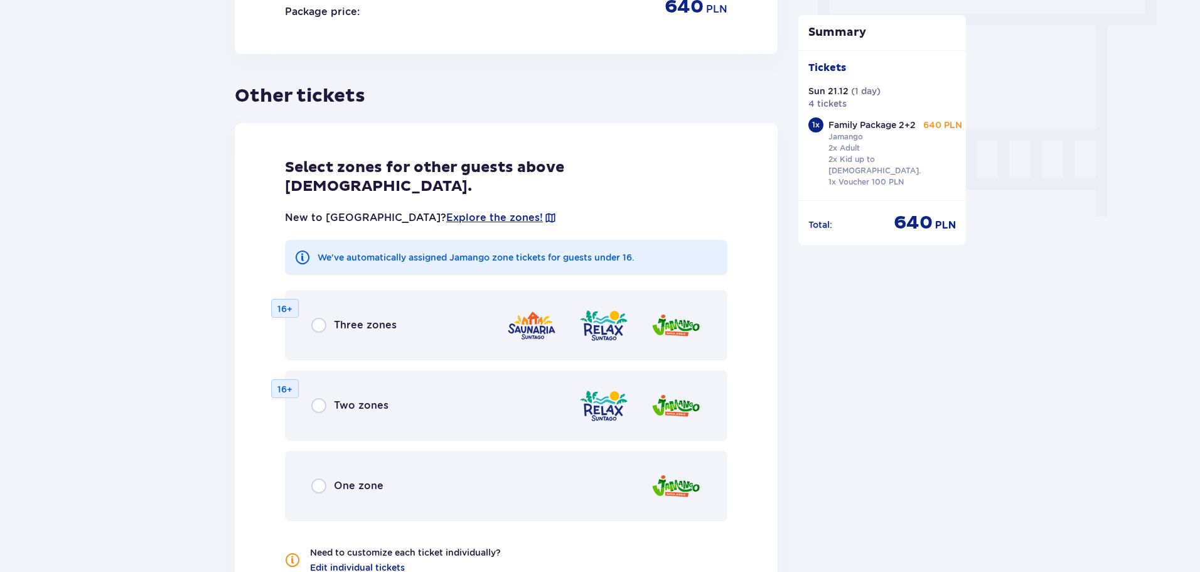
scroll to position [1220, 0]
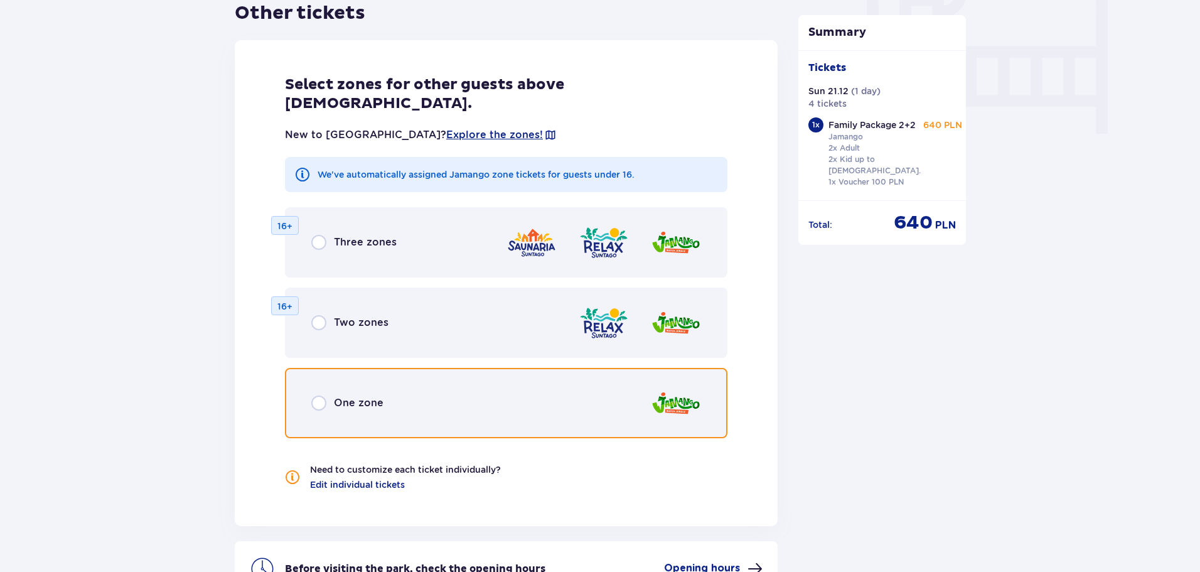
click at [315, 396] on input "radio" at bounding box center [318, 403] width 15 height 15
radio input "true"
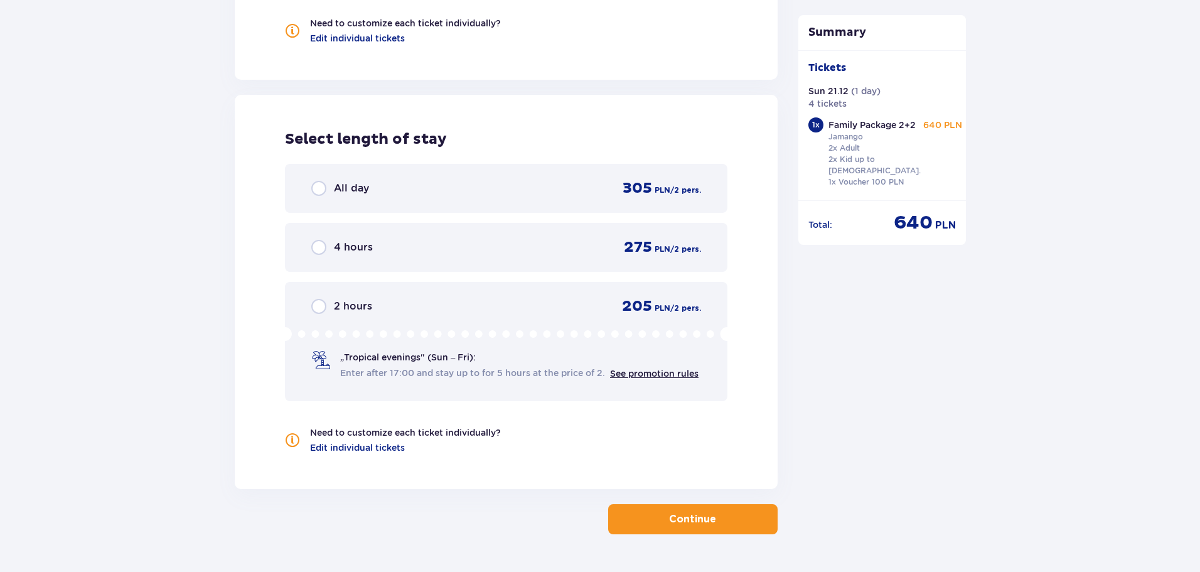
scroll to position [1676, 0]
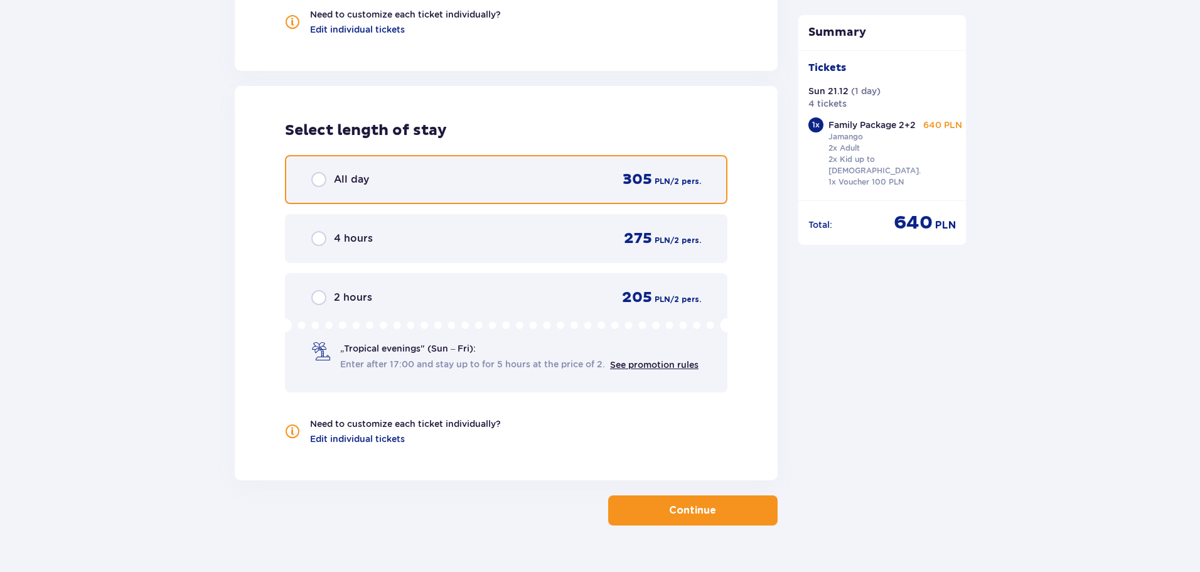
click at [316, 172] on input "radio" at bounding box center [318, 179] width 15 height 15
radio input "true"
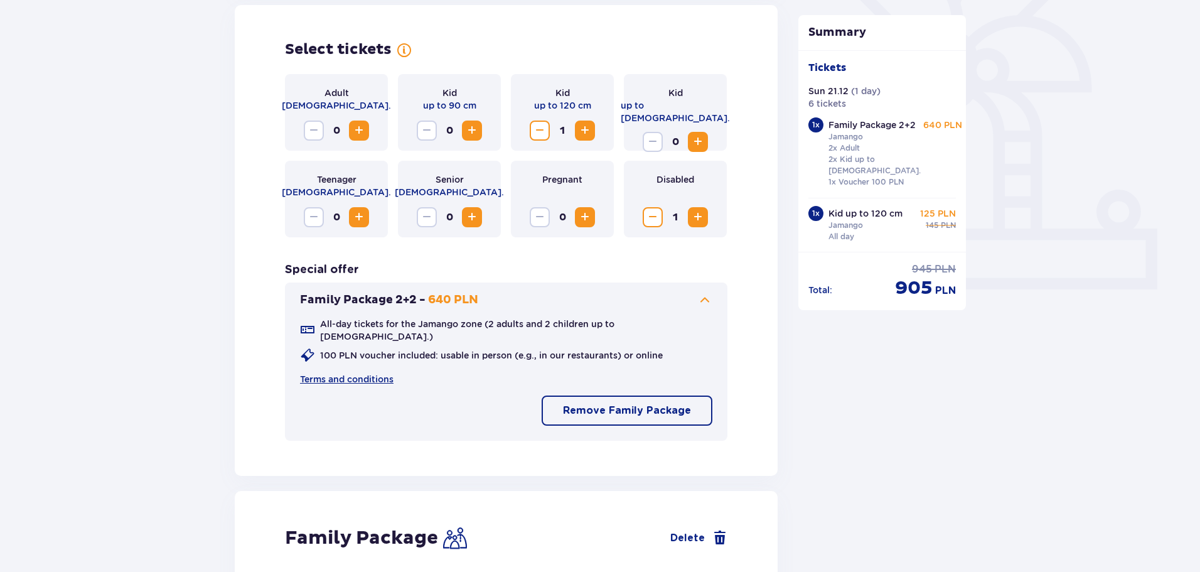
scroll to position [357, 0]
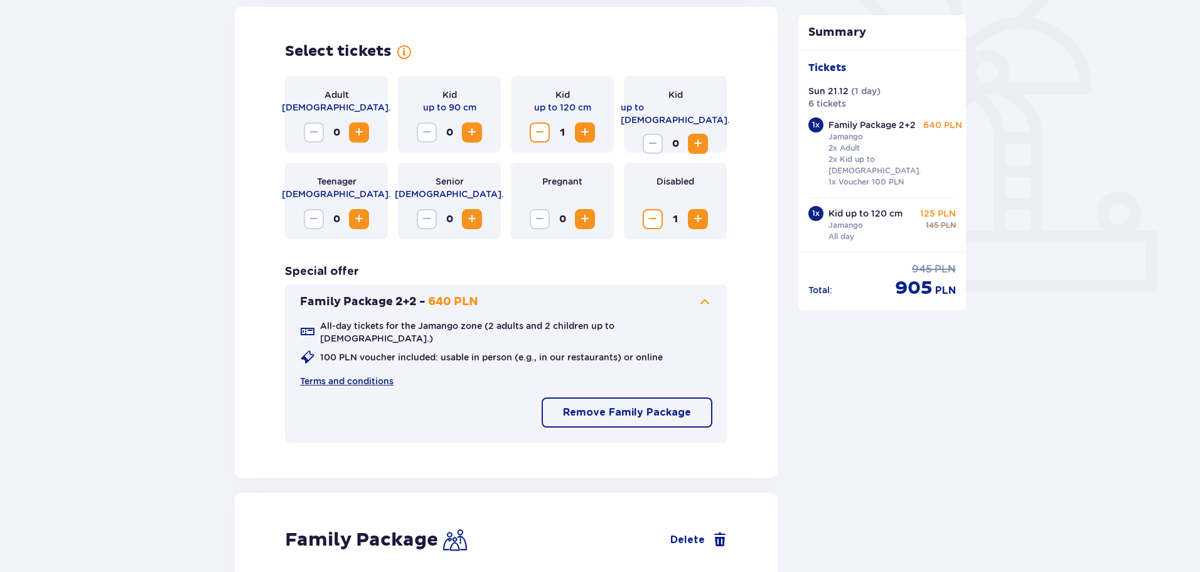
click at [649, 222] on span "Decrease" at bounding box center [652, 219] width 15 height 15
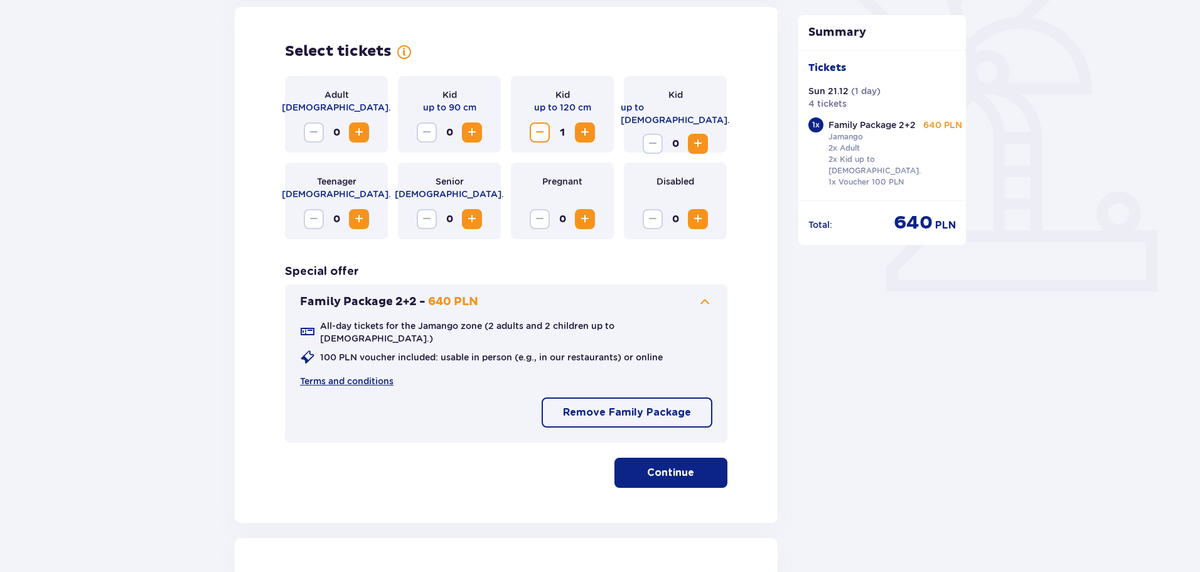
click at [360, 133] on span "Increase" at bounding box center [359, 132] width 15 height 15
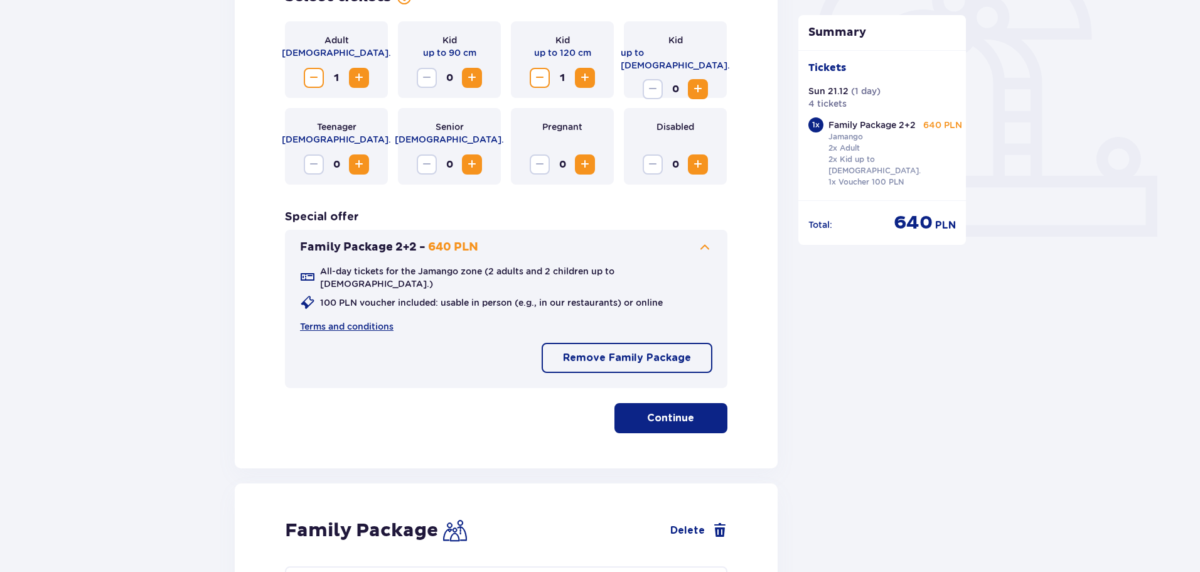
scroll to position [546, 0]
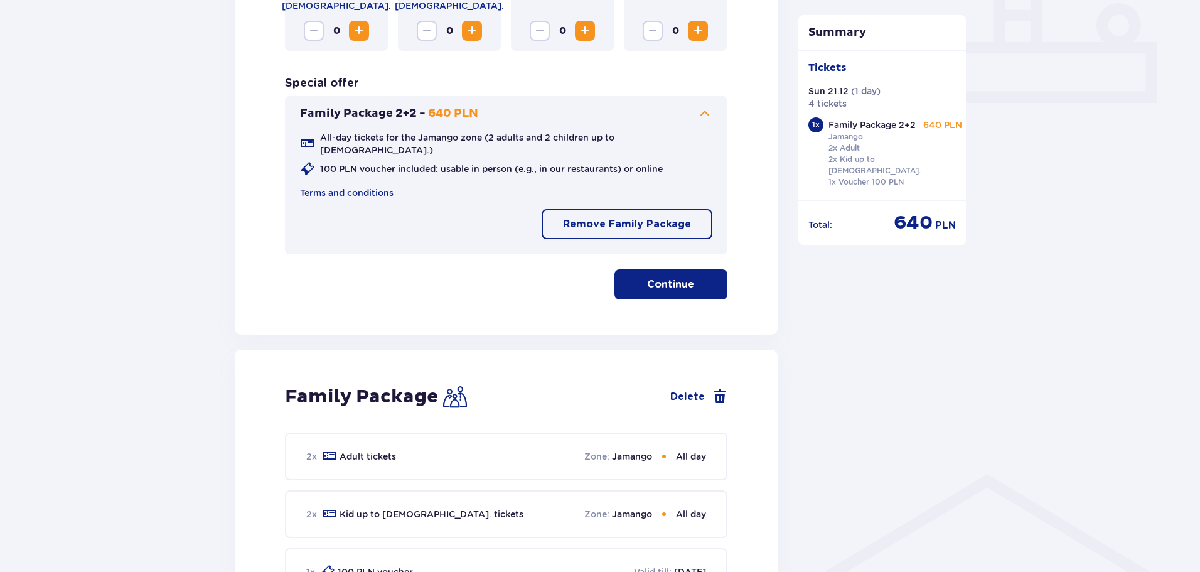
click at [675, 278] on p "Continue" at bounding box center [670, 284] width 47 height 14
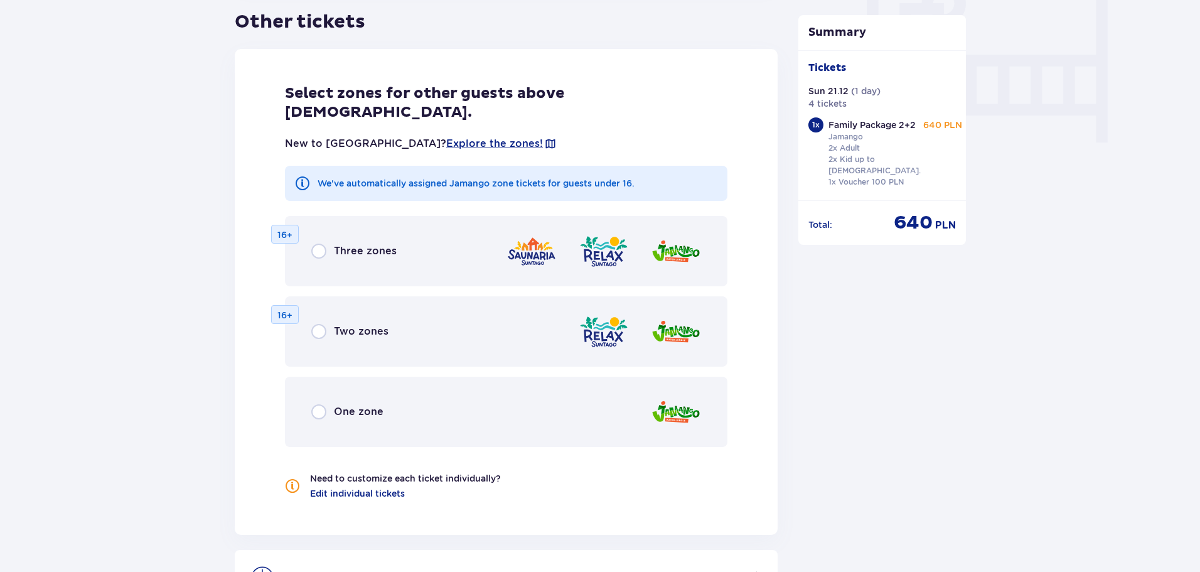
scroll to position [1220, 0]
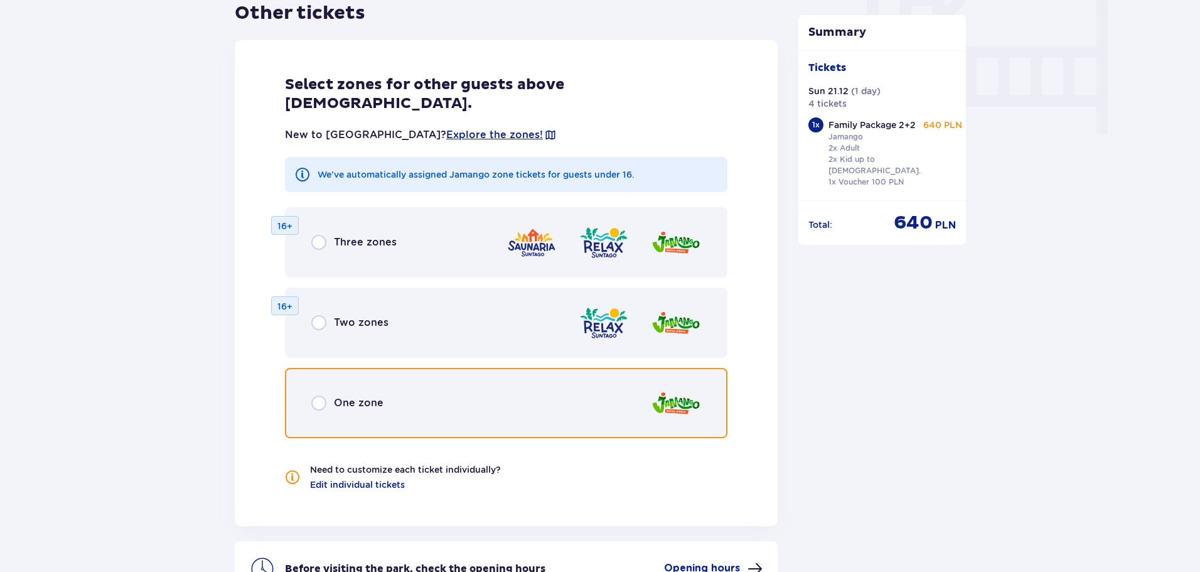
click at [318, 396] on input "radio" at bounding box center [318, 403] width 15 height 15
radio input "true"
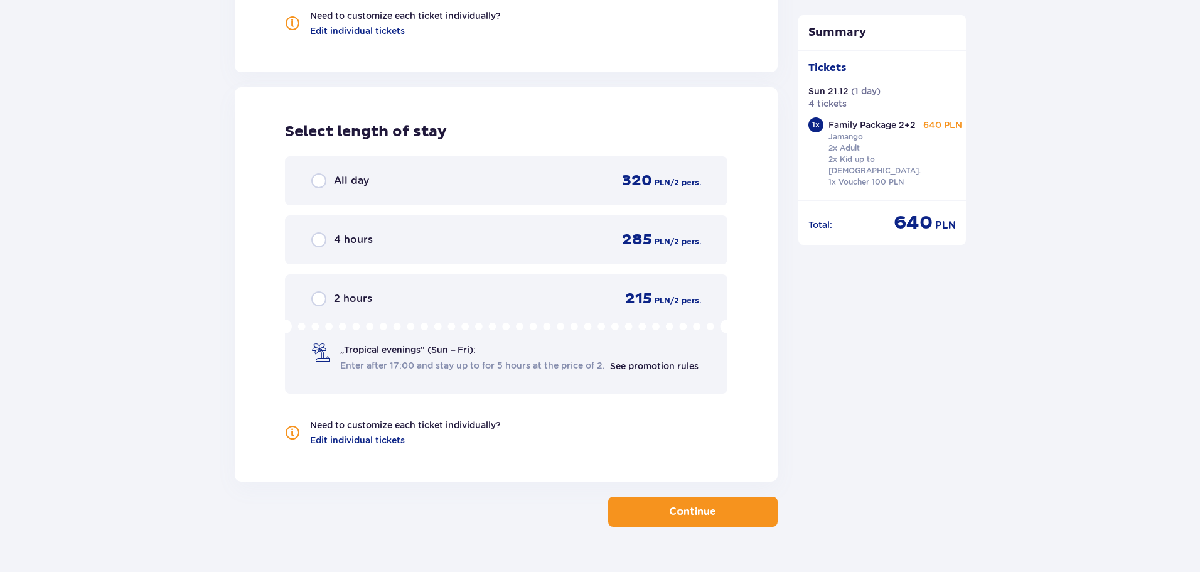
scroll to position [1676, 0]
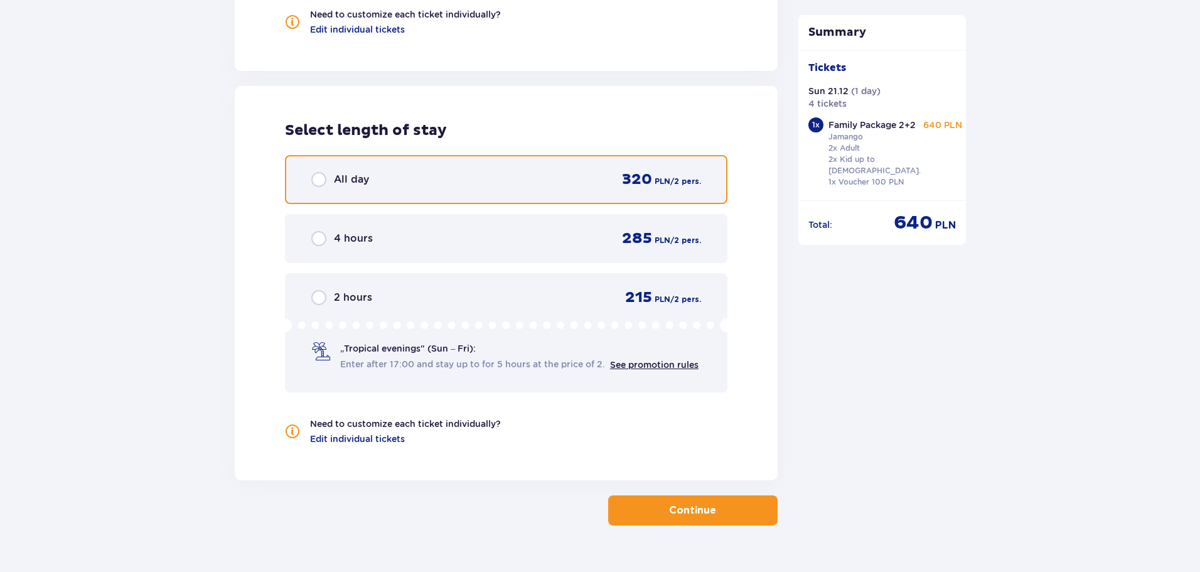
click at [318, 172] on input "radio" at bounding box center [318, 179] width 15 height 15
radio input "true"
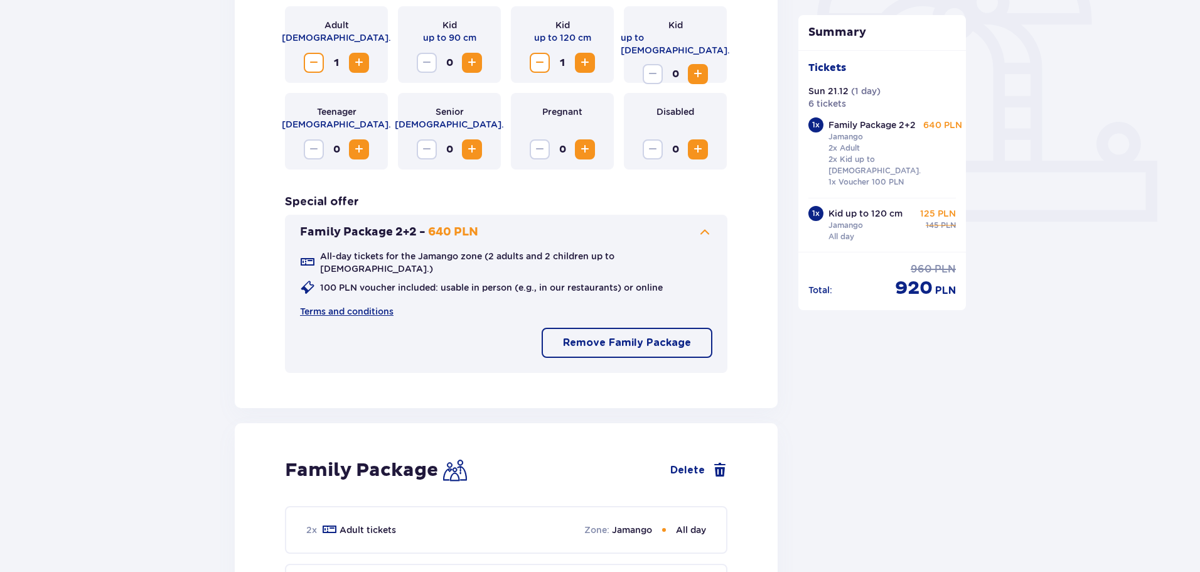
scroll to position [420, 0]
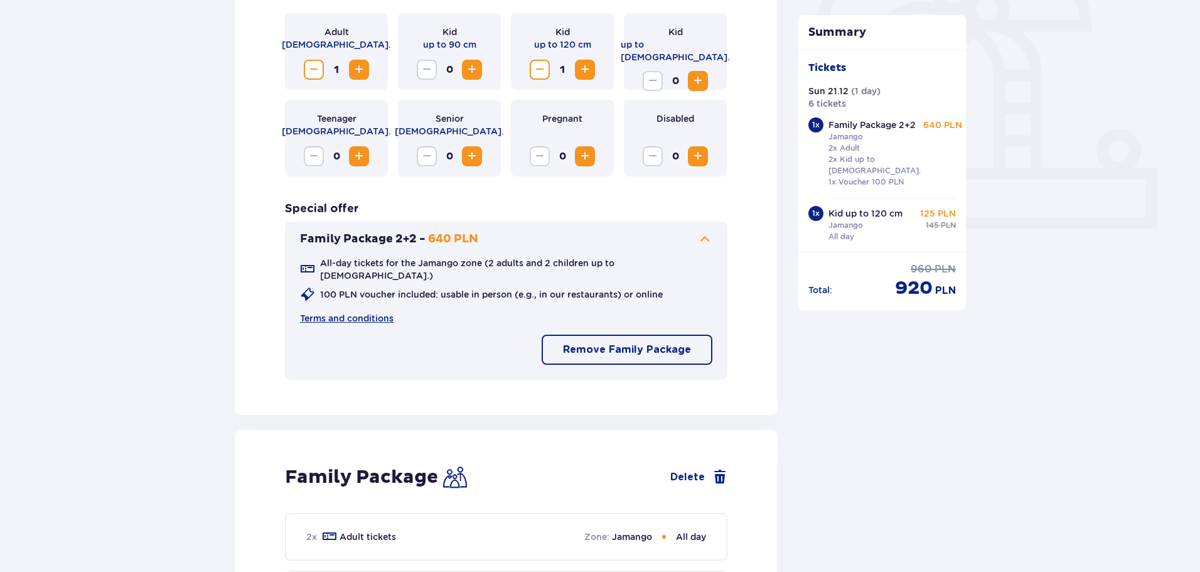
click at [310, 67] on span "Decrease" at bounding box center [313, 69] width 15 height 15
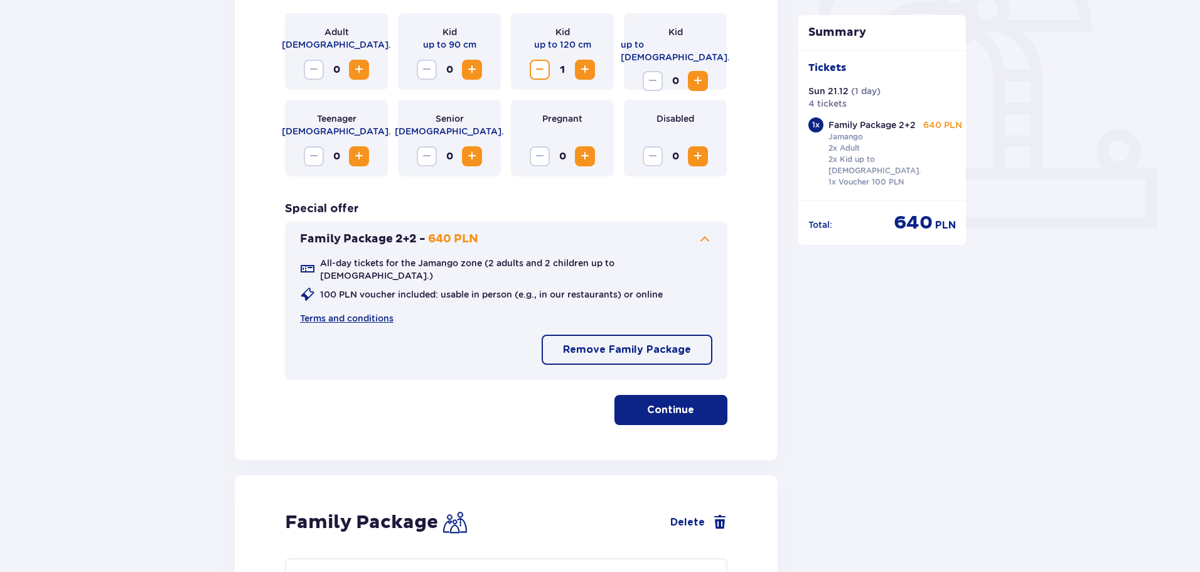
click at [697, 152] on span "Increase" at bounding box center [698, 156] width 15 height 15
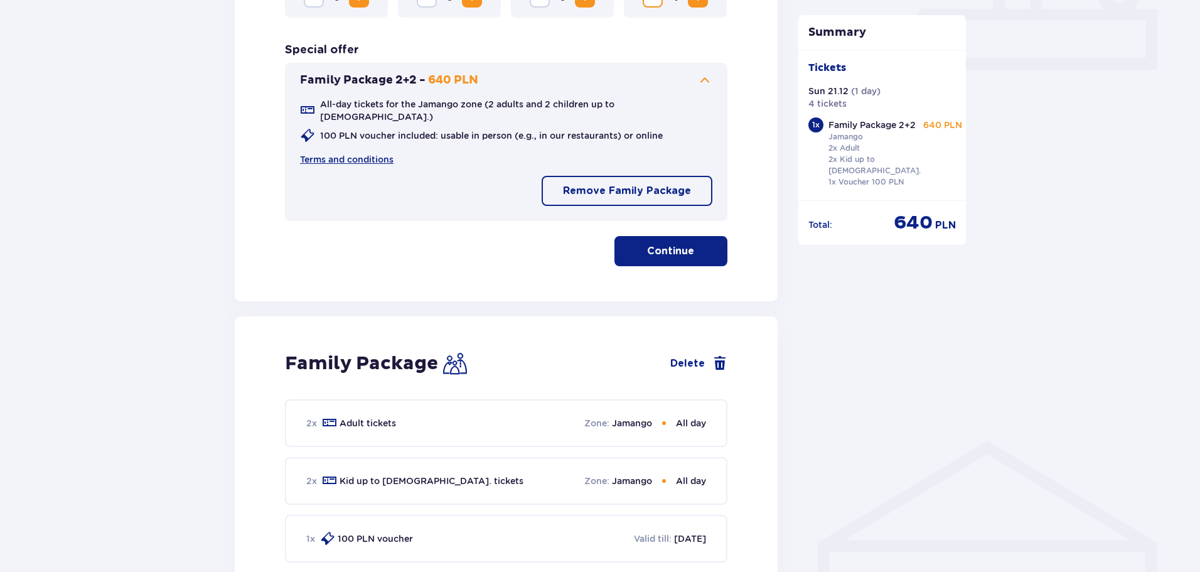
scroll to position [608, 0]
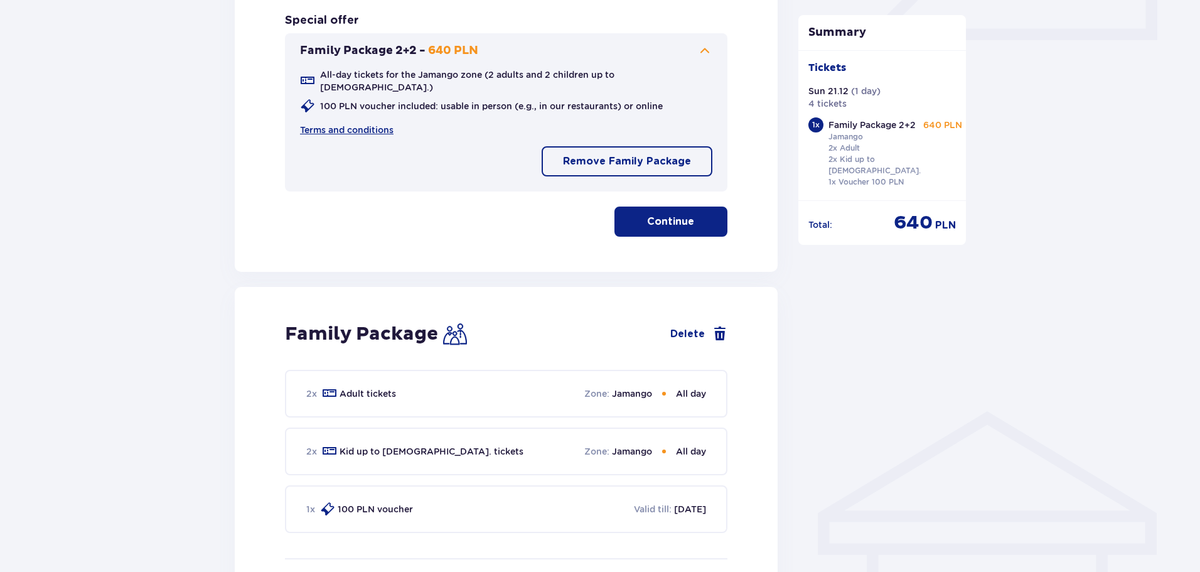
click at [667, 216] on p "Continue" at bounding box center [670, 222] width 47 height 14
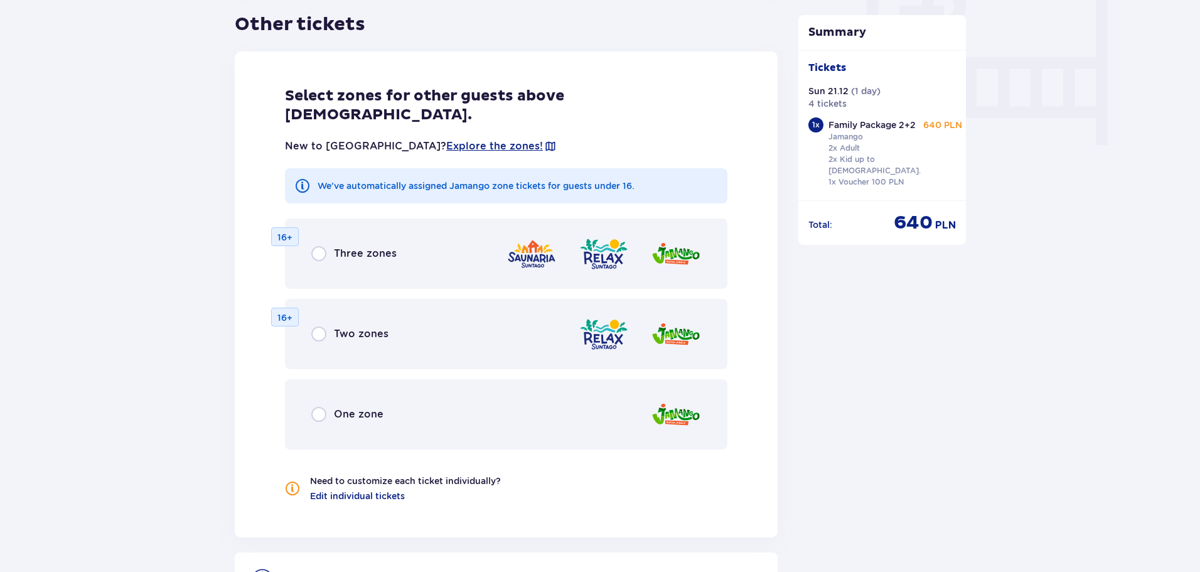
scroll to position [1220, 0]
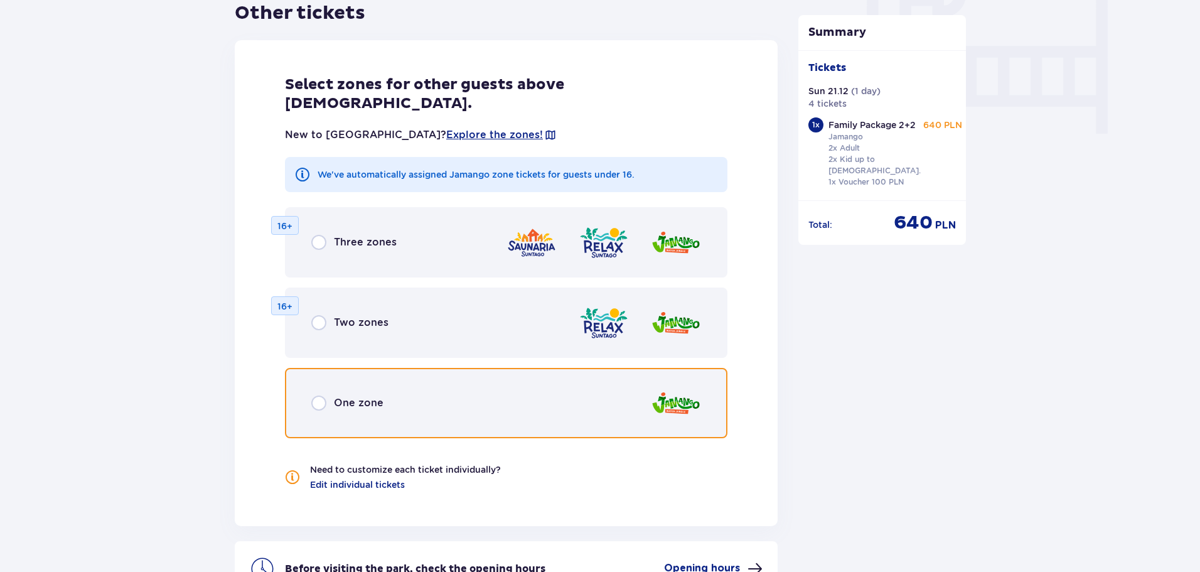
click at [315, 396] on input "radio" at bounding box center [318, 403] width 15 height 15
radio input "true"
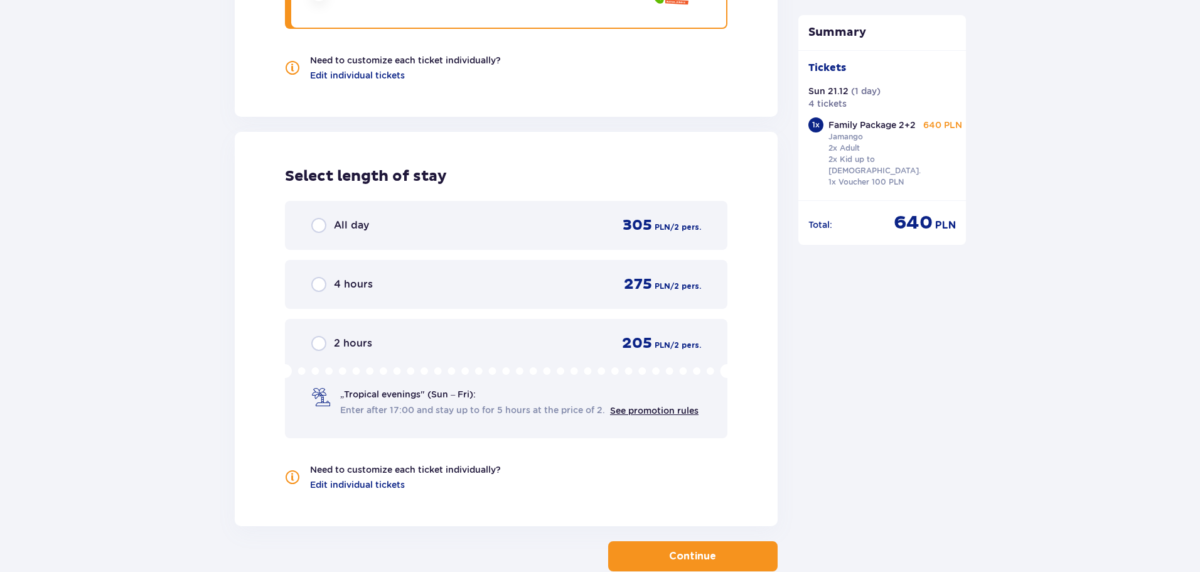
scroll to position [1676, 0]
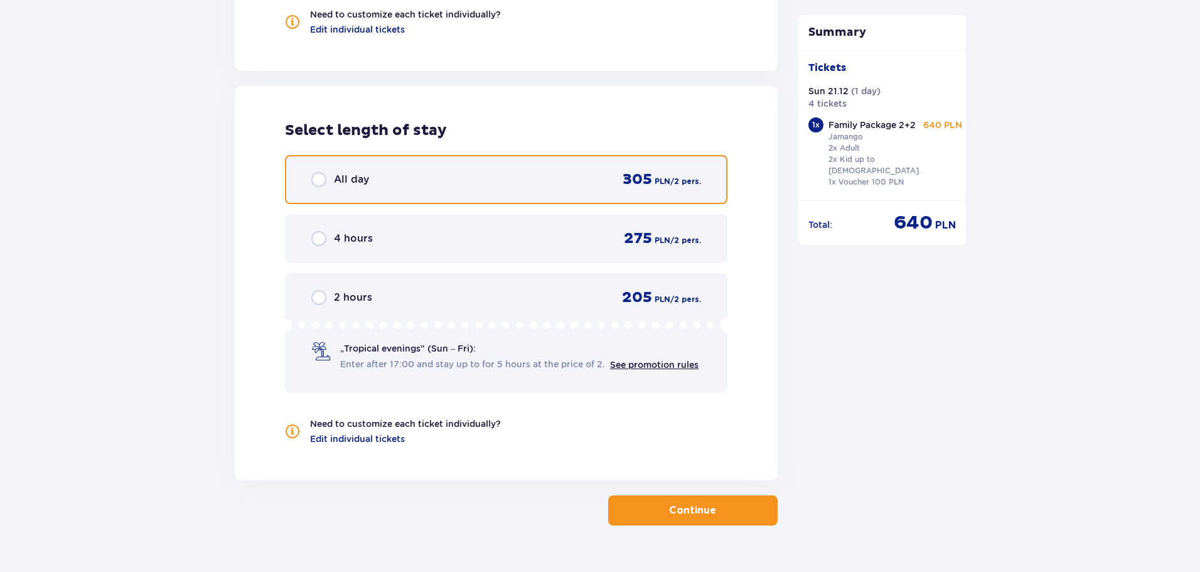
drag, startPoint x: 318, startPoint y: 148, endPoint x: 330, endPoint y: 180, distance: 34.0
click at [319, 172] on input "radio" at bounding box center [318, 179] width 15 height 15
radio input "true"
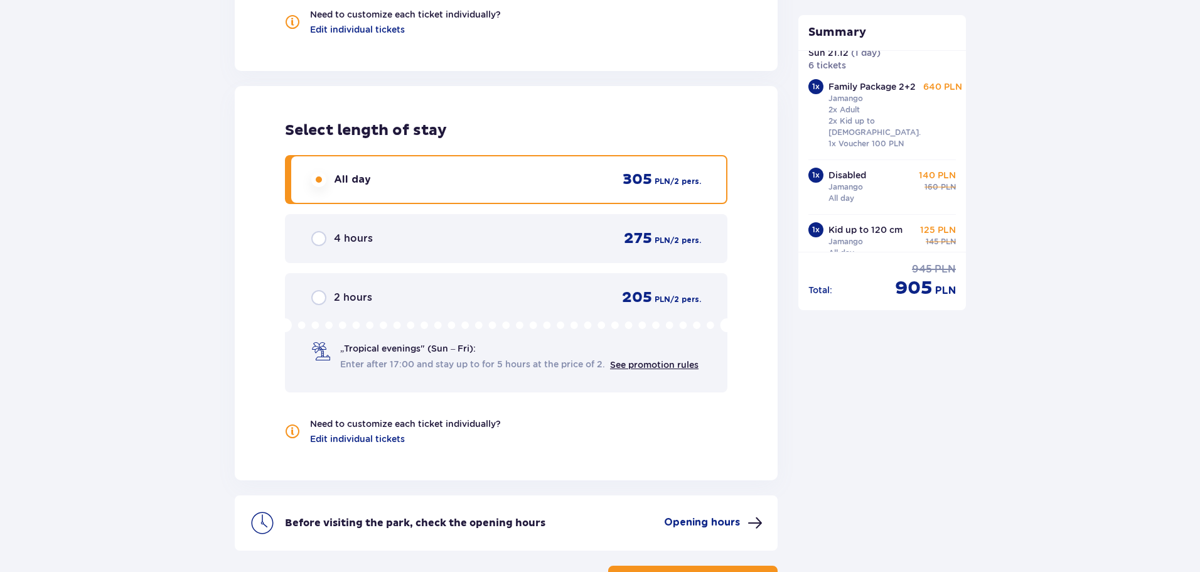
scroll to position [59, 0]
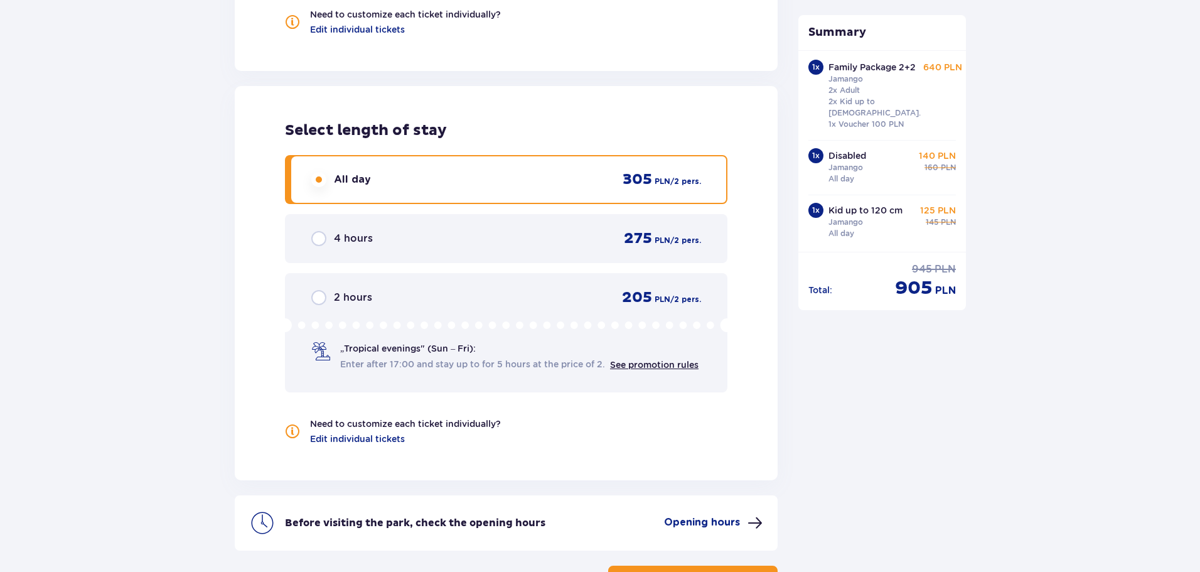
click at [679, 571] on p "Continue" at bounding box center [692, 581] width 47 height 14
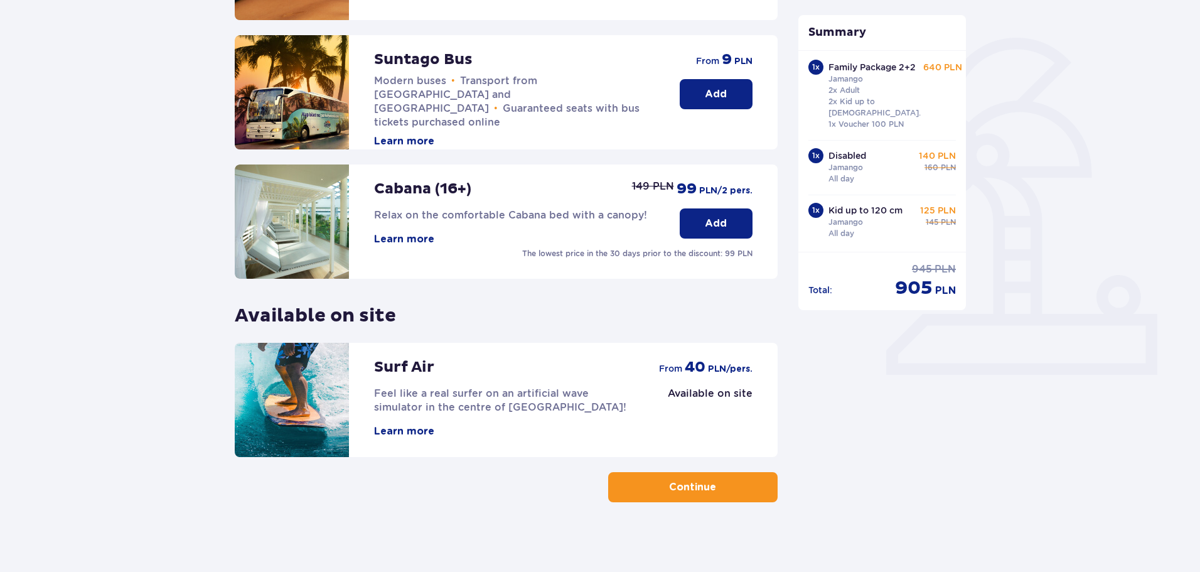
scroll to position [279, 0]
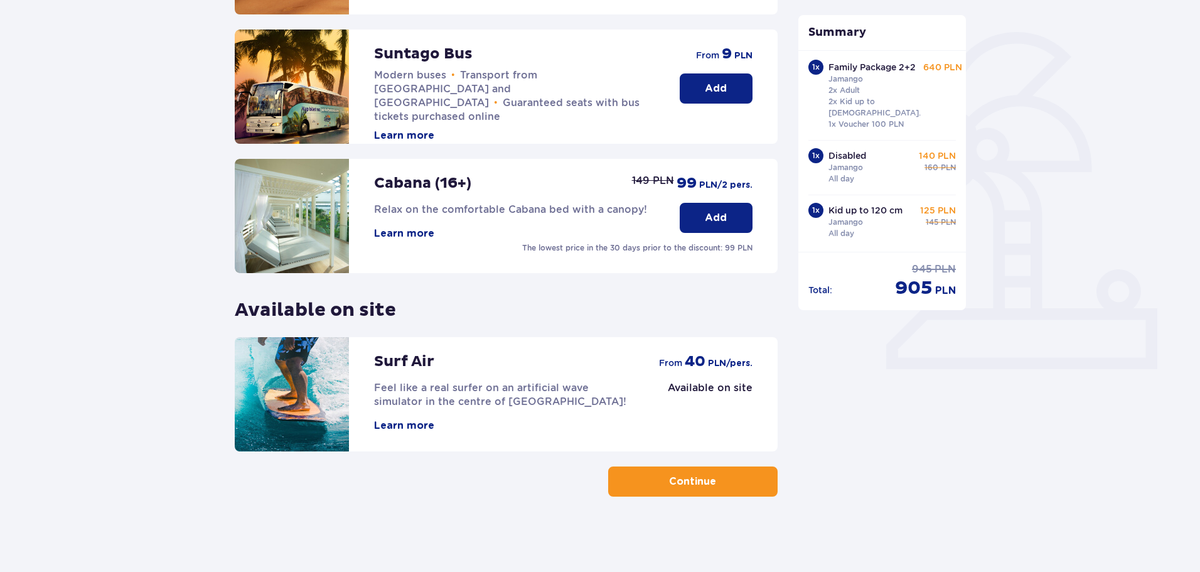
click at [686, 494] on button "Continue" at bounding box center [693, 481] width 170 height 30
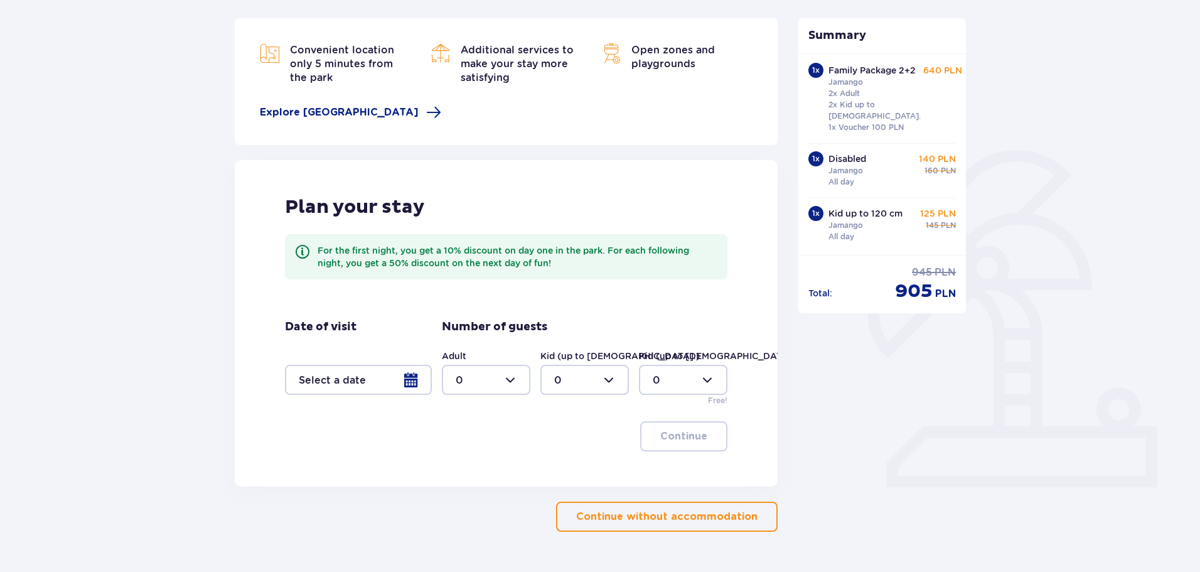
scroll to position [188, 0]
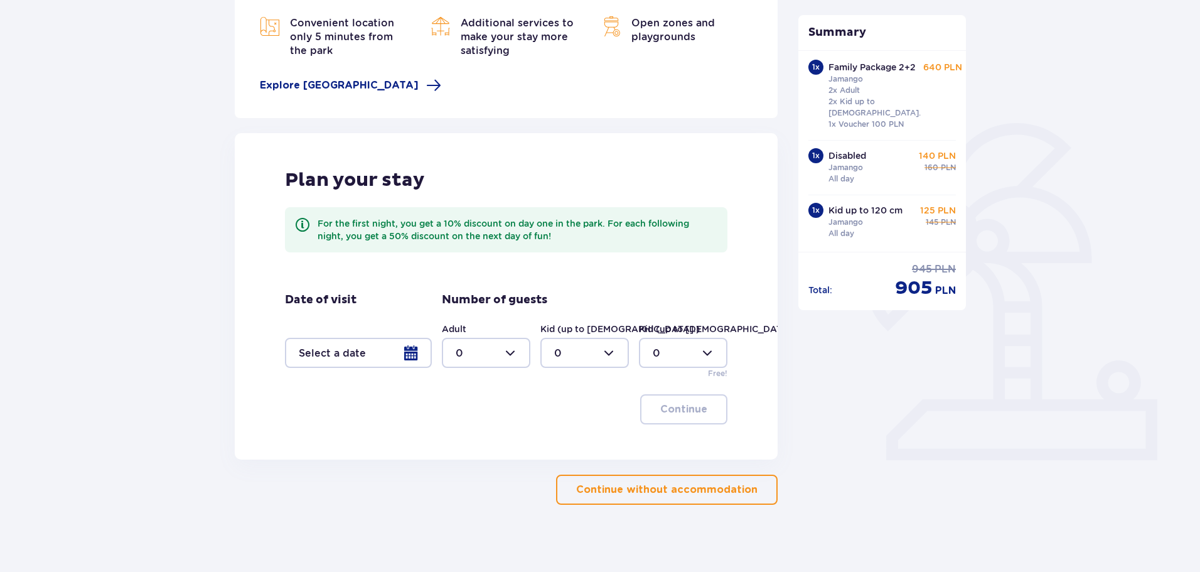
click at [410, 347] on div at bounding box center [358, 353] width 147 height 30
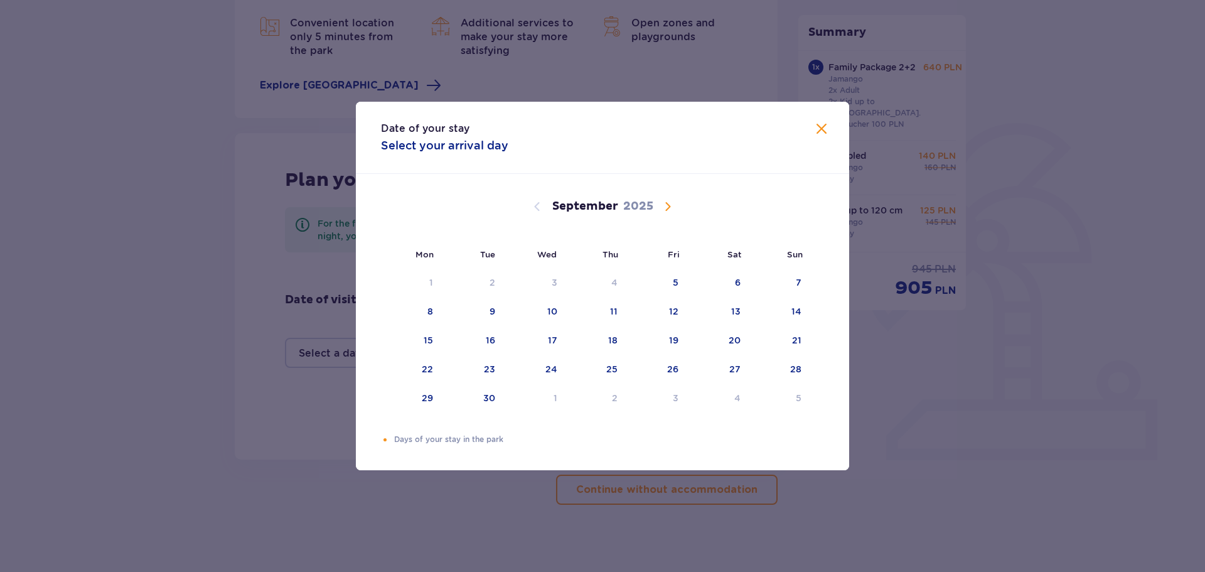
click at [665, 200] on span "Calendar" at bounding box center [667, 206] width 15 height 15
click at [665, 202] on span "Calendar" at bounding box center [667, 206] width 15 height 15
click at [666, 204] on span "Calendar" at bounding box center [667, 206] width 15 height 15
click at [795, 340] on div "21" at bounding box center [796, 340] width 9 height 13
click at [422, 369] on div "22" at bounding box center [411, 370] width 61 height 28
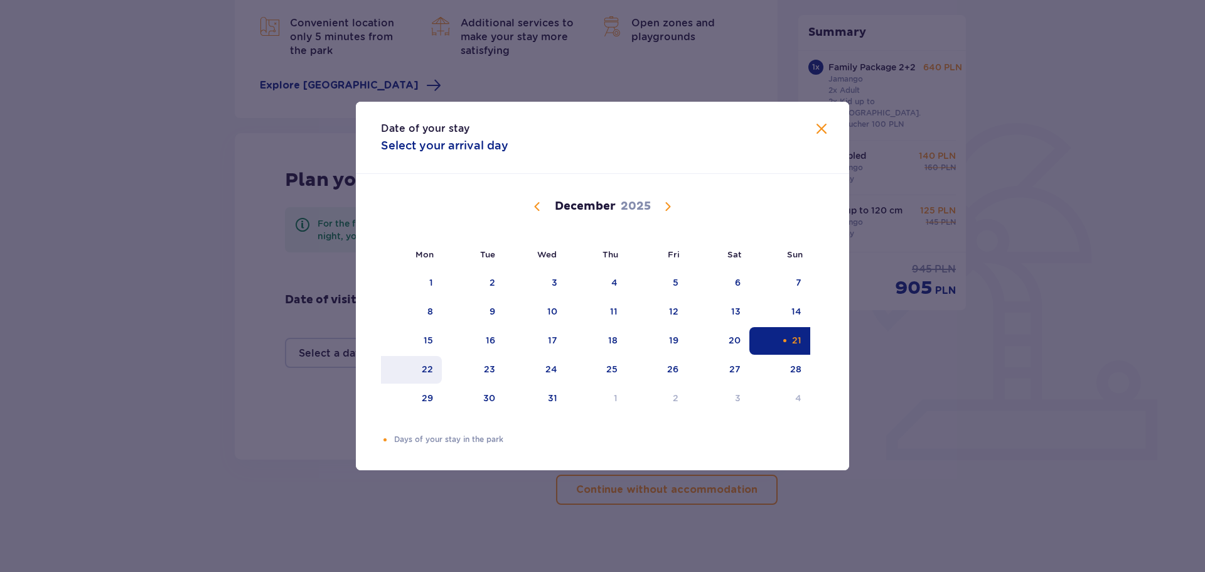
type input "[DATE] - [DATE]"
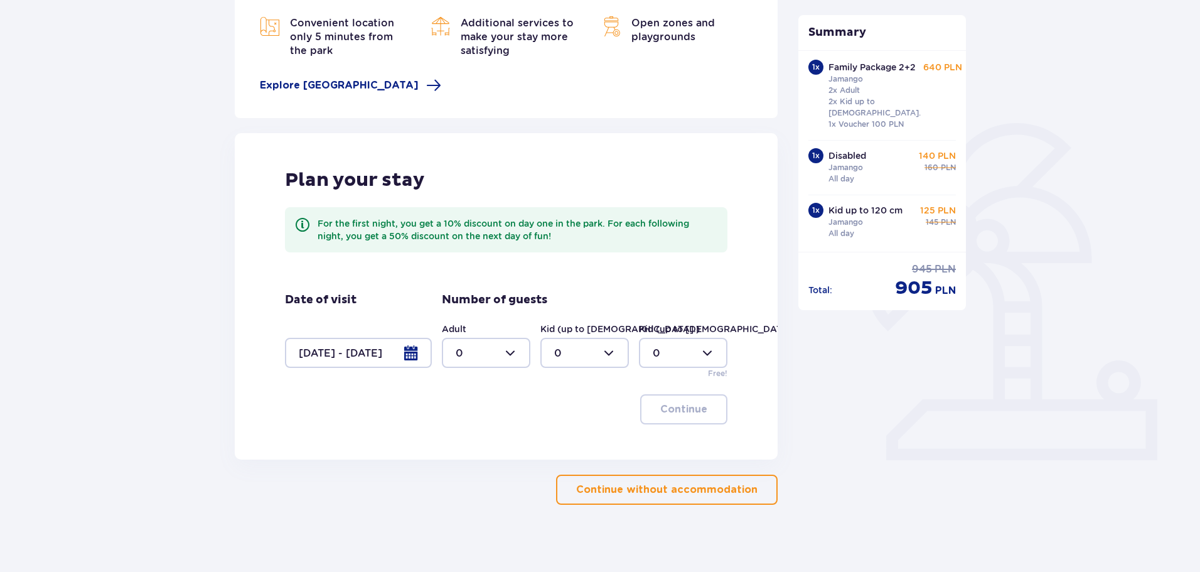
click at [495, 348] on div at bounding box center [486, 353] width 89 height 30
click at [457, 466] on p "3" at bounding box center [459, 470] width 6 height 14
type input "3"
click at [571, 357] on div at bounding box center [585, 353] width 89 height 30
click at [557, 466] on p "3" at bounding box center [557, 470] width 6 height 14
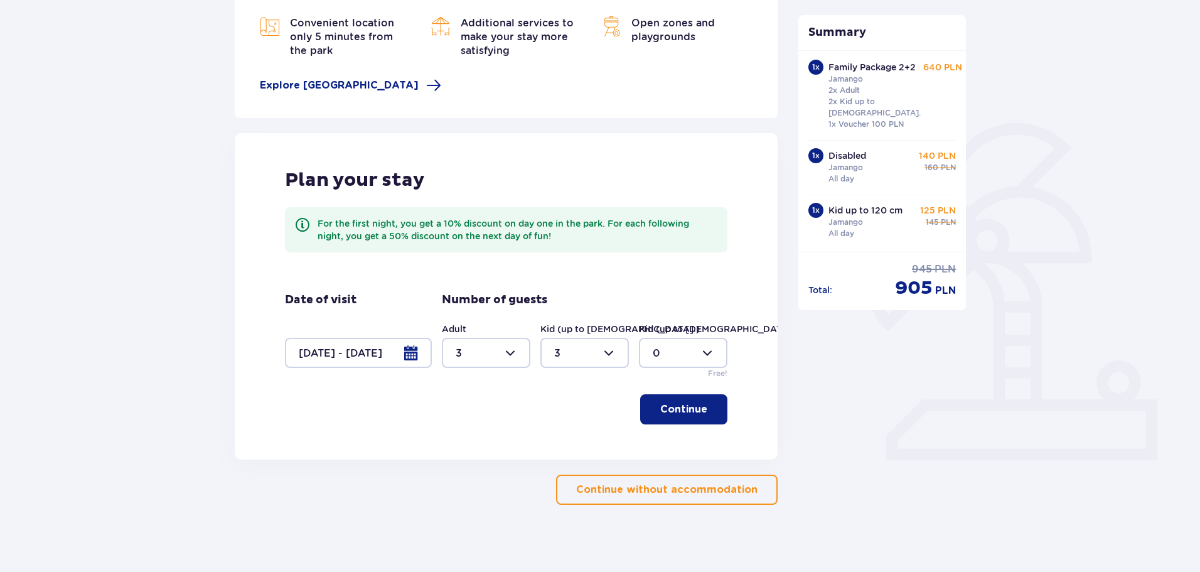
type input "3"
click at [701, 408] on button "Continue" at bounding box center [683, 409] width 87 height 30
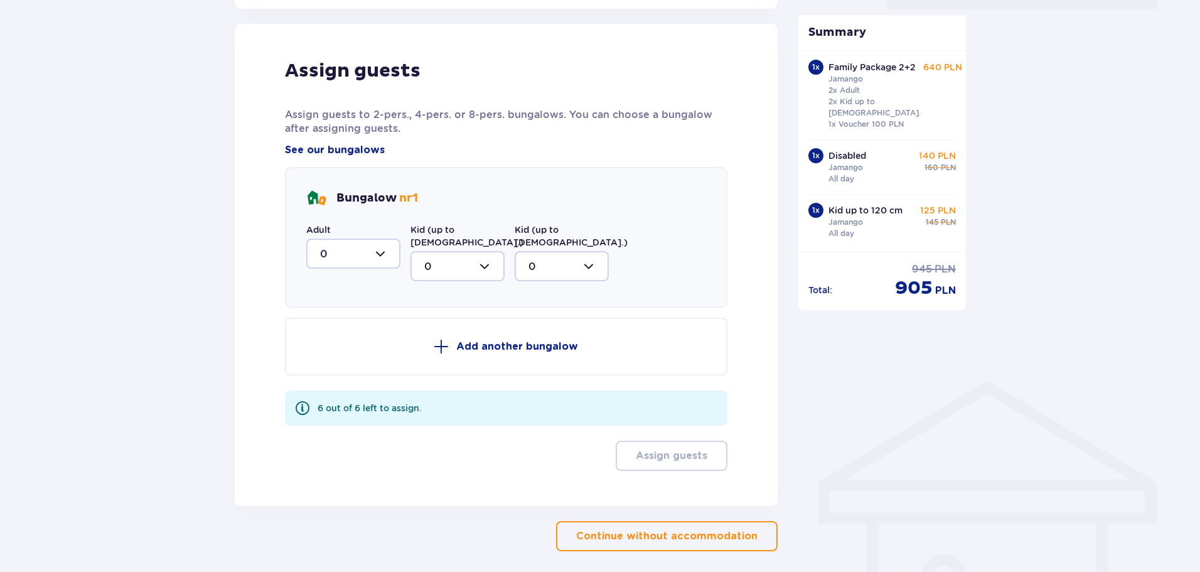
scroll to position [648, 0]
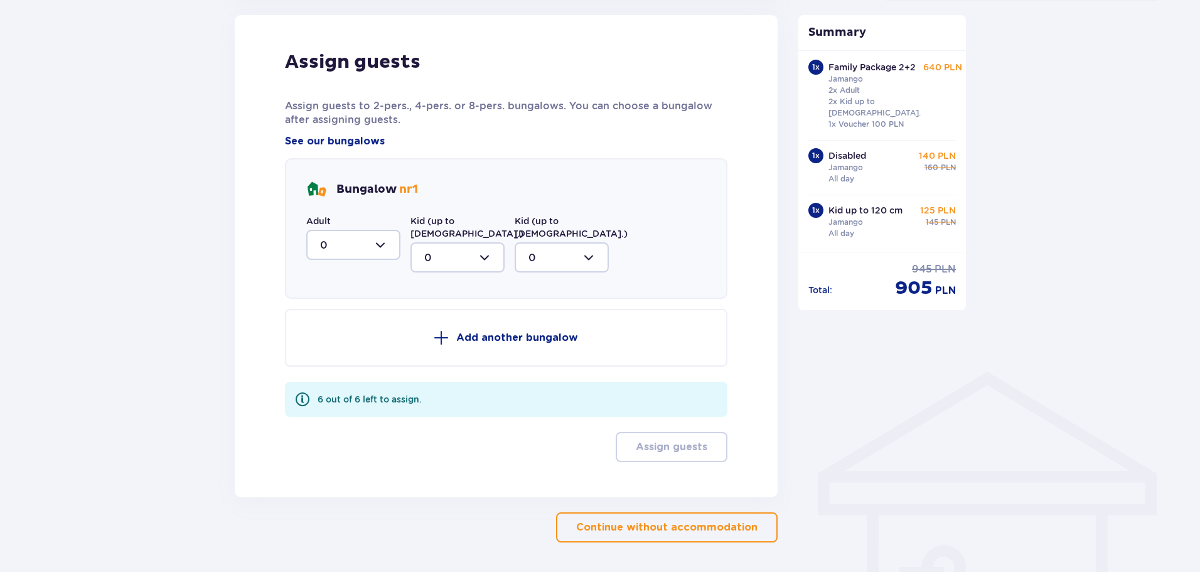
click at [364, 249] on div at bounding box center [353, 245] width 94 height 30
click at [330, 358] on div "3" at bounding box center [353, 362] width 67 height 14
type input "3"
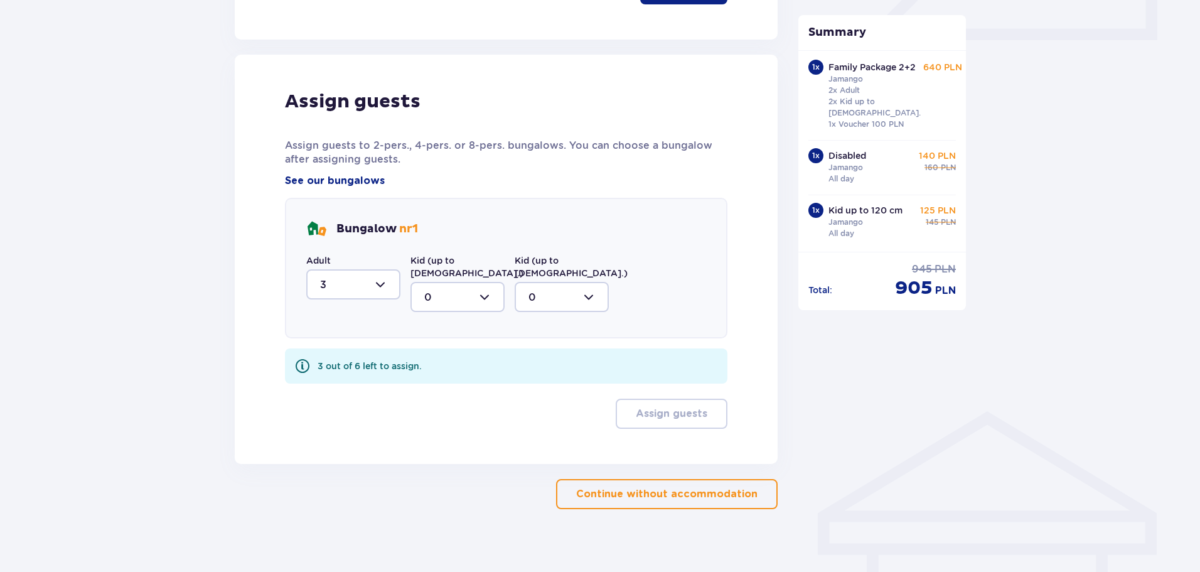
click at [426, 282] on div at bounding box center [458, 297] width 94 height 30
click at [428, 407] on p "3" at bounding box center [427, 414] width 6 height 14
type input "3"
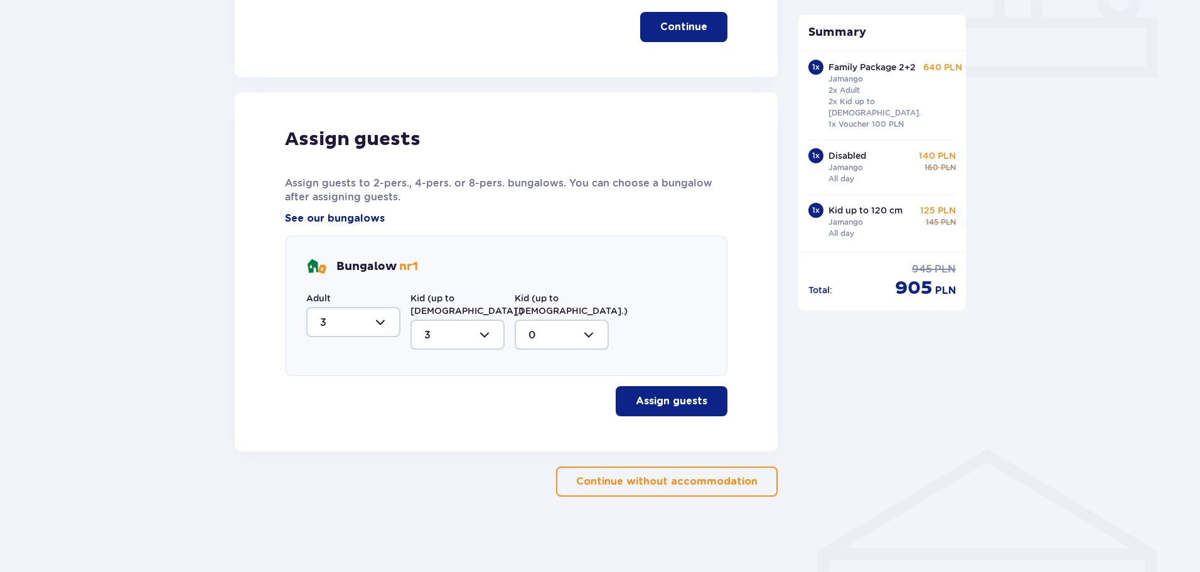
scroll to position [558, 0]
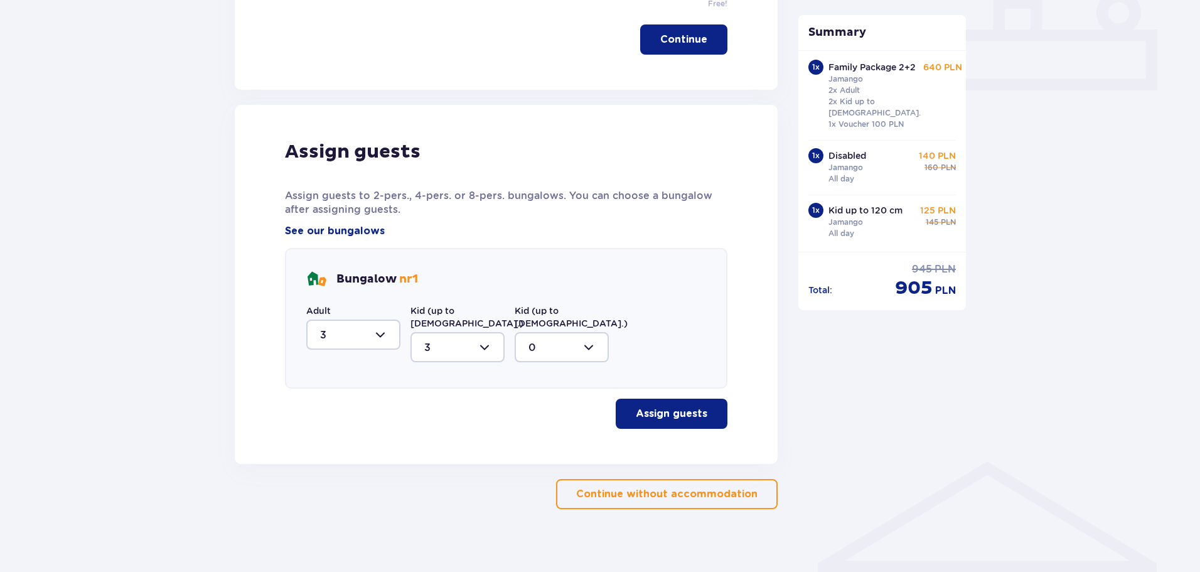
click at [662, 407] on p "Assign guests" at bounding box center [672, 414] width 72 height 14
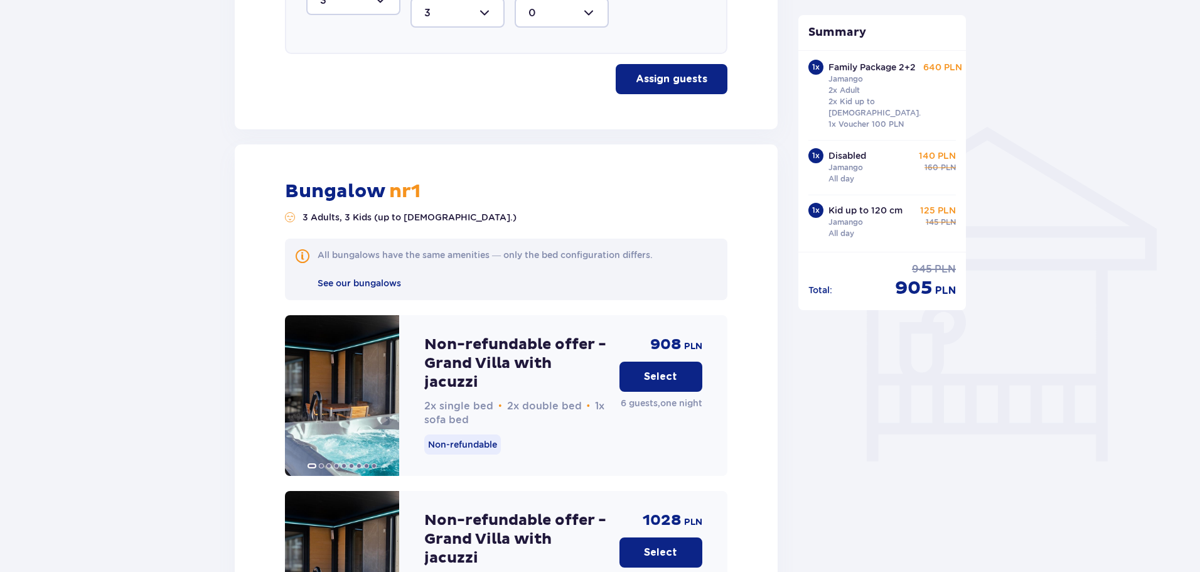
scroll to position [1010, 0]
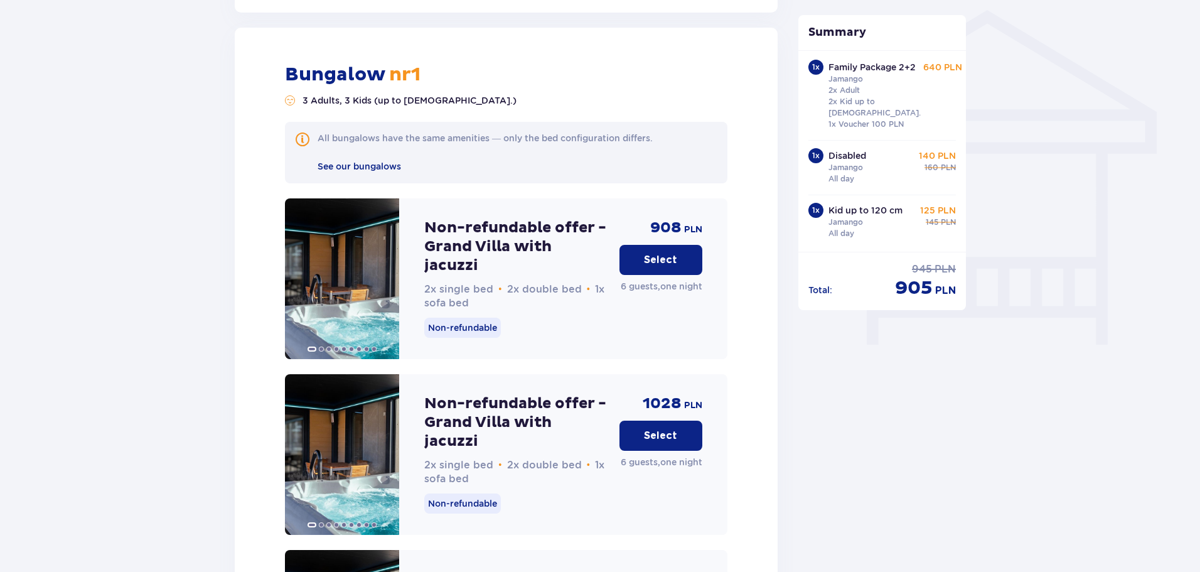
click at [658, 253] on p "Select" at bounding box center [660, 260] width 33 height 14
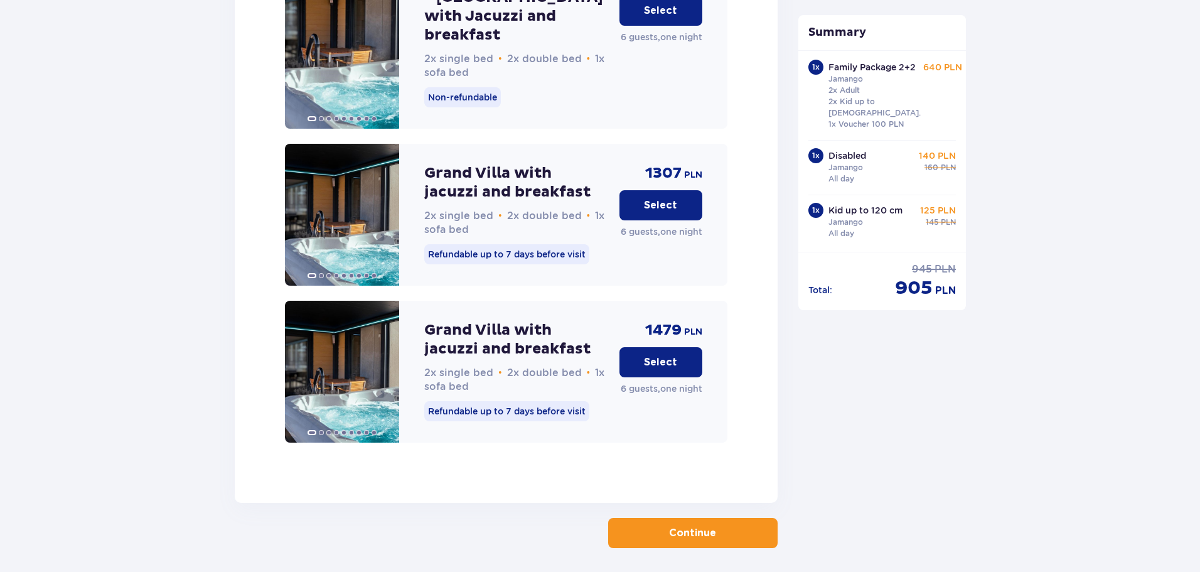
scroll to position [2120, 0]
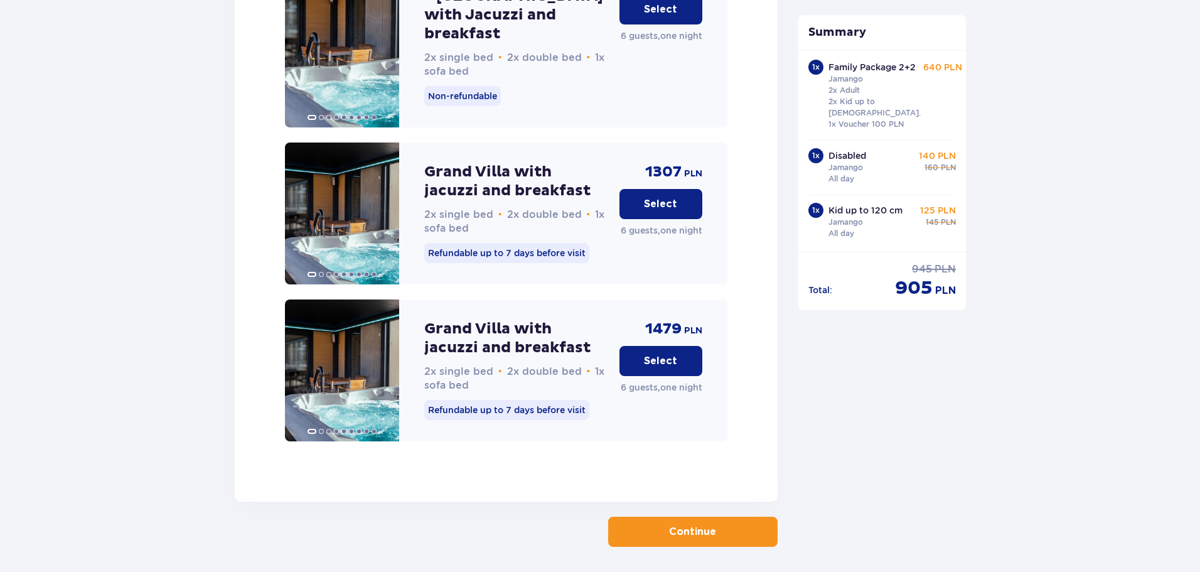
click at [646, 517] on button "Continue" at bounding box center [693, 532] width 170 height 30
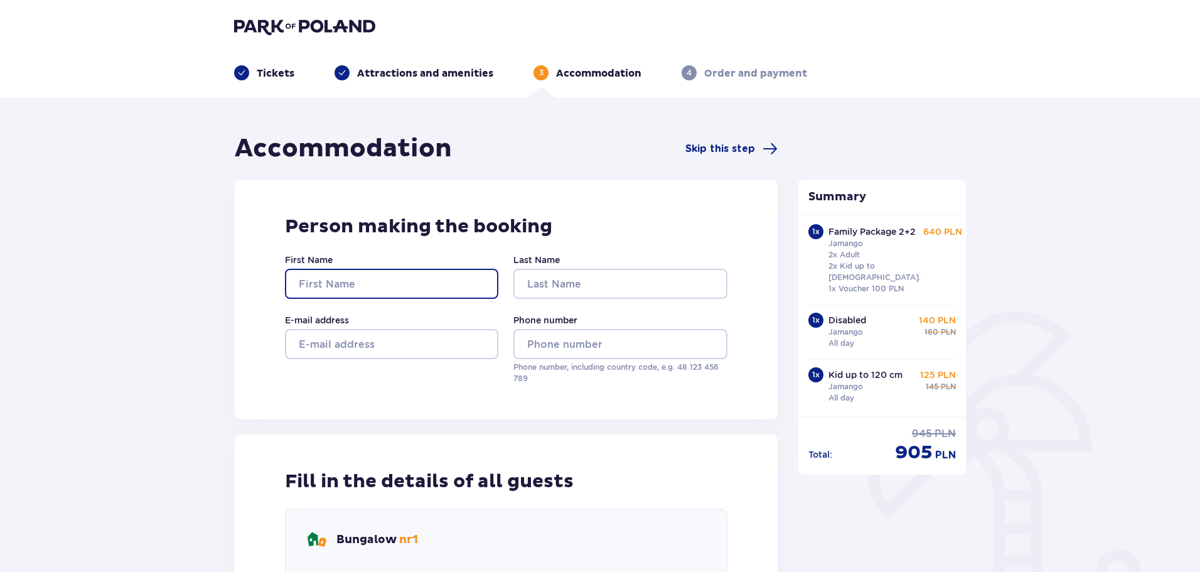
click at [392, 279] on input "First Name" at bounding box center [391, 284] width 213 height 30
type input "Jan"
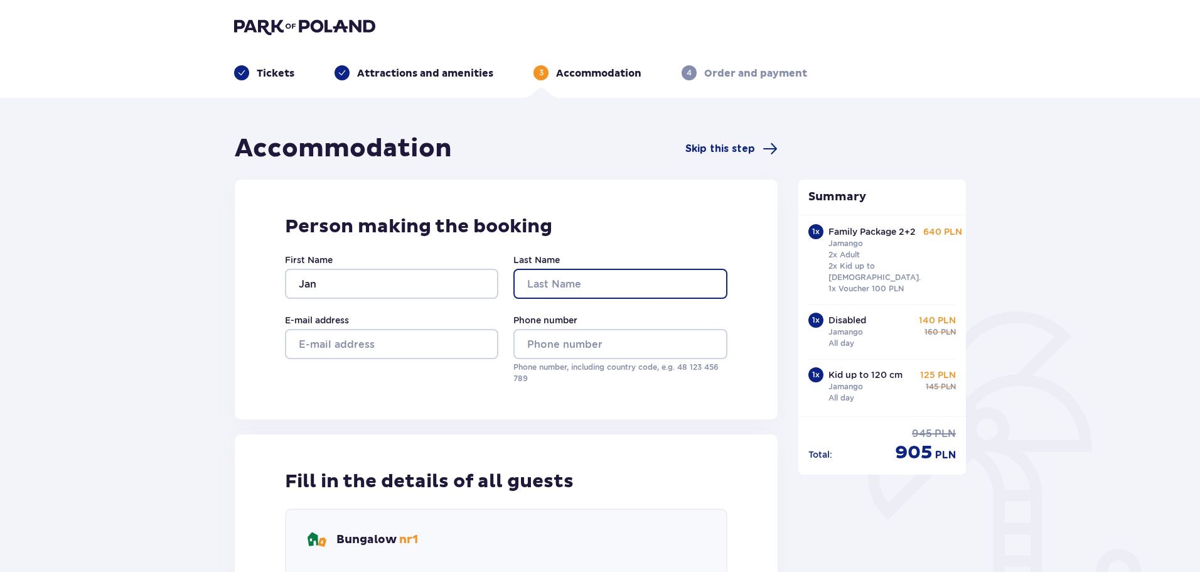
type input "[PERSON_NAME]"
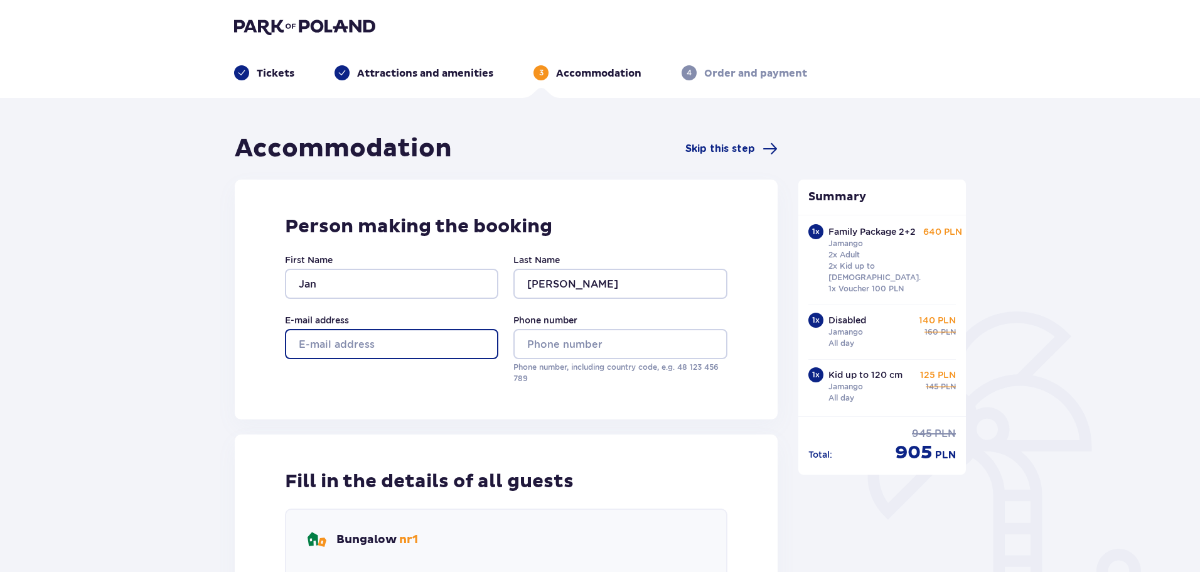
type input "[EMAIL_ADDRESS][DOMAIN_NAME]"
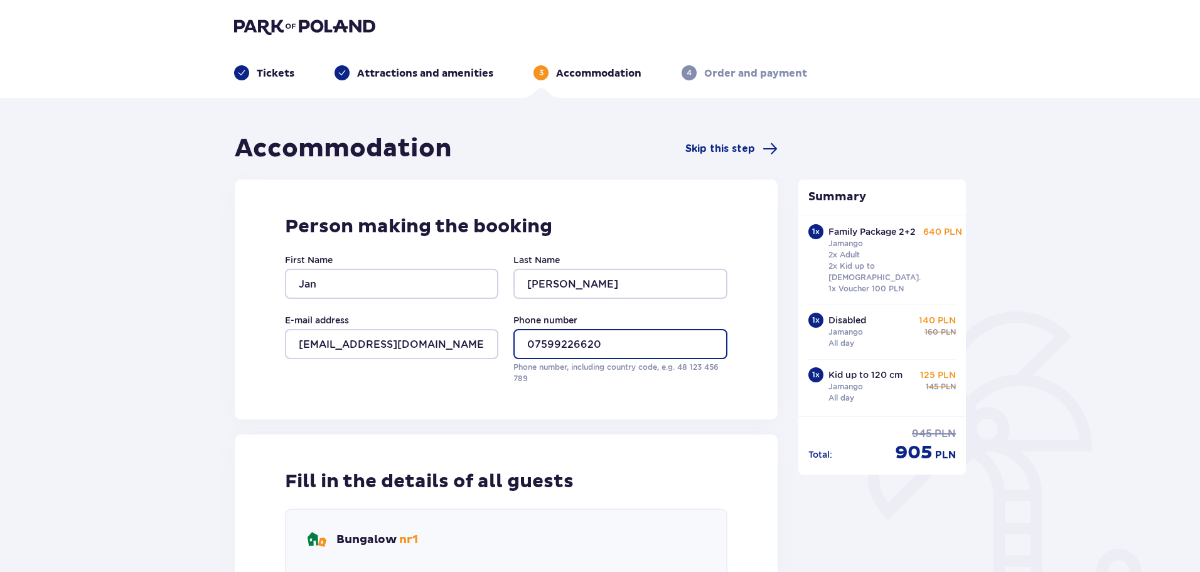
click at [525, 343] on input "07599226620" at bounding box center [620, 344] width 213 height 30
click at [581, 342] on input "[PHONE_NUMBER]" at bounding box center [620, 344] width 213 height 30
click at [605, 345] on input "[PHONE_NUMBER]" at bounding box center [620, 344] width 213 height 30
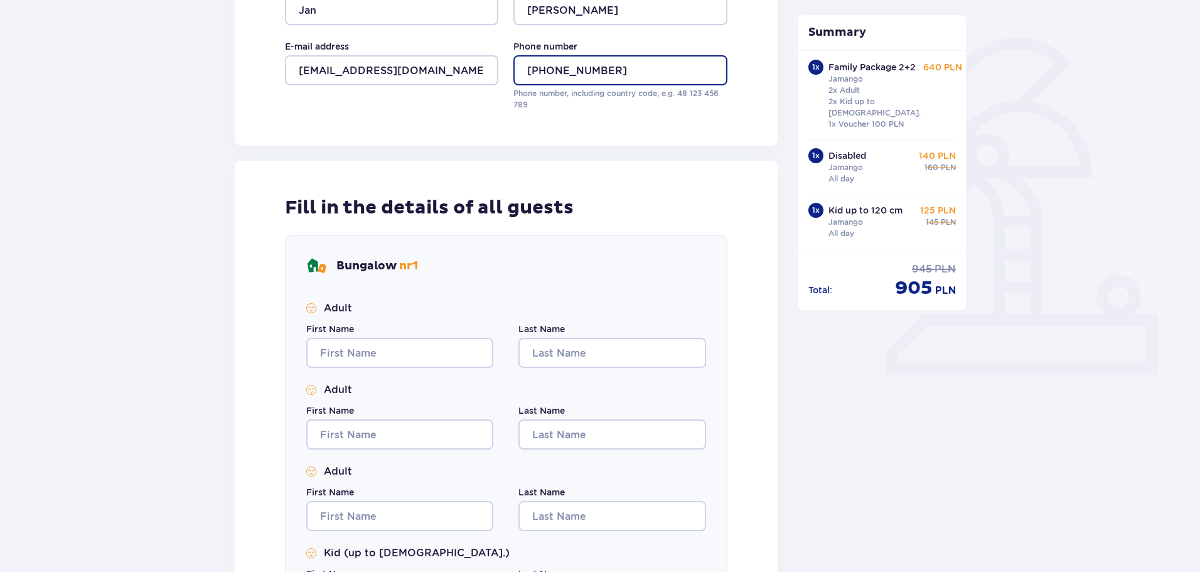
scroll to position [314, 0]
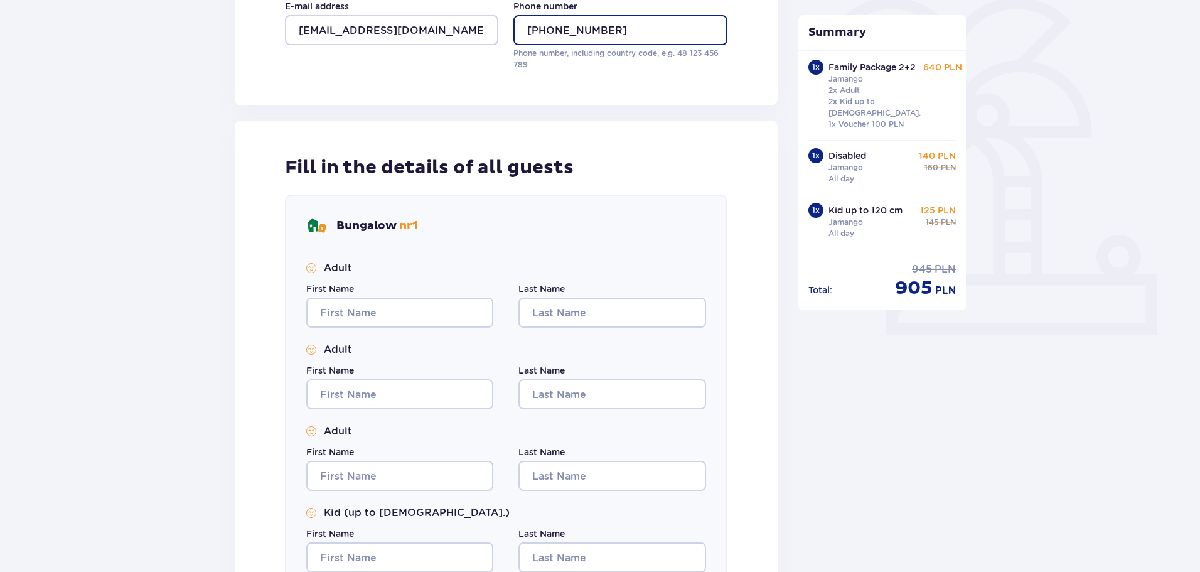
type input "[PHONE_NUMBER]"
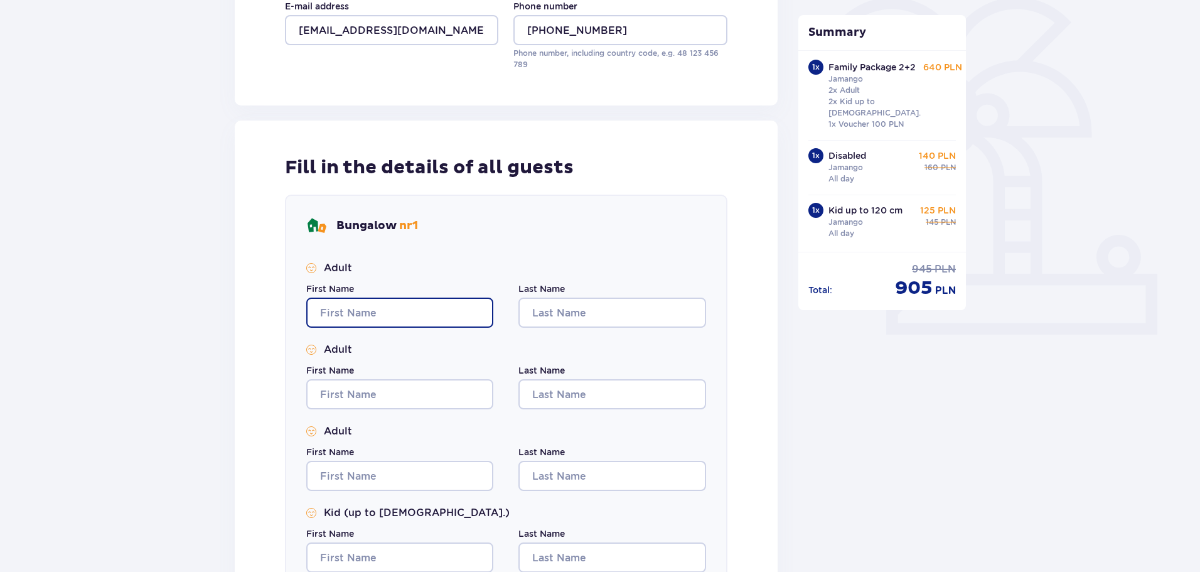
click at [356, 308] on input "First Name" at bounding box center [399, 313] width 187 height 30
type input "Jan"
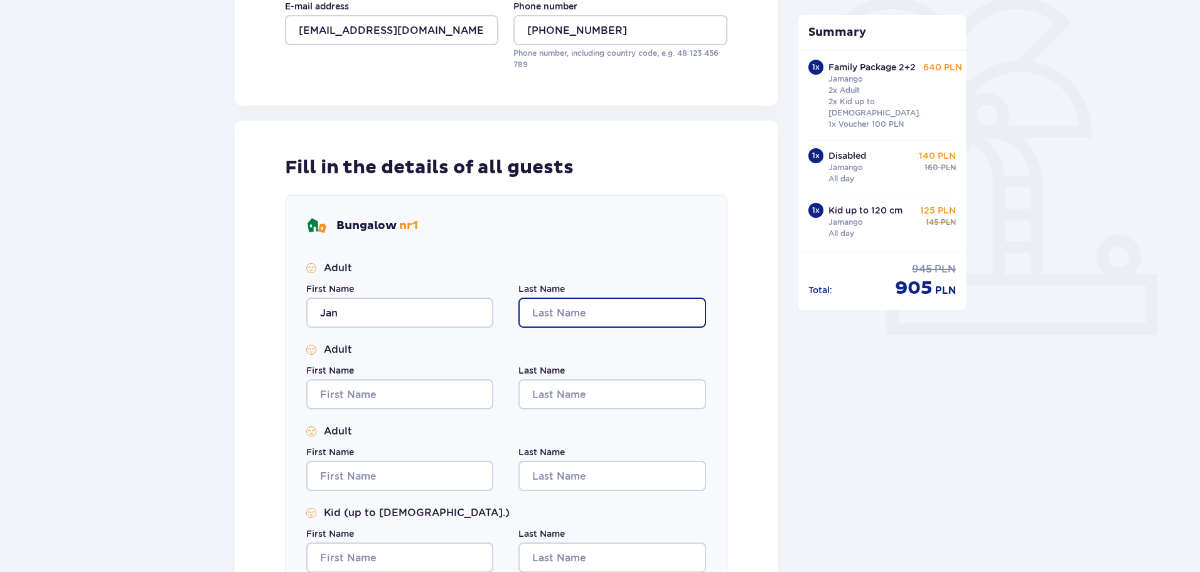
type input "[PERSON_NAME]"
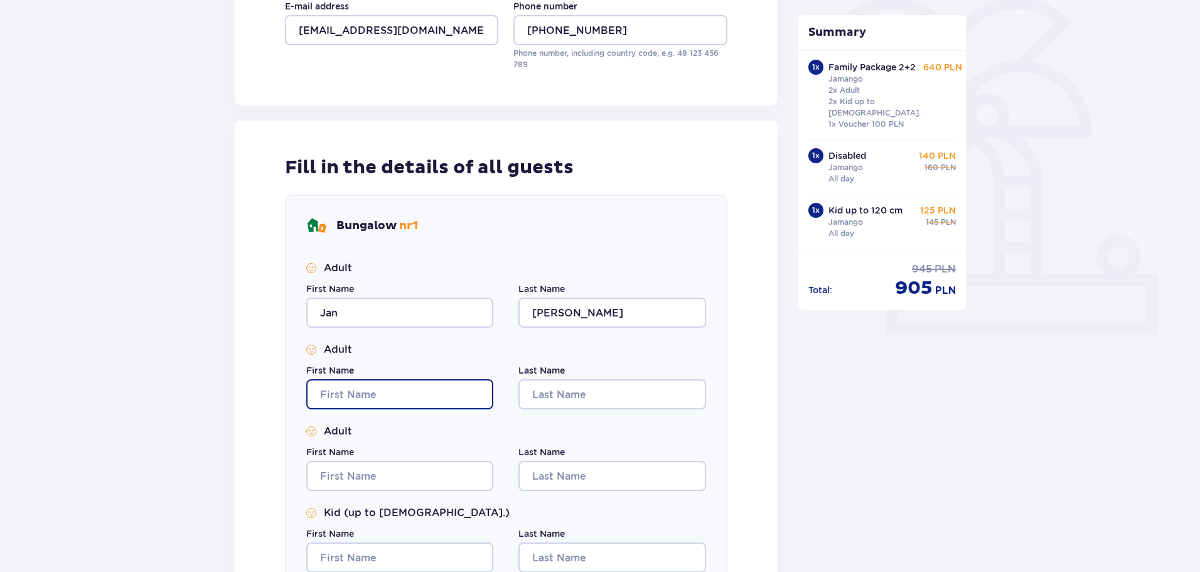
type input "Jan"
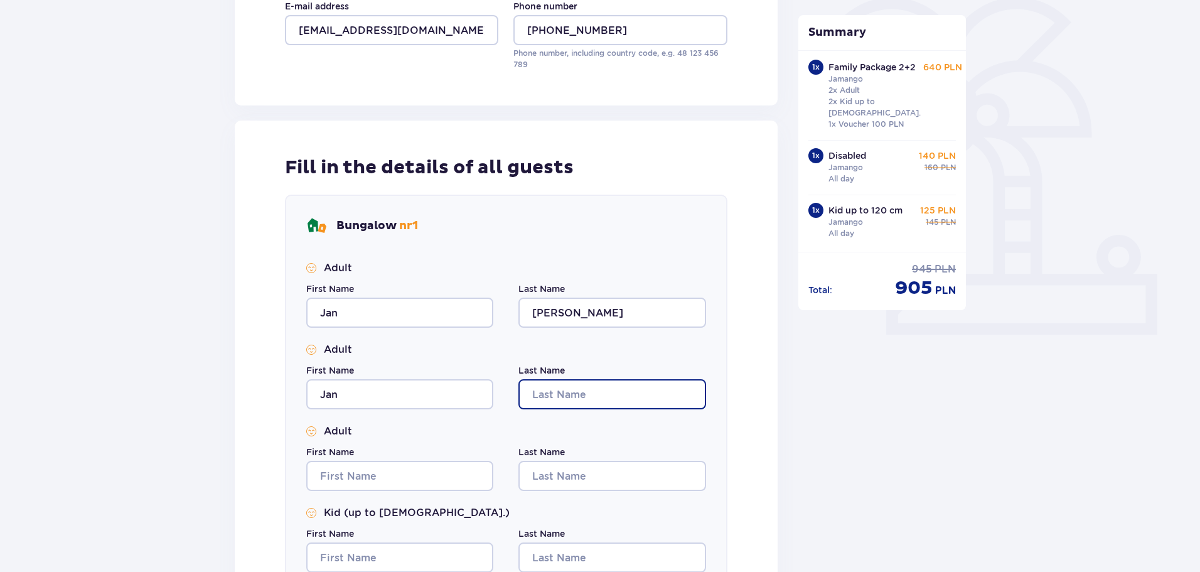
type input "[PERSON_NAME]"
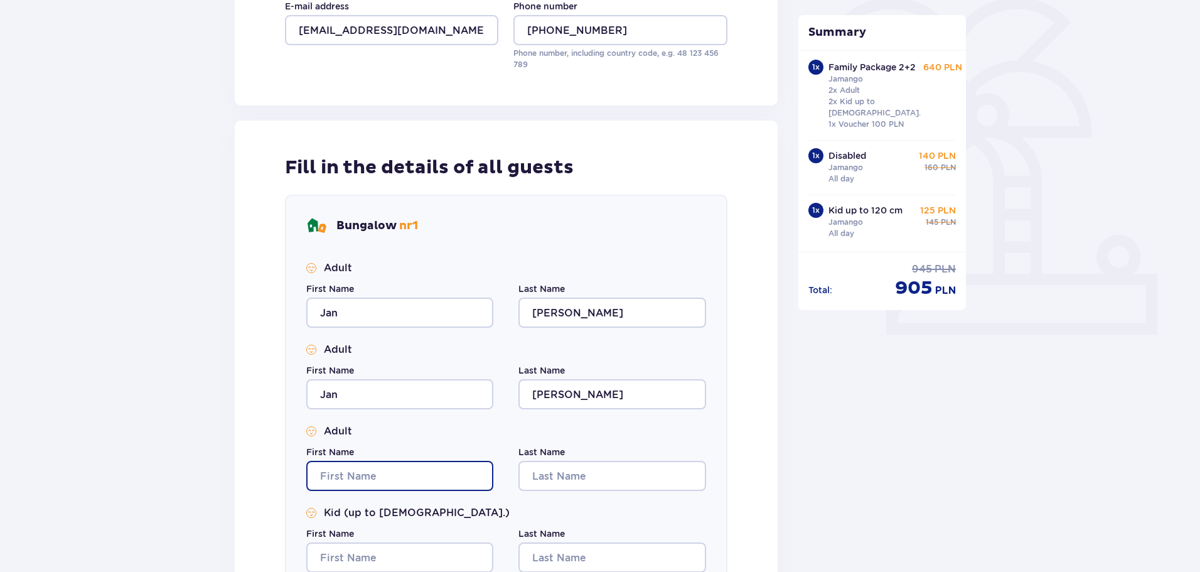
type input "Jan"
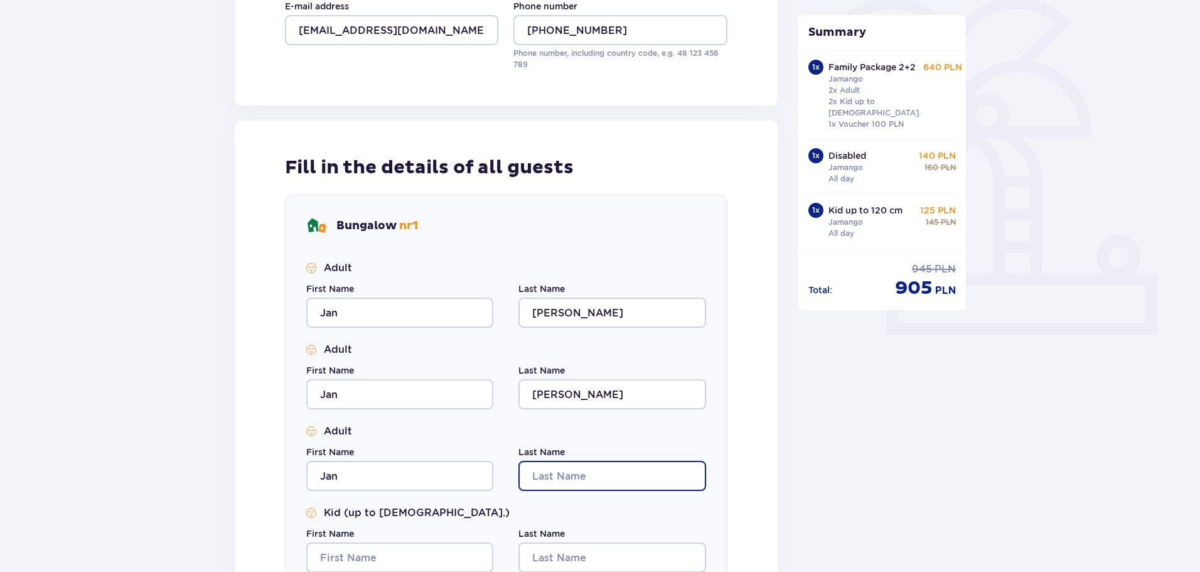
type input "[PERSON_NAME]"
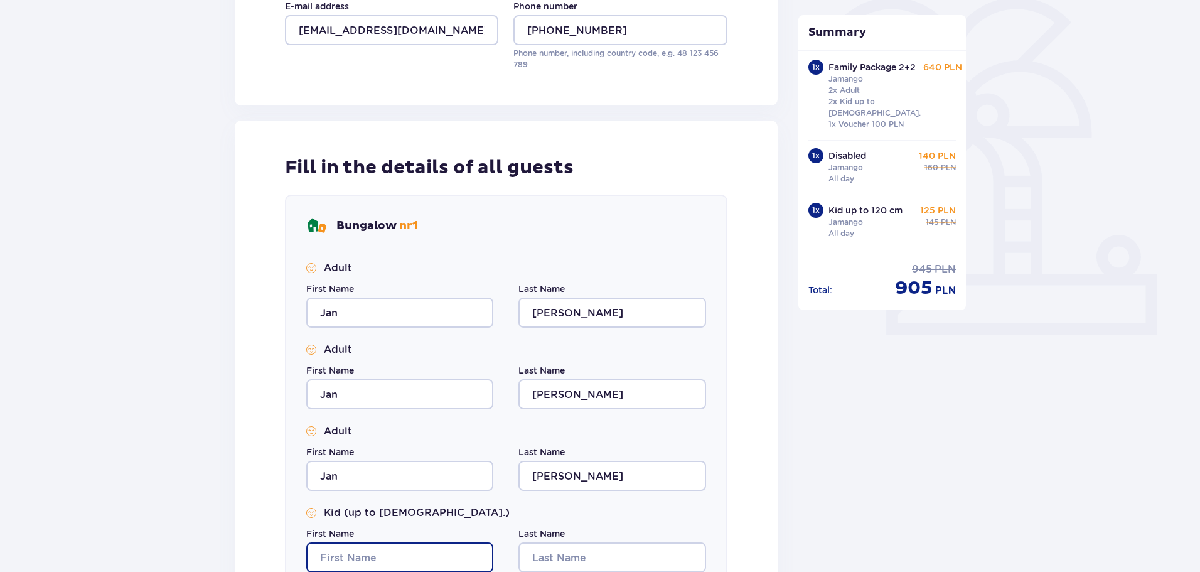
type input "Jan"
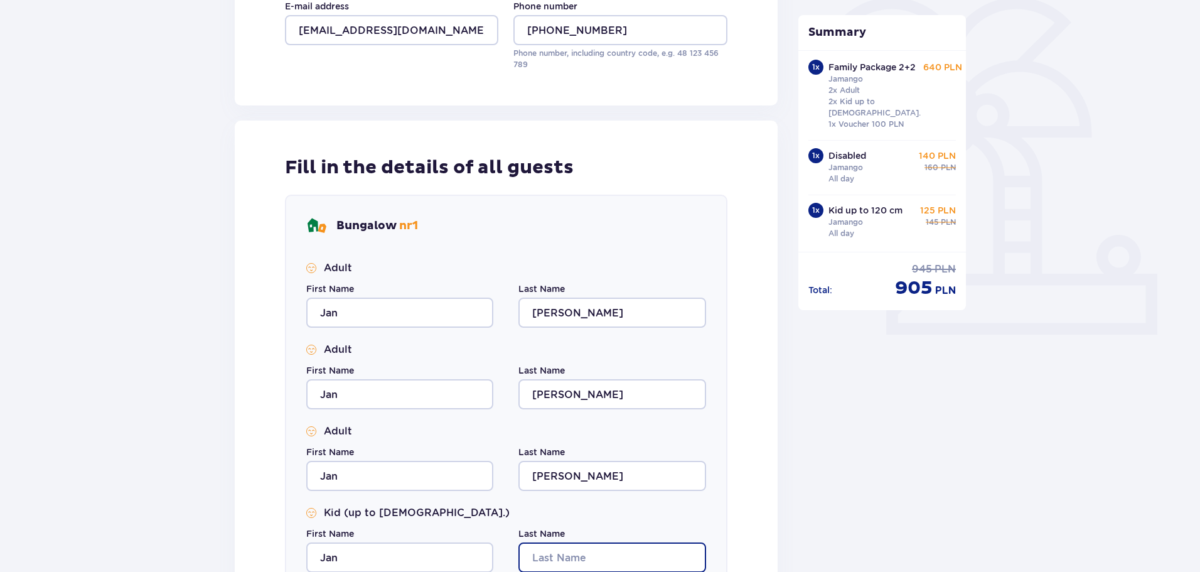
type input "[PERSON_NAME]"
type input "Jan"
type input "Hoyer"
type input "Jan"
type input "Hoyer"
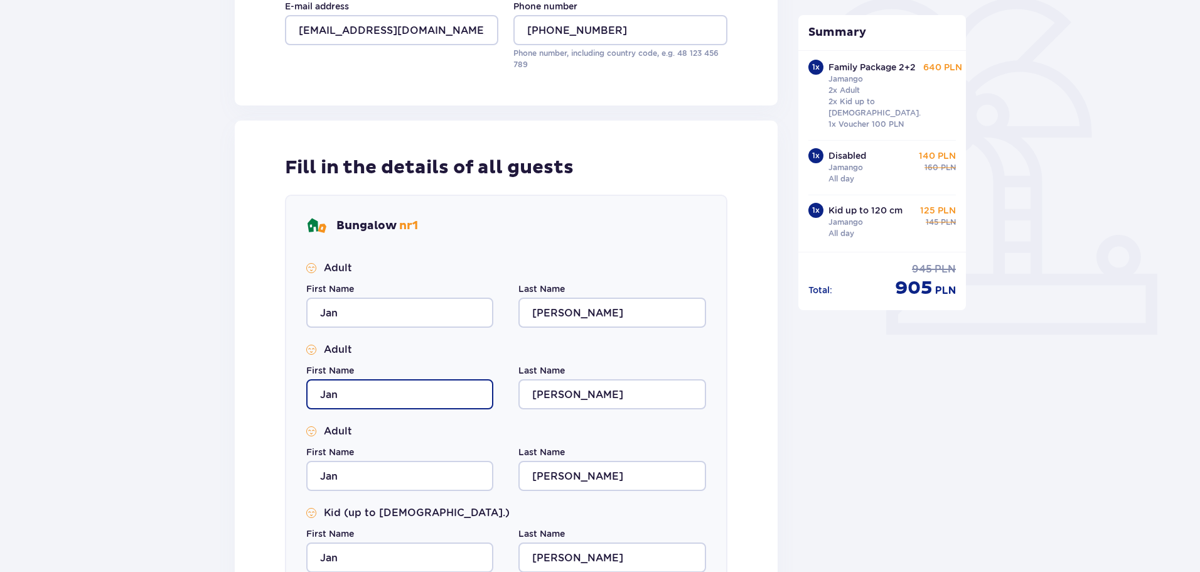
click at [356, 398] on input "Jan" at bounding box center [399, 394] width 187 height 30
type input "Vlasta"
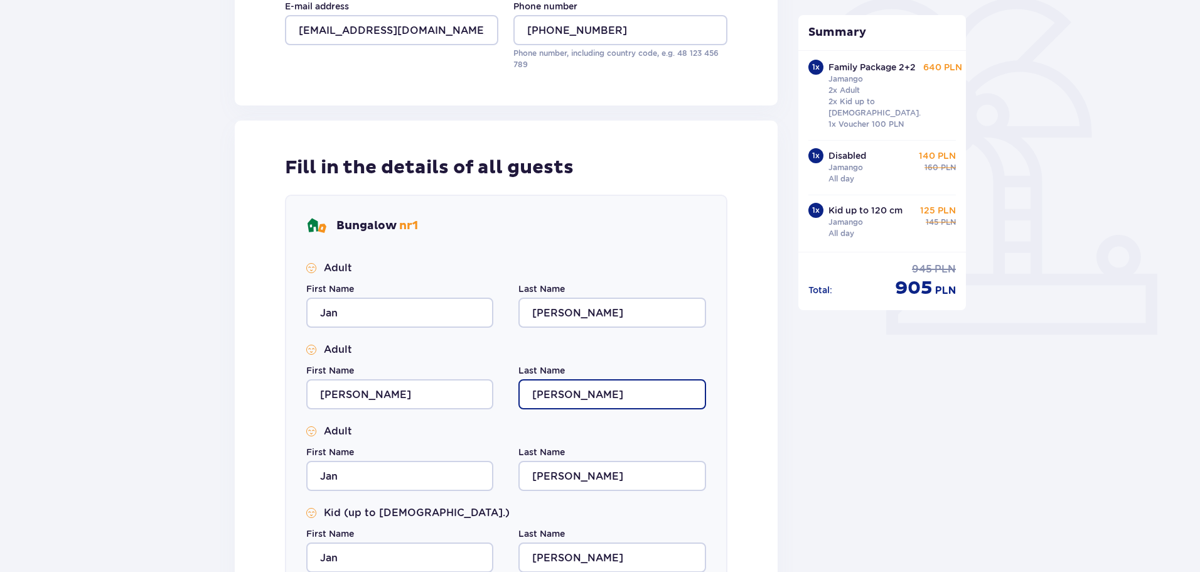
click at [574, 392] on input "Hoyer" at bounding box center [612, 394] width 187 height 30
type input "Hoyerova"
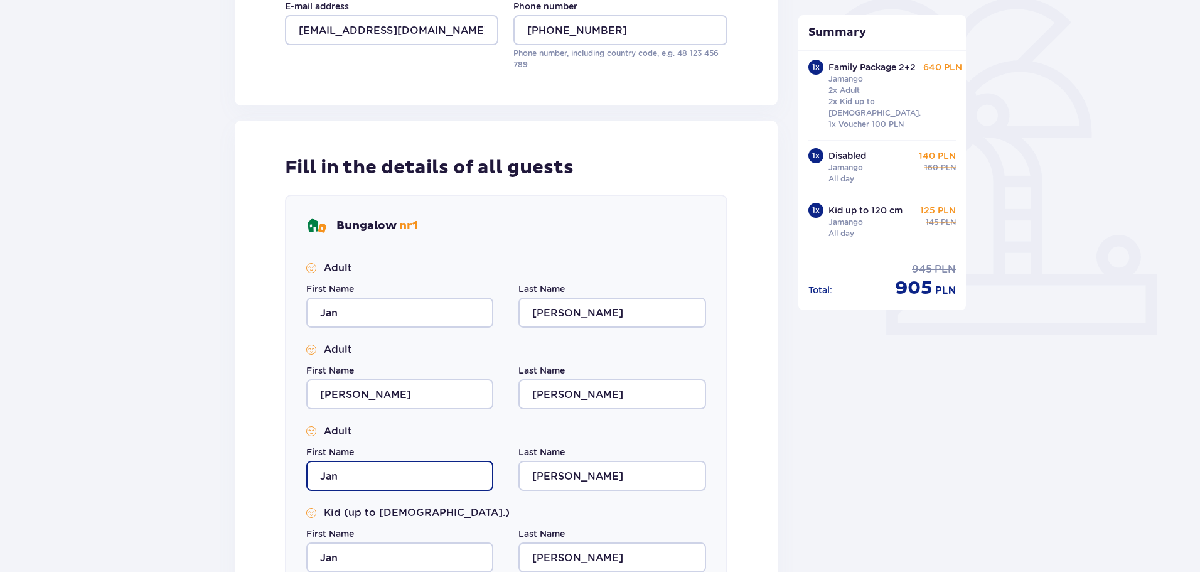
click at [354, 476] on input "Jan" at bounding box center [399, 476] width 187 height 30
drag, startPoint x: 357, startPoint y: 477, endPoint x: 289, endPoint y: 477, distance: 68.4
click at [289, 477] on div "Bungalow nr 1 Adult First Name Jan Last Name Hoyer Adult First Name Vlasta Last…" at bounding box center [506, 479] width 443 height 568
type input "Tomas"
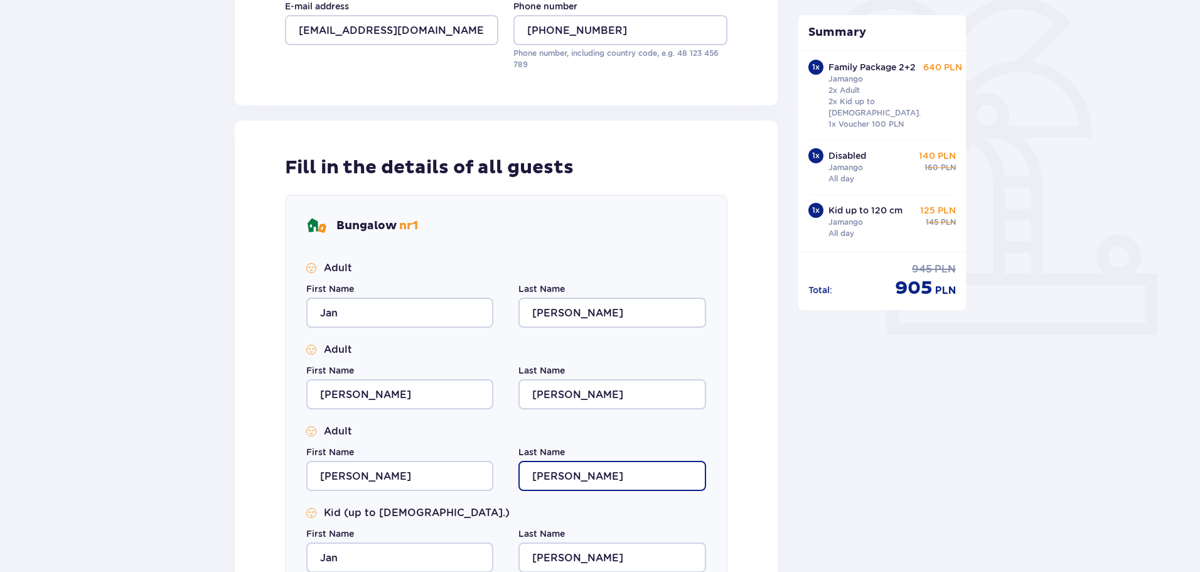
drag, startPoint x: 566, startPoint y: 469, endPoint x: 563, endPoint y: 477, distance: 8.7
click at [564, 472] on input "Hoyer" at bounding box center [612, 476] width 187 height 30
drag, startPoint x: 563, startPoint y: 478, endPoint x: 464, endPoint y: 481, distance: 98.6
click at [464, 481] on div "First Name Tomas Last Name Hoyer" at bounding box center [506, 468] width 400 height 45
type input "Karicka"
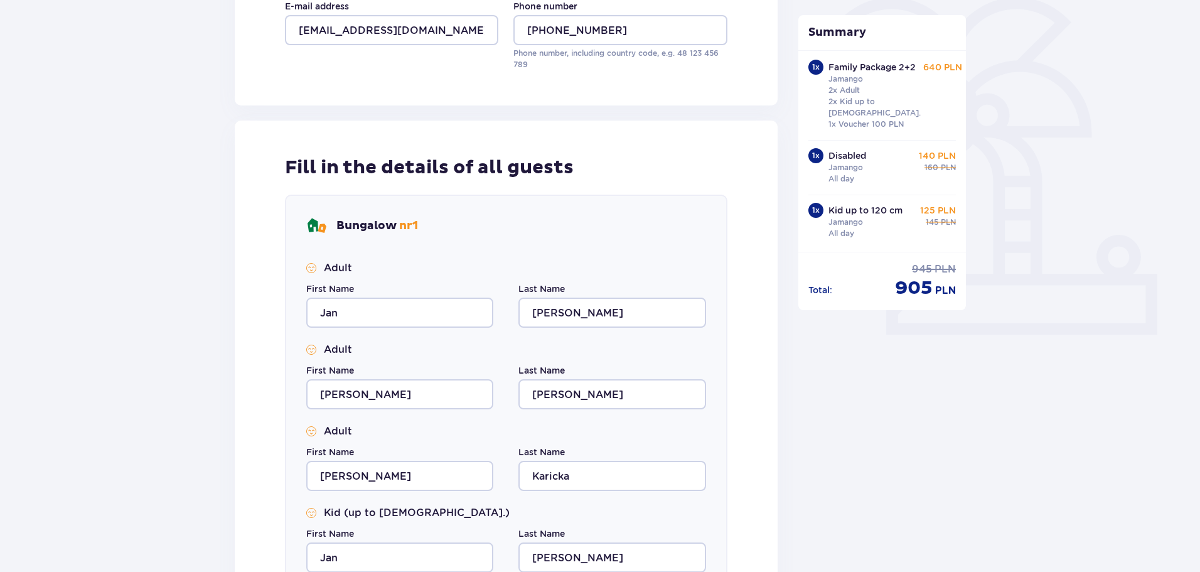
click at [755, 452] on div "Fill in the details of all guests Bungalow nr 1 Adult First Name Jan Last Name …" at bounding box center [506, 459] width 543 height 677
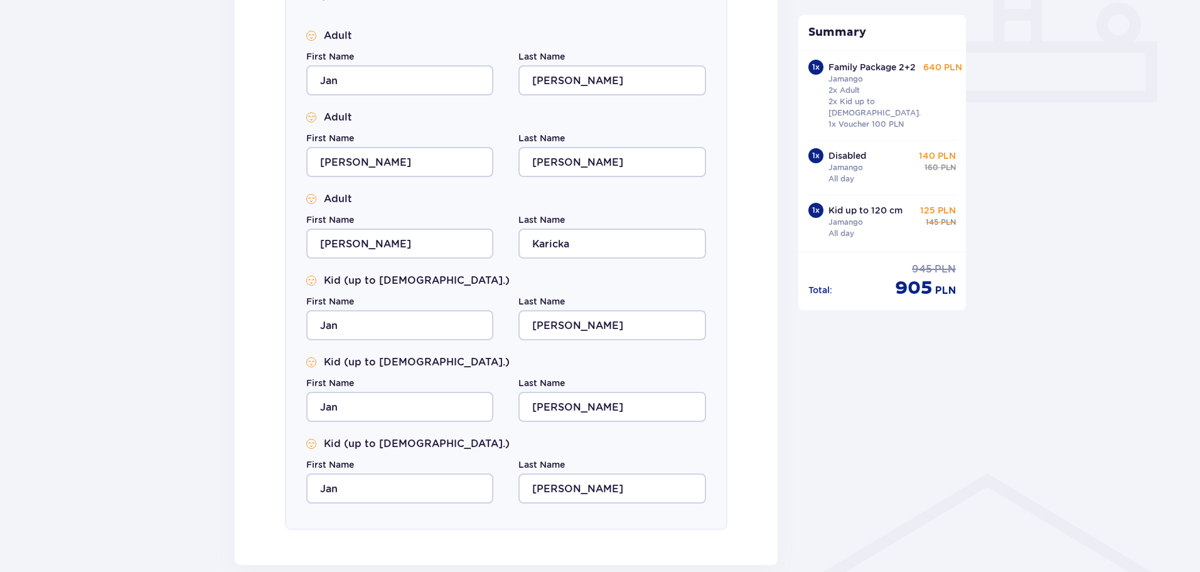
scroll to position [565, 0]
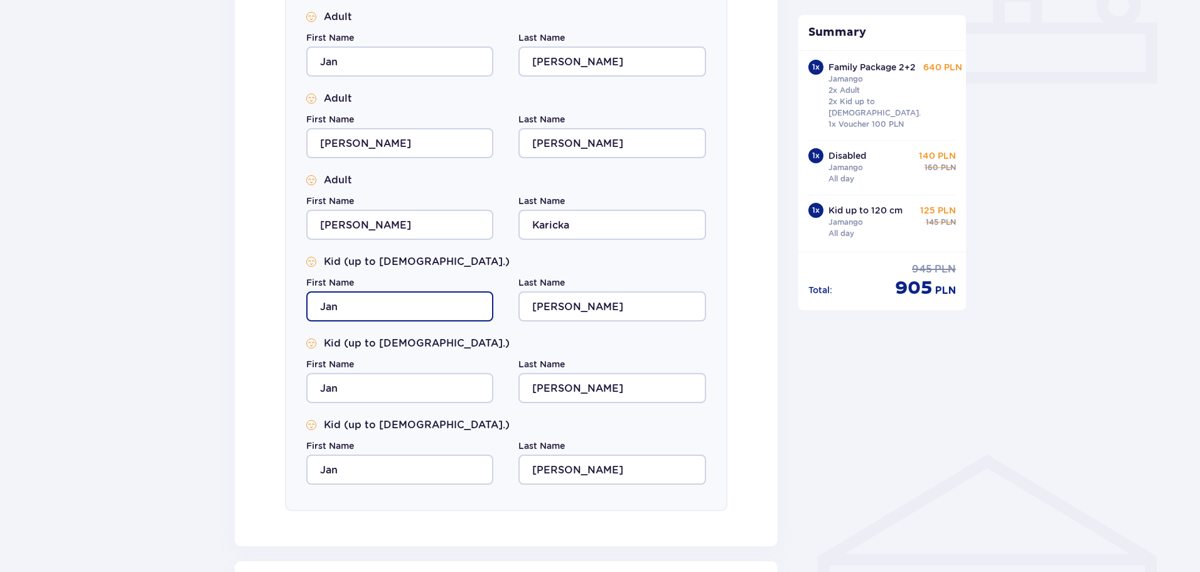
click at [328, 303] on input "Jan" at bounding box center [399, 306] width 187 height 30
type input "Vlasta"
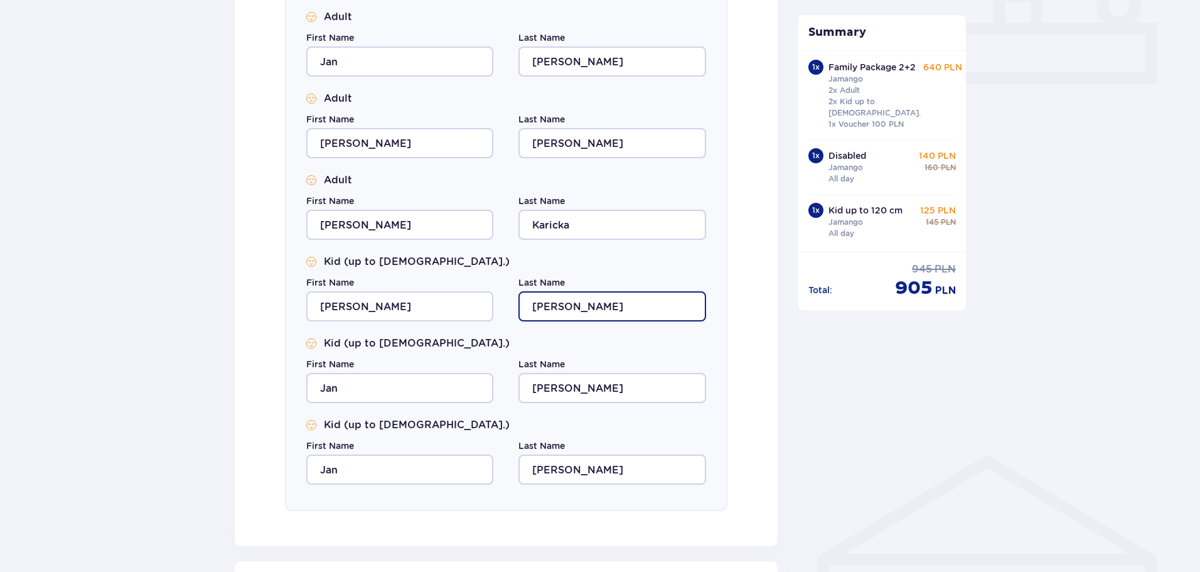
click at [564, 306] on input "Hoyer" at bounding box center [612, 306] width 187 height 30
type input "Karickova"
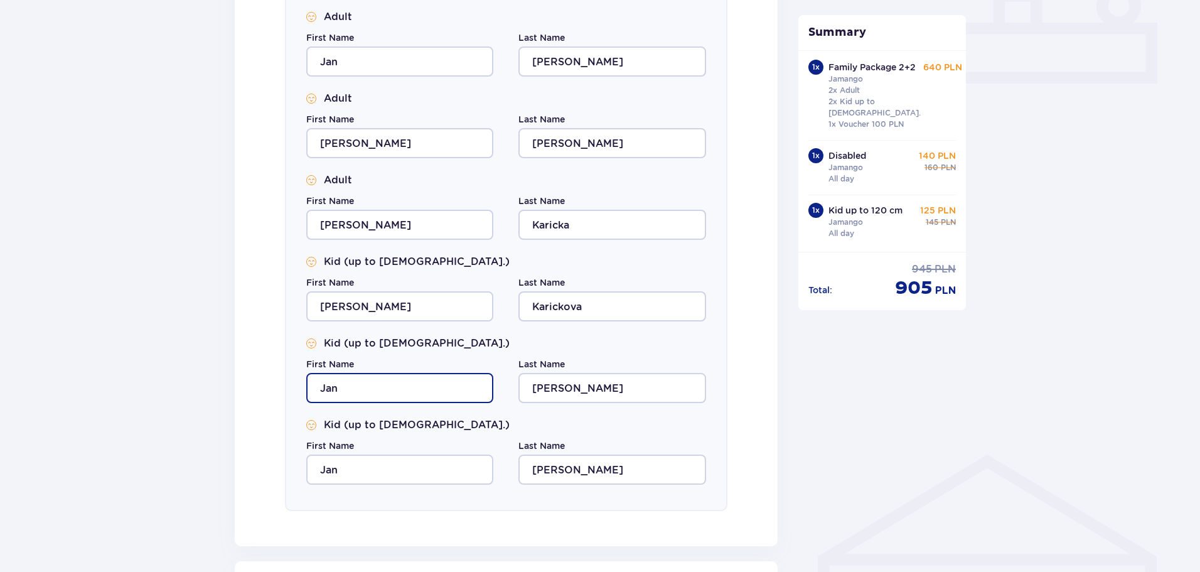
click at [355, 389] on input "Jan" at bounding box center [399, 388] width 187 height 30
type input "Elizabeth"
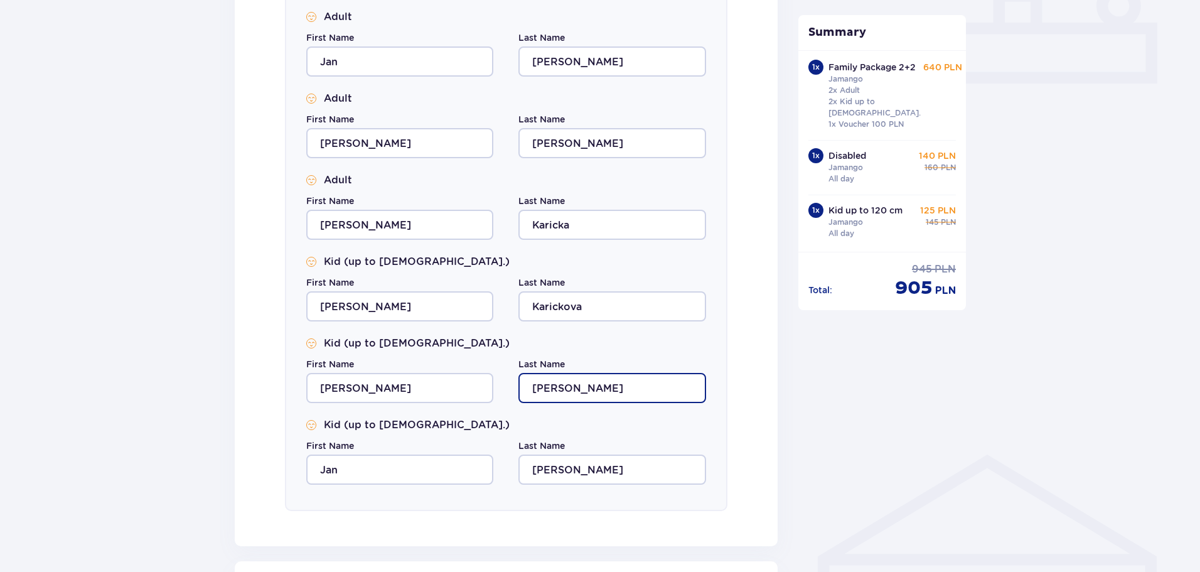
click at [566, 389] on input "Hoyer" at bounding box center [612, 388] width 187 height 30
type input "Karickova"
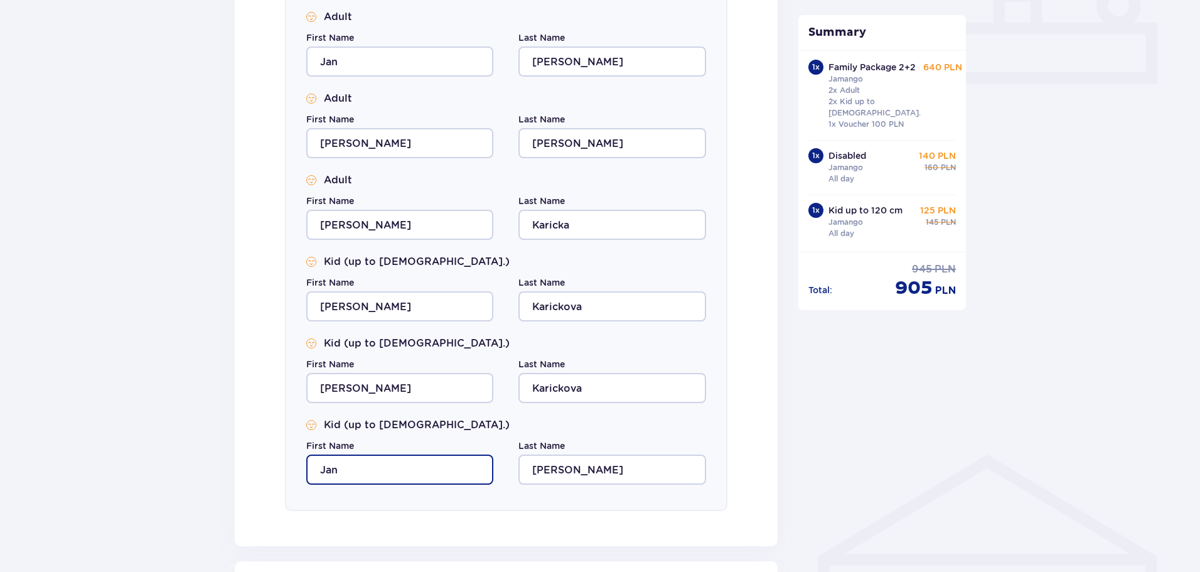
drag, startPoint x: 372, startPoint y: 471, endPoint x: 243, endPoint y: 474, distance: 129.4
click at [243, 474] on div "Fill in the details of all guests Bungalow nr 1 Adult First Name Jan Last Name …" at bounding box center [506, 207] width 543 height 677
type input "Tomas"
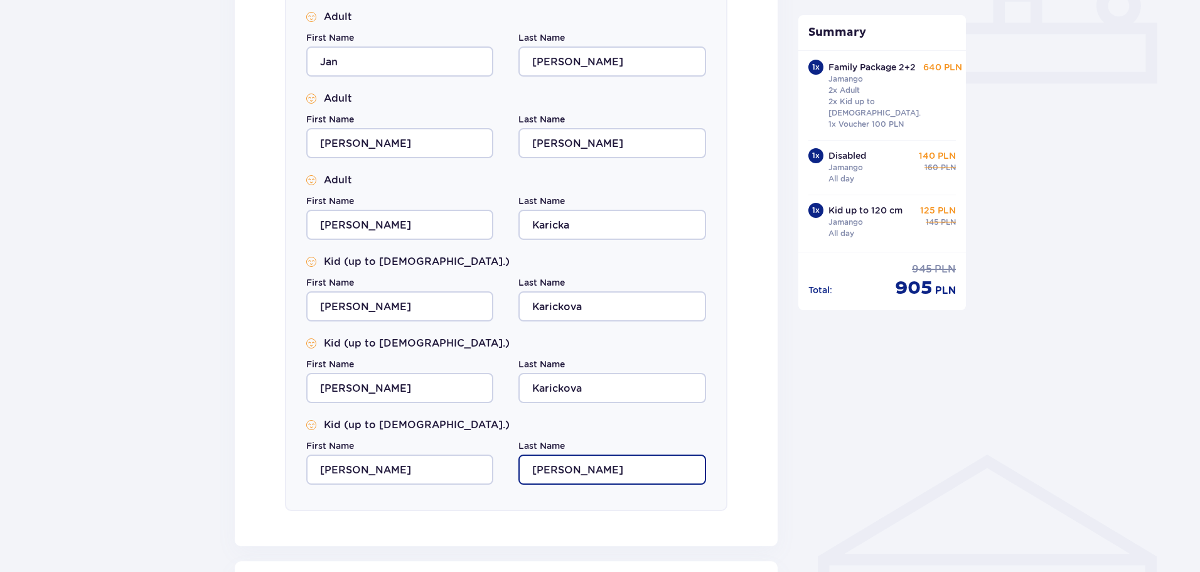
click at [556, 477] on input "Hoyer" at bounding box center [612, 470] width 187 height 30
drag, startPoint x: 568, startPoint y: 472, endPoint x: 495, endPoint y: 478, distance: 73.1
click at [495, 478] on div "First Name Tomas Last Name Hoyer" at bounding box center [506, 461] width 400 height 45
type input "Karicka"
click at [763, 398] on div "Fill in the details of all guests Bungalow nr 1 Adult First Name Jan Last Name …" at bounding box center [506, 207] width 543 height 677
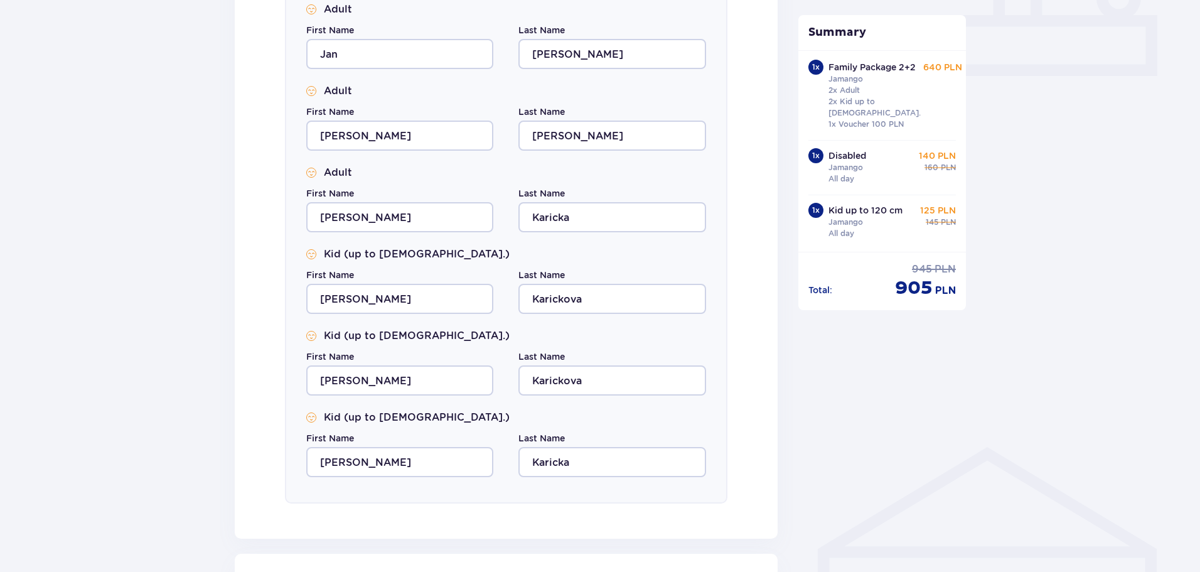
scroll to position [740, 0]
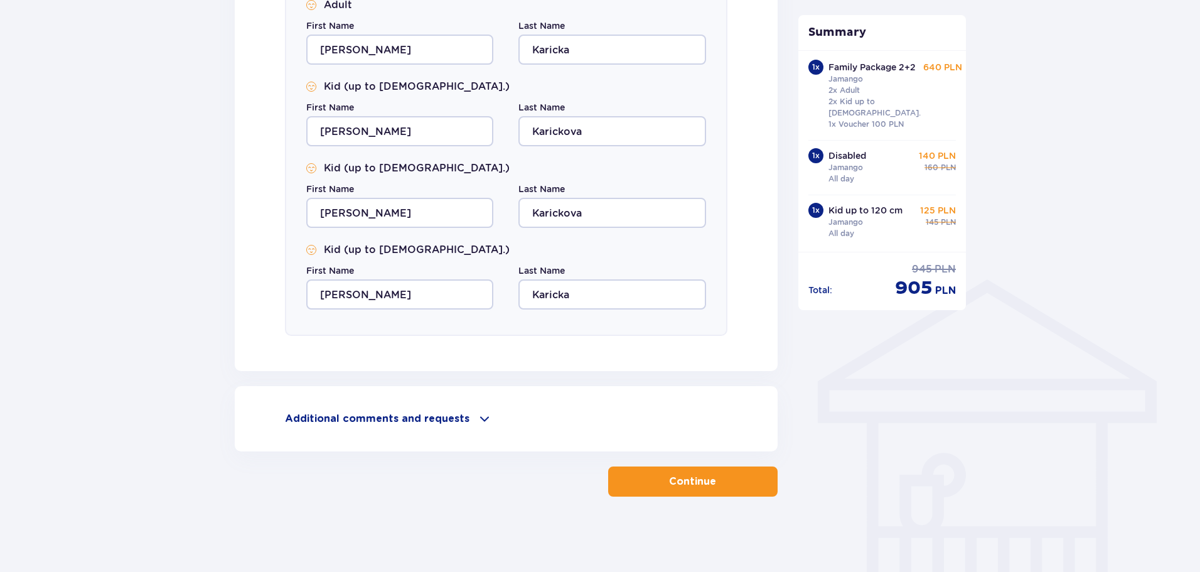
click at [478, 419] on span at bounding box center [484, 418] width 15 height 15
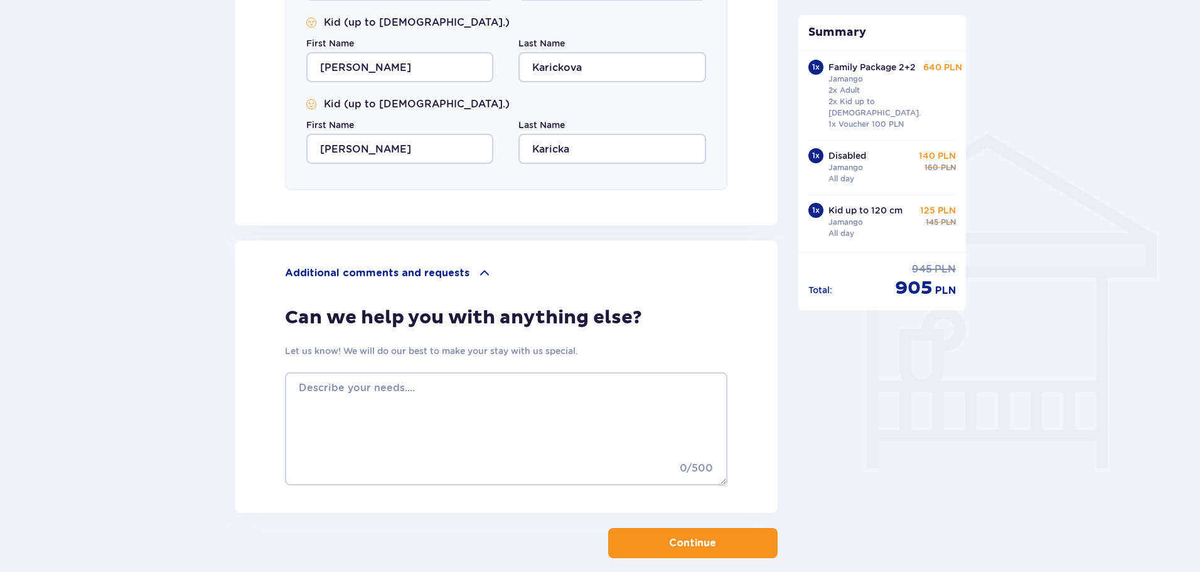
scroll to position [929, 0]
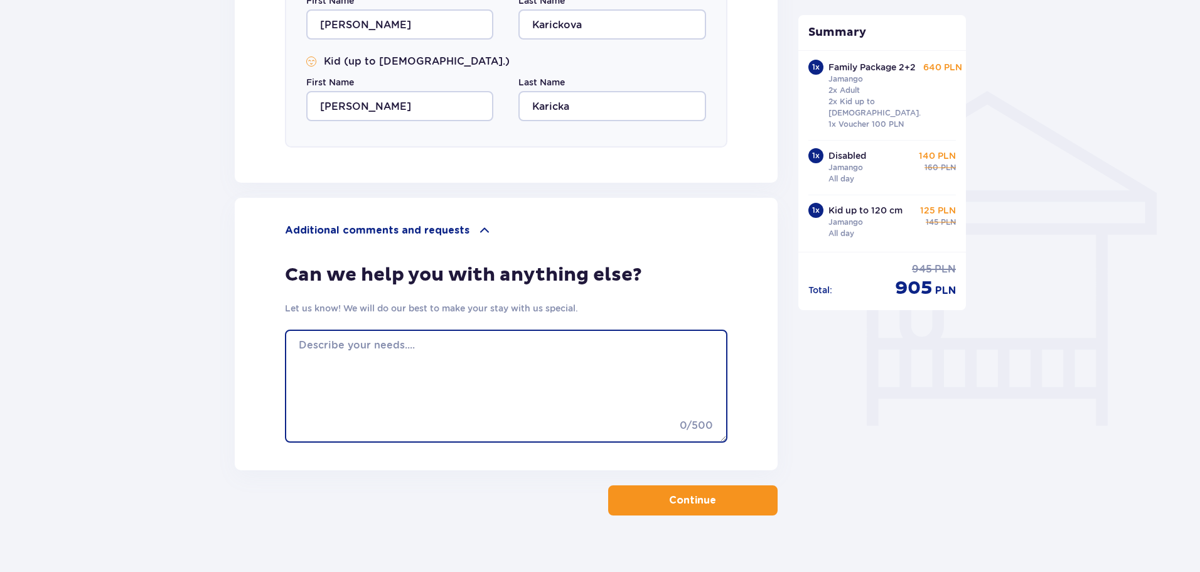
click at [316, 348] on textarea at bounding box center [506, 386] width 443 height 113
click at [378, 345] on textarea "witch time book in and witch time" at bounding box center [506, 386] width 443 height 113
click at [475, 342] on textarea "witch time check in and witch time" at bounding box center [506, 386] width 443 height 113
type textarea "witch time check in and witch time check out?"
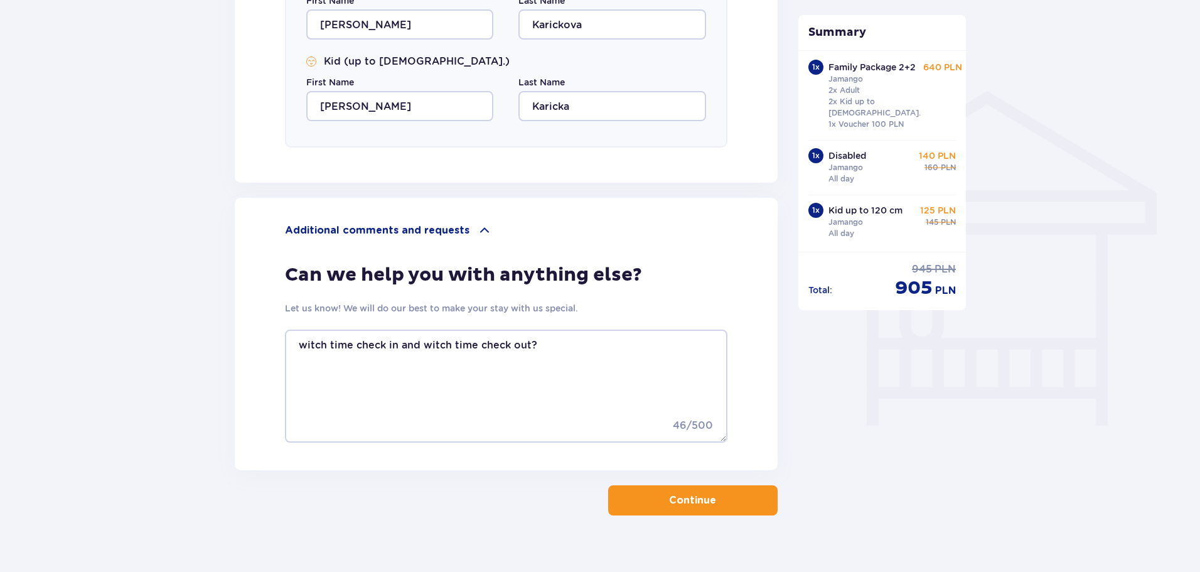
click at [677, 502] on p "Continue" at bounding box center [692, 500] width 47 height 14
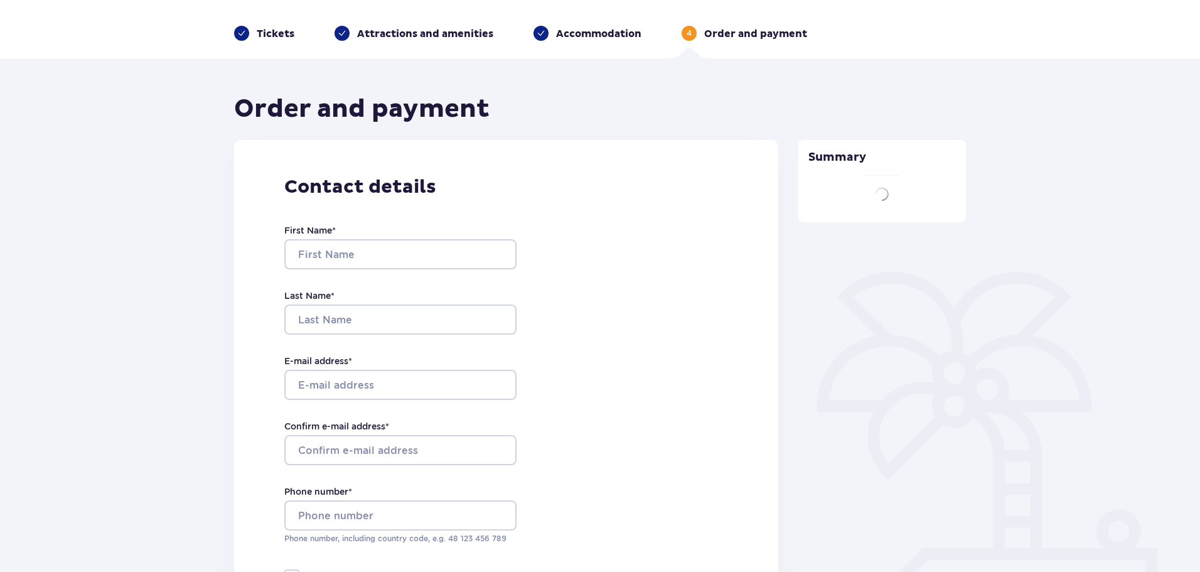
type input "Jan"
type input "Hoyer"
type input "janhoyer1974@gmail.com"
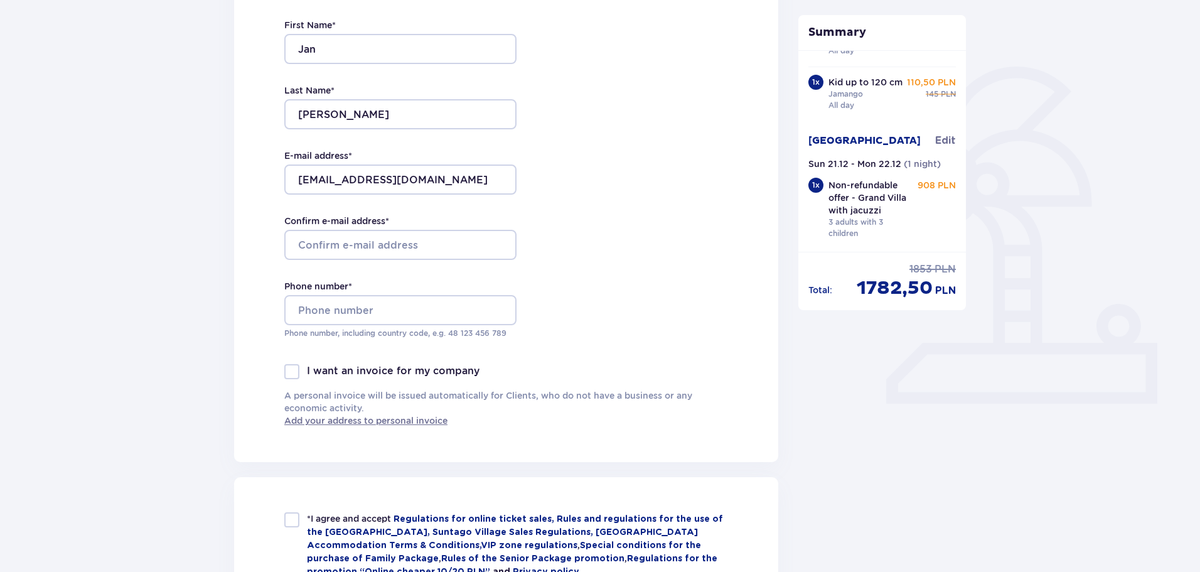
scroll to position [251, 0]
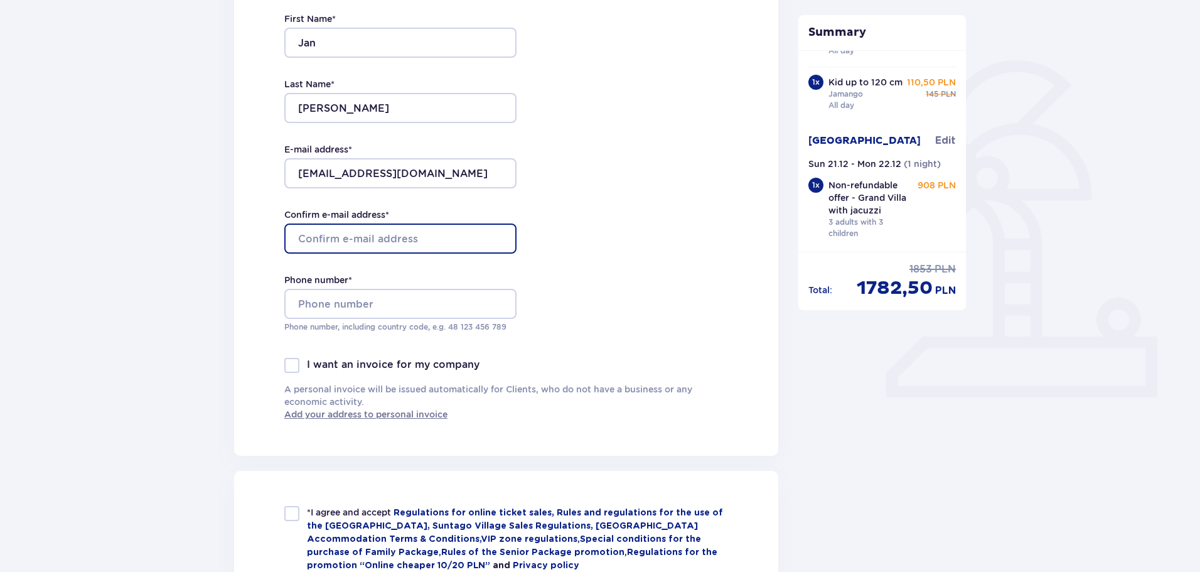
click at [368, 238] on input "Confirm e-mail address *" at bounding box center [400, 239] width 232 height 30
type input "janhoyer1974@gmail.com"
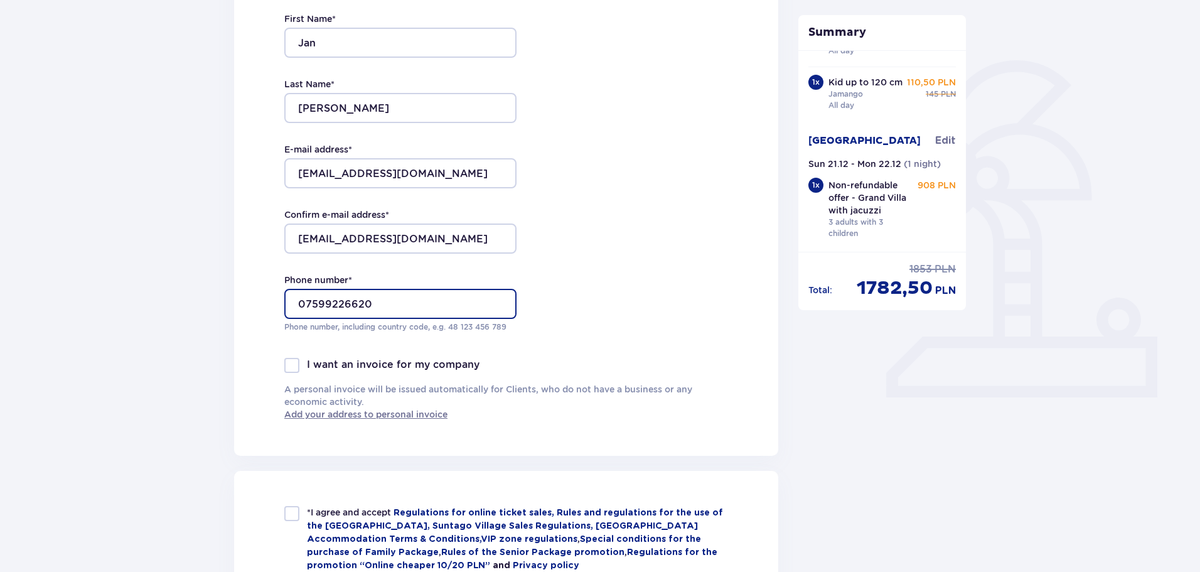
click at [294, 301] on input "07599226620" at bounding box center [400, 304] width 232 height 30
click at [302, 303] on input "07599226620" at bounding box center [400, 304] width 232 height 30
click at [299, 304] on input "07599226620" at bounding box center [400, 304] width 232 height 30
click at [352, 304] on input "+44 07599226620" at bounding box center [400, 304] width 232 height 30
click at [375, 304] on input "+44 07599 226620" at bounding box center [400, 304] width 232 height 30
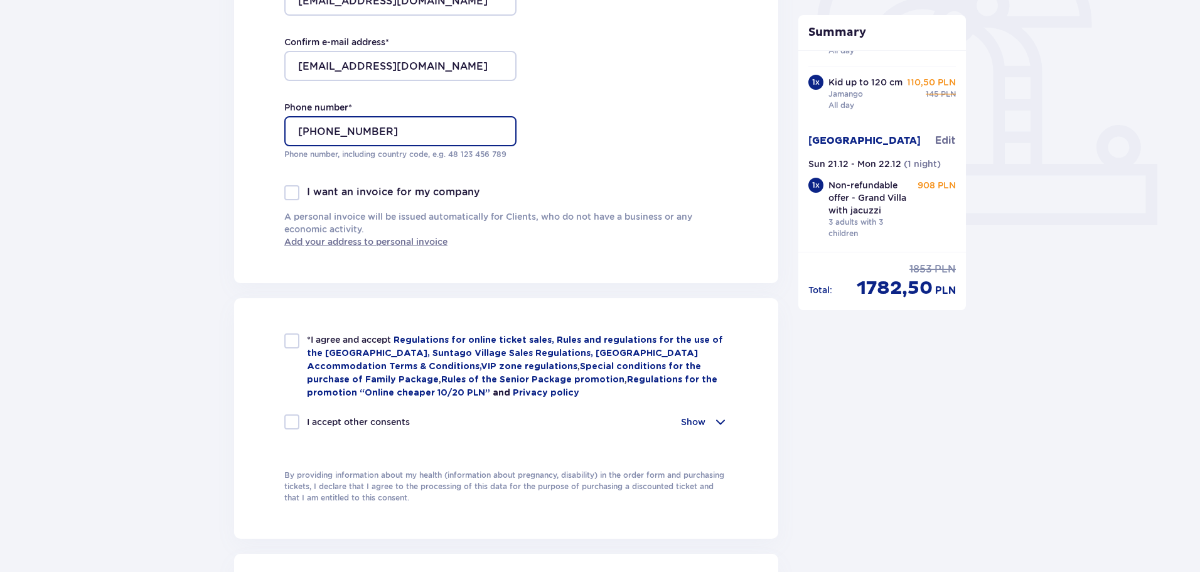
scroll to position [439, 0]
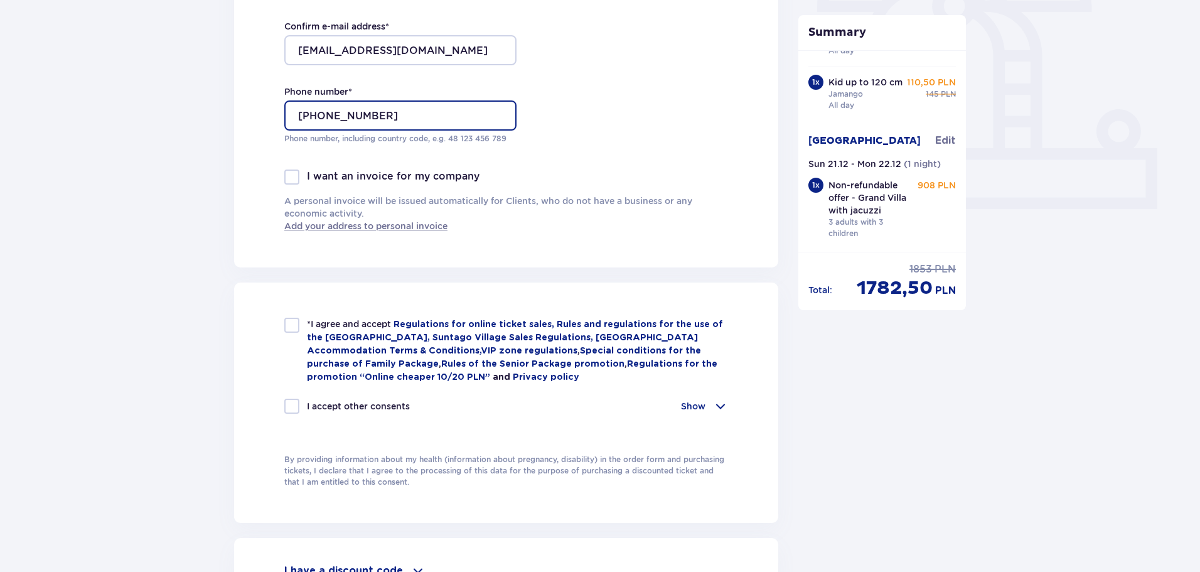
type input "+44 07599 226 620"
click at [301, 324] on div "*I agree and accept Regulations for online ticket sales, Rules and regulations …" at bounding box center [506, 351] width 444 height 66
checkbox input "true"
click at [283, 328] on div "*I agree and accept Regulations for online ticket sales, Rules and regulations …" at bounding box center [506, 403] width 544 height 240
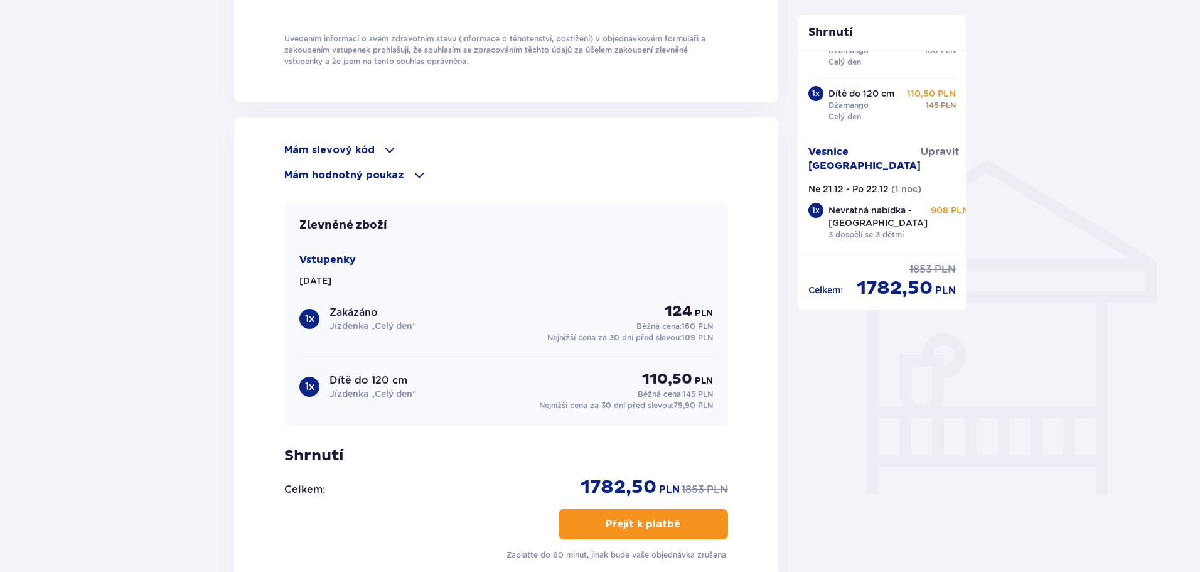
scroll to position [879, 0]
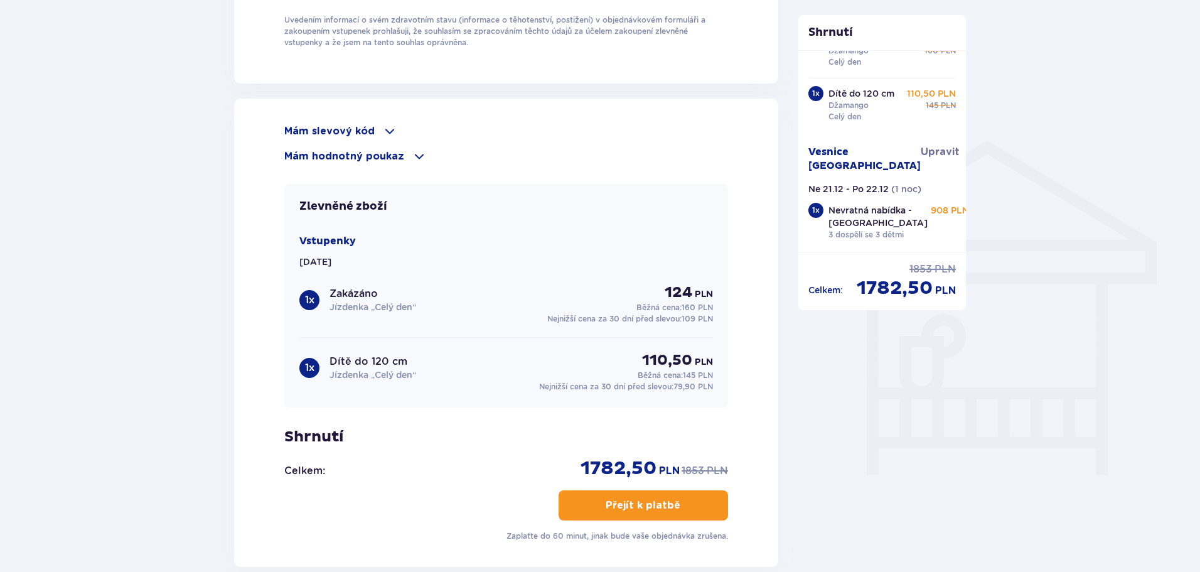
click at [676, 498] on span "button" at bounding box center [683, 505] width 15 height 15
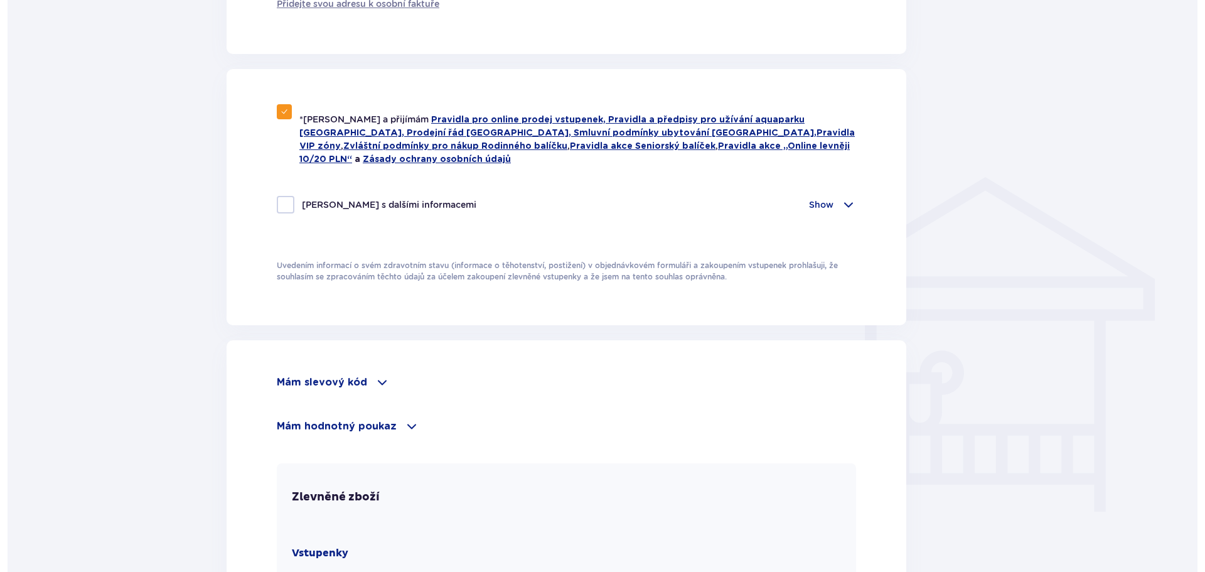
scroll to position [0, 0]
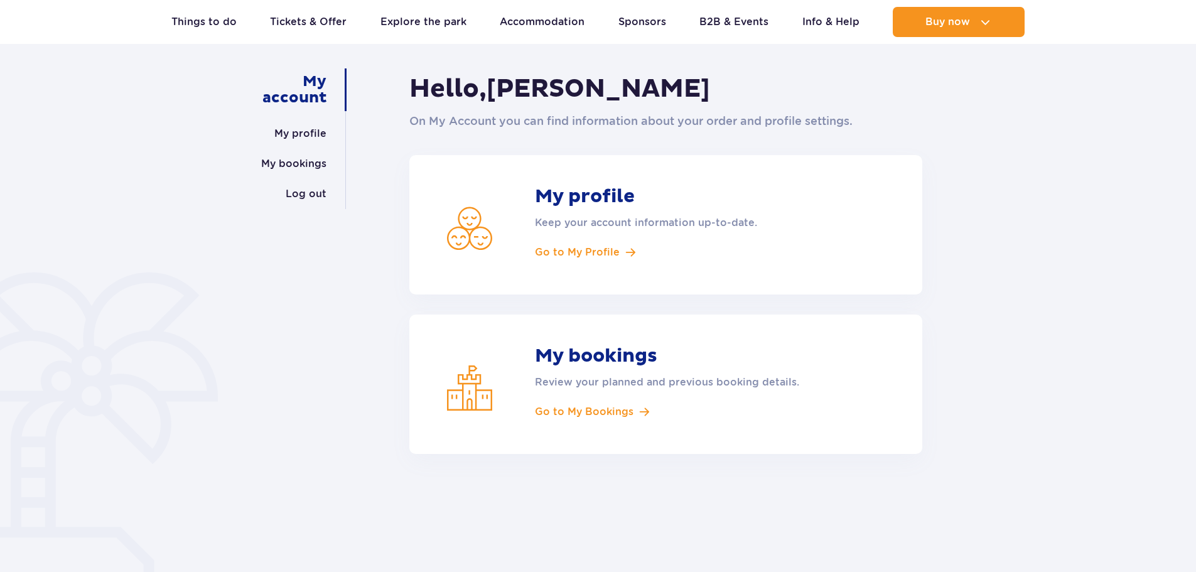
scroll to position [126, 0]
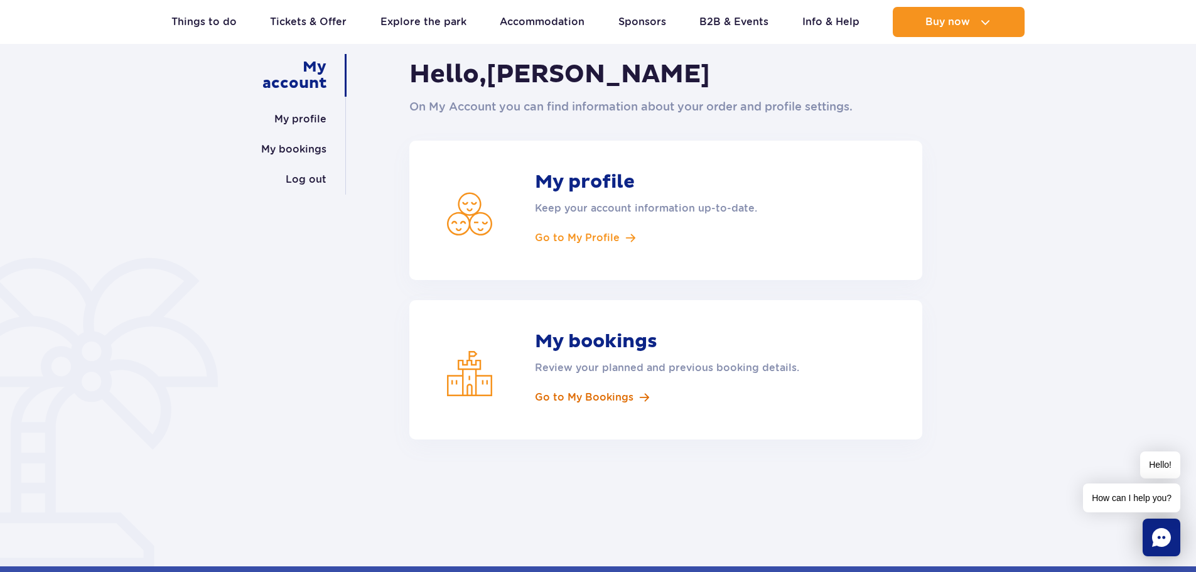
click at [633, 397] on link "Go to My Bookings" at bounding box center [682, 398] width 295 height 14
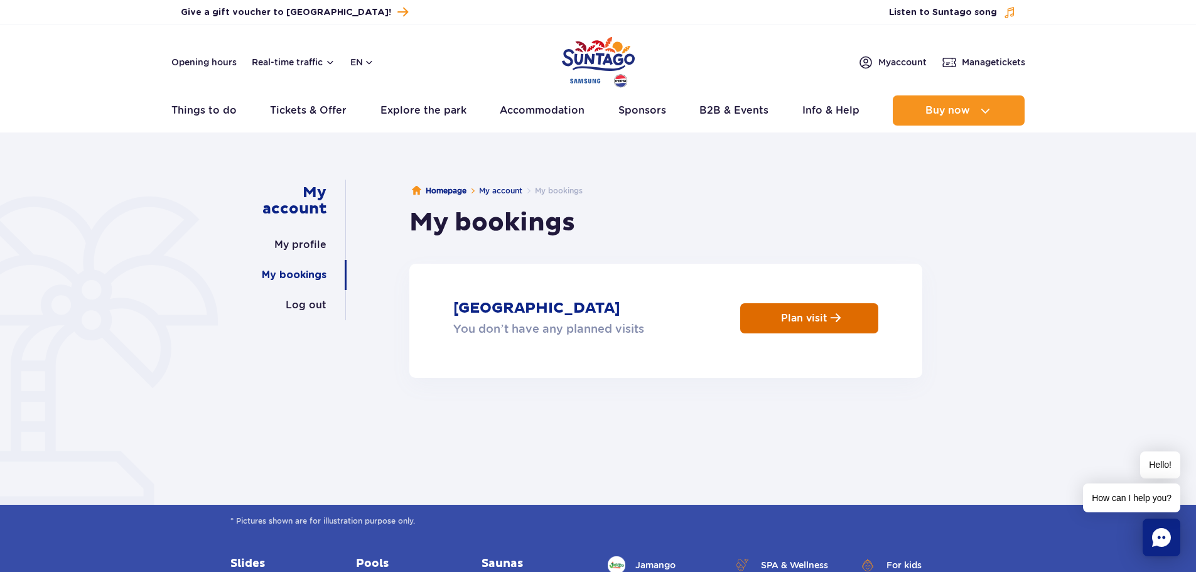
click at [770, 323] on link "Plan visit" at bounding box center [809, 318] width 138 height 30
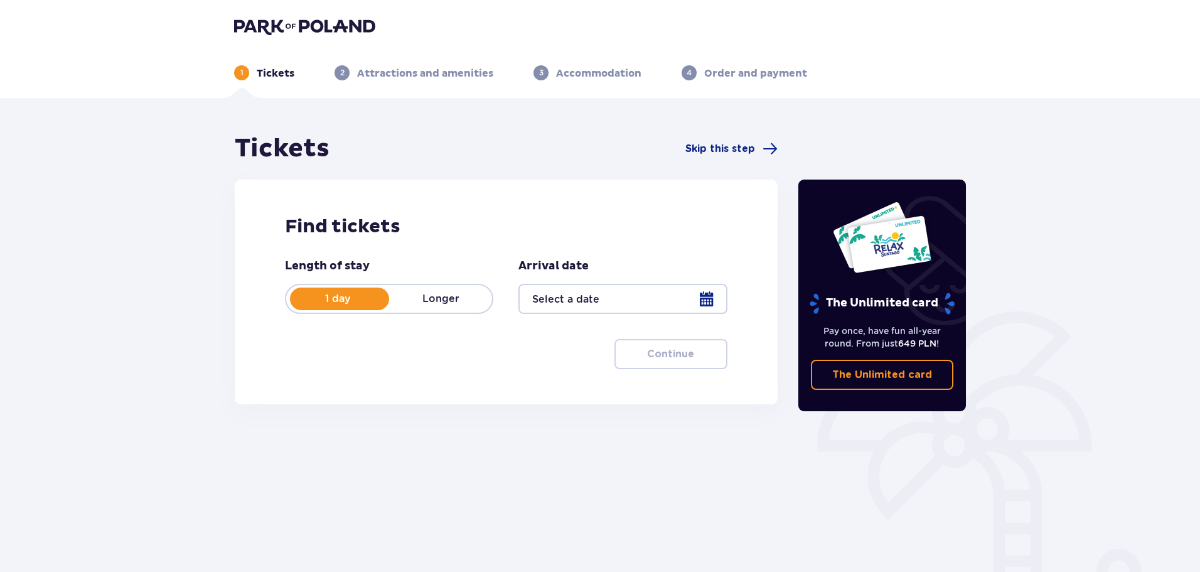
click at [708, 298] on div at bounding box center [623, 299] width 208 height 30
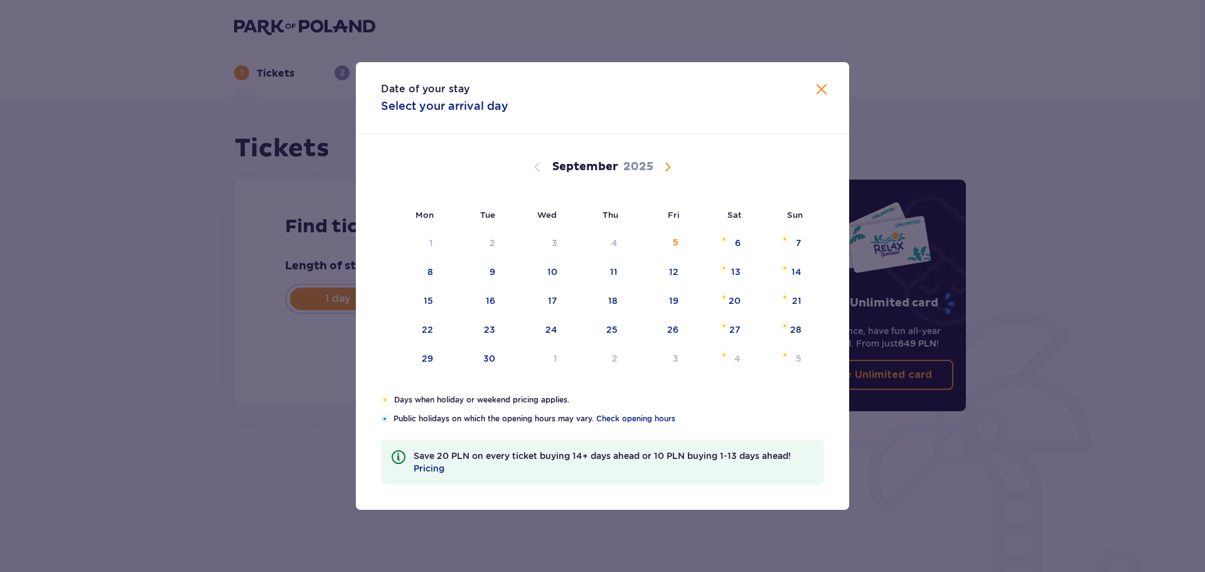
click at [669, 166] on span "Calendar" at bounding box center [667, 166] width 15 height 15
click at [667, 165] on span "Calendar" at bounding box center [667, 166] width 15 height 15
click at [792, 299] on div "21" at bounding box center [796, 300] width 9 height 13
type input "[DATE]"
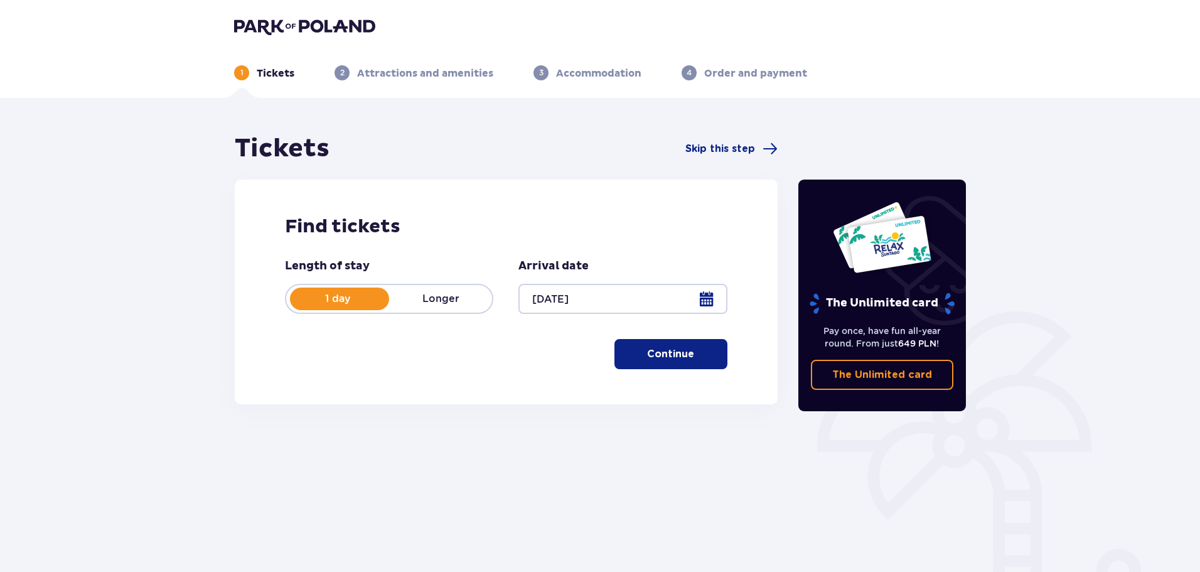
click at [673, 349] on p "Continue" at bounding box center [670, 354] width 47 height 14
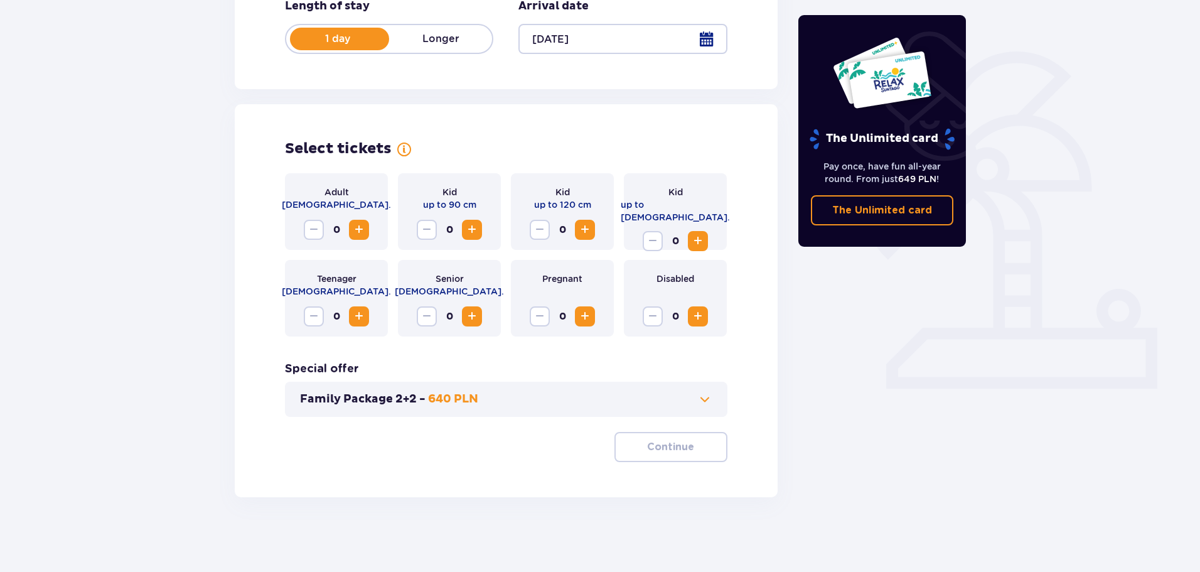
scroll to position [261, 0]
click at [470, 399] on p "640 PLN" at bounding box center [453, 398] width 50 height 15
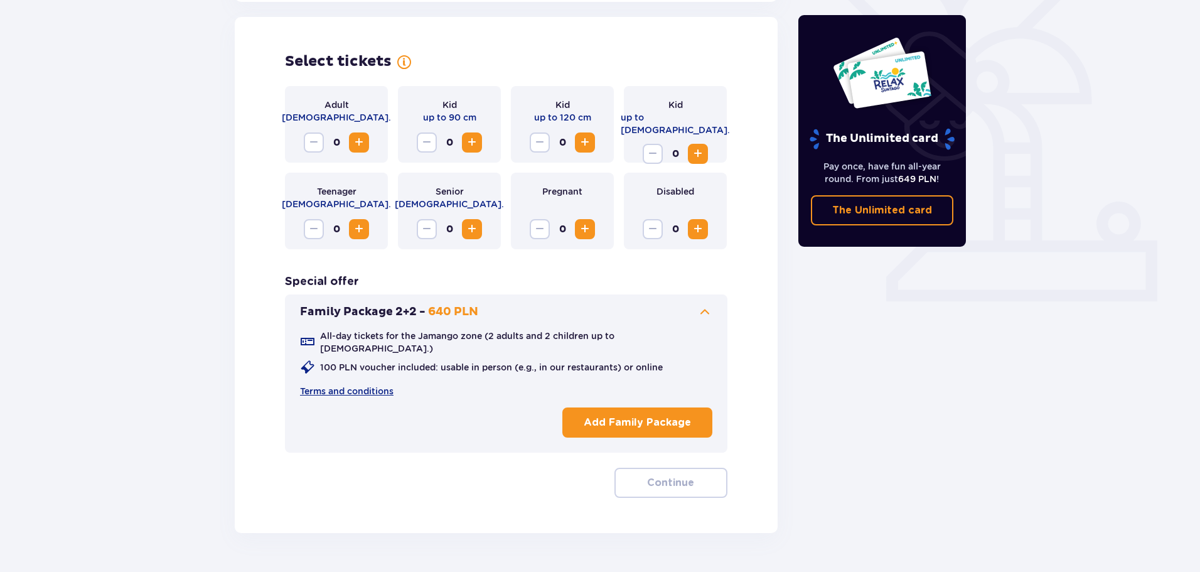
scroll to position [349, 0]
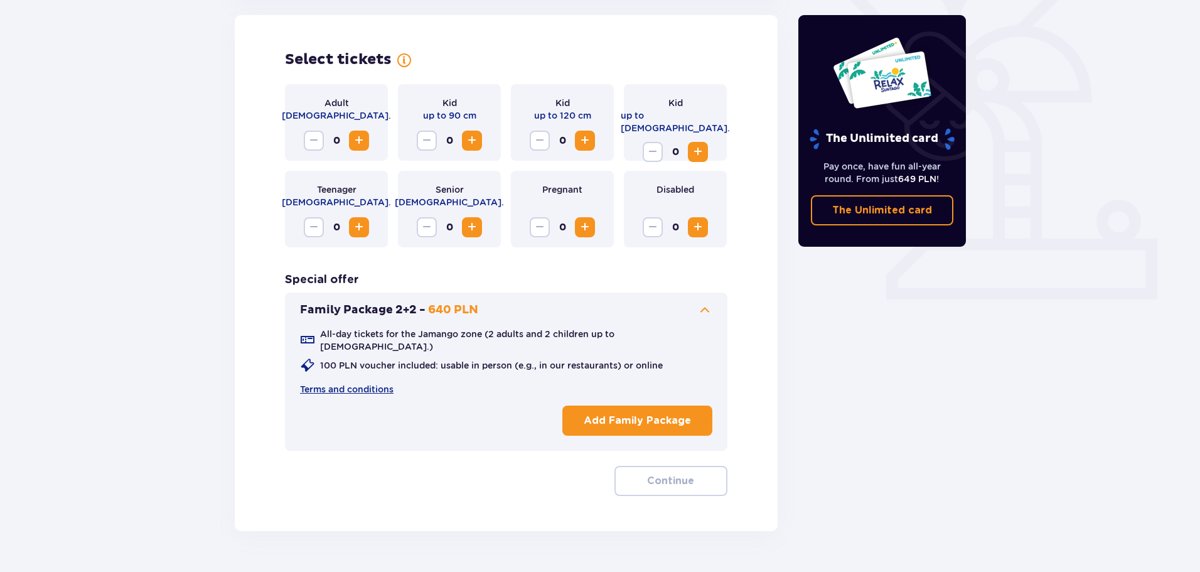
click at [653, 416] on p "Add Family Package" at bounding box center [637, 421] width 107 height 14
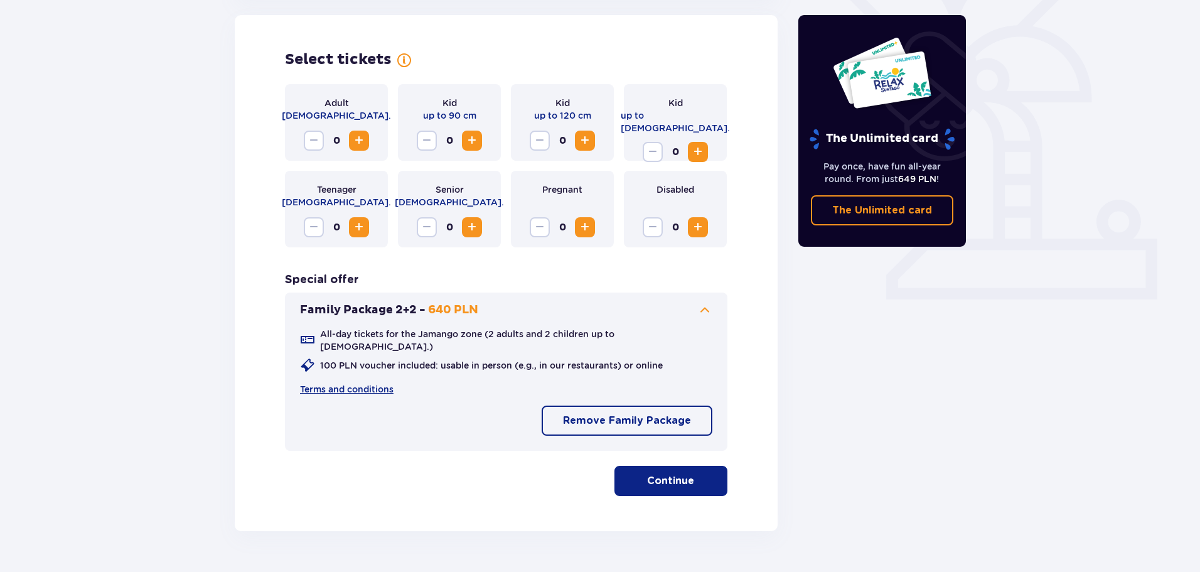
click at [657, 474] on p "Continue" at bounding box center [670, 481] width 47 height 14
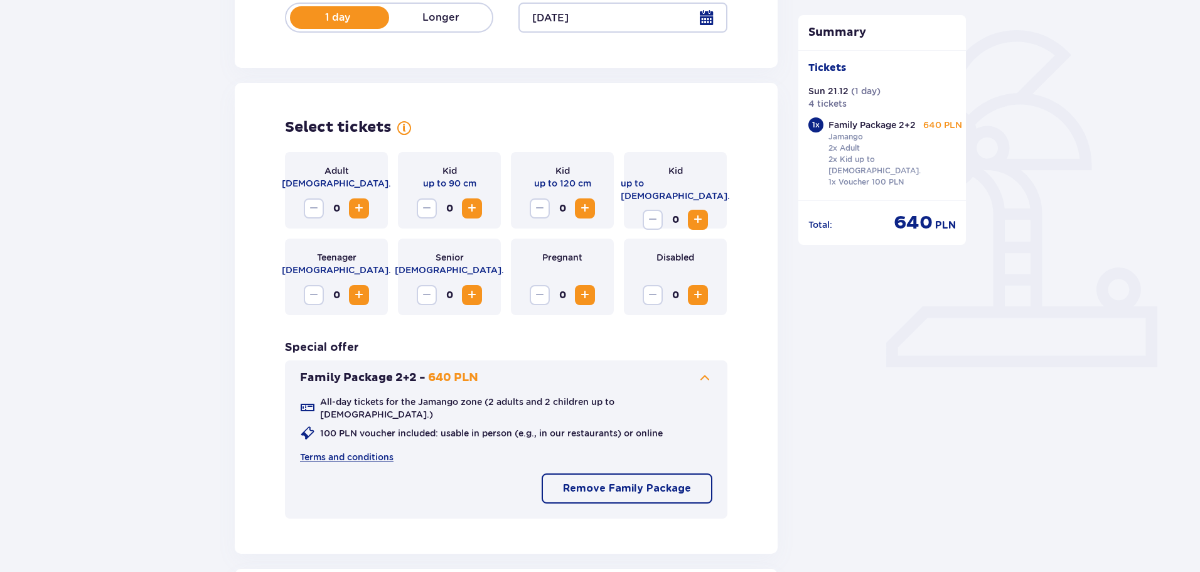
scroll to position [235, 0]
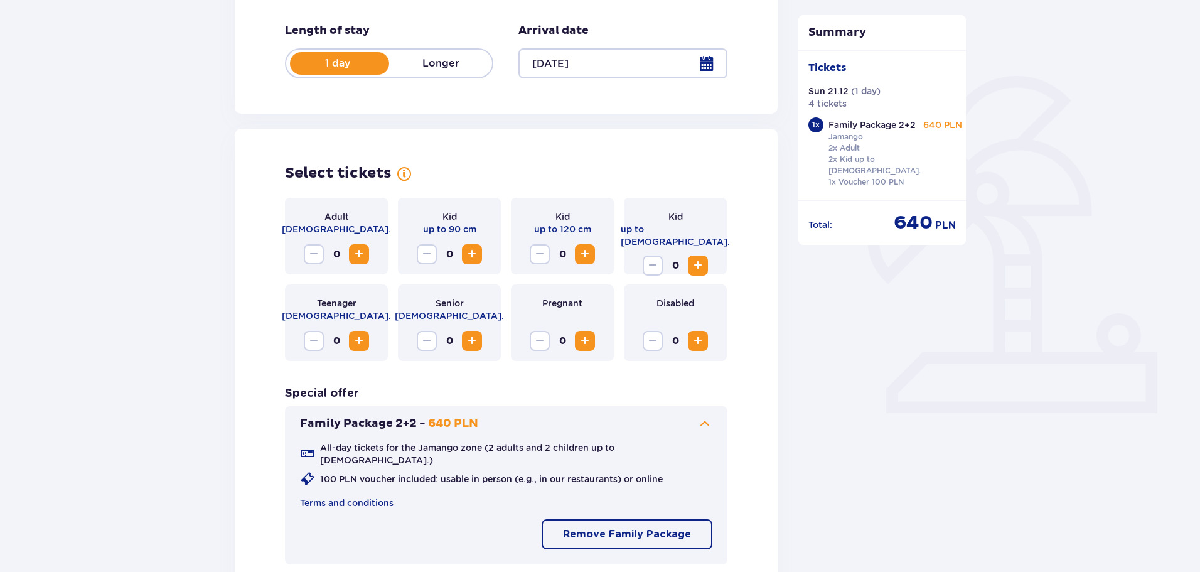
click at [583, 256] on span "Increase" at bounding box center [585, 254] width 15 height 15
click at [694, 345] on span "Increase" at bounding box center [698, 340] width 15 height 15
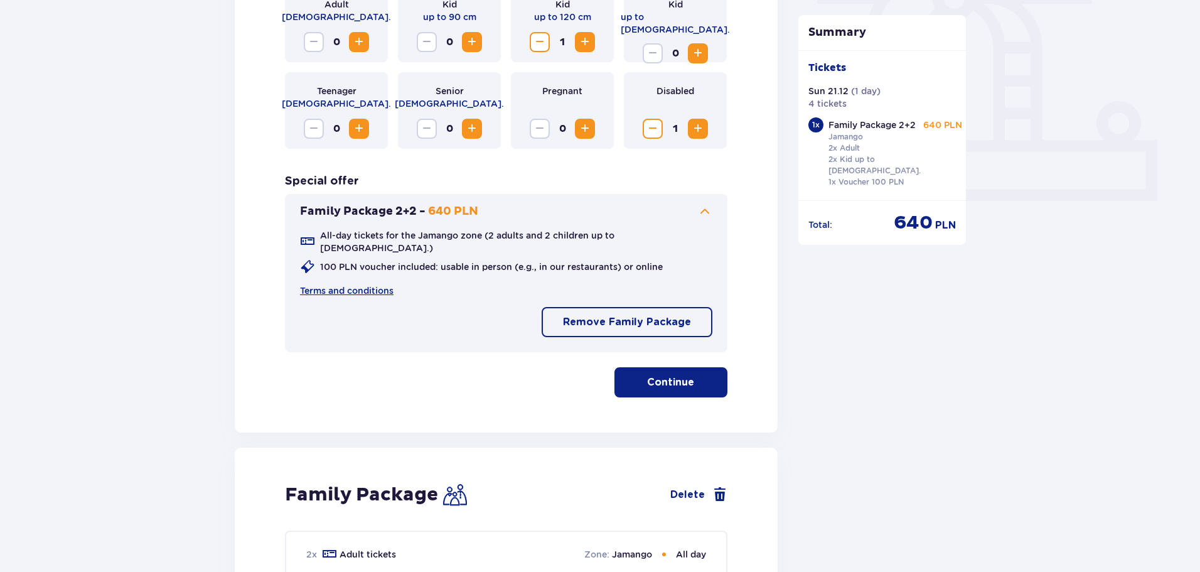
scroll to position [487, 0]
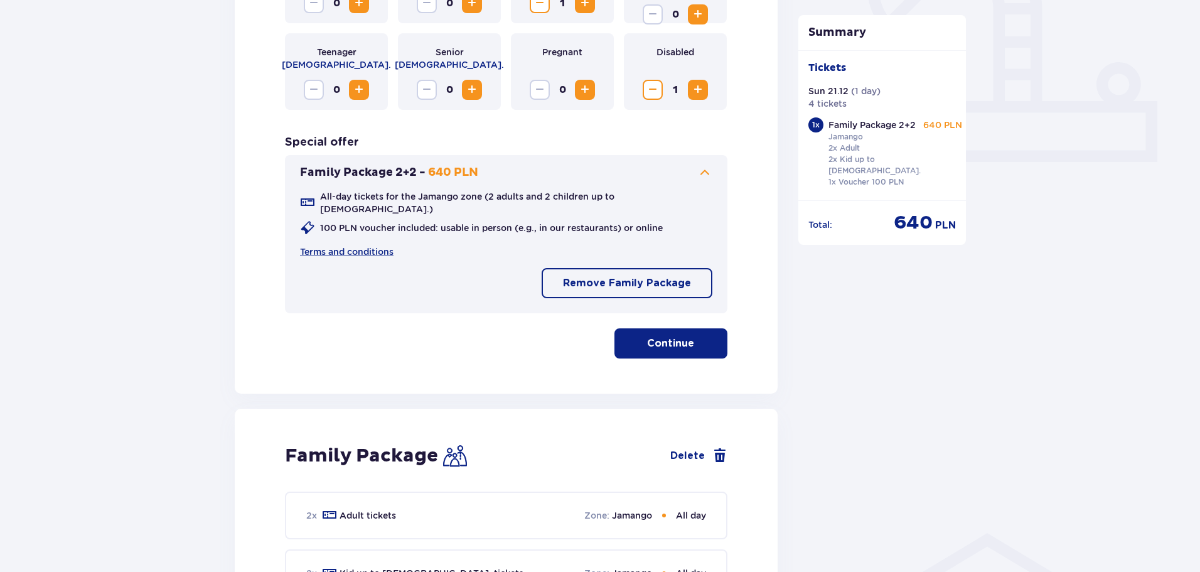
click at [671, 337] on p "Continue" at bounding box center [670, 344] width 47 height 14
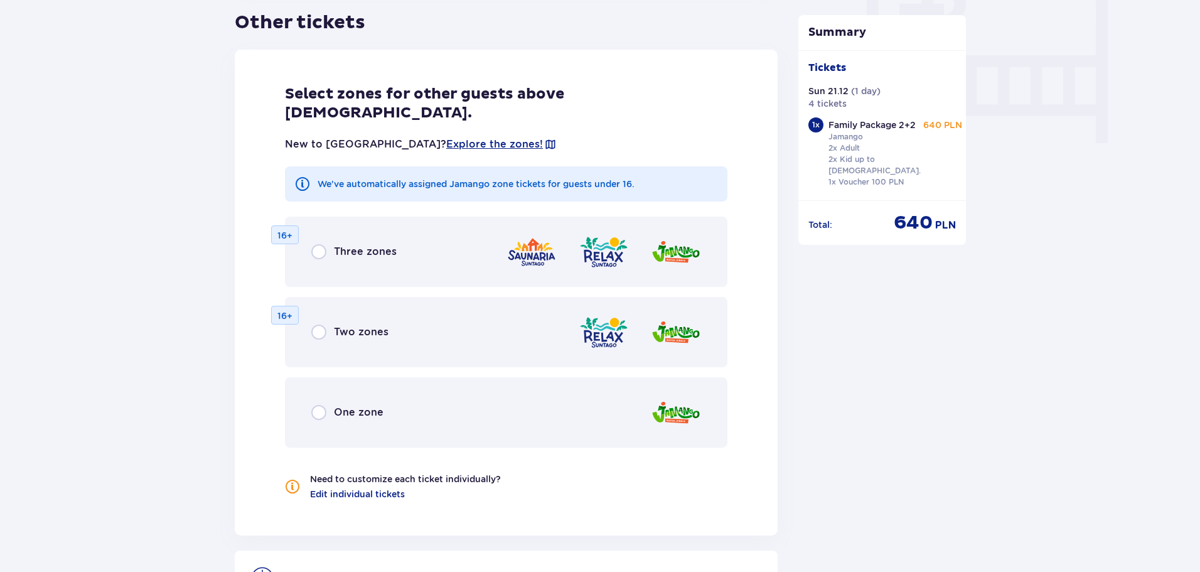
scroll to position [1220, 0]
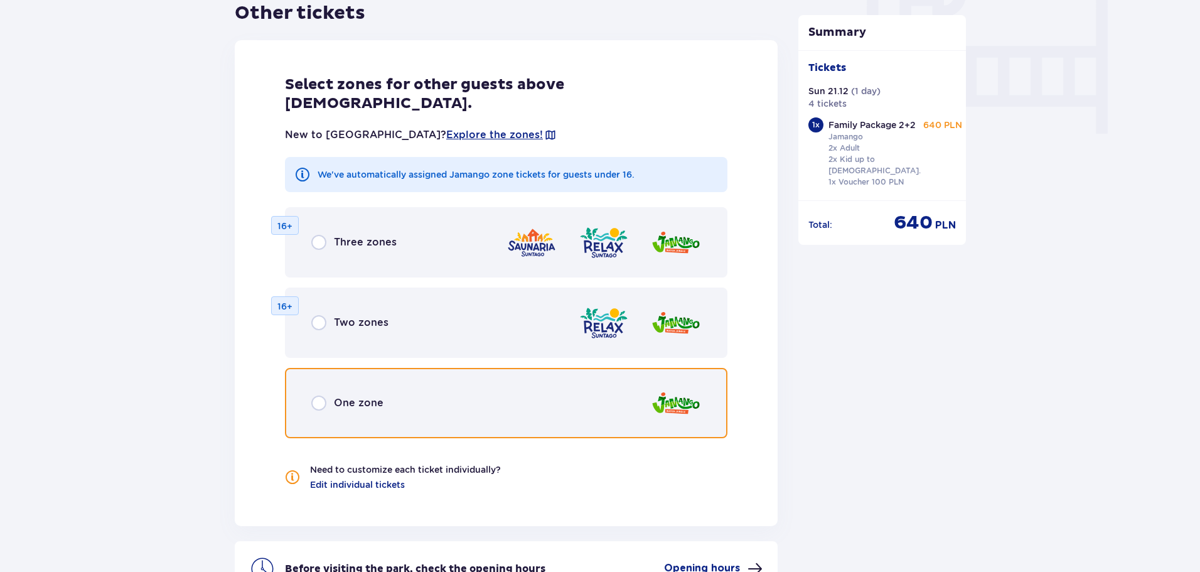
click at [315, 396] on input "radio" at bounding box center [318, 403] width 15 height 15
radio input "true"
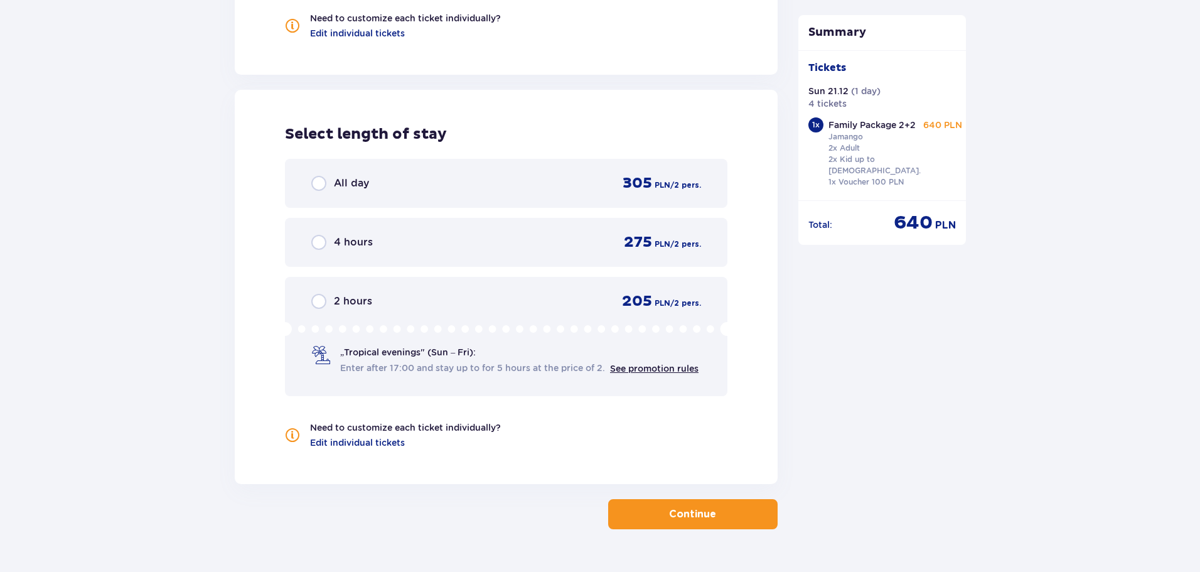
scroll to position [1676, 0]
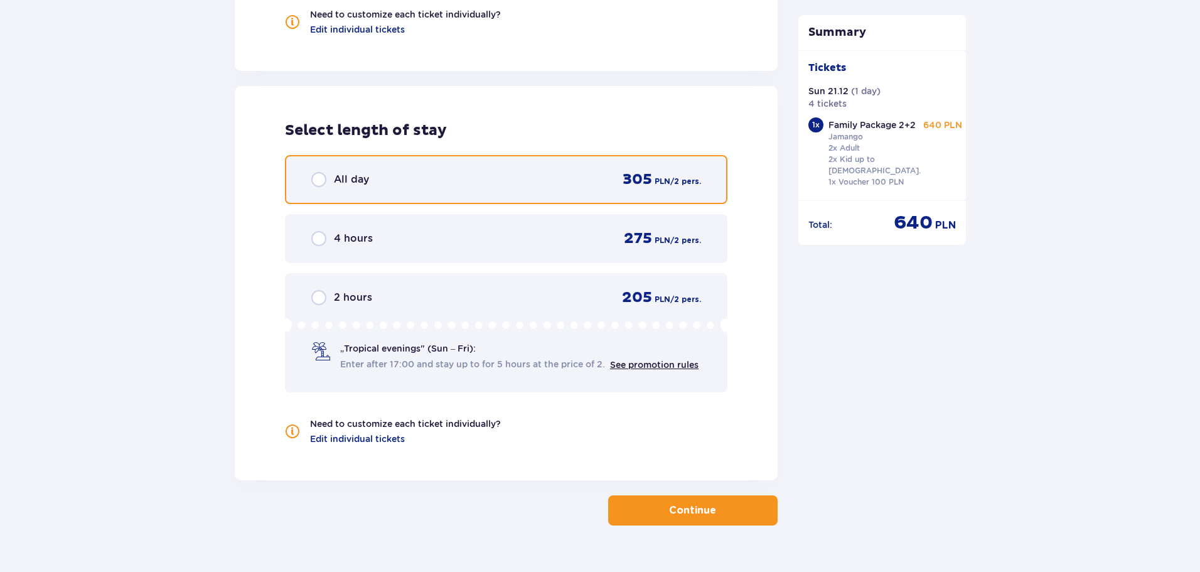
click at [318, 172] on input "radio" at bounding box center [318, 179] width 15 height 15
radio input "true"
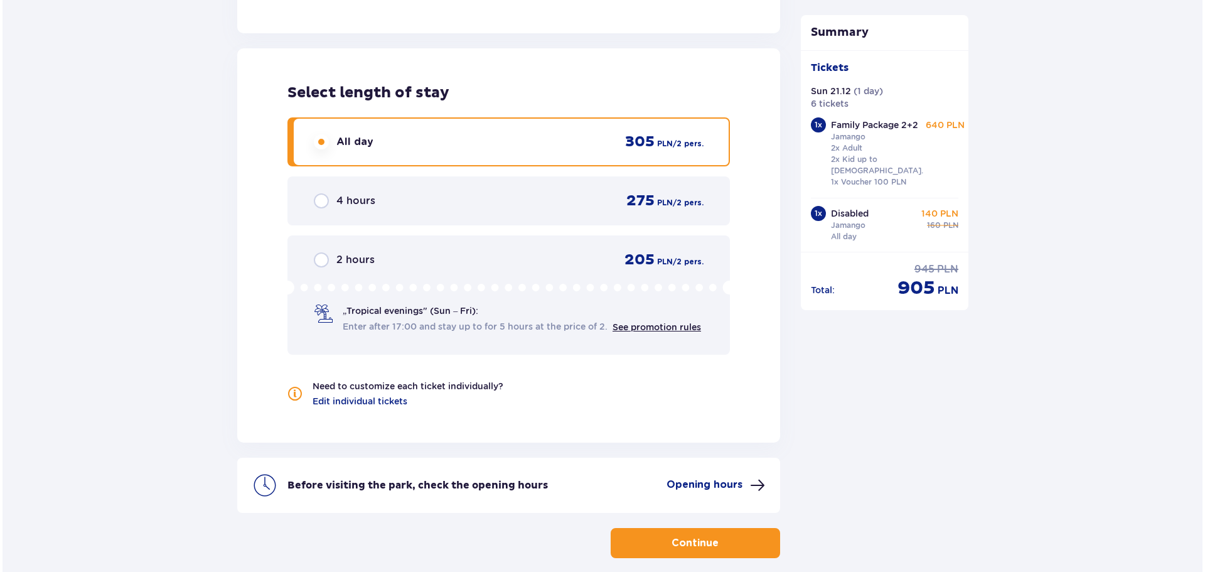
scroll to position [1746, 0]
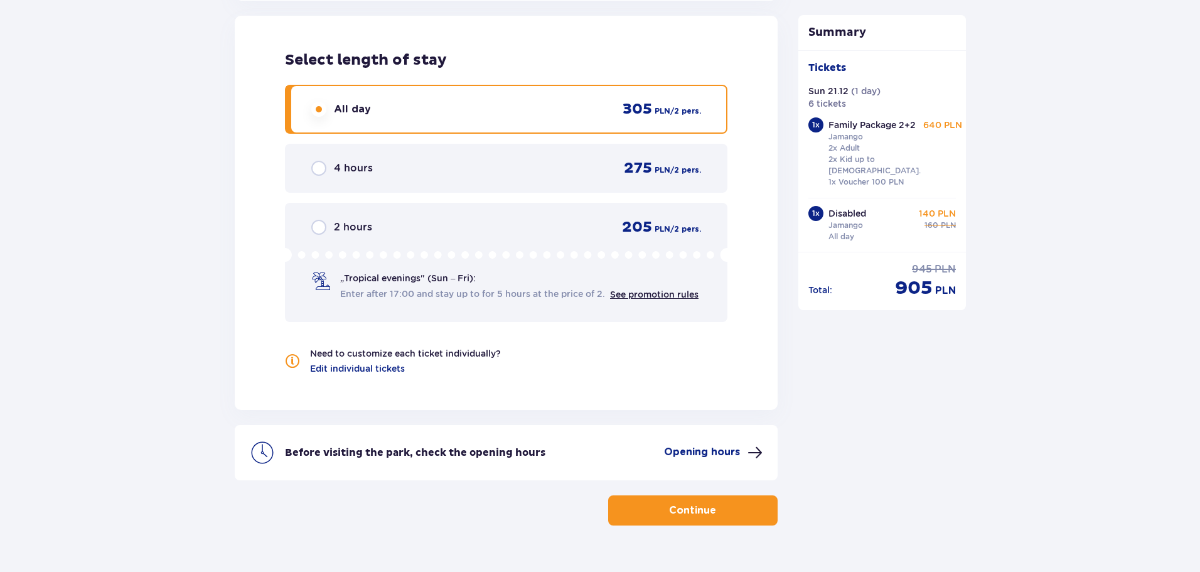
click at [721, 445] on p "Opening hours" at bounding box center [702, 452] width 76 height 14
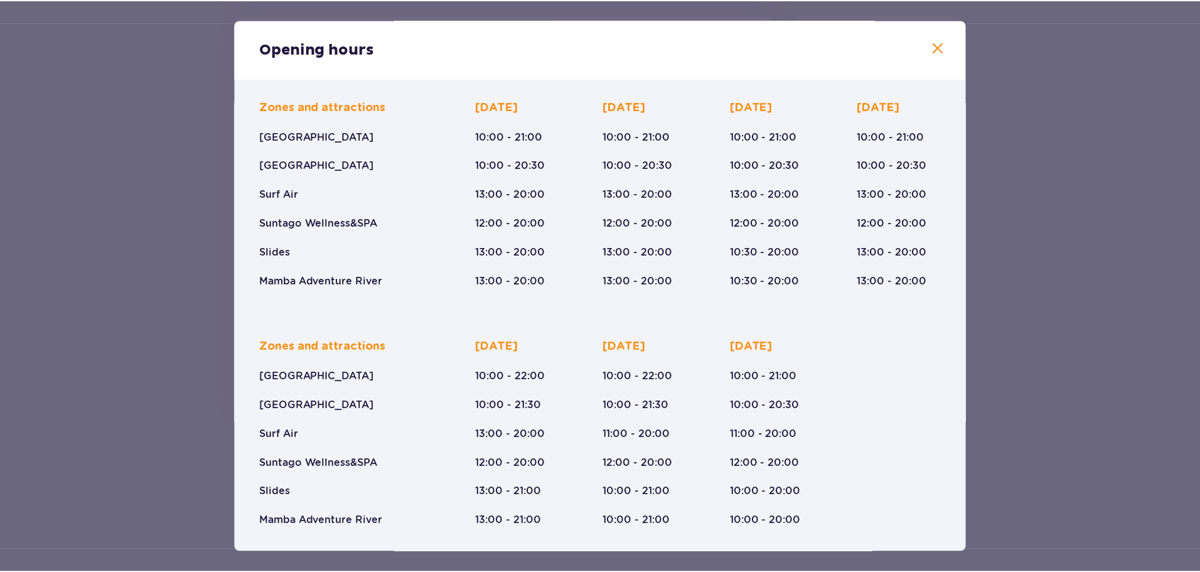
scroll to position [80, 0]
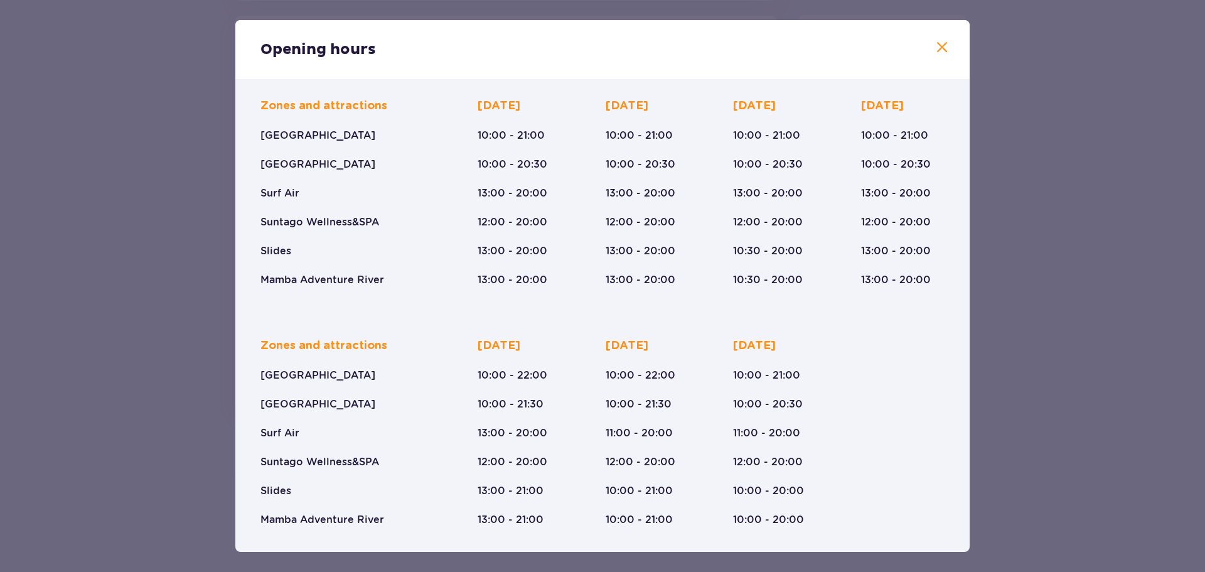
click at [935, 44] on span at bounding box center [942, 47] width 15 height 15
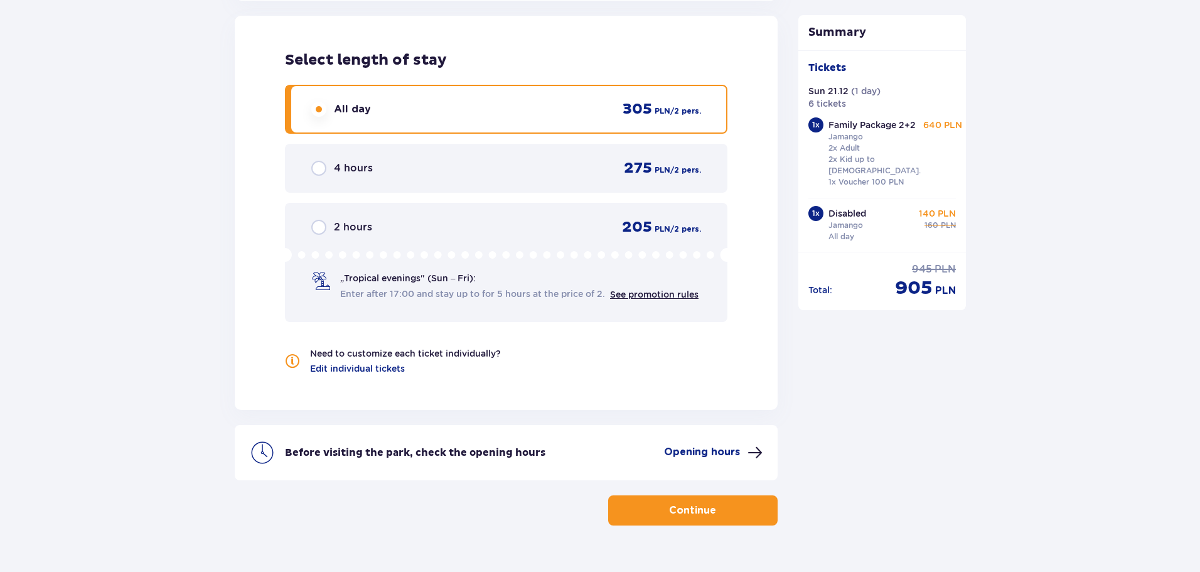
scroll to position [59, 0]
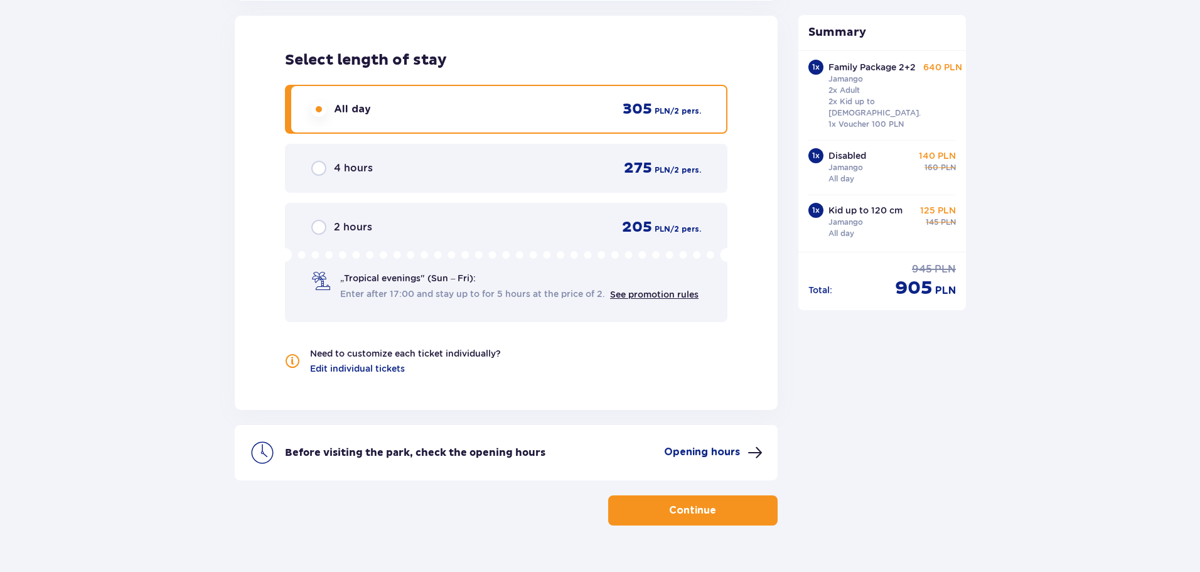
click at [679, 504] on p "Continue" at bounding box center [692, 511] width 47 height 14
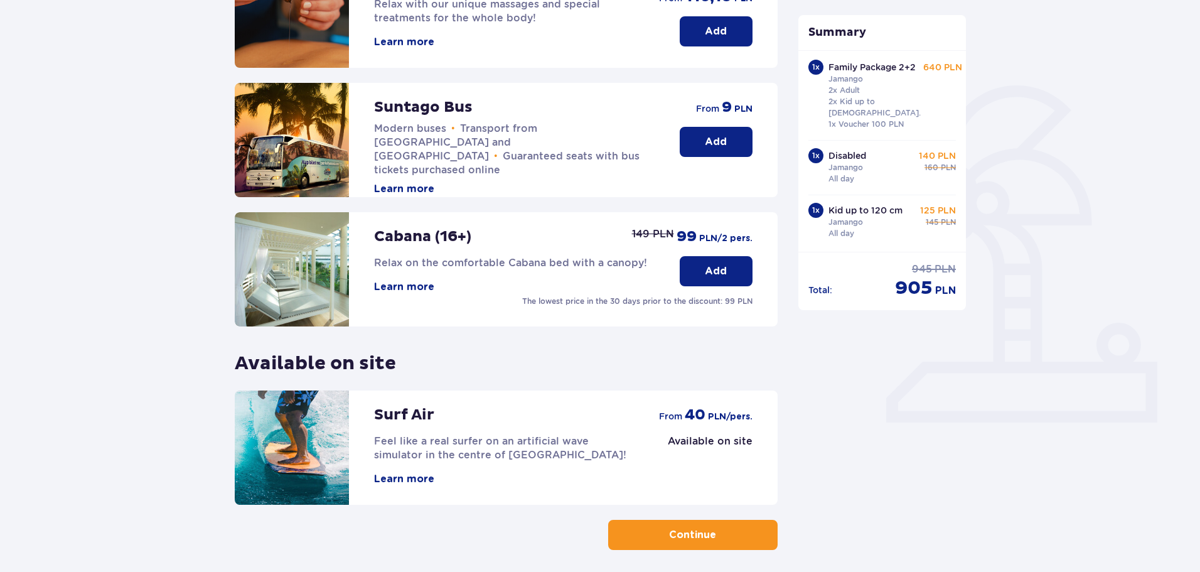
scroll to position [279, 0]
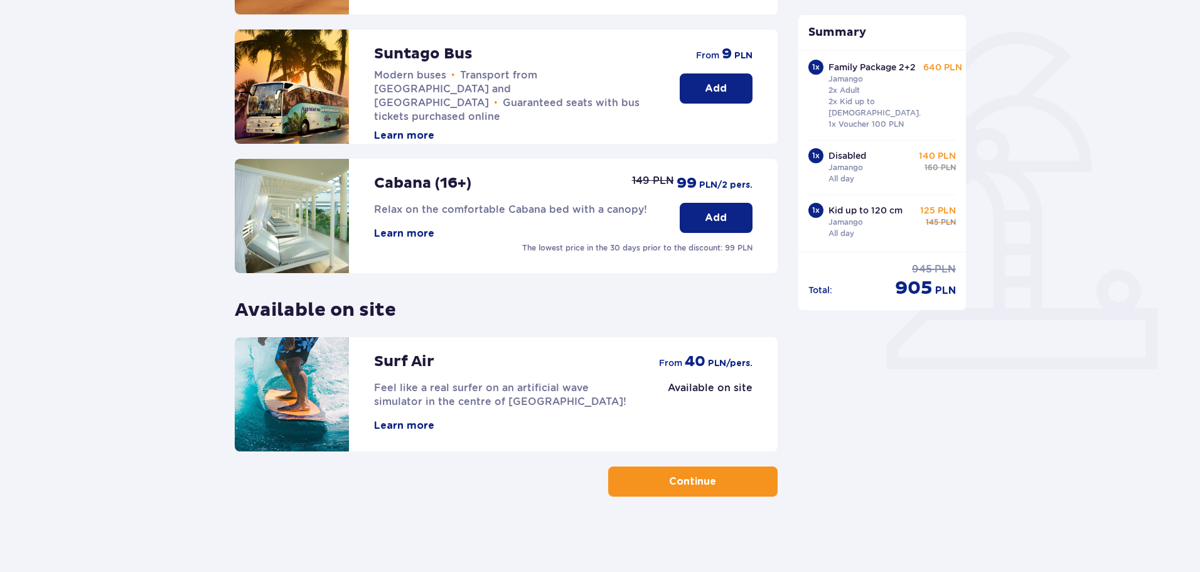
click at [679, 490] on button "Continue" at bounding box center [693, 481] width 170 height 30
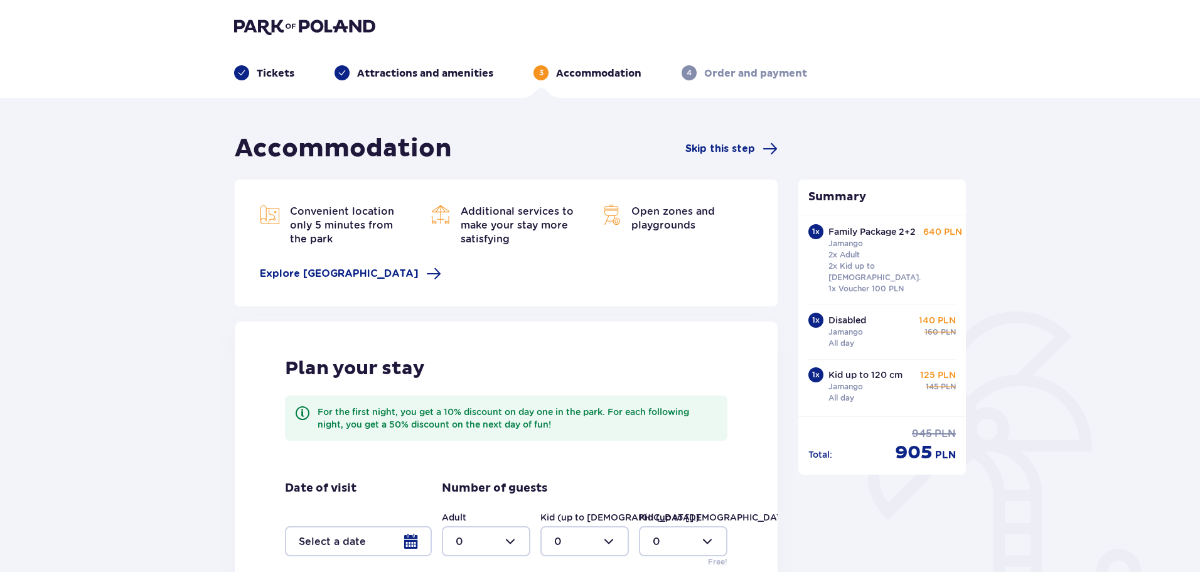
scroll to position [165, 0]
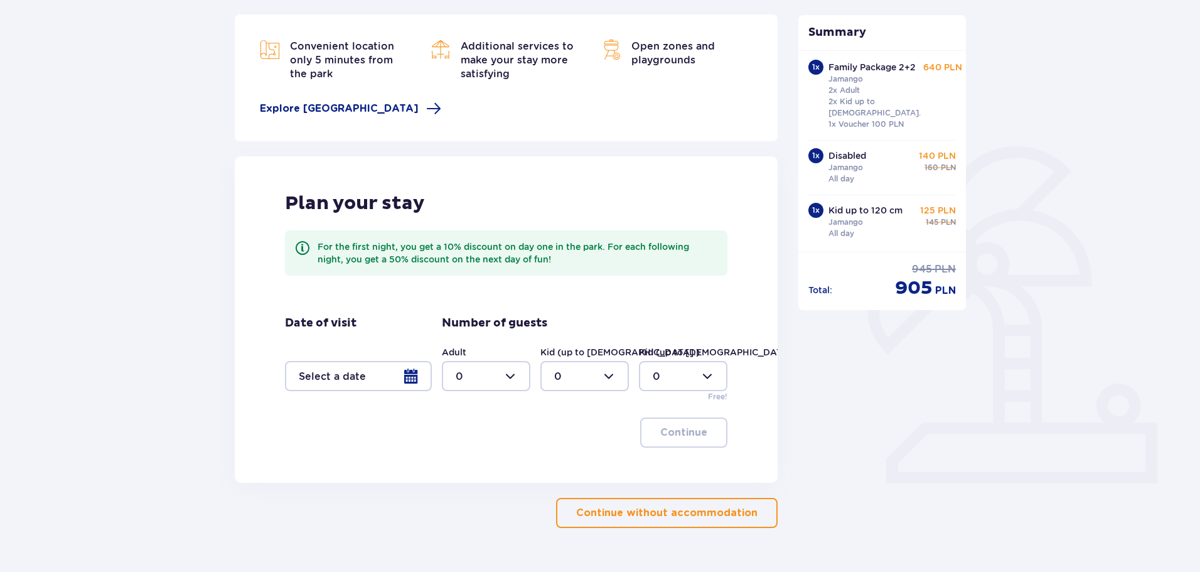
click at [416, 372] on div at bounding box center [358, 376] width 147 height 30
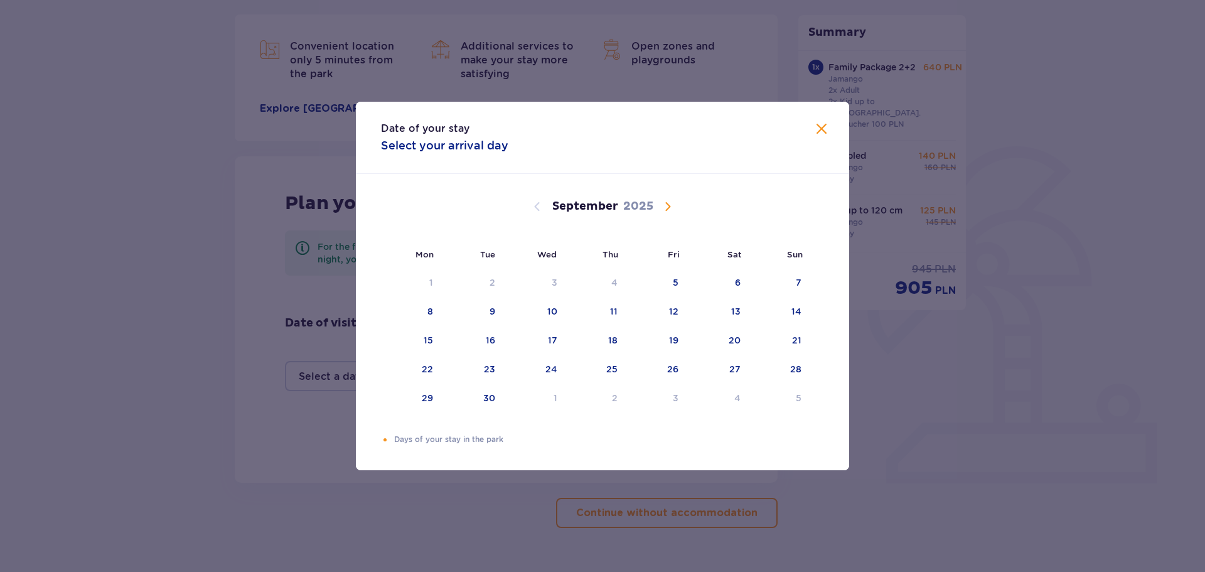
click at [665, 200] on span "Calendar" at bounding box center [667, 206] width 15 height 15
click at [664, 201] on span "Calendar" at bounding box center [667, 206] width 15 height 15
click at [666, 202] on span "Calendar" at bounding box center [667, 206] width 15 height 15
click at [790, 345] on div "21" at bounding box center [780, 341] width 61 height 28
click at [419, 367] on div "22" at bounding box center [411, 370] width 61 height 28
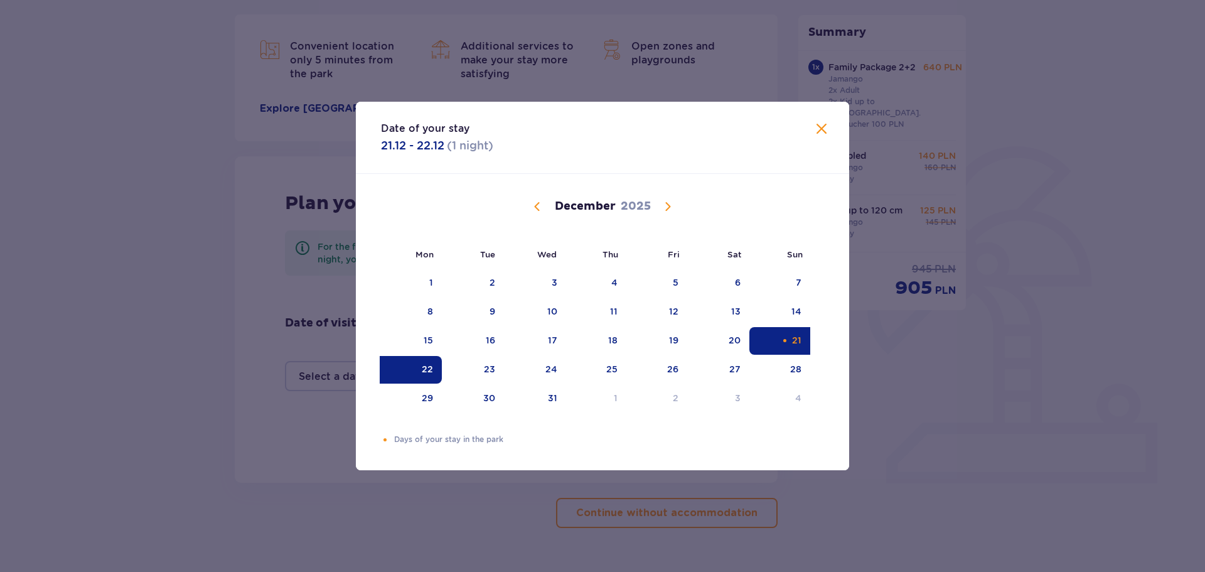
type input "21.12.25 - 22.12.25"
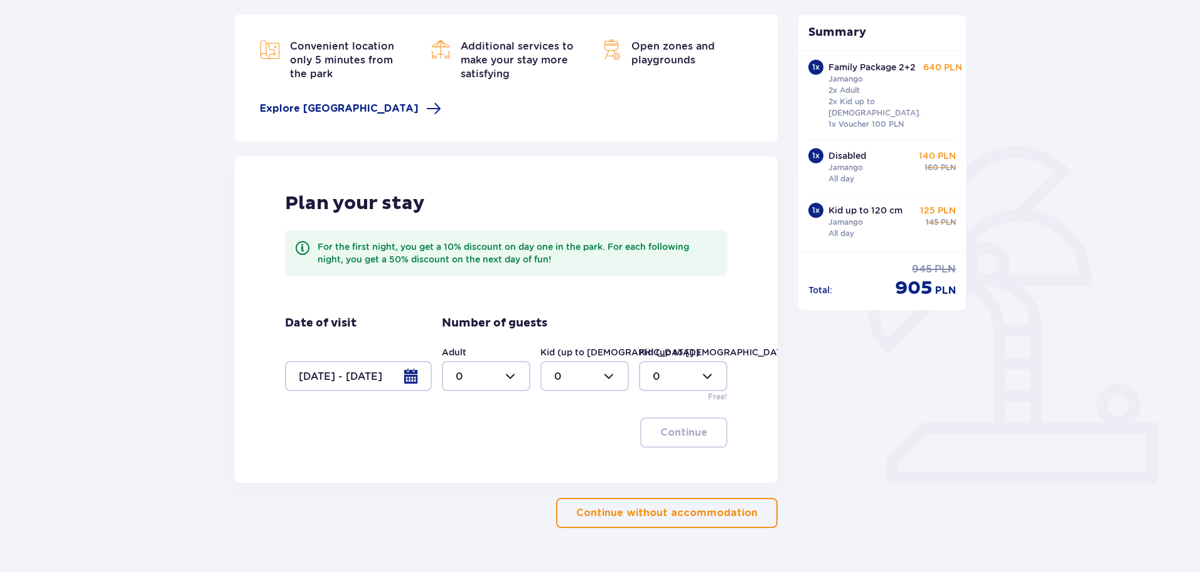
click at [505, 375] on div at bounding box center [486, 376] width 89 height 30
click at [461, 488] on p "3" at bounding box center [459, 494] width 6 height 14
type input "3"
click at [566, 380] on div at bounding box center [585, 376] width 89 height 30
click at [562, 492] on div "3" at bounding box center [584, 494] width 61 height 14
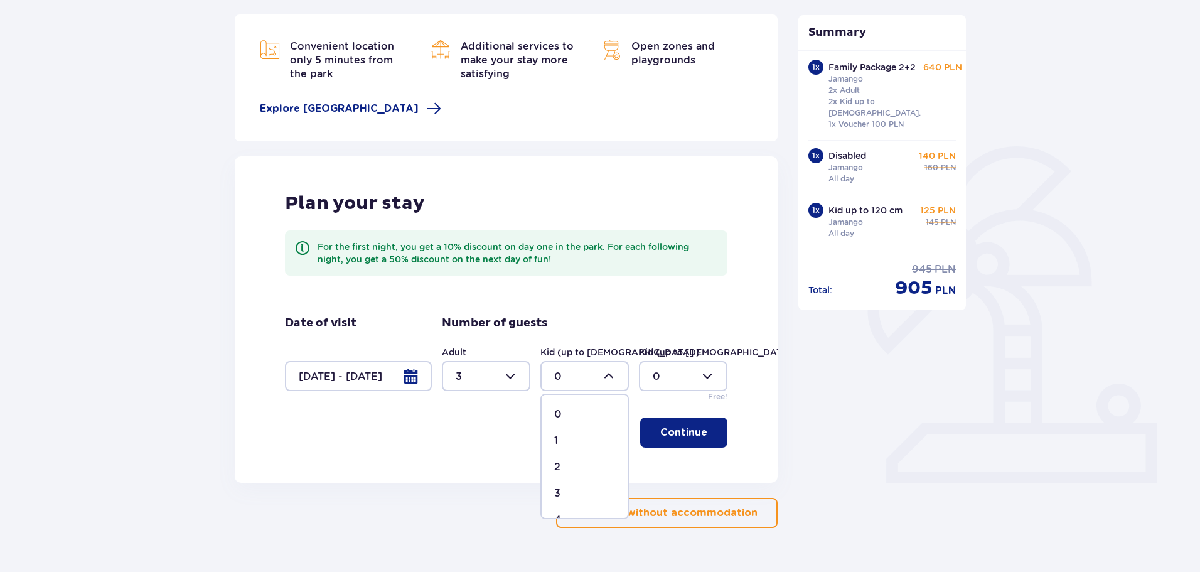
type input "3"
click at [704, 423] on button "Continue" at bounding box center [683, 433] width 87 height 30
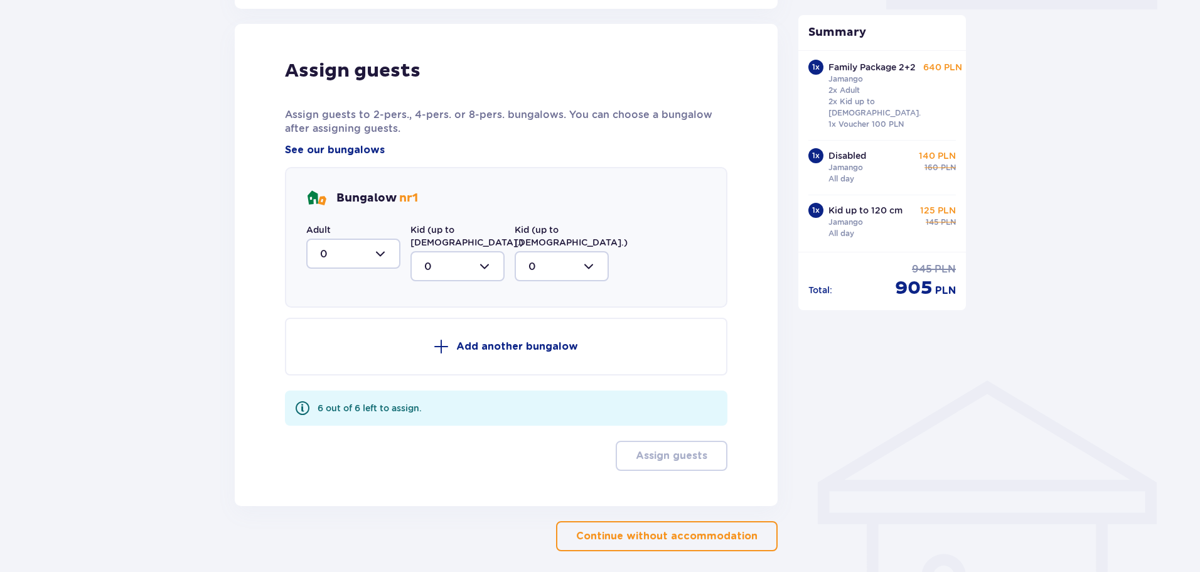
scroll to position [648, 0]
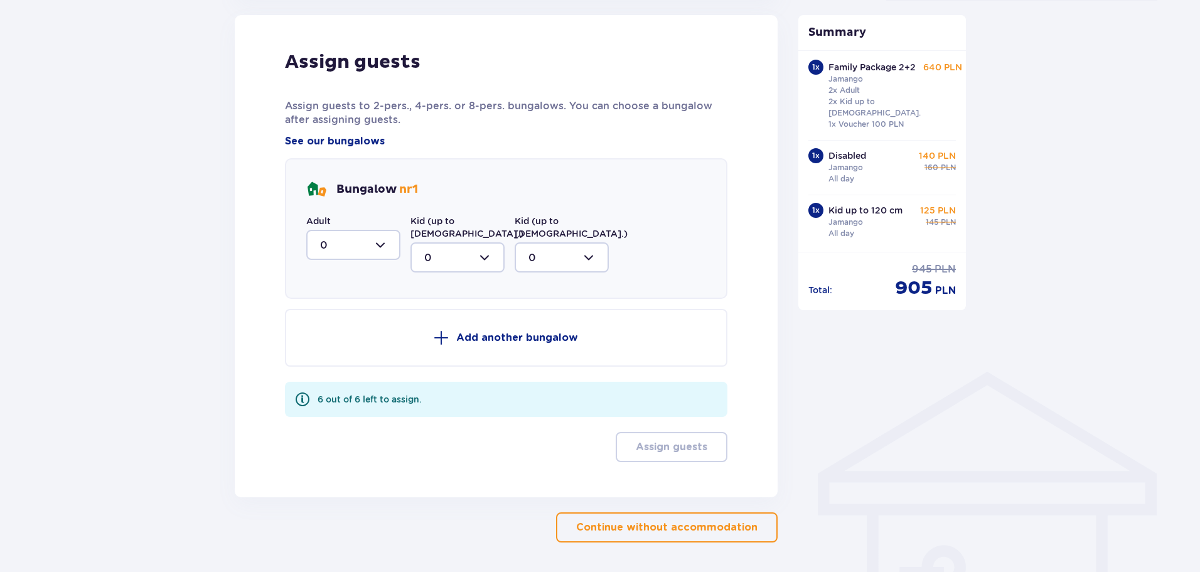
click at [351, 250] on div at bounding box center [353, 245] width 94 height 30
click at [325, 362] on p "3" at bounding box center [323, 362] width 6 height 14
type input "3"
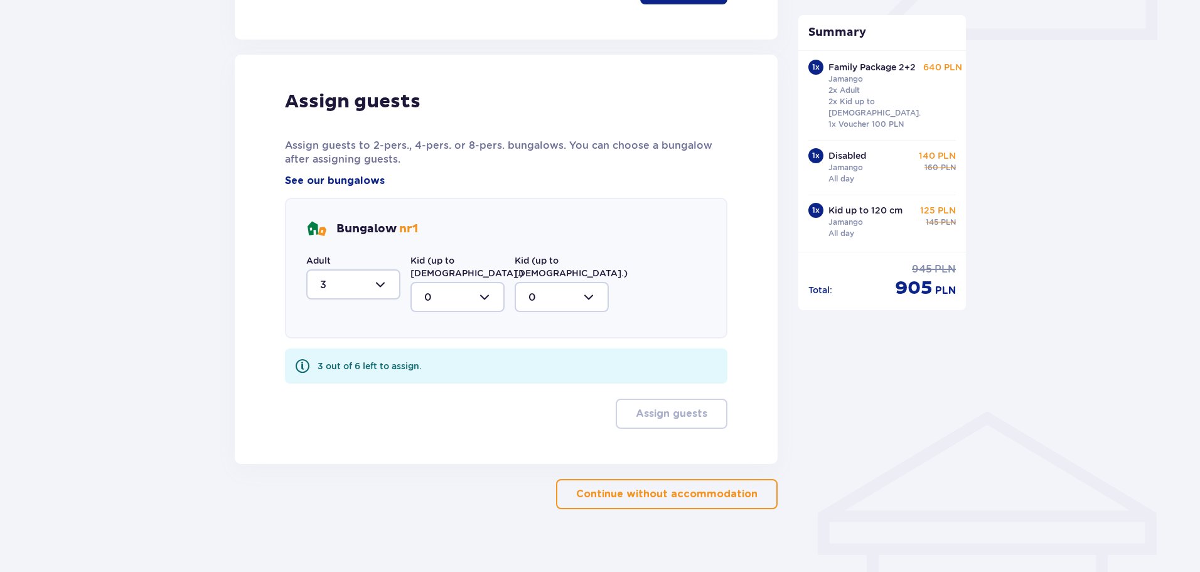
drag, startPoint x: 439, startPoint y: 283, endPoint x: 434, endPoint y: 289, distance: 7.7
click at [438, 284] on div at bounding box center [458, 297] width 94 height 30
click at [427, 407] on p "3" at bounding box center [427, 414] width 6 height 14
type input "3"
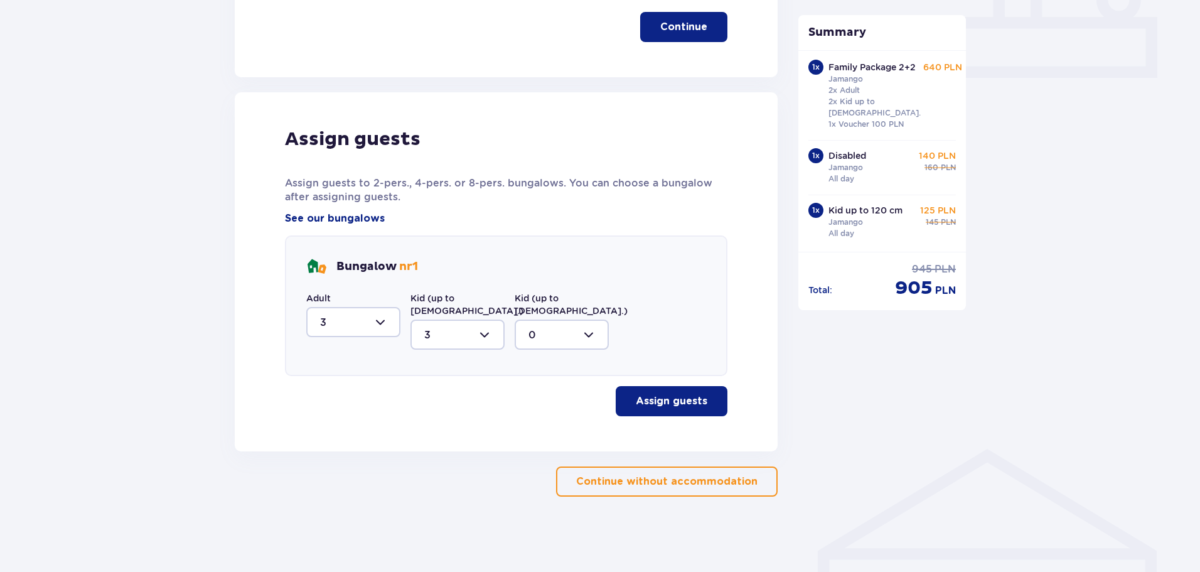
scroll to position [558, 0]
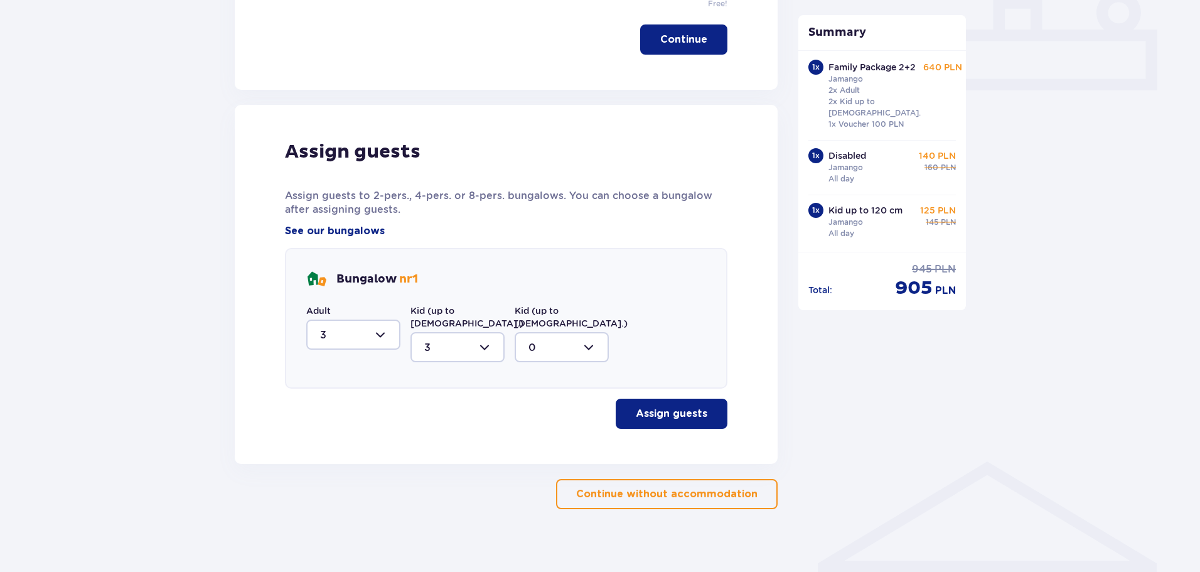
click at [662, 407] on p "Assign guests" at bounding box center [672, 414] width 72 height 14
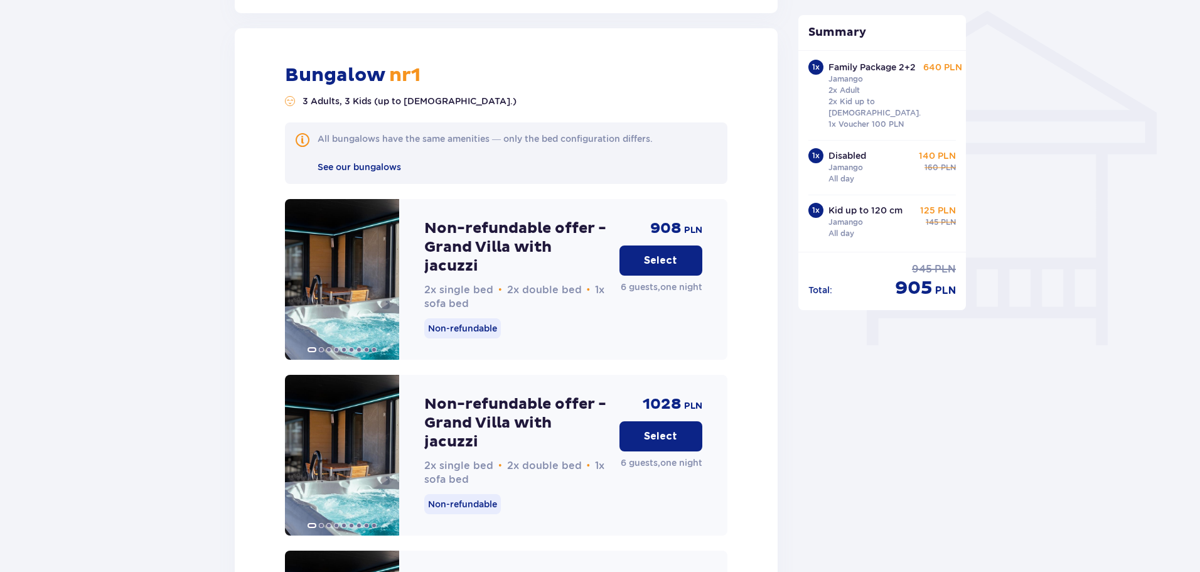
scroll to position [1010, 0]
click at [660, 245] on button "Select" at bounding box center [661, 260] width 83 height 30
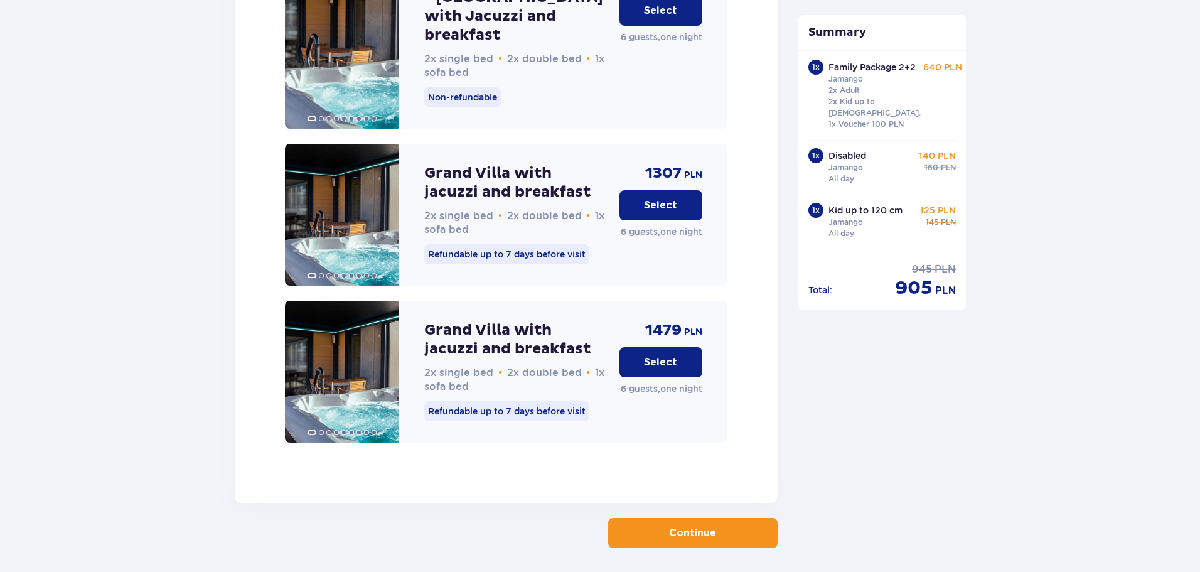
scroll to position [2120, 0]
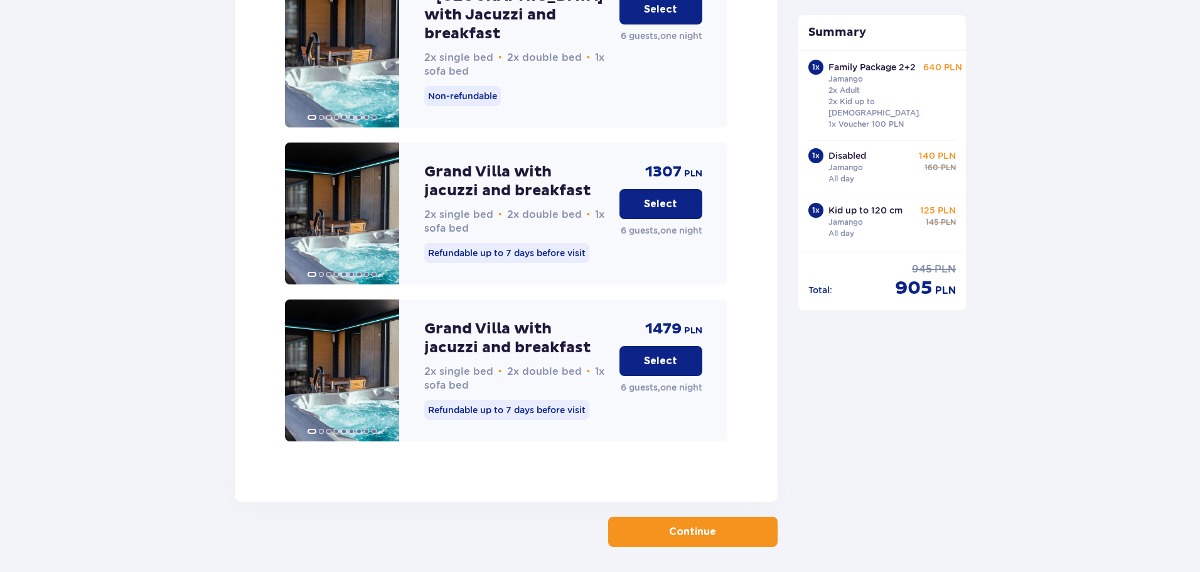
click at [682, 525] on p "Continue" at bounding box center [692, 532] width 47 height 14
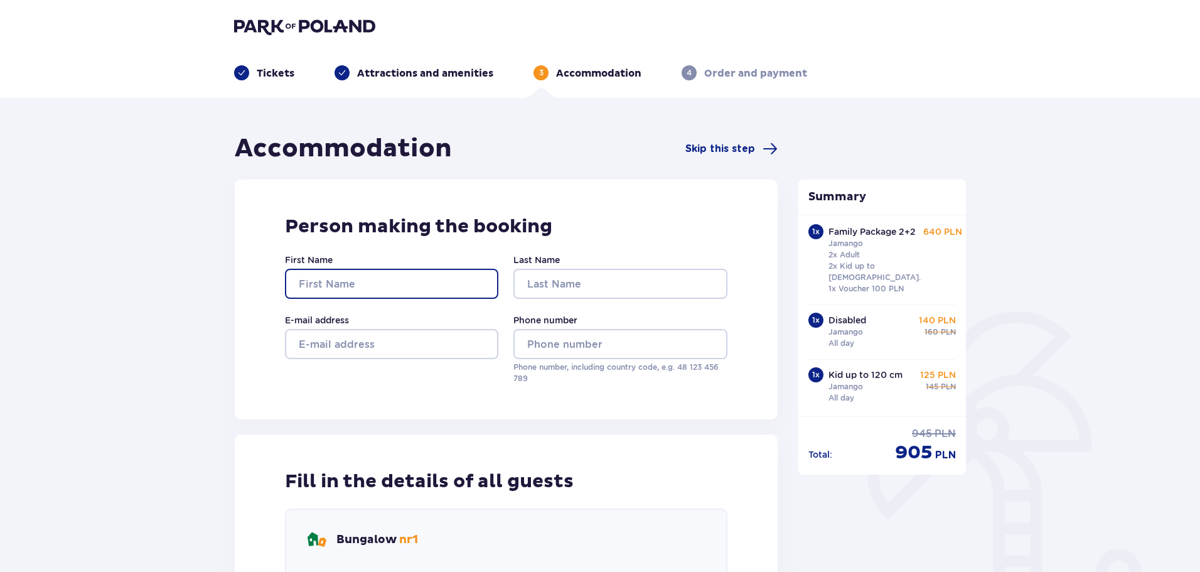
click at [423, 275] on input "First Name" at bounding box center [391, 284] width 213 height 30
type input "Jan"
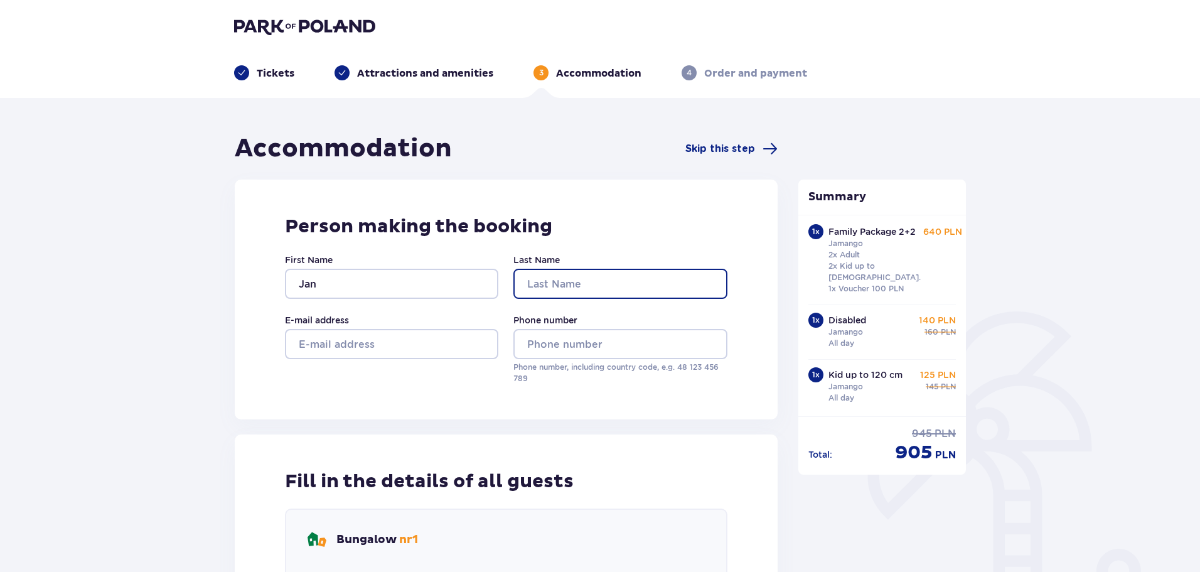
type input "Hoyer"
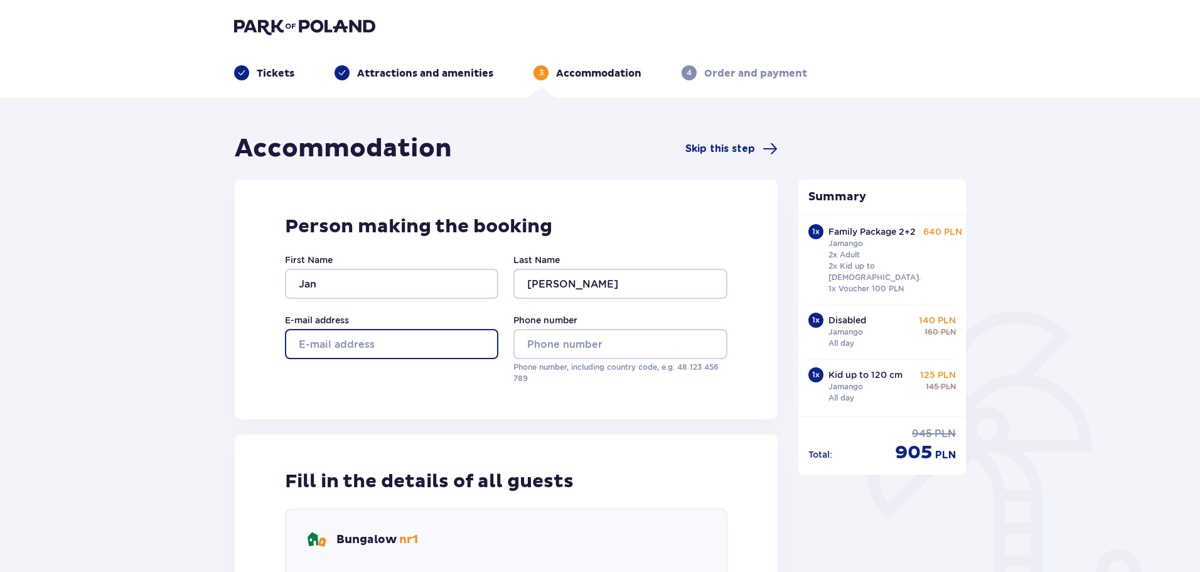
type input "janhoyer1974@gmail.com"
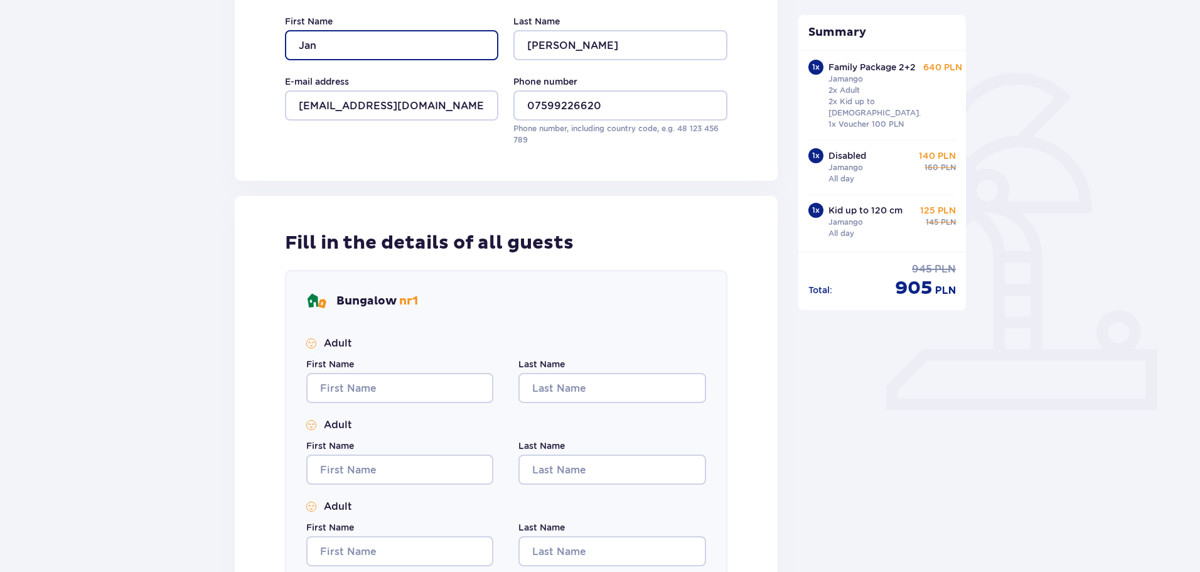
scroll to position [251, 0]
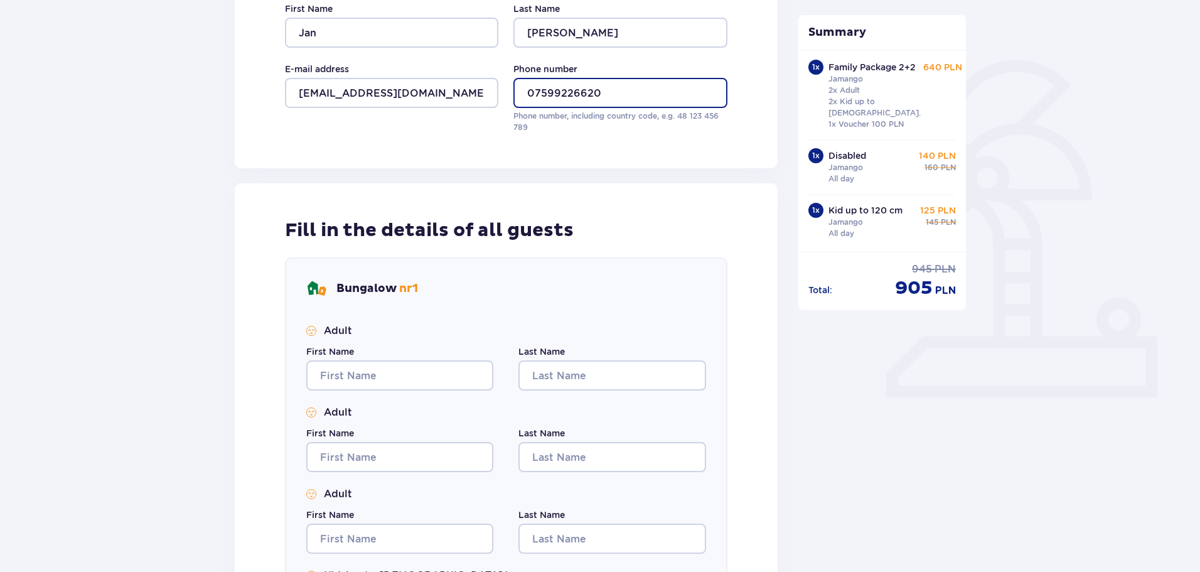
click at [525, 89] on input "07599226620" at bounding box center [620, 93] width 213 height 30
click at [529, 94] on input "07599226620" at bounding box center [620, 93] width 213 height 30
click at [580, 95] on input "+44 07599226620" at bounding box center [620, 93] width 213 height 30
click at [602, 94] on input "+44 07599 226620" at bounding box center [620, 93] width 213 height 30
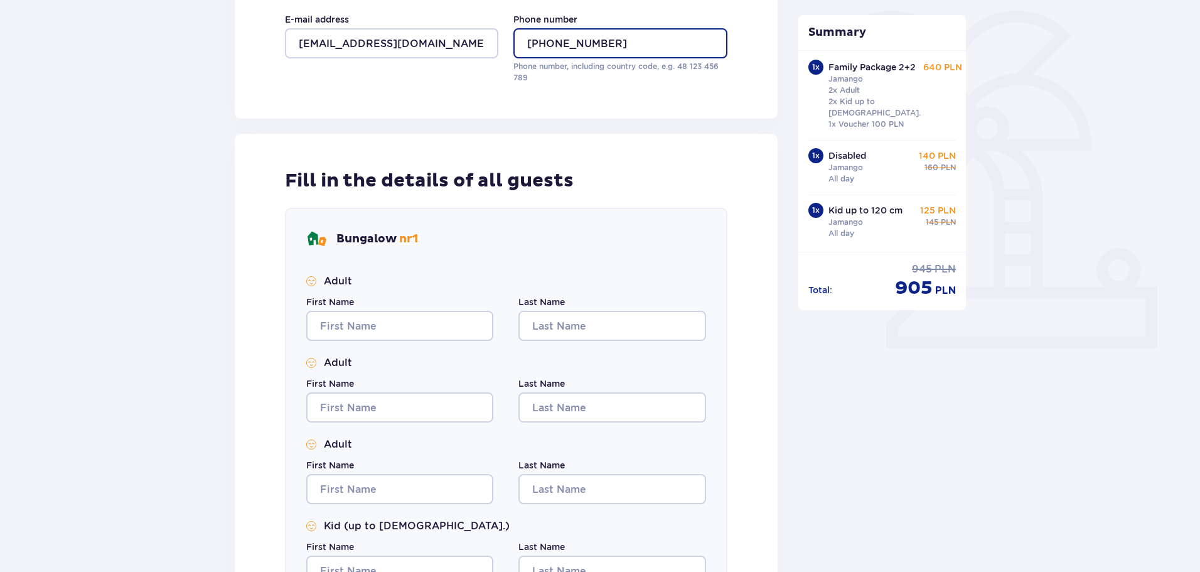
scroll to position [377, 0]
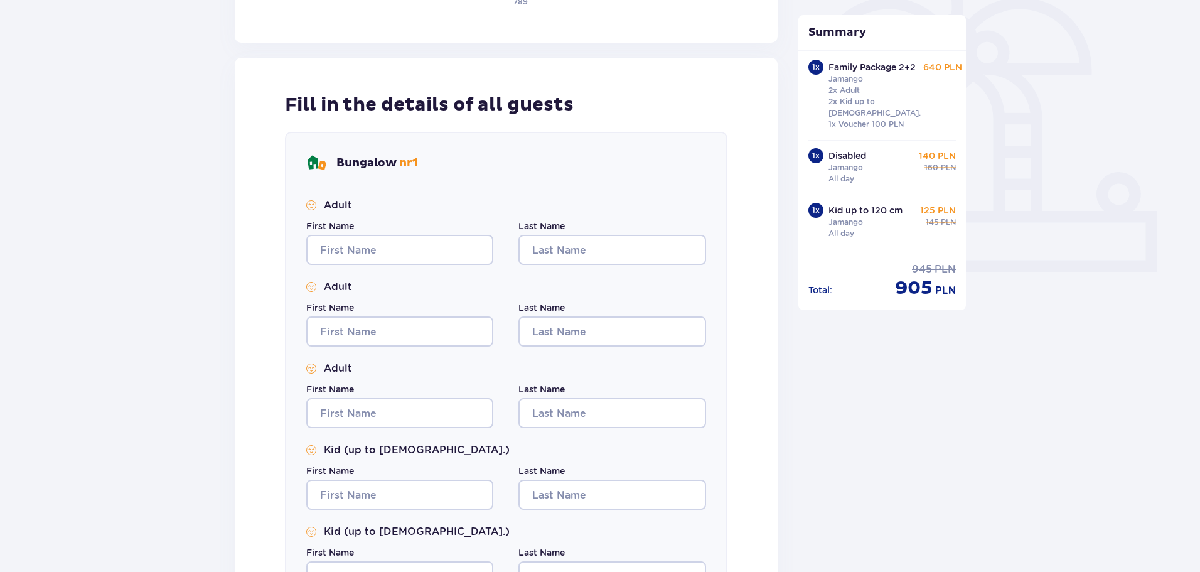
type input "+44 07599 226 620"
click at [367, 246] on input "First Name" at bounding box center [399, 250] width 187 height 30
type input "Jan"
type input "Hoyer"
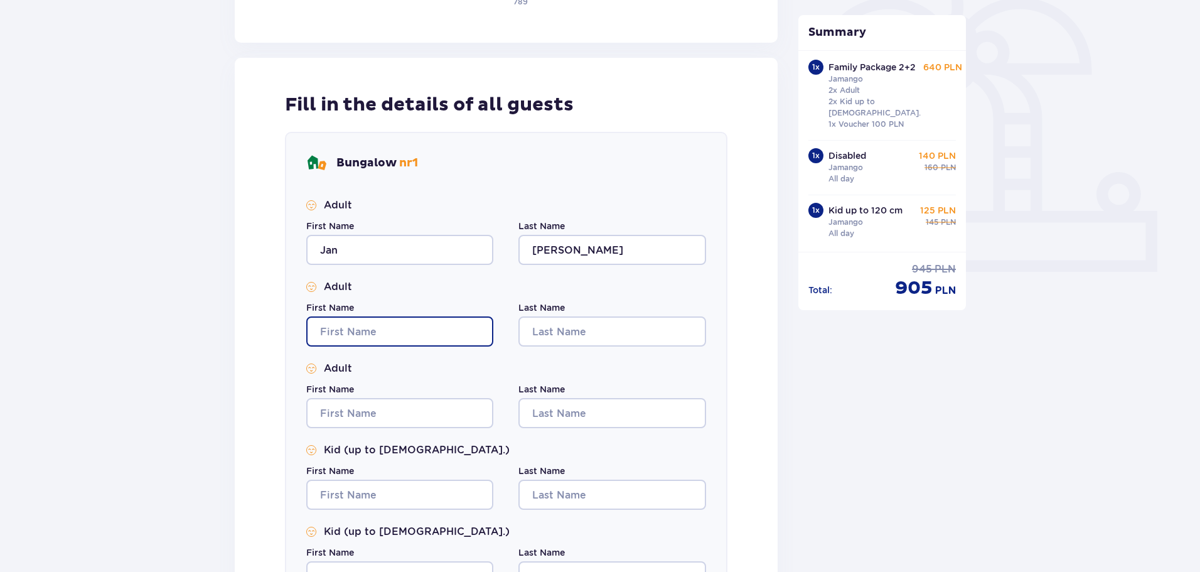
type input "Jan"
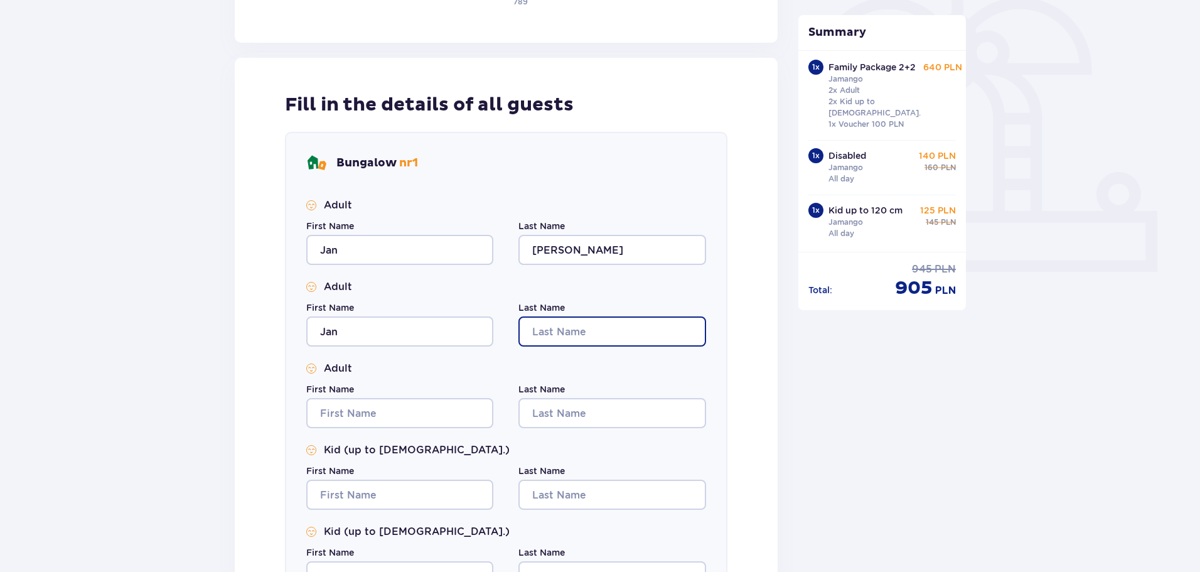
type input "Hoyer"
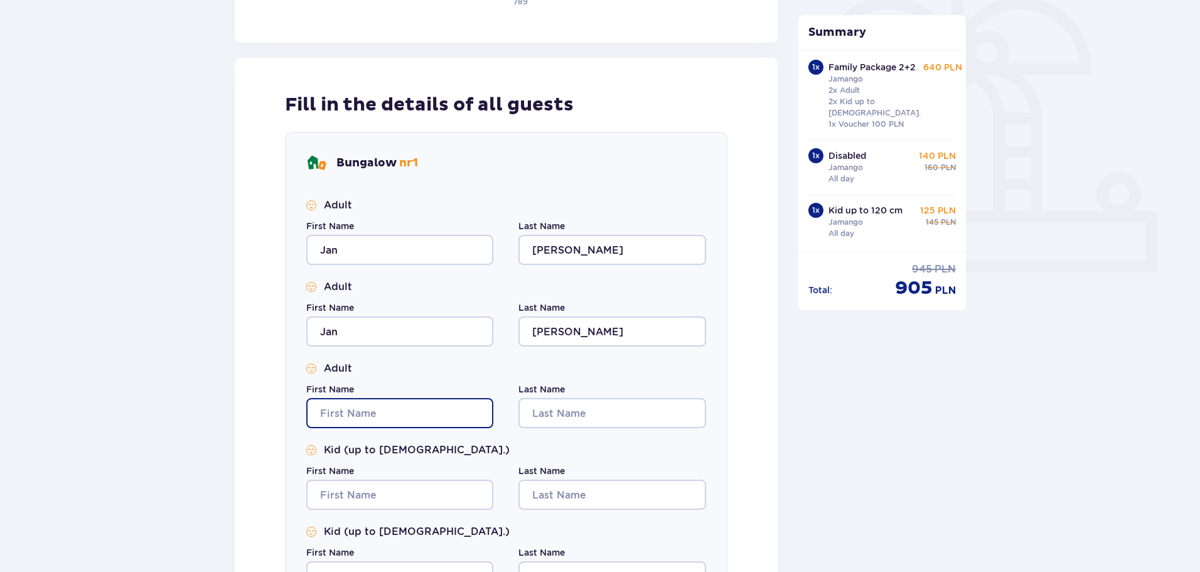
type input "Jan"
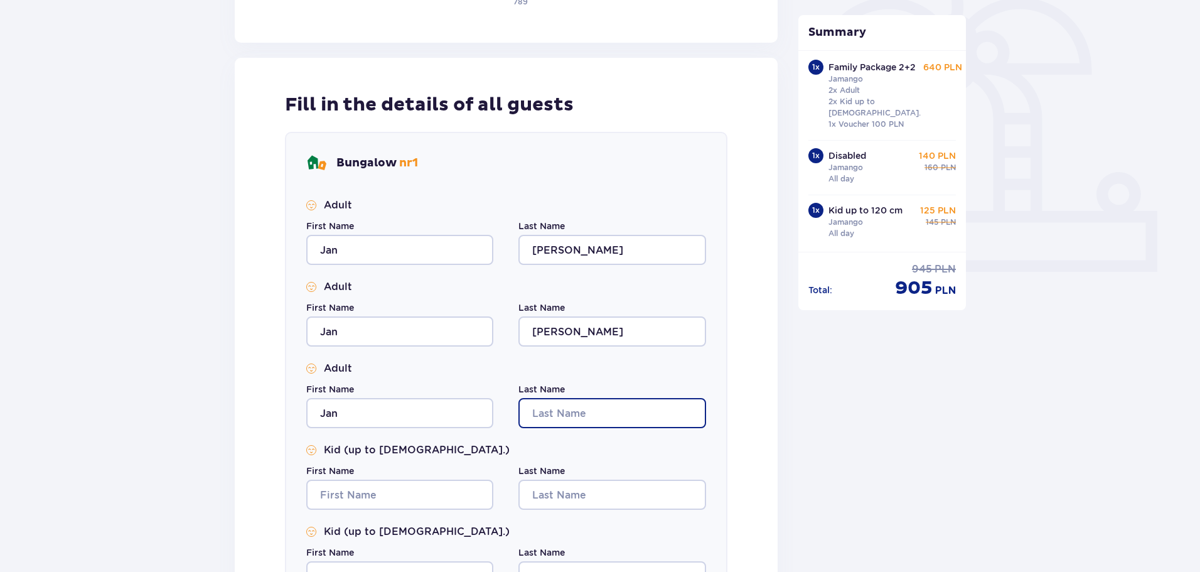
type input "Hoyer"
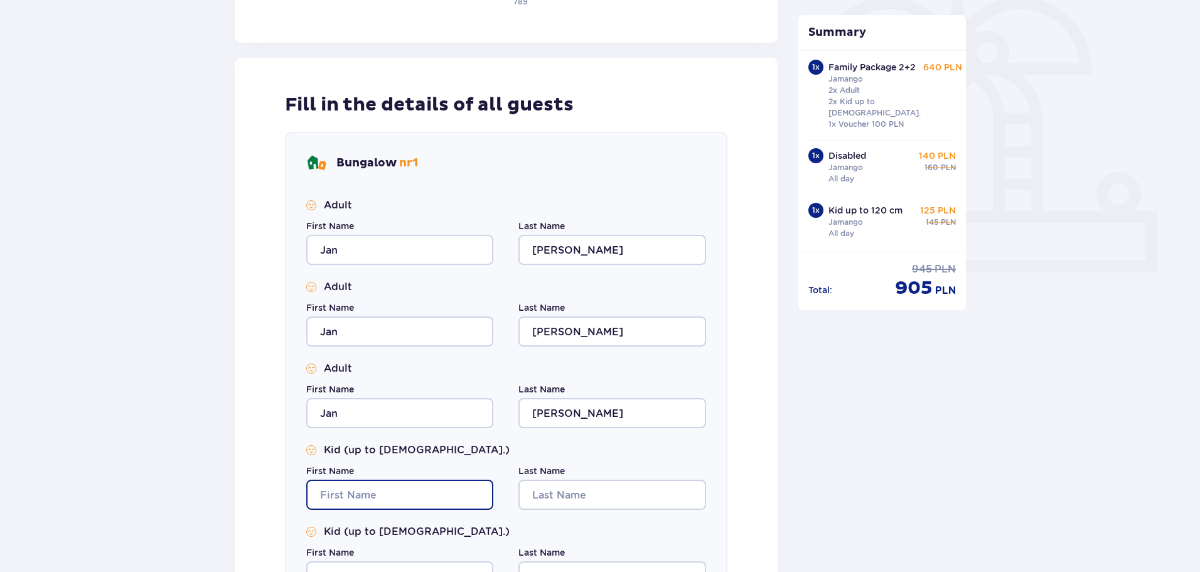
type input "Jan"
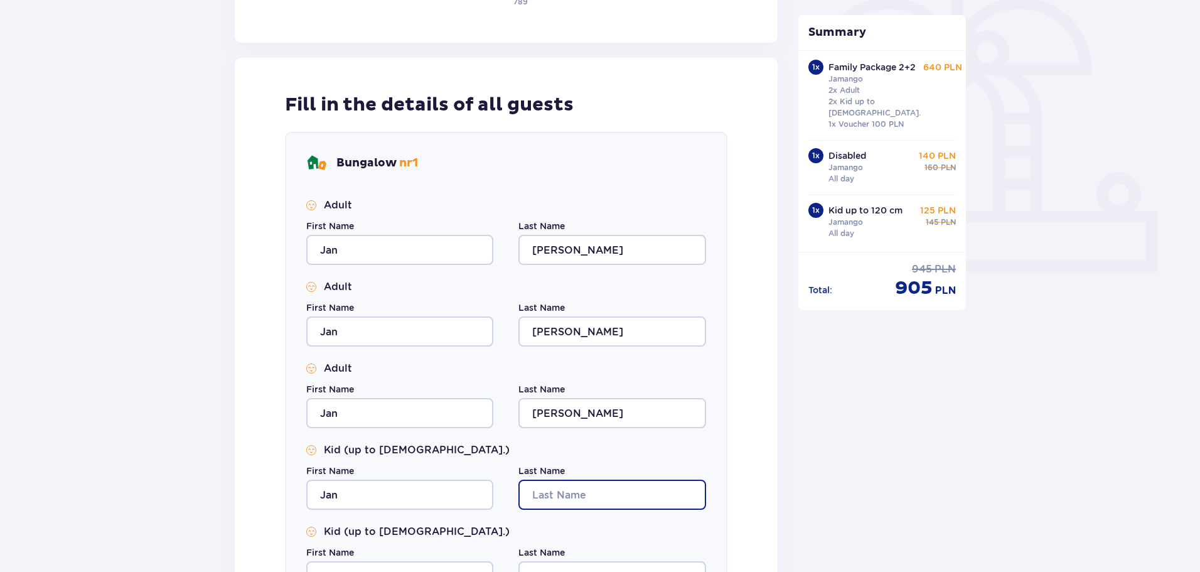
type input "Hoyer"
type input "Jan"
type input "Hoyer"
type input "Jan"
type input "Hoyer"
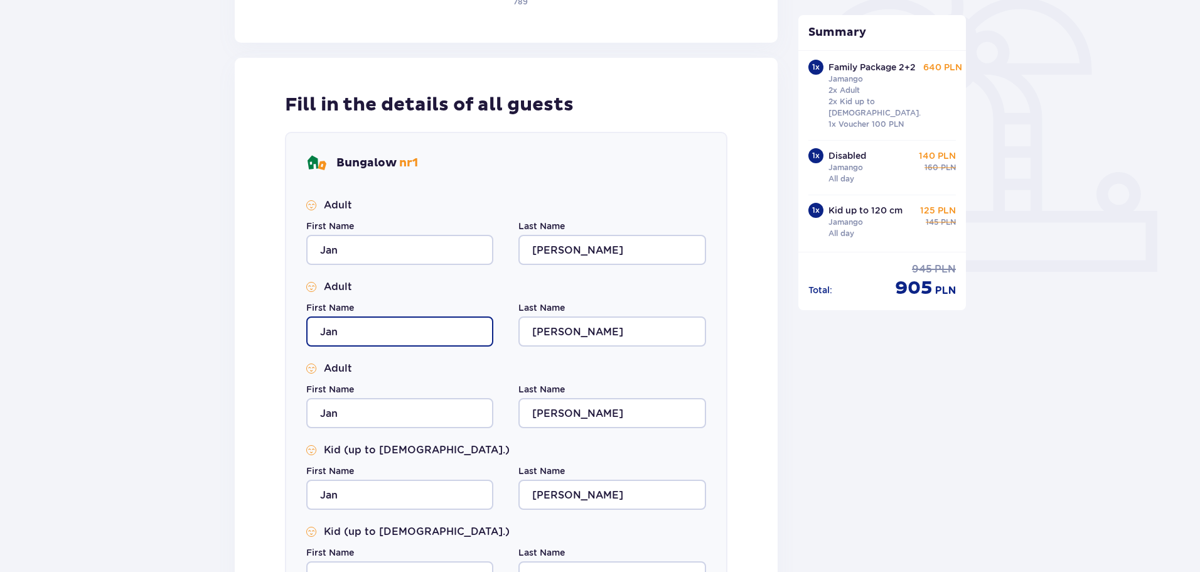
click at [368, 337] on input "Jan" at bounding box center [399, 331] width 187 height 30
type input "Vlasta"
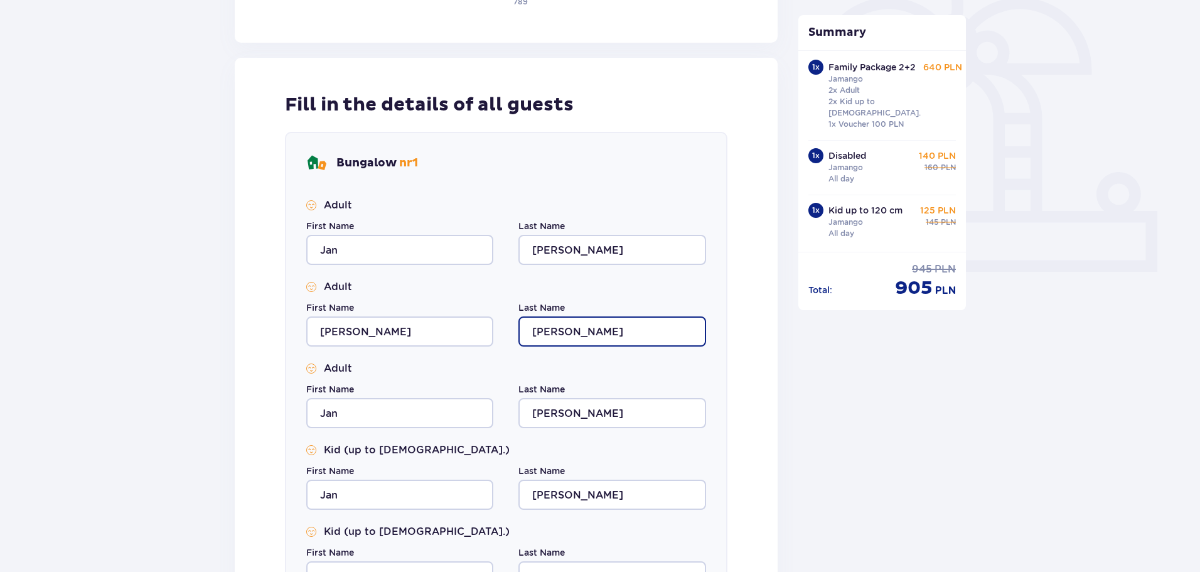
click at [573, 334] on input "Hoyer" at bounding box center [612, 331] width 187 height 30
type input "Hoyerova"
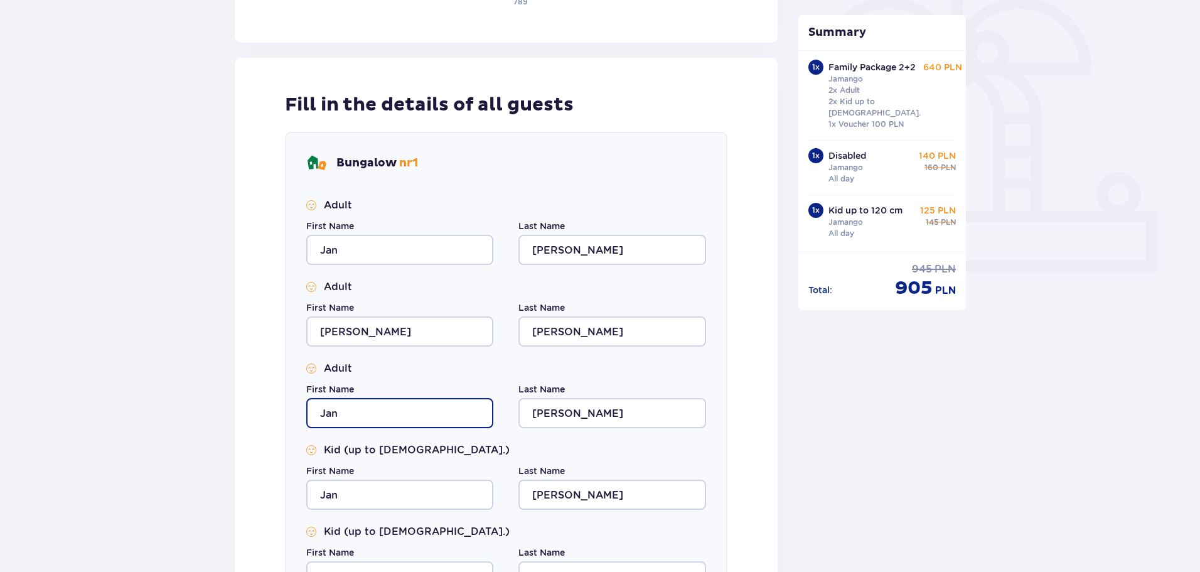
click at [363, 419] on input "Jan" at bounding box center [399, 413] width 187 height 30
drag, startPoint x: 352, startPoint y: 420, endPoint x: 279, endPoint y: 407, distance: 74.0
click at [278, 407] on div "Fill in the details of all guests Bungalow nr 1 Adult First Name Jan Last Name …" at bounding box center [506, 396] width 543 height 677
type input "Tomas"
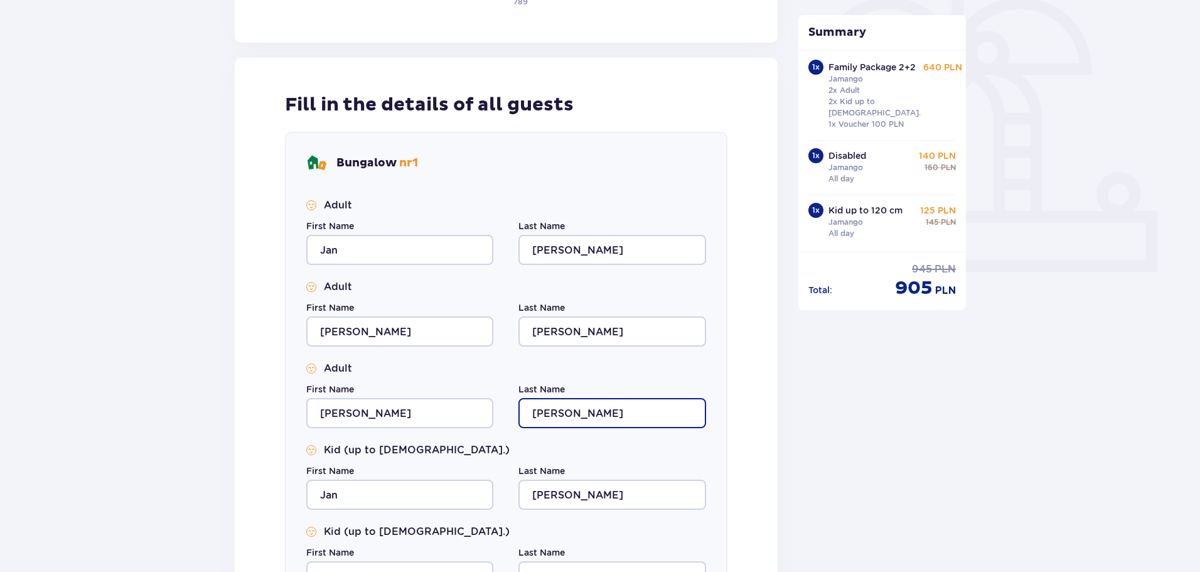
drag, startPoint x: 565, startPoint y: 403, endPoint x: 493, endPoint y: 410, distance: 72.5
click at [493, 410] on div "First Name Tomas Last Name Hoyer" at bounding box center [506, 405] width 400 height 45
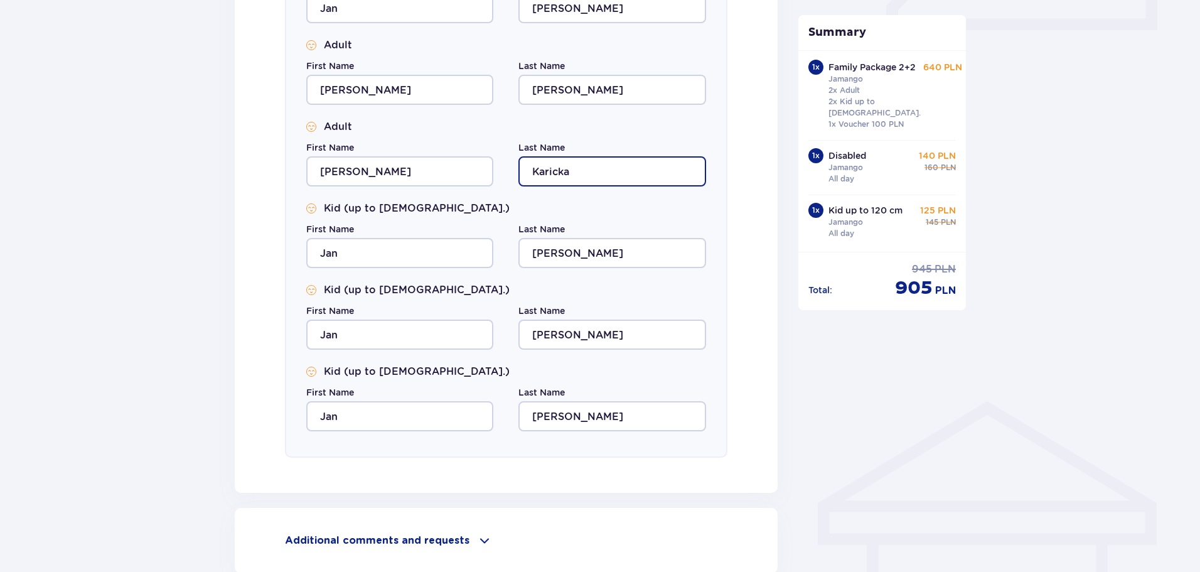
scroll to position [628, 0]
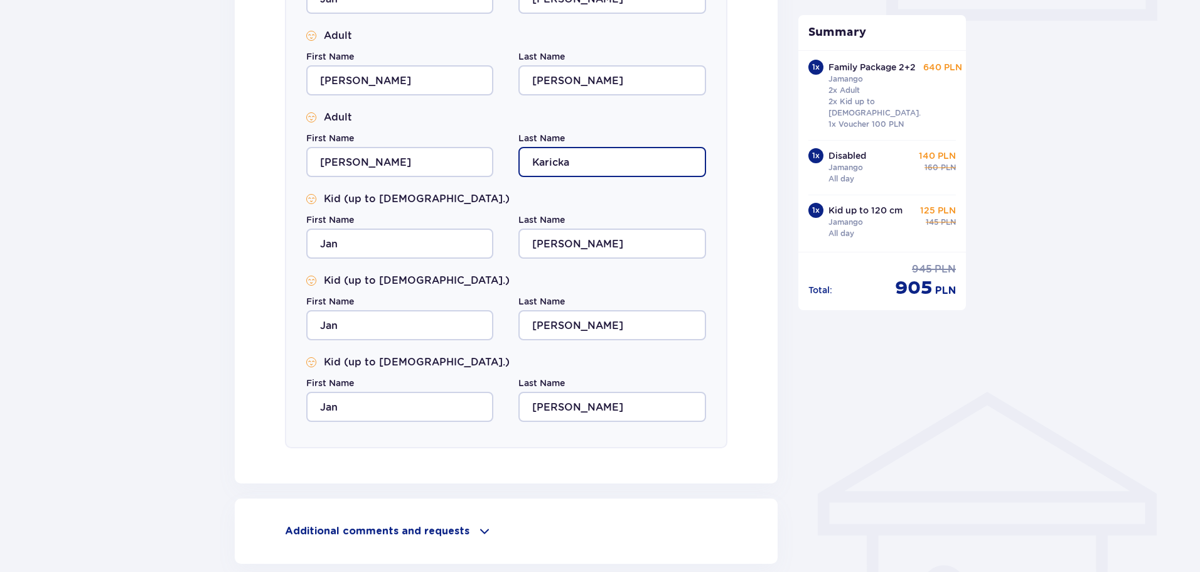
type input "Karicka"
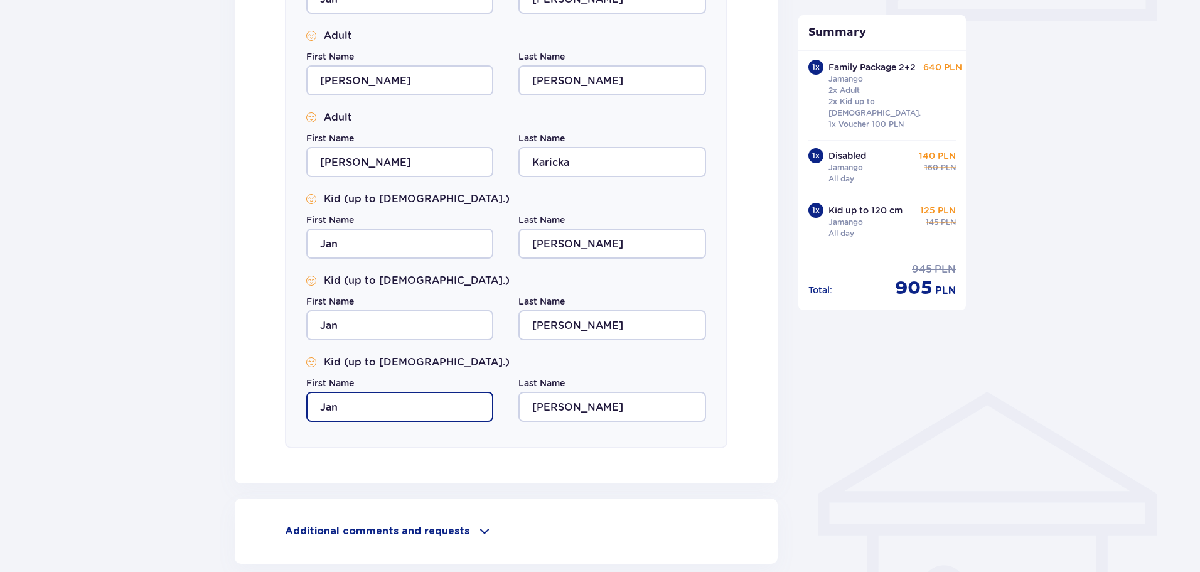
click at [348, 411] on input "Jan" at bounding box center [399, 407] width 187 height 30
drag, startPoint x: 348, startPoint y: 411, endPoint x: 227, endPoint y: 384, distance: 124.0
click at [227, 384] on div "Accommodation Skip this step Person making the booking First Name Jan Last Name…" at bounding box center [506, 57] width 563 height 1104
type input "Tomas"
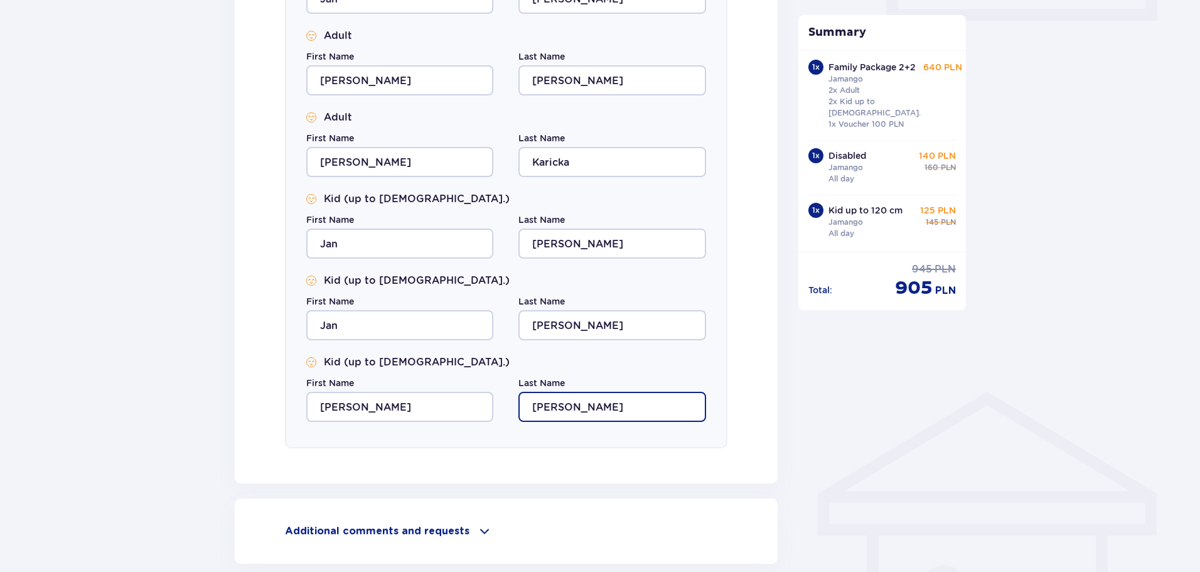
click at [587, 401] on input "Hoyer" at bounding box center [612, 407] width 187 height 30
drag, startPoint x: 578, startPoint y: 408, endPoint x: 496, endPoint y: 412, distance: 82.3
click at [497, 412] on div "First Name Tomas Last Name Hoyer" at bounding box center [506, 399] width 400 height 45
type input "Karicka"
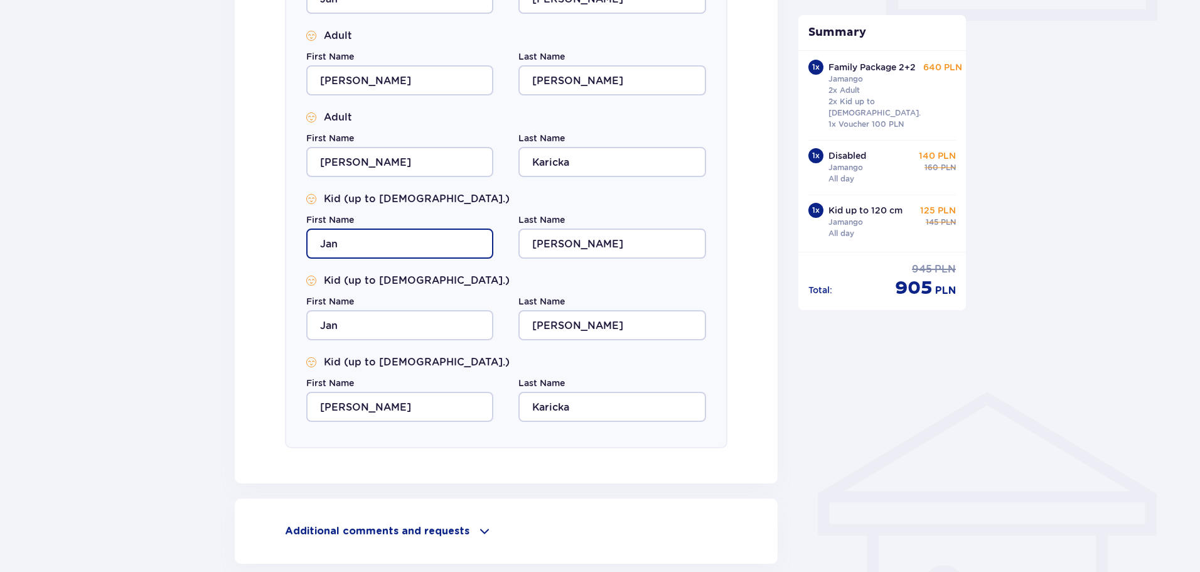
click at [335, 244] on input "Jan" at bounding box center [399, 244] width 187 height 30
type input "Vlasta"
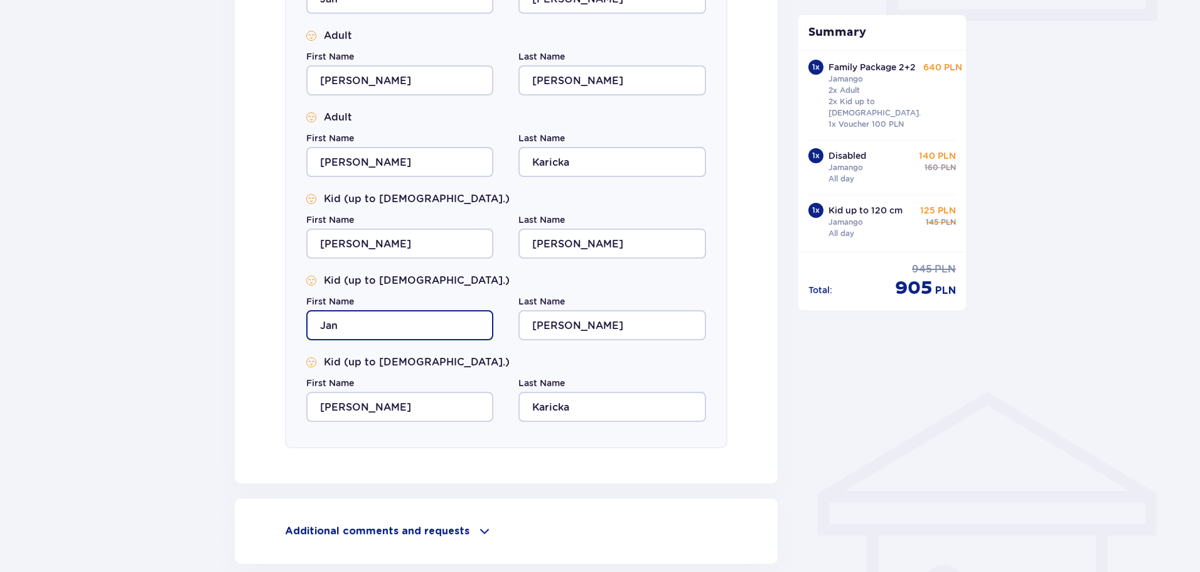
click at [379, 334] on input "Jan" at bounding box center [399, 325] width 187 height 30
type input "Elizabeth"
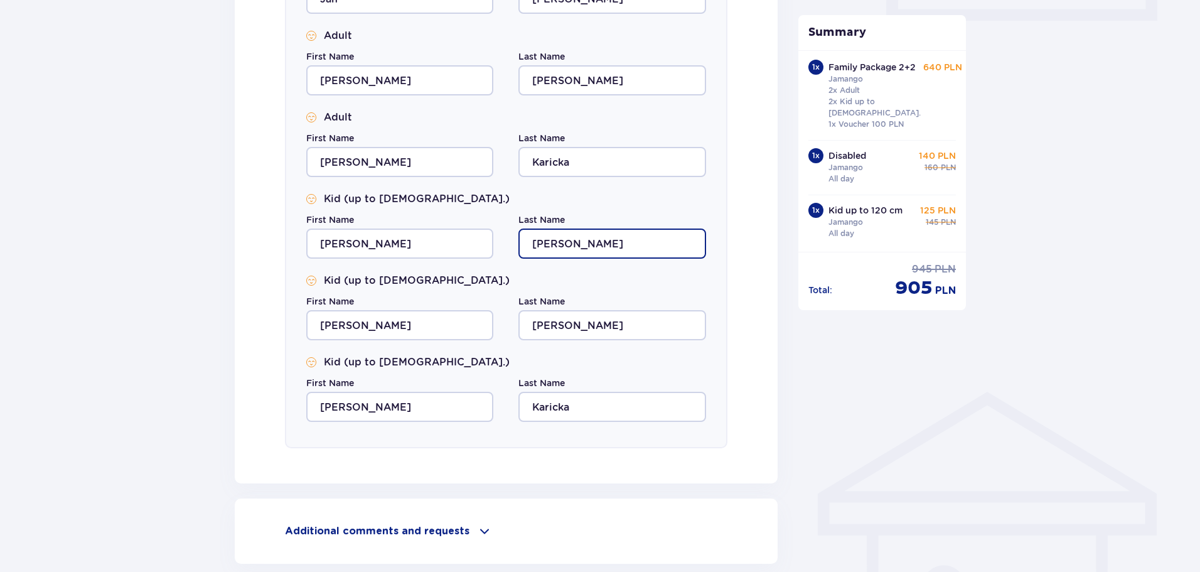
click at [563, 244] on input "Hoyer" at bounding box center [612, 244] width 187 height 30
type input "Karickova"
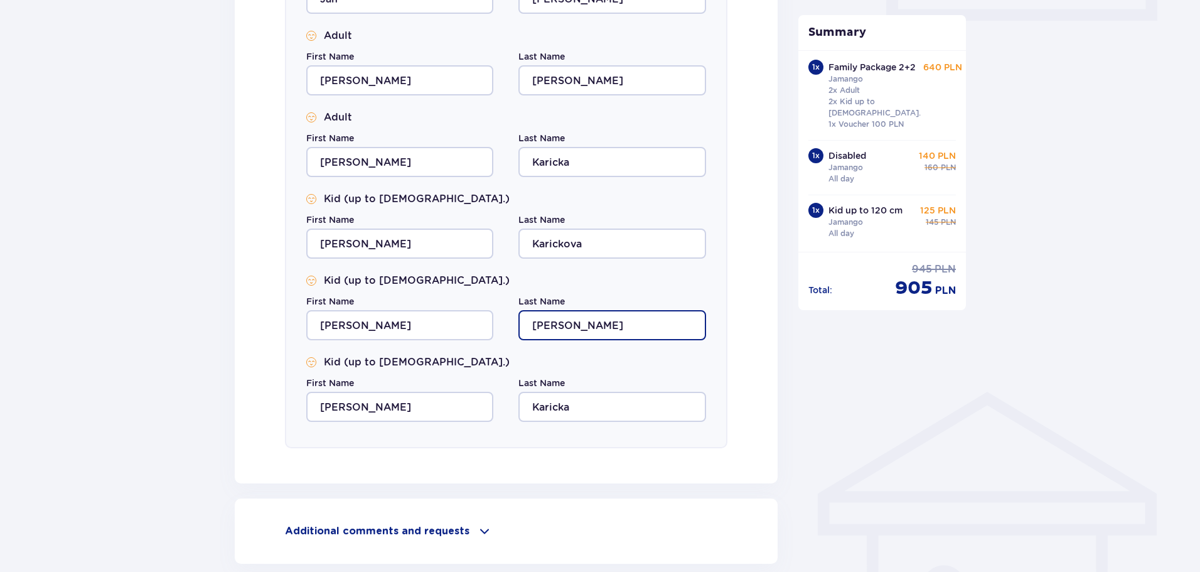
click at [606, 325] on input "Hoyer" at bounding box center [612, 325] width 187 height 30
type input "Karickova"
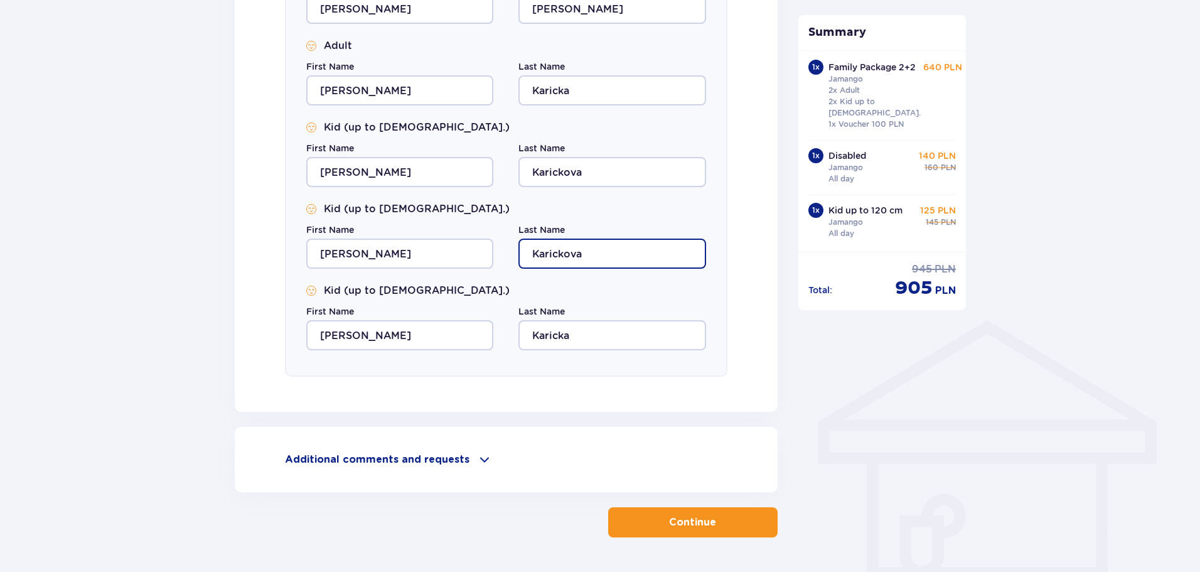
scroll to position [740, 0]
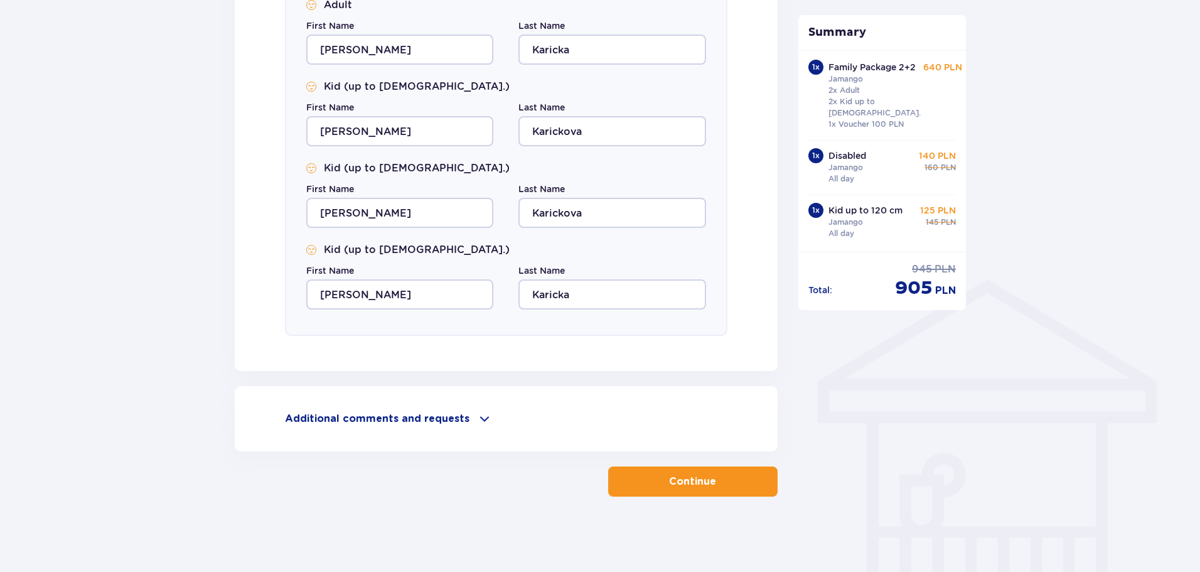
click at [477, 417] on span at bounding box center [484, 418] width 15 height 15
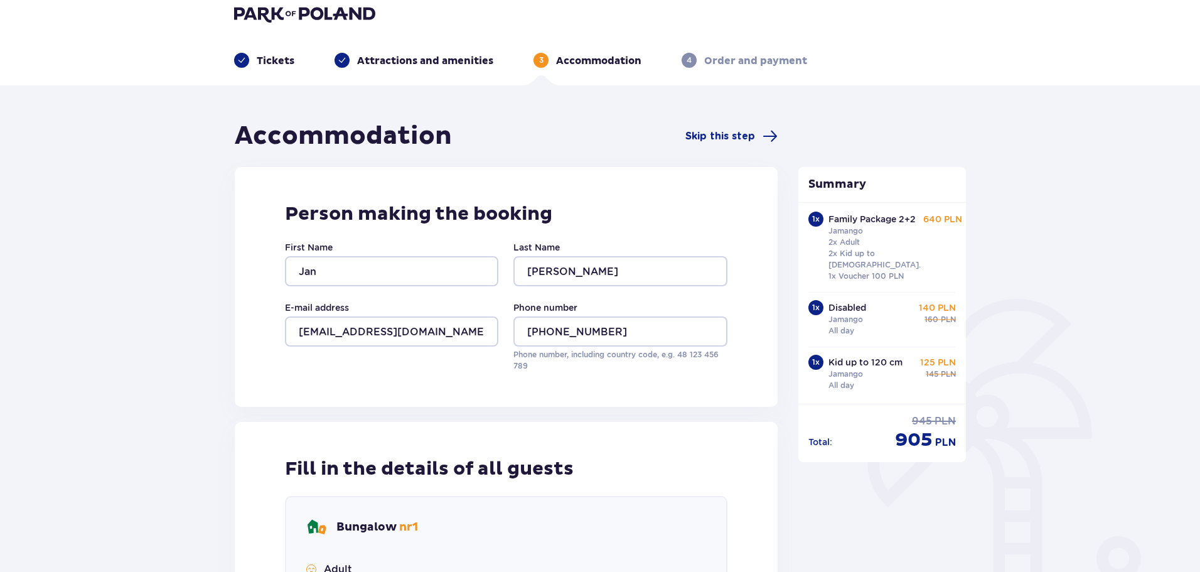
scroll to position [0, 0]
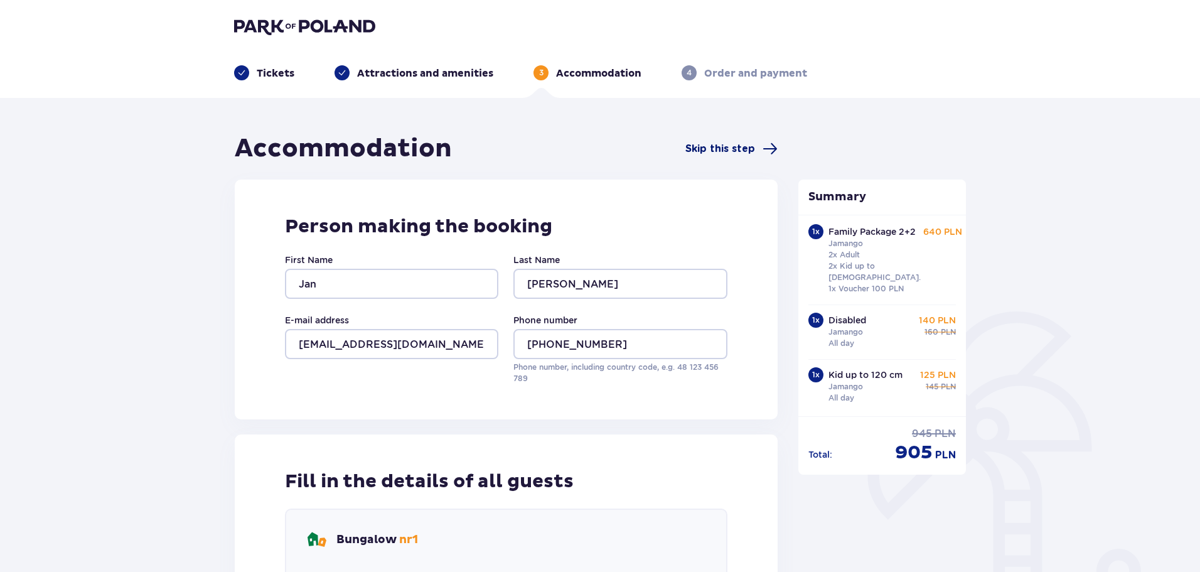
click at [713, 148] on span "Skip this step" at bounding box center [721, 149] width 70 height 14
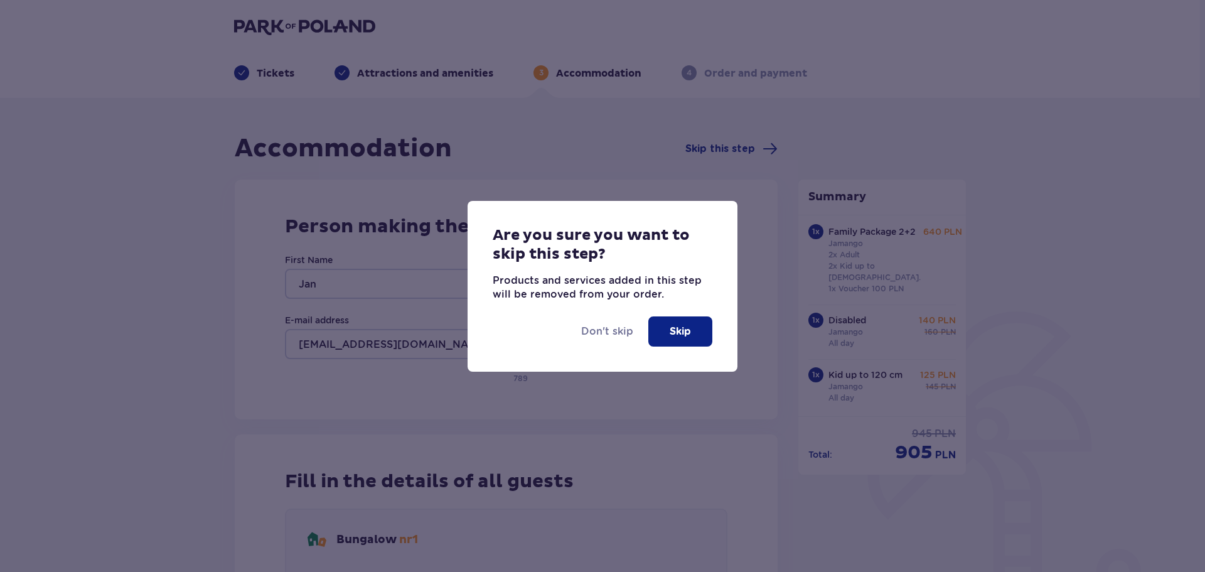
click at [688, 338] on p "Skip" at bounding box center [680, 332] width 21 height 14
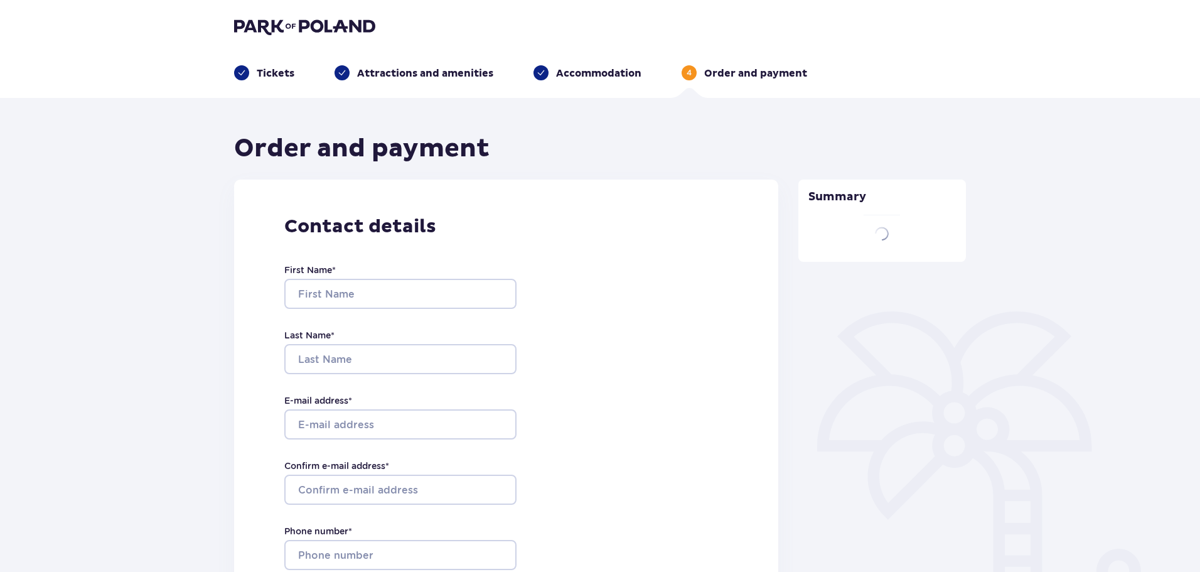
type input "Jan"
type input "Hoyer"
type input "janhoyer1974@gmail.com"
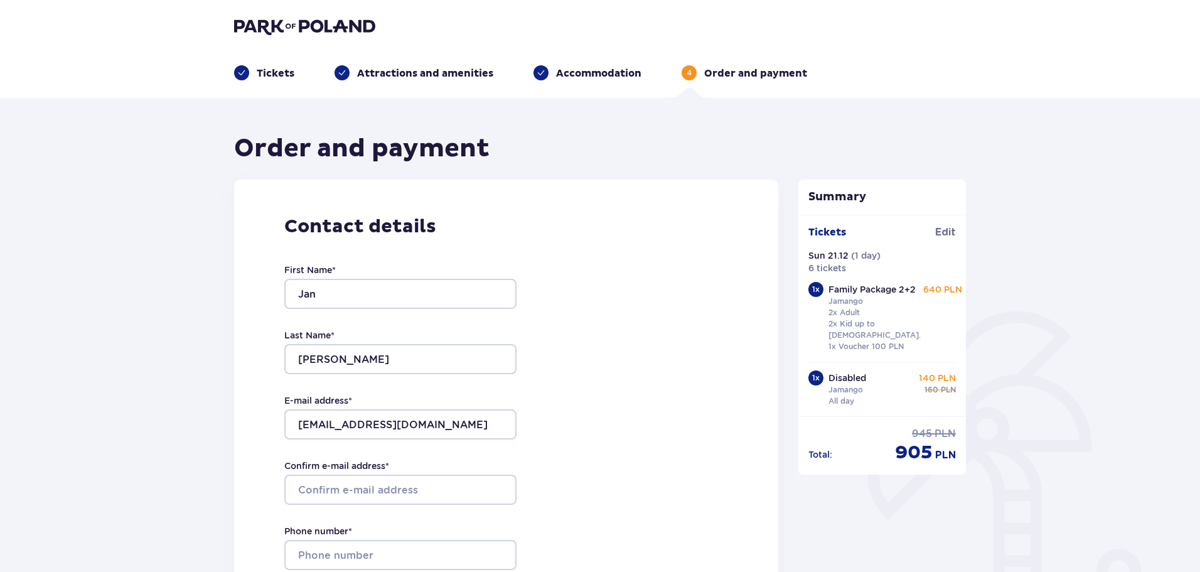
click at [276, 24] on img at bounding box center [304, 27] width 141 height 18
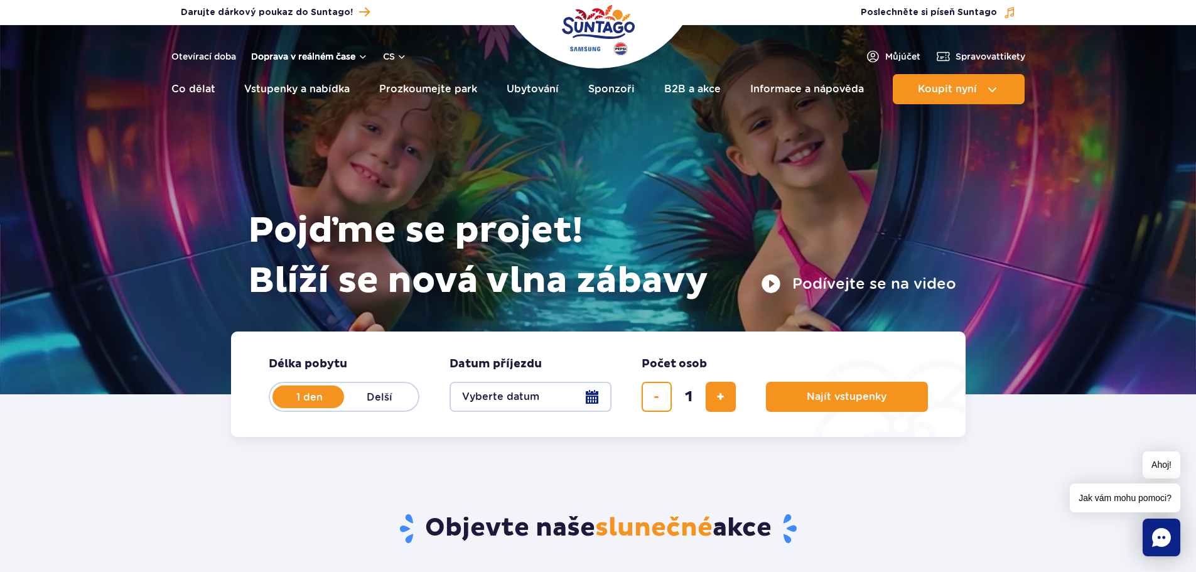
click at [357, 57] on button "Doprava v reálném čase" at bounding box center [309, 56] width 117 height 10
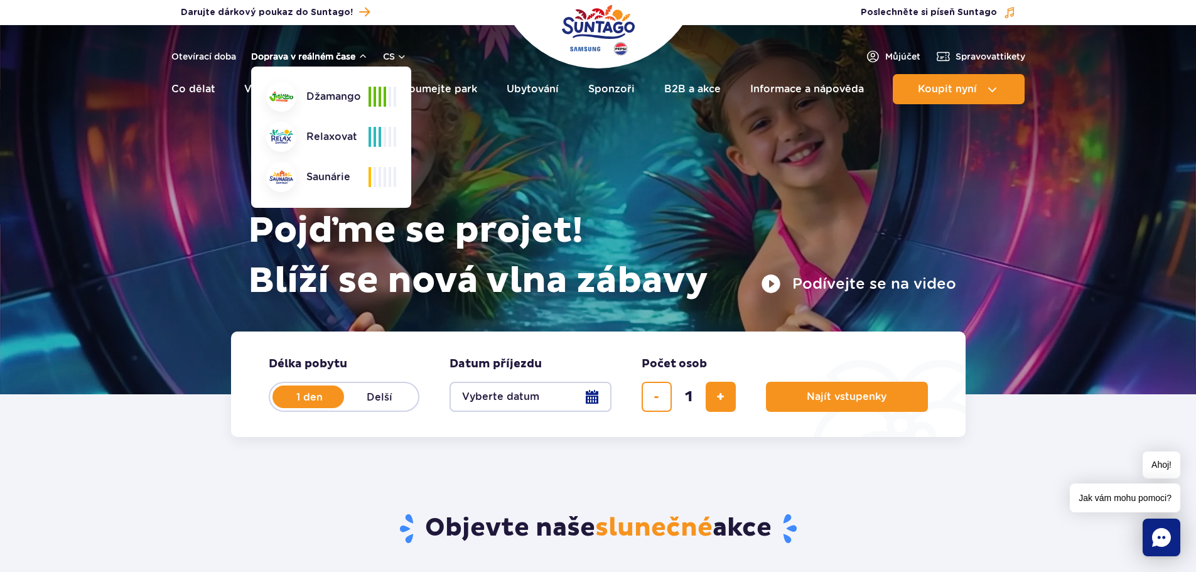
click at [357, 57] on button "Doprava v reálném čase" at bounding box center [309, 56] width 117 height 10
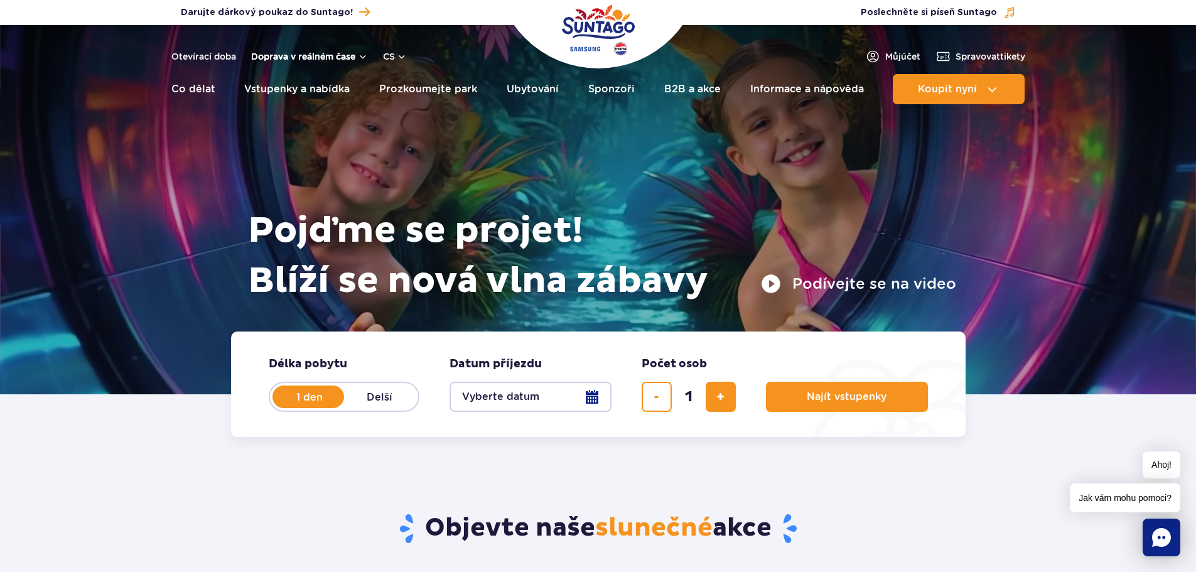
click at [355, 54] on font "Doprava v reálném čase" at bounding box center [303, 56] width 104 height 10
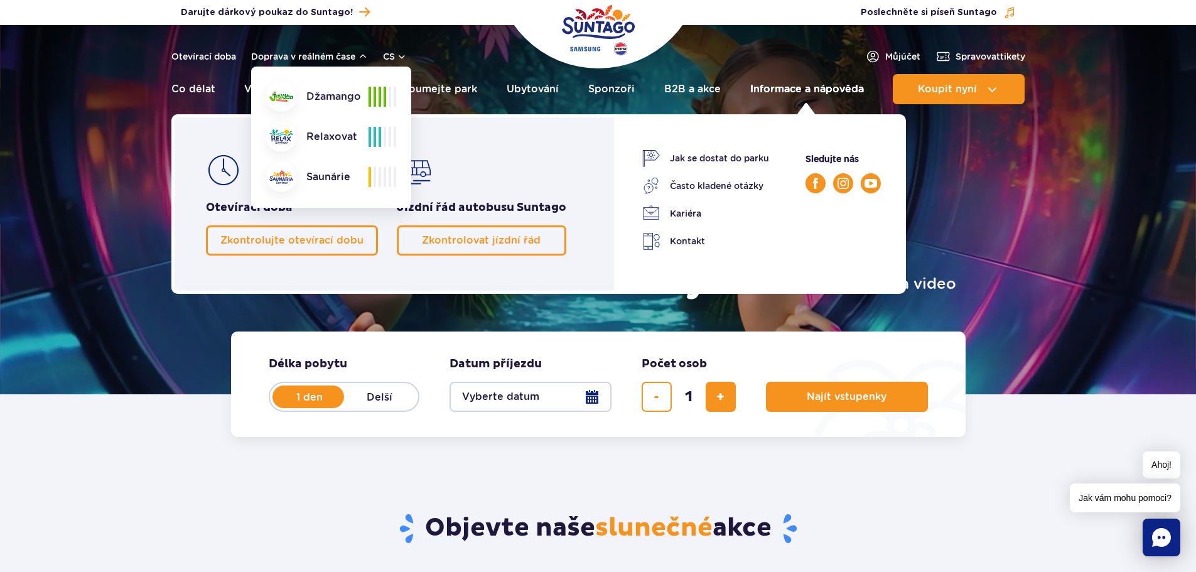
click at [824, 85] on font "Informace a nápověda" at bounding box center [807, 89] width 114 height 12
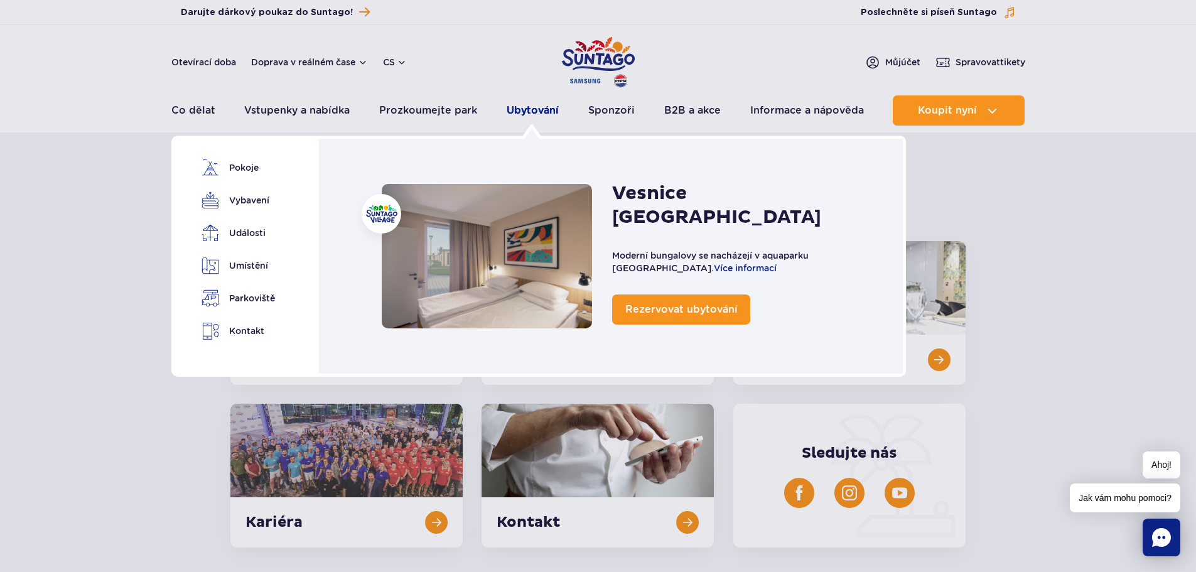
click at [541, 114] on font "Ubytování" at bounding box center [533, 110] width 52 height 12
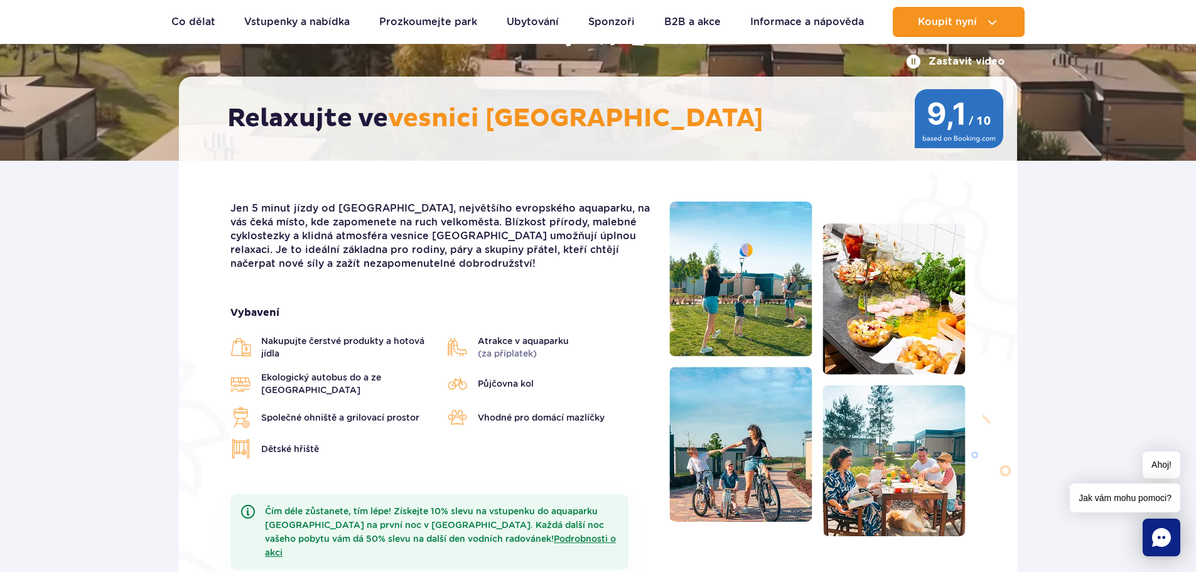
scroll to position [63, 0]
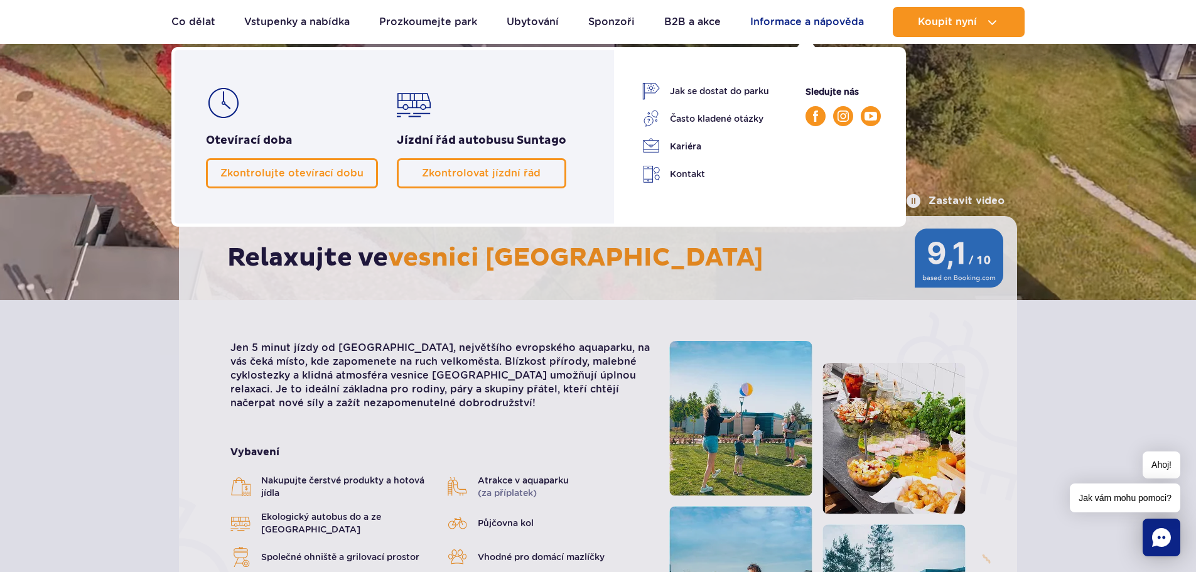
click at [786, 21] on font "Informace a nápověda" at bounding box center [807, 22] width 114 height 12
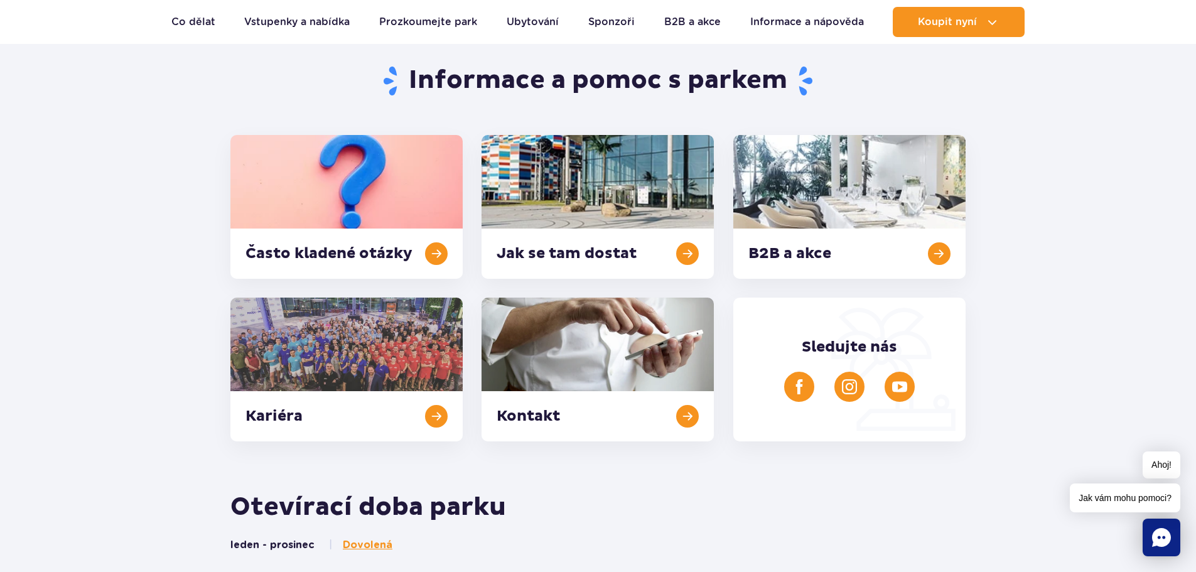
scroll to position [126, 0]
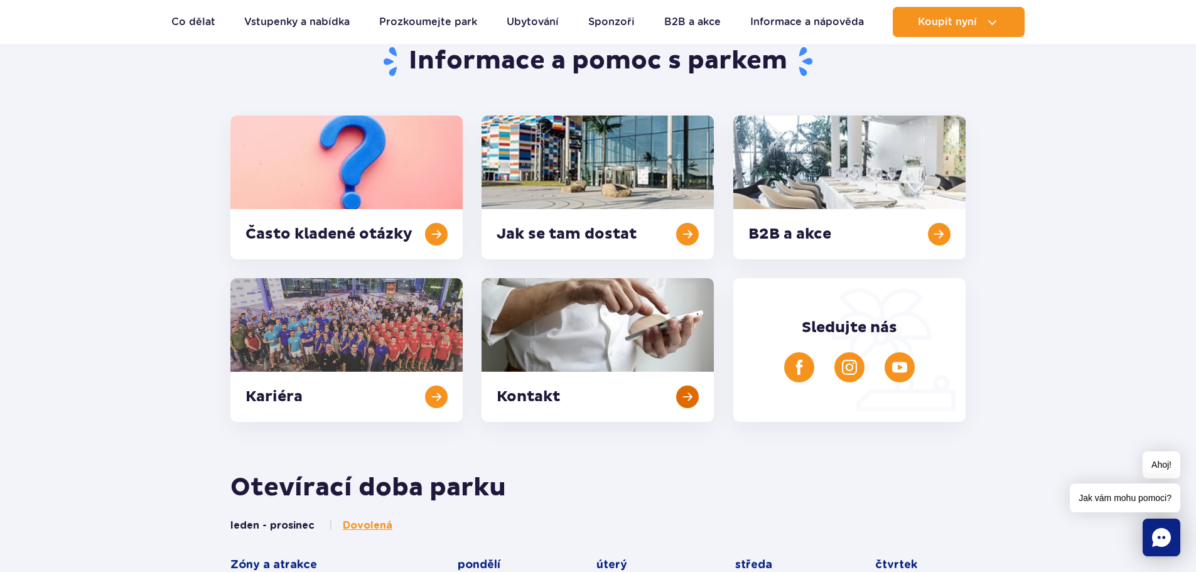
click at [678, 398] on link at bounding box center [598, 350] width 232 height 144
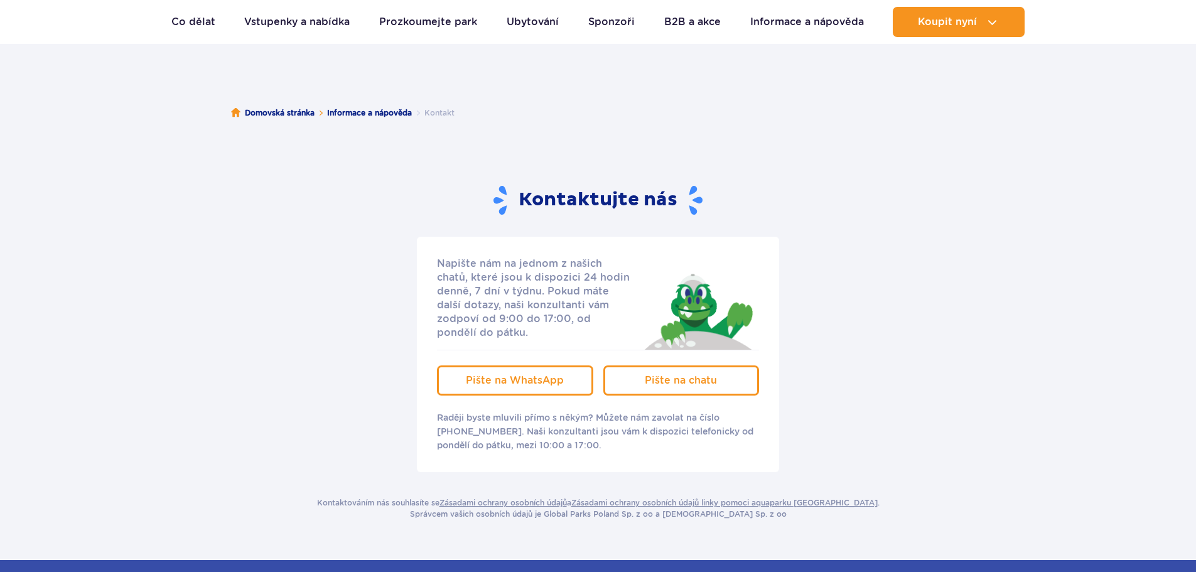
scroll to position [126, 0]
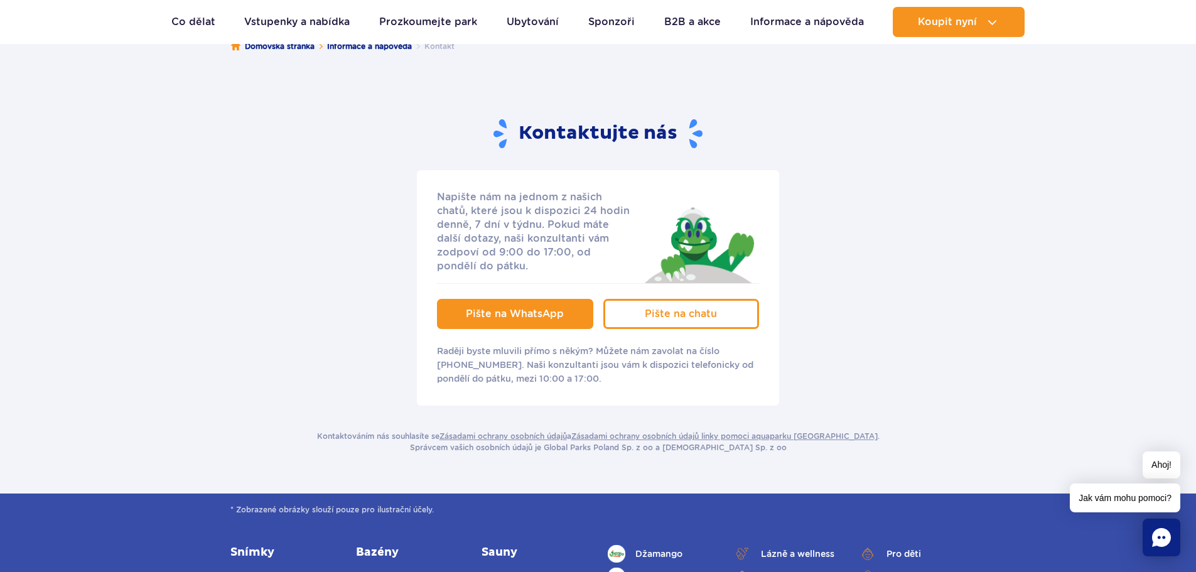
click at [525, 320] on span "Pište na WhatsApp" at bounding box center [515, 314] width 98 height 12
